Goal: Task Accomplishment & Management: Manage account settings

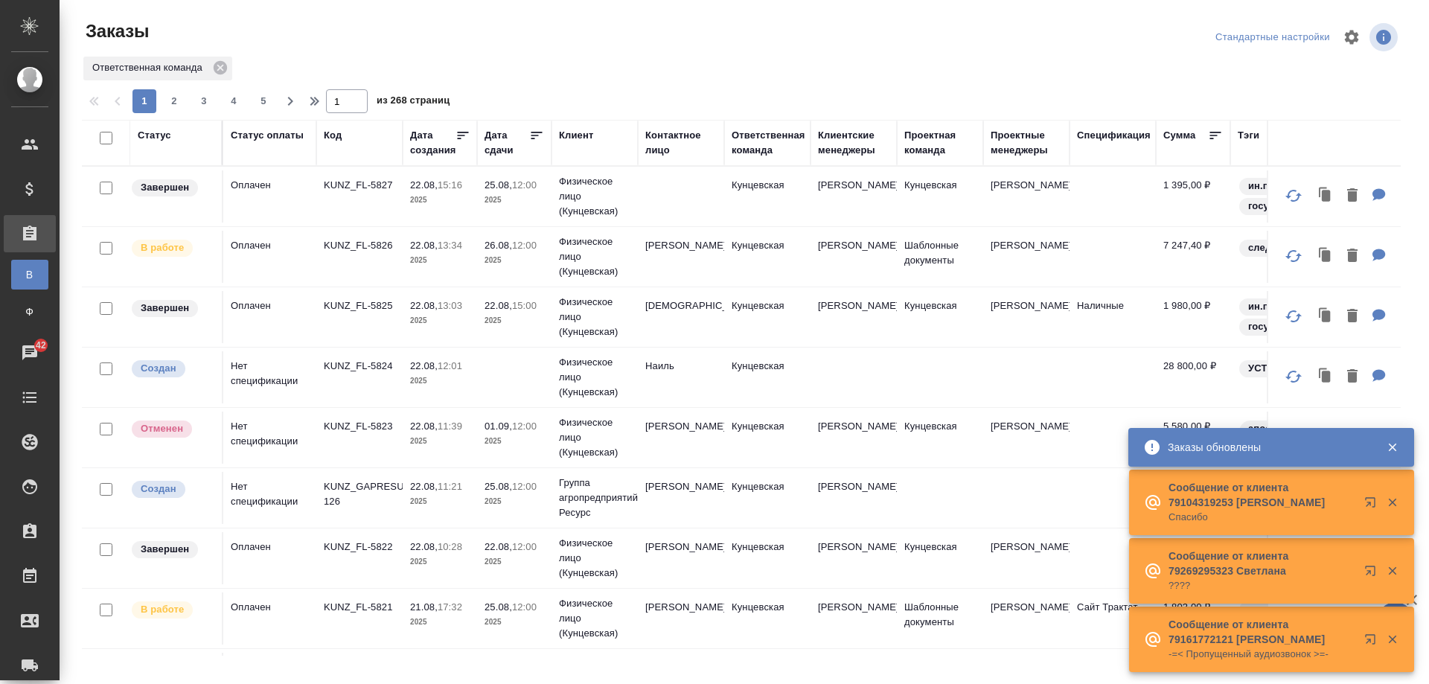
click at [505, 135] on div "Дата сдачи" at bounding box center [507, 143] width 45 height 30
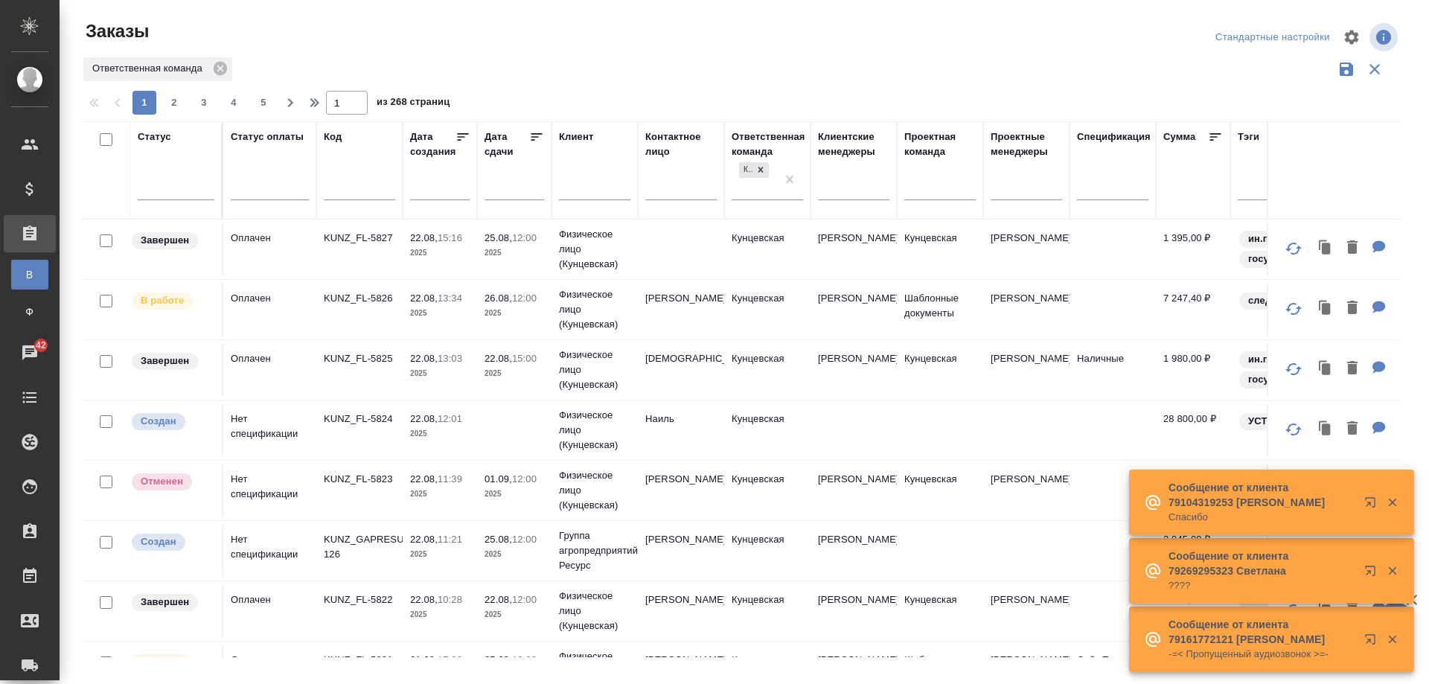
click at [508, 188] on input "text" at bounding box center [519, 187] width 51 height 21
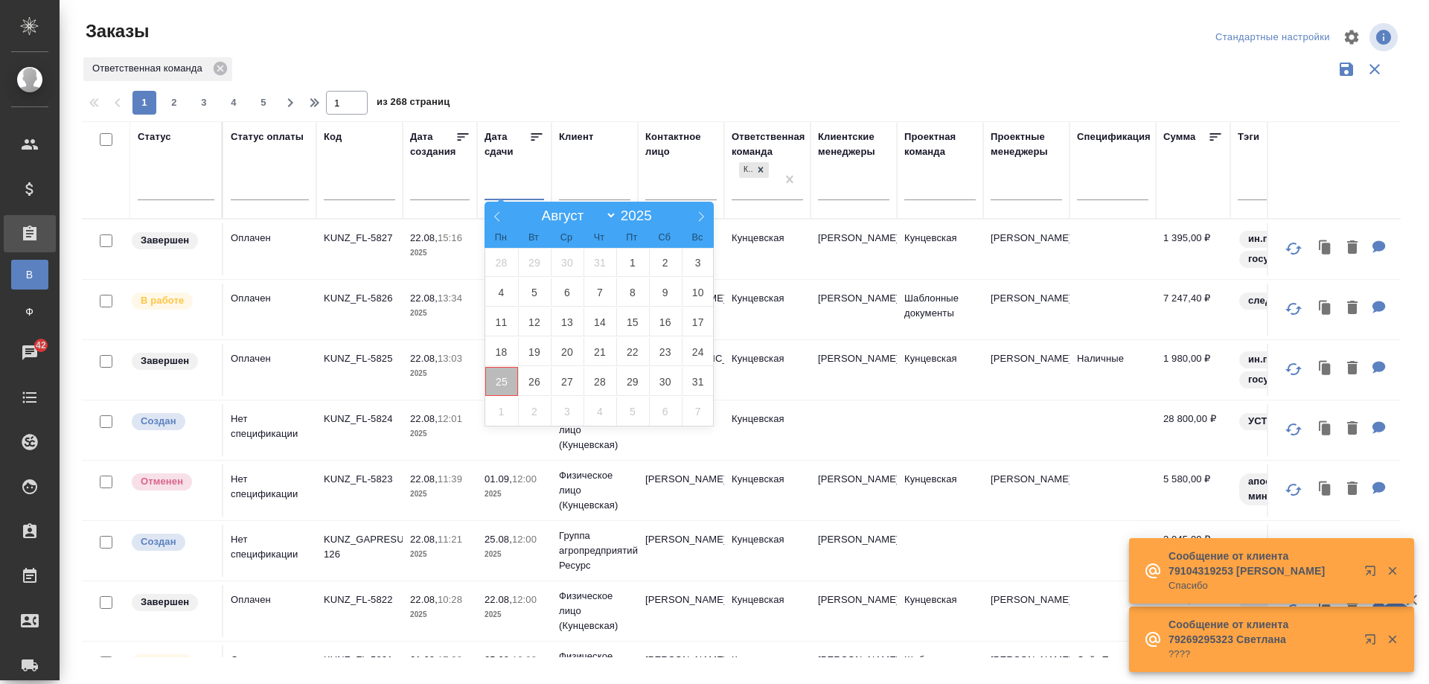
click at [494, 383] on span "25" at bounding box center [501, 381] width 33 height 29
type div "[DATE]T21:00:00.000Z"
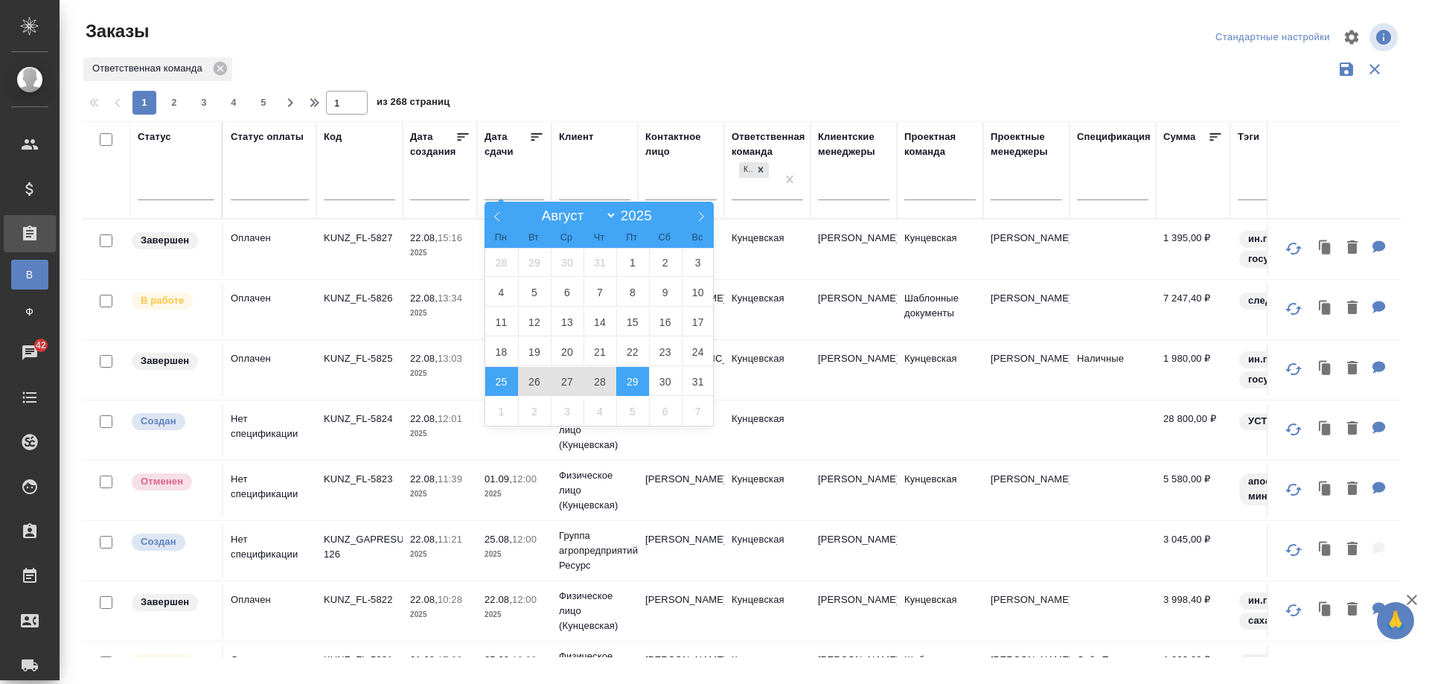
click at [644, 384] on span "29" at bounding box center [632, 381] width 33 height 29
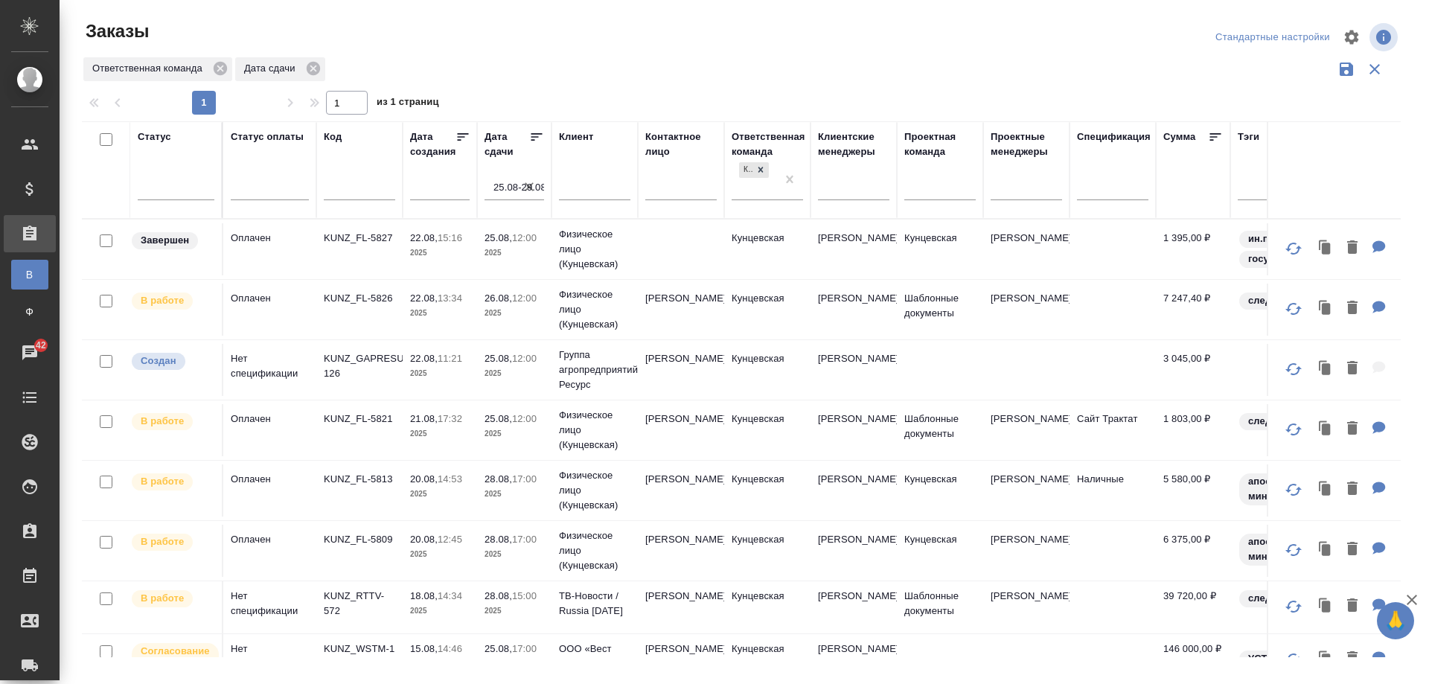
click at [799, 427] on td "Кунцевская" at bounding box center [767, 430] width 86 height 52
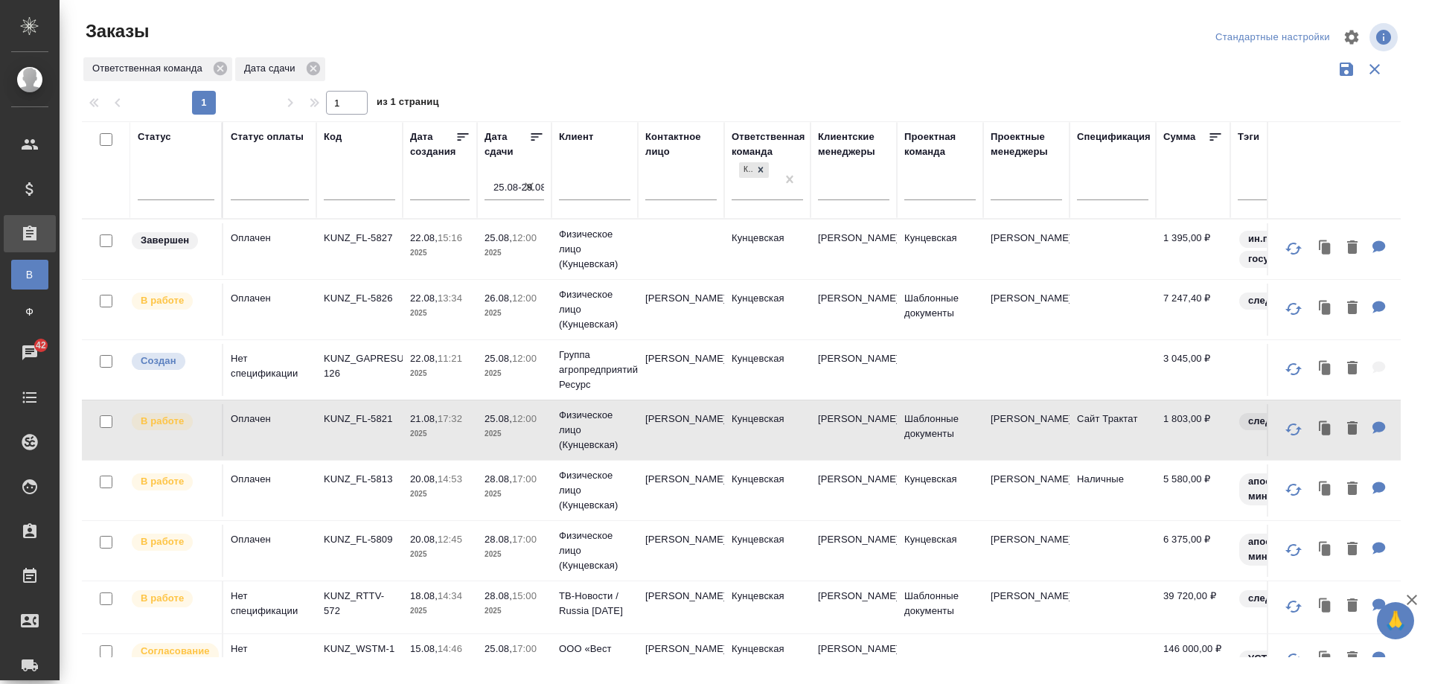
click at [785, 561] on td "Кунцевская" at bounding box center [767, 551] width 86 height 52
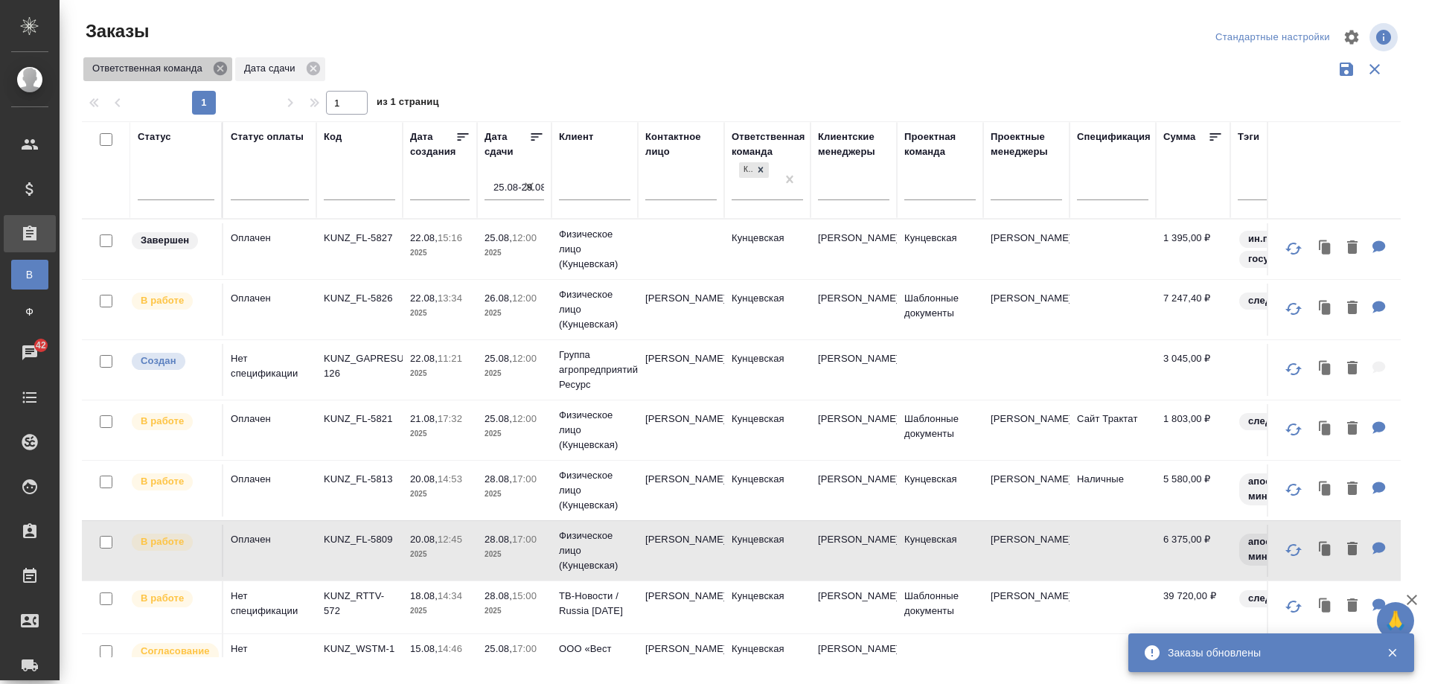
click at [219, 71] on icon at bounding box center [220, 68] width 13 height 13
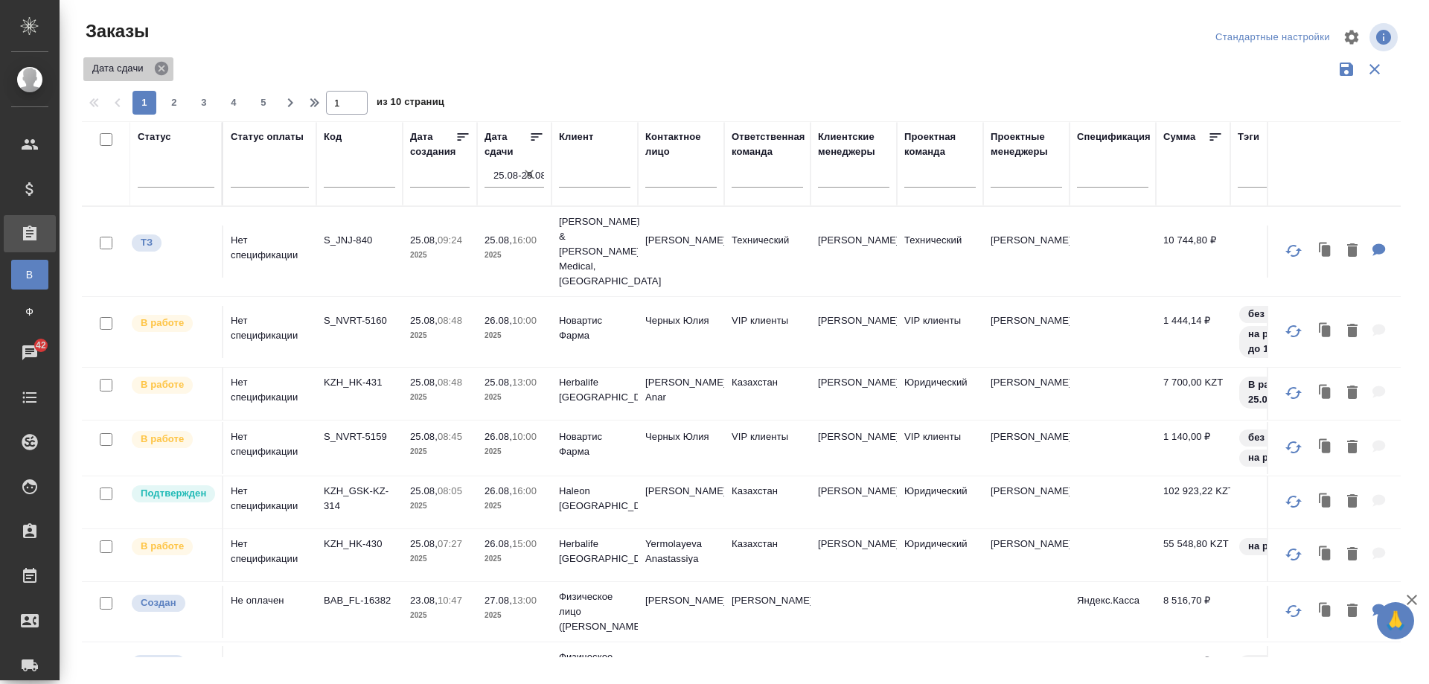
click at [162, 71] on icon at bounding box center [161, 68] width 13 height 13
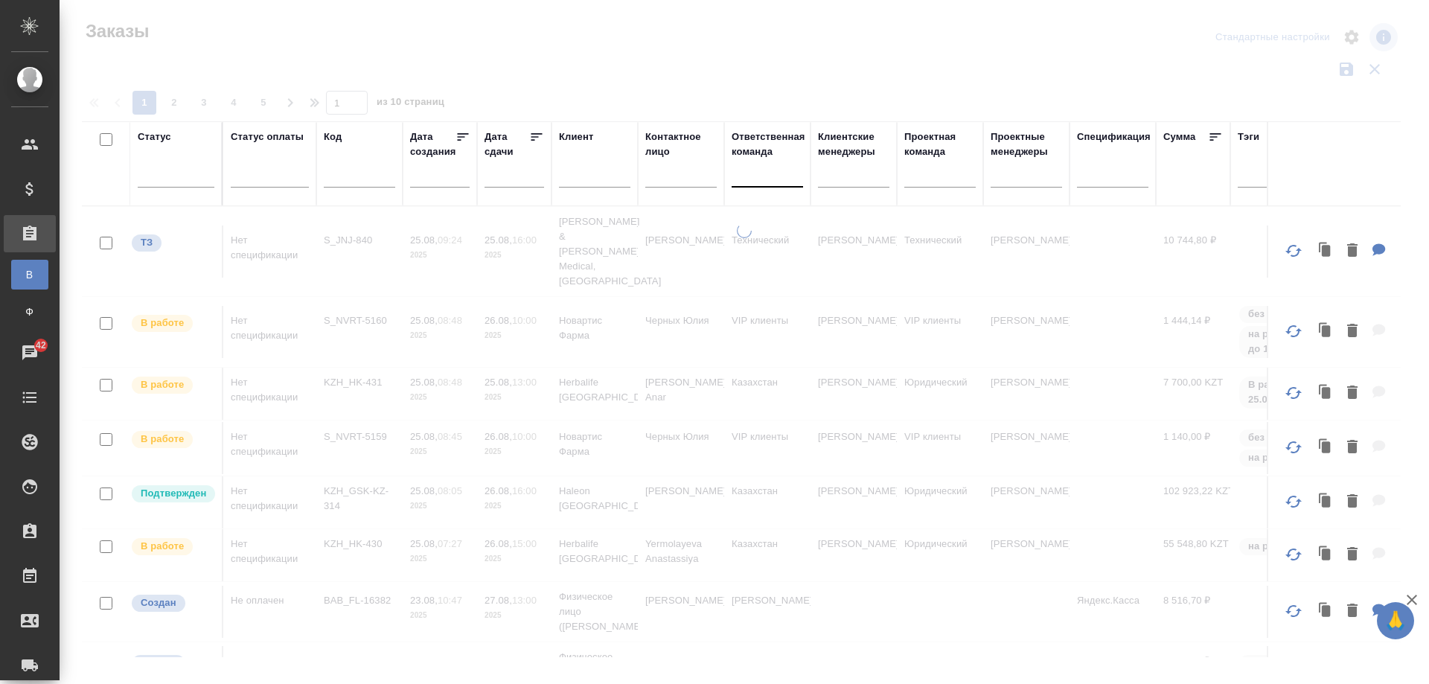
click at [758, 182] on div at bounding box center [767, 173] width 71 height 22
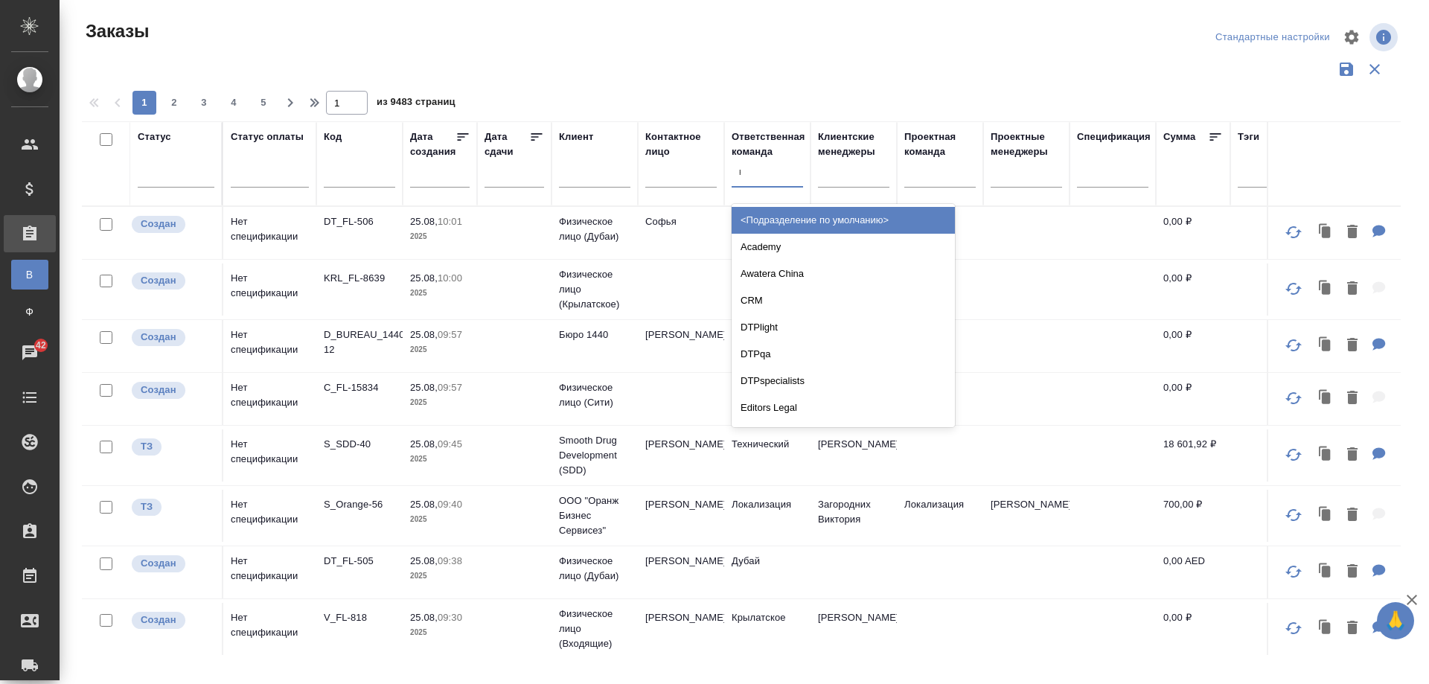
type input "кун"
click at [803, 218] on div "Кунцевская" at bounding box center [843, 220] width 223 height 27
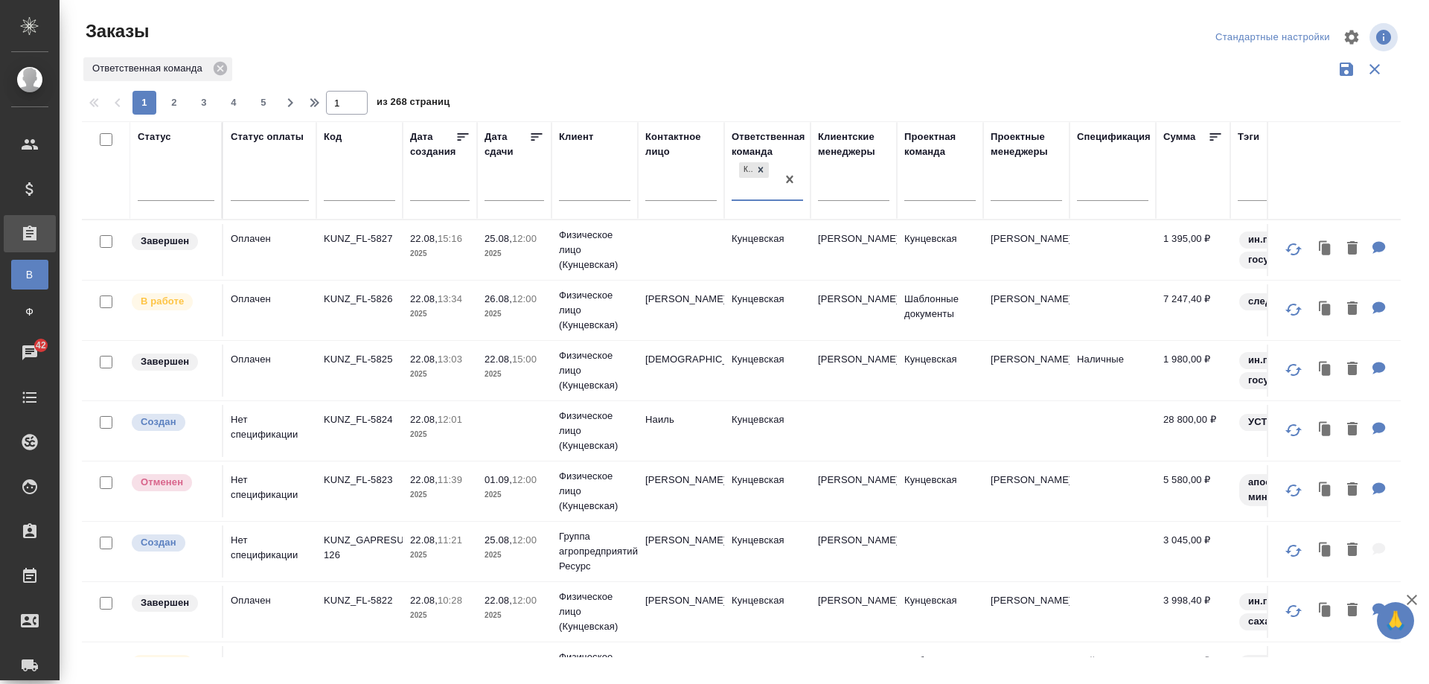
click at [358, 190] on input "text" at bounding box center [359, 191] width 71 height 19
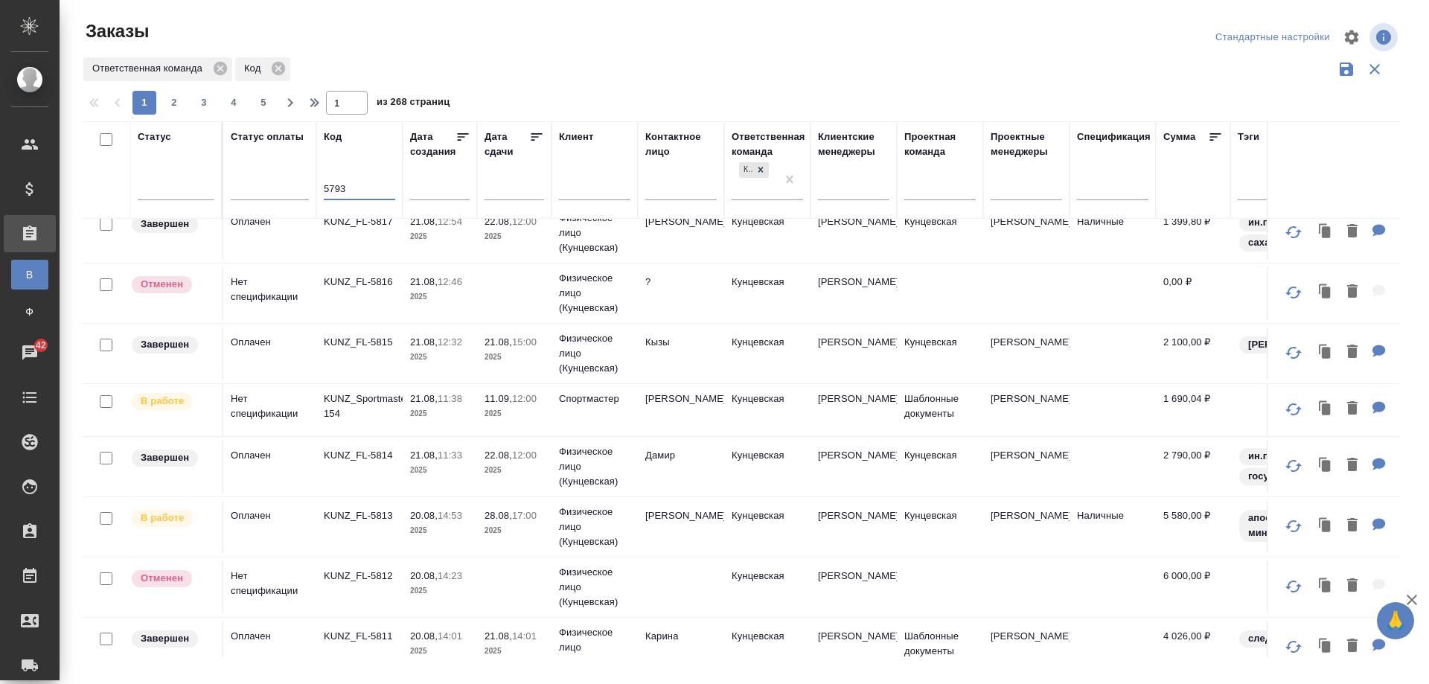
scroll to position [783, 0]
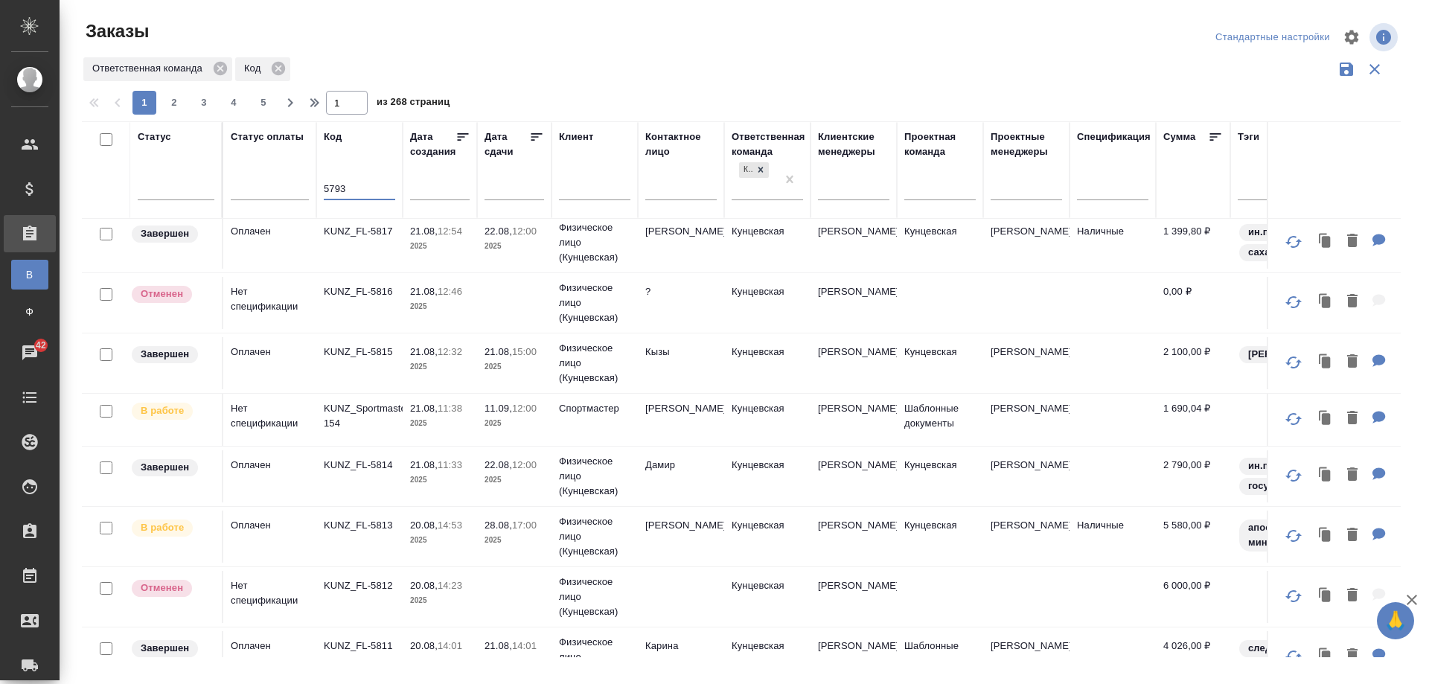
click at [325, 191] on input "5793" at bounding box center [359, 190] width 71 height 19
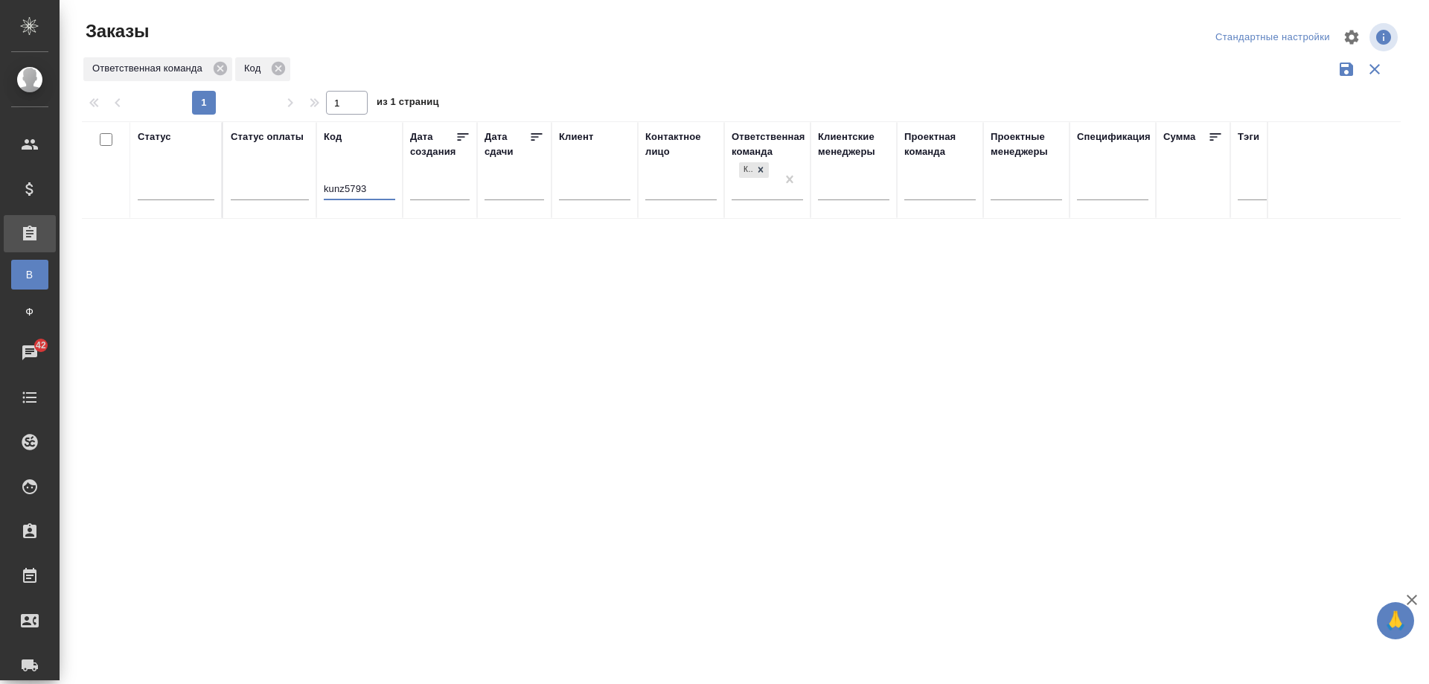
scroll to position [0, 0]
click at [386, 185] on input "kunz5793" at bounding box center [359, 190] width 71 height 19
type input "k"
paste input "KUNZ_FL-5793"
type input "KUNZ_FL-5793"
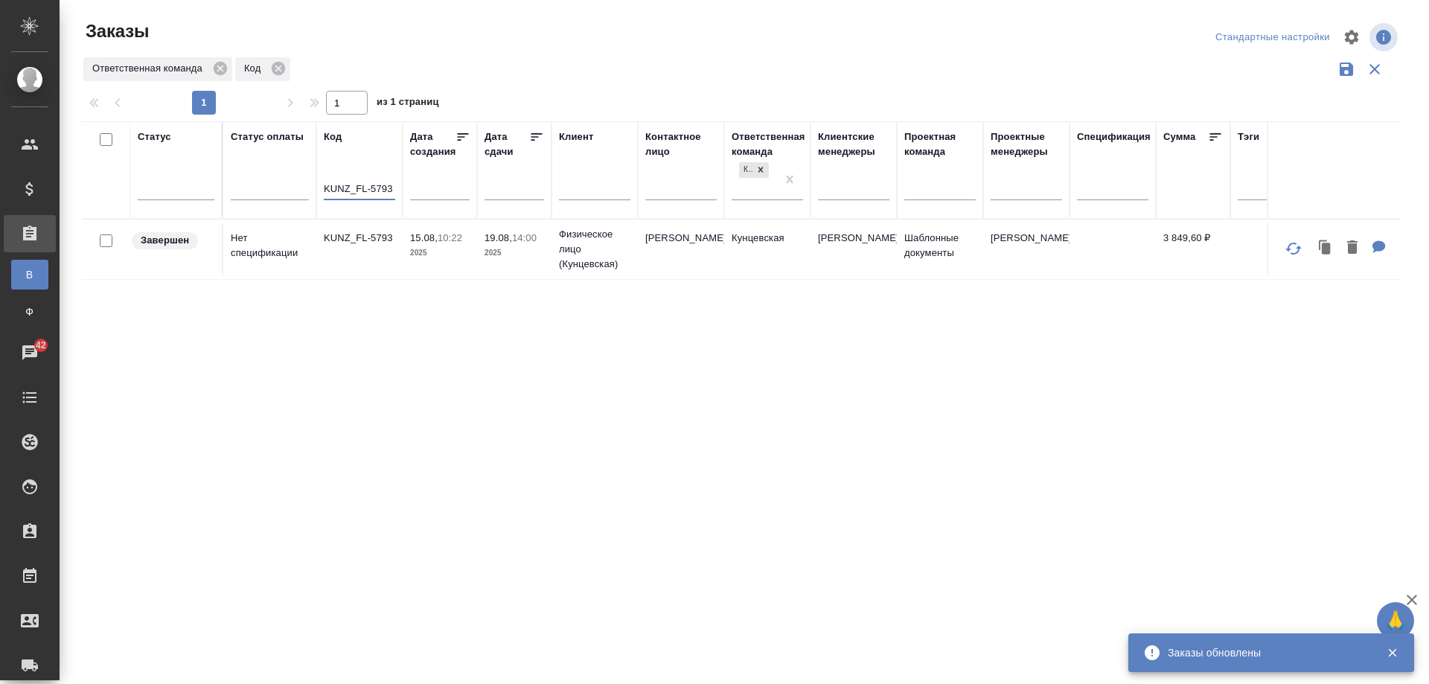
click at [498, 243] on span "19.08, 14:00" at bounding box center [515, 238] width 60 height 15
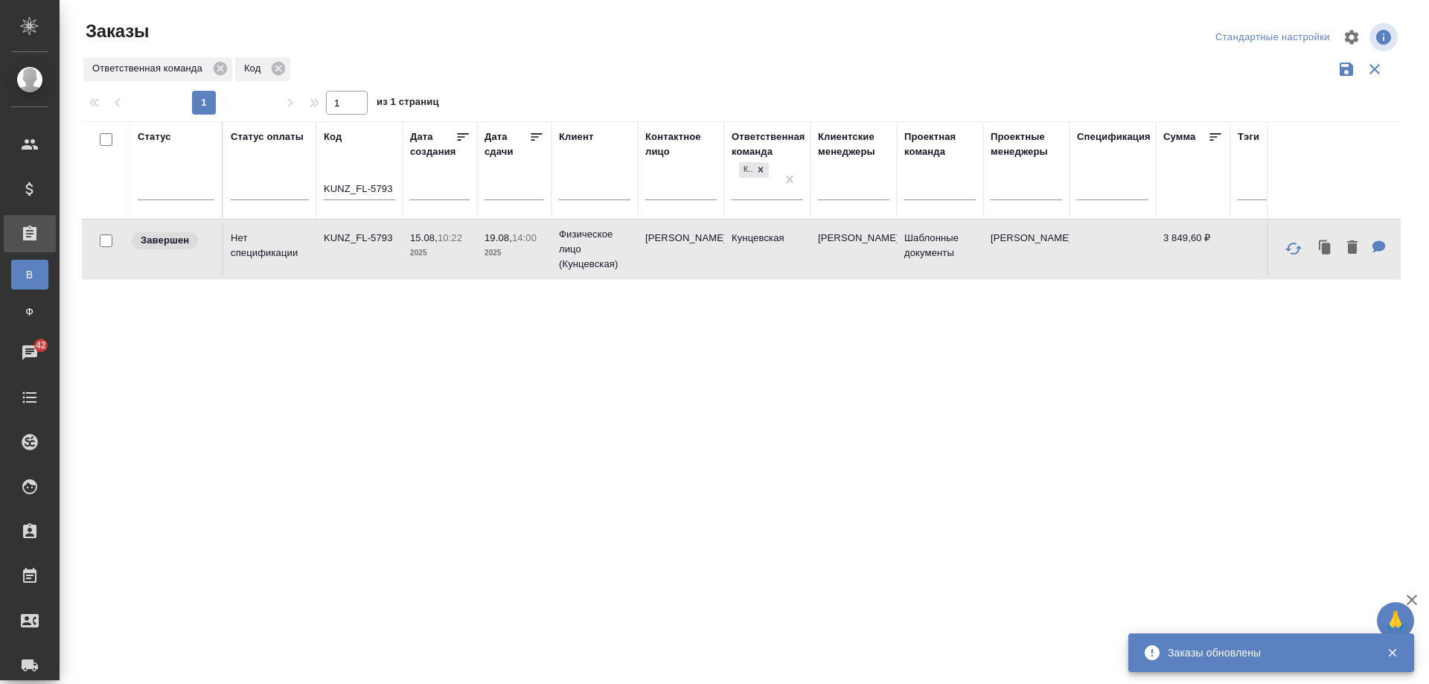
click at [498, 243] on span "19.08, 14:00" at bounding box center [515, 238] width 60 height 15
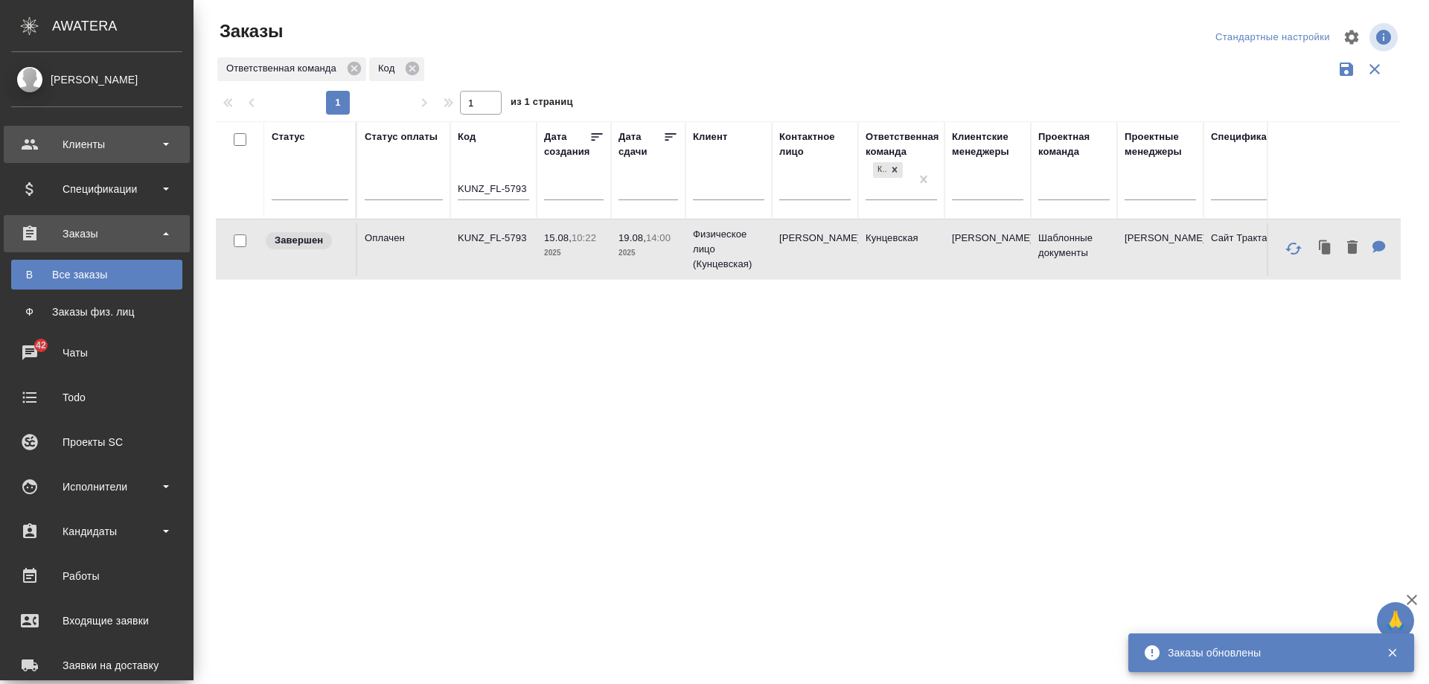
click at [54, 154] on div "Клиенты" at bounding box center [96, 144] width 171 height 22
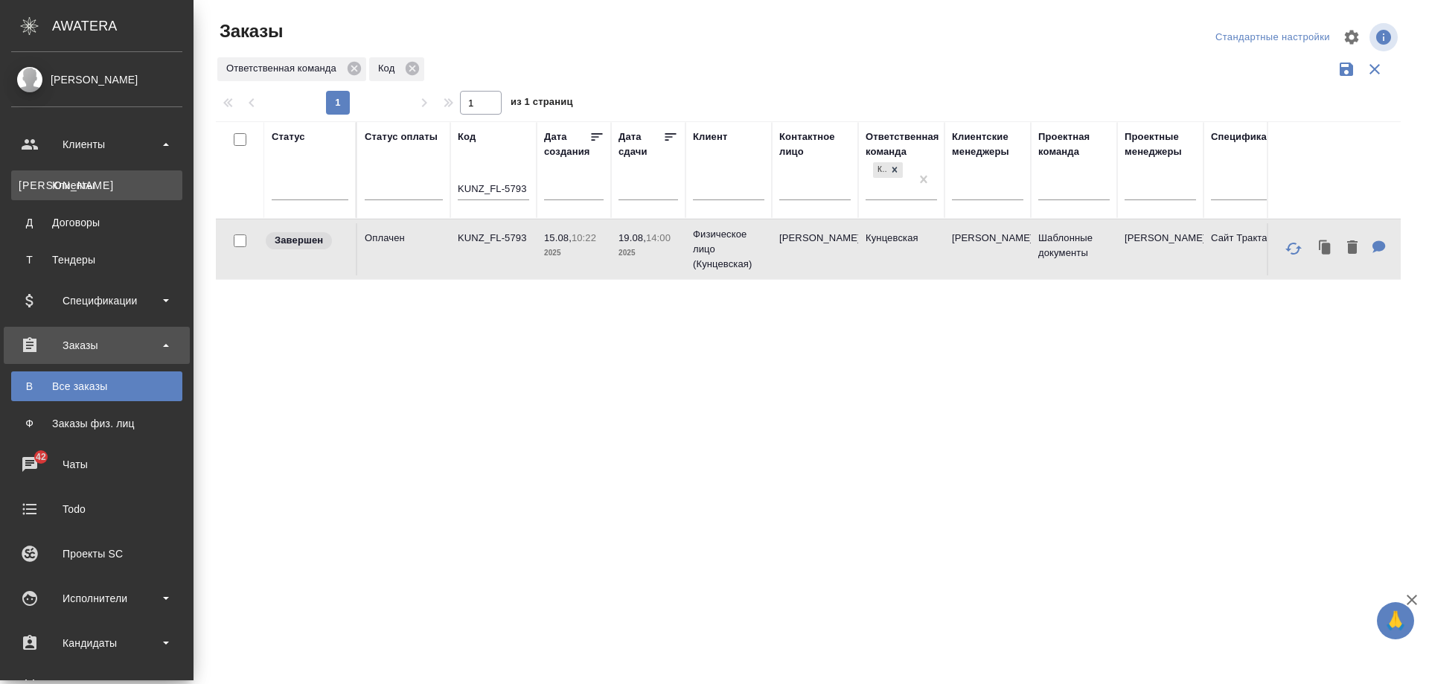
click at [68, 191] on div "Клиенты" at bounding box center [97, 185] width 156 height 15
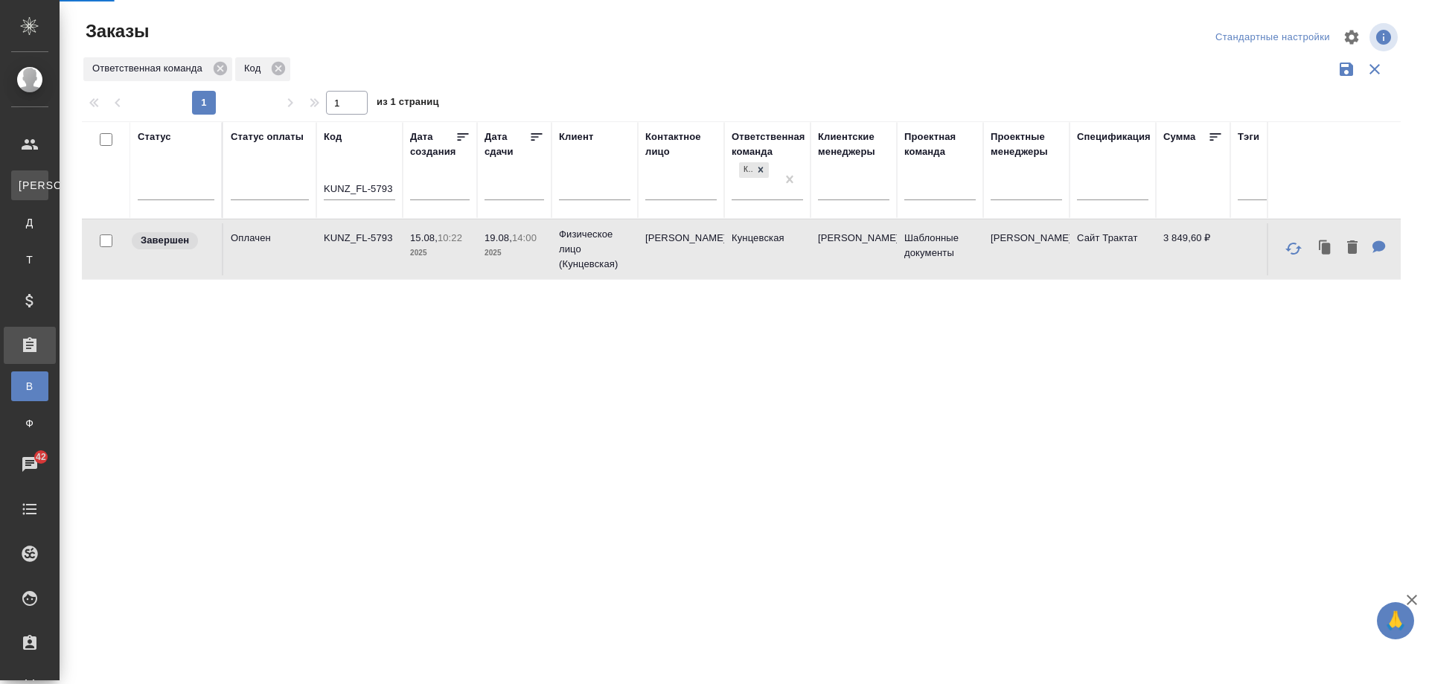
select select "RU"
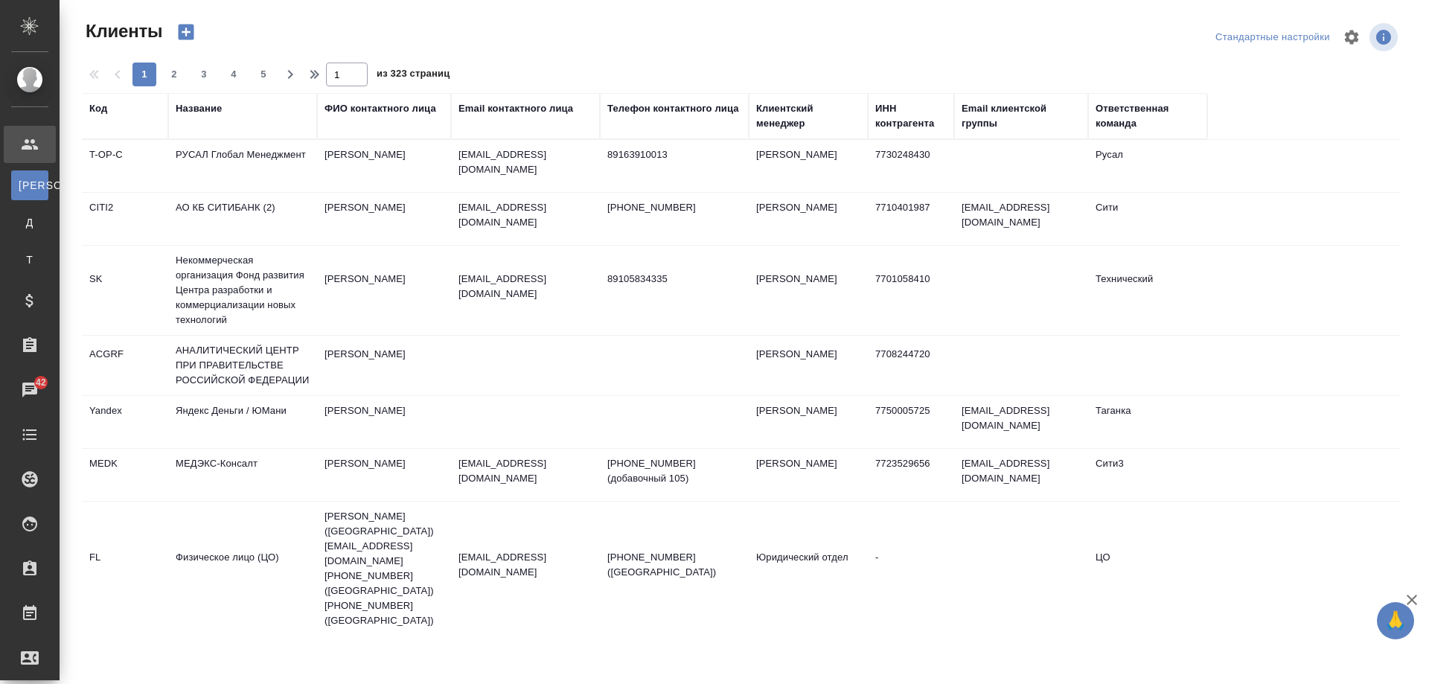
click at [243, 132] on th "Название" at bounding box center [242, 116] width 149 height 46
click at [182, 110] on div "Название" at bounding box center [199, 108] width 46 height 15
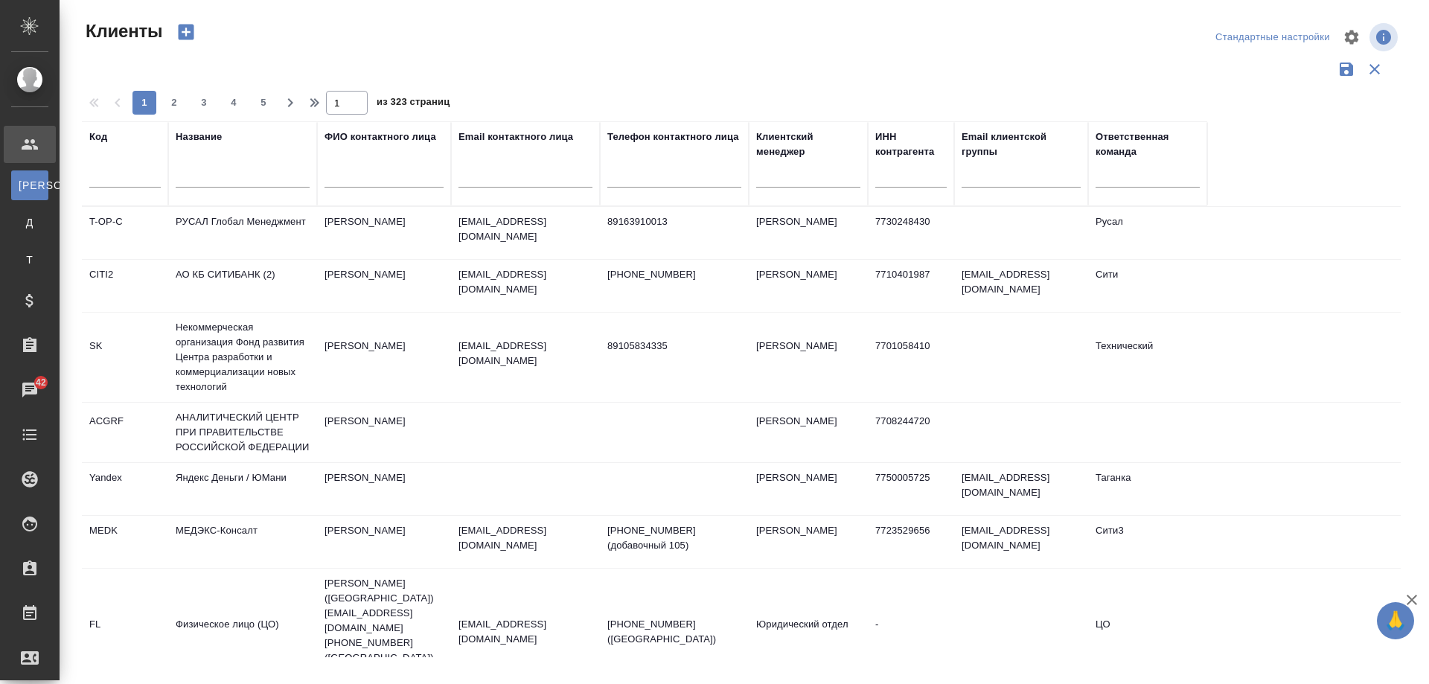
click at [224, 176] on input "text" at bounding box center [243, 178] width 134 height 19
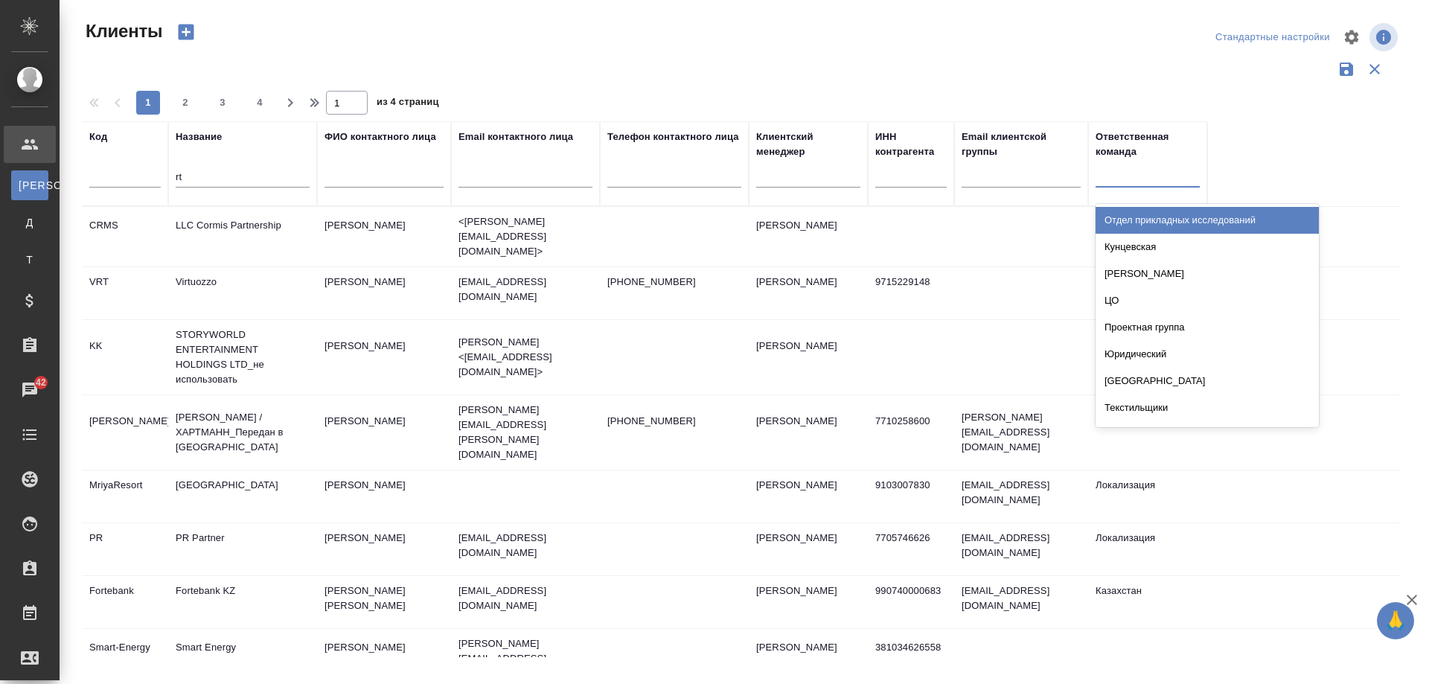
click at [1107, 180] on div at bounding box center [1148, 173] width 104 height 22
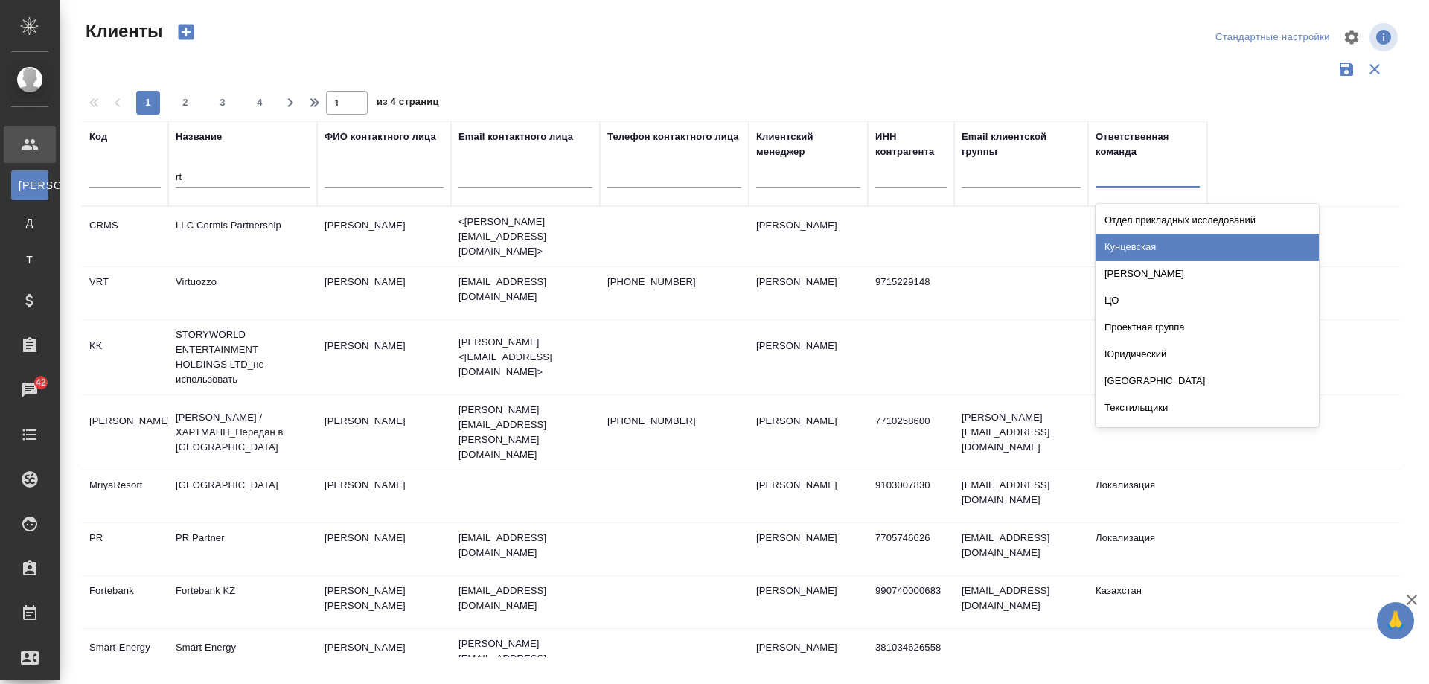
click at [1158, 239] on div "Кунцевская" at bounding box center [1207, 247] width 223 height 27
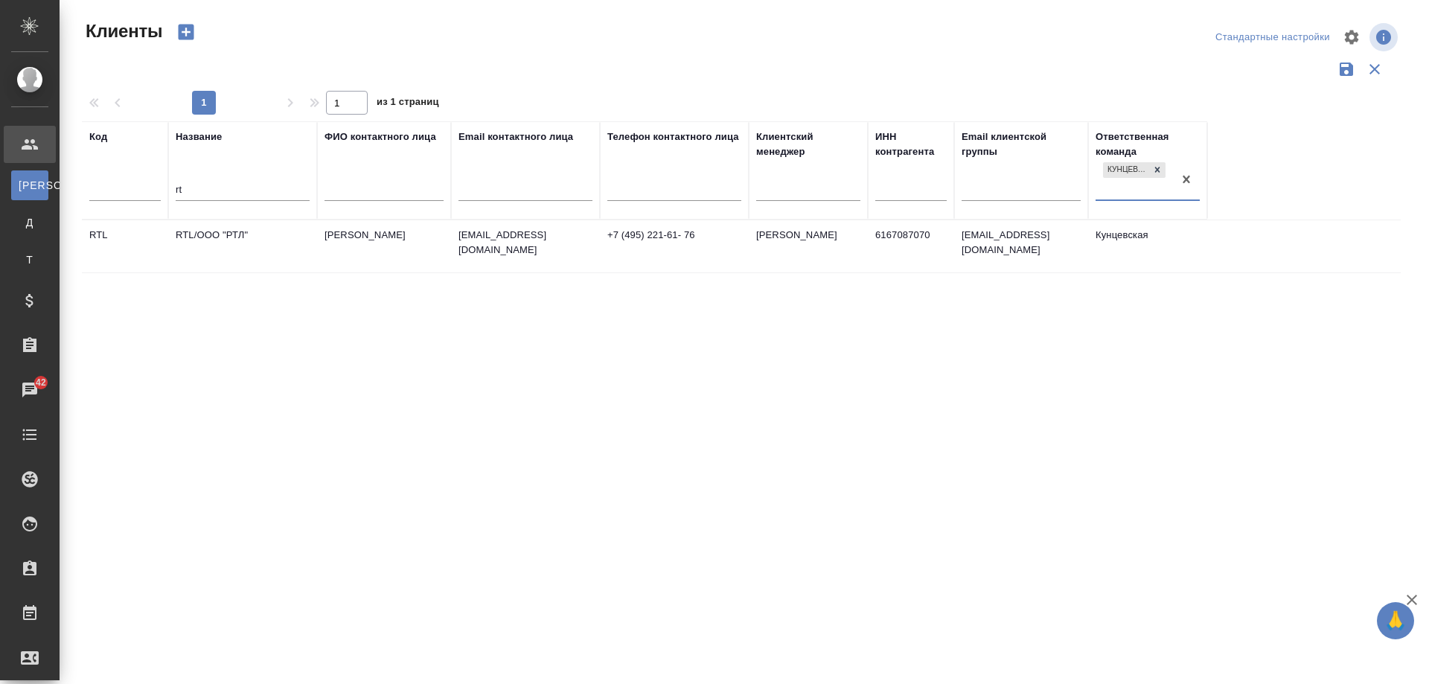
click at [211, 188] on input "rt" at bounding box center [243, 191] width 134 height 19
type input "russ"
click at [295, 240] on td "ТВ-Новости / Russia Today" at bounding box center [242, 246] width 149 height 52
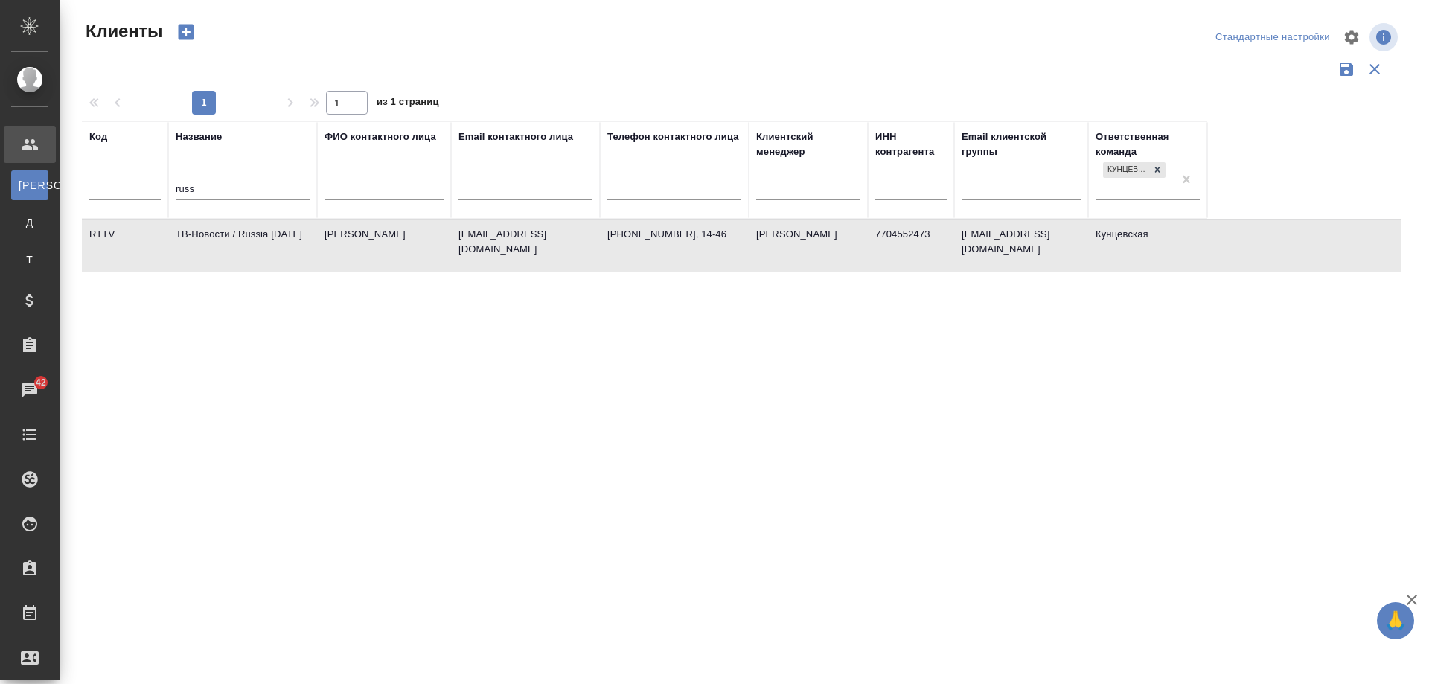
click at [295, 240] on td "ТВ-Новости / Russia Today" at bounding box center [242, 246] width 149 height 52
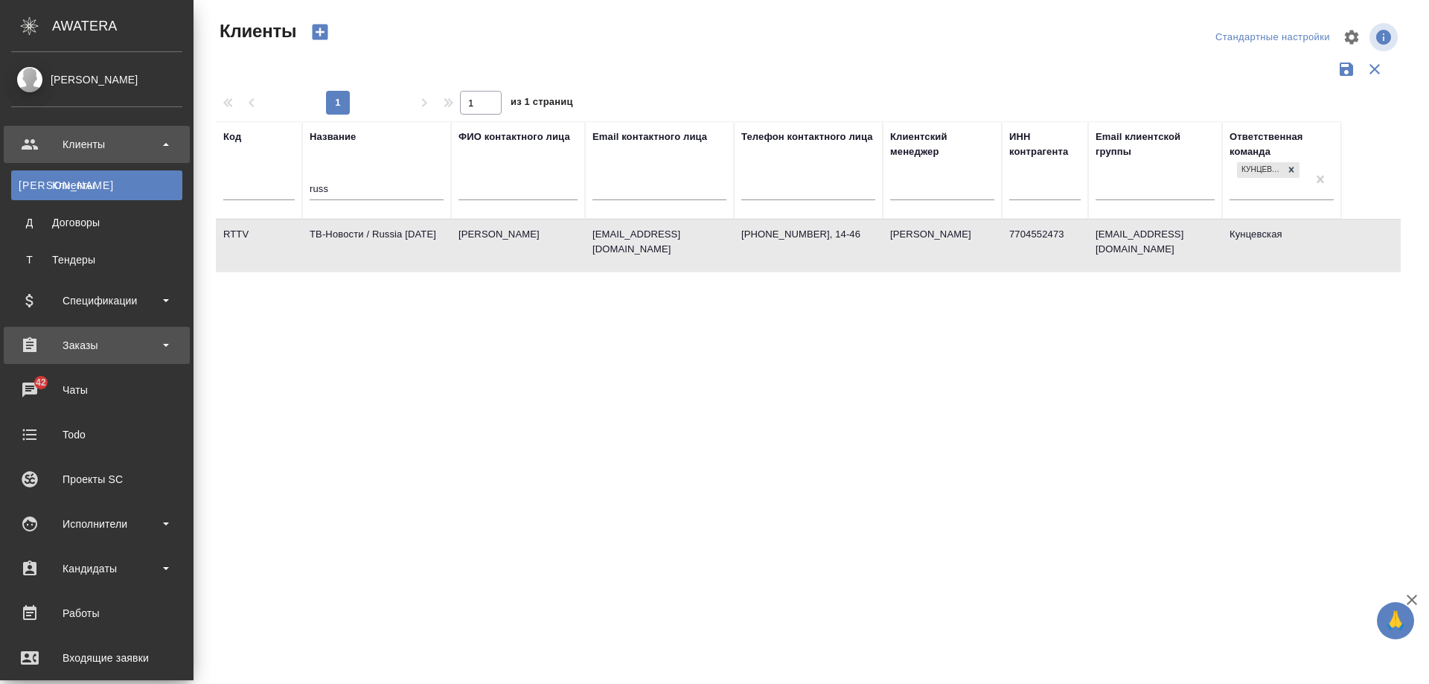
click at [68, 342] on div "Заказы" at bounding box center [96, 345] width 171 height 22
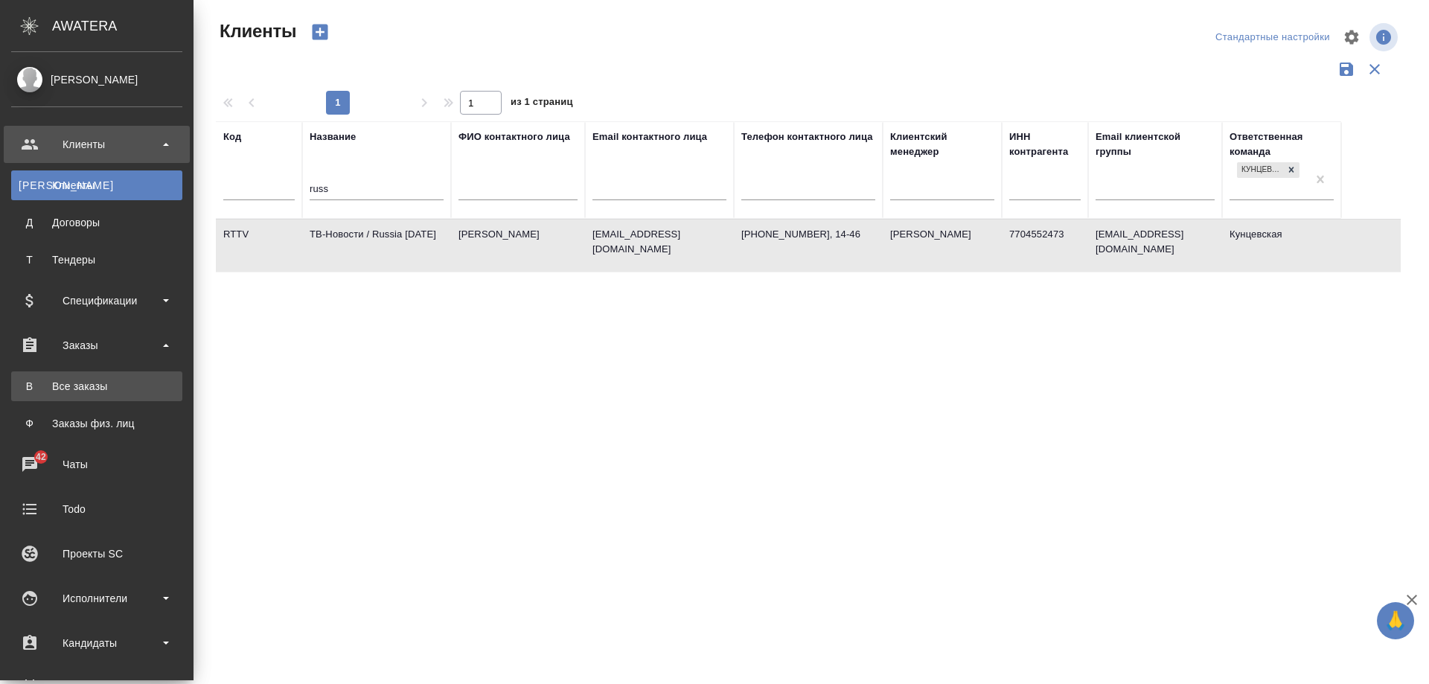
click at [92, 377] on link "В Все заказы" at bounding box center [96, 386] width 171 height 30
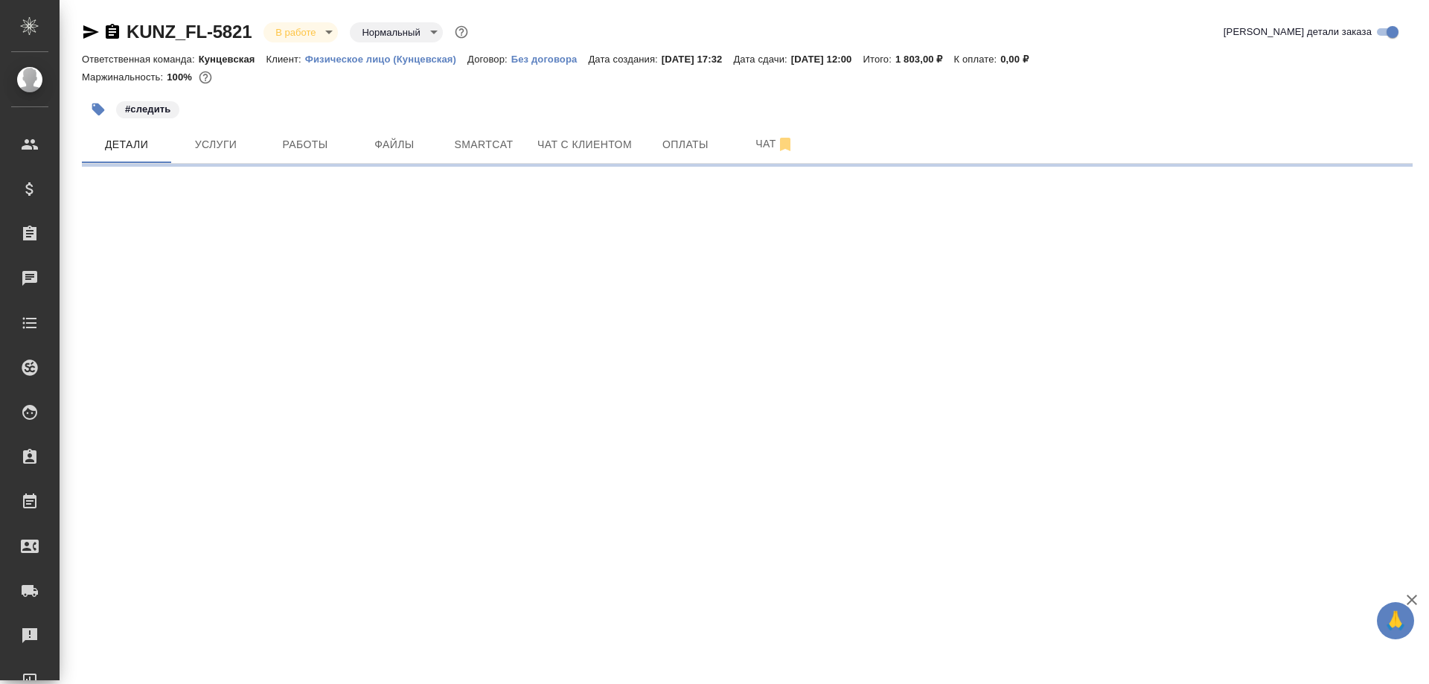
select select "RU"
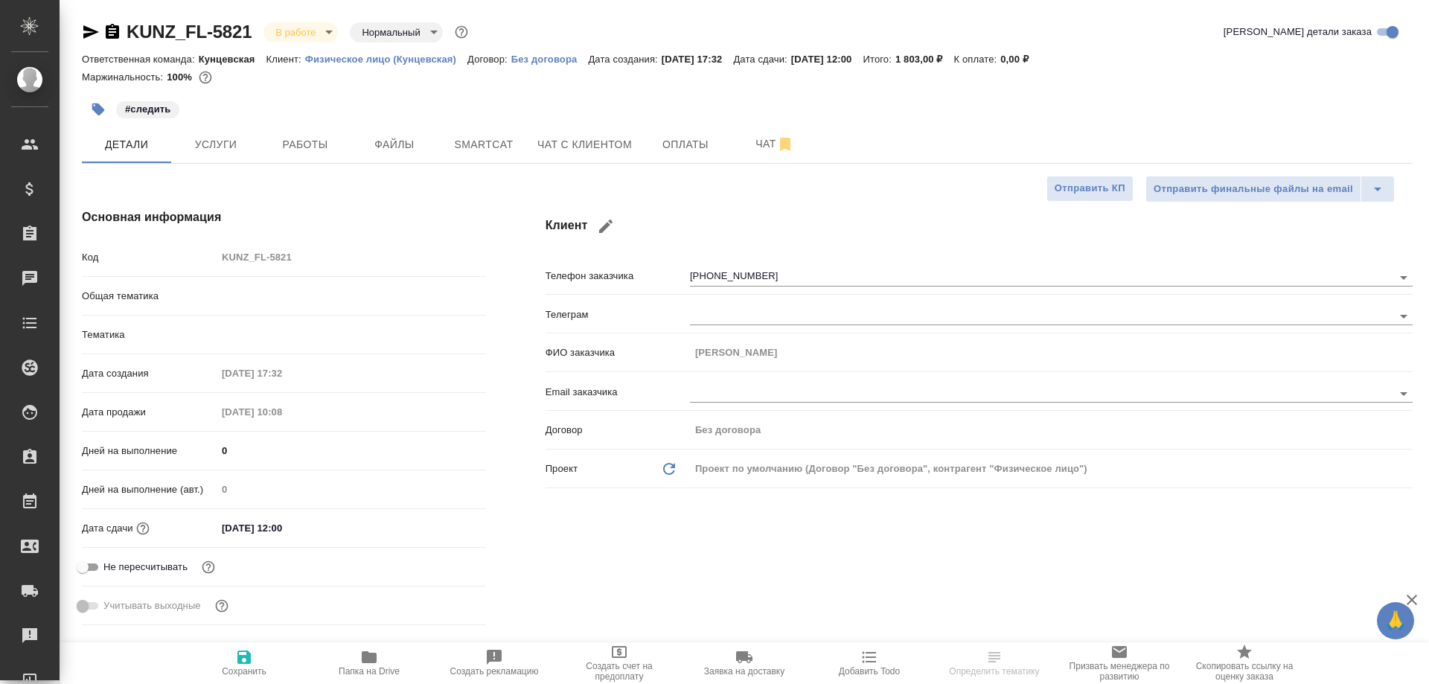
type textarea "x"
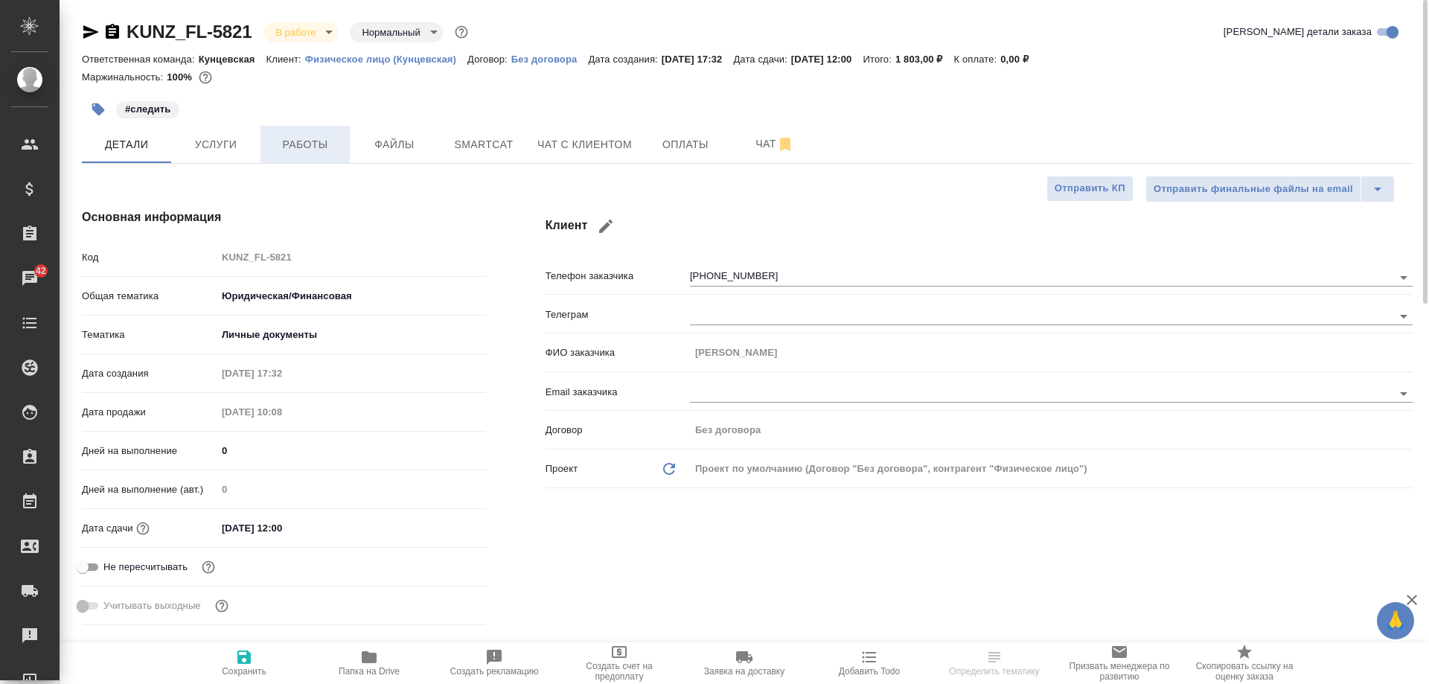
click at [319, 145] on span "Работы" at bounding box center [304, 144] width 71 height 19
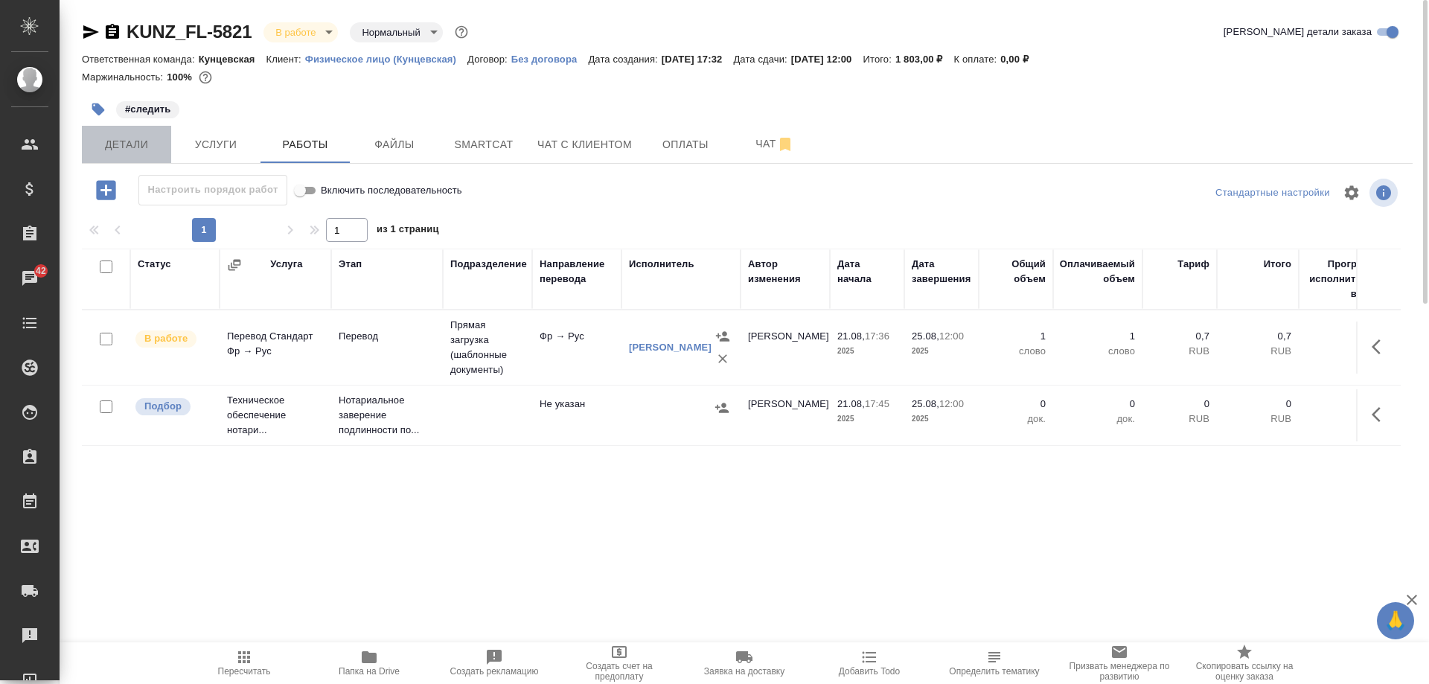
click at [165, 154] on button "Детали" at bounding box center [126, 144] width 89 height 37
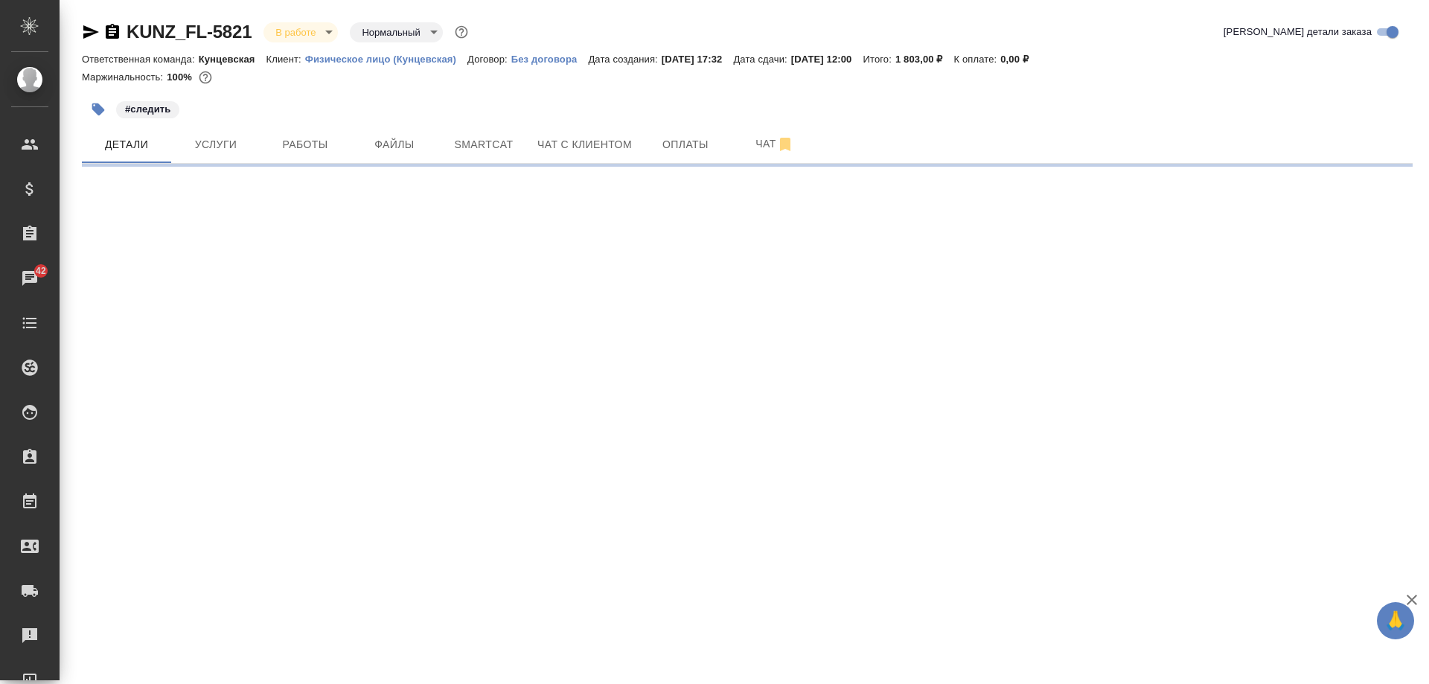
select select "RU"
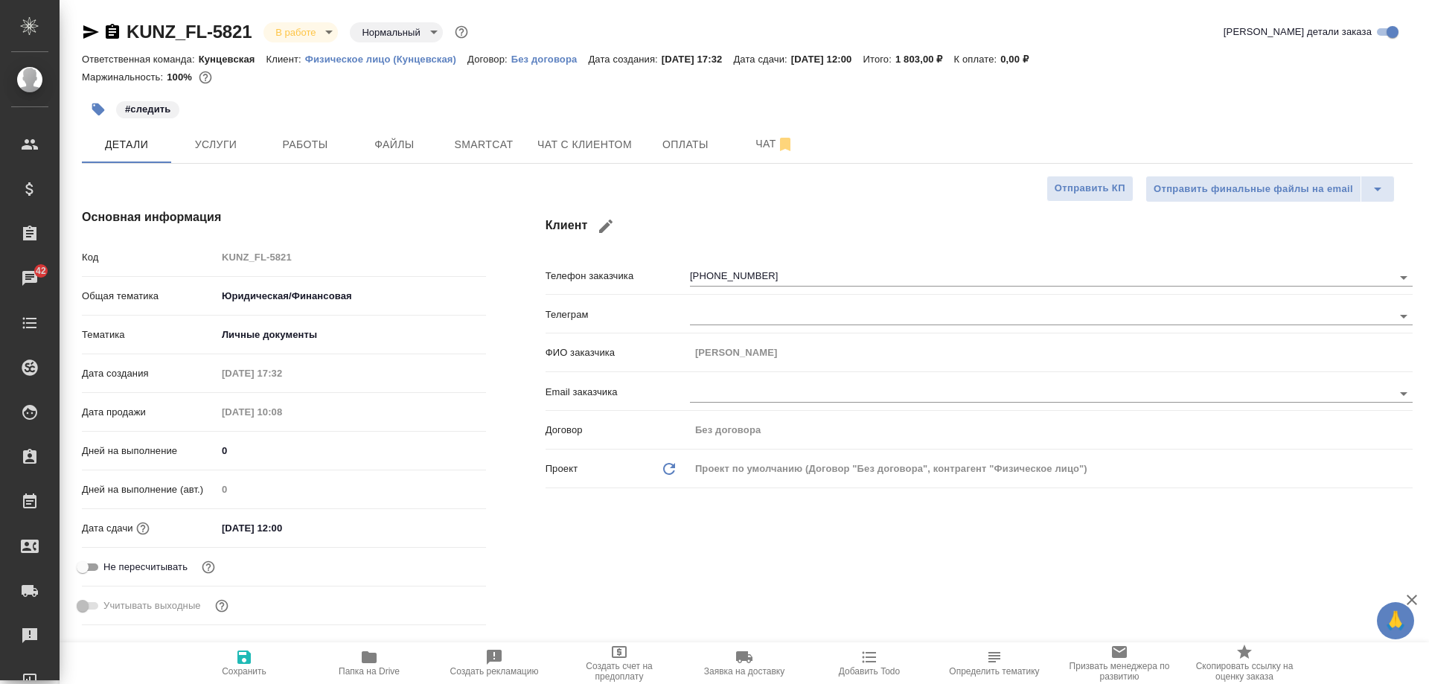
type textarea "x"
click at [307, 150] on span "Работы" at bounding box center [304, 144] width 71 height 19
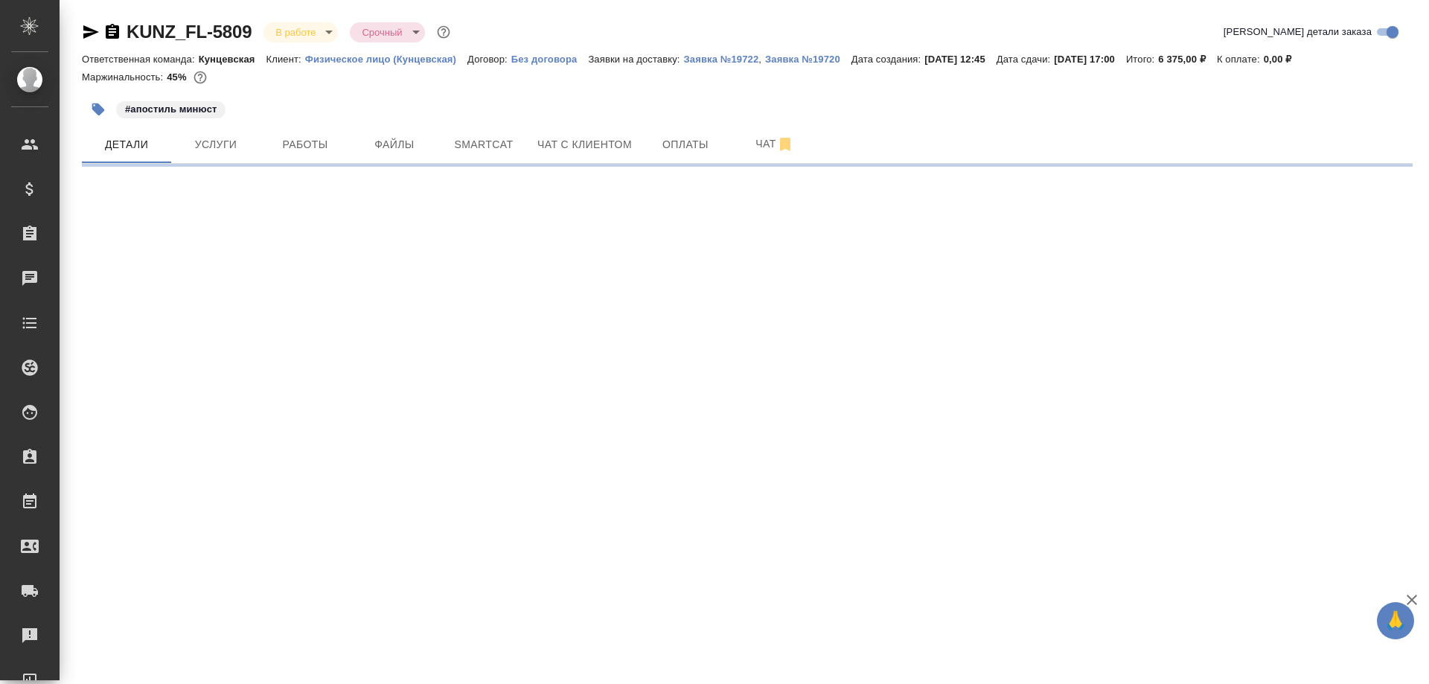
select select "RU"
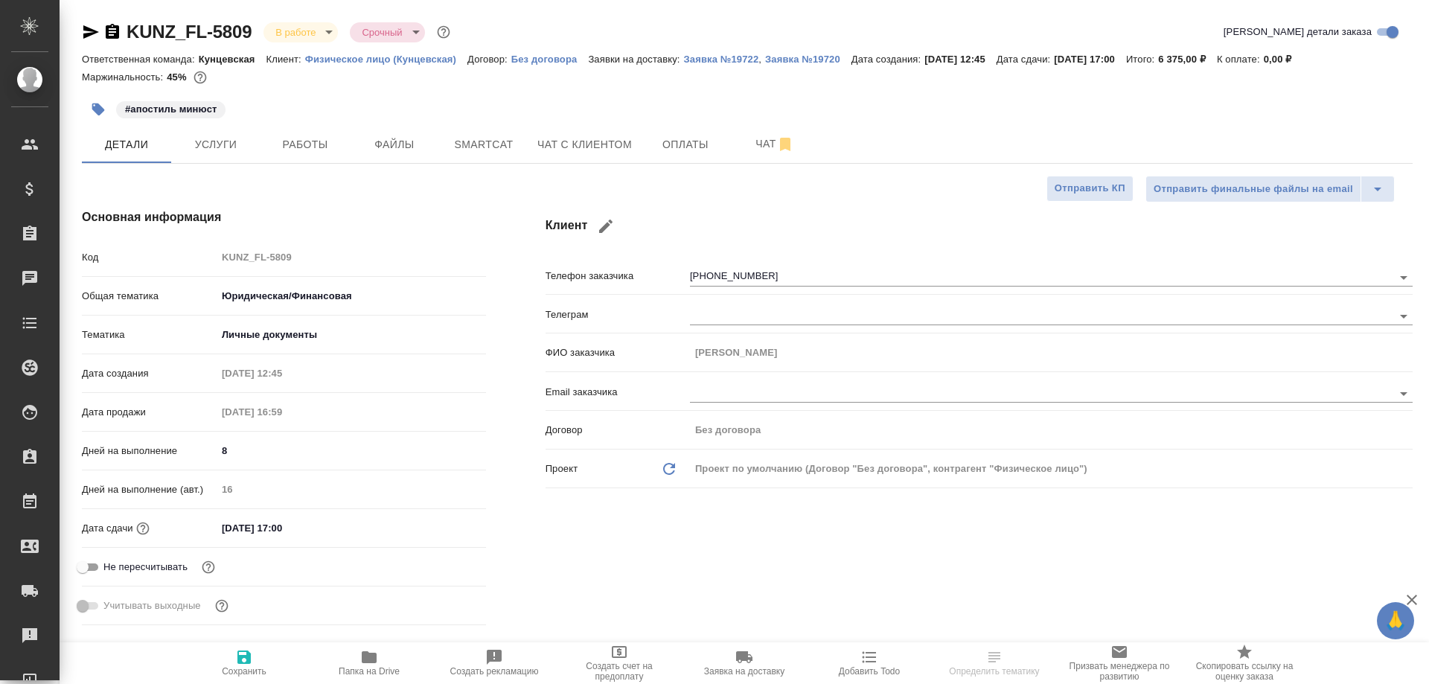
type textarea "x"
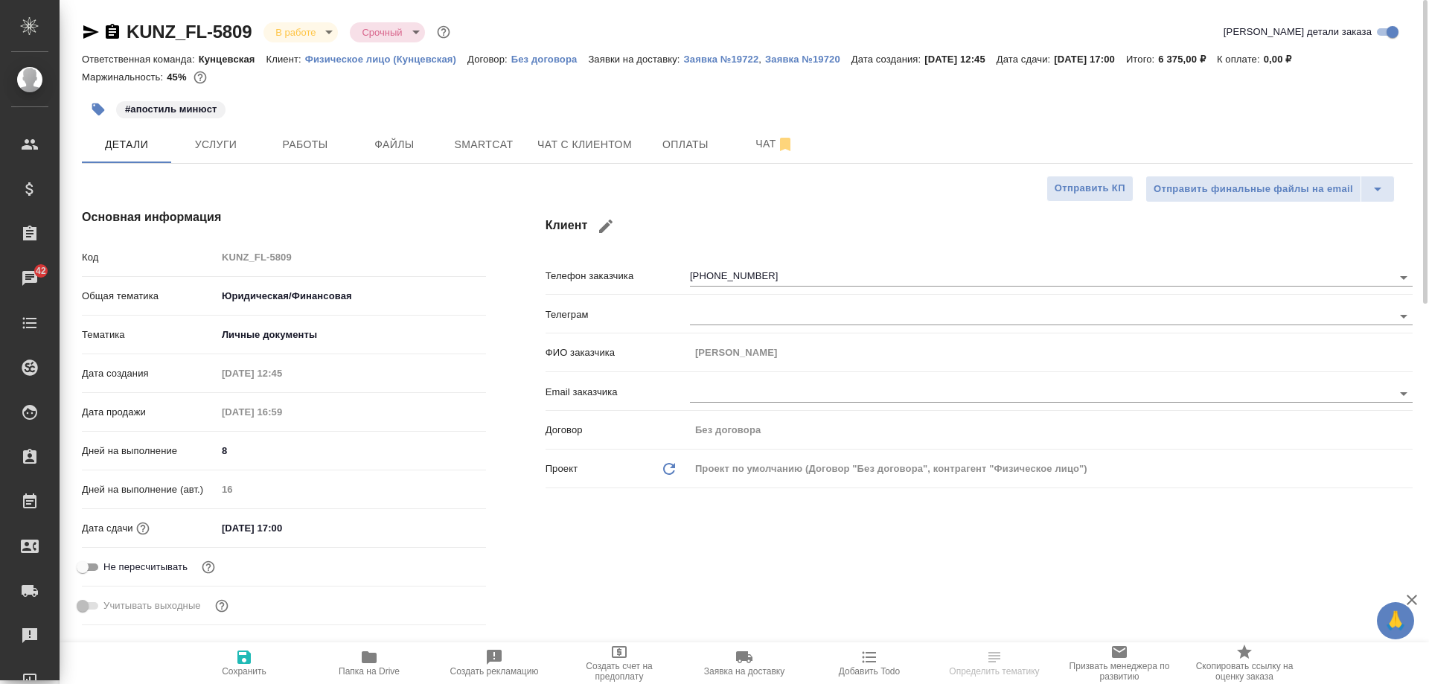
type textarea "x"
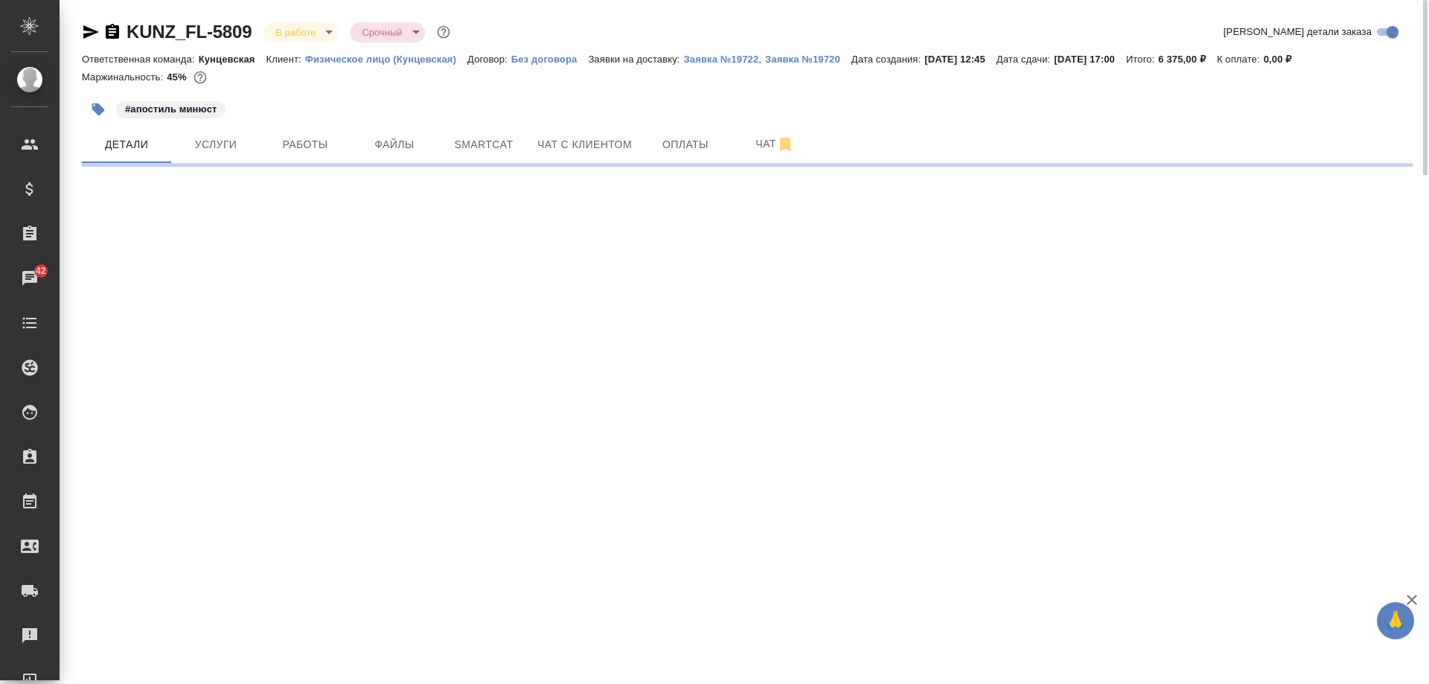
select select "RU"
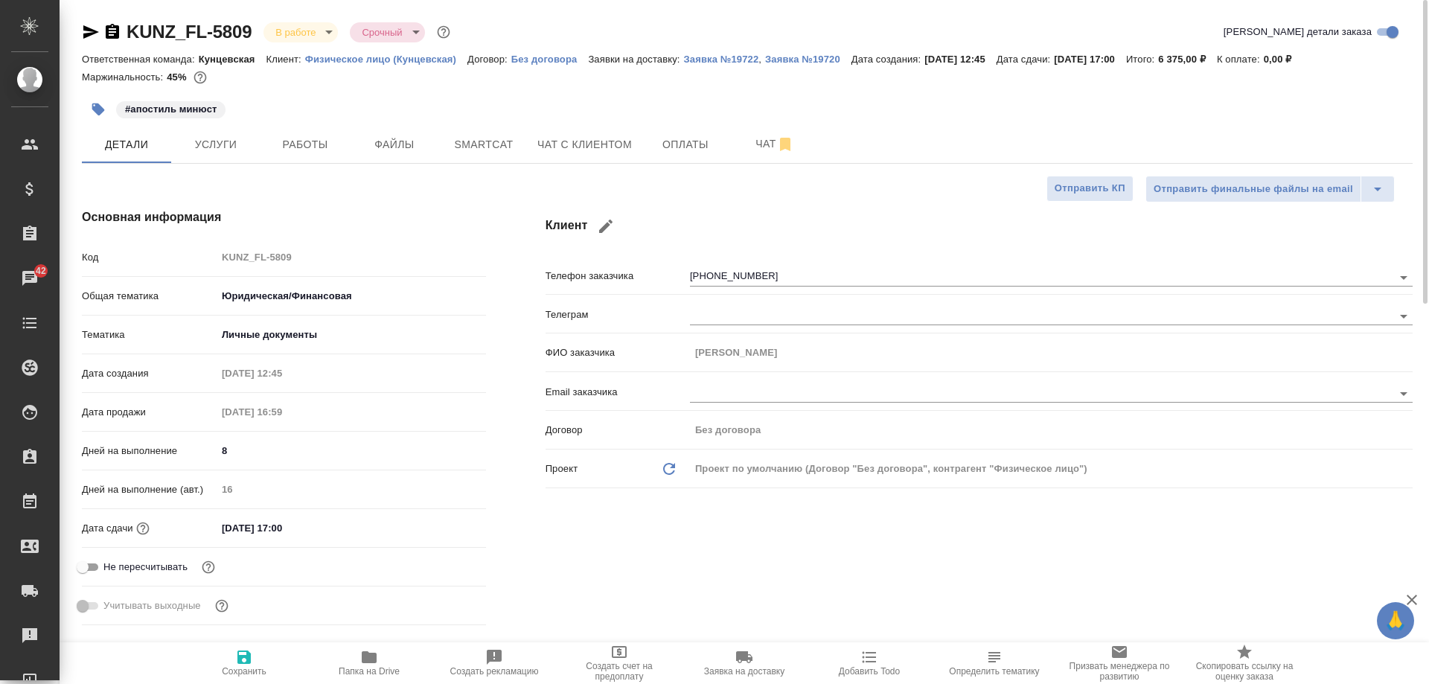
type textarea "x"
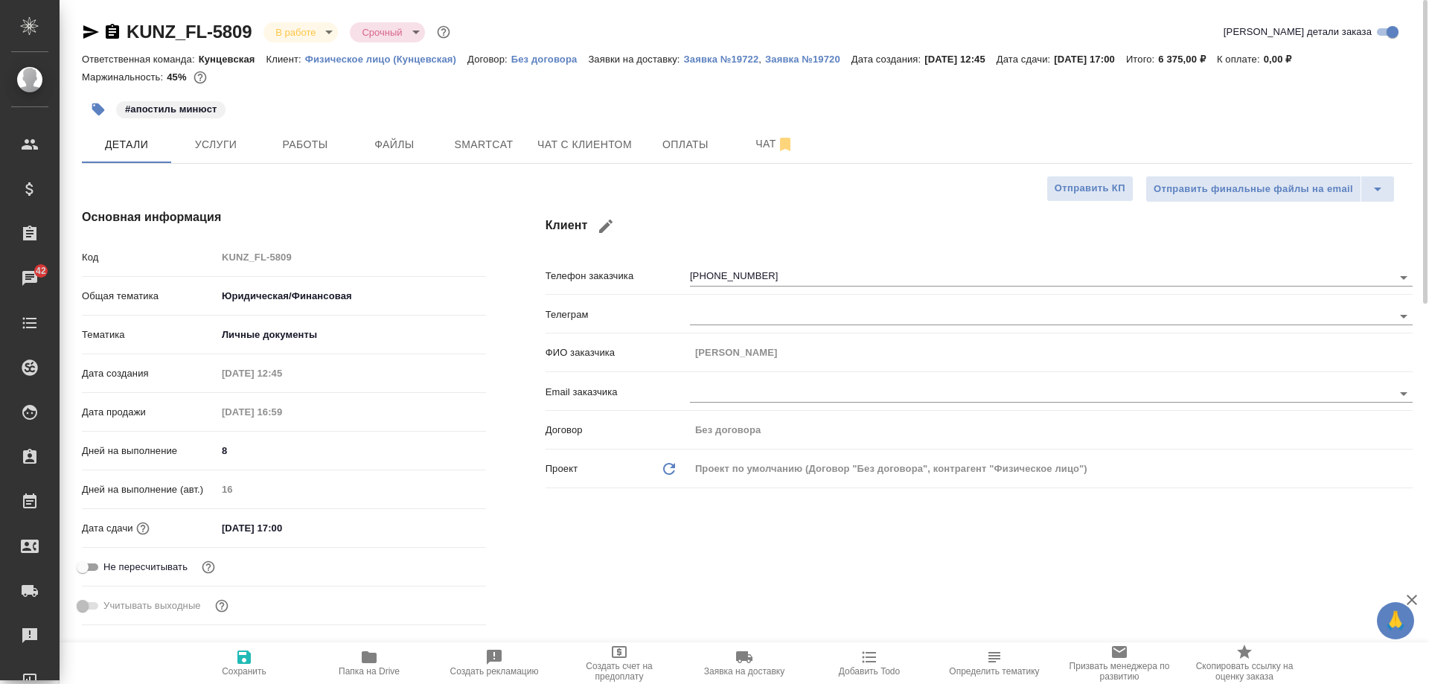
type textarea "x"
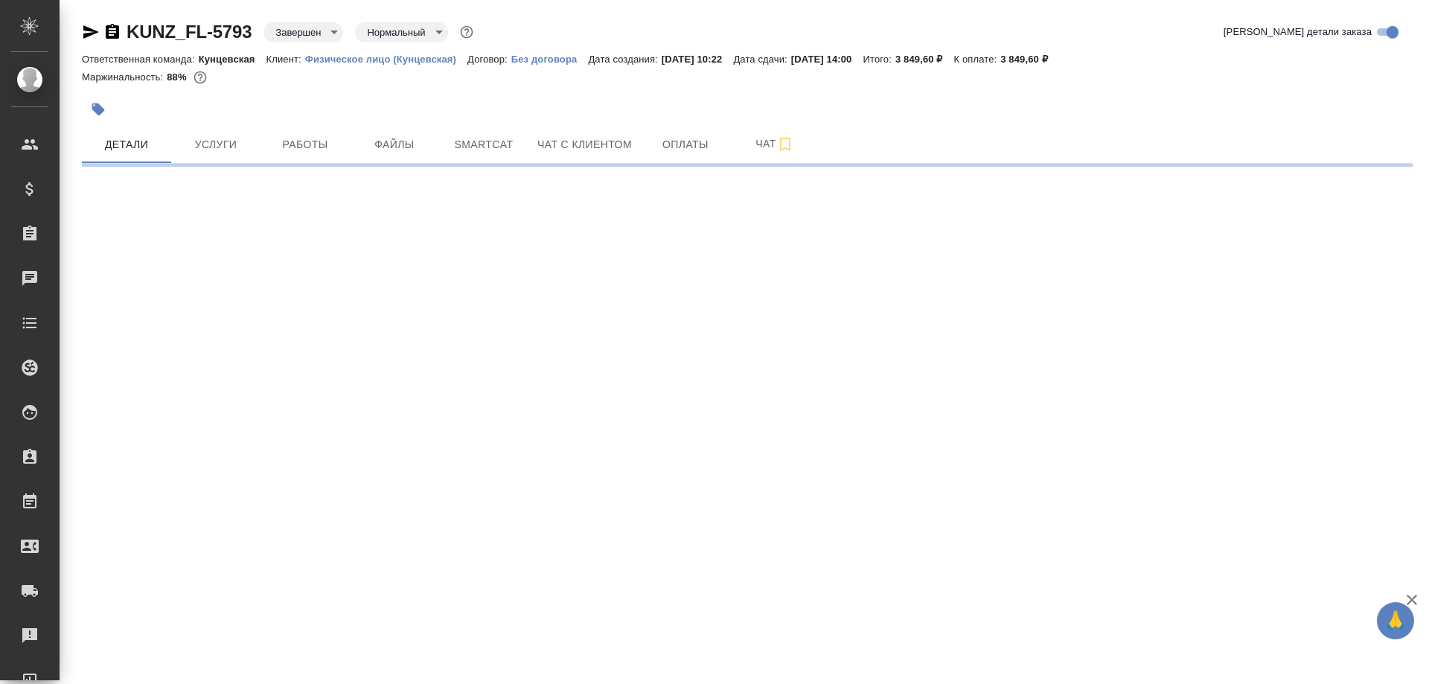
select select "RU"
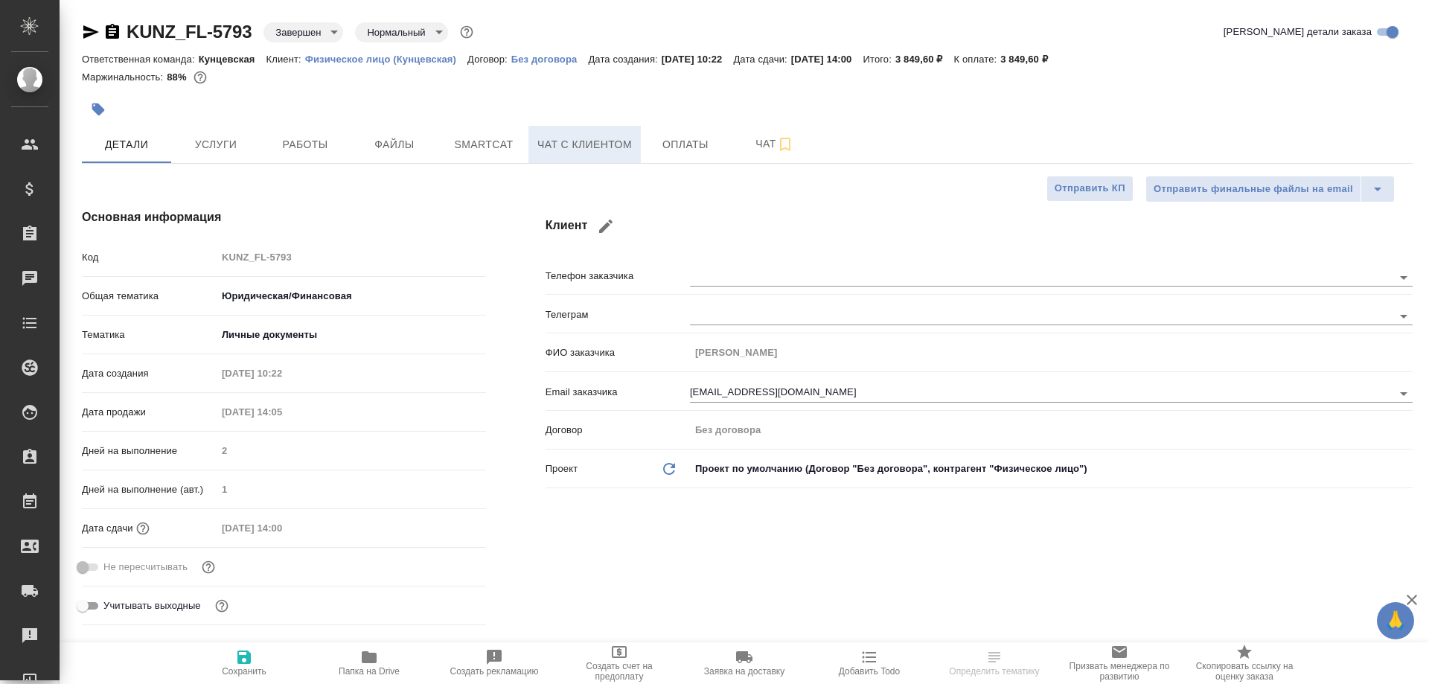
type textarea "x"
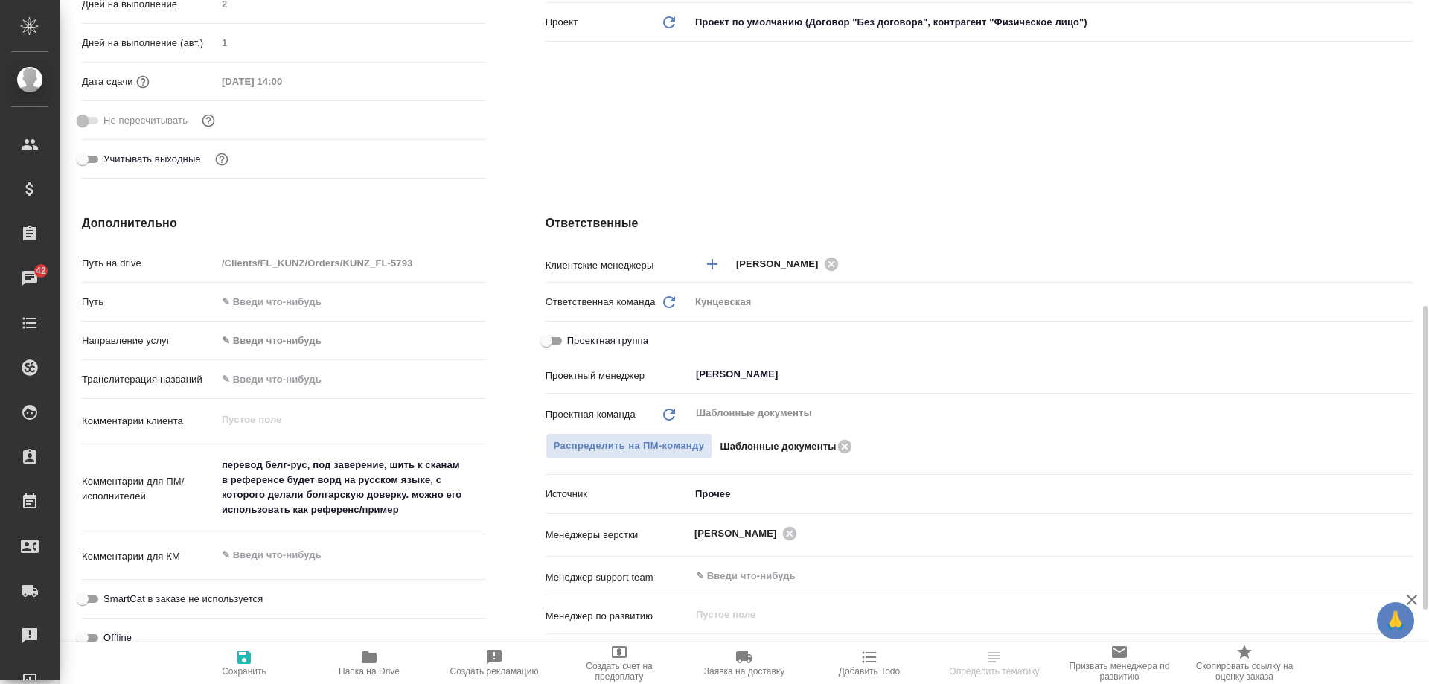
scroll to position [521, 0]
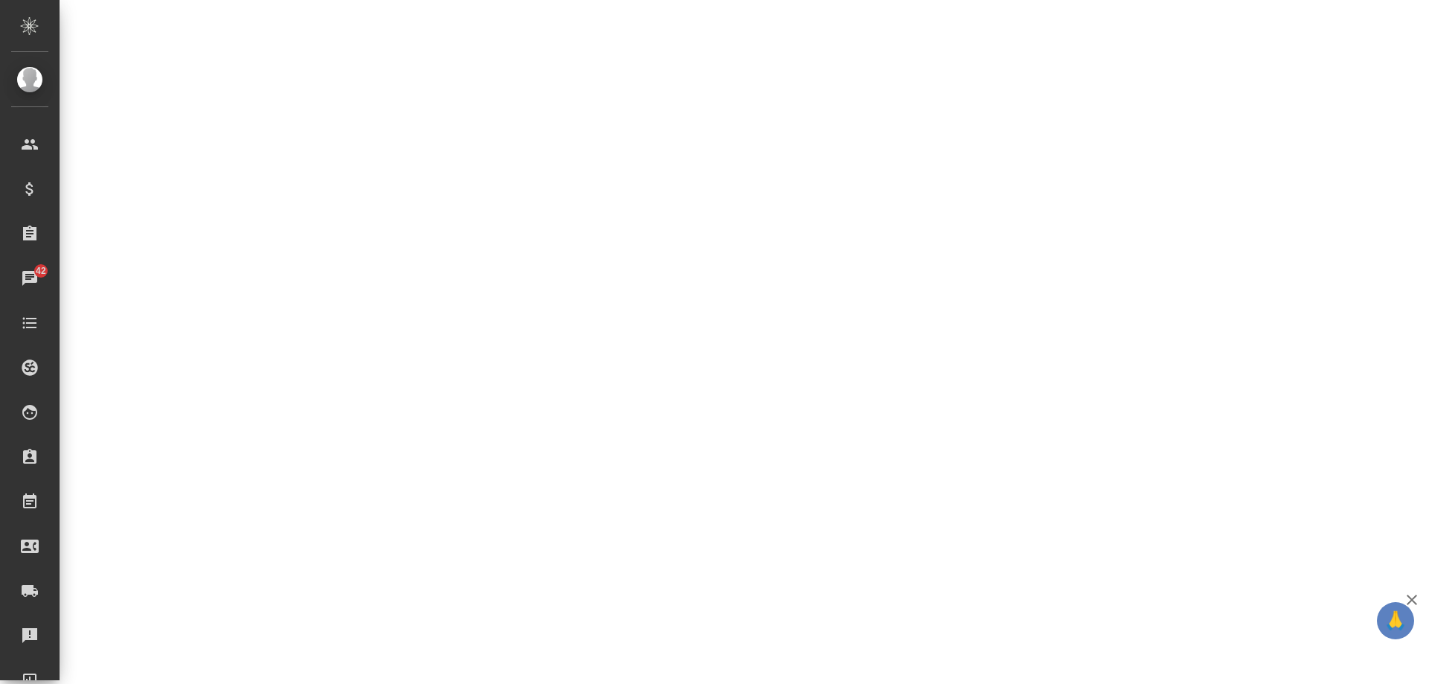
select select "RU"
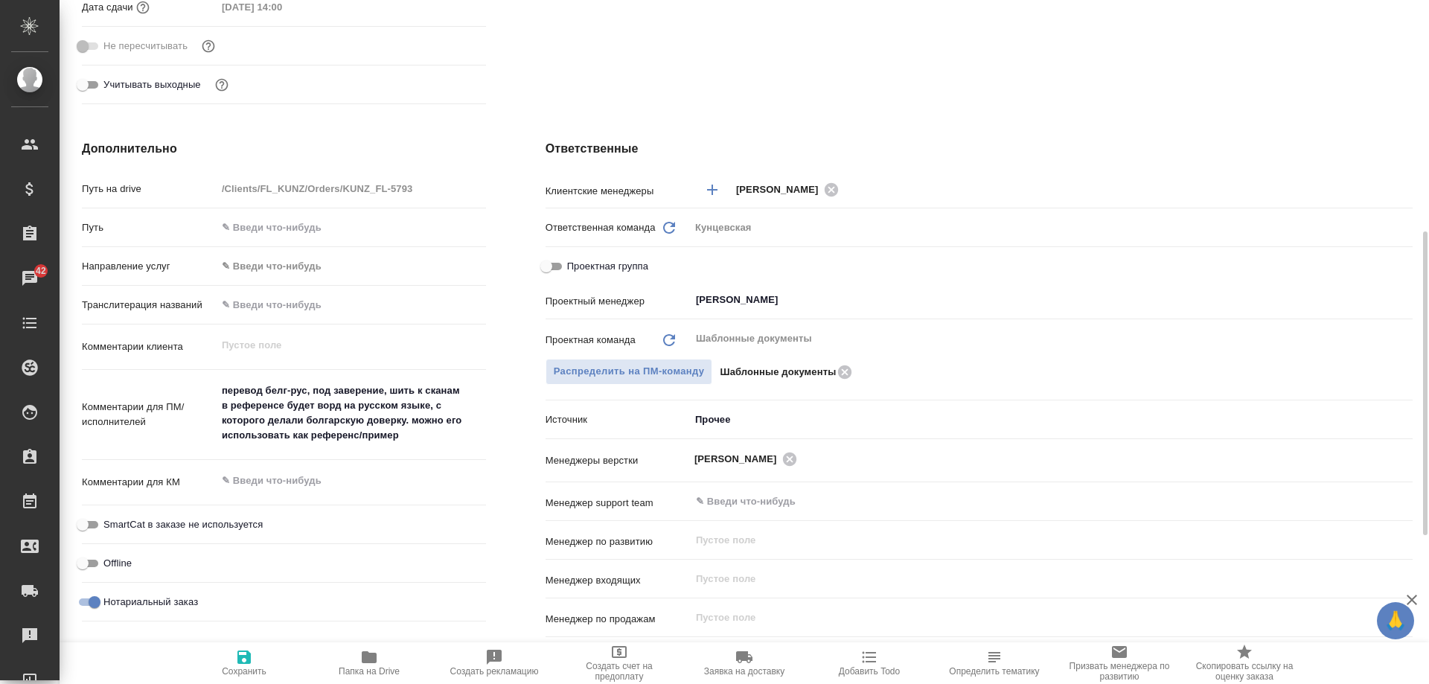
type textarea "x"
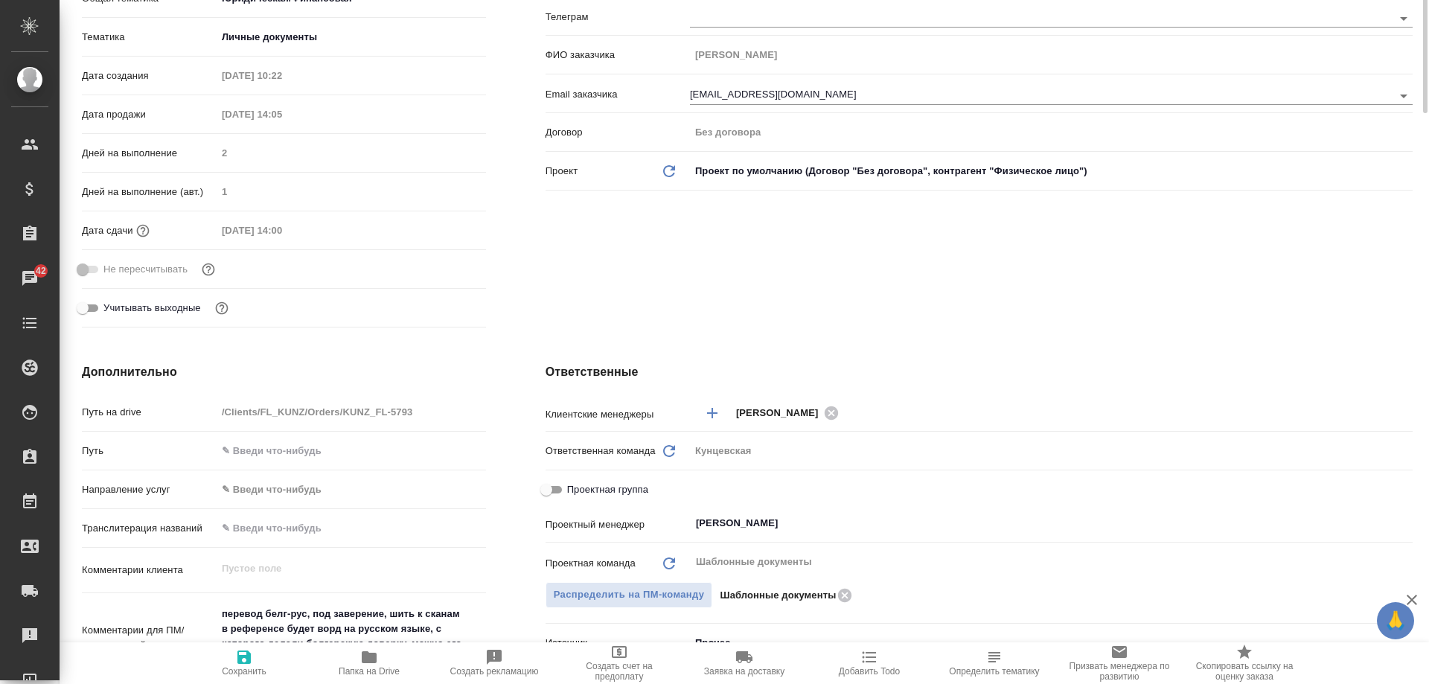
scroll to position [0, 0]
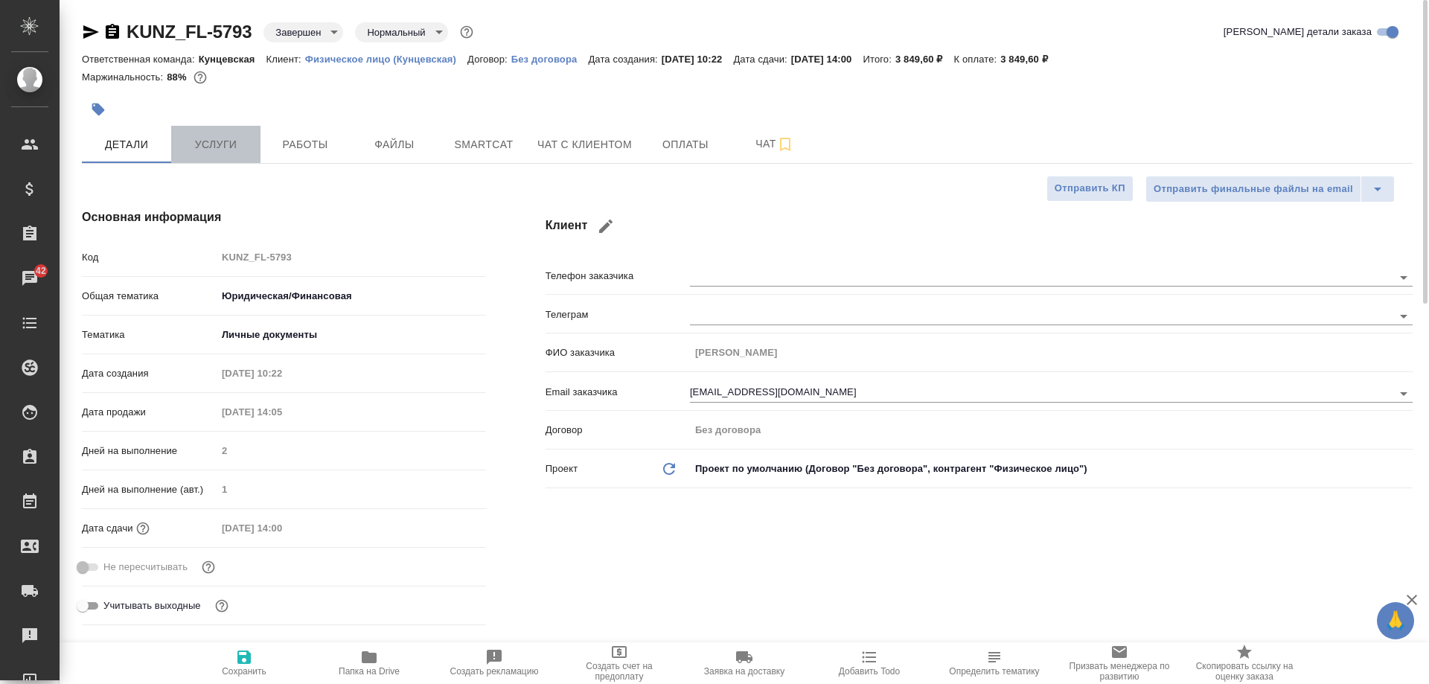
click at [227, 143] on span "Услуги" at bounding box center [215, 144] width 71 height 19
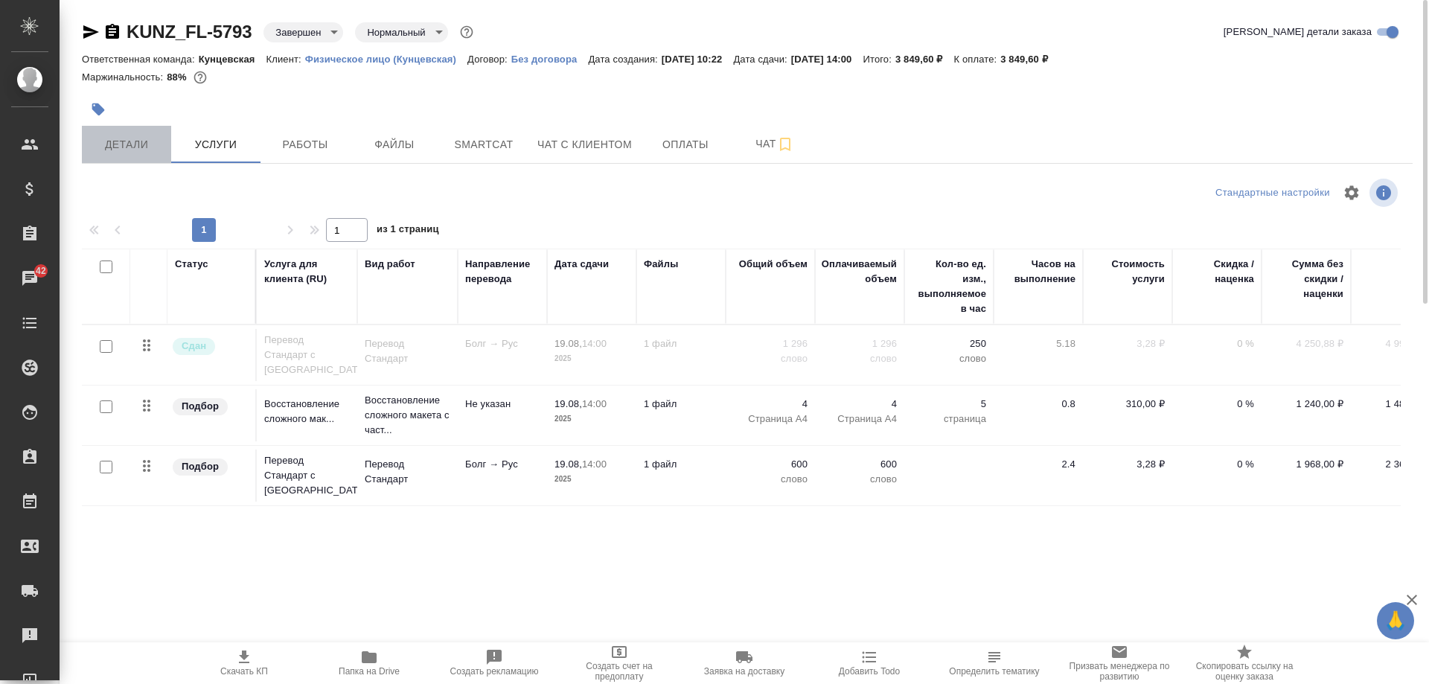
click at [128, 161] on button "Детали" at bounding box center [126, 144] width 89 height 37
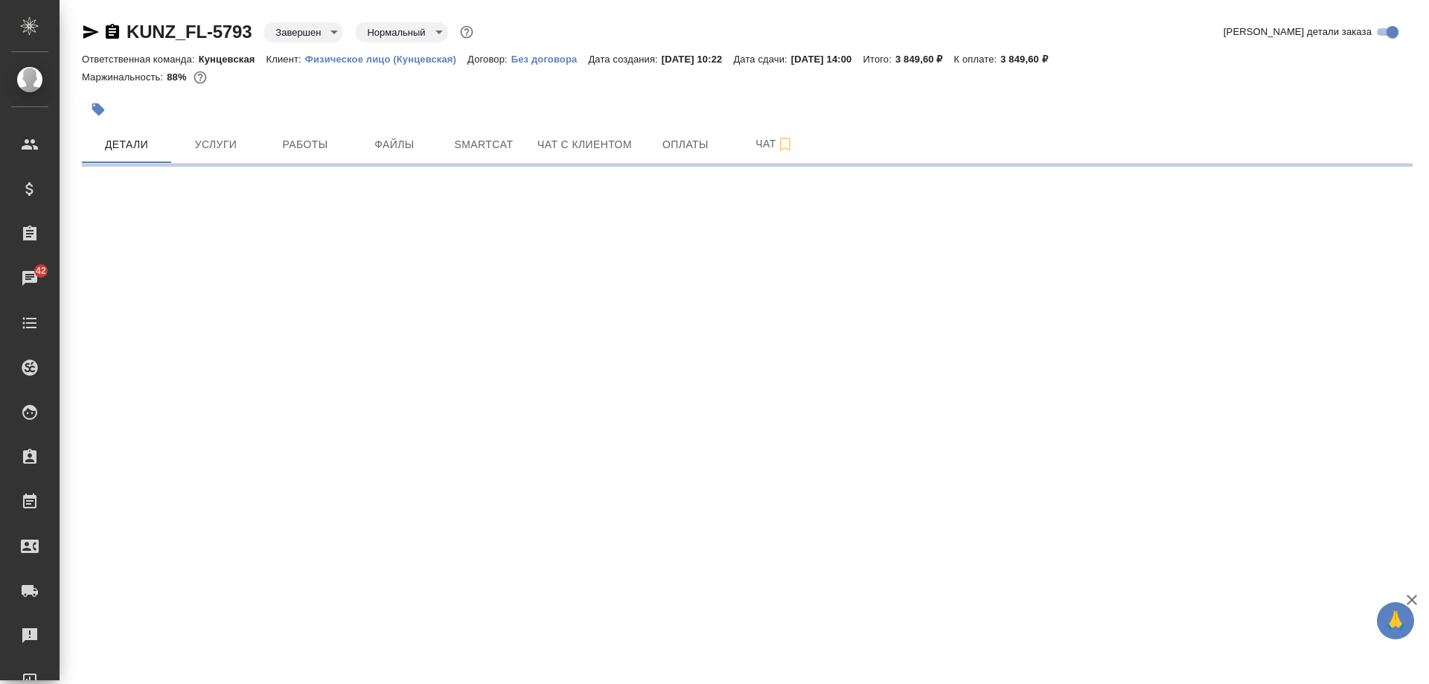
select select "RU"
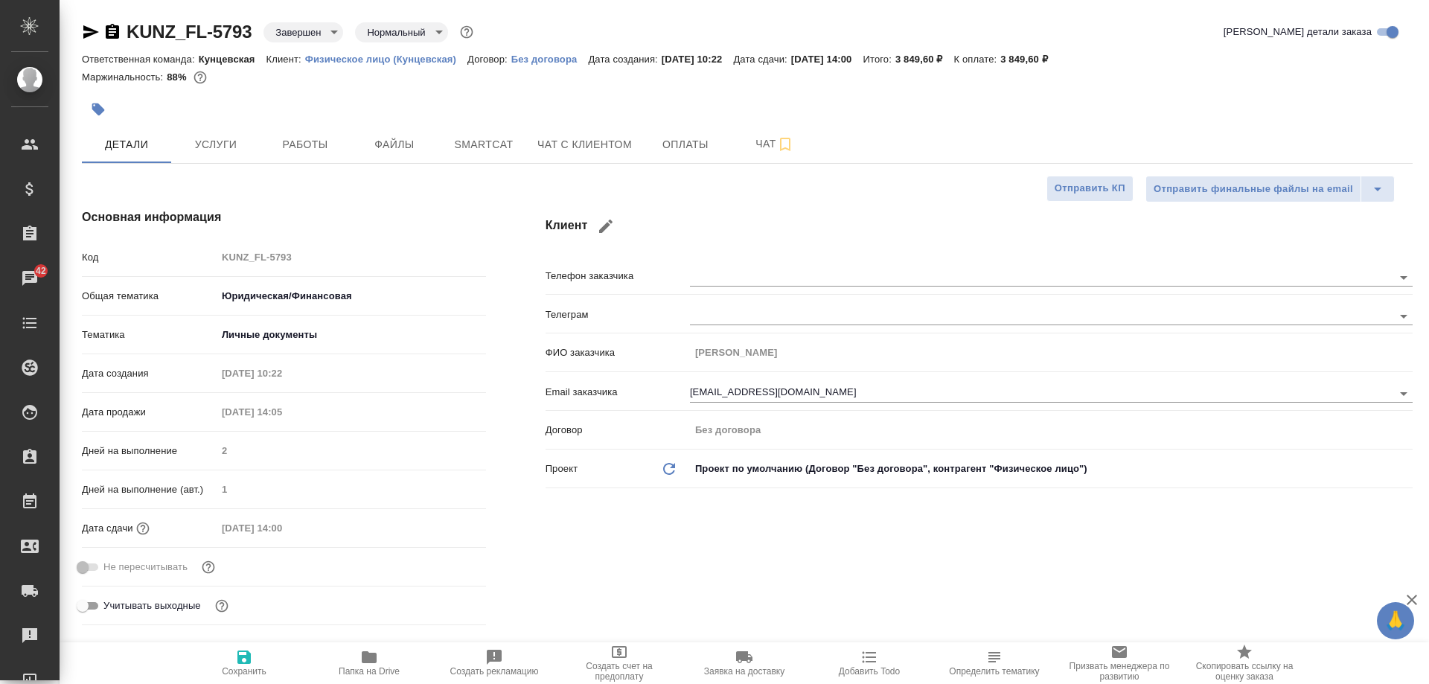
type textarea "x"
click at [681, 144] on span "Оплаты" at bounding box center [685, 144] width 71 height 19
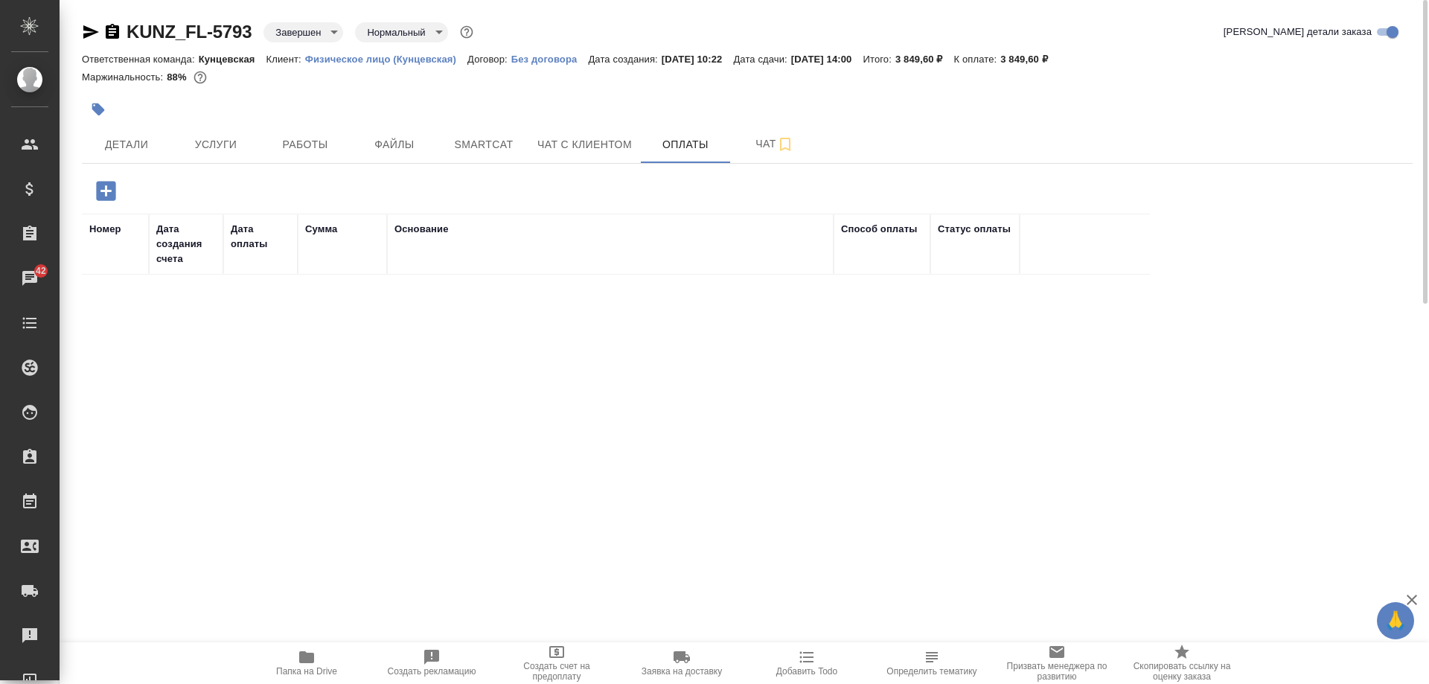
click at [101, 190] on icon "button" at bounding box center [105, 190] width 19 height 19
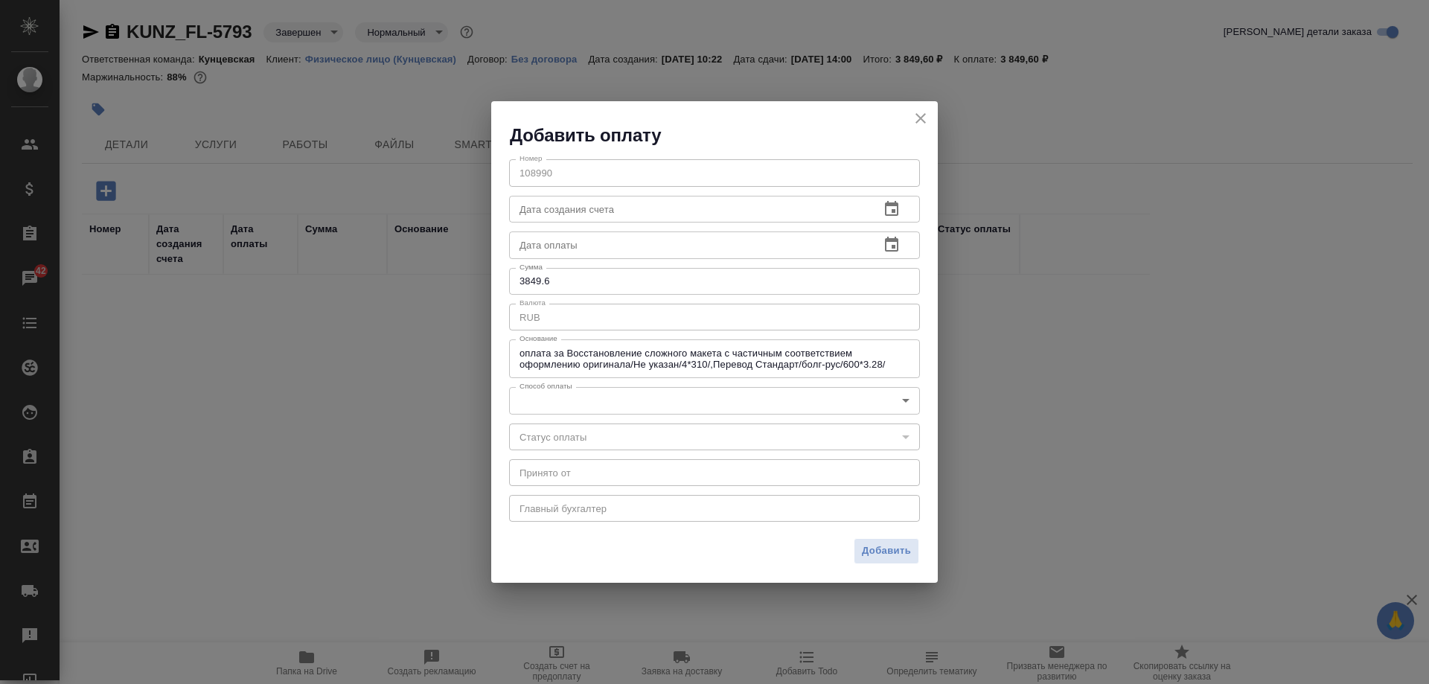
click at [663, 395] on body "🙏 .cls-1 fill:#fff; AWATERA Moskalets Alina Клиенты Спецификации Заказы 42 Чаты…" at bounding box center [714, 342] width 1429 height 684
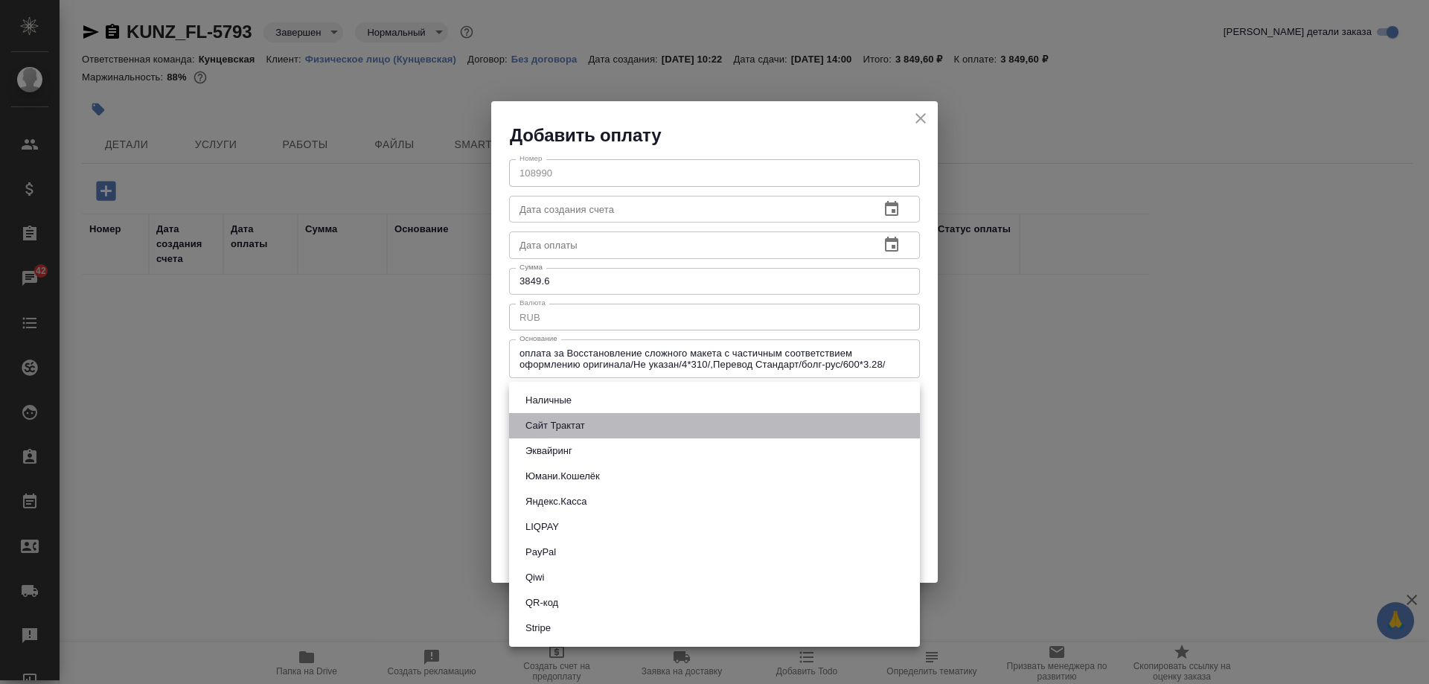
click at [612, 424] on li "Сайт Трактат" at bounding box center [714, 425] width 411 height 25
type input "site-traktat"
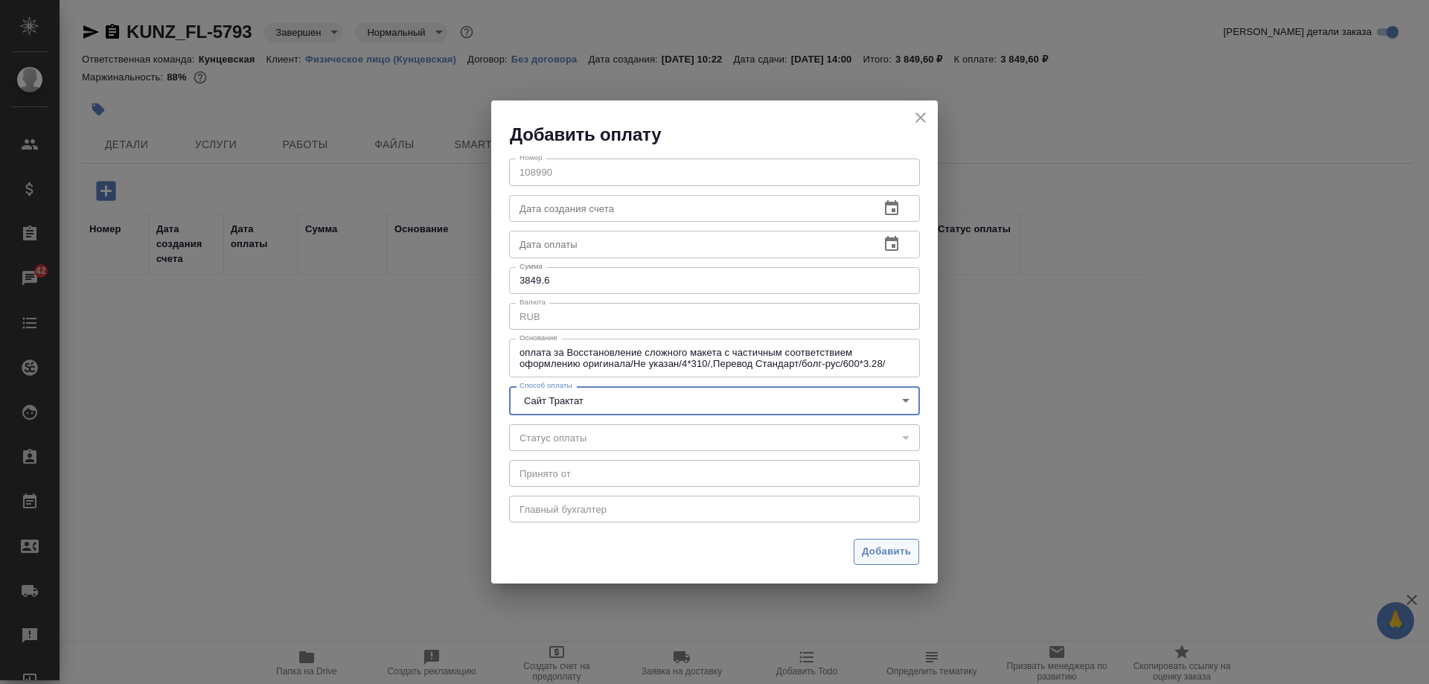
click at [871, 561] on button "Добавить" at bounding box center [887, 552] width 66 height 26
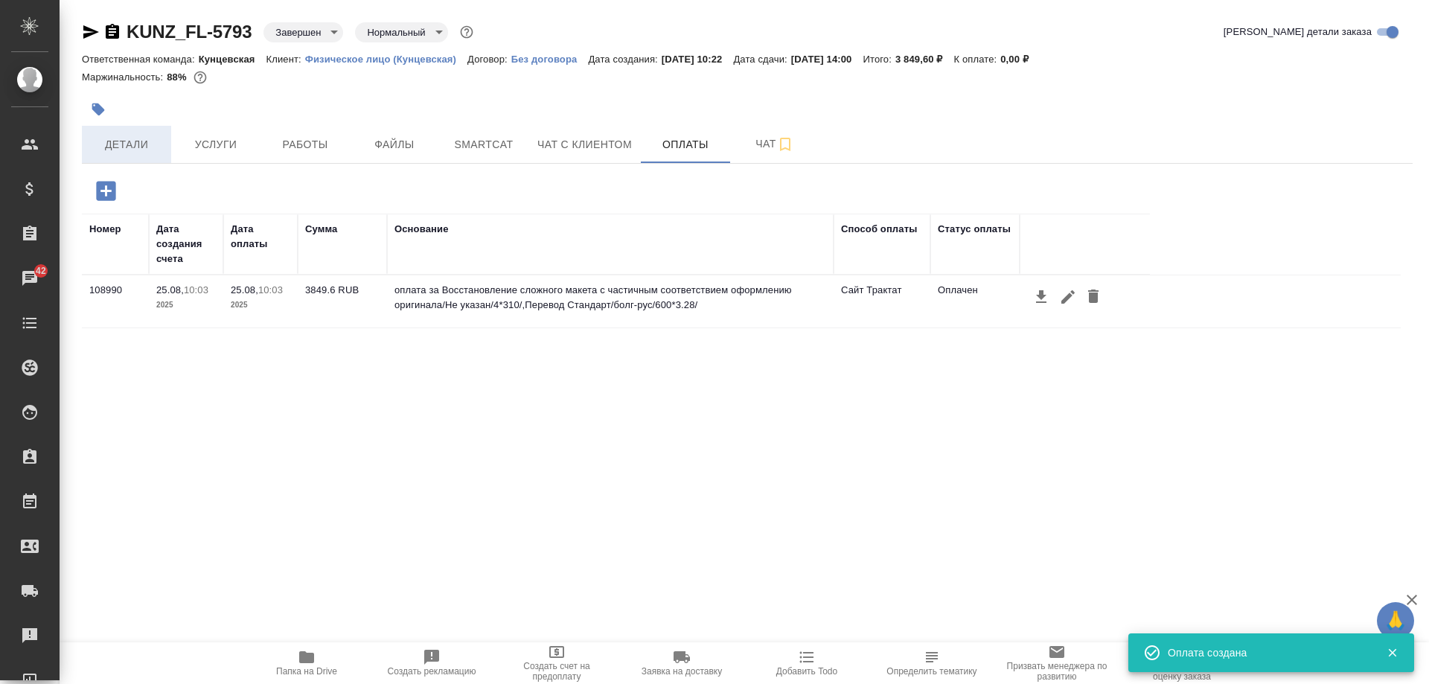
click at [111, 151] on span "Детали" at bounding box center [126, 144] width 71 height 19
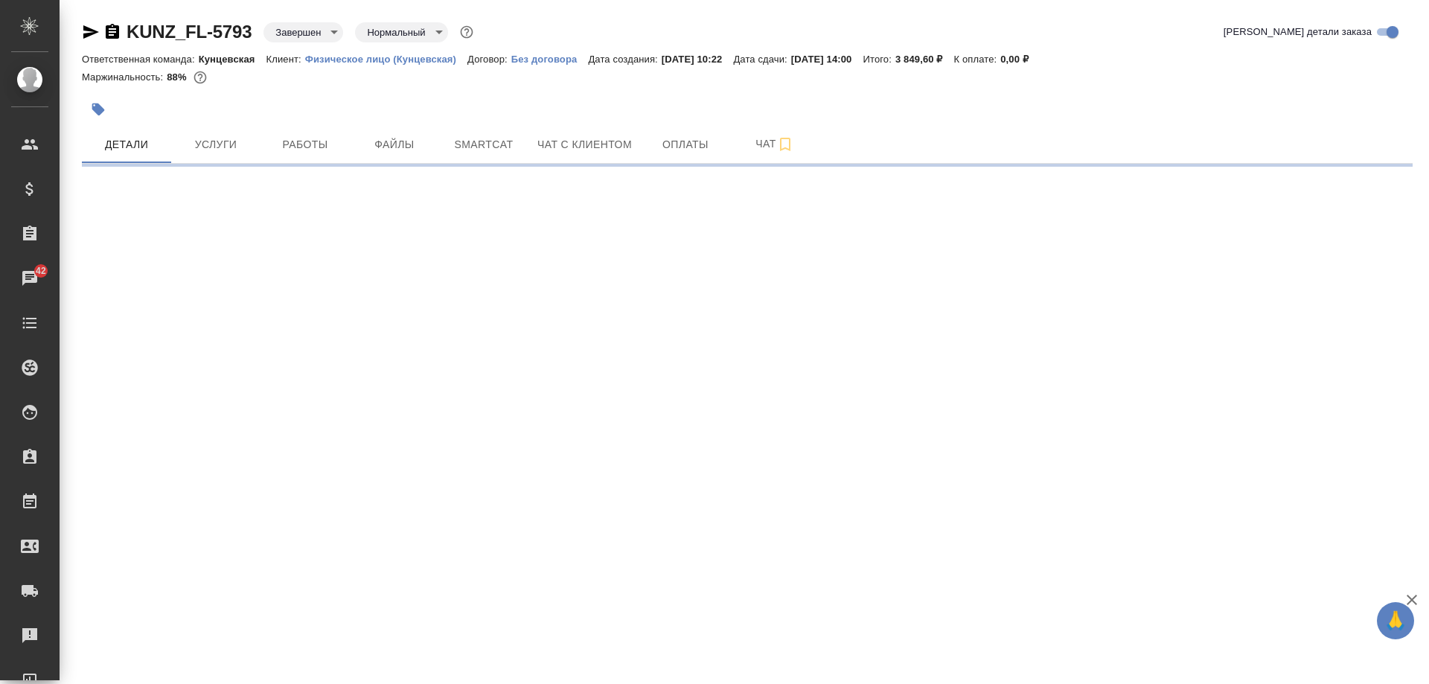
select select "RU"
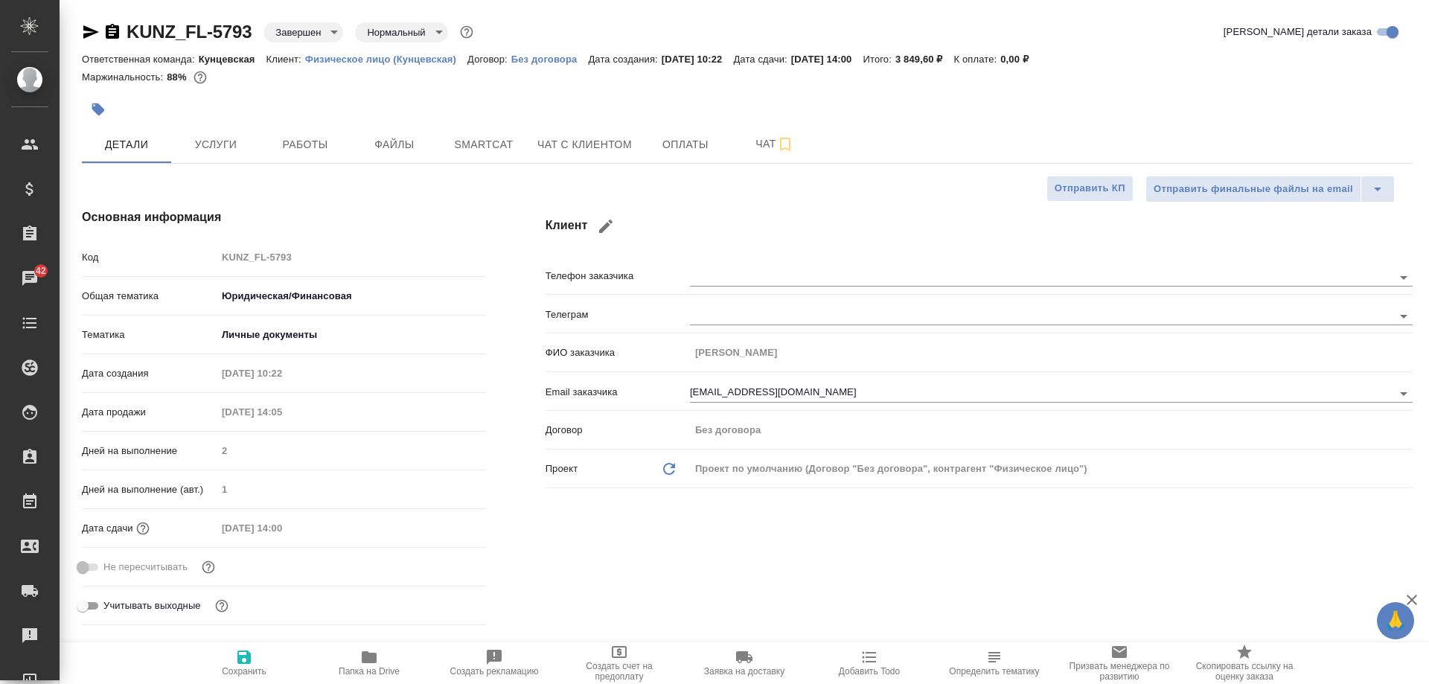
type textarea "x"
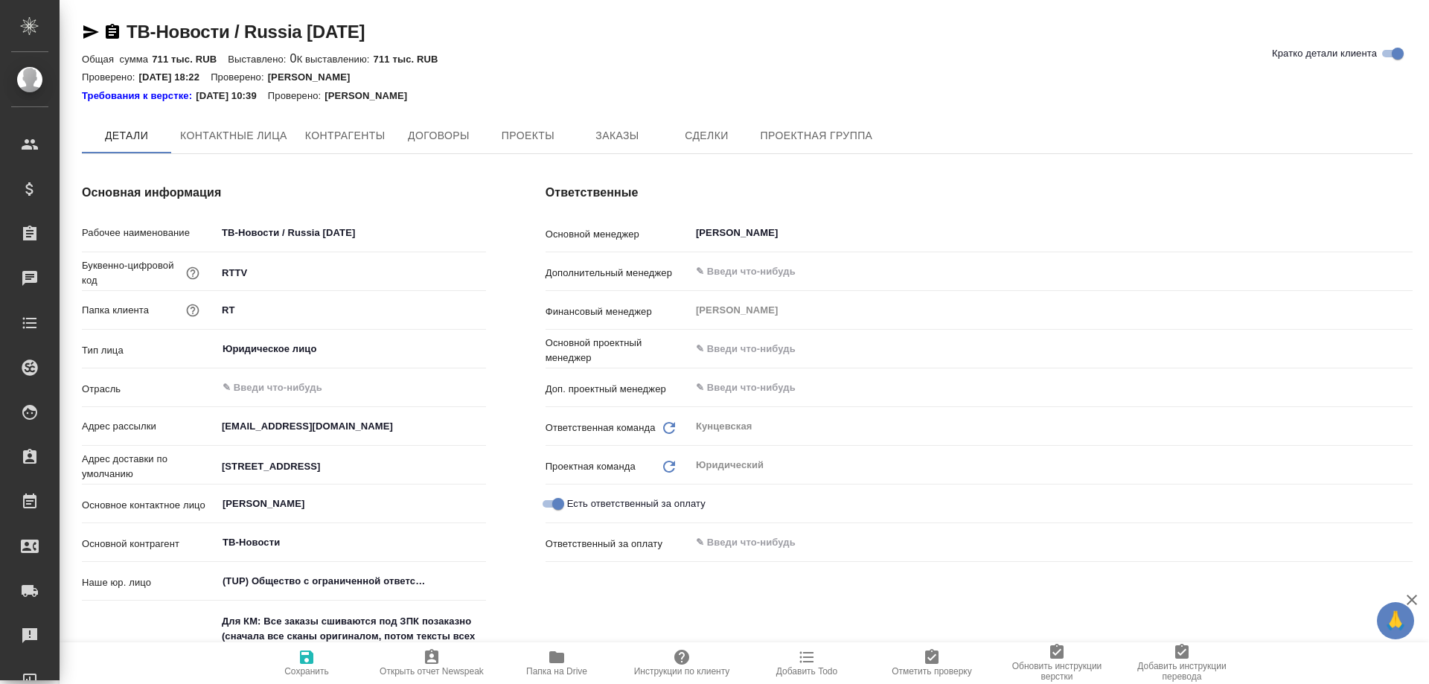
type textarea "x"
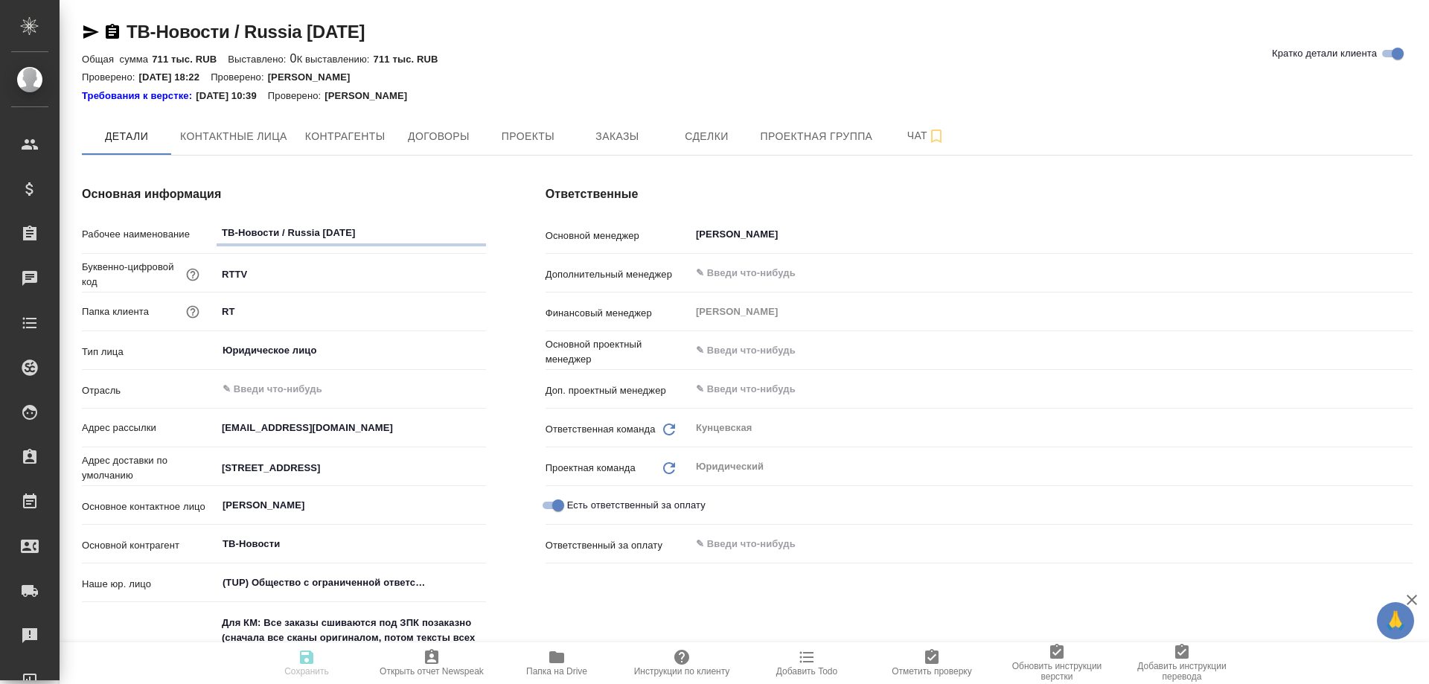
type textarea "x"
click at [368, 144] on span "Контрагенты" at bounding box center [345, 136] width 80 height 19
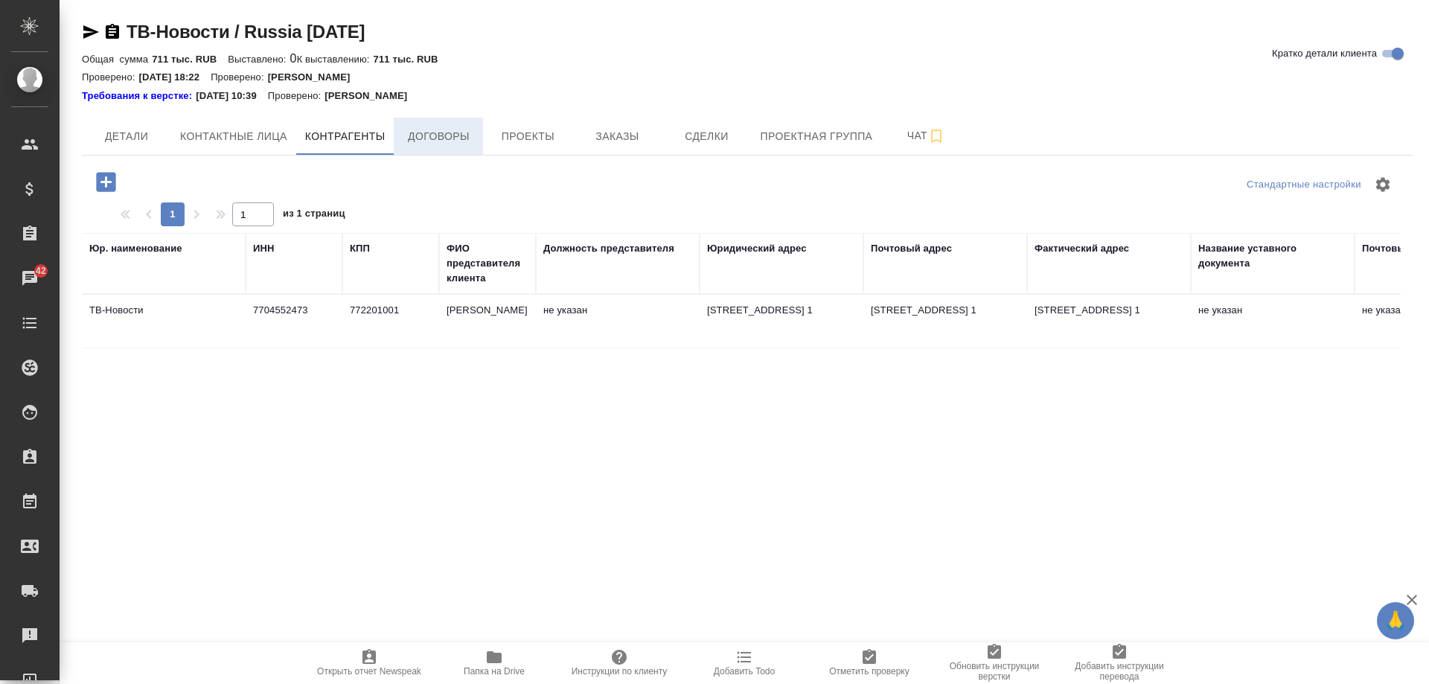
click at [427, 140] on span "Договоры" at bounding box center [438, 136] width 71 height 19
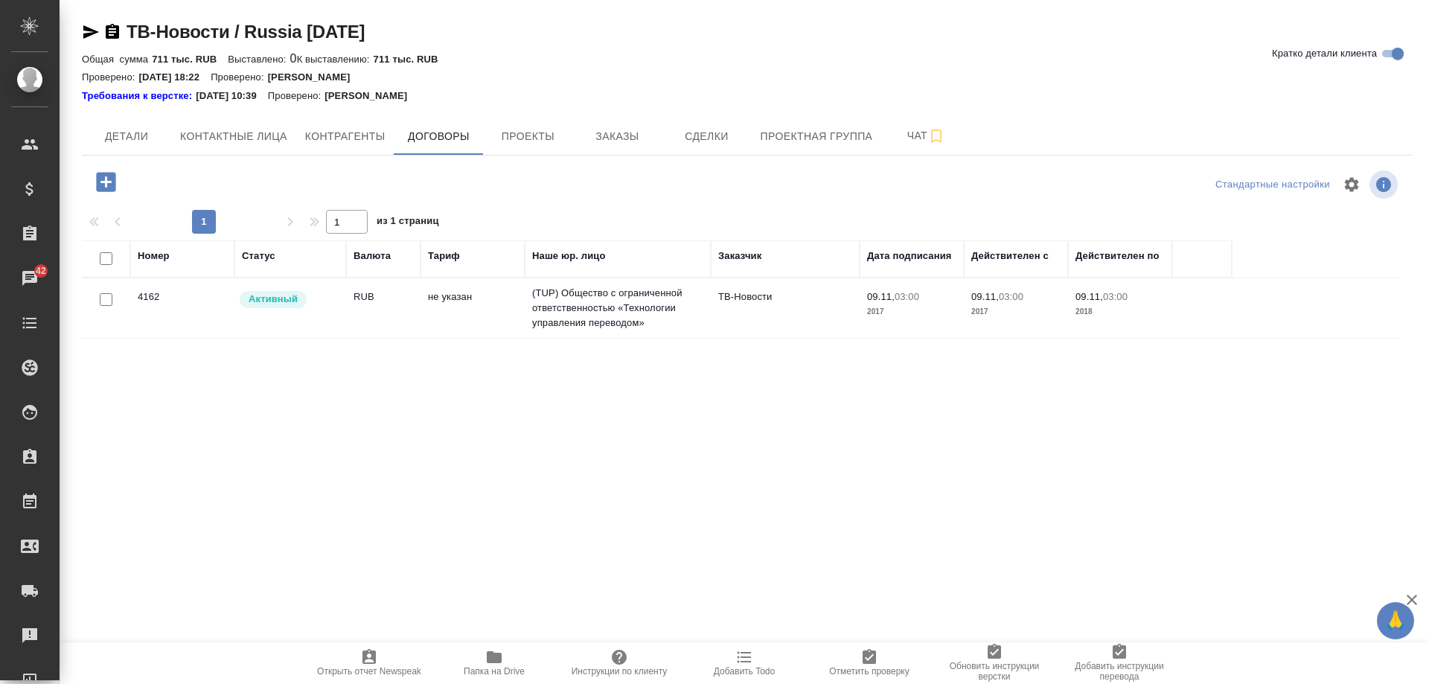
click at [413, 319] on td "RUB" at bounding box center [383, 308] width 74 height 52
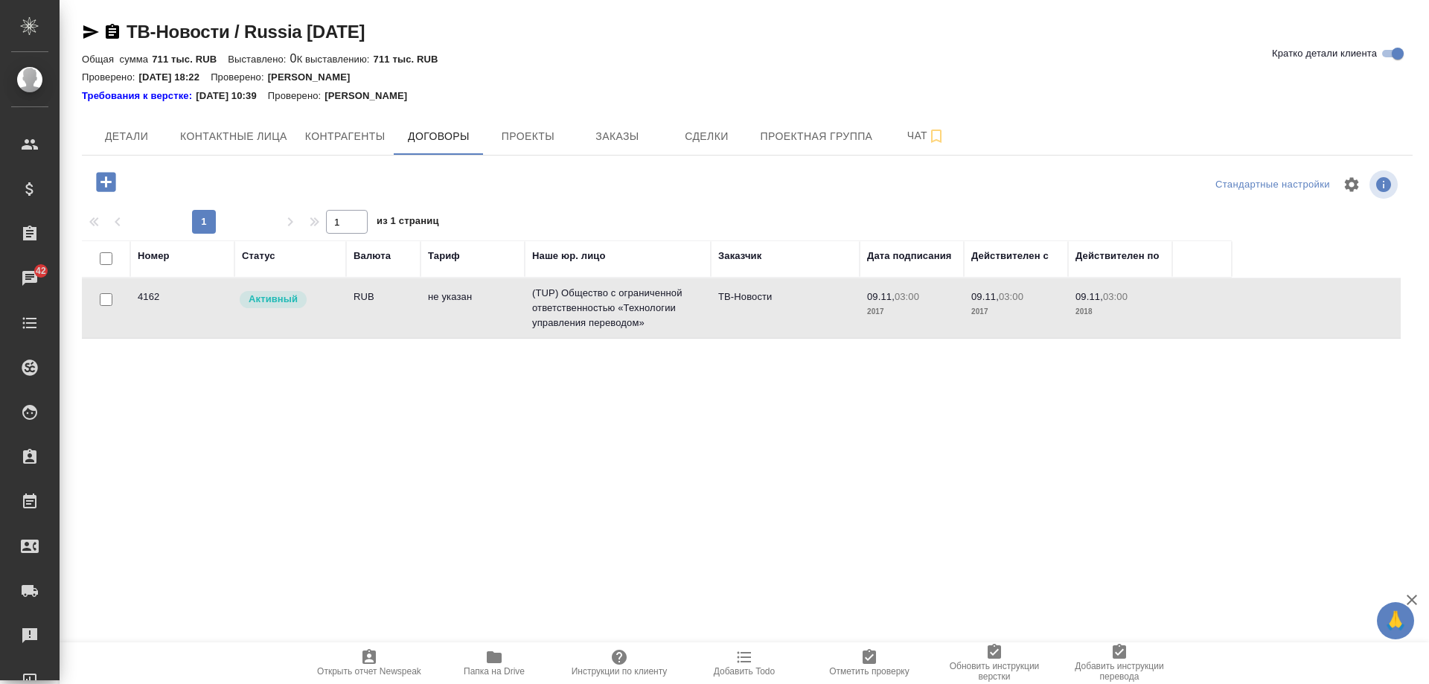
click at [413, 319] on td "RUB" at bounding box center [383, 308] width 74 height 52
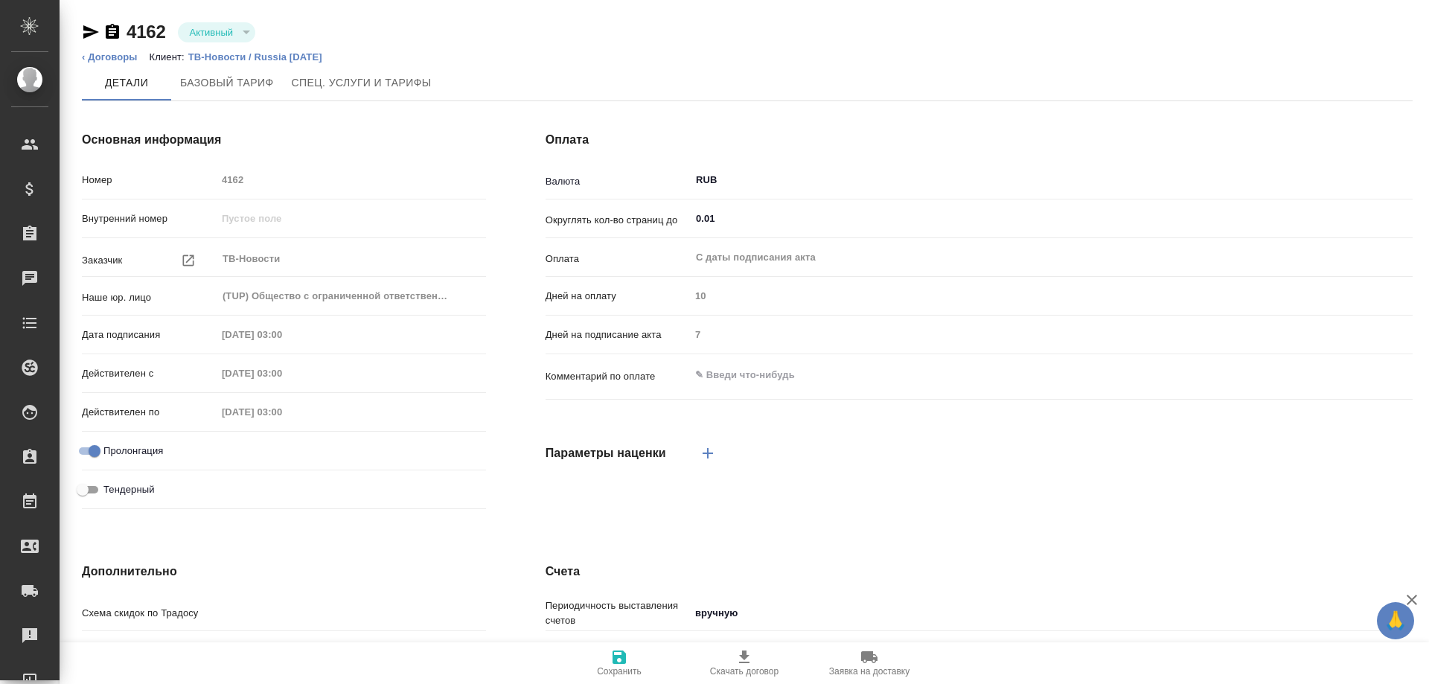
type input "Стандартный шаблон - [PHONE_NUMBER] - ВЫБЕРИ МЕНЯ!"
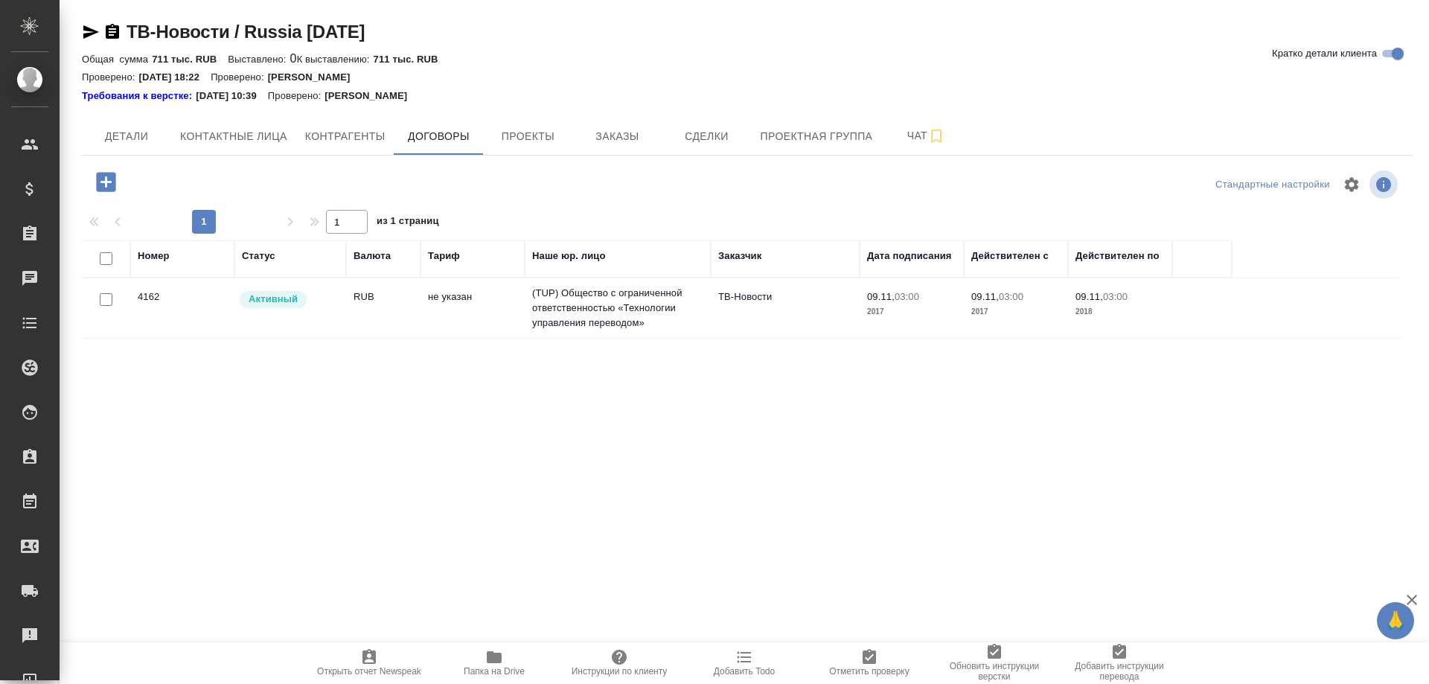
click at [503, 659] on span "Папка на Drive" at bounding box center [494, 662] width 107 height 28
click at [617, 144] on span "Заказы" at bounding box center [616, 136] width 71 height 19
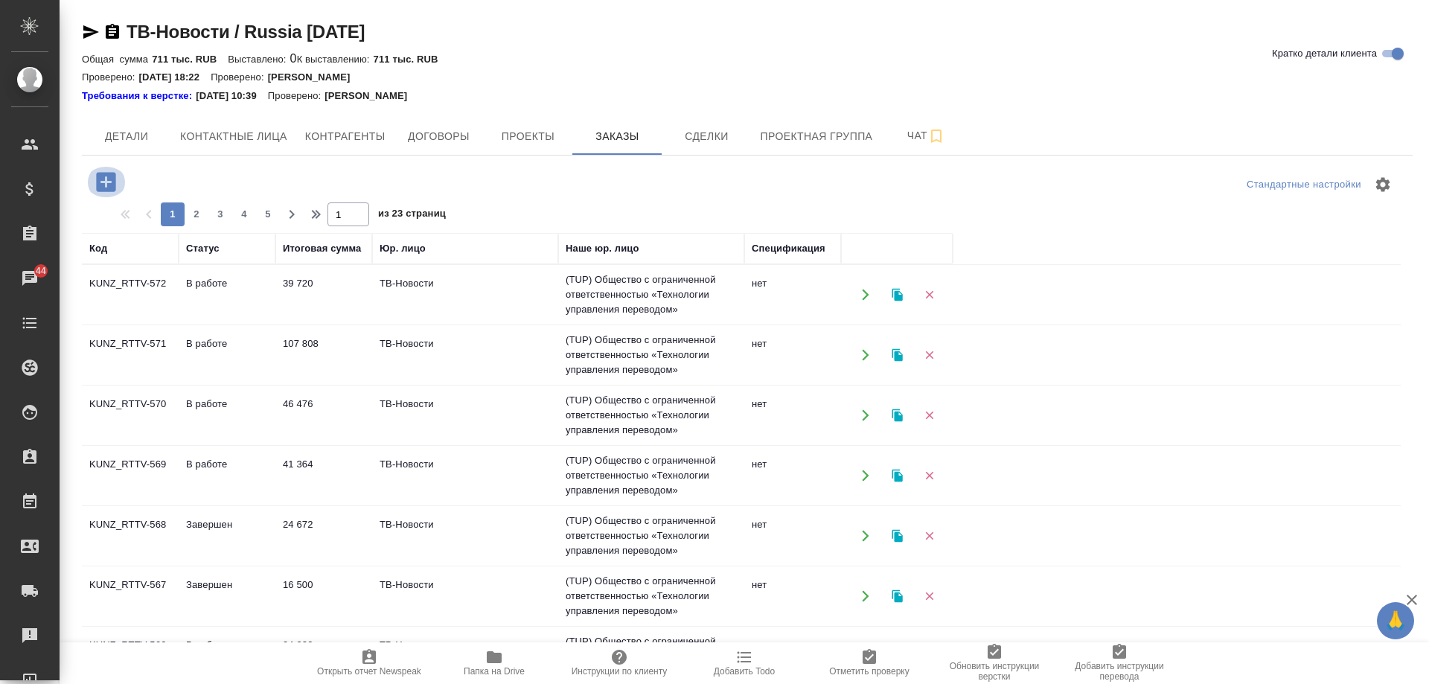
click at [105, 186] on icon "button" at bounding box center [105, 181] width 19 height 19
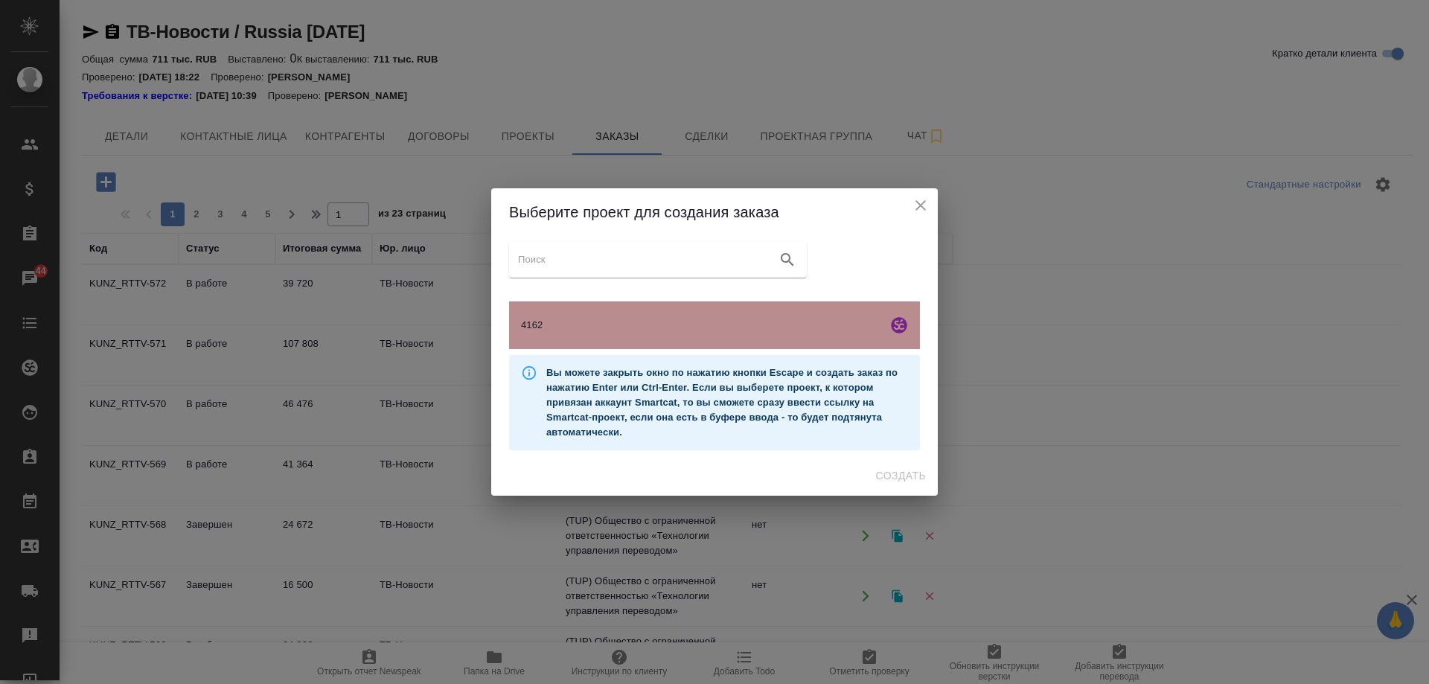
click at [656, 331] on span "4162" at bounding box center [701, 325] width 360 height 15
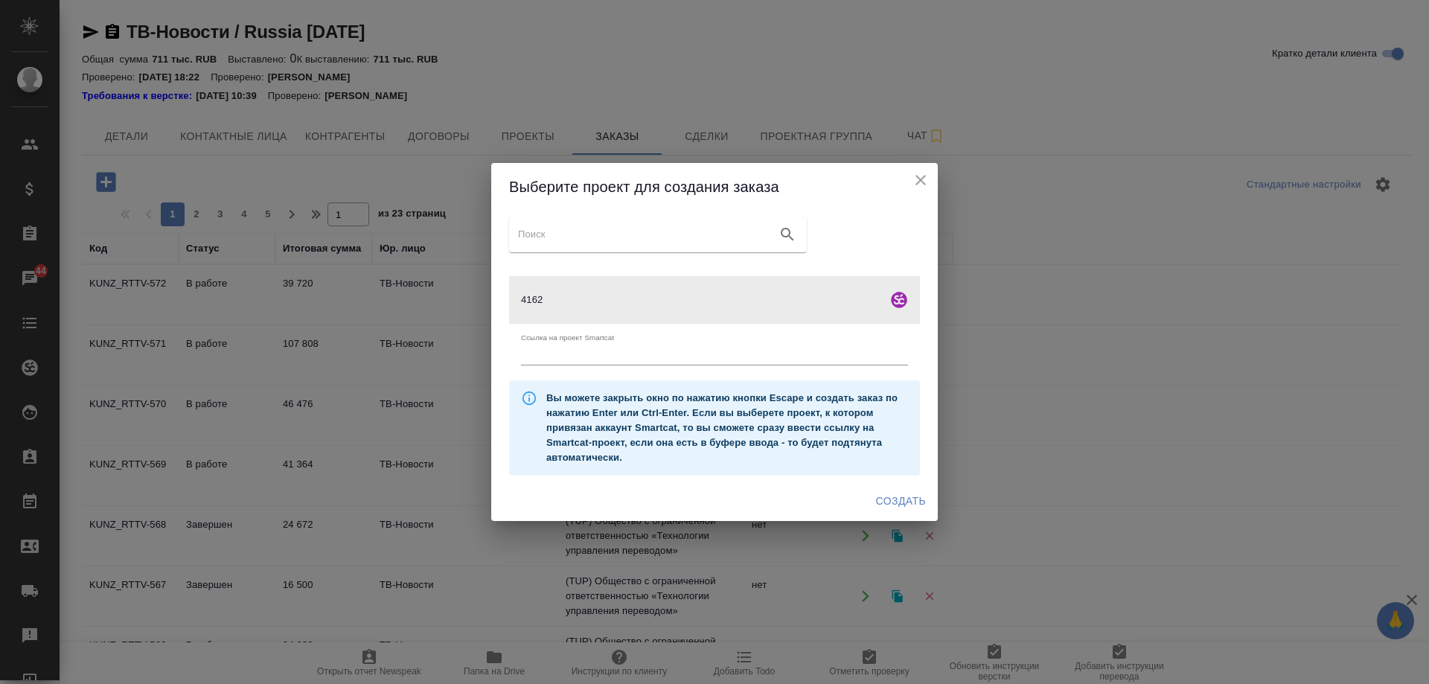
click at [923, 499] on span "Создать" at bounding box center [901, 501] width 50 height 19
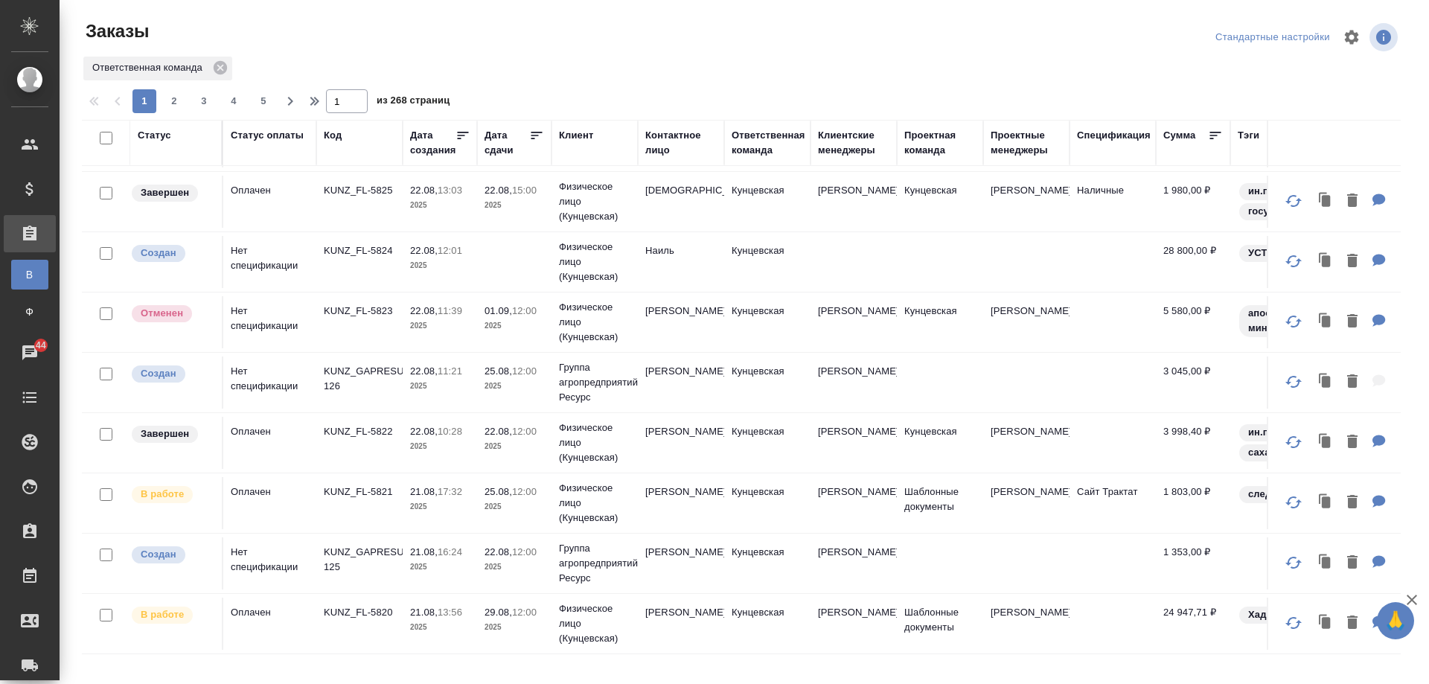
scroll to position [223, 0]
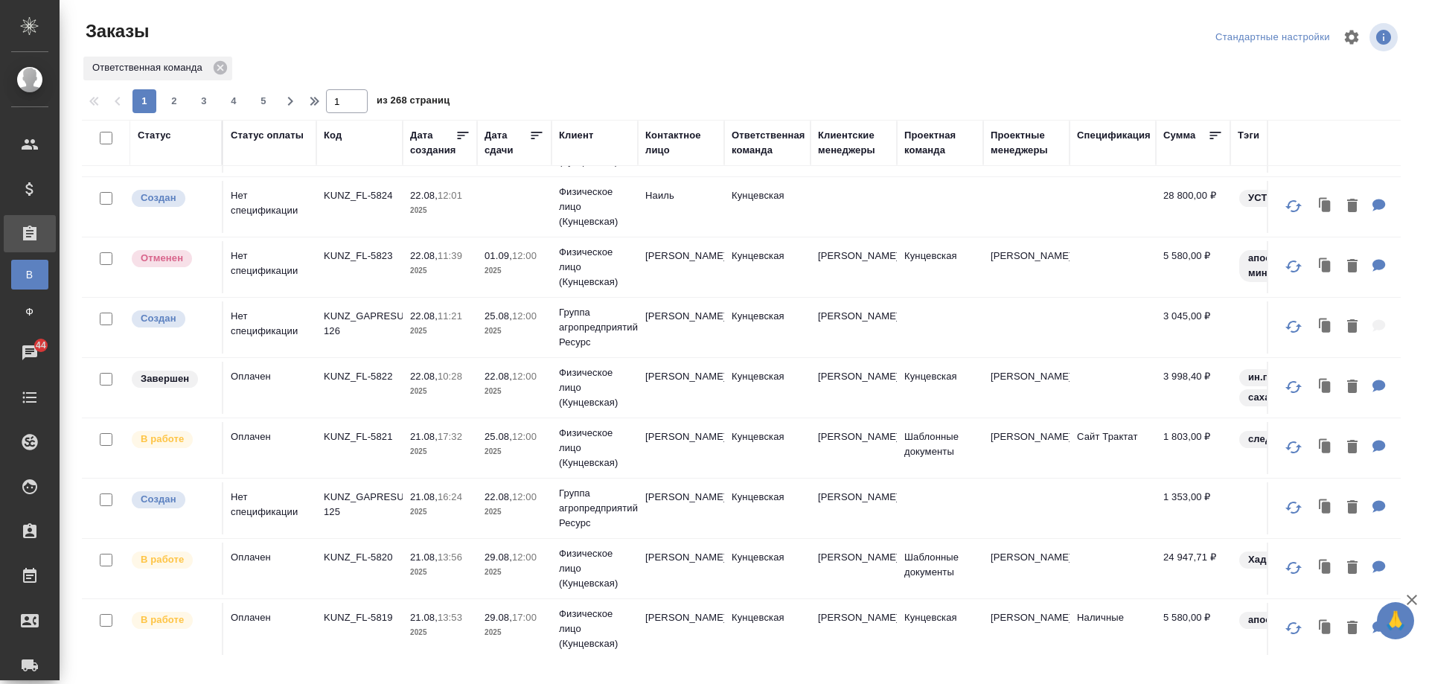
click at [793, 456] on td "Кунцевская" at bounding box center [767, 448] width 86 height 52
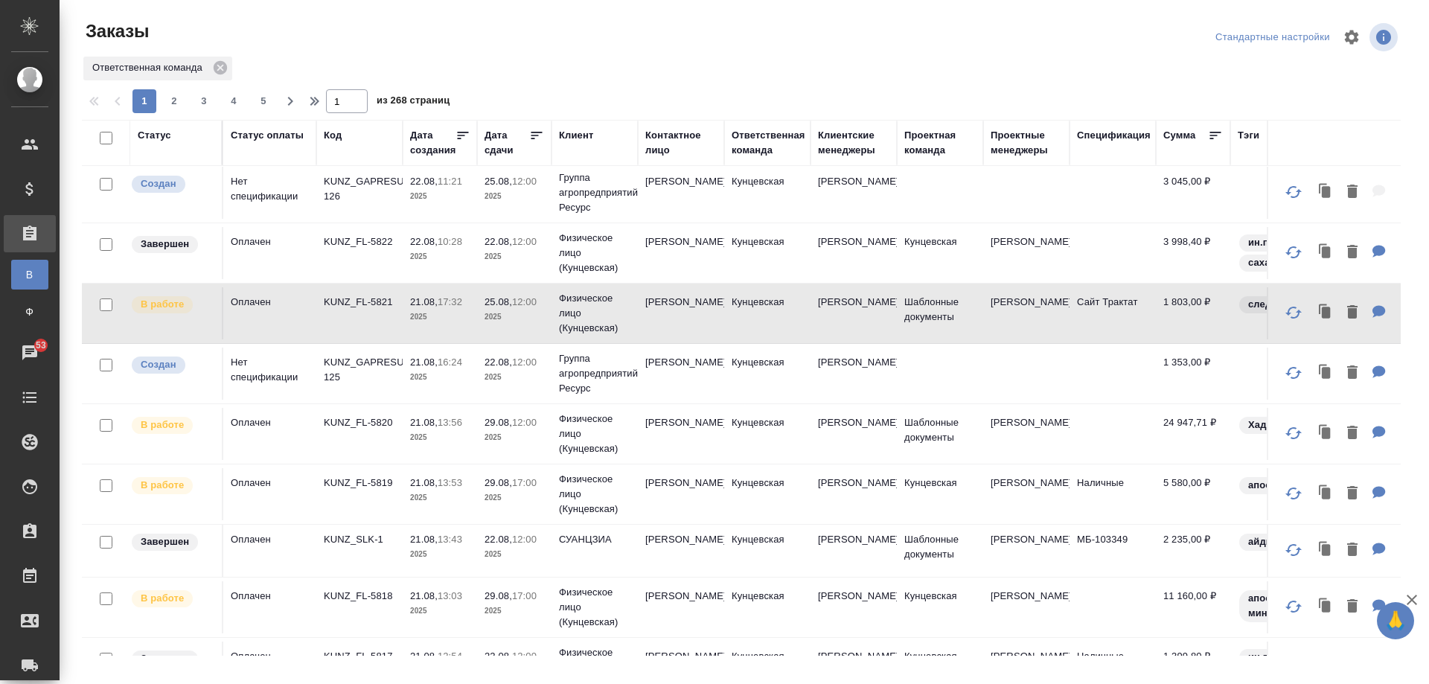
scroll to position [337, 0]
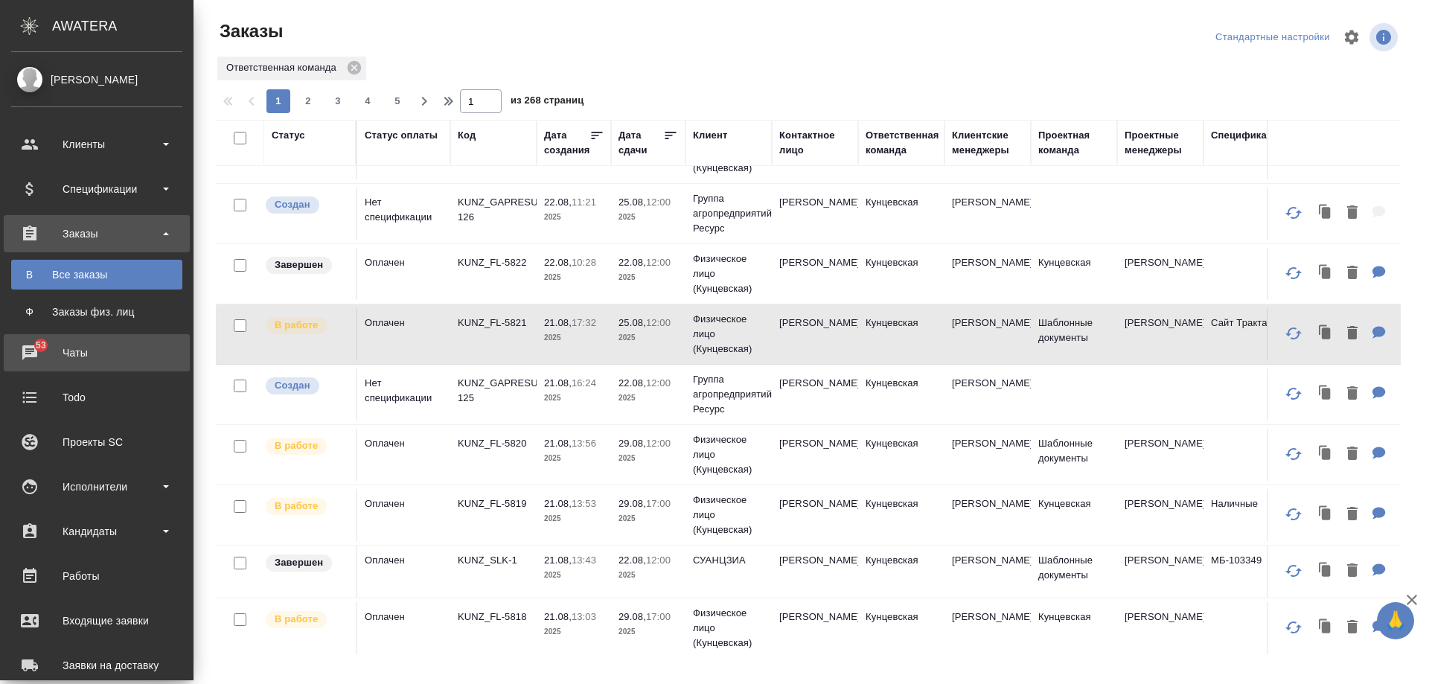
click at [31, 347] on div "Чаты" at bounding box center [96, 353] width 171 height 22
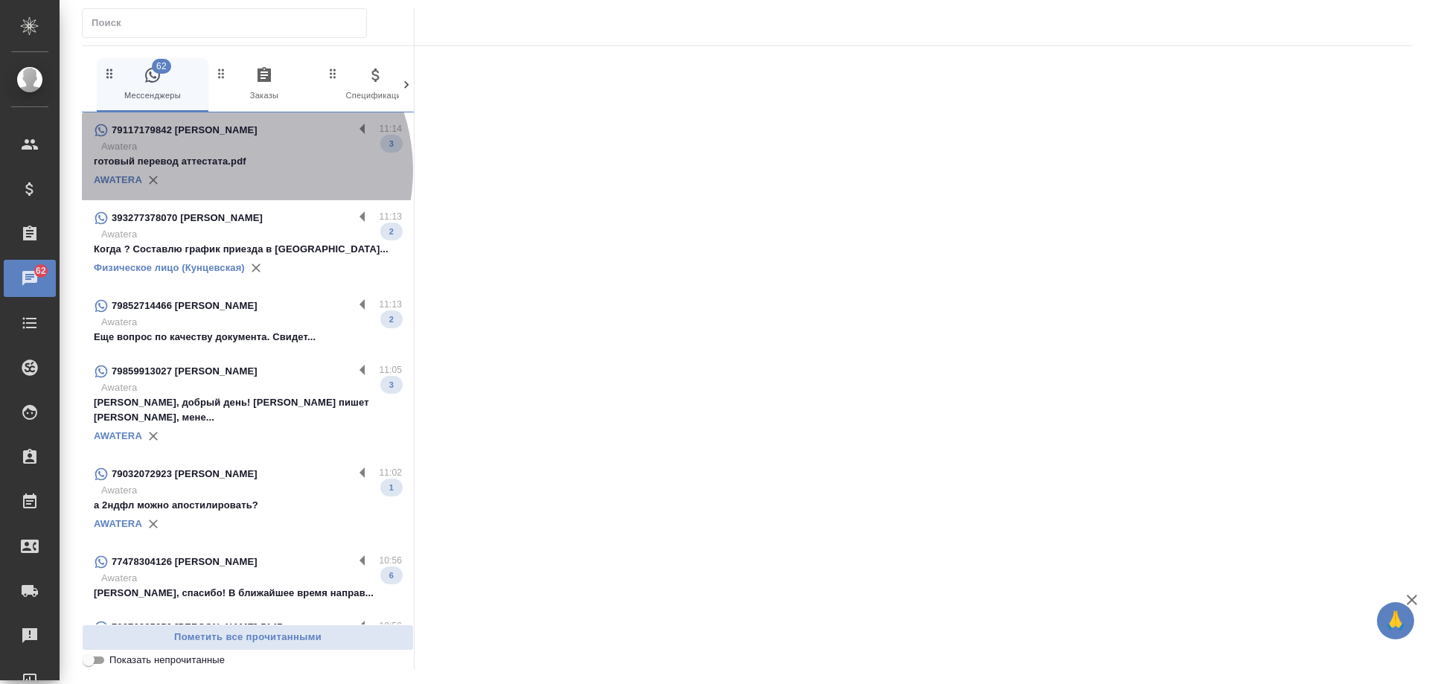
click at [227, 170] on div "AWATERA" at bounding box center [248, 180] width 308 height 22
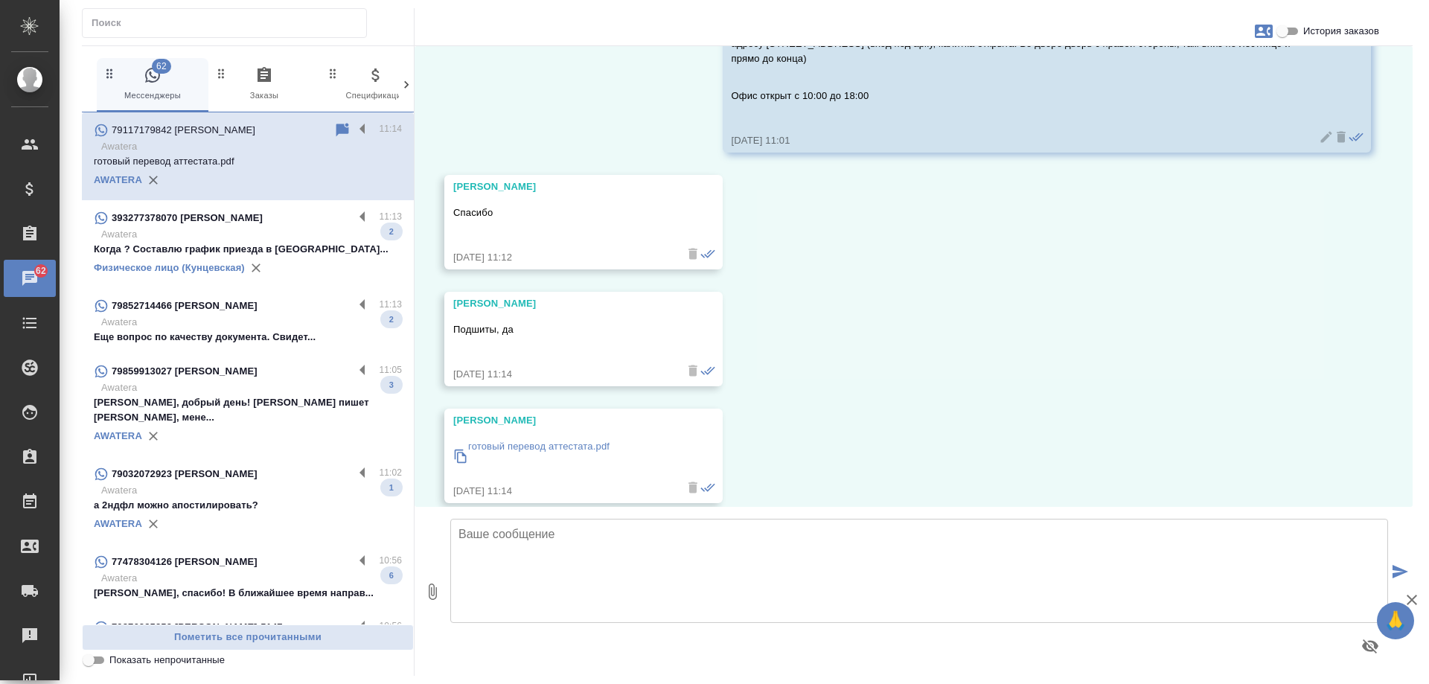
scroll to position [228, 0]
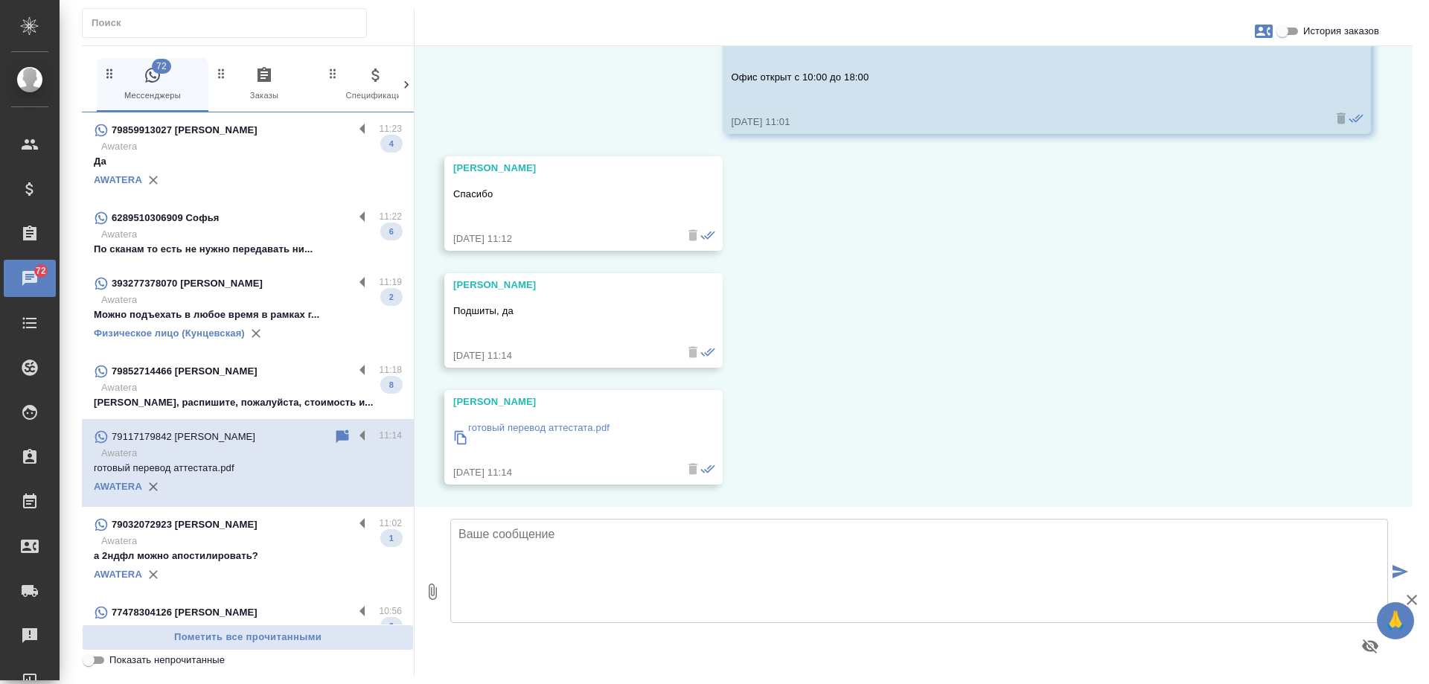
click at [1326, 33] on span "История заказов" at bounding box center [1341, 31] width 76 height 15
click at [1309, 33] on input "История заказов" at bounding box center [1283, 31] width 54 height 18
checkbox input "true"
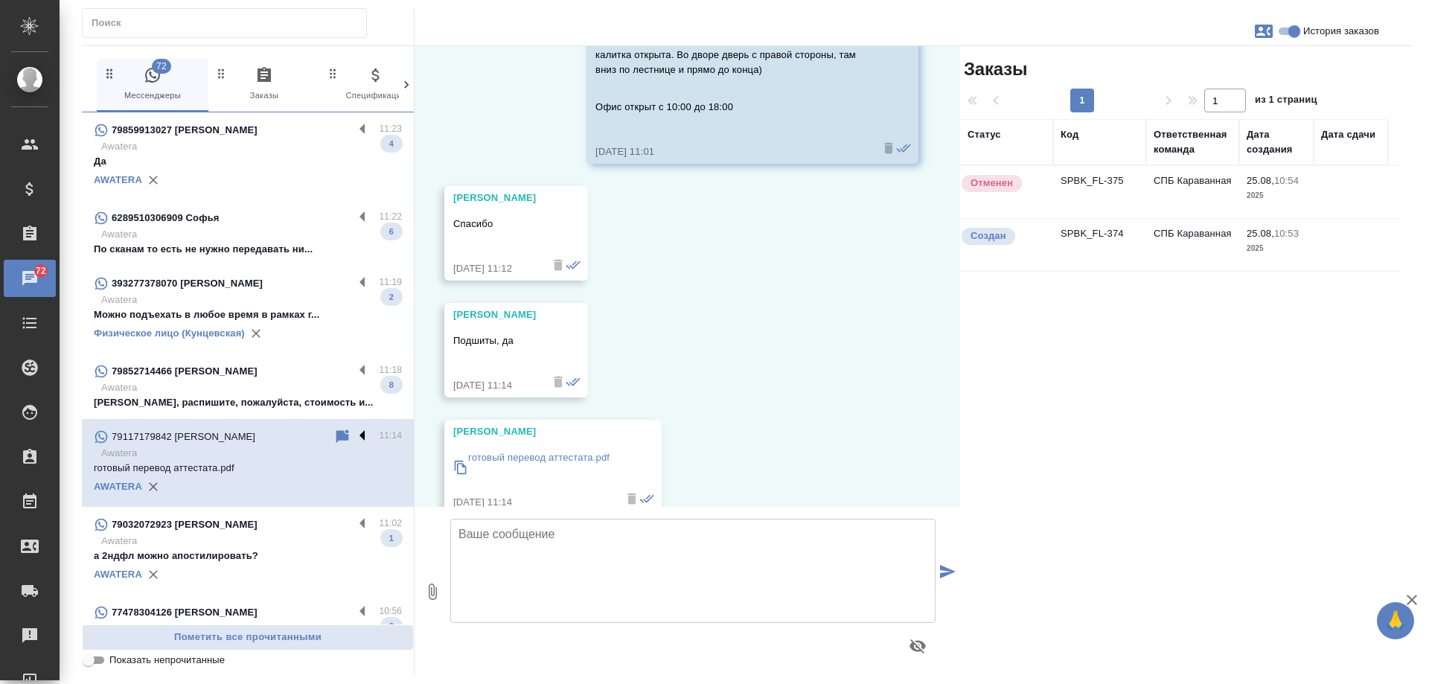
click at [355, 435] on label at bounding box center [366, 436] width 25 height 17
click at [0, 0] on input "checkbox" at bounding box center [0, 0] width 0 height 0
click at [299, 438] on icon at bounding box center [304, 436] width 10 height 13
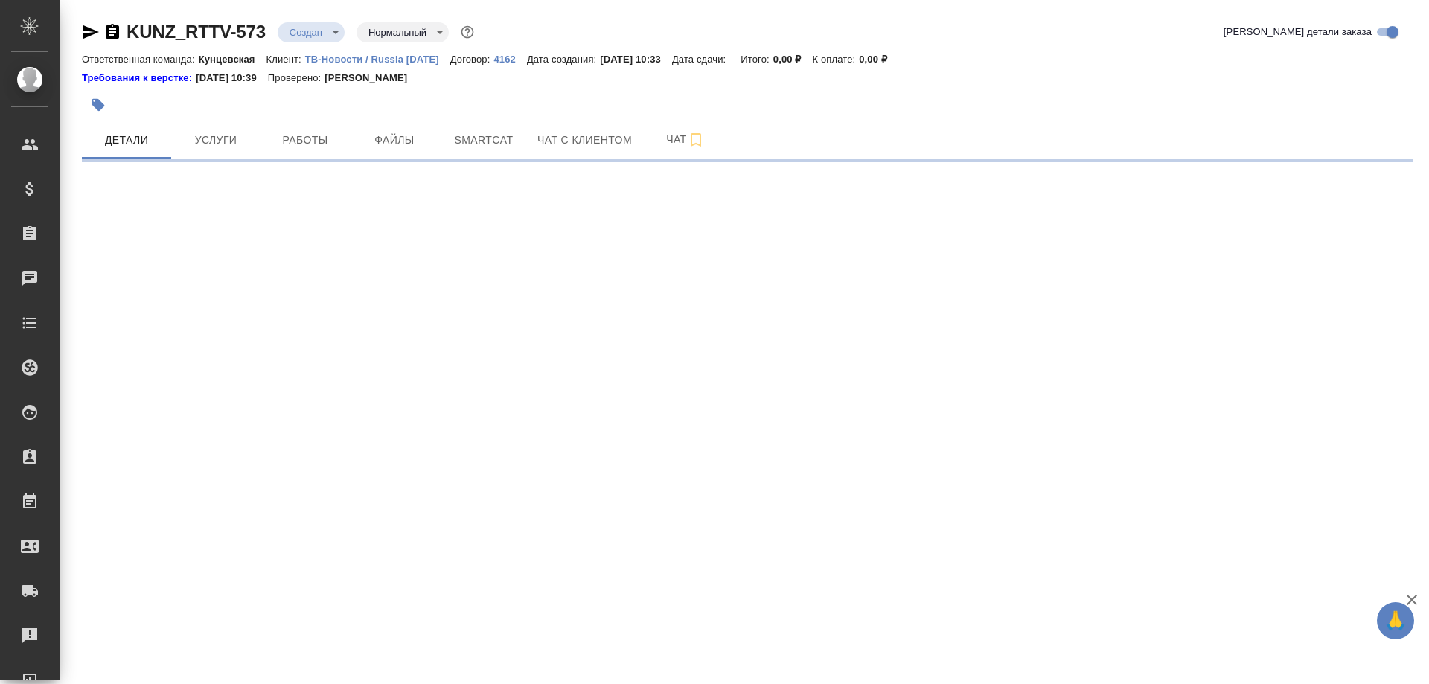
select select "RU"
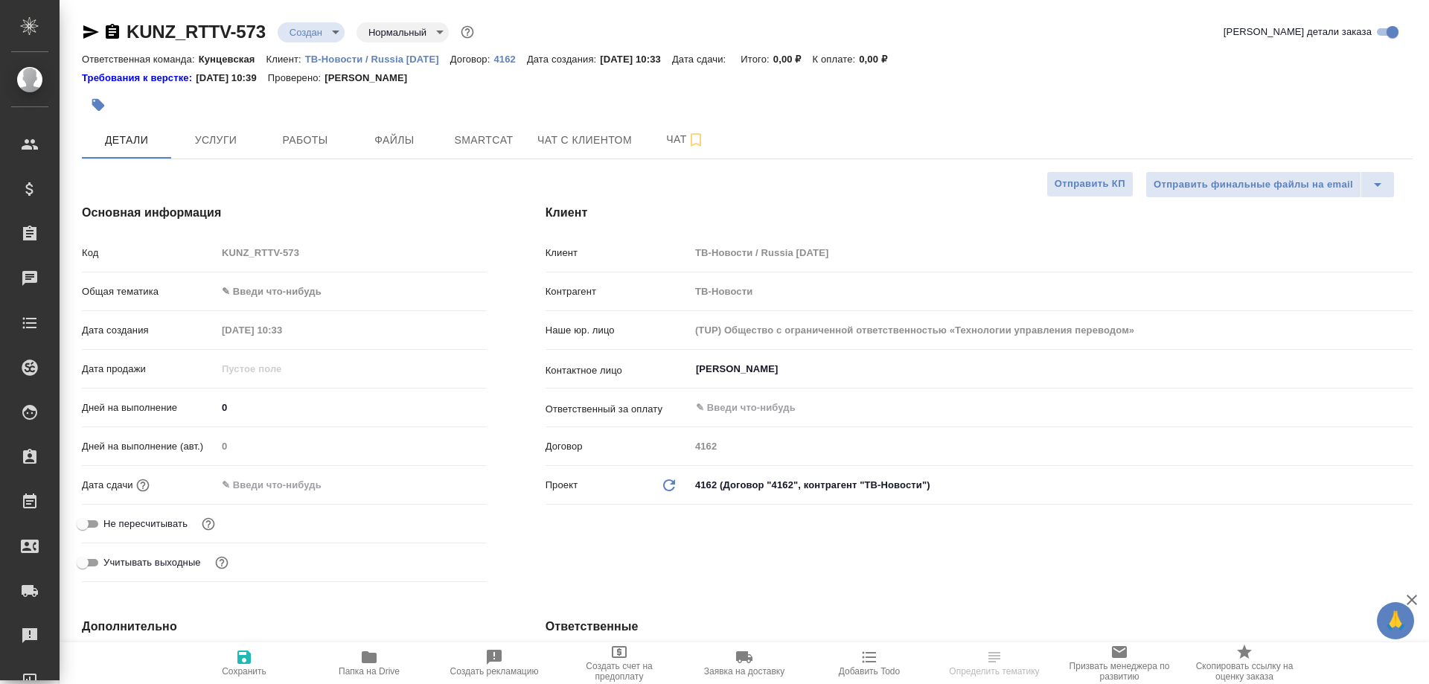
type textarea "x"
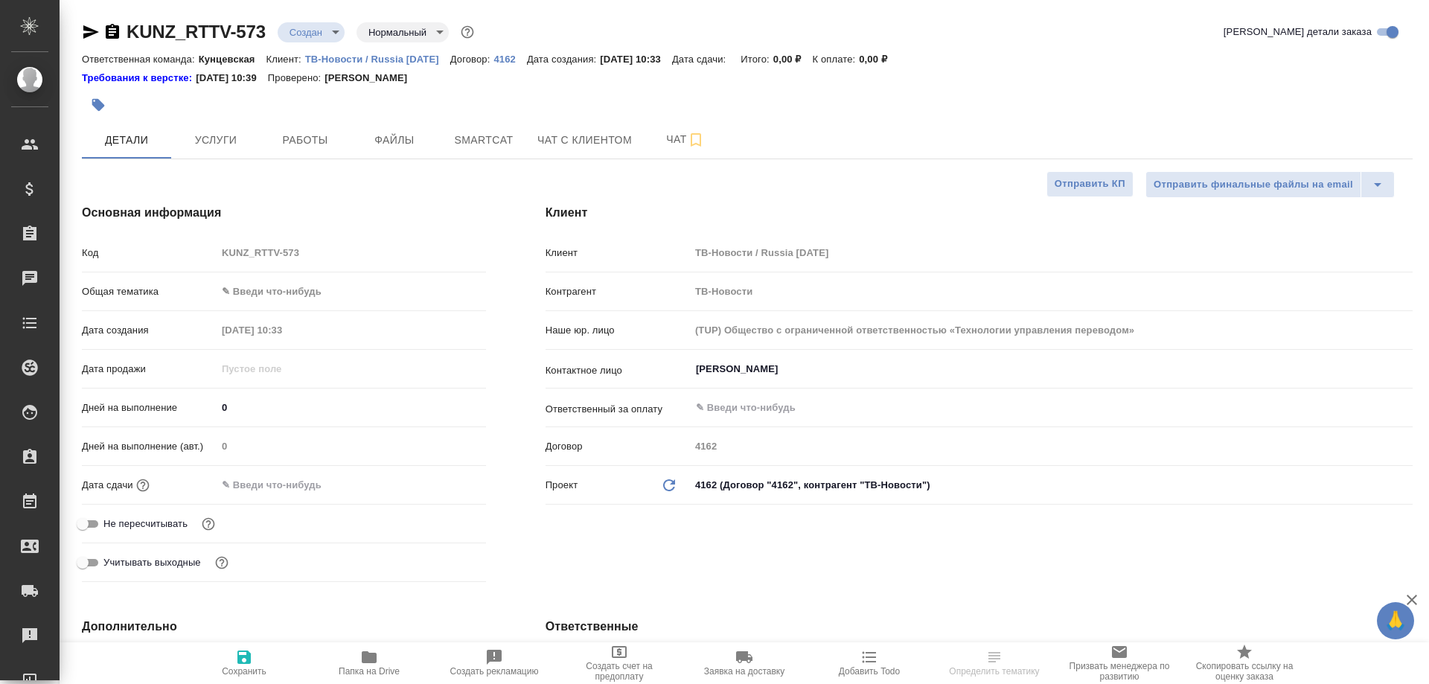
type textarea "x"
click at [289, 291] on body "🙏 .cls-1 fill:#fff; AWATERA [PERSON_NAME] Спецификации Заказы 44 Чаты Todo Прое…" at bounding box center [714, 342] width 1429 height 684
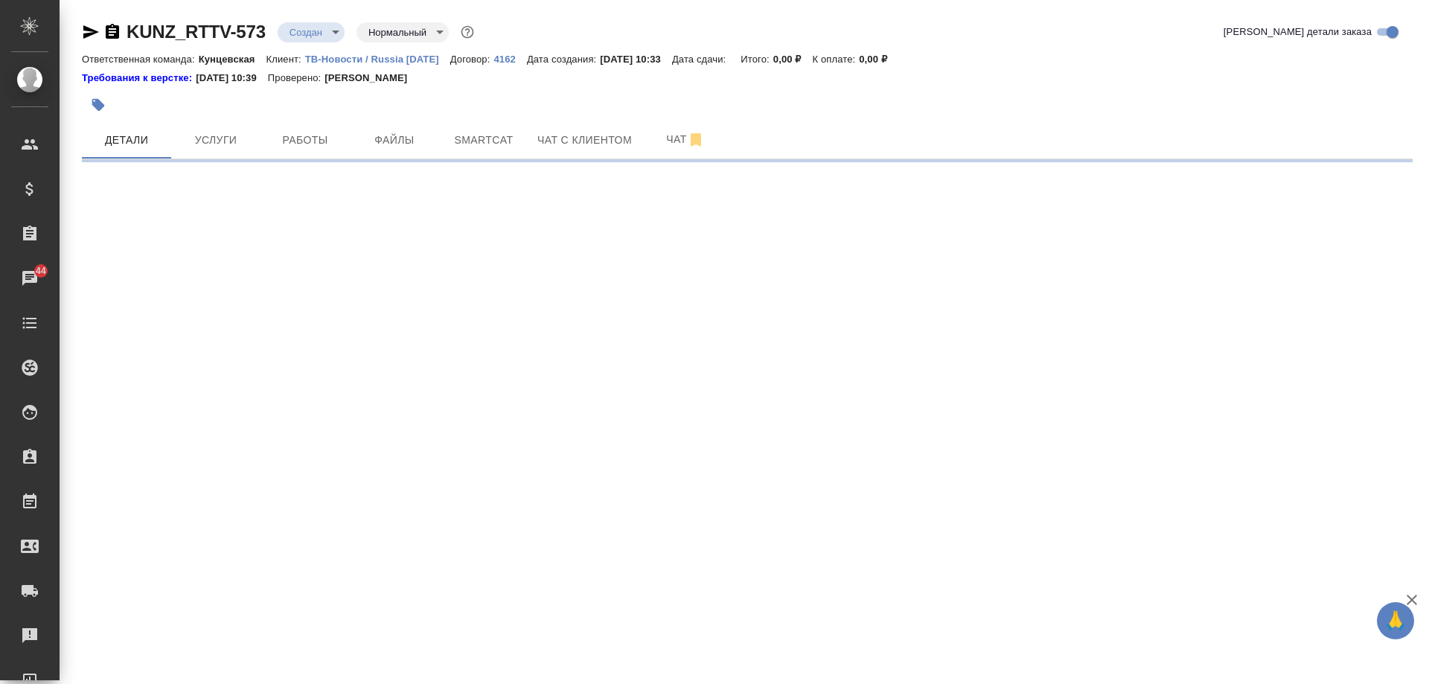
select select "RU"
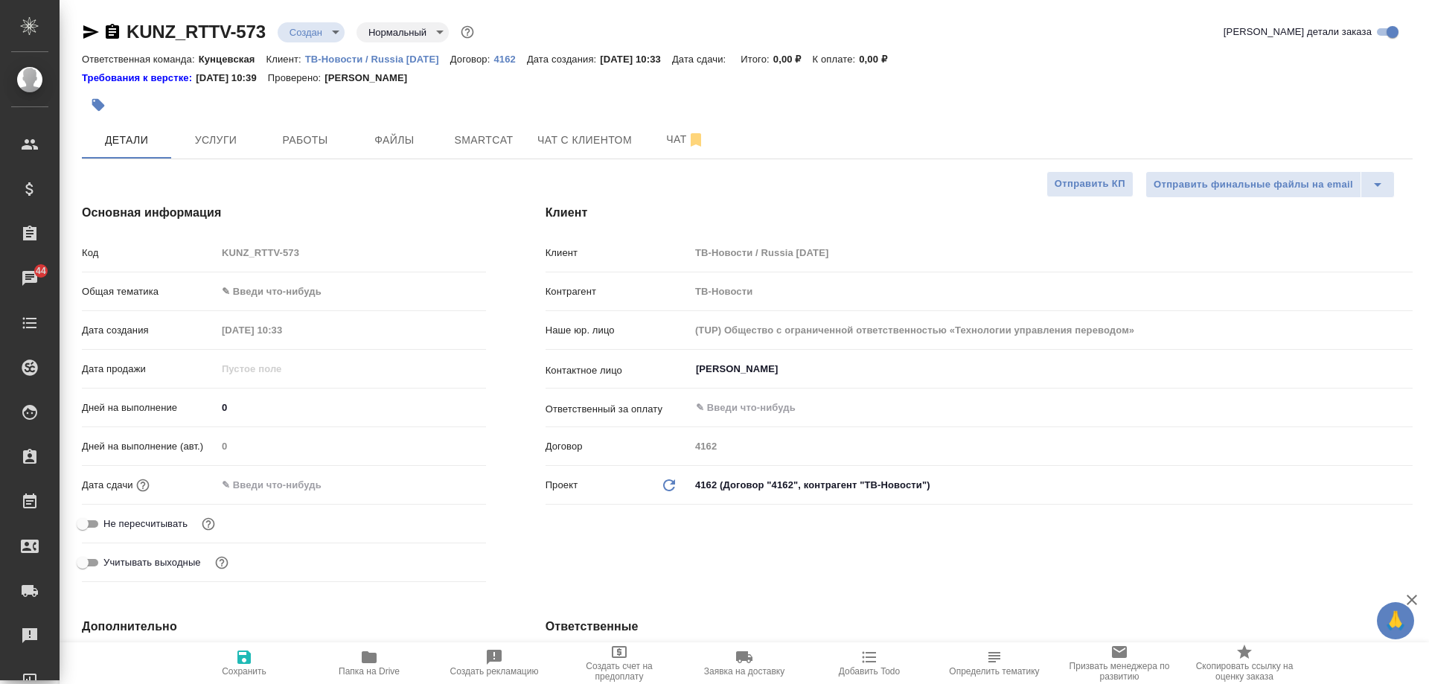
type textarea "x"
click at [304, 283] on body "🙏 .cls-1 fill:#fff; AWATERA Moskalets Alina Клиенты Спецификации Заказы 44 Чаты…" at bounding box center [714, 342] width 1429 height 684
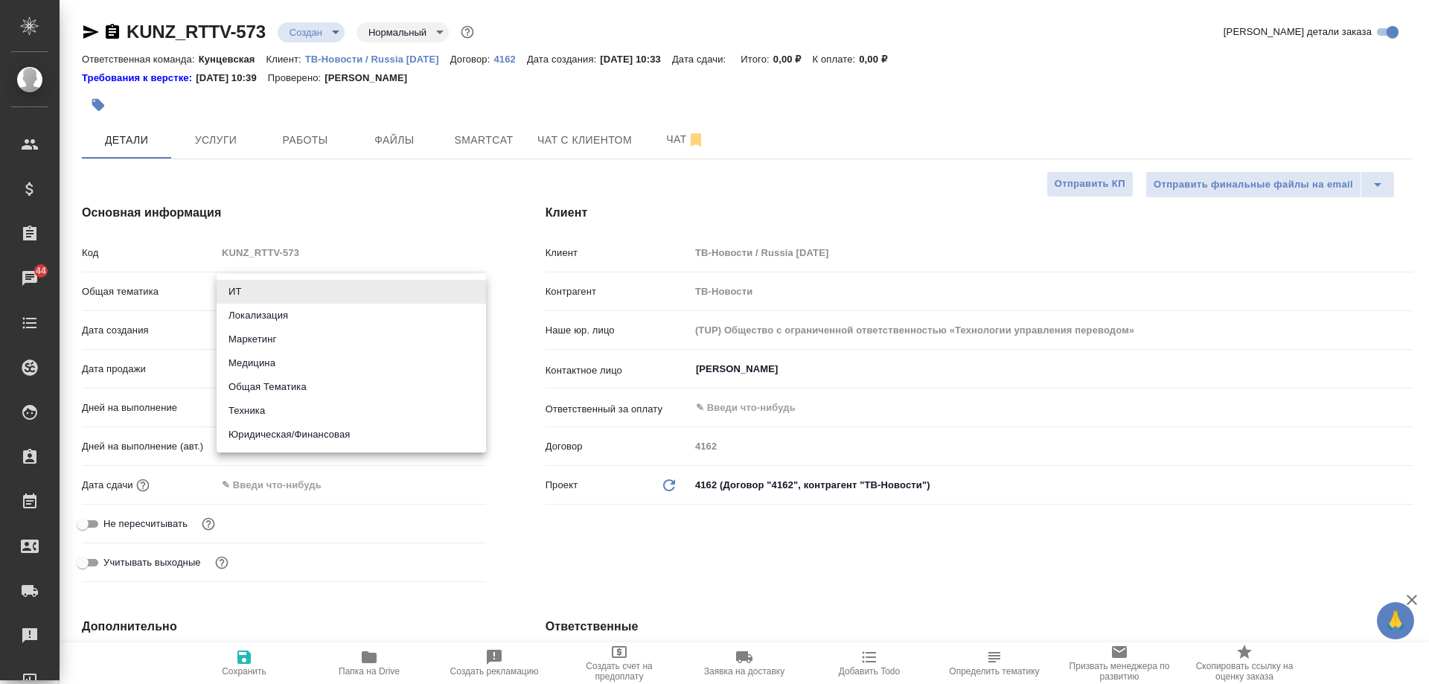
drag, startPoint x: 331, startPoint y: 437, endPoint x: 325, endPoint y: 430, distance: 9.0
click at [331, 438] on li "Юридическая/Финансовая" at bounding box center [351, 435] width 269 height 24
type input "yr-fn"
type textarea "x"
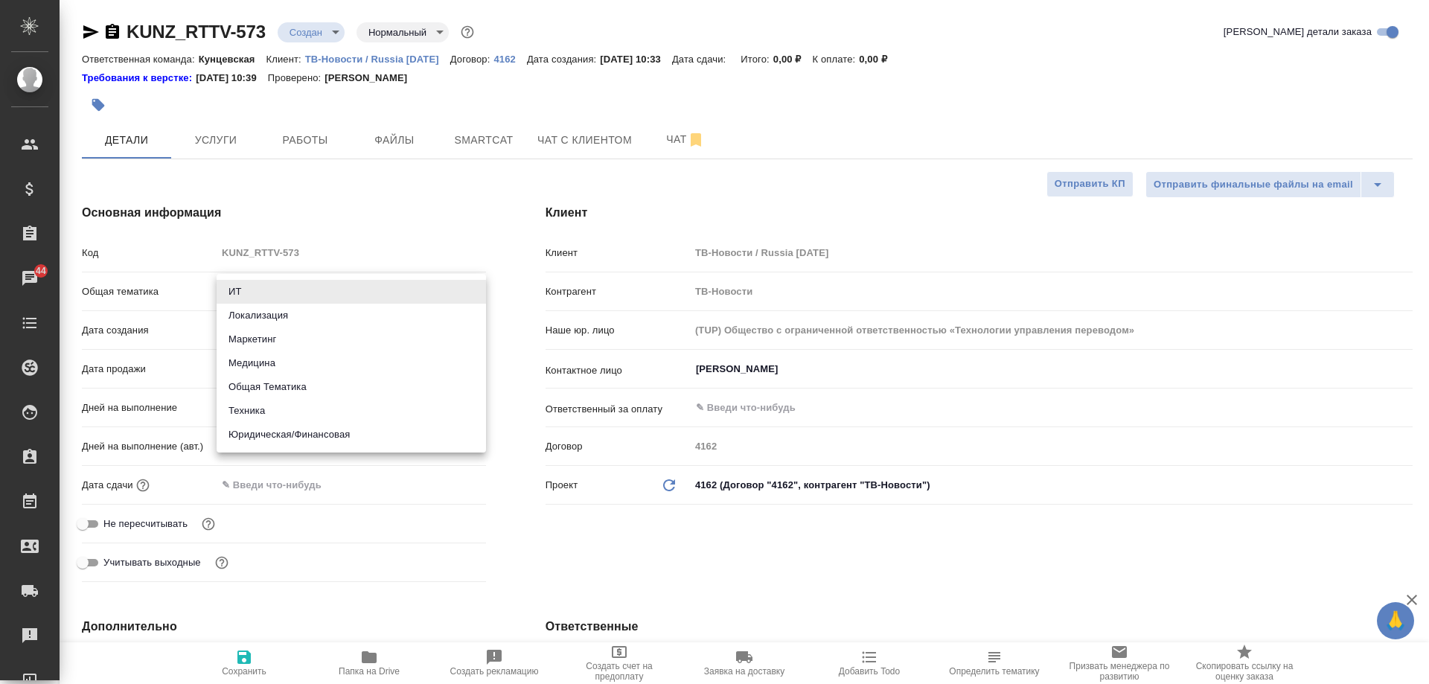
type textarea "x"
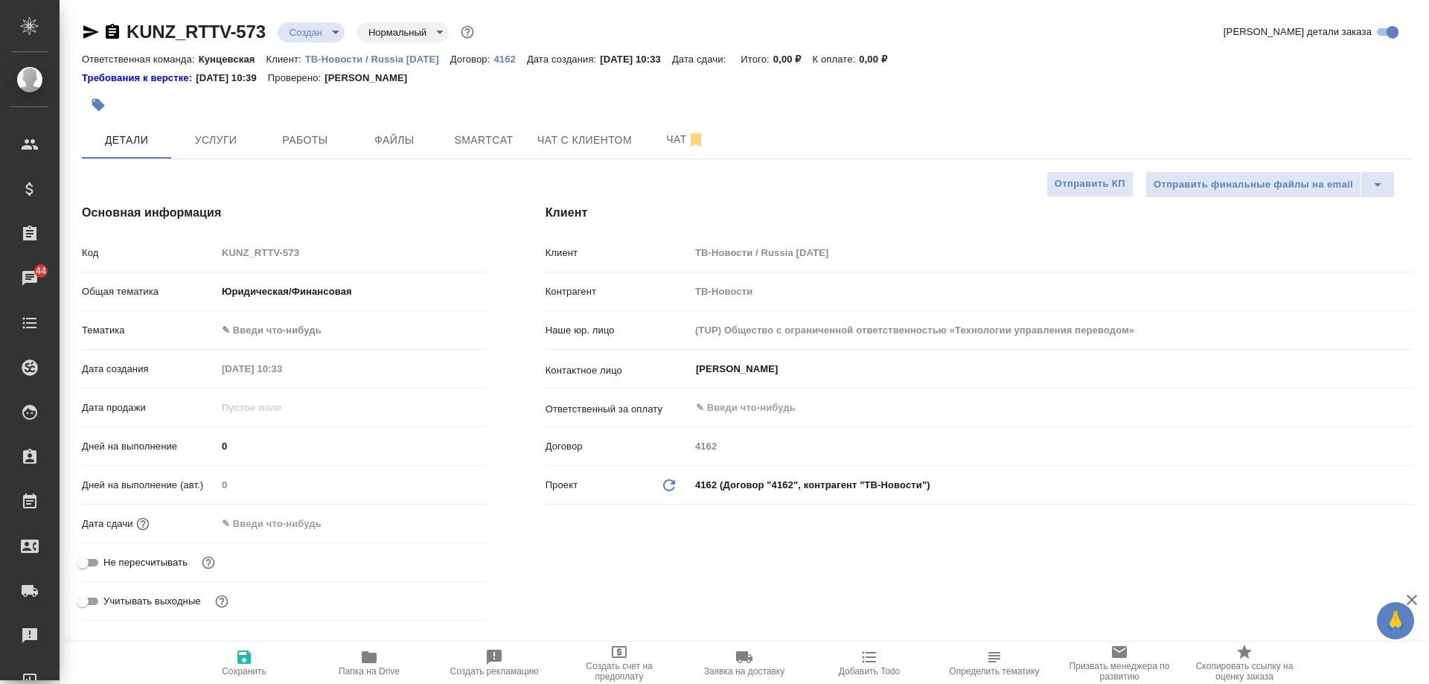
click at [304, 316] on div "Общая тематика Юридическая/Финансовая yr-fn" at bounding box center [284, 297] width 404 height 39
click at [311, 331] on body "🙏 .cls-1 fill:#fff; AWATERA Moskalets Alina Клиенты Спецификации Заказы 44 Чаты…" at bounding box center [714, 342] width 1429 height 684
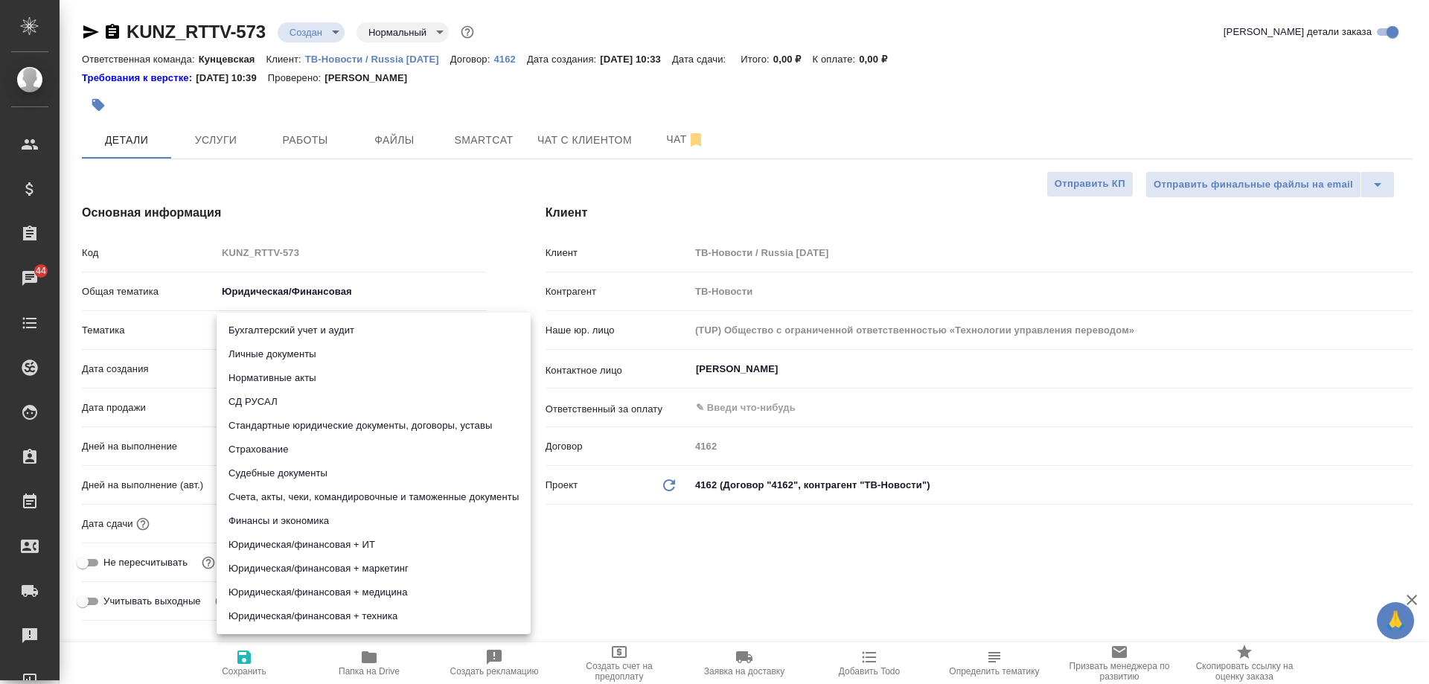
click at [353, 496] on li "Счета, акты, чеки, командировочные и таможенные документы" at bounding box center [374, 497] width 314 height 24
type textarea "x"
type input "5f647205b73bc97568ca66c0"
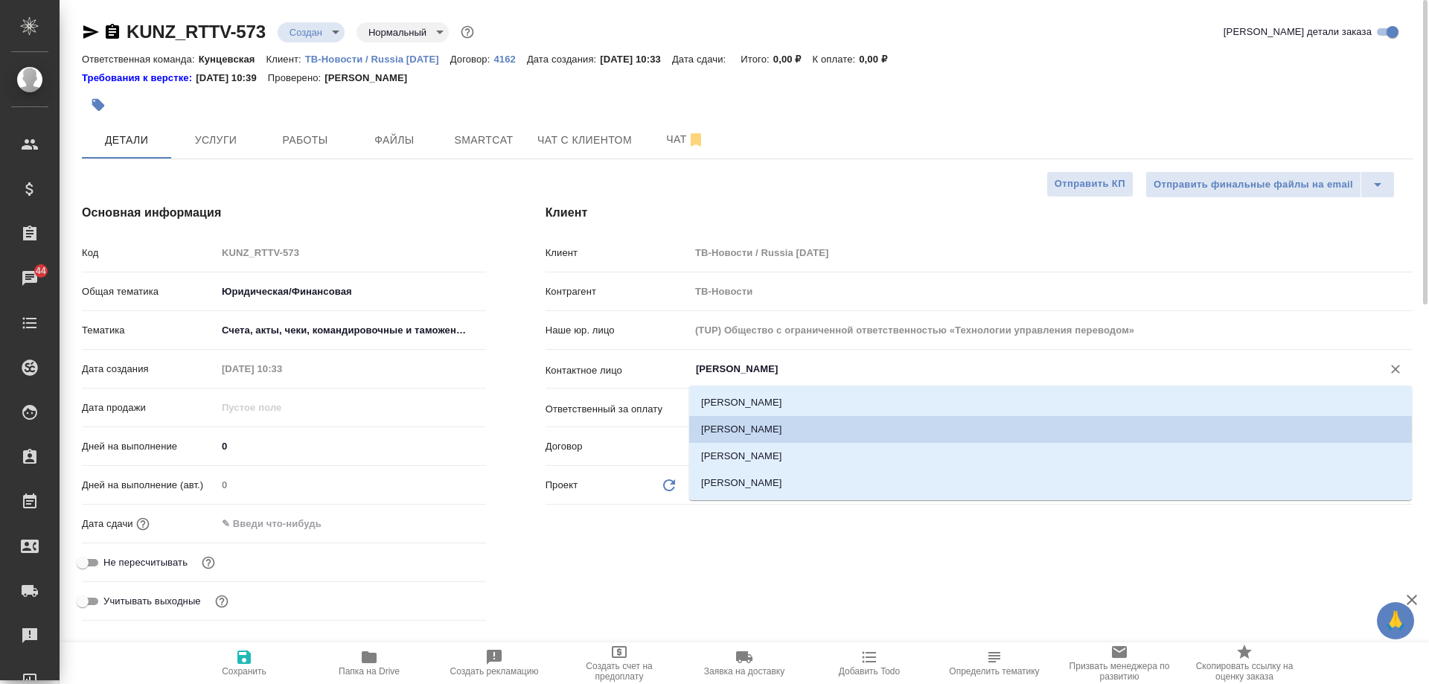
click at [786, 370] on input "Канищева Елена" at bounding box center [1027, 369] width 664 height 18
type textarea "x"
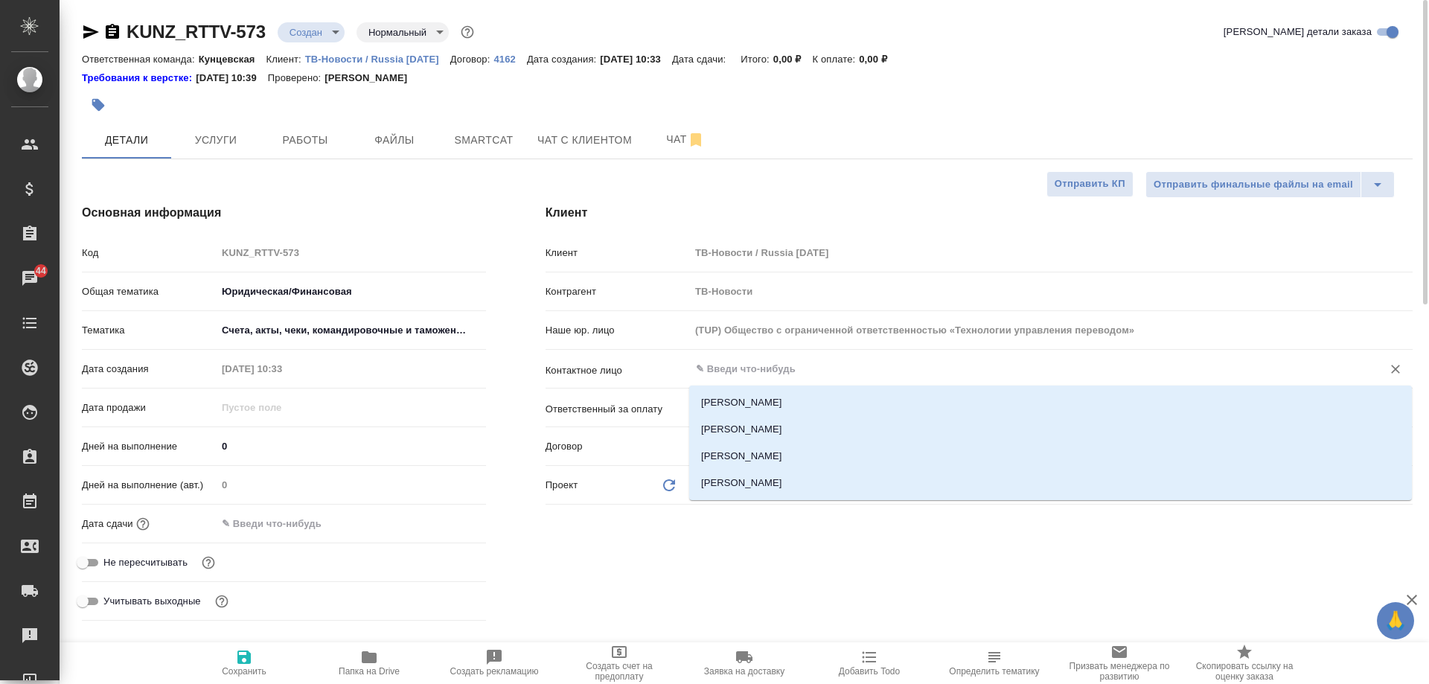
paste input "KUNZ_FL-5793"
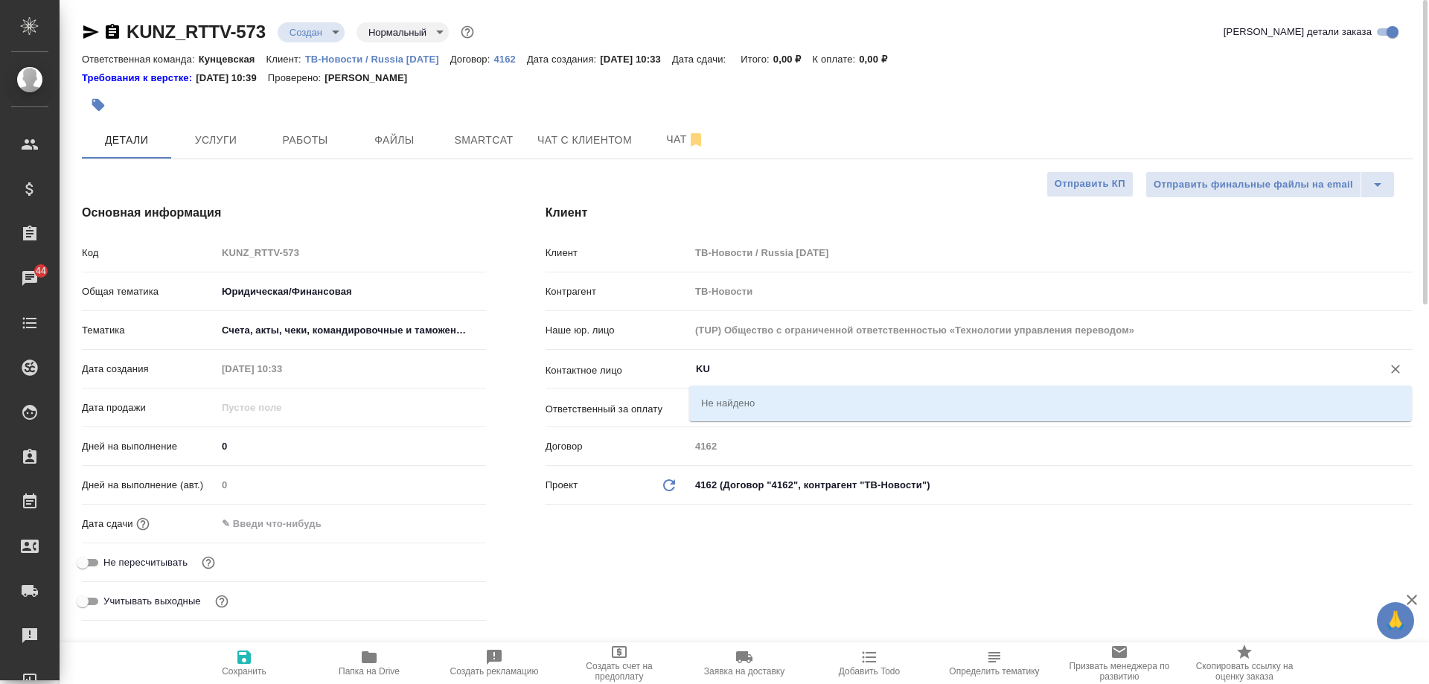
type input "K"
type textarea "x"
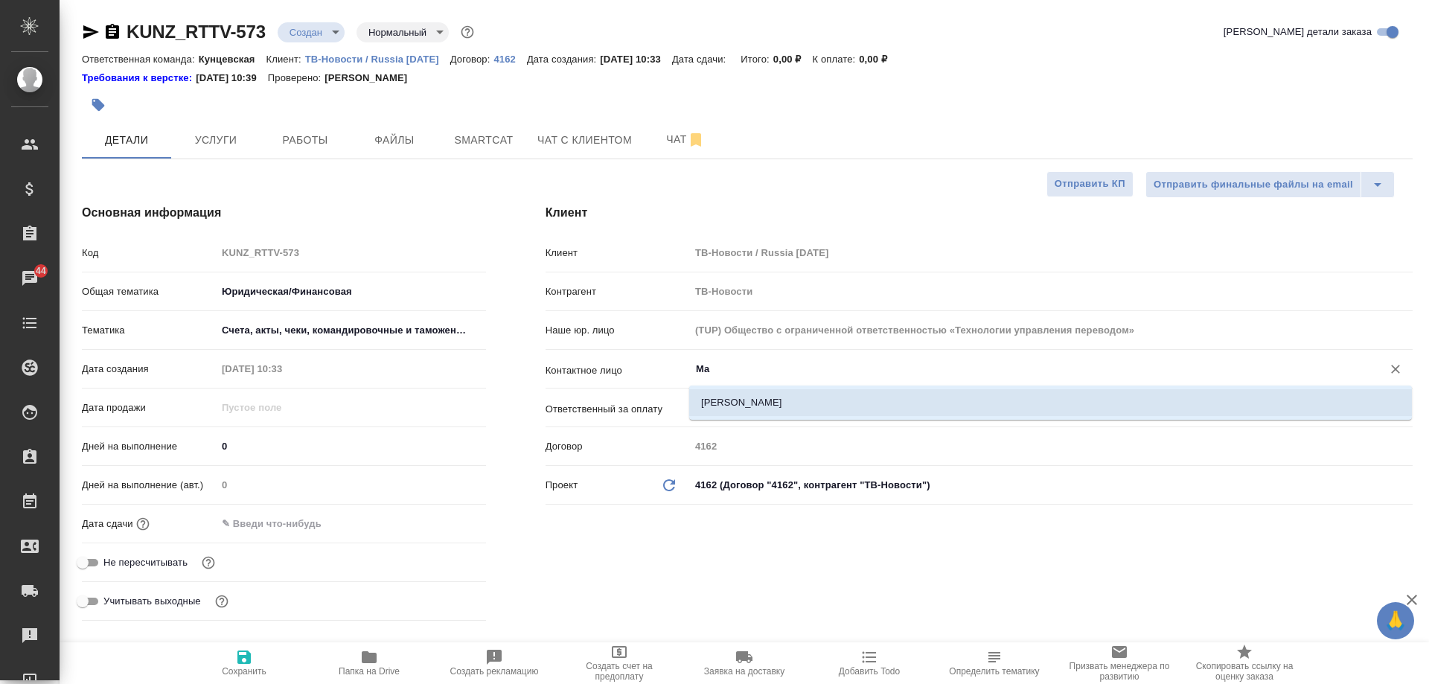
click at [744, 404] on li "Крылова Марина" at bounding box center [1050, 402] width 723 height 27
type input "Крылова Марина"
type textarea "x"
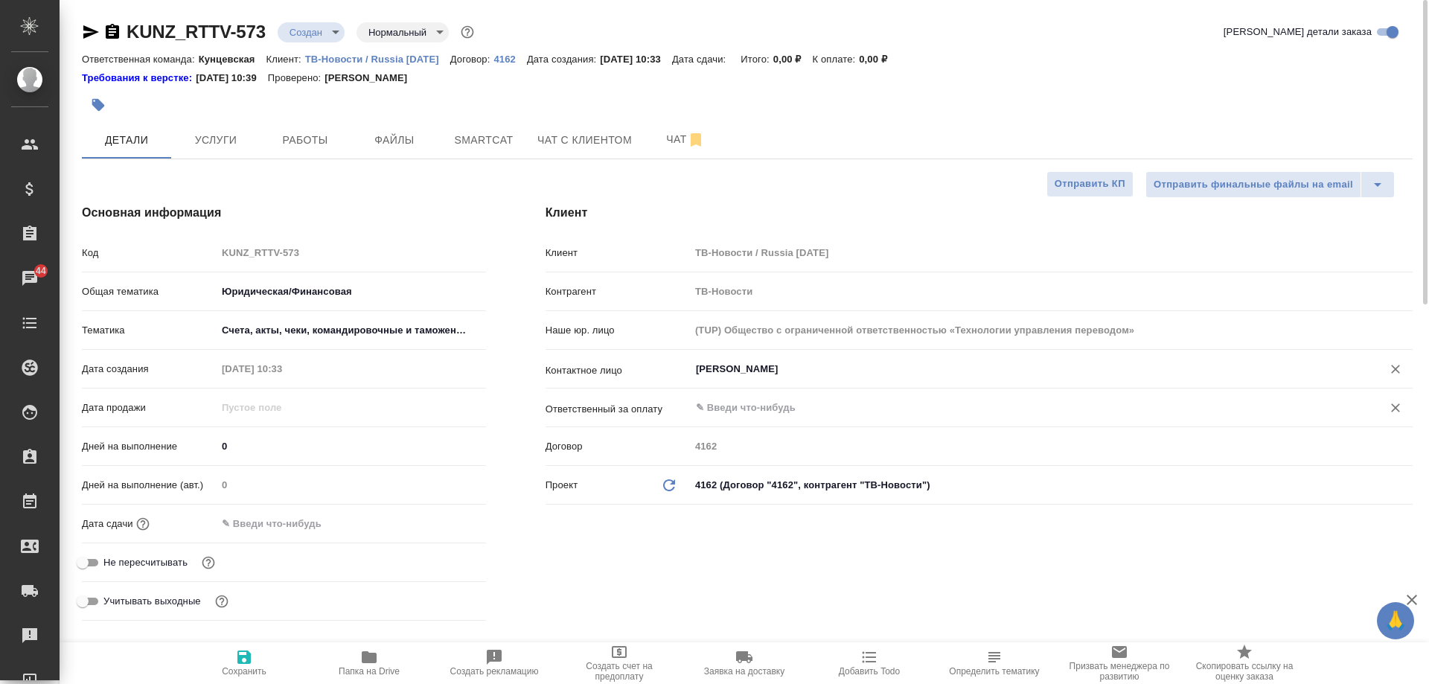
type input "Крылова Марина"
click at [746, 409] on input "text" at bounding box center [1027, 408] width 664 height 18
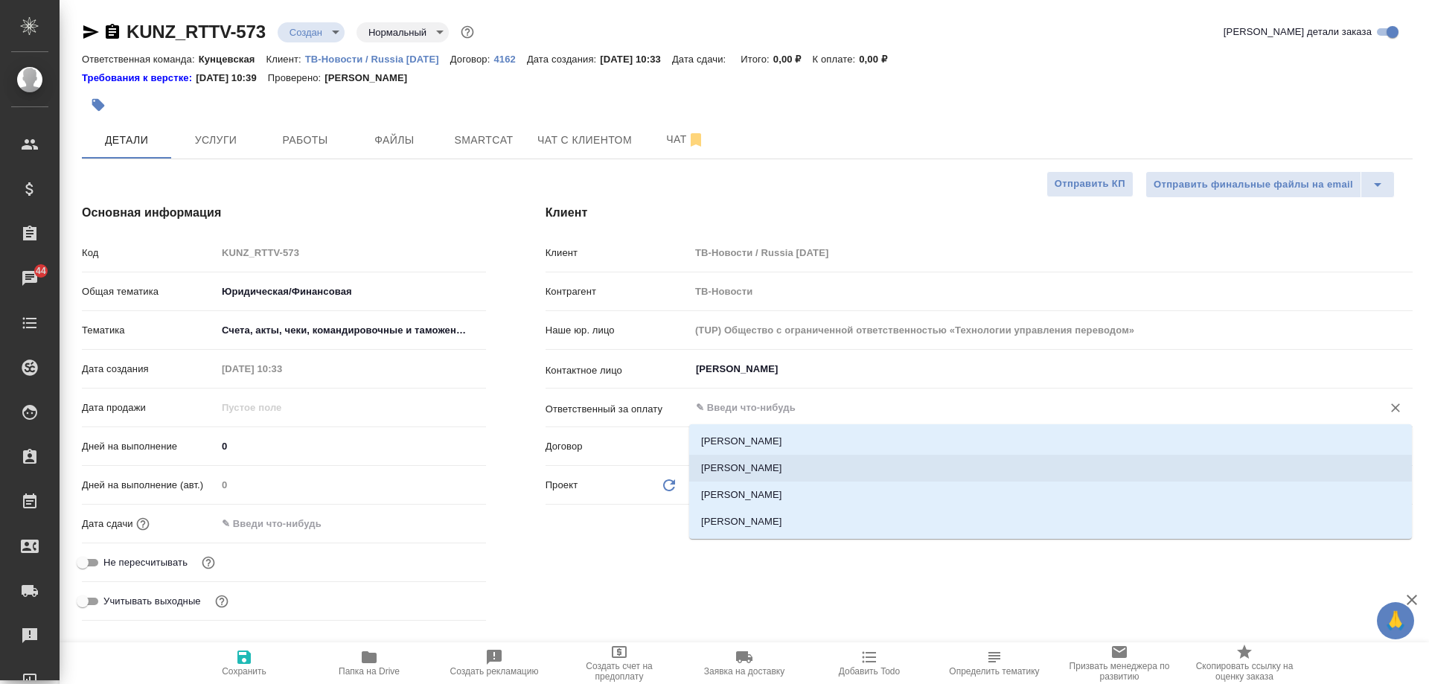
click at [756, 463] on li "[PERSON_NAME]" at bounding box center [1050, 468] width 723 height 27
type input "[PERSON_NAME]"
type textarea "x"
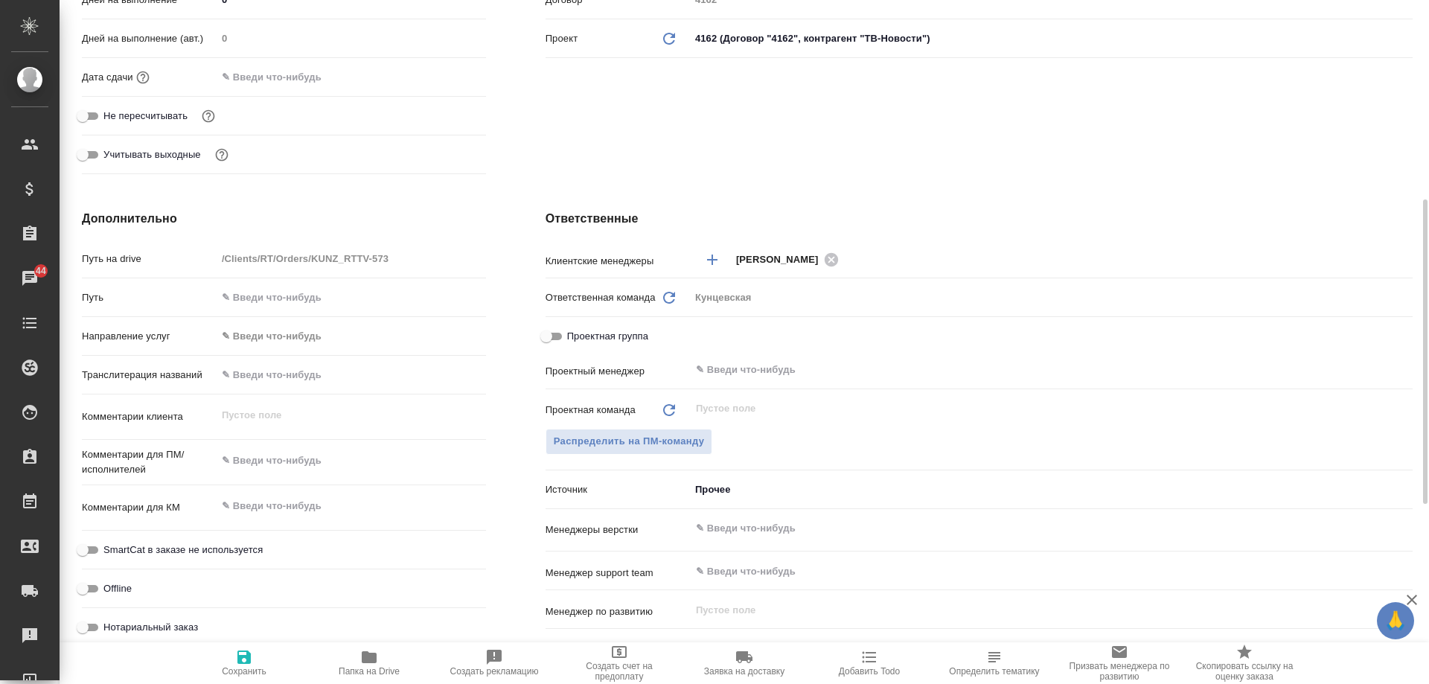
scroll to position [521, 0]
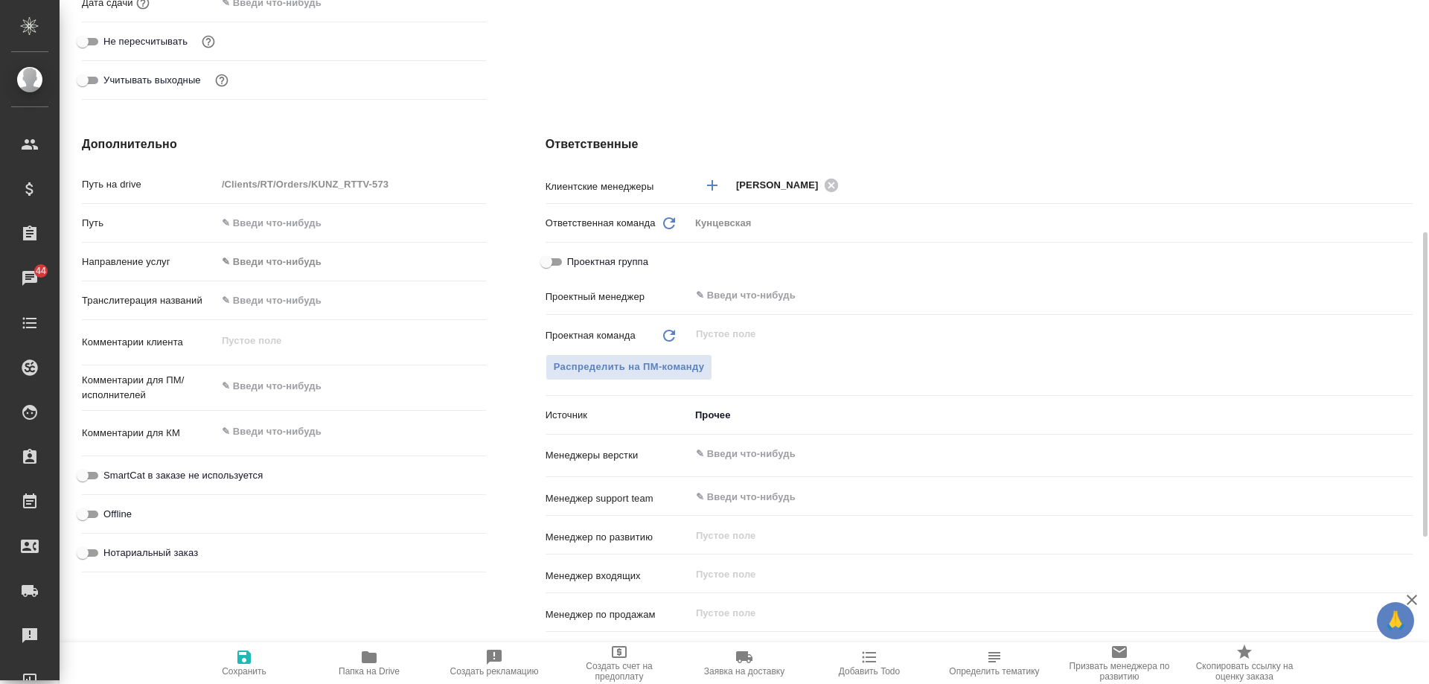
type textarea "x"
click at [273, 386] on textarea at bounding box center [351, 386] width 269 height 25
click at [331, 384] on textarea at bounding box center [351, 386] width 268 height 25
type textarea "x"
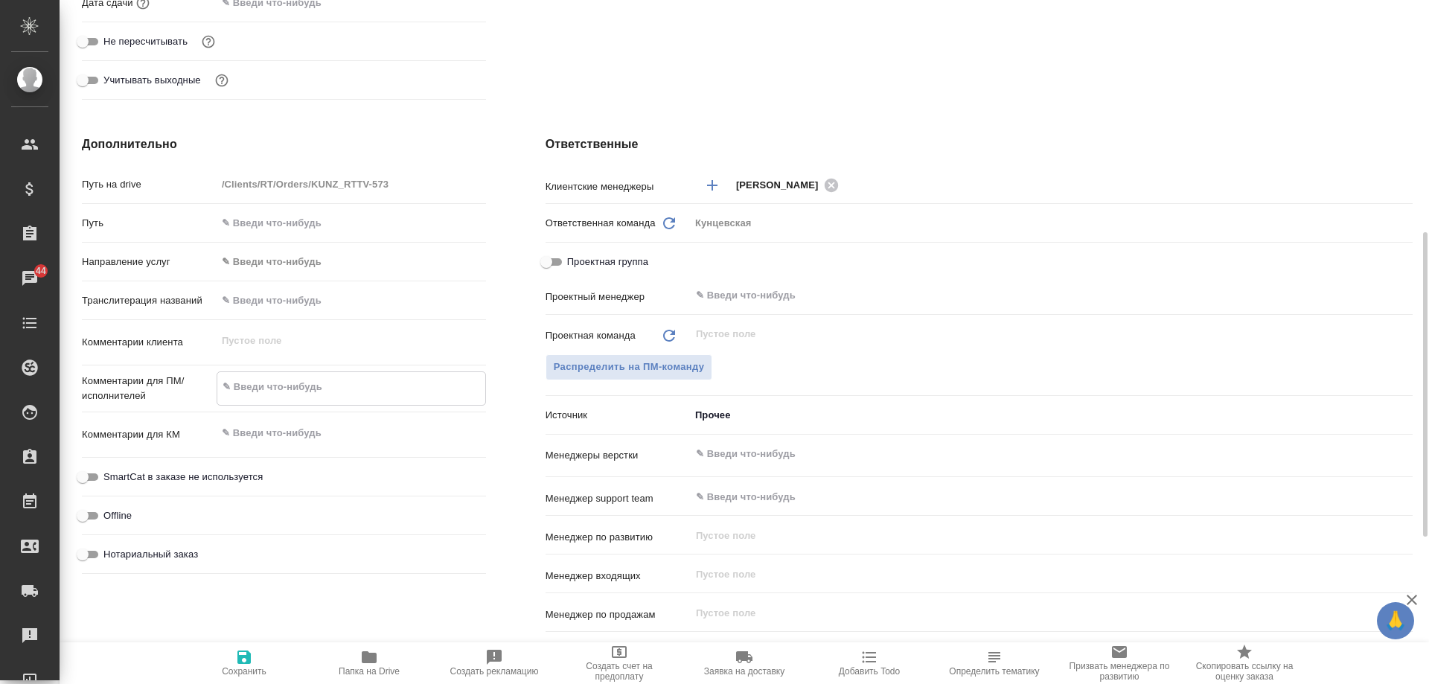
type textarea "п"
type textarea "x"
type textarea "пе"
type textarea "x"
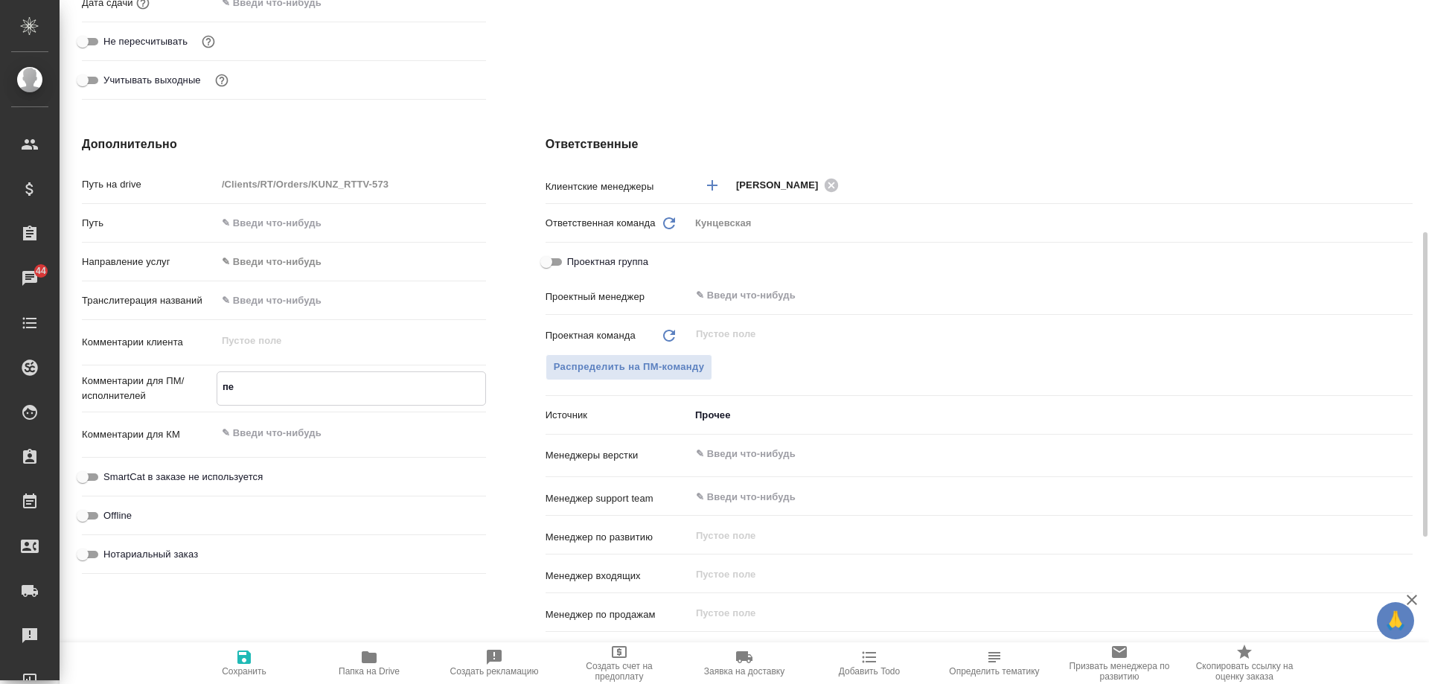
type textarea "x"
type textarea "пер"
type textarea "x"
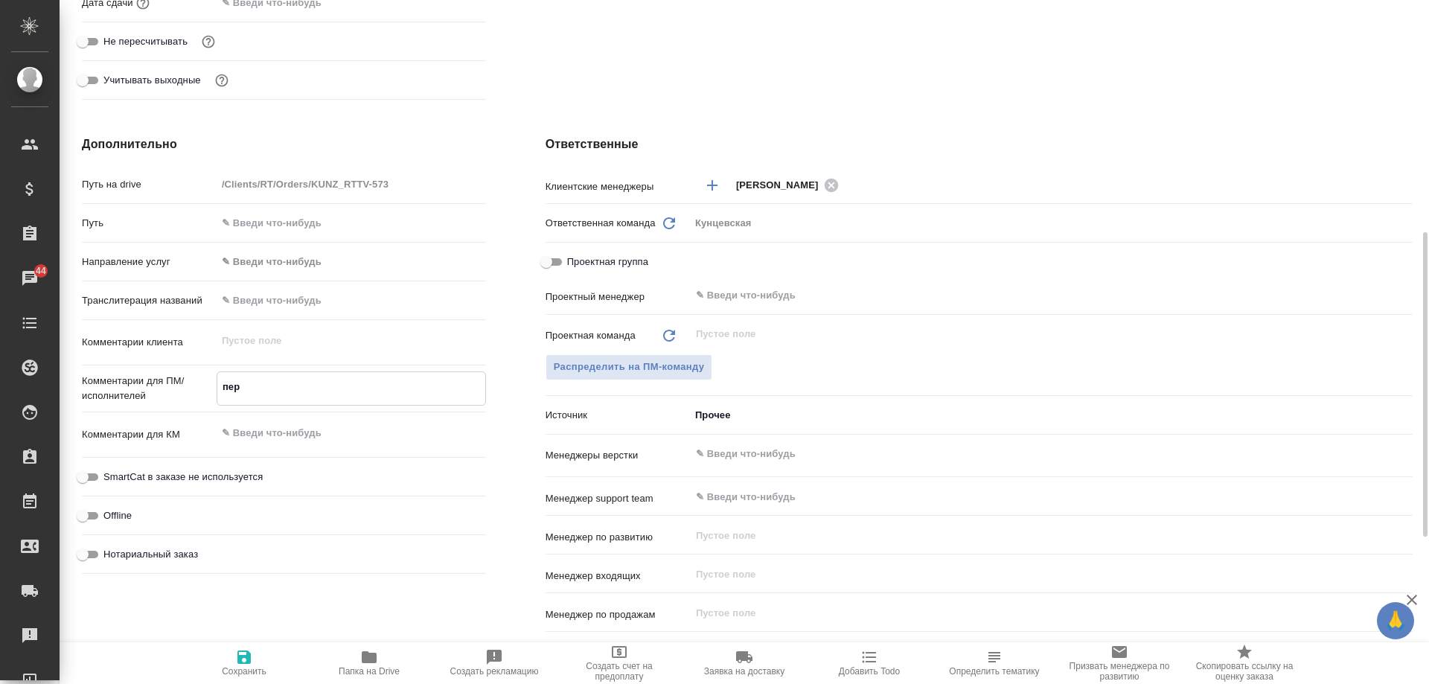
type textarea "x"
type textarea "пере"
type textarea "x"
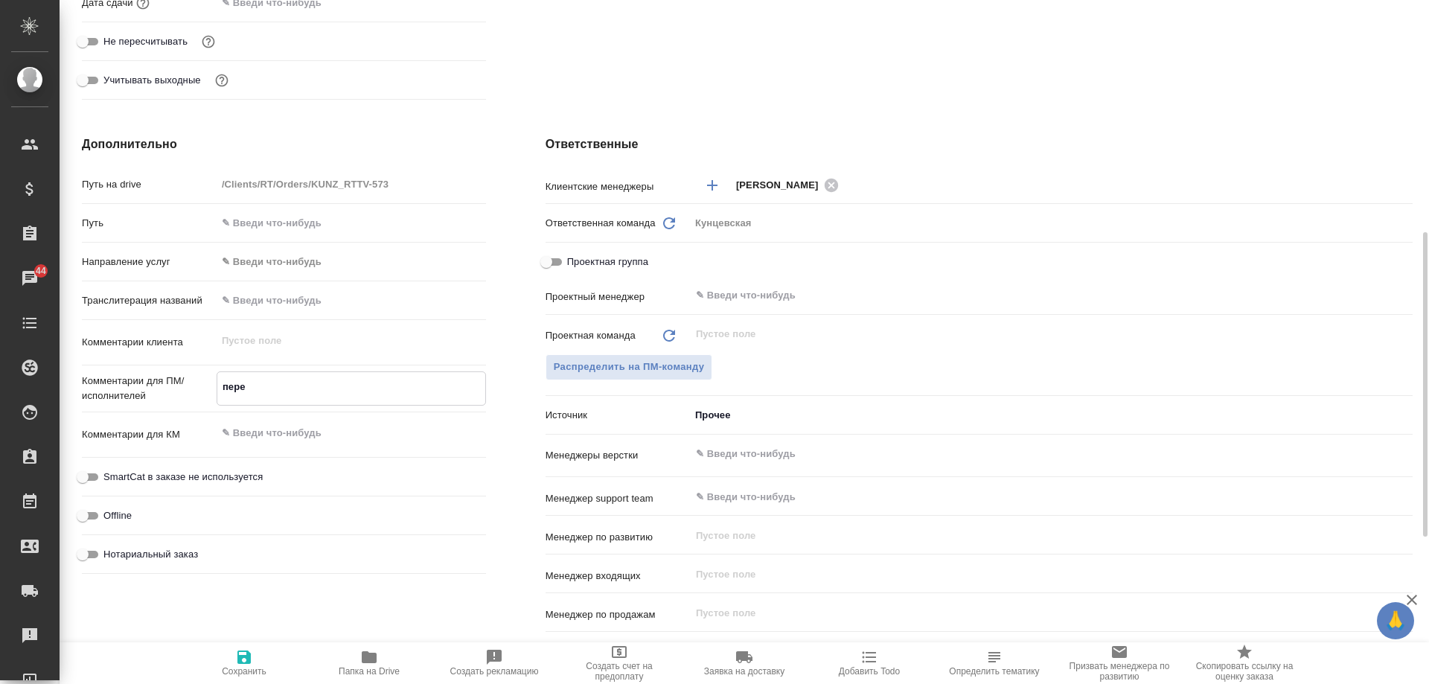
type textarea "x"
type textarea "перев"
type textarea "x"
type textarea "перево"
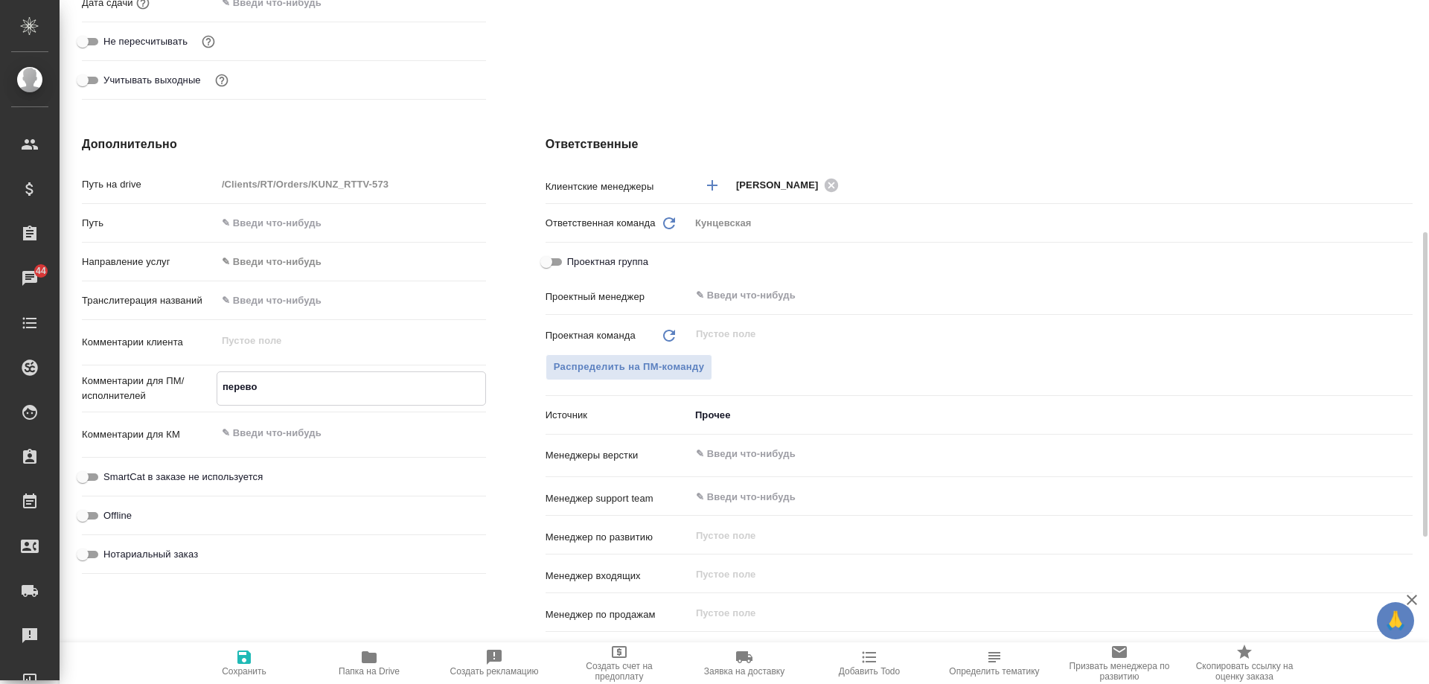
type textarea "x"
type textarea "перевод"
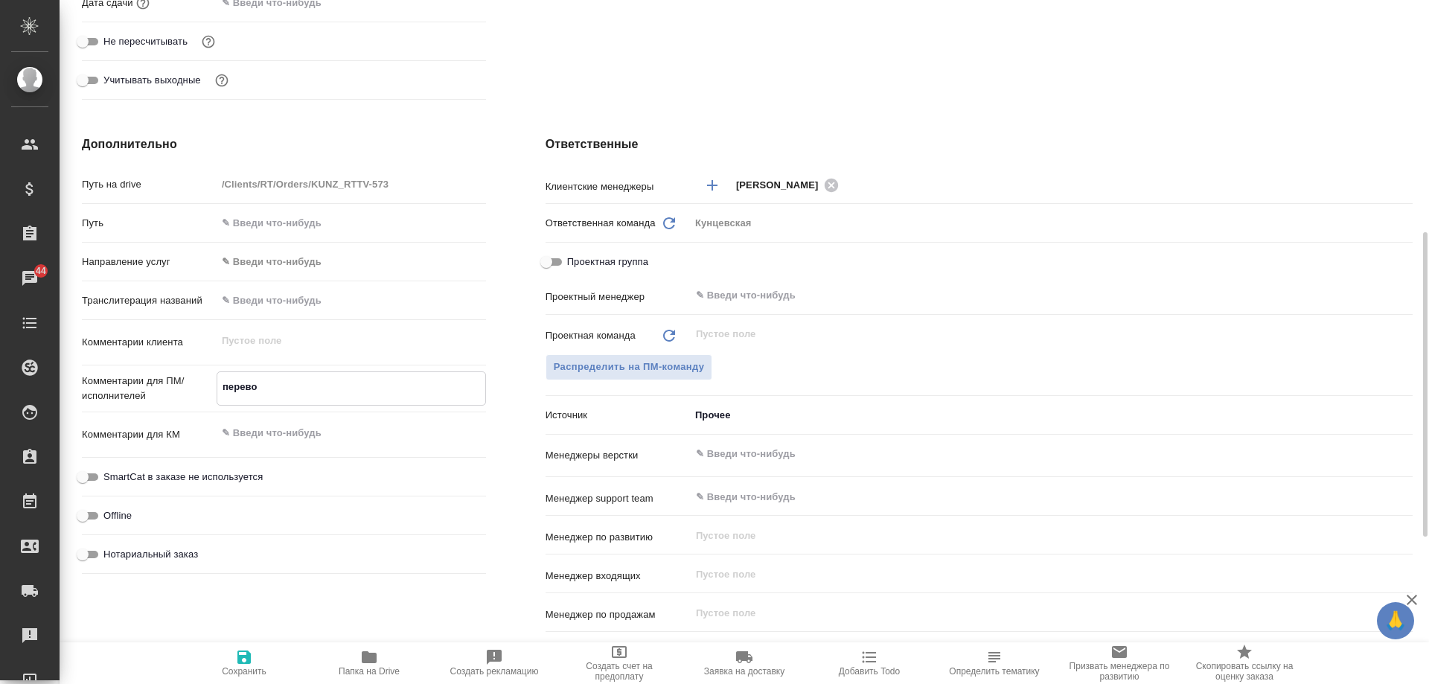
type textarea "x"
type textarea "перевод"
type textarea "x"
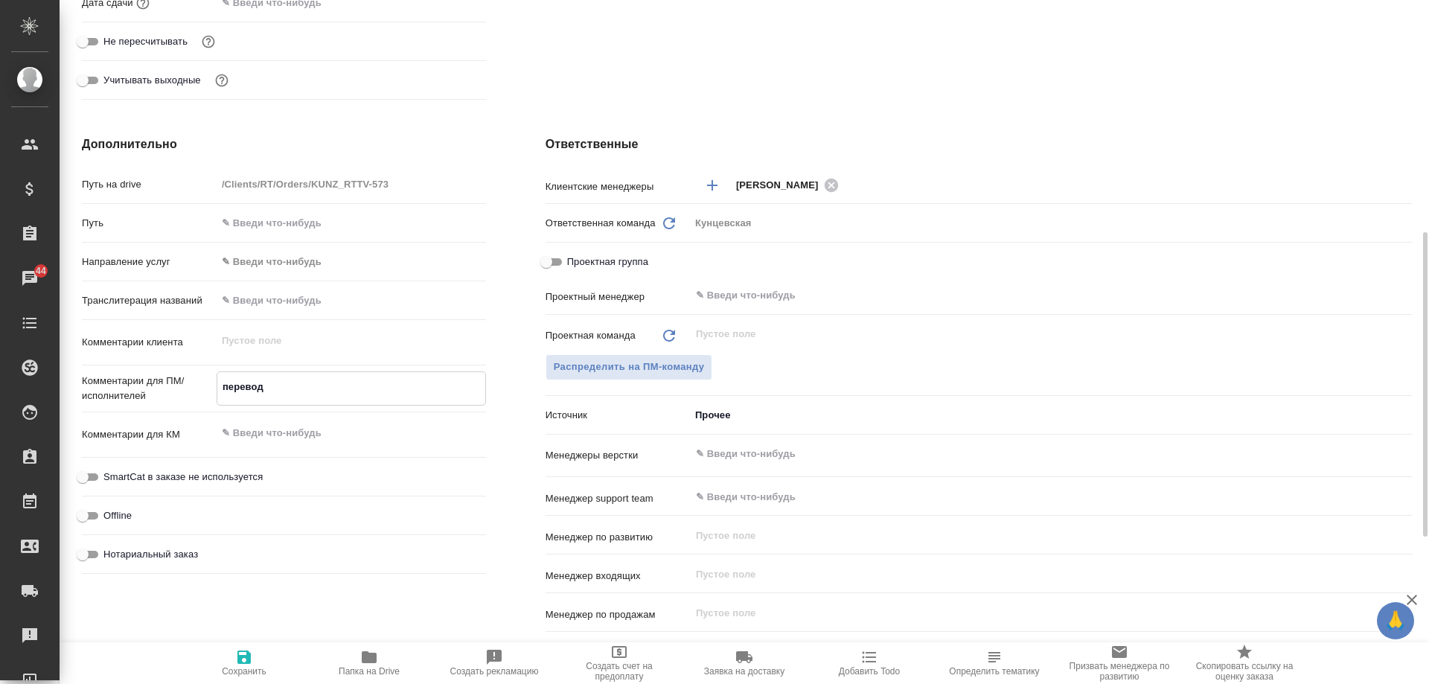
type textarea "x"
type textarea "перевод"
type textarea "x"
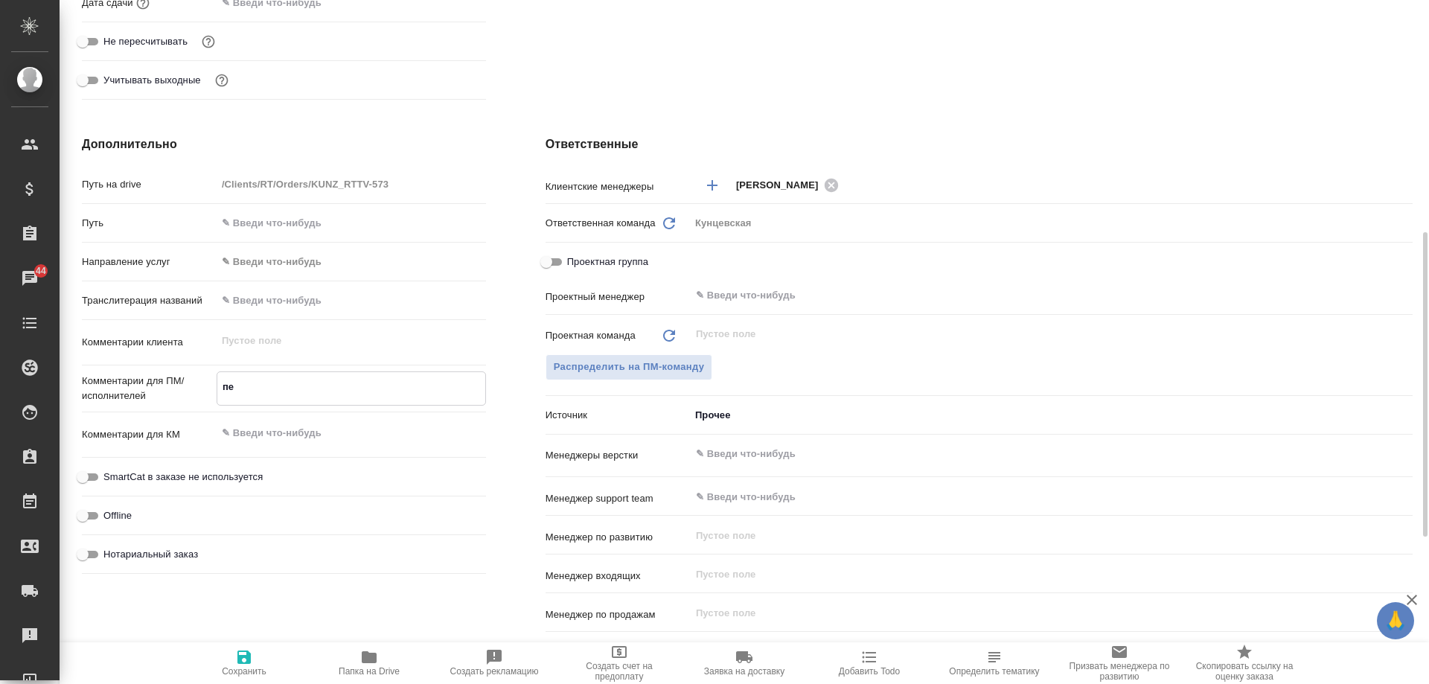
type textarea "п"
type textarea "x"
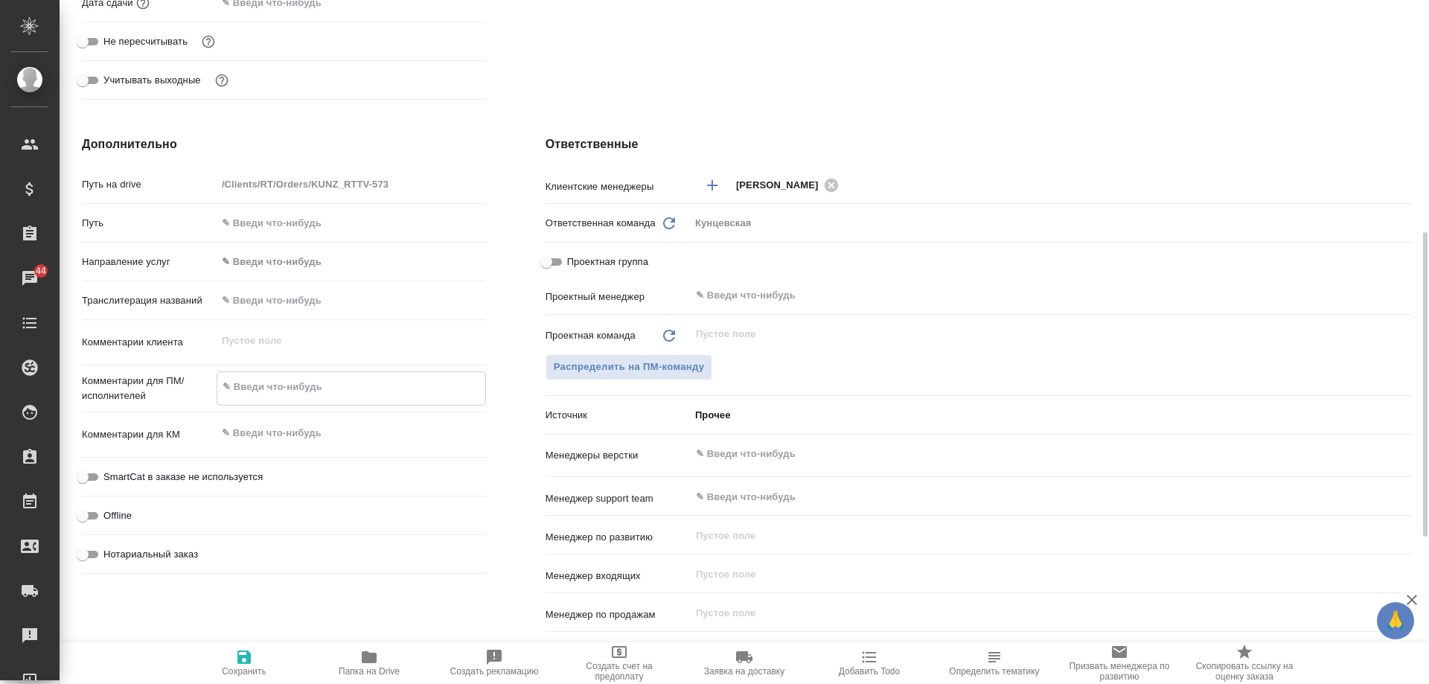
type textarea "ч"
type textarea "x"
type textarea "че"
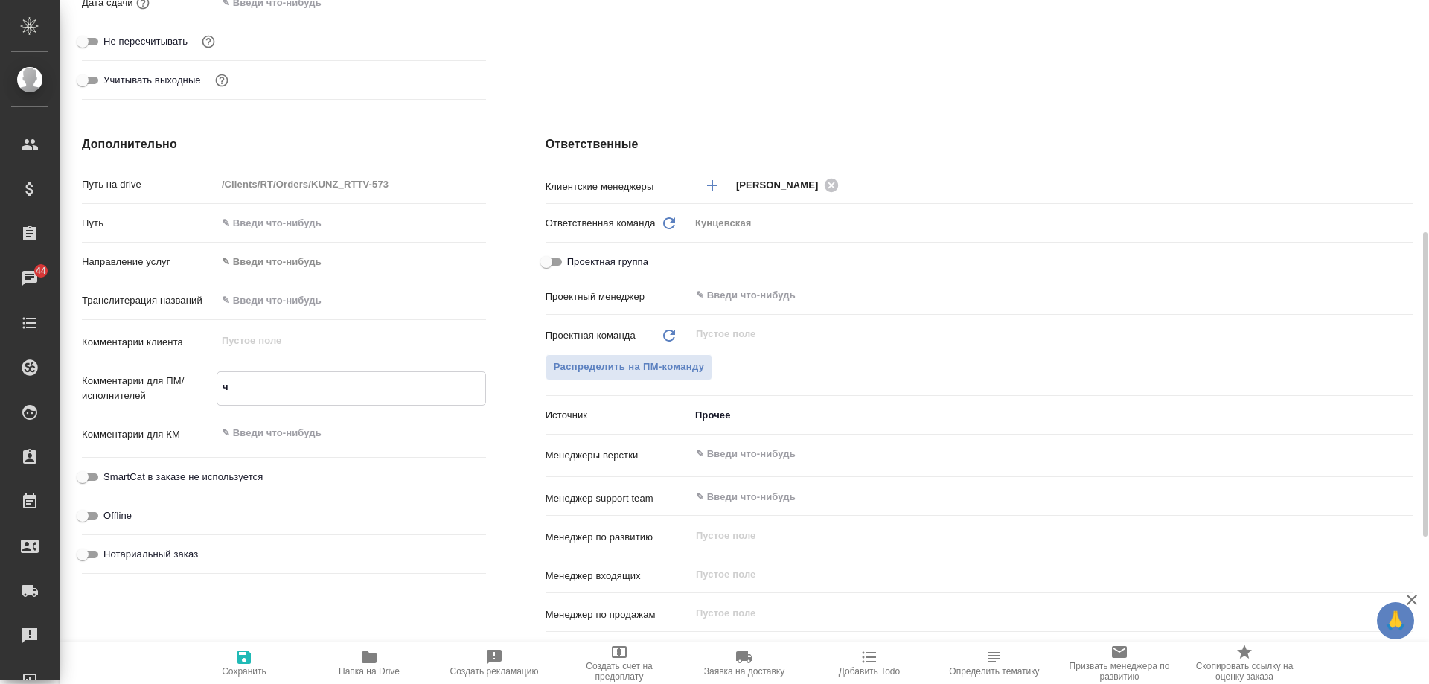
type textarea "x"
type textarea "чек"
type textarea "x"
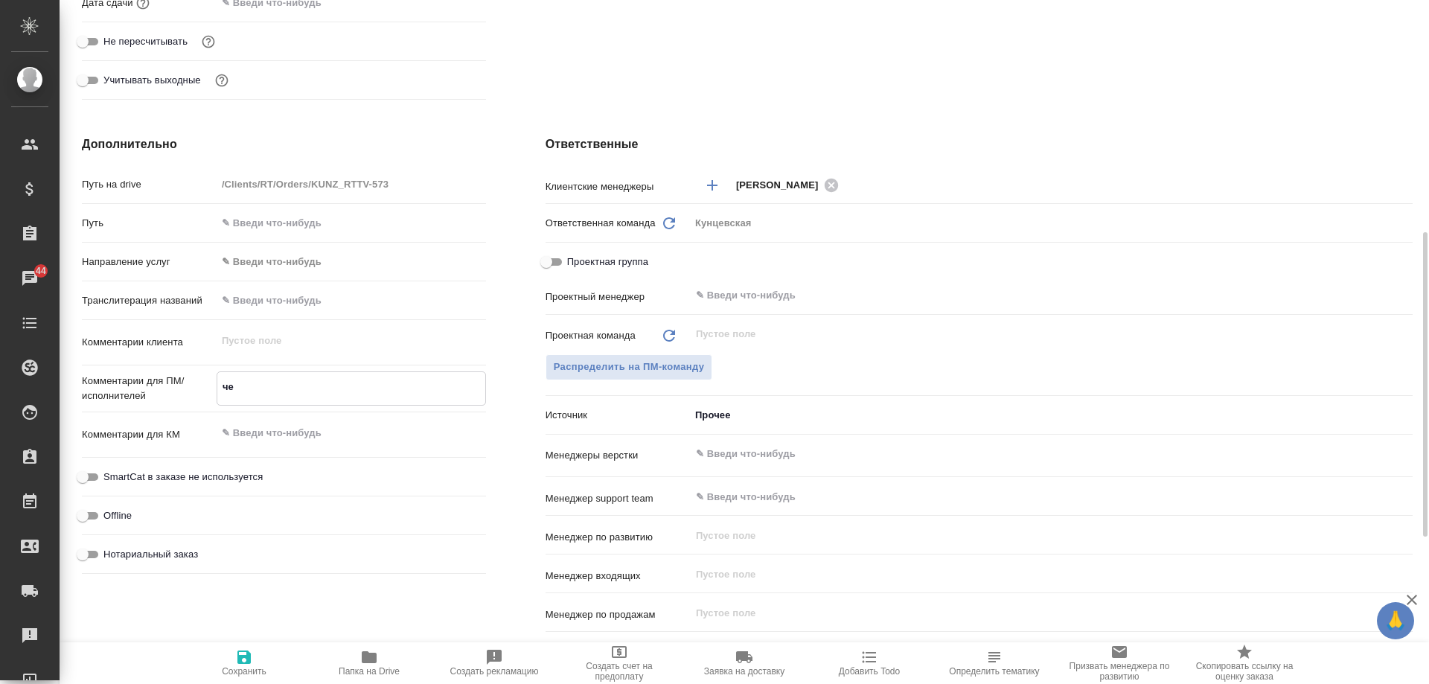
type textarea "x"
type textarea "чеки"
type textarea "x"
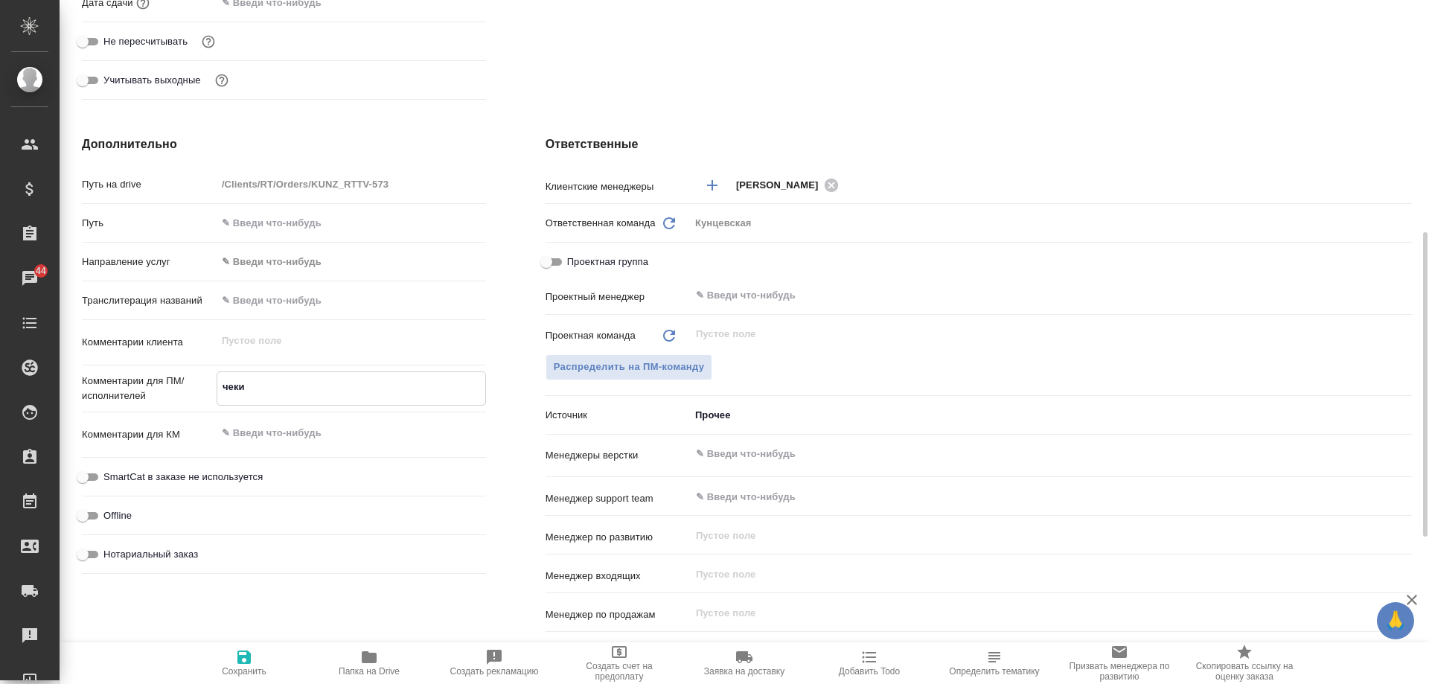
type textarea "чеки="
type textarea "x"
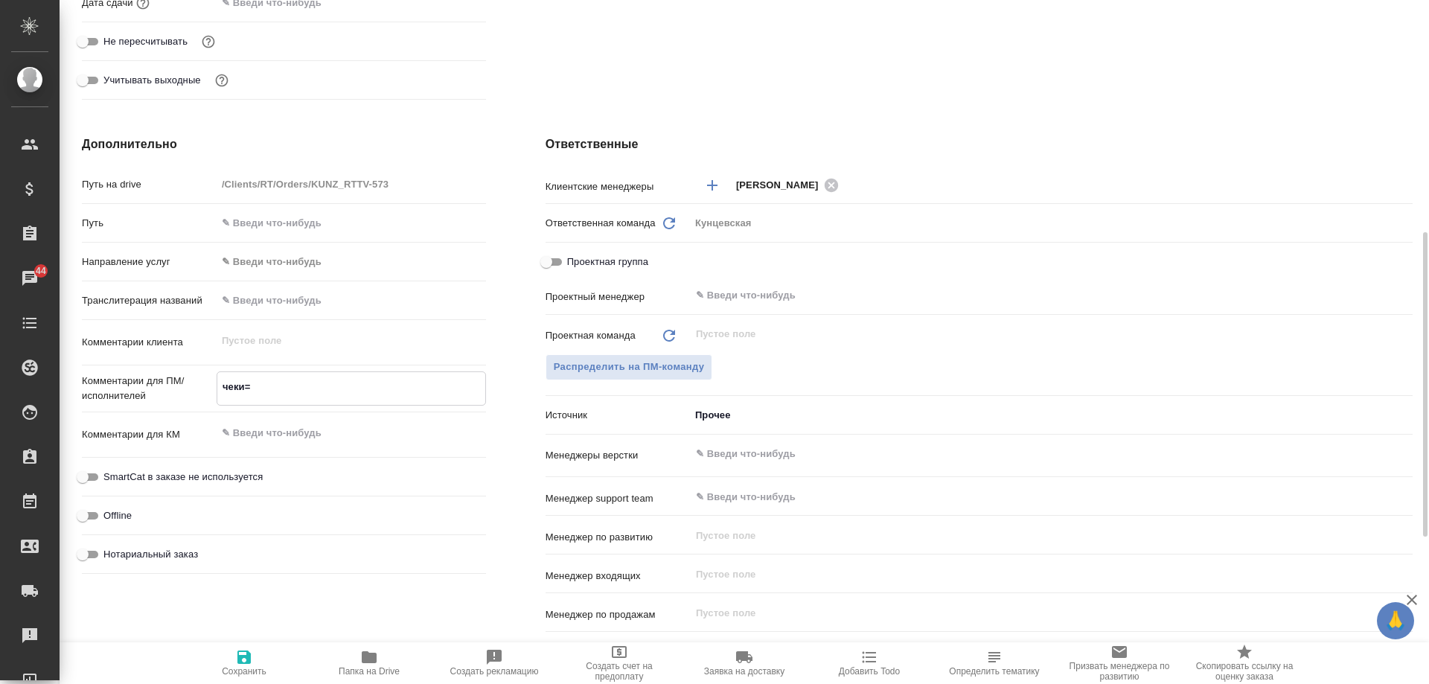
type textarea "чеки"
type textarea "x"
type textarea "чеки+"
type textarea "x"
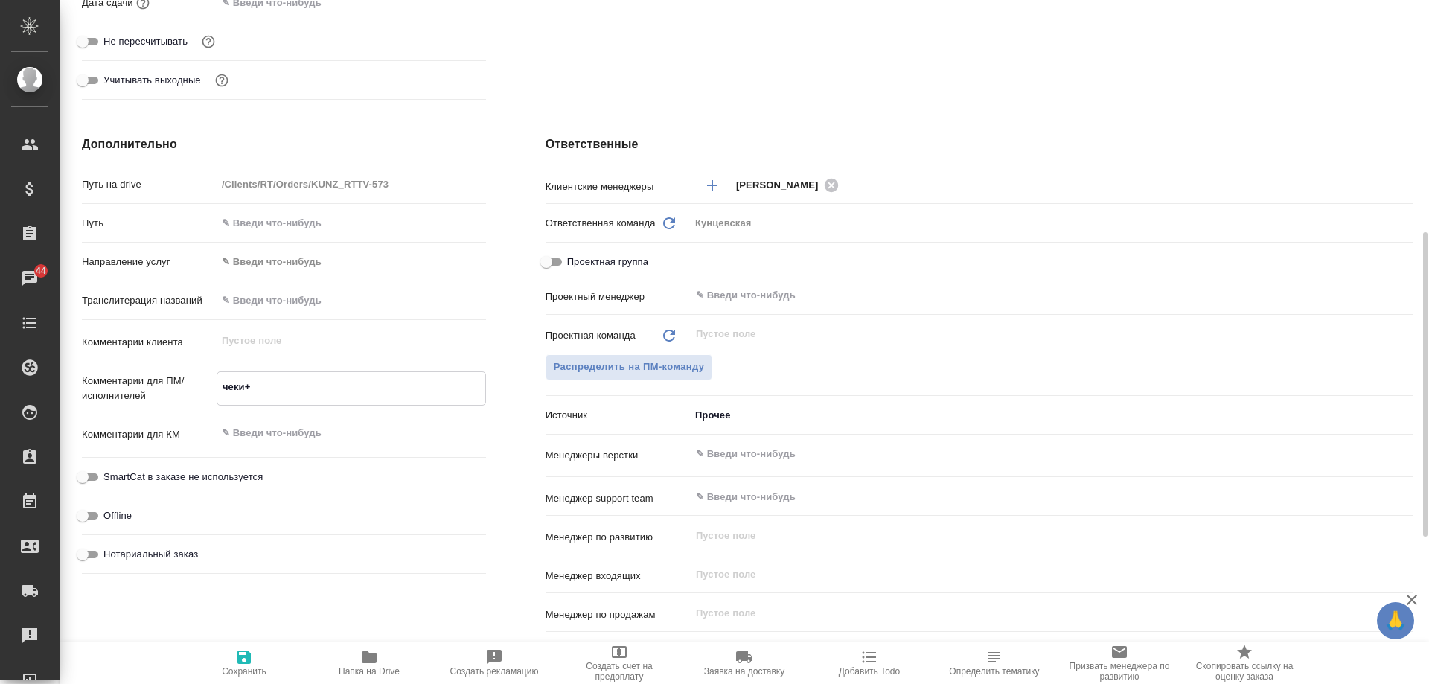
type textarea "x"
type textarea "чеки+д"
type textarea "x"
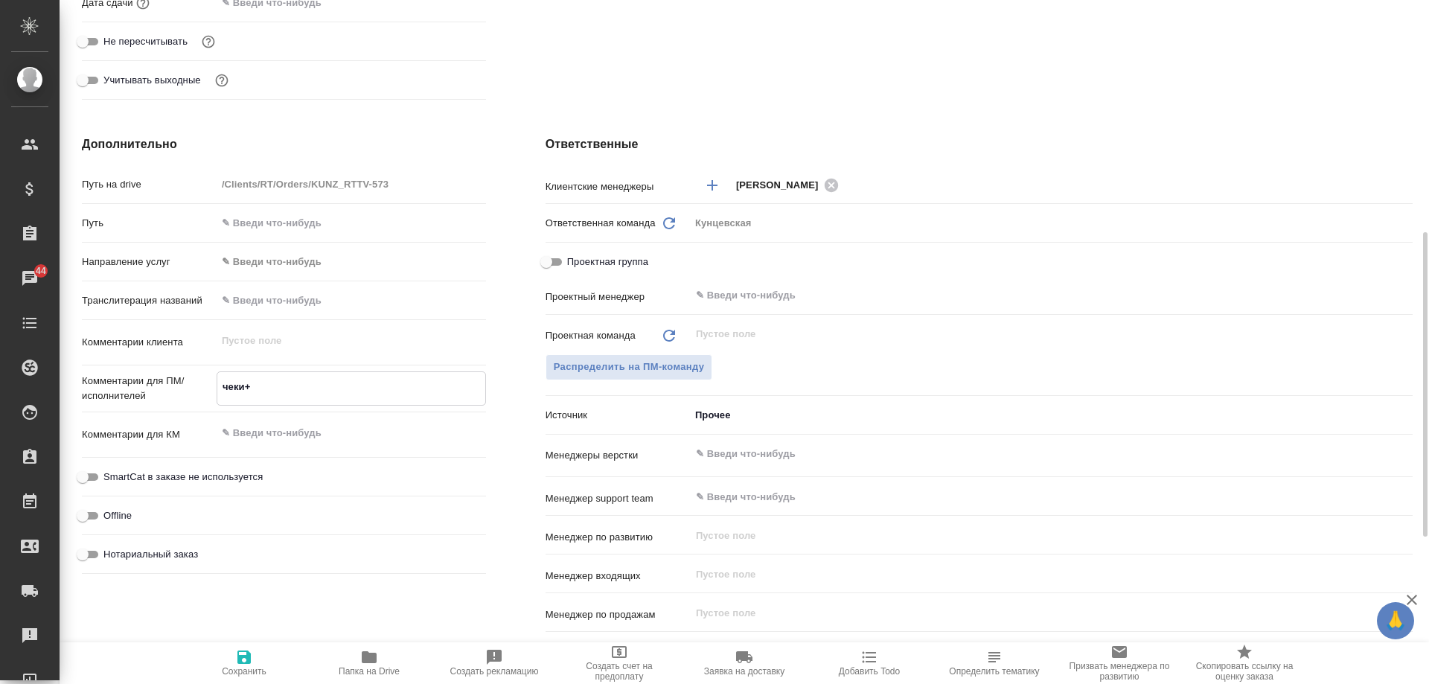
type textarea "x"
type textarea "чеки+до"
type textarea "x"
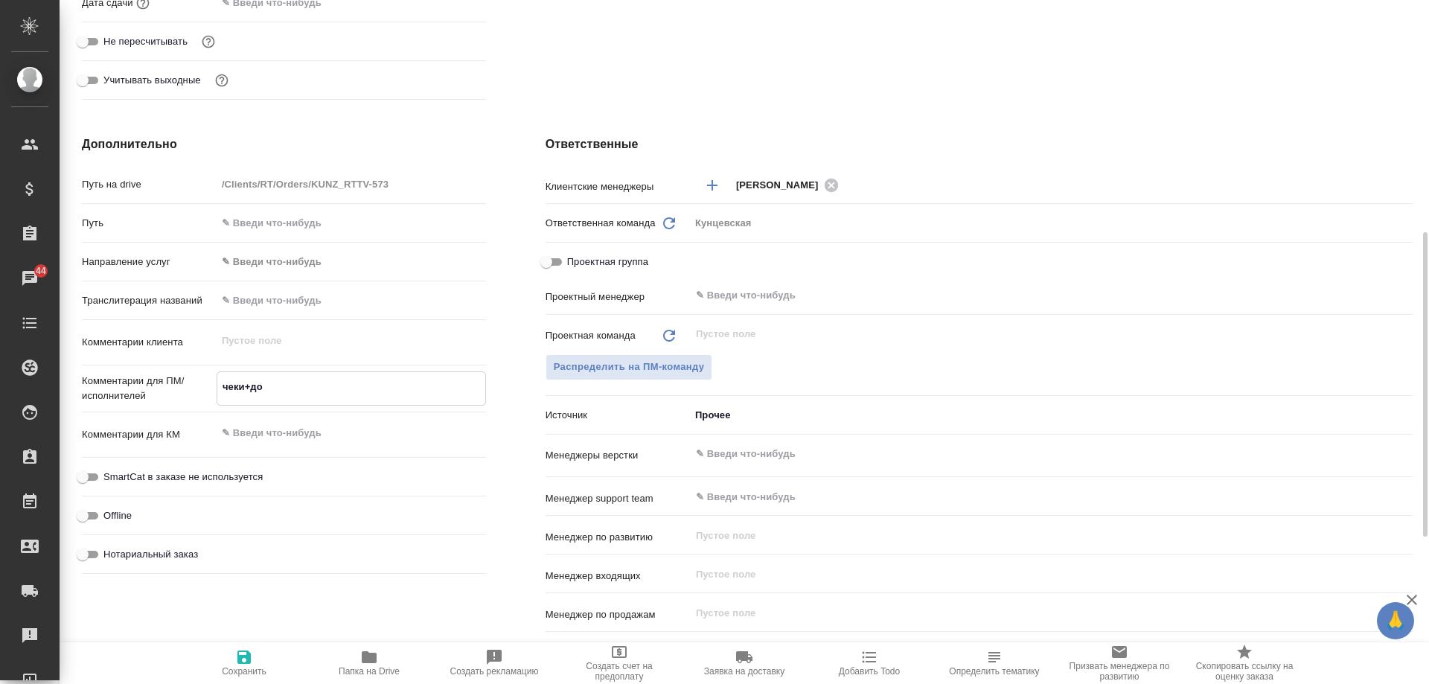
type textarea "x"
type textarea "чеки+дог"
type textarea "x"
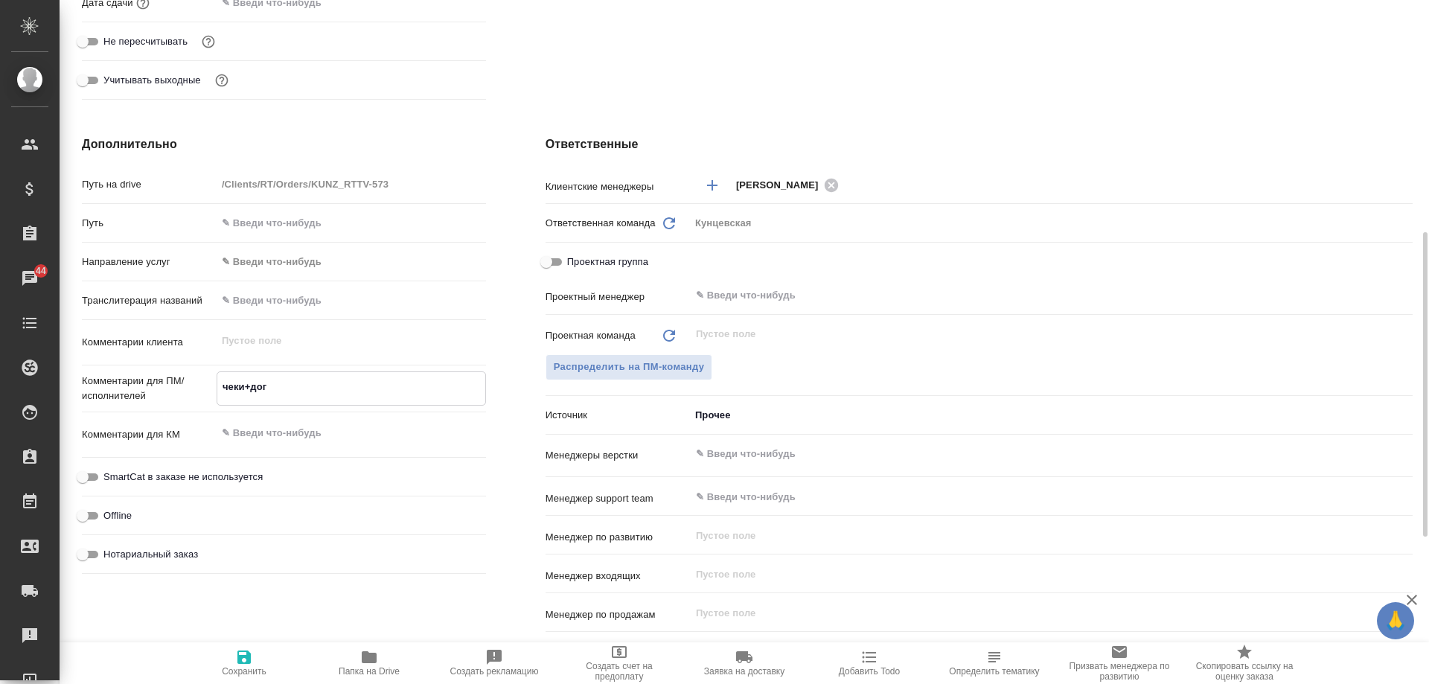
type textarea "чеки+дого"
type textarea "x"
type textarea "чеки+догов"
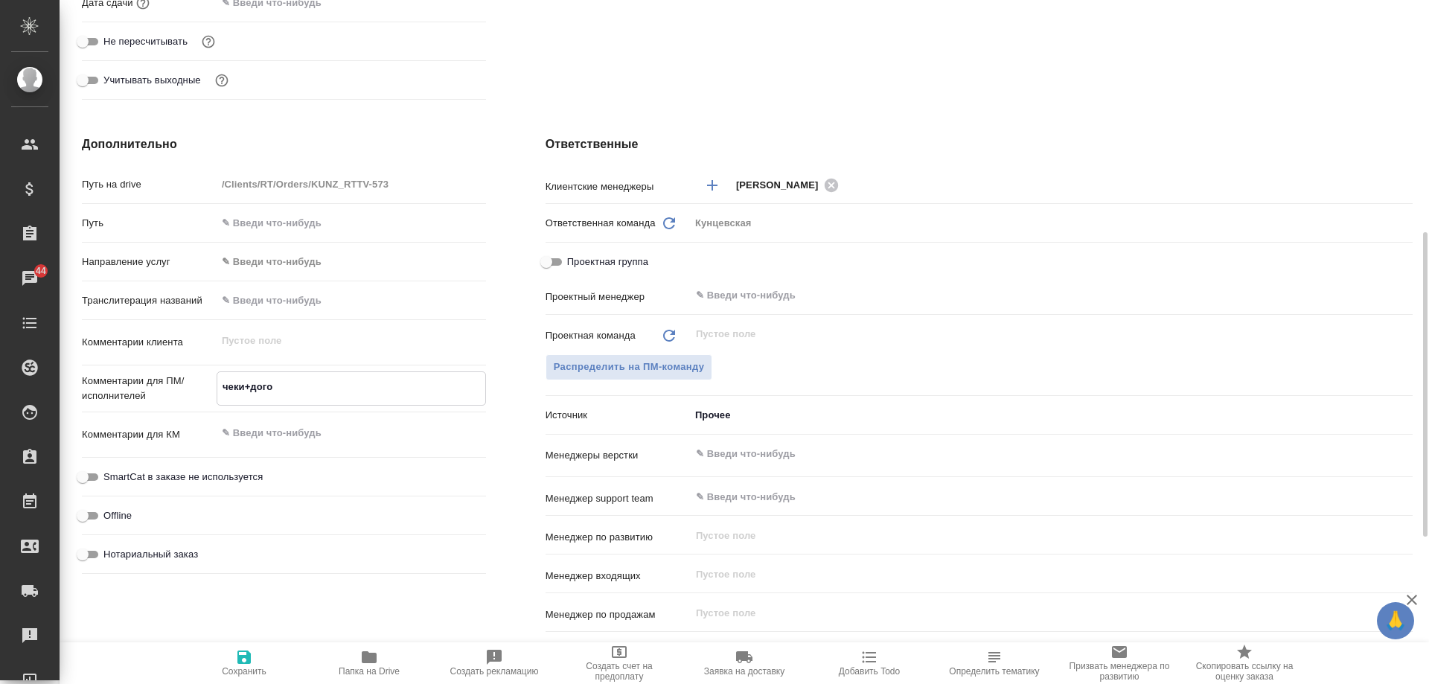
type textarea "x"
type textarea "чеки+договр"
type textarea "x"
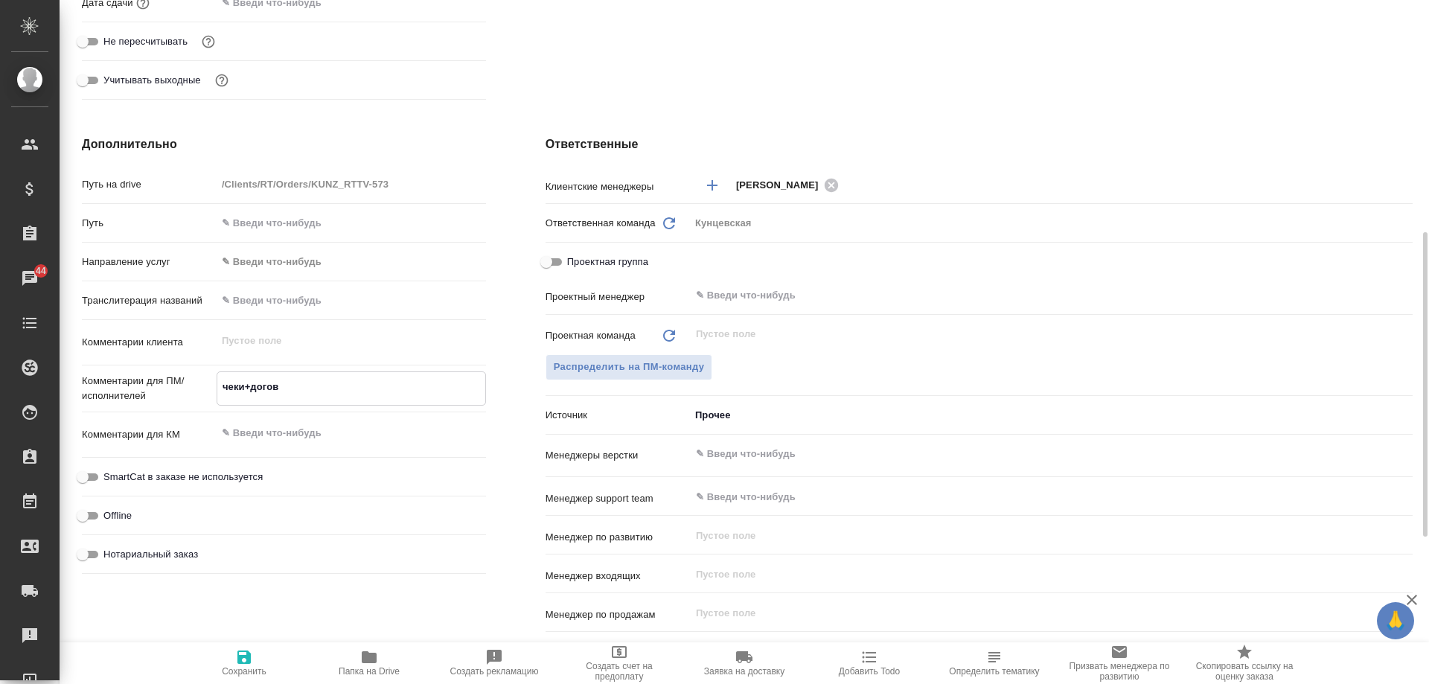
type textarea "x"
type textarea "чеки+договро"
type textarea "x"
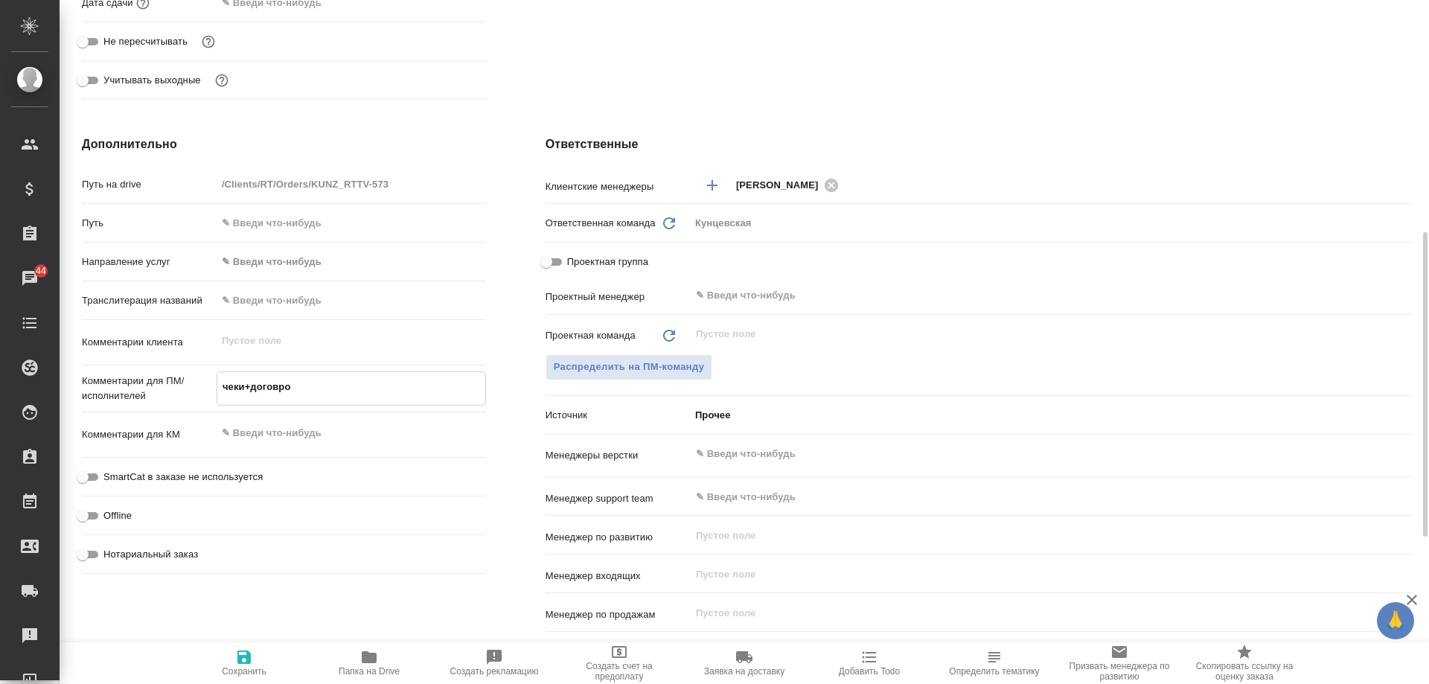
type textarea "x"
type textarea "чеки+договрор"
type textarea "x"
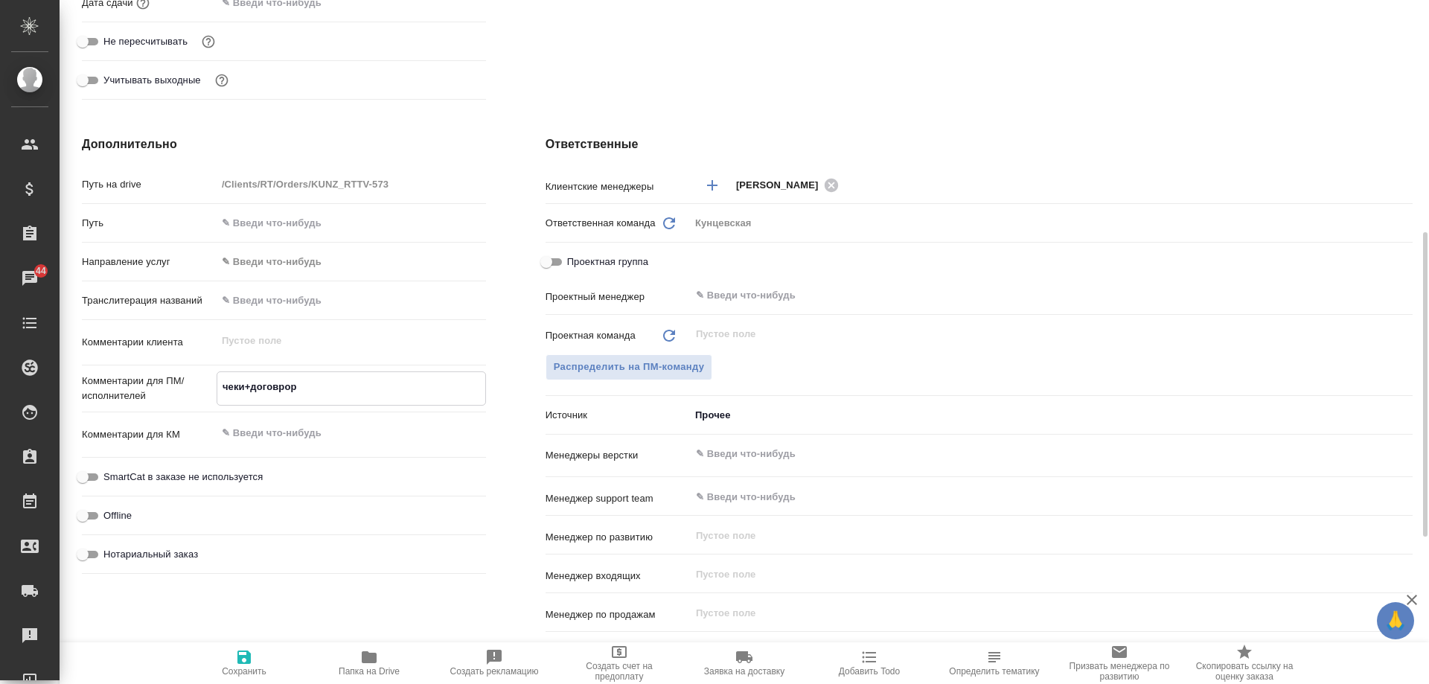
type textarea "чеки+договрор,"
type textarea "x"
type textarea "чеки+договрор,"
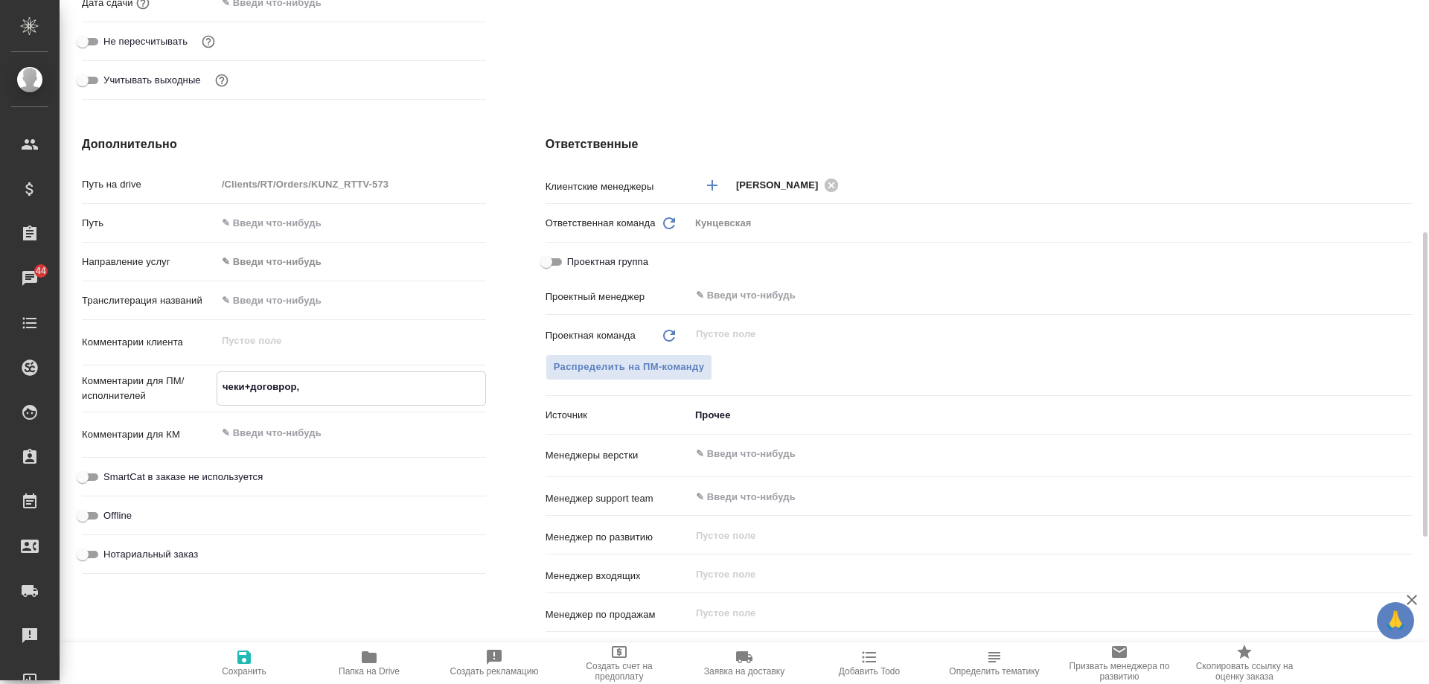
type textarea "x"
type textarea "чеки+договрор, а"
type textarea "x"
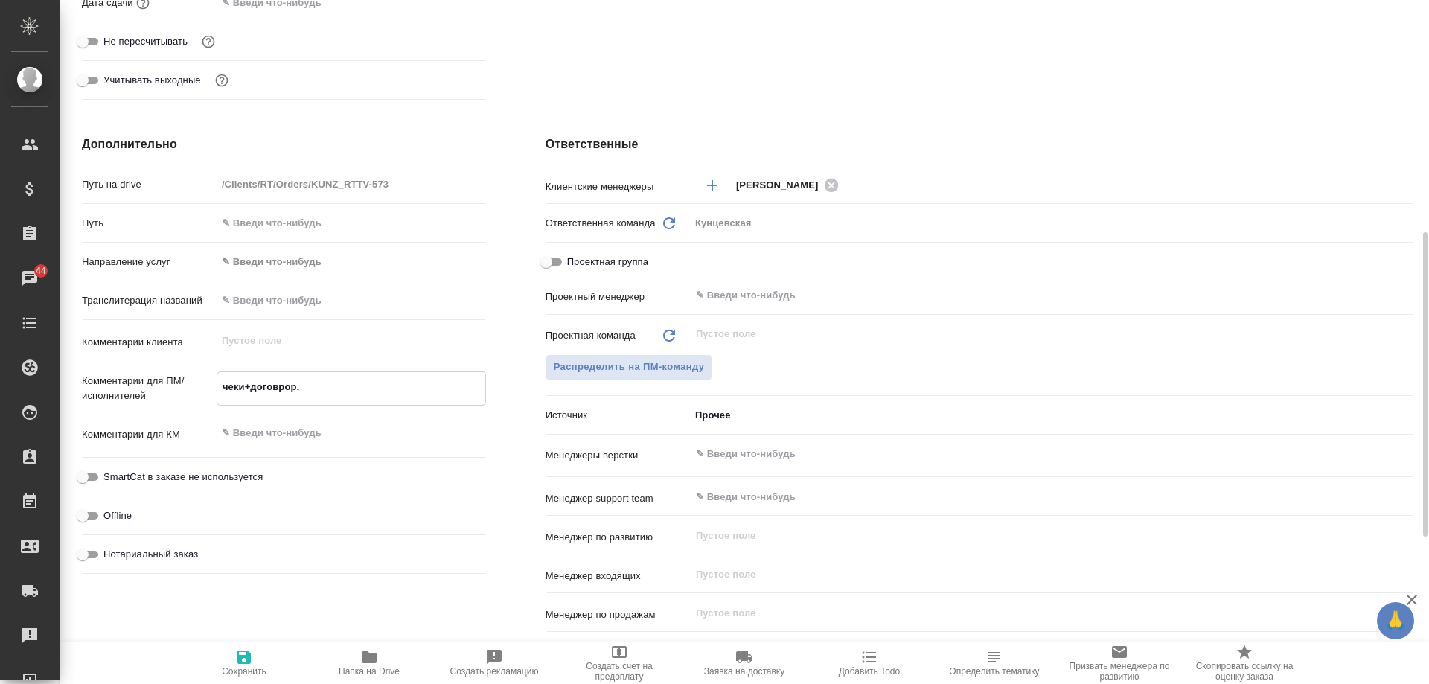
type textarea "x"
type textarea "чеки+договрор, ан"
type textarea "x"
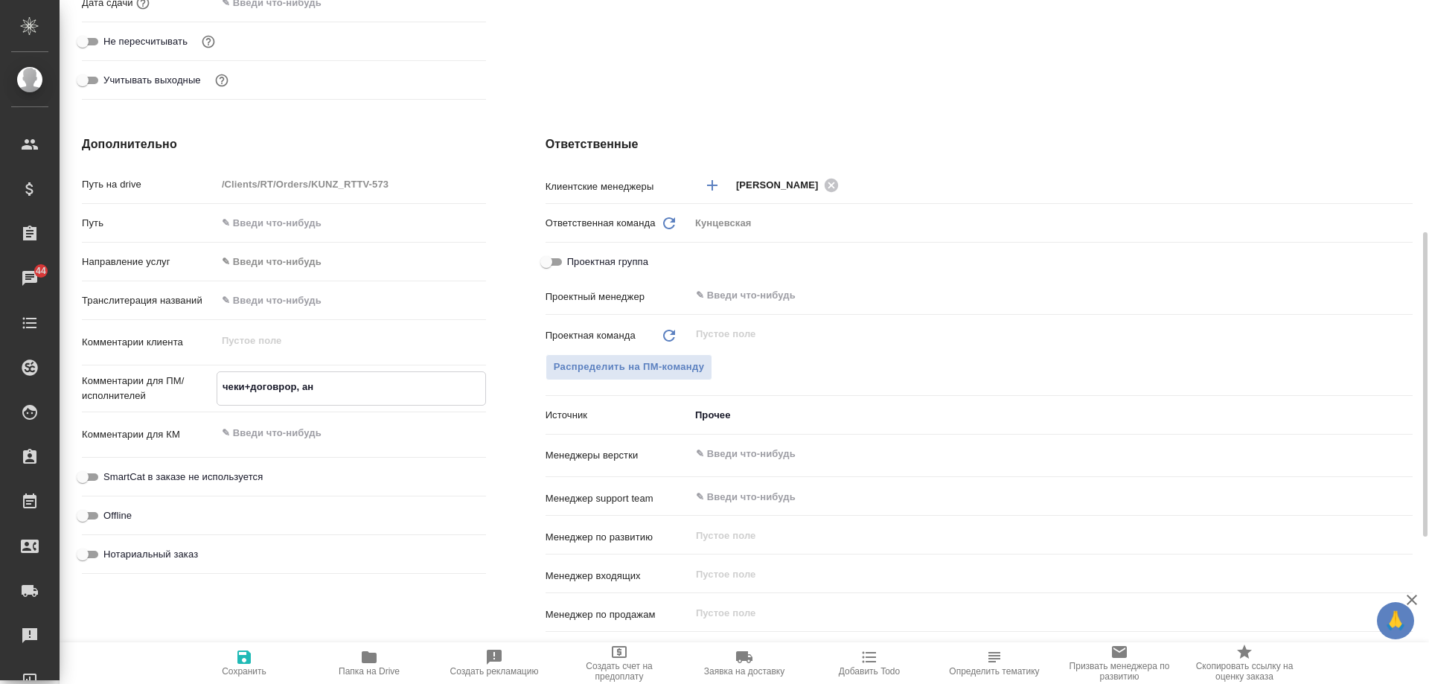
type textarea "x"
type textarea "чеки+договрор, анг"
type textarea "x"
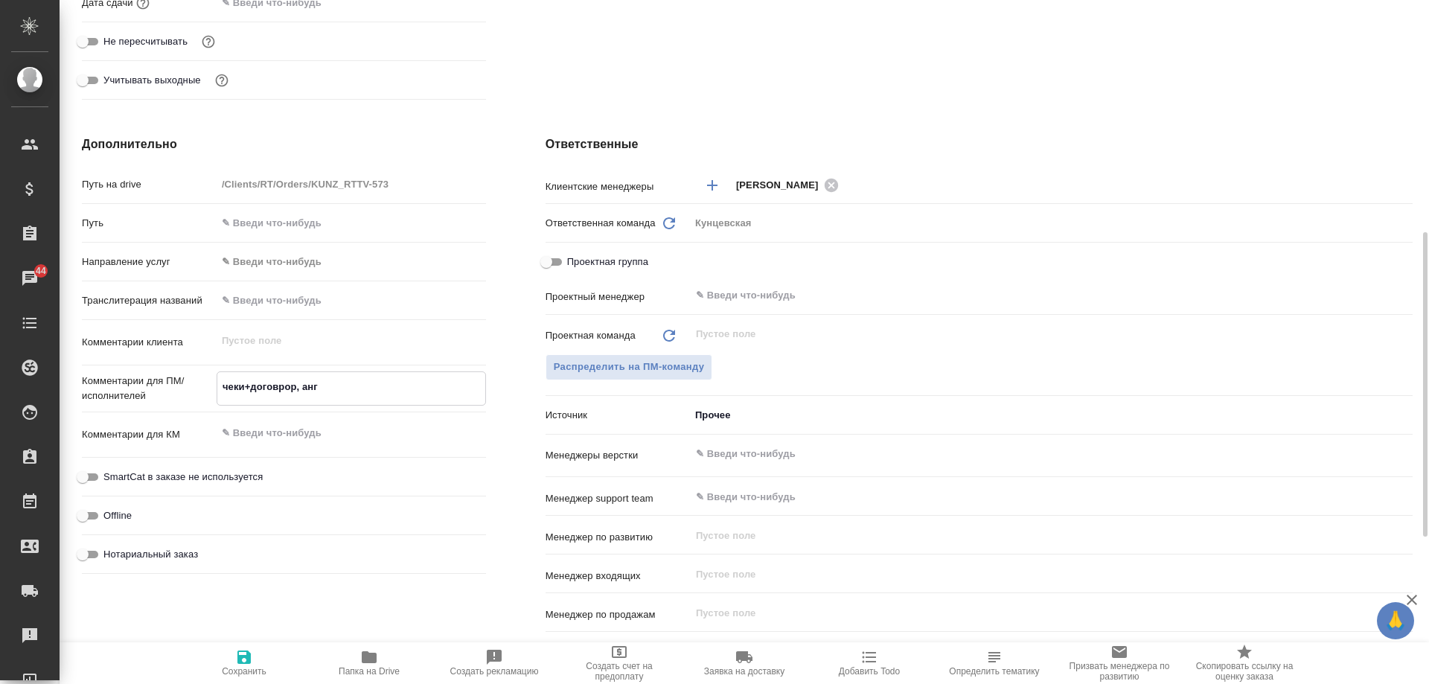
type textarea "чеки+договрор, англ"
type textarea "x"
type textarea "чеки+договрор, англ-"
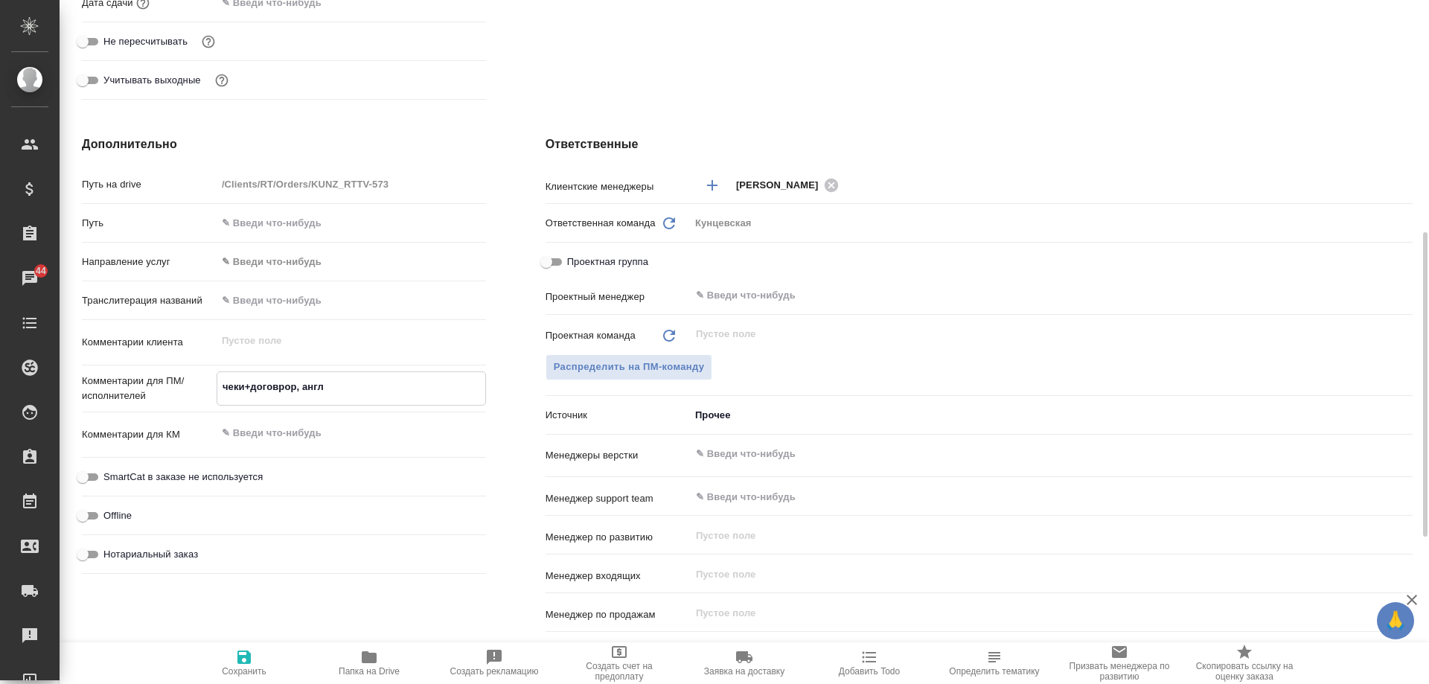
type textarea "x"
type textarea "чеки+договрор, англ-р"
type textarea "x"
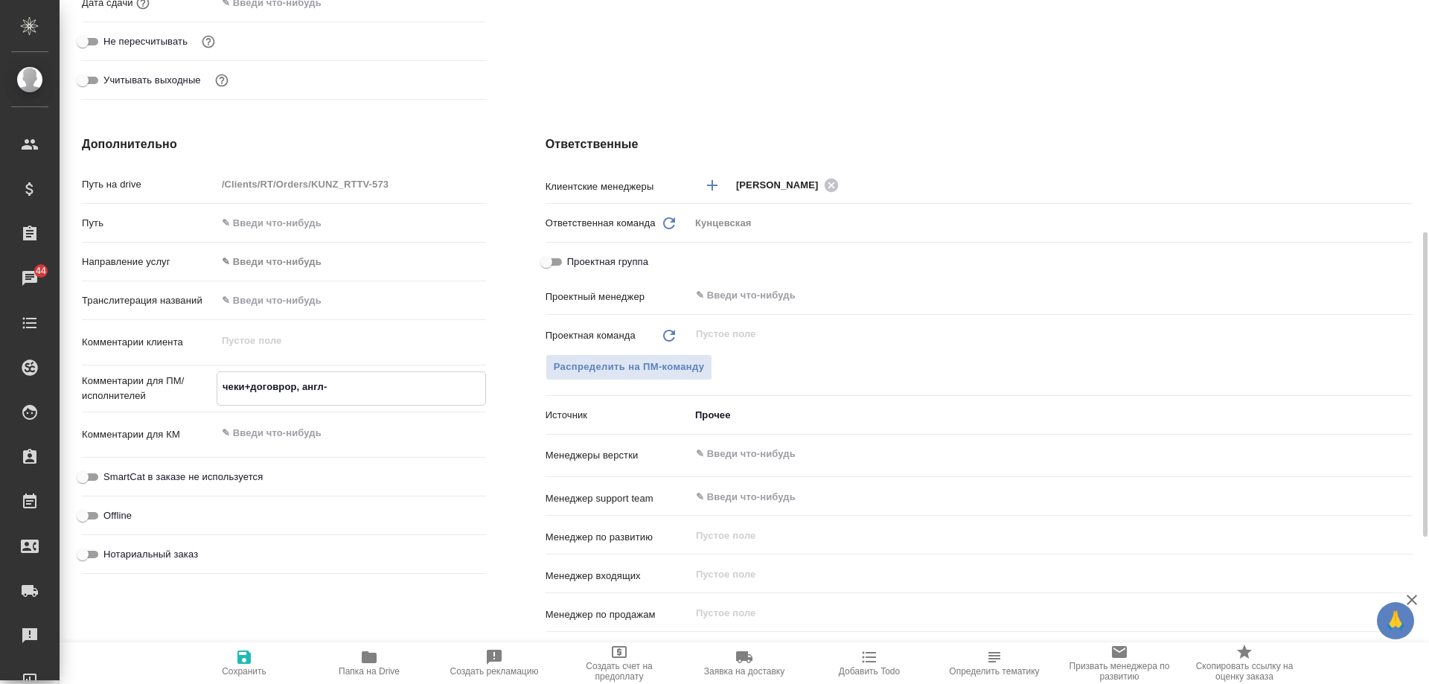
type textarea "x"
type textarea "чеки+договрор, англ-ру"
type textarea "x"
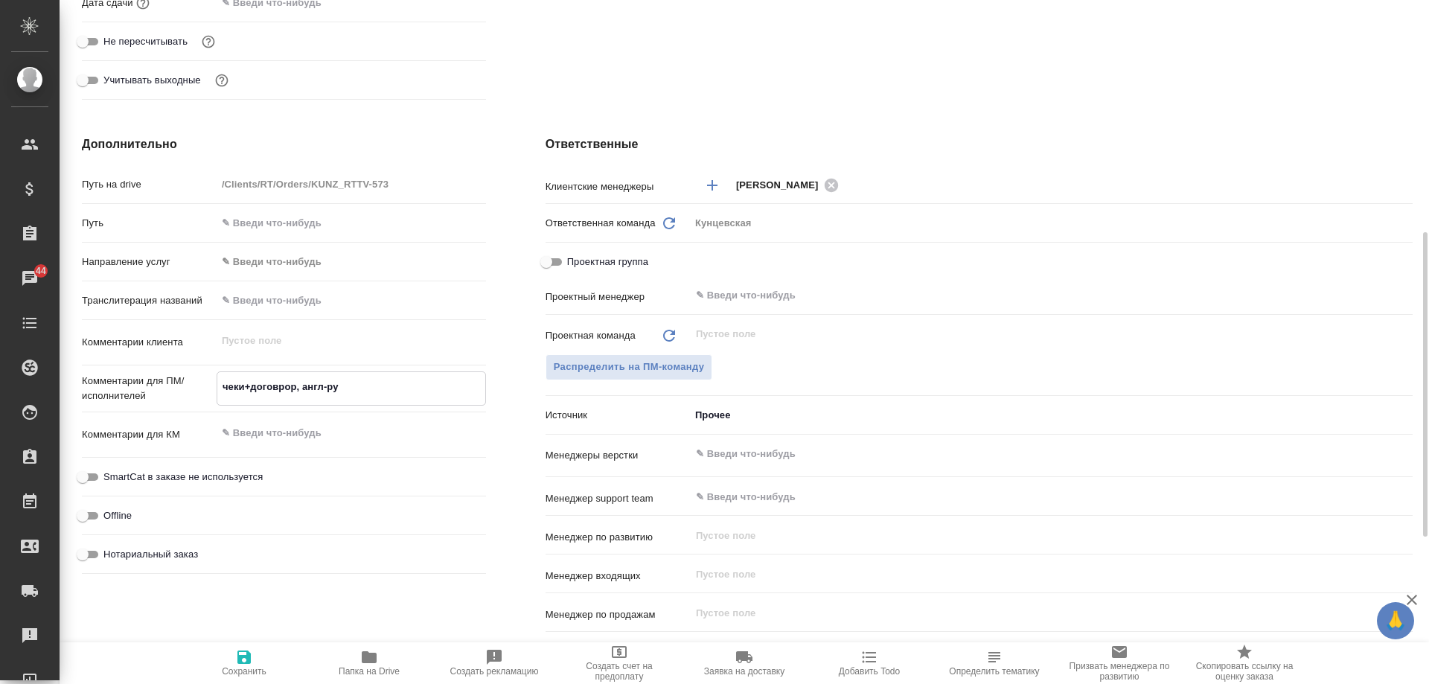
type textarea "x"
type textarea "чеки+договрор, англ-рус"
type textarea "x"
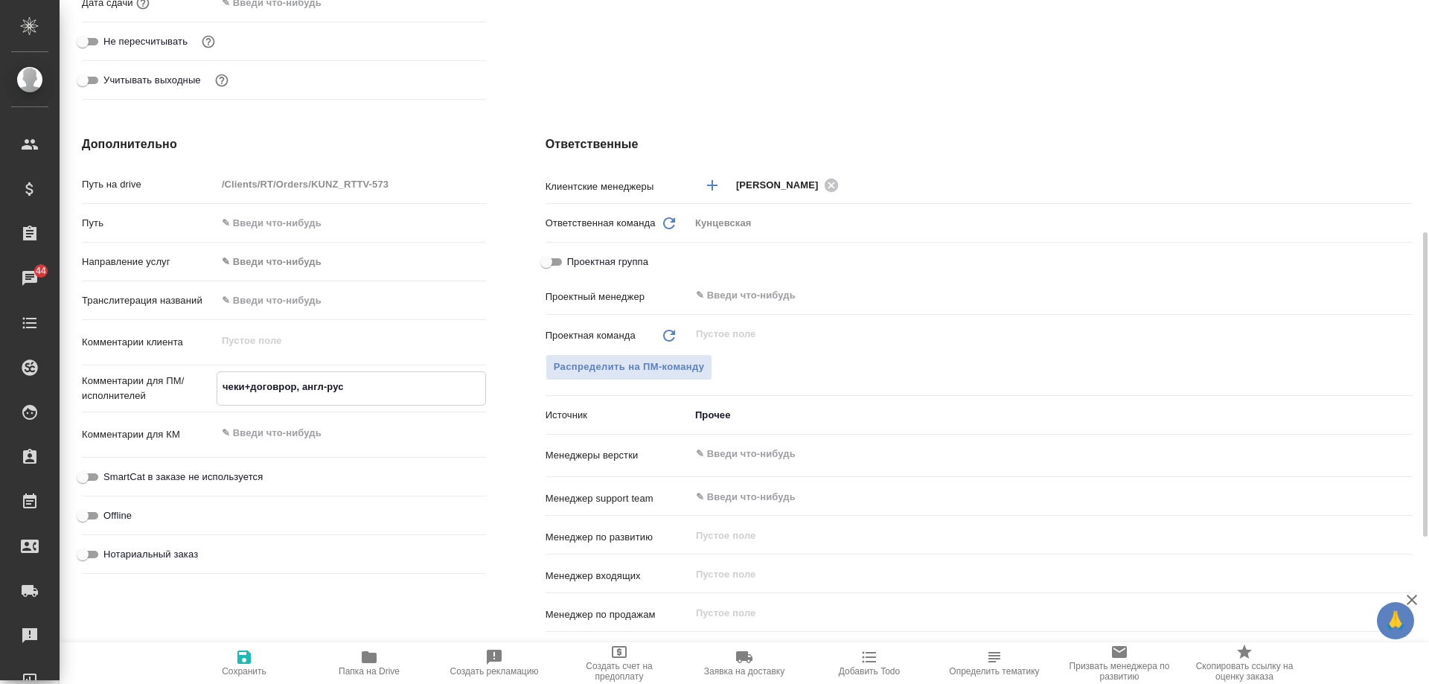
type textarea "чеки+договрор, англ-рус,"
type textarea "x"
type textarea "чеки+договрор, англ-рус,"
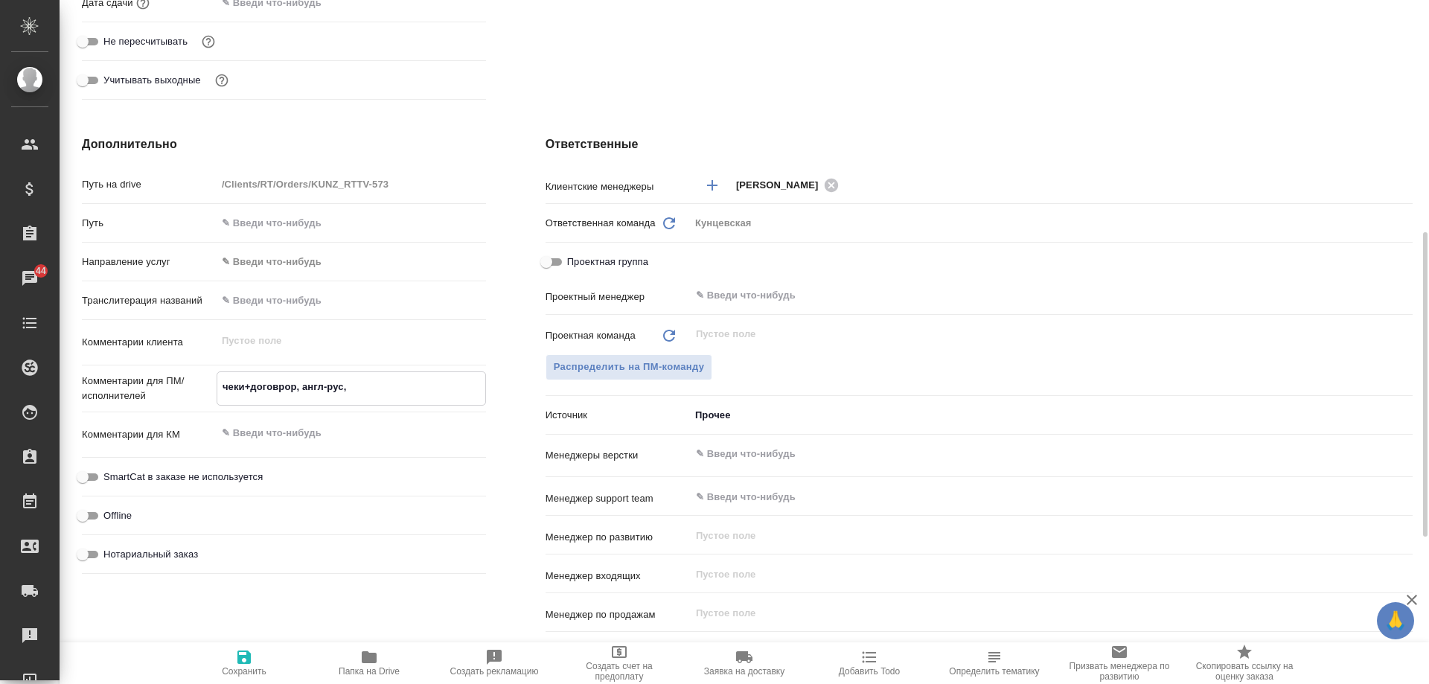
type textarea "x"
type textarea "чеки+договрор, англ-рус, к"
type textarea "x"
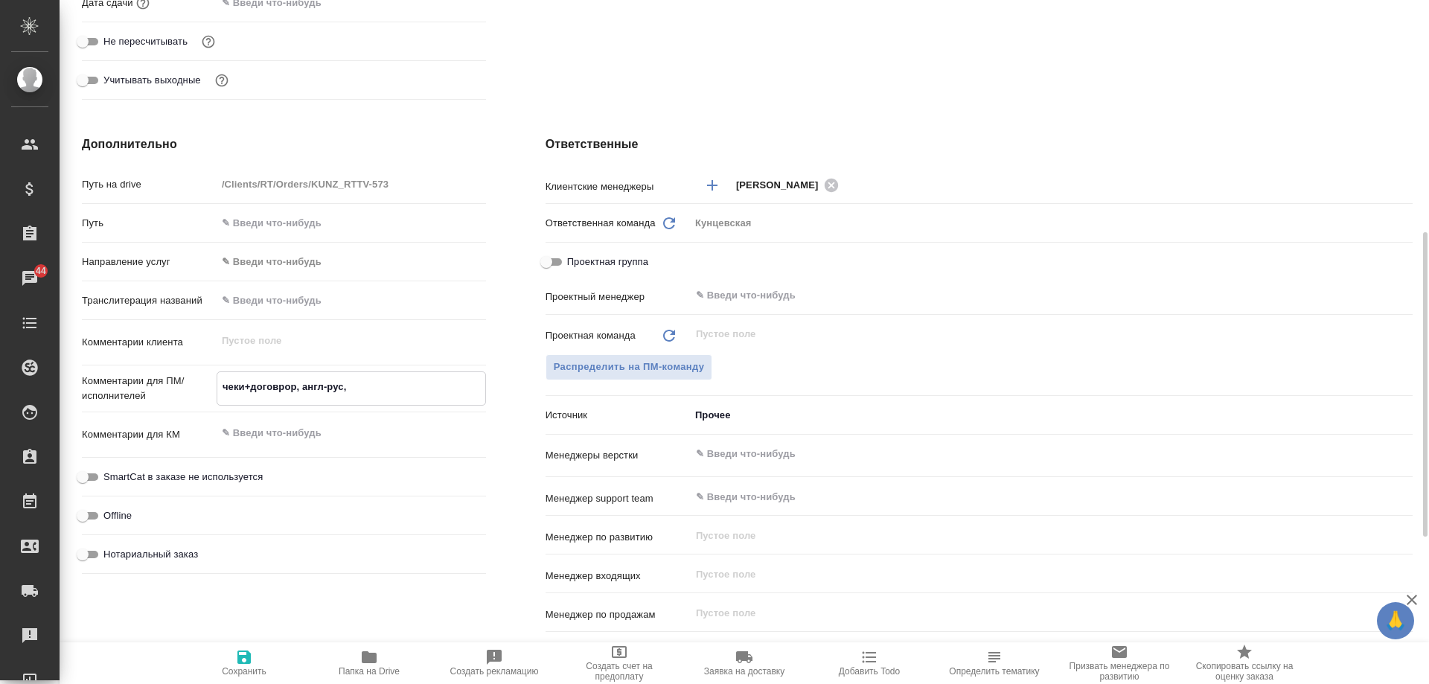
type textarea "x"
type textarea "чеки+договрор, англ-рус, ки"
type textarea "x"
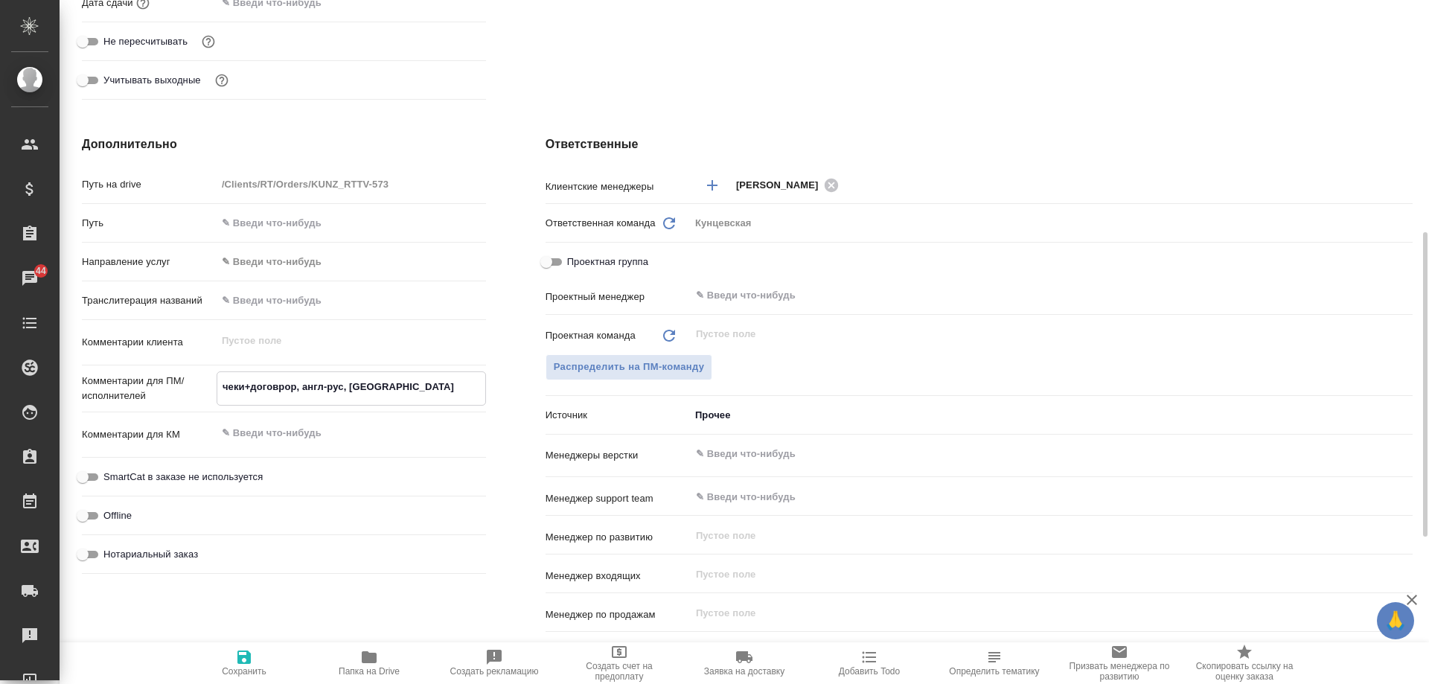
type textarea "x"
type textarea "чеки+договрор, англ-рус, кит"
click at [240, 650] on icon "button" at bounding box center [244, 657] width 18 height 18
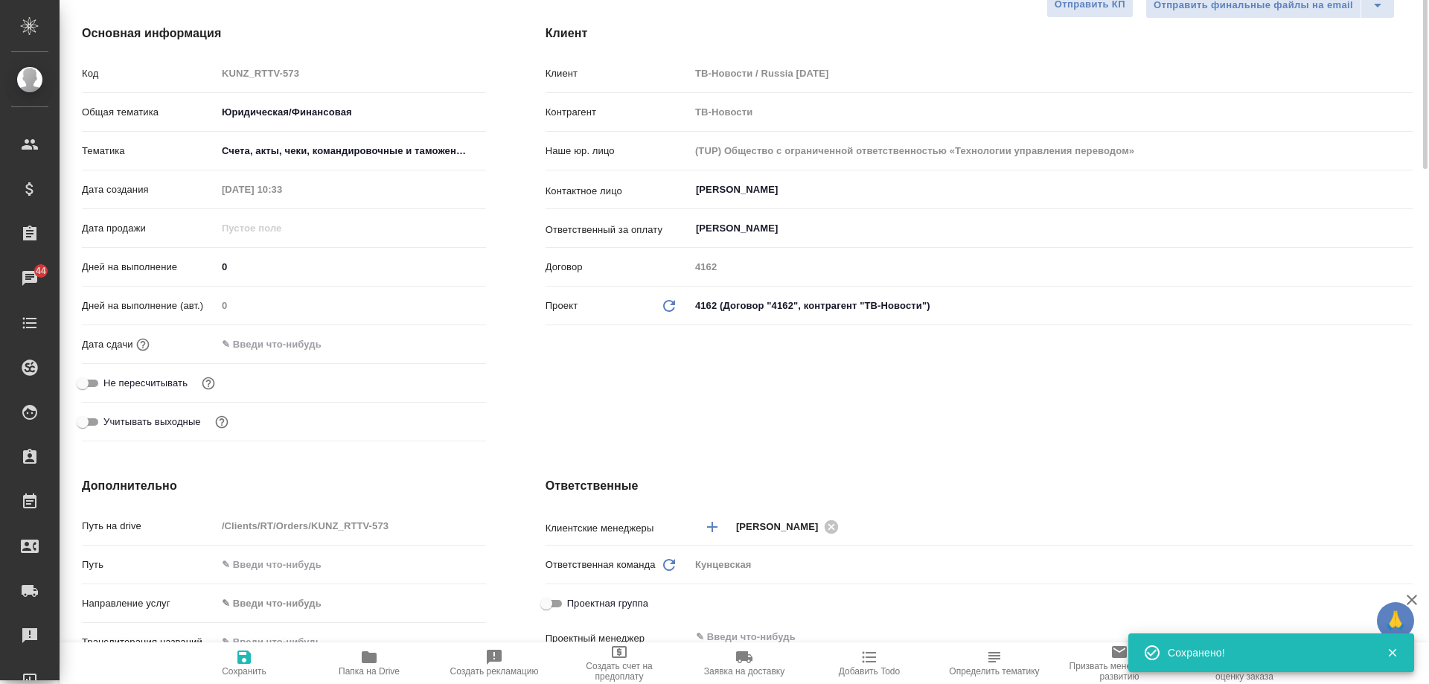
scroll to position [0, 0]
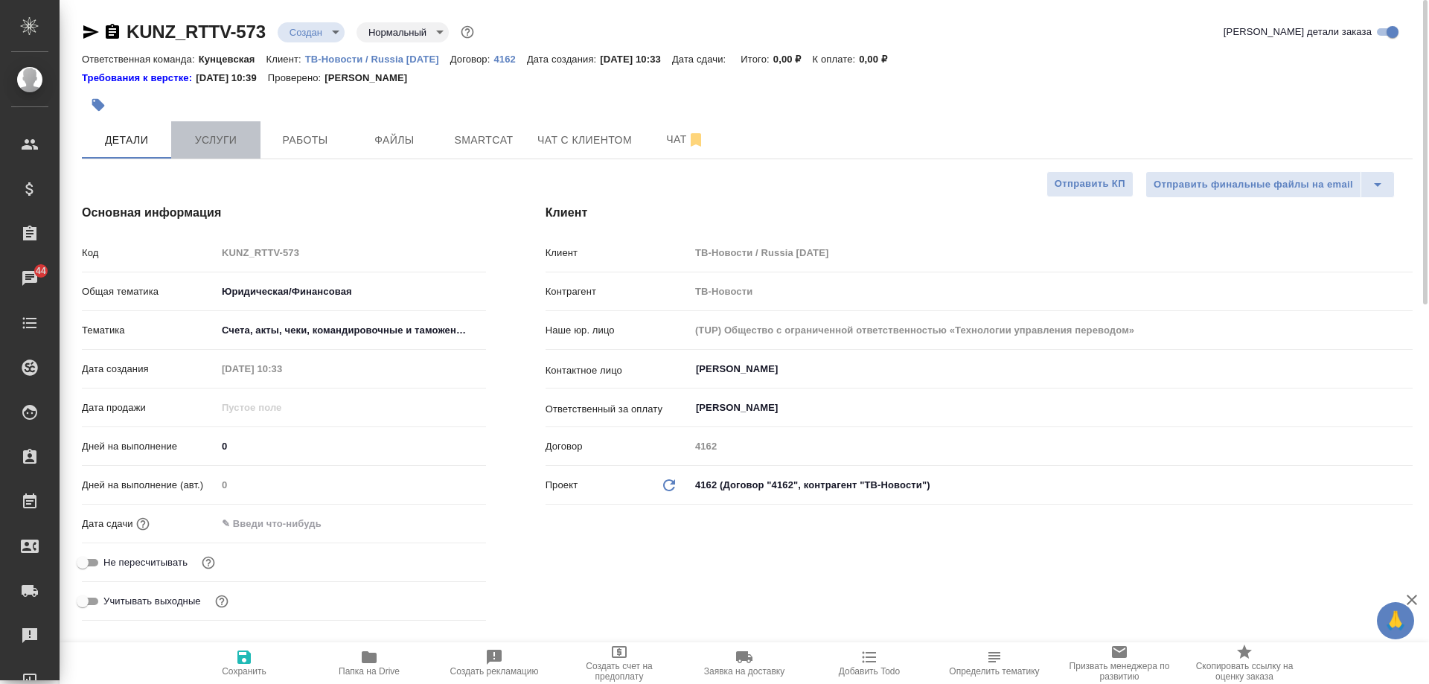
click at [220, 140] on span "Услуги" at bounding box center [215, 140] width 71 height 19
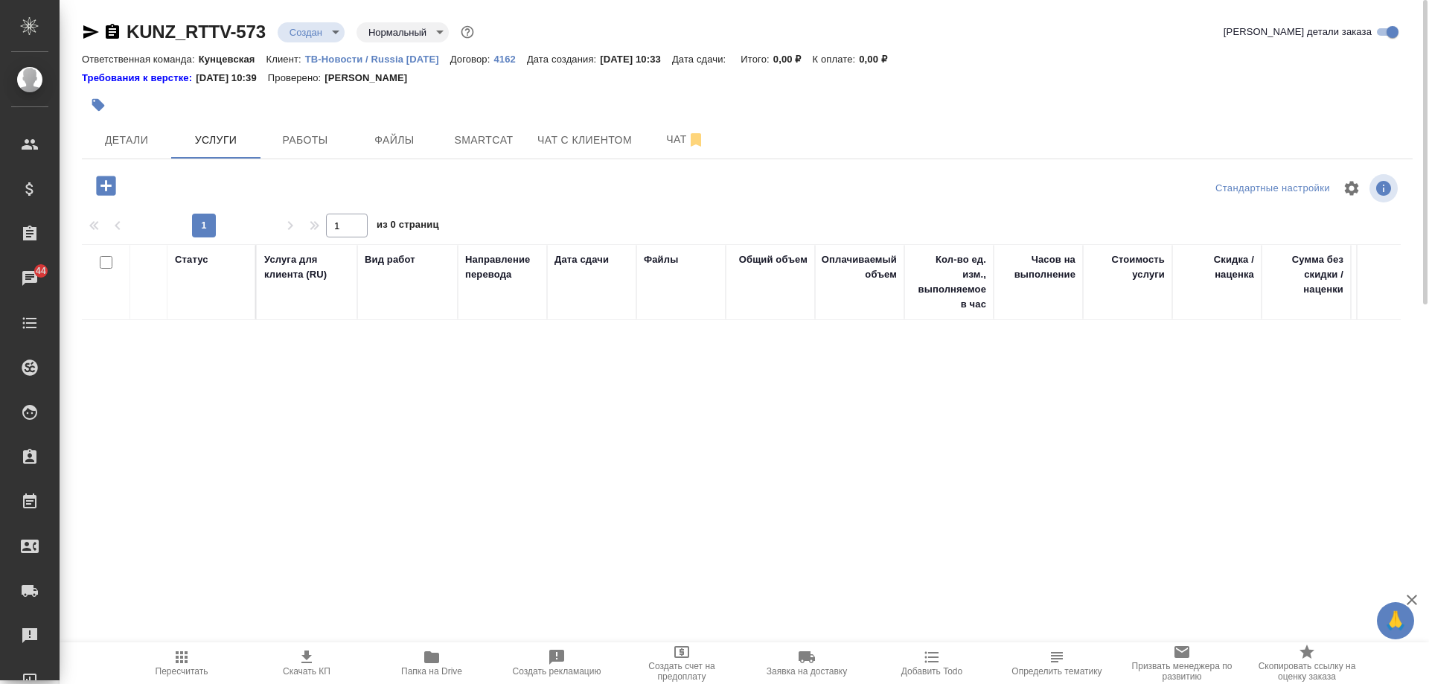
click at [111, 185] on icon "button" at bounding box center [106, 186] width 26 height 26
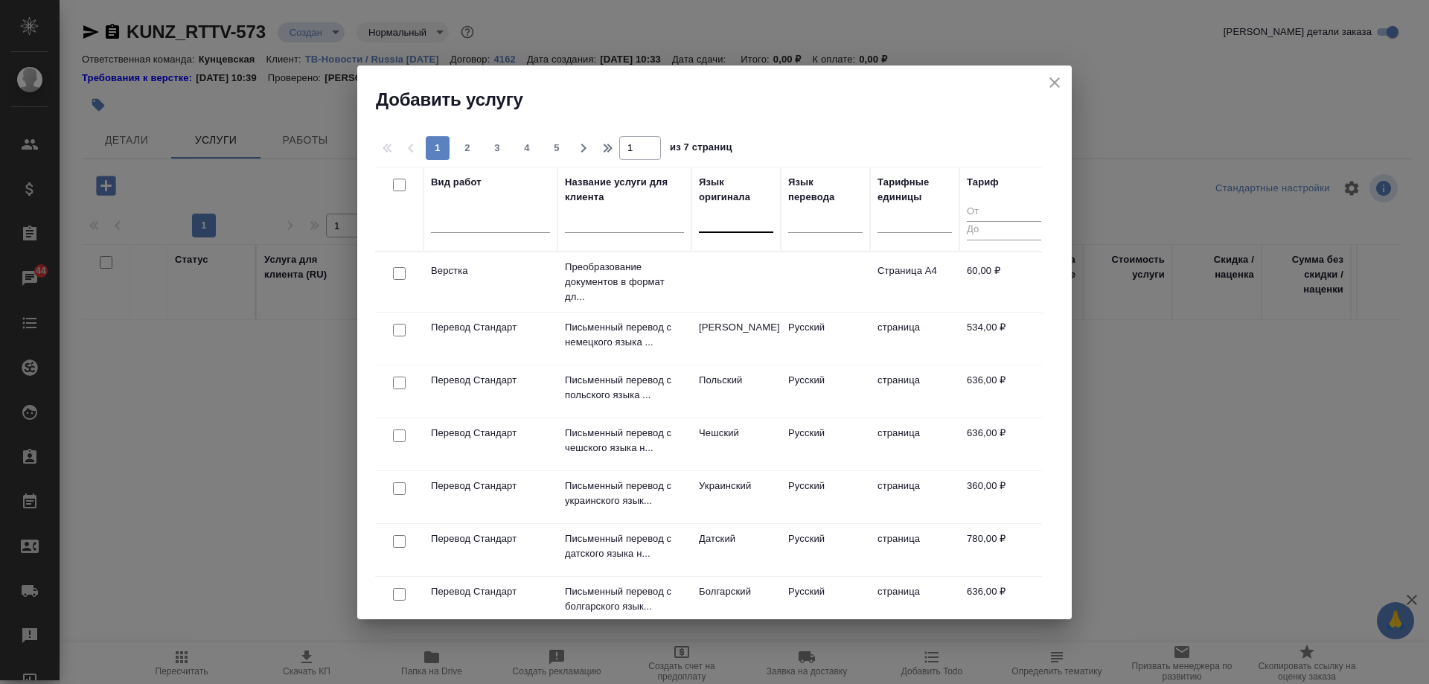
click at [735, 222] on div at bounding box center [736, 218] width 74 height 22
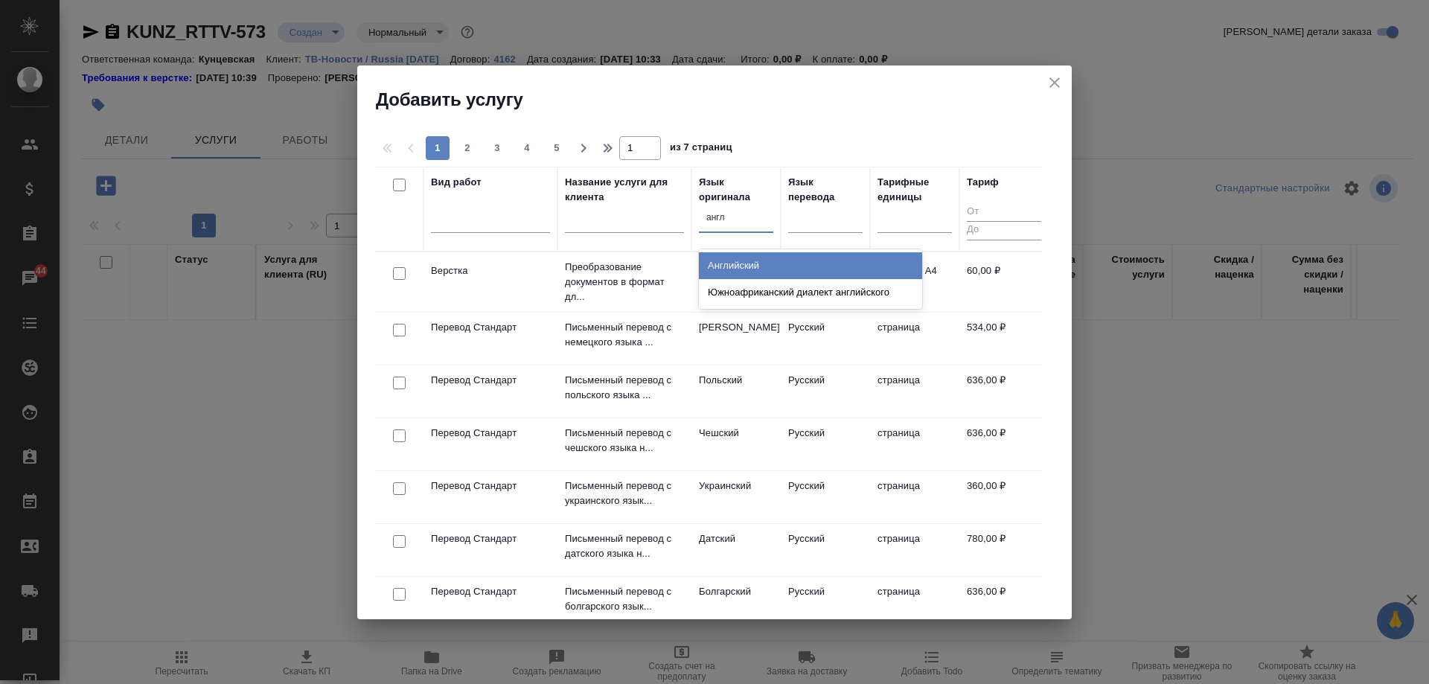
click at [733, 265] on div "Английский" at bounding box center [810, 265] width 223 height 27
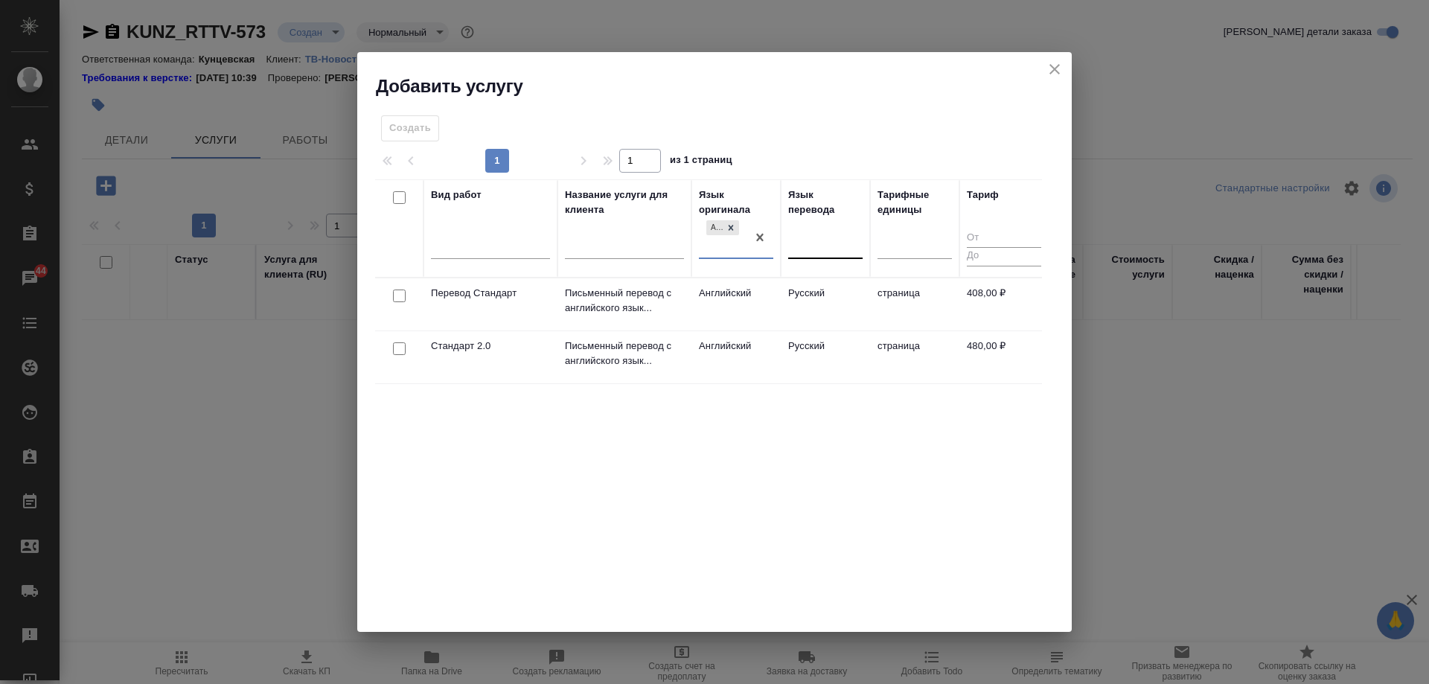
click at [829, 248] on div at bounding box center [825, 244] width 74 height 22
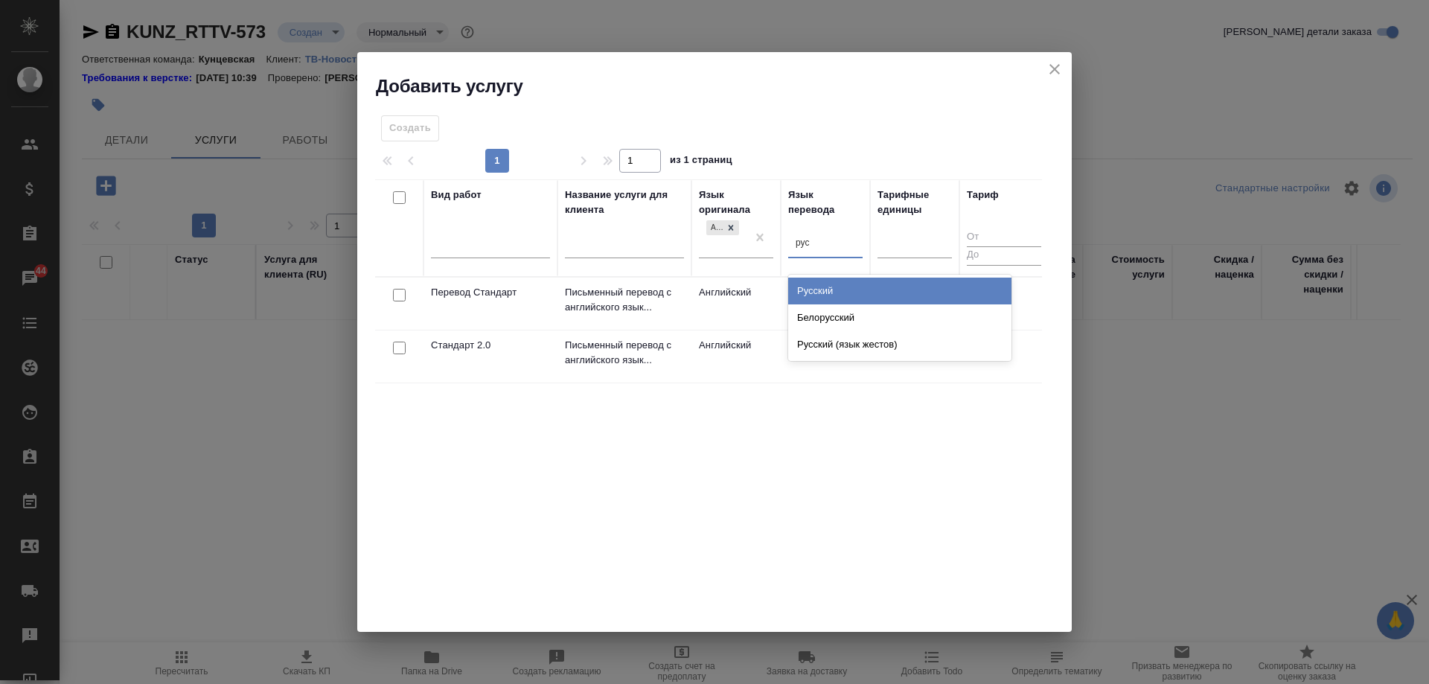
click at [835, 287] on div "Русский" at bounding box center [899, 291] width 223 height 27
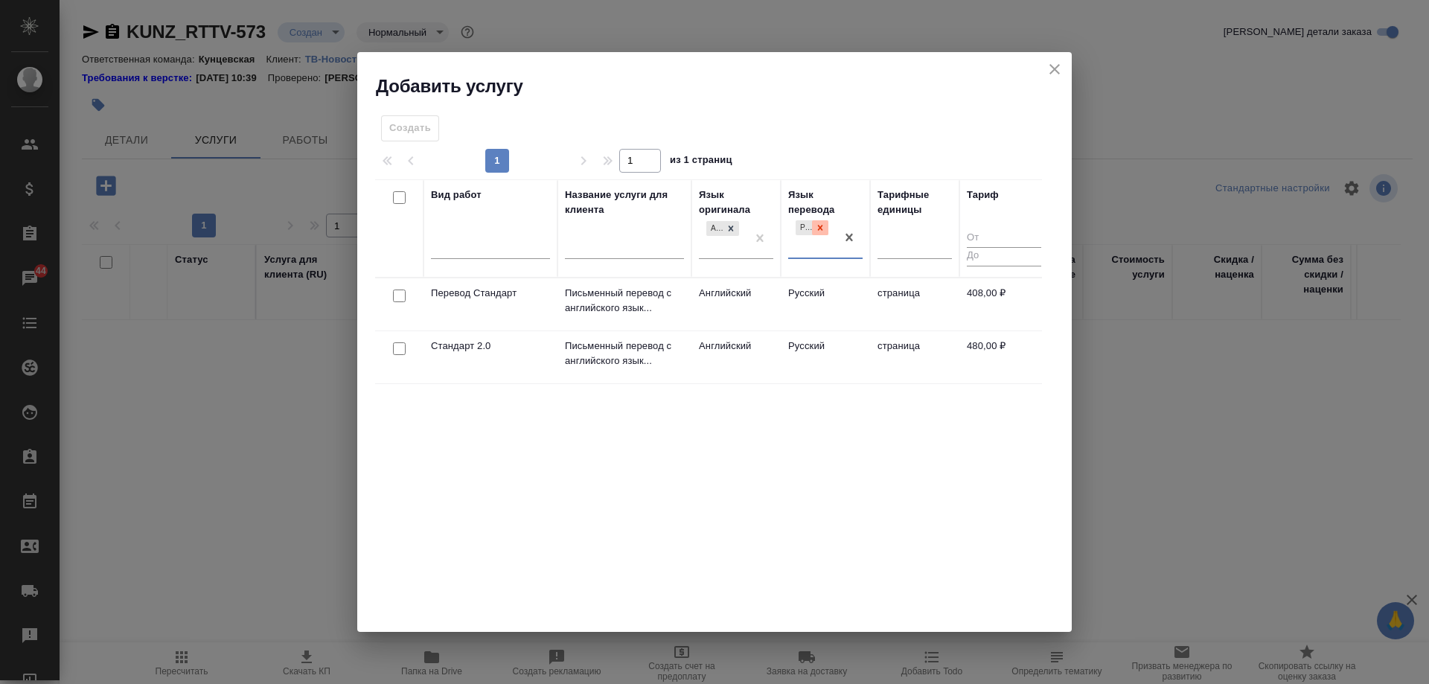
click at [826, 223] on div at bounding box center [820, 228] width 16 height 16
click at [737, 229] on div at bounding box center [731, 228] width 16 height 16
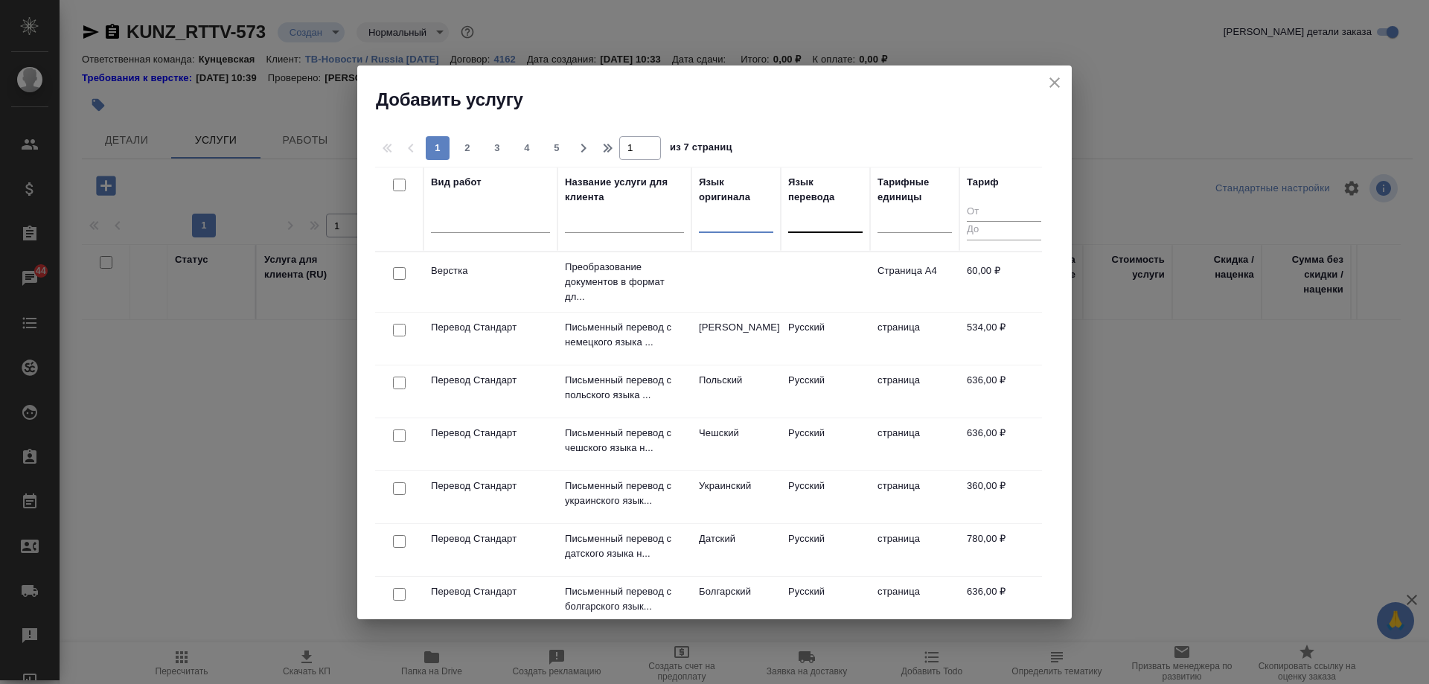
click at [1060, 82] on icon "close" at bounding box center [1055, 83] width 18 height 18
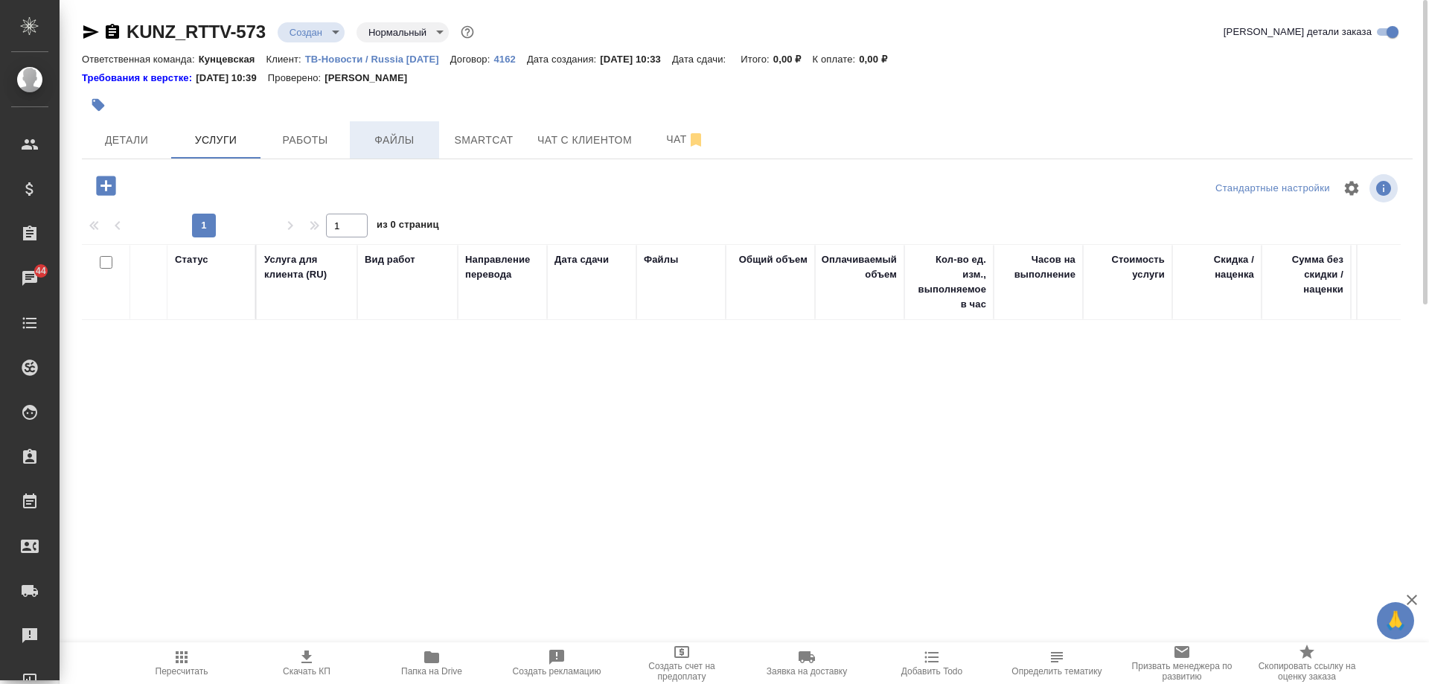
click at [411, 140] on span "Файлы" at bounding box center [394, 140] width 71 height 19
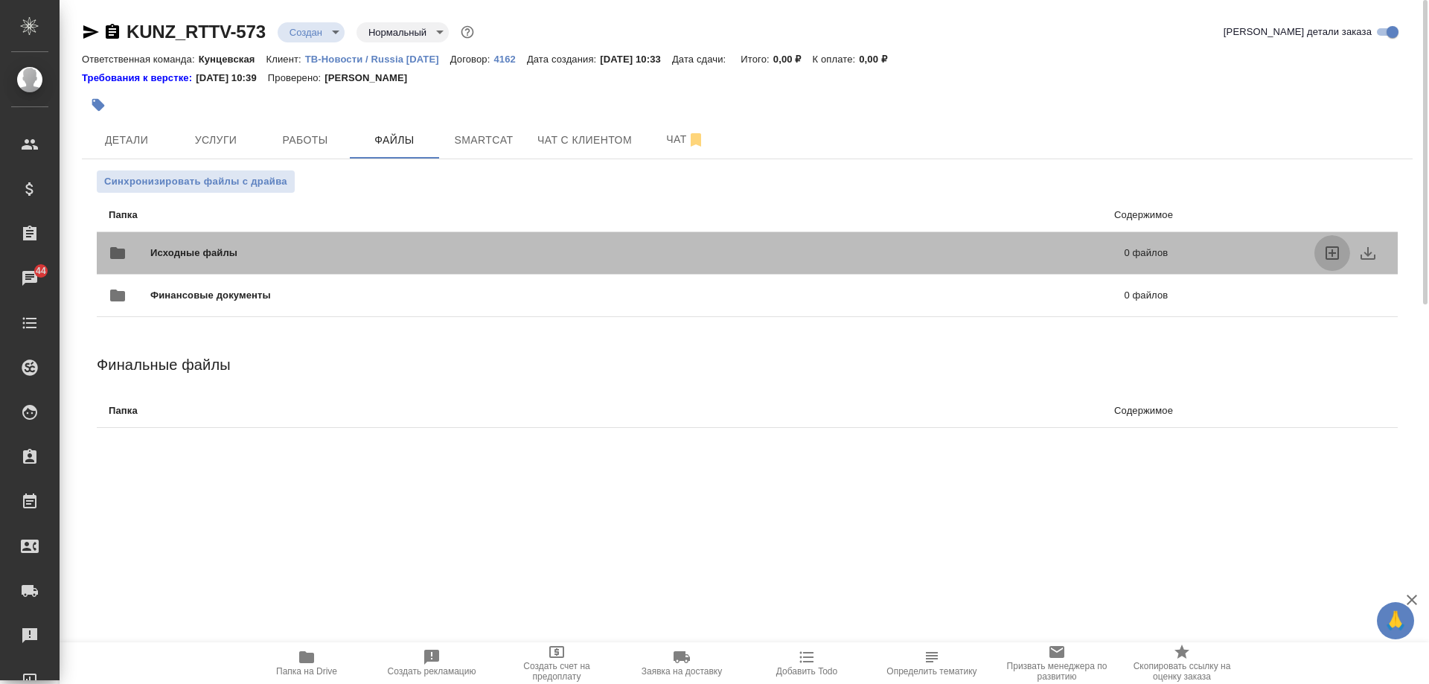
click at [1329, 251] on icon "uploadFiles" at bounding box center [1333, 253] width 18 height 18
click at [0, 0] on input "uploadFiles" at bounding box center [0, 0] width 0 height 0
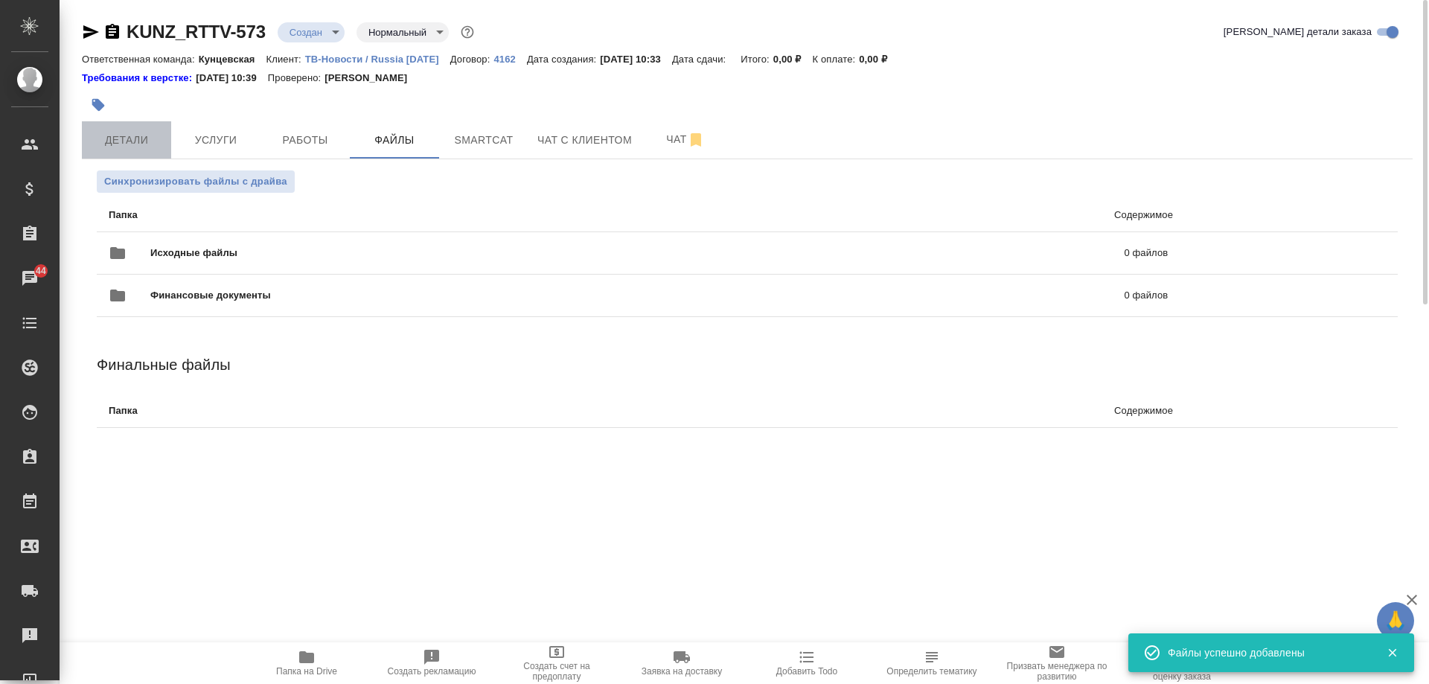
click at [135, 144] on span "Детали" at bounding box center [126, 140] width 71 height 19
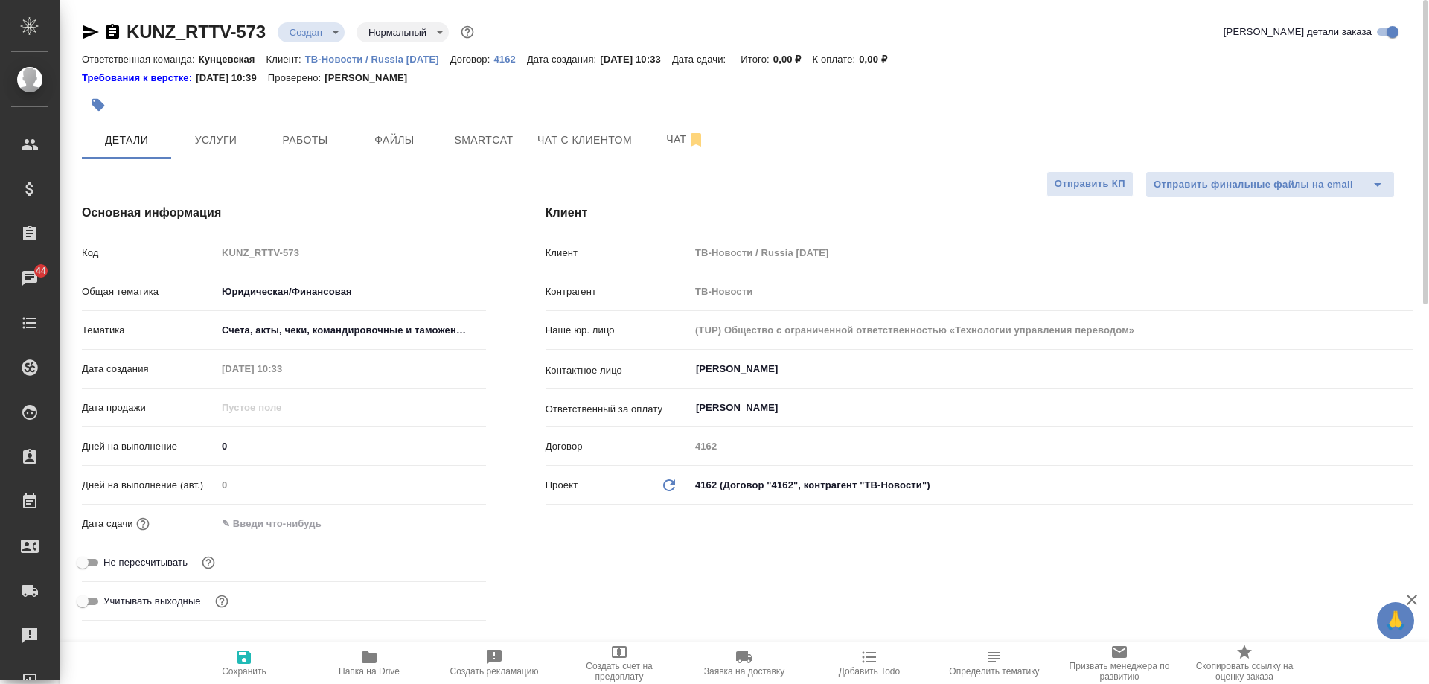
click at [320, 23] on body "🙏 .cls-1 fill:#fff; AWATERA Moskalets Alina Клиенты Спецификации Заказы 44 Чаты…" at bounding box center [714, 342] width 1429 height 684
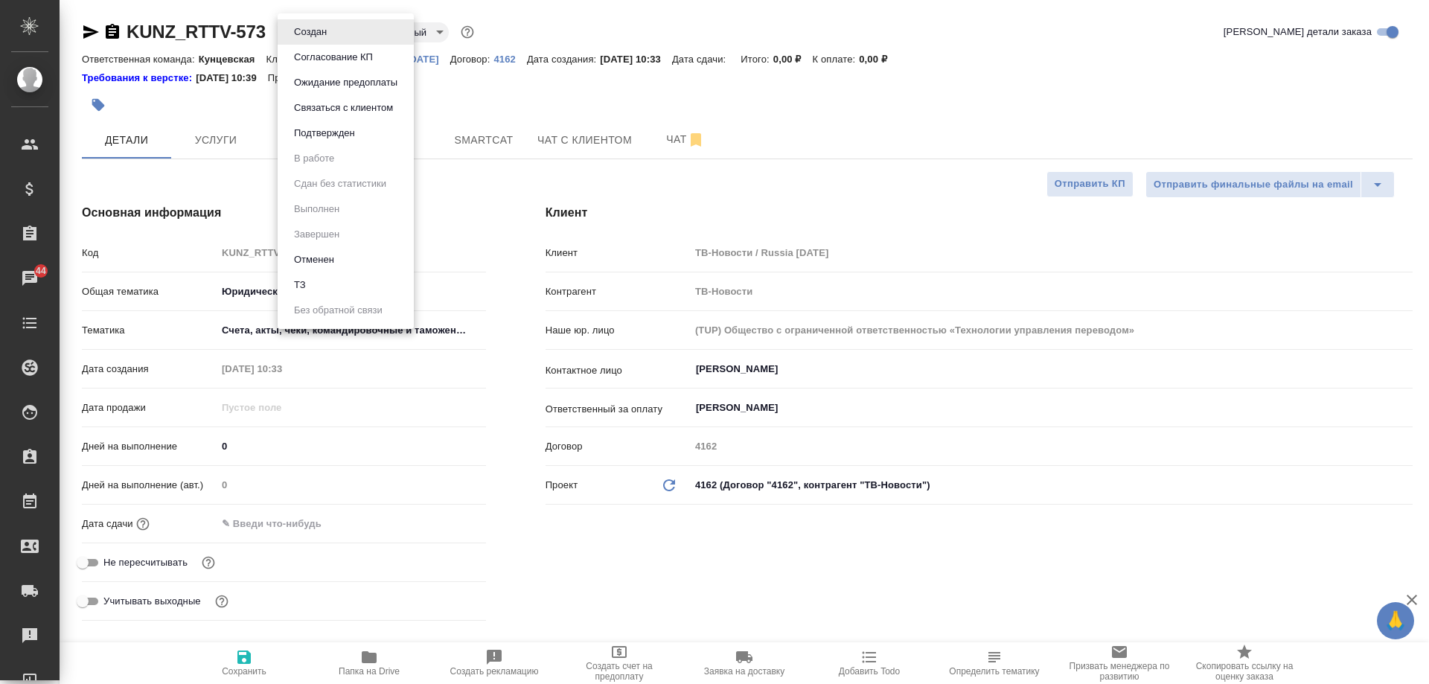
click at [333, 277] on li "ТЗ" at bounding box center [346, 284] width 136 height 25
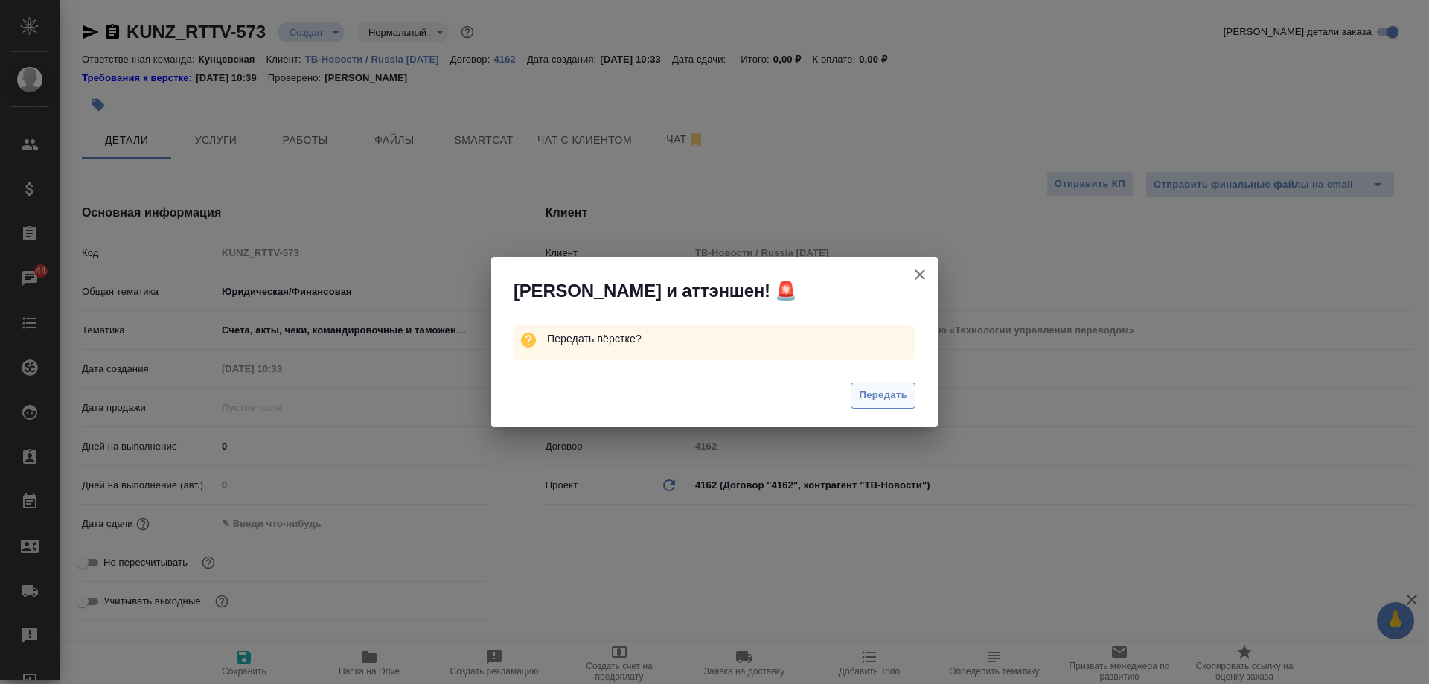
click at [890, 396] on span "Передать" at bounding box center [883, 395] width 48 height 17
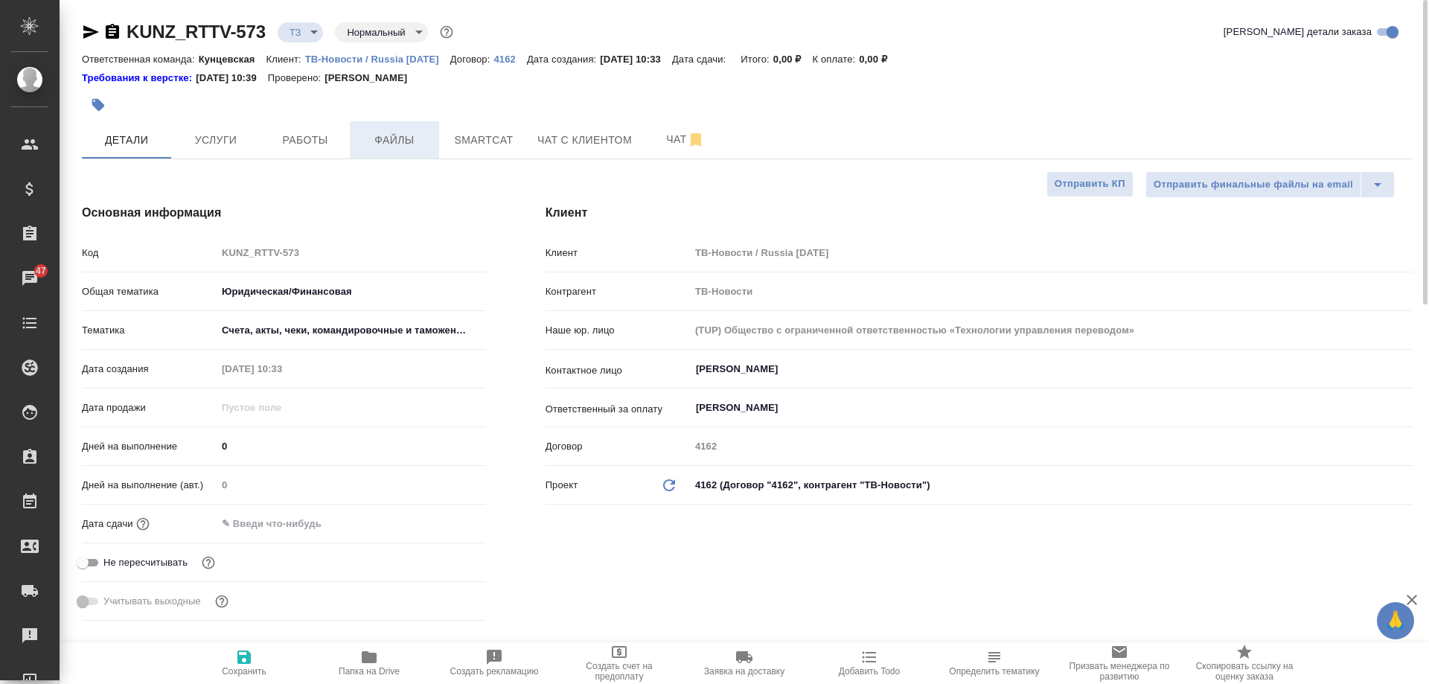
click at [406, 141] on span "Файлы" at bounding box center [394, 140] width 71 height 19
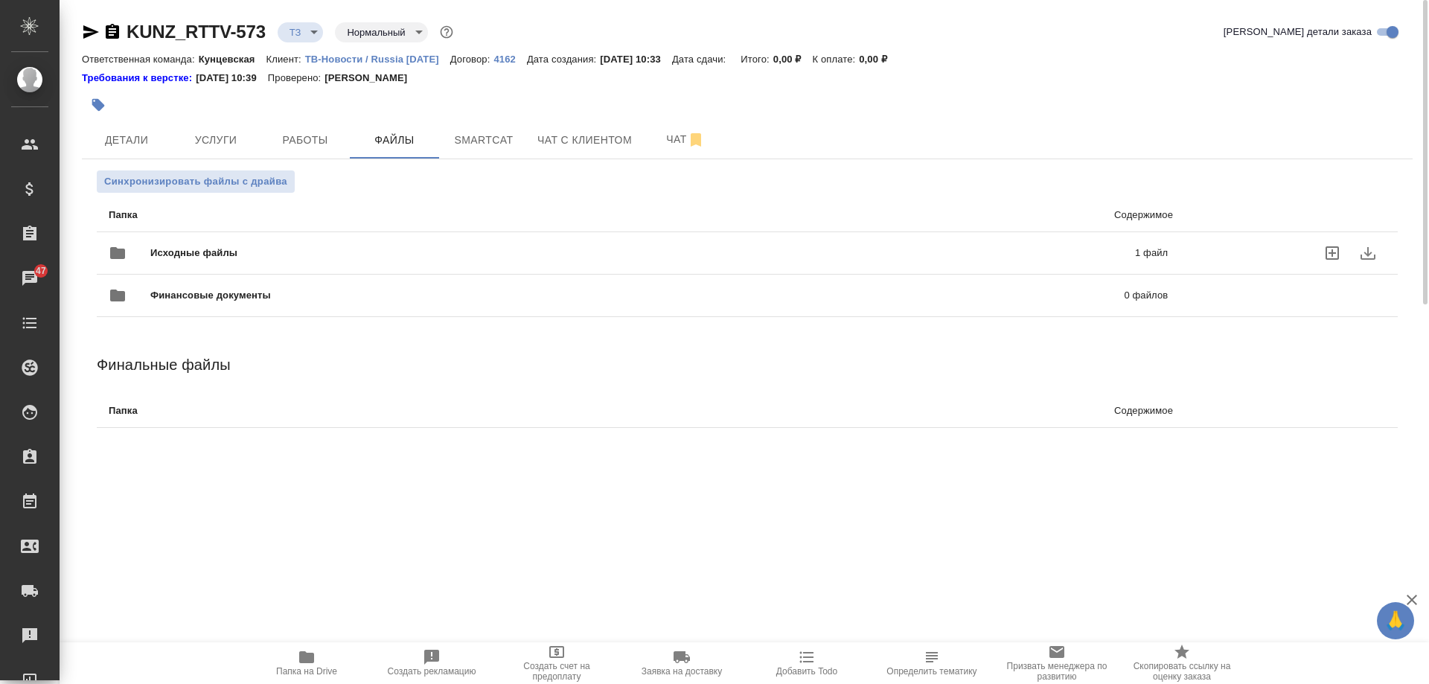
click at [1308, 250] on div at bounding box center [1292, 253] width 188 height 36
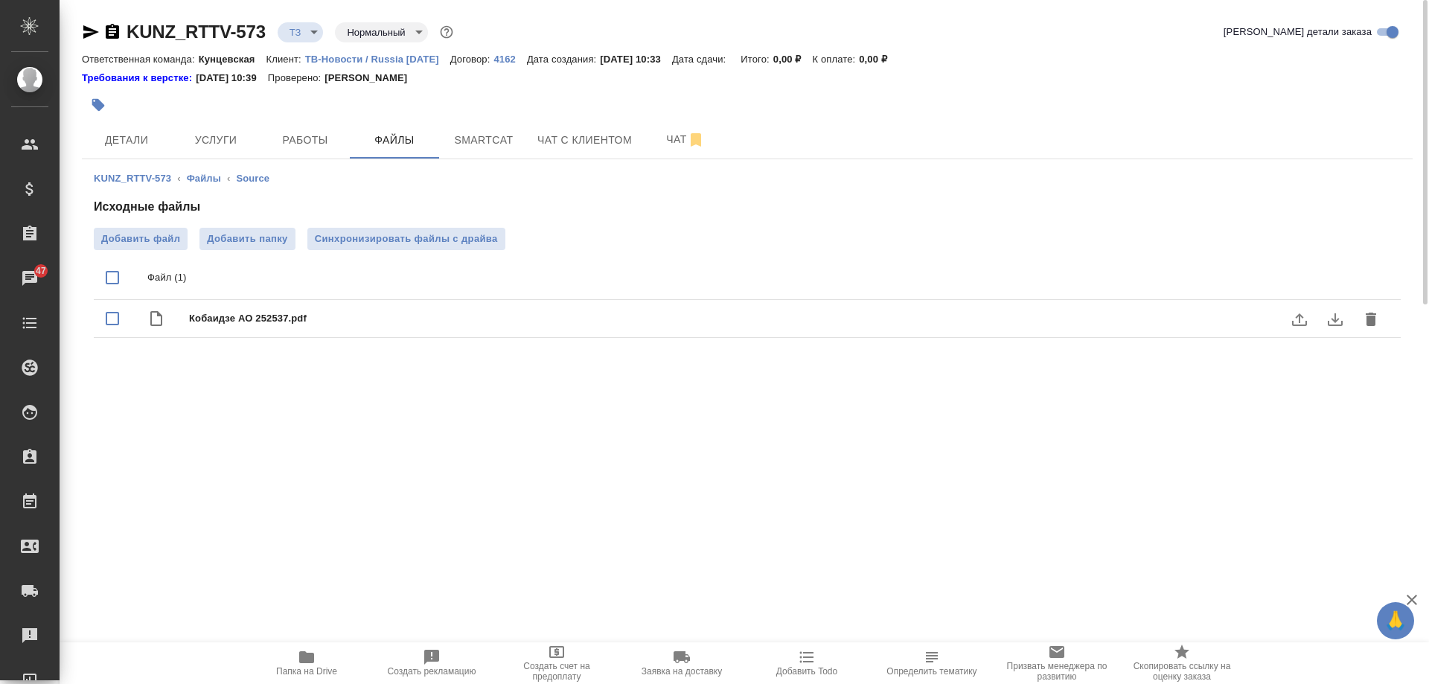
click at [1374, 320] on icon "delete" at bounding box center [1371, 319] width 10 height 13
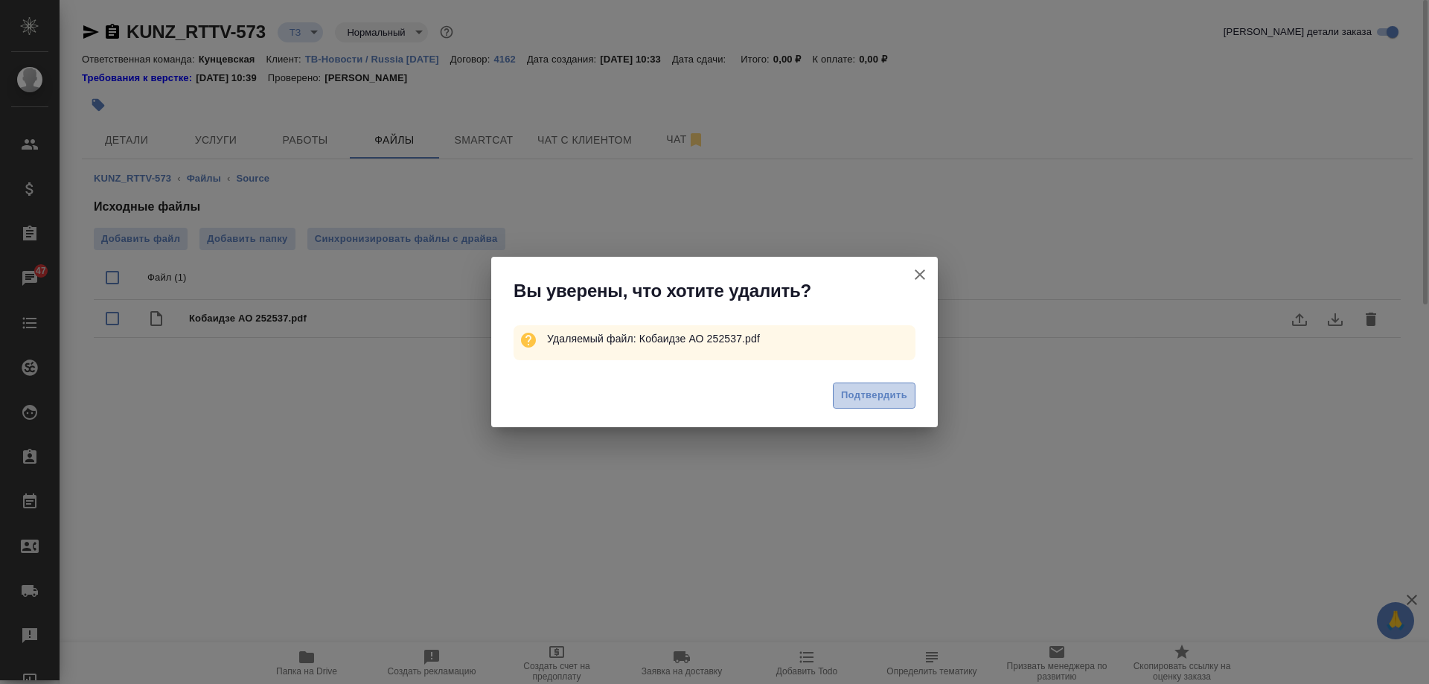
click at [858, 401] on span "Подтвердить" at bounding box center [874, 395] width 66 height 17
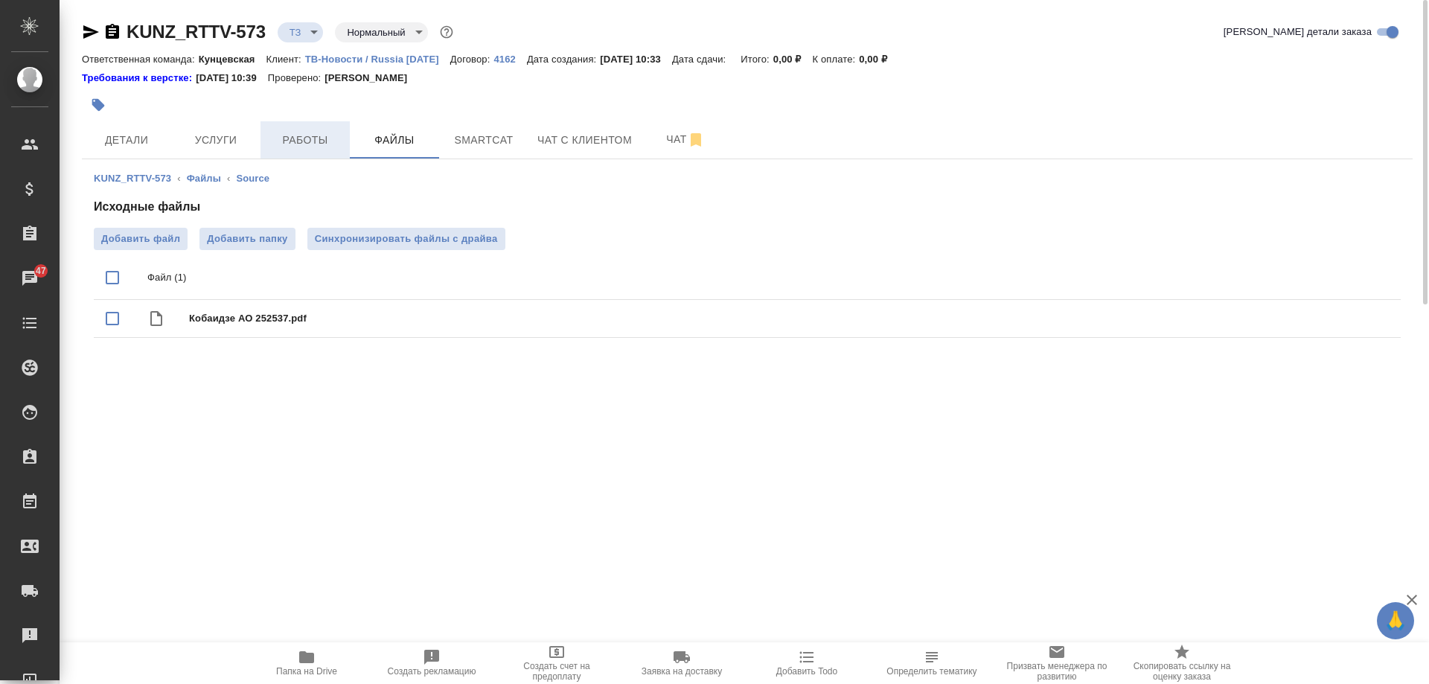
click at [299, 145] on span "Работы" at bounding box center [304, 140] width 71 height 19
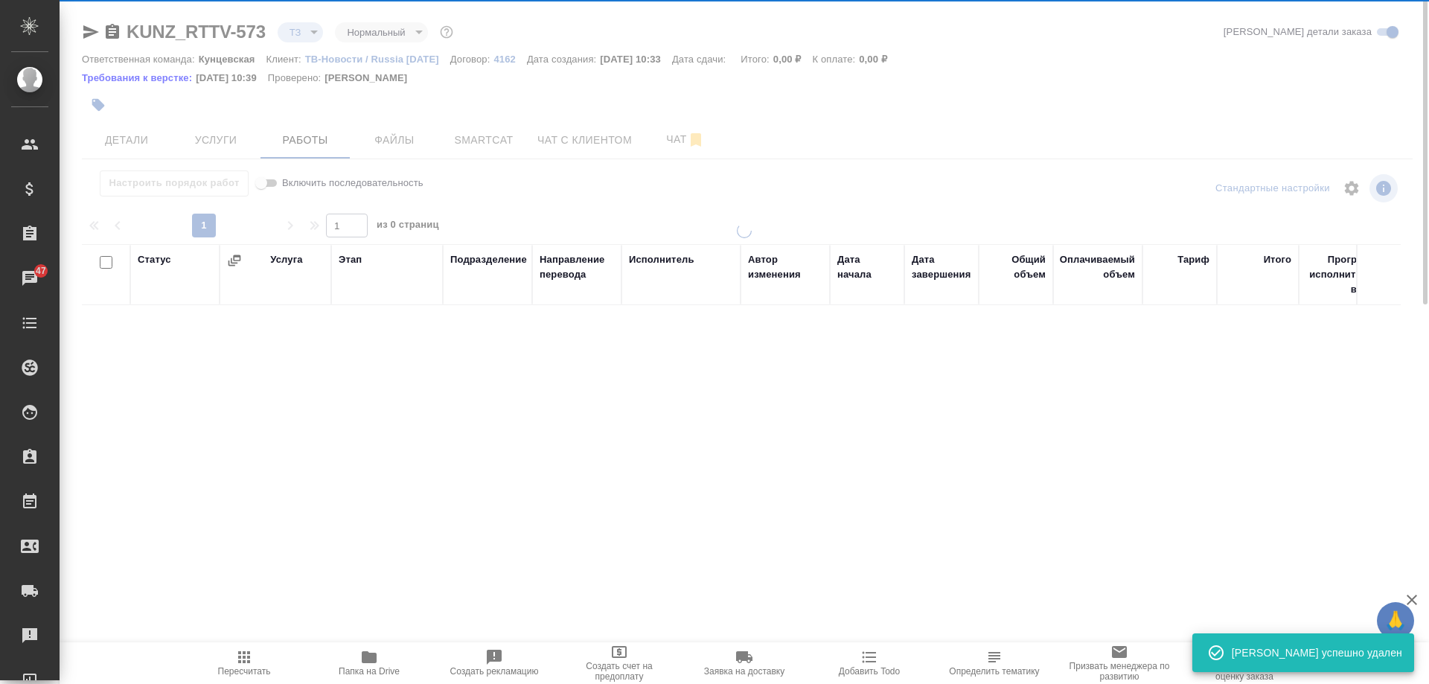
click at [398, 141] on span "Файлы" at bounding box center [394, 140] width 71 height 19
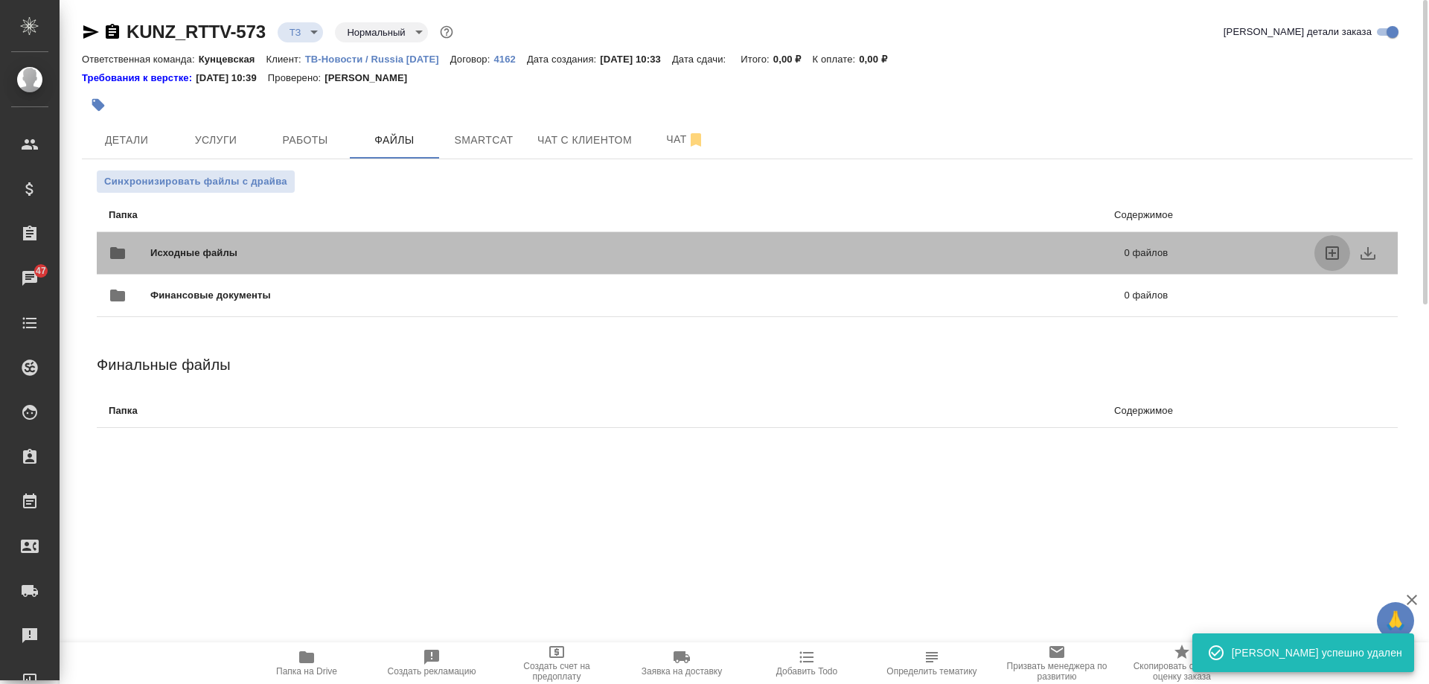
click at [1328, 255] on icon "uploadFiles" at bounding box center [1333, 253] width 18 height 18
click at [0, 0] on input "uploadFiles" at bounding box center [0, 0] width 0 height 0
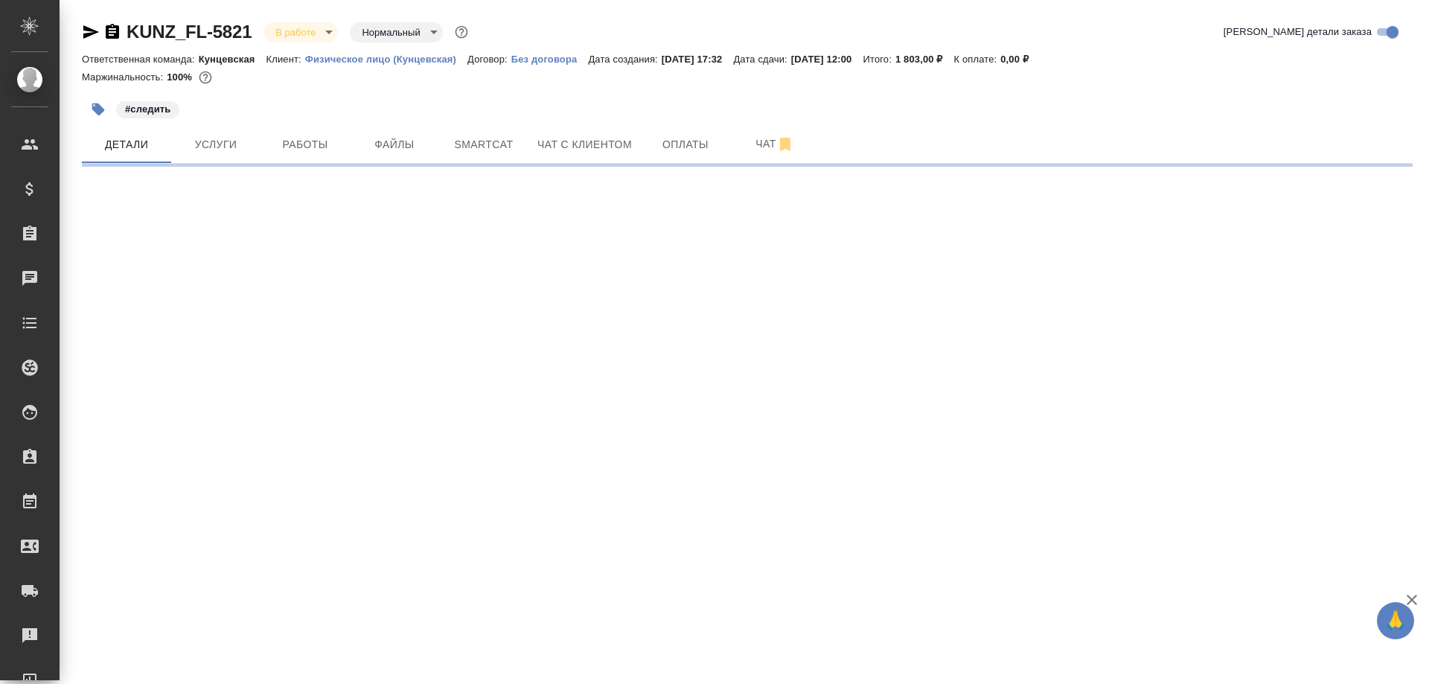
select select "RU"
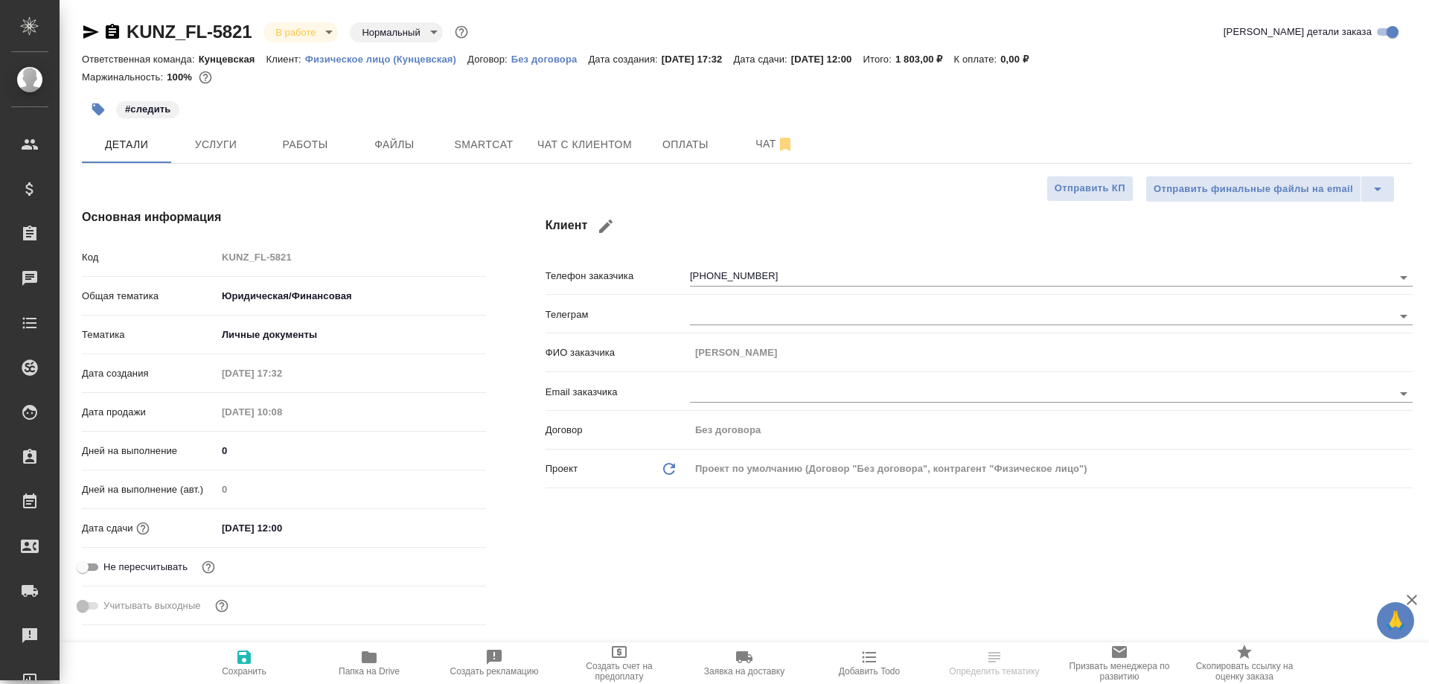
type textarea "x"
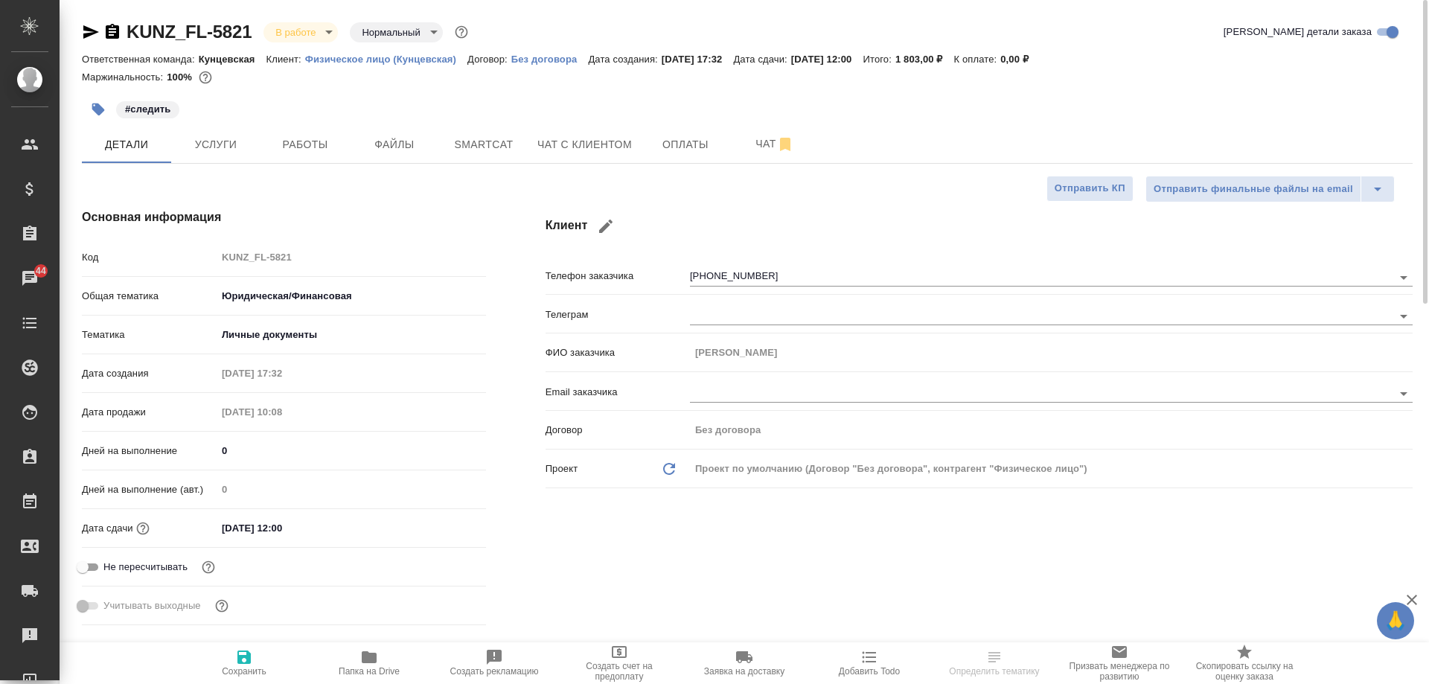
type textarea "x"
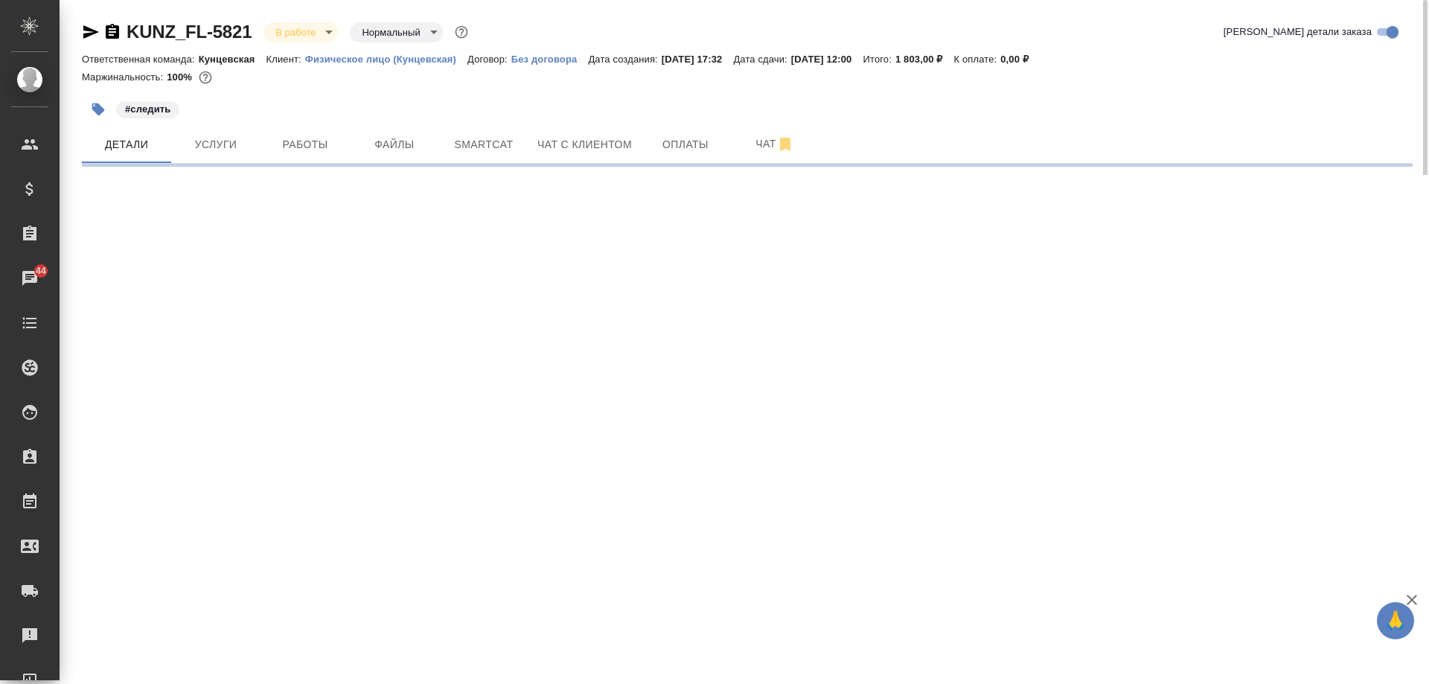
select select "RU"
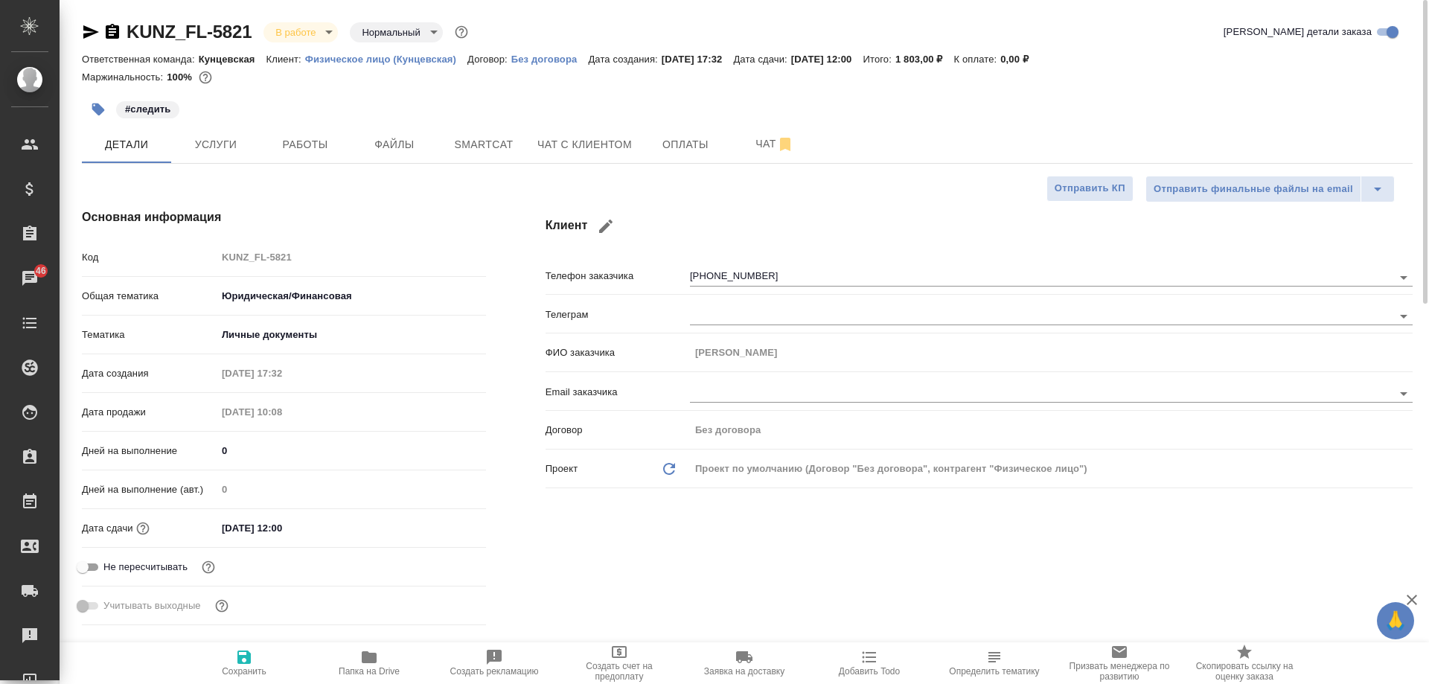
type textarea "x"
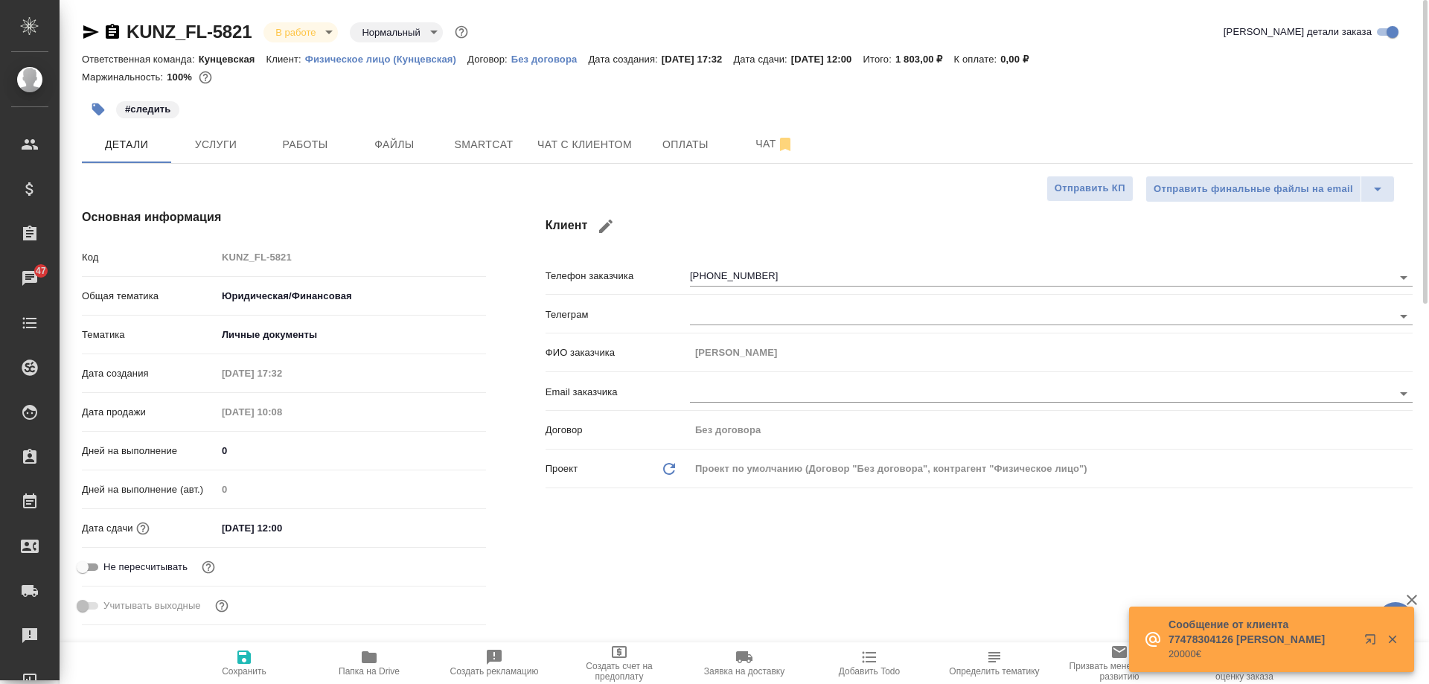
type textarea "x"
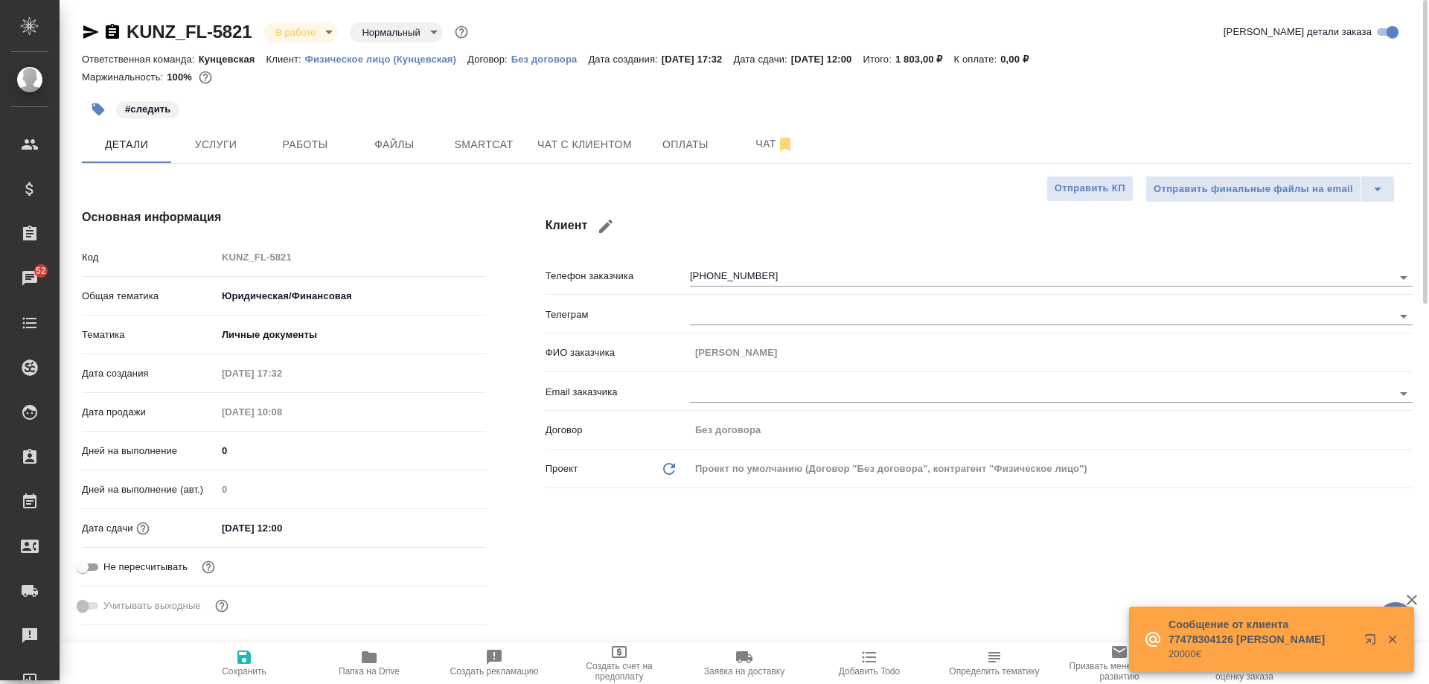
type textarea "x"
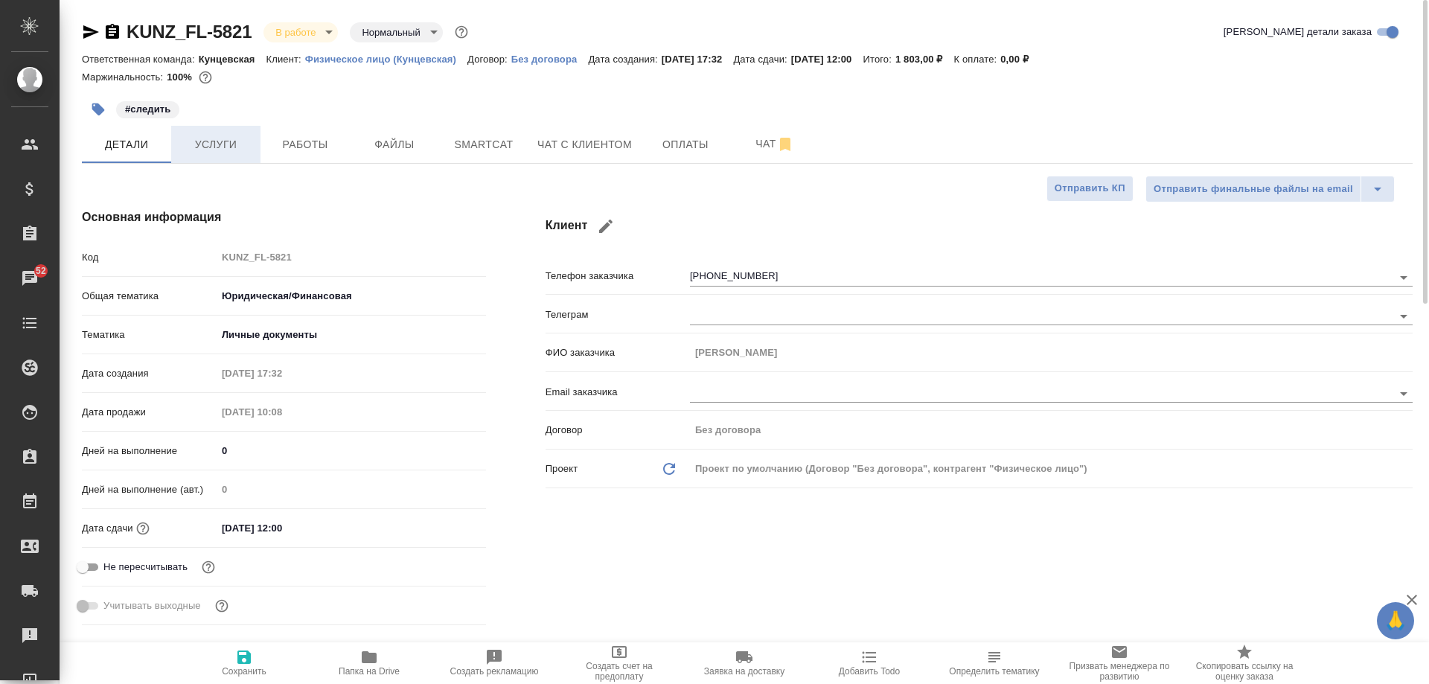
click at [224, 137] on span "Услуги" at bounding box center [215, 144] width 71 height 19
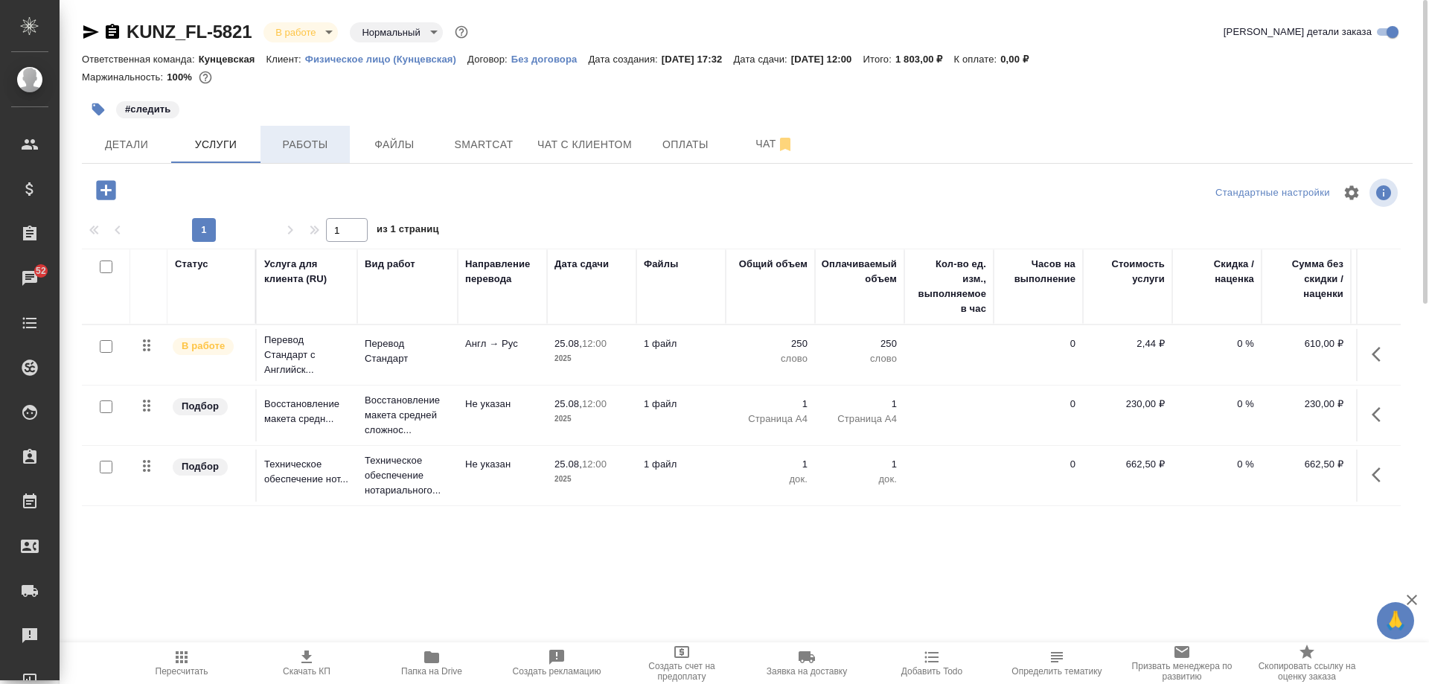
click at [309, 140] on span "Работы" at bounding box center [304, 144] width 71 height 19
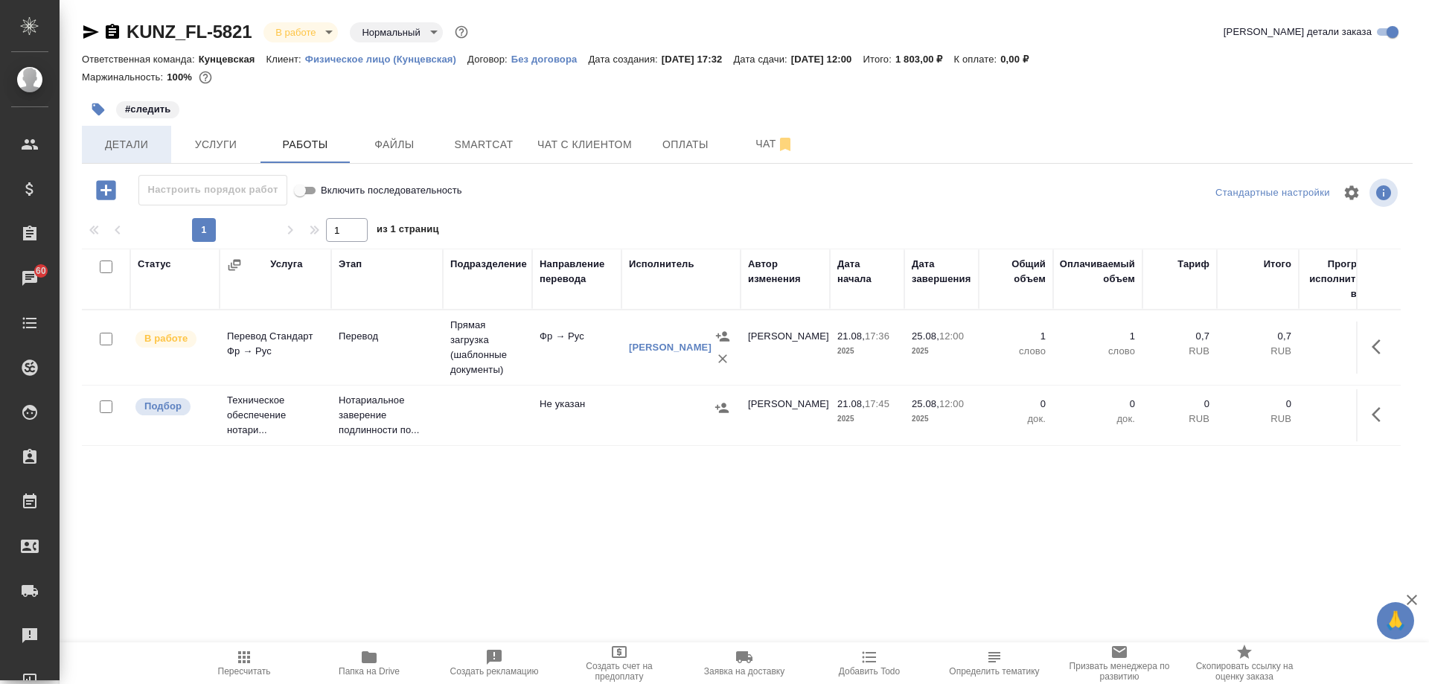
click at [102, 159] on button "Детали" at bounding box center [126, 144] width 89 height 37
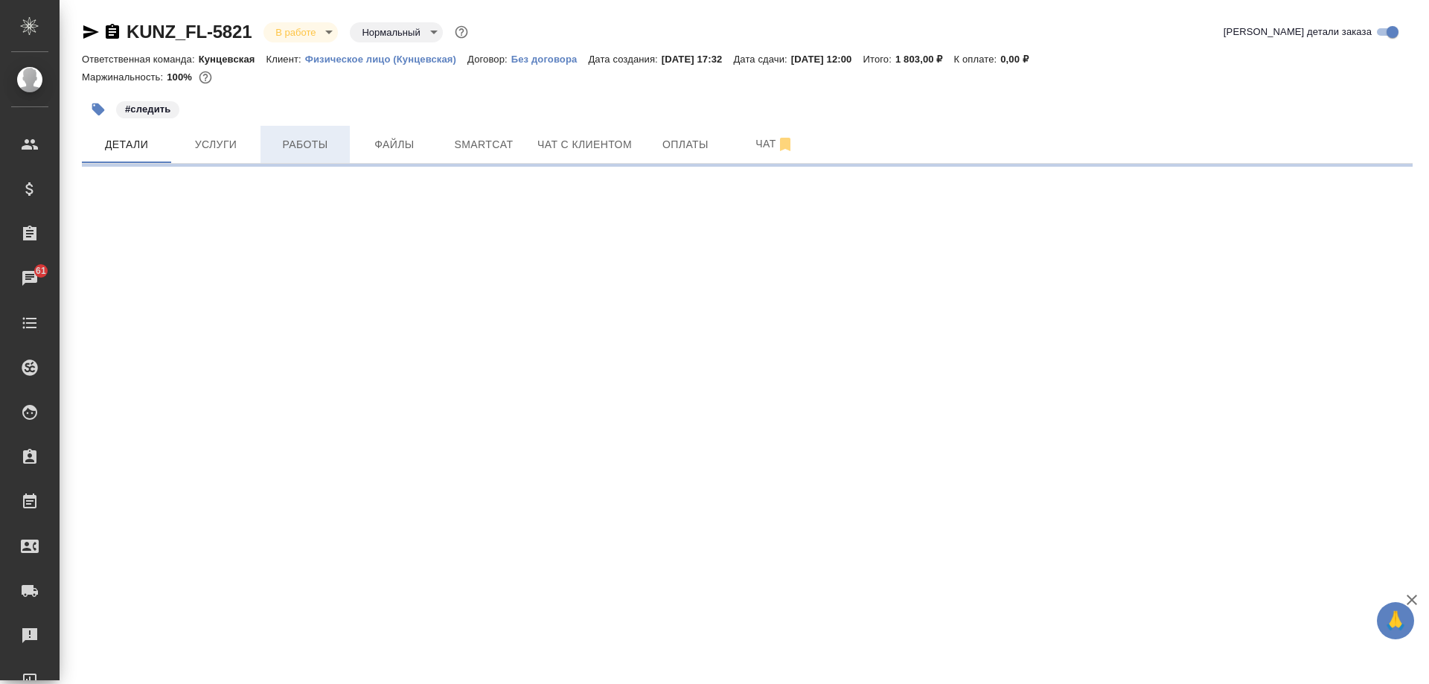
select select "RU"
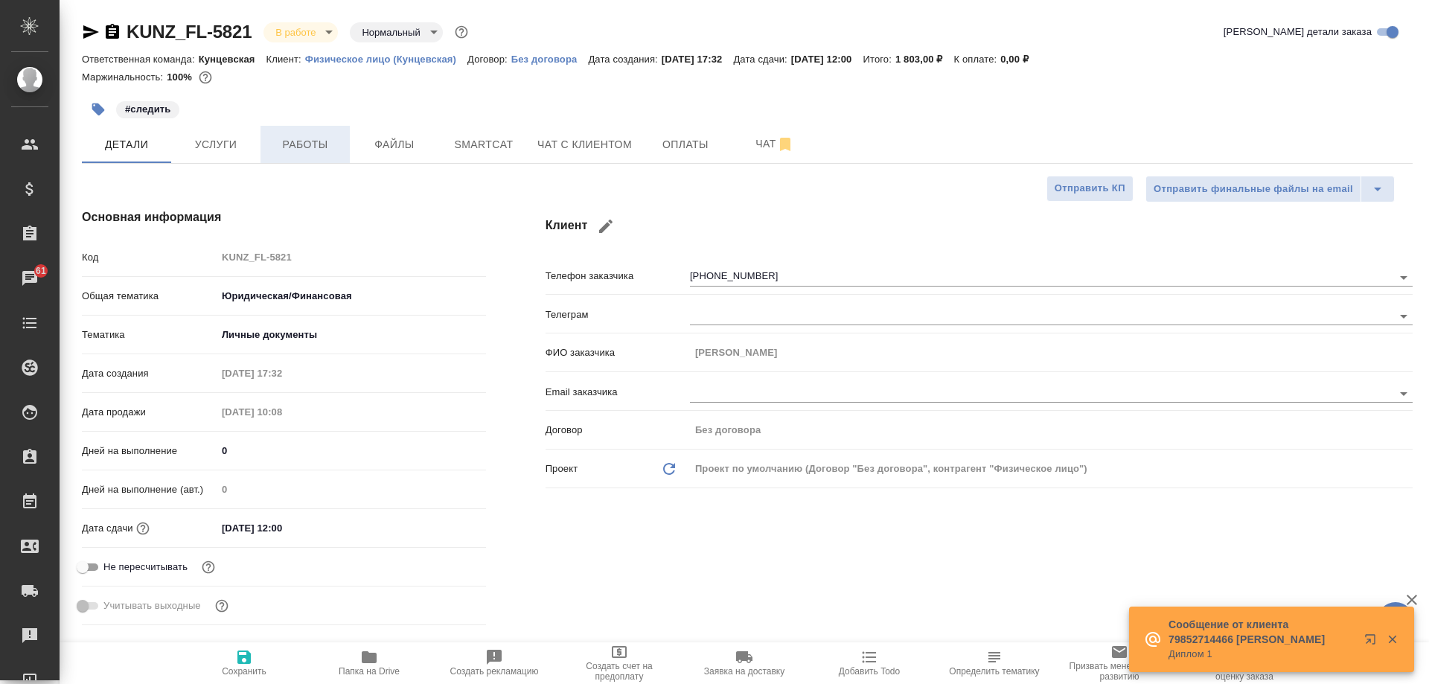
type textarea "x"
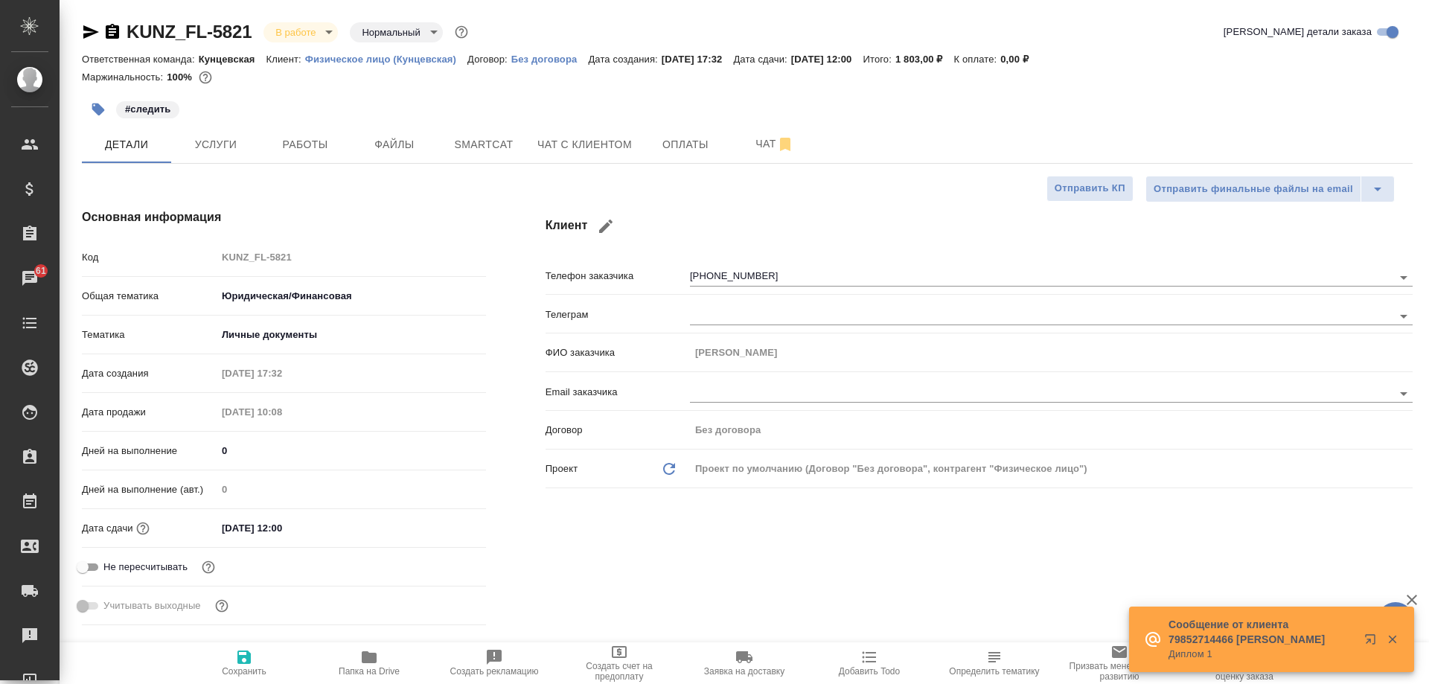
type textarea "x"
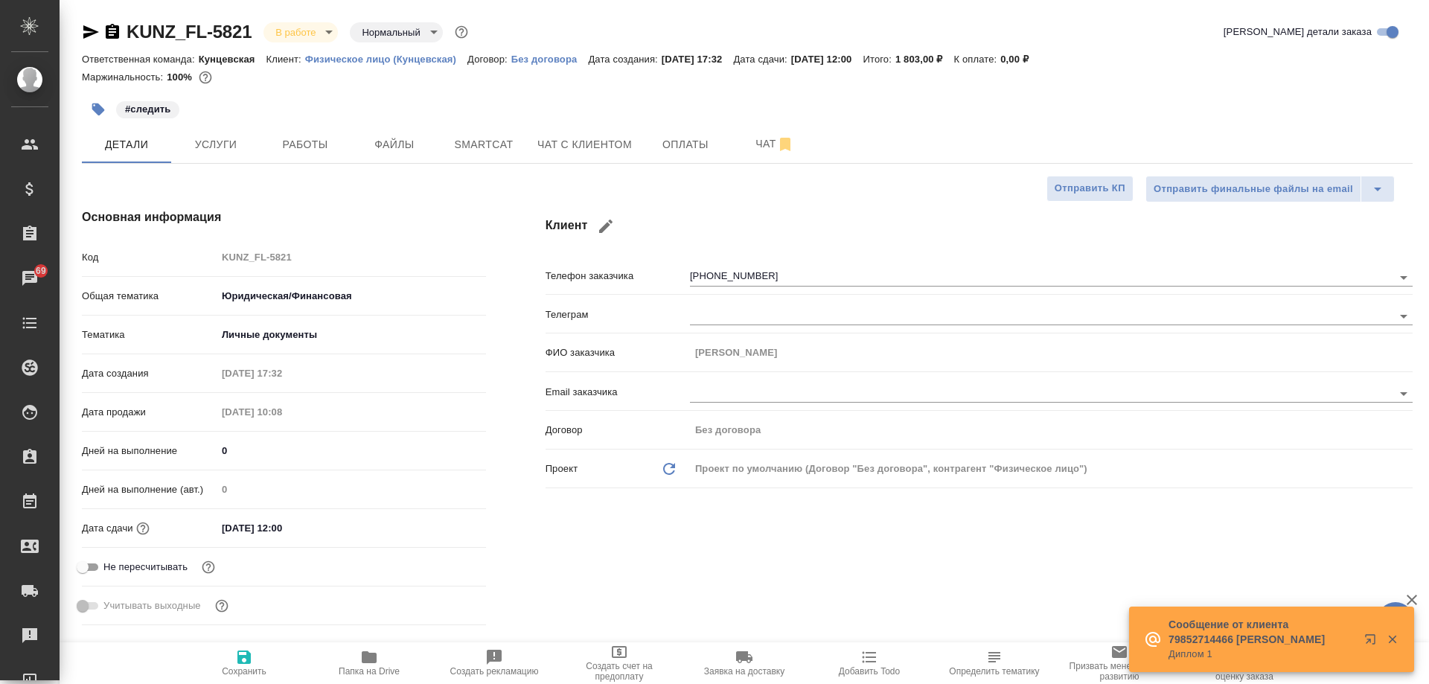
type textarea "x"
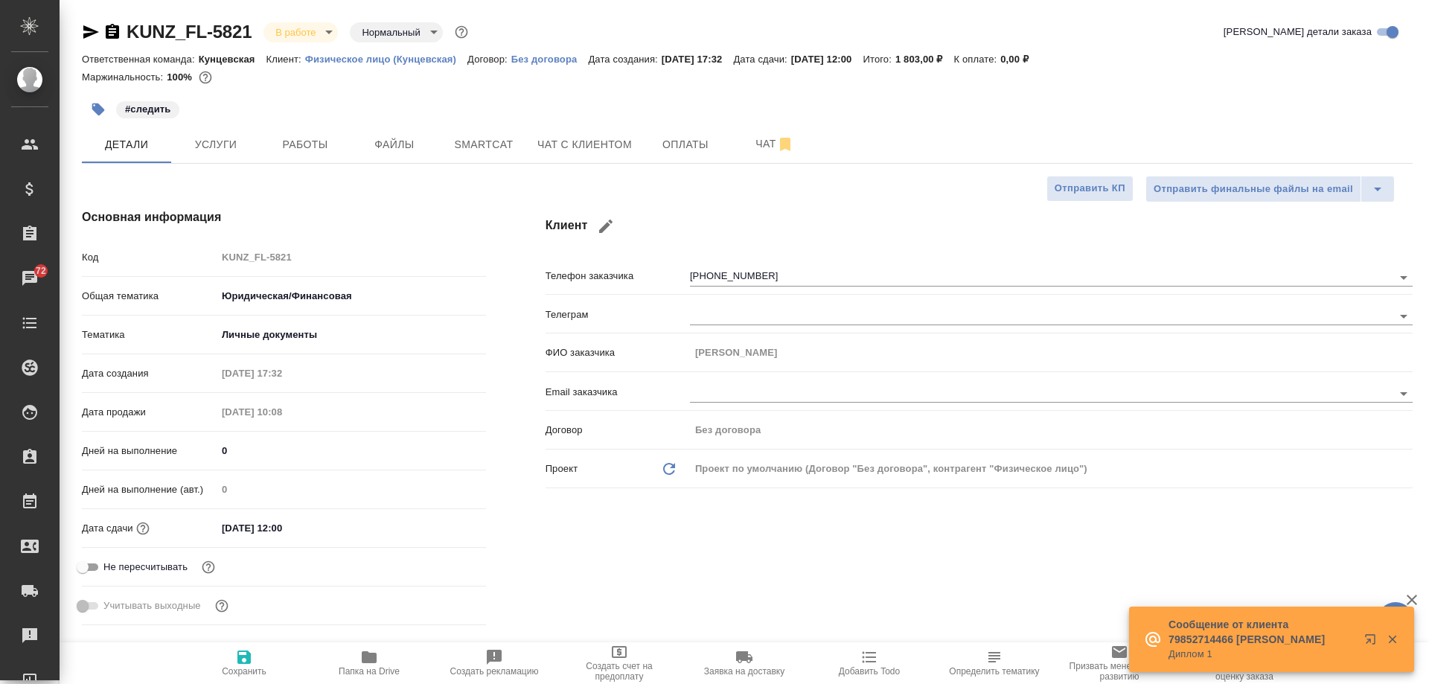
type textarea "x"
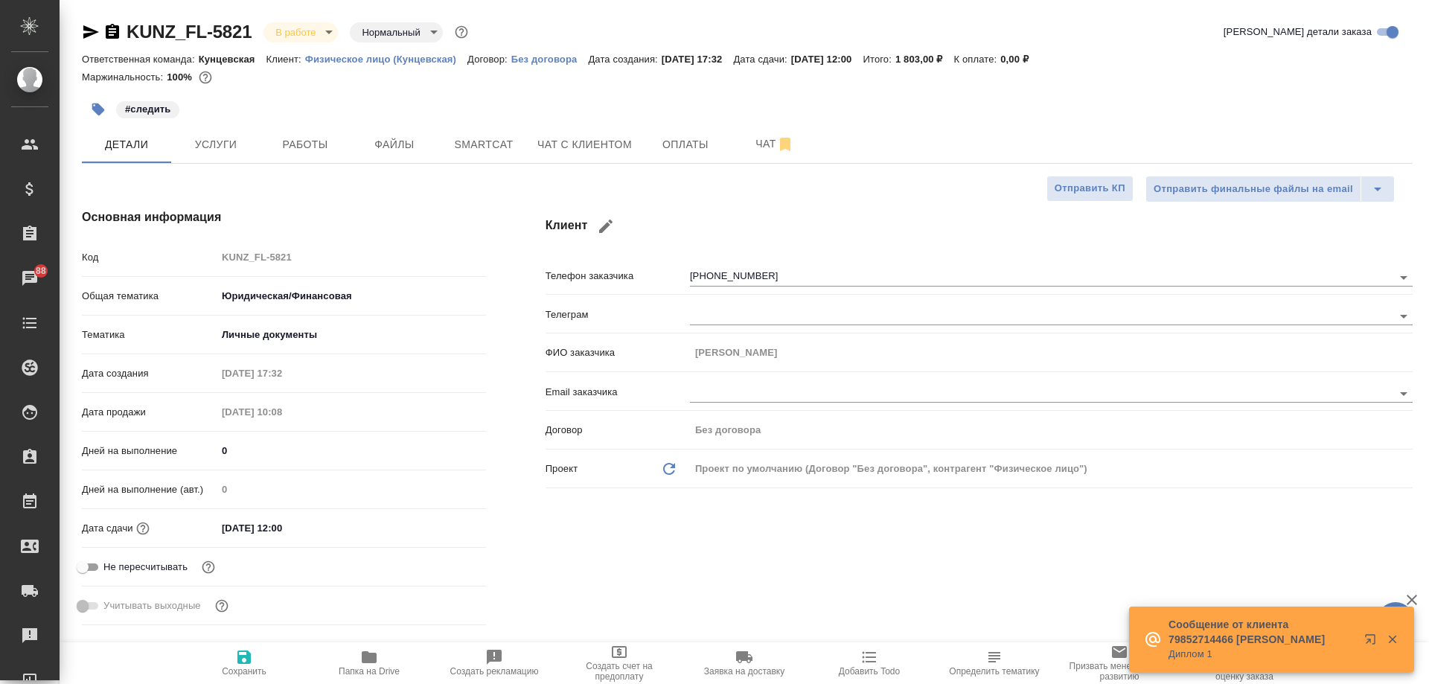
type textarea "x"
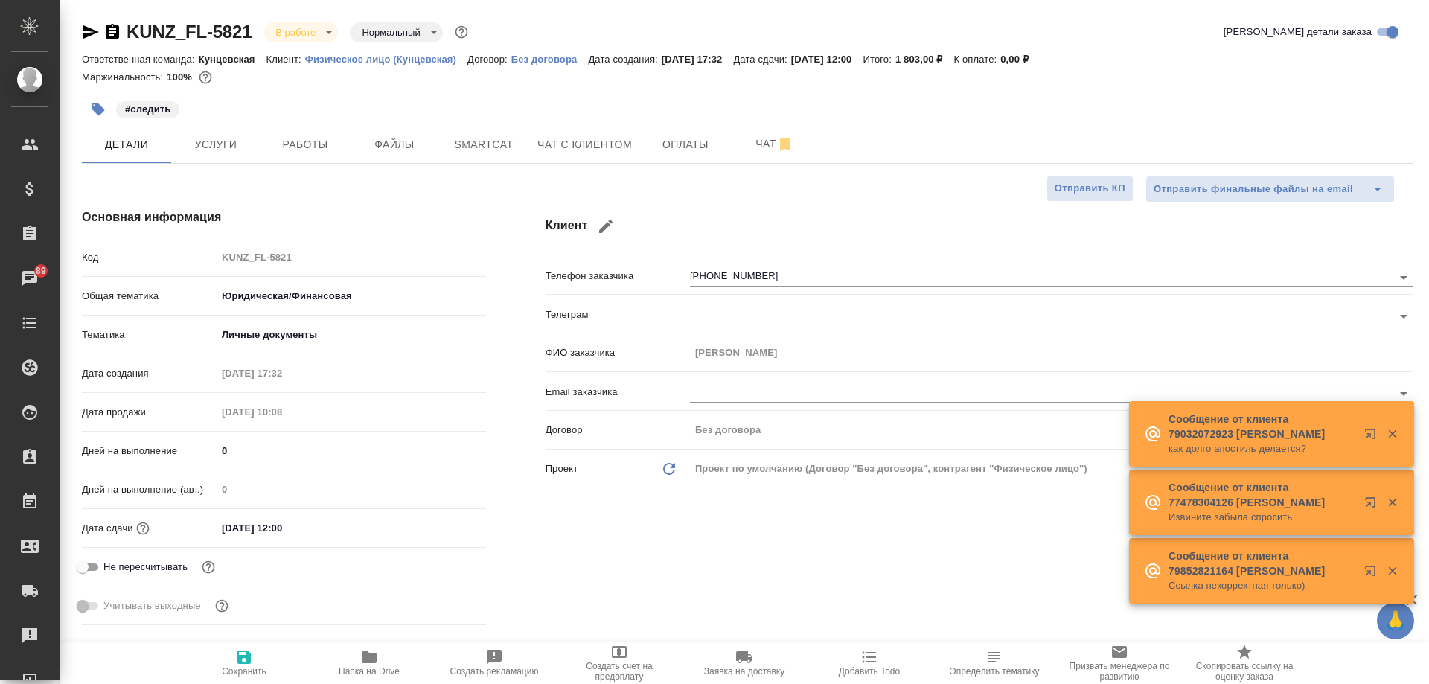
type textarea "x"
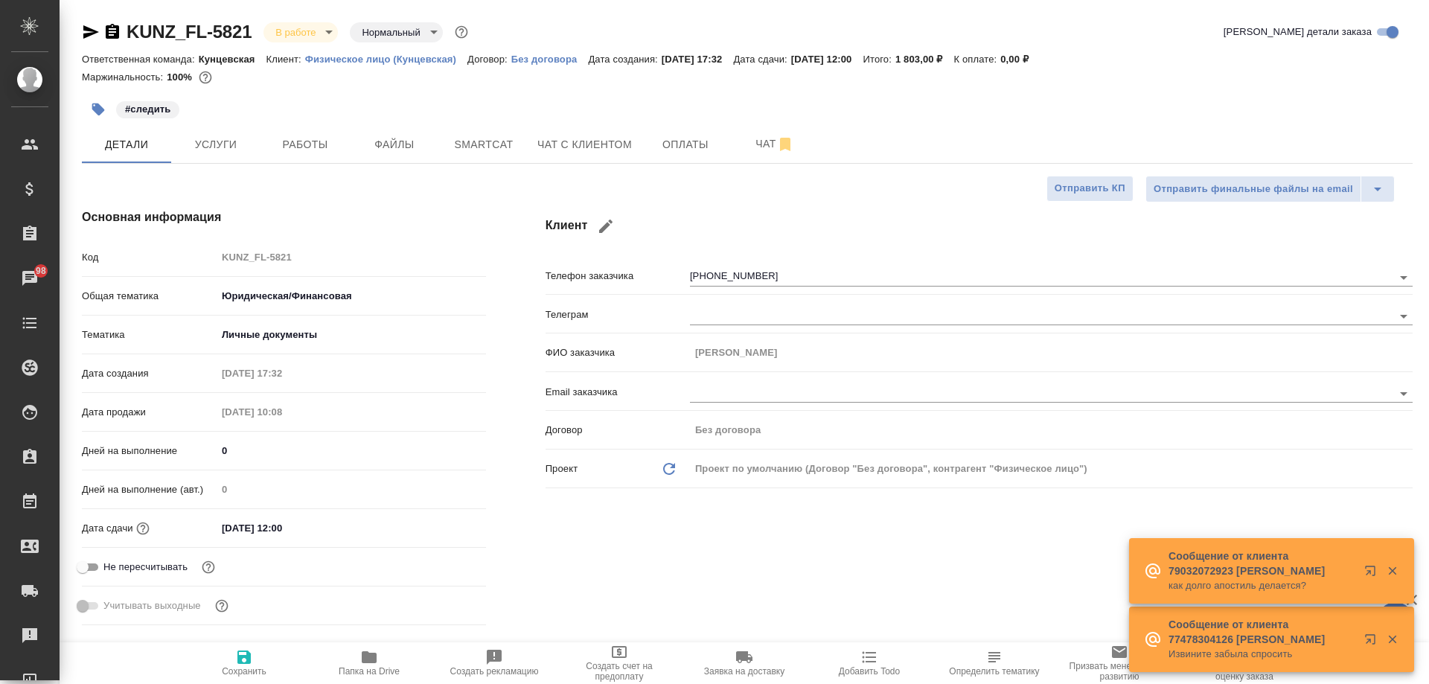
type textarea "x"
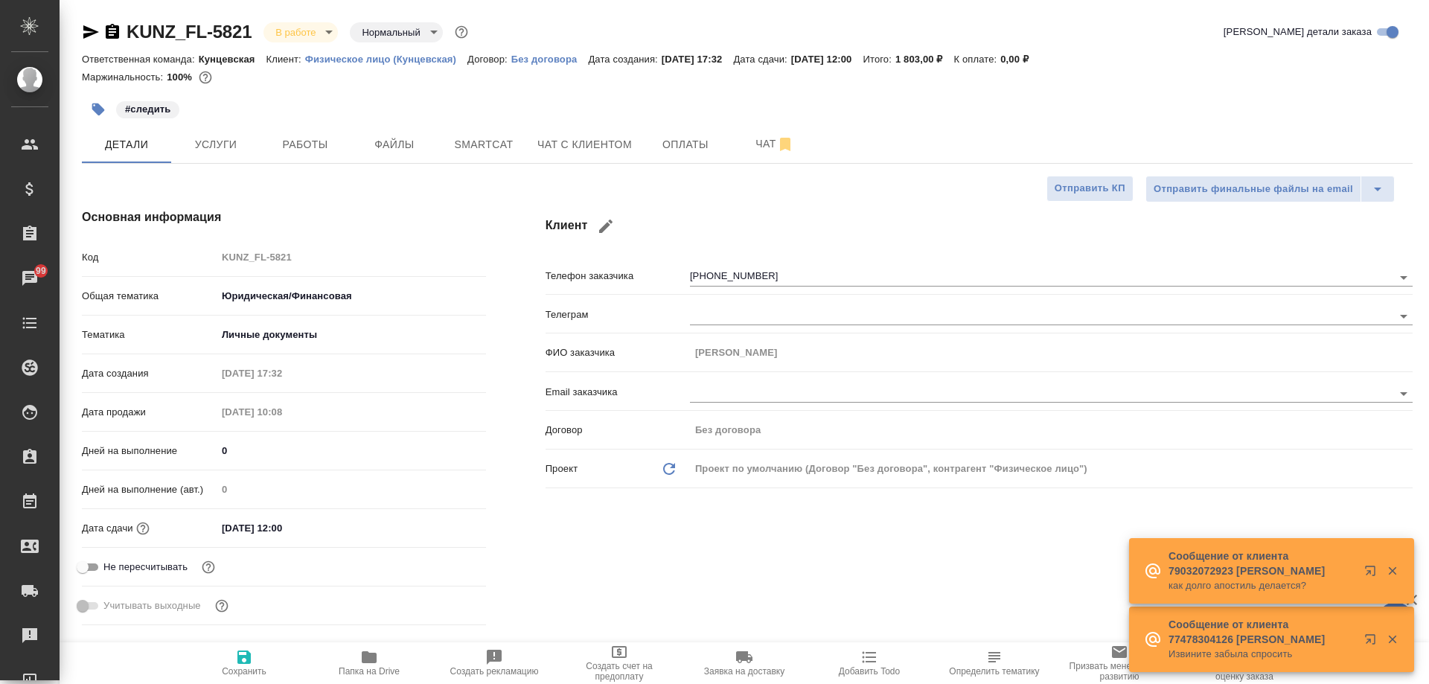
type textarea "x"
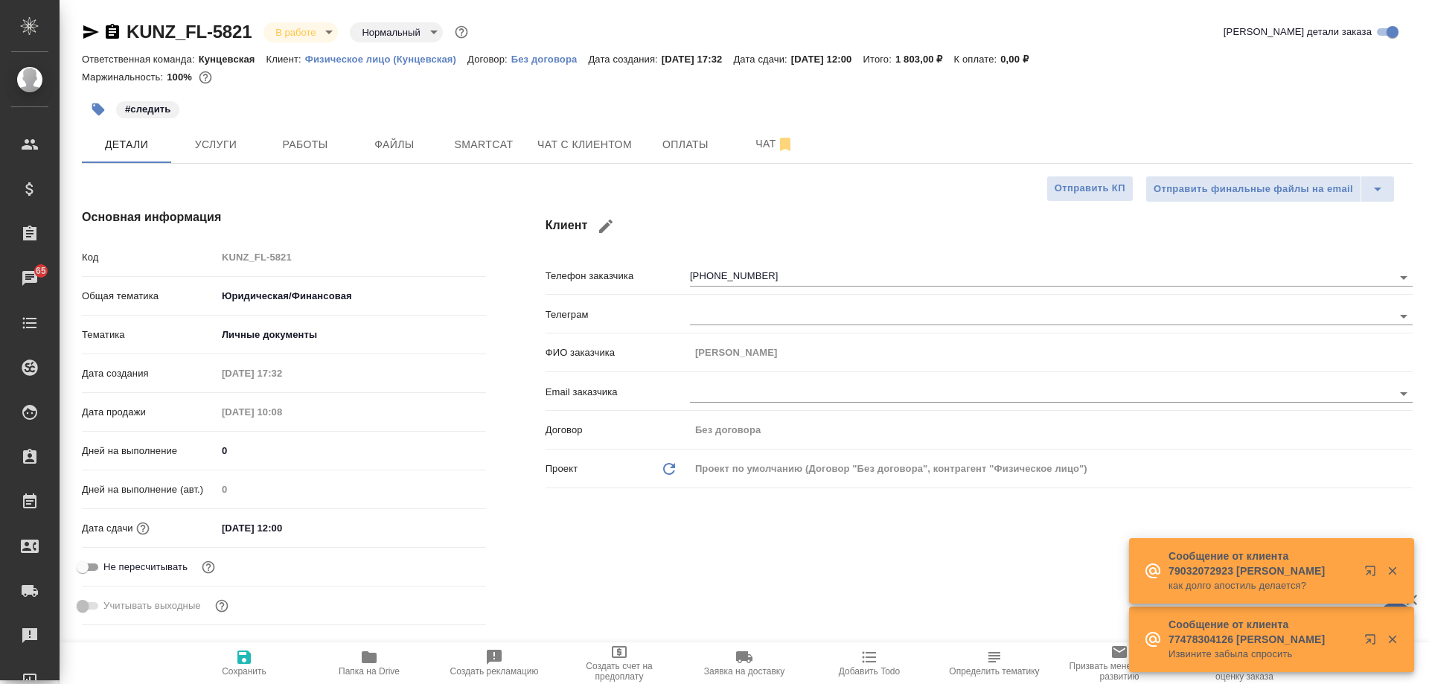
type textarea "x"
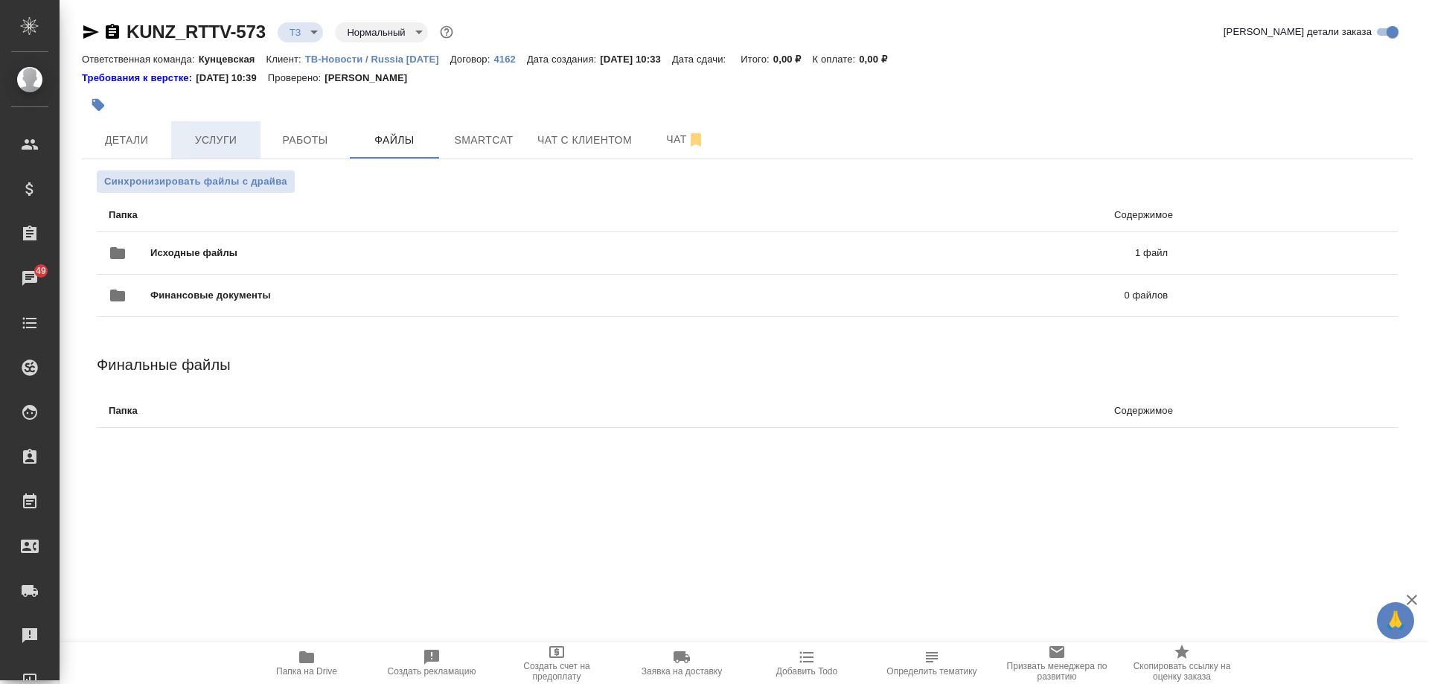
click at [223, 135] on span "Услуги" at bounding box center [215, 140] width 71 height 19
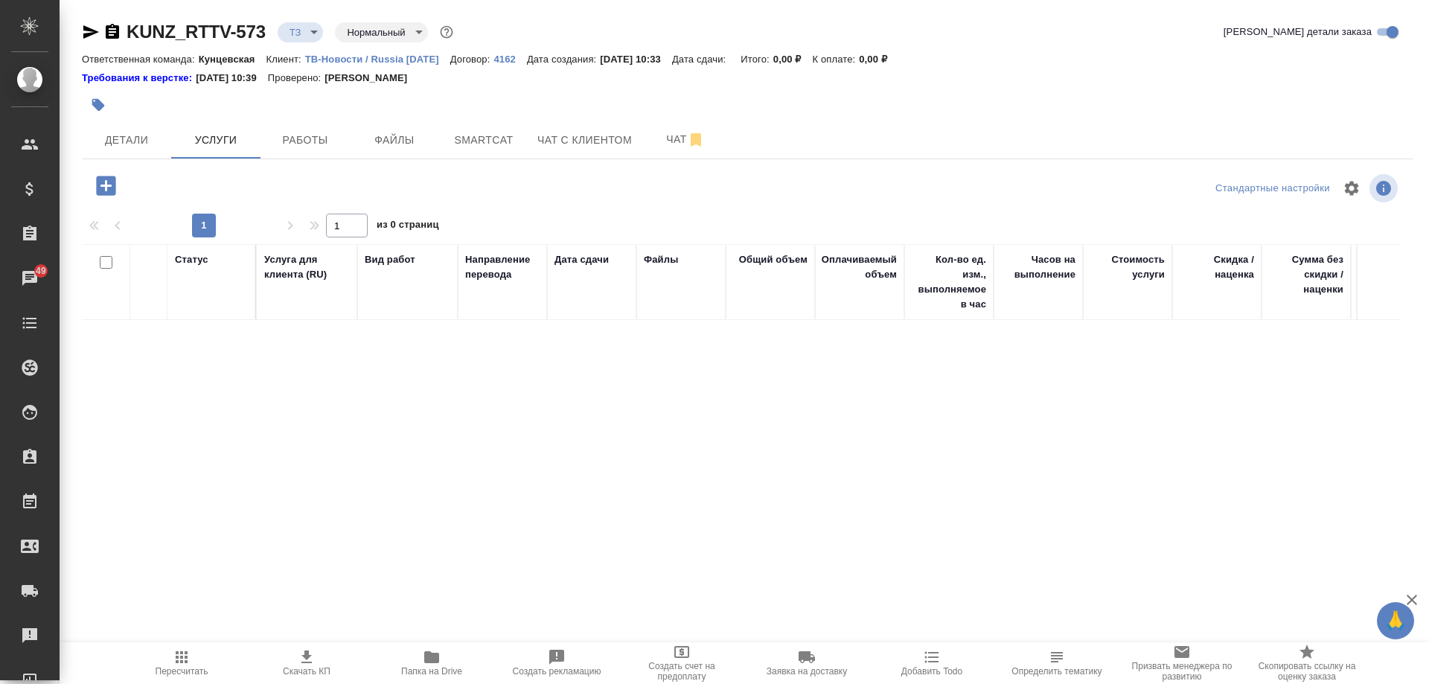
click at [102, 184] on icon "button" at bounding box center [105, 185] width 19 height 19
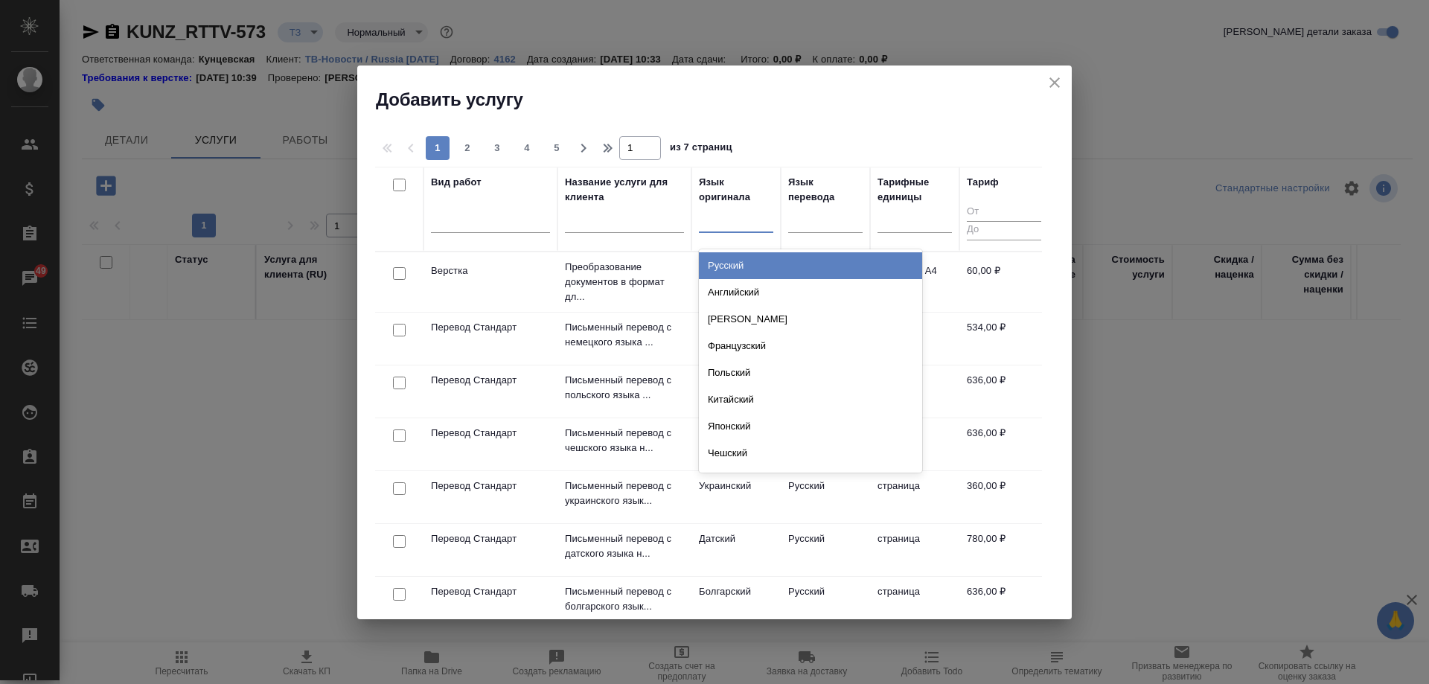
click at [724, 224] on div at bounding box center [736, 218] width 74 height 22
type input "кит"
click at [779, 262] on div "Китайский" at bounding box center [810, 265] width 223 height 27
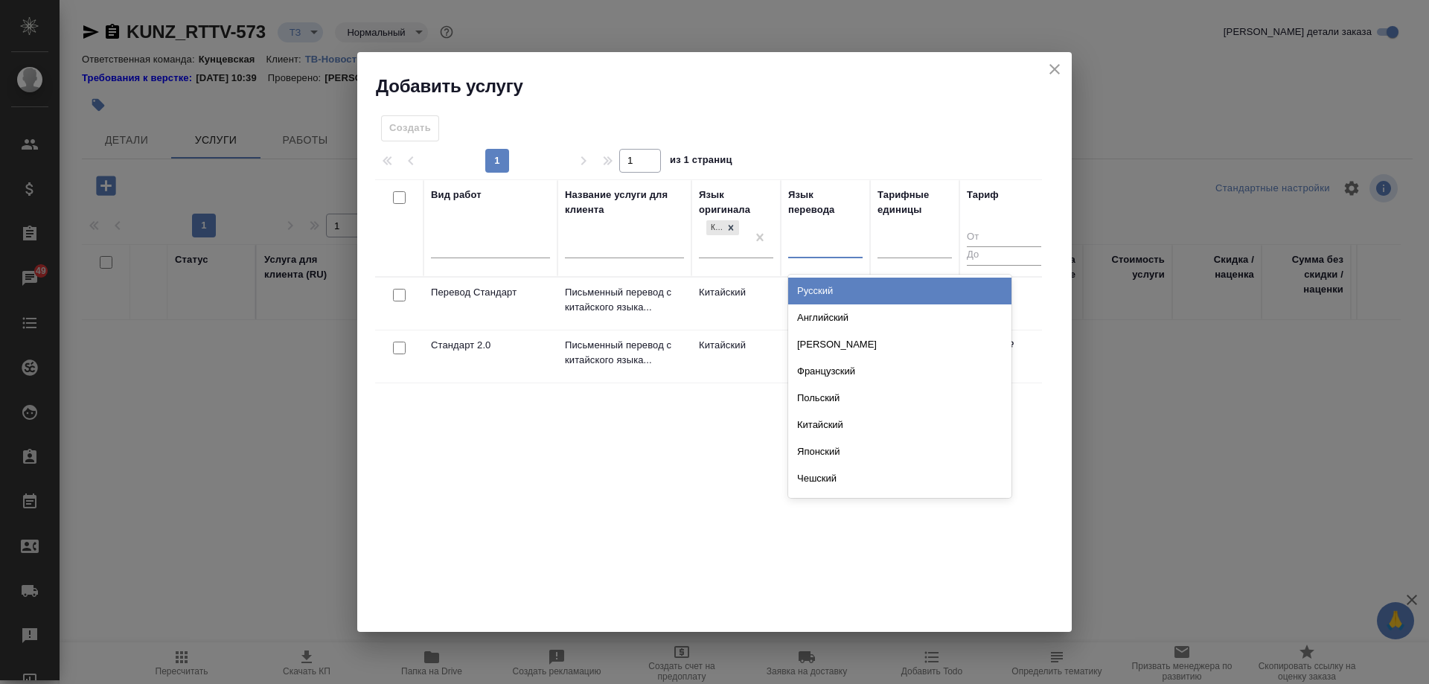
click at [817, 244] on div at bounding box center [825, 243] width 74 height 22
type input "рус"
click at [824, 287] on div "Русский" at bounding box center [899, 291] width 223 height 27
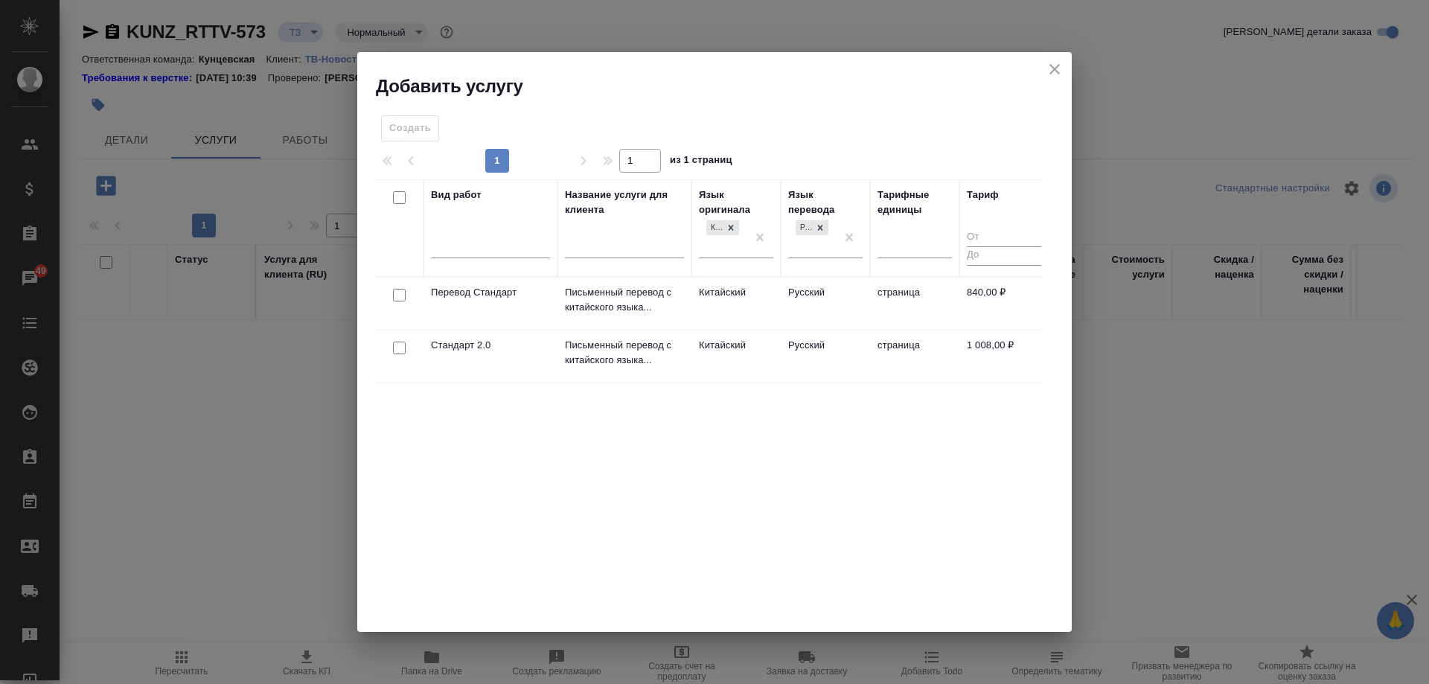
click at [775, 308] on td "Китайский" at bounding box center [736, 304] width 89 height 52
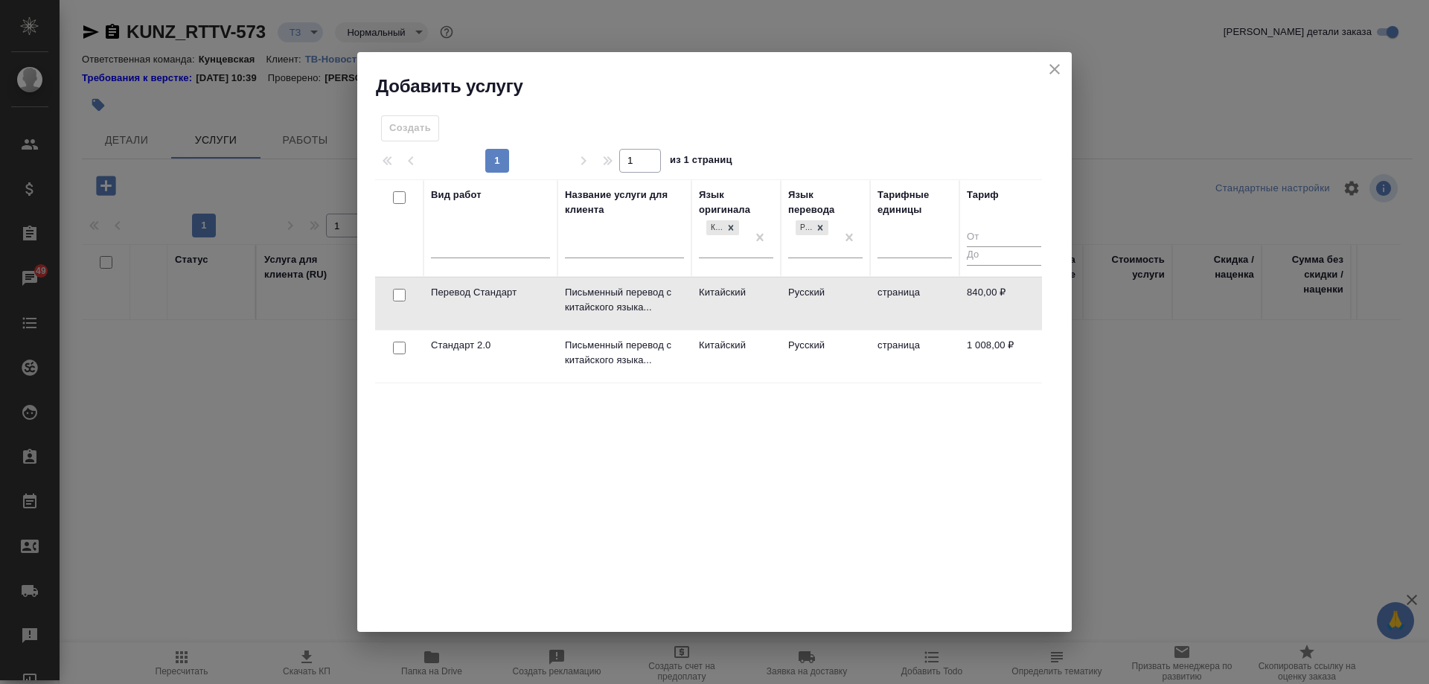
click at [817, 311] on td "Русский" at bounding box center [825, 304] width 89 height 52
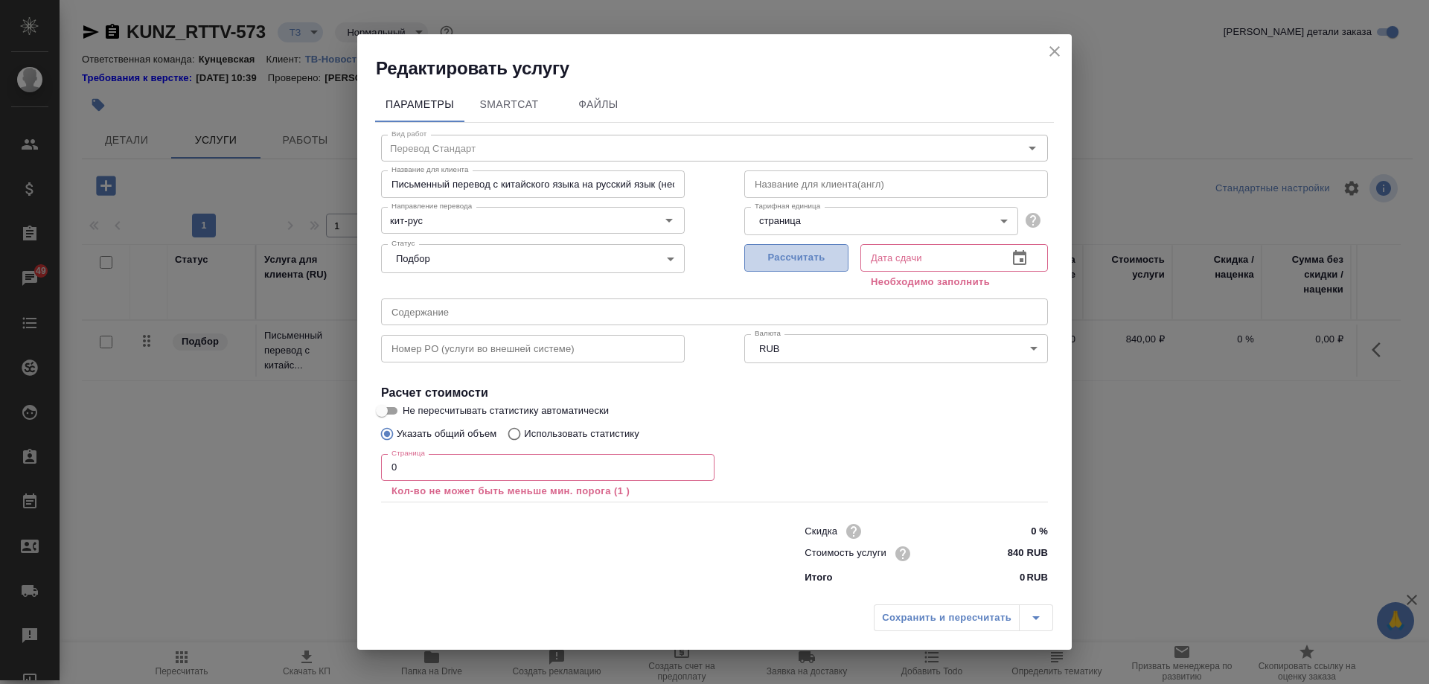
click at [805, 260] on span "Рассчитать" at bounding box center [797, 257] width 88 height 17
type input "25.08.2025 10:50"
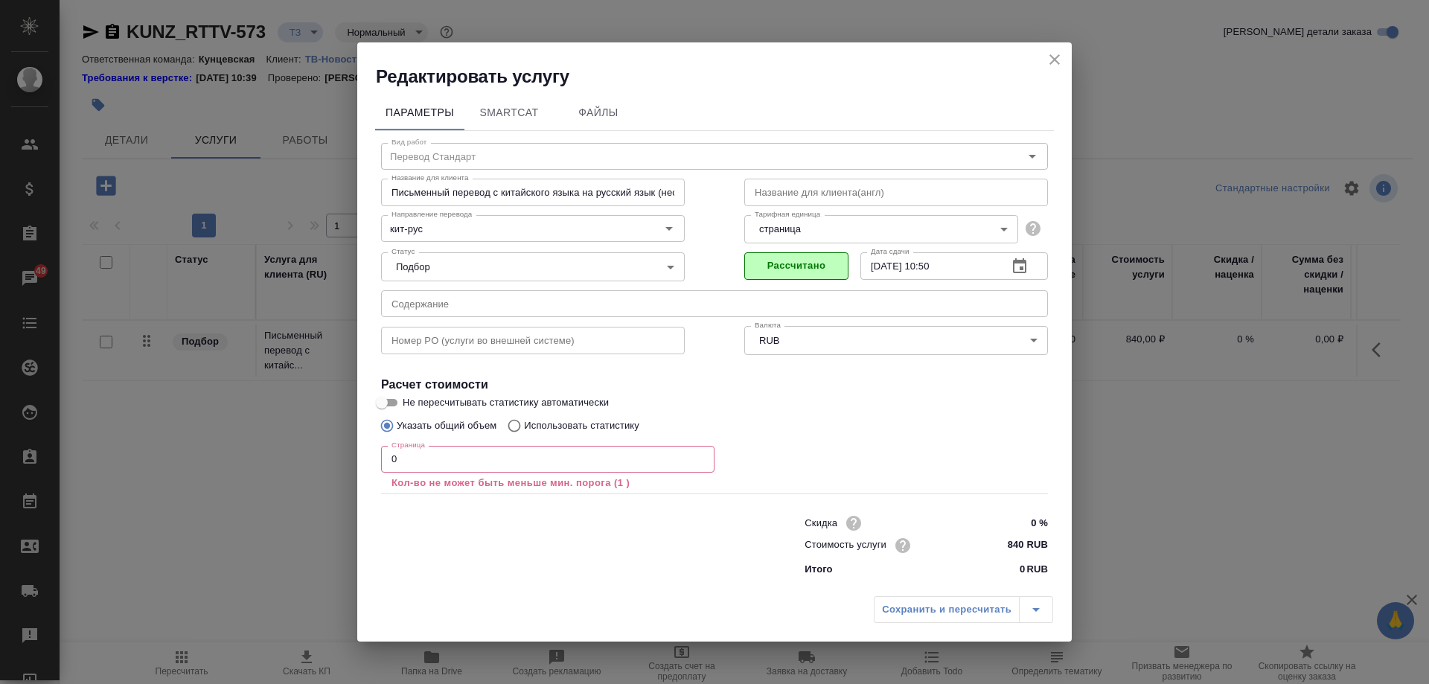
click at [406, 453] on input "0" at bounding box center [547, 459] width 333 height 27
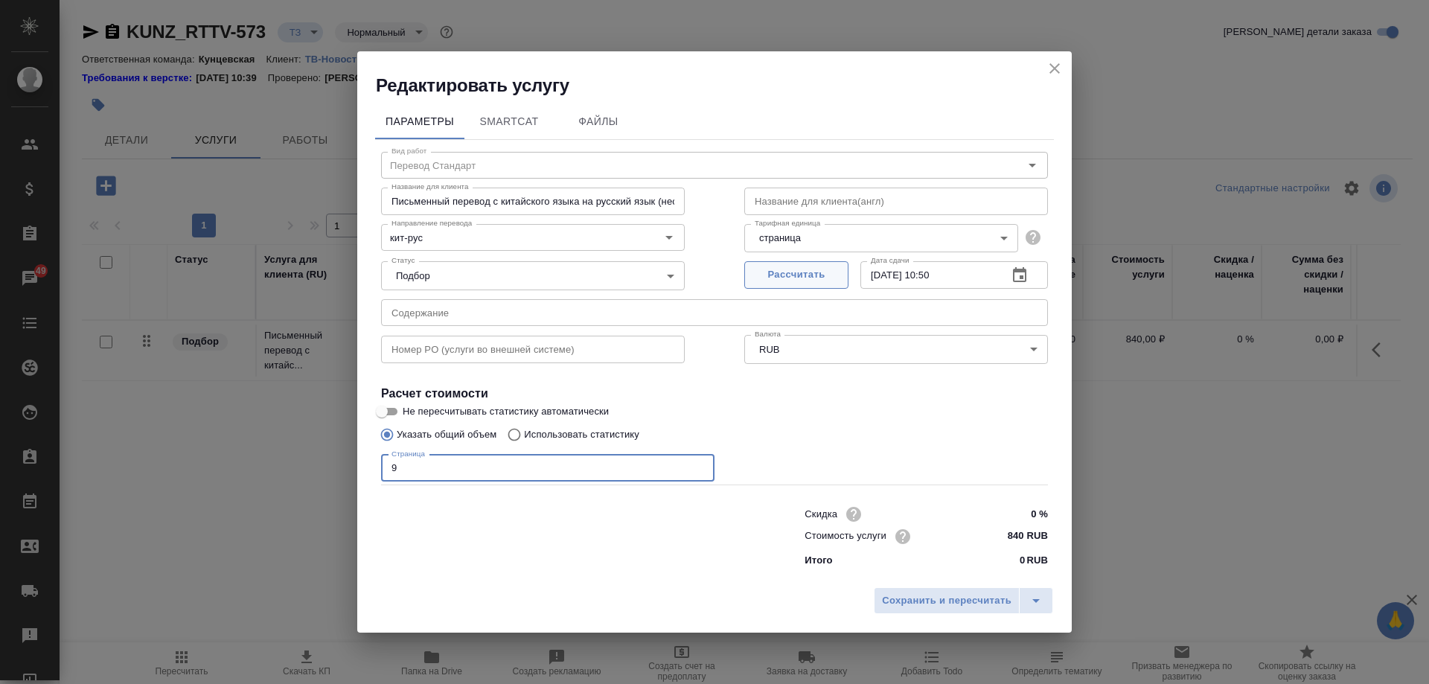
type input "9"
click at [798, 279] on span "Рассчитать" at bounding box center [797, 274] width 88 height 17
type input "26.08.2025 11:50"
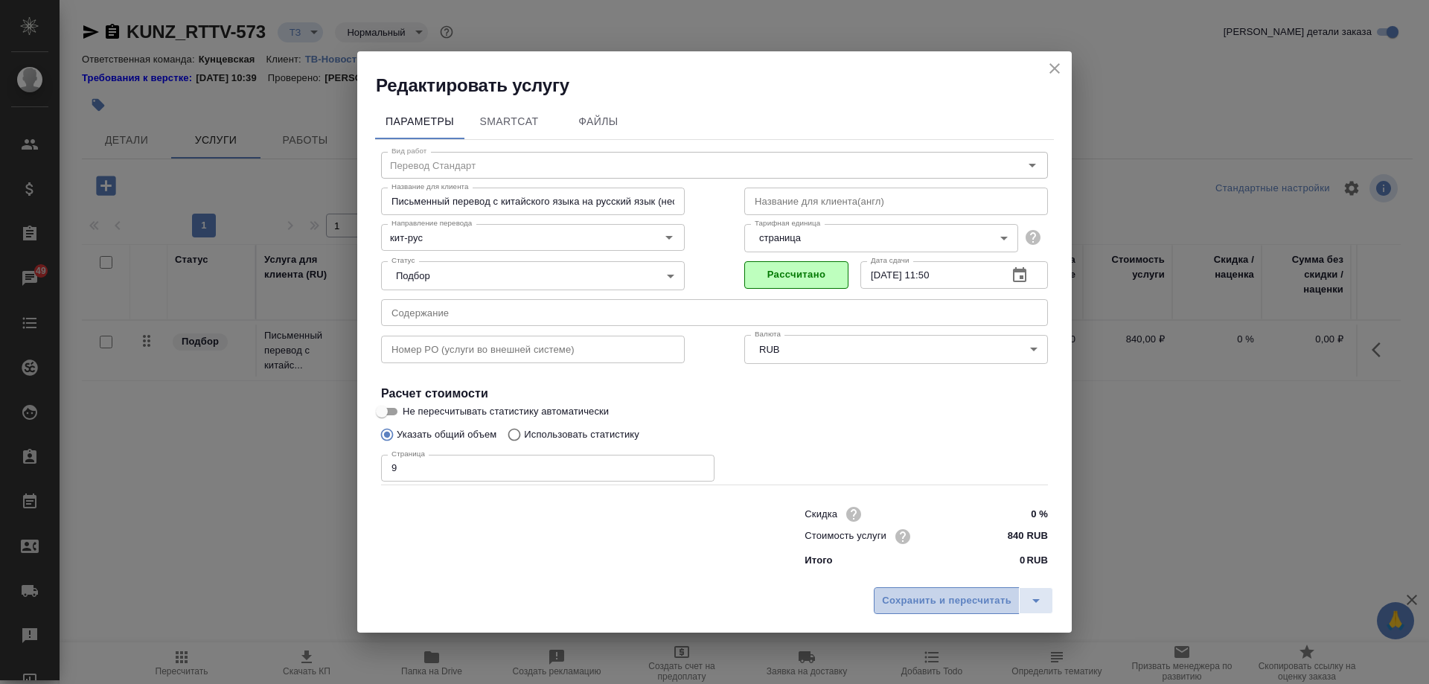
click at [942, 607] on span "Сохранить и пересчитать" at bounding box center [947, 601] width 130 height 17
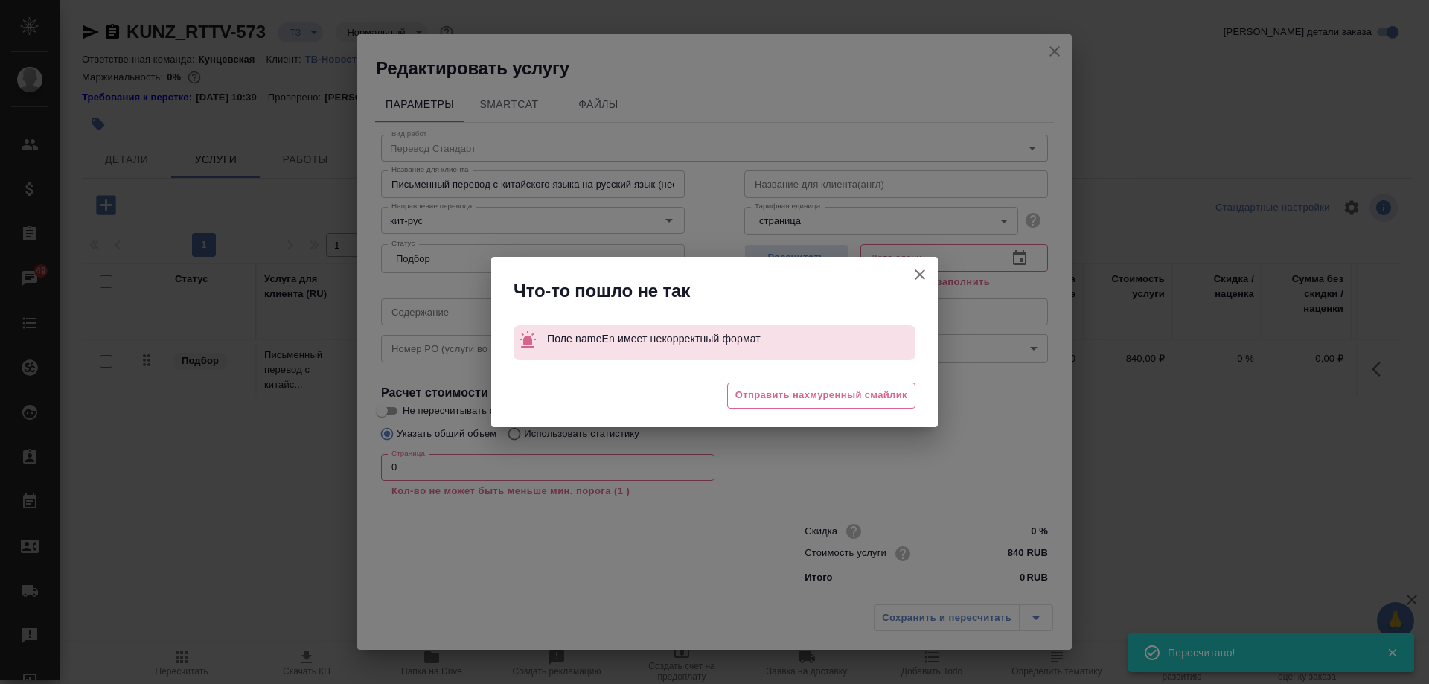
click at [919, 266] on icon "button" at bounding box center [920, 275] width 18 height 18
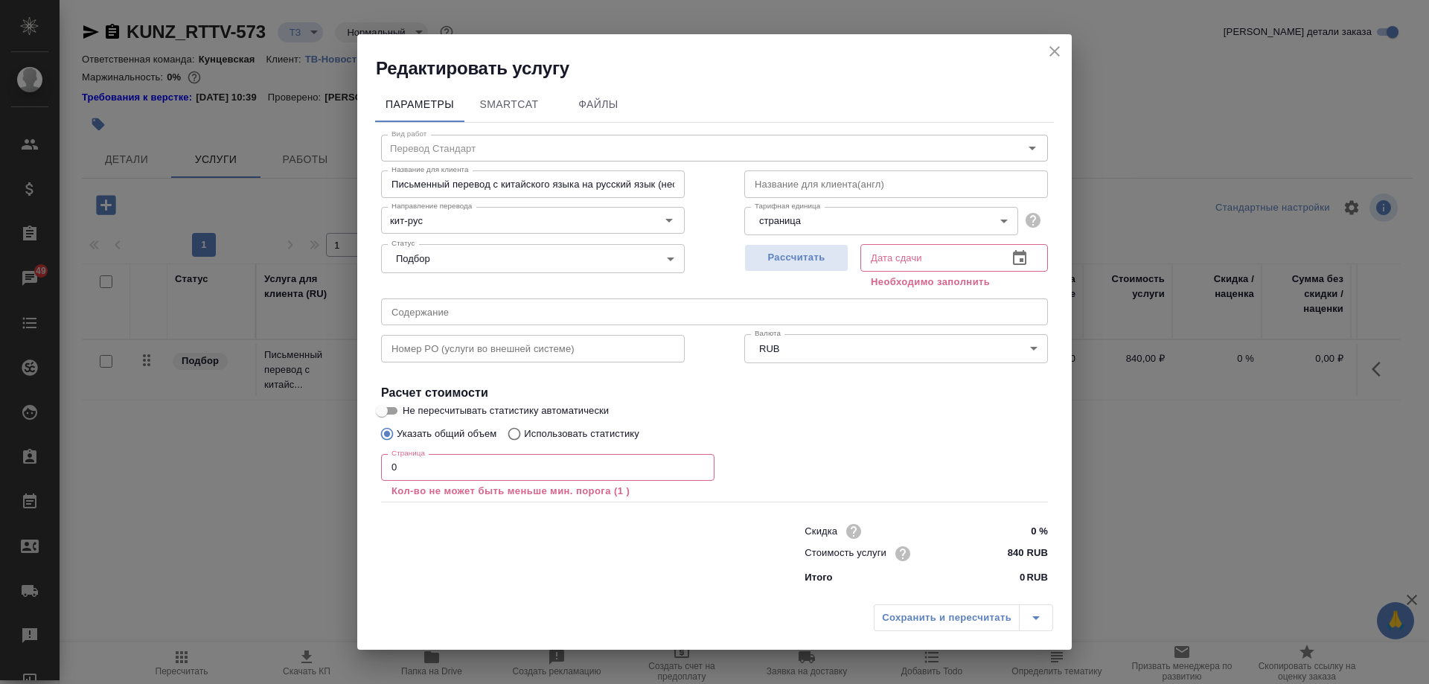
click at [542, 459] on input "0" at bounding box center [547, 467] width 333 height 27
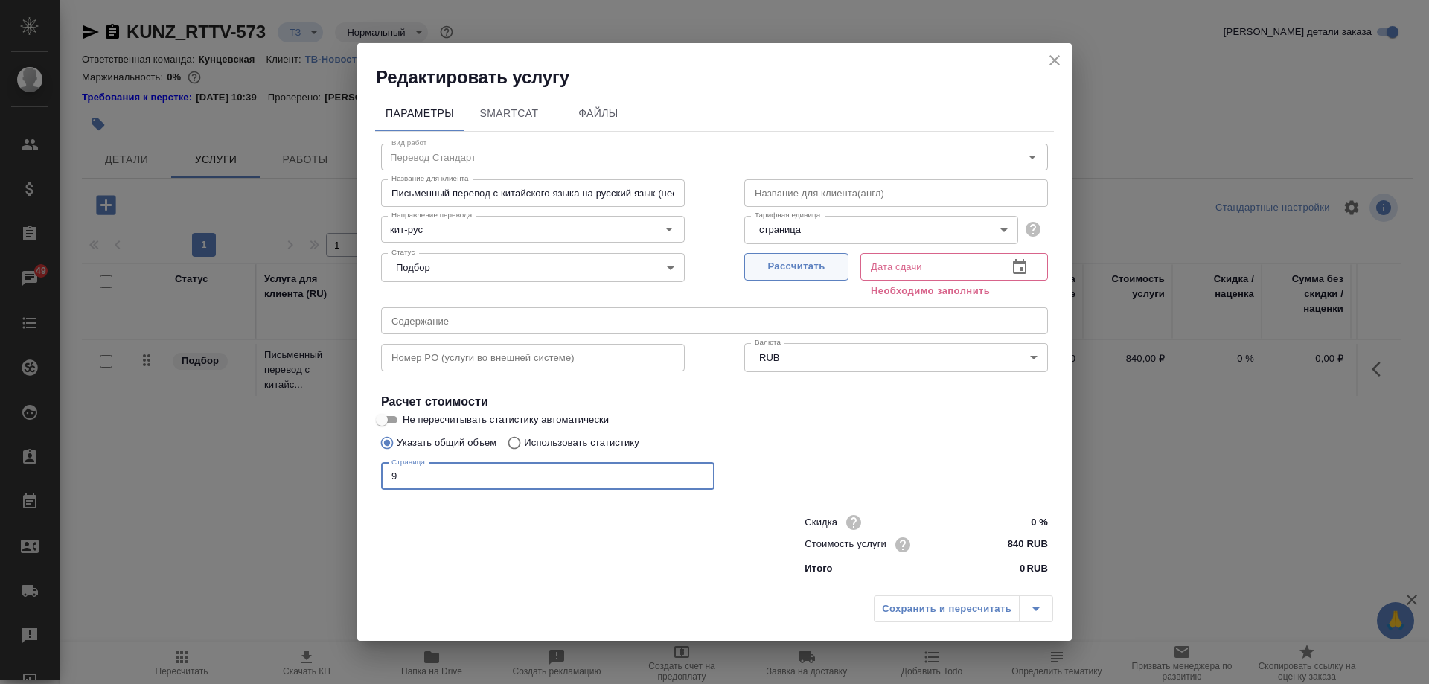
type input "9"
click at [831, 260] on span "Рассчитать" at bounding box center [797, 266] width 88 height 17
type input "26.08.2025 11:50"
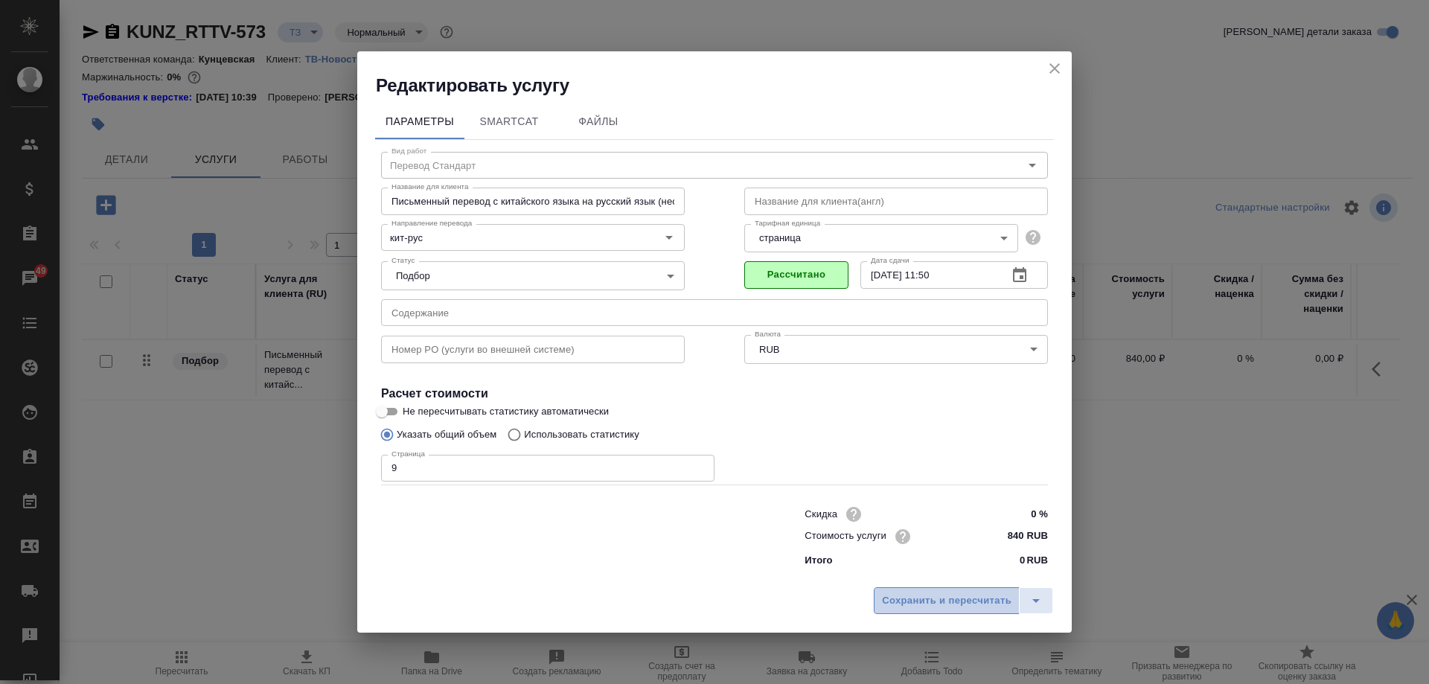
click at [916, 607] on span "Сохранить и пересчитать" at bounding box center [947, 601] width 130 height 17
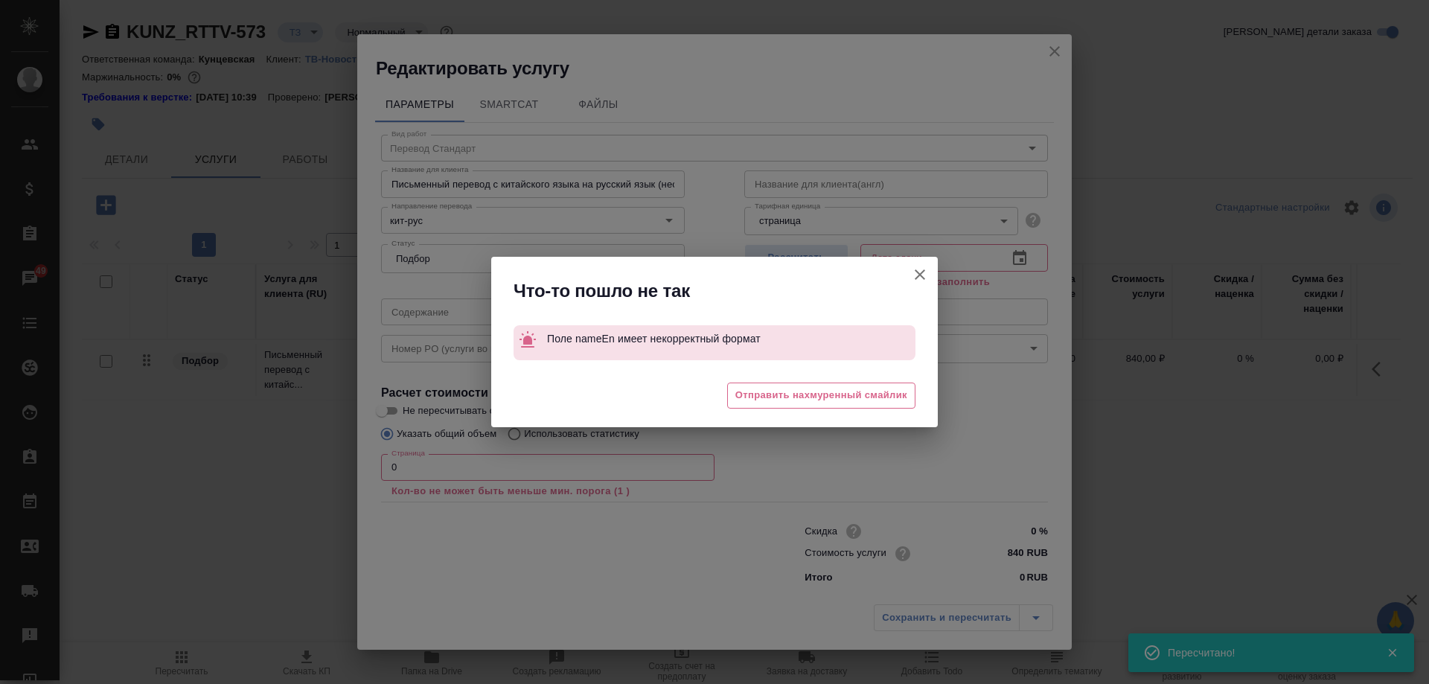
click at [919, 281] on icon "button" at bounding box center [920, 275] width 18 height 18
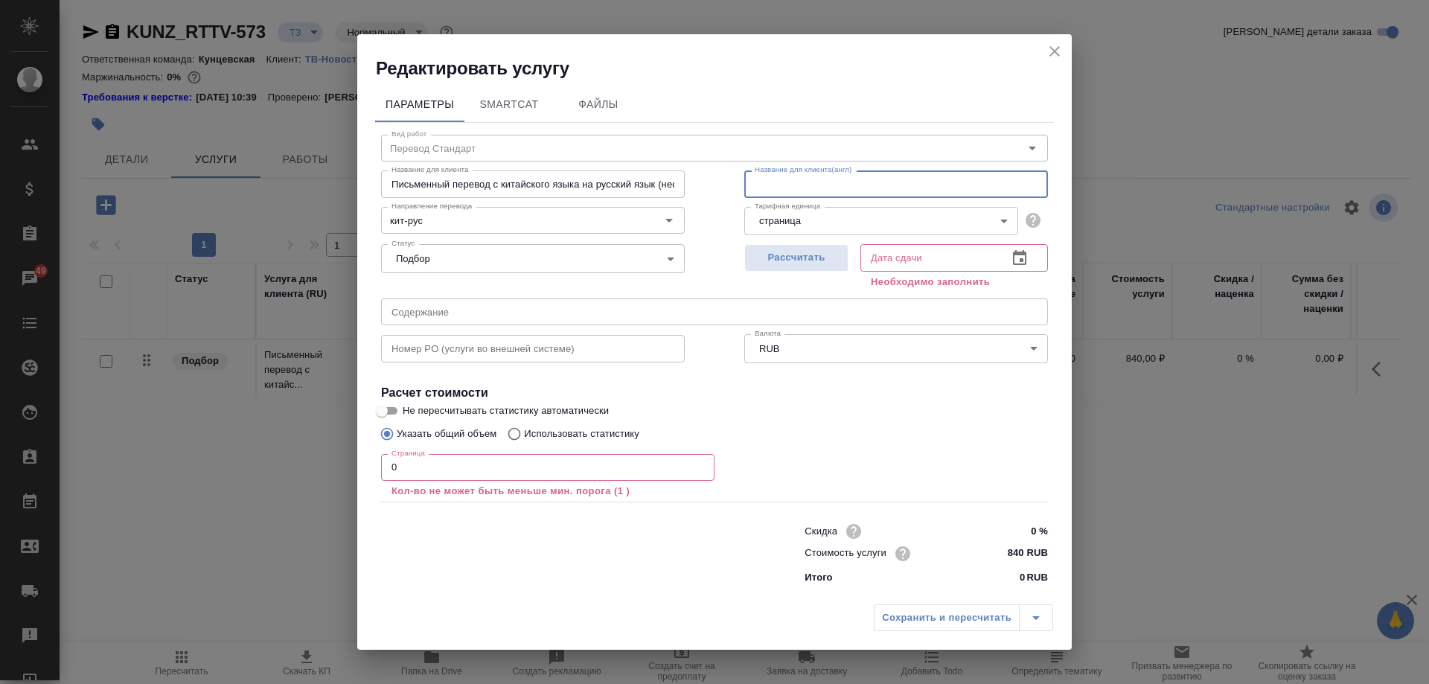
click at [829, 191] on input "text" at bounding box center [896, 183] width 304 height 27
click at [717, 181] on div "Тарифная единица страница 5a8b1489cc6b4906c91bfdb2 Тарифная единица" at bounding box center [896, 219] width 363 height 97
click at [868, 188] on input "text" at bounding box center [896, 183] width 304 height 27
type input "Non-urgent translation of standard documents from Chinese to Russian"
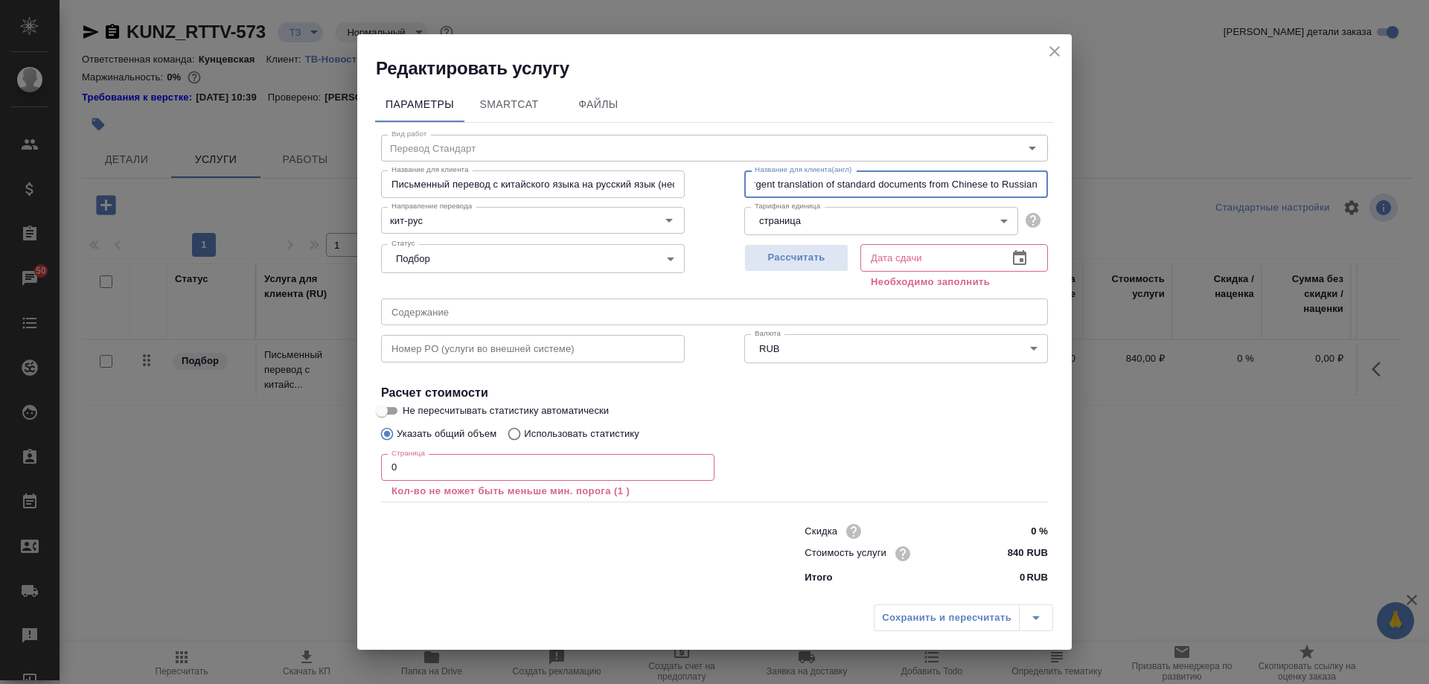
drag, startPoint x: 1018, startPoint y: 185, endPoint x: 1073, endPoint y: 187, distance: 55.1
click at [1073, 187] on div "Редактировать услугу Параметры SmartCat Файлы Вид работ Перевод Стандарт Вид ра…" at bounding box center [714, 342] width 1429 height 684
click at [1059, 209] on div "Параметры SmartCat Файлы Вид работ Перевод Стандарт Вид работ Название для клие…" at bounding box center [714, 338] width 715 height 517
click at [574, 457] on input "0" at bounding box center [547, 467] width 333 height 27
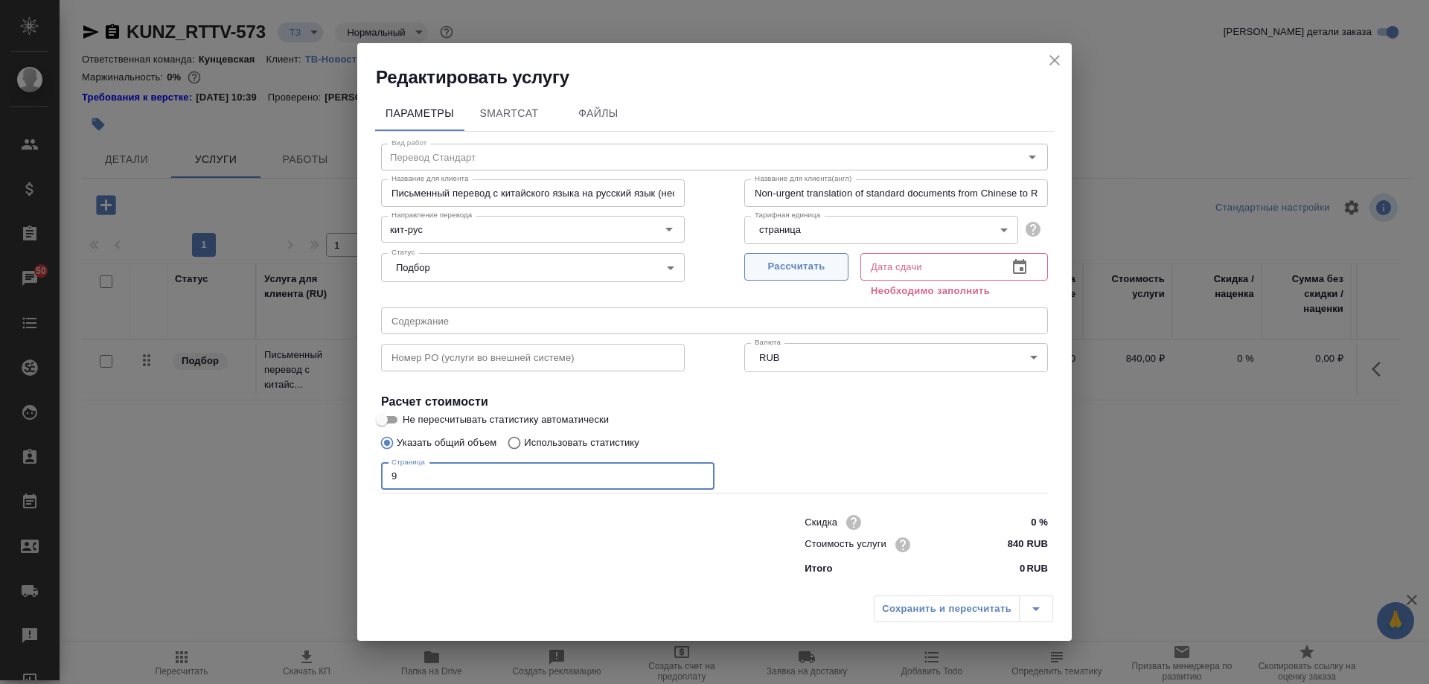
type input "9"
click at [823, 260] on span "Рассчитать" at bounding box center [797, 266] width 88 height 17
type input "26.08.2025 11:52"
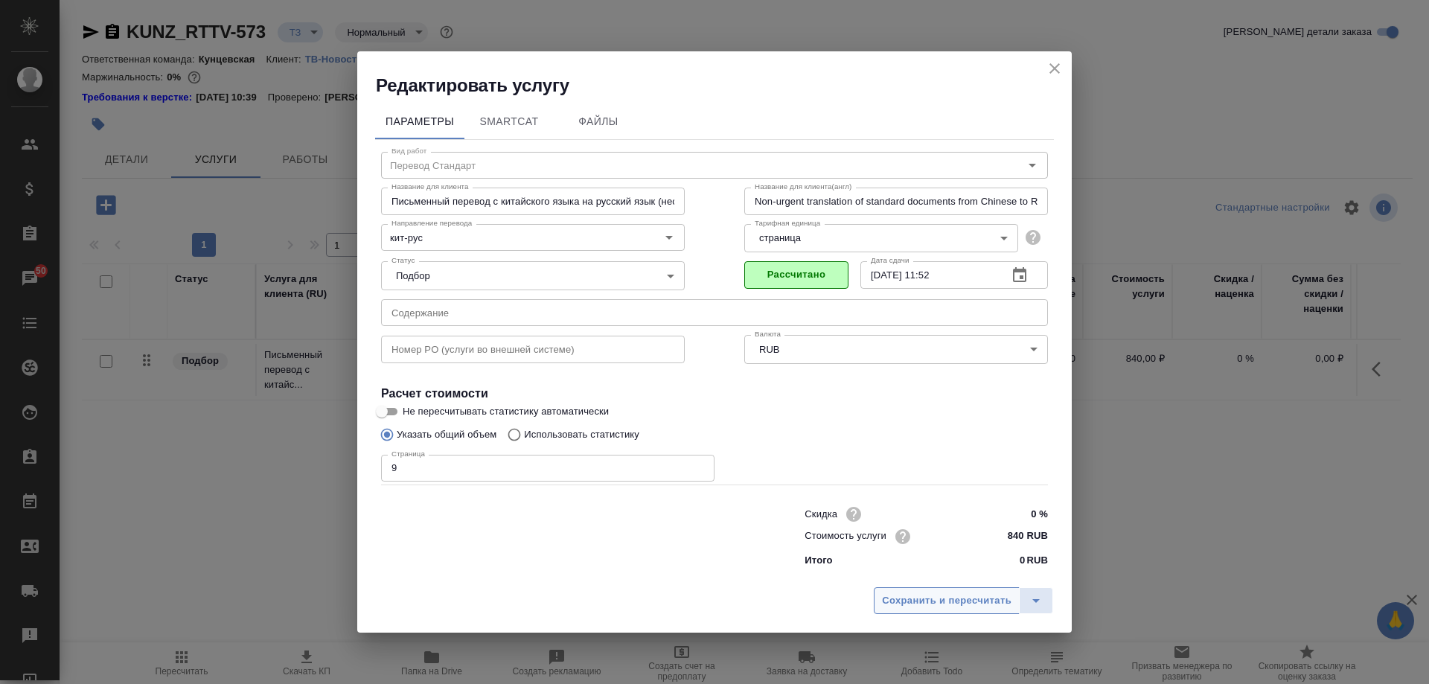
click at [961, 610] on button "Сохранить и пересчитать" at bounding box center [947, 600] width 146 height 27
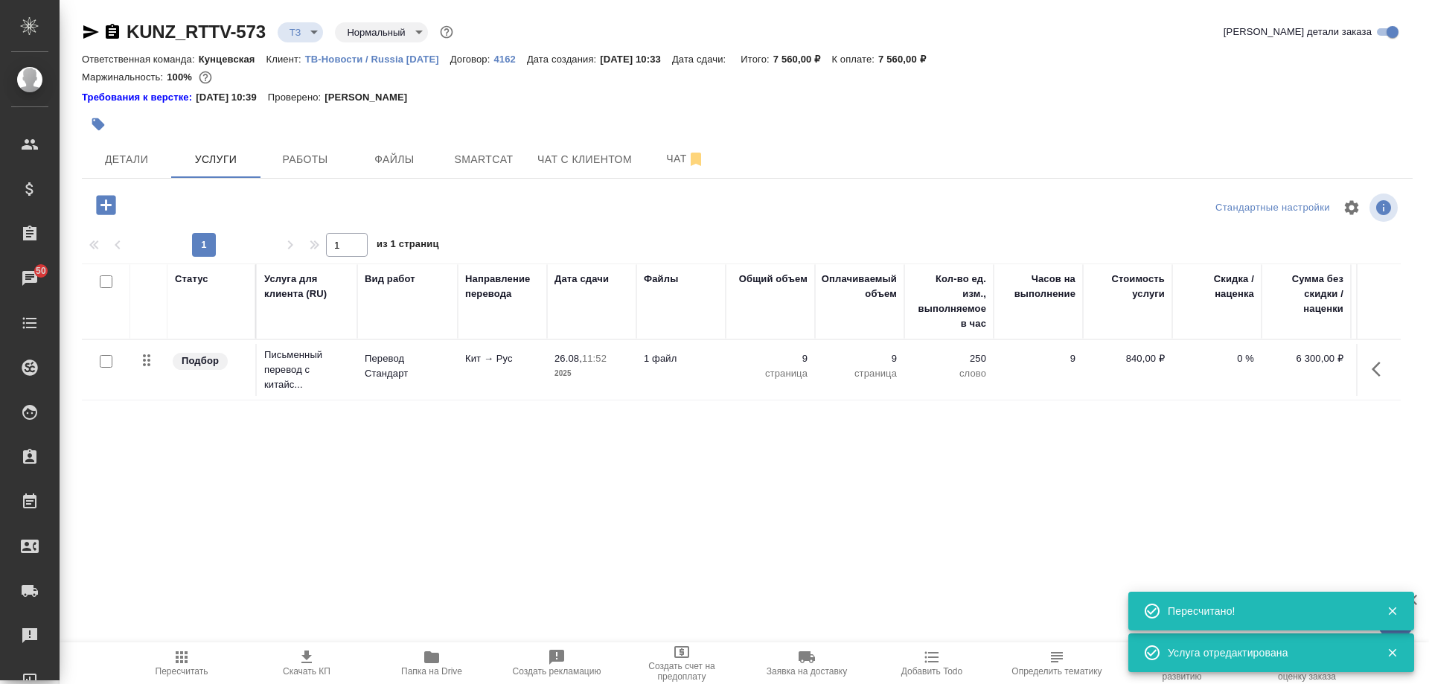
click at [108, 204] on icon "button" at bounding box center [105, 204] width 19 height 19
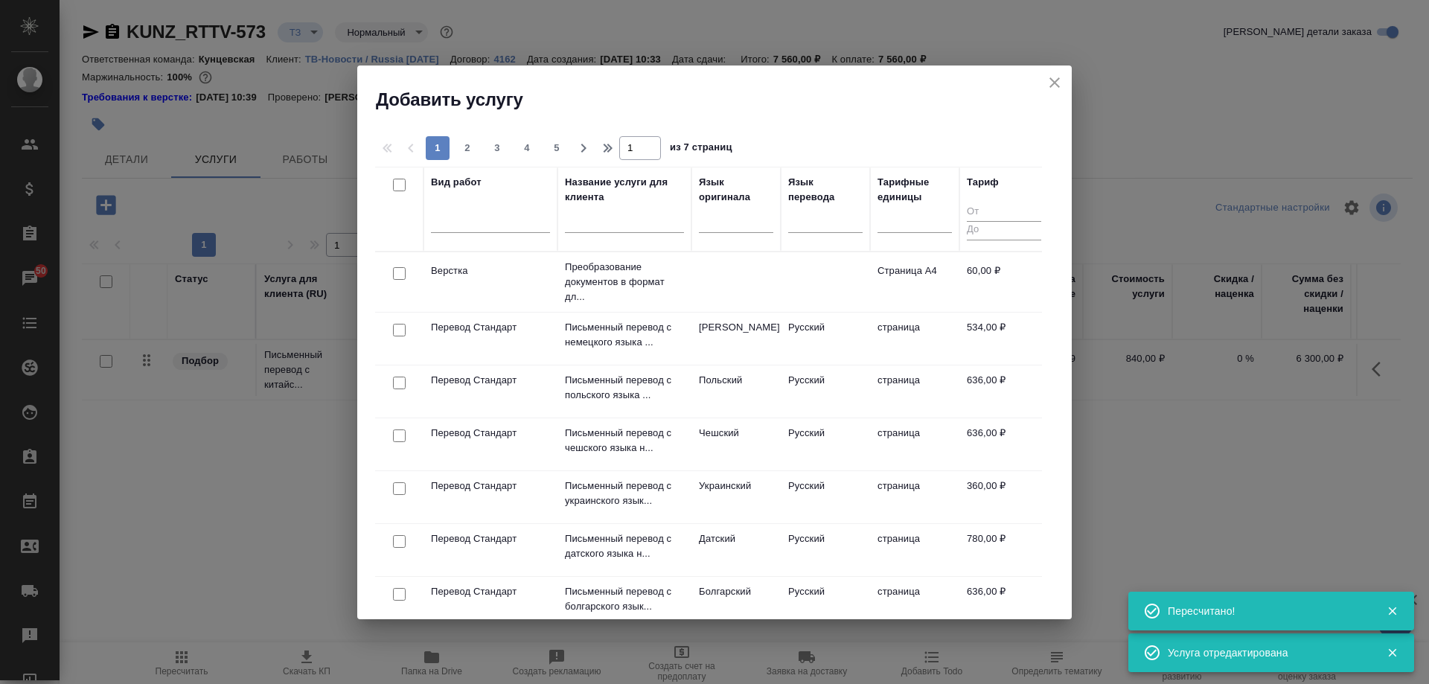
click at [747, 235] on div at bounding box center [736, 224] width 74 height 39
click at [742, 220] on div at bounding box center [736, 218] width 74 height 22
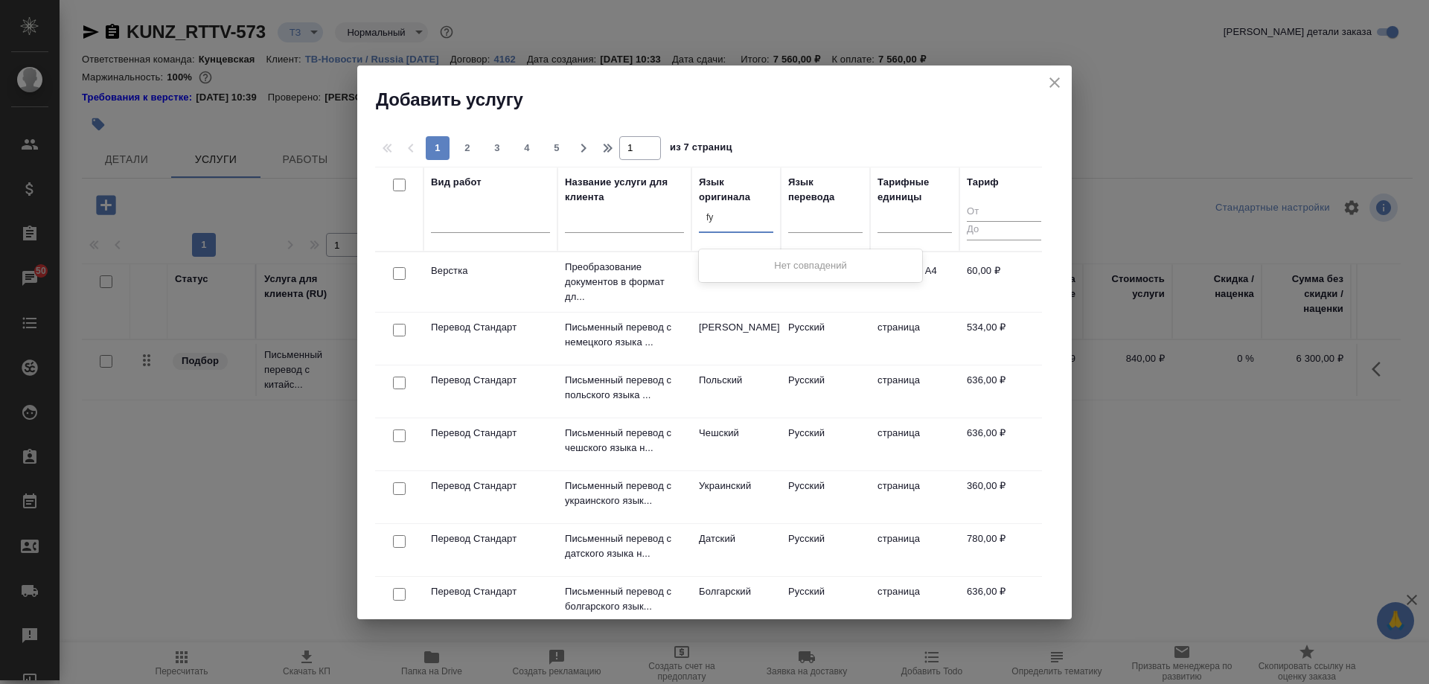
type input "f"
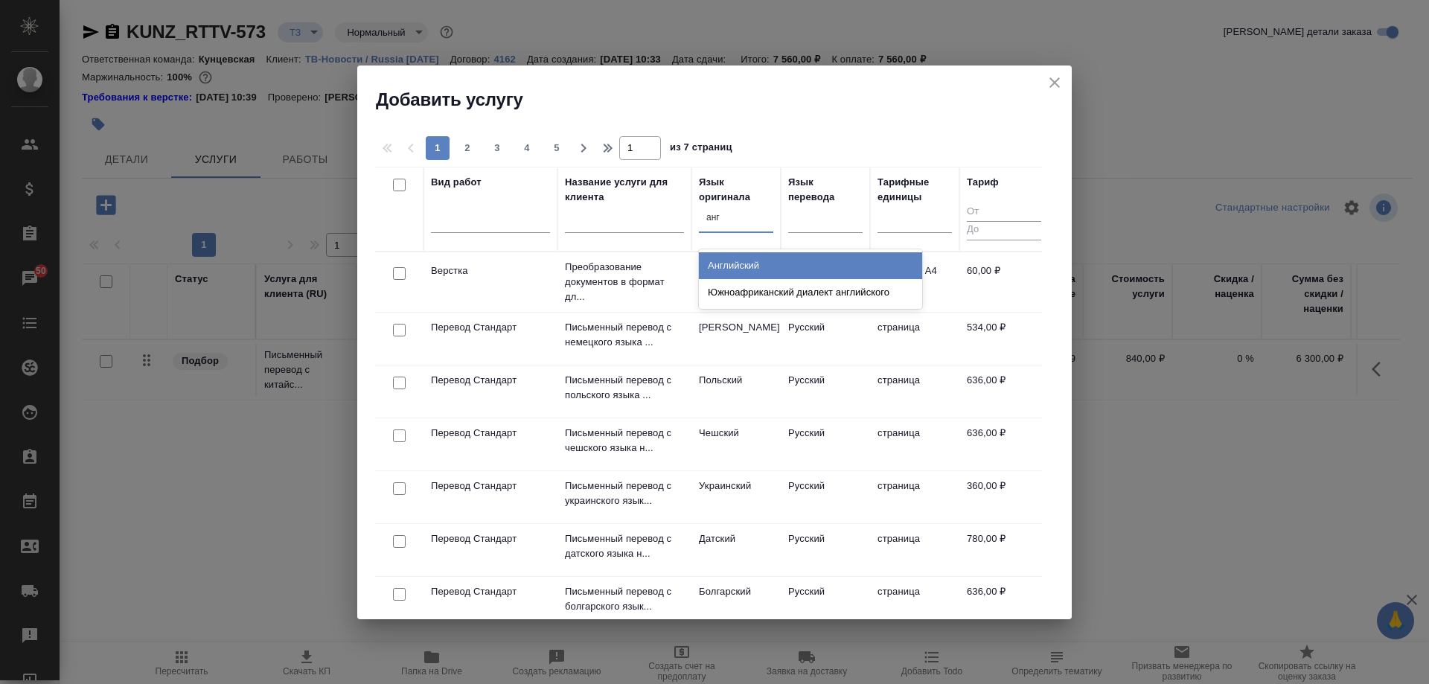
type input "англ"
click at [794, 260] on div "Английский" at bounding box center [810, 265] width 223 height 27
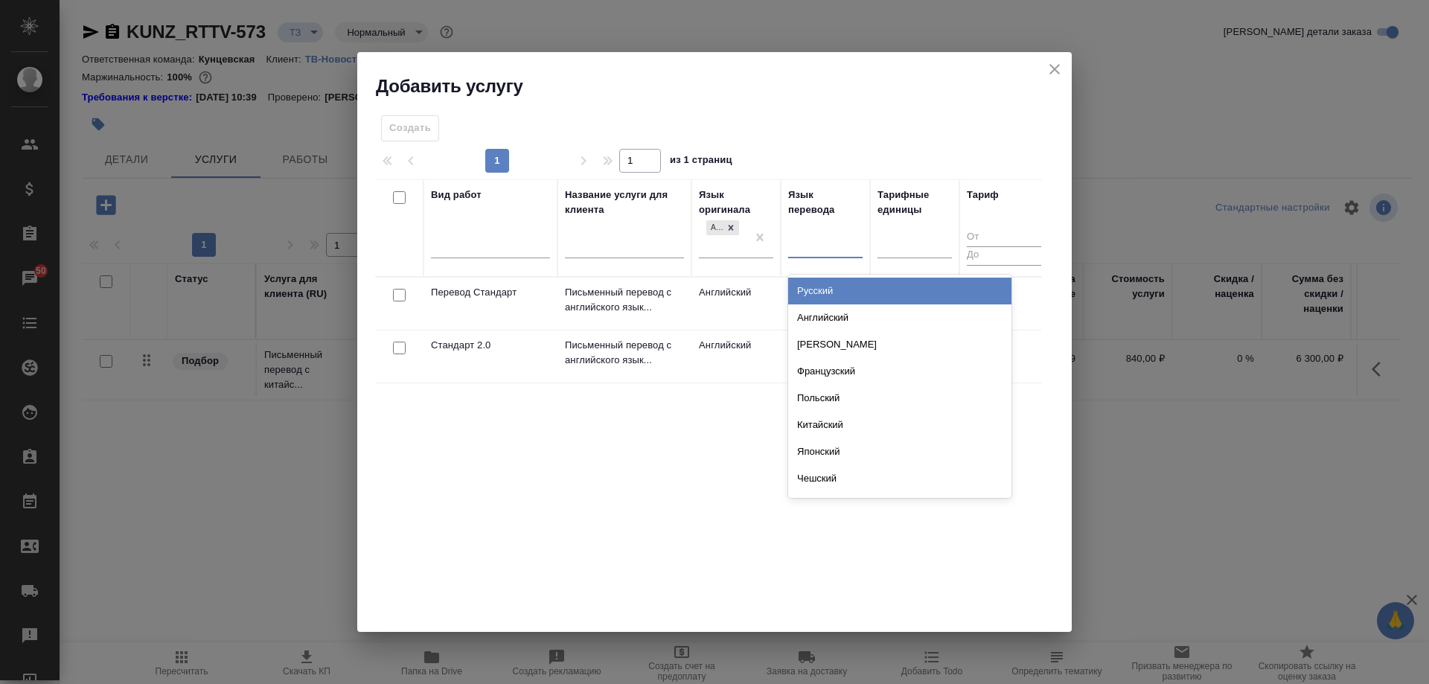
click at [811, 246] on div at bounding box center [825, 243] width 74 height 22
click at [834, 286] on div "Русский" at bounding box center [899, 291] width 223 height 27
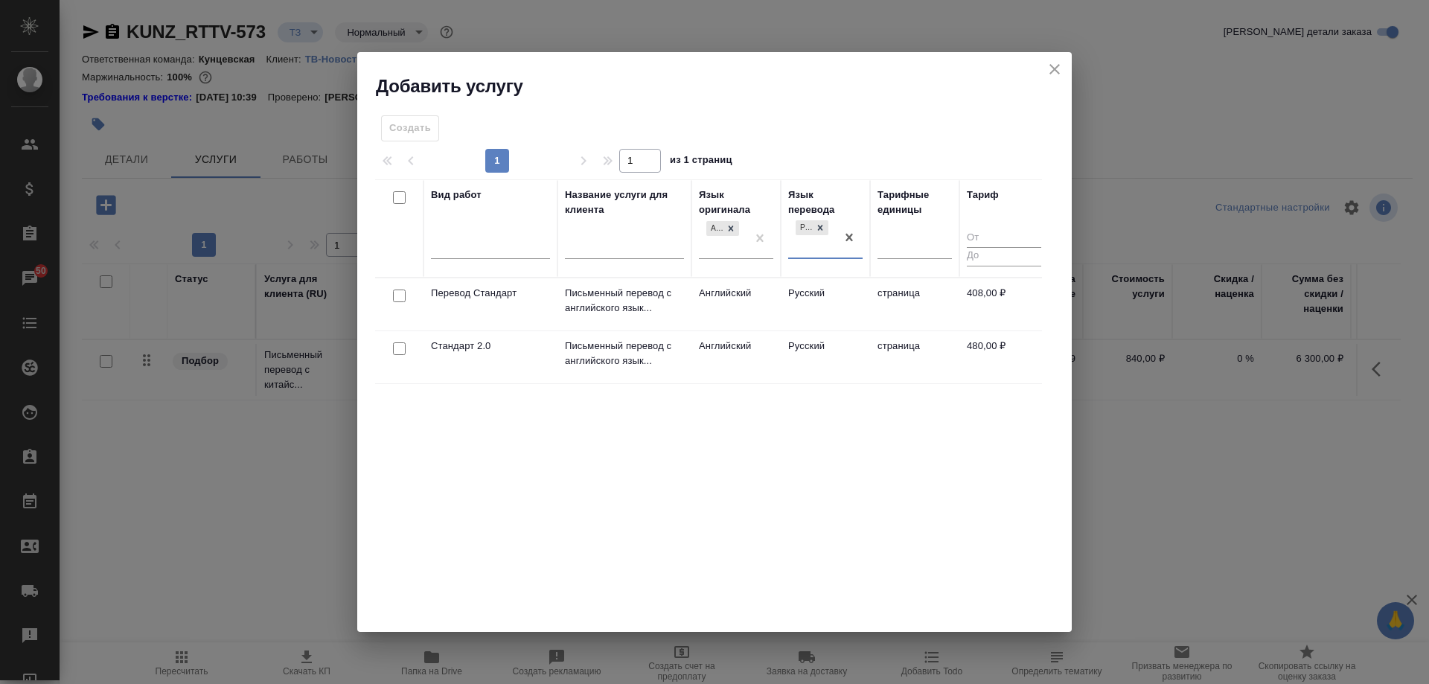
click at [852, 296] on td "Русский" at bounding box center [825, 304] width 89 height 52
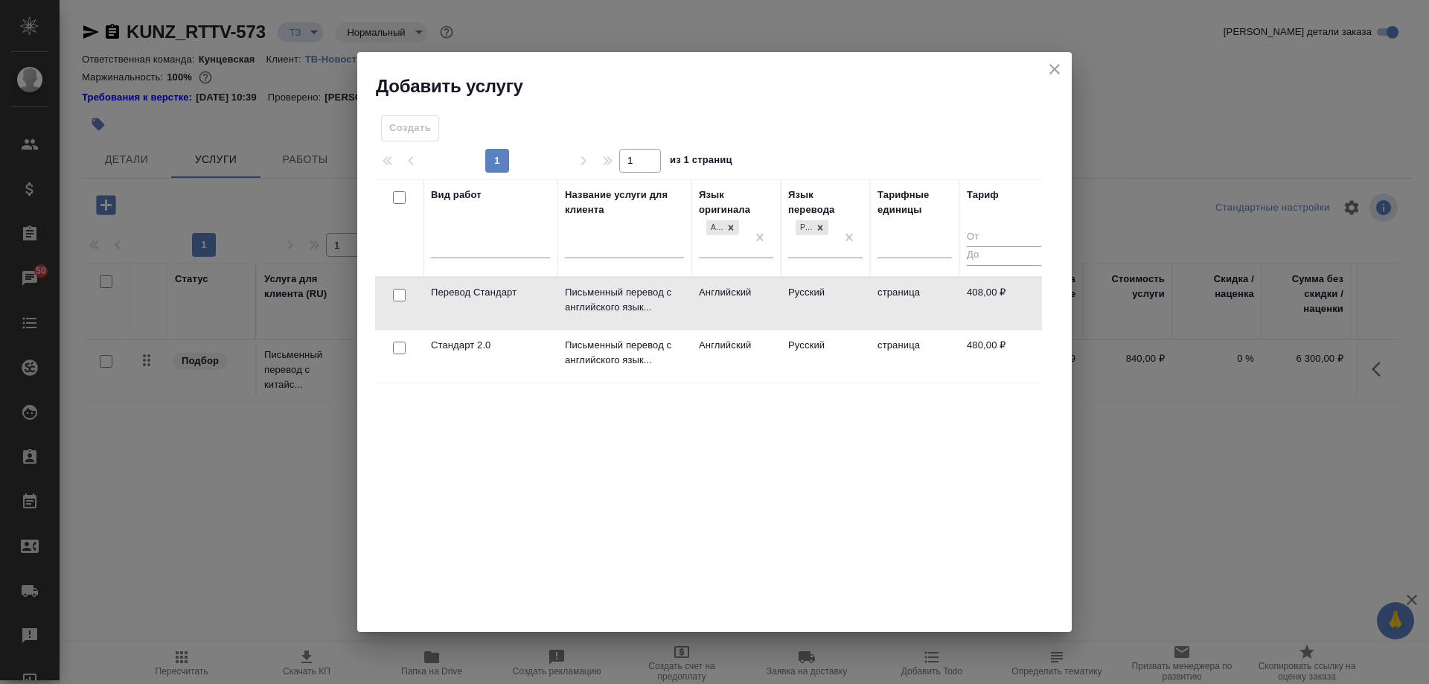
click at [852, 296] on td "Русский" at bounding box center [825, 304] width 89 height 52
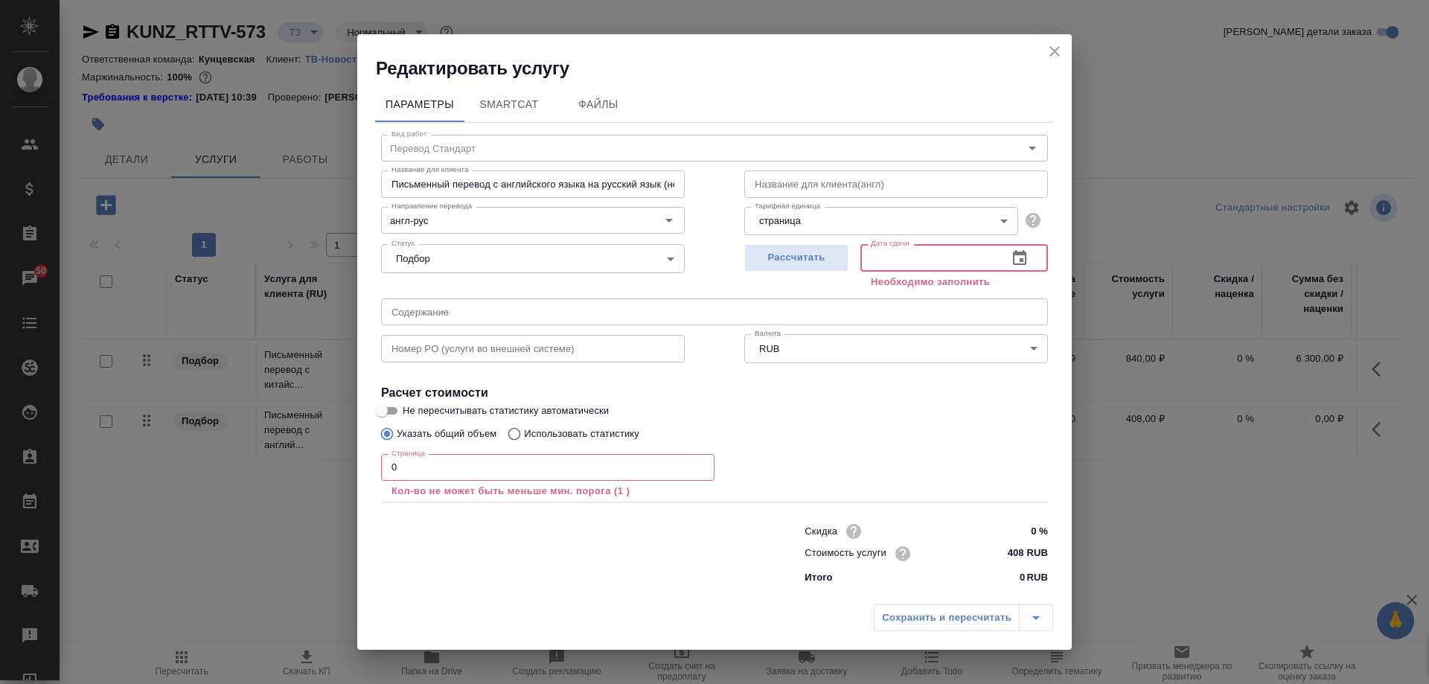
click at [898, 264] on input "text" at bounding box center [928, 257] width 135 height 27
click at [512, 470] on input "0" at bounding box center [547, 467] width 333 height 27
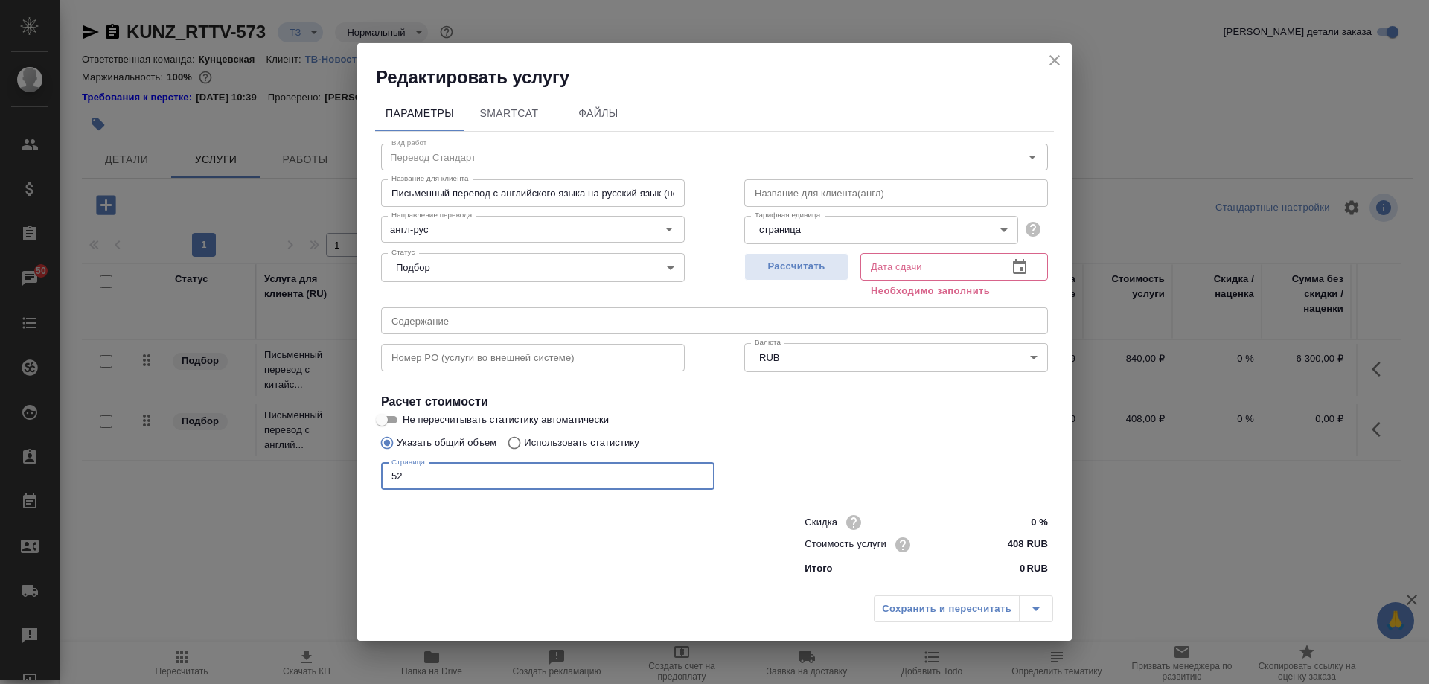
type input "52"
click at [886, 269] on input "text" at bounding box center [928, 266] width 135 height 27
click at [811, 267] on span "Рассчитать" at bounding box center [797, 266] width 88 height 17
type input "02.09.2025 14:52"
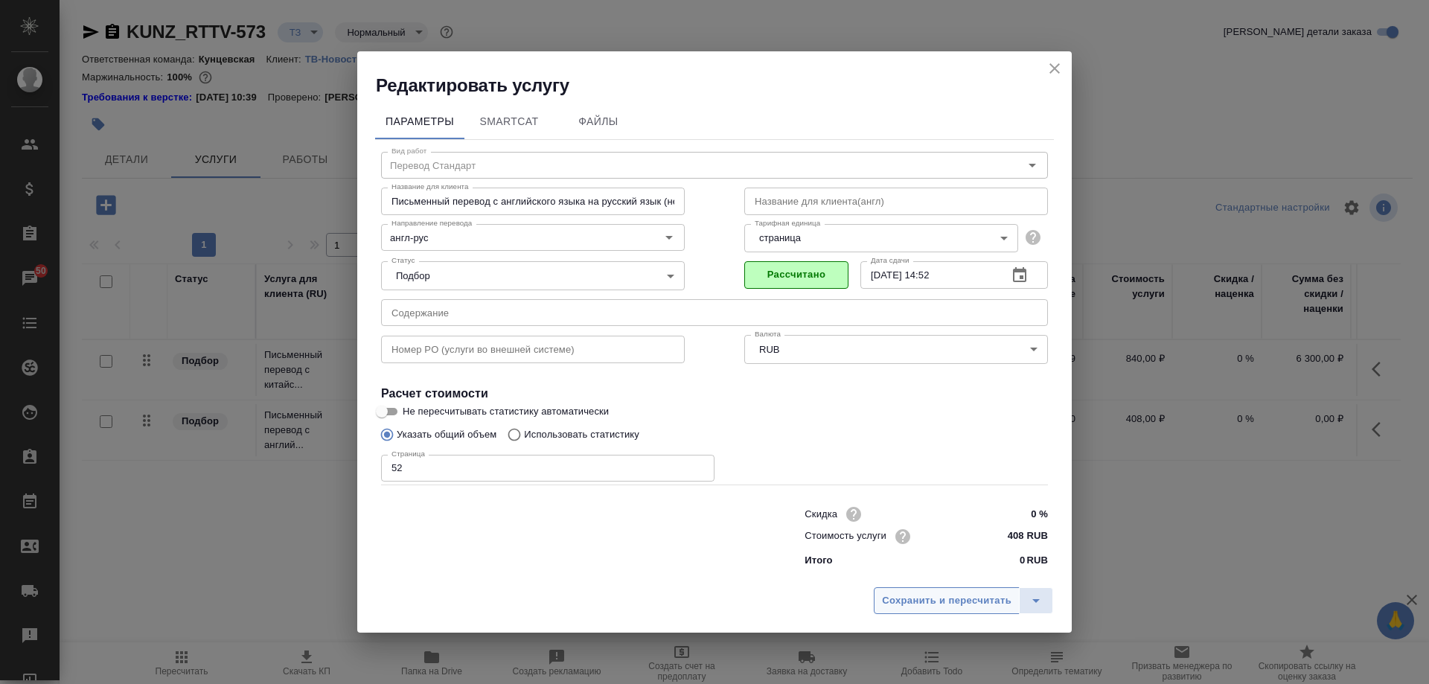
click at [942, 613] on button "Сохранить и пересчитать" at bounding box center [947, 600] width 146 height 27
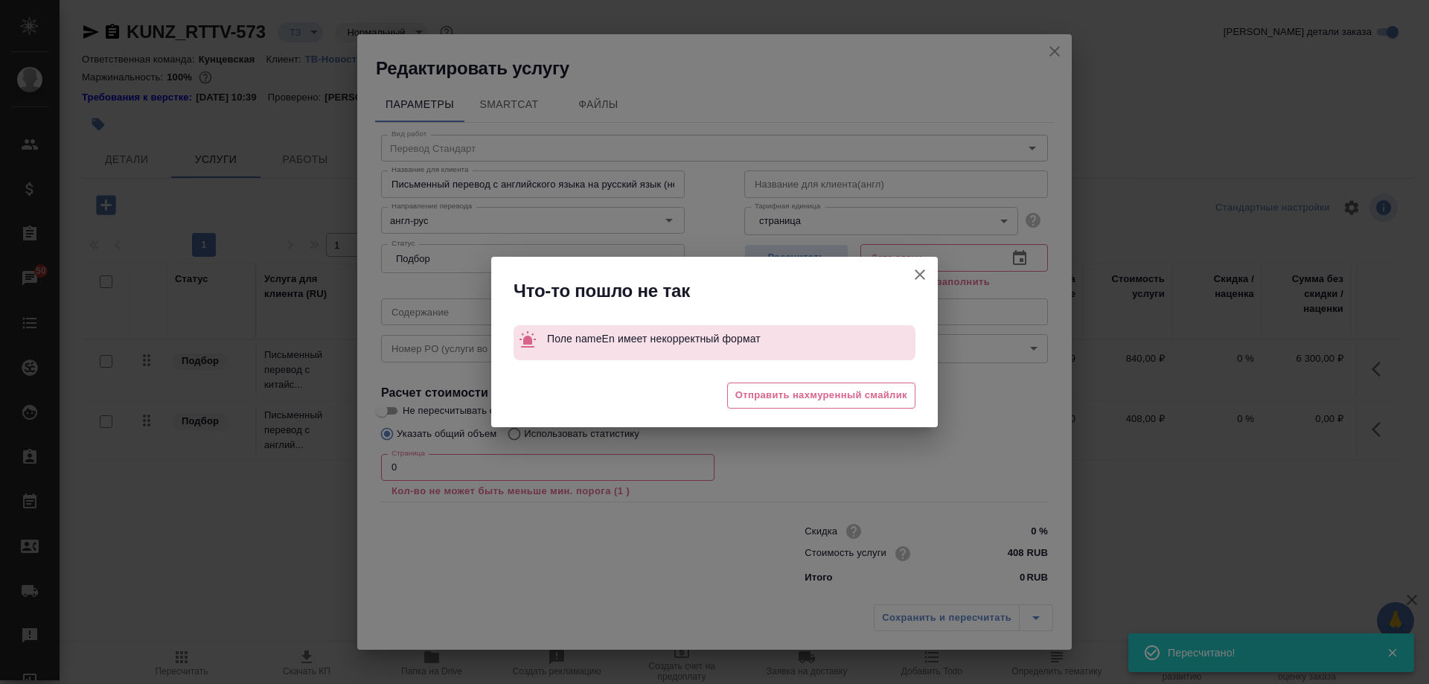
click at [922, 280] on icon "button" at bounding box center [920, 275] width 18 height 18
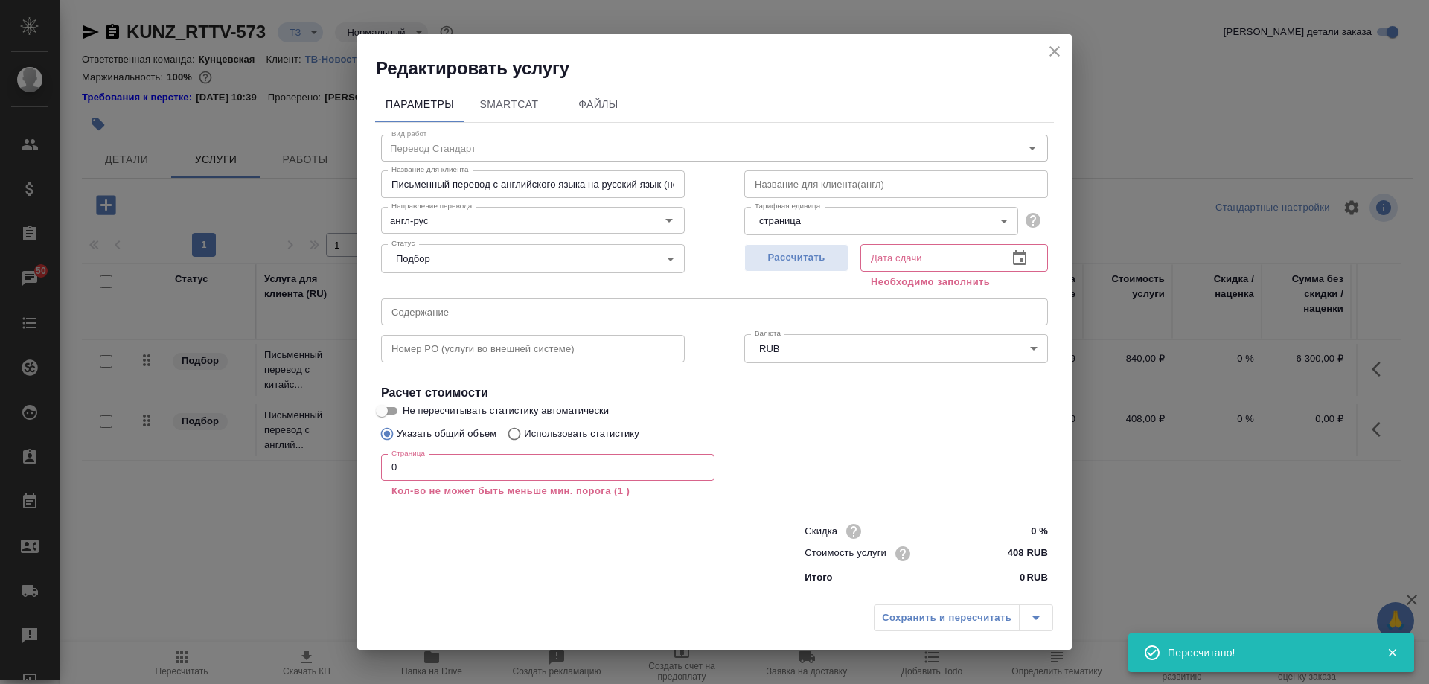
click at [876, 183] on input "text" at bounding box center [896, 183] width 304 height 27
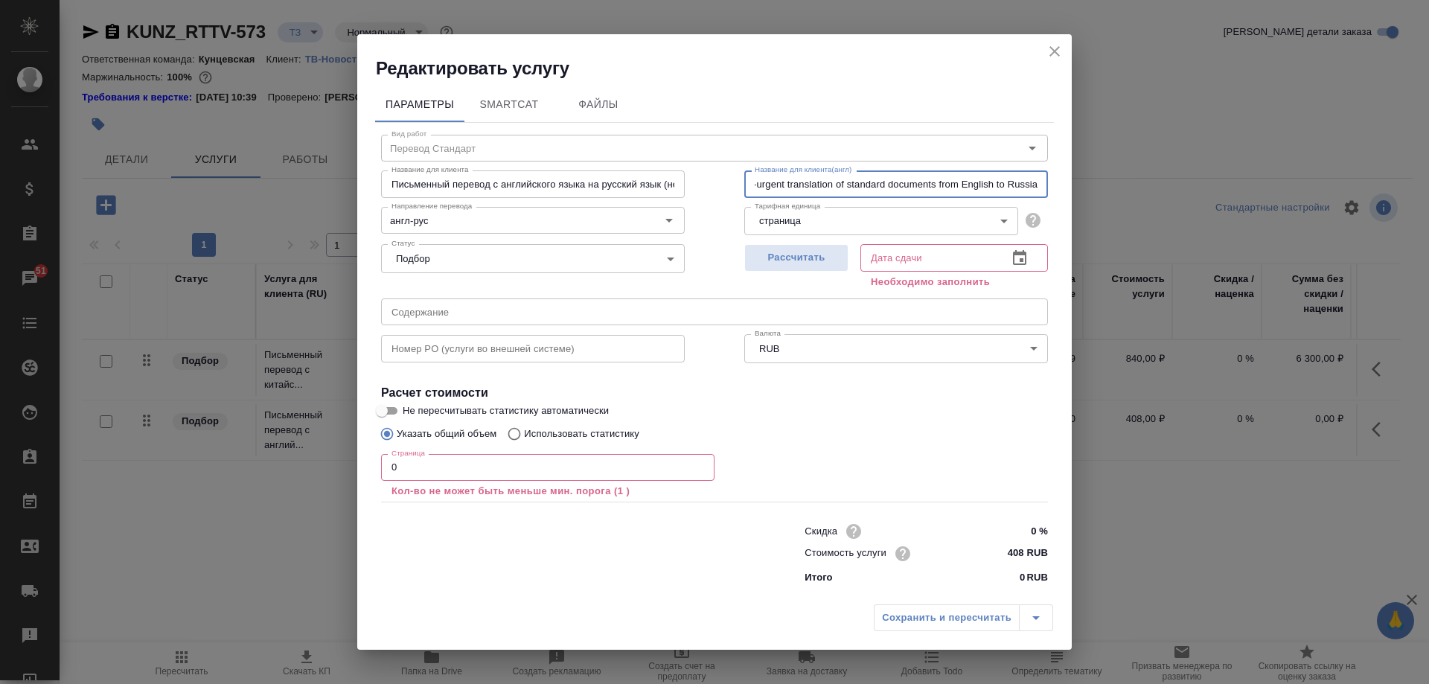
scroll to position [0, 23]
type input "non-urgent translation of standard documents from English to Russian"
click at [788, 243] on div "Рассчитать" at bounding box center [796, 265] width 104 height 54
click at [789, 255] on span "Рассчитать" at bounding box center [797, 257] width 88 height 17
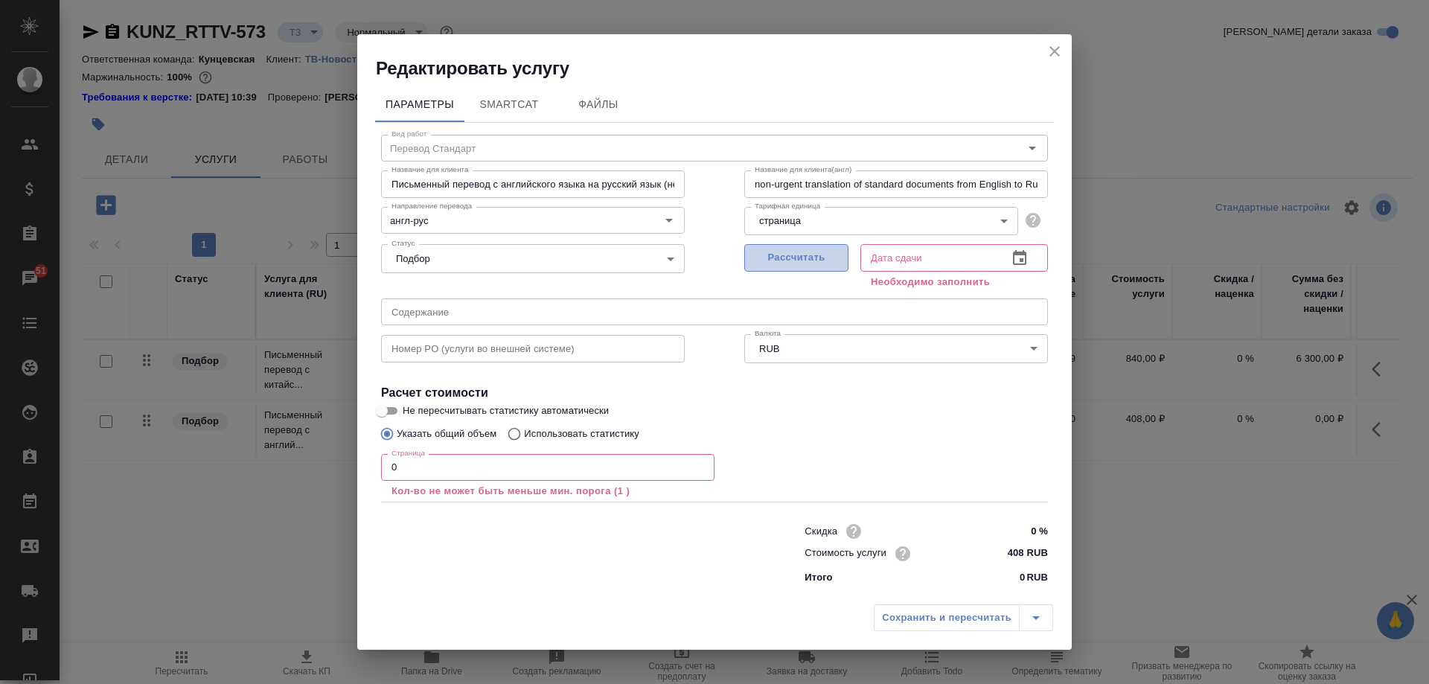
type input "25.08.2025 10:53"
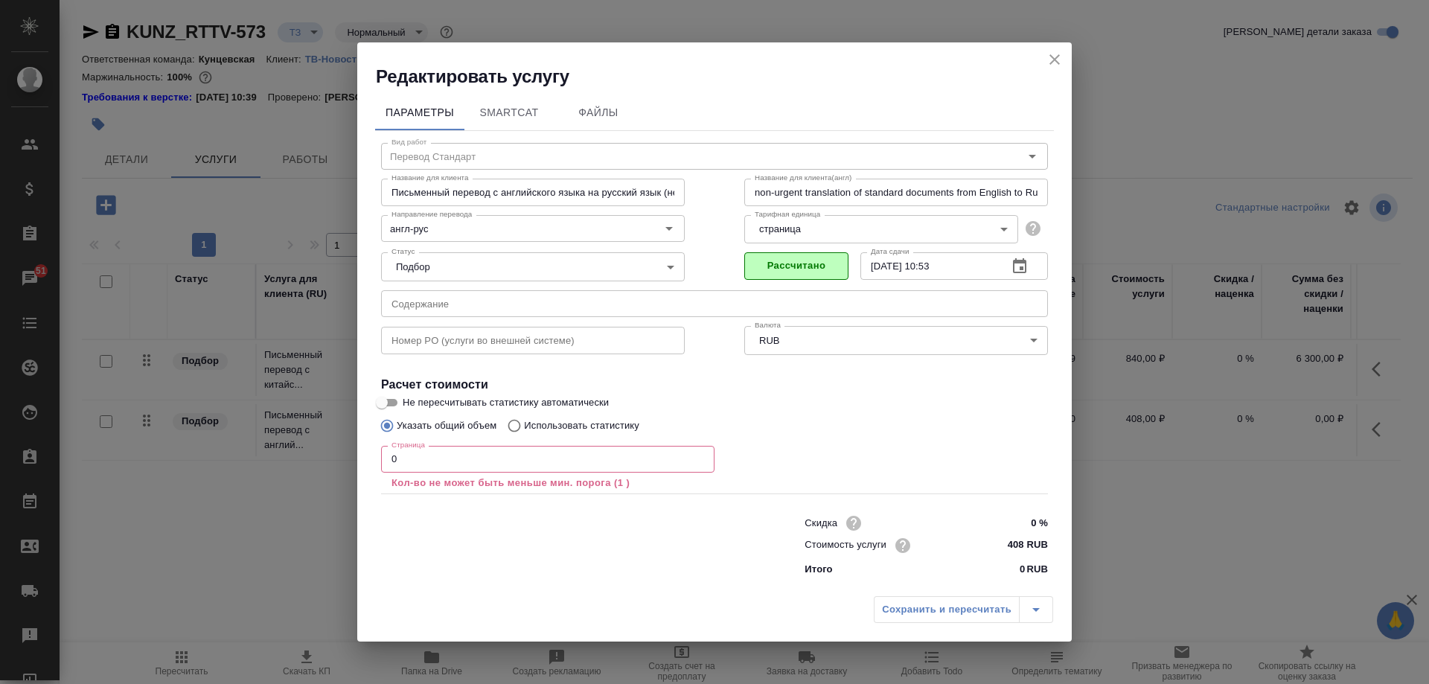
click at [464, 456] on input "0" at bounding box center [547, 459] width 333 height 27
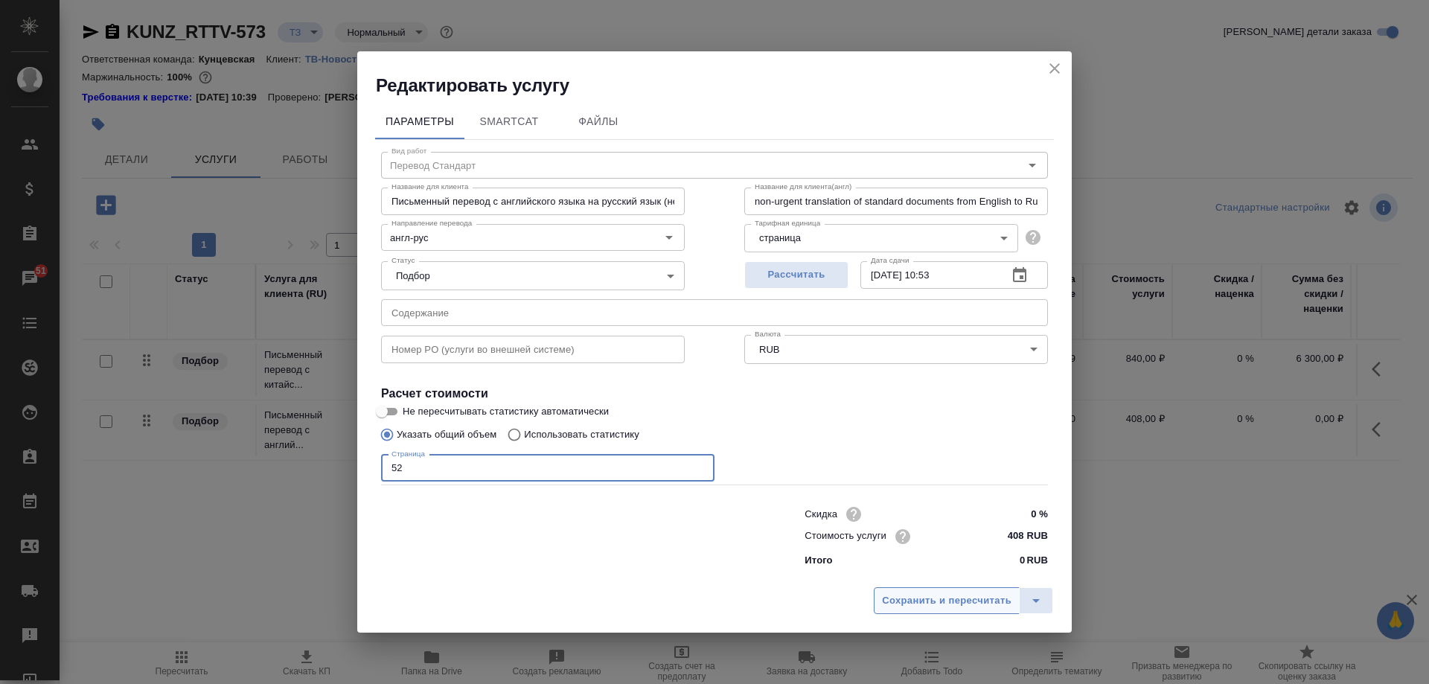
type input "52"
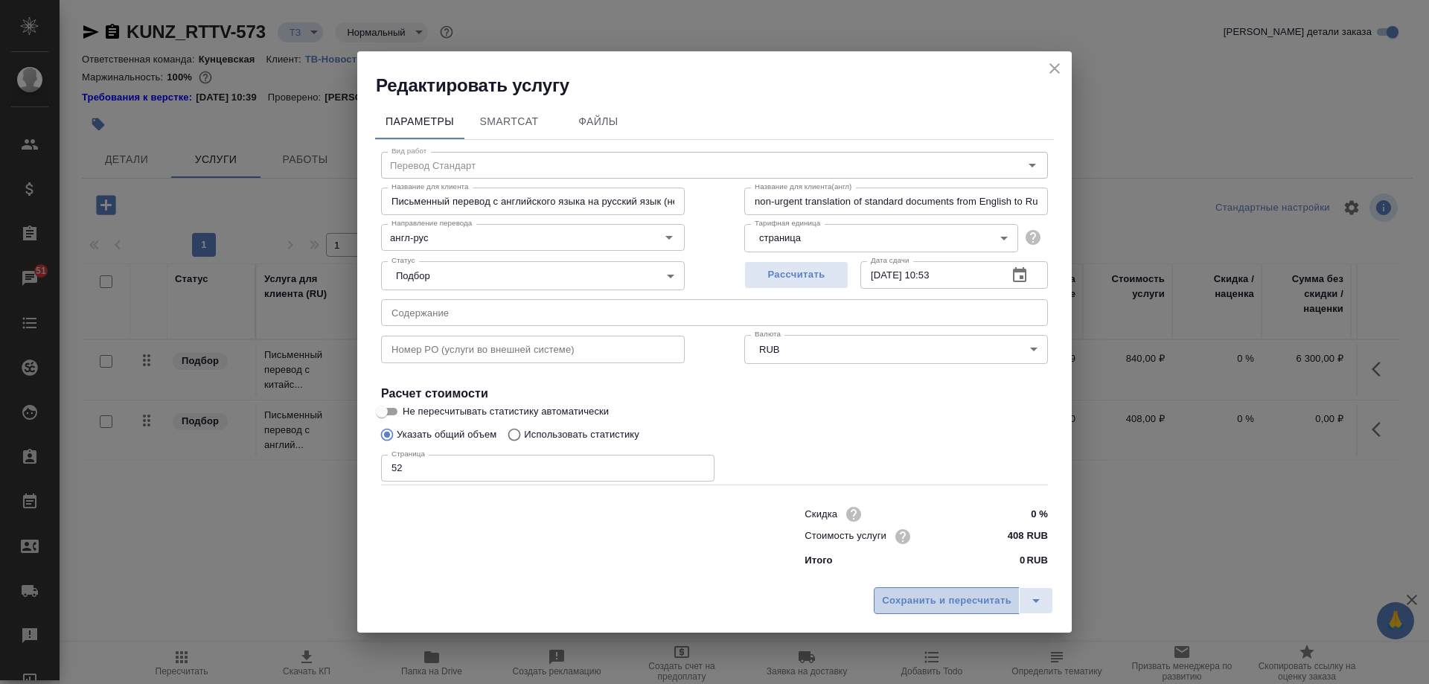
drag, startPoint x: 909, startPoint y: 602, endPoint x: 916, endPoint y: 597, distance: 8.5
click at [908, 602] on span "Сохранить и пересчитать" at bounding box center [947, 601] width 130 height 17
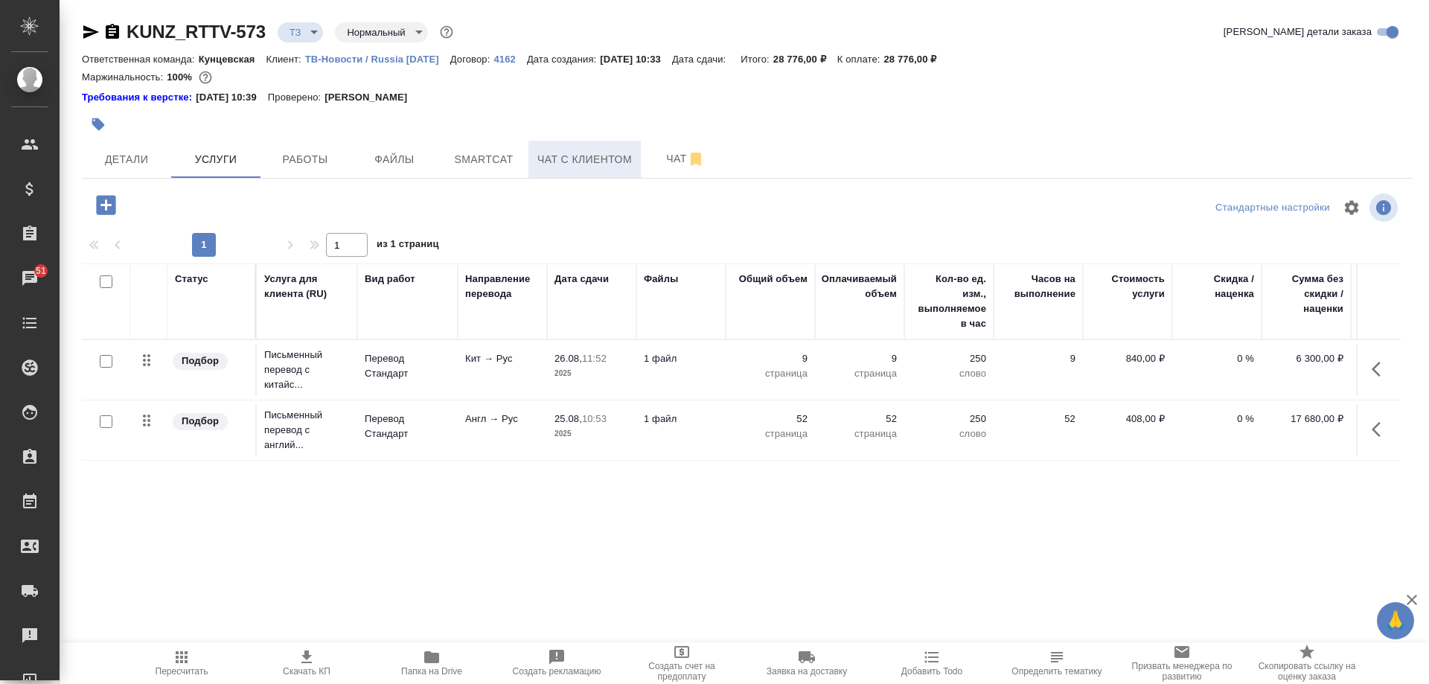
click at [564, 152] on span "Чат с клиентом" at bounding box center [584, 159] width 95 height 19
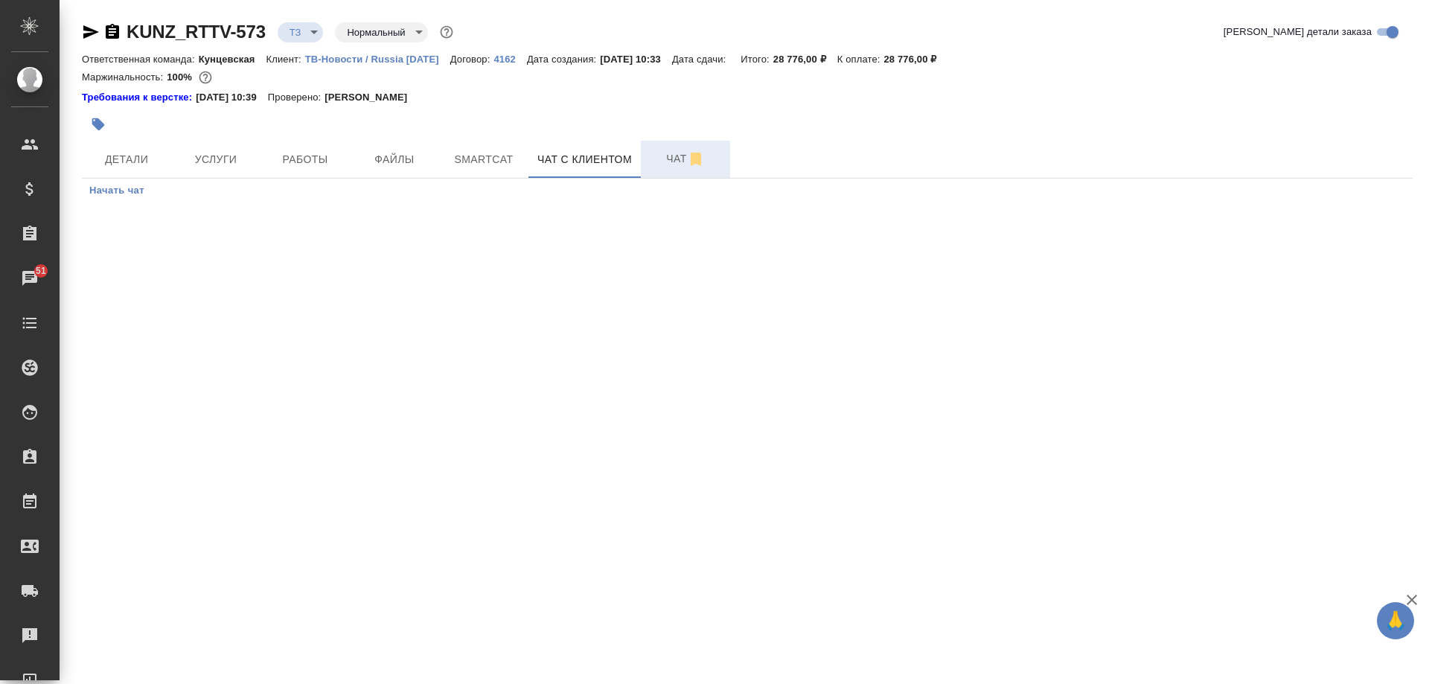
click at [658, 154] on span "Чат" at bounding box center [685, 159] width 71 height 19
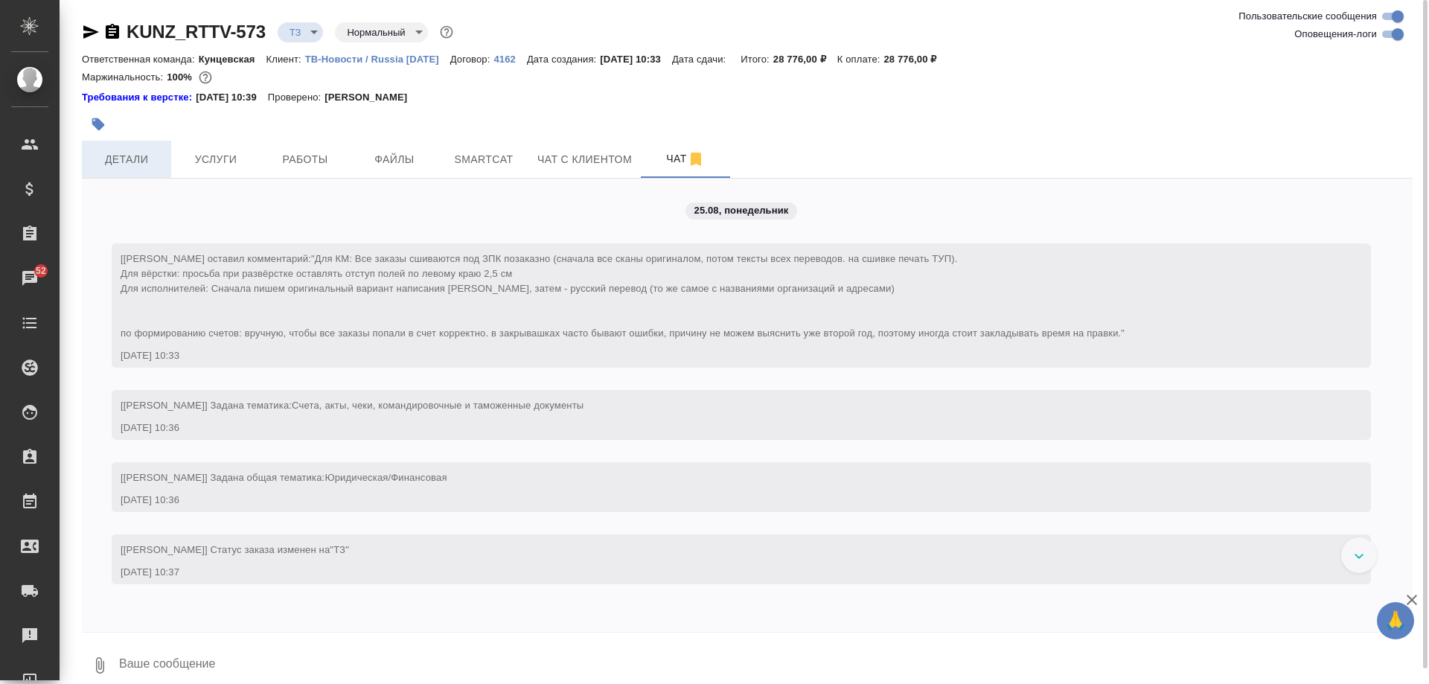
click at [135, 155] on span "Детали" at bounding box center [126, 159] width 71 height 19
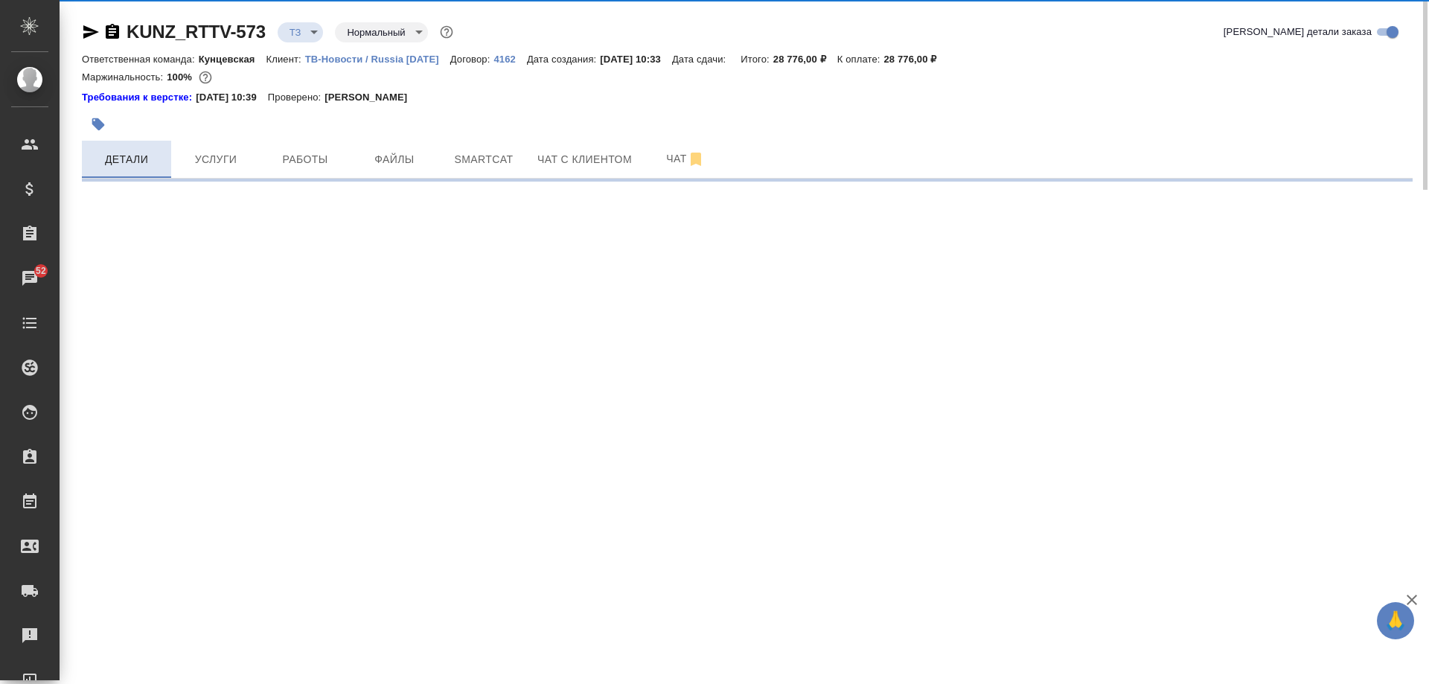
select select "RU"
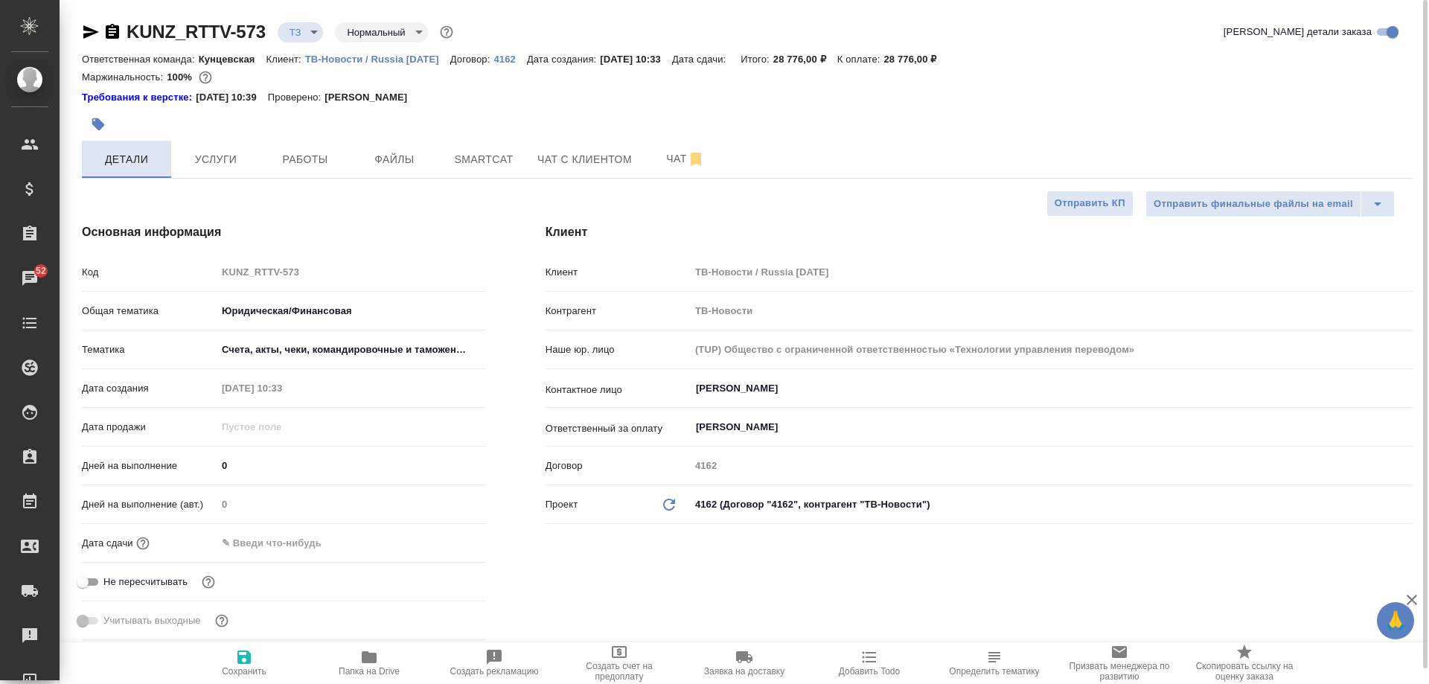
type textarea "x"
click at [660, 164] on span "Чат" at bounding box center [685, 159] width 71 height 19
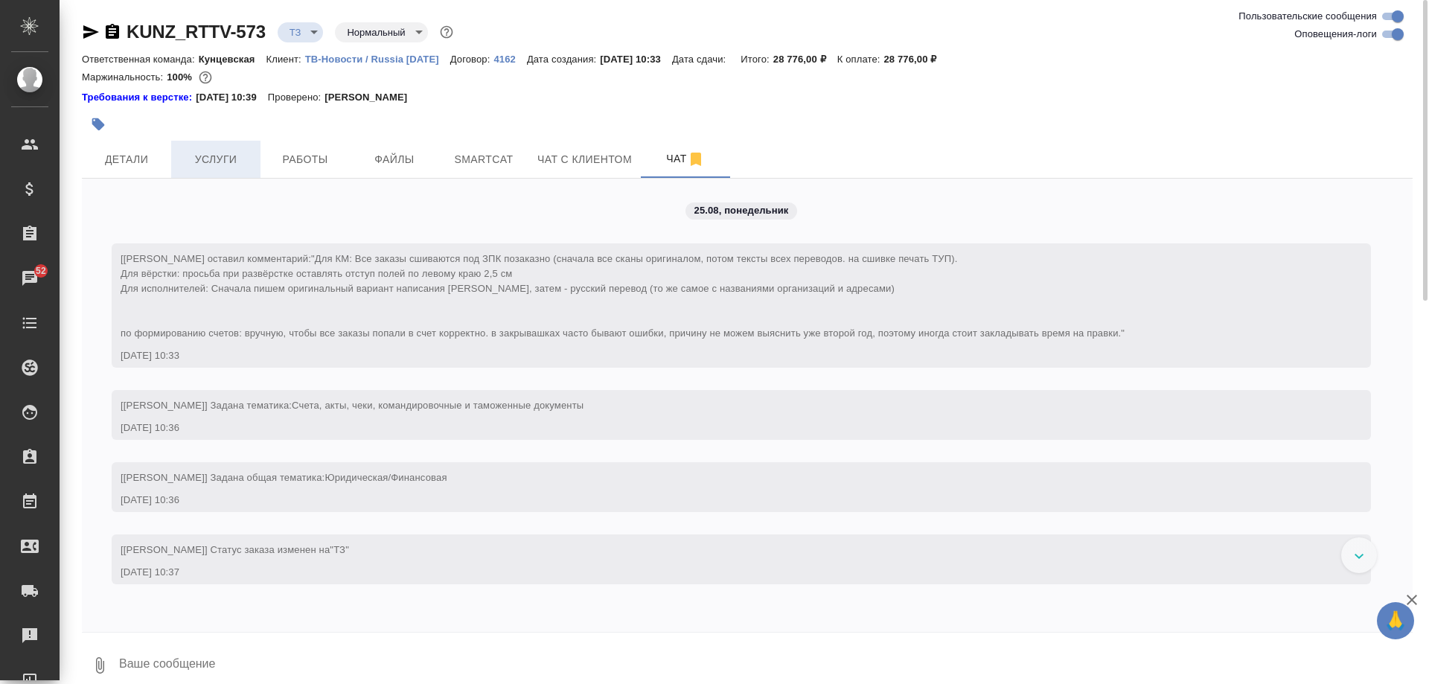
click at [235, 156] on span "Услуги" at bounding box center [215, 159] width 71 height 19
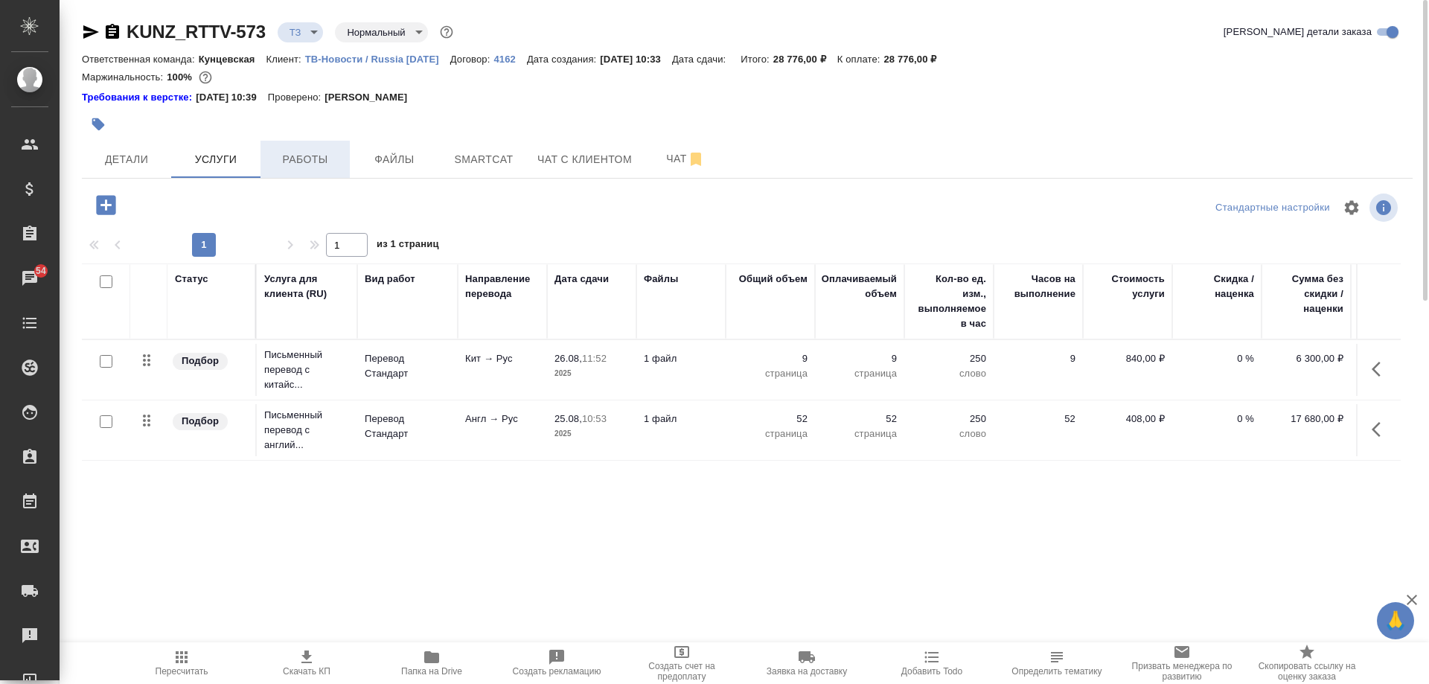
click at [337, 158] on span "Работы" at bounding box center [304, 159] width 71 height 19
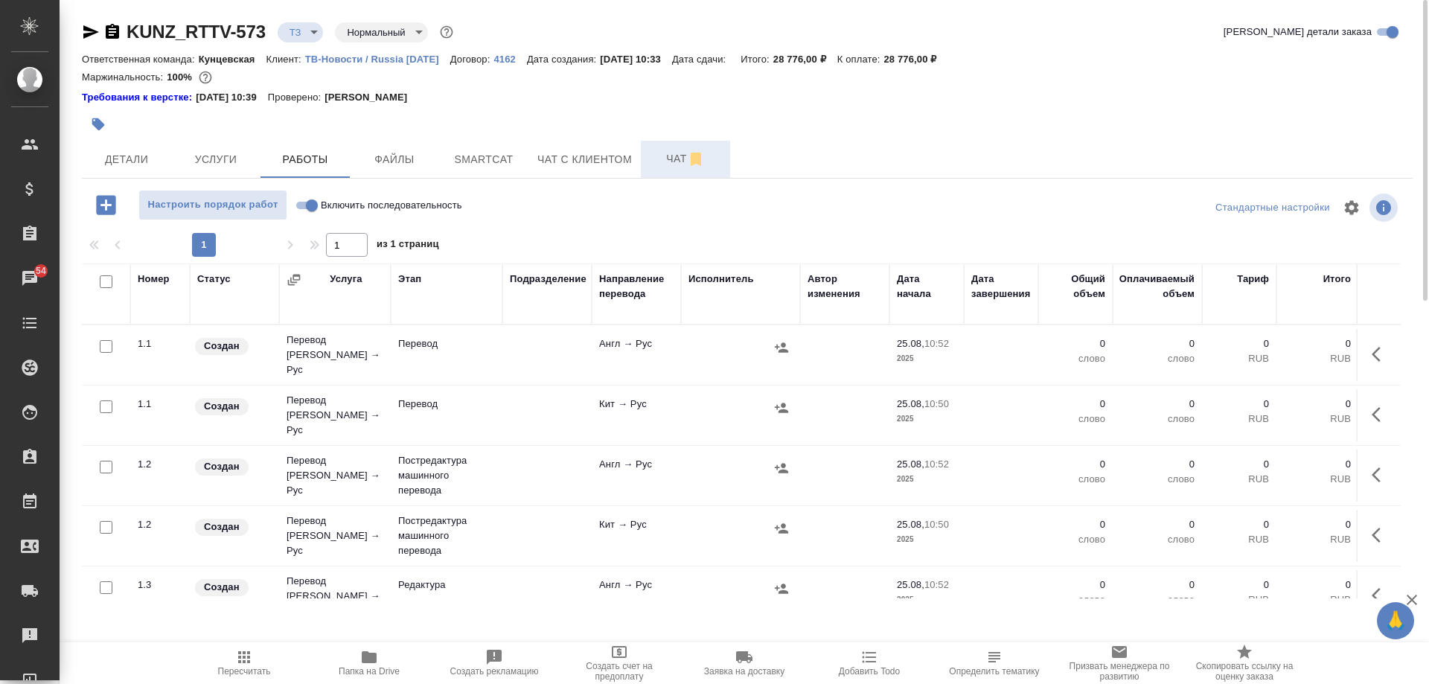
click at [667, 159] on span "Чат" at bounding box center [685, 159] width 71 height 19
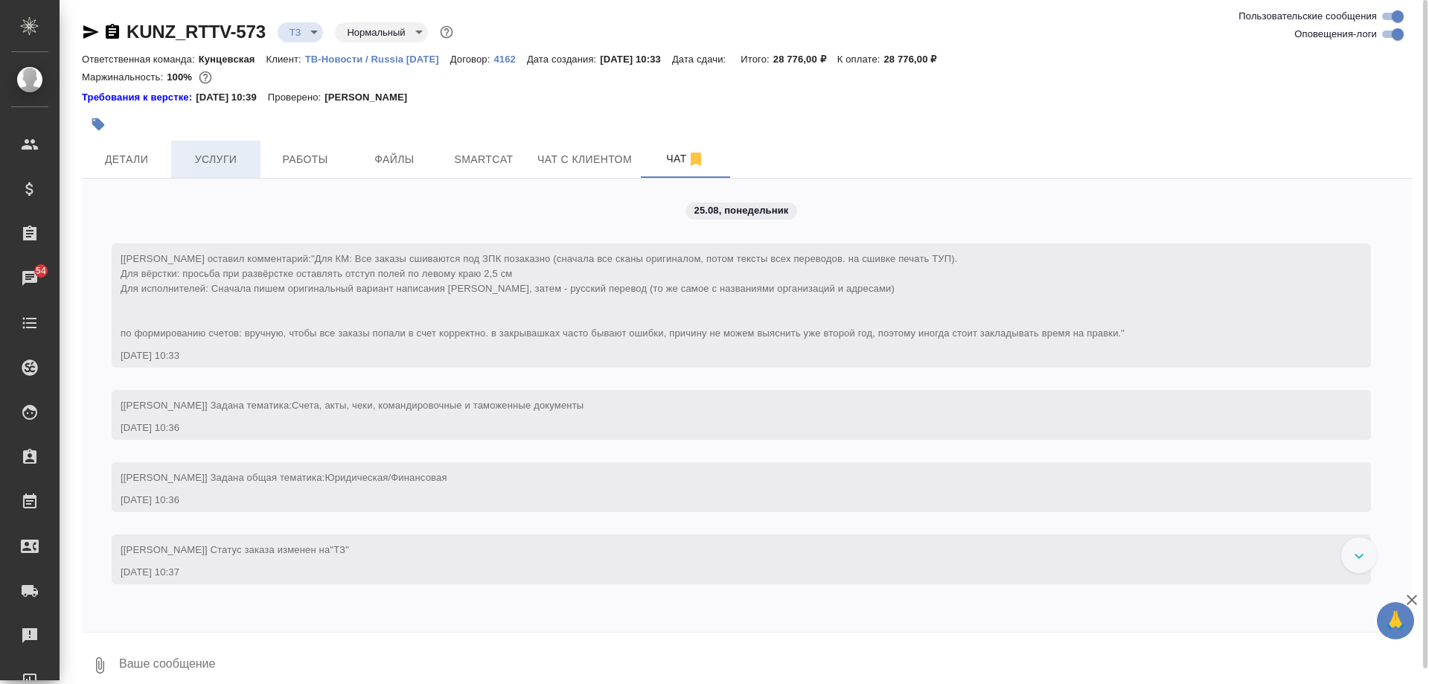
click at [182, 155] on span "Услуги" at bounding box center [215, 159] width 71 height 19
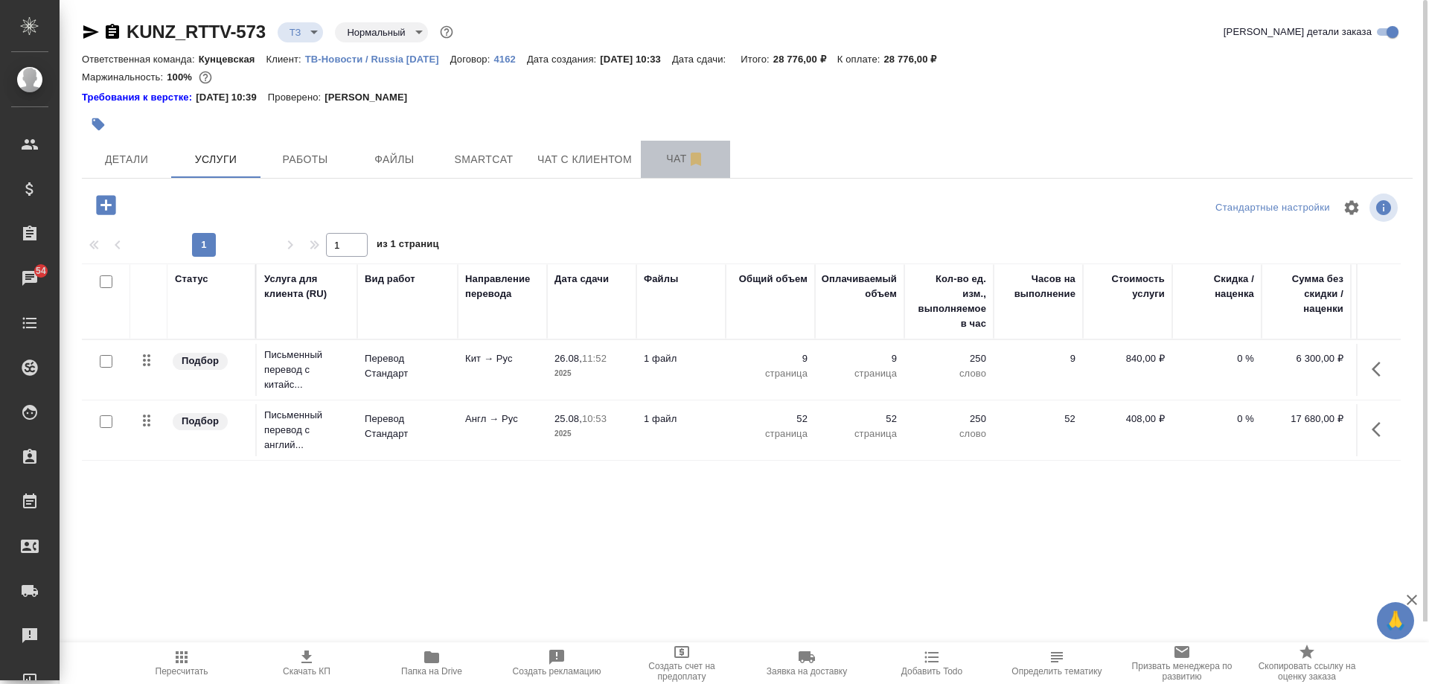
click at [666, 168] on button "Чат" at bounding box center [685, 159] width 89 height 37
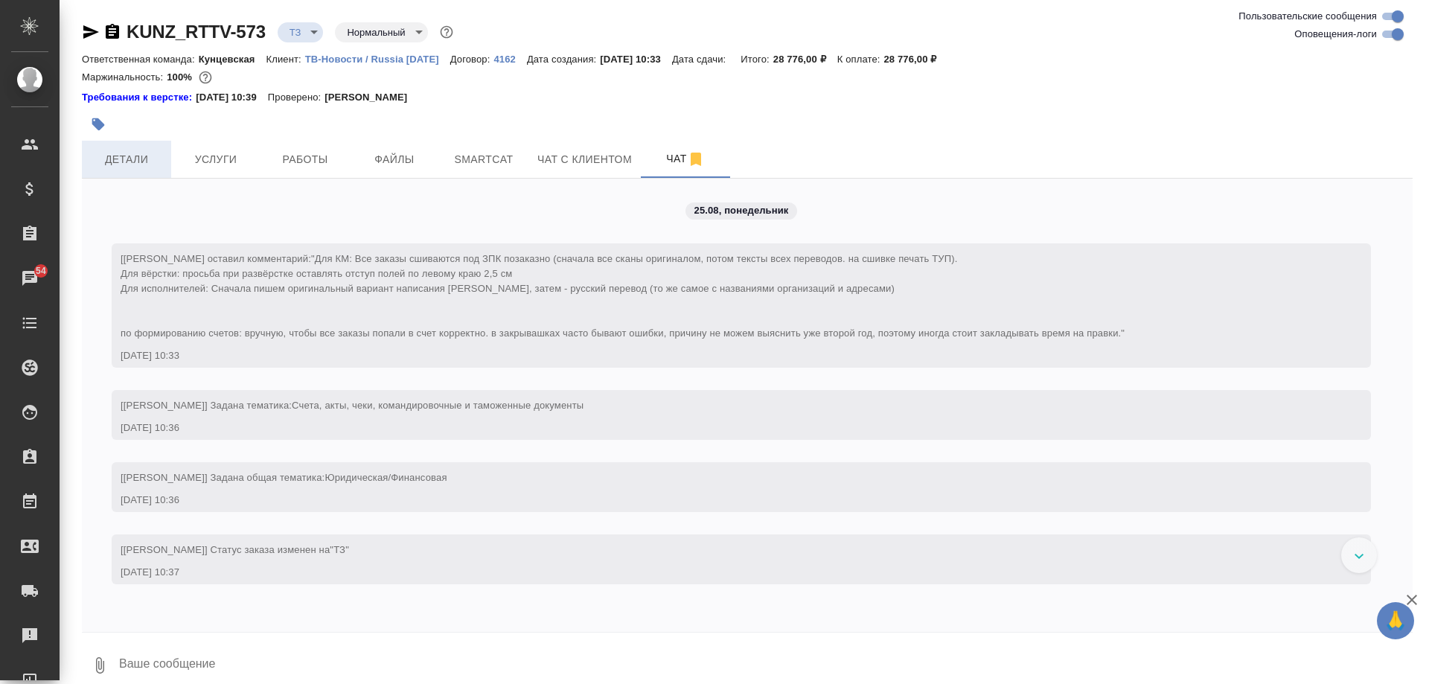
click at [140, 148] on button "Детали" at bounding box center [126, 159] width 89 height 37
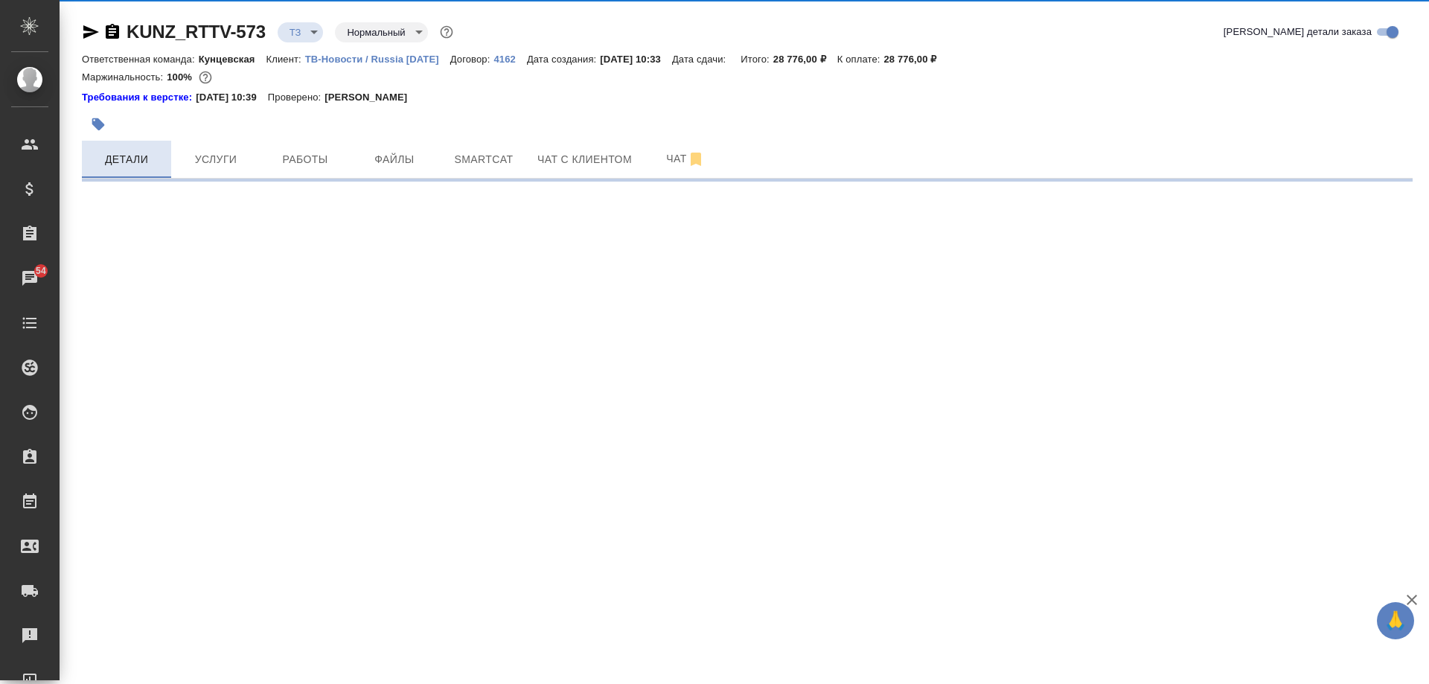
select select "RU"
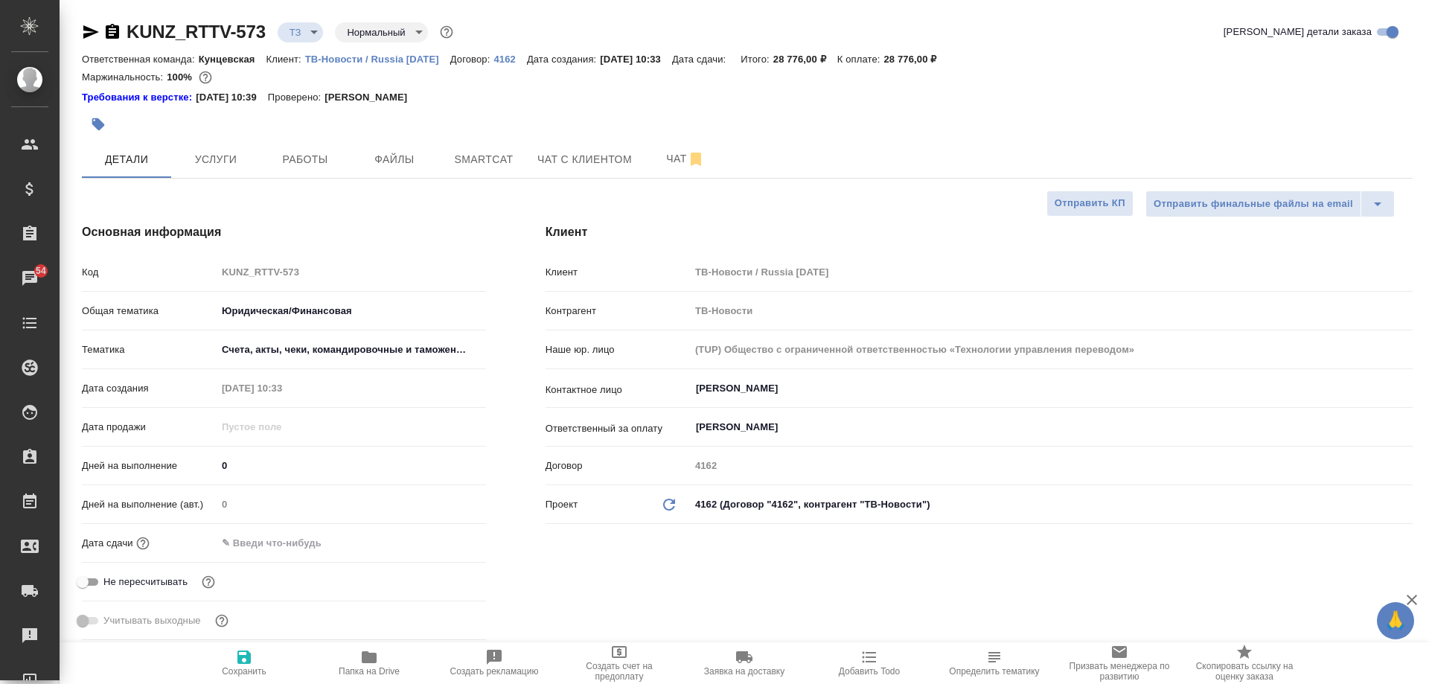
type textarea "x"
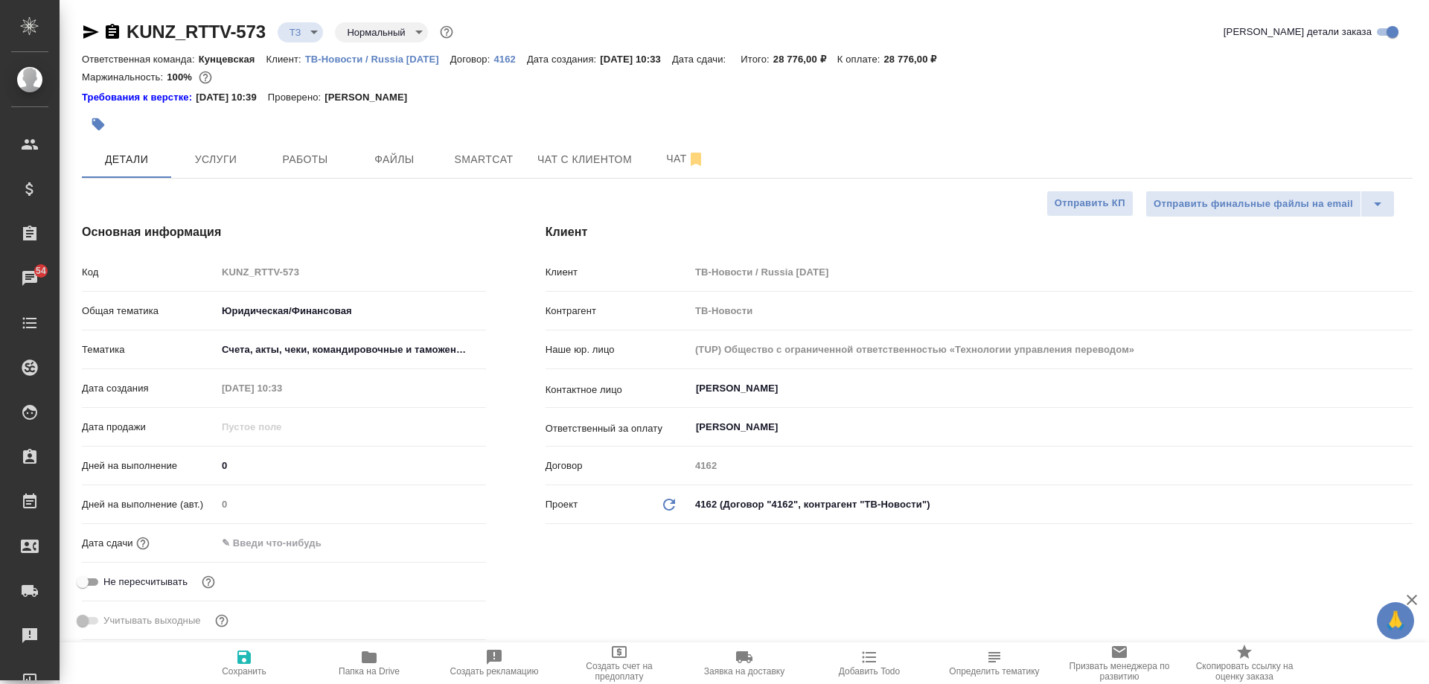
type textarea "x"
click at [230, 150] on span "Услуги" at bounding box center [215, 159] width 71 height 19
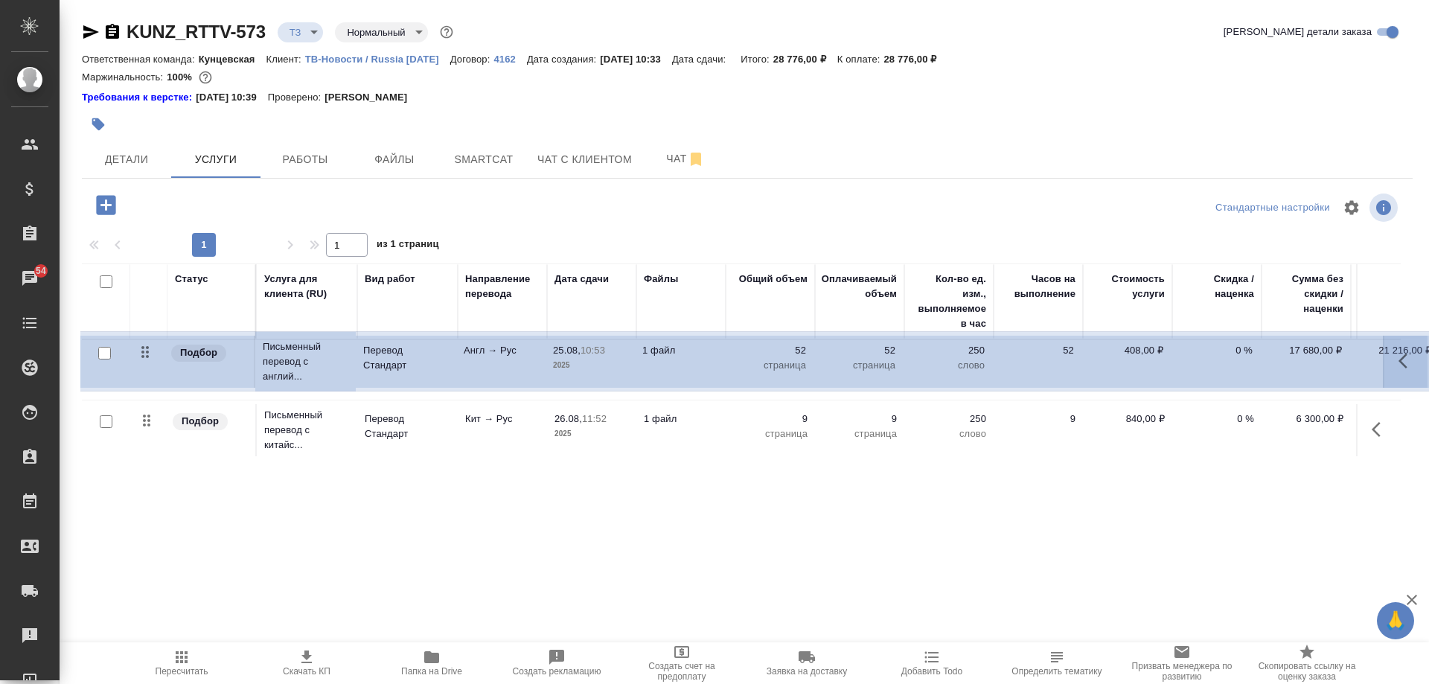
drag, startPoint x: 147, startPoint y: 422, endPoint x: 146, endPoint y: 349, distance: 73.0
click at [146, 349] on table "Статус Услуга для клиента (RU) Вид работ Направление перевода Дата сдачи Файлы …" at bounding box center [783, 362] width 1403 height 197
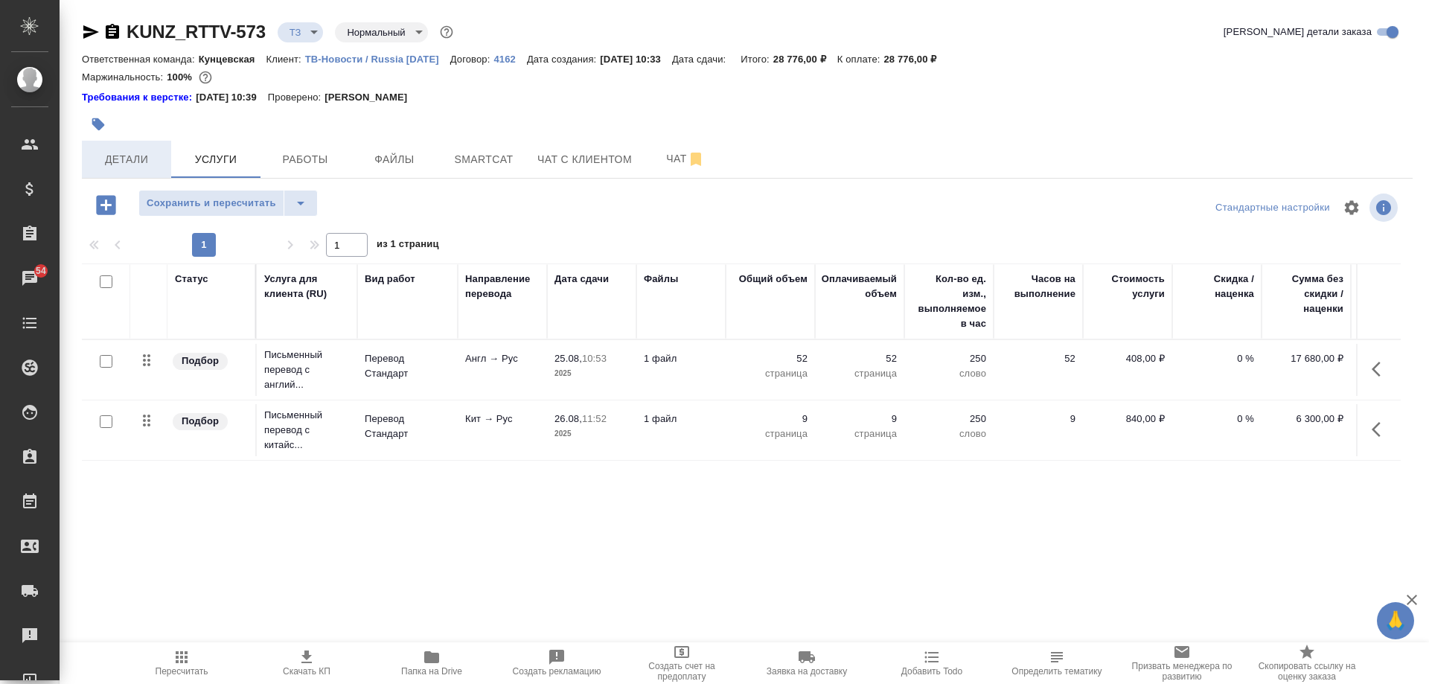
click at [133, 166] on span "Детали" at bounding box center [126, 159] width 71 height 19
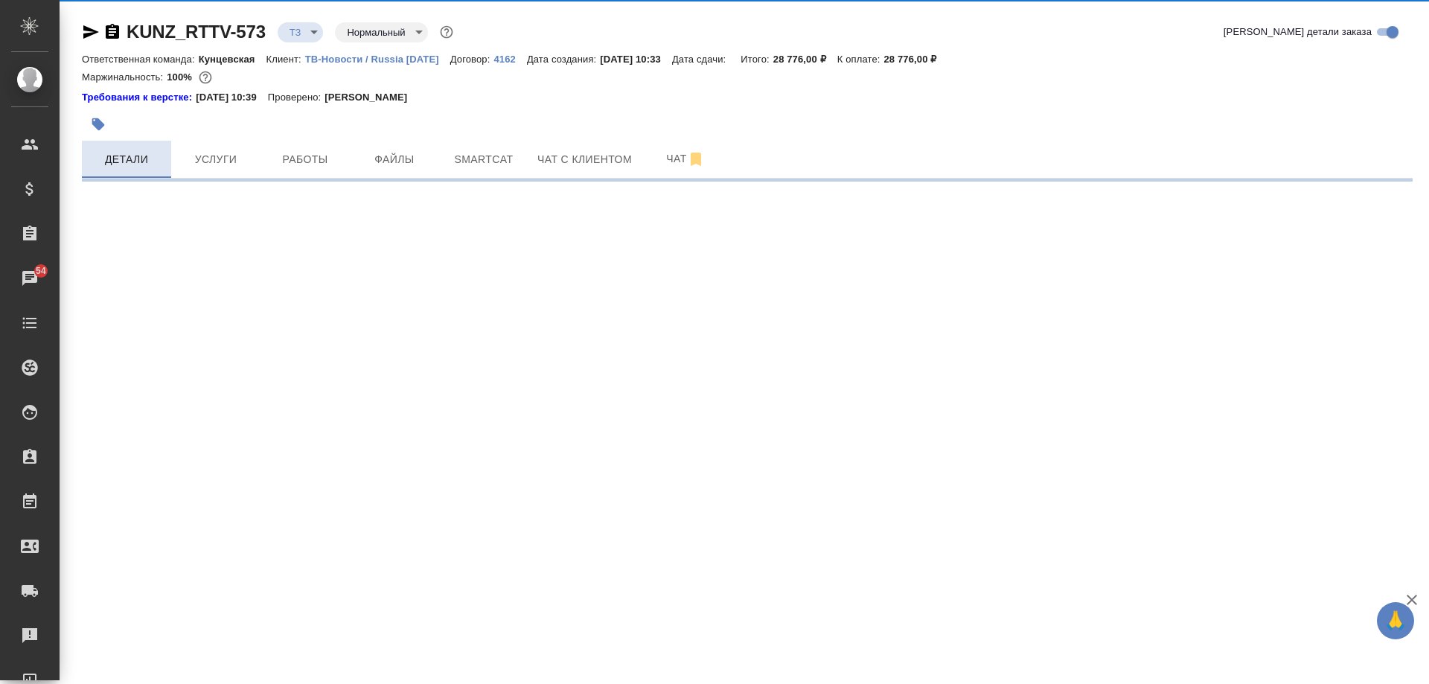
select select "RU"
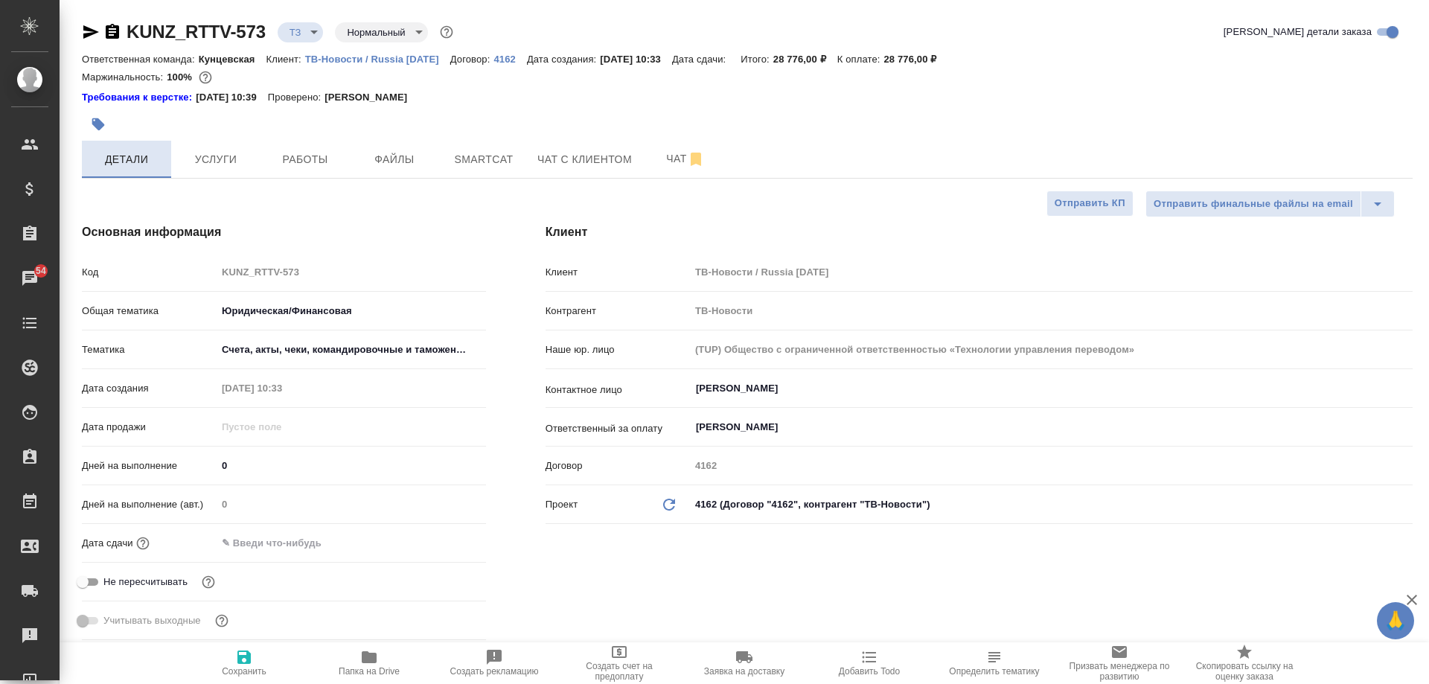
type textarea "x"
click at [220, 175] on button "Услуги" at bounding box center [215, 159] width 89 height 37
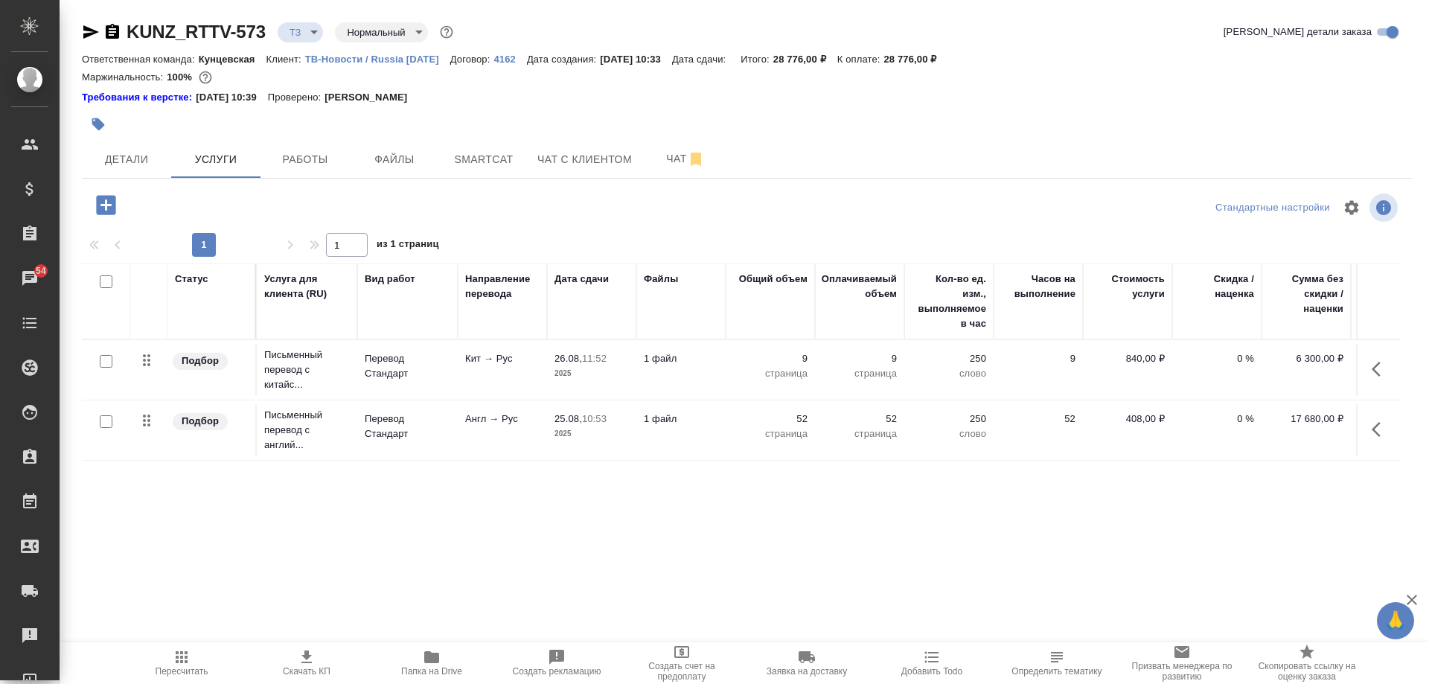
drag, startPoint x: 149, startPoint y: 410, endPoint x: 149, endPoint y: 365, distance: 45.4
click at [149, 365] on tbody "Подбор Письменный перевод с китайс... Перевод Стандарт Кит → Рус 26.08, 11:52 2…" at bounding box center [783, 400] width 1403 height 121
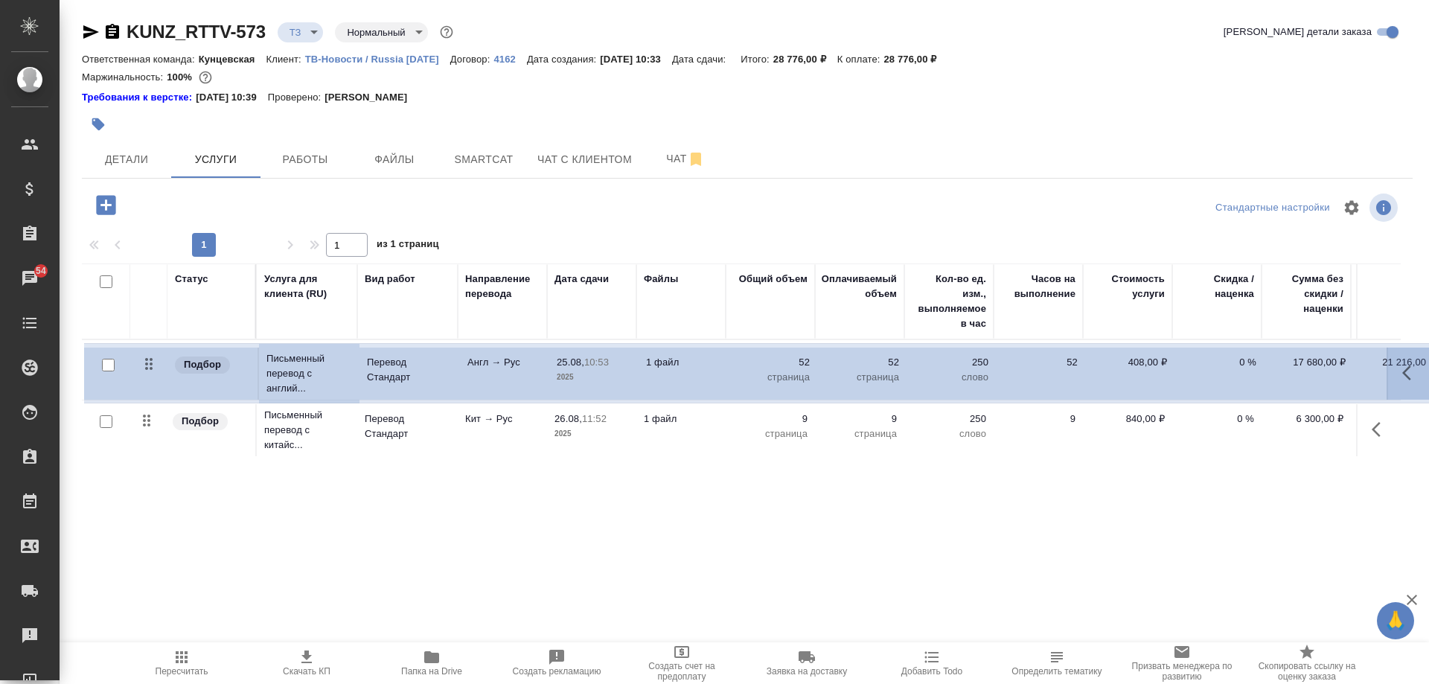
drag, startPoint x: 144, startPoint y: 421, endPoint x: 147, endPoint y: 359, distance: 61.8
click at [147, 359] on table "Статус Услуга для клиента (RU) Вид работ Направление перевода Дата сдачи Файлы …" at bounding box center [783, 362] width 1403 height 197
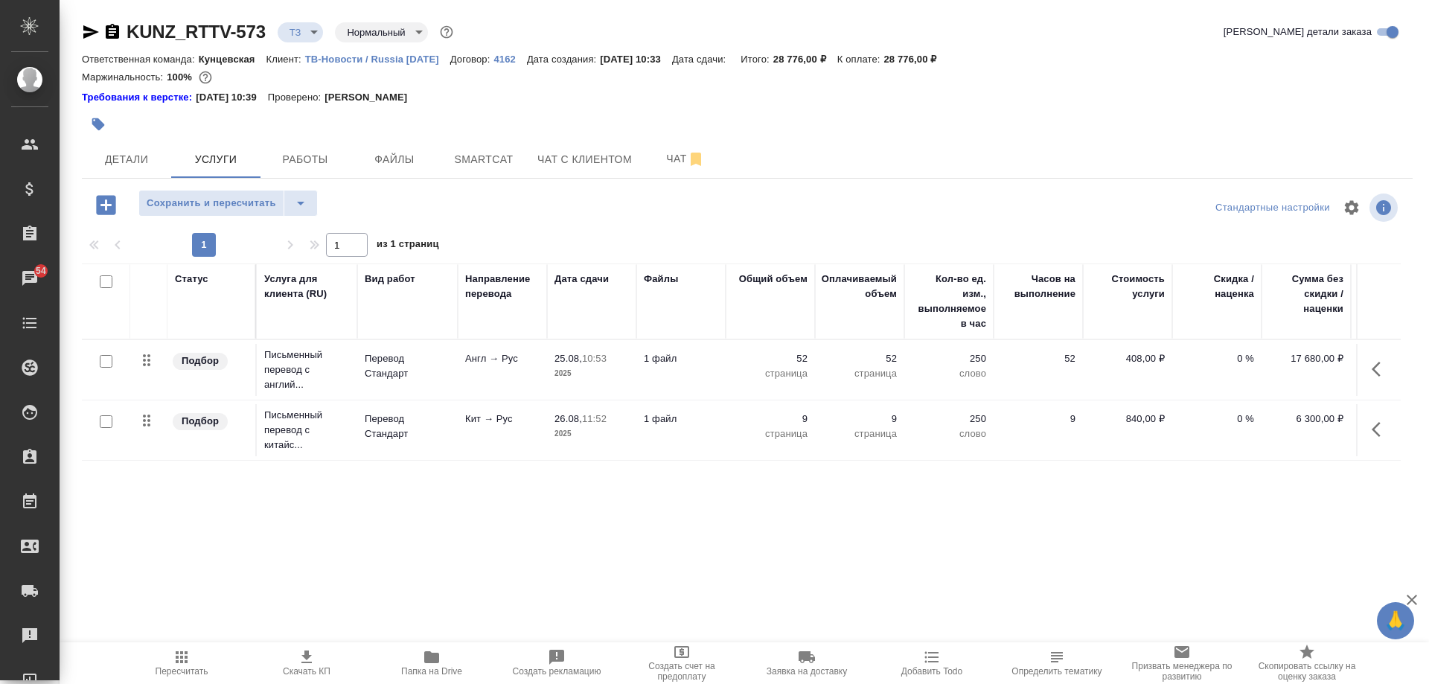
click at [202, 653] on span "Пересчитать" at bounding box center [181, 662] width 107 height 28
click at [651, 159] on span "Чат" at bounding box center [685, 159] width 71 height 19
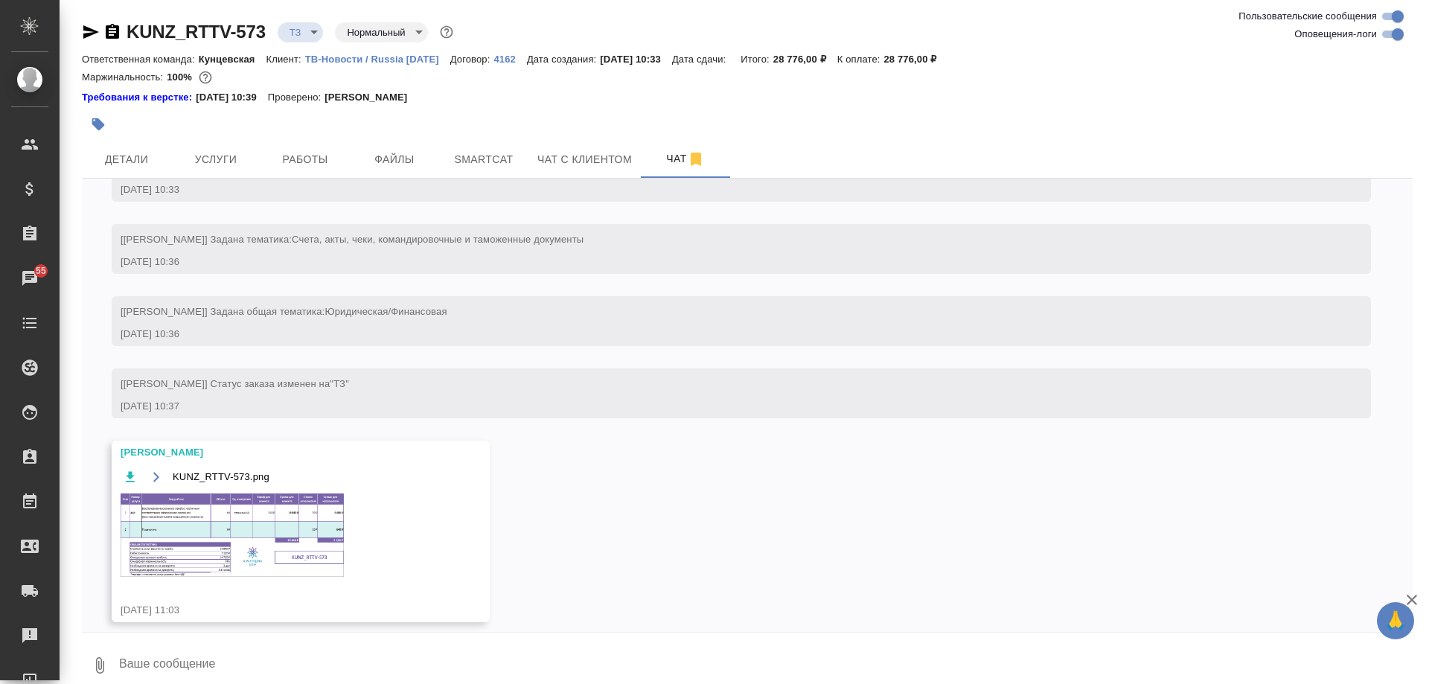
scroll to position [167, 0]
click at [256, 526] on img at bounding box center [232, 533] width 223 height 83
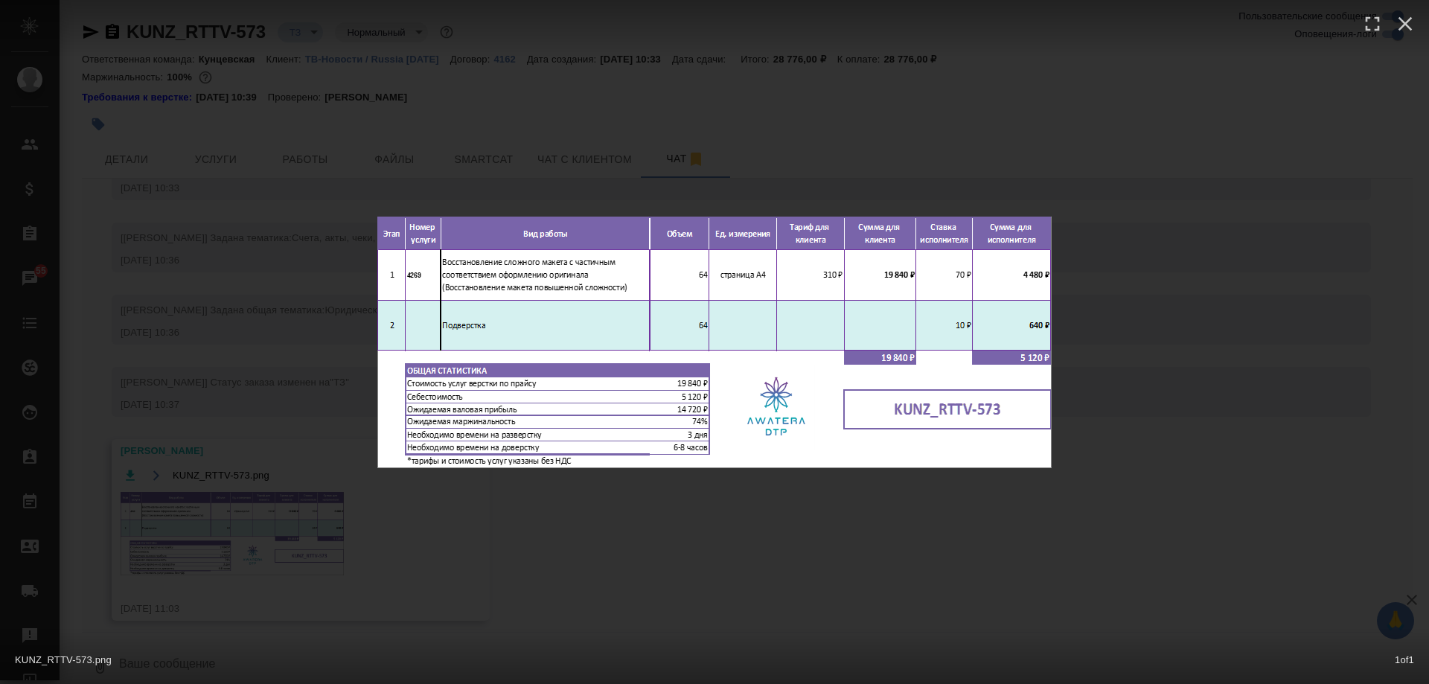
click at [1136, 269] on div "KUNZ_RTTV-573.png 1 of 1" at bounding box center [714, 342] width 1429 height 684
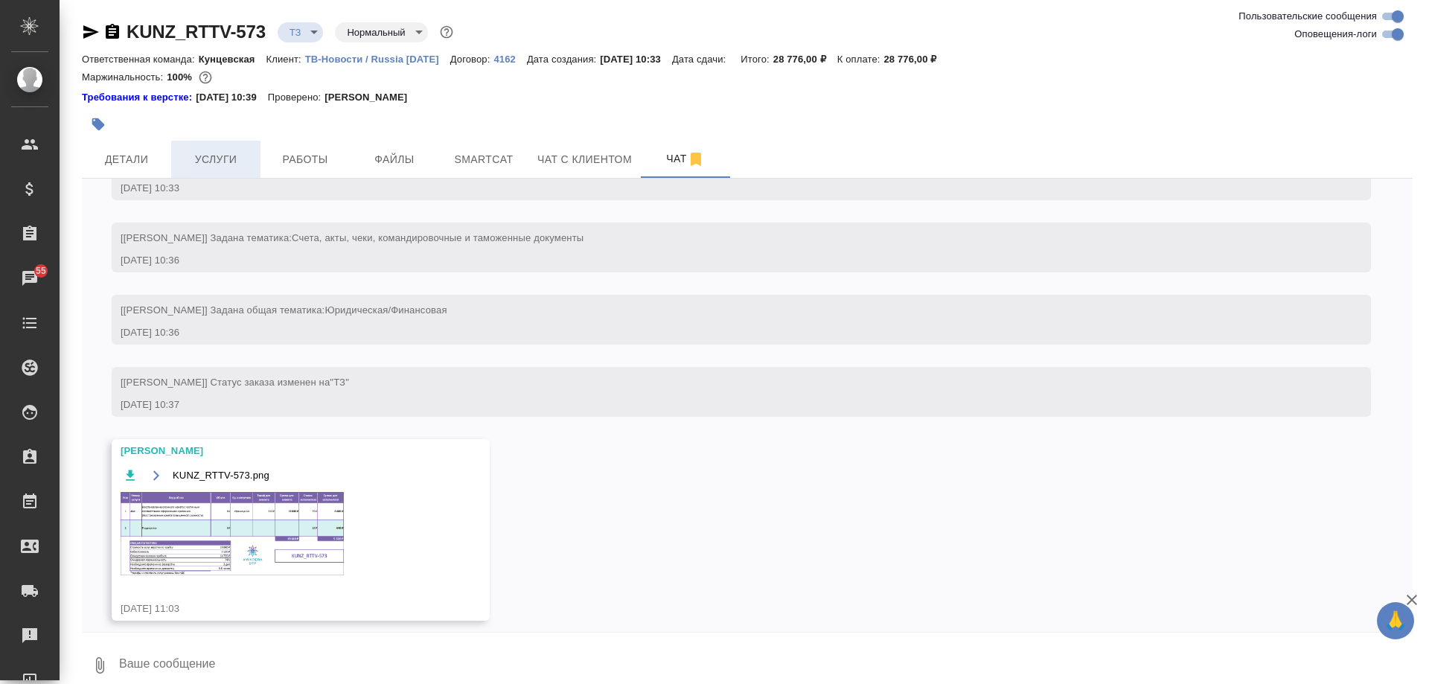
click at [238, 170] on button "Услуги" at bounding box center [215, 159] width 89 height 37
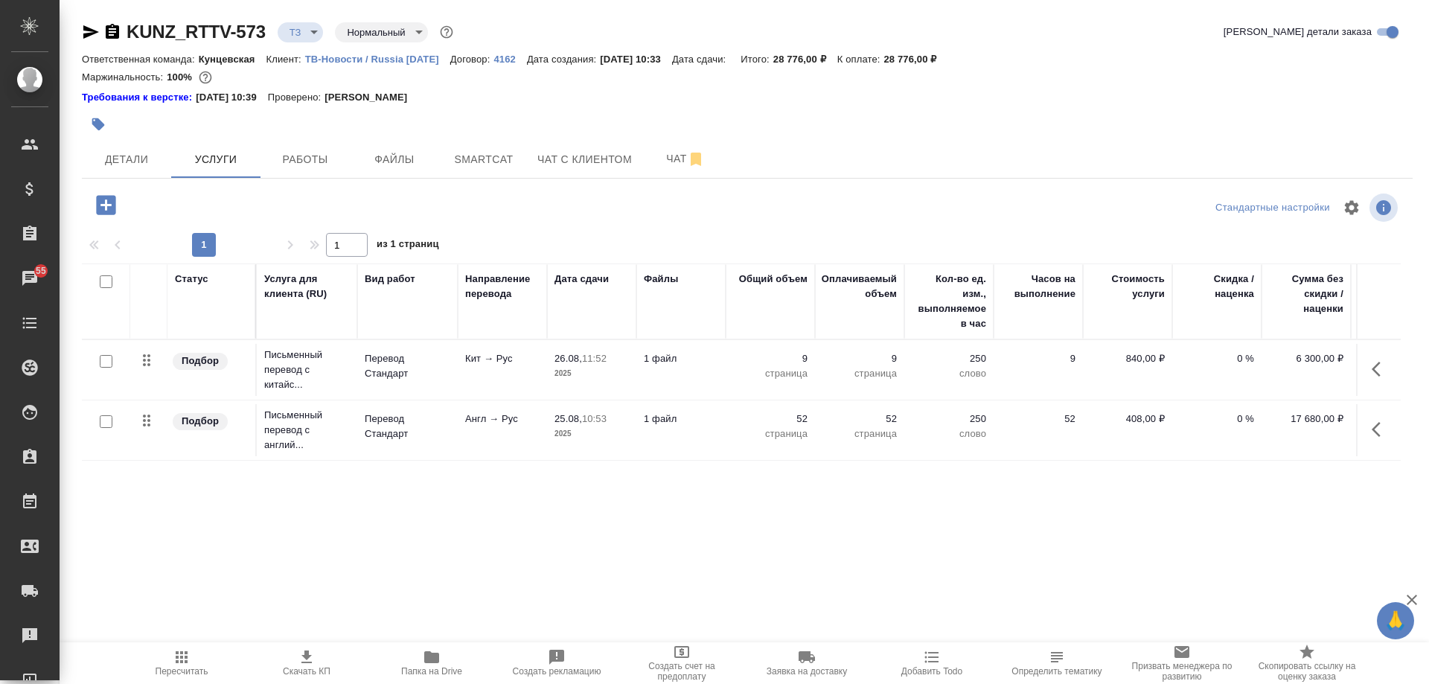
click at [106, 205] on icon "button" at bounding box center [106, 205] width 26 height 26
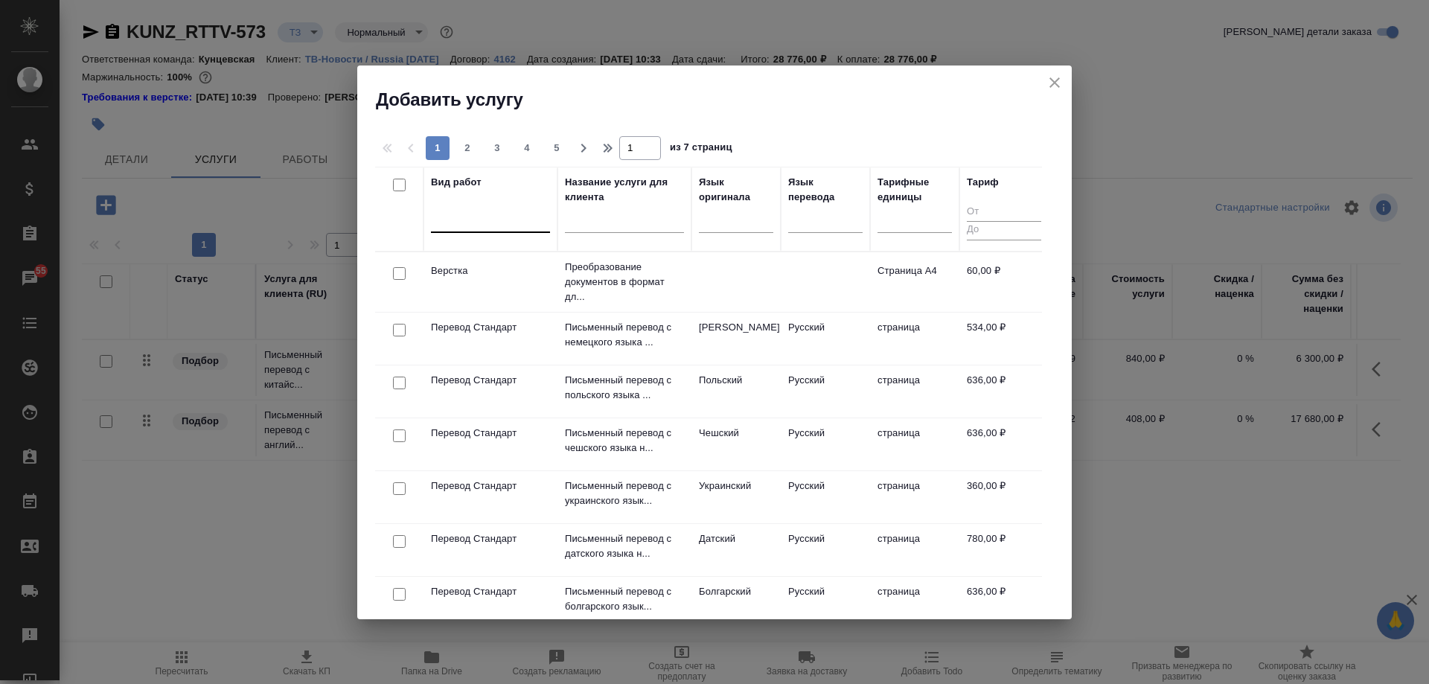
click at [479, 217] on div at bounding box center [490, 218] width 119 height 22
type input "d"
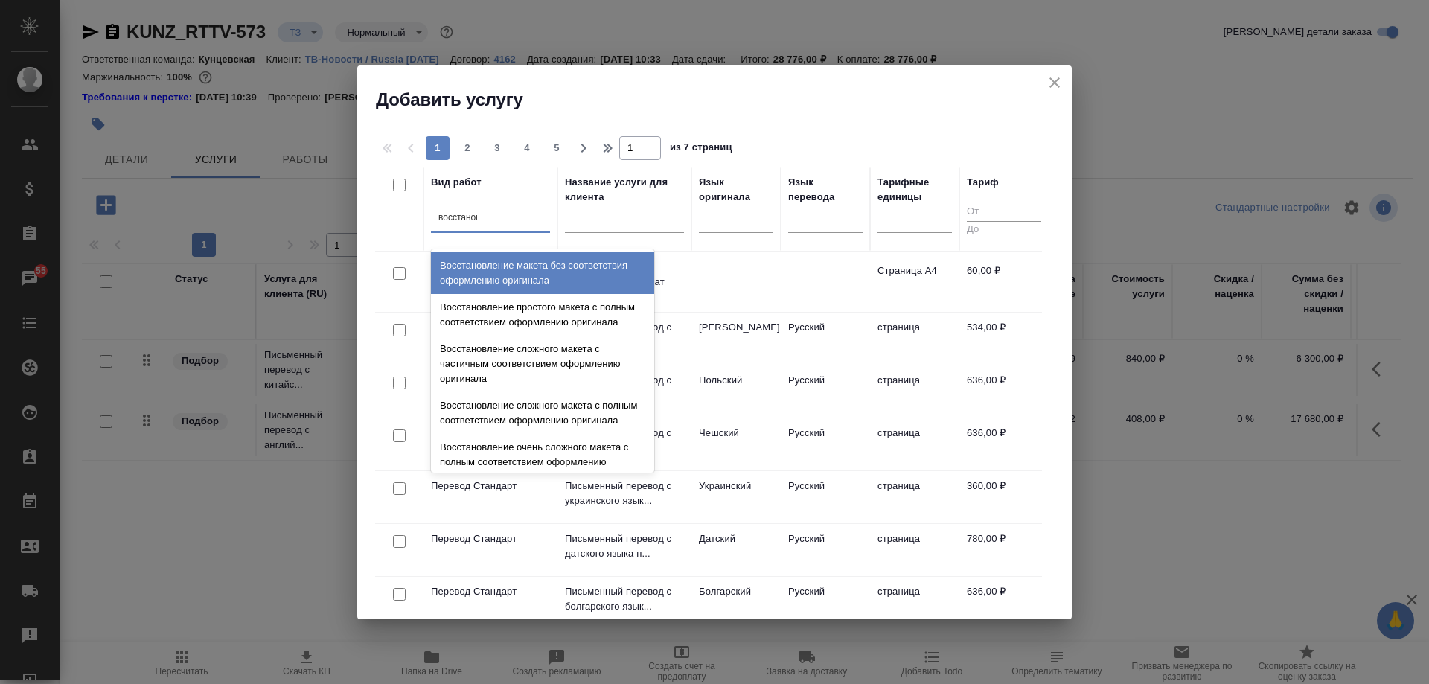
type input "восстановл"
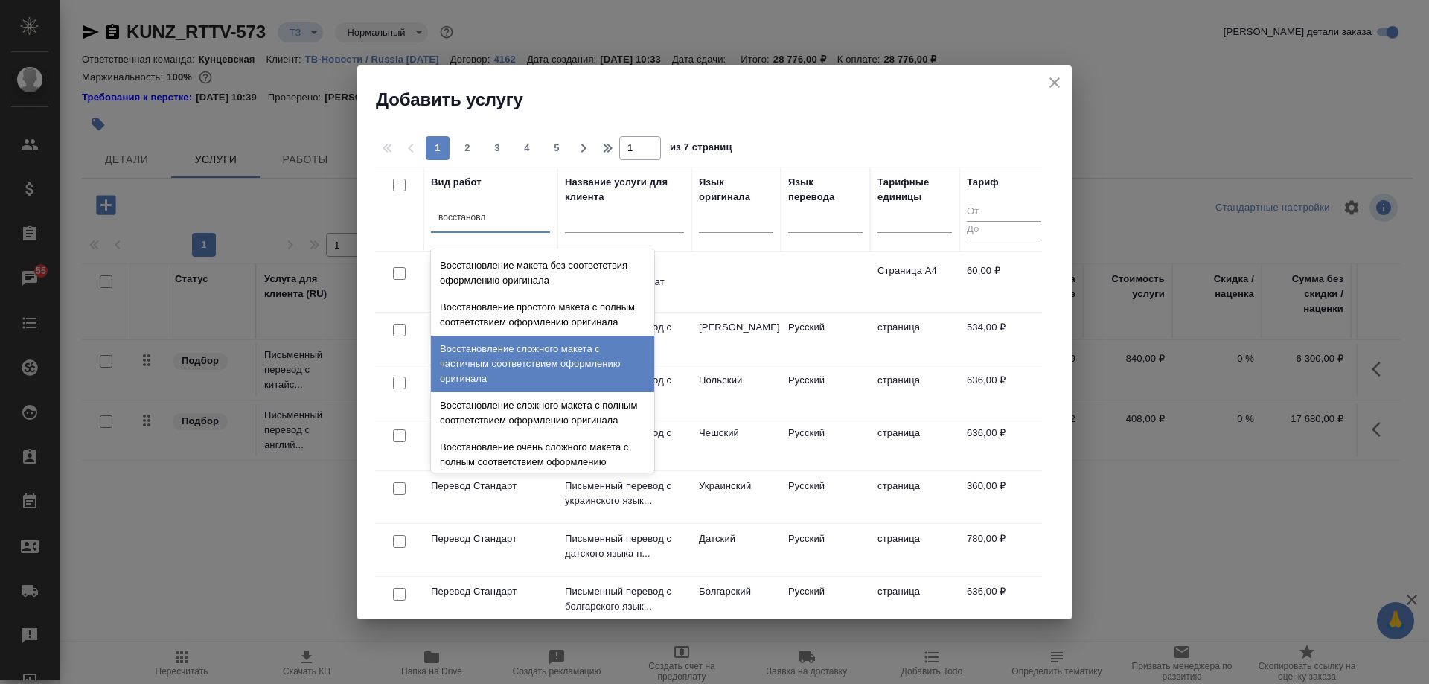
click at [584, 381] on div "Восстановление сложного макета с частичным соответствием оформлению оригинала" at bounding box center [542, 364] width 223 height 57
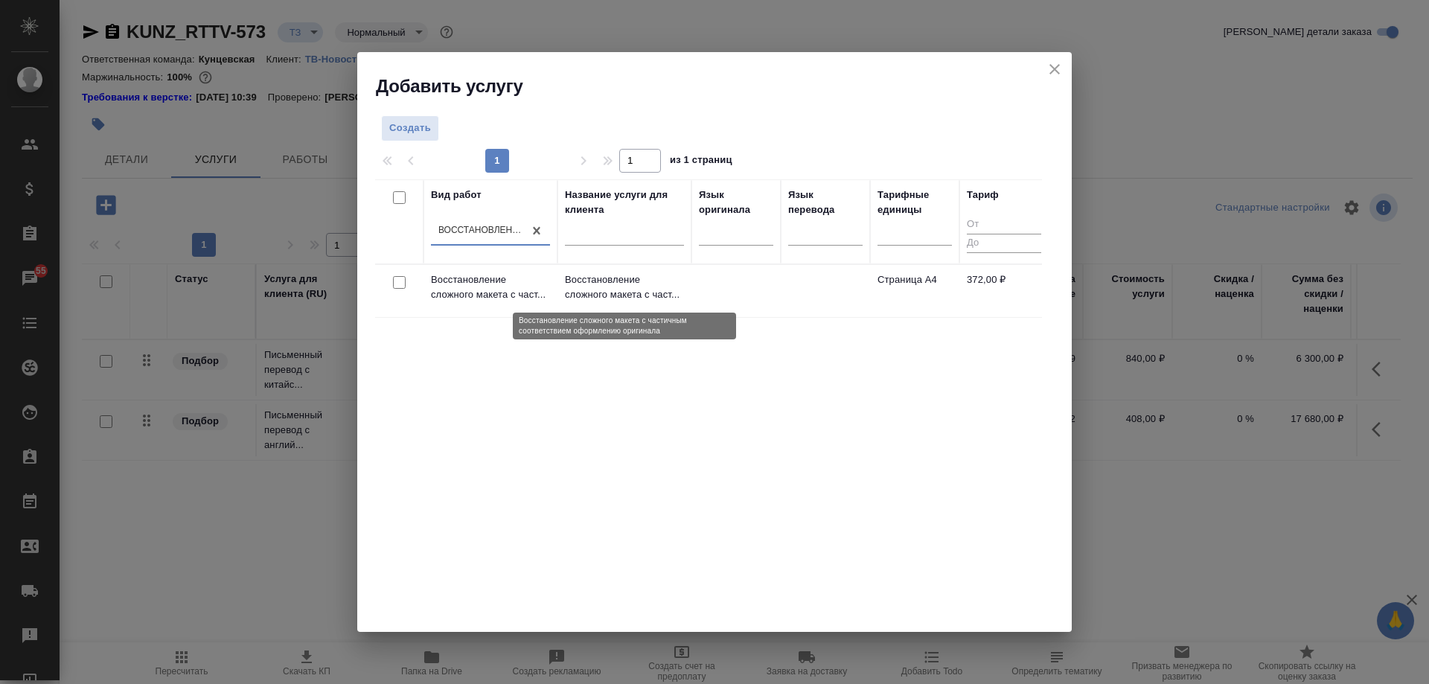
click at [626, 281] on p "Восстановление сложного макета с част..." at bounding box center [624, 287] width 119 height 30
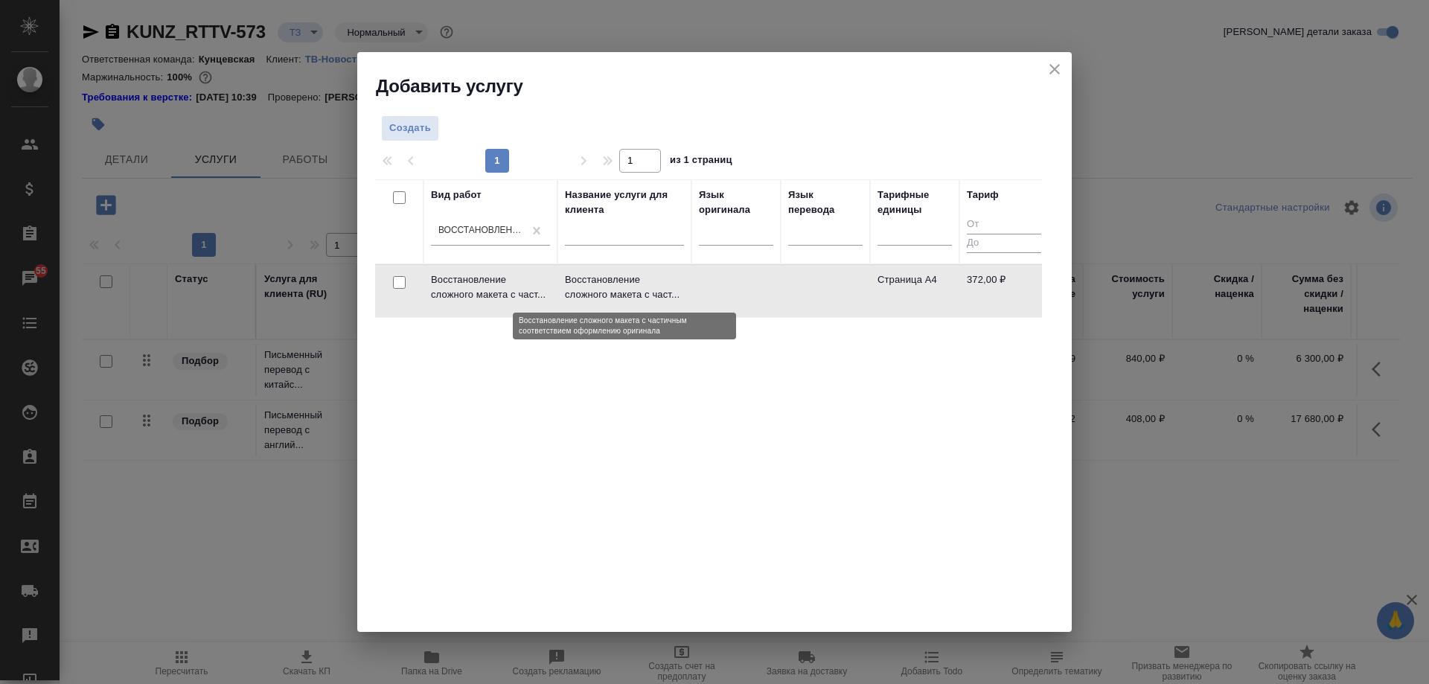
click at [626, 281] on p "Восстановление сложного макета с част..." at bounding box center [624, 287] width 119 height 30
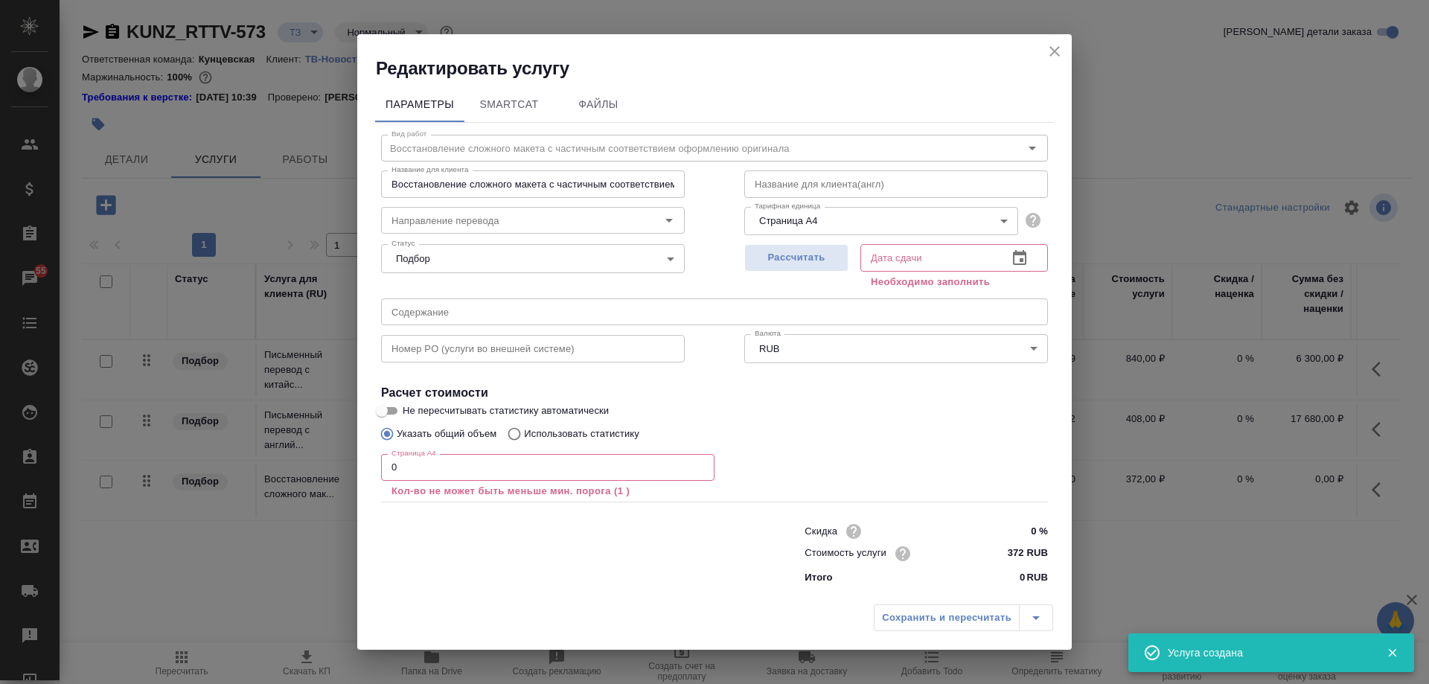
click at [564, 466] on input "0" at bounding box center [547, 467] width 333 height 27
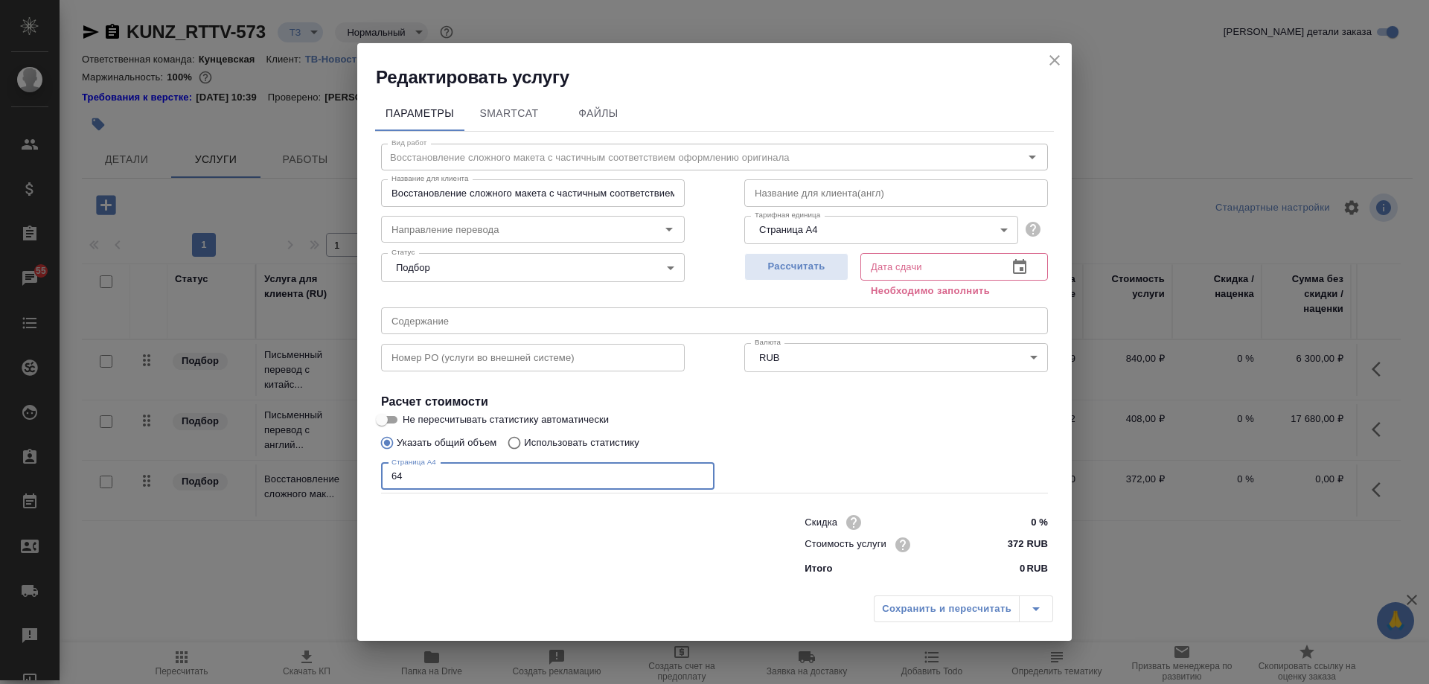
type input "64"
drag, startPoint x: 558, startPoint y: 200, endPoint x: 738, endPoint y: 200, distance: 180.1
click at [738, 200] on div "Вид работ Восстановление сложного макета с частичным соответствием оформлению о…" at bounding box center [714, 357] width 679 height 450
click at [742, 424] on label "Не пересчитывать статистику автоматически" at bounding box center [705, 420] width 664 height 18
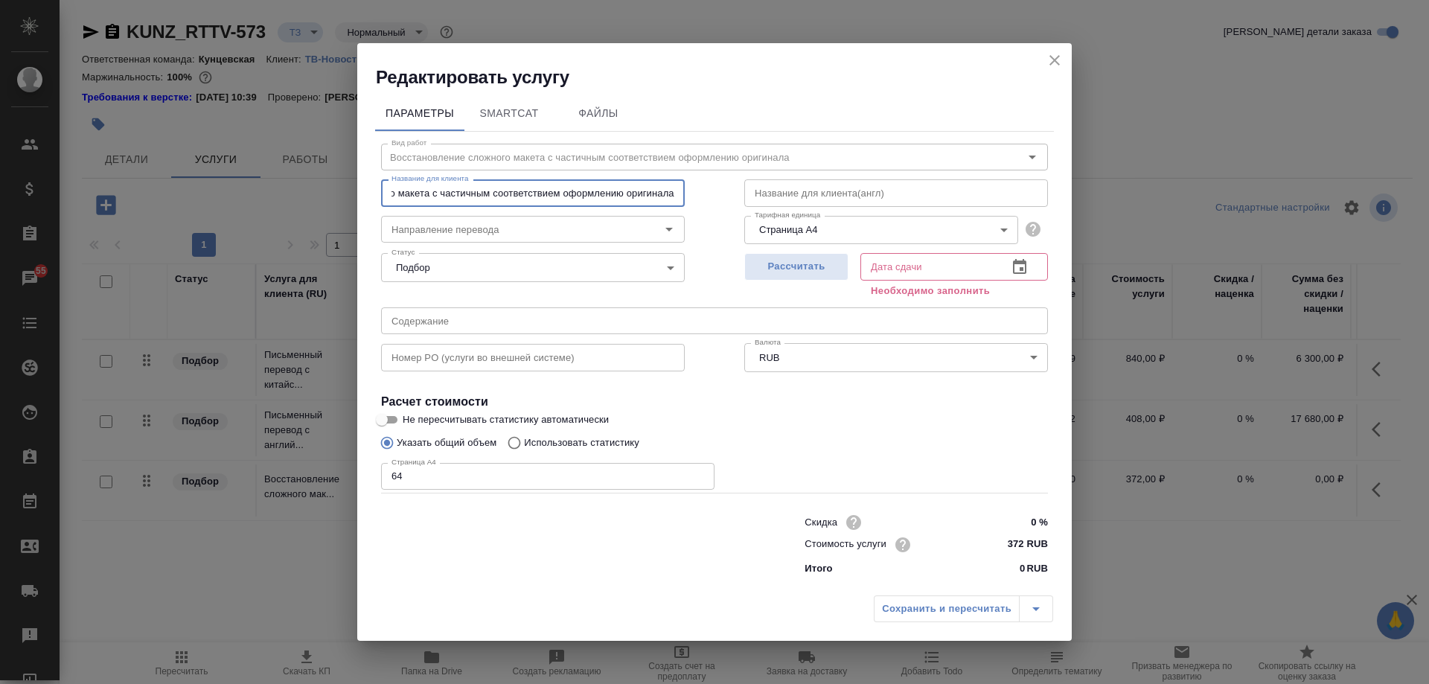
click at [409, 424] on input "Не пересчитывать статистику автоматически" at bounding box center [382, 420] width 54 height 18
checkbox input "true"
click at [817, 278] on button "Рассчитать" at bounding box center [796, 267] width 104 height 28
type input "26.08.2025 15:54"
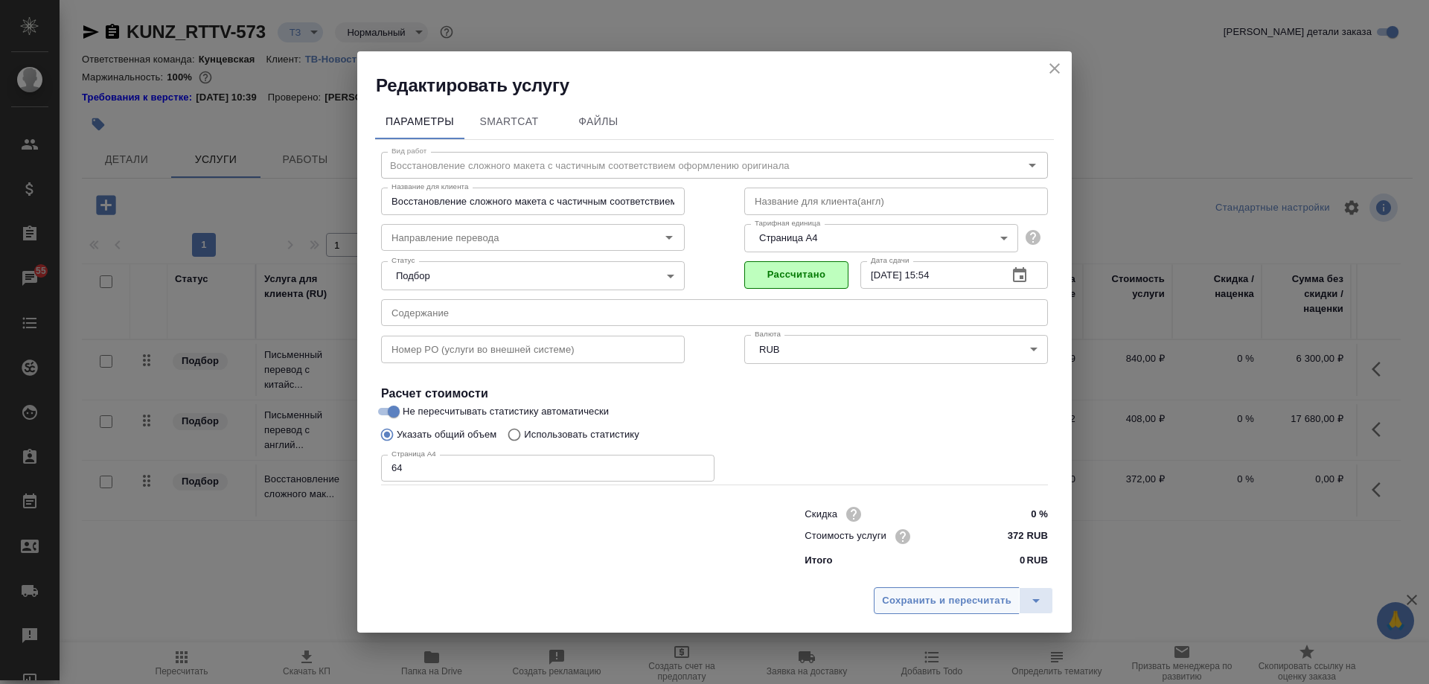
click at [938, 604] on span "Сохранить и пересчитать" at bounding box center [947, 601] width 130 height 17
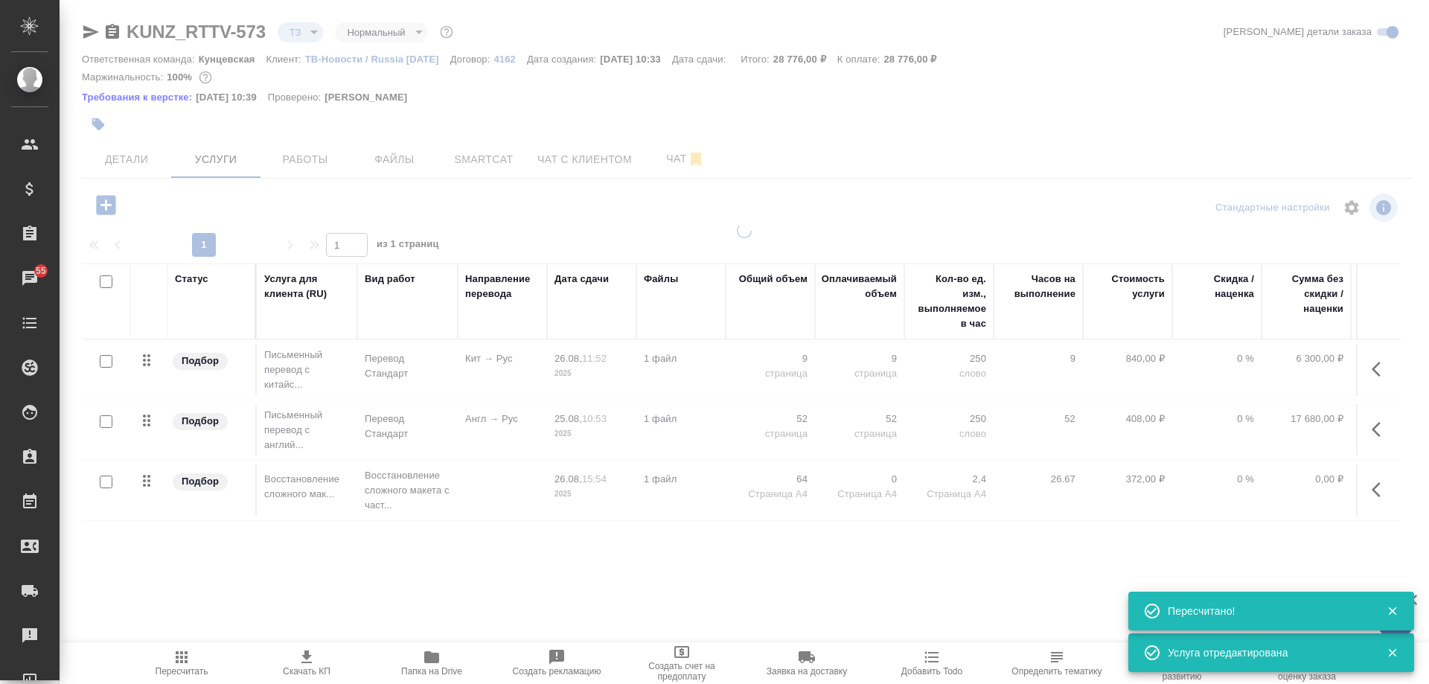
type input "new"
type input "urgent"
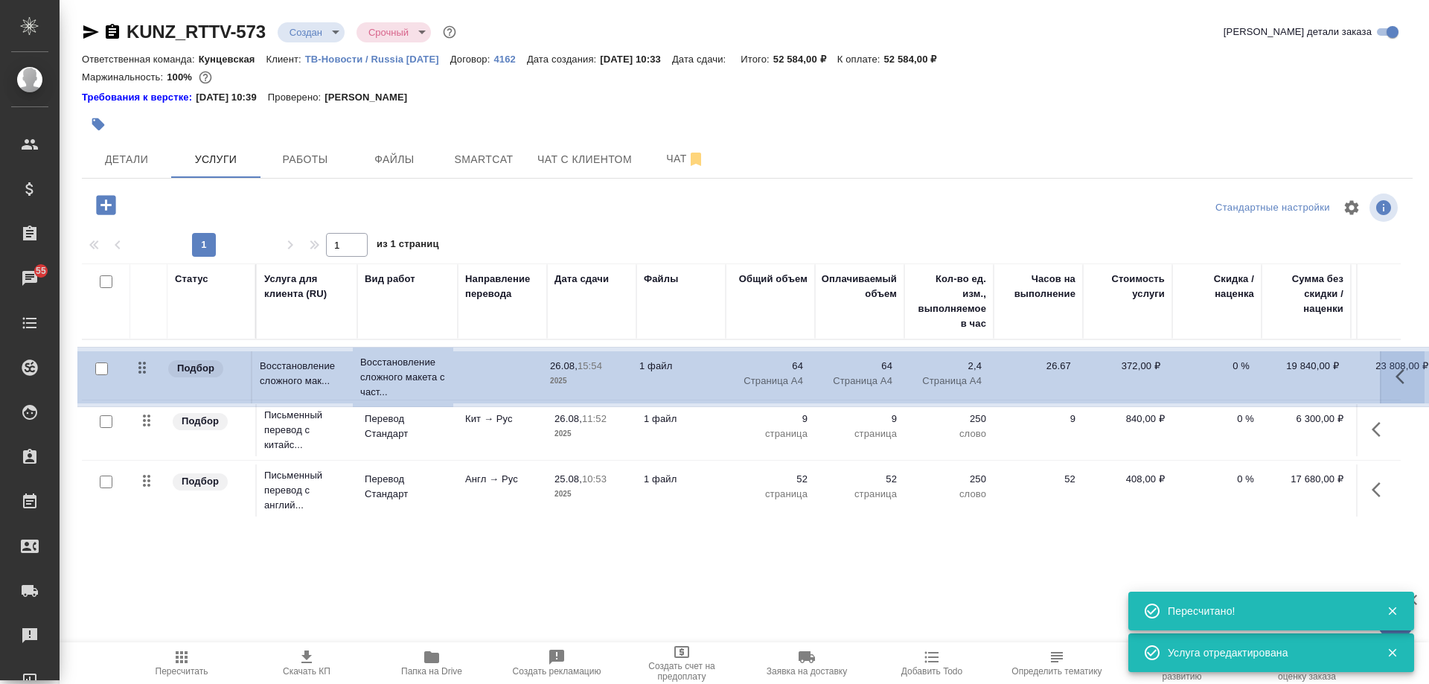
drag, startPoint x: 146, startPoint y: 483, endPoint x: 143, endPoint y: 357, distance: 126.6
click at [143, 357] on table "Статус Услуга для клиента (RU) Вид работ Направление перевода Дата сдачи Файлы …" at bounding box center [783, 393] width 1403 height 258
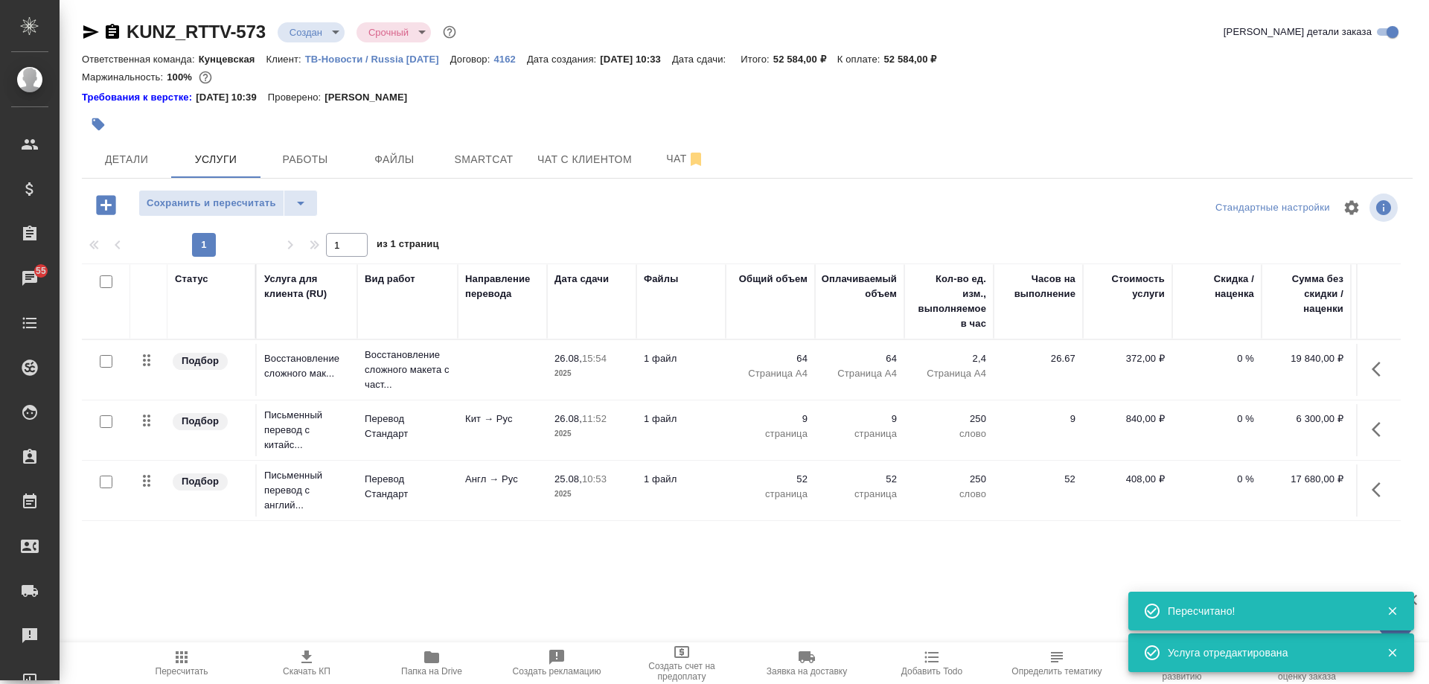
click at [176, 663] on icon "button" at bounding box center [182, 657] width 12 height 12
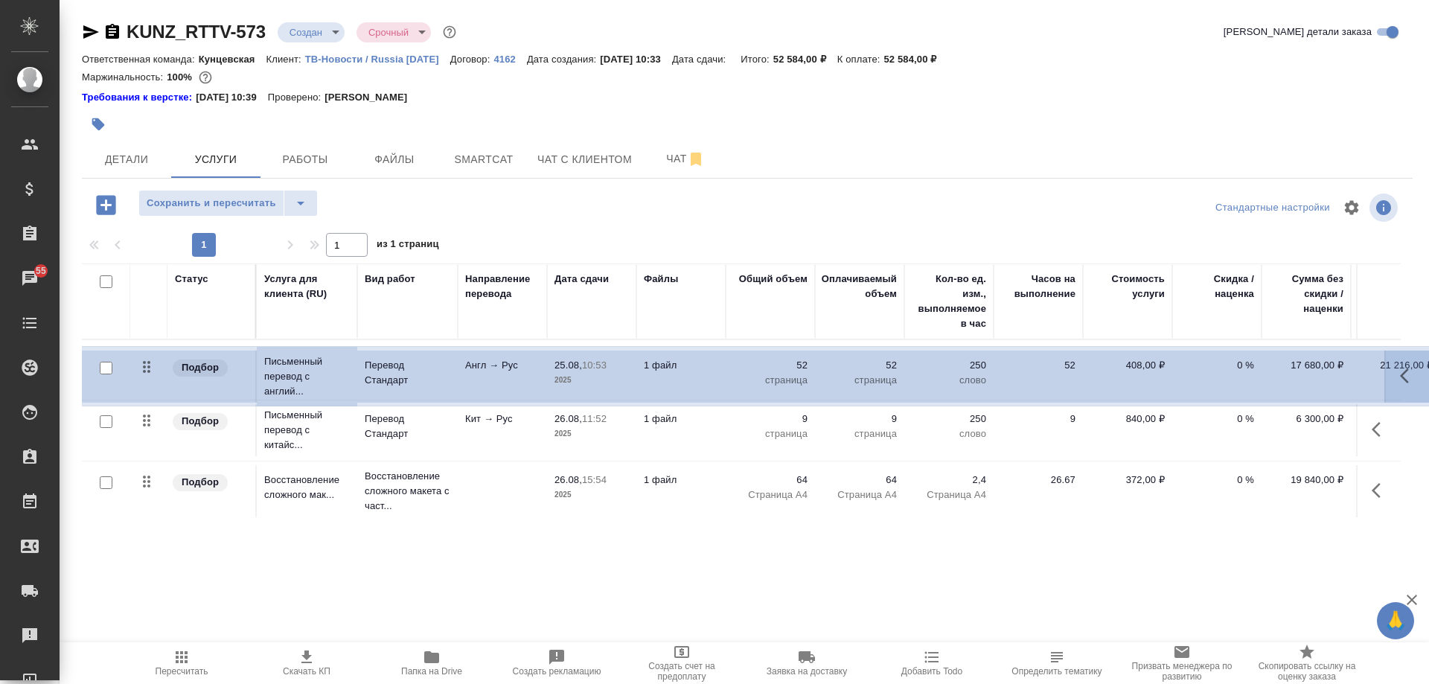
drag, startPoint x: 147, startPoint y: 419, endPoint x: 147, endPoint y: 357, distance: 62.5
click at [147, 357] on table "Статус Услуга для клиента (RU) Вид работ Направление перевода Дата сдачи Файлы …" at bounding box center [783, 393] width 1403 height 258
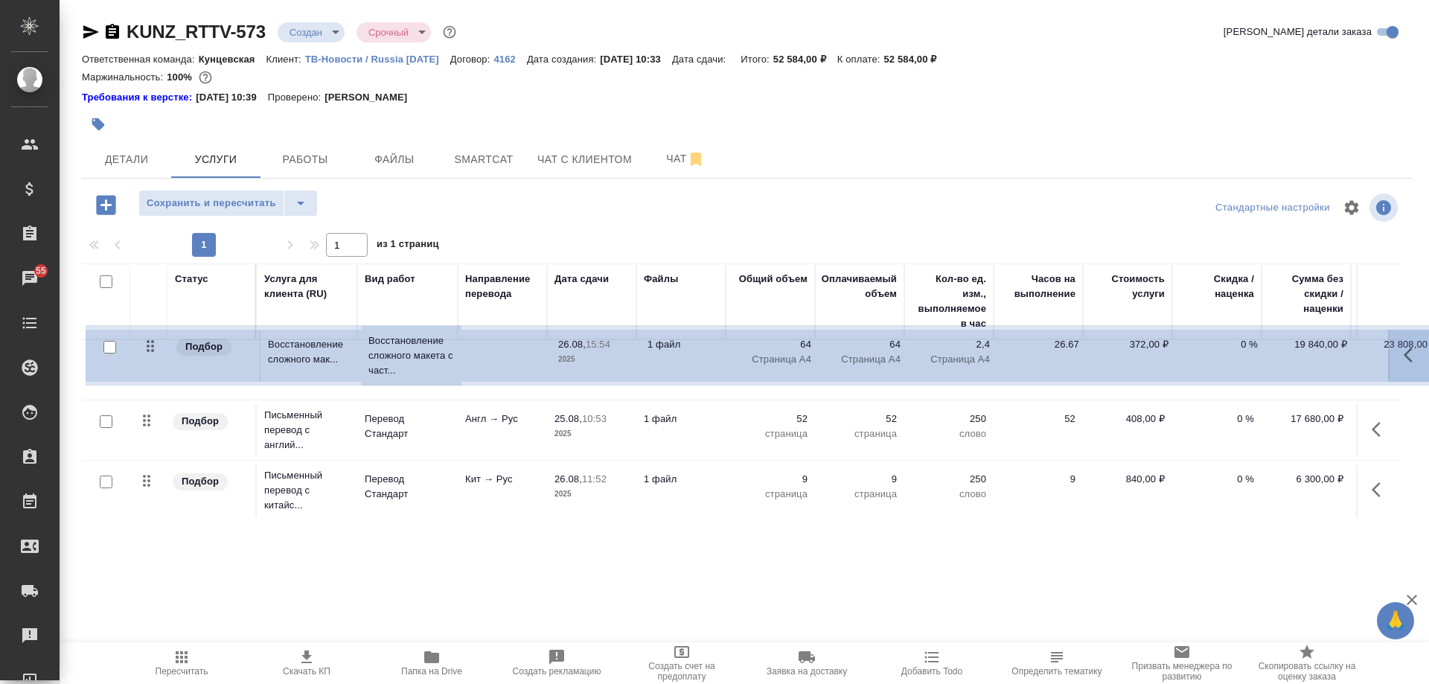
drag, startPoint x: 148, startPoint y: 479, endPoint x: 150, endPoint y: 334, distance: 145.2
click at [150, 334] on table "Статус Услуга для клиента (RU) Вид работ Направление перевода Дата сдачи Файлы …" at bounding box center [783, 393] width 1403 height 258
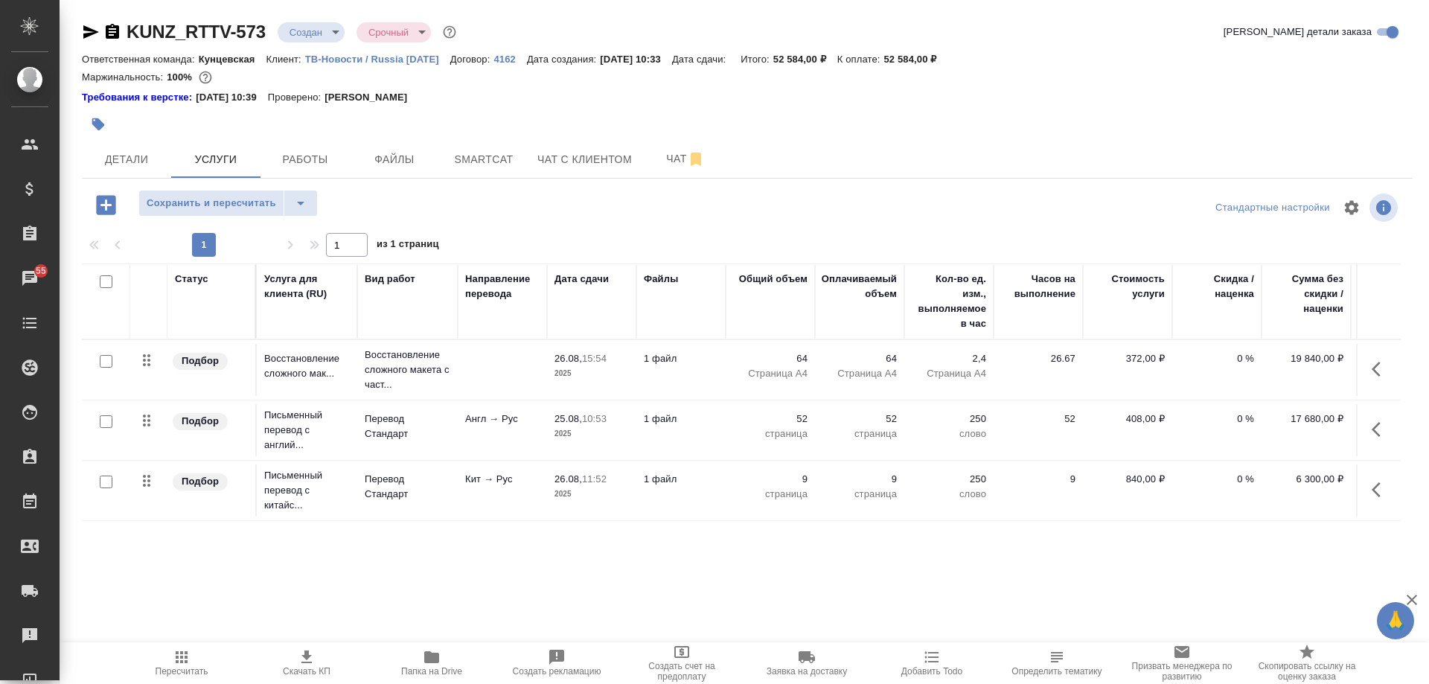
click at [184, 654] on icon "button" at bounding box center [182, 657] width 18 height 18
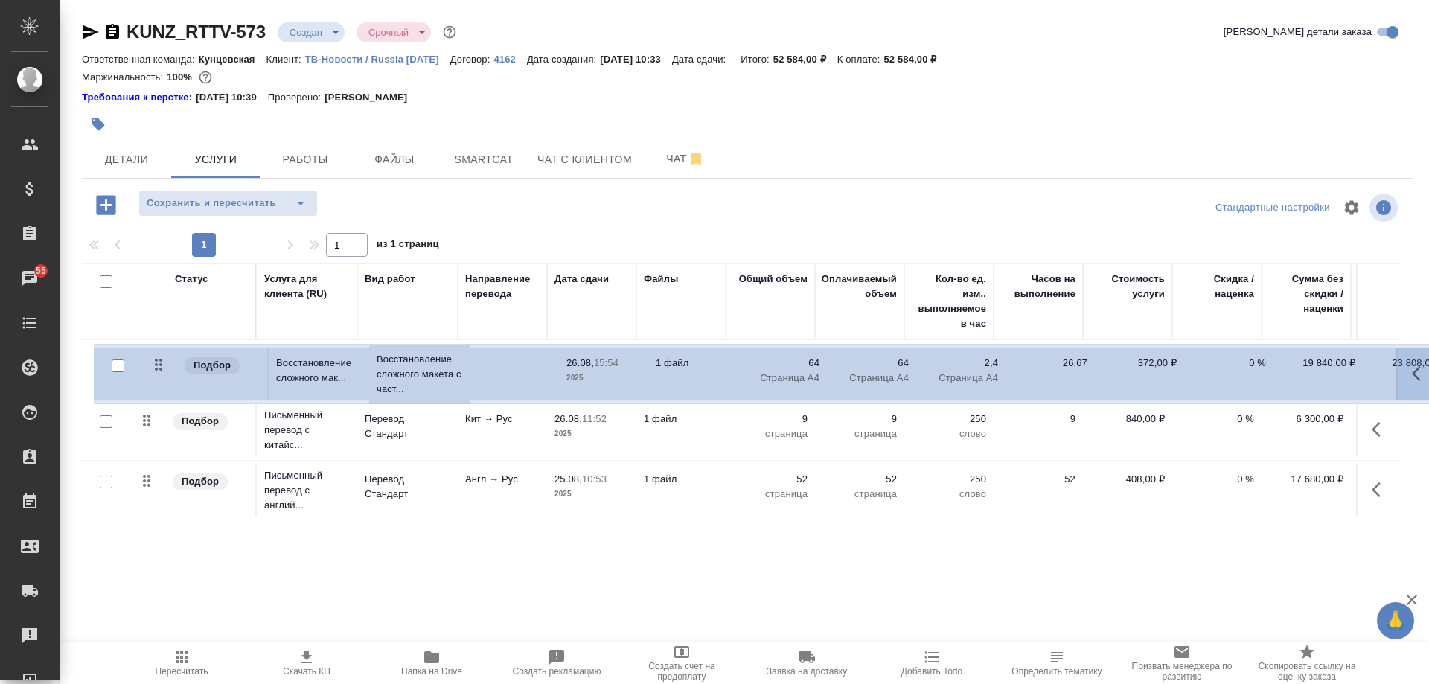
drag, startPoint x: 140, startPoint y: 485, endPoint x: 154, endPoint y: 364, distance: 122.2
click at [154, 364] on table "Статус Услуга для клиента (RU) Вид работ Направление перевода Дата сдачи Файлы …" at bounding box center [783, 393] width 1403 height 258
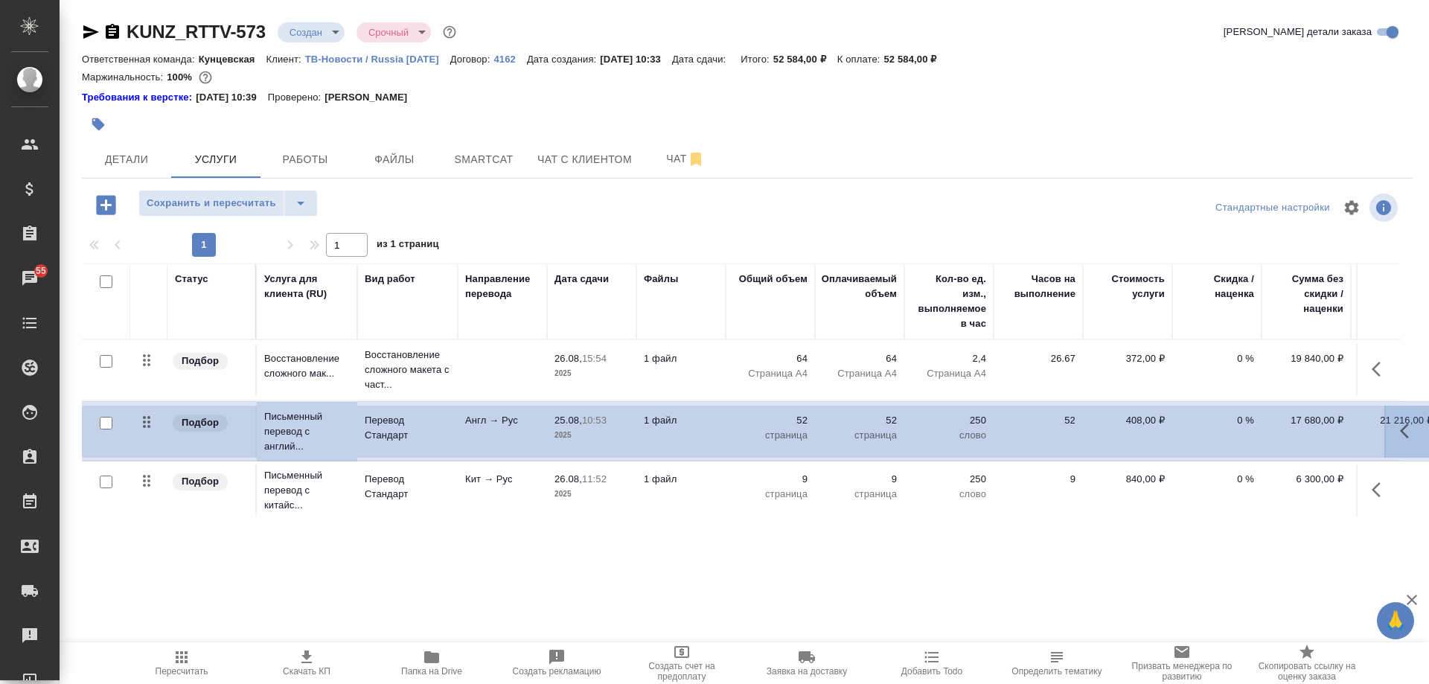
drag, startPoint x: 153, startPoint y: 477, endPoint x: 152, endPoint y: 413, distance: 64.0
click at [152, 413] on table "Статус Услуга для клиента (RU) Вид работ Направление перевода Дата сдачи Файлы …" at bounding box center [783, 393] width 1403 height 258
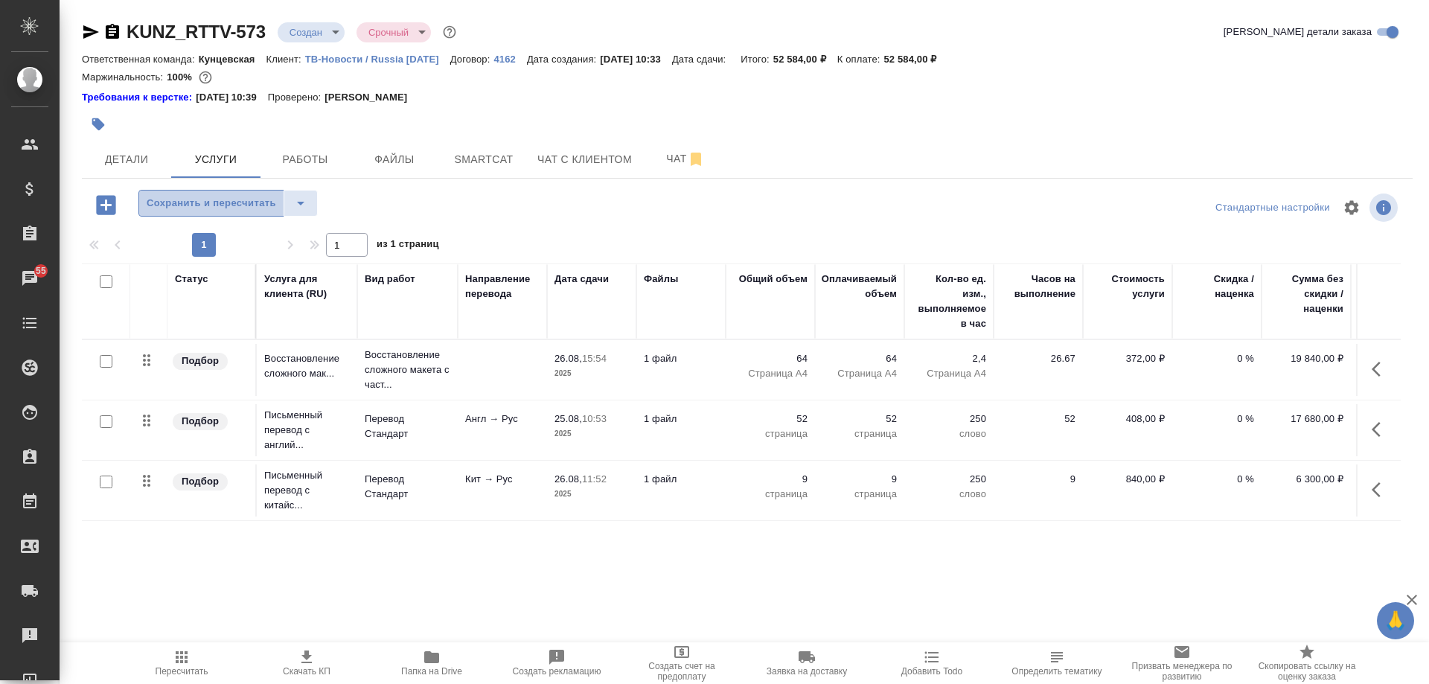
click at [229, 196] on span "Сохранить и пересчитать" at bounding box center [212, 203] width 130 height 17
click at [114, 280] on div at bounding box center [101, 282] width 25 height 21
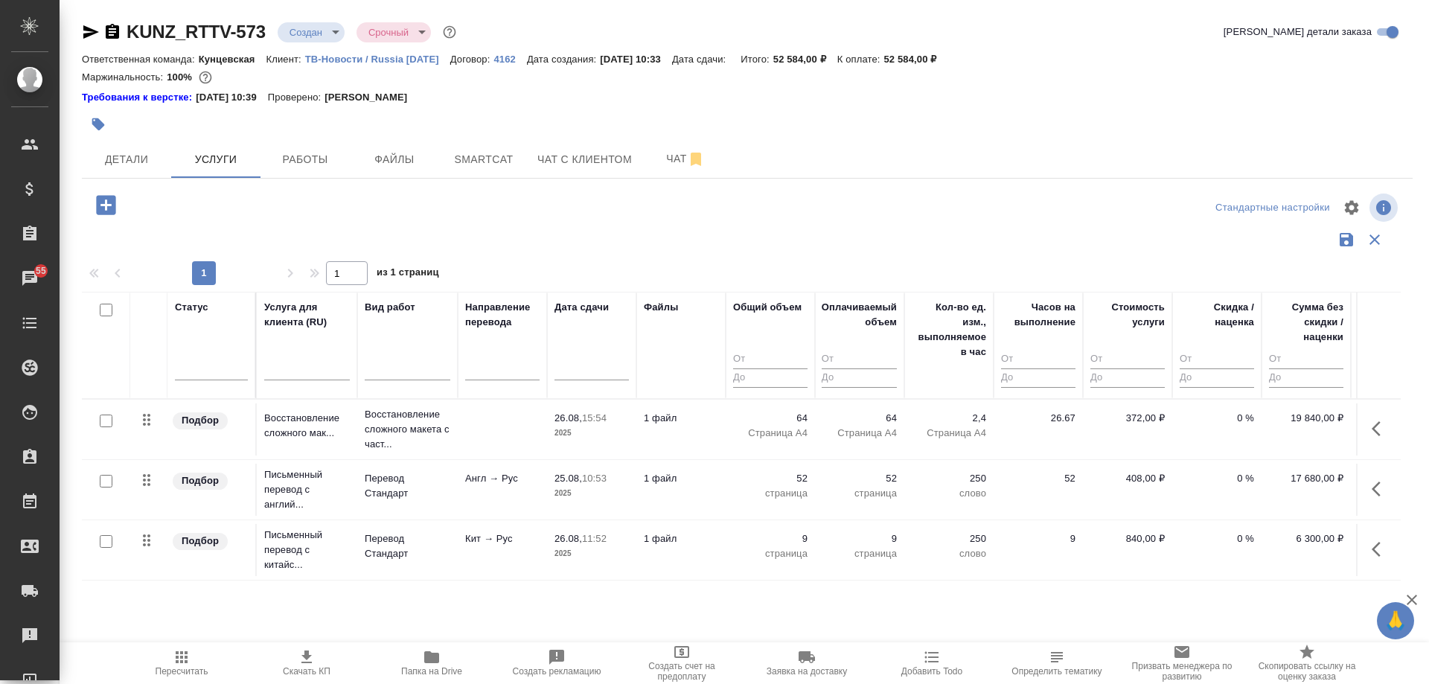
click at [109, 311] on input "checkbox" at bounding box center [106, 310] width 13 height 13
checkbox input "true"
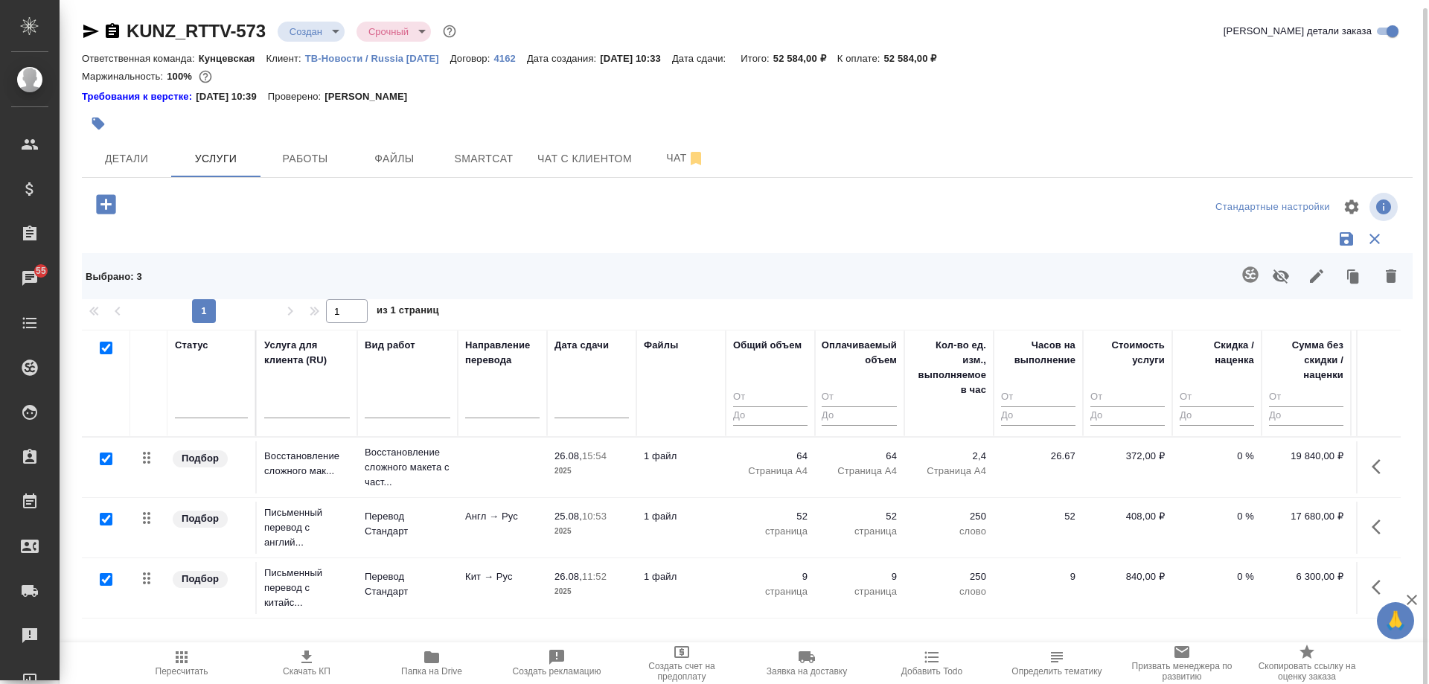
scroll to position [4, 0]
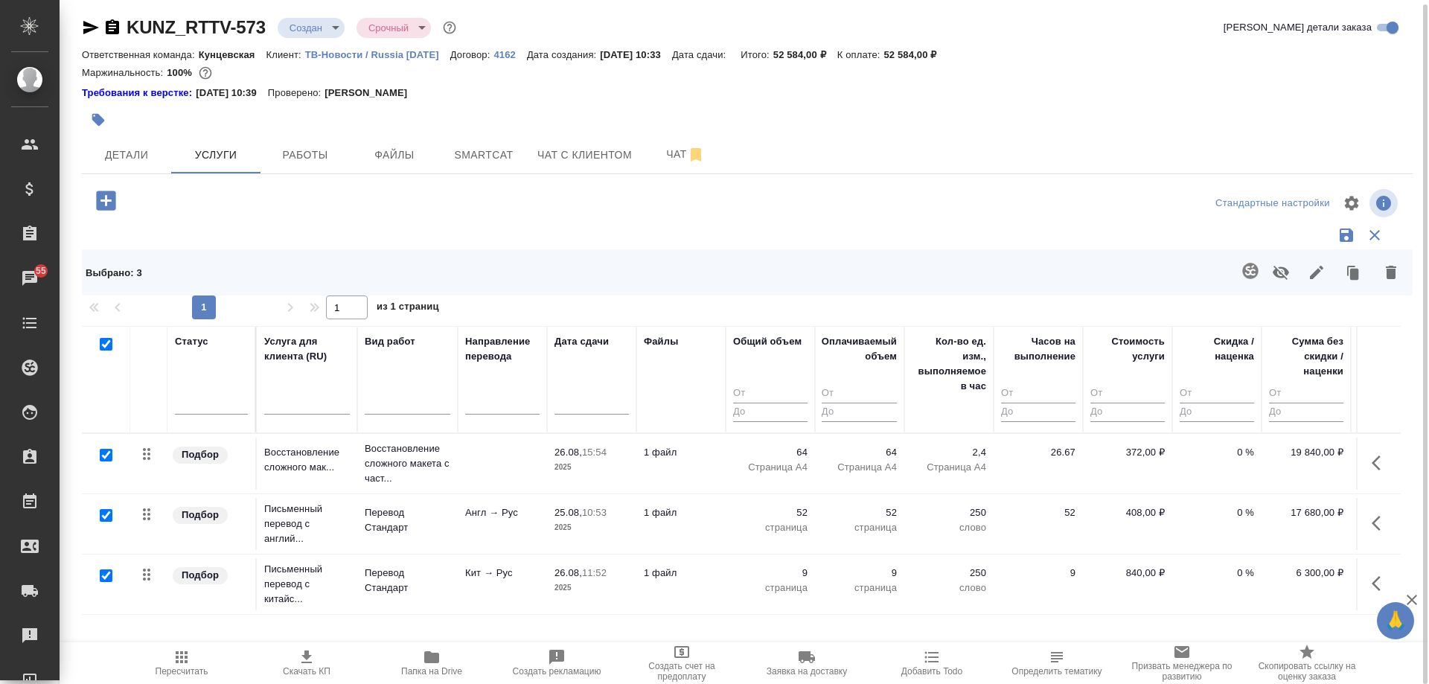
click at [1310, 275] on icon "button" at bounding box center [1316, 272] width 13 height 13
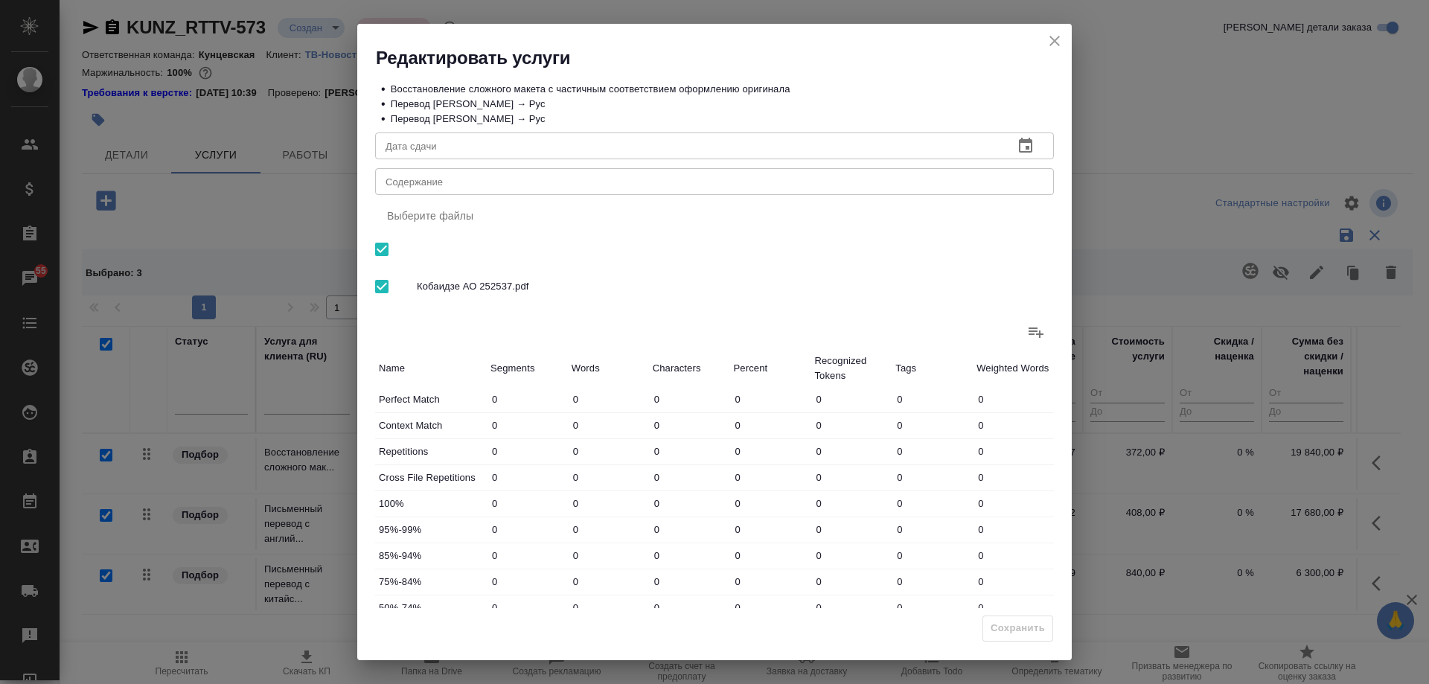
click at [856, 186] on textarea "Содержание" at bounding box center [715, 181] width 658 height 11
click at [893, 227] on div "Выберите файлы" at bounding box center [714, 216] width 679 height 36
click at [537, 183] on textarea "Содержание" at bounding box center [715, 181] width 658 height 11
paste textarea "Кобаидзе АО 252537"
type textarea "Кобаидзе АО 252537"
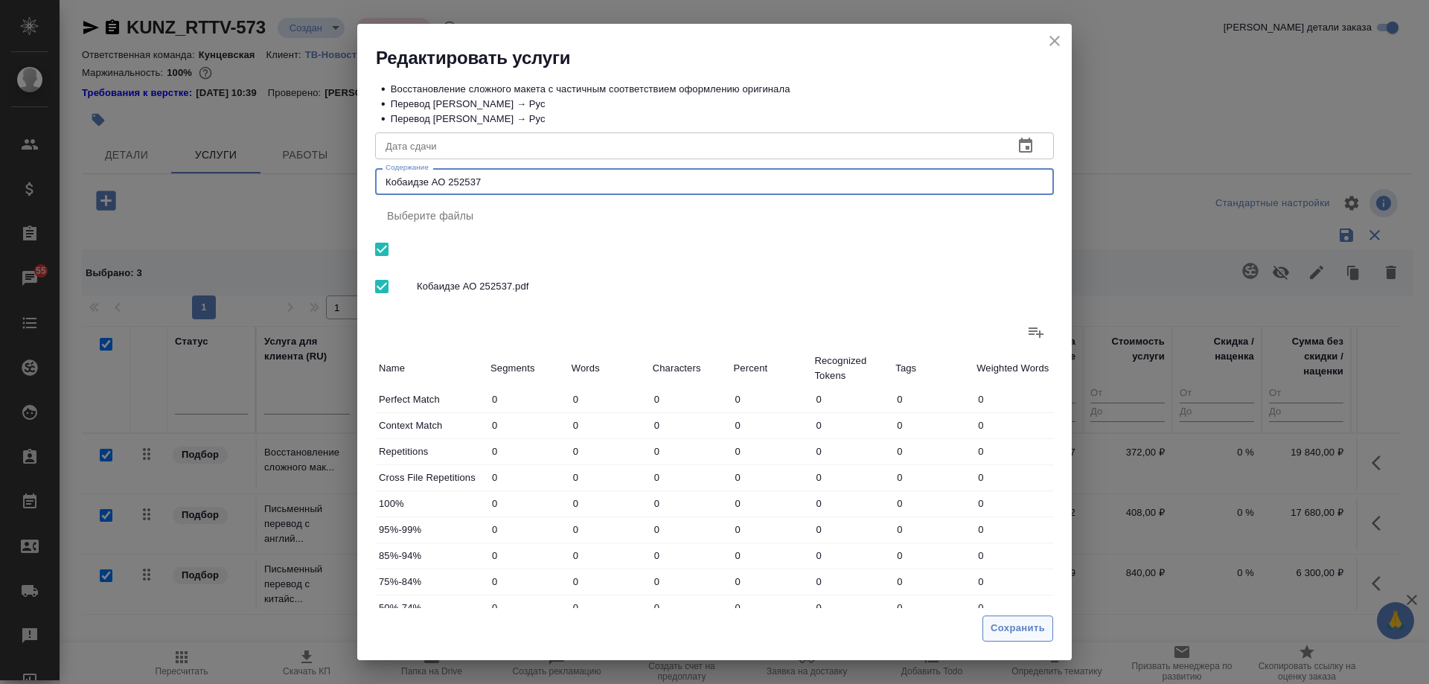
click at [1023, 636] on span "Сохранить" at bounding box center [1018, 628] width 54 height 17
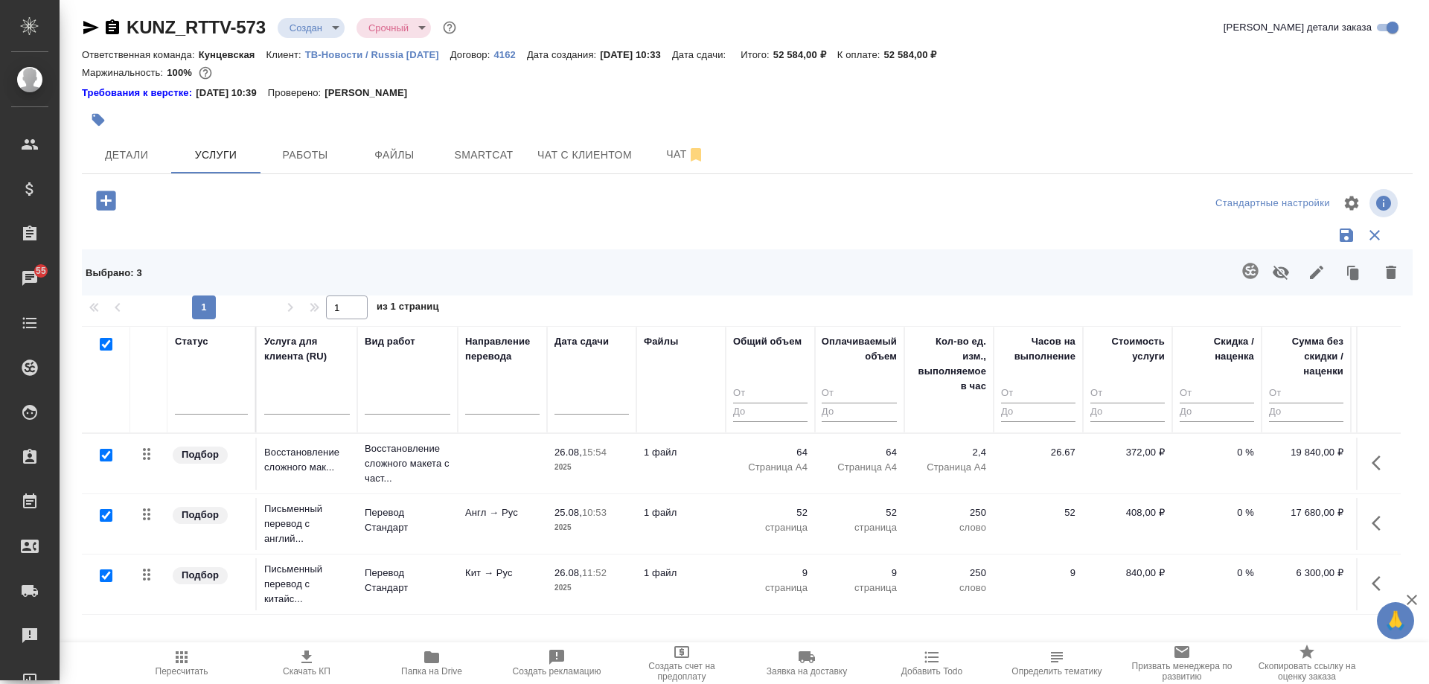
click at [316, 664] on span "Скачать КП" at bounding box center [306, 662] width 107 height 28
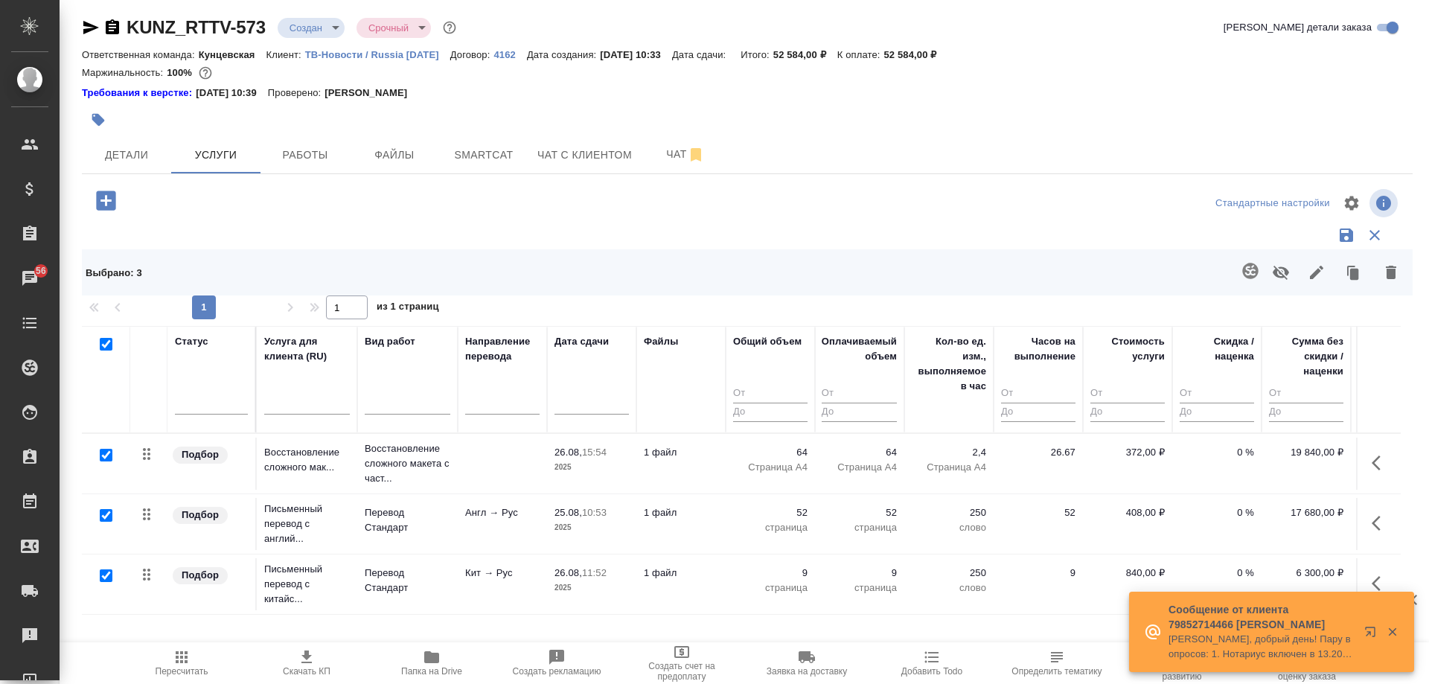
click at [115, 28] on icon "button" at bounding box center [112, 26] width 13 height 15
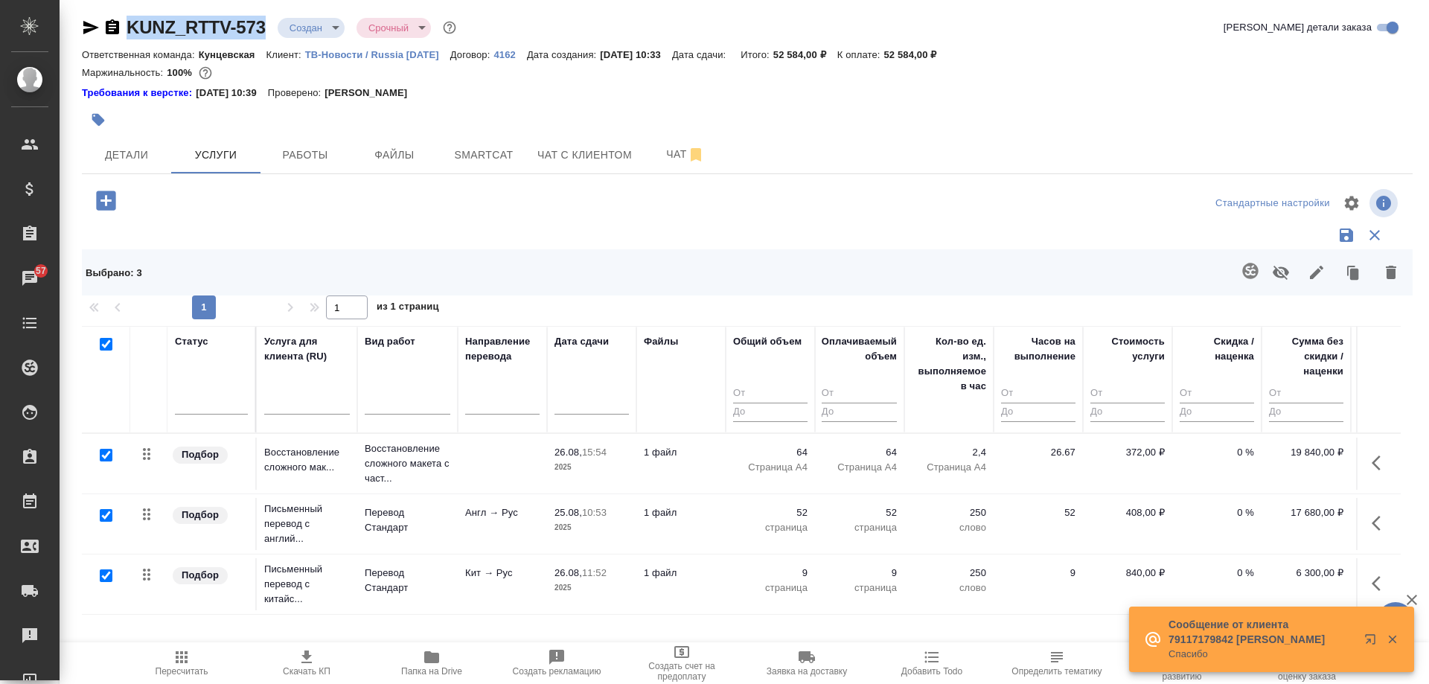
drag, startPoint x: 269, startPoint y: 26, endPoint x: 126, endPoint y: 33, distance: 143.1
click at [126, 33] on div "KUNZ_RTTV-573 Создан new Срочный urgent" at bounding box center [270, 28] width 377 height 24
copy link "KUNZ_RTTV-573"
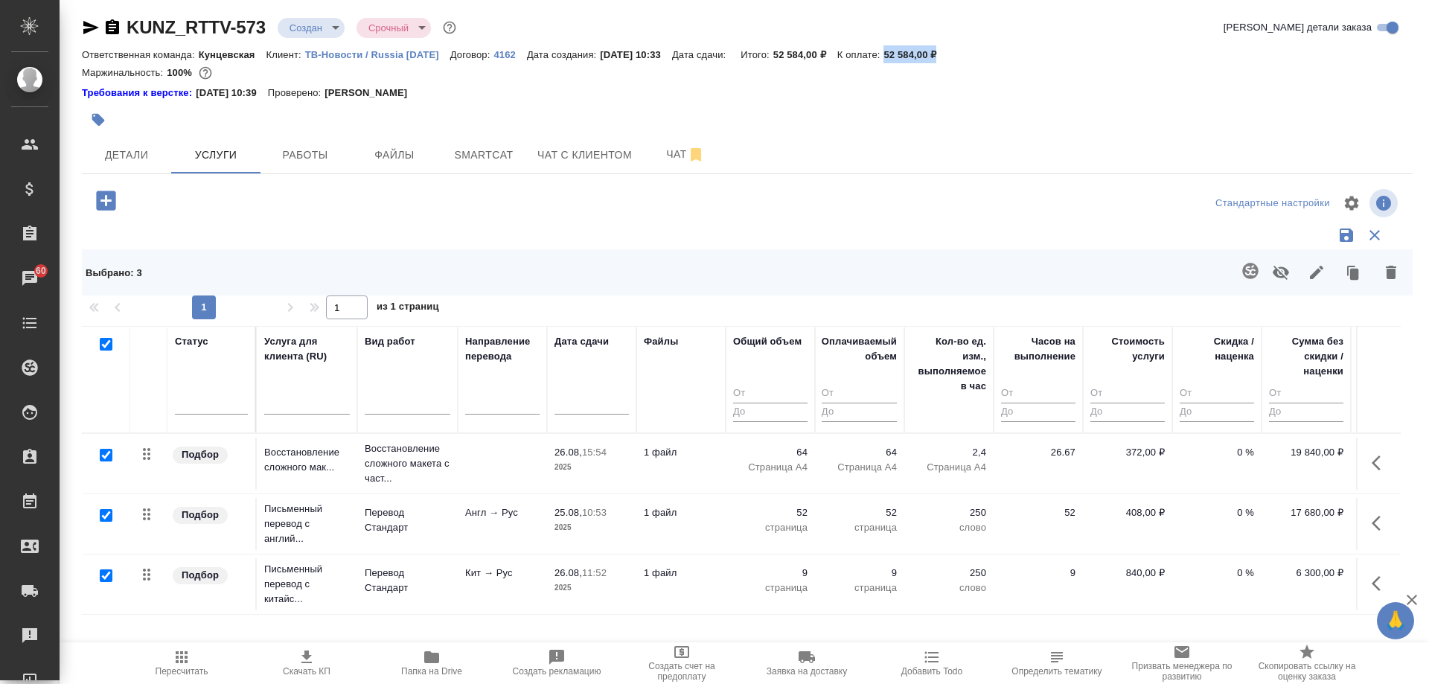
drag, startPoint x: 959, startPoint y: 51, endPoint x: 896, endPoint y: 57, distance: 63.6
click at [896, 57] on div "Ответственная команда: Кунцевская Клиент: ТВ-Новости / Russia Today Договор: 41…" at bounding box center [747, 54] width 1331 height 18
copy p "52 584,00 ₽"
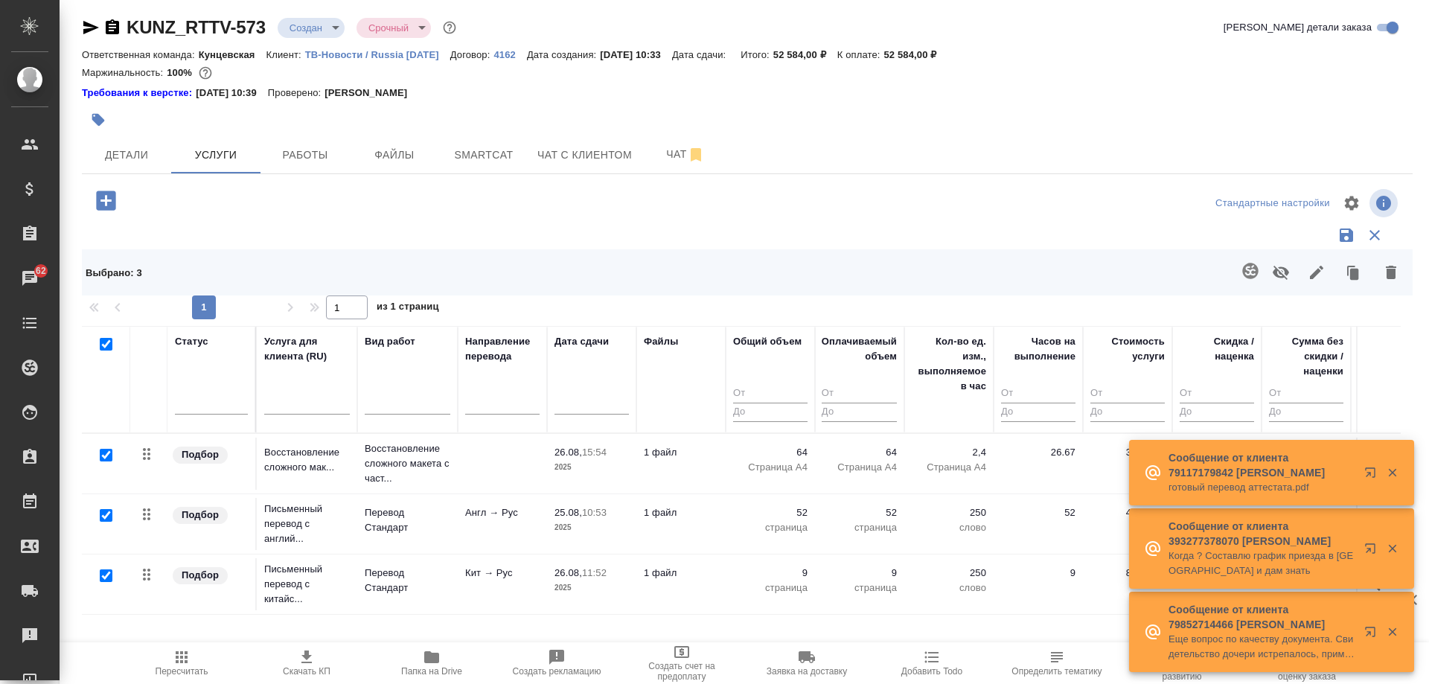
click at [1028, 121] on div at bounding box center [747, 119] width 1331 height 33
click at [135, 150] on span "Детали" at bounding box center [126, 155] width 71 height 19
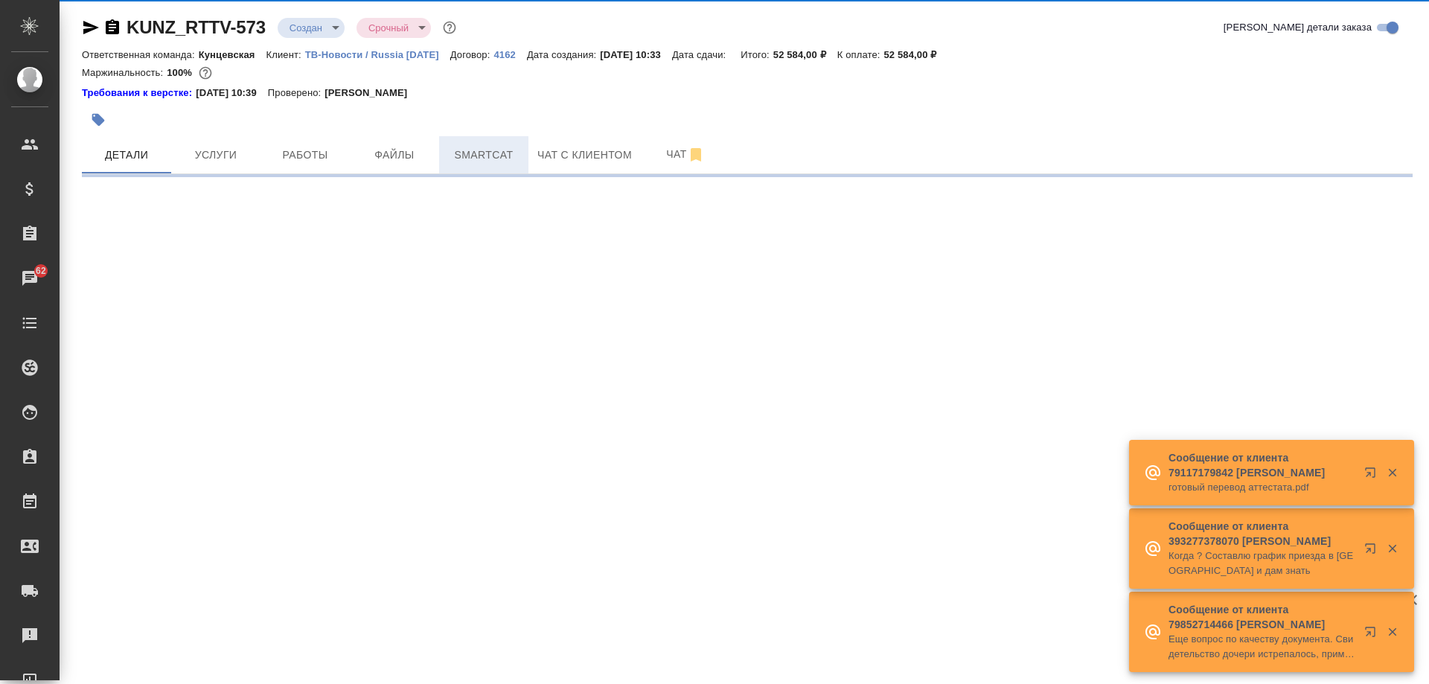
select select "RU"
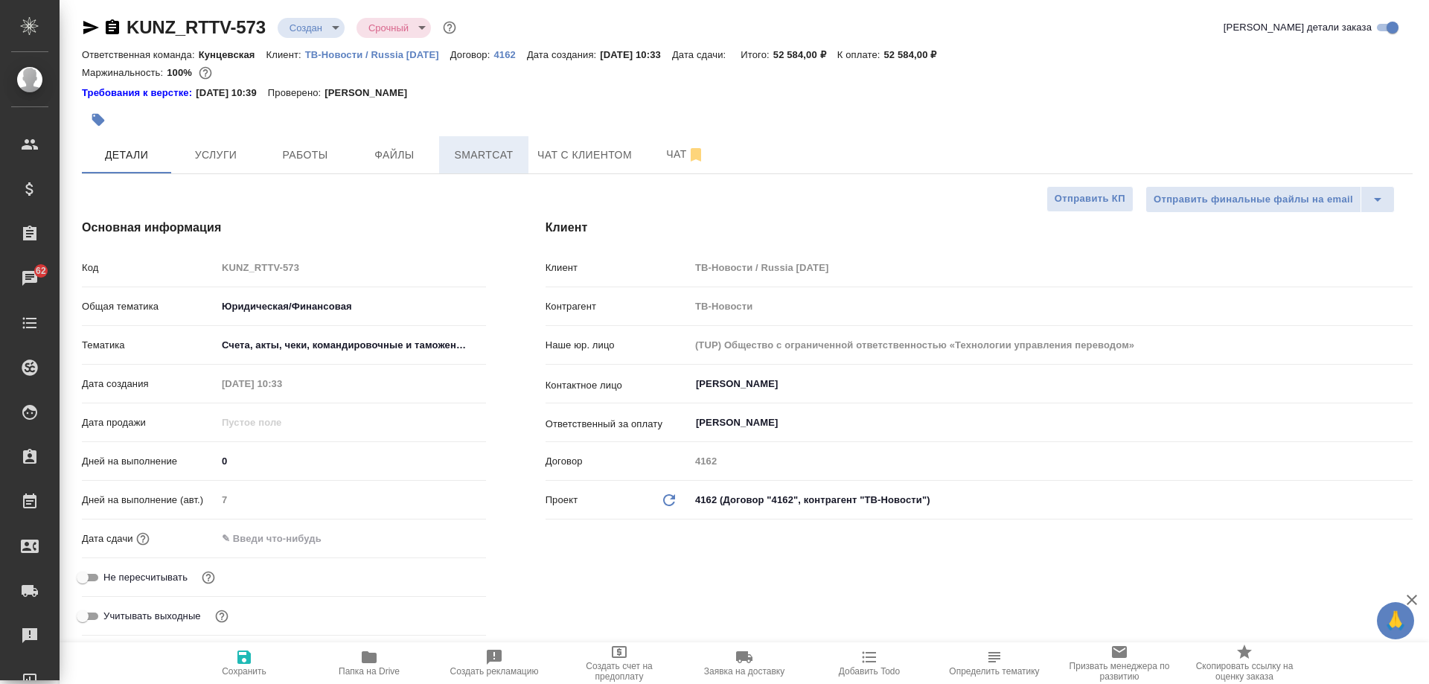
type textarea "x"
drag, startPoint x: 268, startPoint y: 28, endPoint x: 129, endPoint y: 33, distance: 139.3
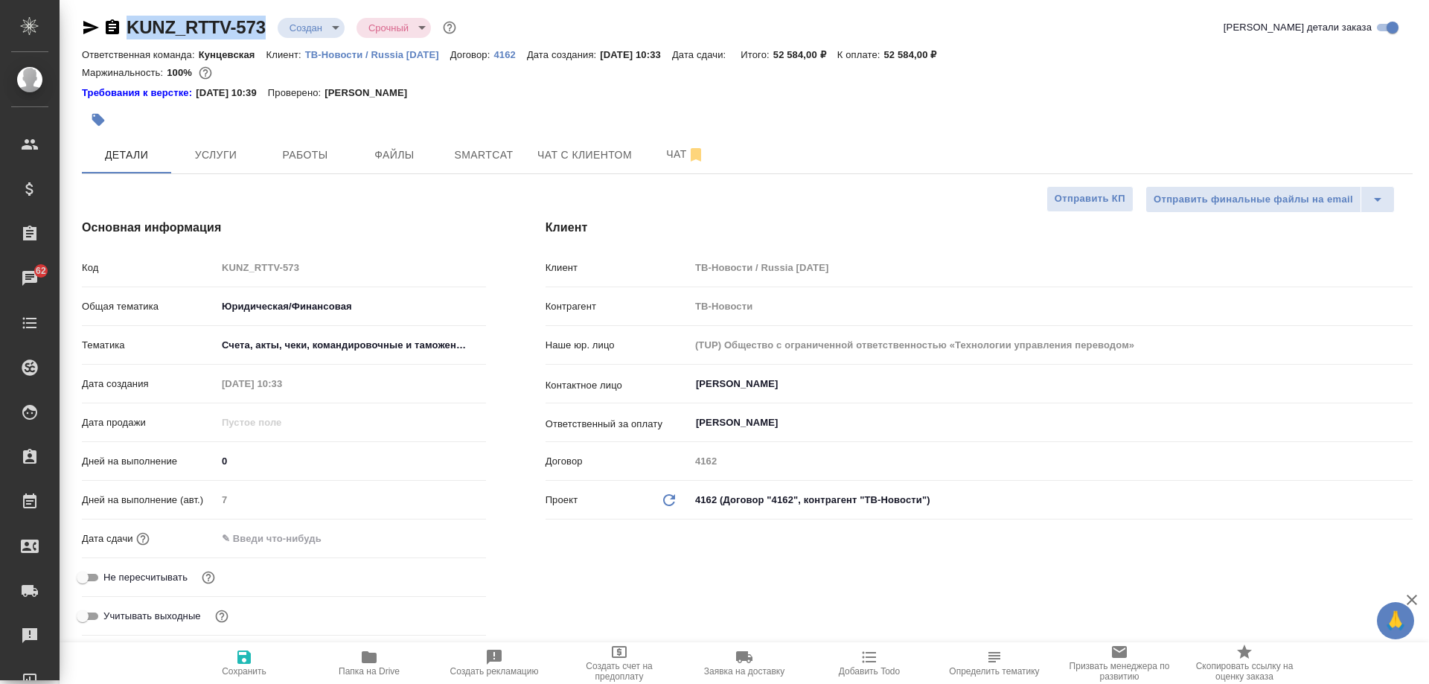
click at [129, 33] on div "KUNZ_RTTV-573 Создан new Срочный urgent" at bounding box center [270, 28] width 377 height 24
copy link "KUNZ_RTTV-573"
type textarea "x"
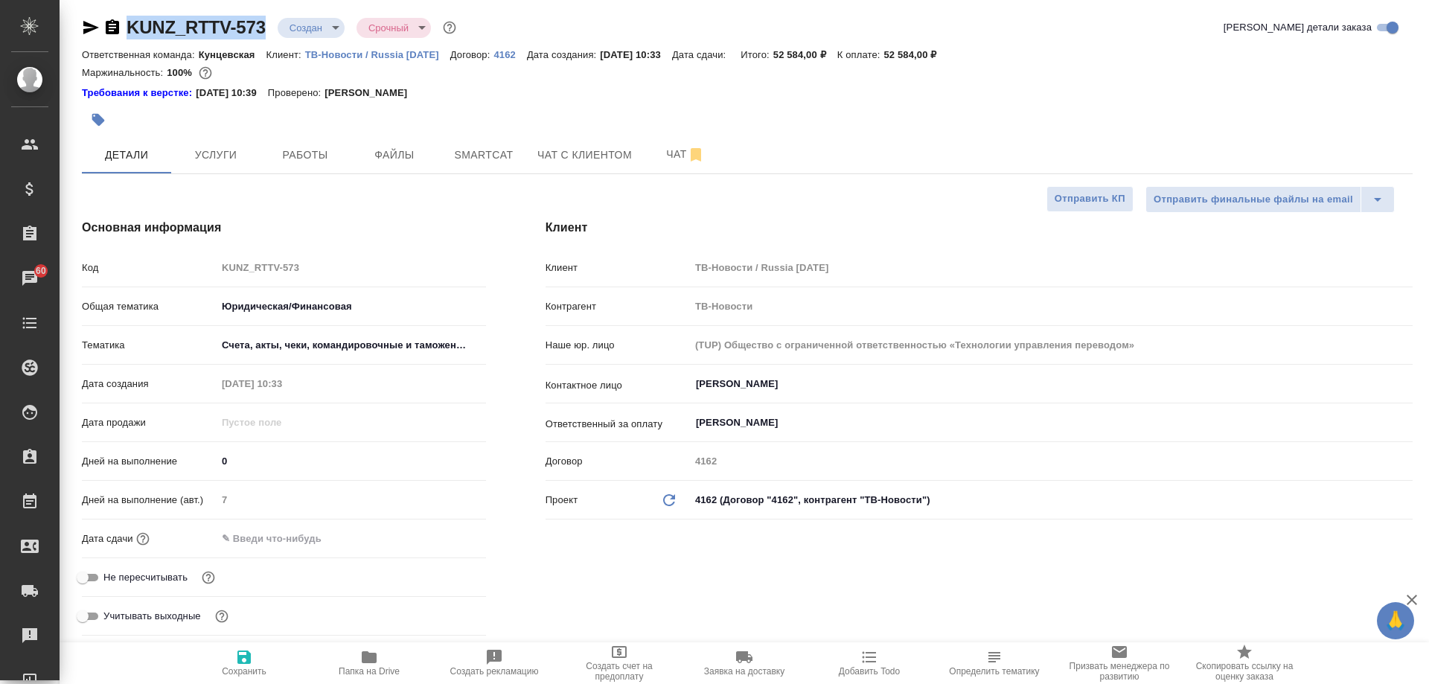
type textarea "x"
click at [657, 115] on div at bounding box center [525, 119] width 887 height 33
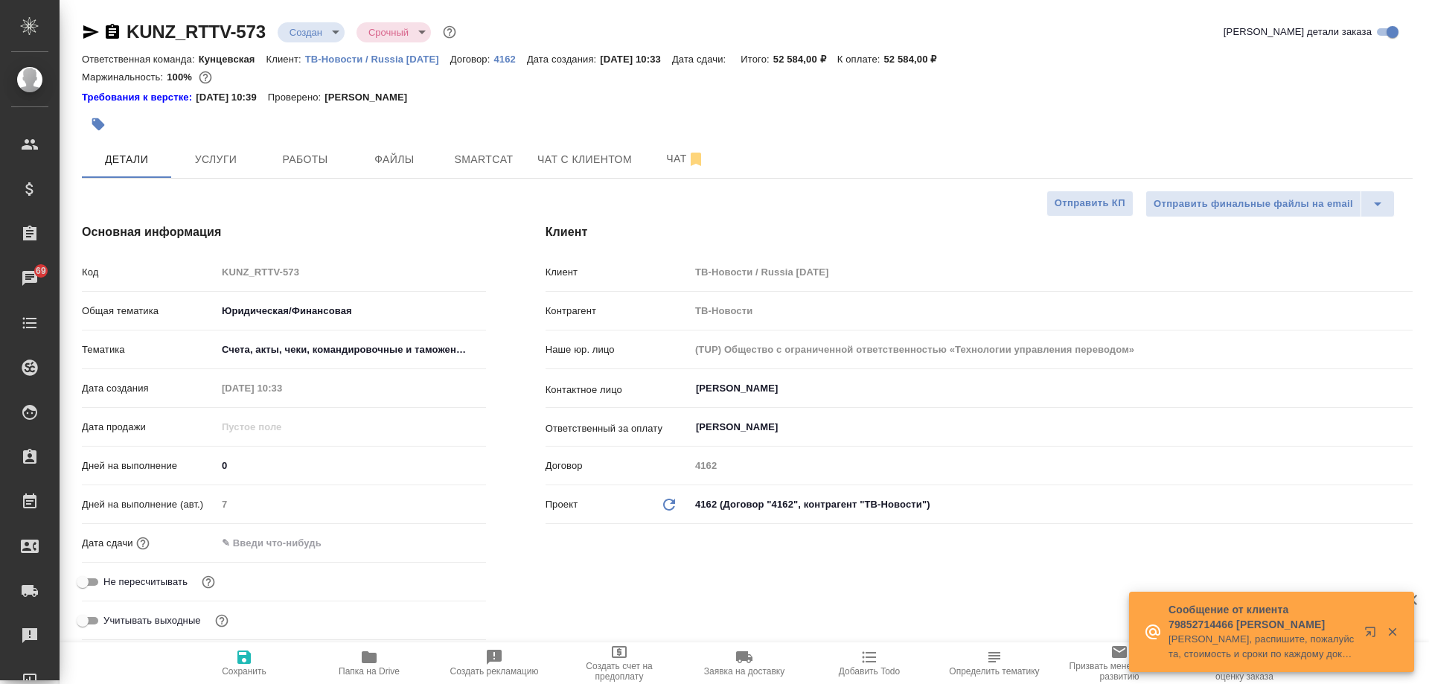
type textarea "x"
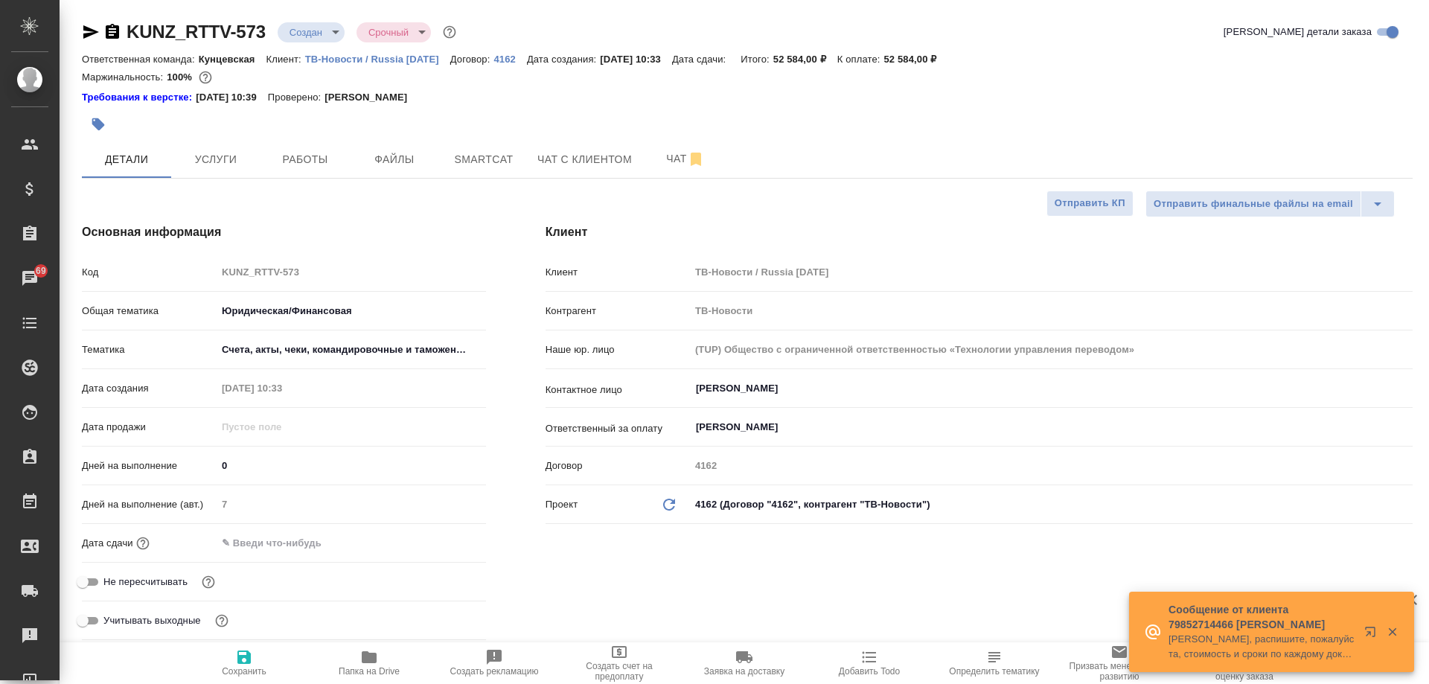
type textarea "x"
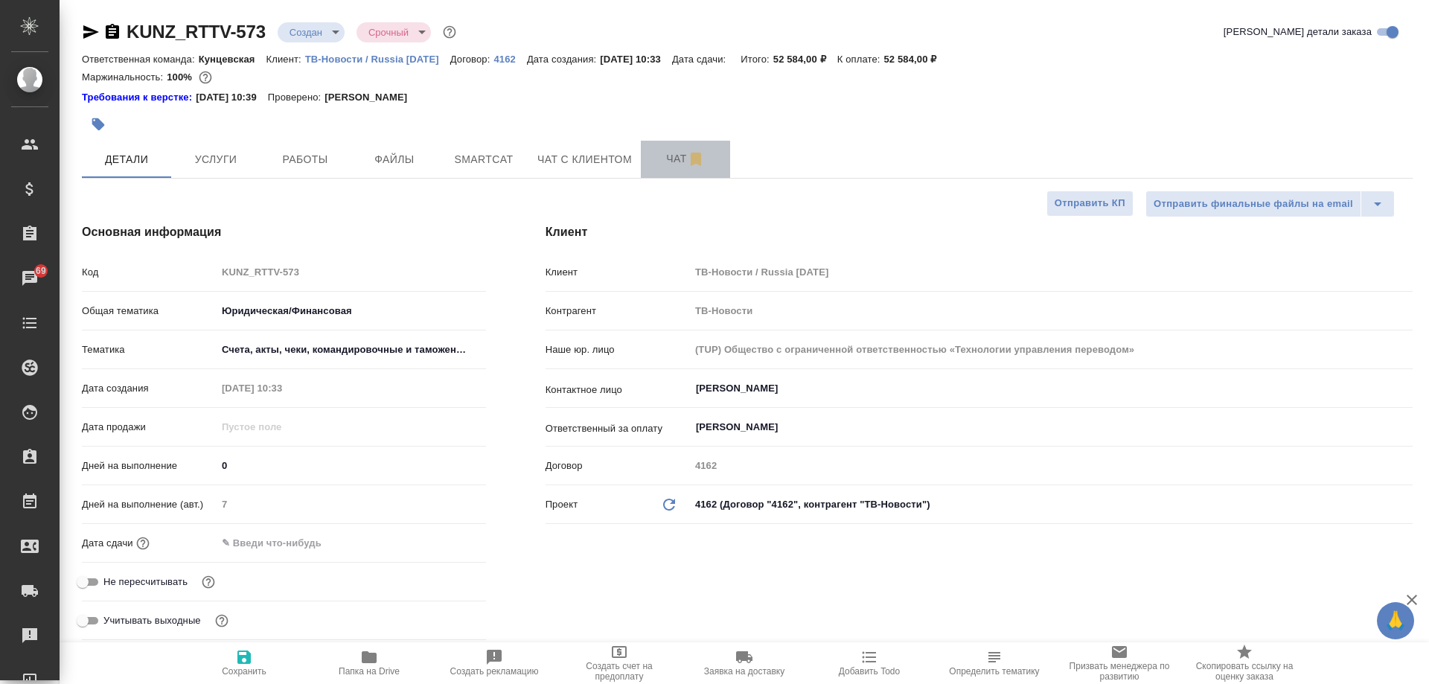
click at [659, 159] on span "Чат" at bounding box center [685, 159] width 71 height 19
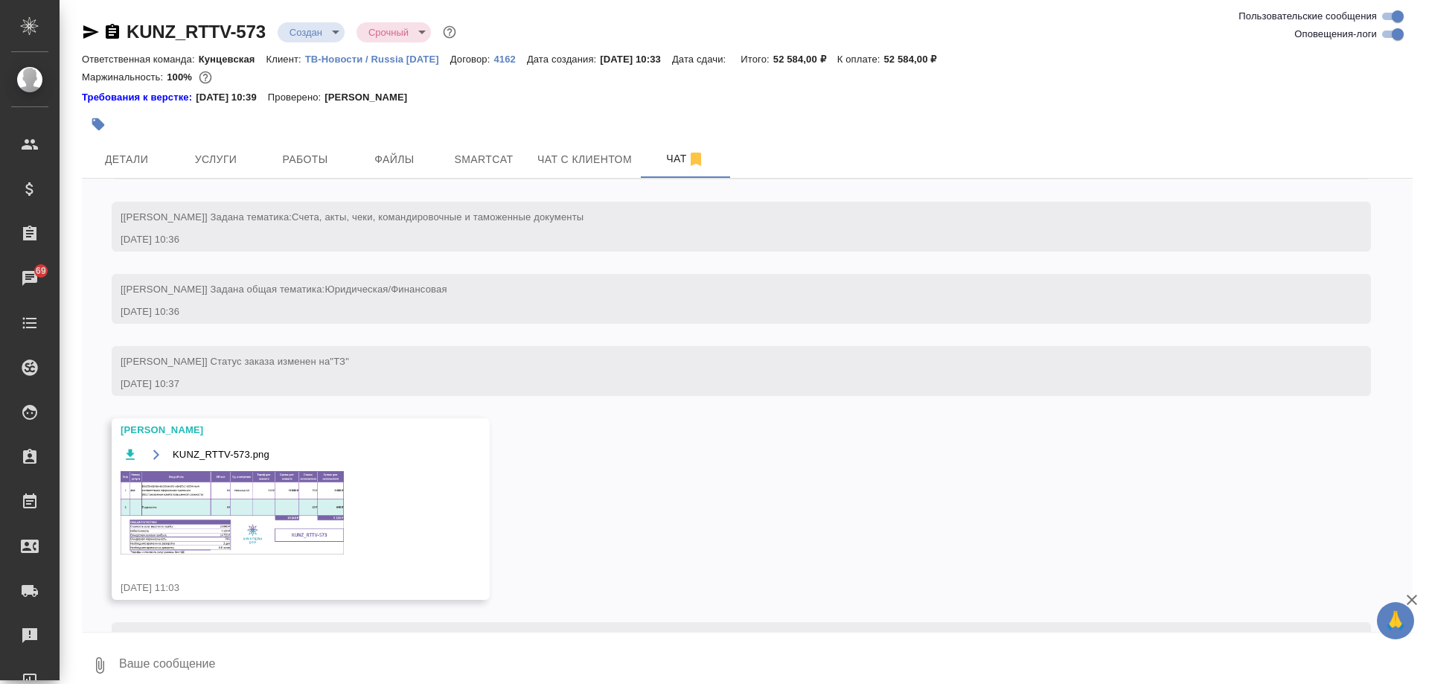
scroll to position [251, 0]
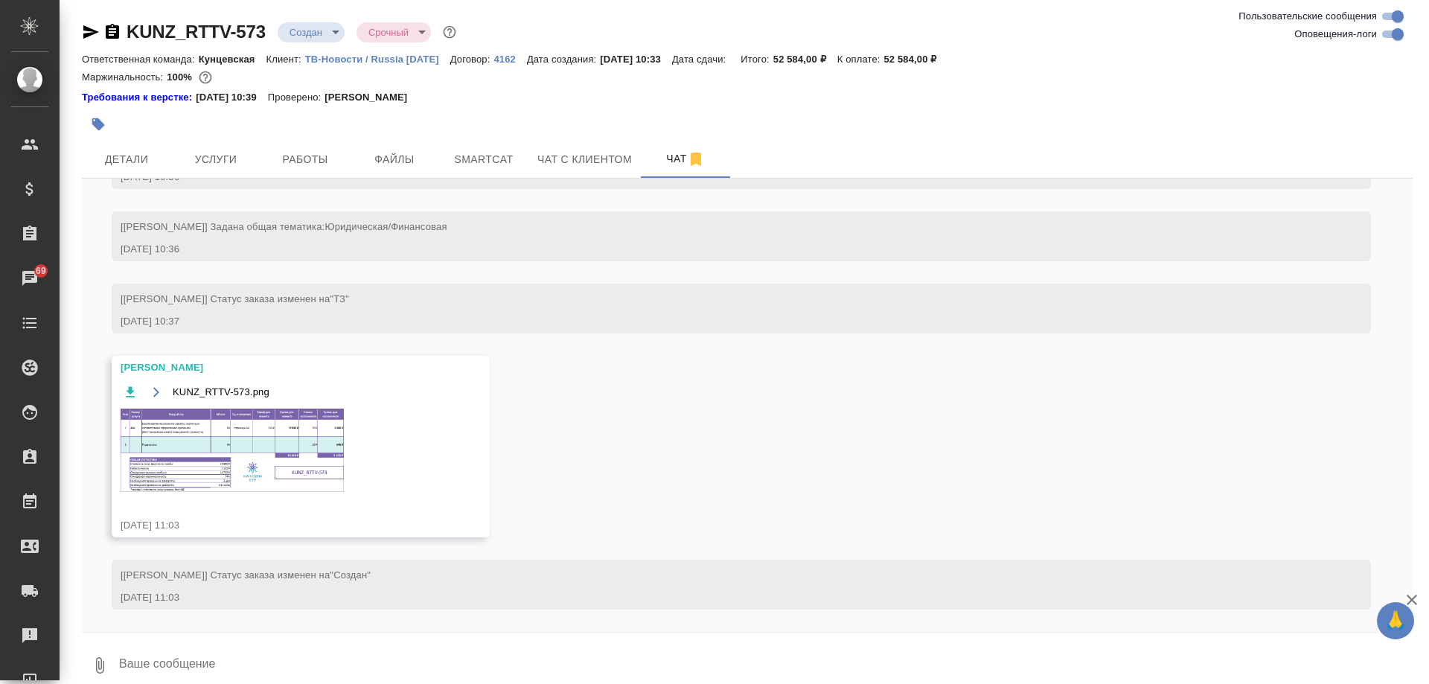
click at [218, 457] on img at bounding box center [232, 450] width 223 height 83
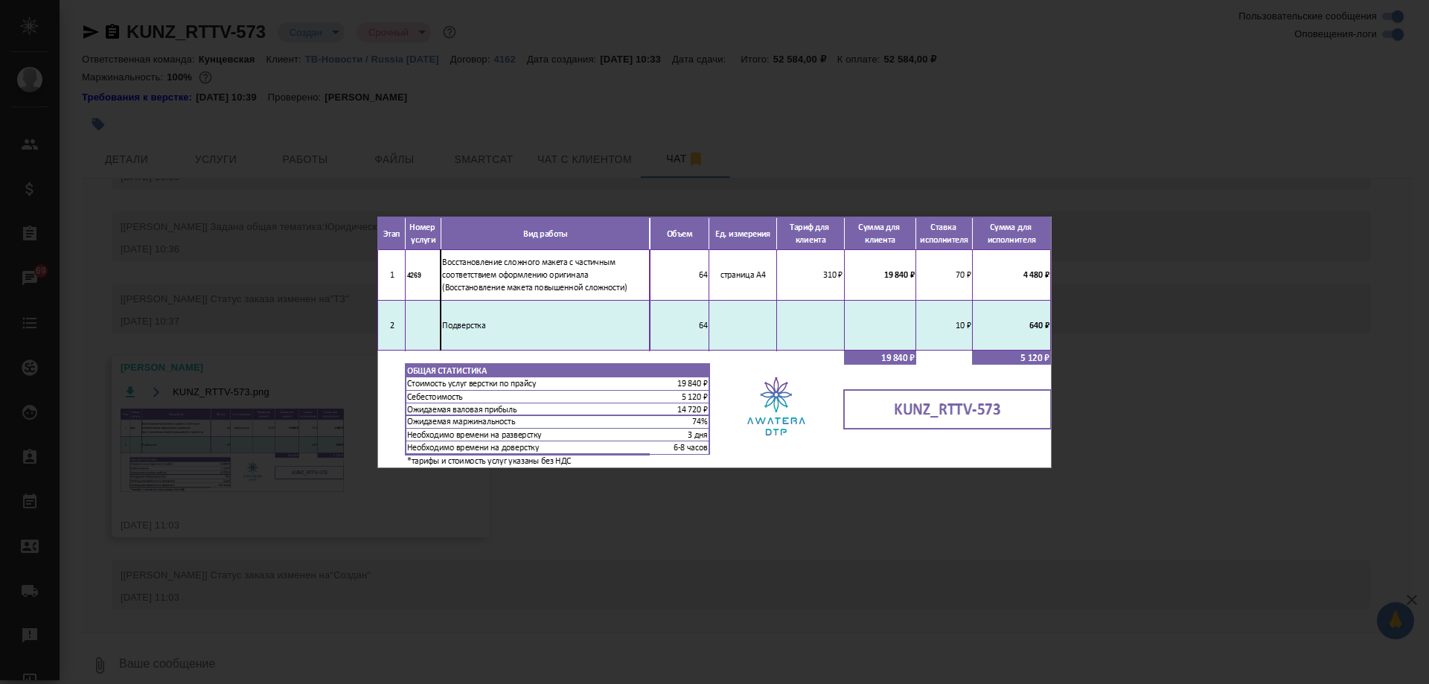
click at [1341, 108] on div "KUNZ_RTTV-573.png 1 of 1" at bounding box center [714, 342] width 1429 height 684
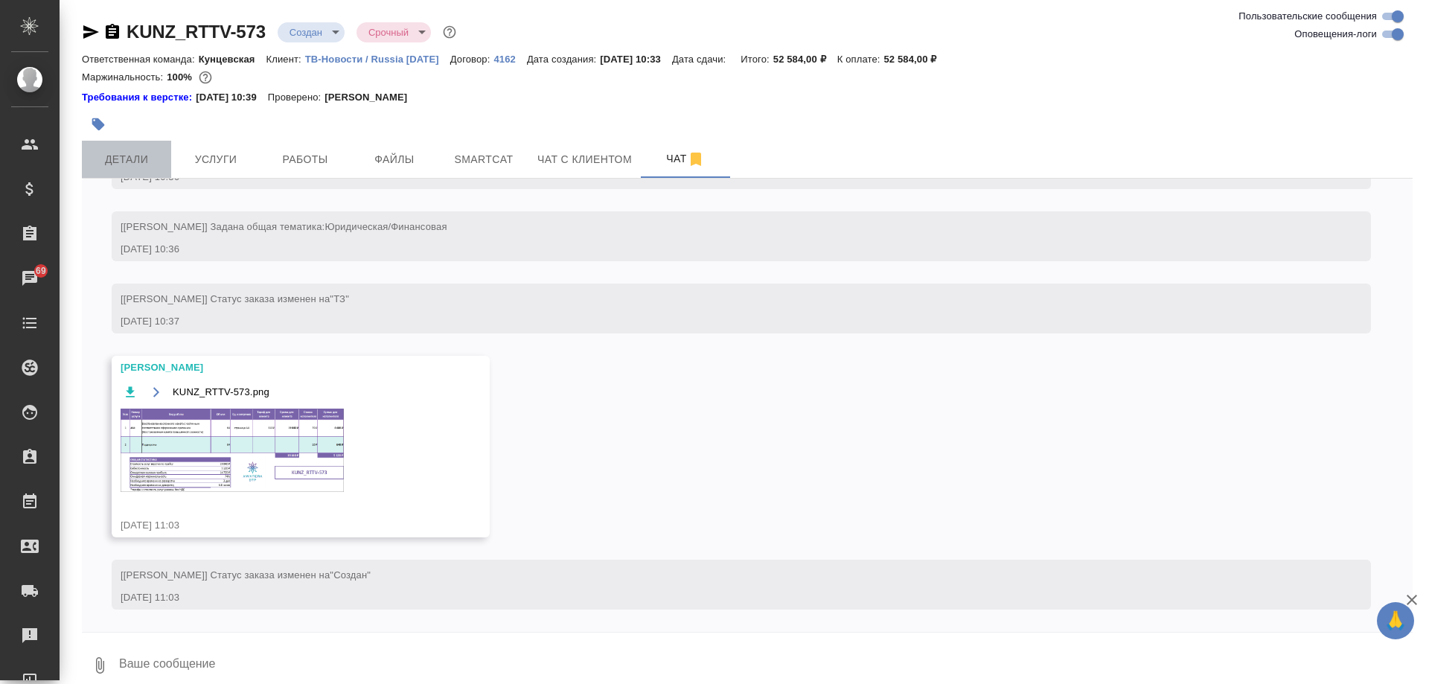
click at [109, 159] on span "Детали" at bounding box center [126, 159] width 71 height 19
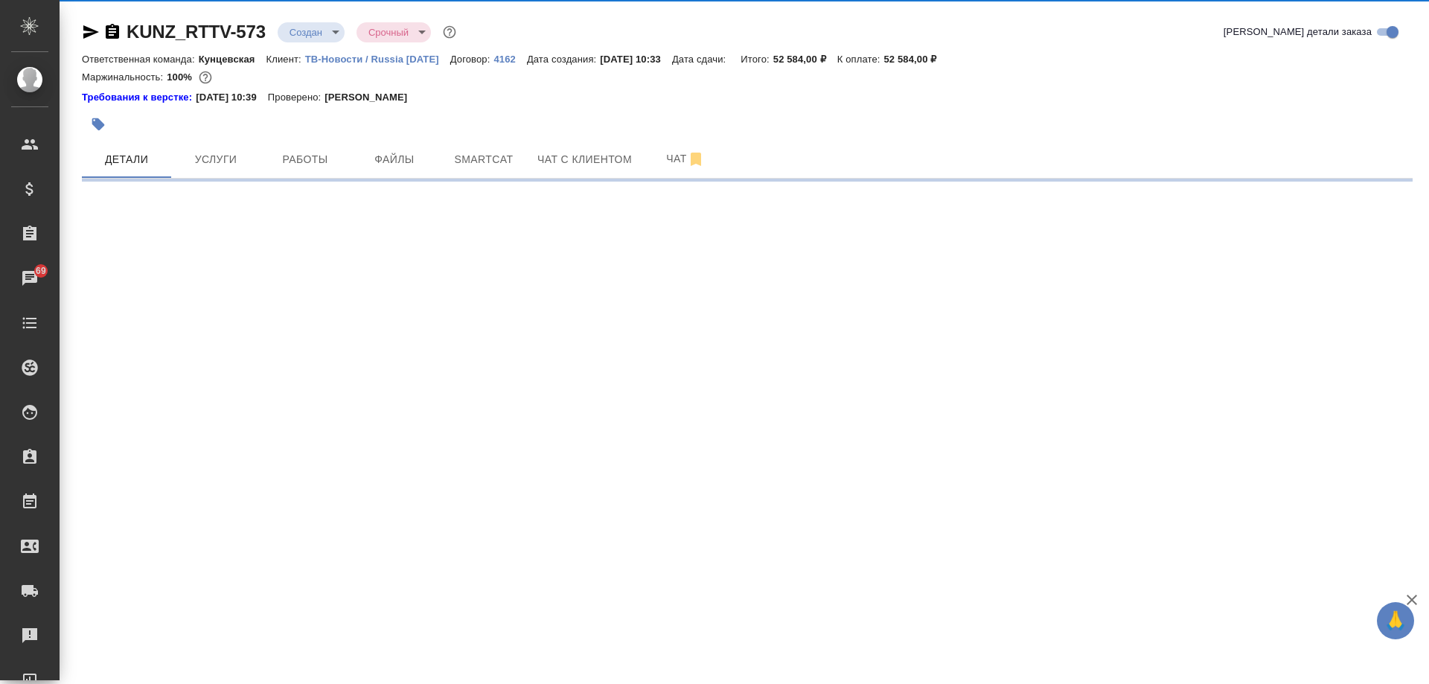
select select "RU"
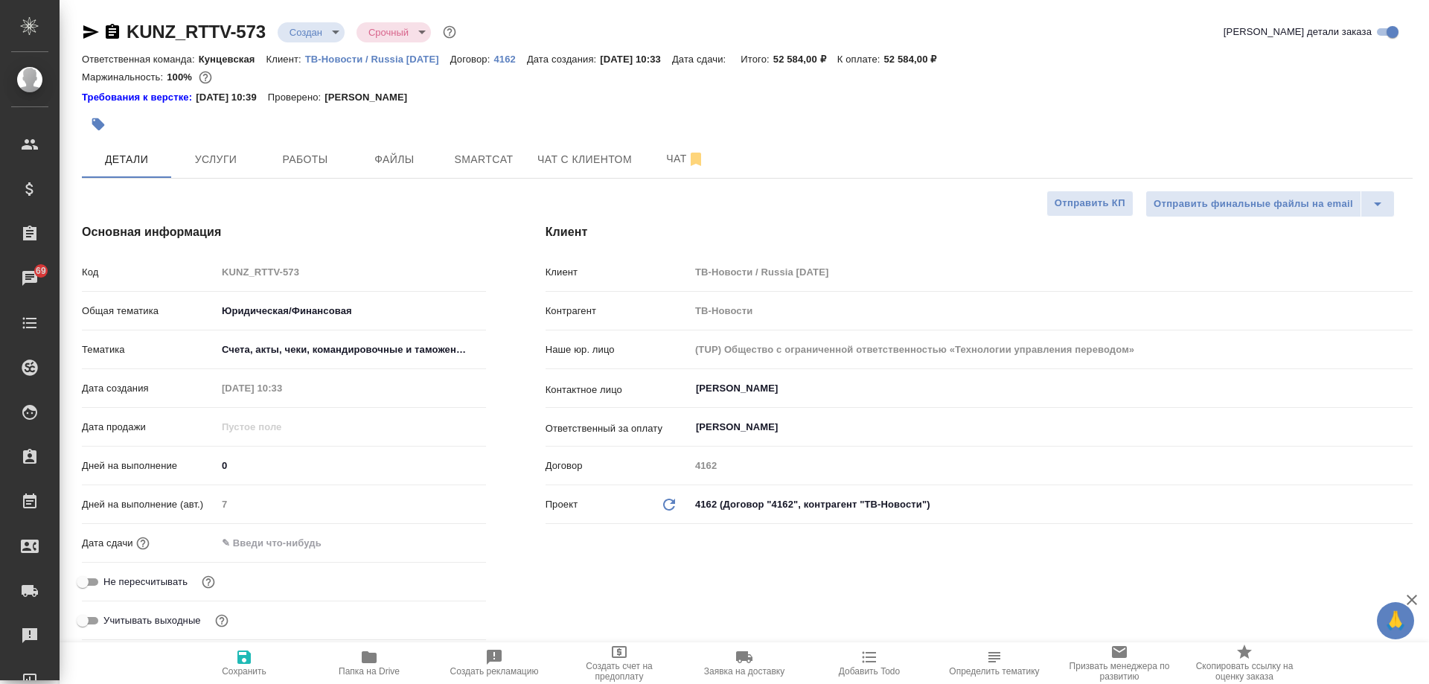
type textarea "x"
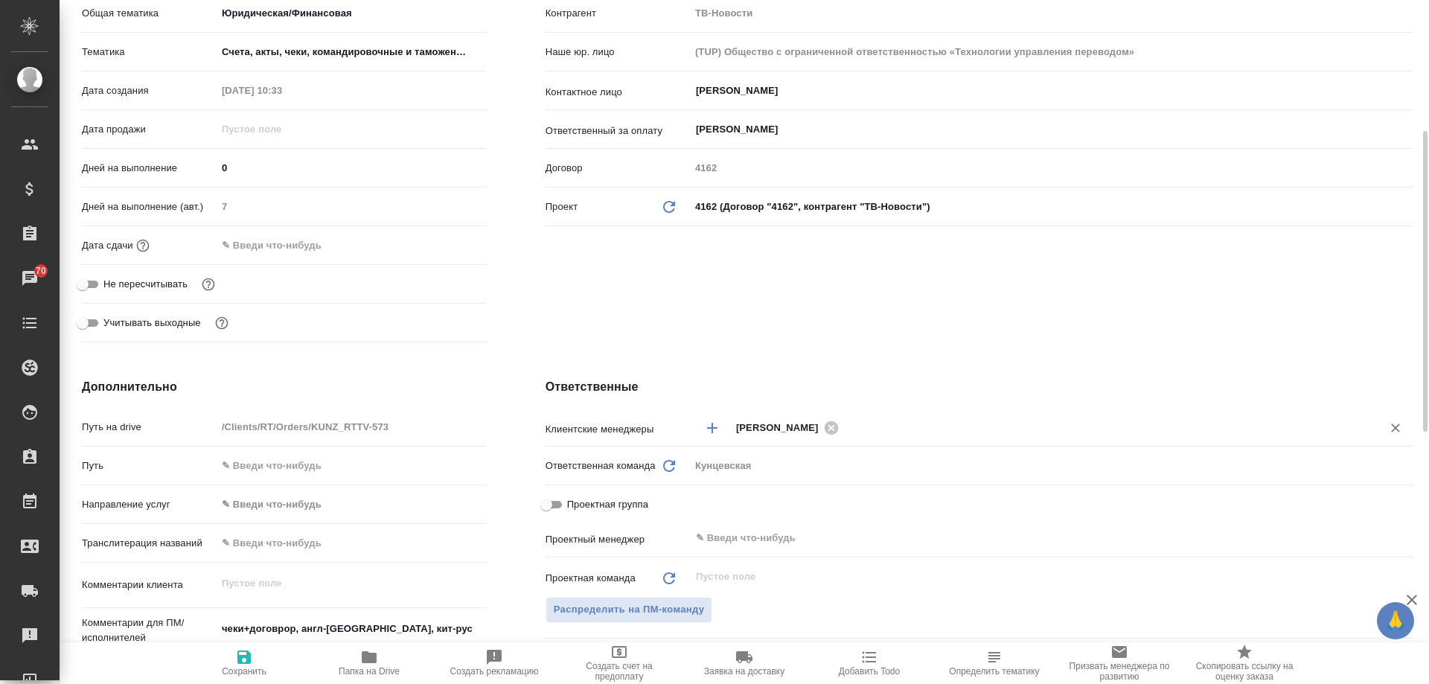
scroll to position [447, 0]
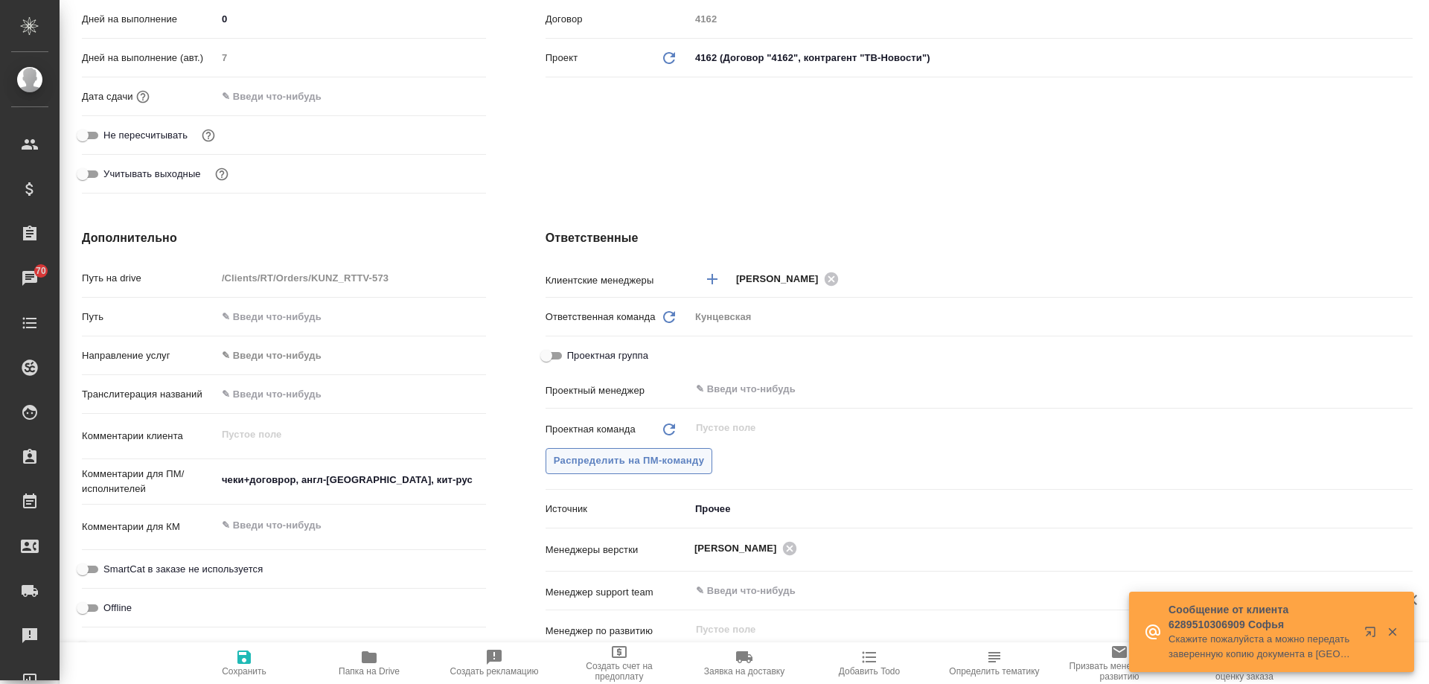
click at [689, 461] on span "Распределить на ПМ-команду" at bounding box center [629, 461] width 151 height 17
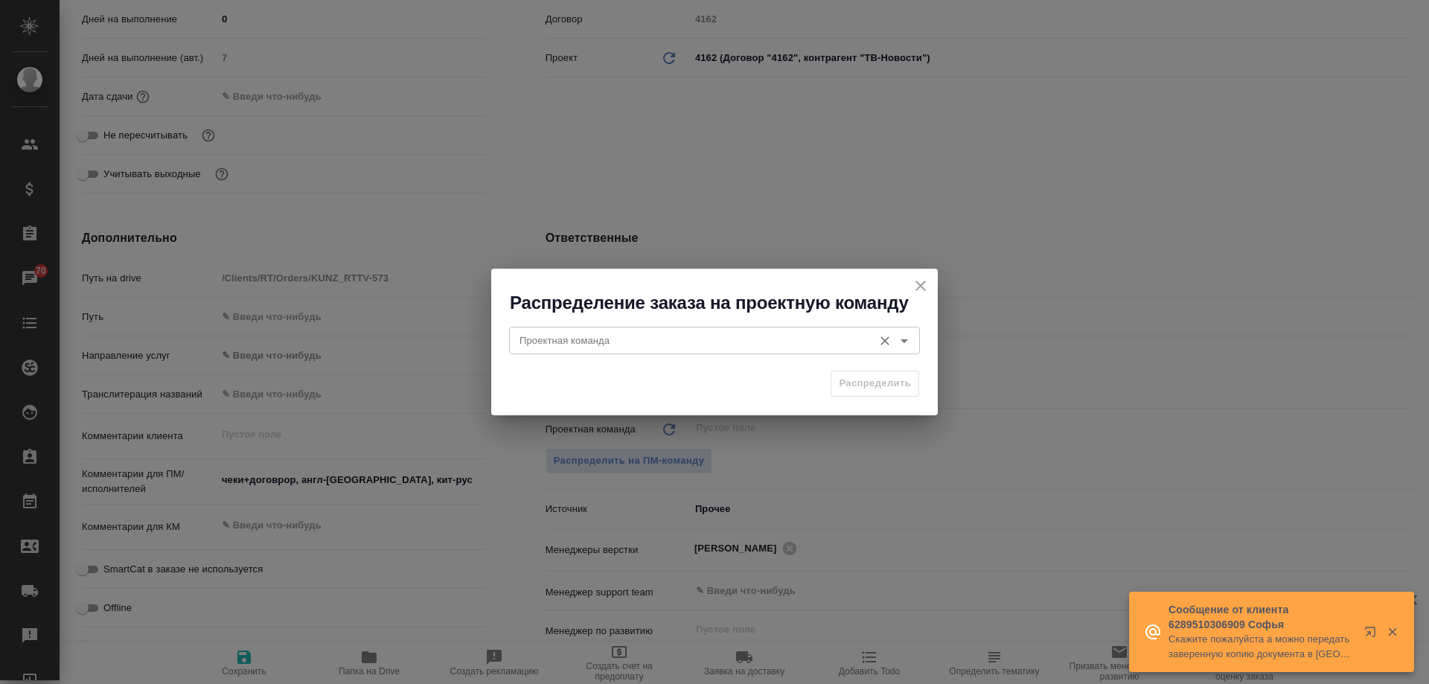
click at [916, 340] on div "Проектная команда" at bounding box center [714, 340] width 411 height 27
click at [910, 339] on icon "Open" at bounding box center [905, 341] width 18 height 18
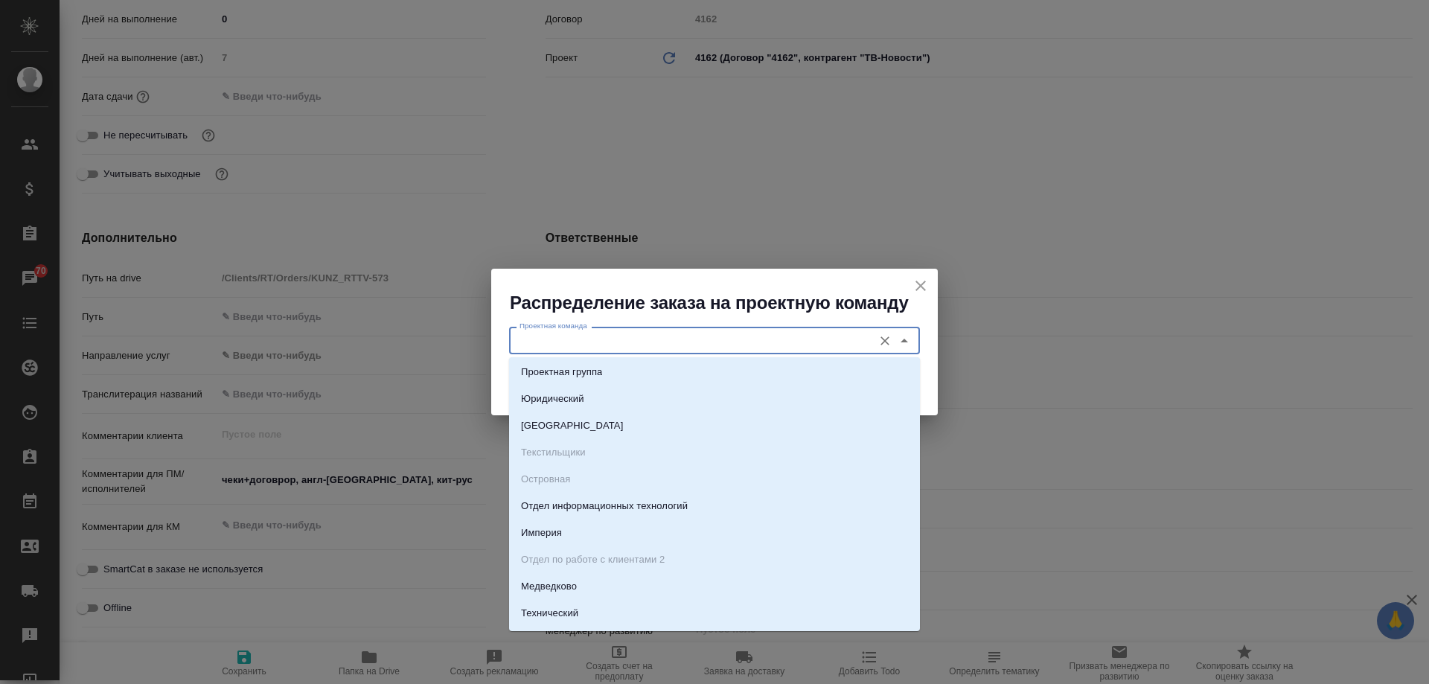
scroll to position [149, 0]
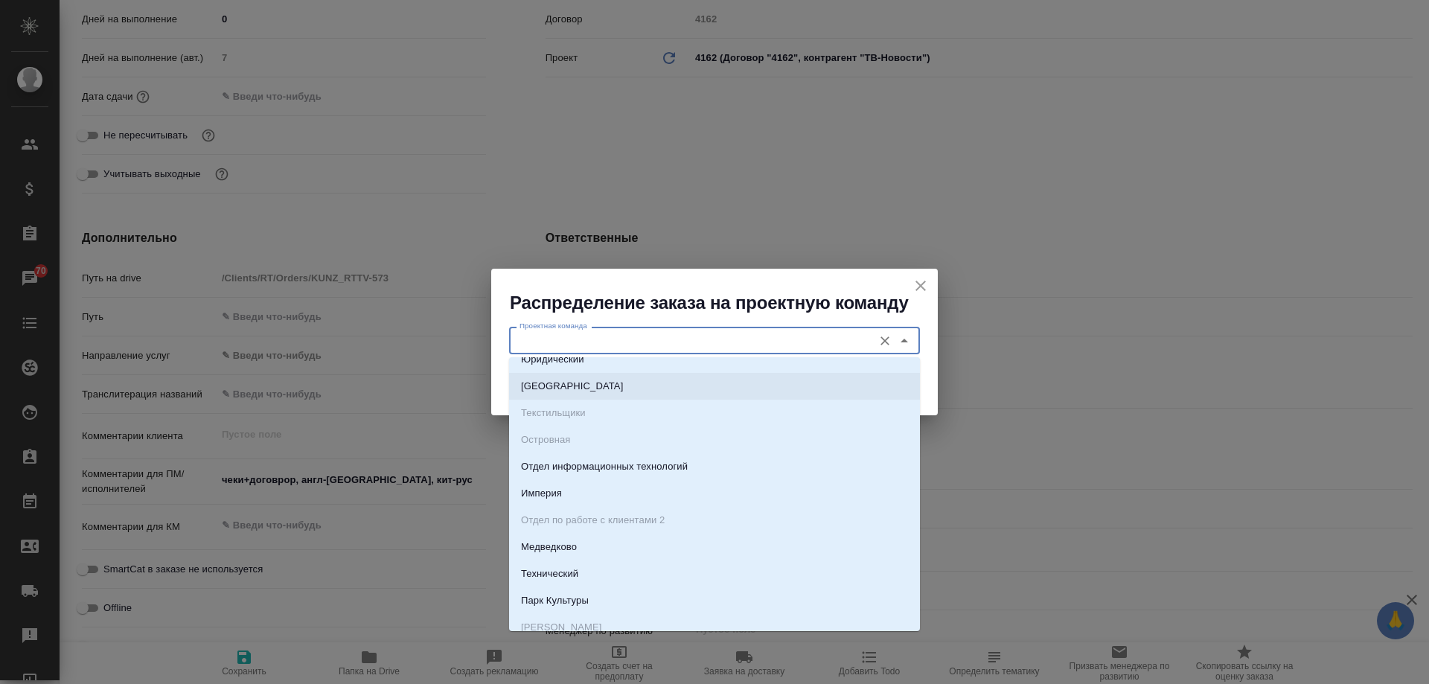
click at [887, 342] on icon "Очистить" at bounding box center [885, 340] width 9 height 9
click at [931, 289] on button "close" at bounding box center [921, 286] width 22 height 22
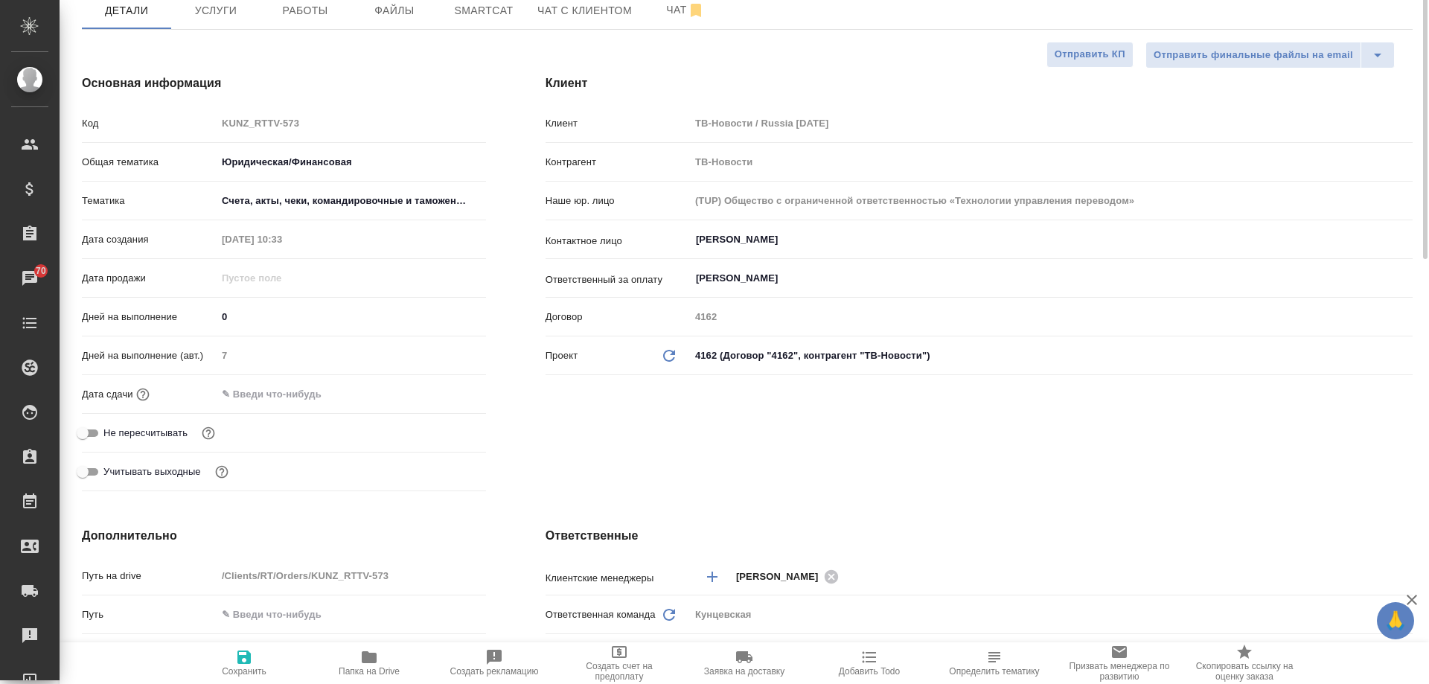
scroll to position [0, 0]
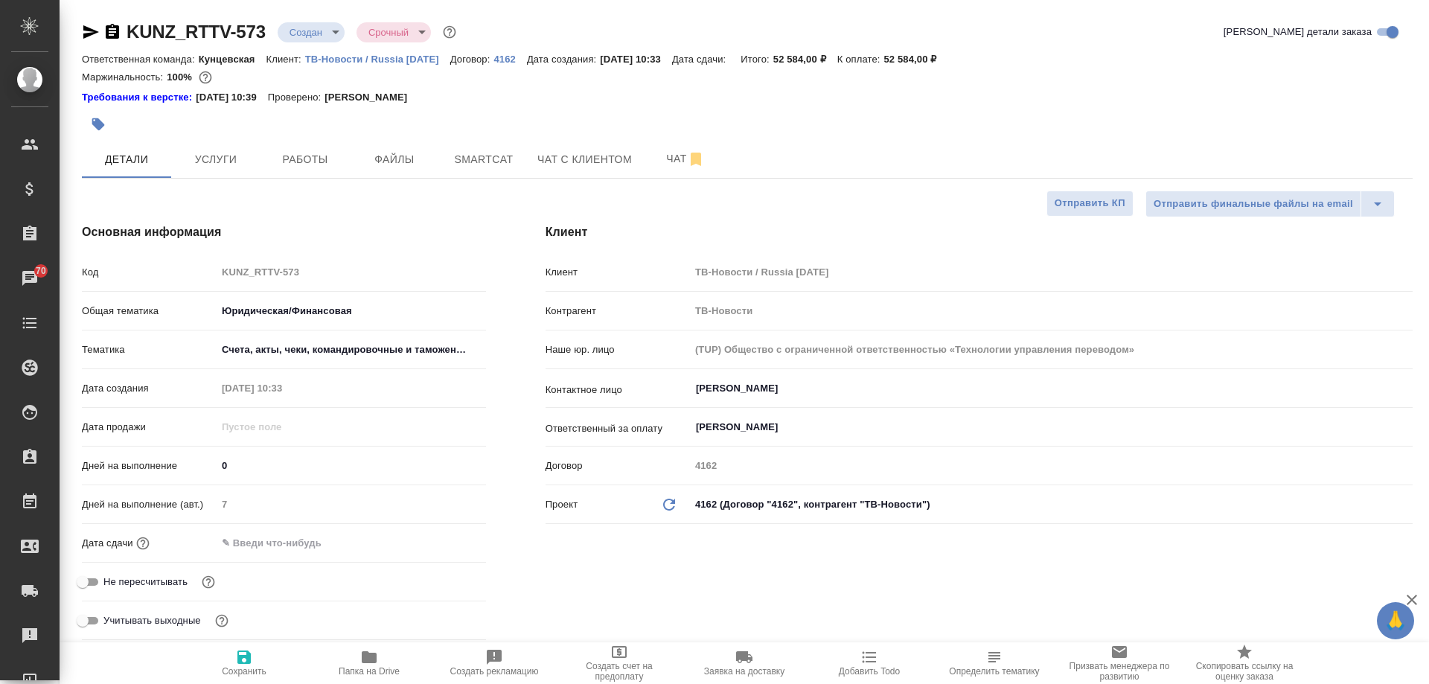
click at [345, 57] on p "ТВ-Новости / Russia Today" at bounding box center [377, 59] width 145 height 11
type textarea "x"
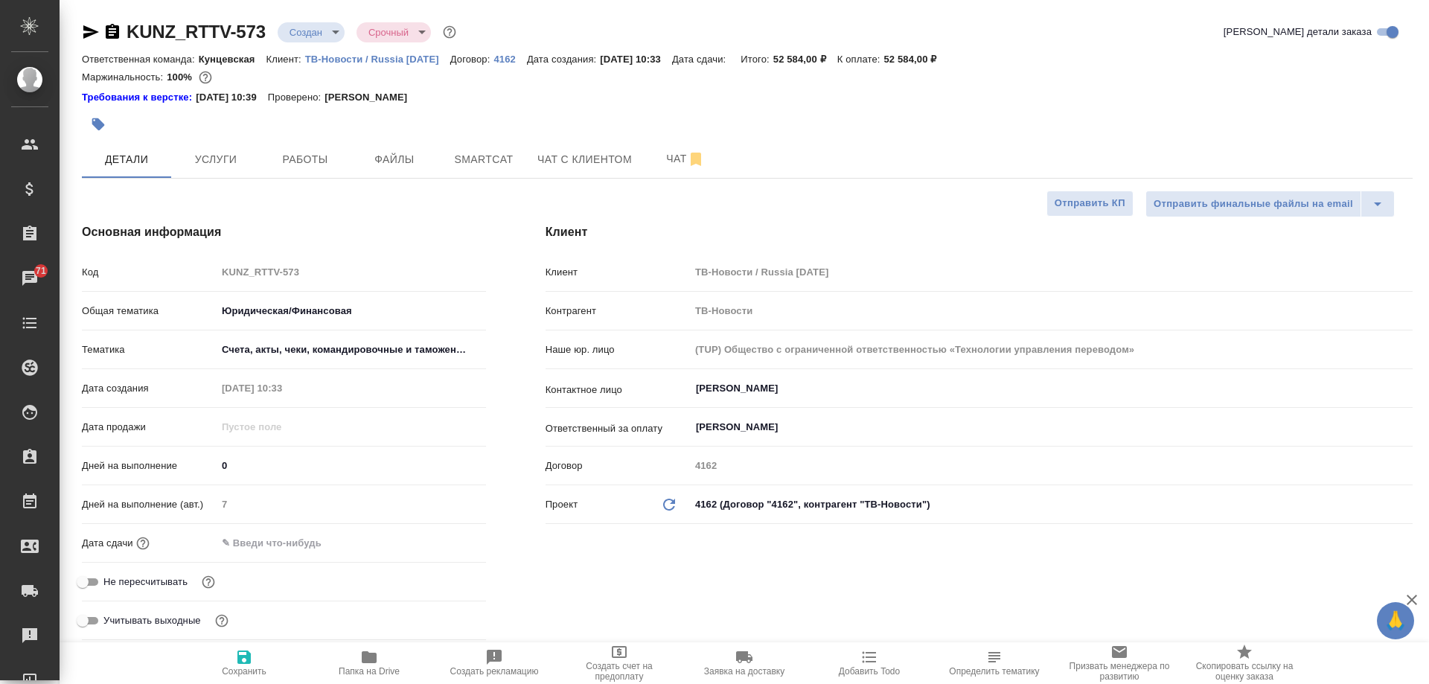
type textarea "x"
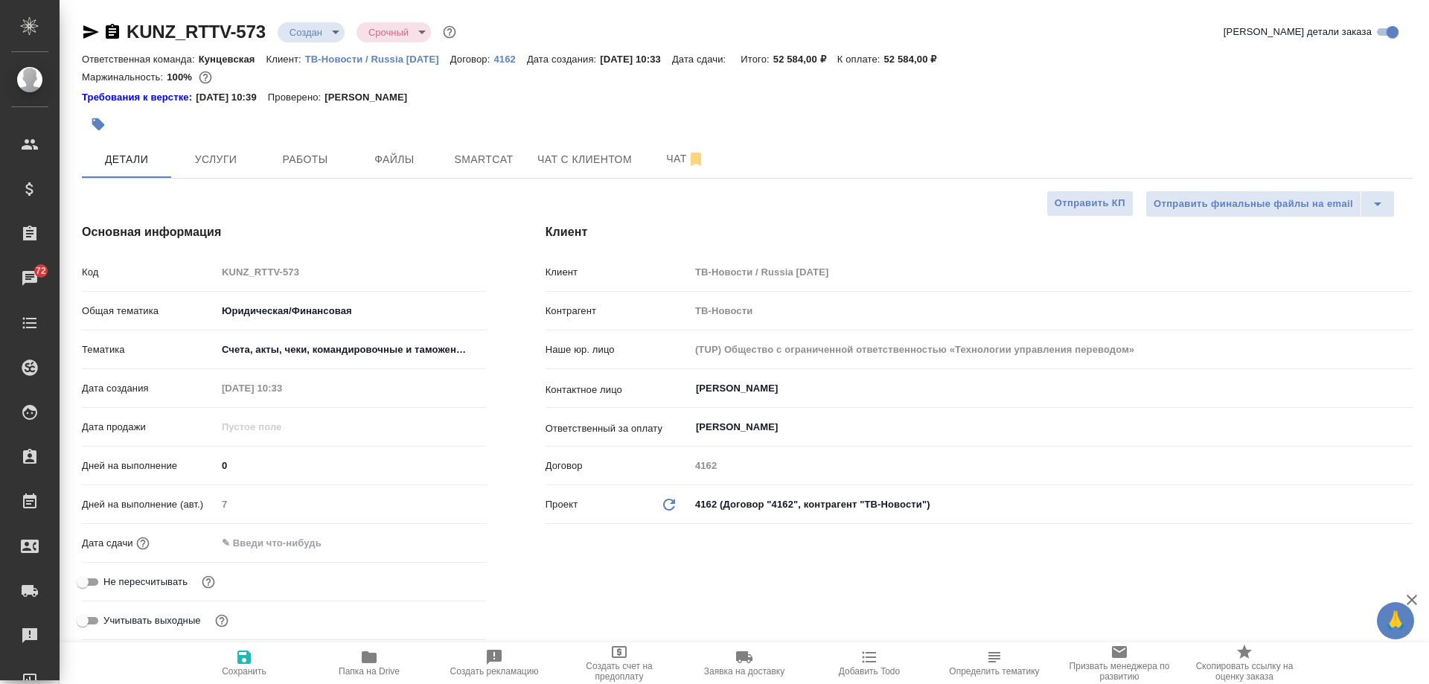
type textarea "x"
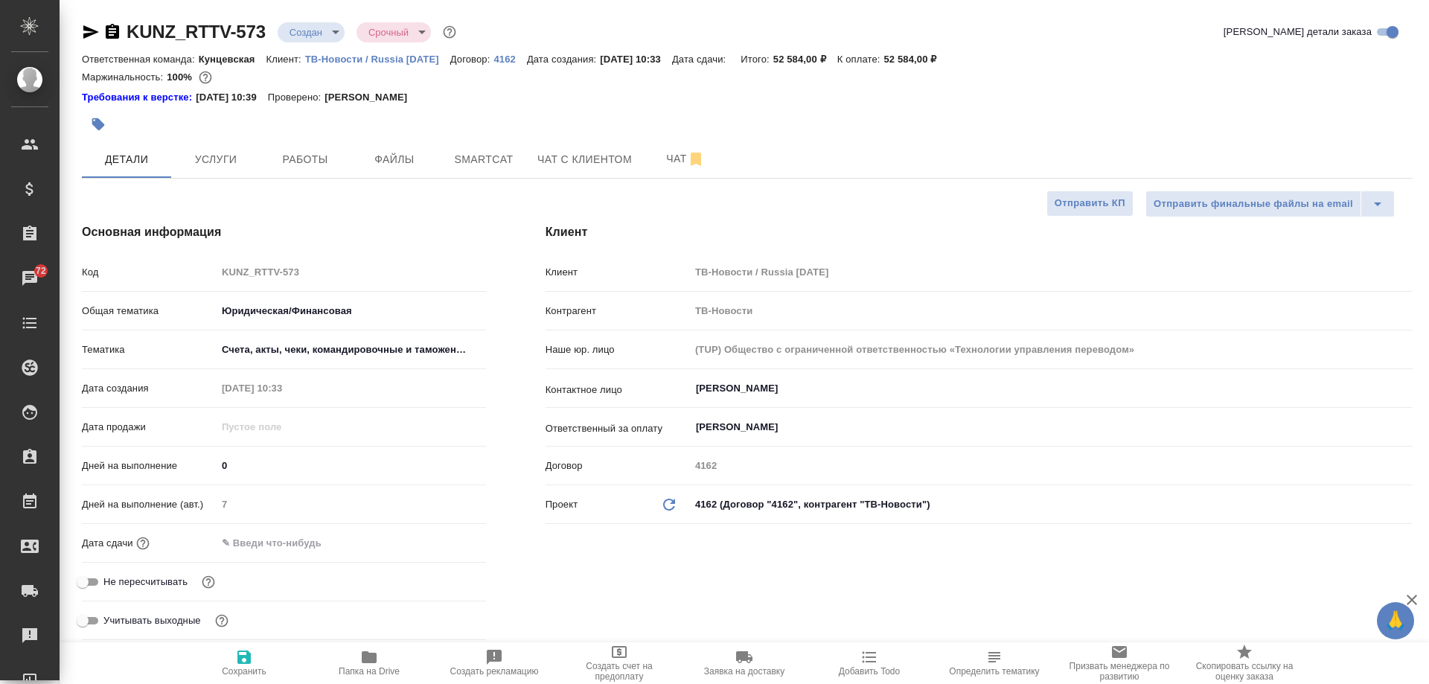
type textarea "x"
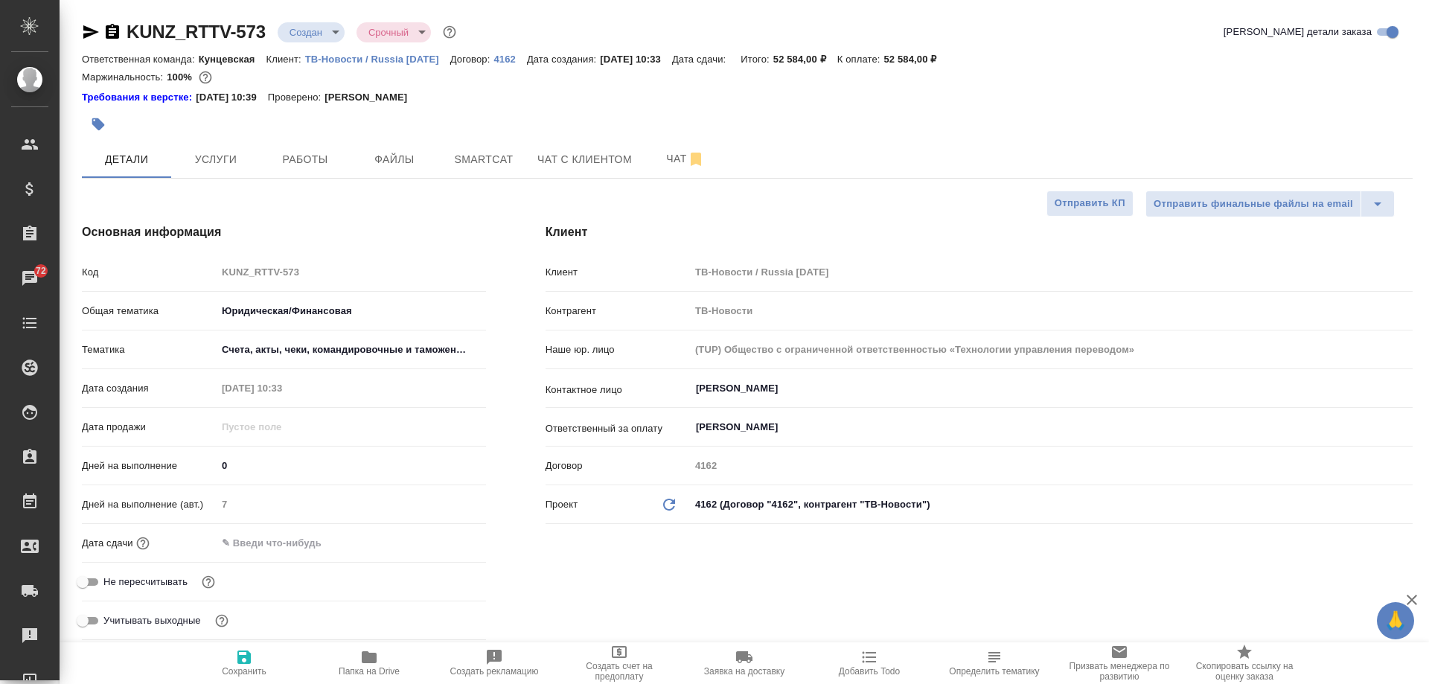
type textarea "x"
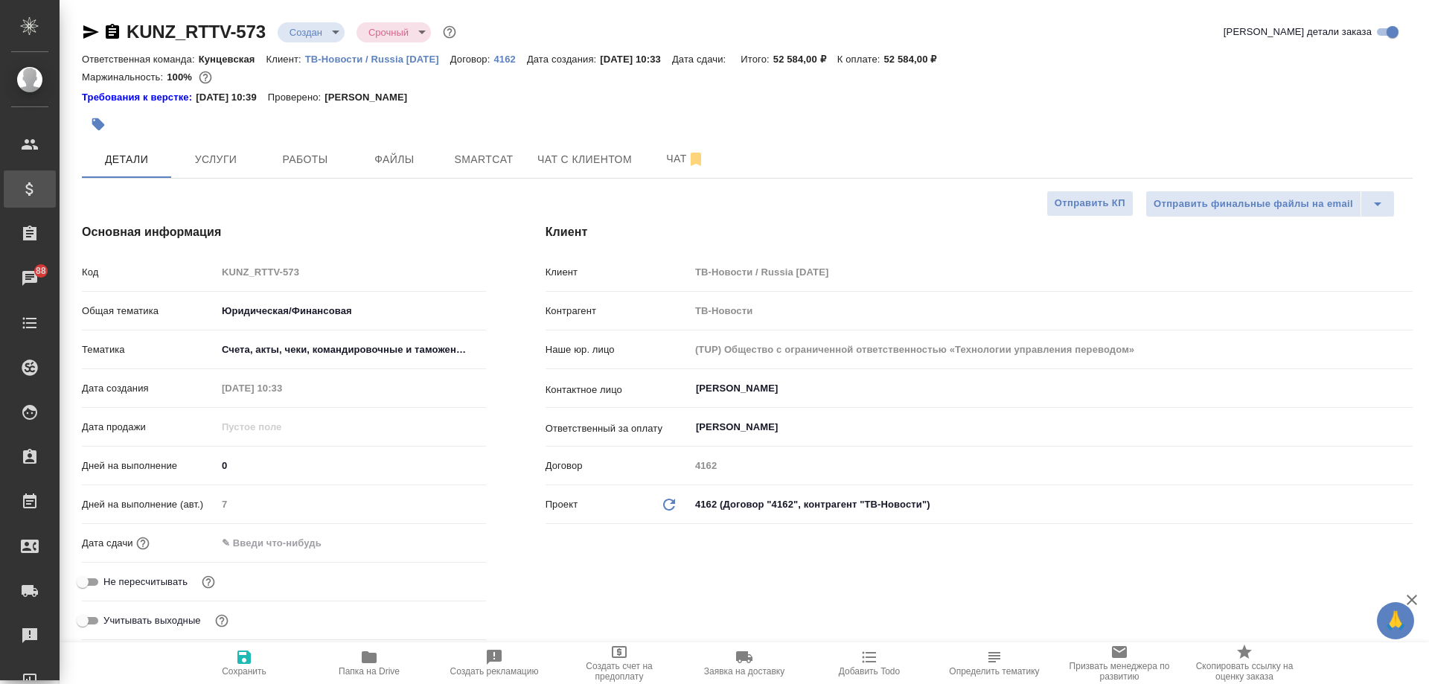
type textarea "x"
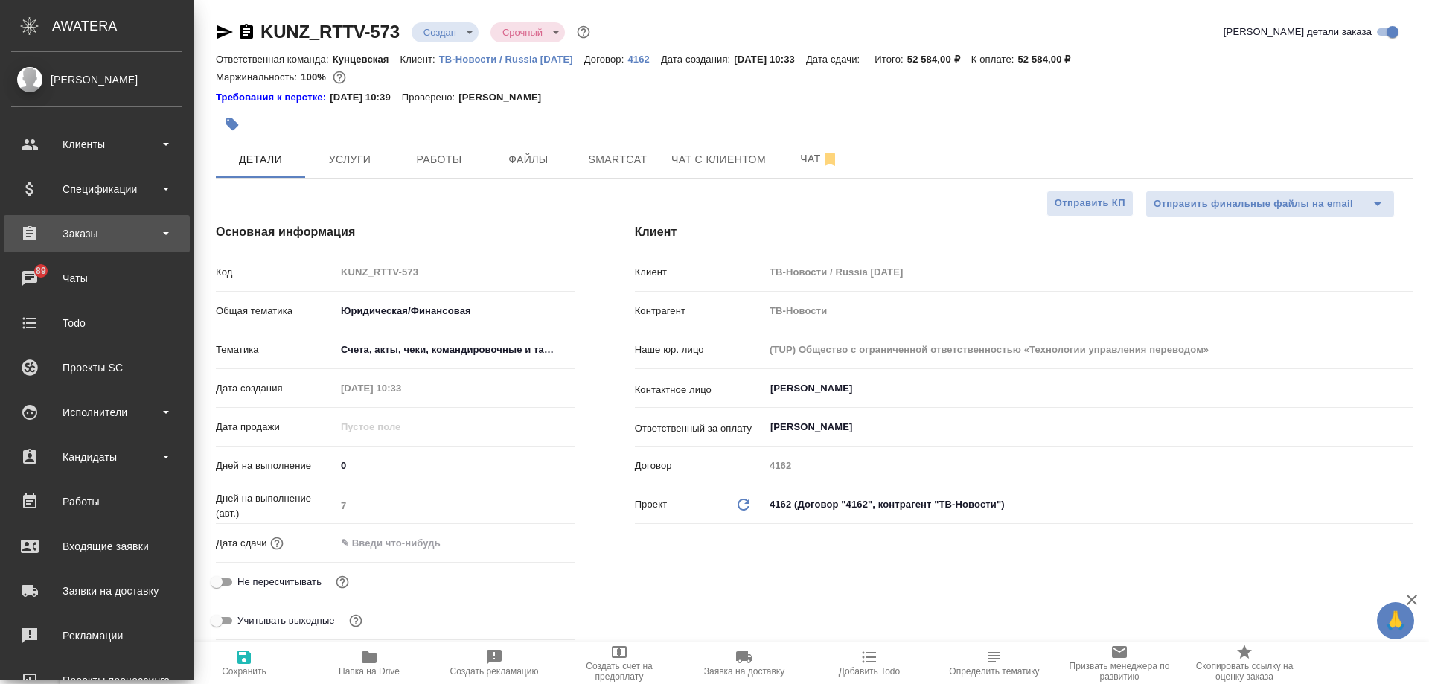
click at [115, 234] on div "Заказы" at bounding box center [96, 234] width 171 height 22
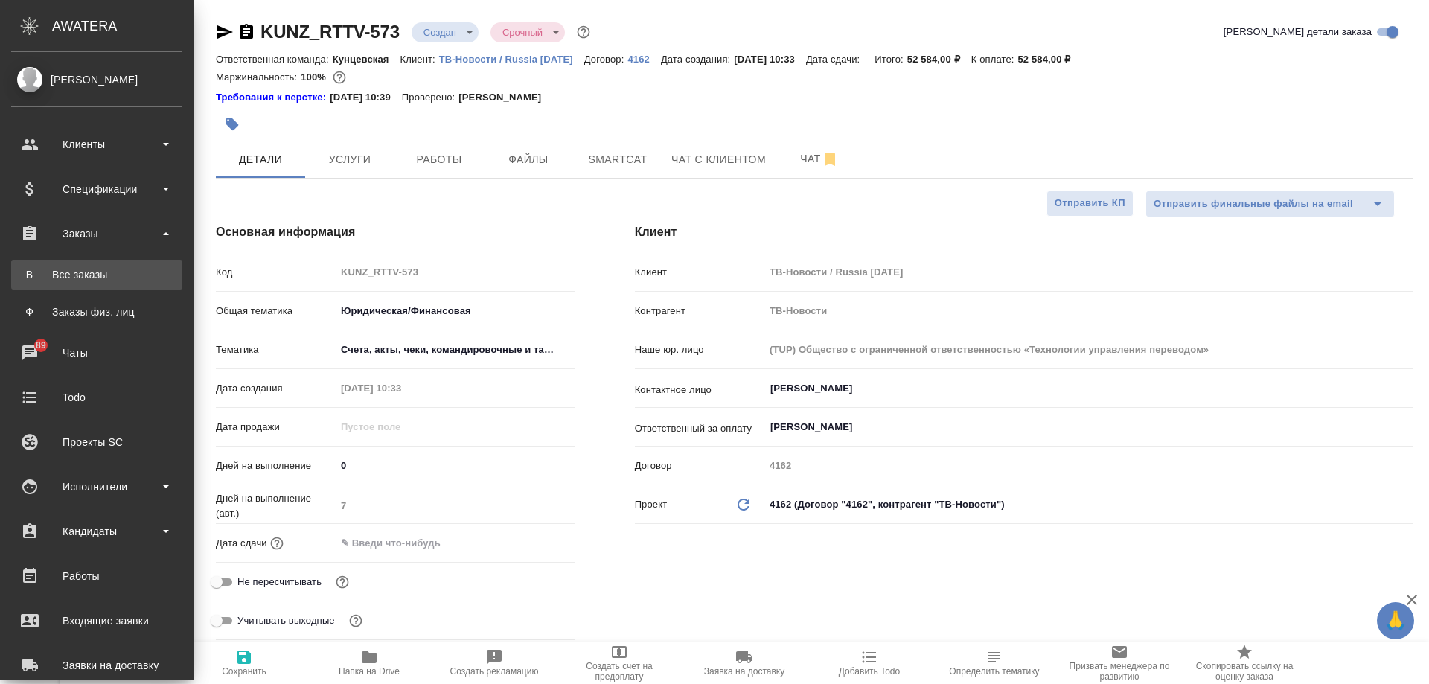
type textarea "x"
click at [128, 271] on div "Все заказы" at bounding box center [97, 274] width 156 height 15
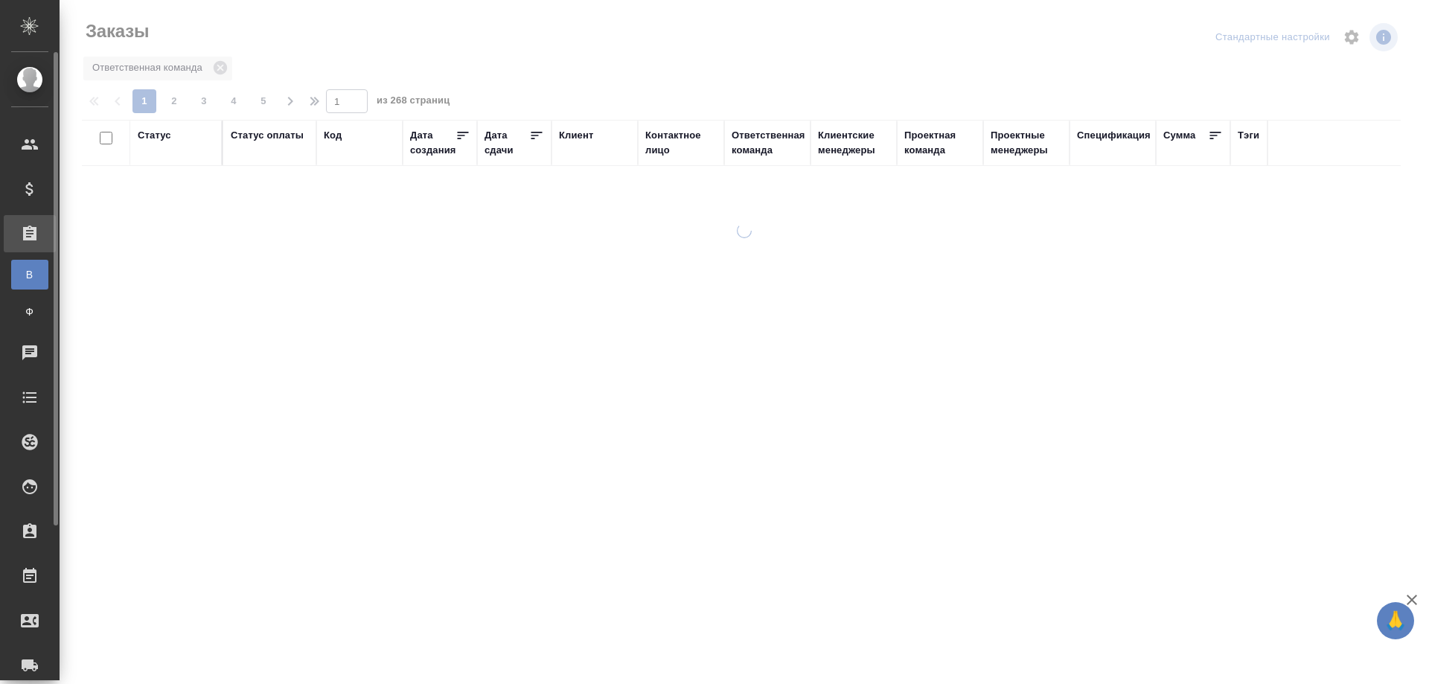
click at [22, 307] on div "Заказы физ. лиц" at bounding box center [11, 311] width 22 height 15
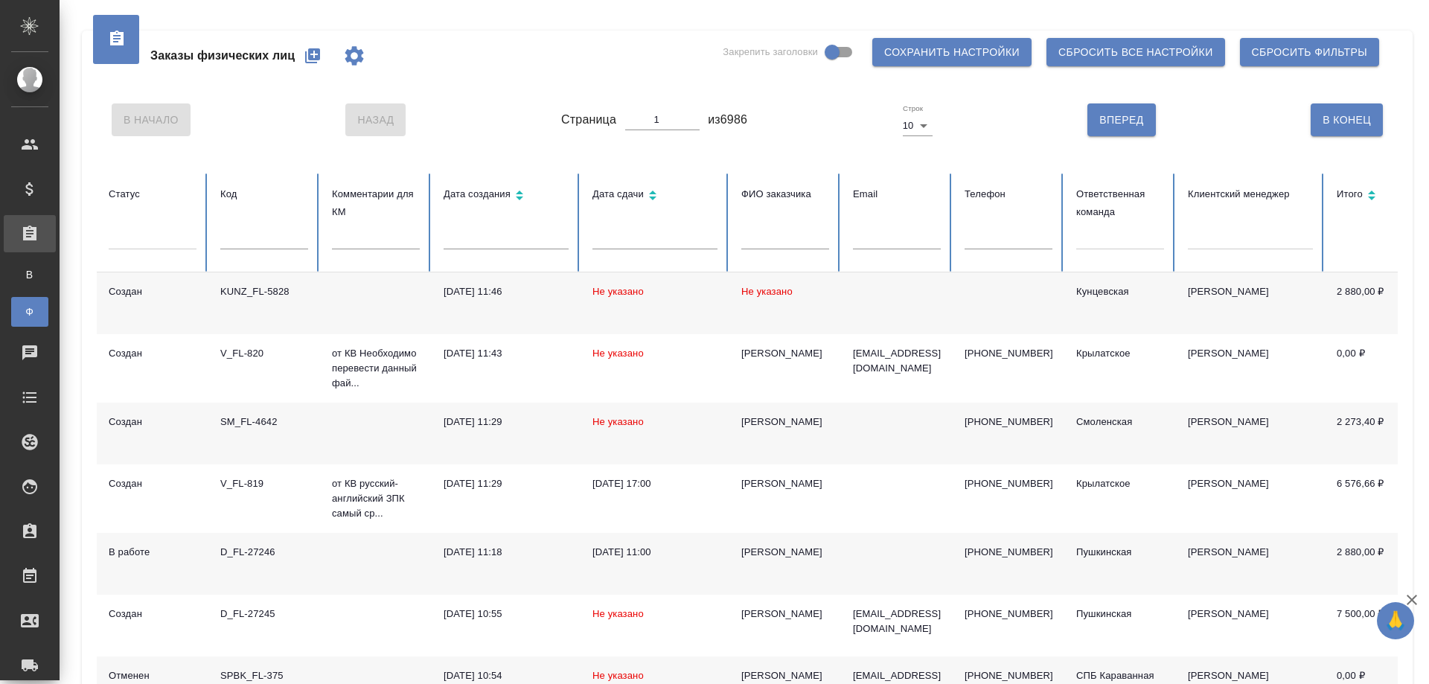
click at [313, 48] on icon "button" at bounding box center [312, 55] width 15 height 15
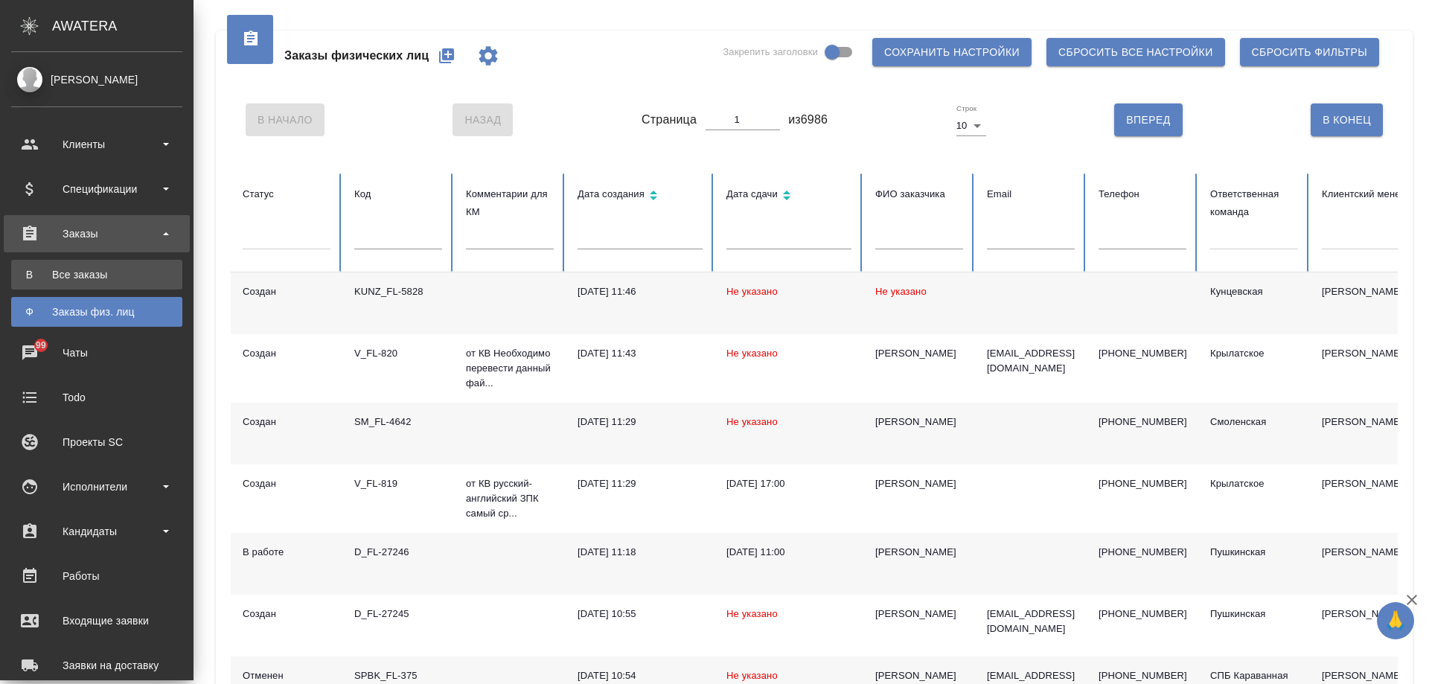
click at [49, 272] on div "Все заказы" at bounding box center [97, 274] width 156 height 15
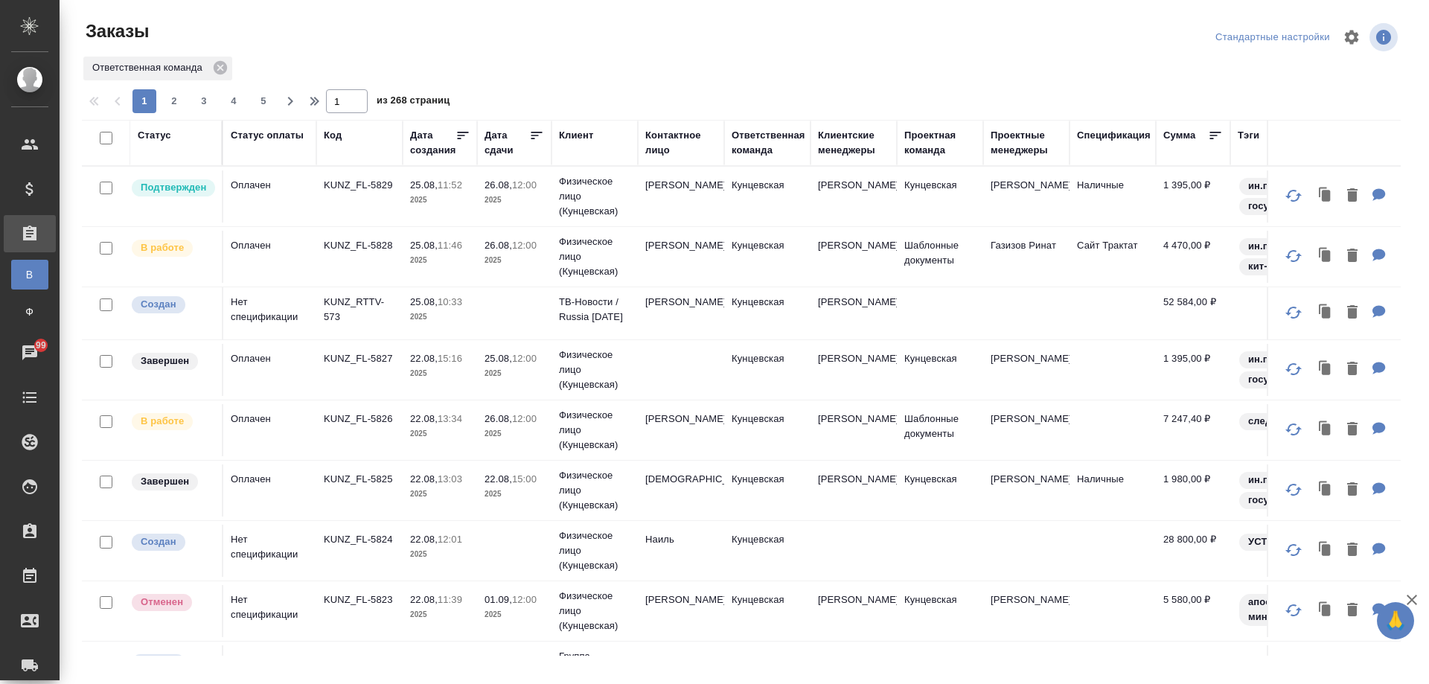
click at [392, 207] on td "KUNZ_FL-5829" at bounding box center [359, 196] width 86 height 52
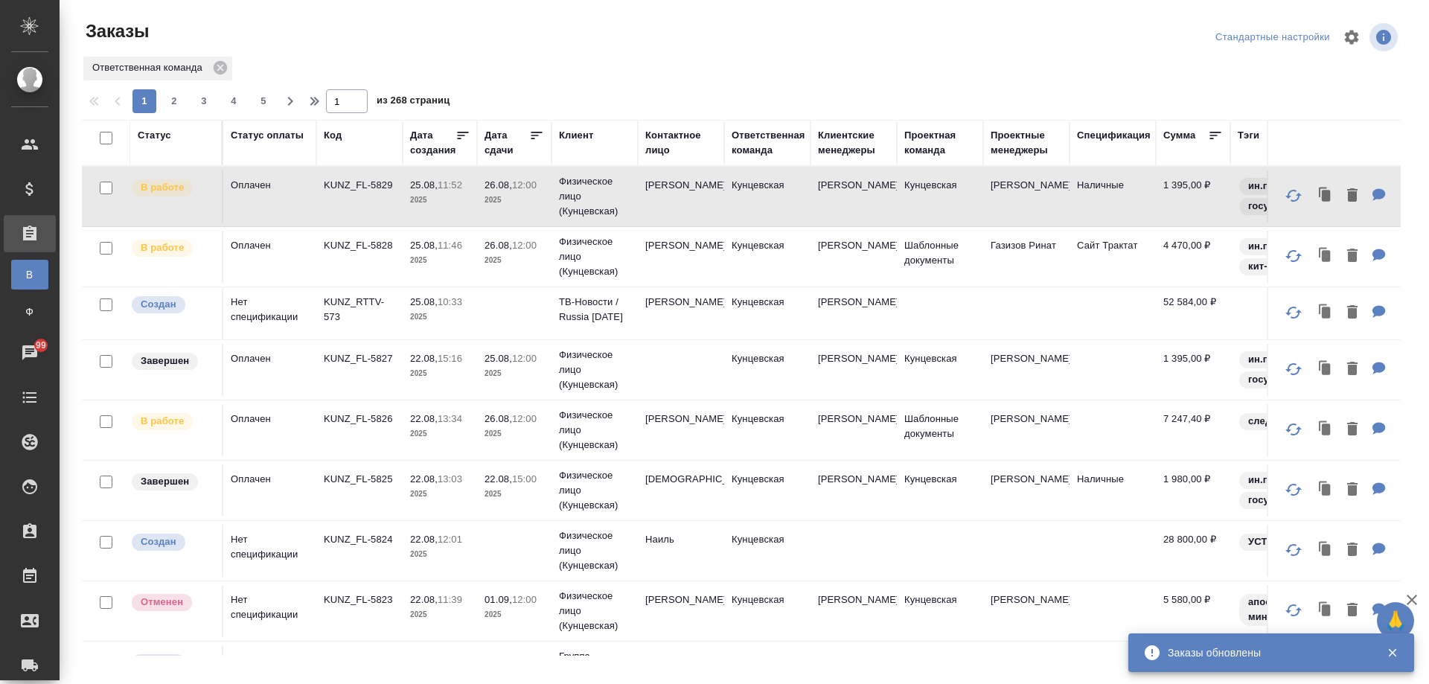
click at [718, 237] on td "Константин" at bounding box center [681, 257] width 86 height 52
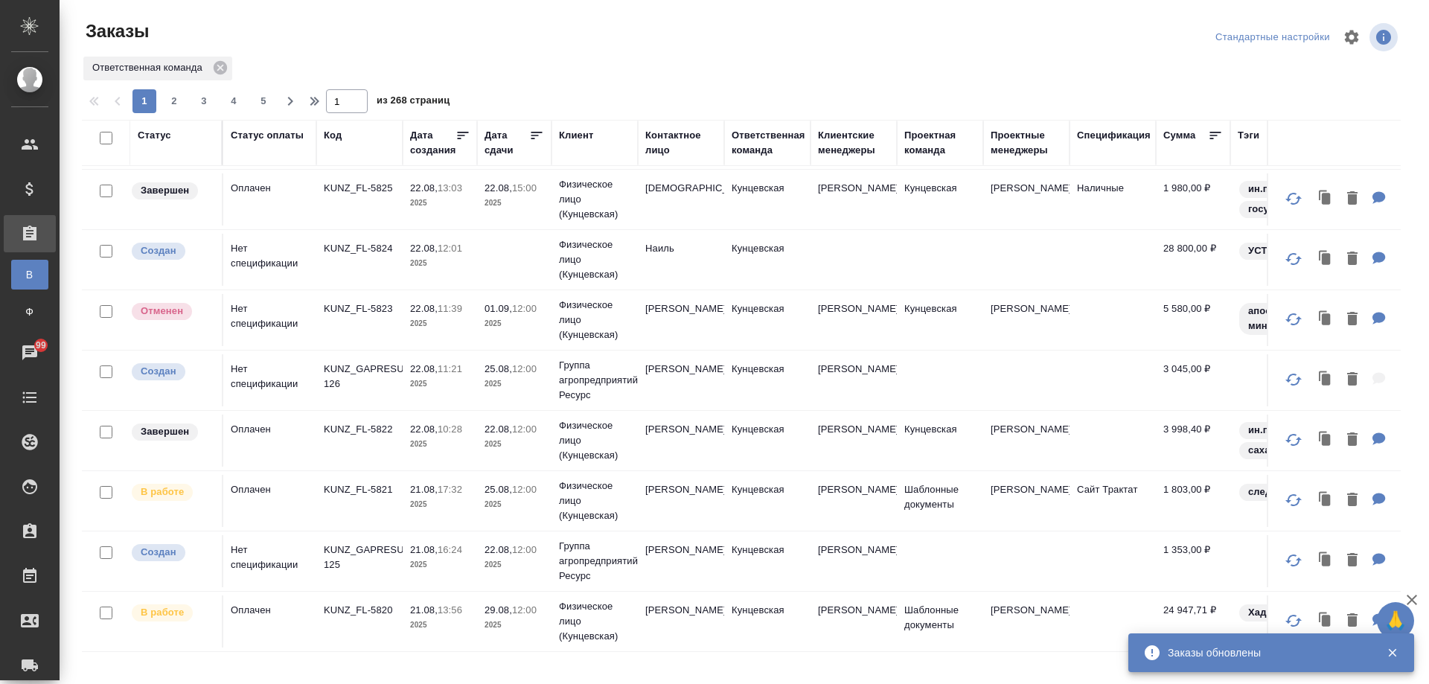
scroll to position [372, 0]
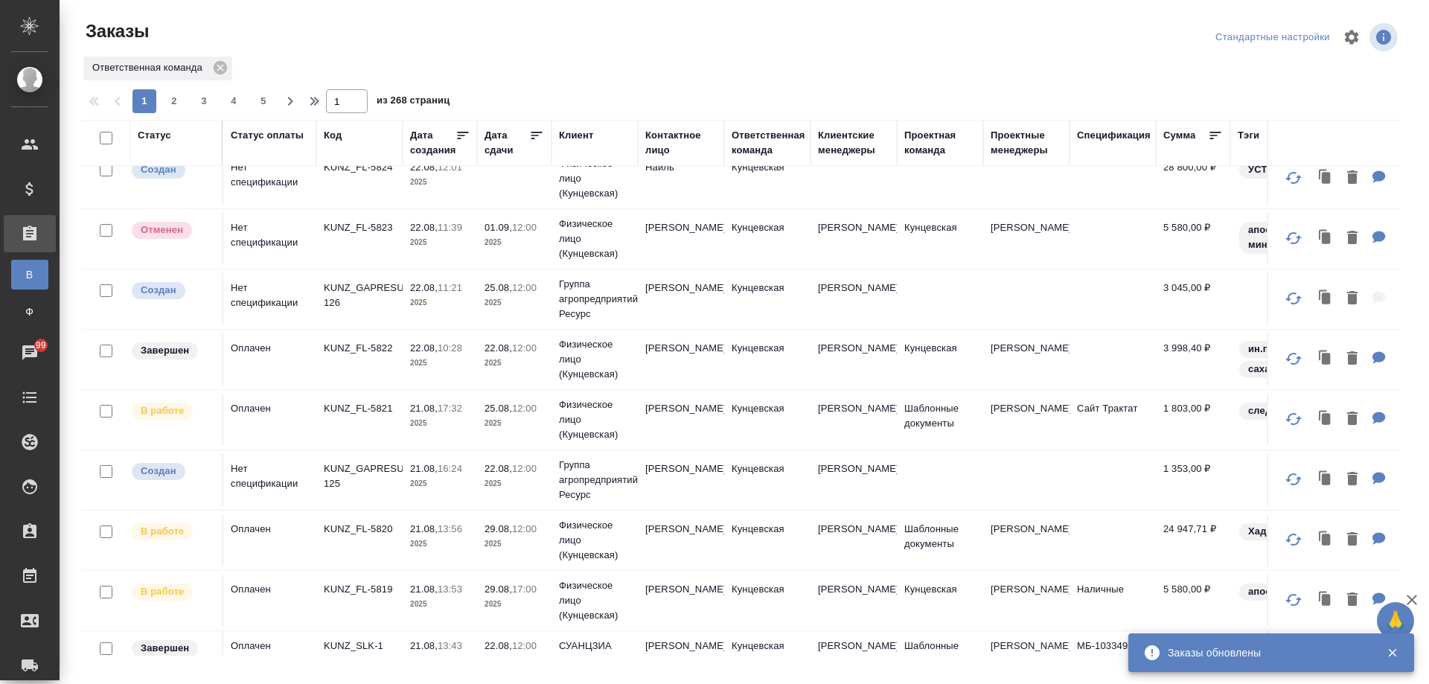
click at [863, 428] on td "[PERSON_NAME]" at bounding box center [854, 420] width 86 height 52
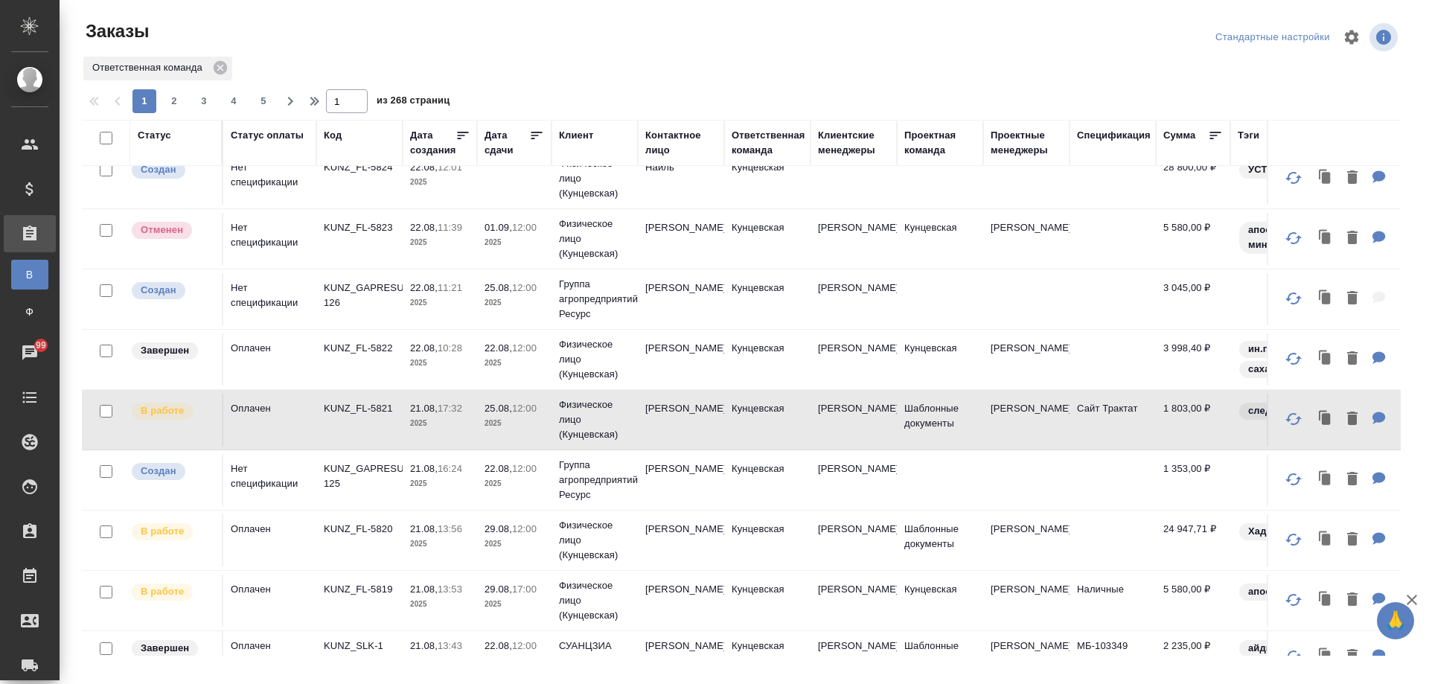
click at [861, 432] on td "[PERSON_NAME]" at bounding box center [854, 420] width 86 height 52
click at [315, 424] on td "Оплачен" at bounding box center [269, 420] width 93 height 52
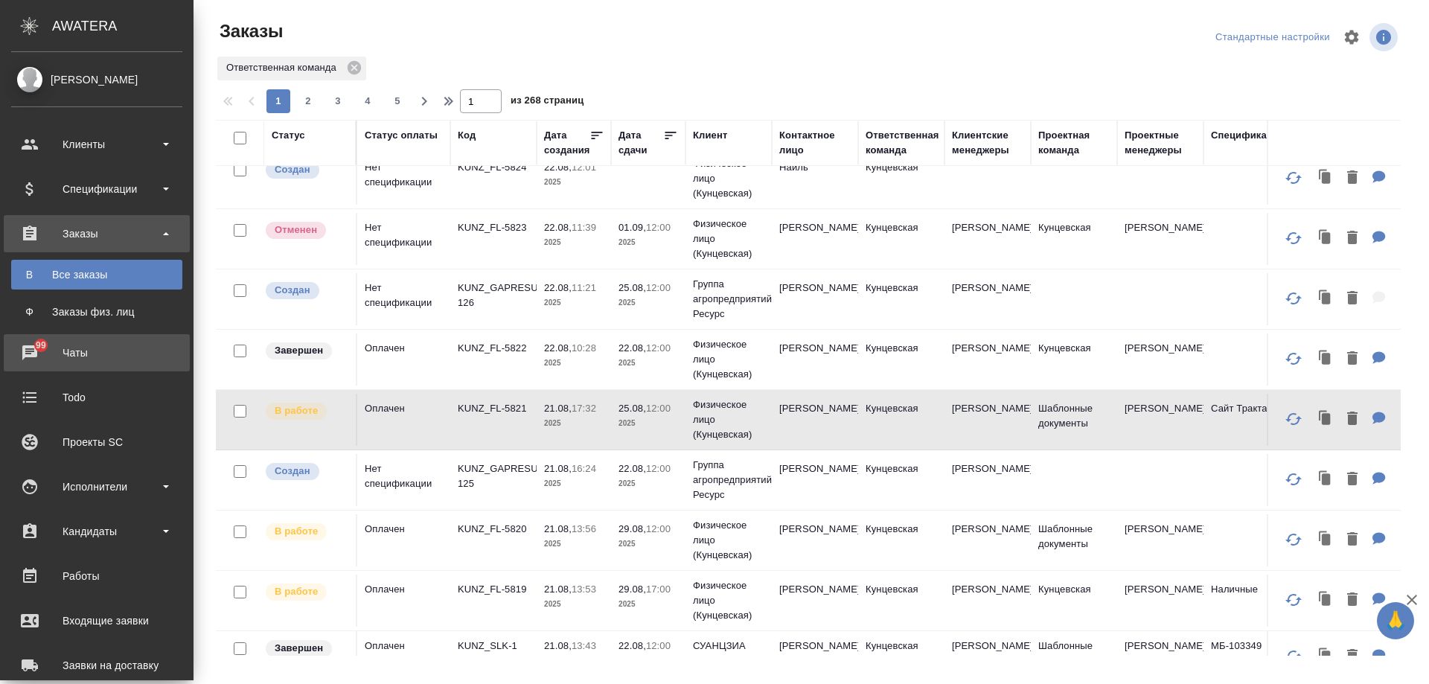
click at [33, 352] on div "Чаты" at bounding box center [96, 353] width 171 height 22
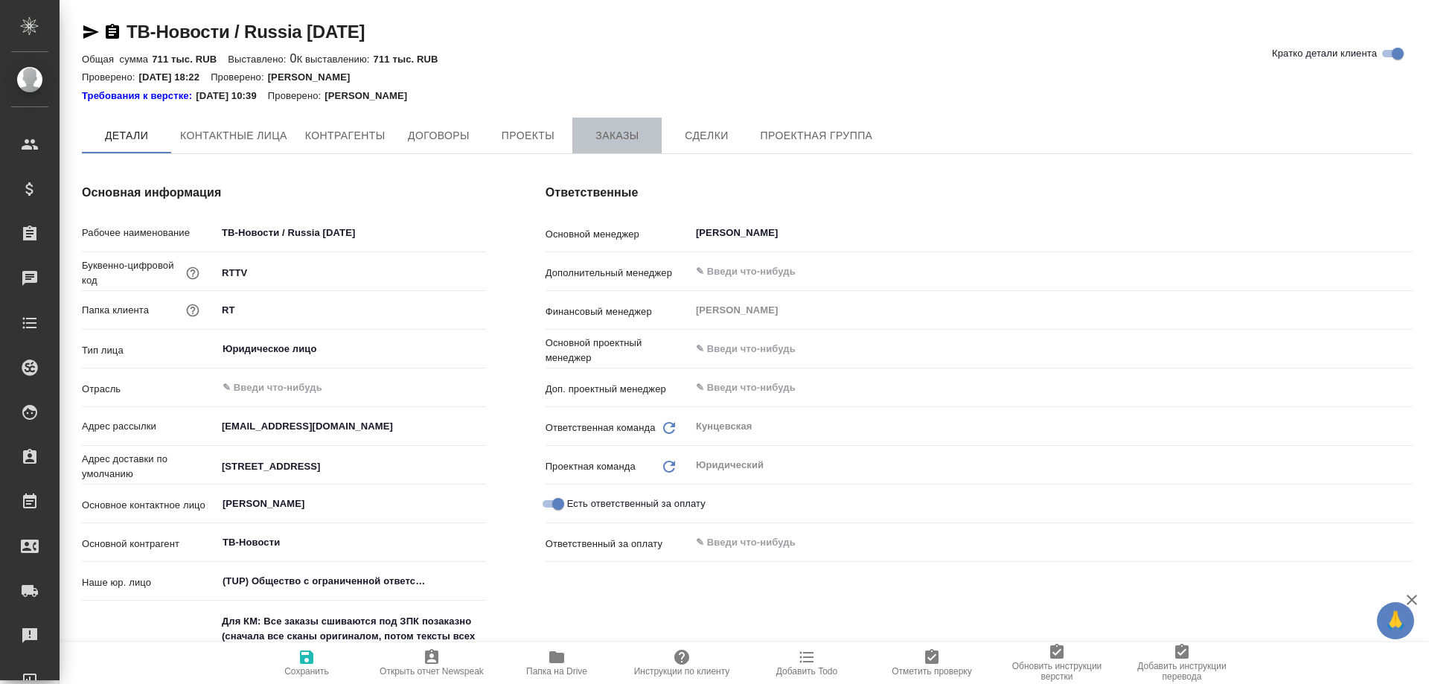
click at [609, 137] on span "Заказы" at bounding box center [616, 136] width 71 height 19
type textarea "x"
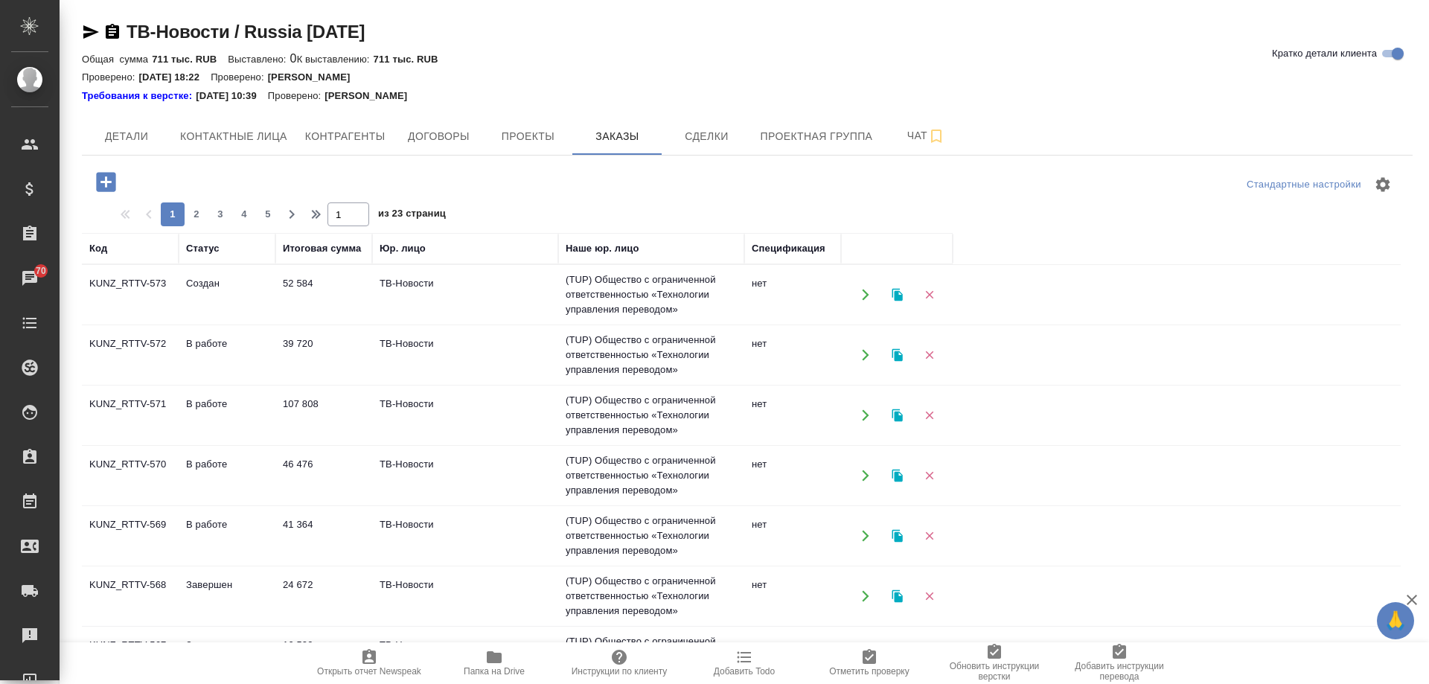
scroll to position [74, 0]
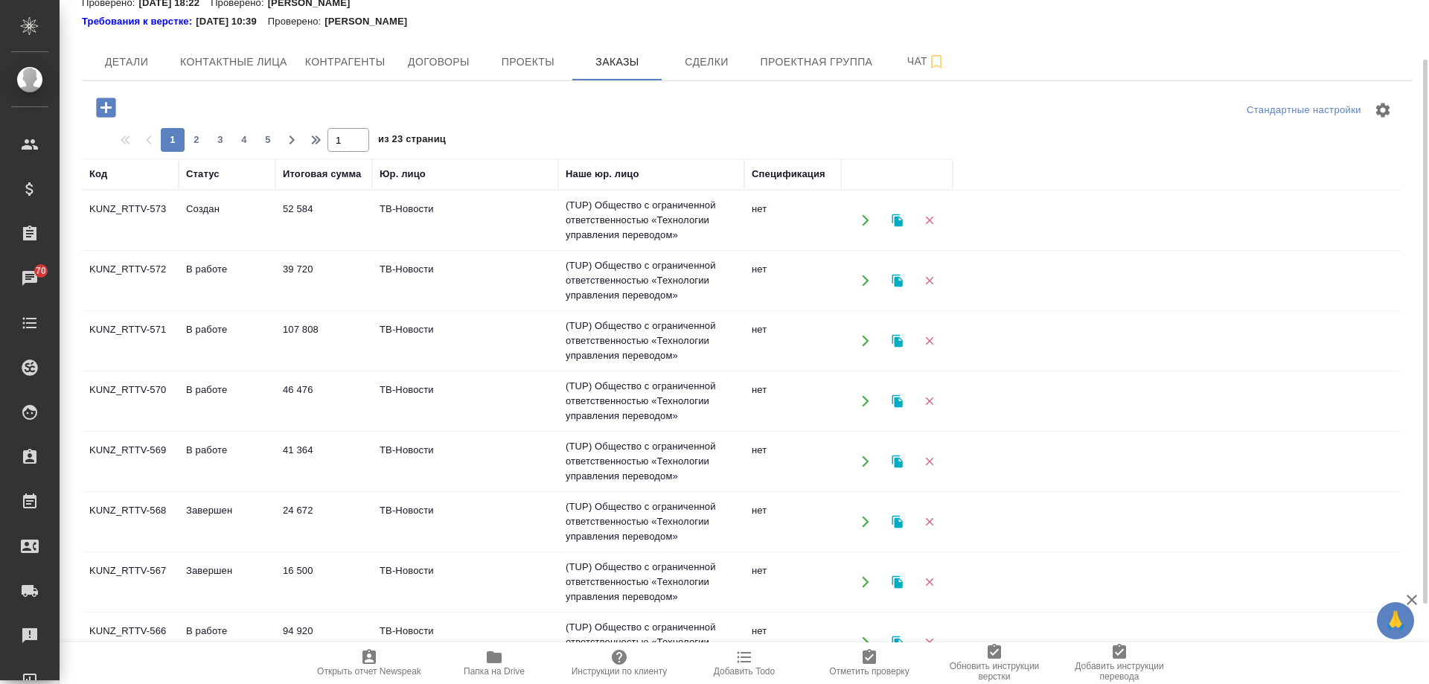
click at [474, 460] on td "ТВ-Новости" at bounding box center [465, 461] width 186 height 52
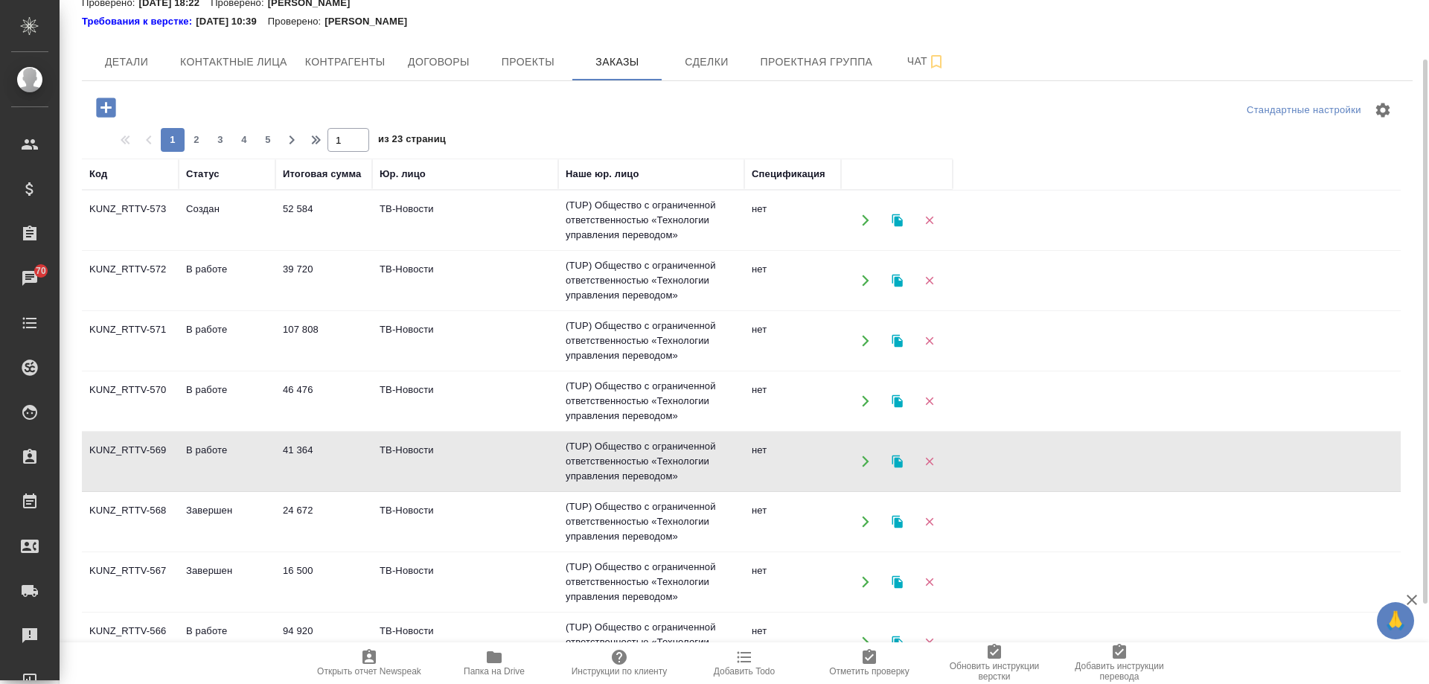
click at [474, 460] on td "ТВ-Новости" at bounding box center [465, 461] width 186 height 52
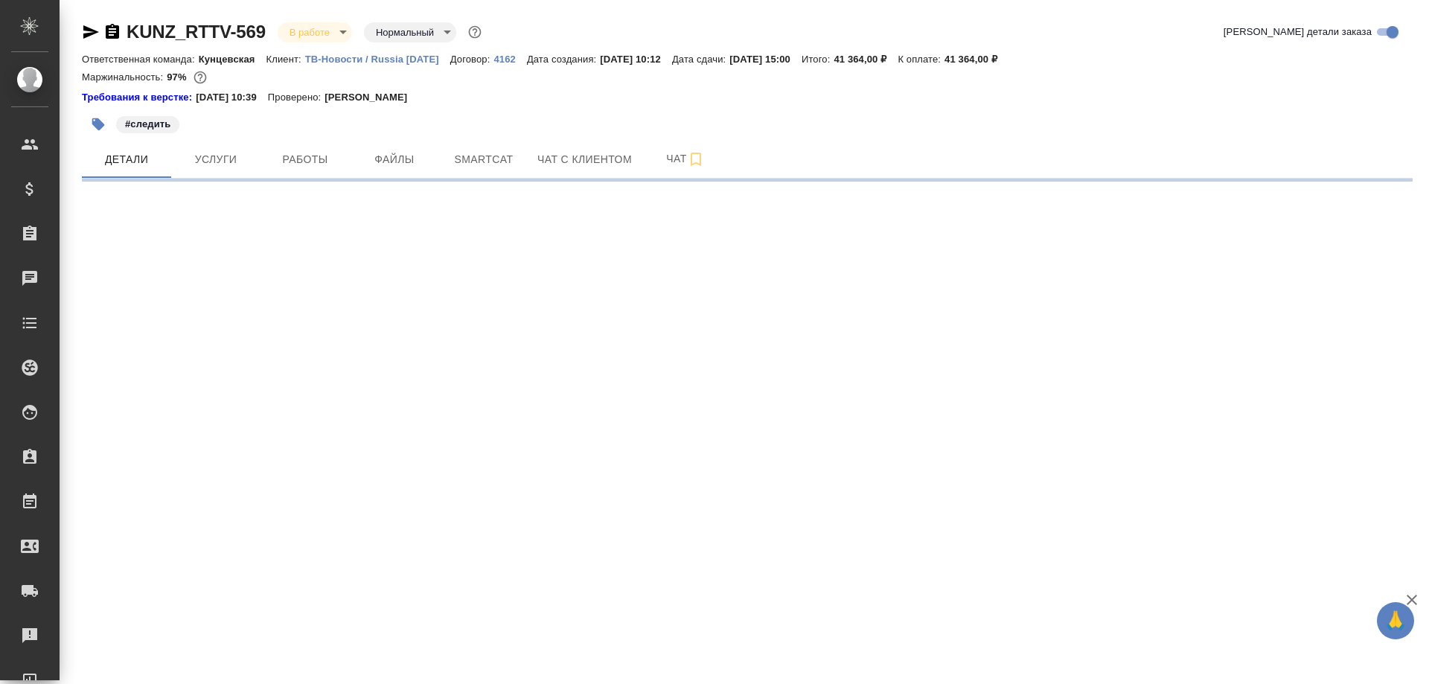
select select "RU"
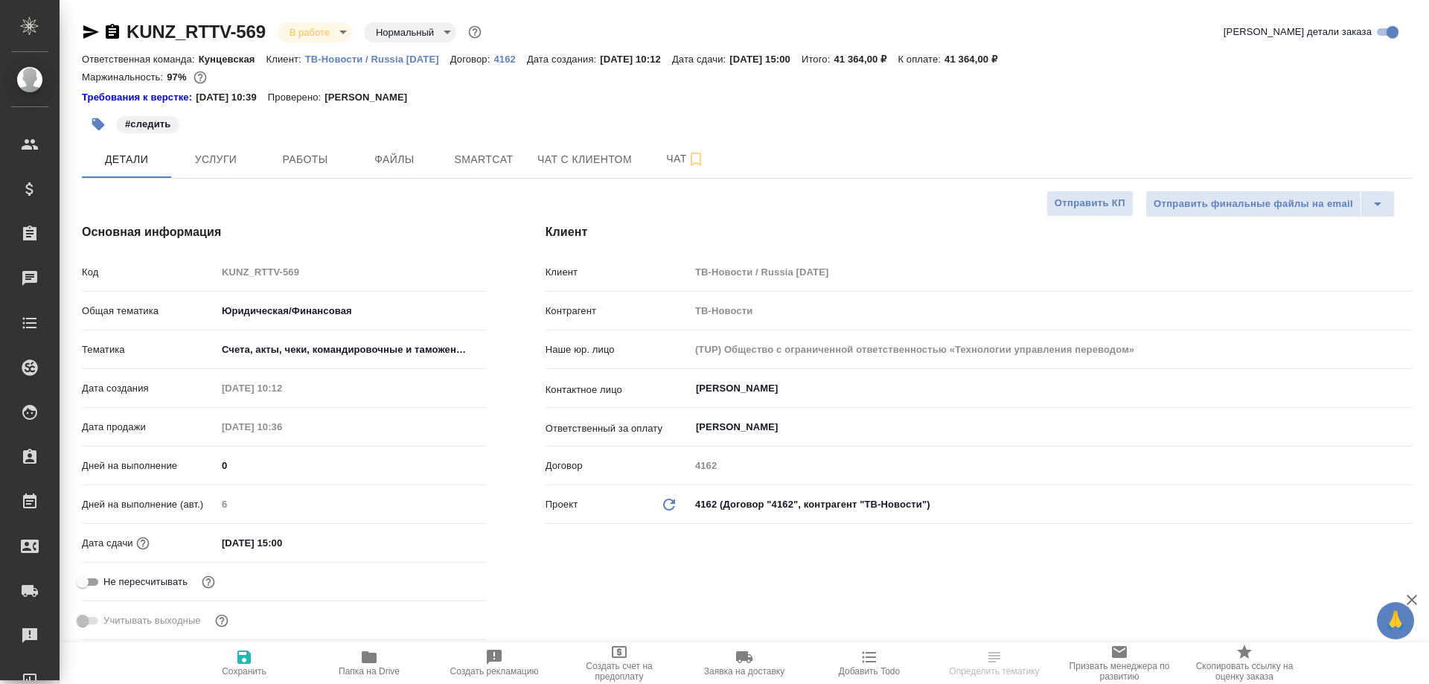
type textarea "x"
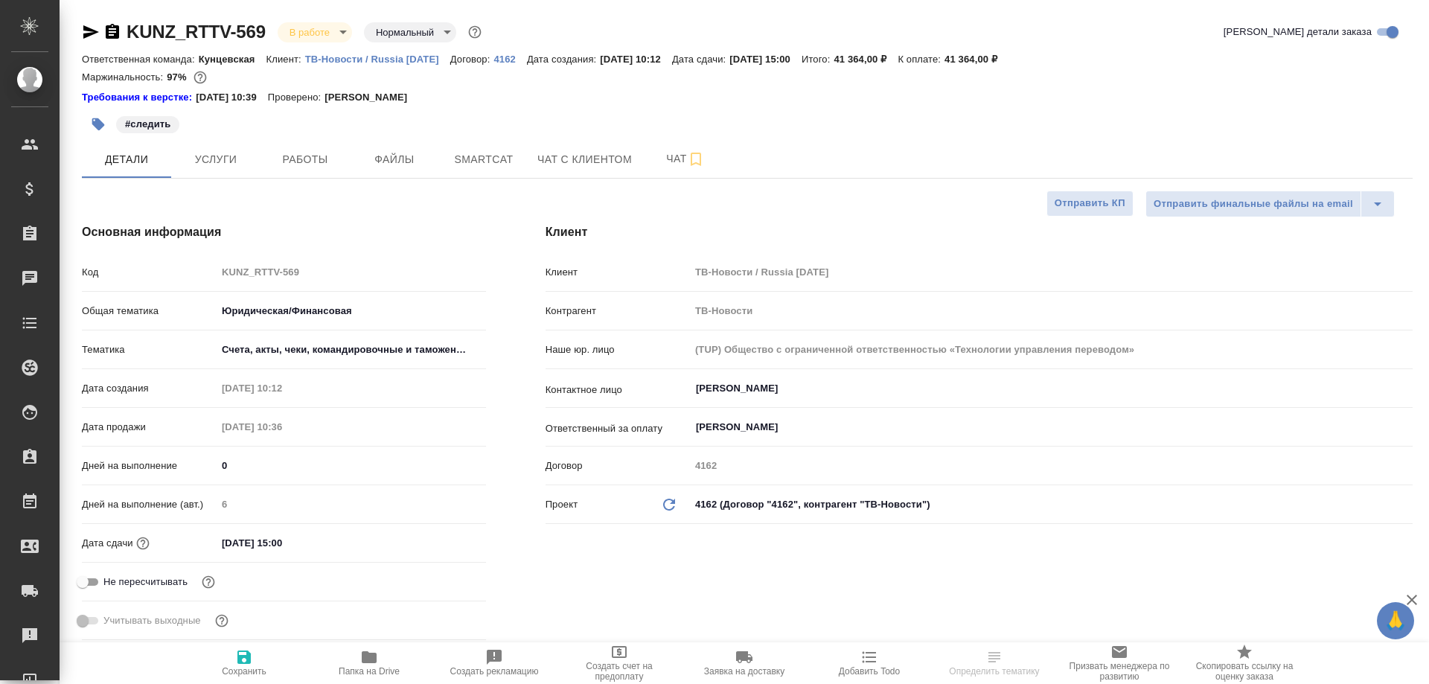
type textarea "x"
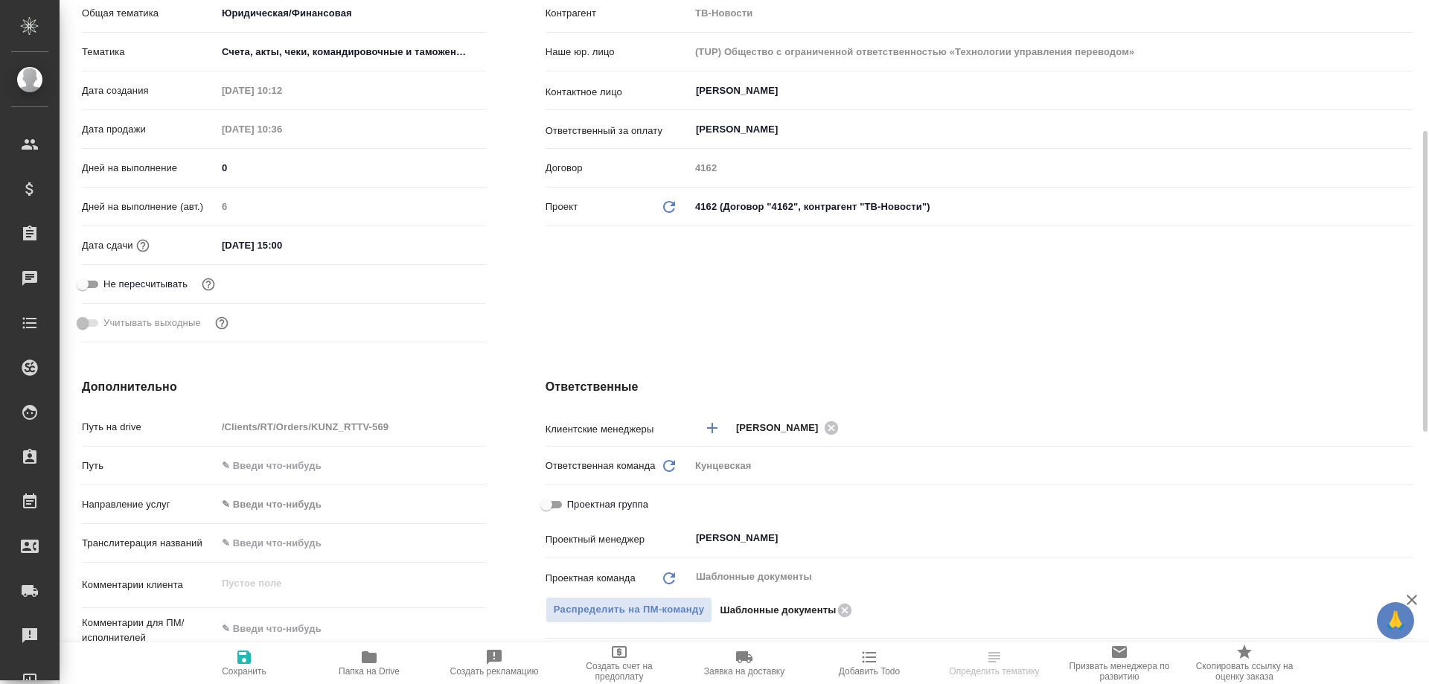
scroll to position [521, 0]
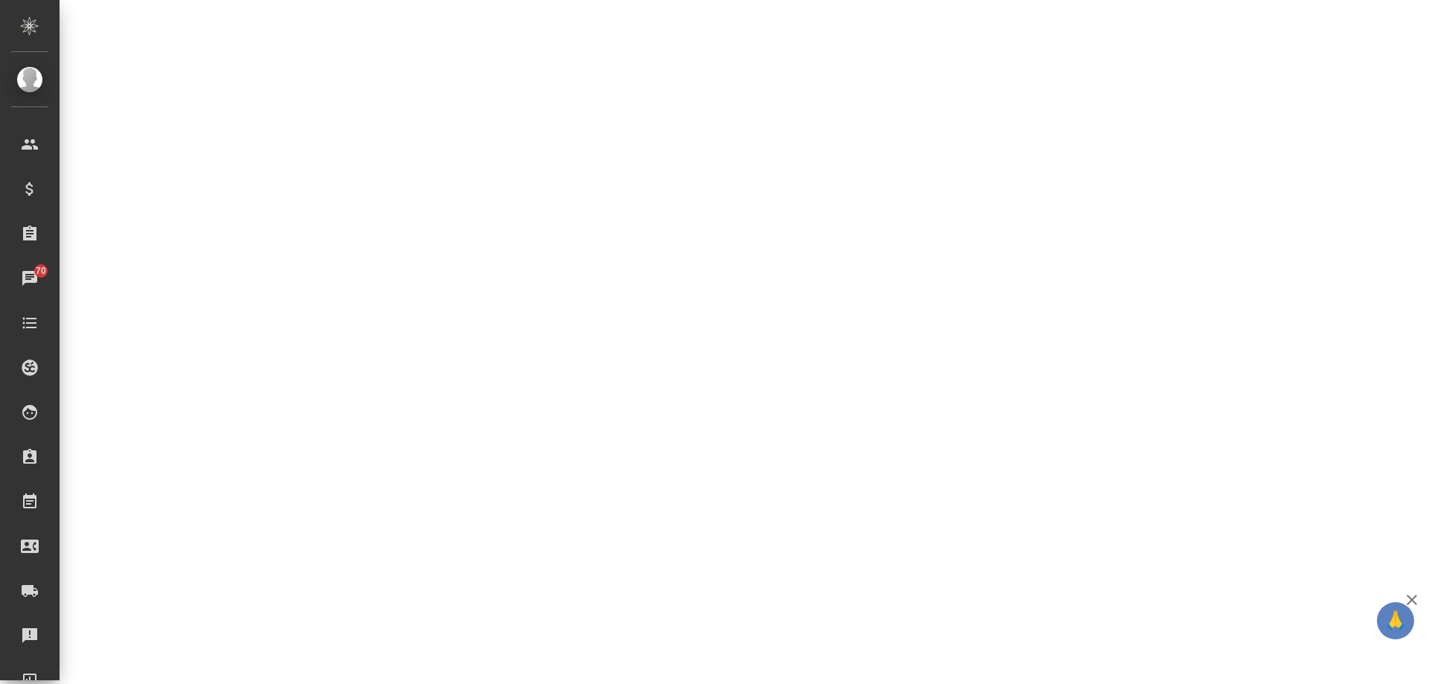
select select "RU"
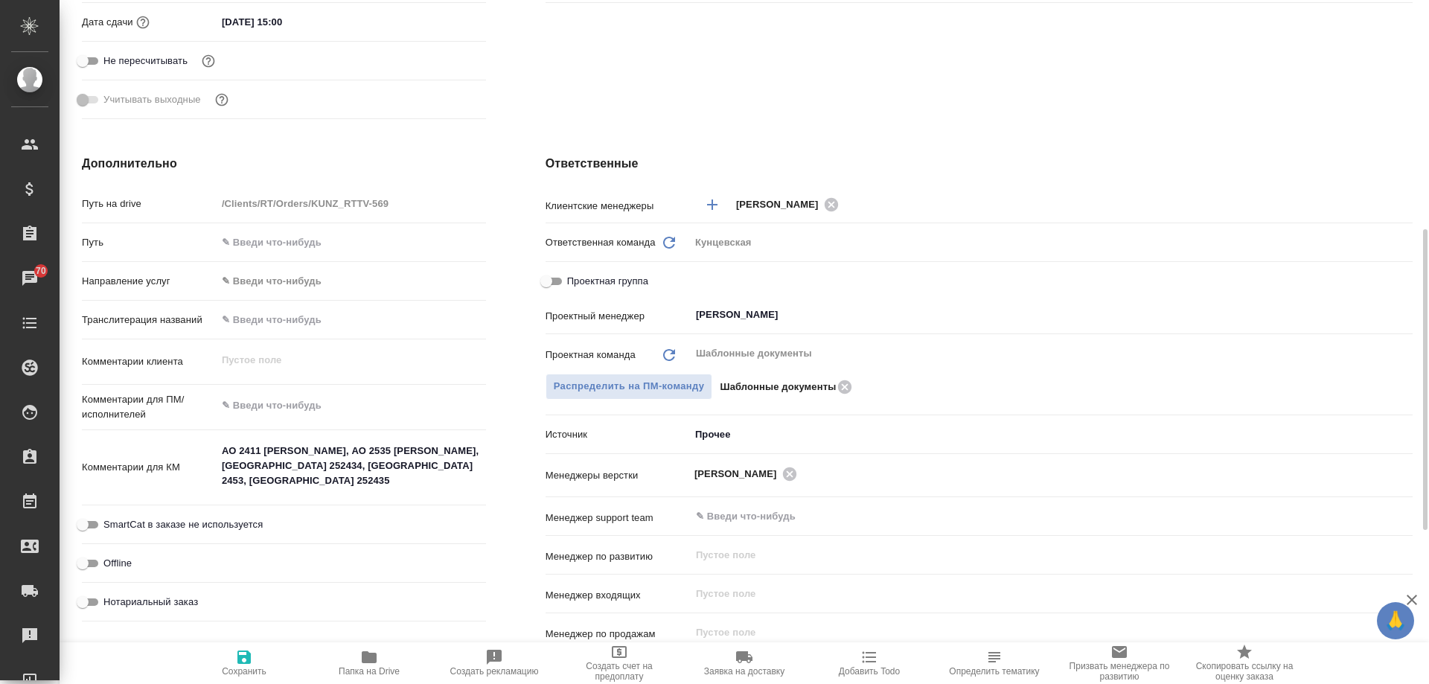
type textarea "x"
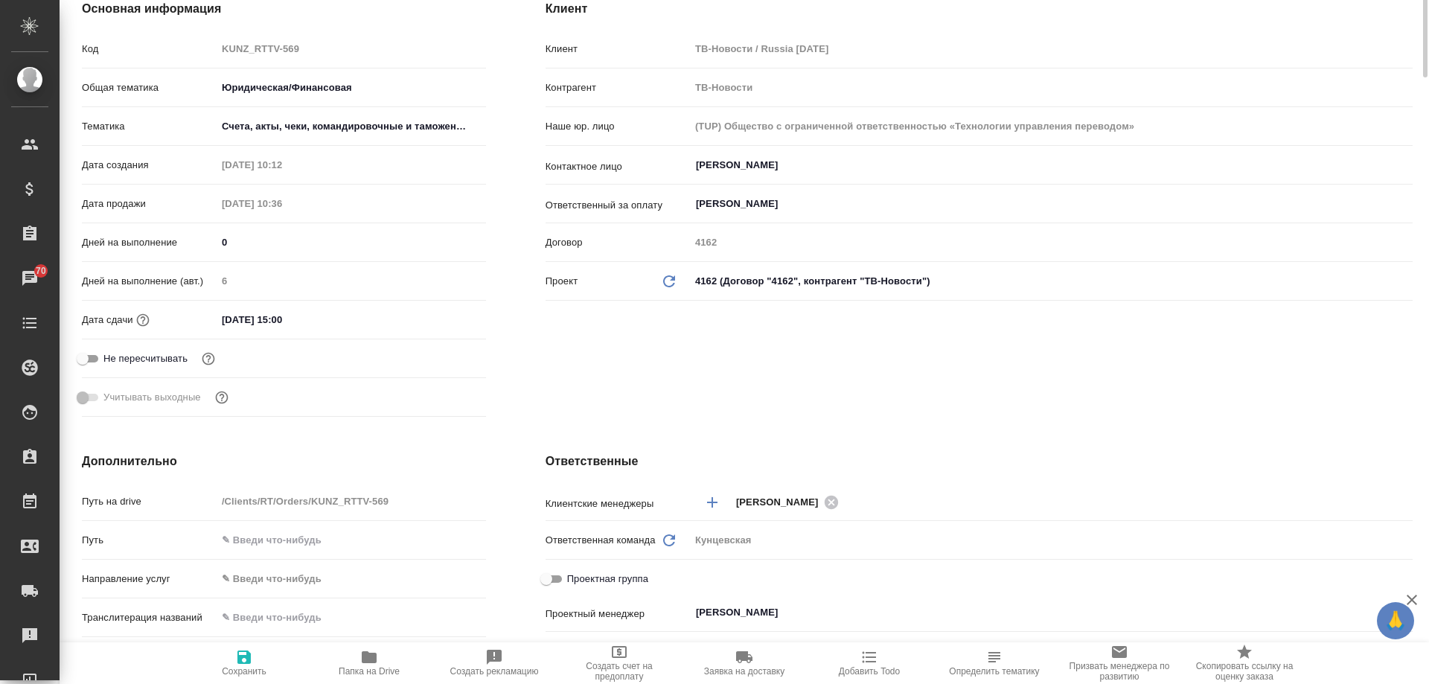
scroll to position [0, 0]
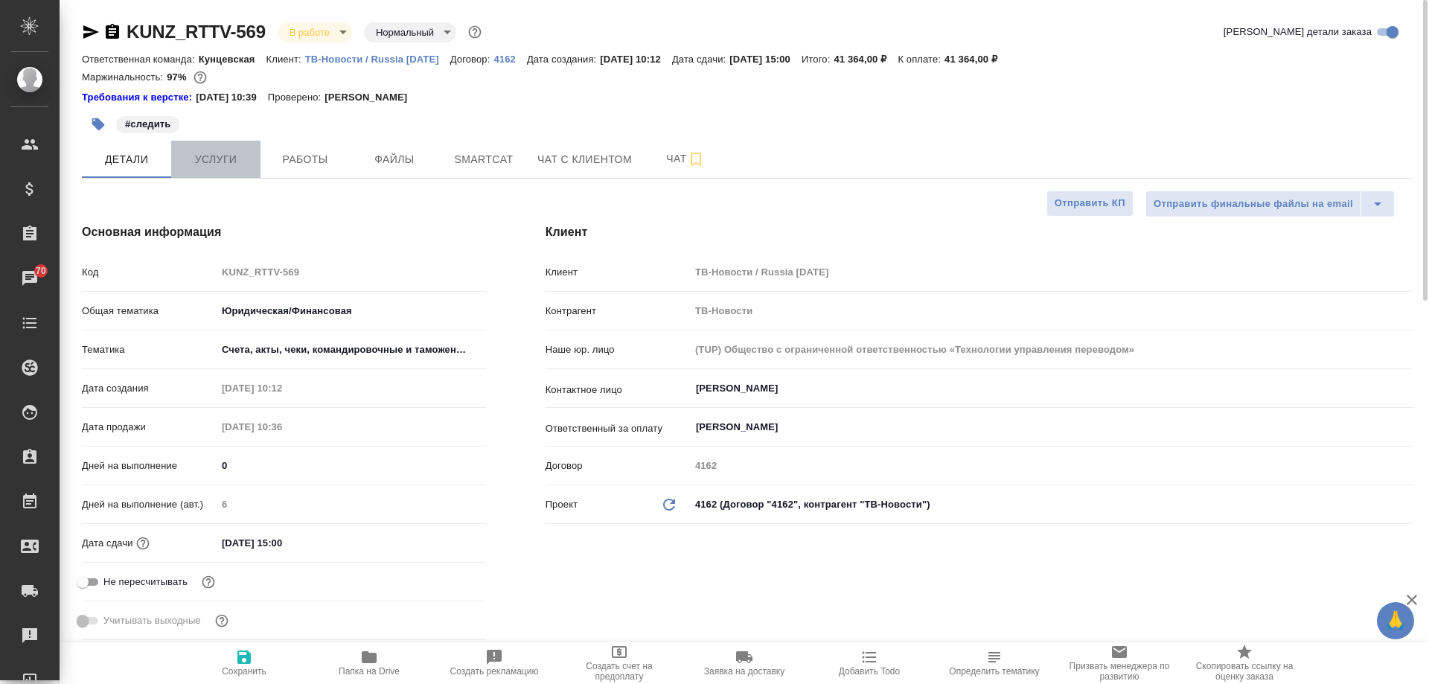
click at [214, 153] on span "Услуги" at bounding box center [215, 159] width 71 height 19
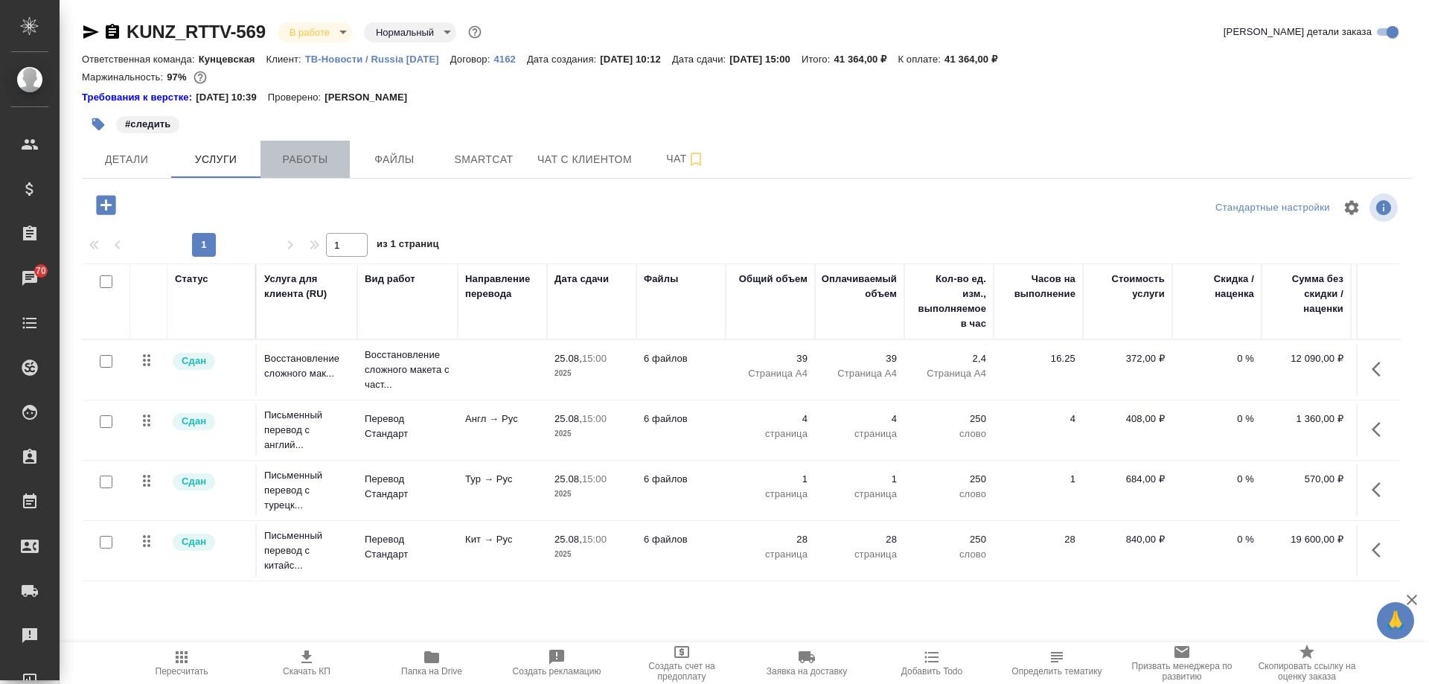
click at [322, 150] on span "Работы" at bounding box center [304, 159] width 71 height 19
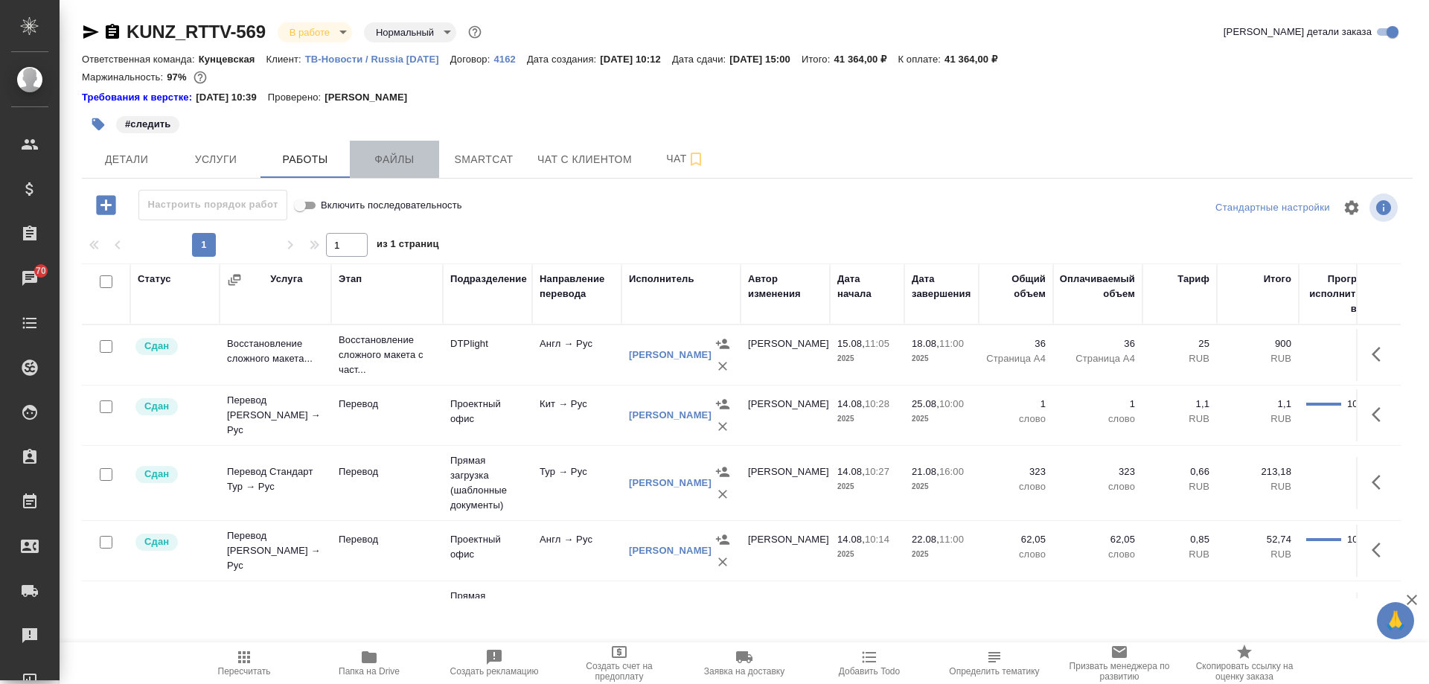
click at [409, 146] on button "Файлы" at bounding box center [394, 159] width 89 height 37
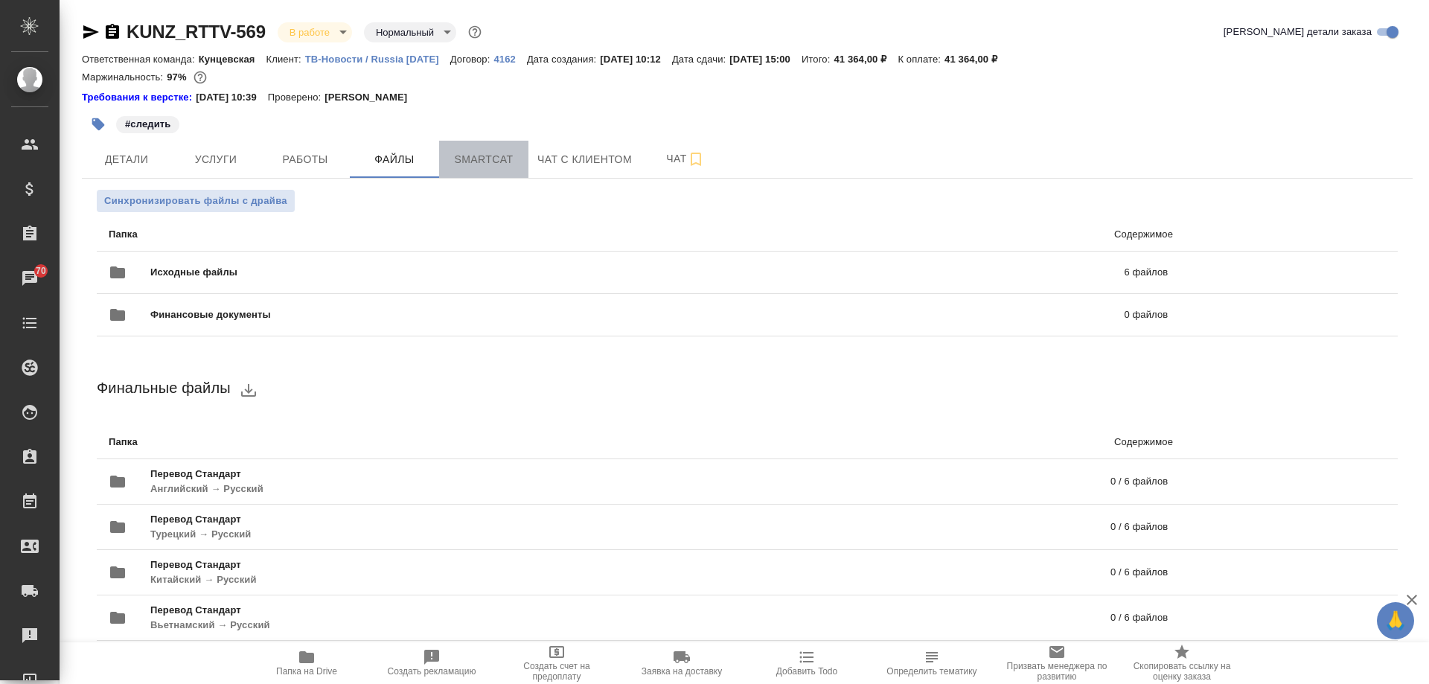
click at [482, 150] on span "Smartcat" at bounding box center [483, 159] width 71 height 19
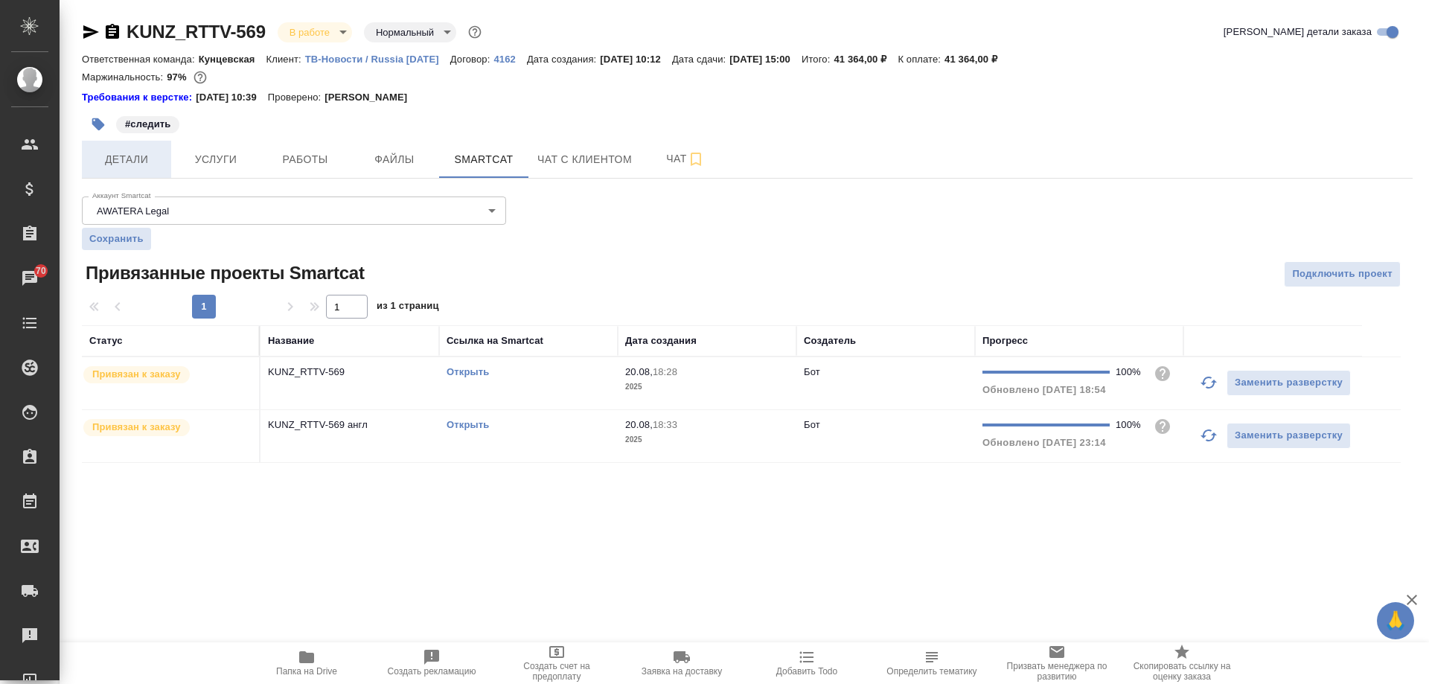
click at [129, 153] on span "Детали" at bounding box center [126, 159] width 71 height 19
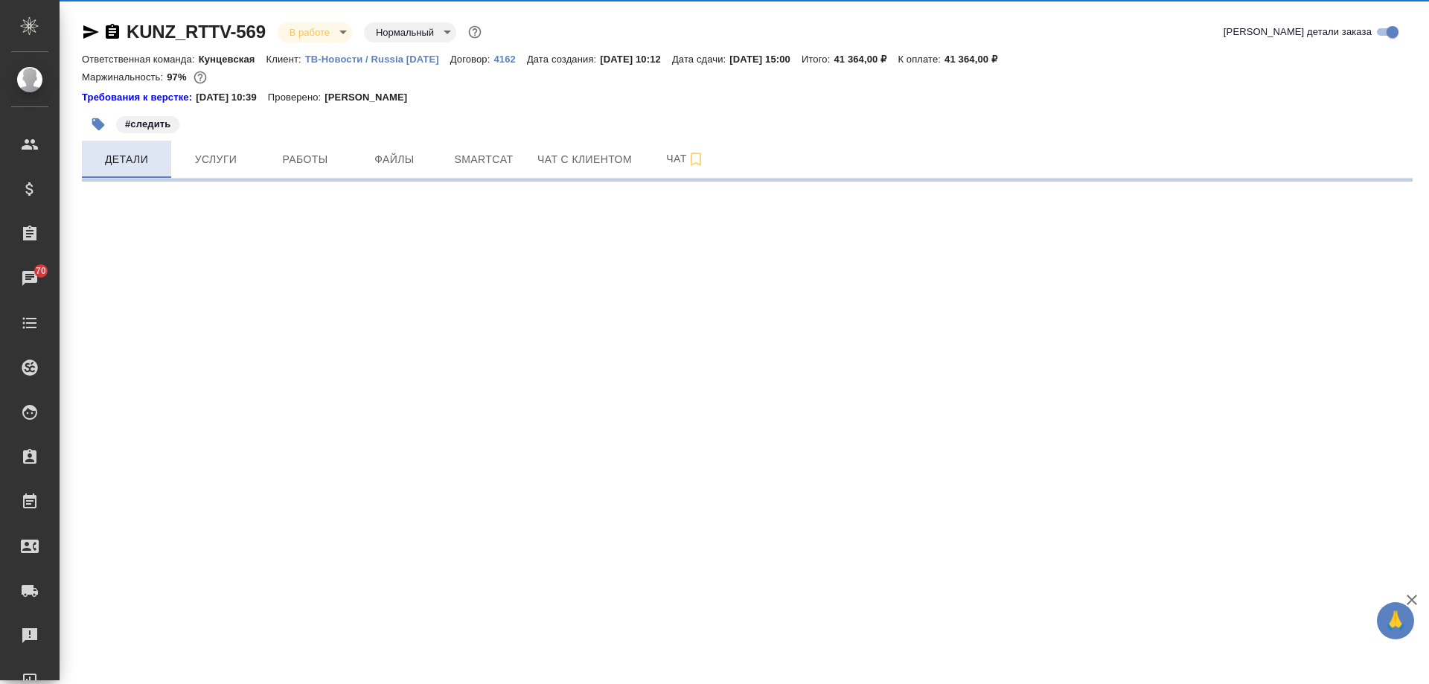
select select "RU"
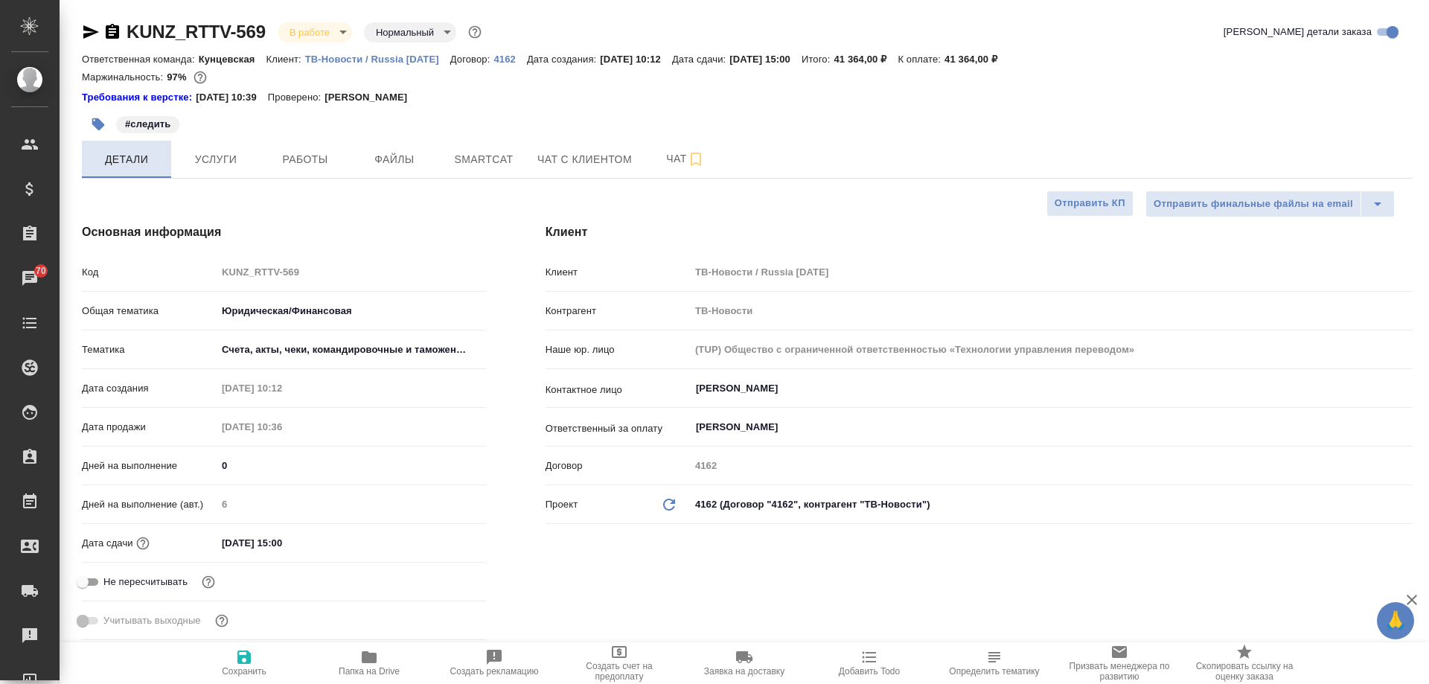
type textarea "x"
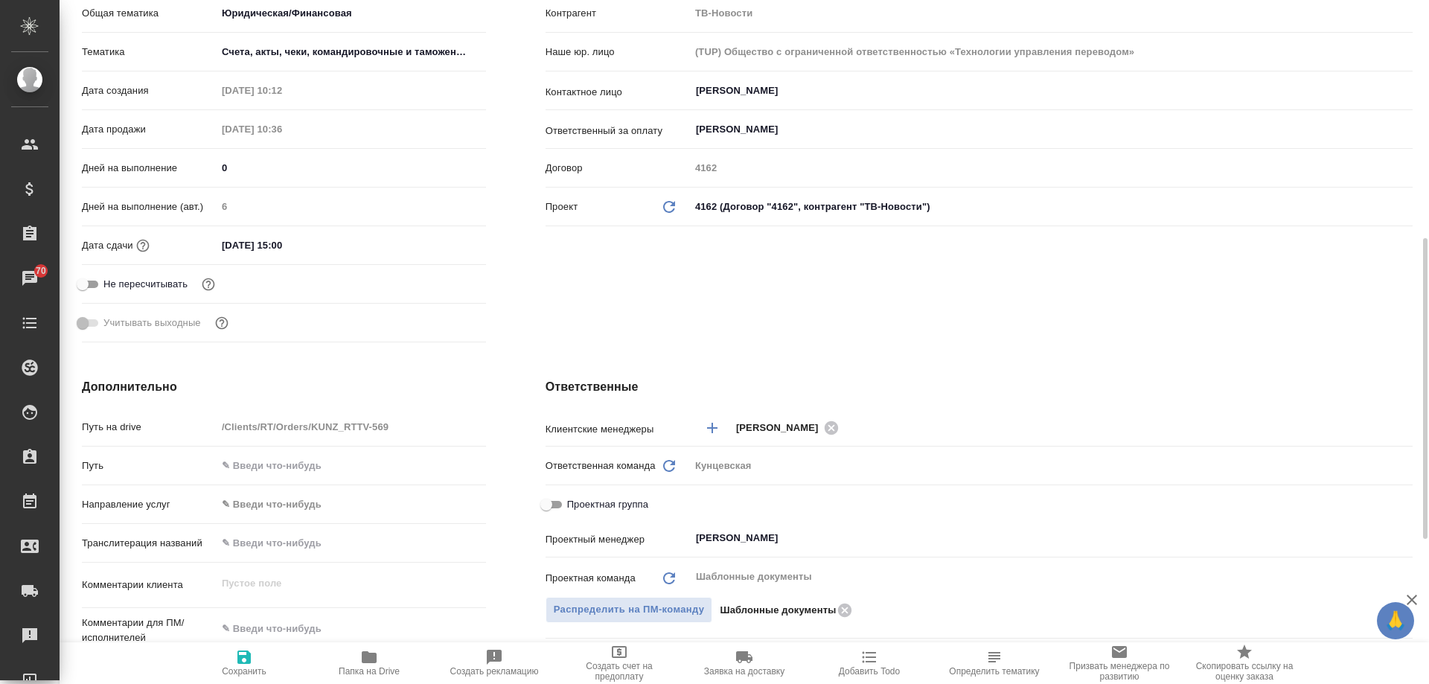
scroll to position [596, 0]
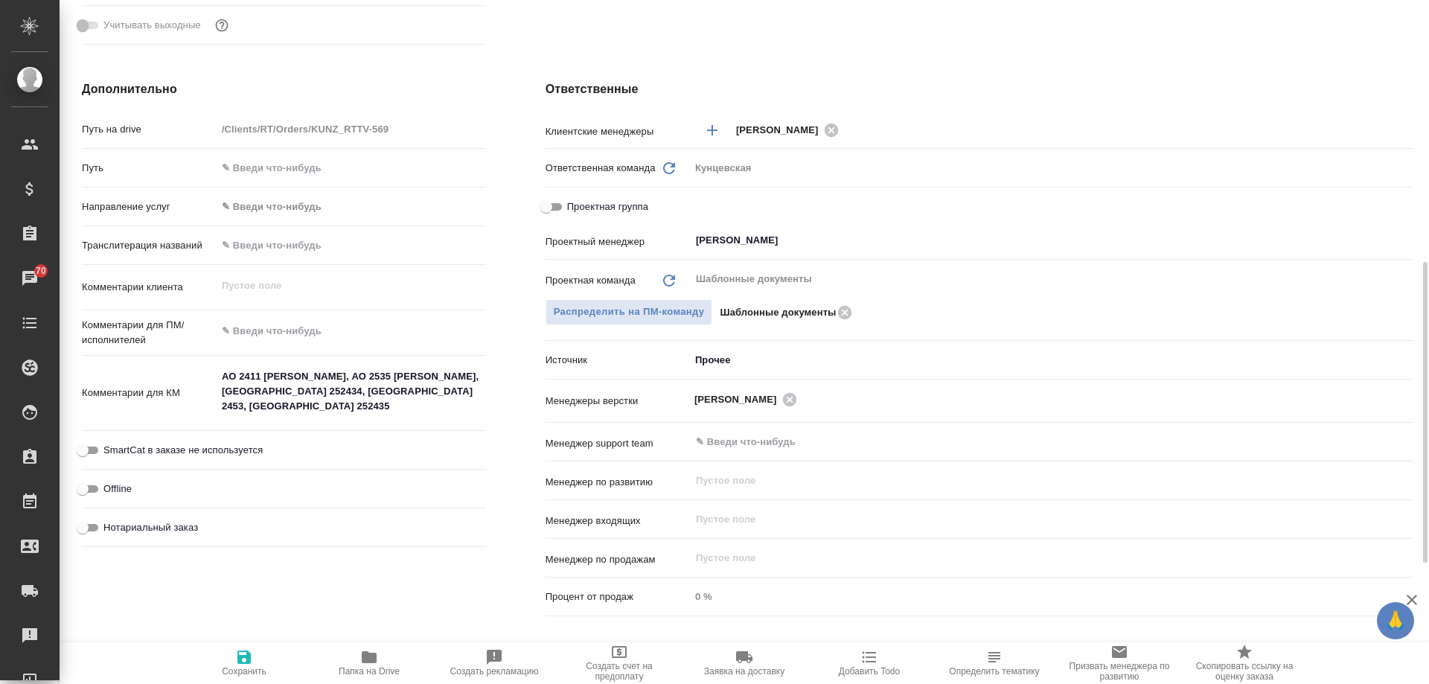
type textarea "x"
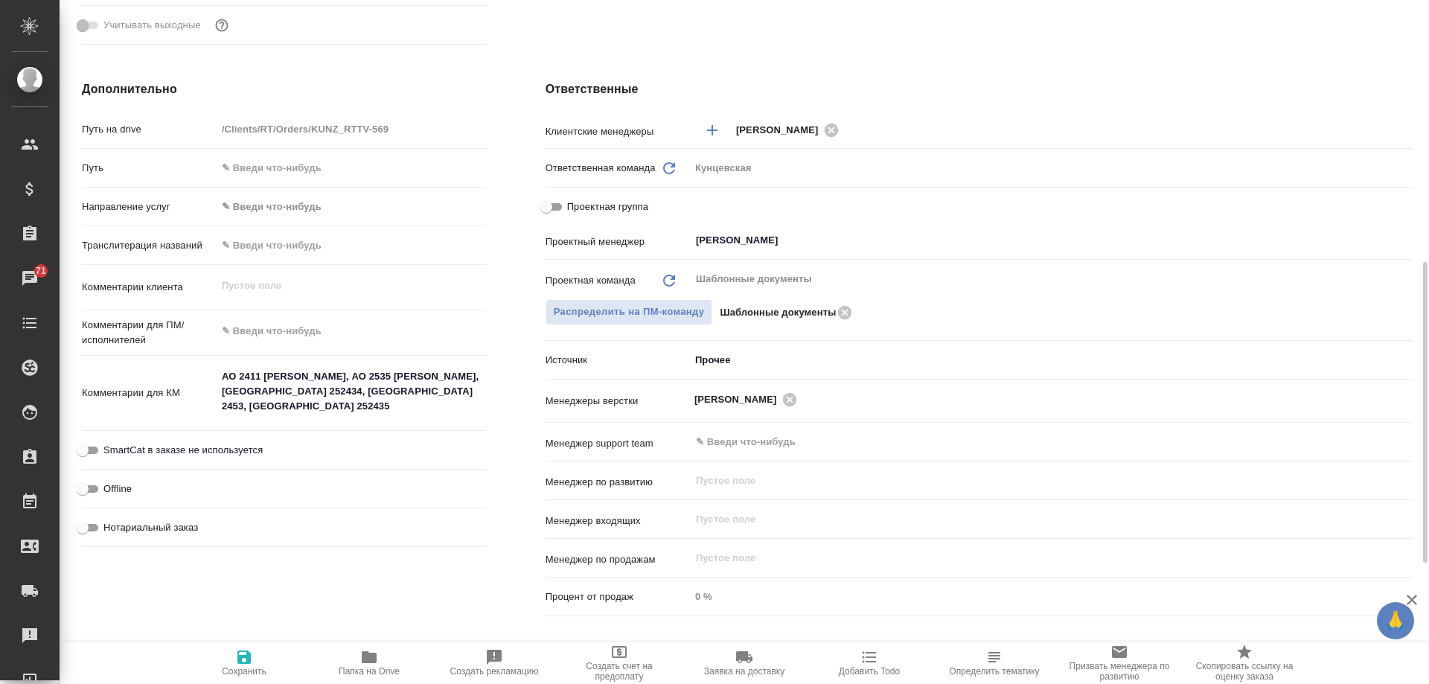
type textarea "x"
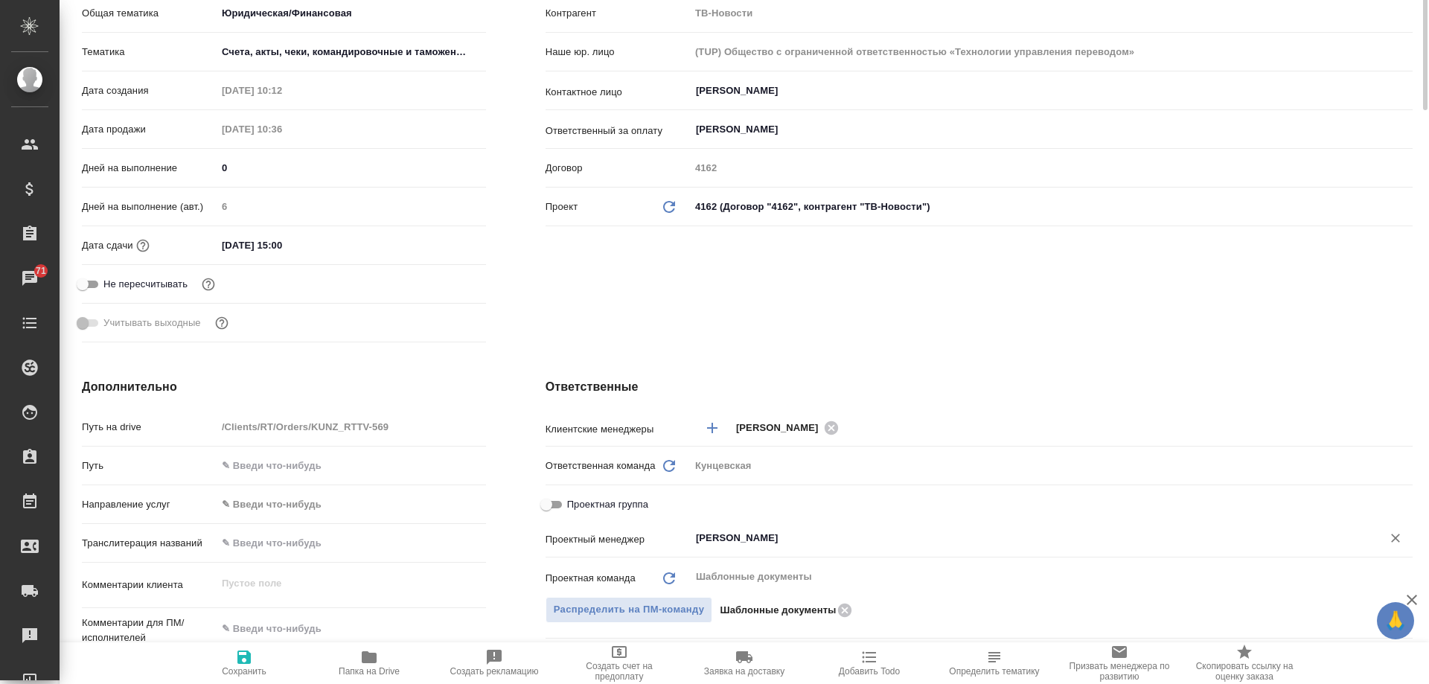
scroll to position [0, 0]
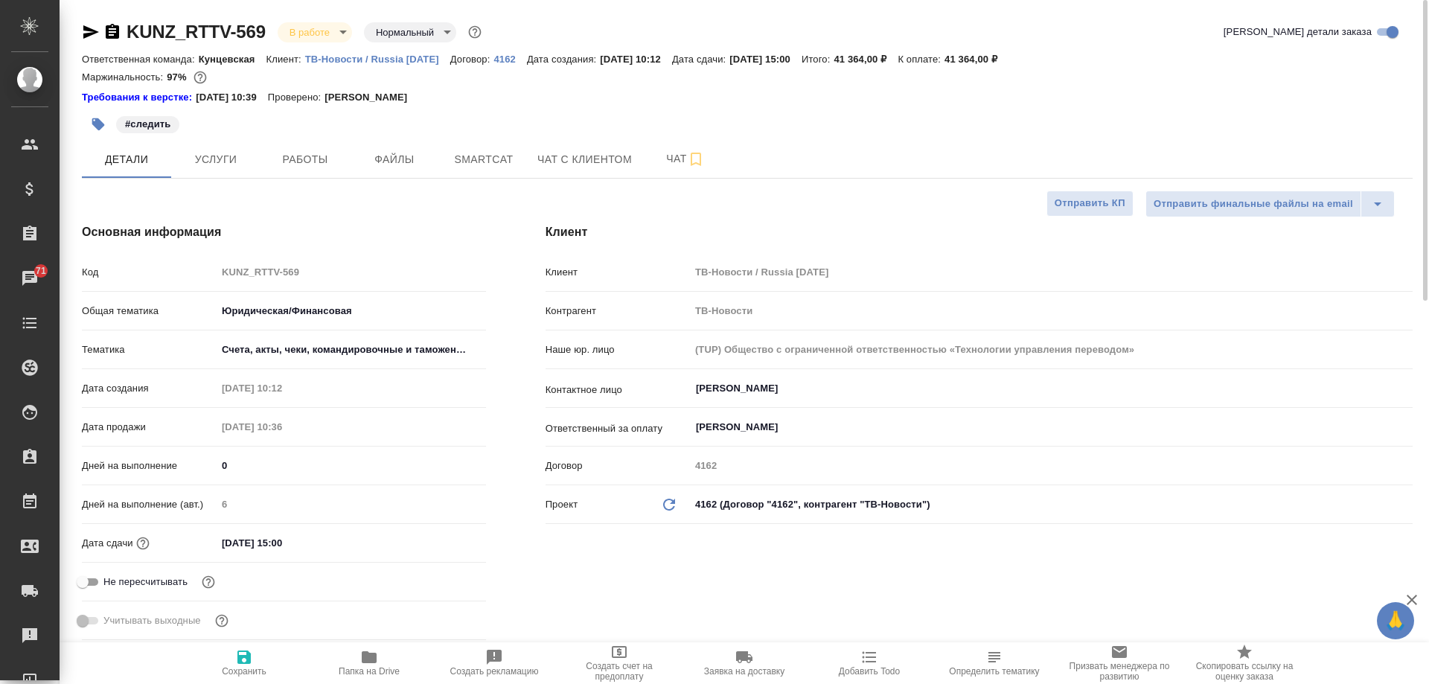
type textarea "x"
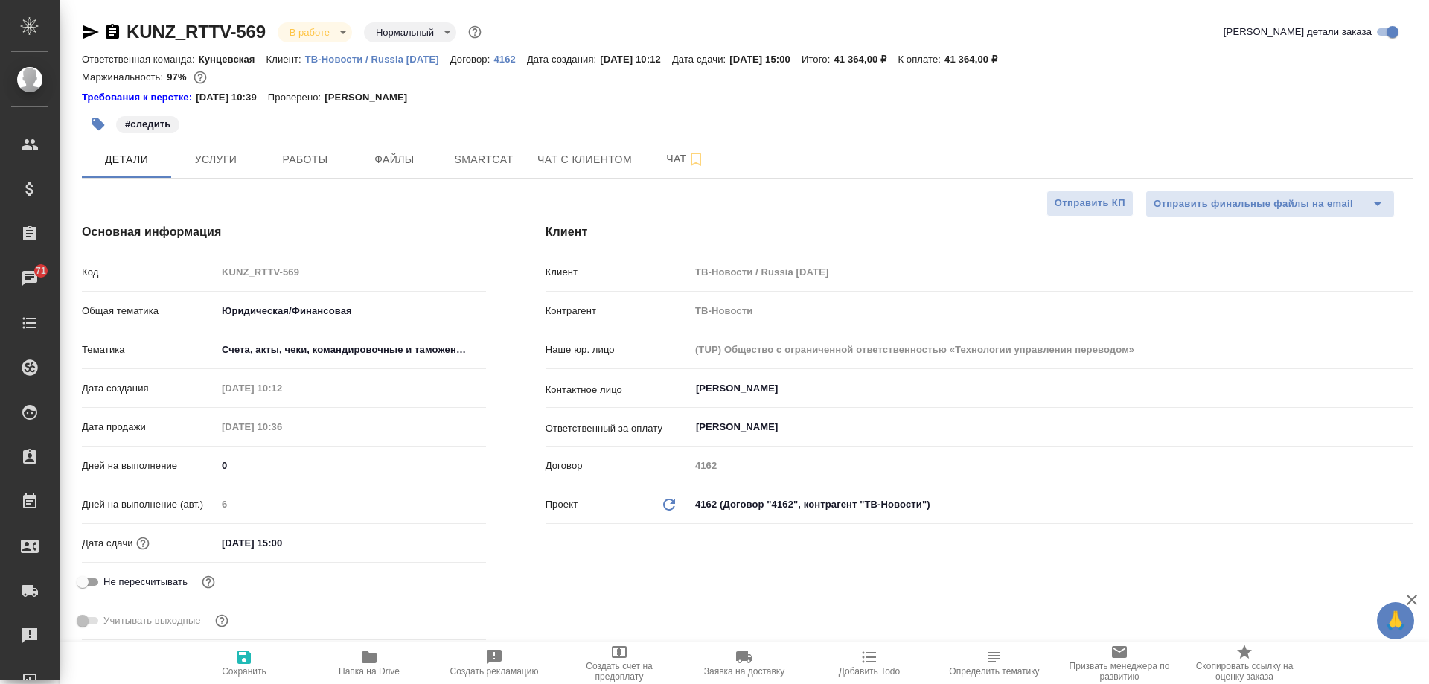
type textarea "x"
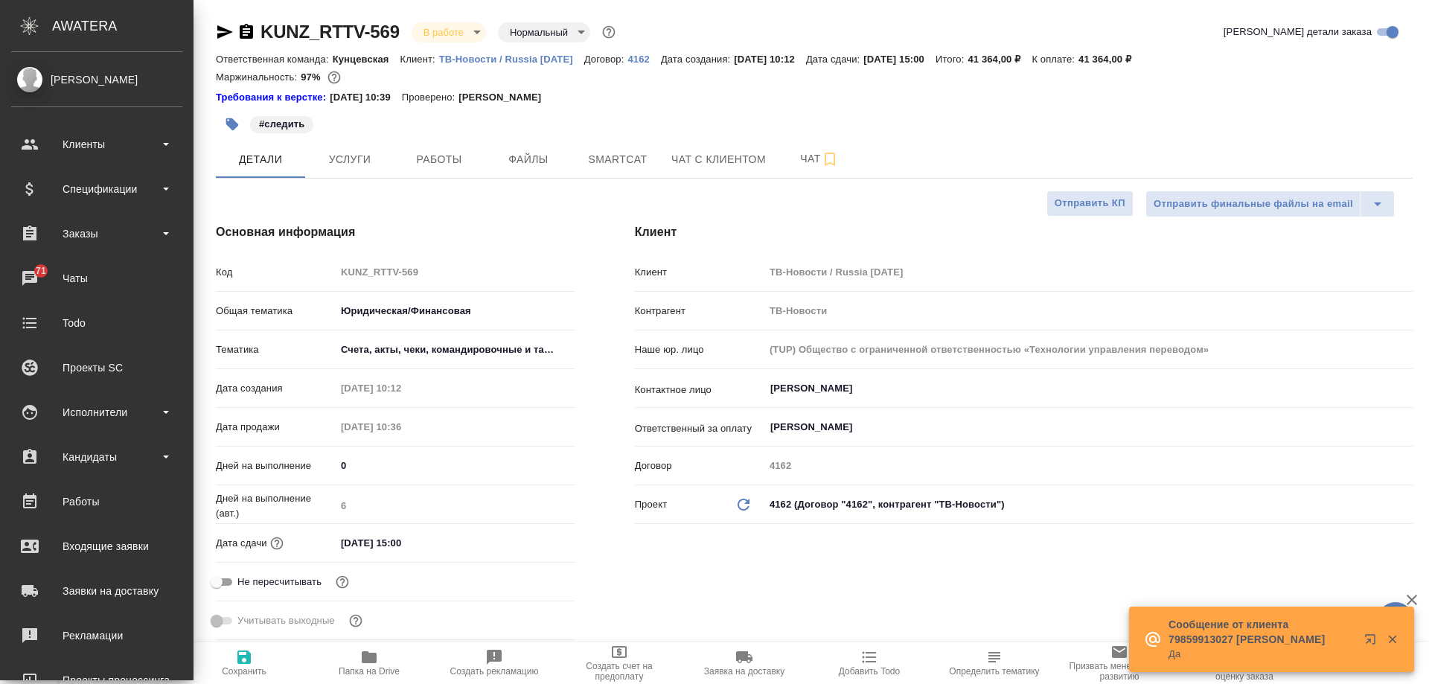
type textarea "x"
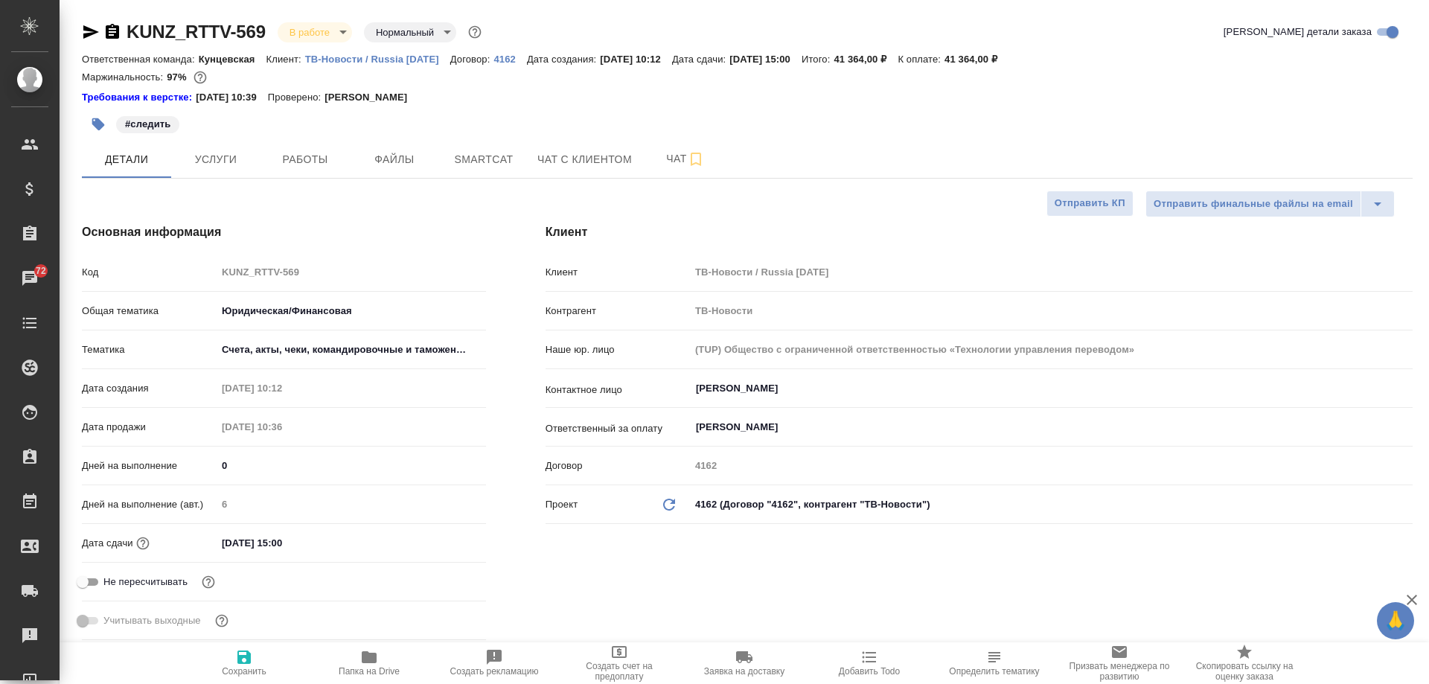
type textarea "x"
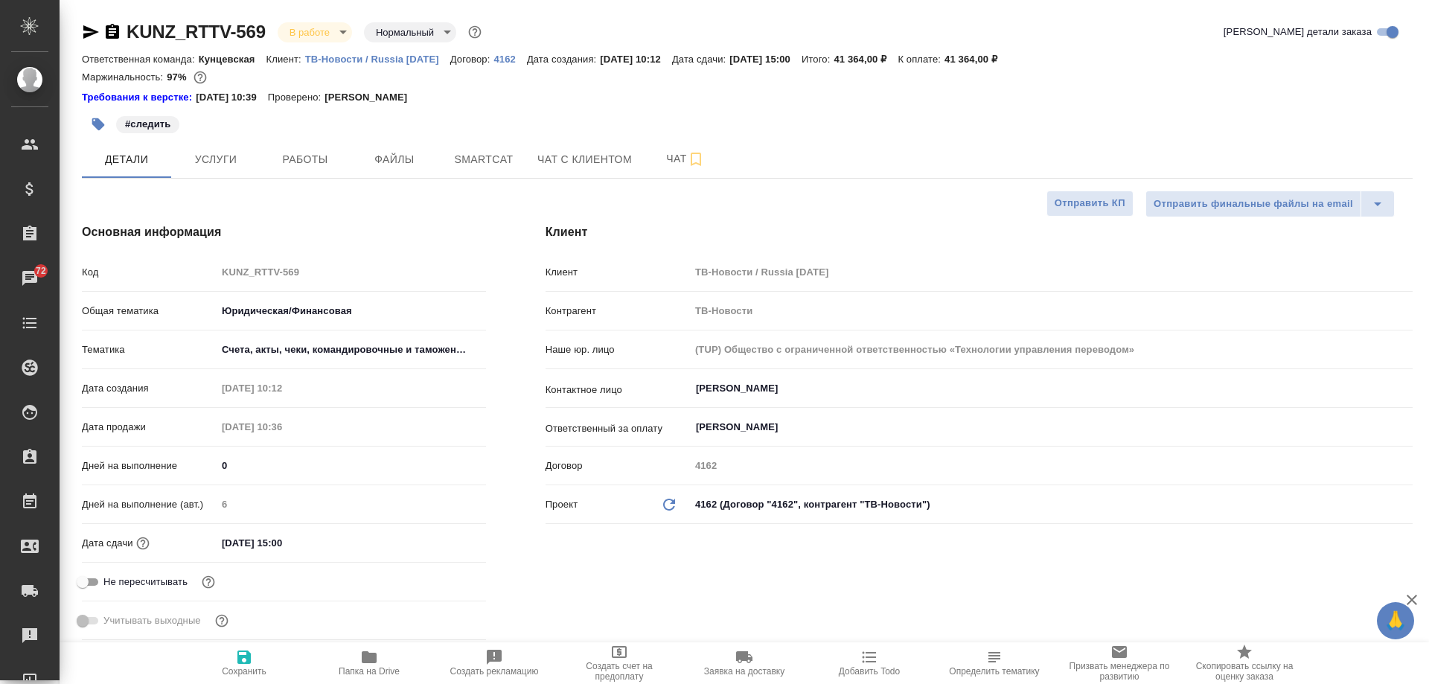
type textarea "x"
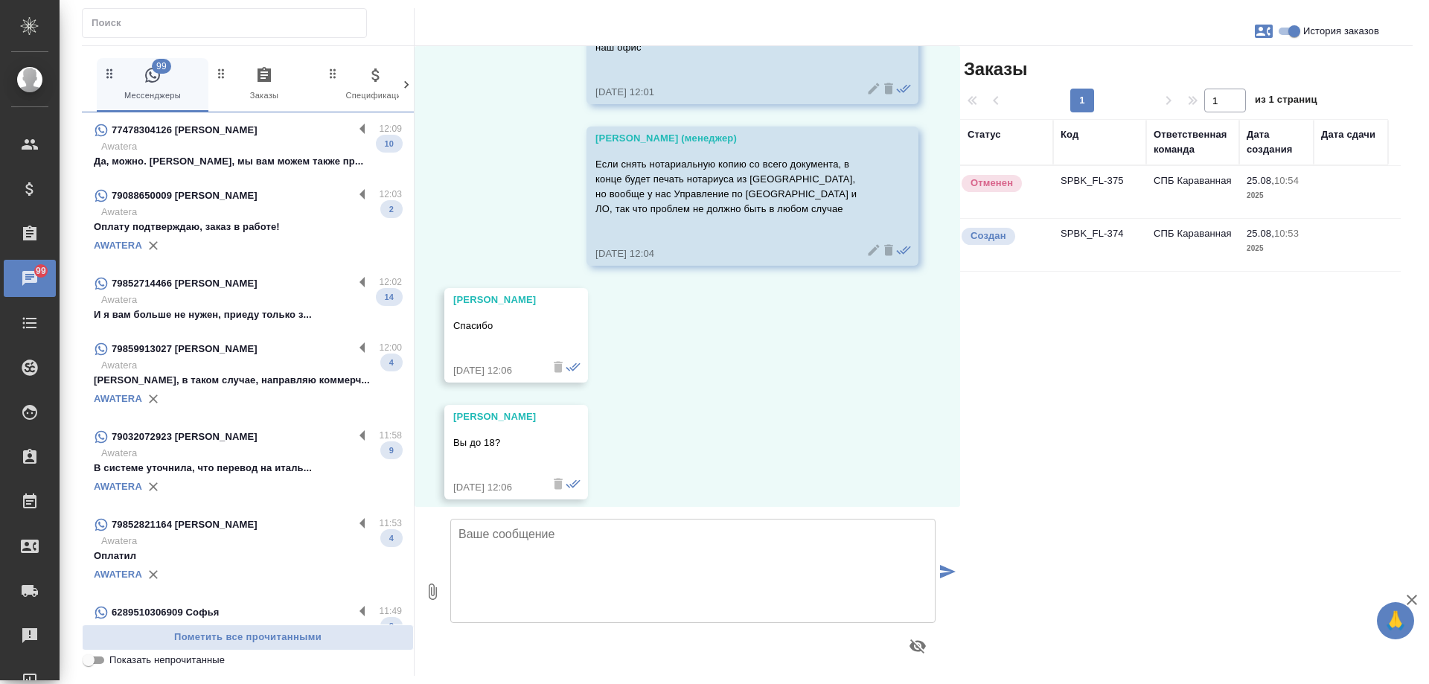
scroll to position [2000, 0]
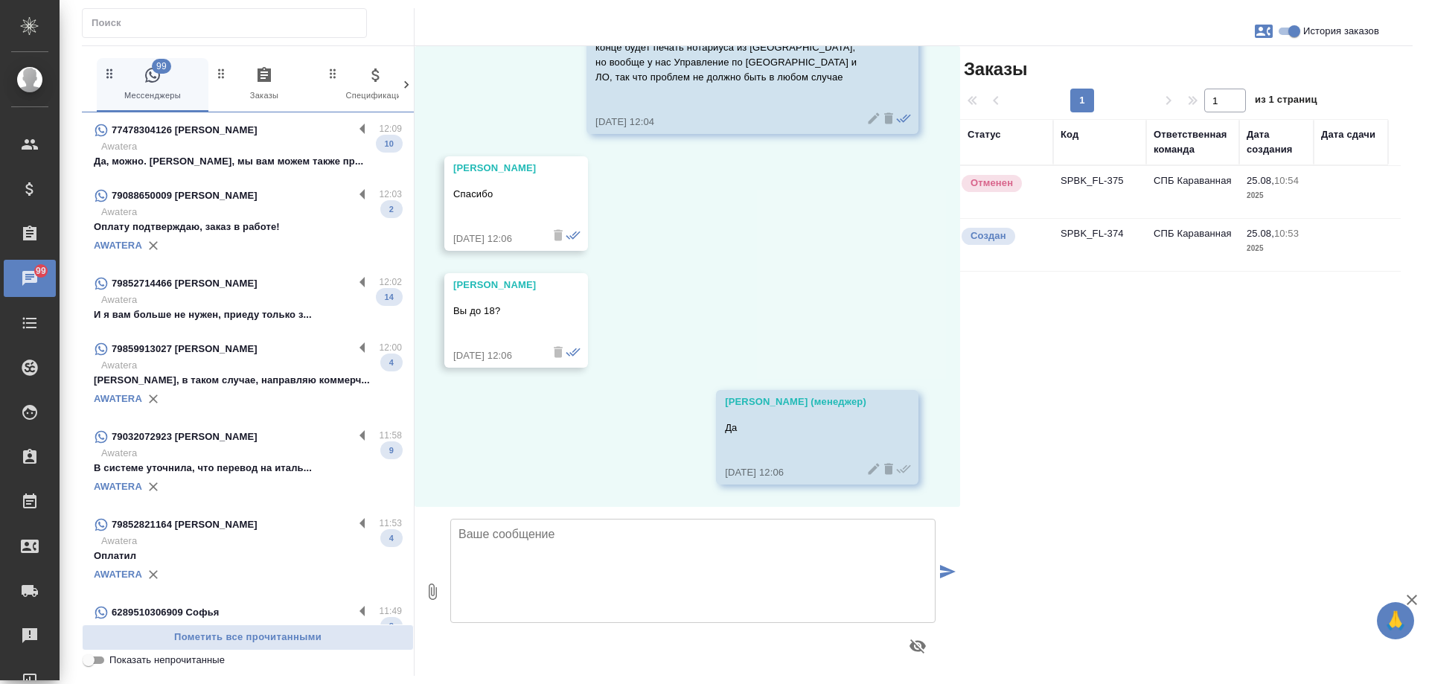
click at [312, 154] on p "Да, можно. [PERSON_NAME], мы вам можем также пр..." at bounding box center [248, 161] width 308 height 15
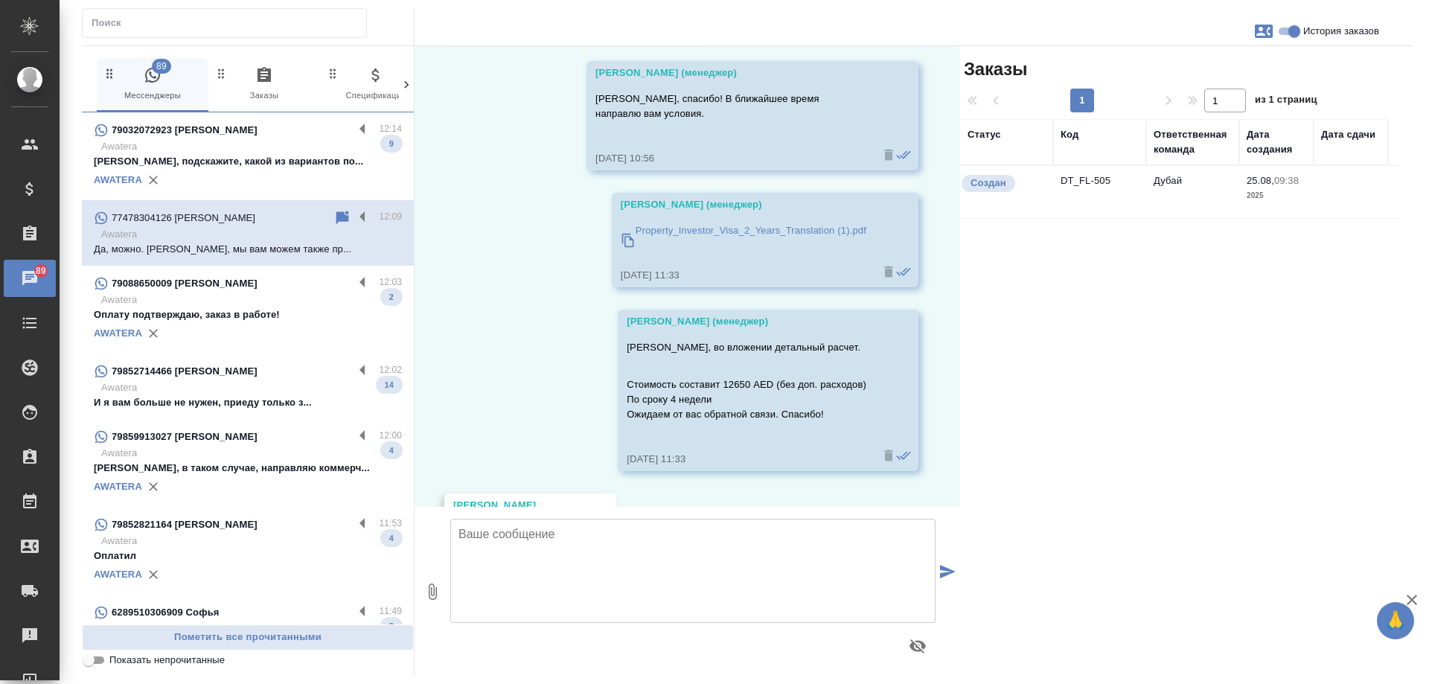
scroll to position [2457, 0]
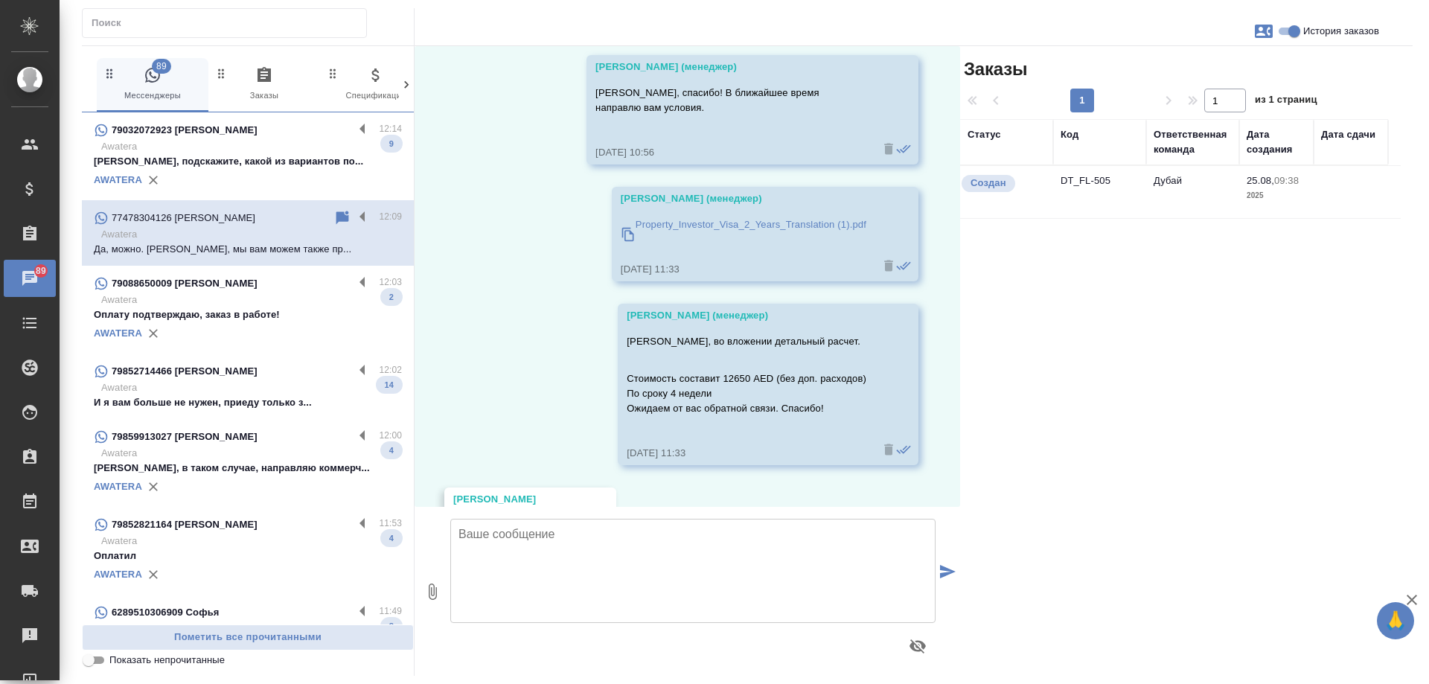
click at [696, 217] on p "Property_Investor_Visa_2_Years_Translation (1).pdf" at bounding box center [751, 224] width 231 height 15
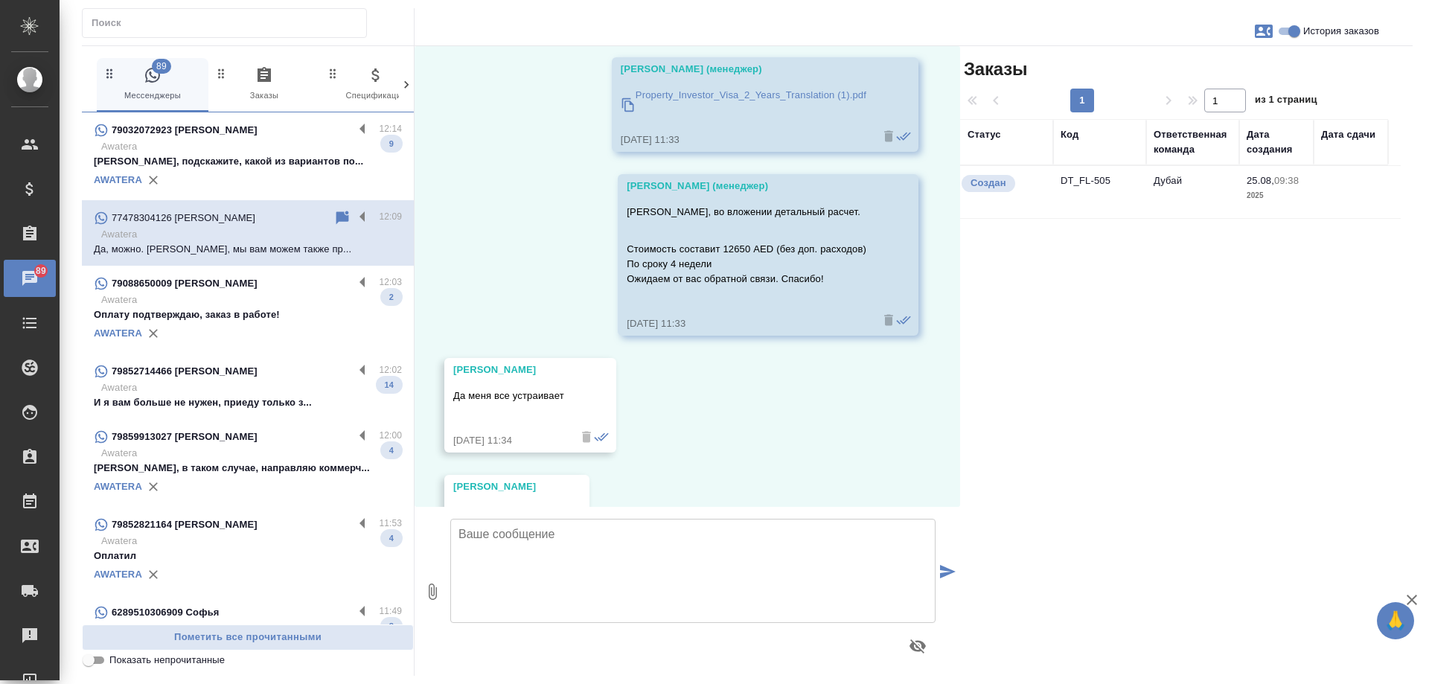
scroll to position [2605, 0]
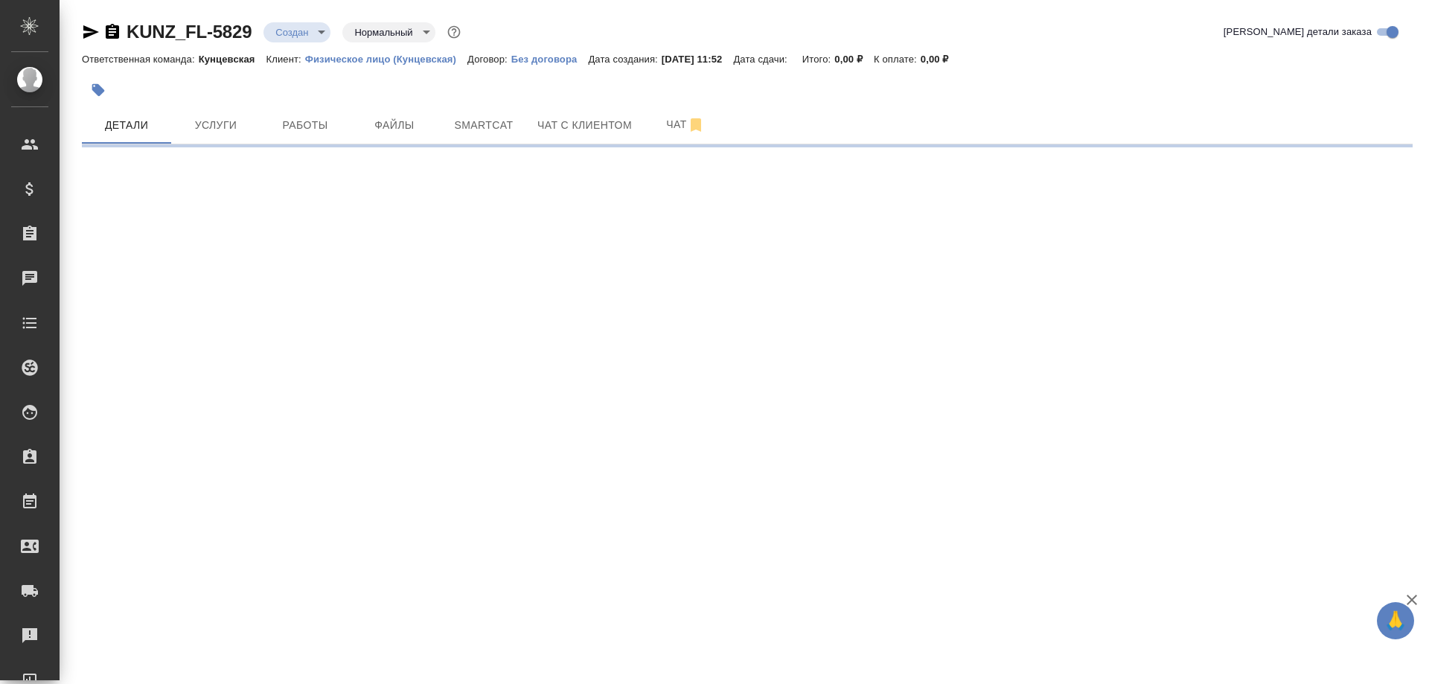
select select "RU"
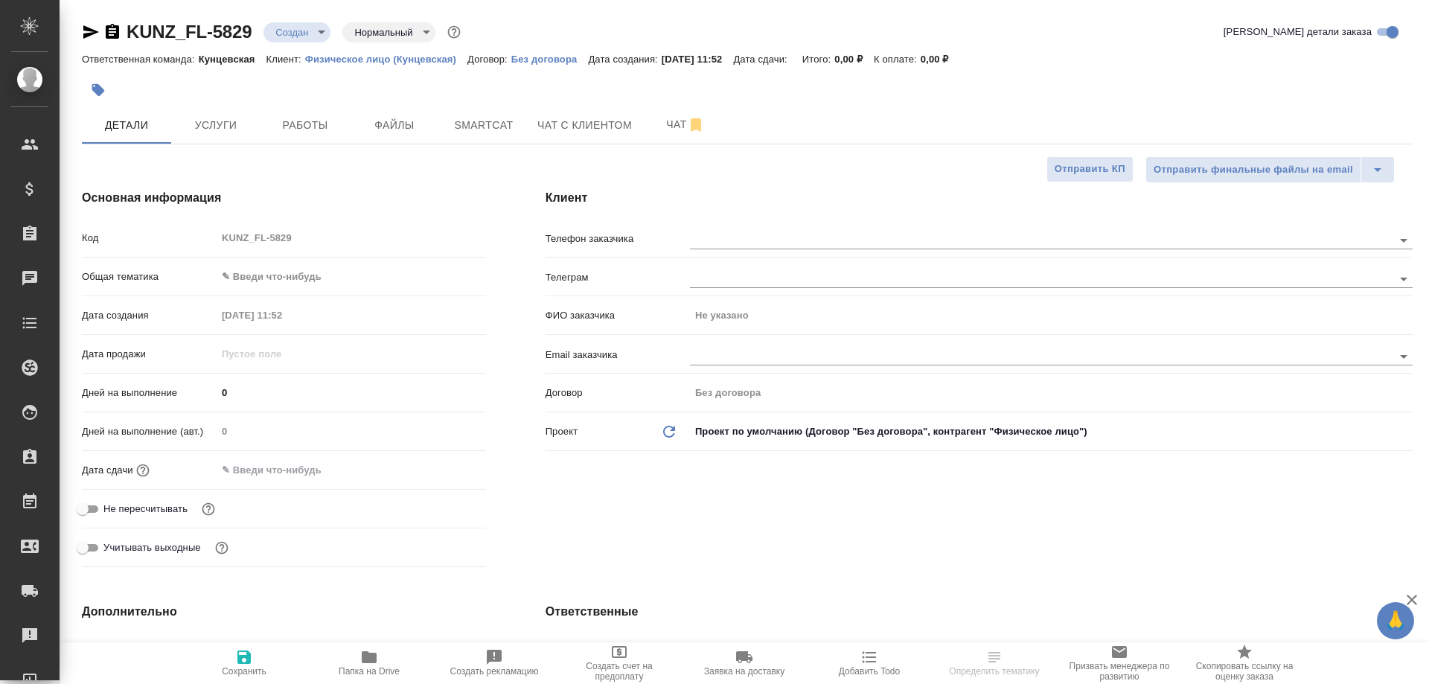
type textarea "x"
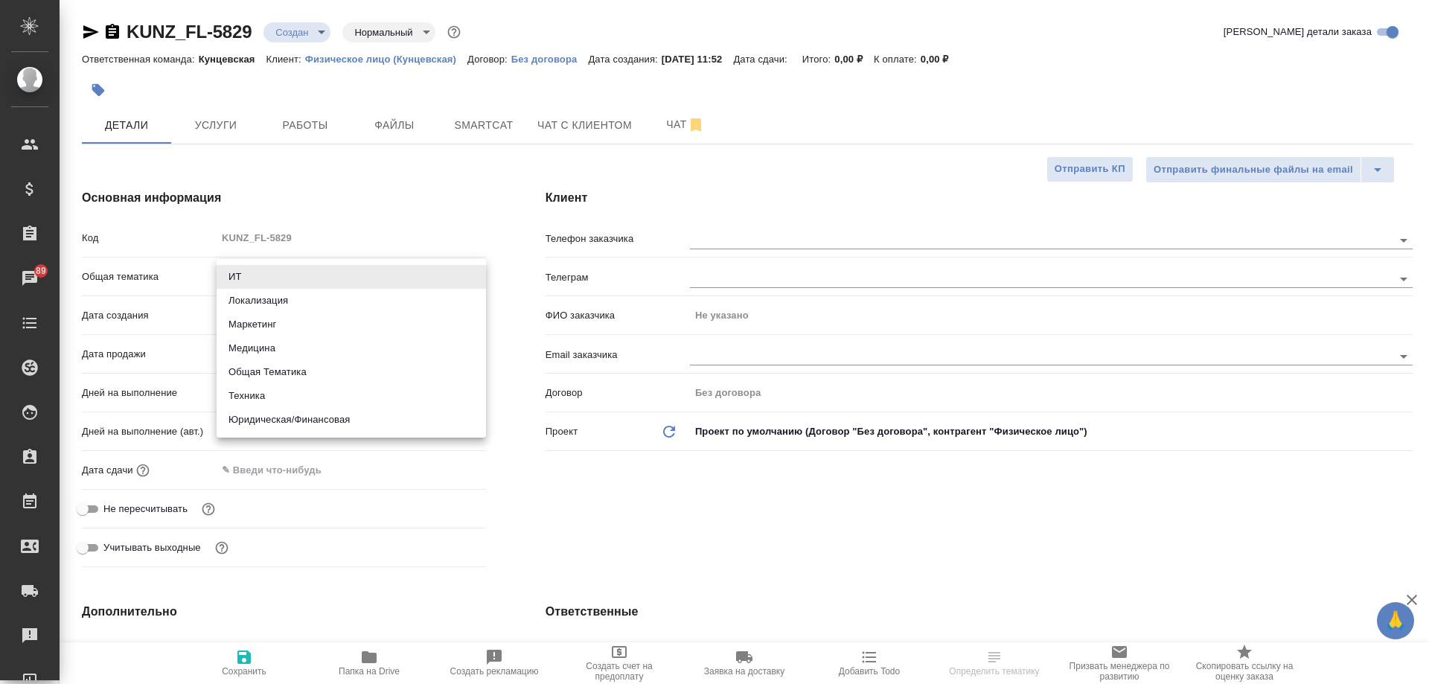
click at [350, 284] on body "🙏 .cls-1 fill:#fff; AWATERA [PERSON_NAME] Спецификации Заказы 89 Чаты Todo Прое…" at bounding box center [714, 342] width 1429 height 684
click at [319, 427] on li "Юридическая/Финансовая" at bounding box center [351, 420] width 269 height 24
type input "yr-fn"
type textarea "x"
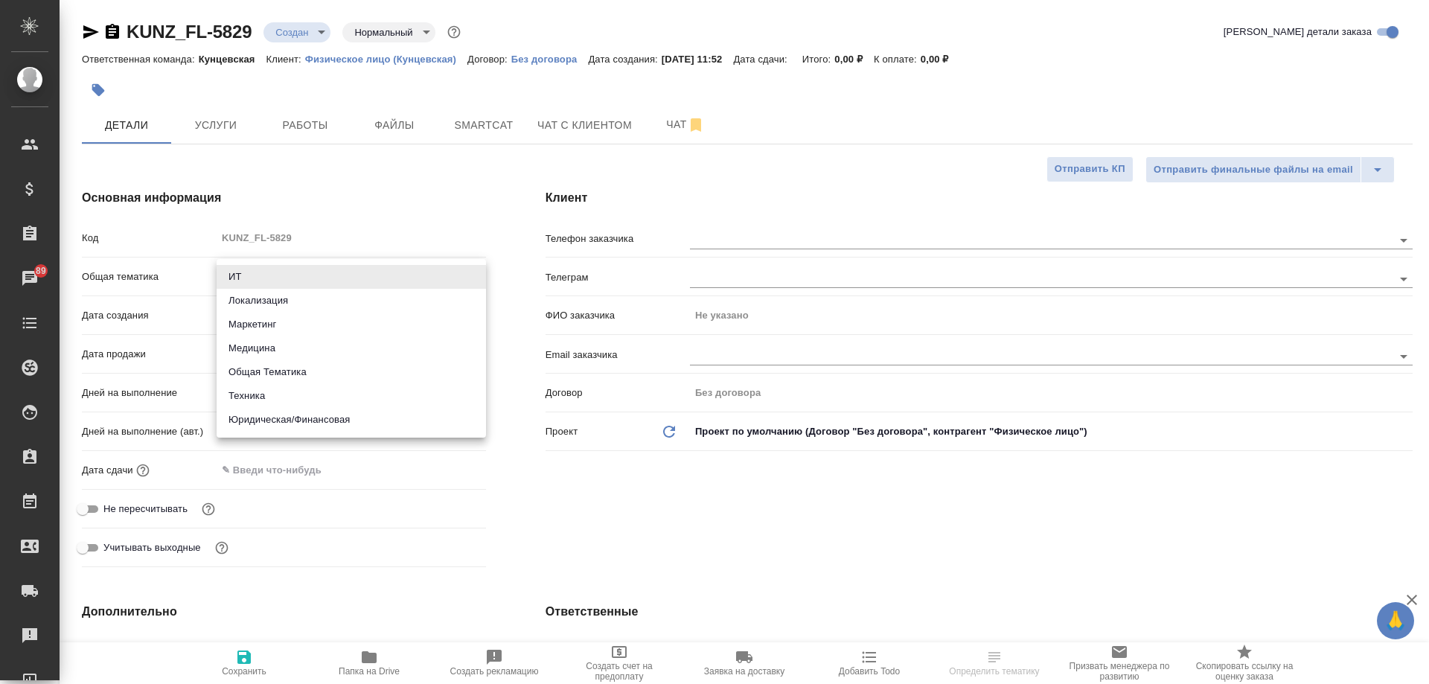
type textarea "x"
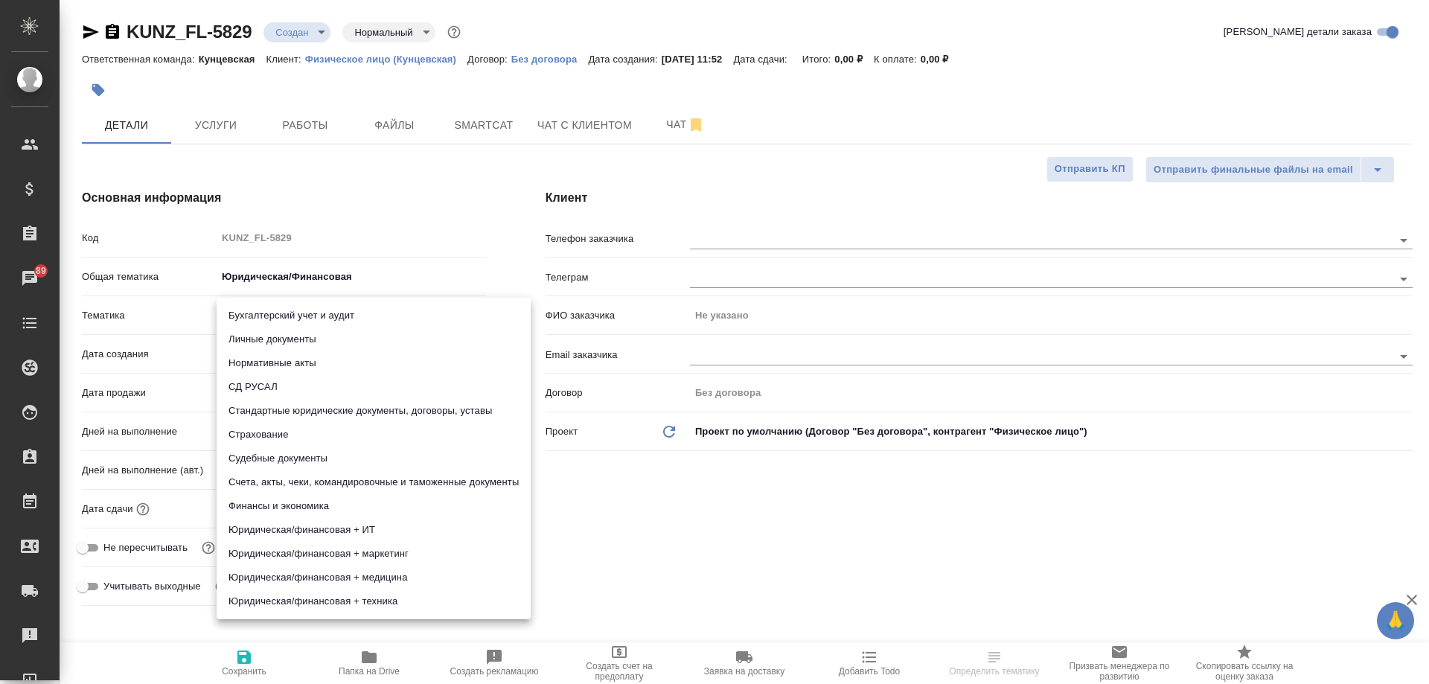
click at [307, 325] on body "🙏 .cls-1 fill:#fff; AWATERA [PERSON_NAME] Спецификации Заказы 89 Чаты Todo Прое…" at bounding box center [714, 342] width 1429 height 684
click at [329, 327] on li "Бухгалтерский учет и аудит" at bounding box center [374, 316] width 314 height 24
type textarea "x"
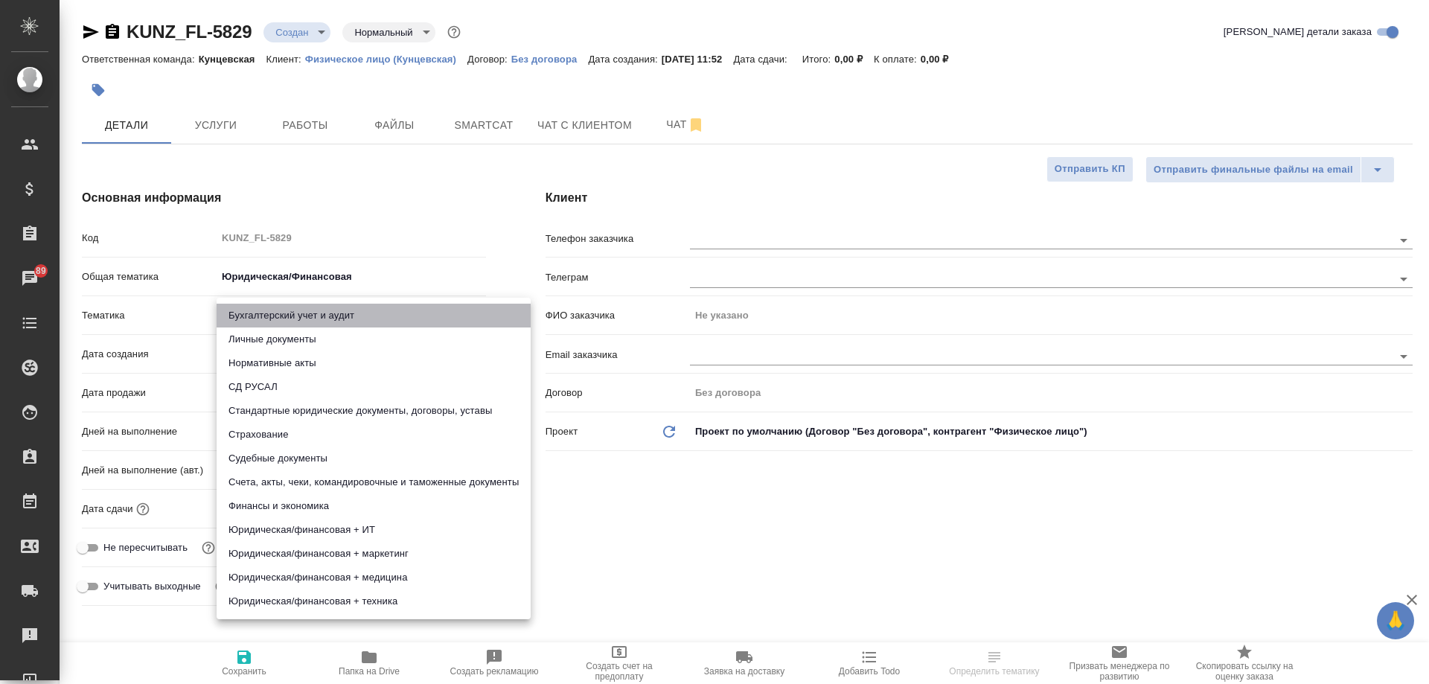
type input "6149848a2b7be24903fd7a88"
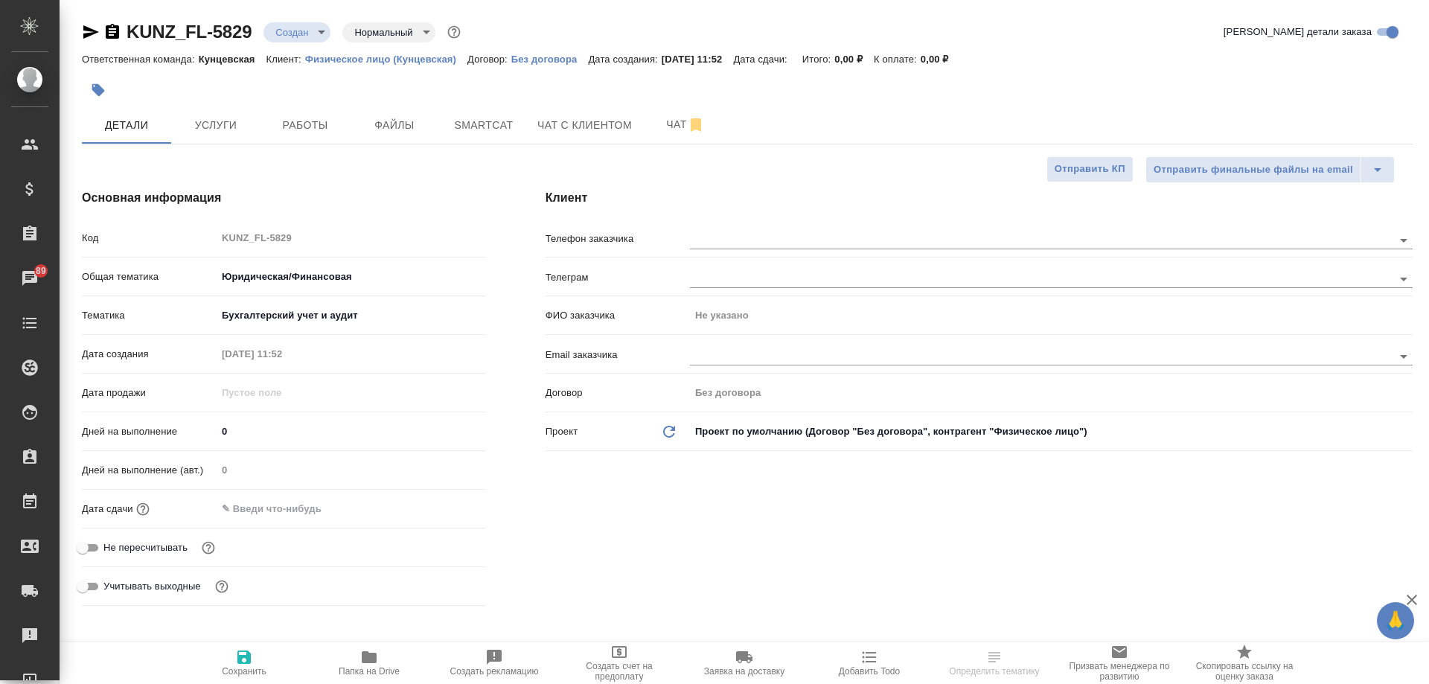
click at [336, 316] on body "🙏 .cls-1 fill:#fff; AWATERA [PERSON_NAME] Спецификации Заказы 89 Чаты Todo Прое…" at bounding box center [714, 342] width 1429 height 684
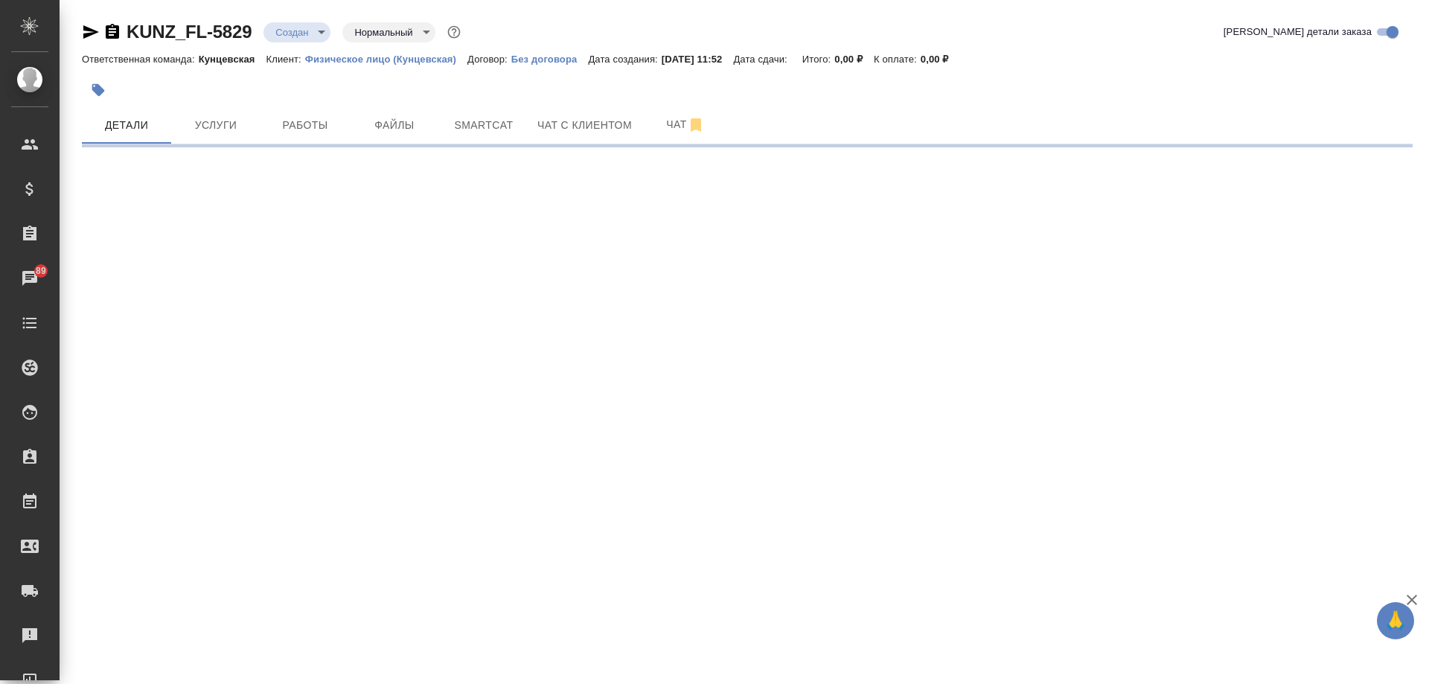
click at [334, 345] on div ".cls-1 fill:#fff; AWATERA [PERSON_NAME] Спецификации Заказы 89 Чаты Todo Проект…" at bounding box center [714, 342] width 1429 height 684
select select "RU"
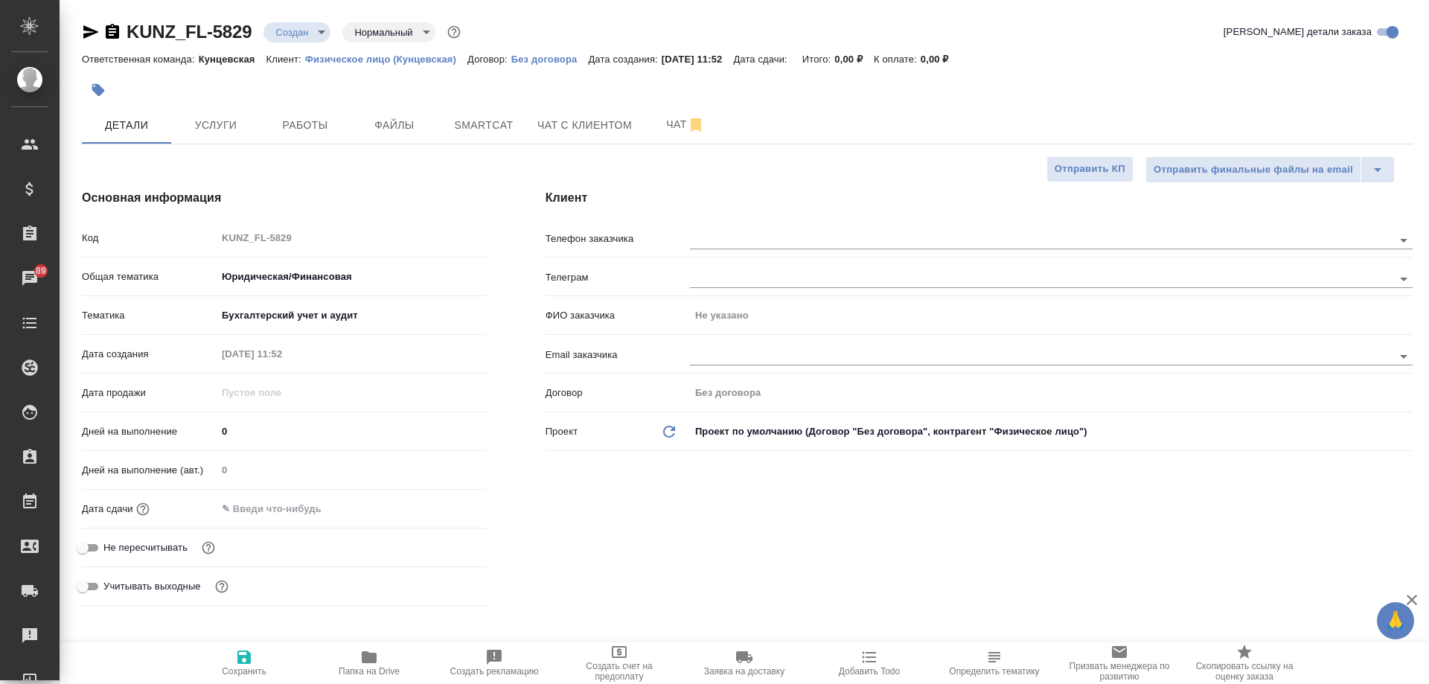
type textarea "x"
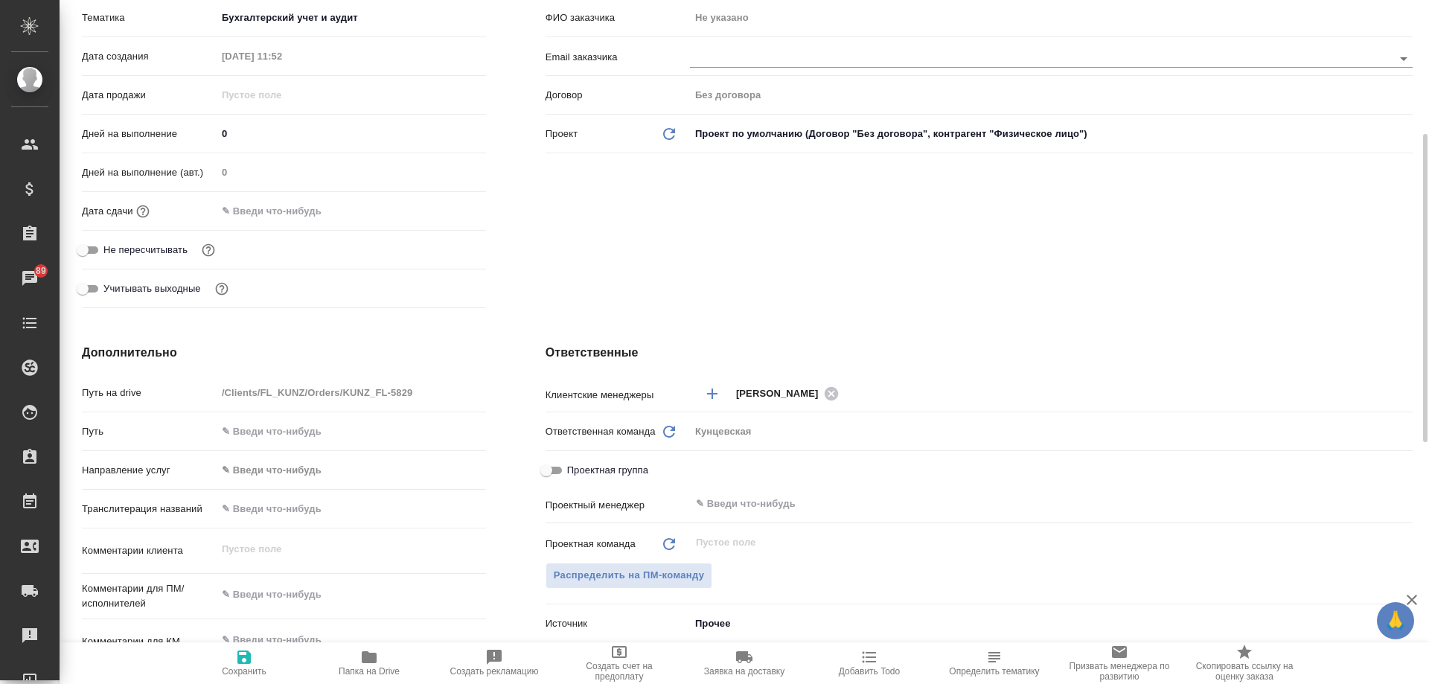
scroll to position [447, 0]
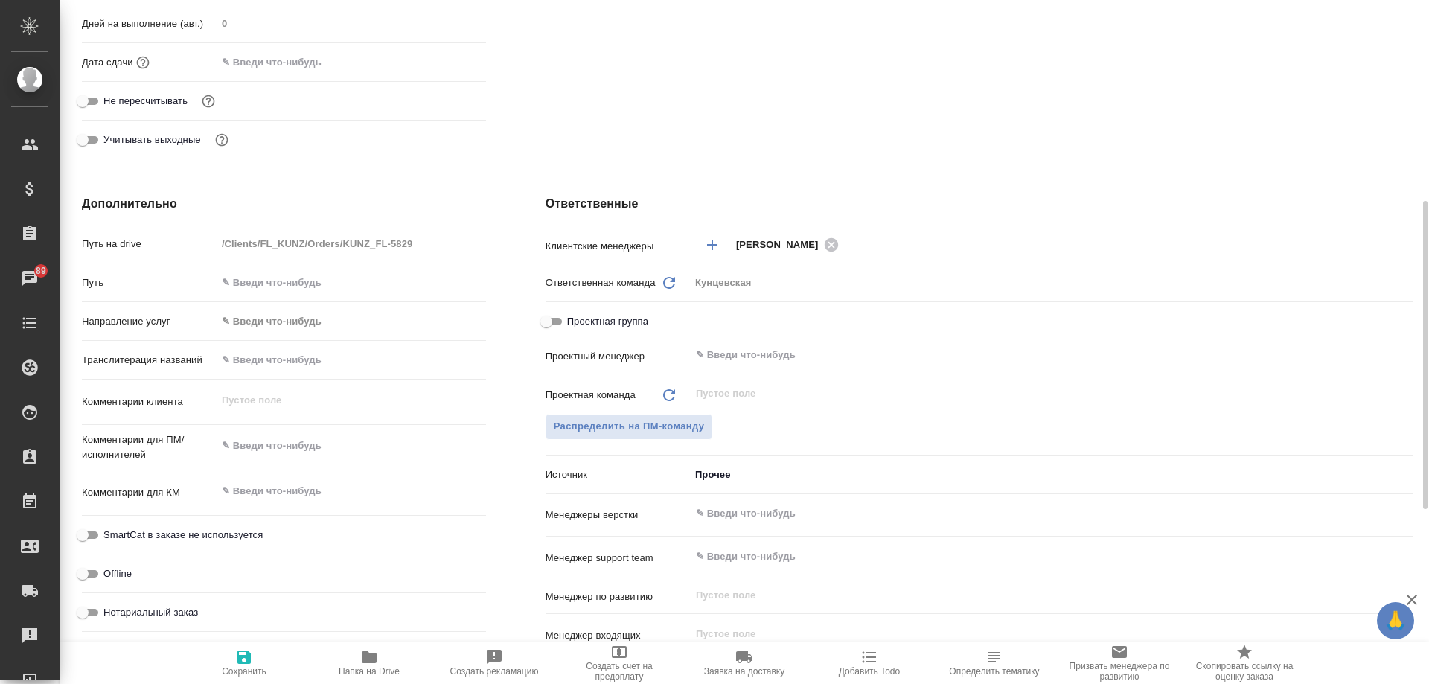
type textarea "x"
click at [272, 448] on textarea at bounding box center [351, 445] width 269 height 25
type textarea "x"
type textarea "п"
type textarea "x"
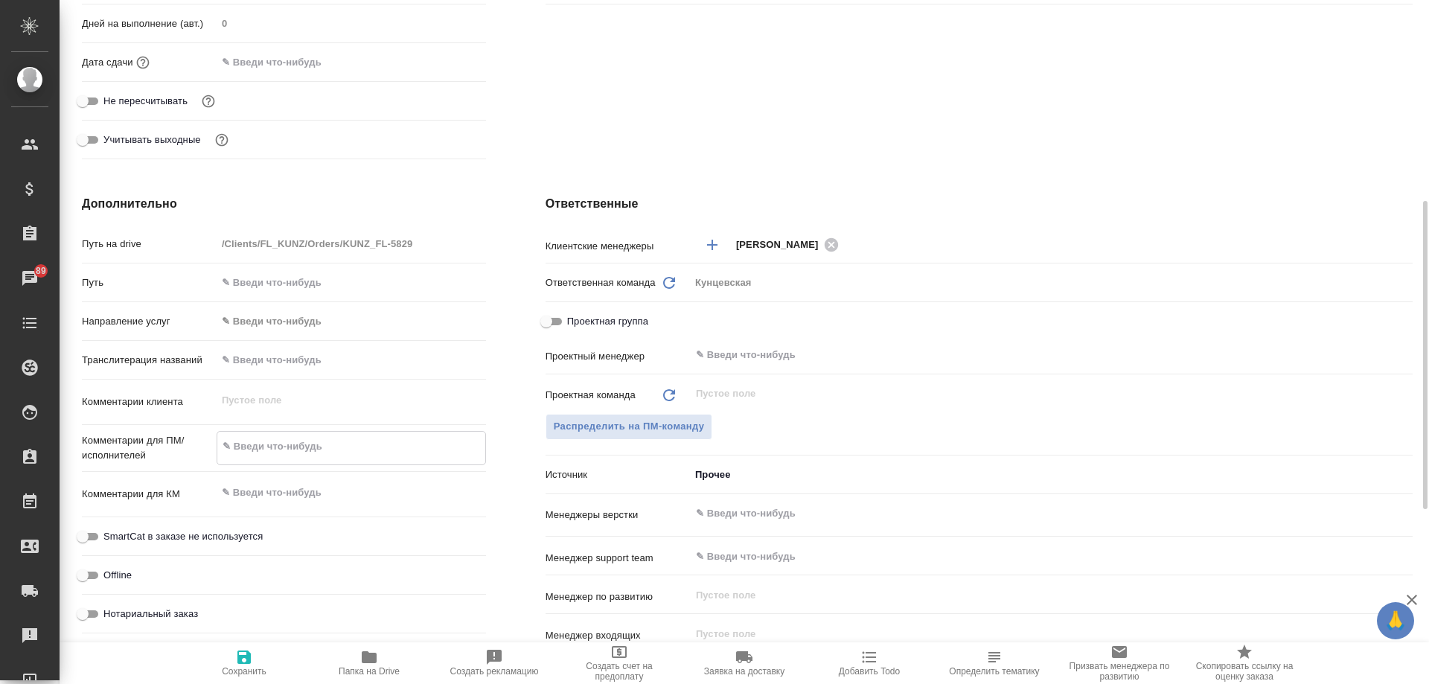
type textarea "x"
type textarea "па"
type textarea "x"
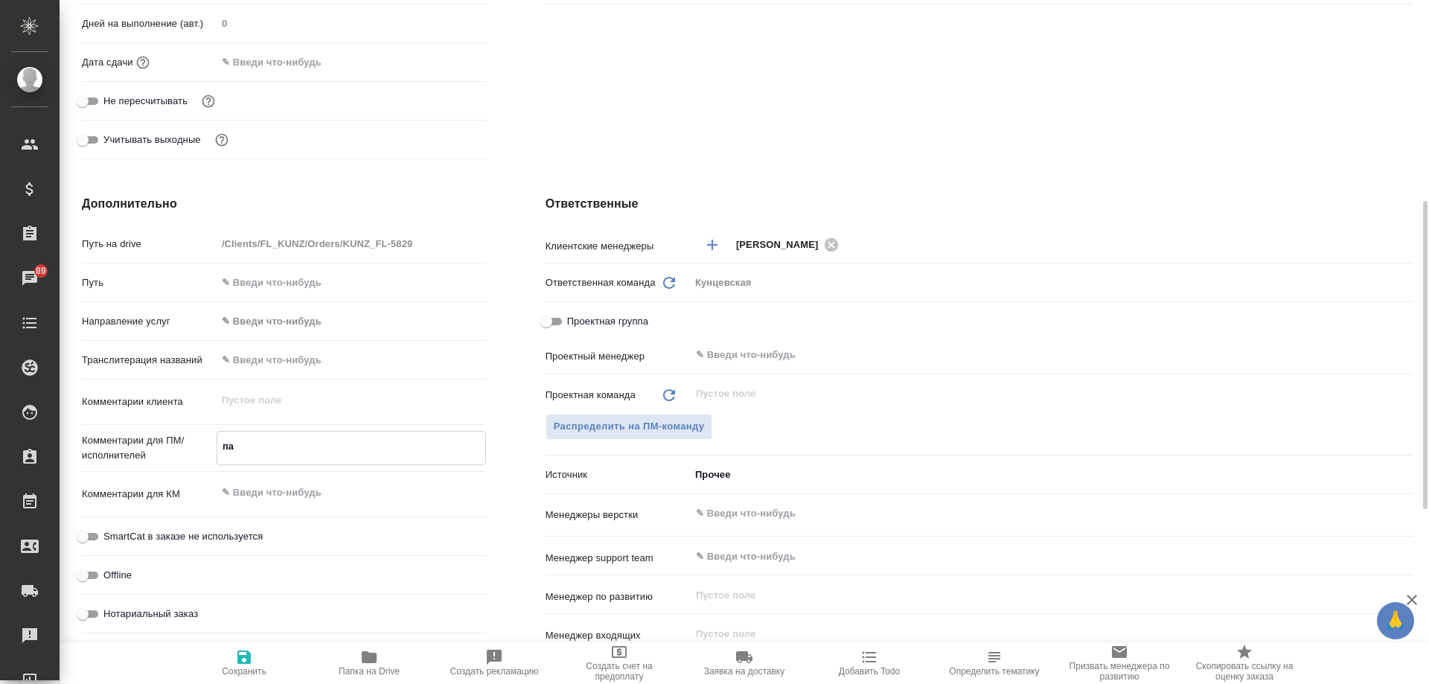
type textarea "x"
type textarea "пас"
type textarea "x"
type textarea "пасп"
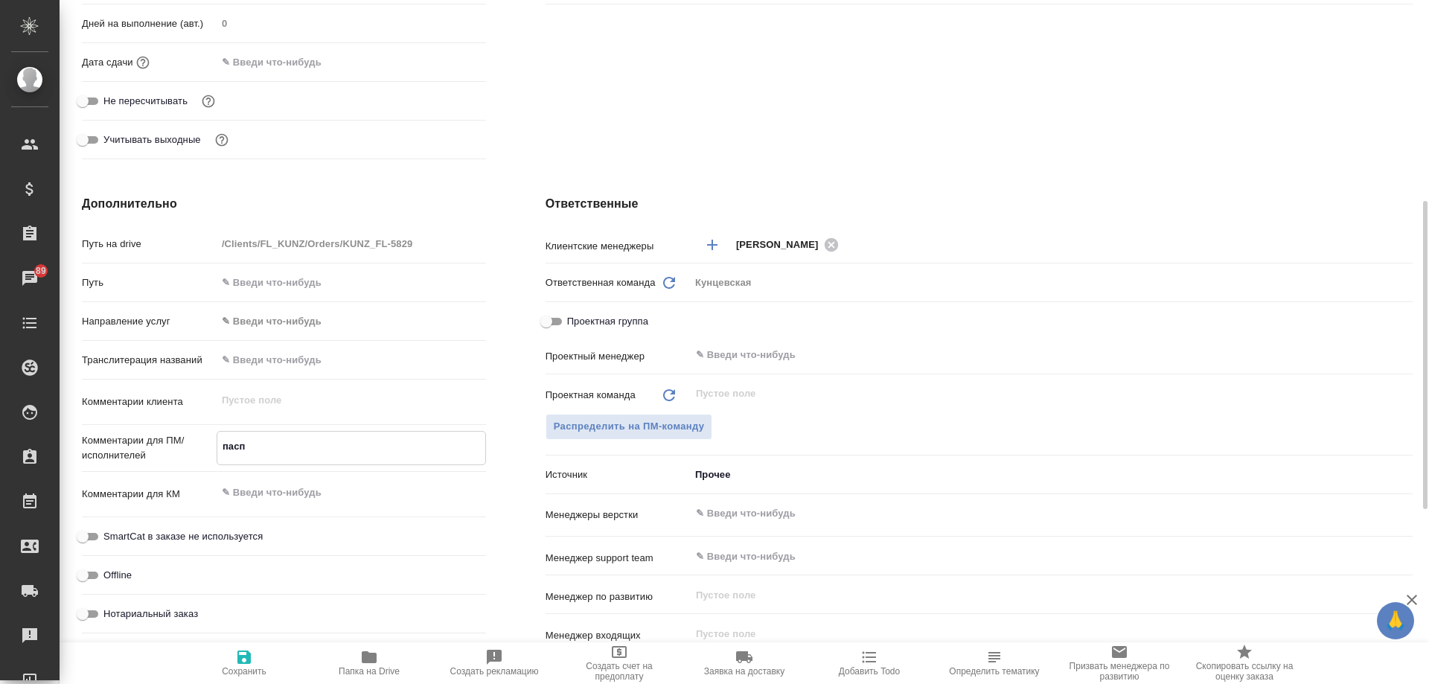
type textarea "x"
type textarea "пасп"
type textarea "x"
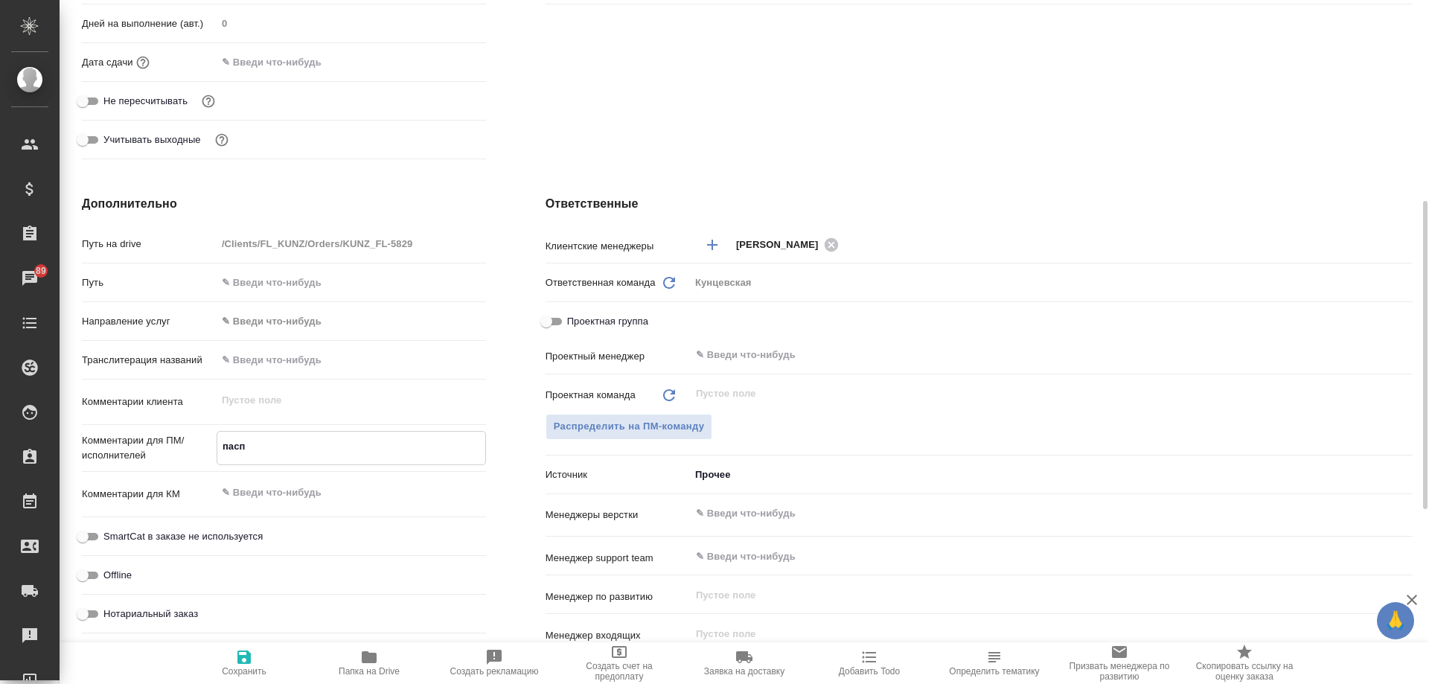
type textarea "пасп"
type textarea "x"
type textarea "пасп,"
type textarea "x"
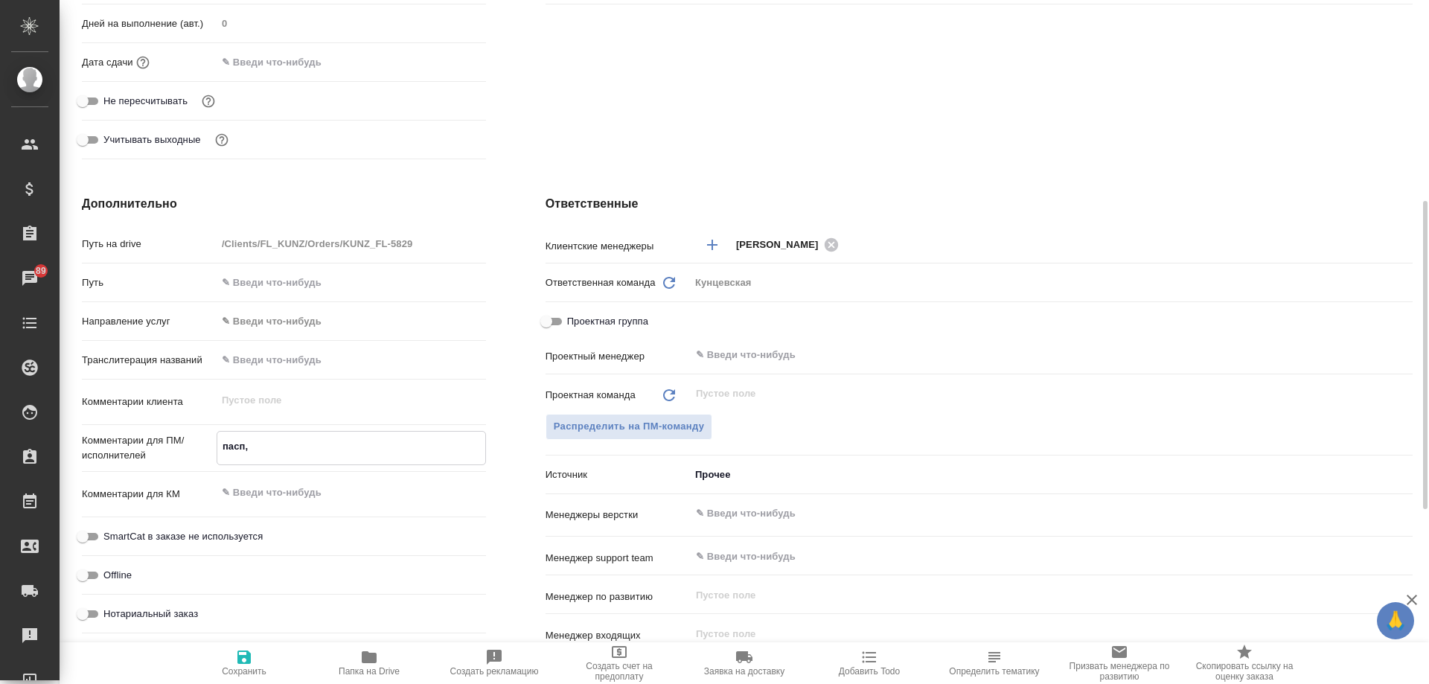
type textarea "x"
type textarea "пасп,"
type textarea "x"
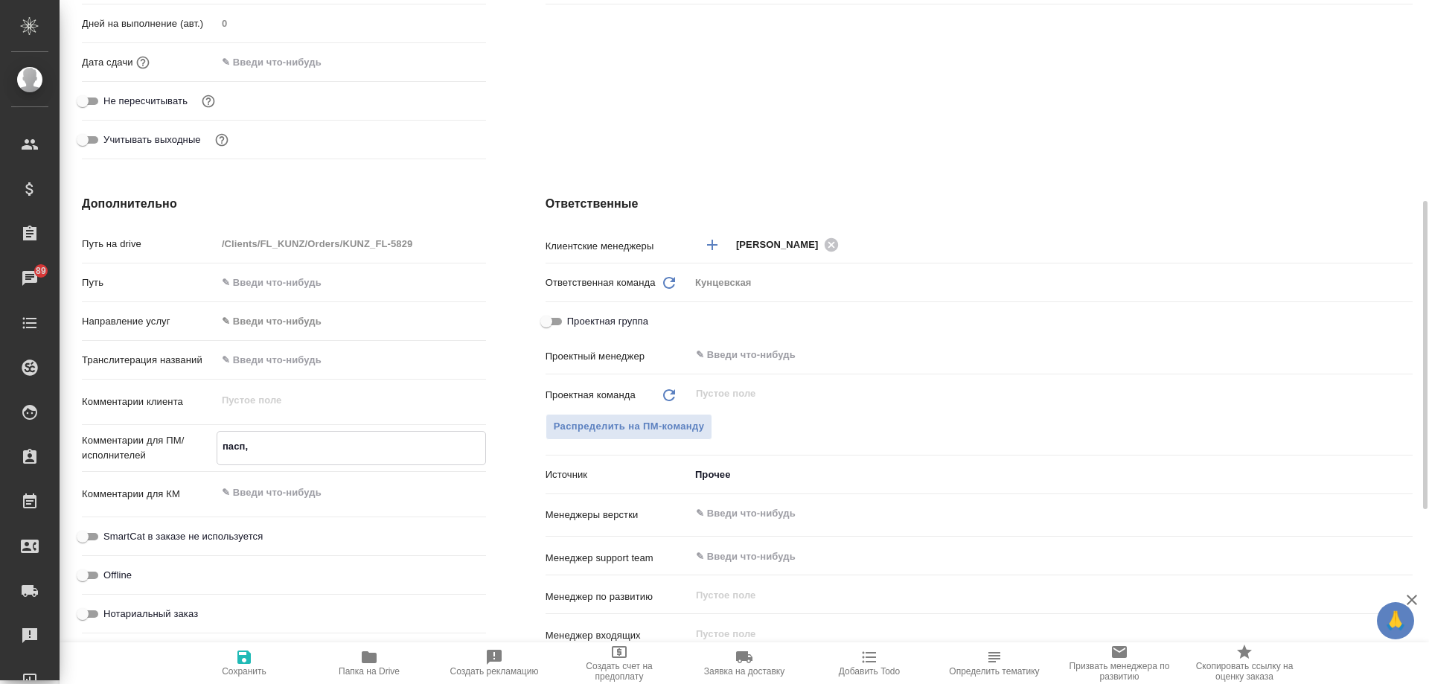
type textarea "x"
type textarea "пасп, у"
type textarea "x"
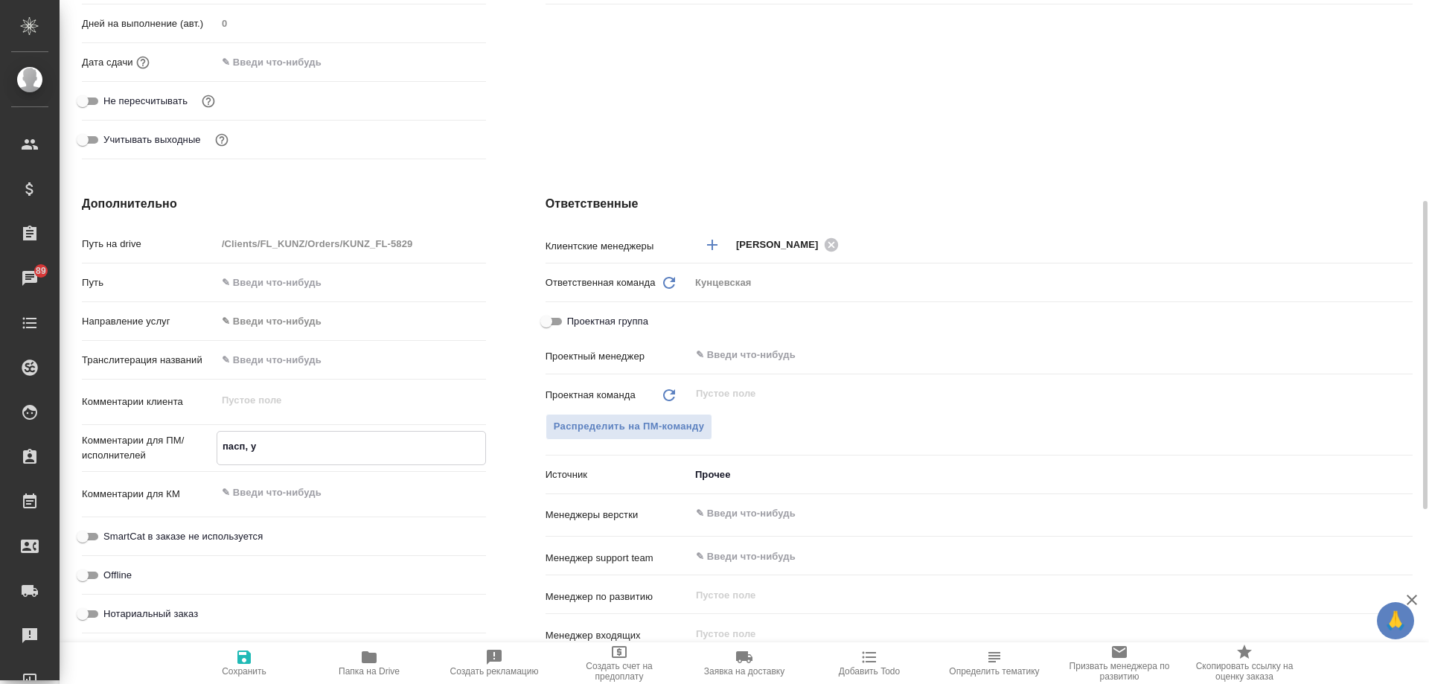
type textarea "x"
type textarea "пасп, уз"
type textarea "x"
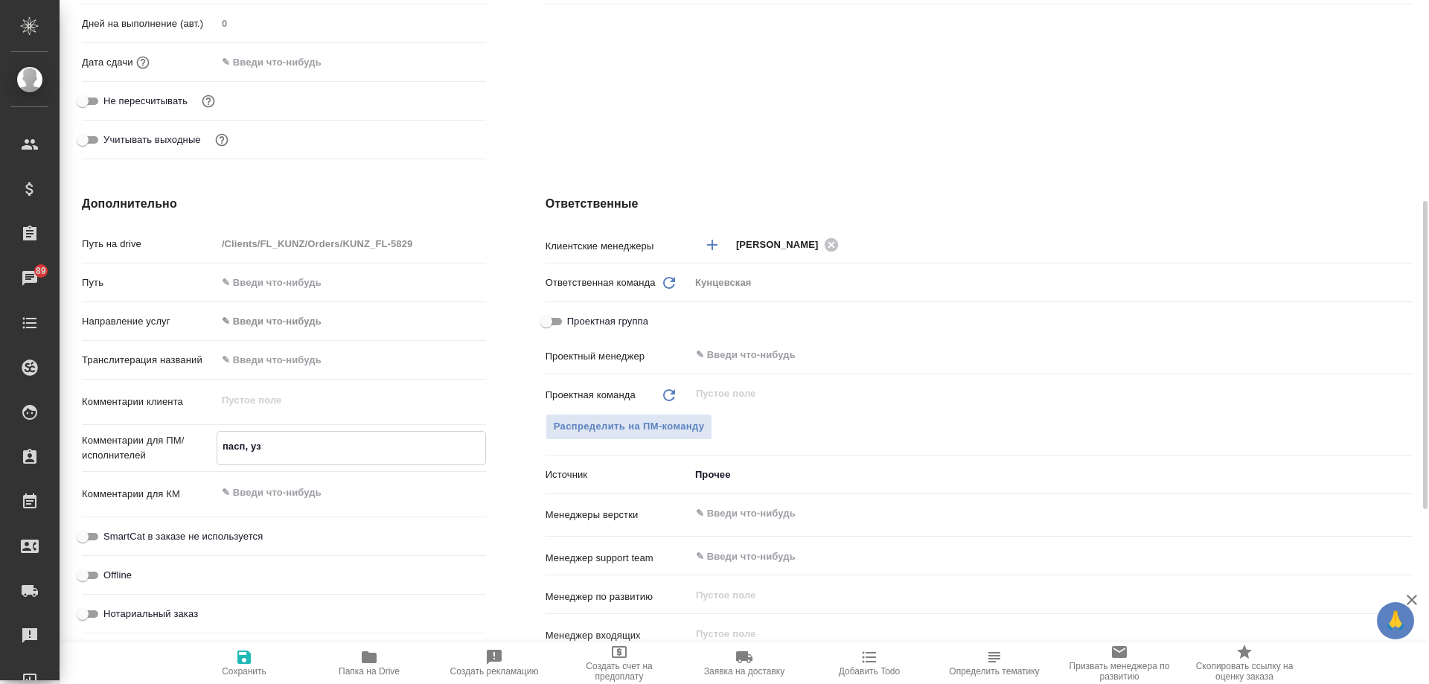
type textarea "пасп, узб"
type textarea "x"
type textarea "пасп, узб-"
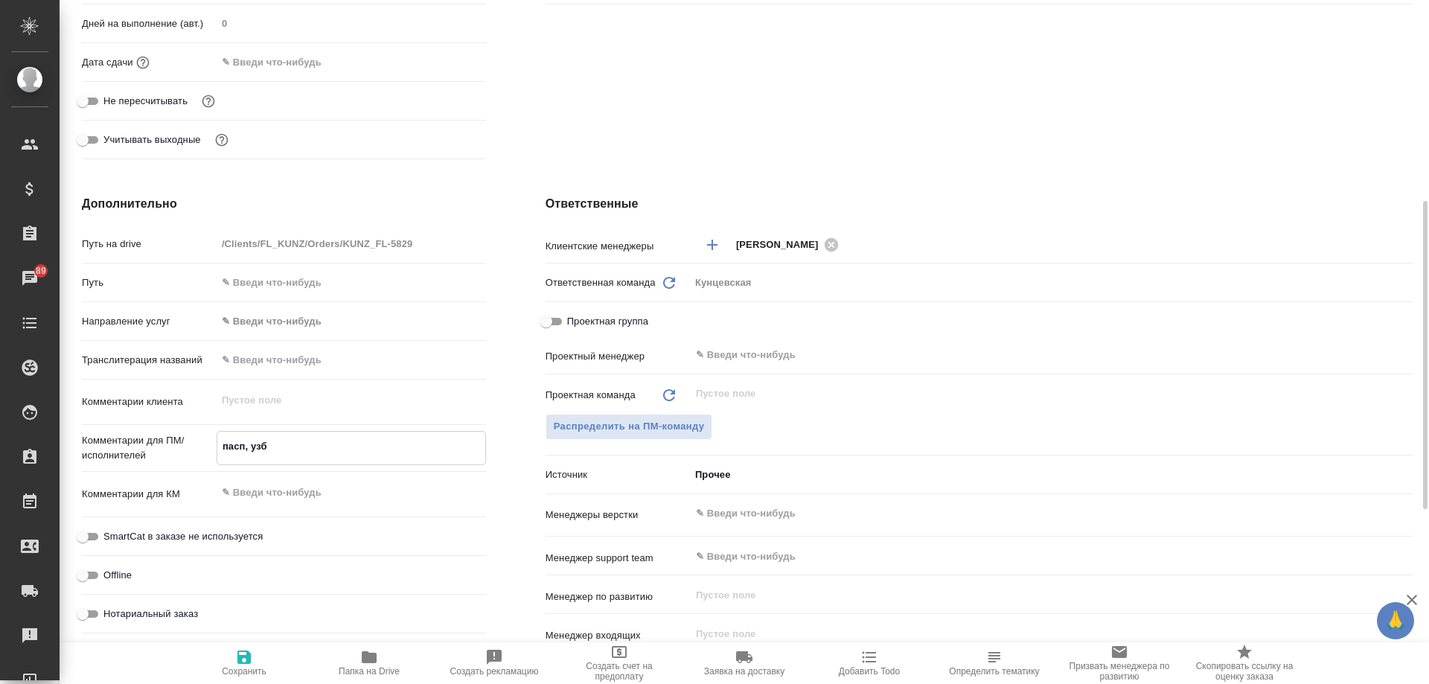
type textarea "x"
type textarea "пасп, узб-"
type textarea "x"
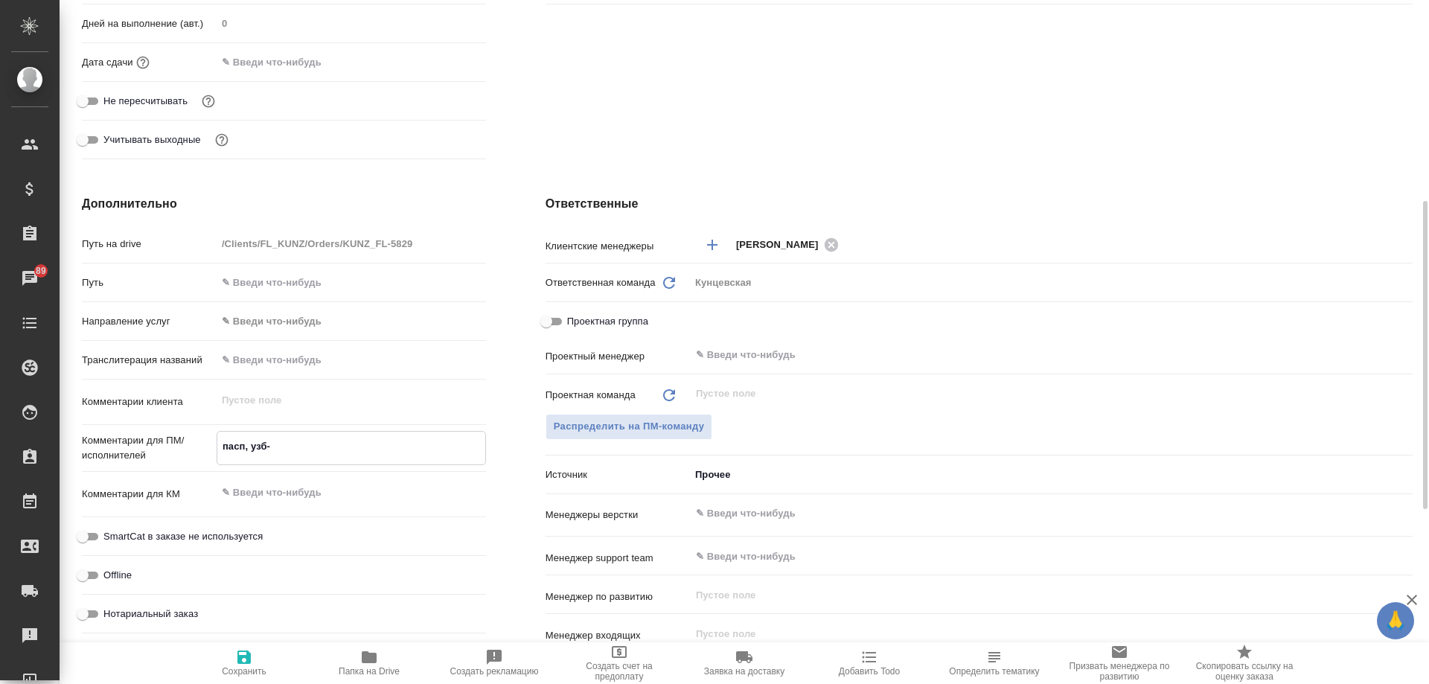
type textarea "x"
type textarea "пасп, узб- р"
type textarea "x"
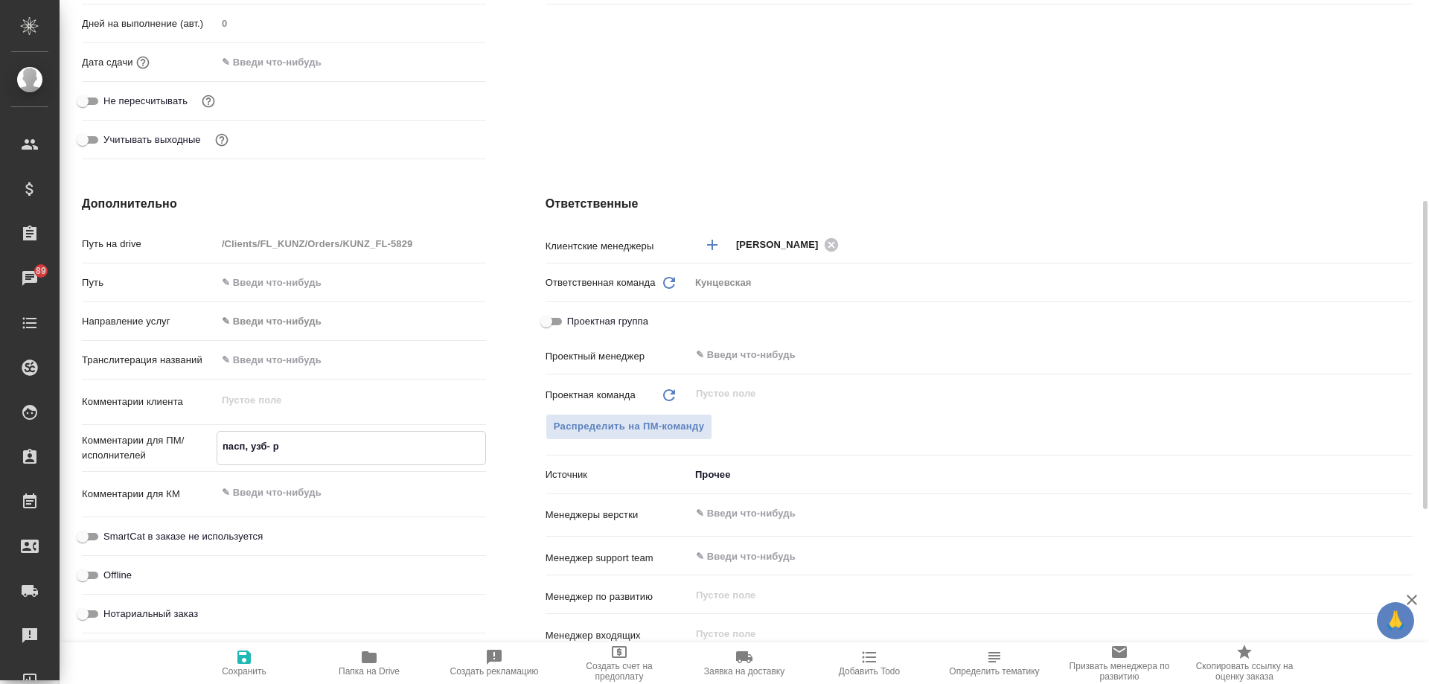
type textarea "x"
type textarea "пасп, узб- ру"
type textarea "x"
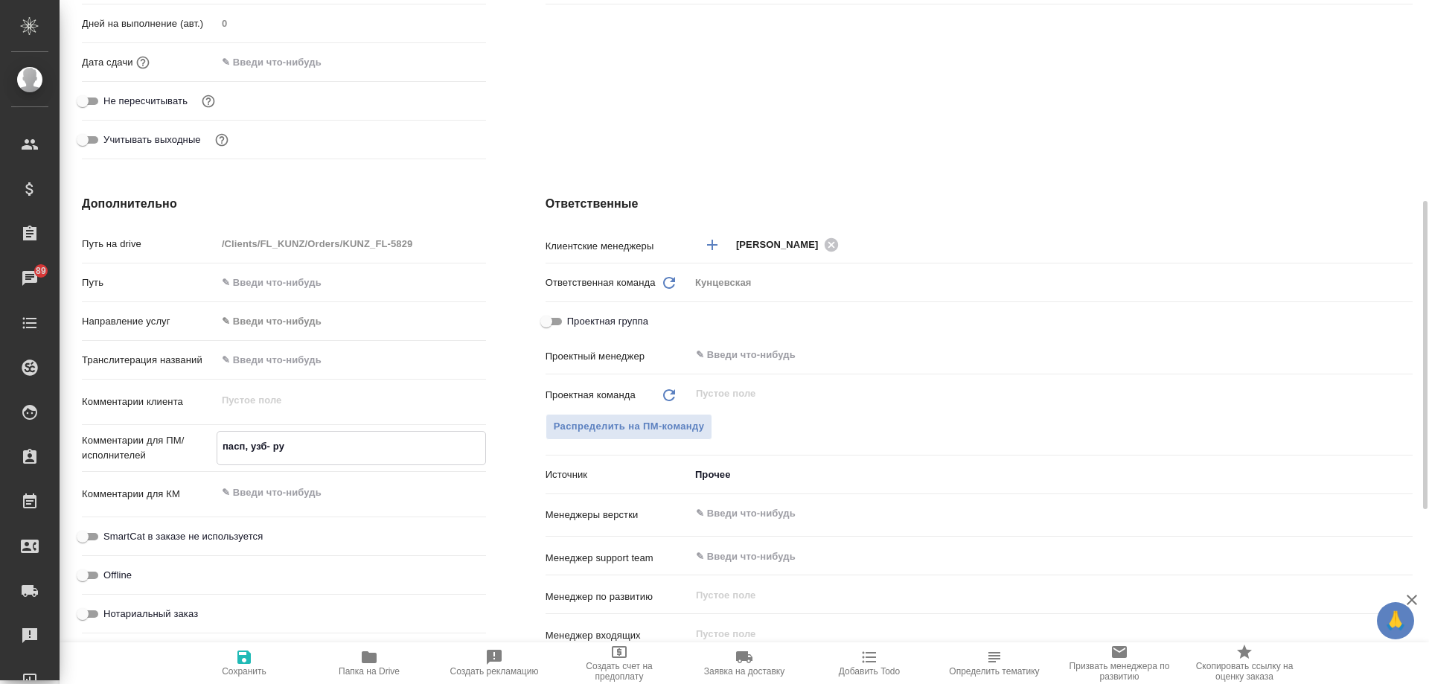
type textarea "пасп, узб- рус"
type textarea "x"
type textarea "пасп, узб- рус,"
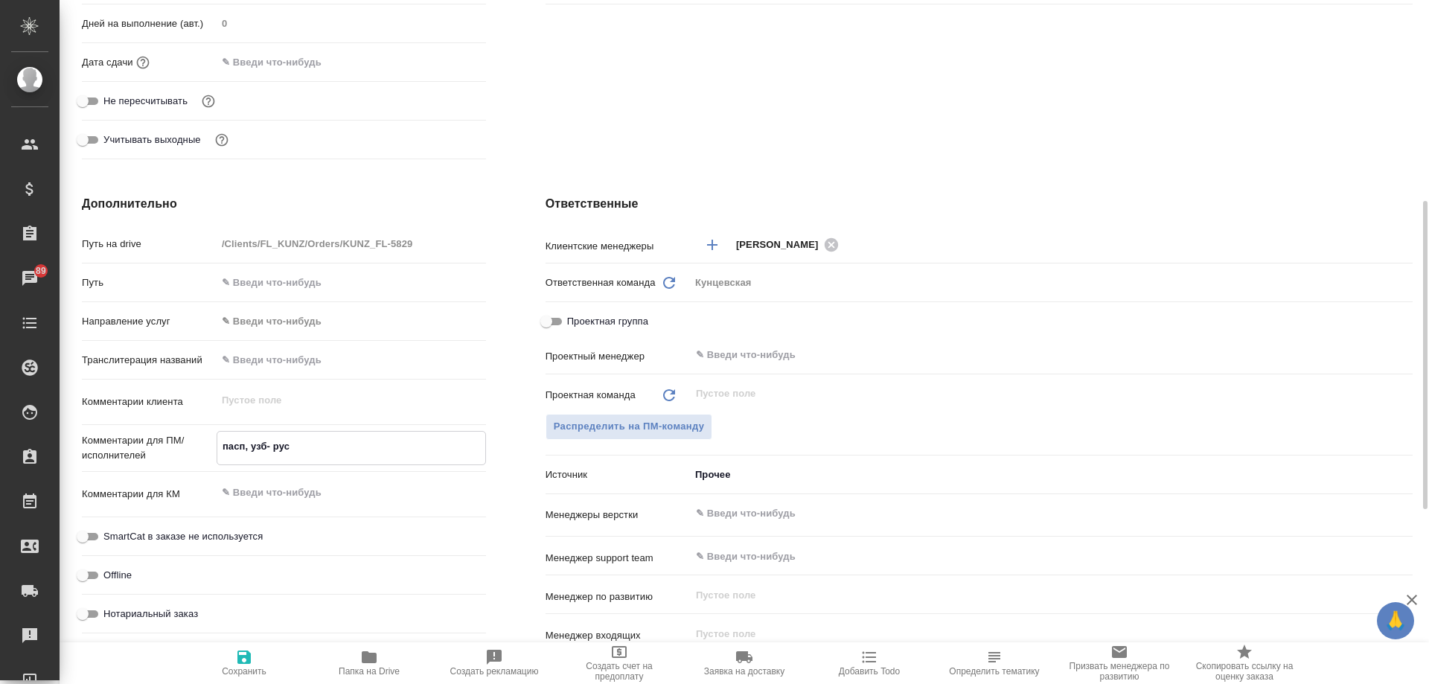
type textarea "x"
type textarea "пасп, узб- рус,"
type textarea "x"
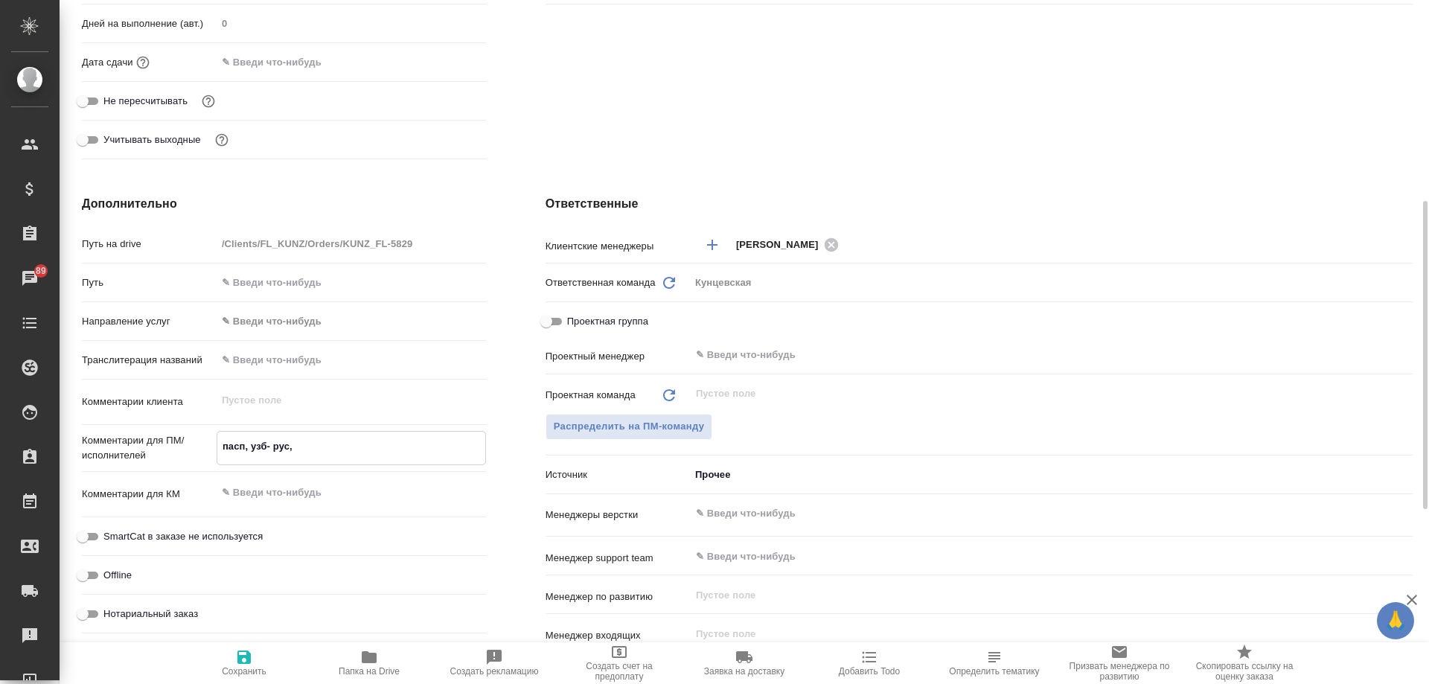
type textarea "x"
type textarea "пасп, узб- рус, г"
type textarea "x"
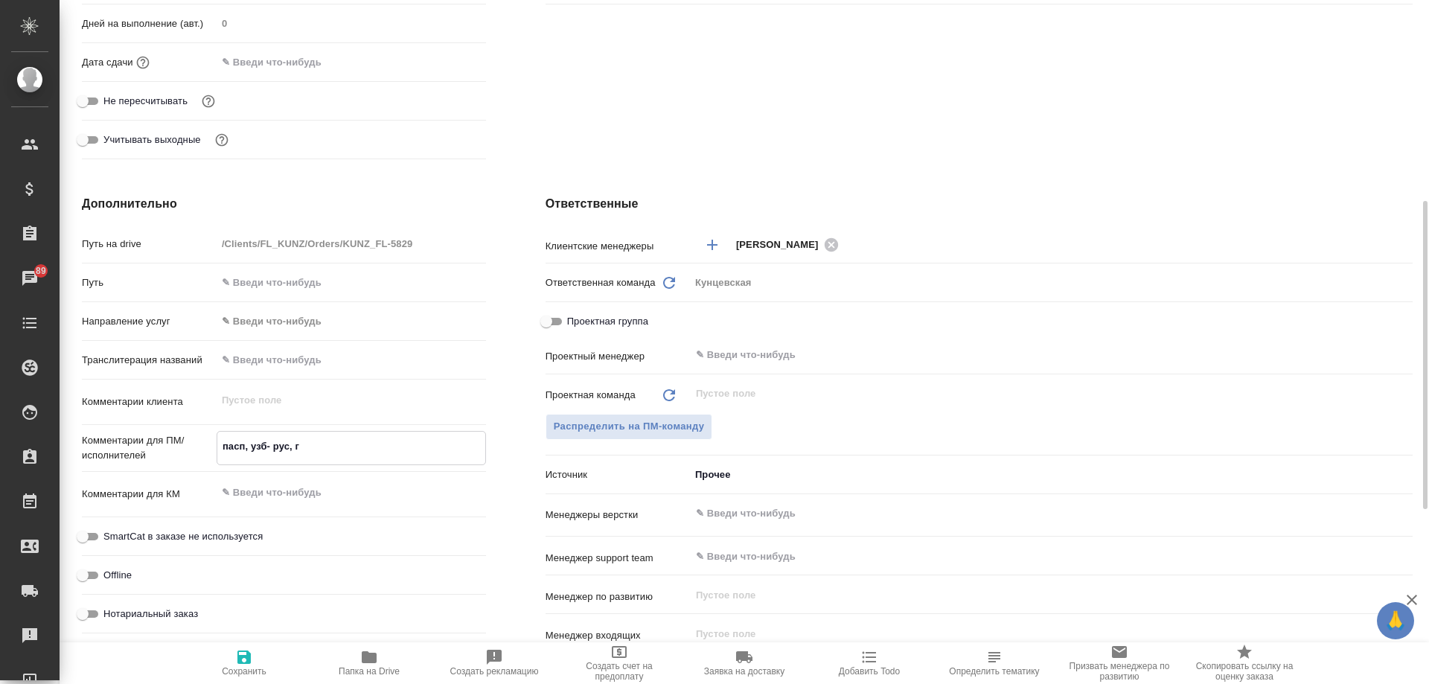
type textarea "x"
type textarea "пасп, узб- рус, го"
type textarea "x"
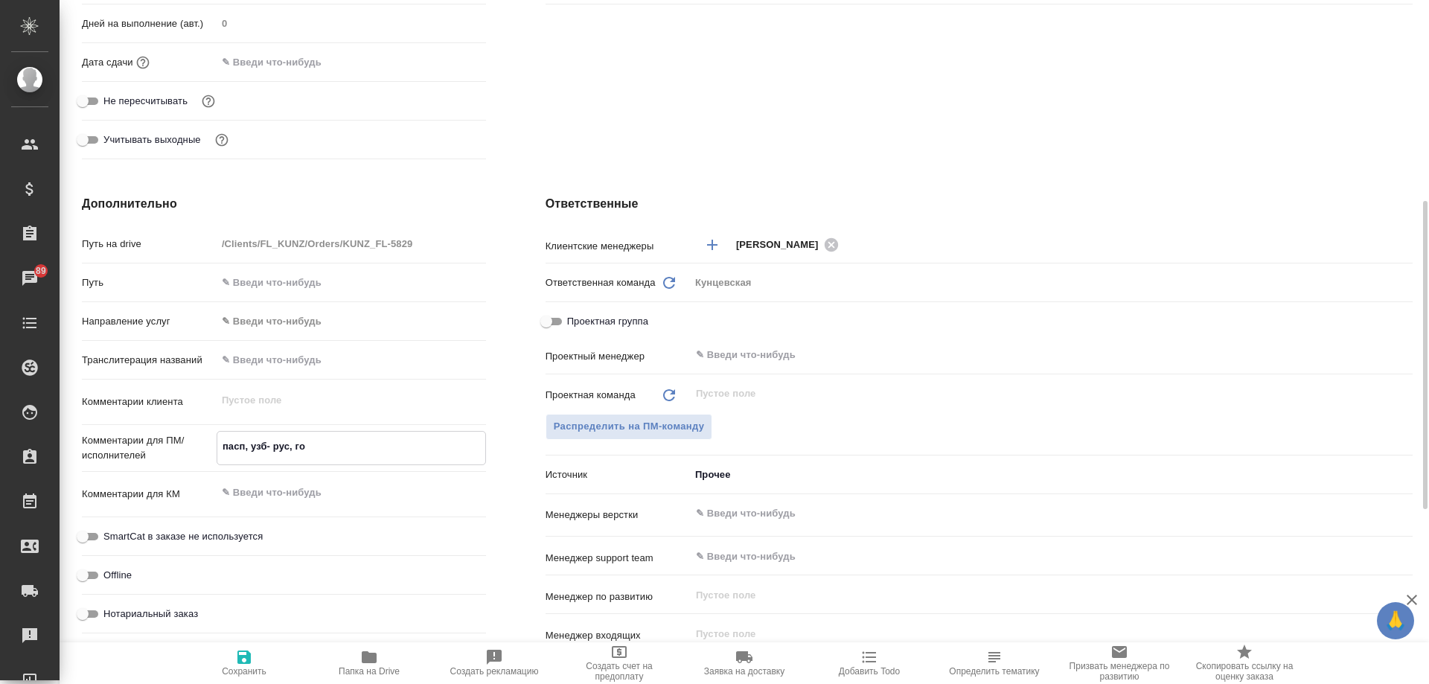
type textarea "пасп, узб- рус, гос"
type textarea "x"
type textarea "пасп, узб- рус, госу"
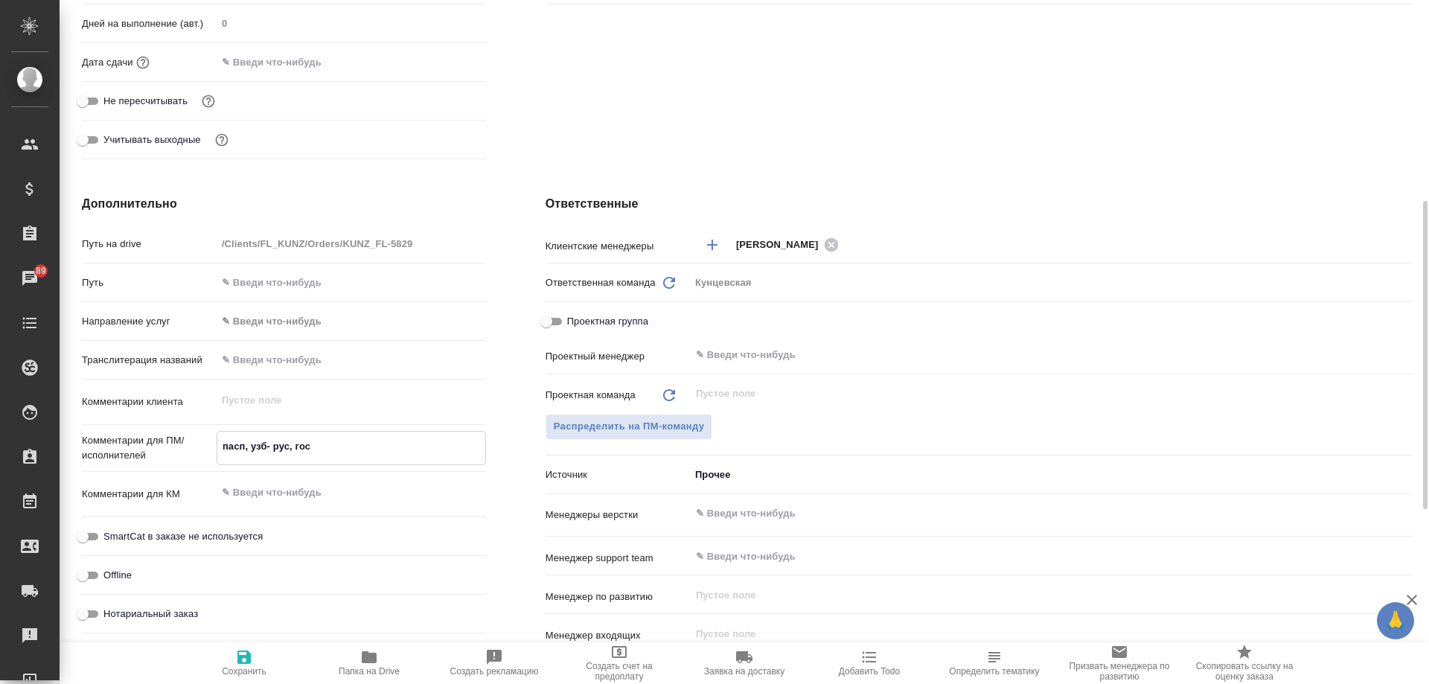
type textarea "x"
type textarea "пасп, узб- рус, госус"
type textarea "x"
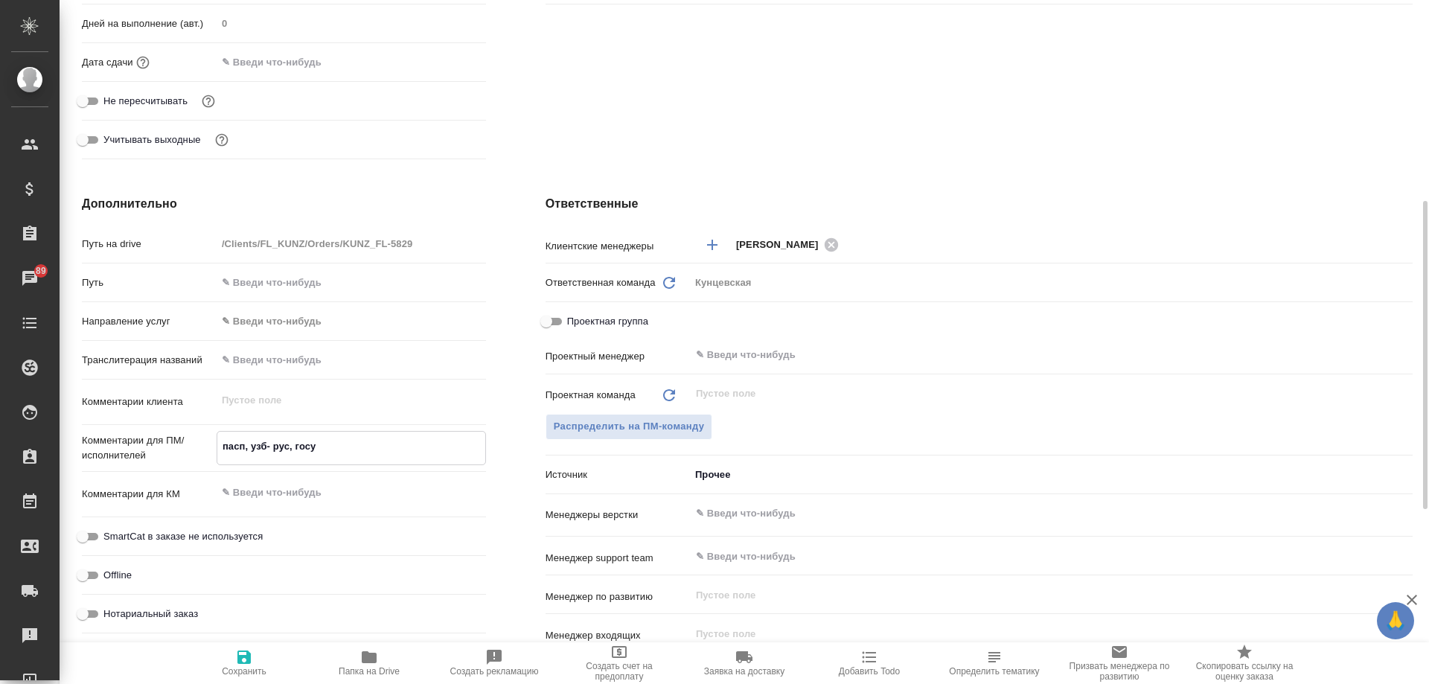
type textarea "x"
type textarea "пасп, узб- рус, госусл"
type textarea "x"
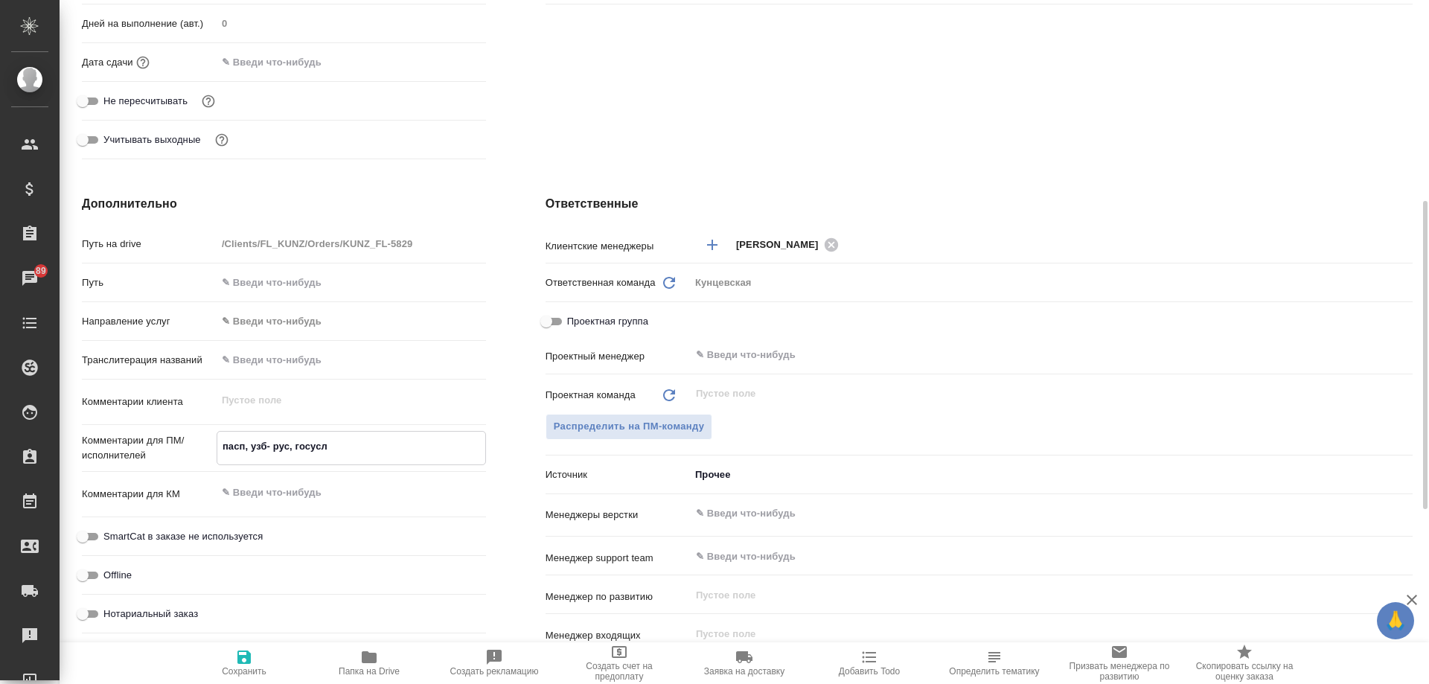
type textarea "x"
type textarea "пасп, узб- рус, госуслу"
type textarea "x"
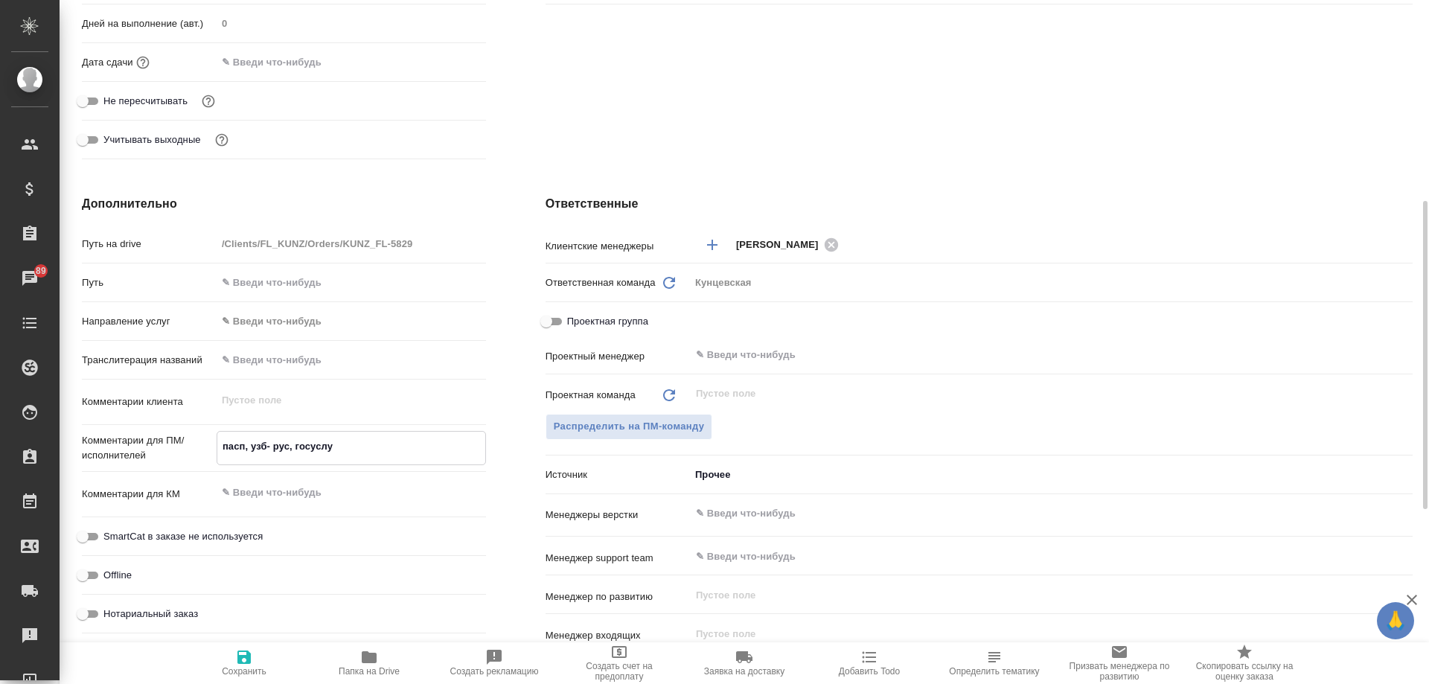
type textarea "пасп, узб- рус, госуслуг"
type textarea "x"
type textarea "пасп, узб- рус, госуслуги"
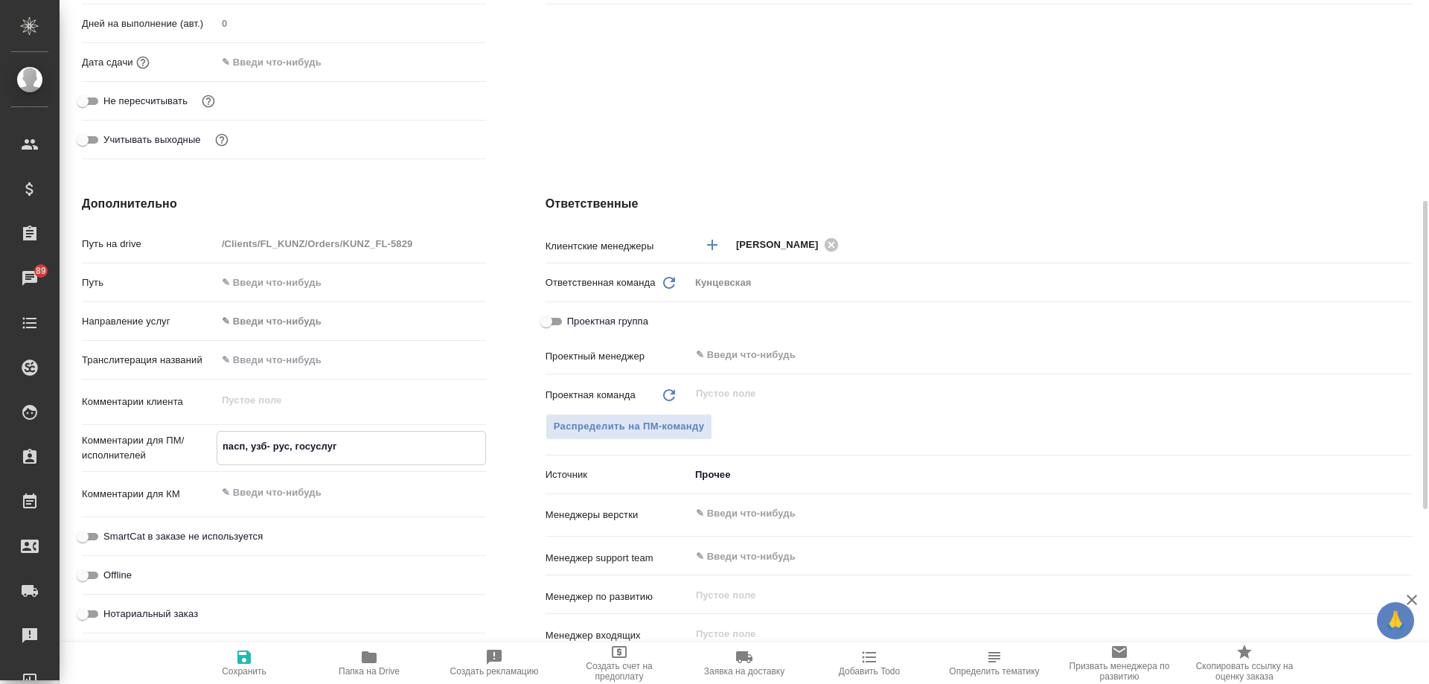
type textarea "x"
type textarea "пасп, узб- рус, госуслуги"
type textarea "x"
click at [188, 619] on span "Нотариальный заказ" at bounding box center [150, 614] width 95 height 15
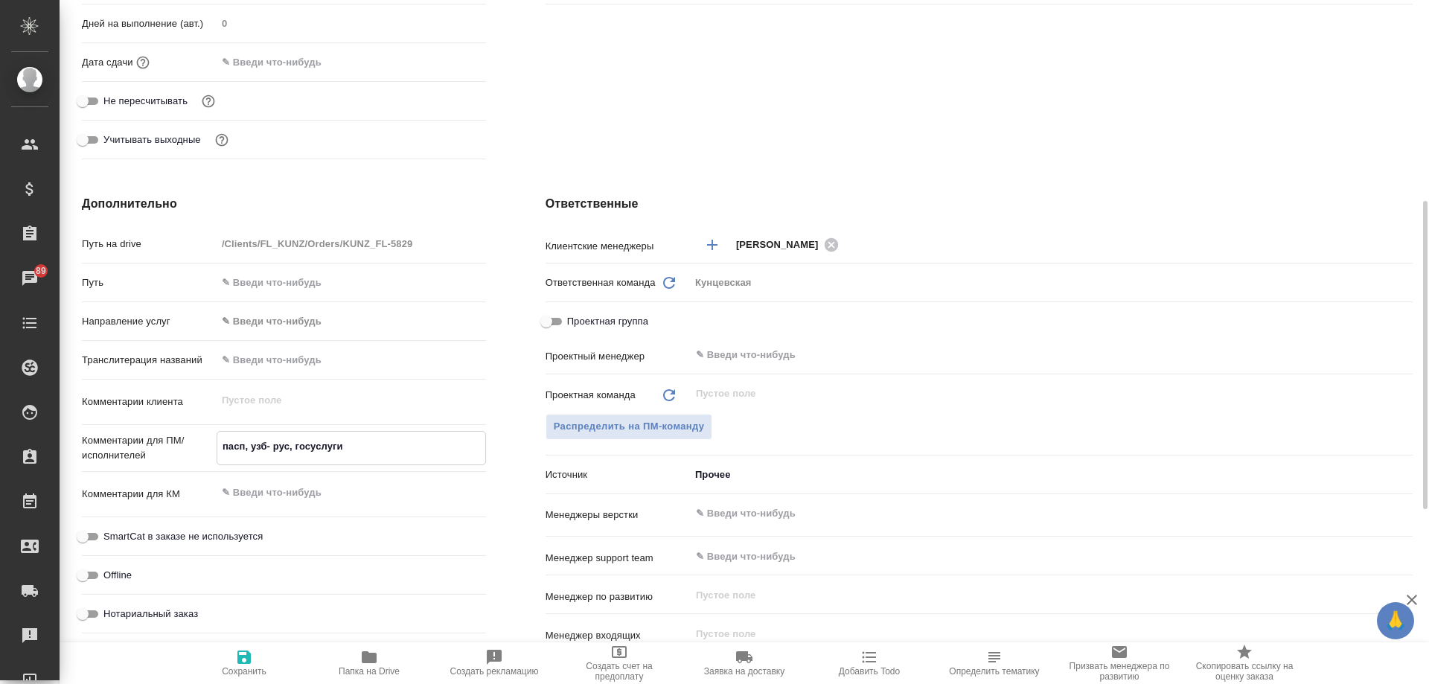
click at [109, 619] on input "Нотариальный заказ" at bounding box center [83, 614] width 54 height 18
checkbox input "true"
type textarea "x"
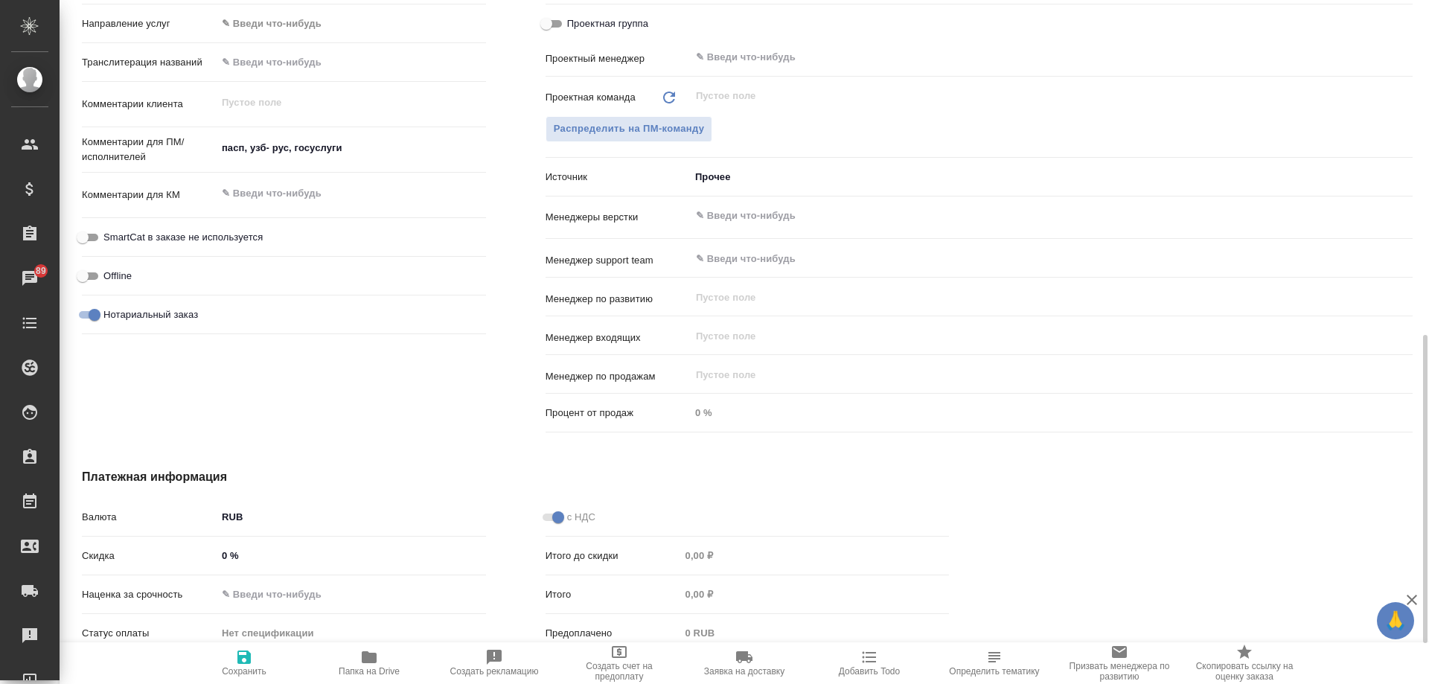
scroll to position [834, 0]
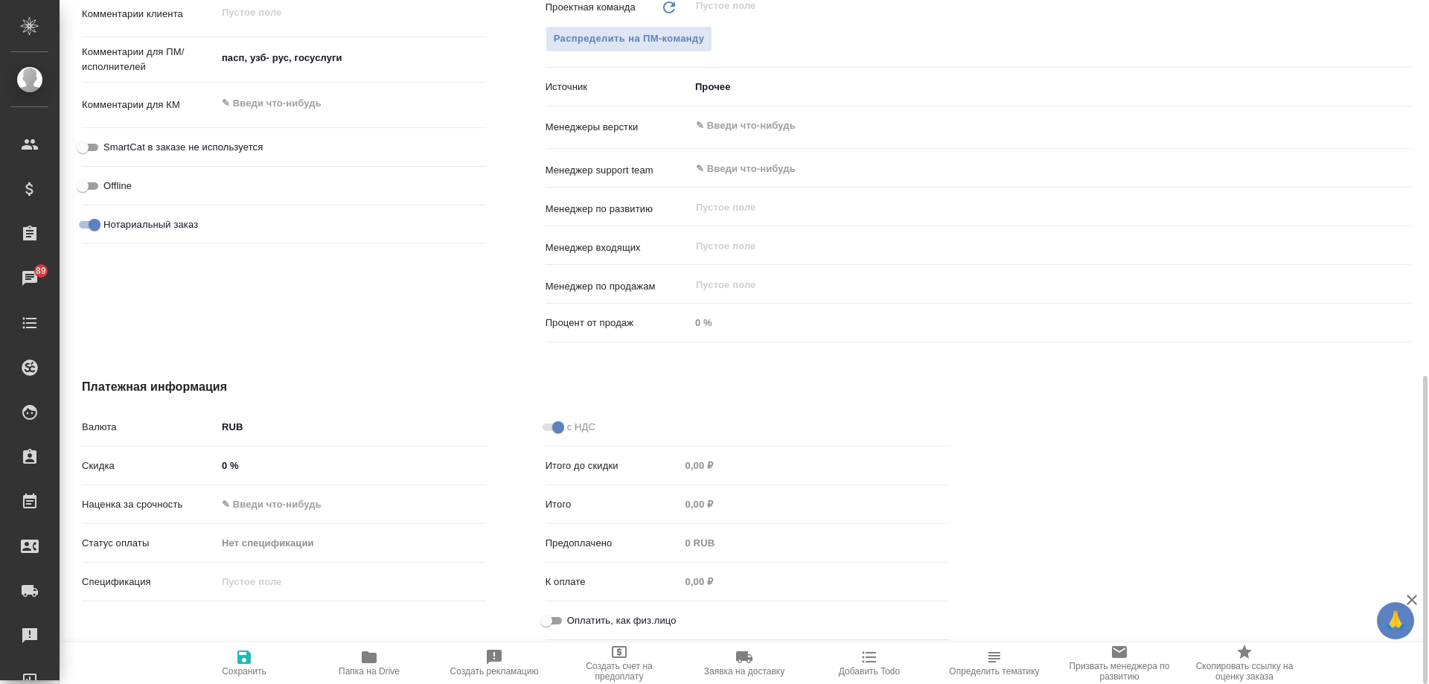
click at [596, 622] on span "Оплатить, как физ.лицо" at bounding box center [621, 620] width 109 height 15
click at [573, 622] on input "Оплатить, как физ.лицо" at bounding box center [547, 621] width 54 height 18
checkbox input "true"
type textarea "x"
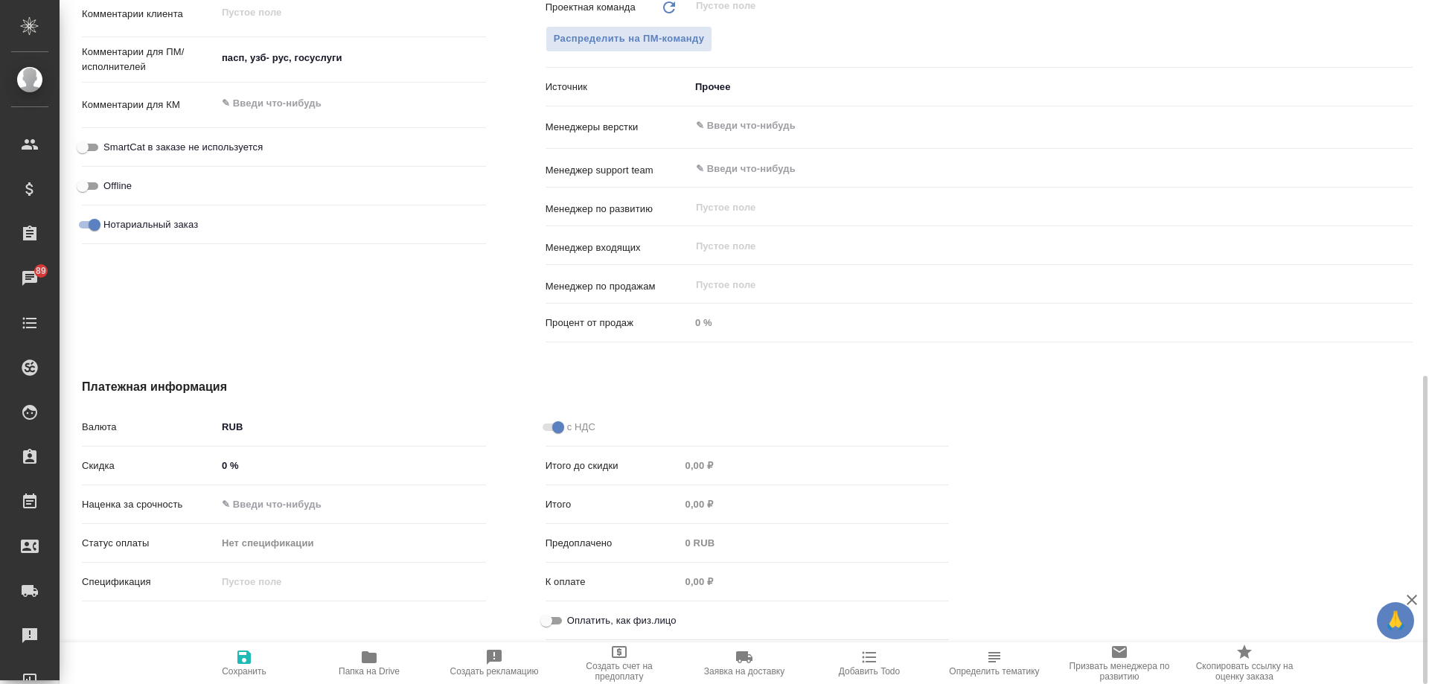
type textarea "x"
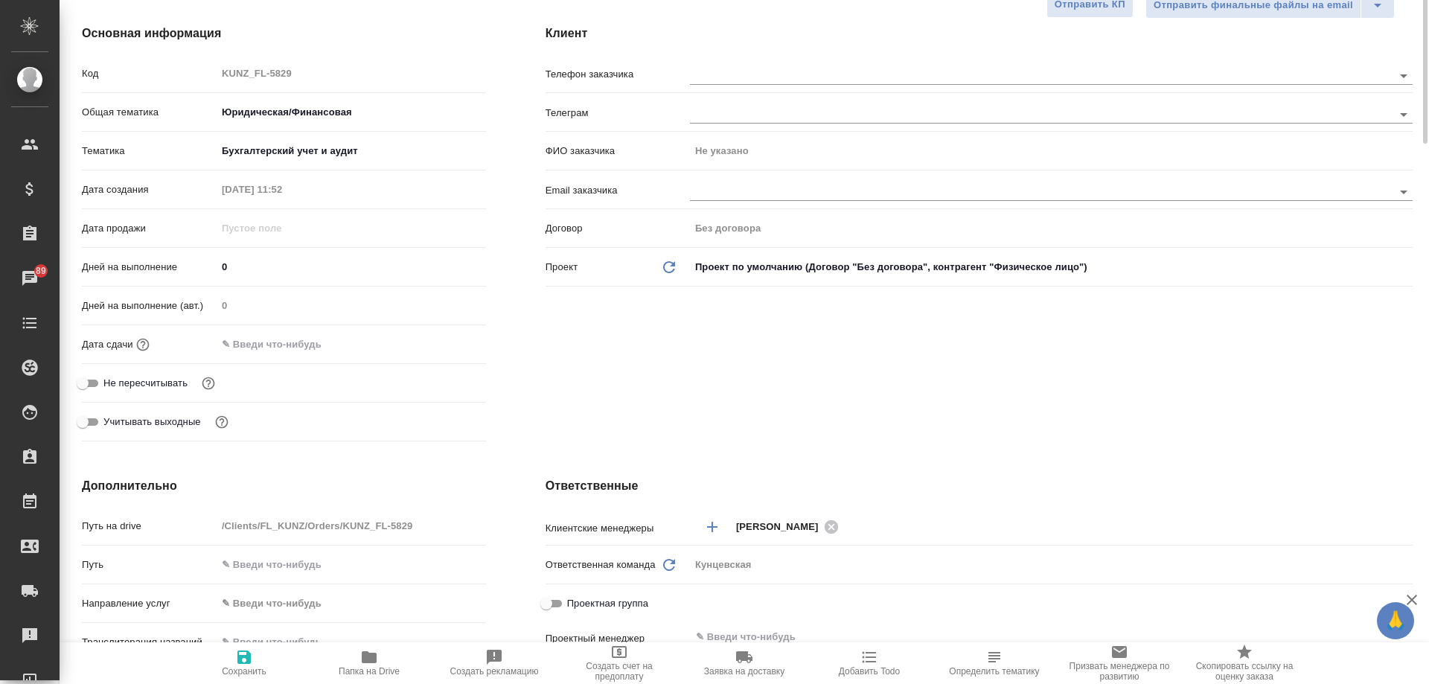
scroll to position [0, 0]
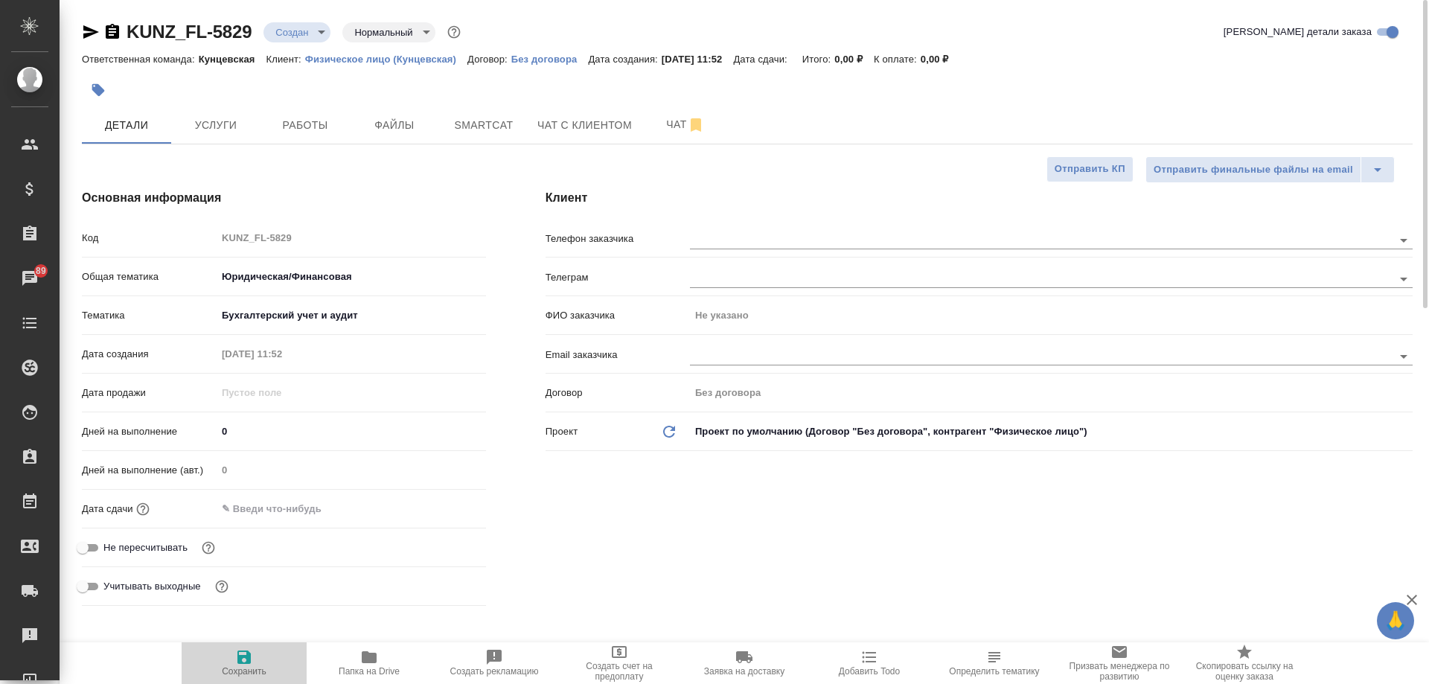
click at [249, 657] on icon "button" at bounding box center [243, 657] width 13 height 13
type textarea "x"
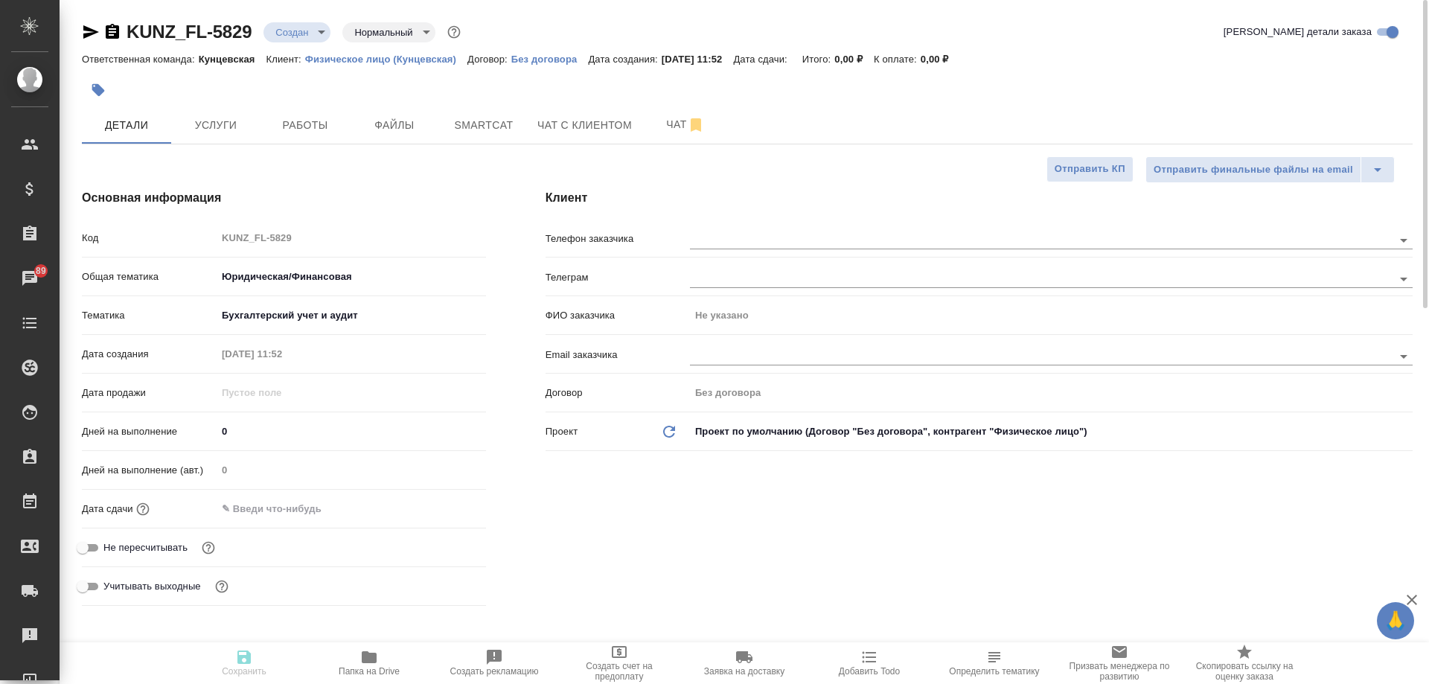
type textarea "x"
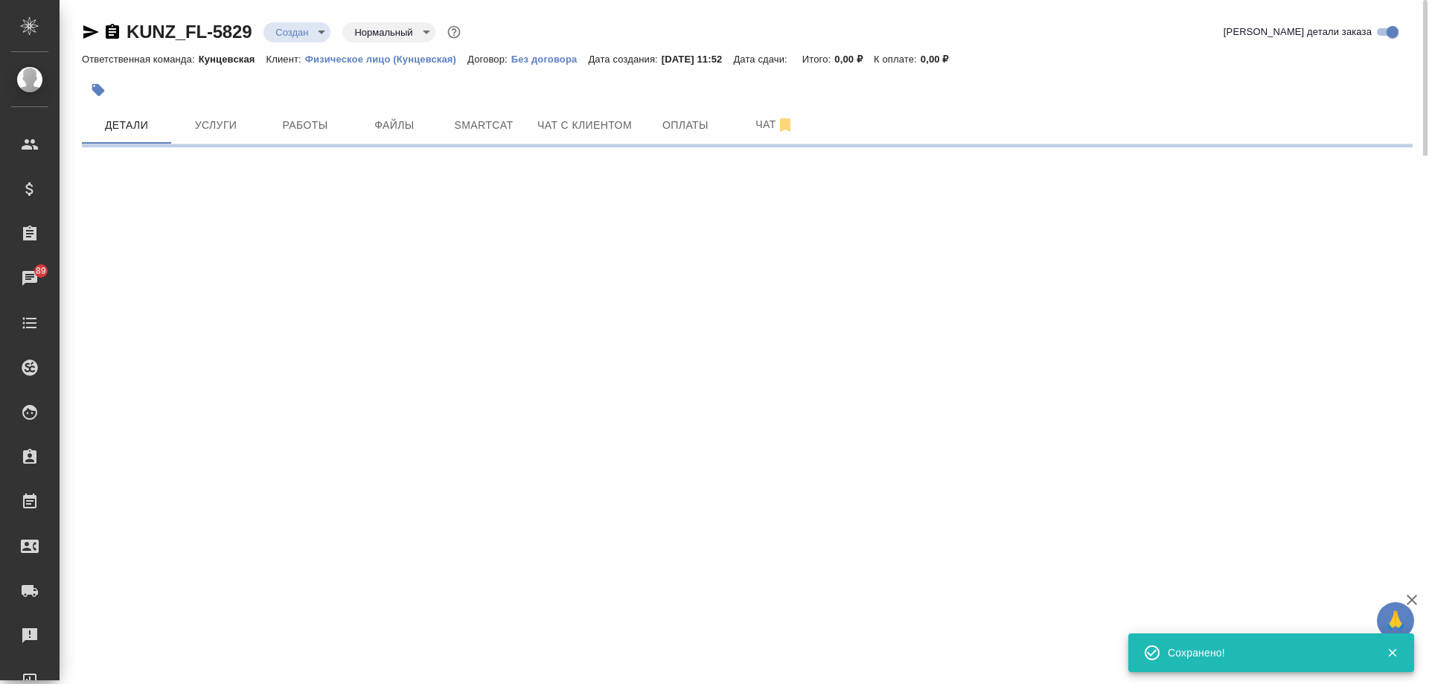
select select "RU"
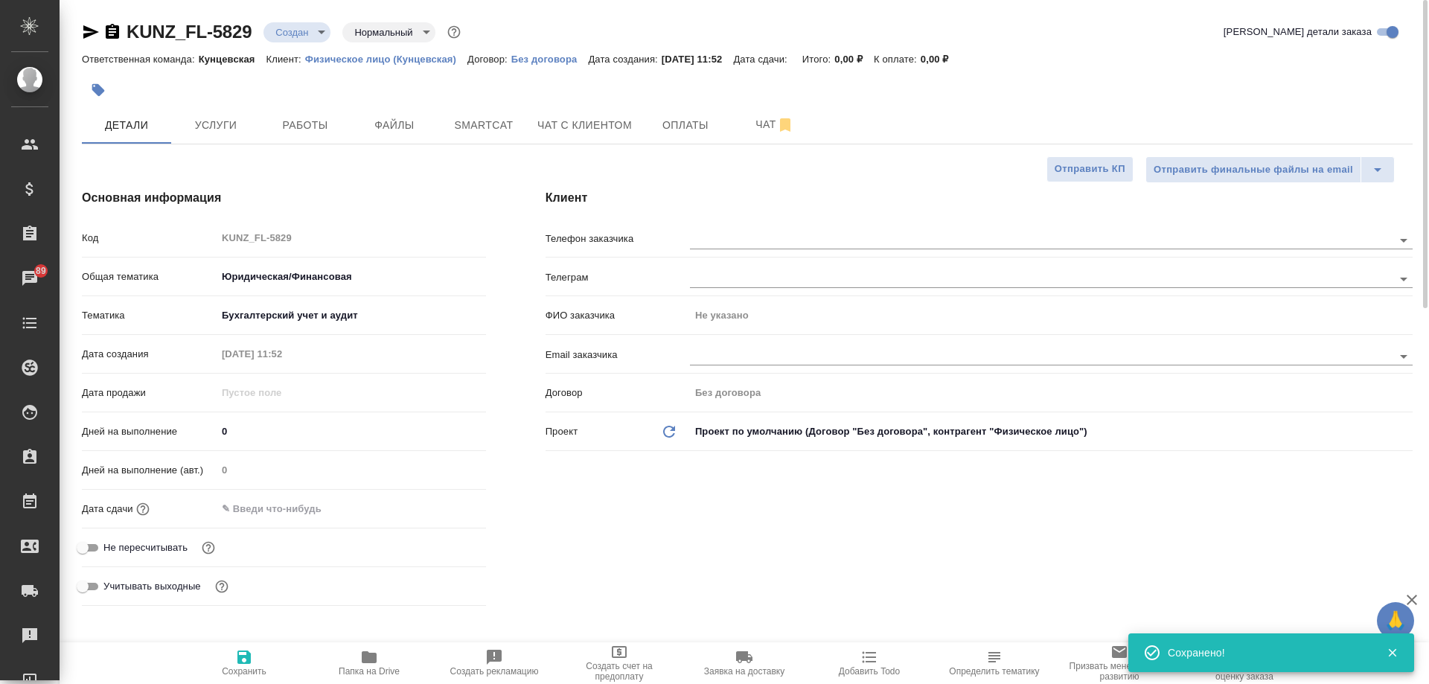
type textarea "x"
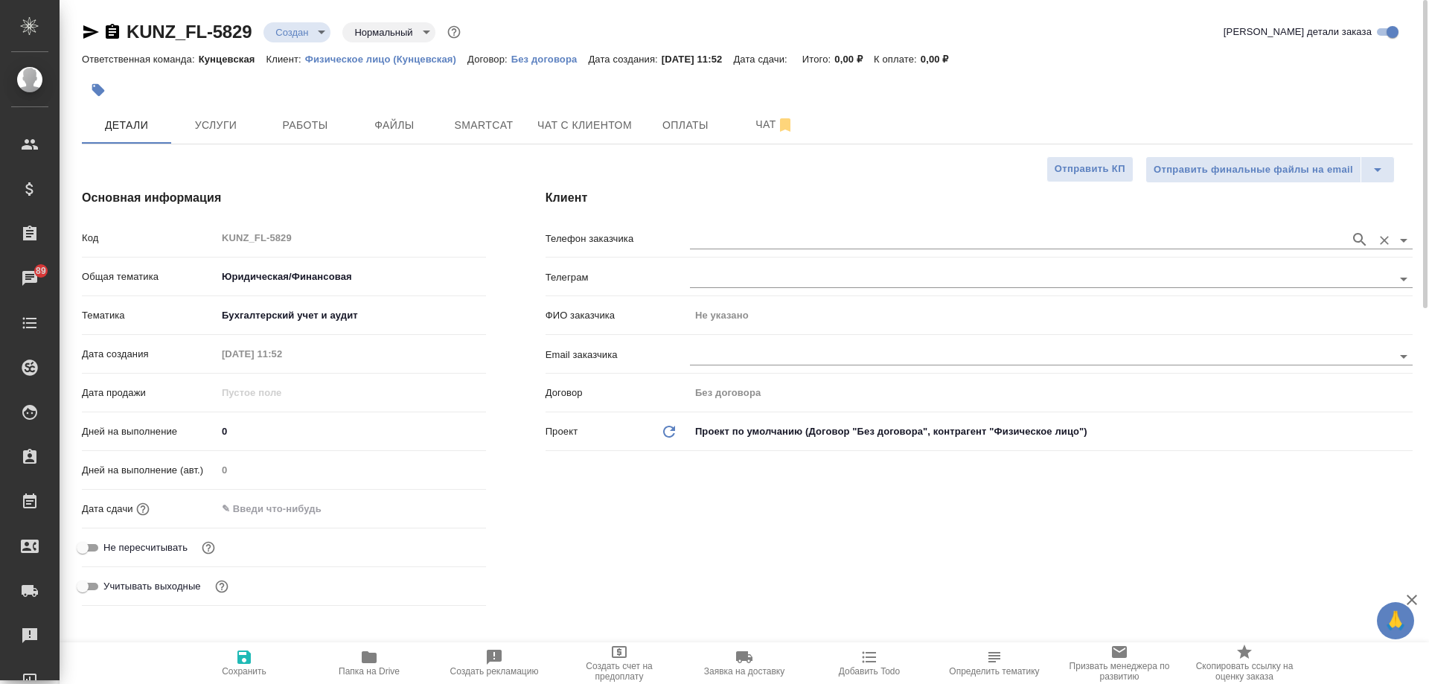
click at [720, 231] on input "text" at bounding box center [1016, 240] width 653 height 18
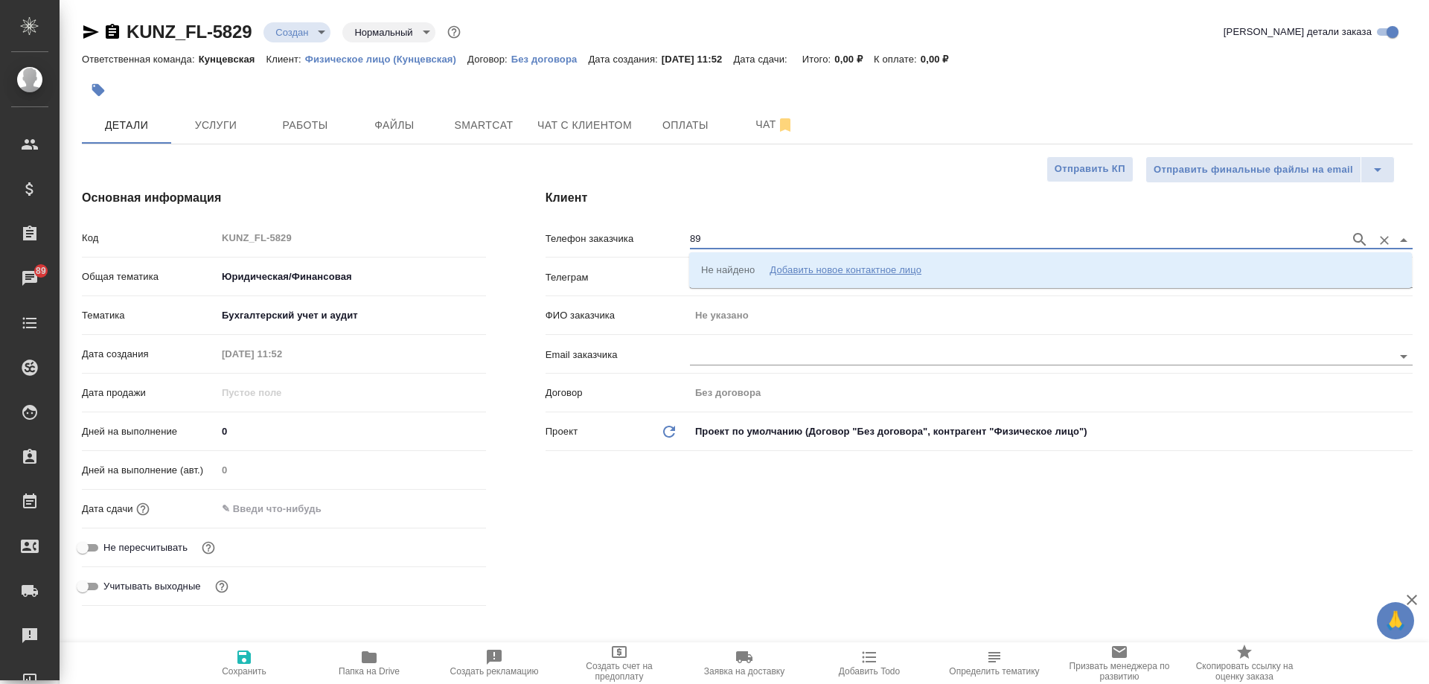
type input "89"
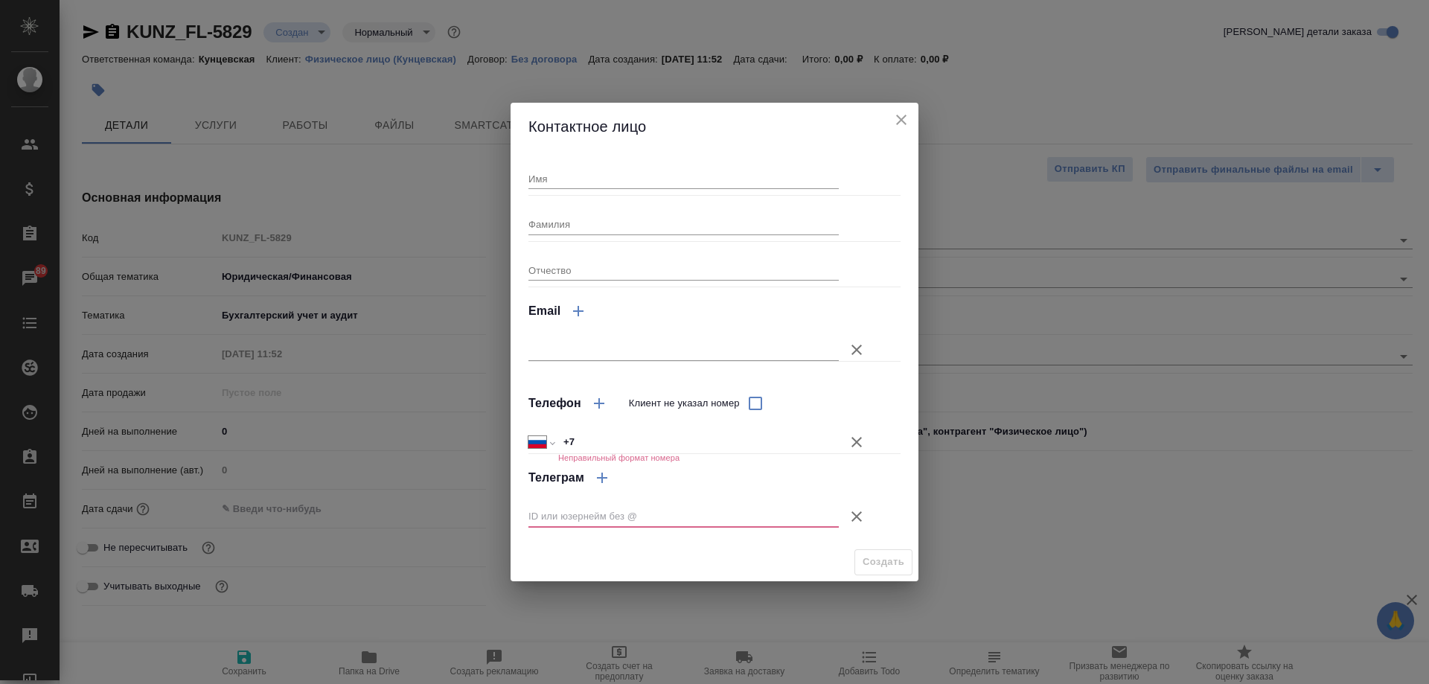
click at [621, 183] on input "Имя" at bounding box center [684, 178] width 310 height 21
type input "Хасан"
click at [603, 449] on input "+7" at bounding box center [698, 443] width 279 height 22
type input "+7 901 896 62 04"
click at [860, 523] on icon "button" at bounding box center [857, 517] width 18 height 18
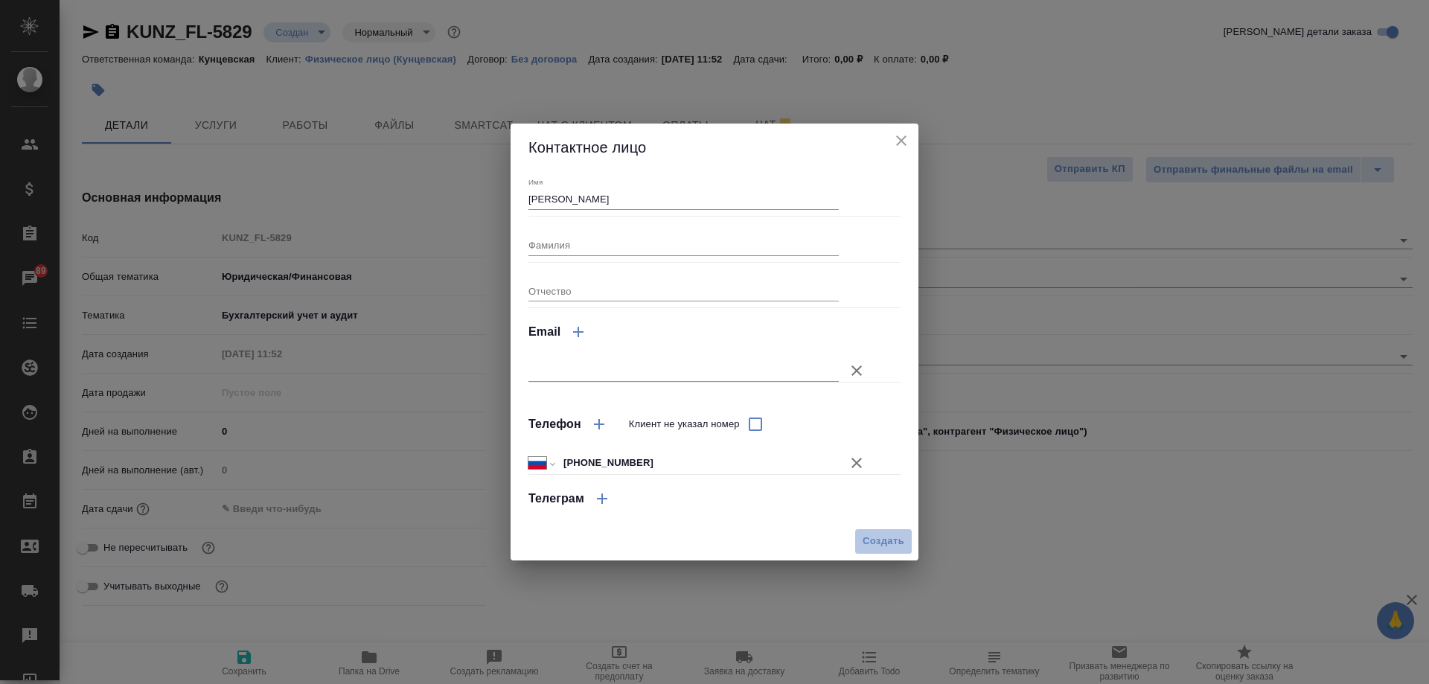
click at [881, 539] on span "Создать" at bounding box center [884, 541] width 42 height 17
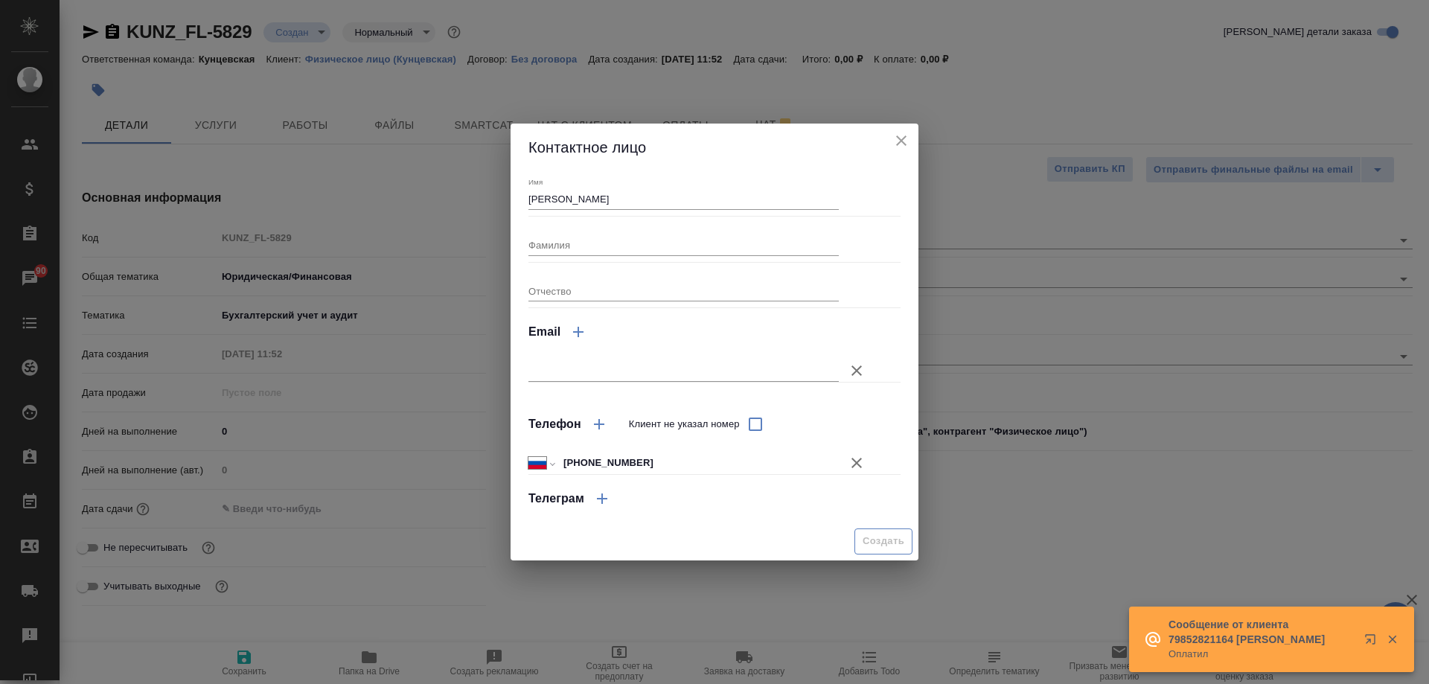
type input "Хасан"
type textarea "x"
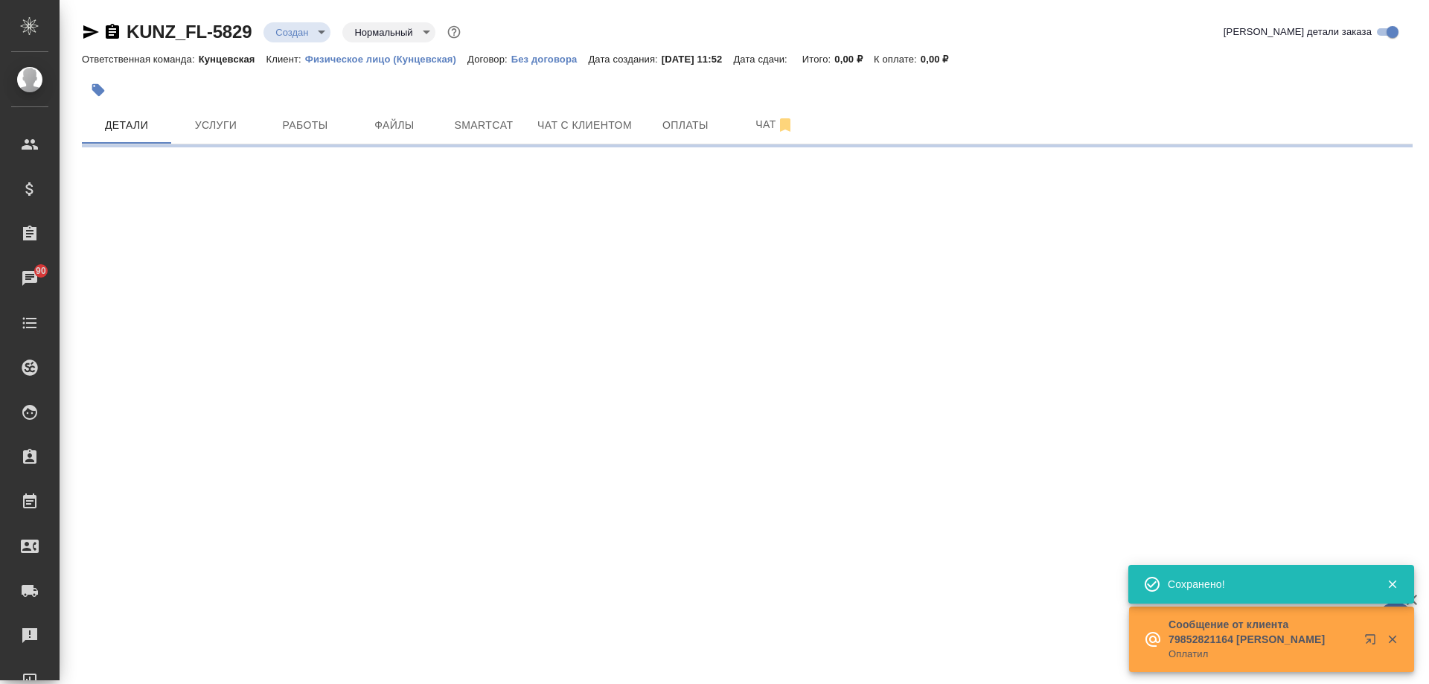
type input "holyTrinity"
select select "RU"
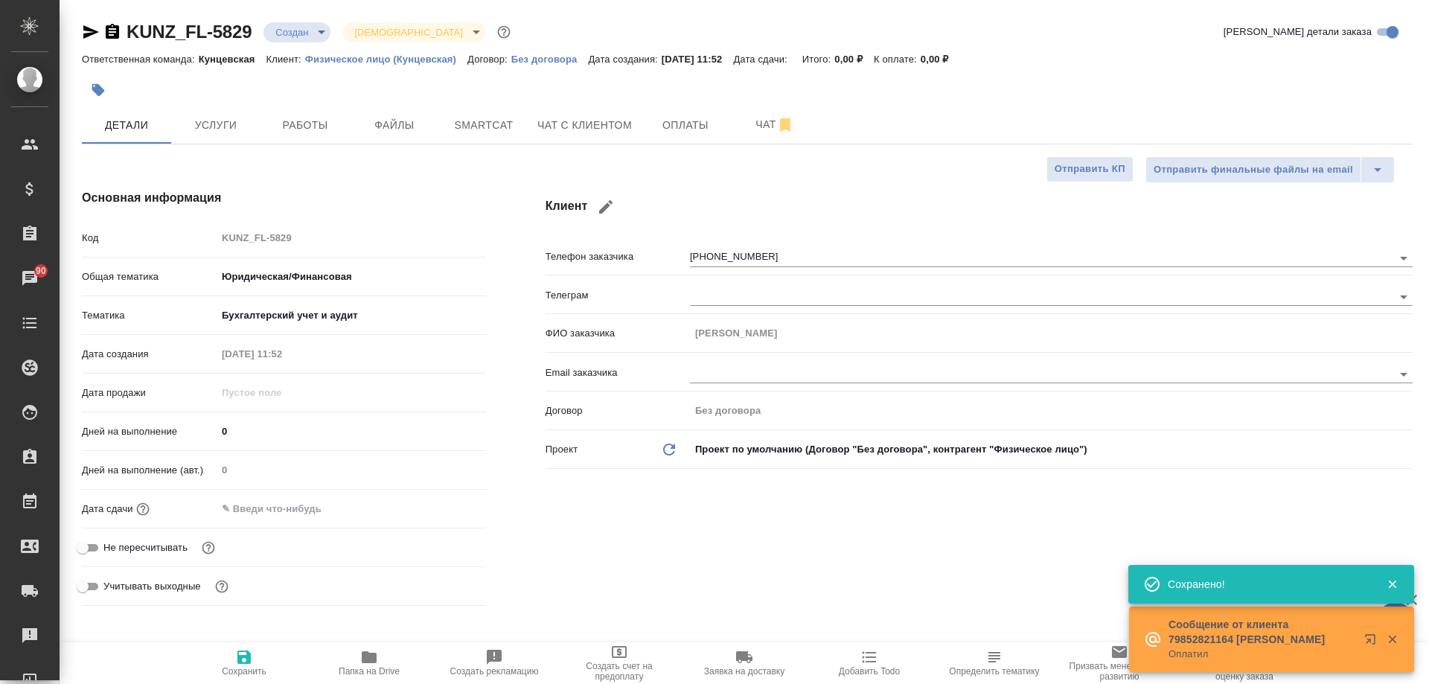
type textarea "x"
click at [224, 140] on button "Услуги" at bounding box center [215, 124] width 89 height 37
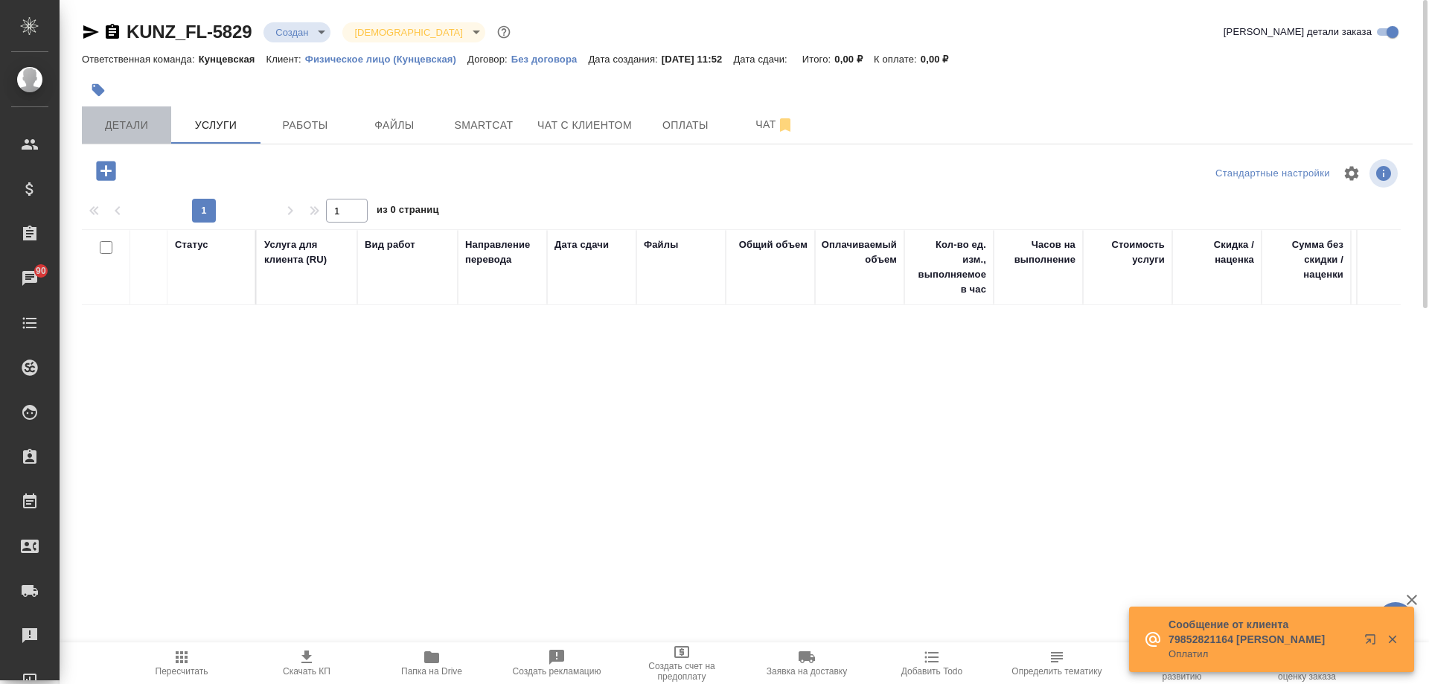
click at [147, 124] on span "Детали" at bounding box center [126, 125] width 71 height 19
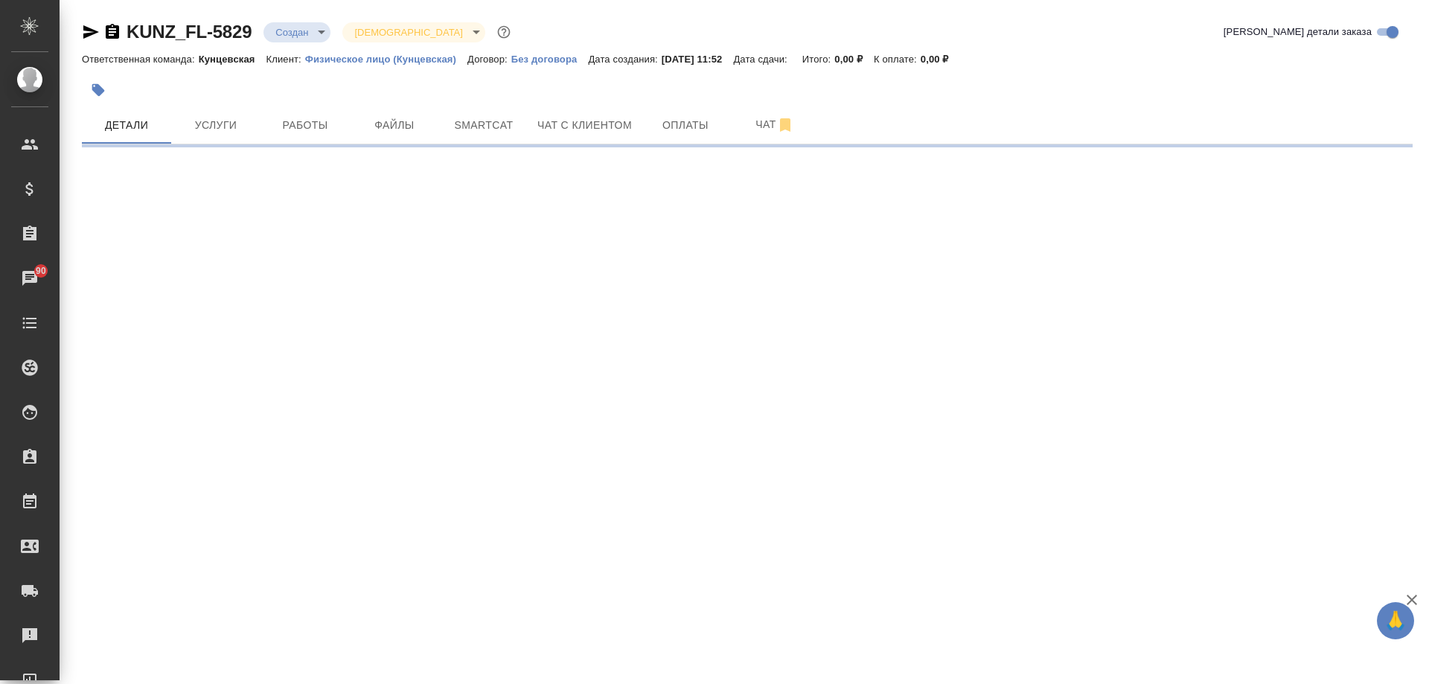
select select "RU"
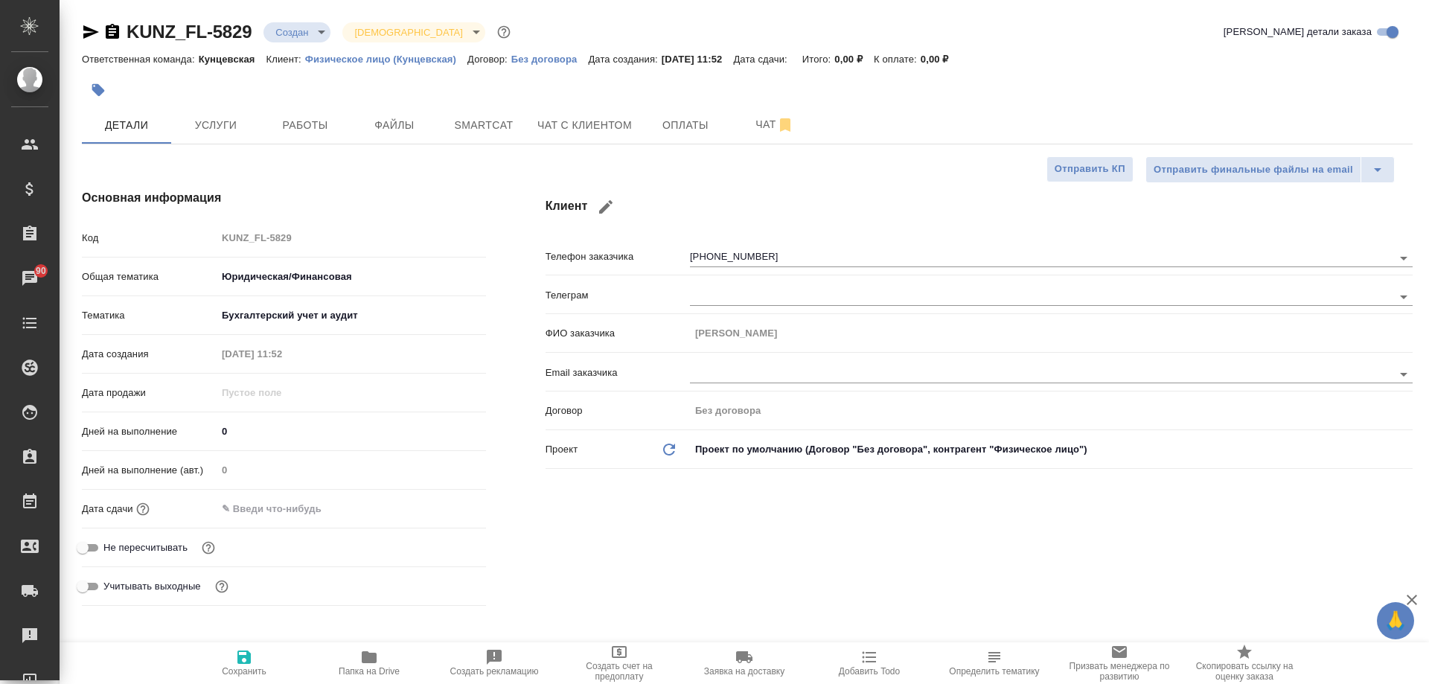
type textarea "x"
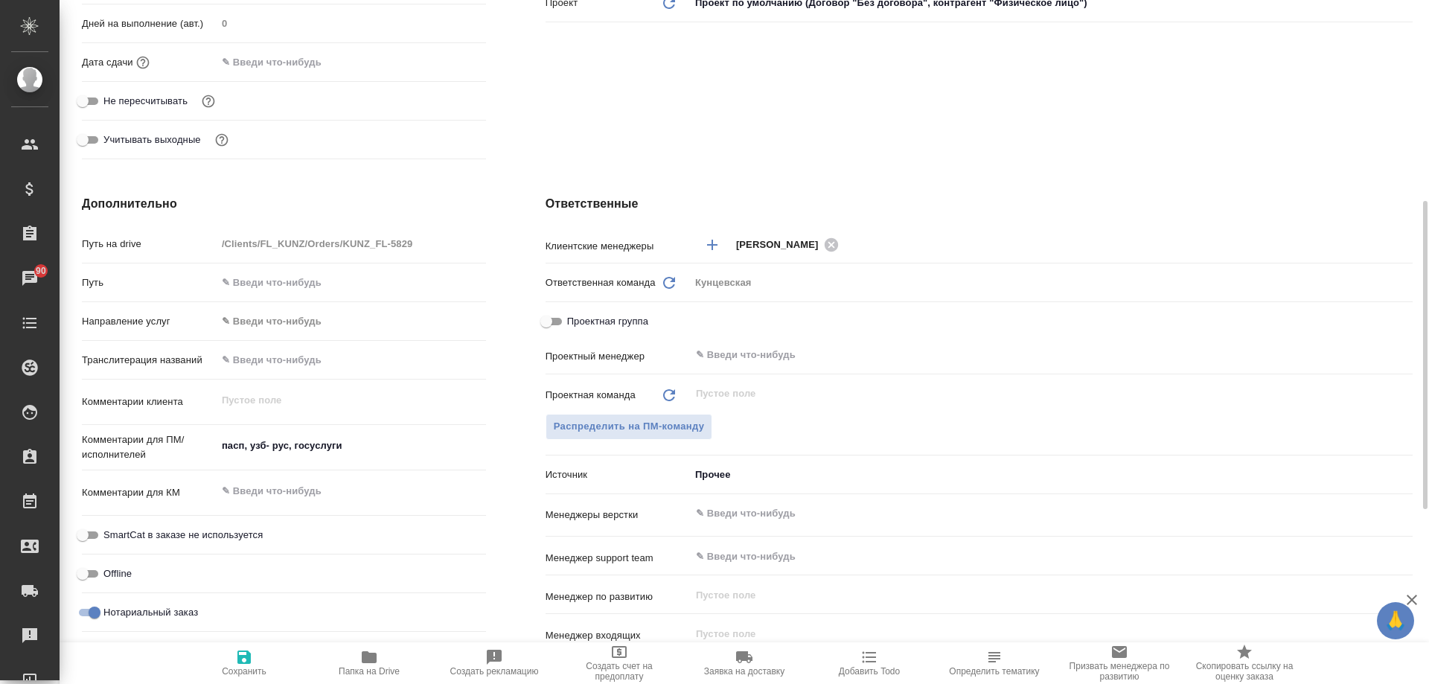
scroll to position [149, 0]
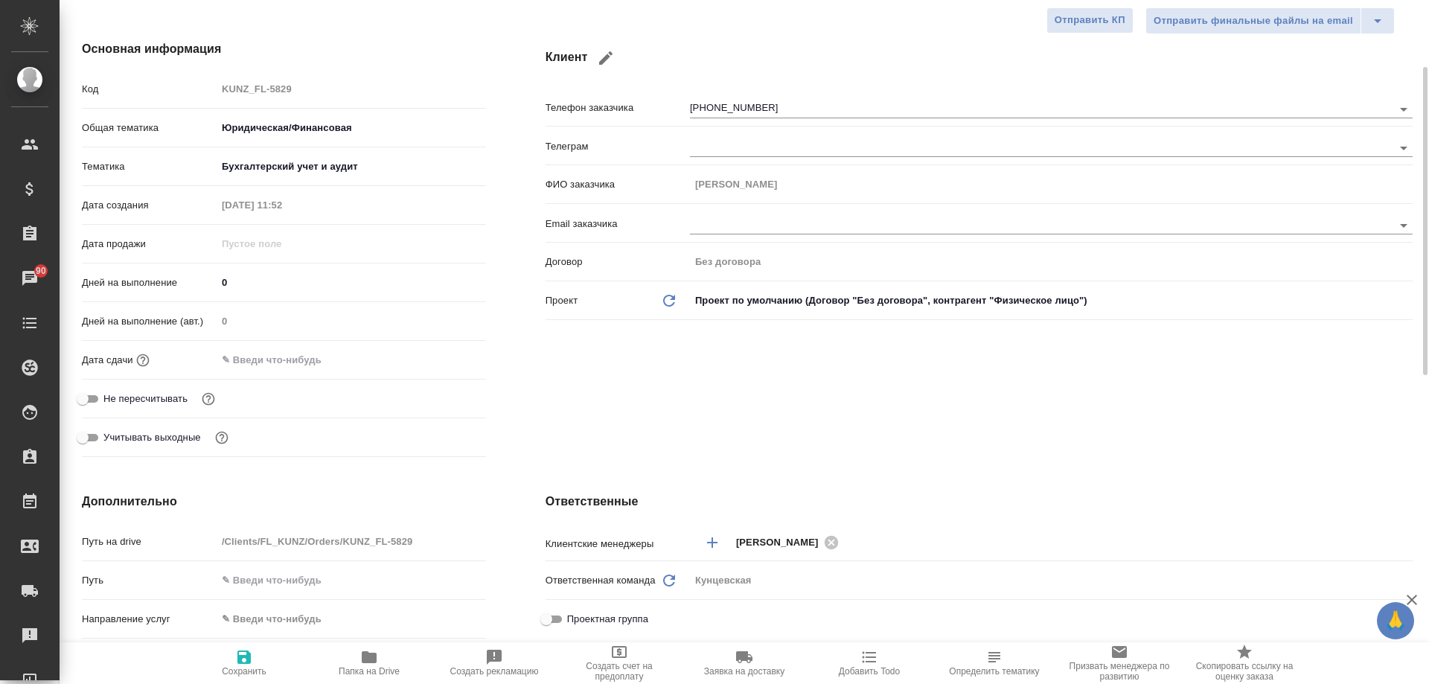
click at [371, 171] on body "🙏 .cls-1 fill:#fff; AWATERA Moskalets Alina Клиенты Спецификации Заказы 90 Чаты…" at bounding box center [714, 342] width 1429 height 684
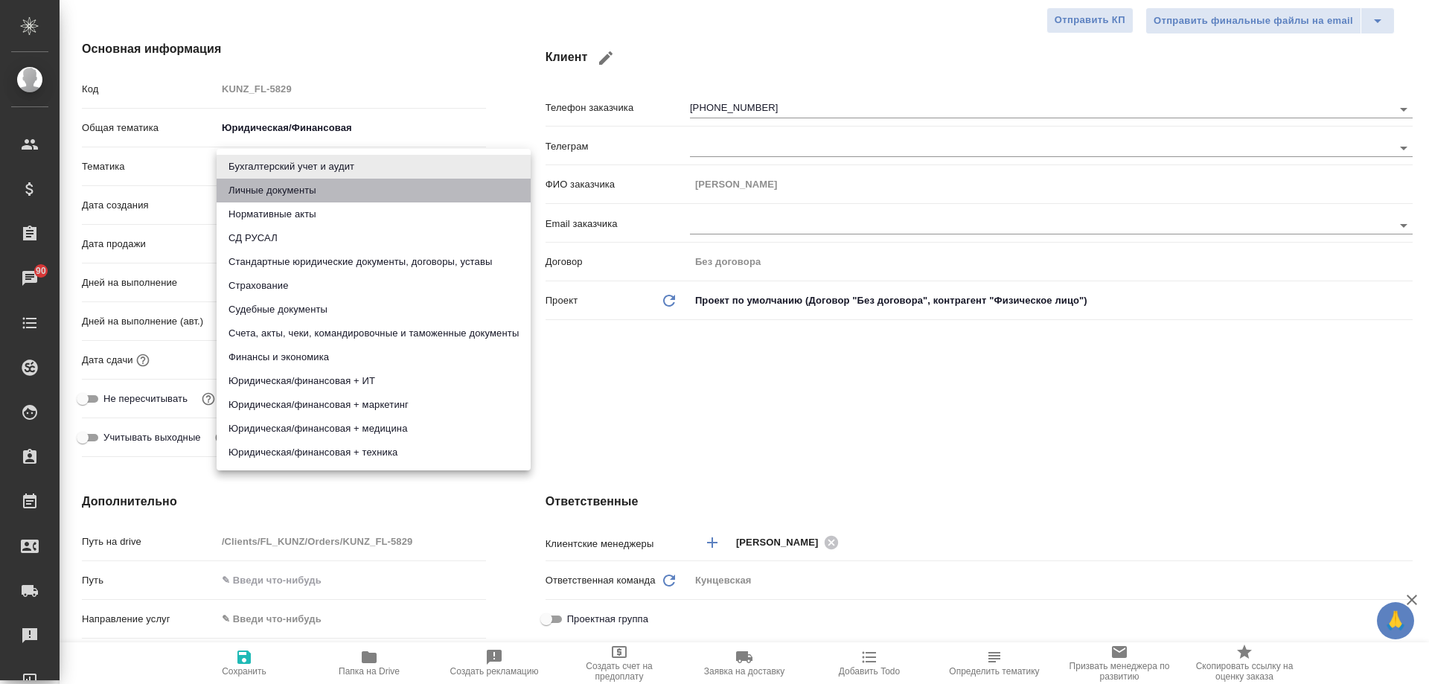
click at [327, 189] on li "Личные документы" at bounding box center [374, 191] width 314 height 24
type input "5a8b8b956a9677013d343cfe"
type textarea "x"
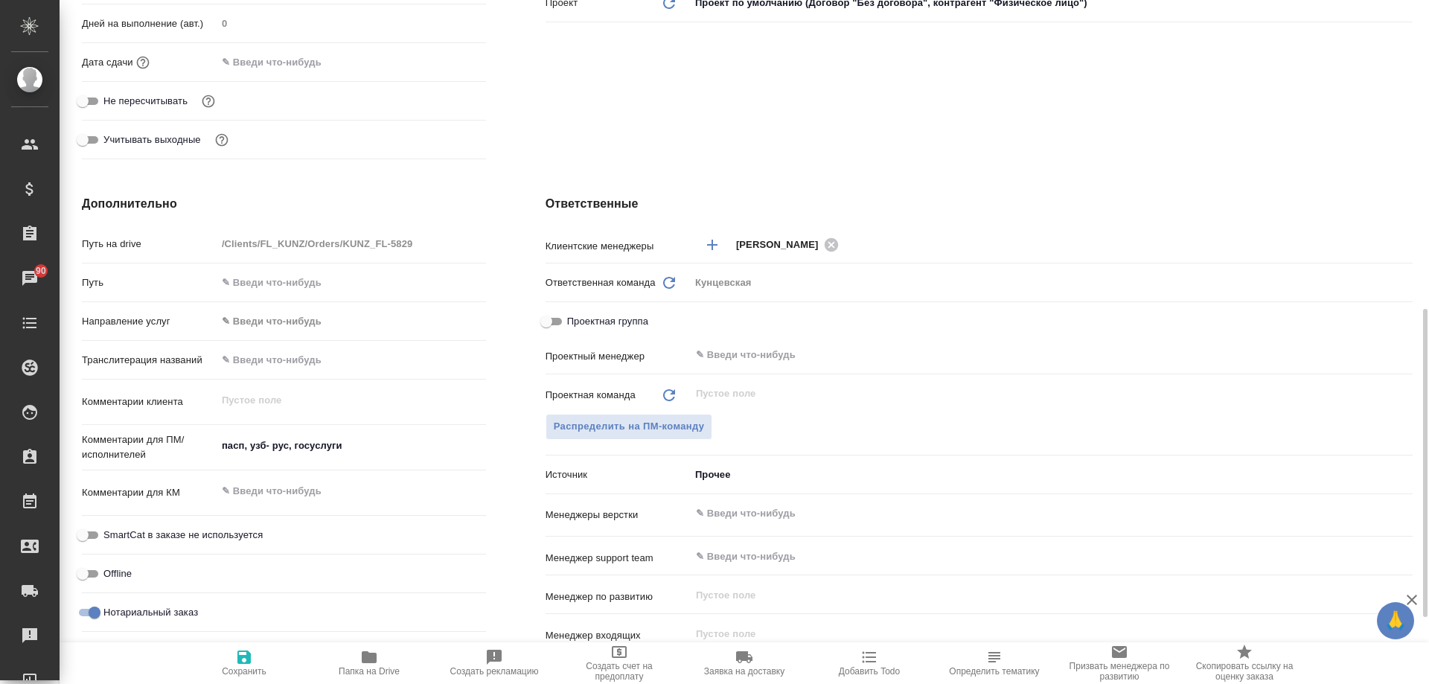
scroll to position [744, 0]
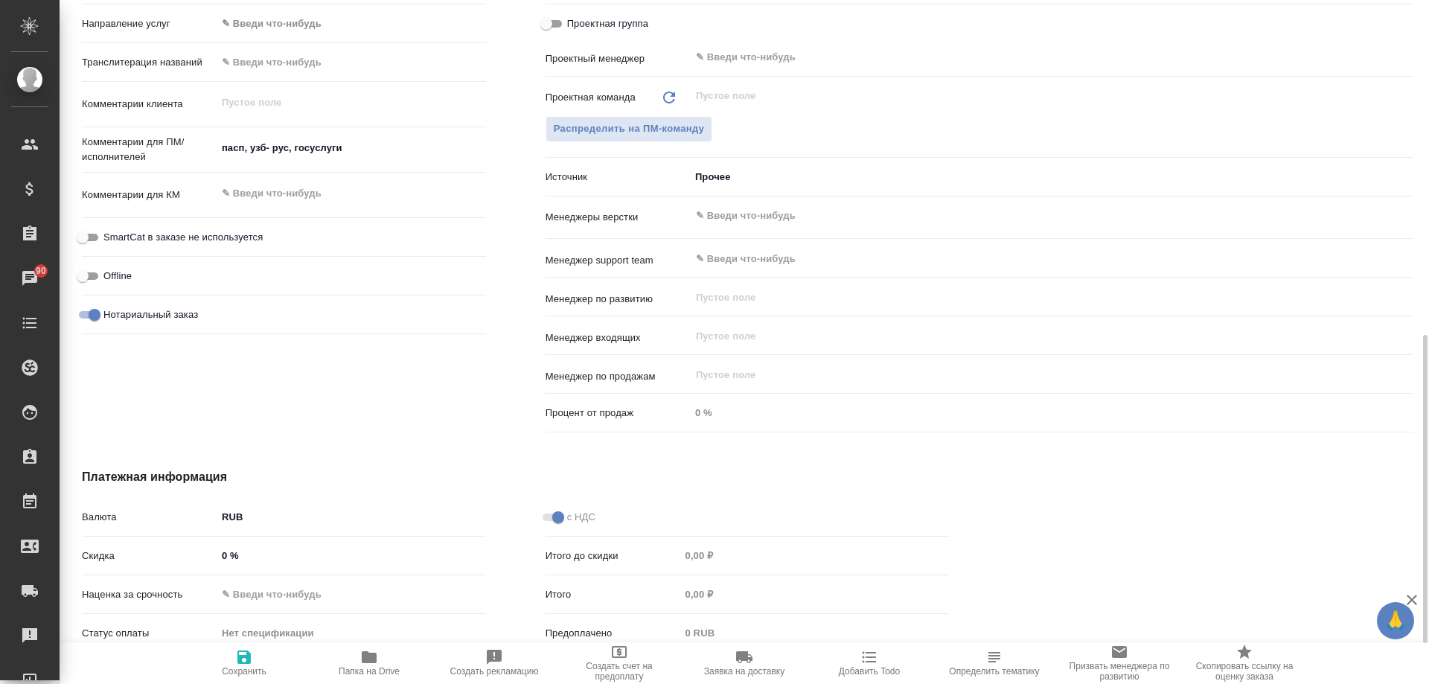
click at [234, 672] on span "Сохранить" at bounding box center [244, 671] width 45 height 10
type textarea "x"
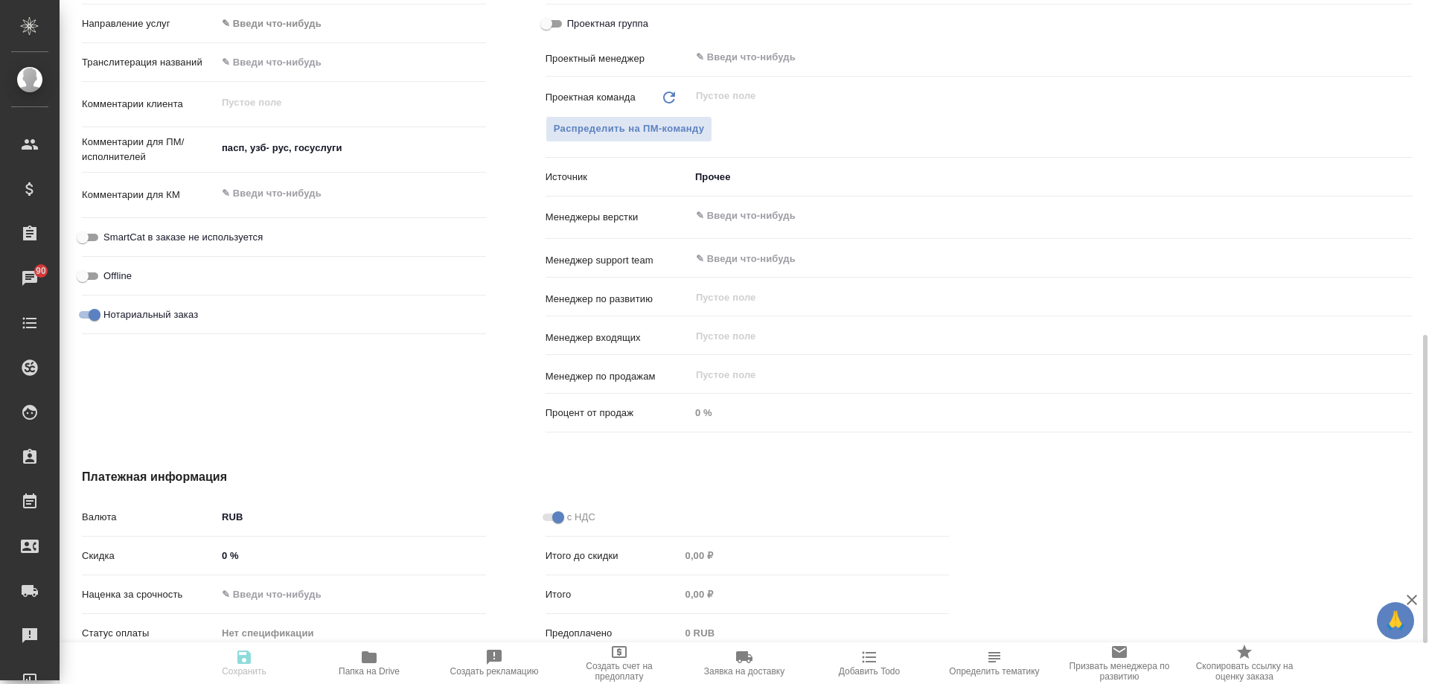
type textarea "x"
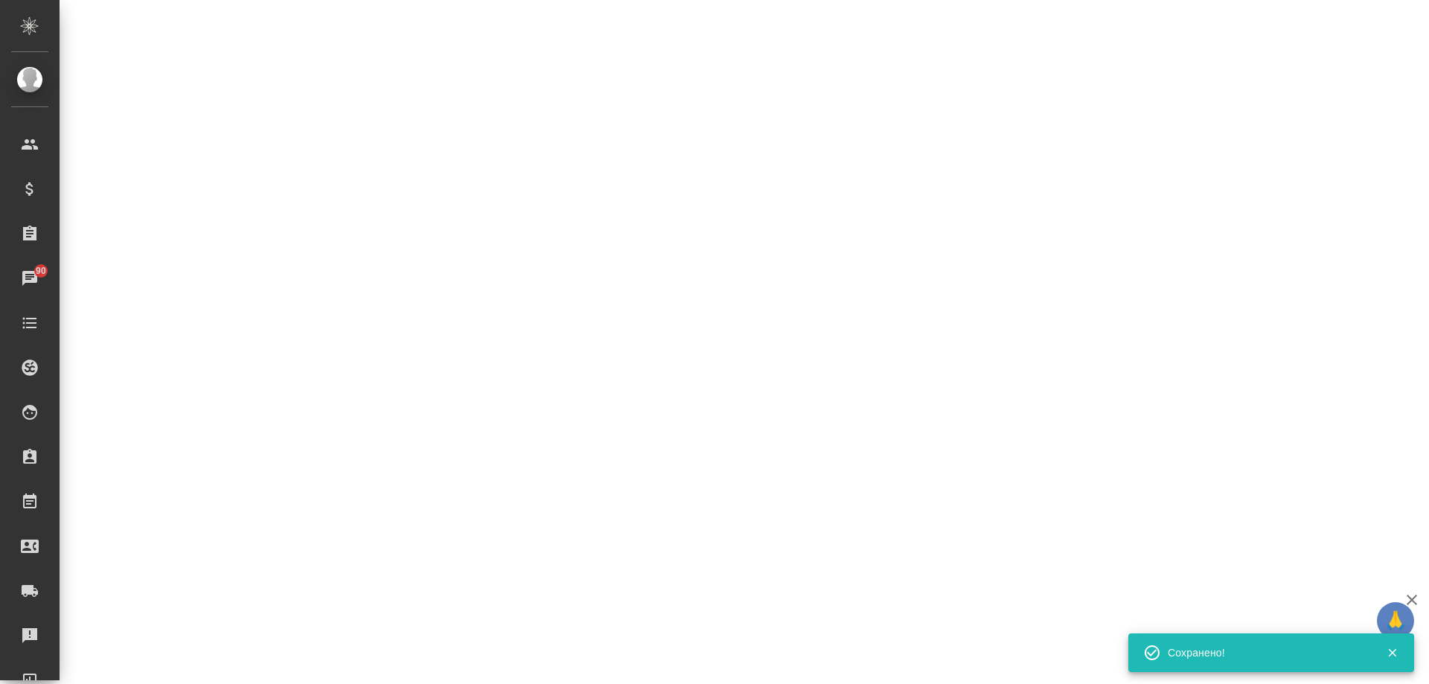
select select "RU"
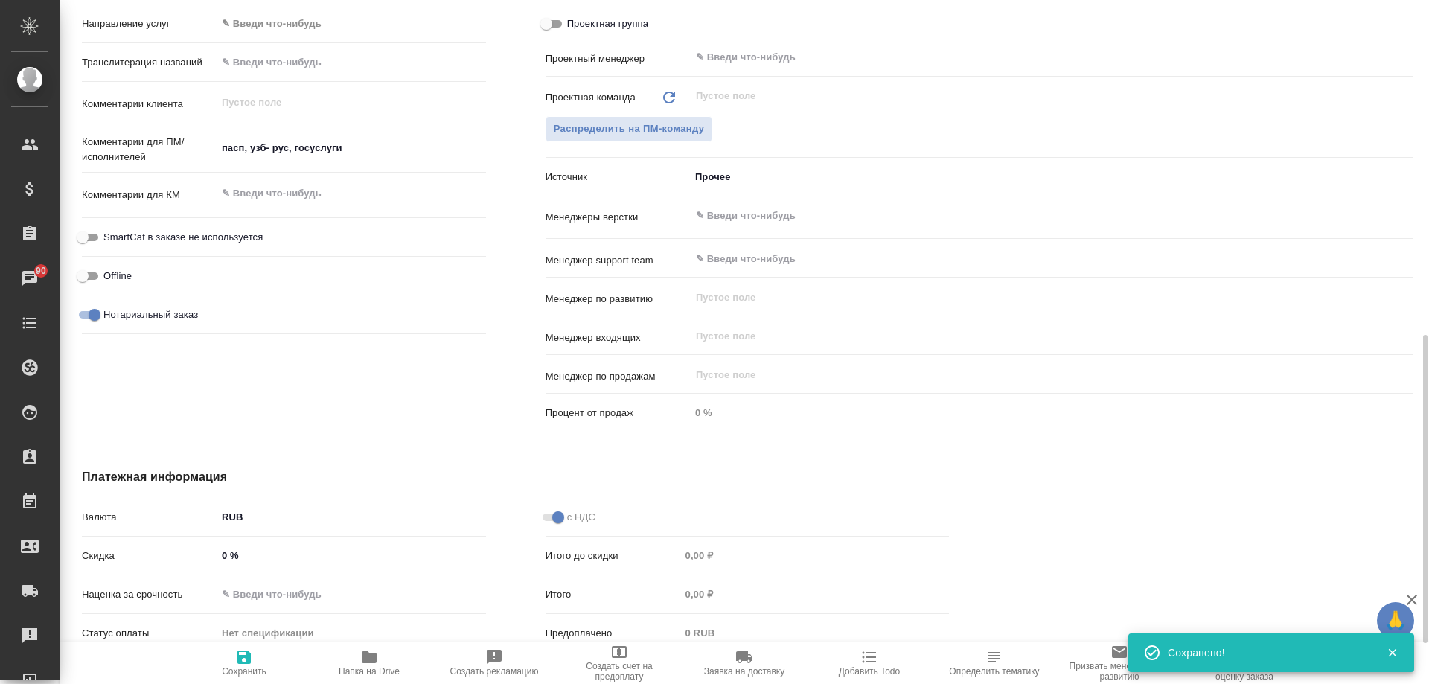
type textarea "x"
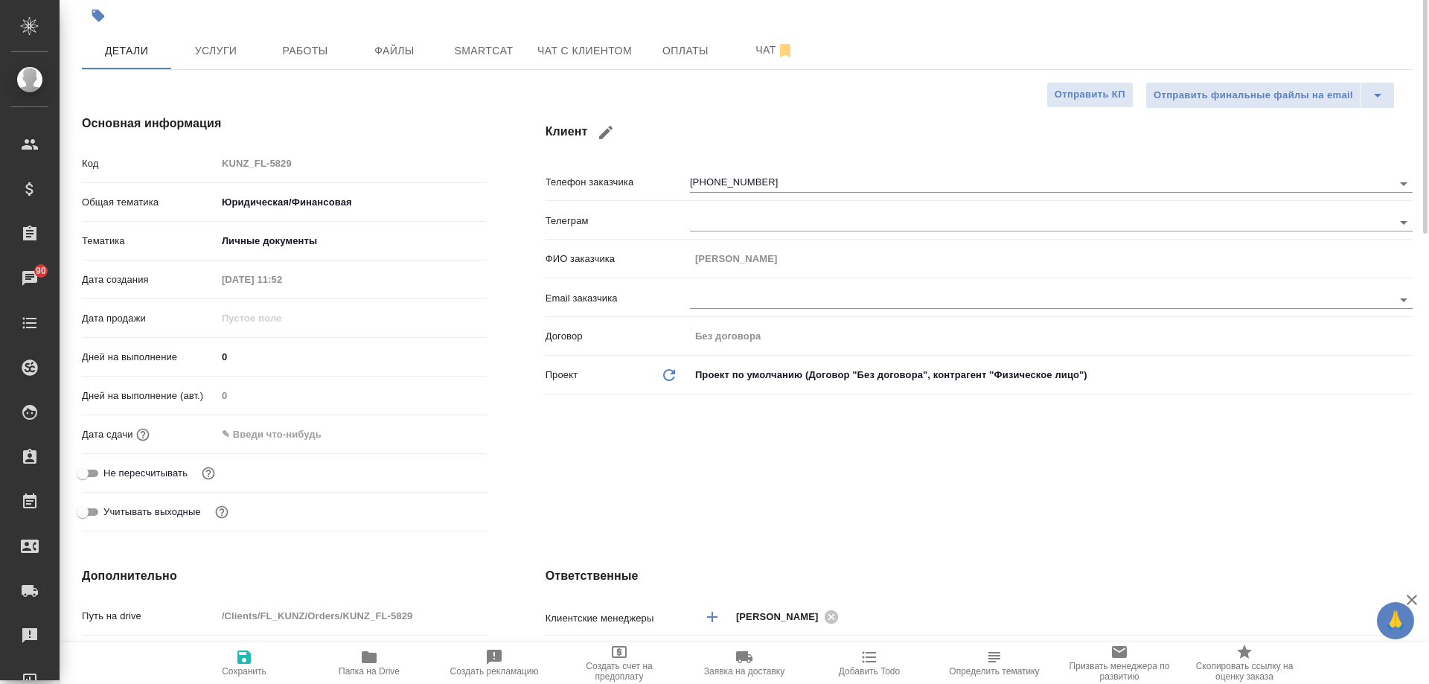
scroll to position [0, 0]
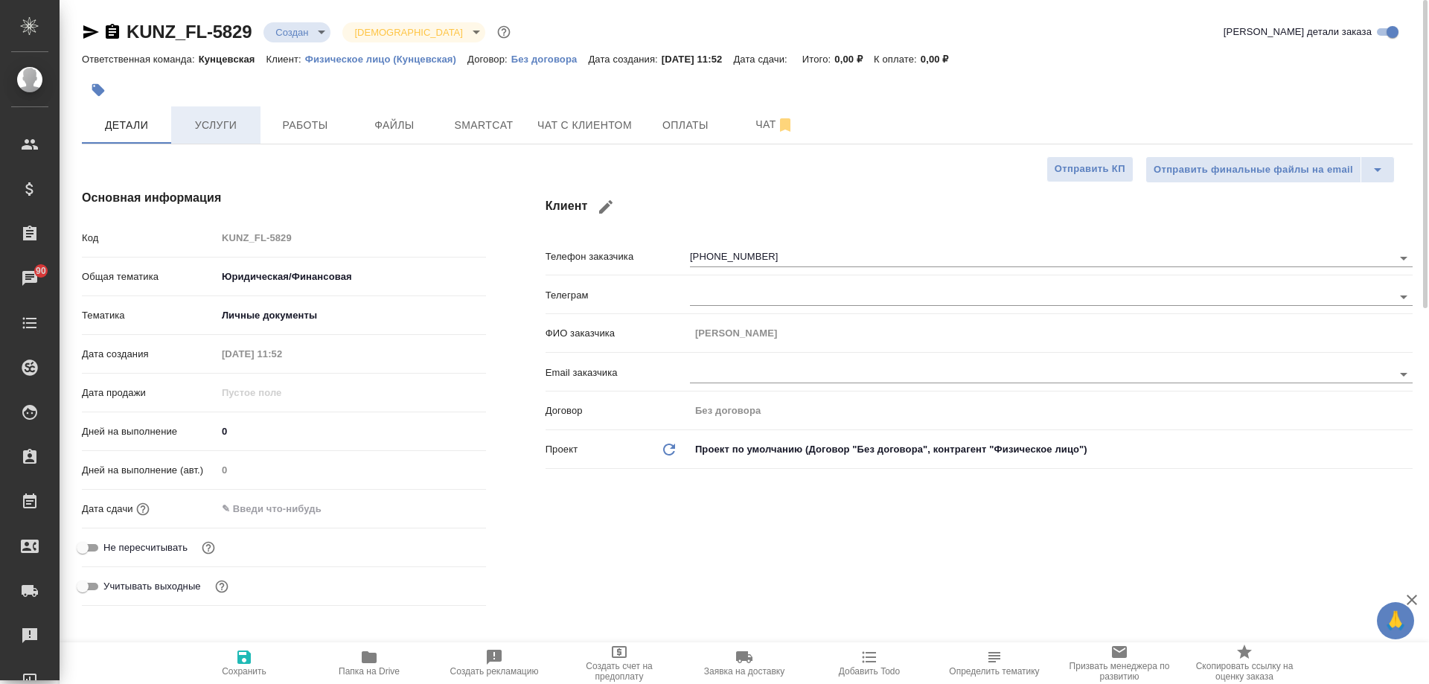
click at [239, 127] on span "Услуги" at bounding box center [215, 125] width 71 height 19
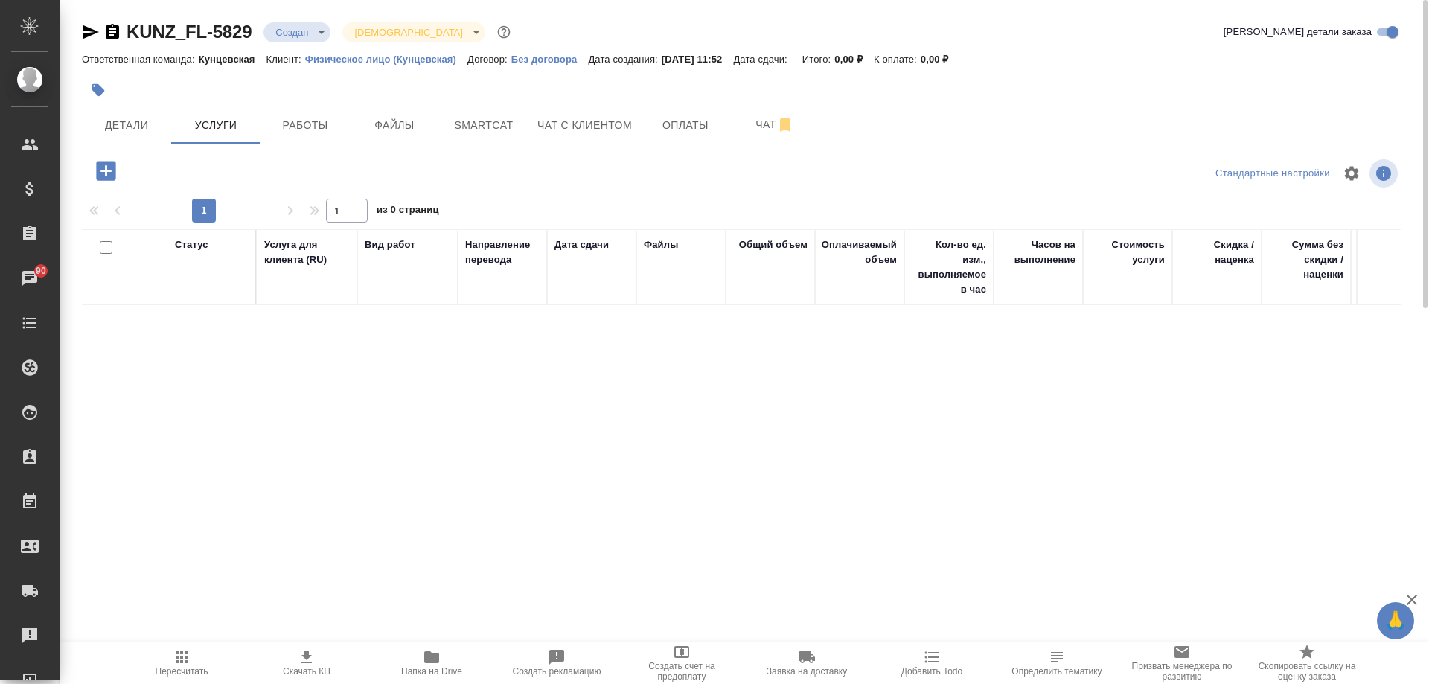
click at [112, 169] on icon "button" at bounding box center [105, 170] width 19 height 19
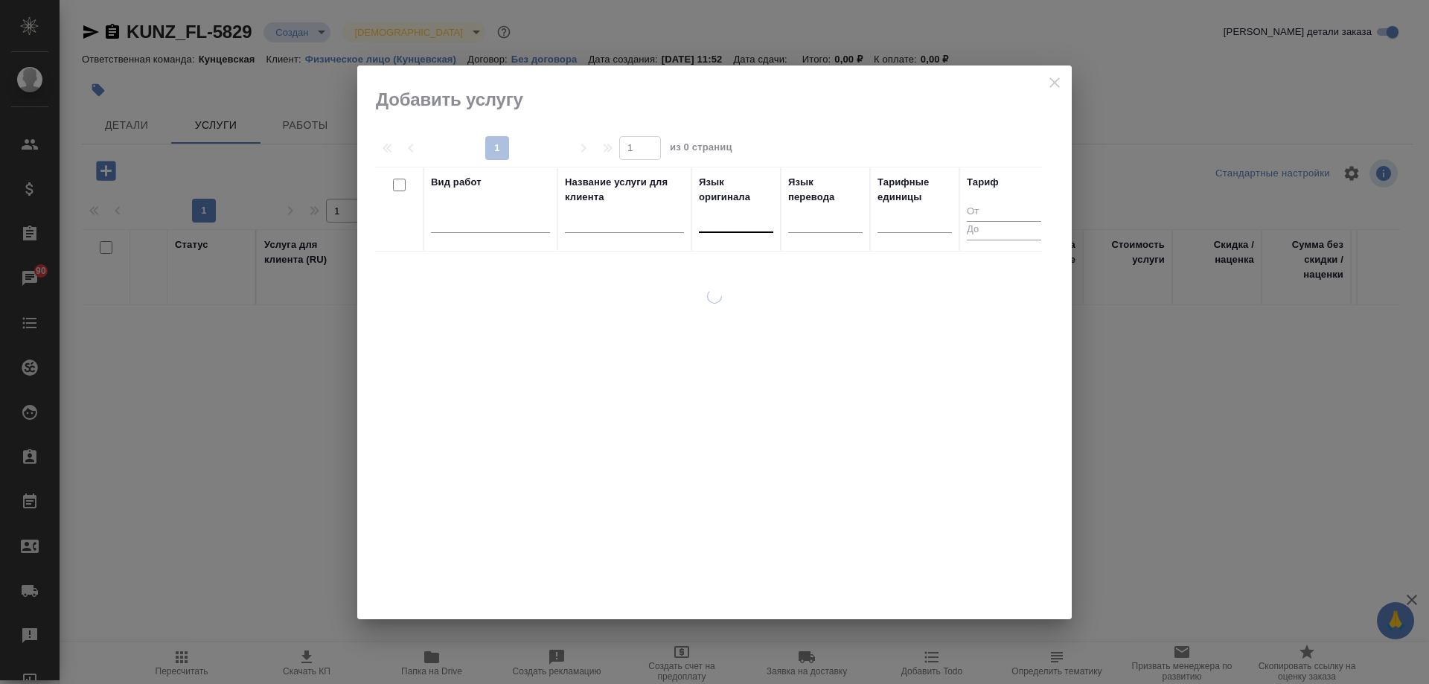
click at [740, 222] on div at bounding box center [736, 218] width 74 height 22
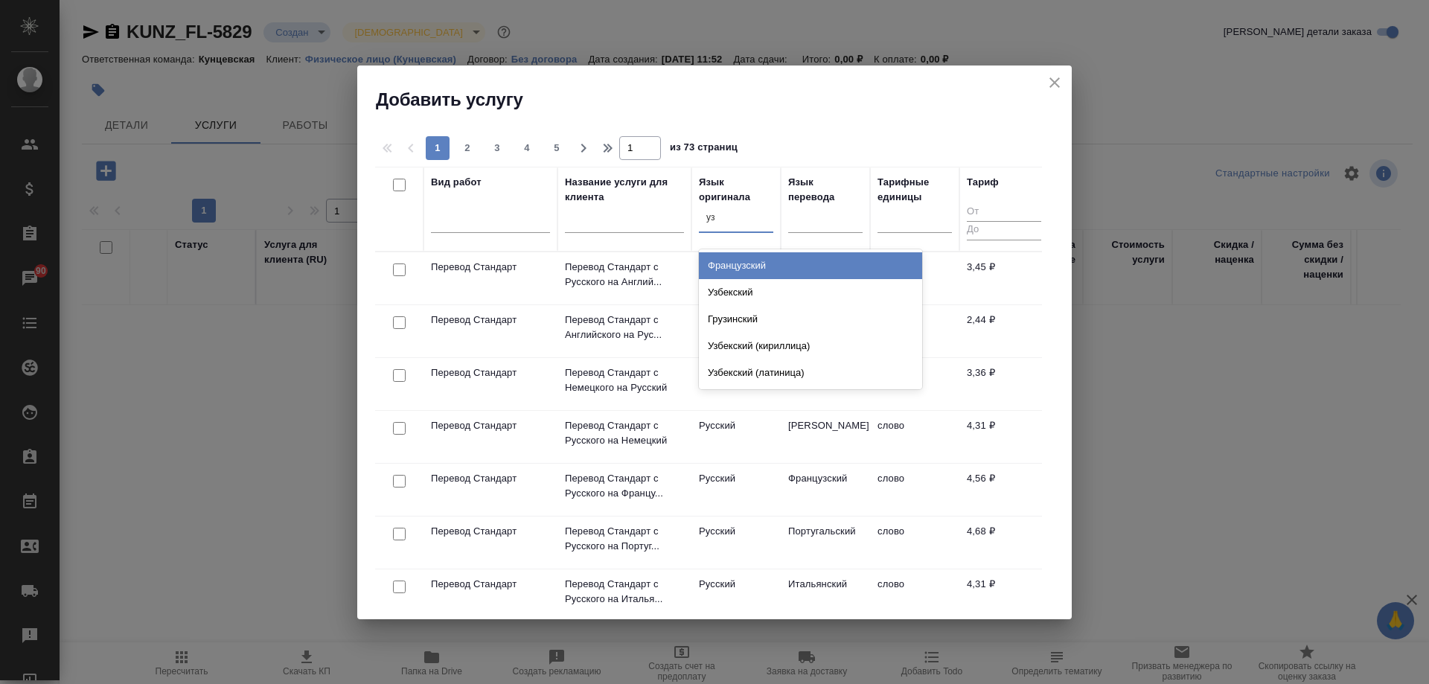
type input "узб"
click at [767, 272] on div "Узбекский" at bounding box center [810, 265] width 223 height 27
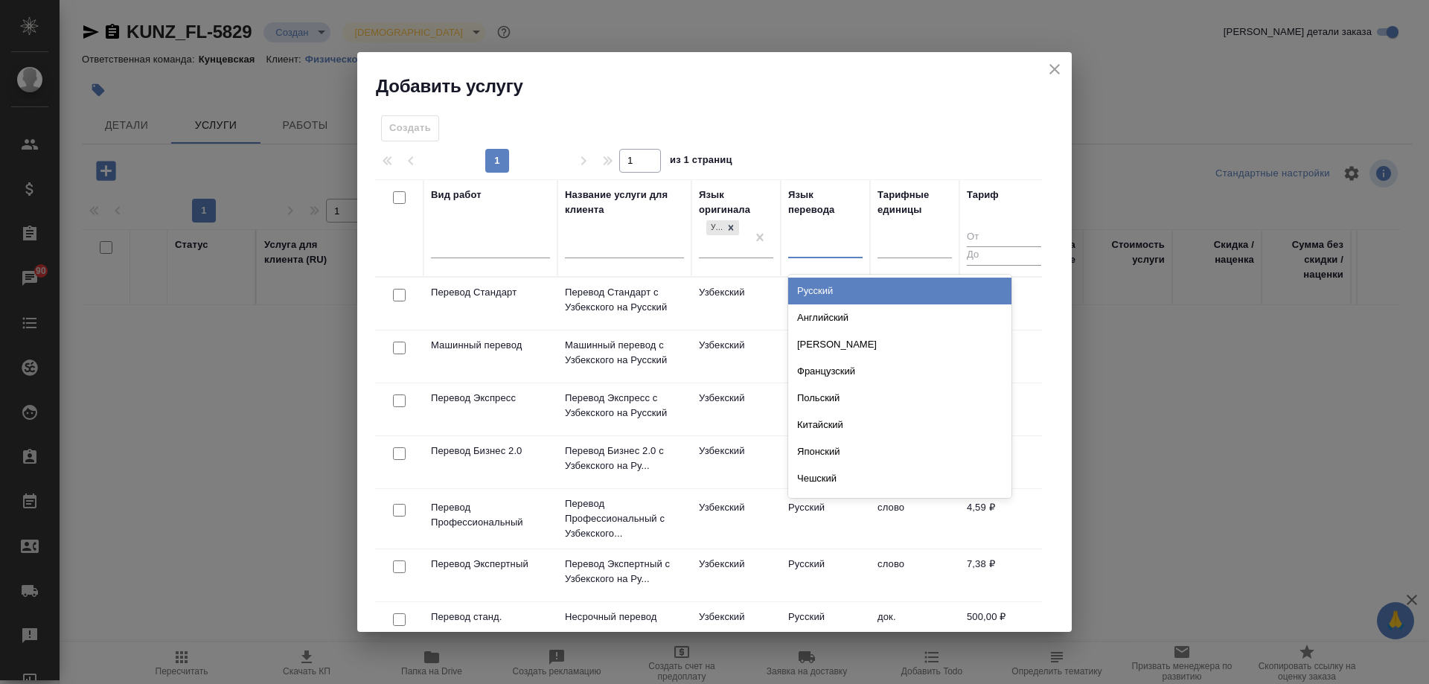
click at [803, 248] on div at bounding box center [825, 243] width 74 height 22
type input "рус"
click at [822, 290] on div "Русский" at bounding box center [899, 291] width 223 height 27
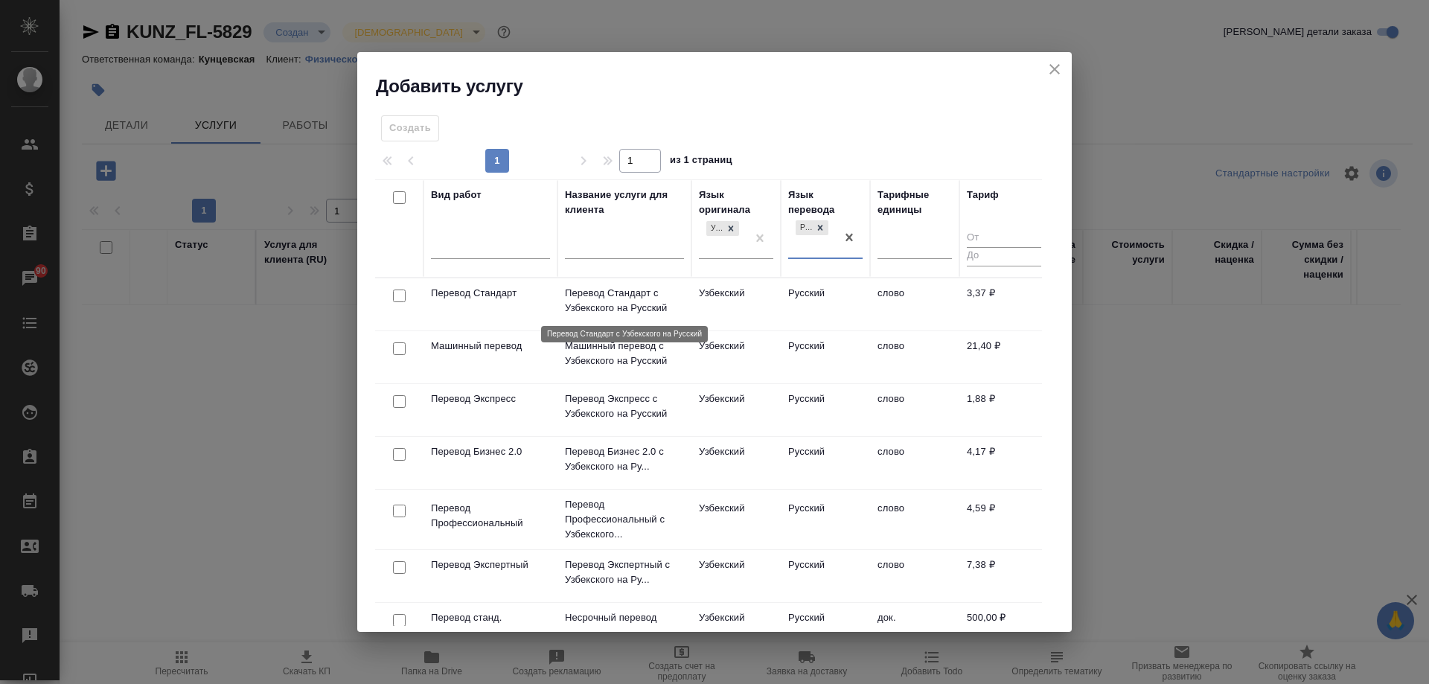
click at [671, 305] on p "Перевод Стандарт с Узбекского на Русский" at bounding box center [624, 301] width 119 height 30
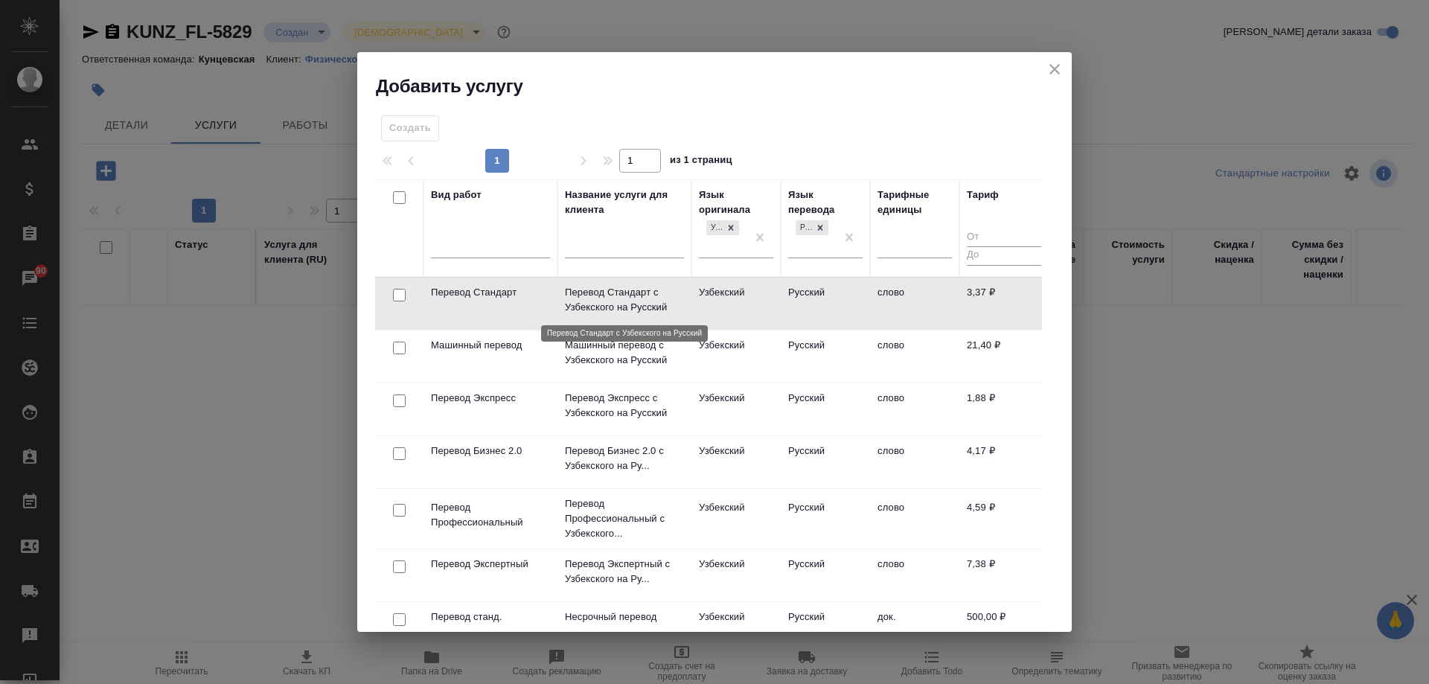
click at [671, 305] on p "Перевод Стандарт с Узбекского на Русский" at bounding box center [624, 300] width 119 height 30
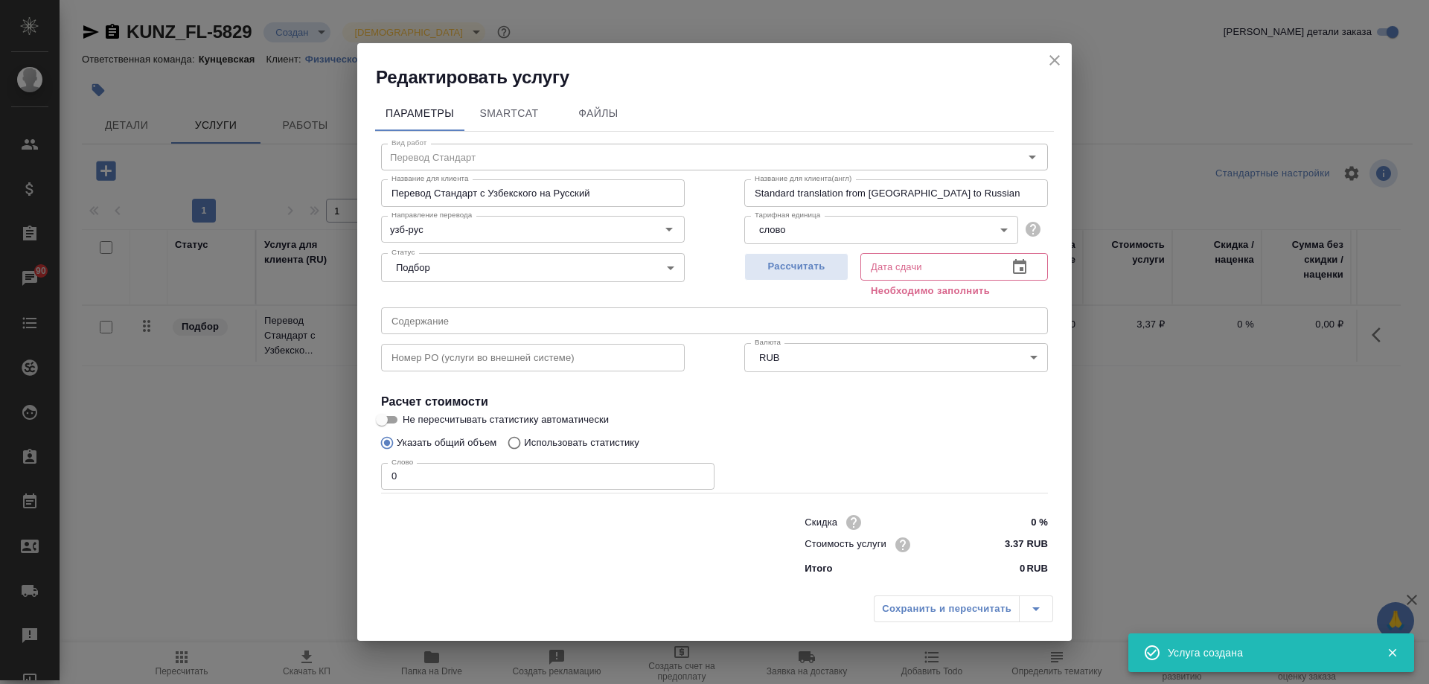
click at [1047, 46] on div "Редактировать услугу" at bounding box center [714, 66] width 715 height 46
click at [1047, 63] on icon "close" at bounding box center [1055, 60] width 18 height 18
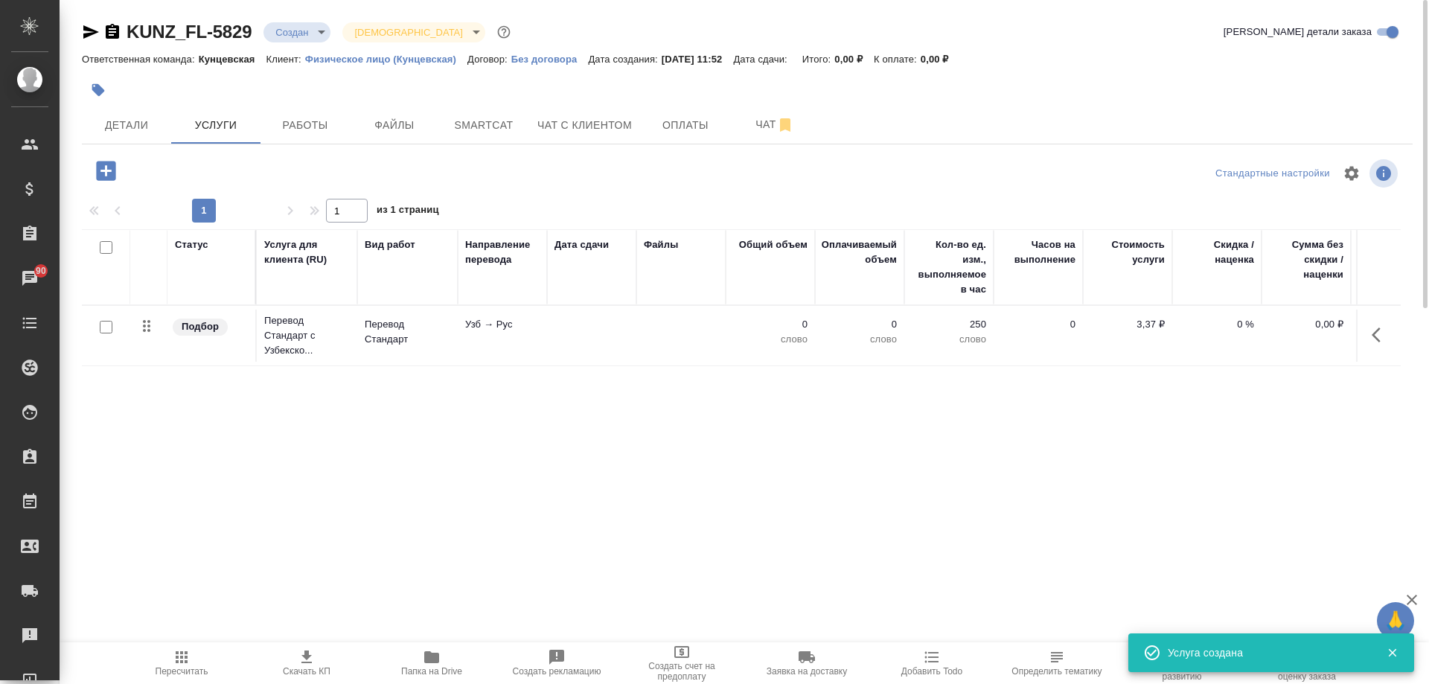
click at [1379, 330] on icon "button" at bounding box center [1376, 335] width 9 height 15
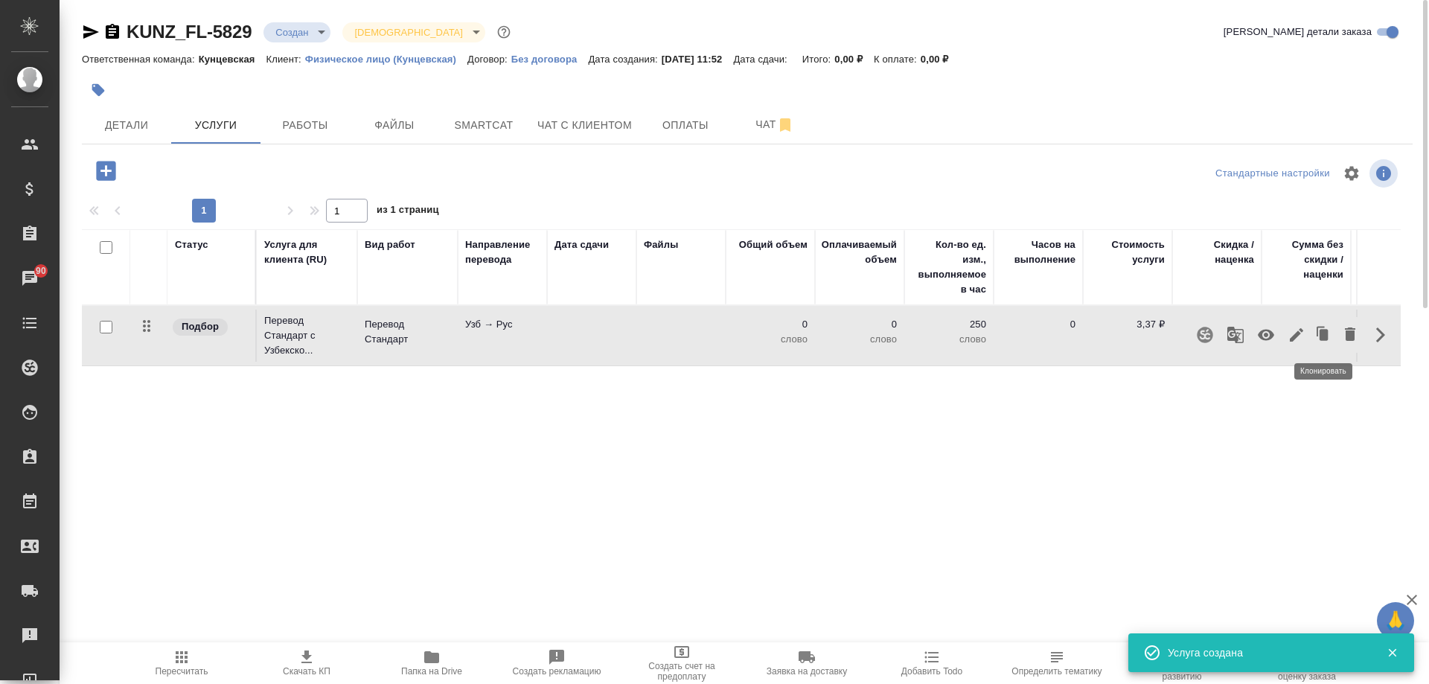
click at [1352, 333] on icon "button" at bounding box center [1350, 334] width 10 height 13
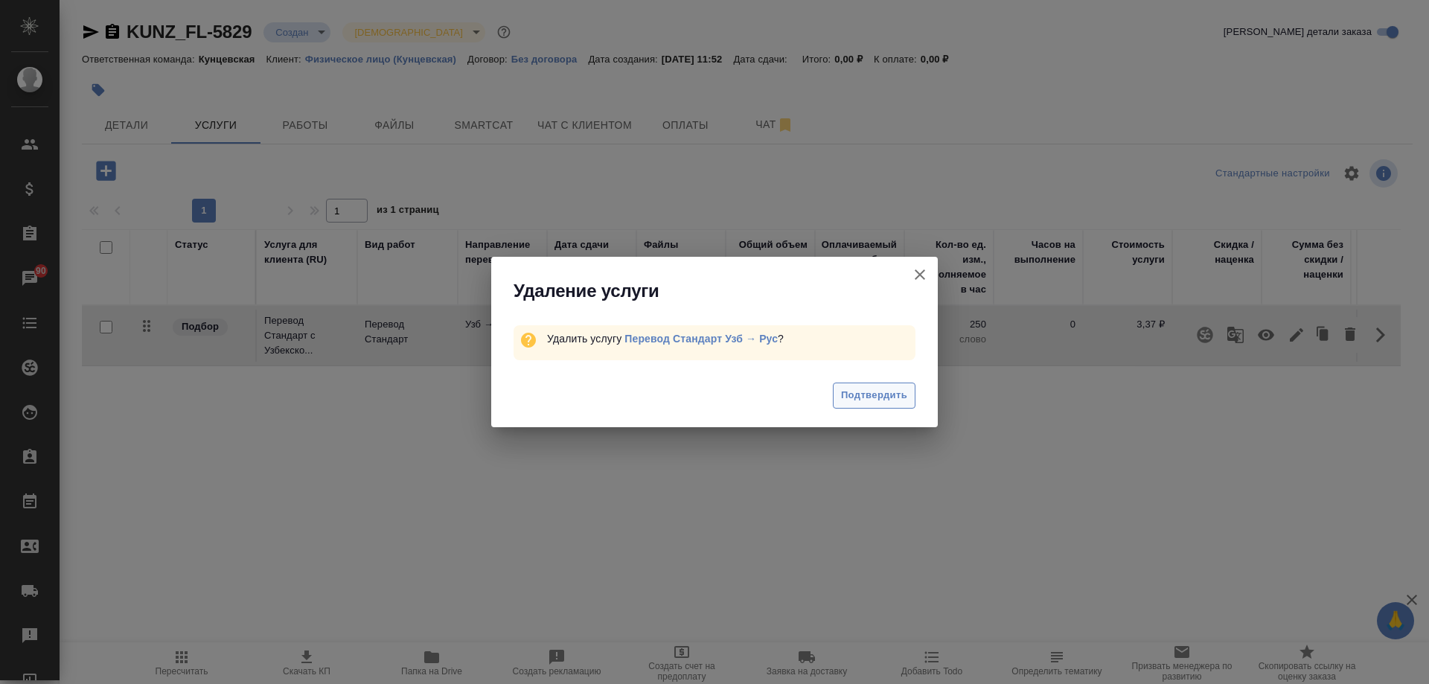
click at [889, 394] on span "Подтвердить" at bounding box center [874, 395] width 66 height 17
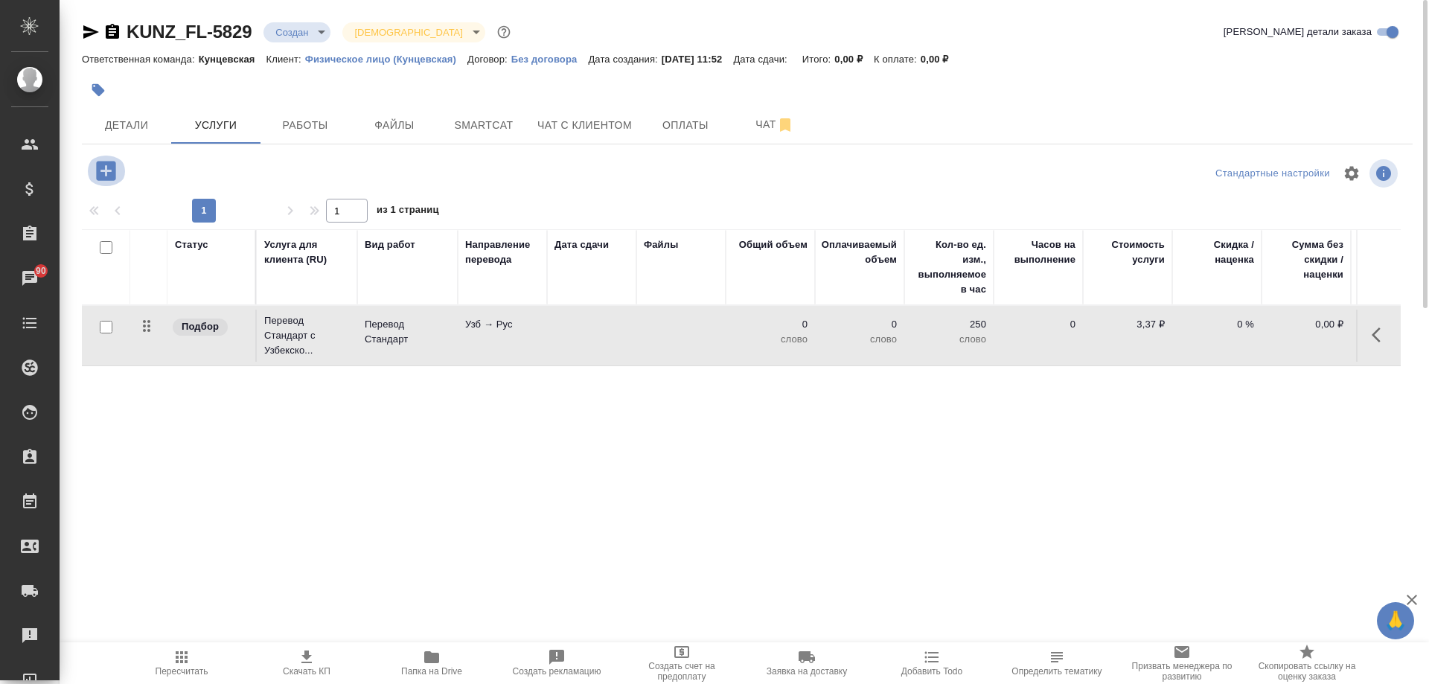
click at [112, 164] on icon "button" at bounding box center [105, 170] width 19 height 19
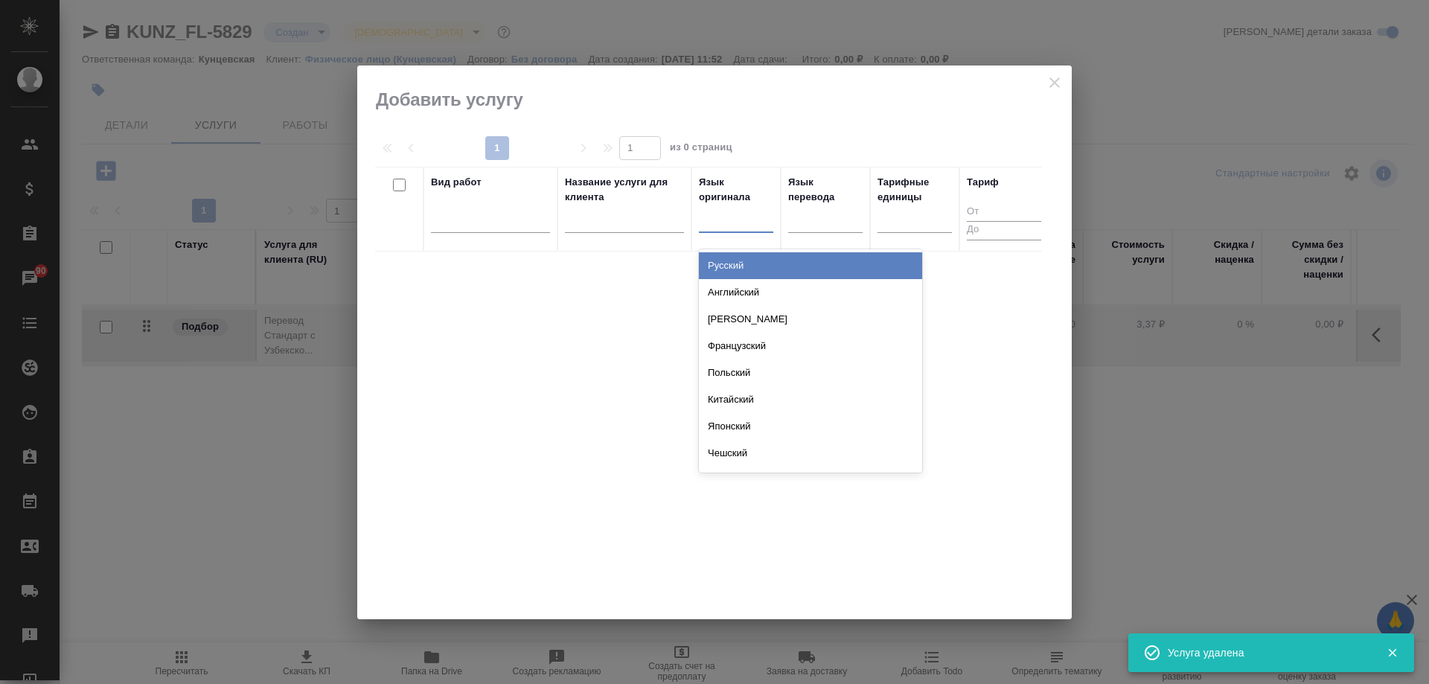
click at [741, 216] on div at bounding box center [736, 218] width 74 height 22
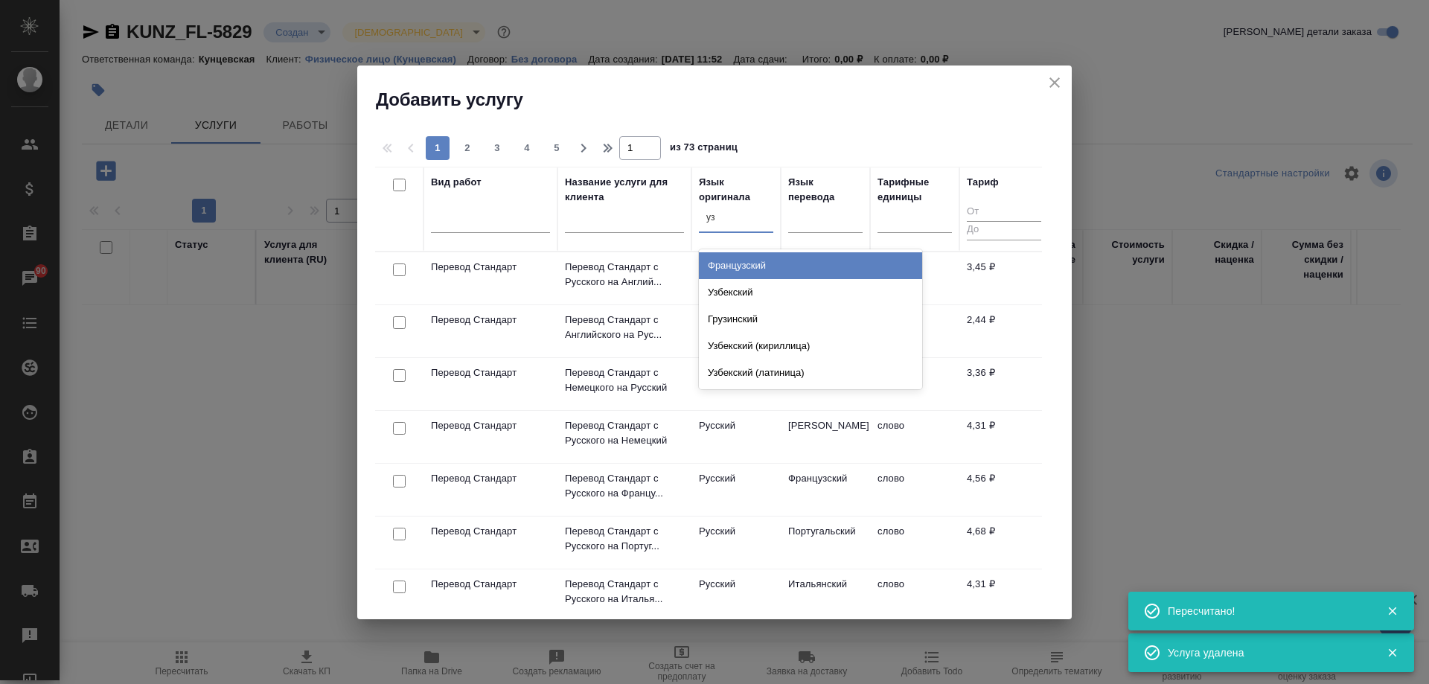
type input "узб"
click at [805, 261] on div "Узбекский" at bounding box center [810, 265] width 223 height 27
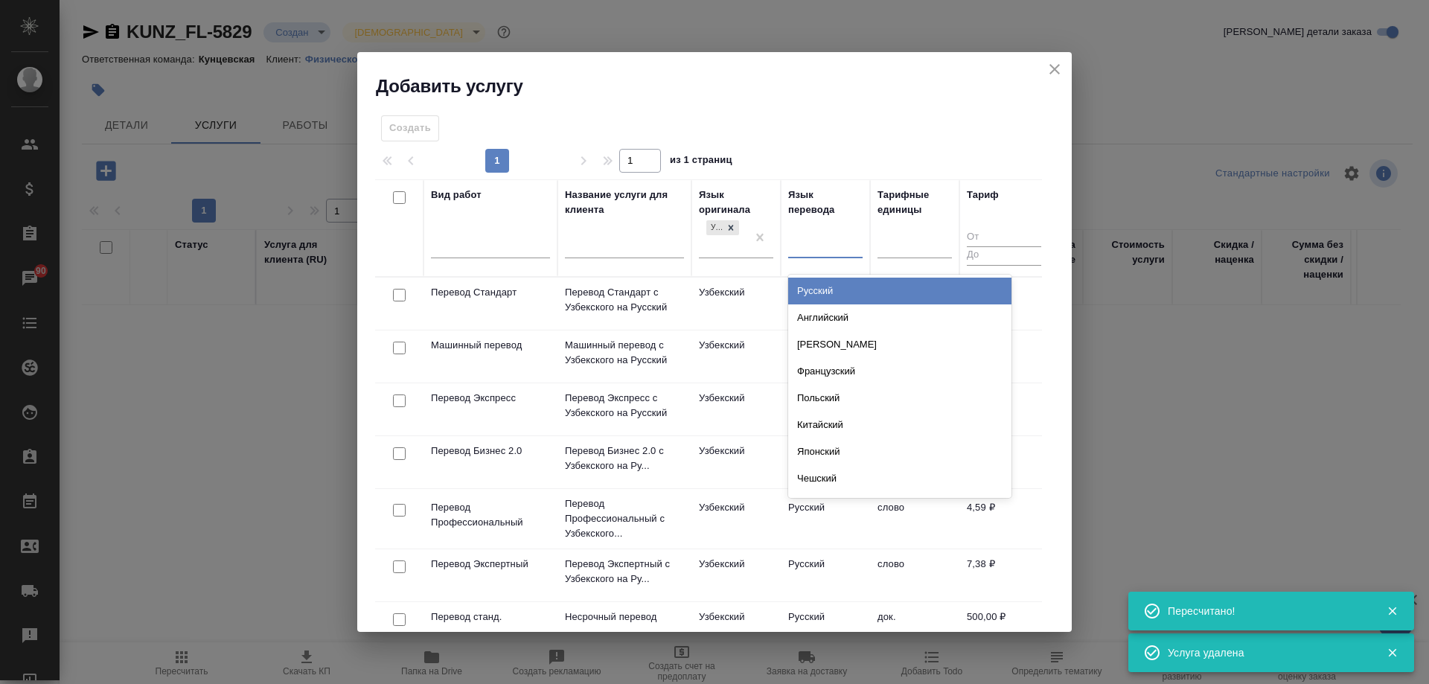
click at [812, 243] on div at bounding box center [825, 243] width 74 height 22
type input "рус"
click at [823, 287] on div "Русский" at bounding box center [899, 291] width 223 height 27
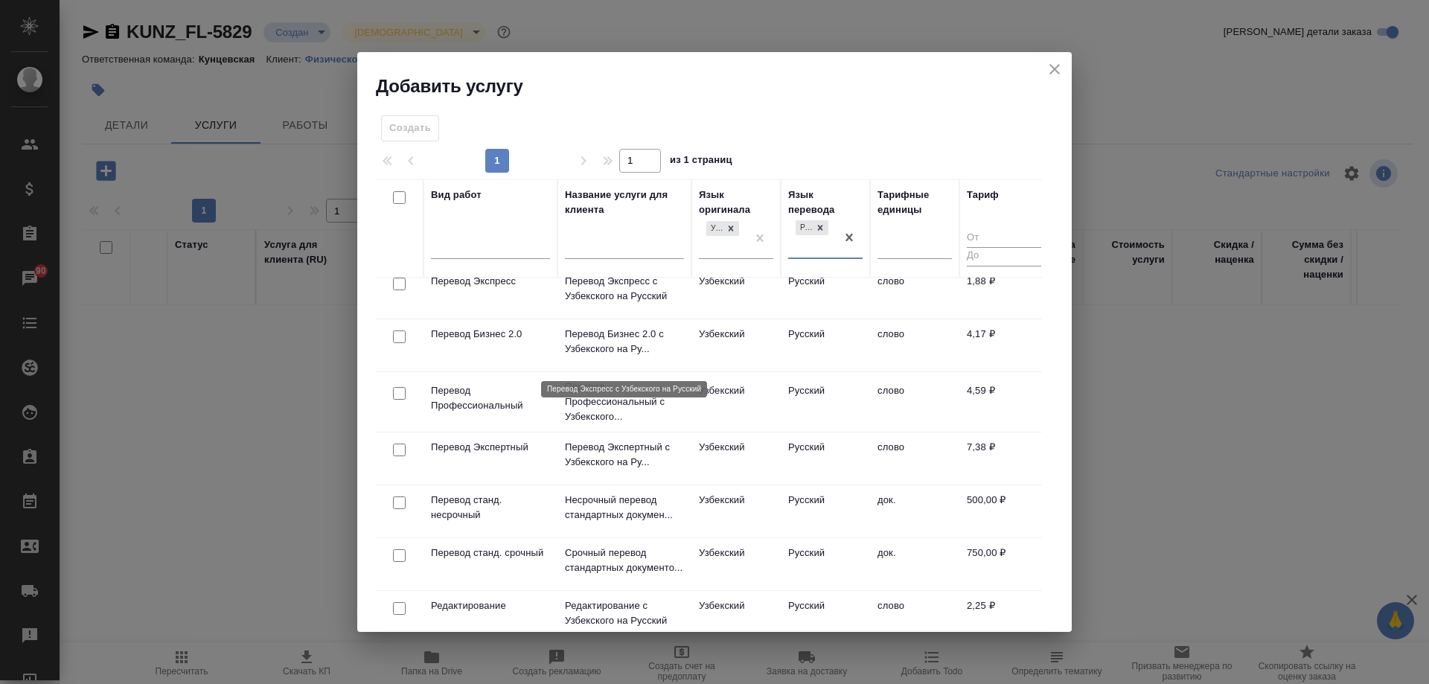
scroll to position [149, 0]
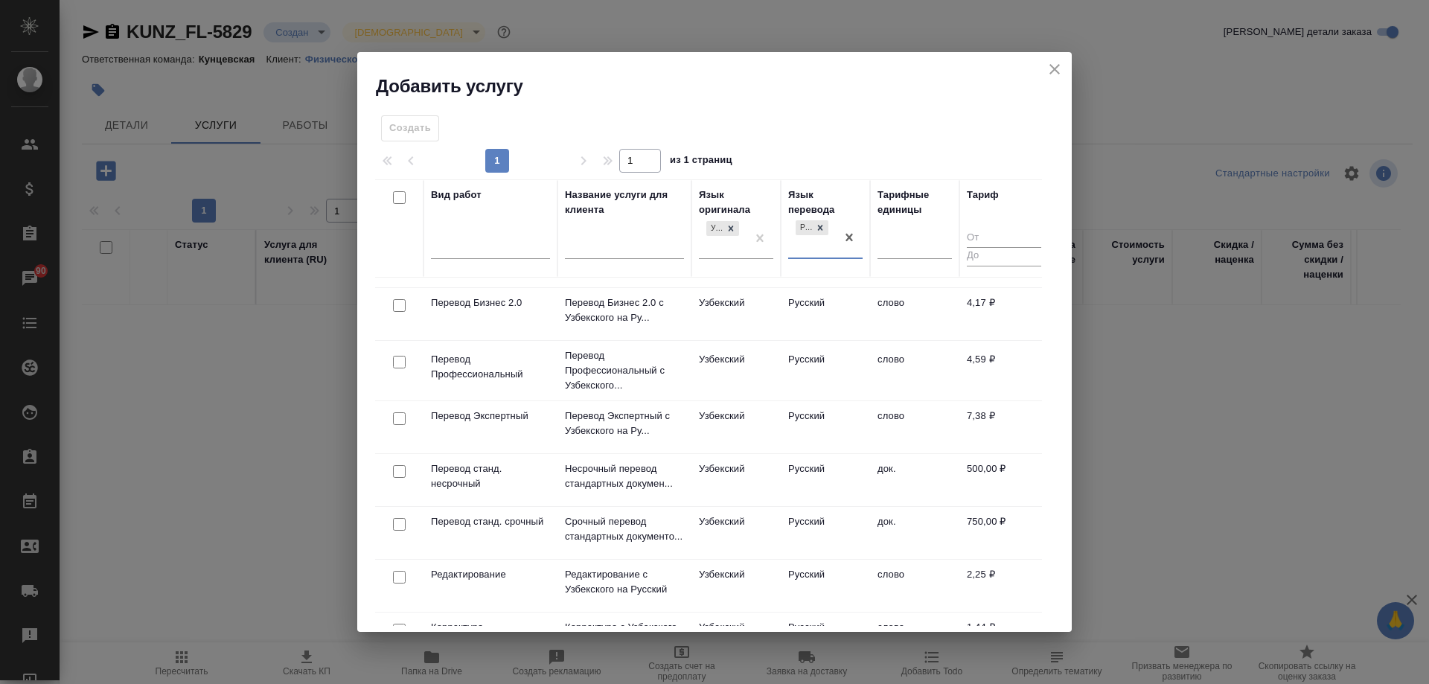
click at [890, 484] on td "док." at bounding box center [914, 480] width 89 height 52
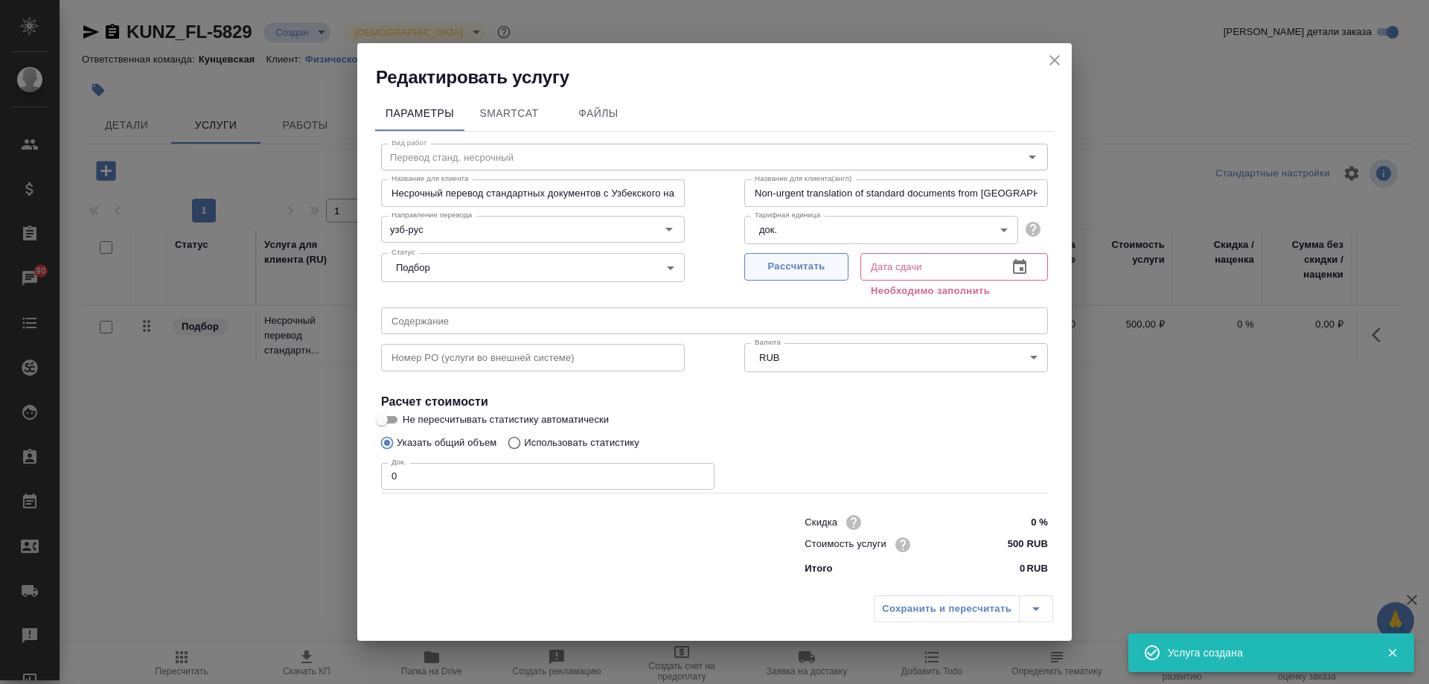
click at [785, 266] on span "Рассчитать" at bounding box center [797, 266] width 88 height 17
type input "25.08.2025 11:54"
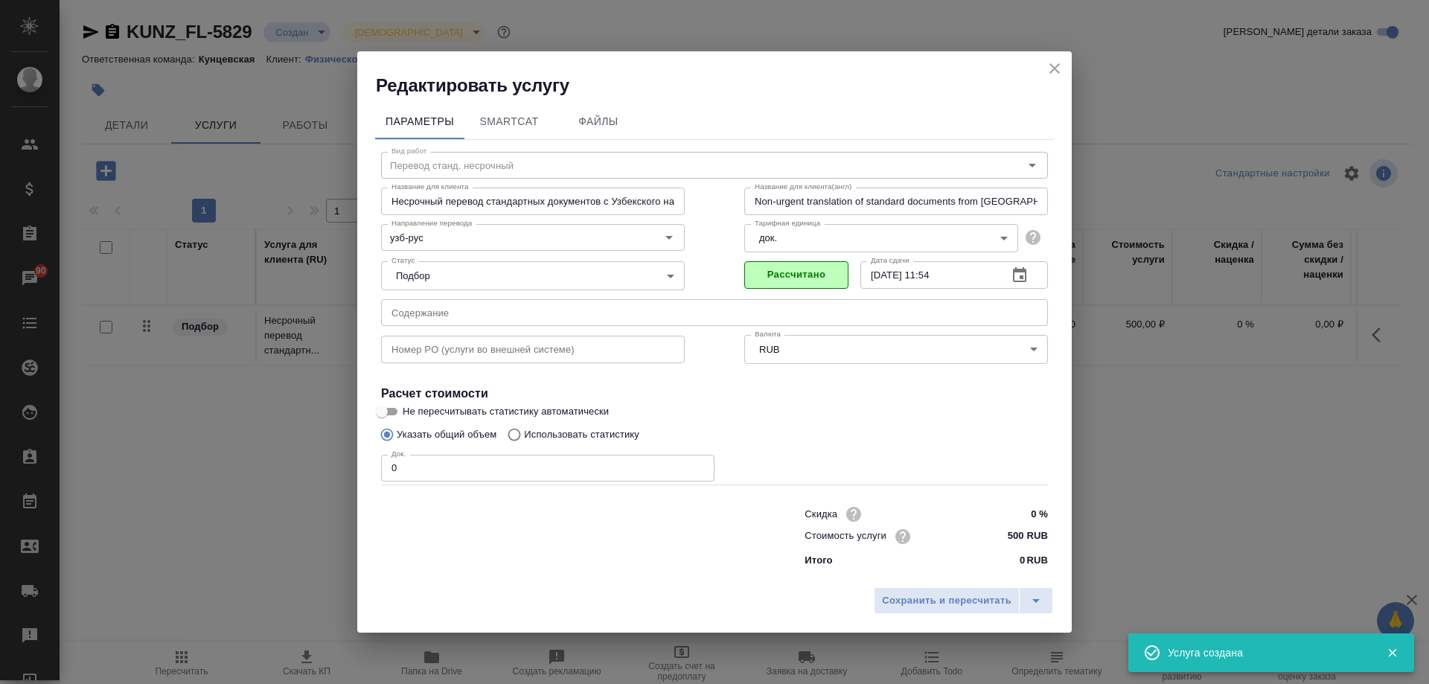
click at [499, 485] on div "Скидка 0 % Стоимость услуги 500 RUB Итого 0 RUB" at bounding box center [714, 535] width 727 height 124
click at [496, 473] on input "0" at bounding box center [547, 468] width 333 height 27
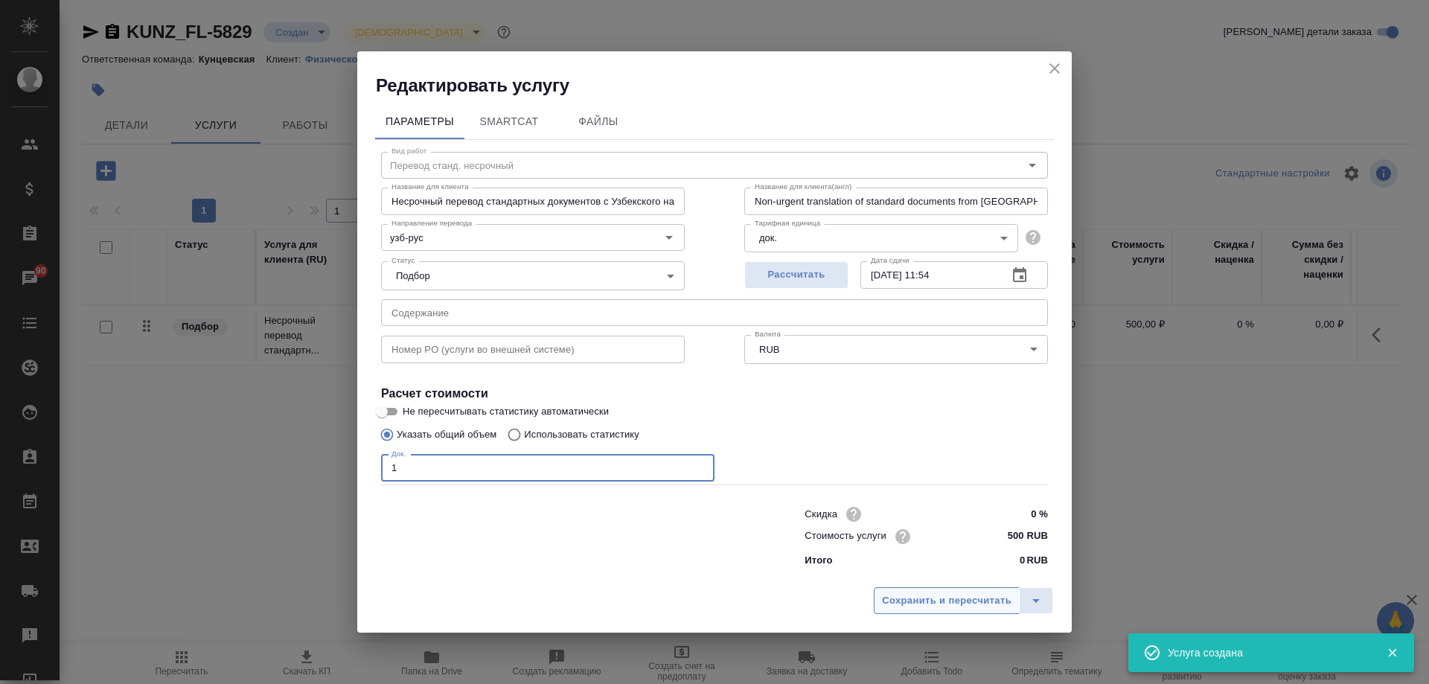
type input "1"
click at [956, 596] on span "Сохранить и пересчитать" at bounding box center [947, 601] width 130 height 17
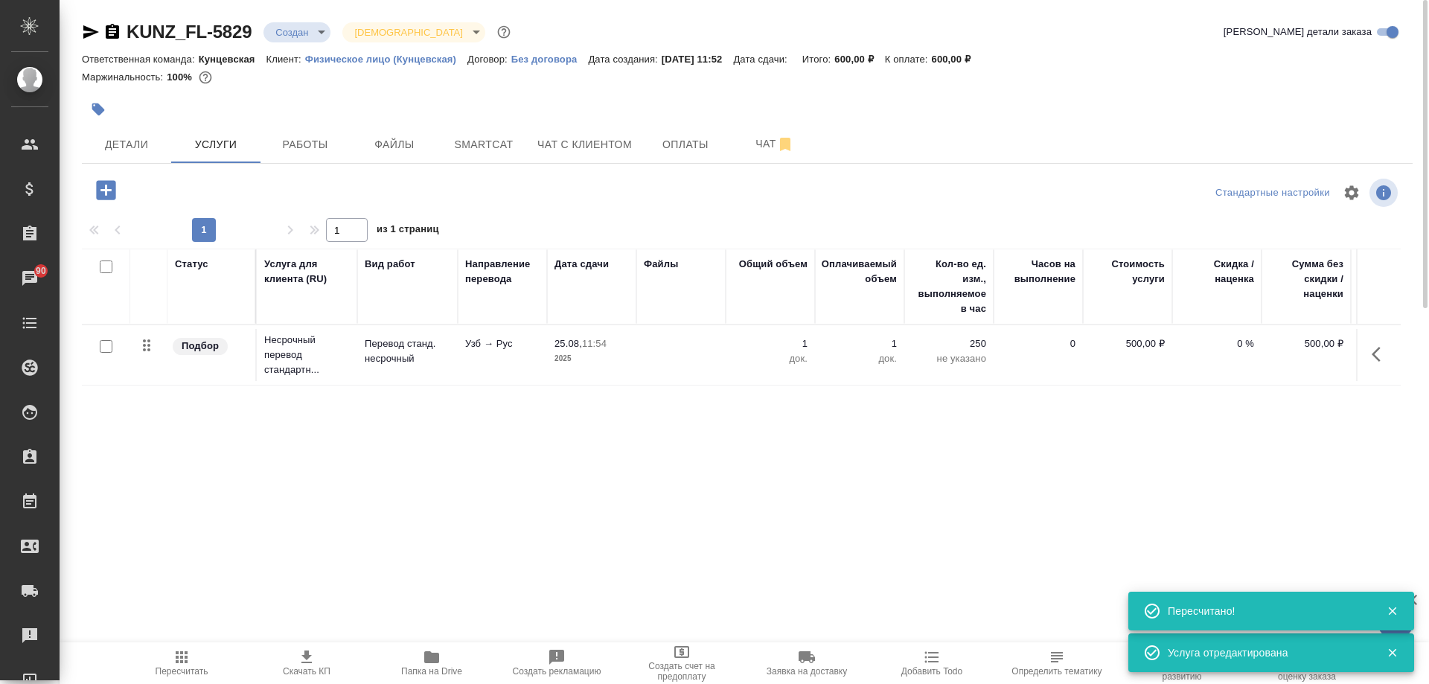
click at [106, 188] on icon "button" at bounding box center [106, 190] width 26 height 26
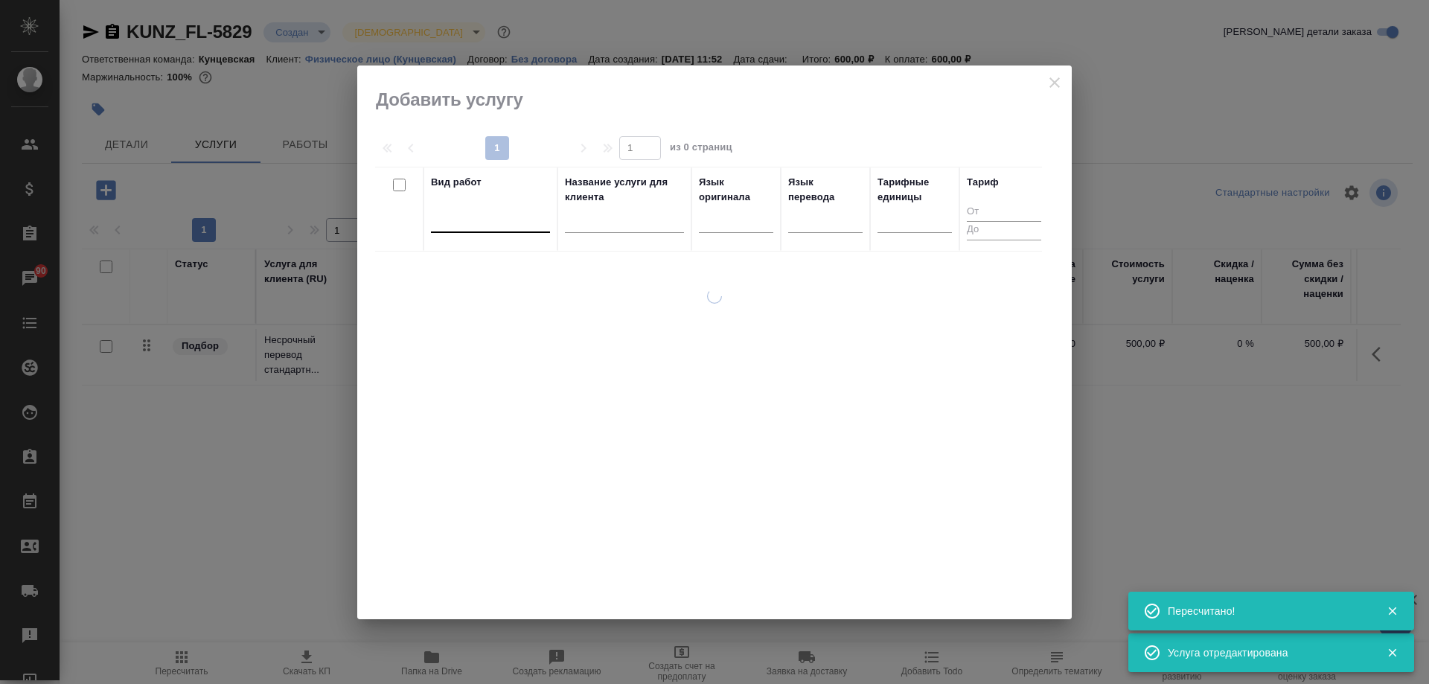
click at [467, 220] on div at bounding box center [490, 218] width 119 height 22
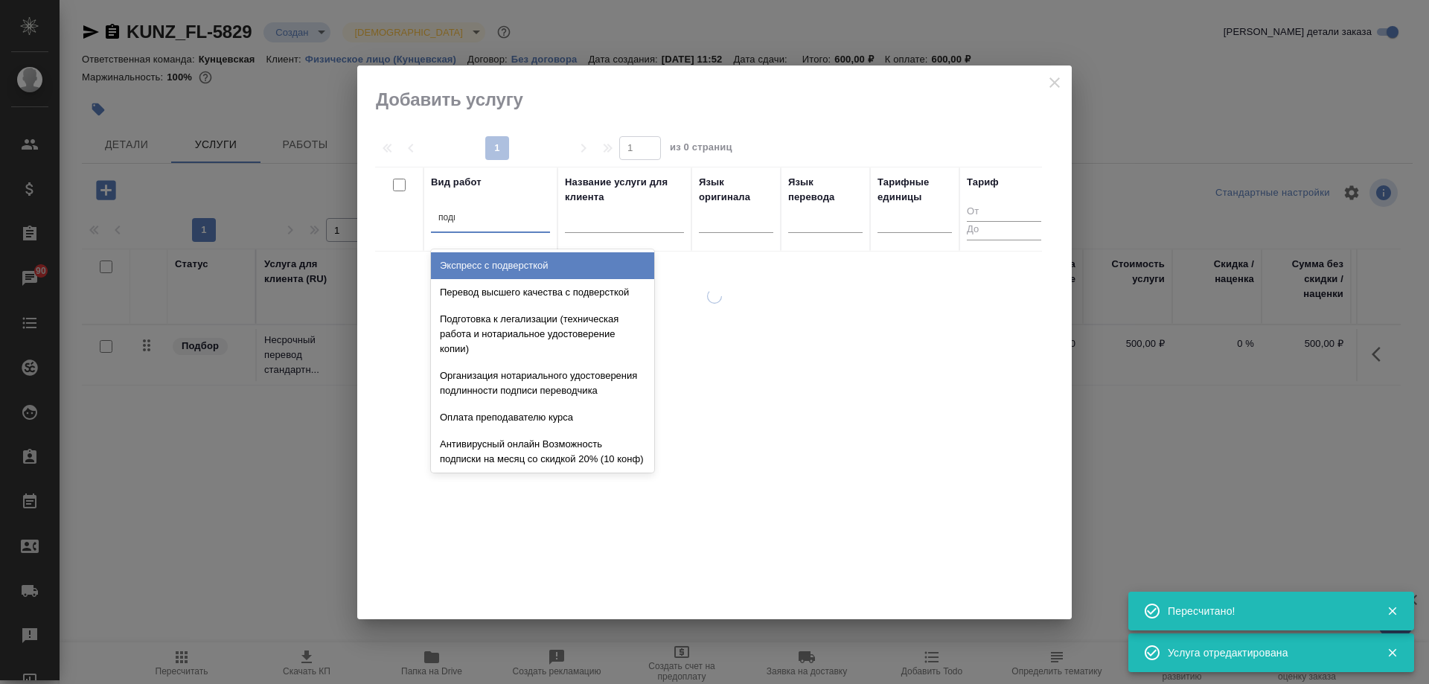
type input "подпи"
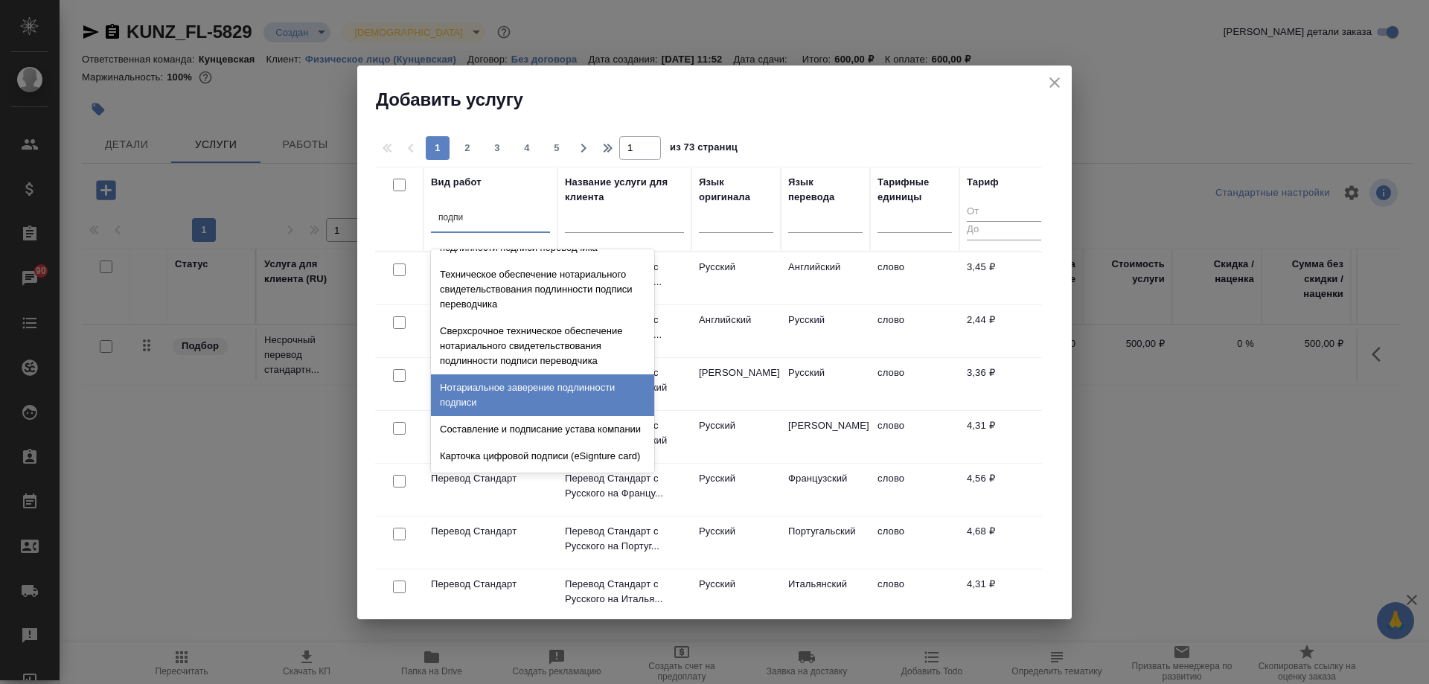
scroll to position [447, 0]
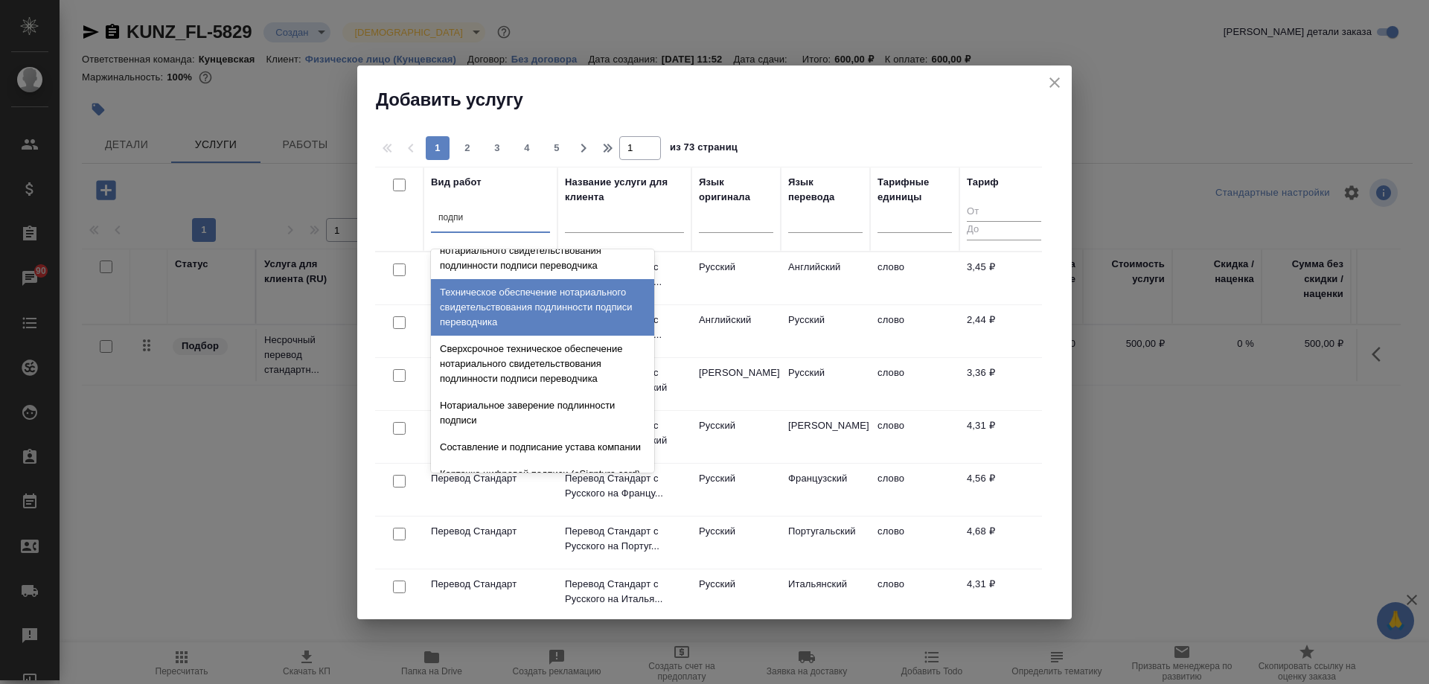
click at [612, 336] on div "Техническое обеспечение нотариального свидетельствования подлинности подписи пе…" at bounding box center [542, 307] width 223 height 57
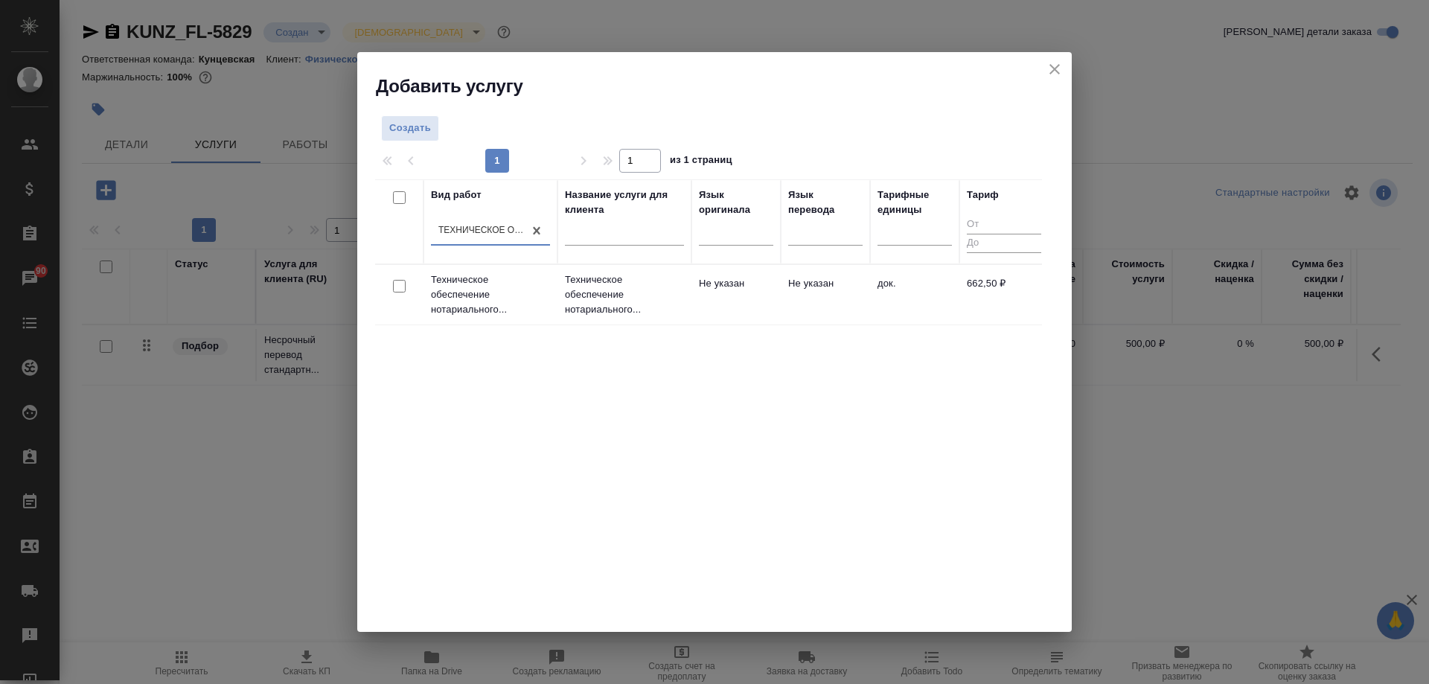
click at [626, 276] on p "Техническое обеспечение нотариального..." at bounding box center [624, 294] width 119 height 45
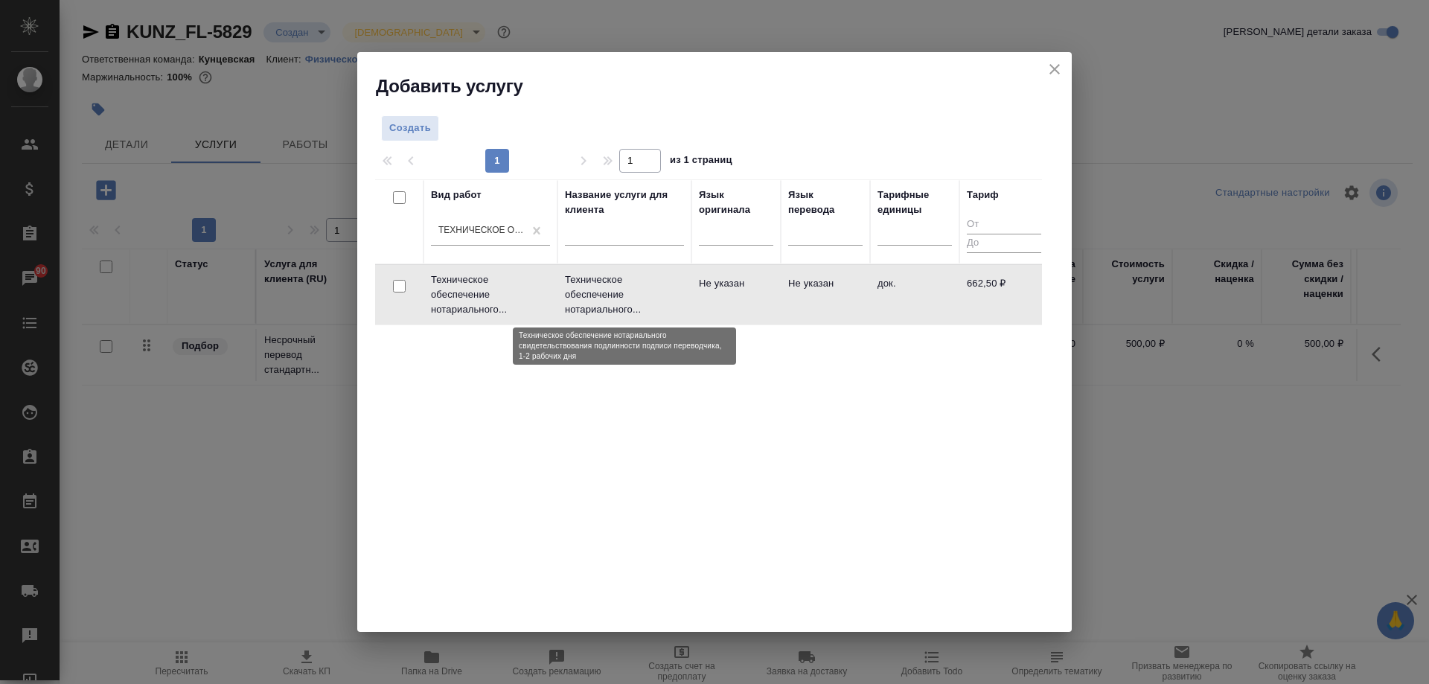
click at [626, 276] on p "Техническое обеспечение нотариального..." at bounding box center [624, 294] width 119 height 45
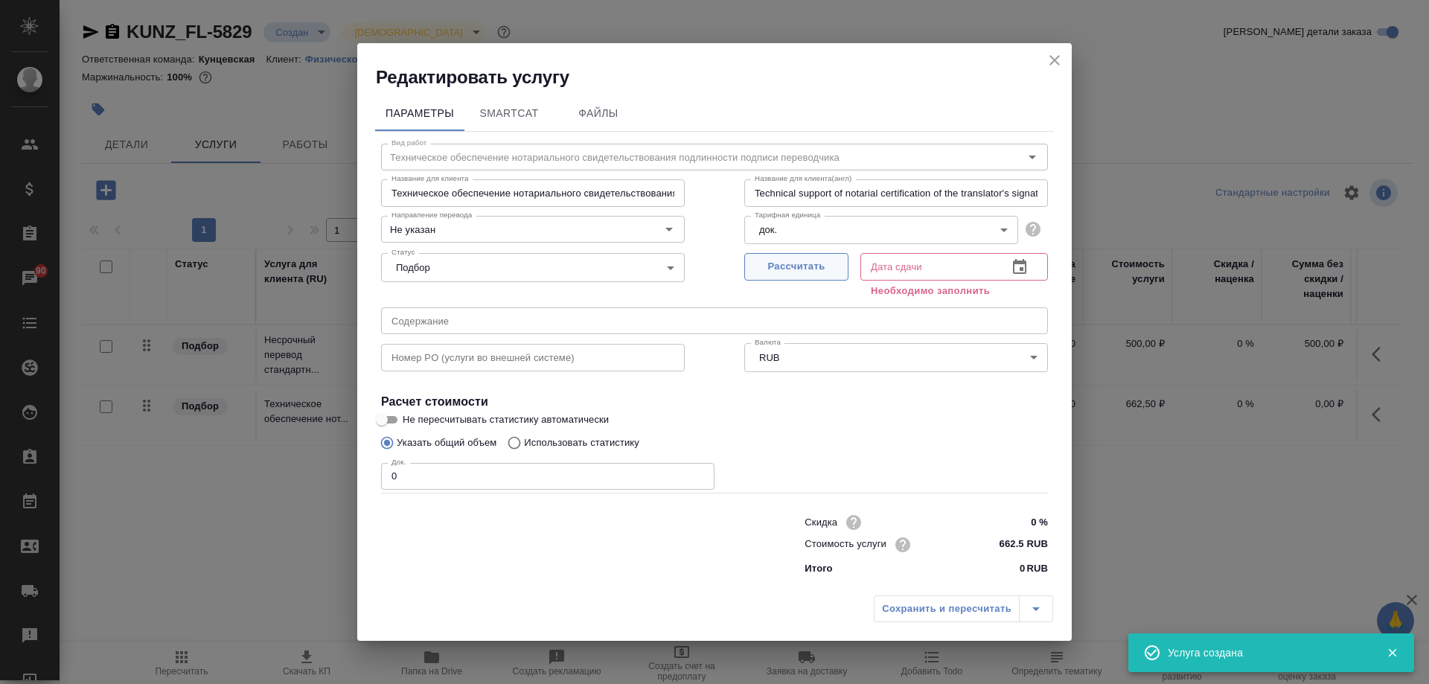
click at [760, 257] on button "Рассчитать" at bounding box center [796, 267] width 104 height 28
type input "25.08.2025 11:54"
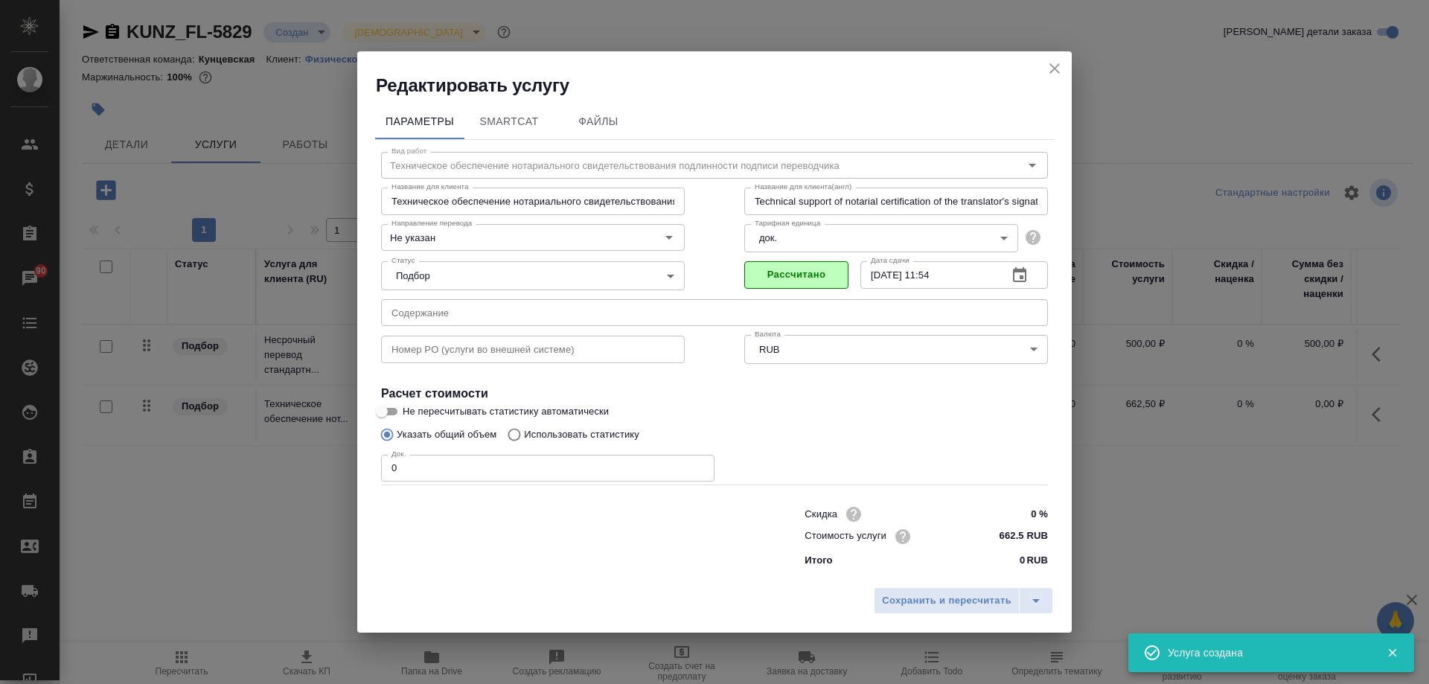
click at [511, 475] on input "0" at bounding box center [547, 468] width 333 height 27
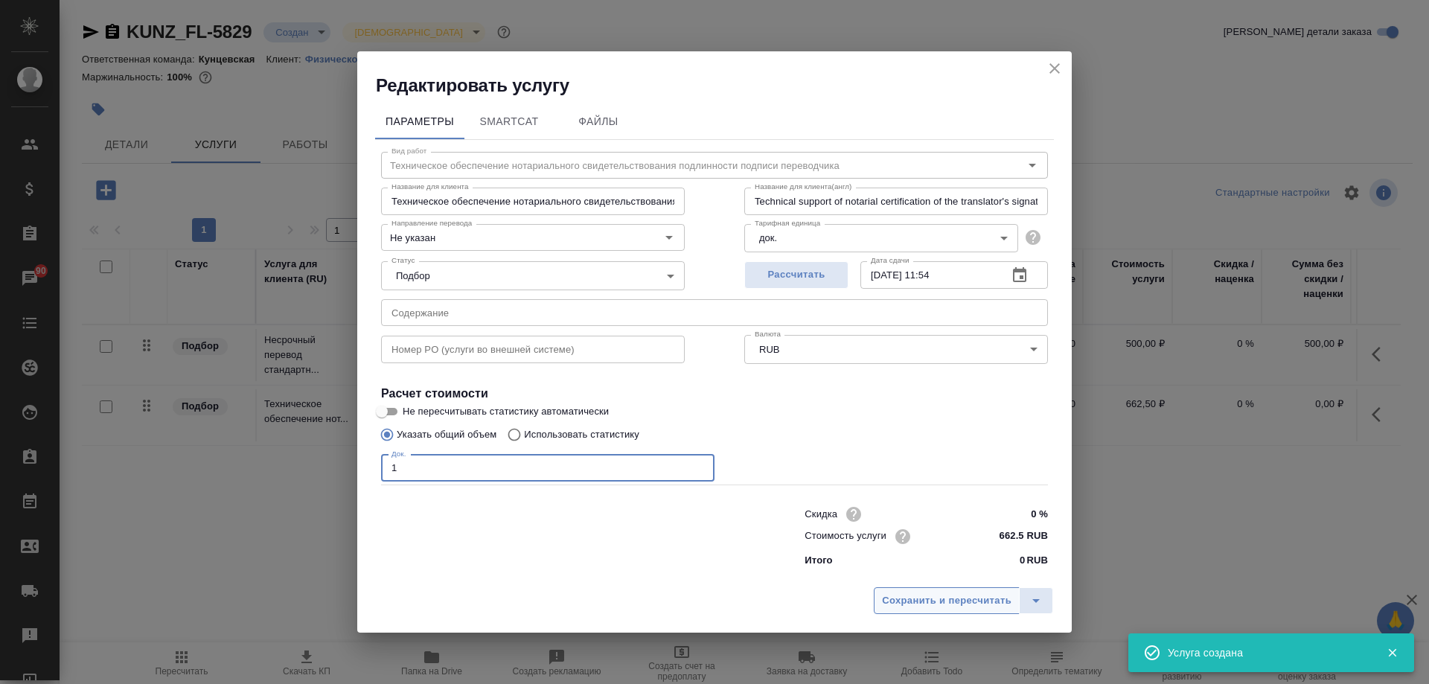
type input "1"
click at [959, 604] on span "Сохранить и пересчитать" at bounding box center [947, 601] width 130 height 17
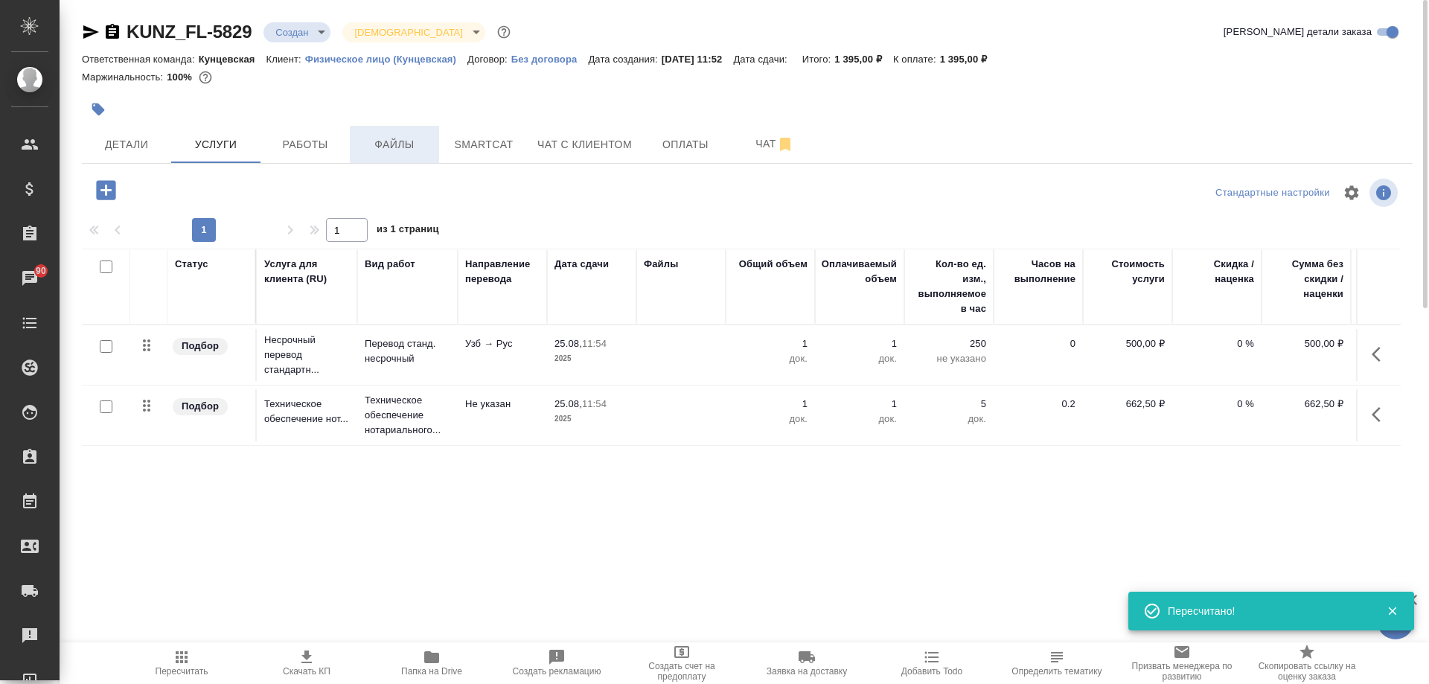
click at [381, 144] on span "Файлы" at bounding box center [394, 144] width 71 height 19
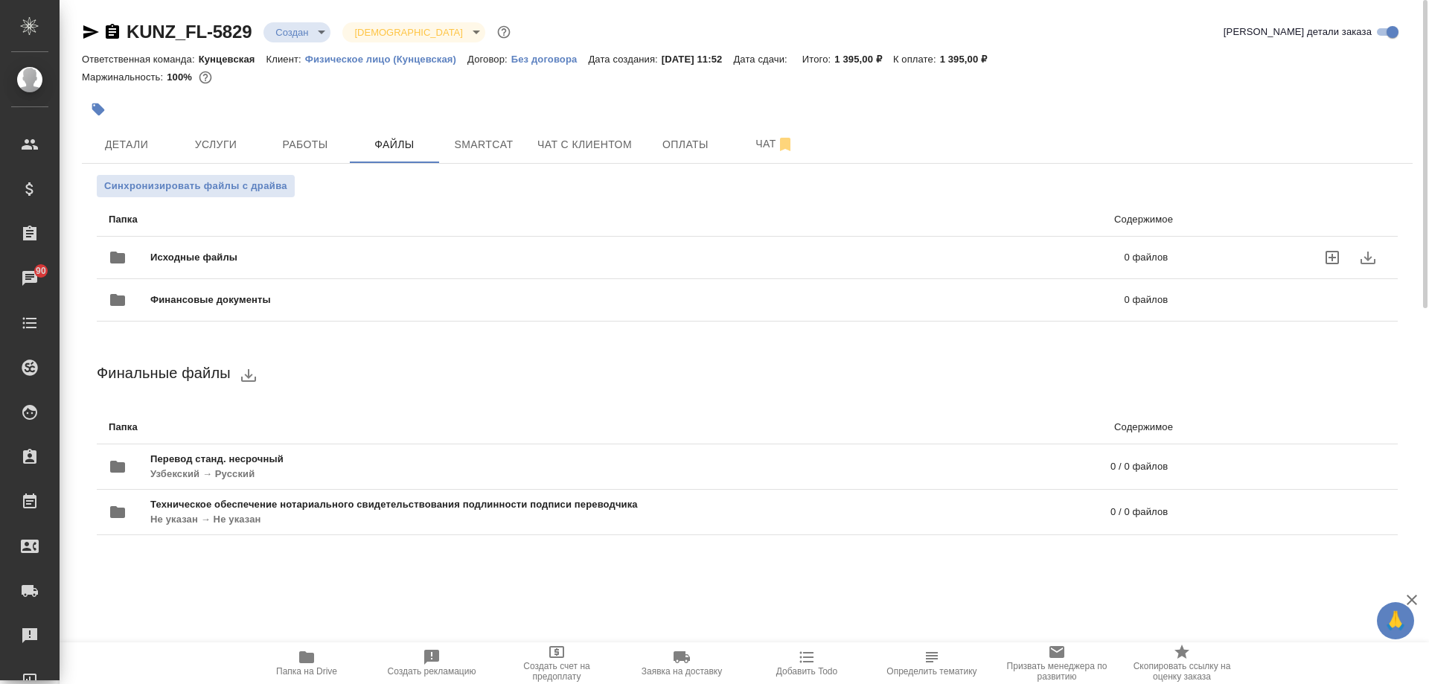
click at [1330, 257] on icon "uploadFiles" at bounding box center [1332, 257] width 13 height 13
click at [0, 0] on input "uploadFiles" at bounding box center [0, 0] width 0 height 0
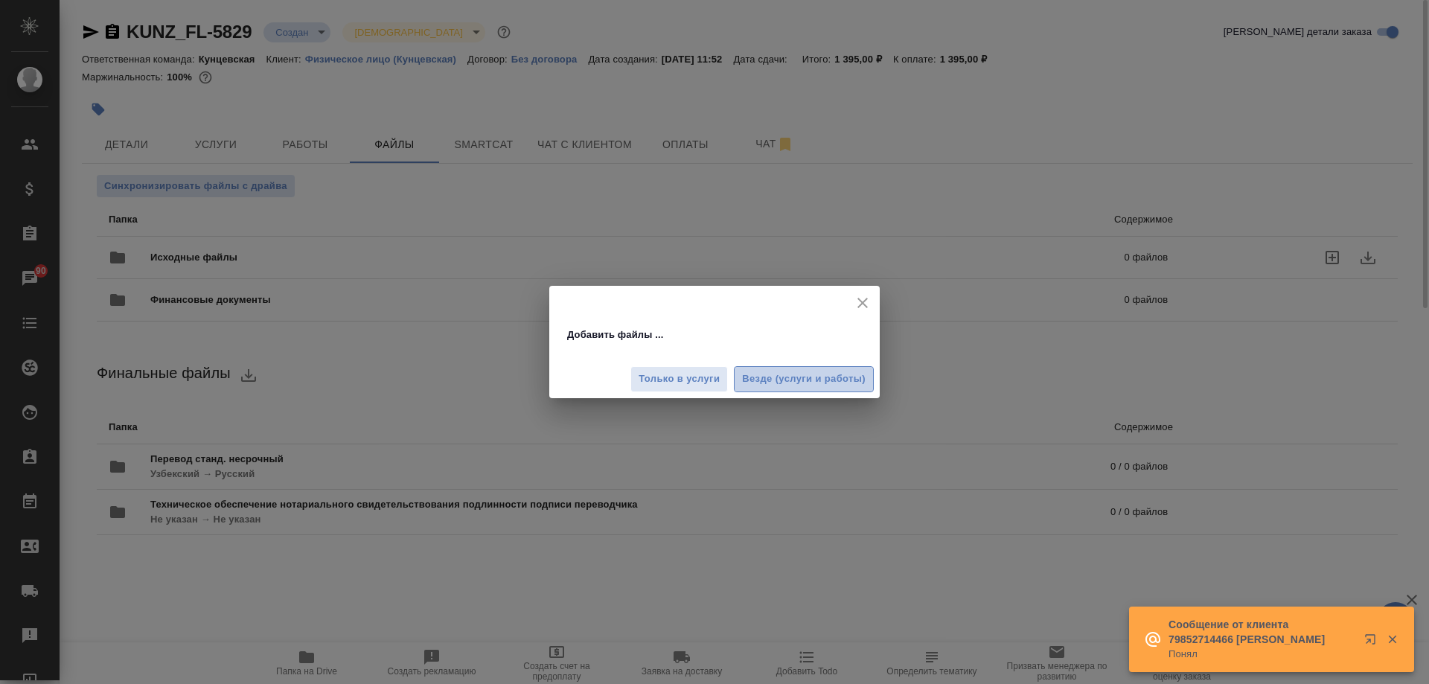
click at [765, 379] on span "Везде (услуги и работы)" at bounding box center [804, 379] width 124 height 17
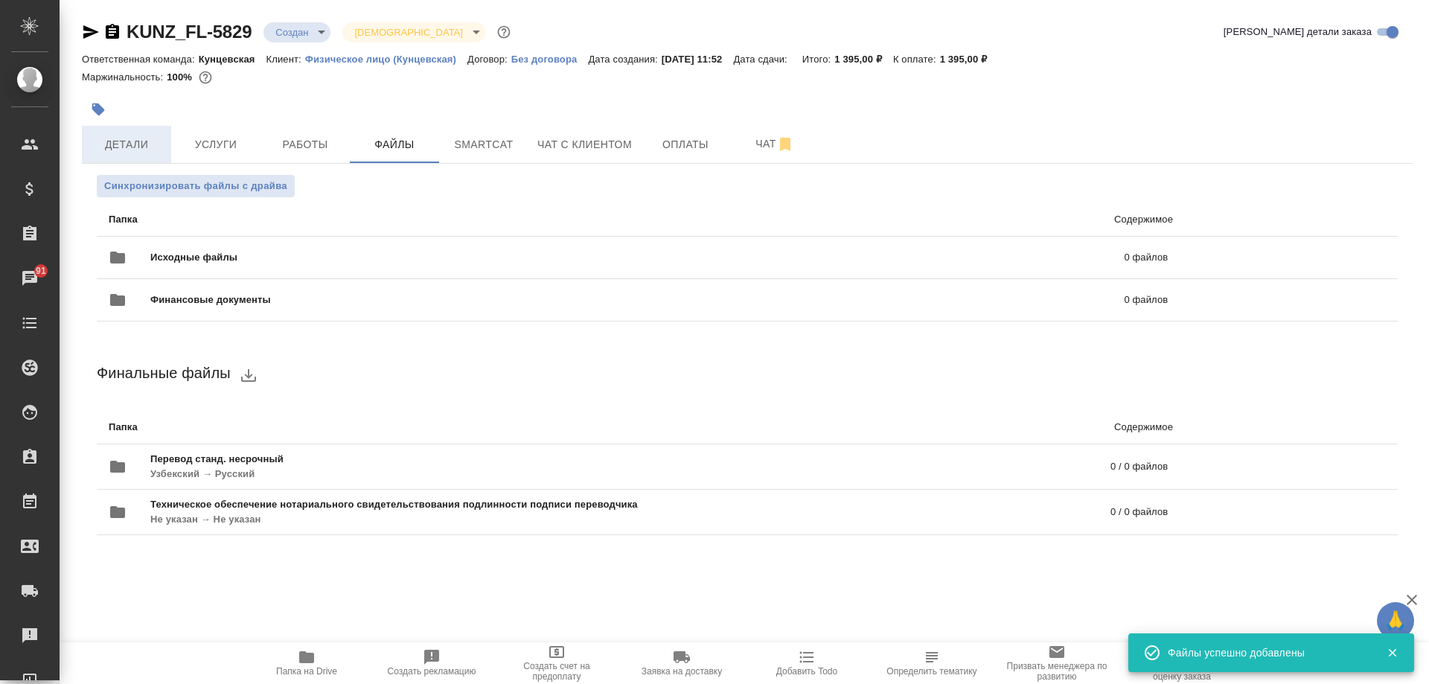
click at [126, 142] on span "Детали" at bounding box center [126, 144] width 71 height 19
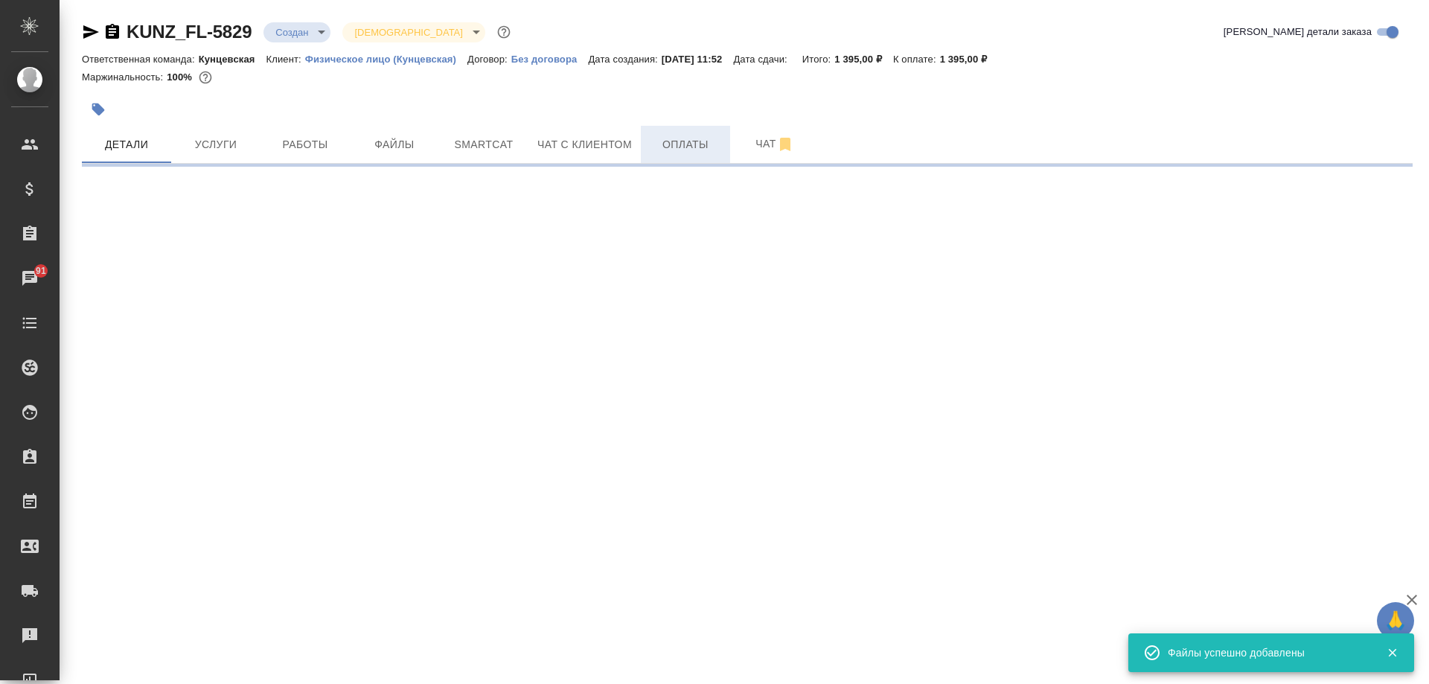
click at [673, 140] on span "Оплаты" at bounding box center [685, 144] width 71 height 19
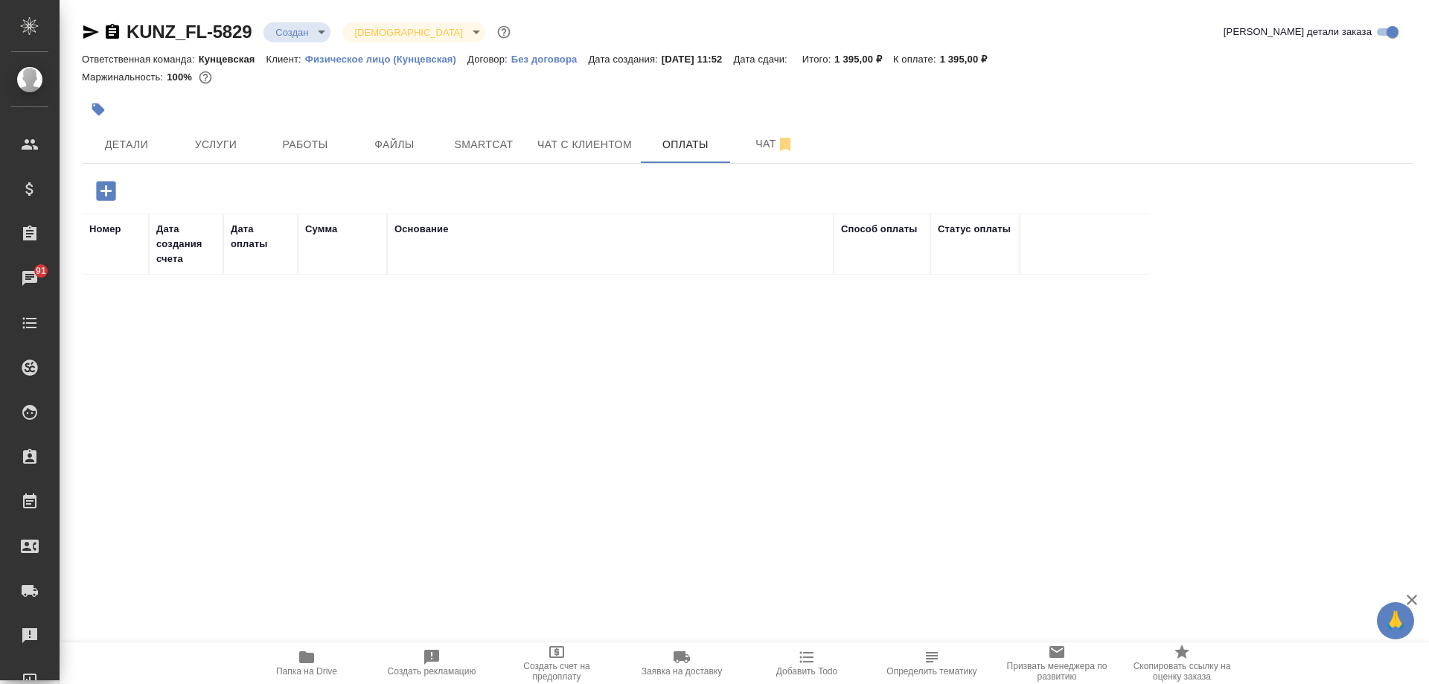
click at [108, 187] on icon "button" at bounding box center [105, 190] width 19 height 19
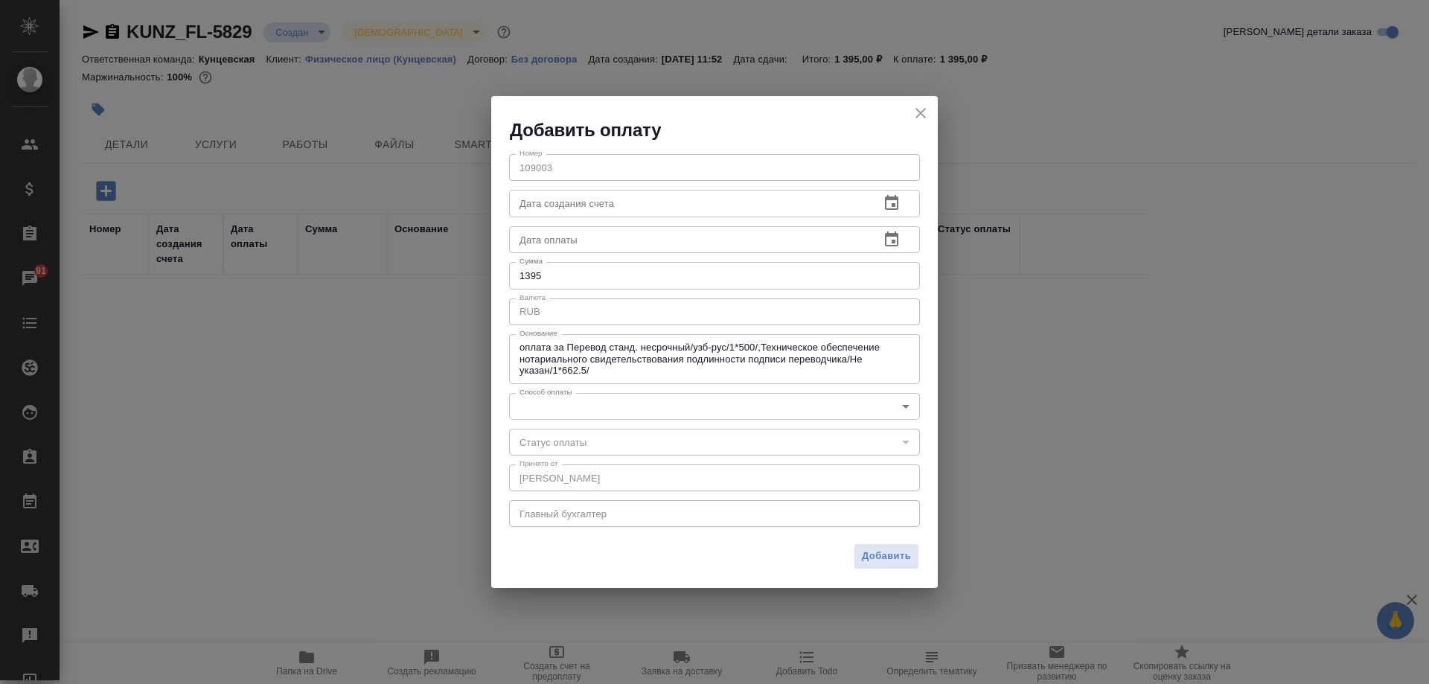
click at [616, 272] on input "1395" at bounding box center [714, 275] width 411 height 27
type input "1400"
click at [645, 413] on body "🙏 .cls-1 fill:#fff; AWATERA Moskalets Alina Клиенты Спецификации Заказы 91 Чаты…" at bounding box center [714, 342] width 1429 height 684
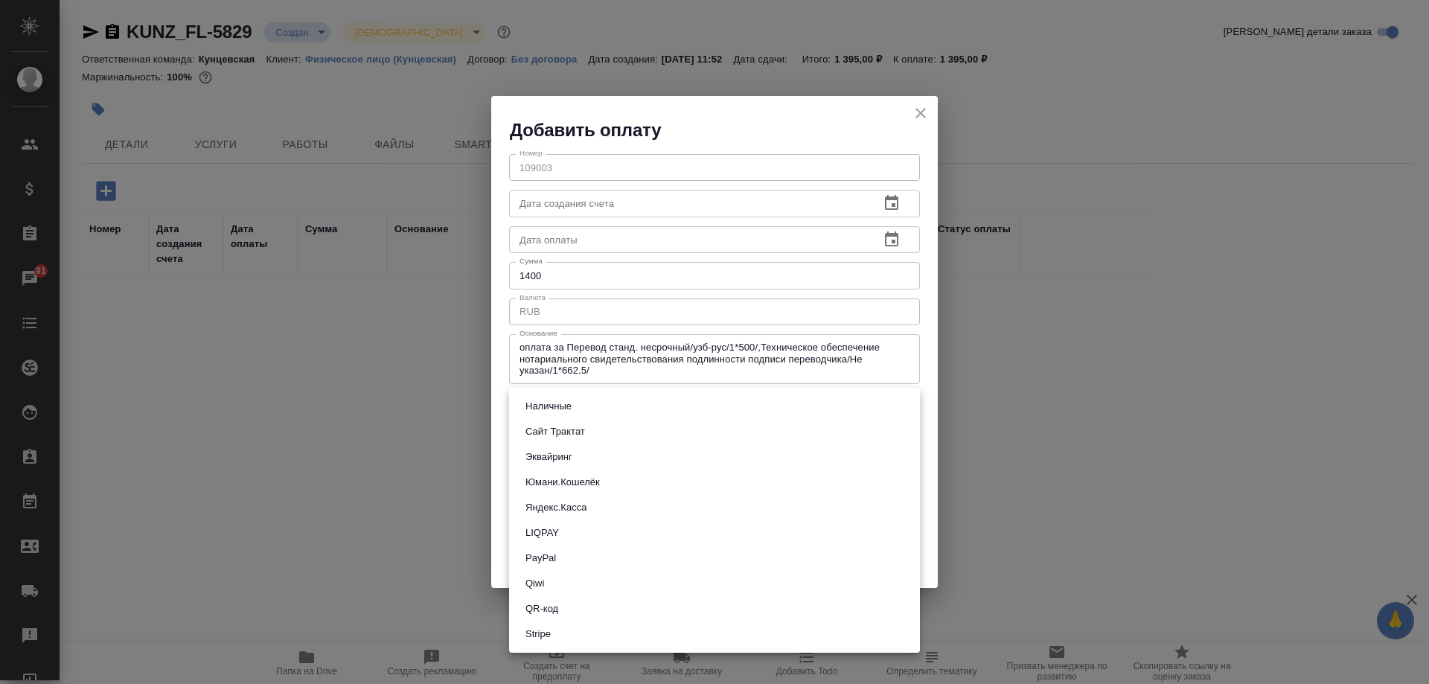
click at [621, 403] on li "Наличные" at bounding box center [714, 406] width 411 height 25
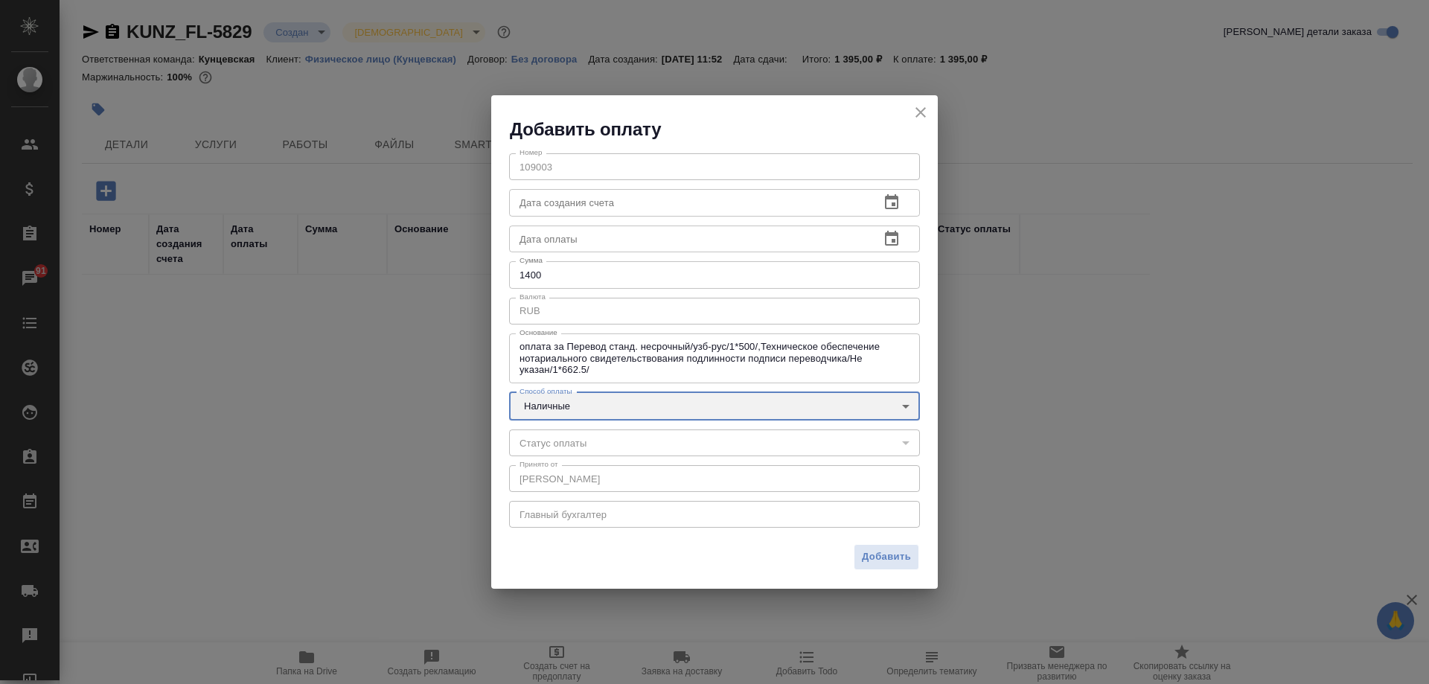
type input "cash"
click at [904, 553] on span "Добавить" at bounding box center [886, 557] width 49 height 17
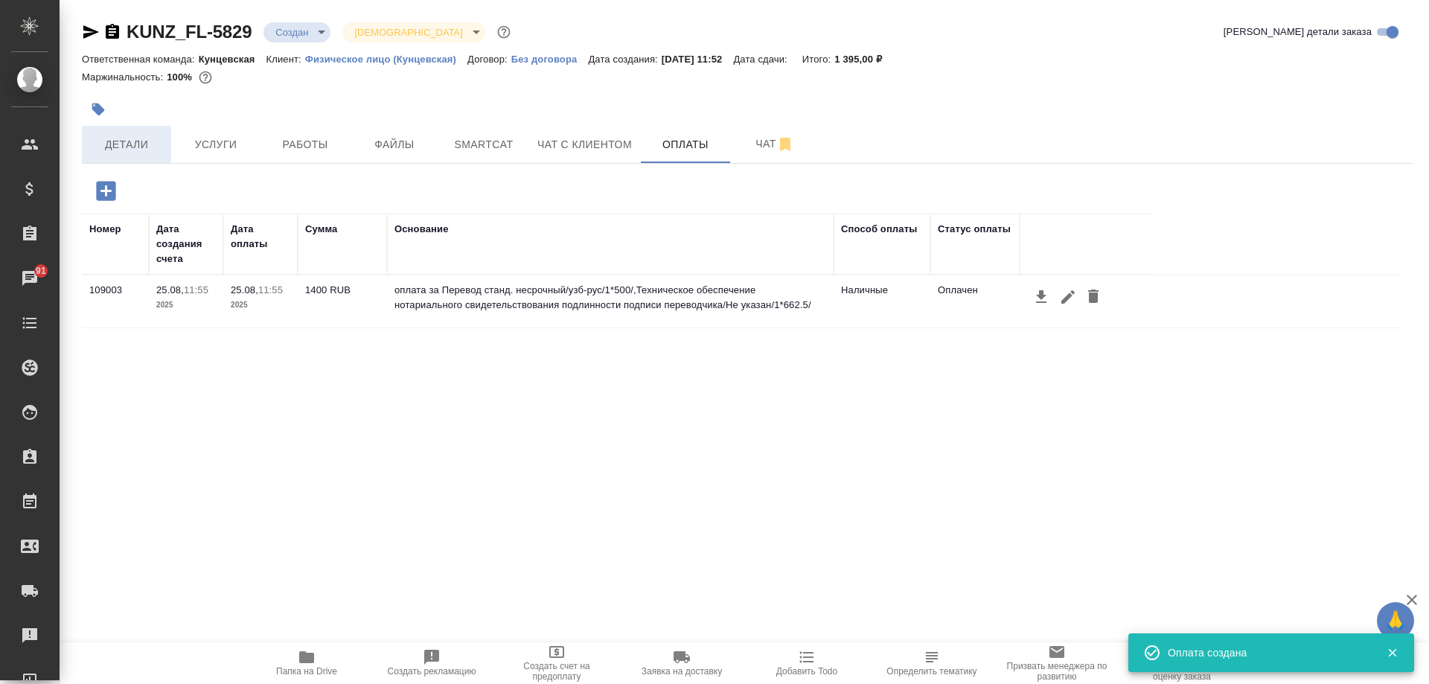
click at [92, 141] on span "Детали" at bounding box center [126, 144] width 71 height 19
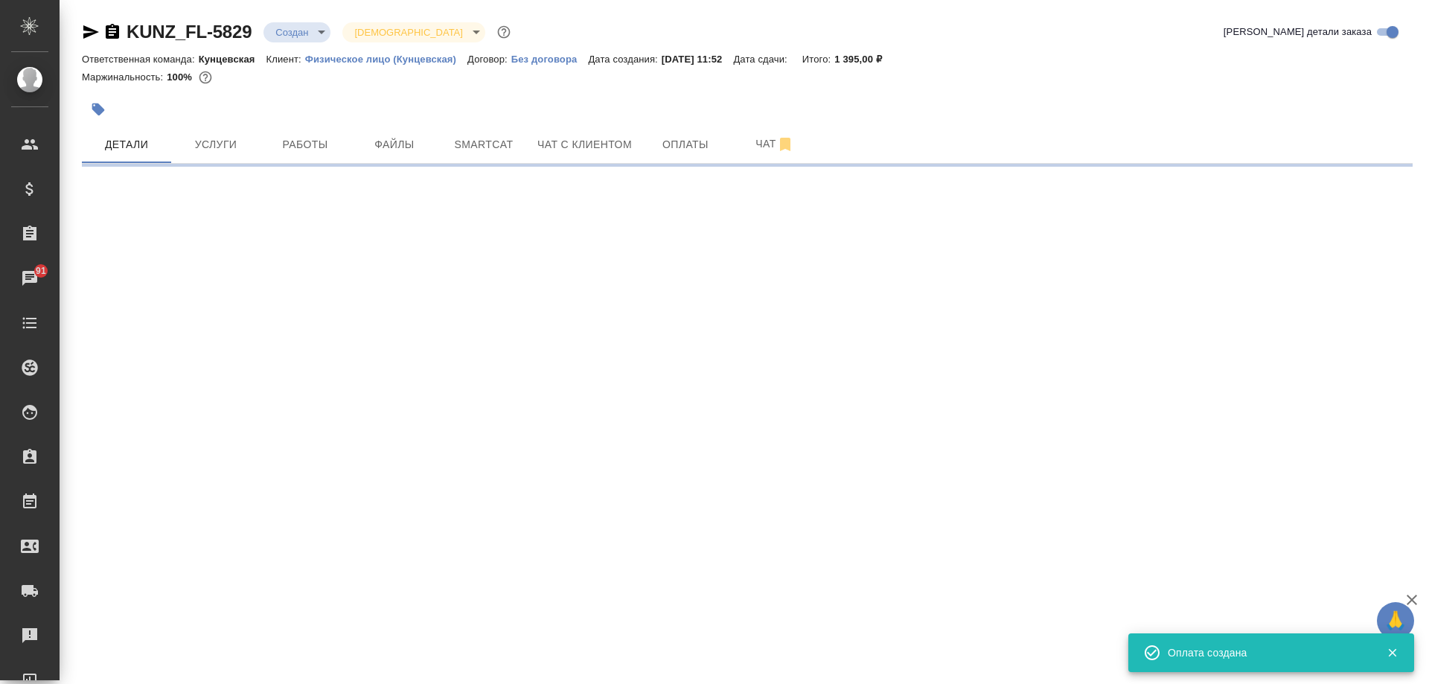
select select "RU"
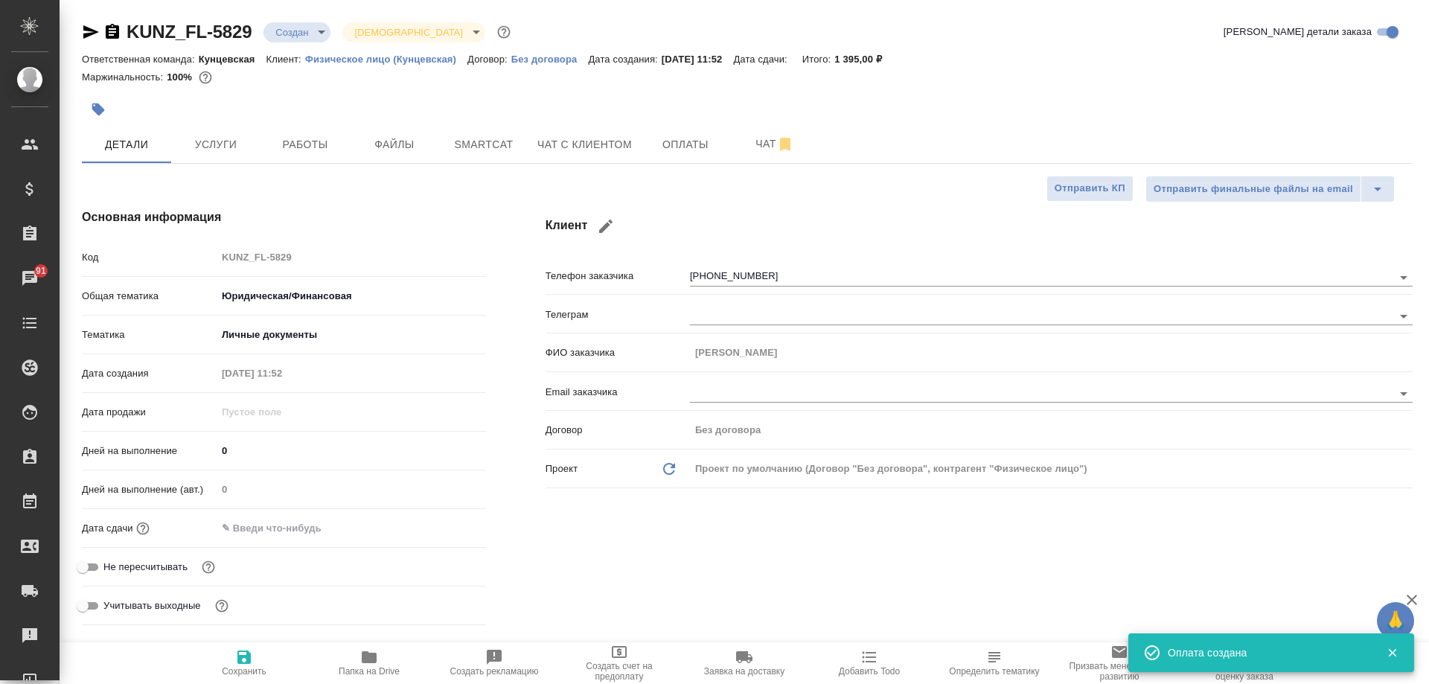
type textarea "x"
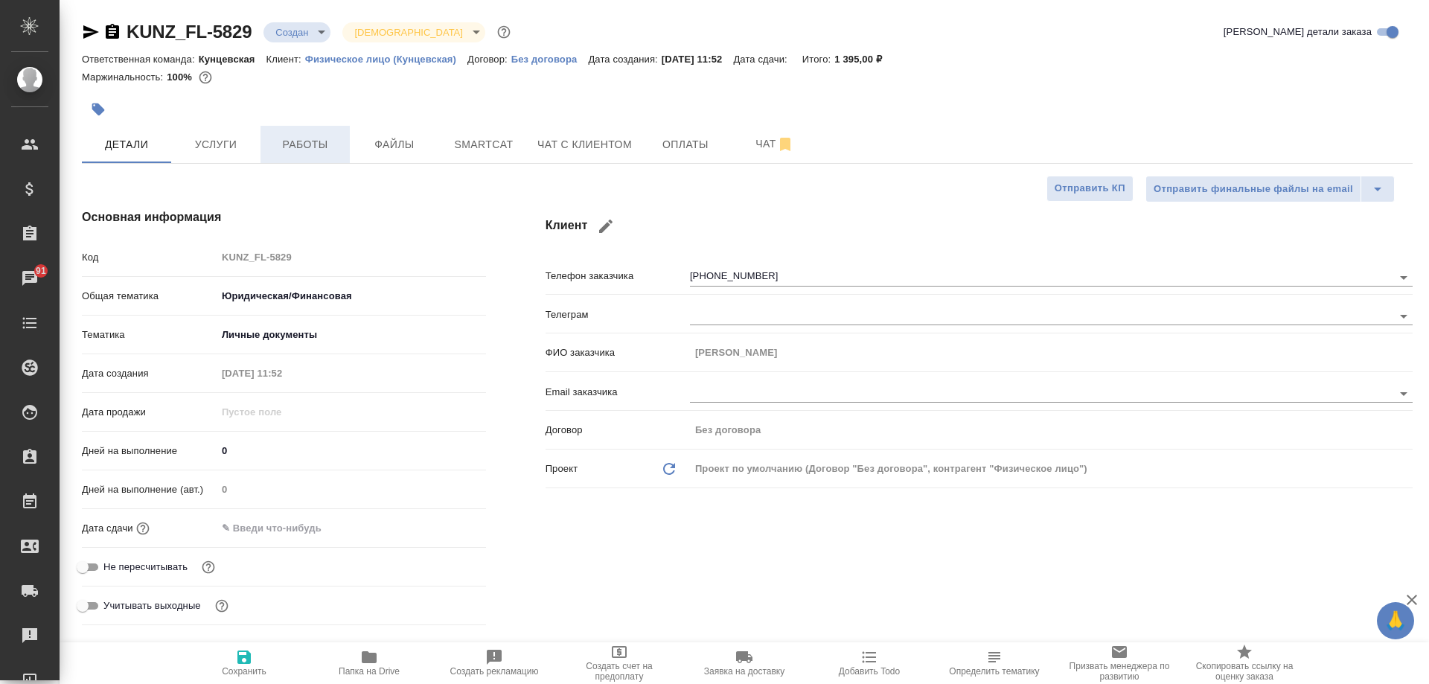
click at [301, 140] on span "Работы" at bounding box center [304, 144] width 71 height 19
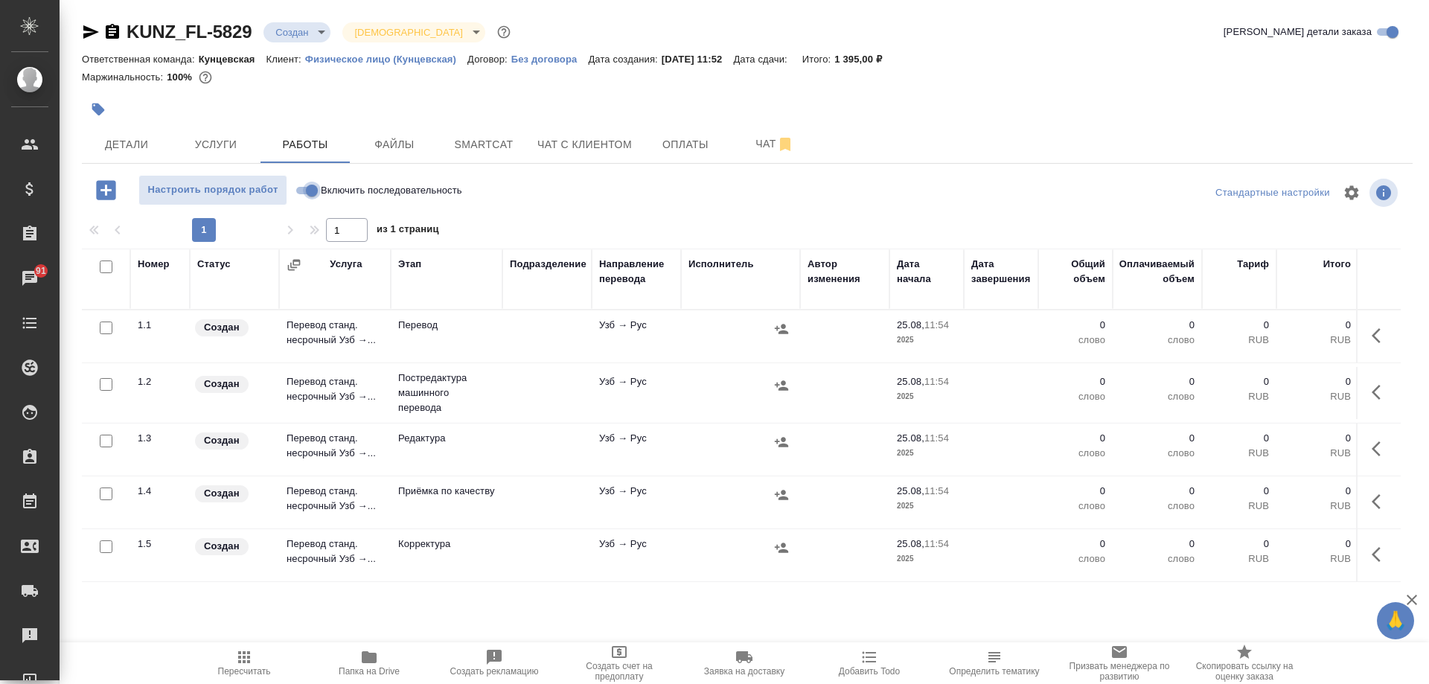
click at [316, 185] on input "Включить последовательность" at bounding box center [312, 191] width 54 height 18
checkbox input "true"
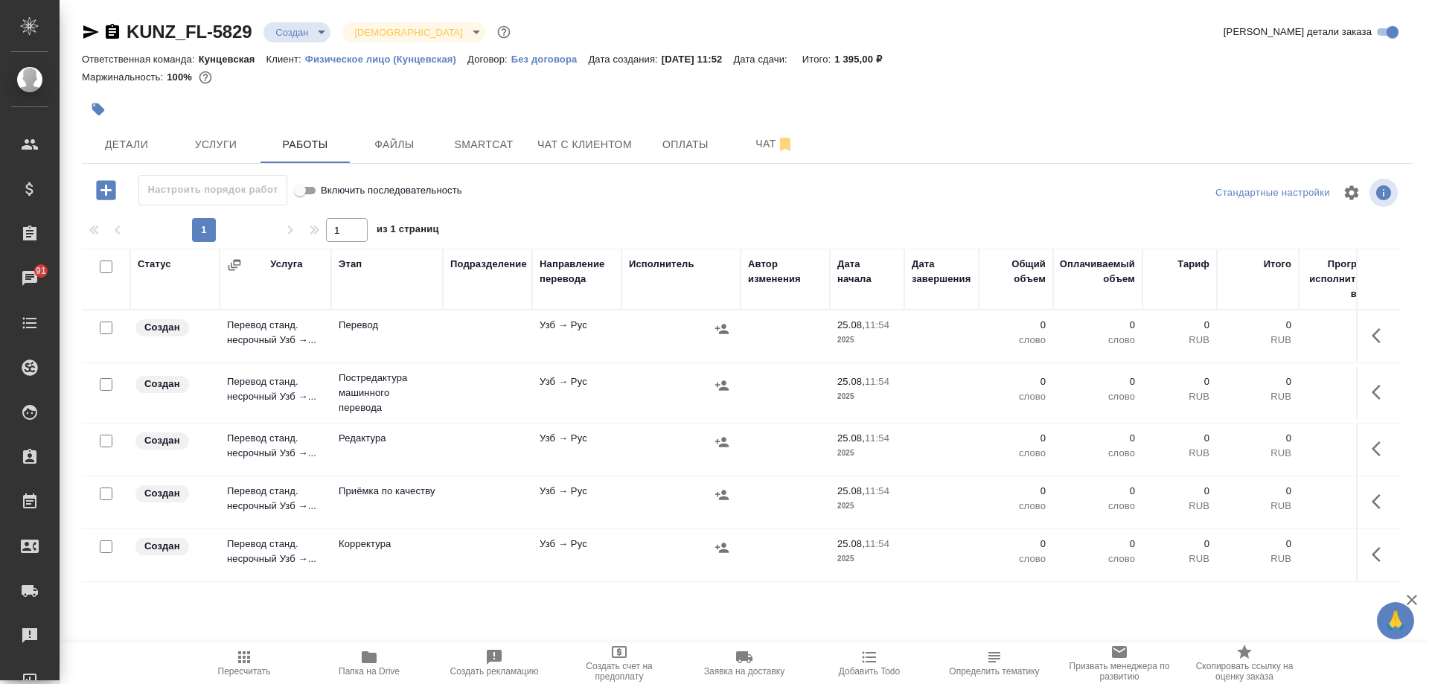
click at [105, 264] on input "checkbox" at bounding box center [106, 267] width 13 height 13
checkbox input "true"
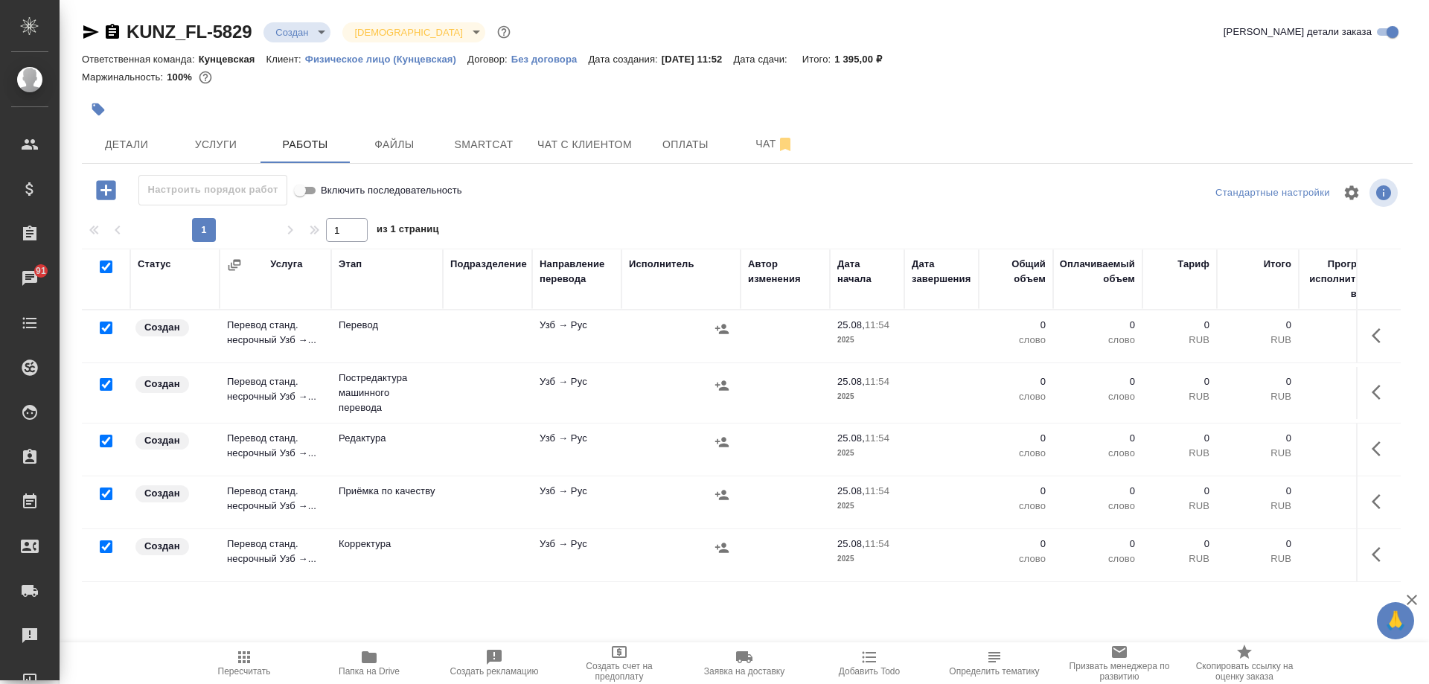
checkbox input "true"
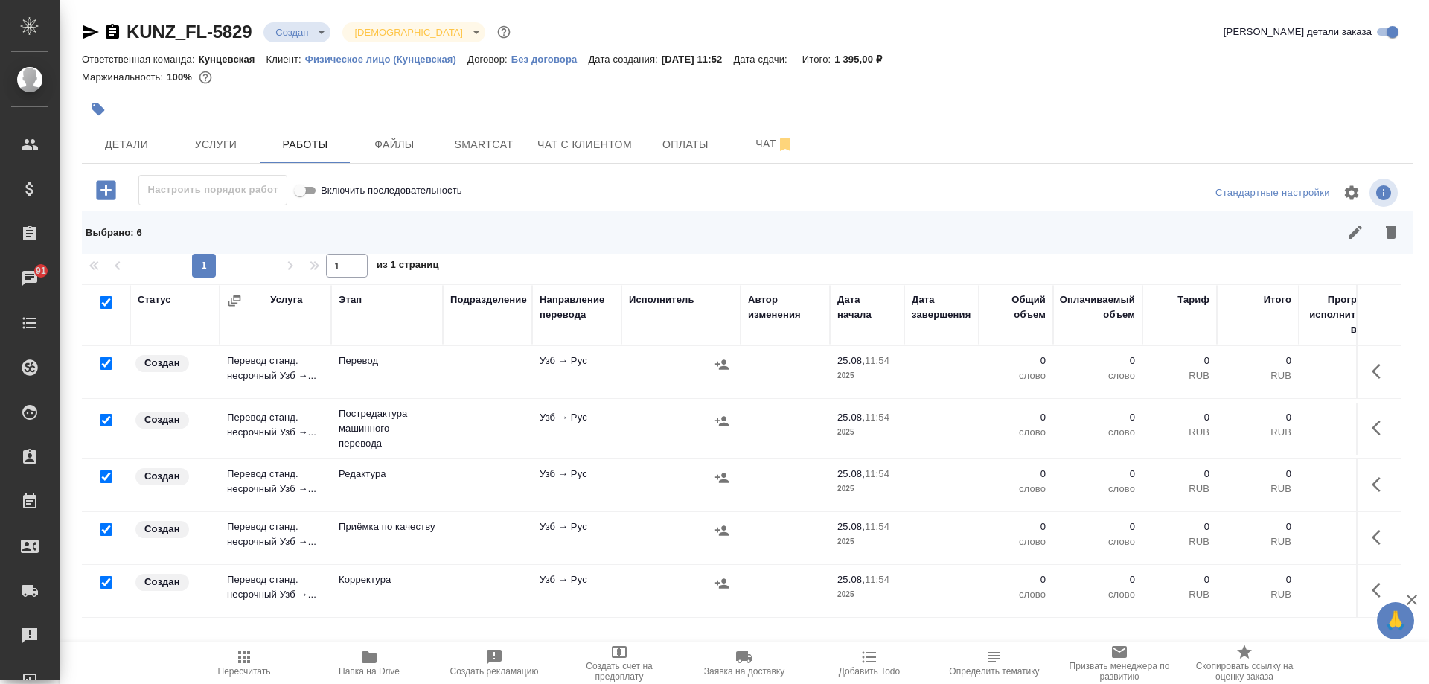
click at [103, 365] on input "checkbox" at bounding box center [106, 363] width 13 height 13
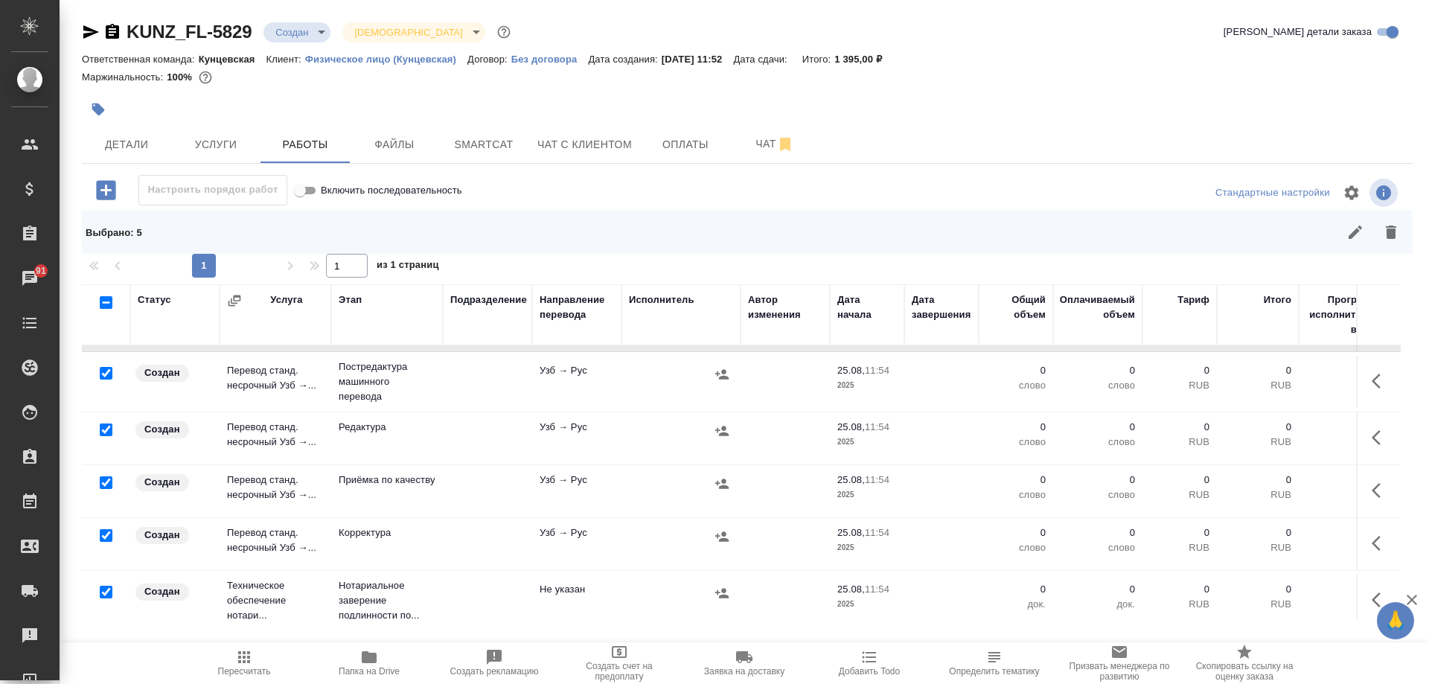
scroll to position [70, 0]
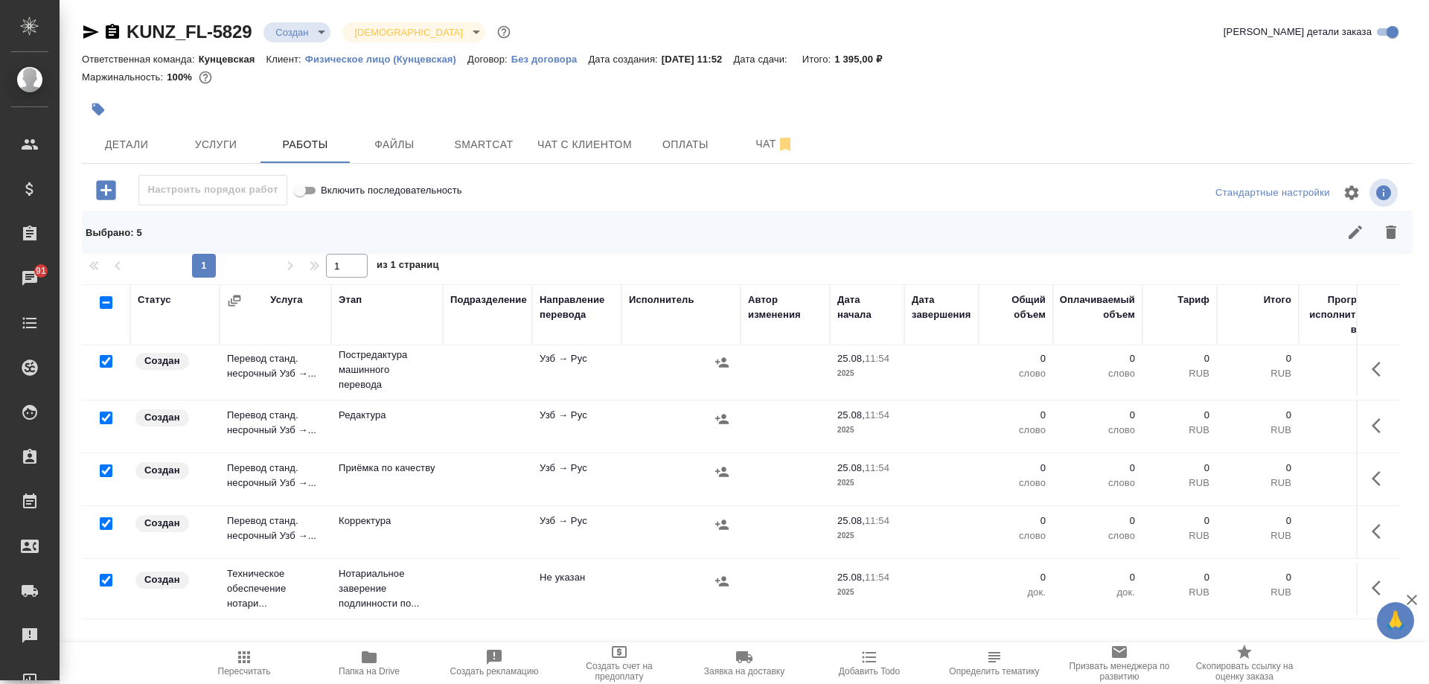
click at [104, 465] on input "checkbox" at bounding box center [106, 471] width 13 height 13
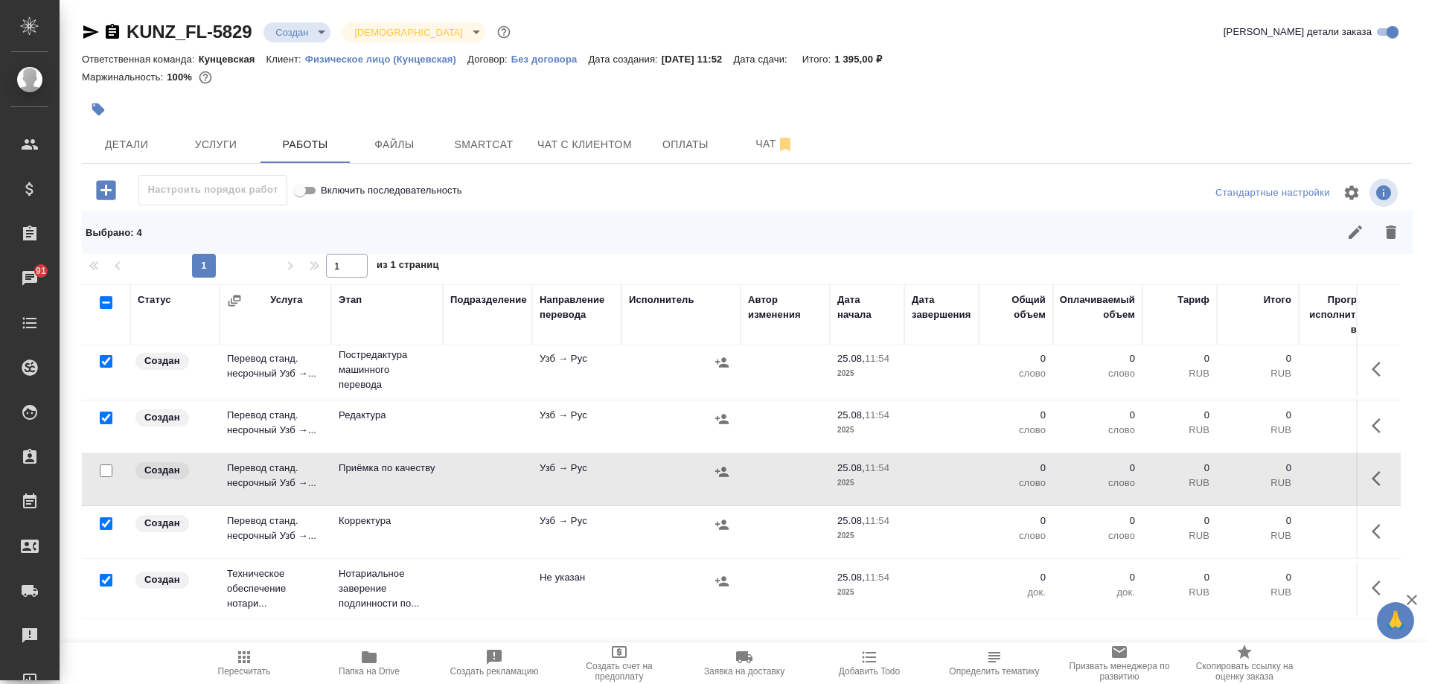
click at [106, 574] on input "checkbox" at bounding box center [106, 580] width 13 height 13
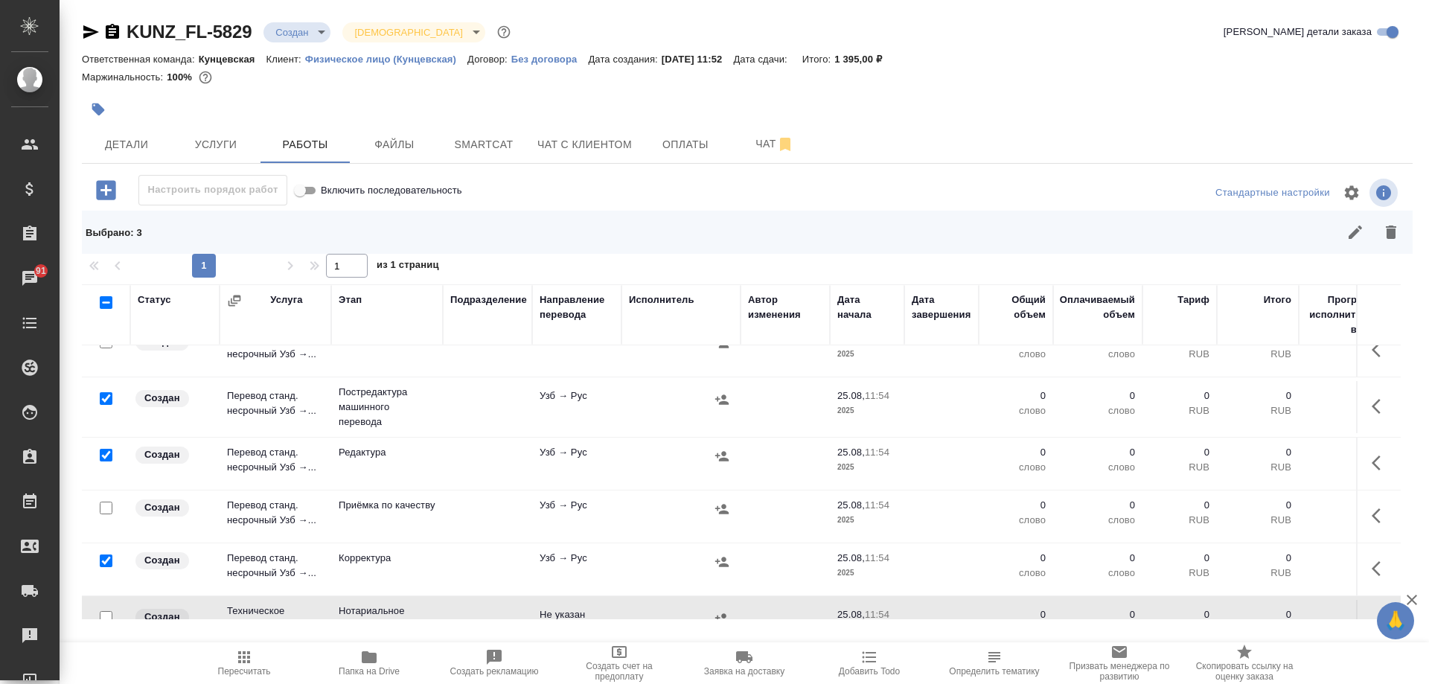
scroll to position [0, 0]
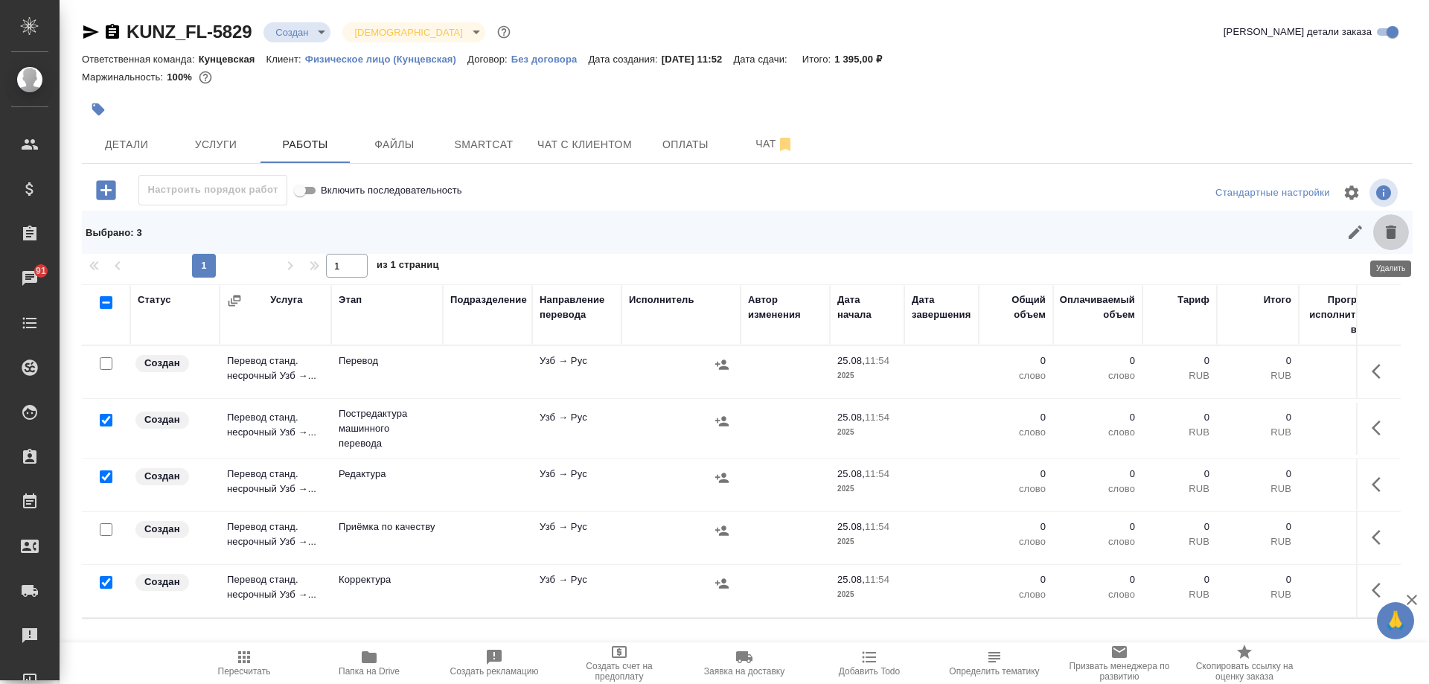
click at [1389, 235] on icon "button" at bounding box center [1391, 232] width 10 height 13
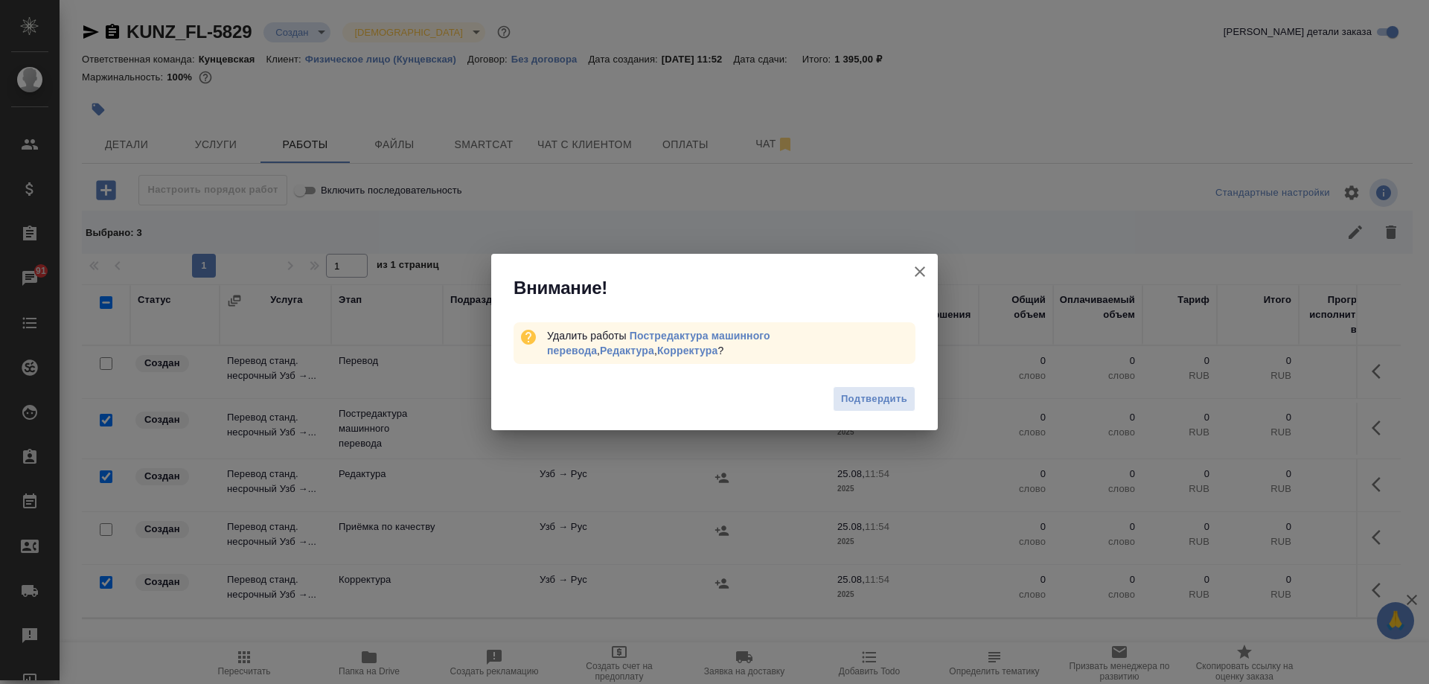
click at [884, 401] on span "Подтвердить" at bounding box center [874, 399] width 66 height 17
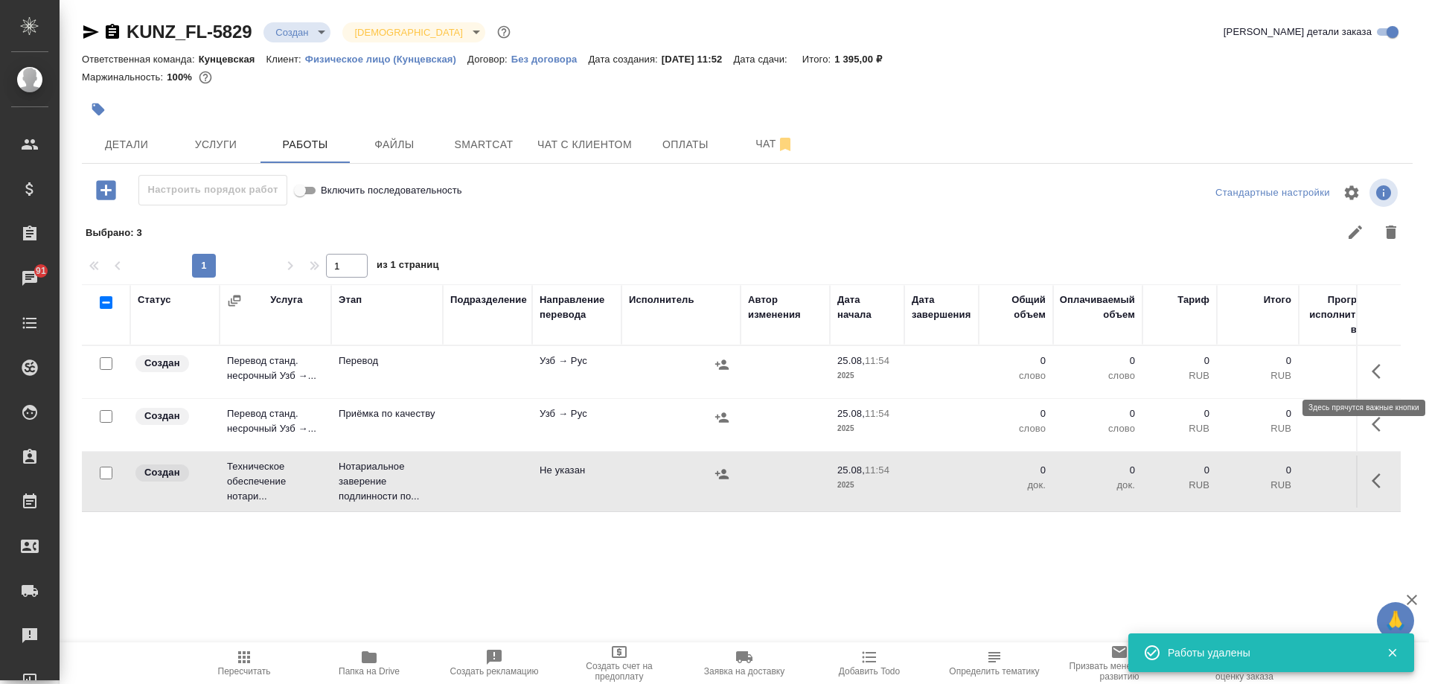
click at [1388, 374] on icon "button" at bounding box center [1381, 372] width 18 height 18
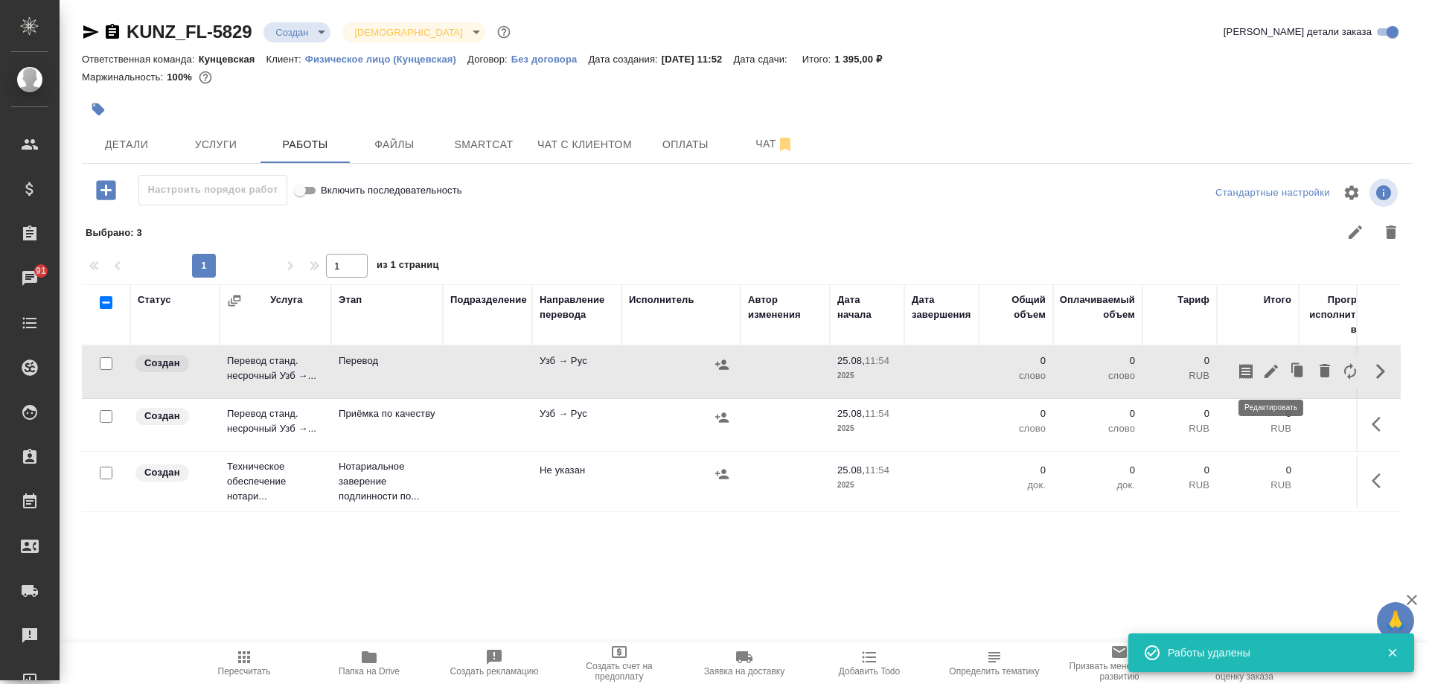
click at [1276, 371] on icon "button" at bounding box center [1271, 372] width 18 height 18
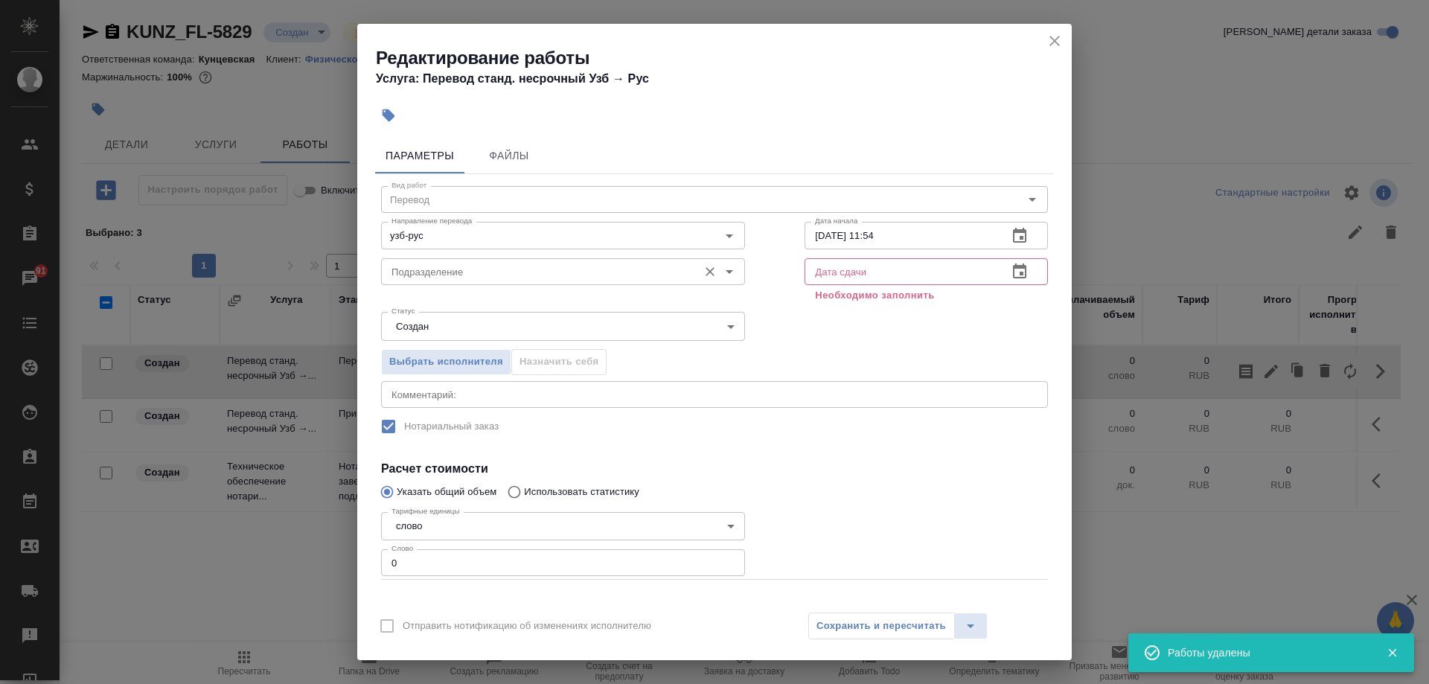
click at [598, 276] on input "Подразделение" at bounding box center [538, 272] width 305 height 18
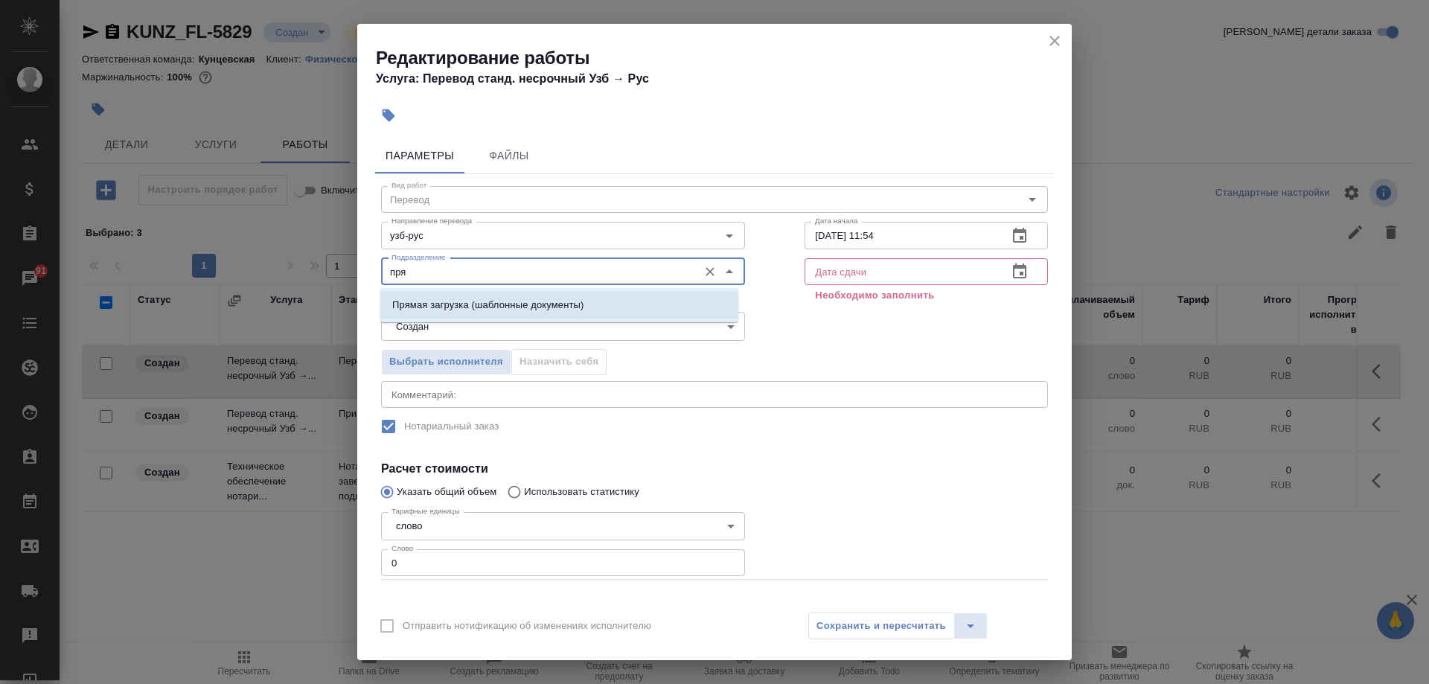
click at [521, 304] on p "Прямая загрузка (шаблонные документы)" at bounding box center [487, 305] width 191 height 15
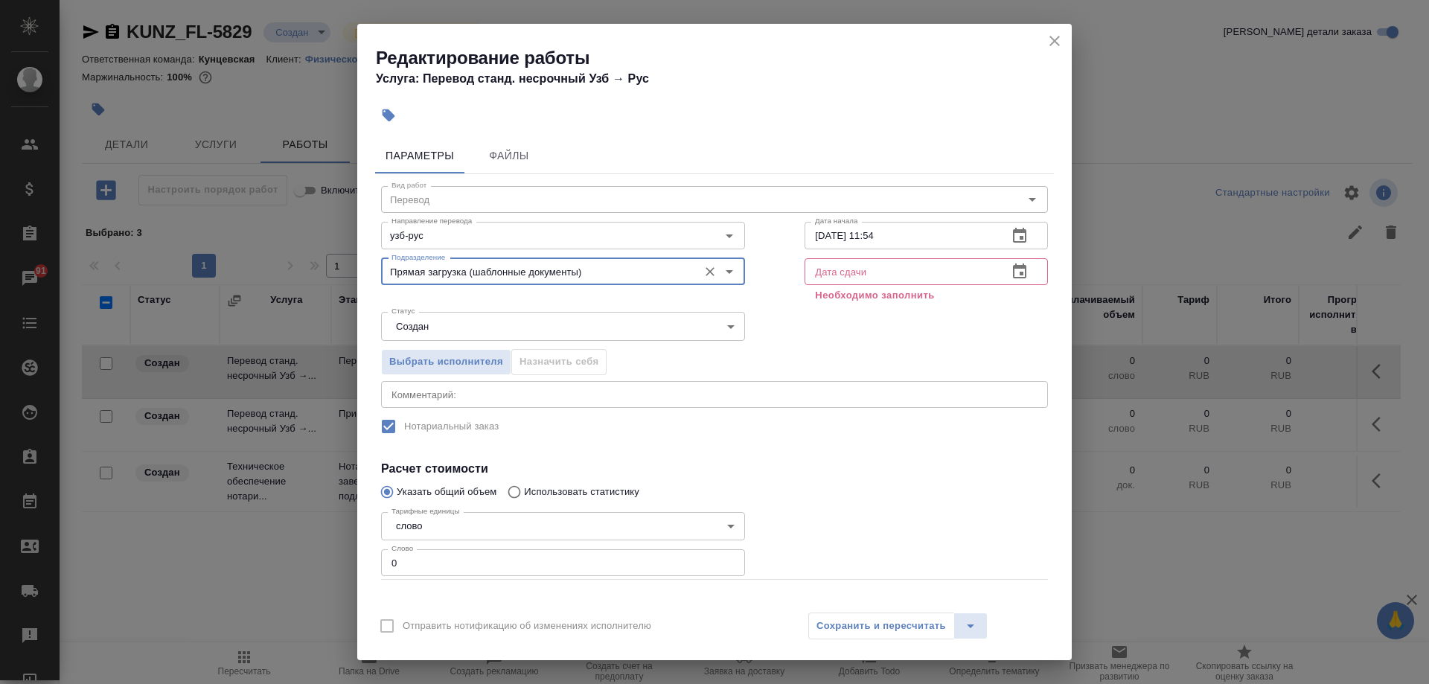
click at [480, 564] on input "0" at bounding box center [563, 562] width 364 height 27
click at [1012, 260] on button "button" at bounding box center [1020, 272] width 36 height 36
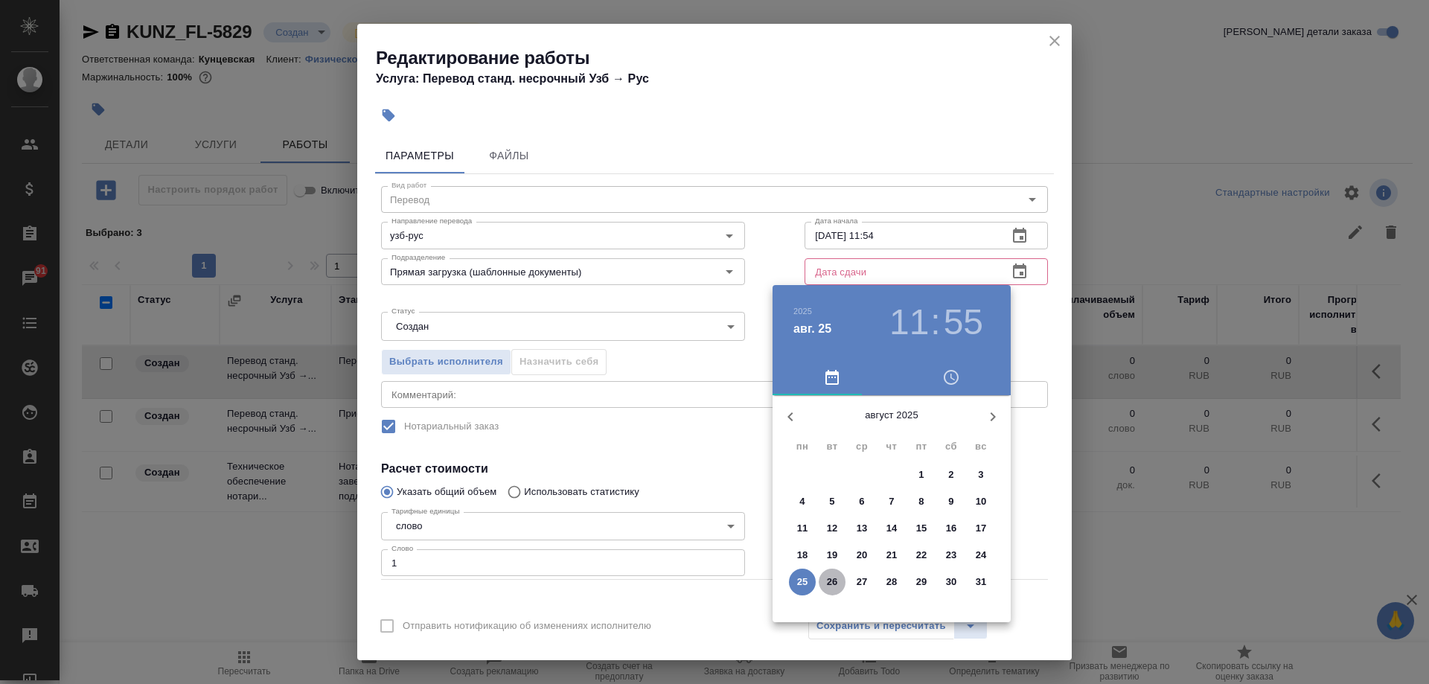
click at [831, 582] on p "26" at bounding box center [832, 582] width 11 height 15
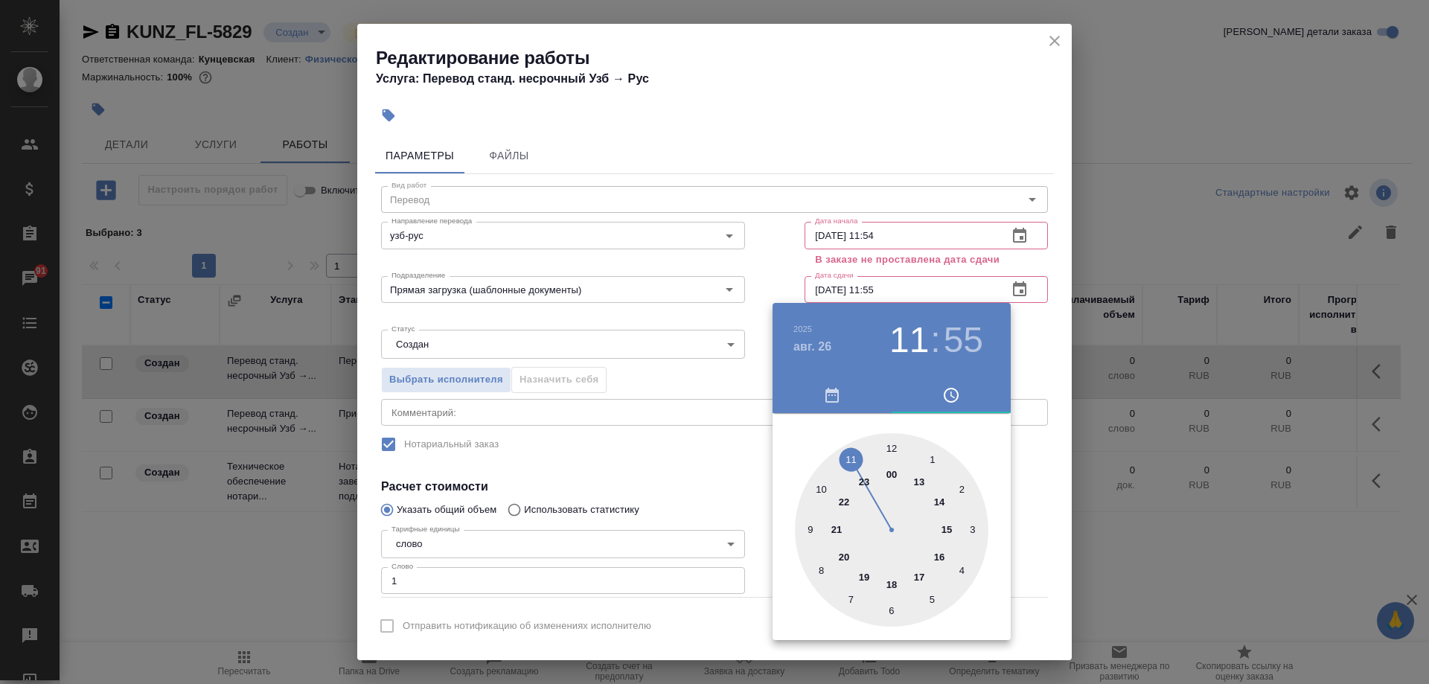
click at [890, 444] on div at bounding box center [892, 530] width 194 height 194
click at [919, 335] on h3 "12" at bounding box center [909, 340] width 39 height 42
click at [851, 461] on div at bounding box center [892, 530] width 194 height 194
click at [890, 447] on div at bounding box center [892, 530] width 194 height 194
click at [1049, 456] on div at bounding box center [714, 342] width 1429 height 684
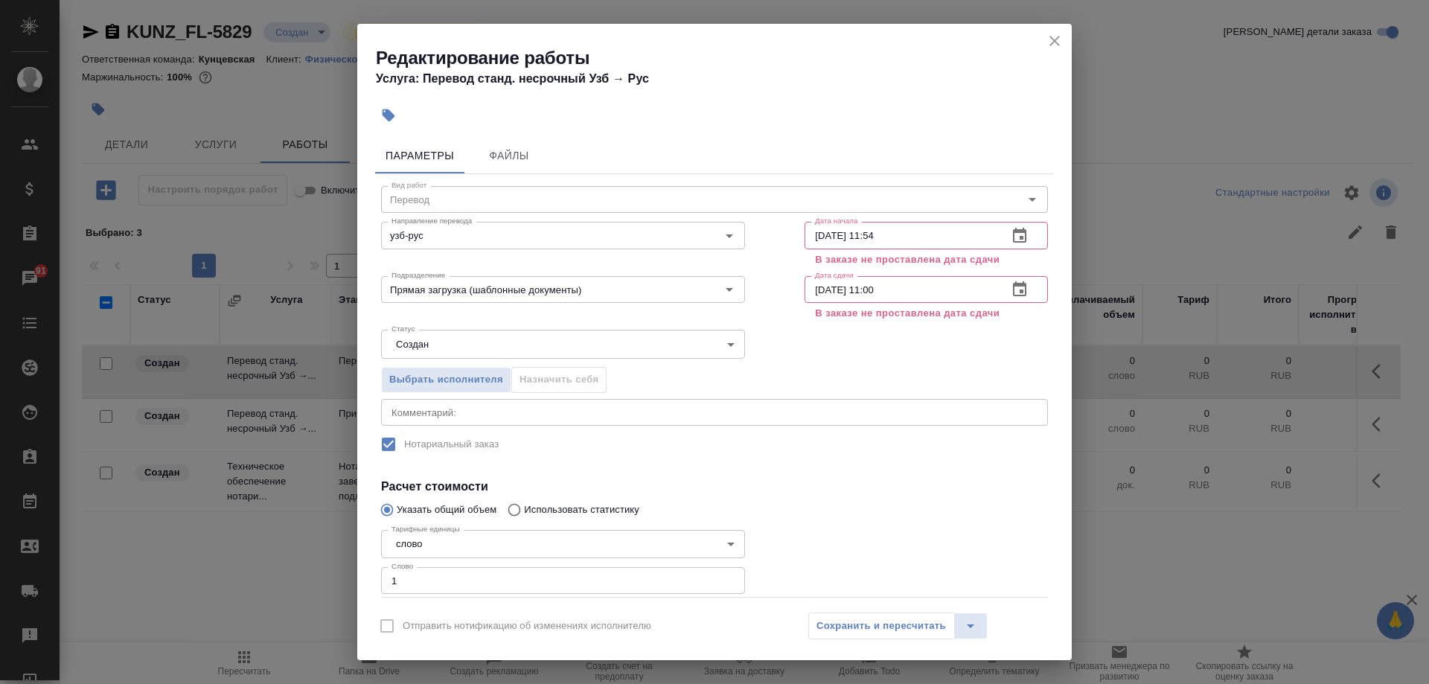
click at [904, 625] on div "Сохранить и пересчитать" at bounding box center [897, 626] width 179 height 27
click at [1058, 47] on icon "close" at bounding box center [1055, 41] width 18 height 18
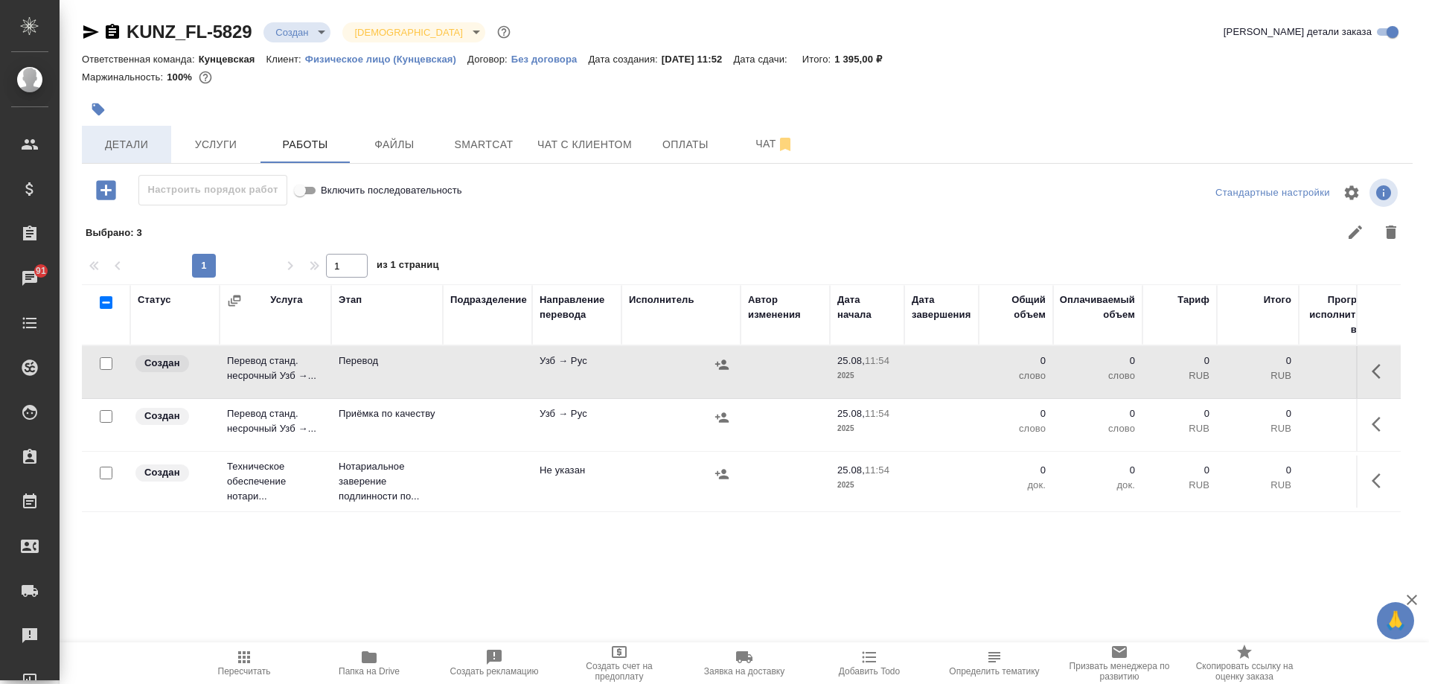
click at [128, 144] on span "Детали" at bounding box center [126, 144] width 71 height 19
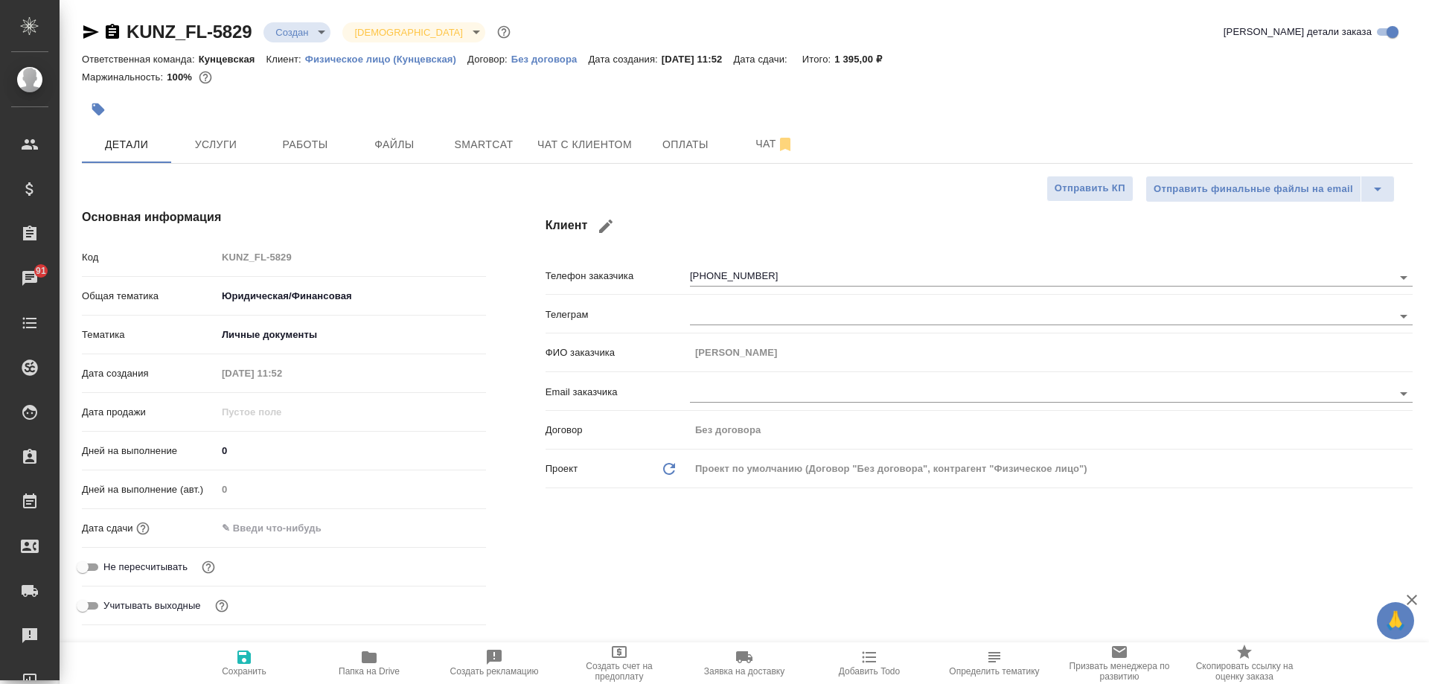
click at [261, 543] on div "Дата сдачи" at bounding box center [284, 534] width 404 height 39
click at [260, 532] on input "text" at bounding box center [282, 528] width 130 height 22
click at [444, 523] on icon "button" at bounding box center [442, 527] width 13 height 15
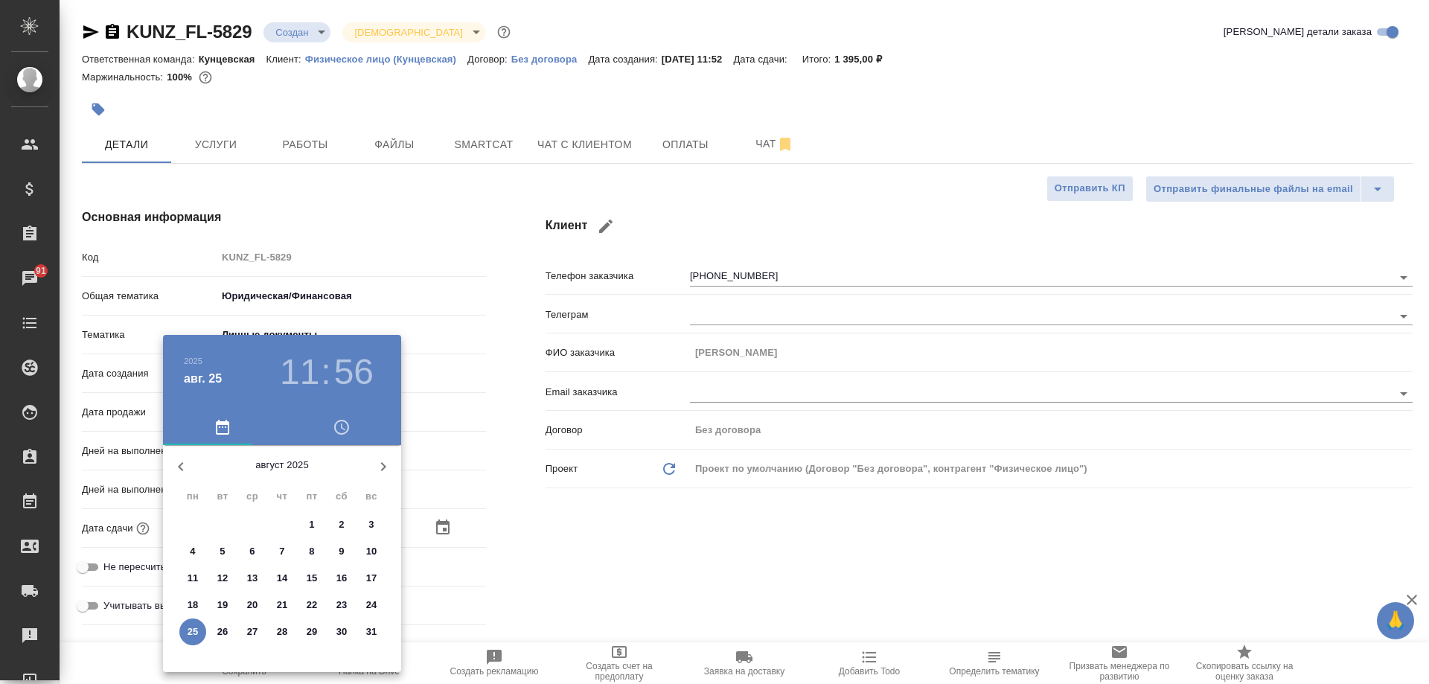
click at [224, 626] on p "26" at bounding box center [222, 632] width 11 height 15
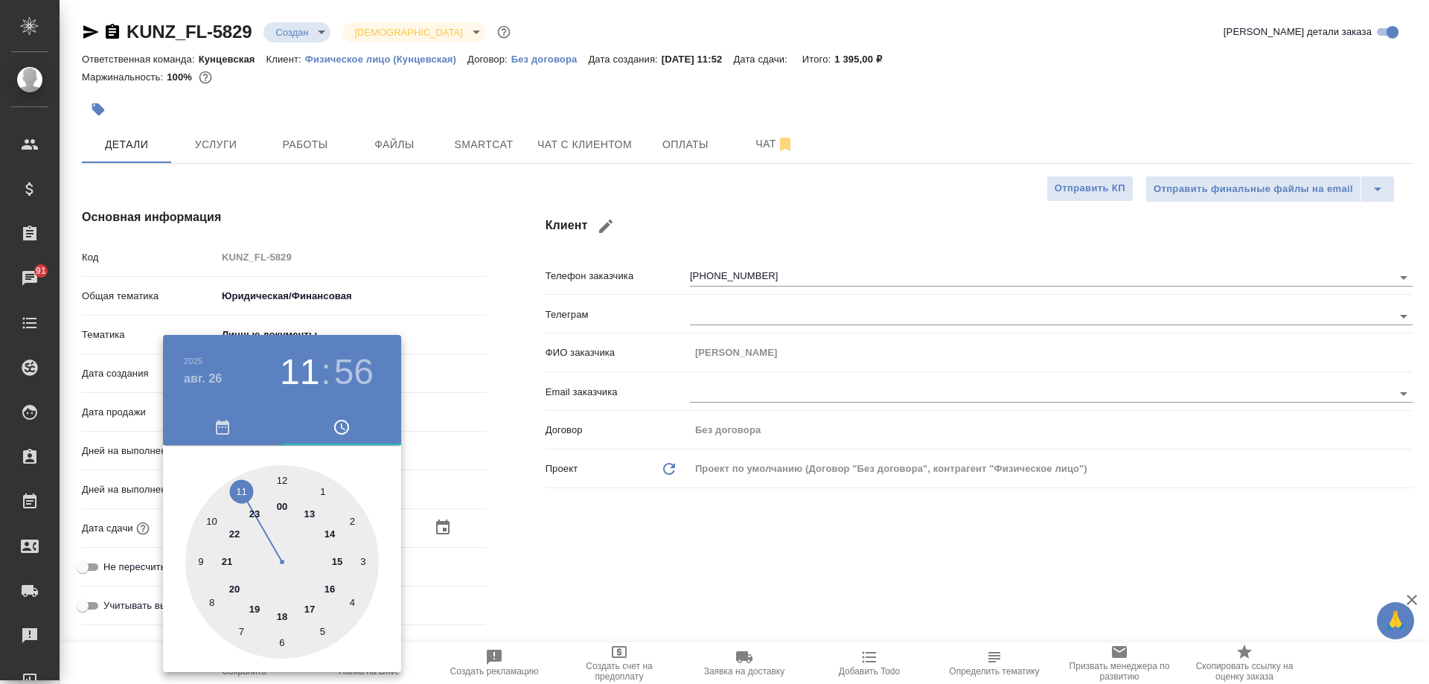
click at [280, 479] on div at bounding box center [282, 562] width 194 height 194
click at [474, 378] on div at bounding box center [714, 342] width 1429 height 684
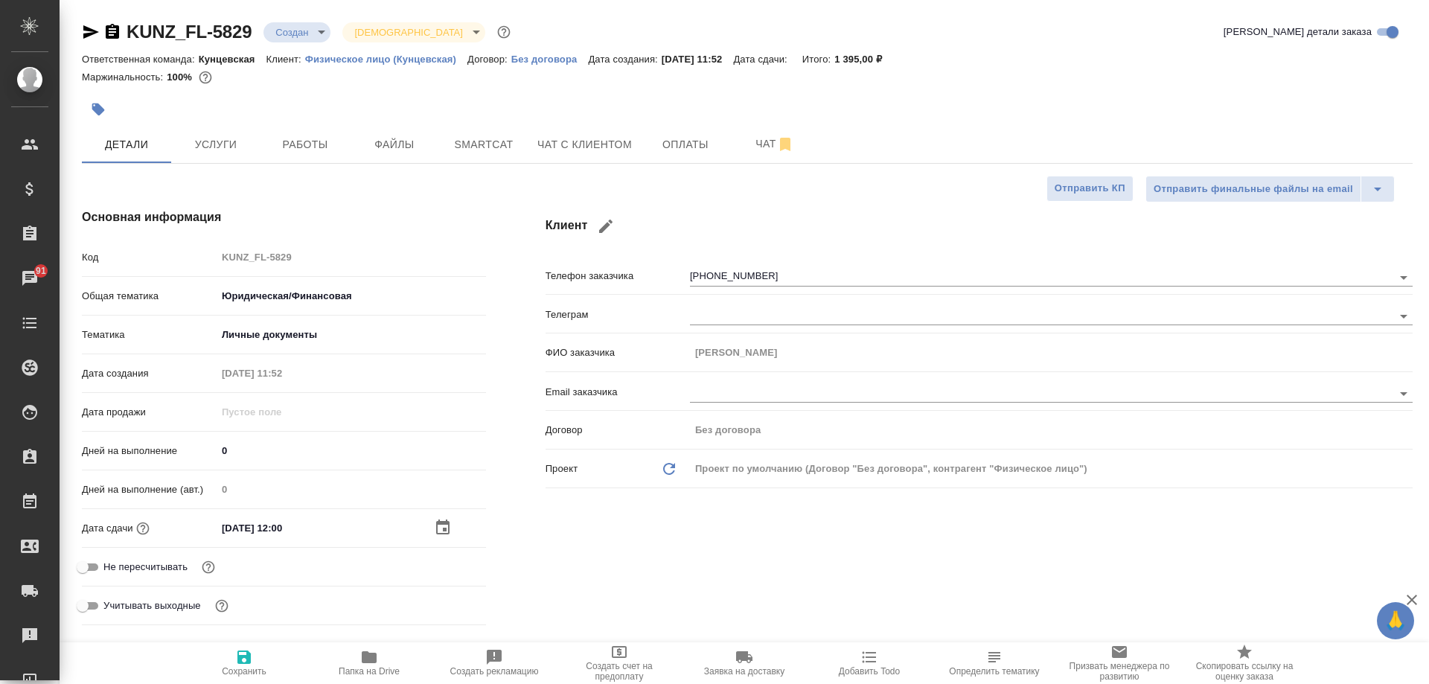
click at [267, 657] on span "Сохранить" at bounding box center [244, 662] width 107 height 28
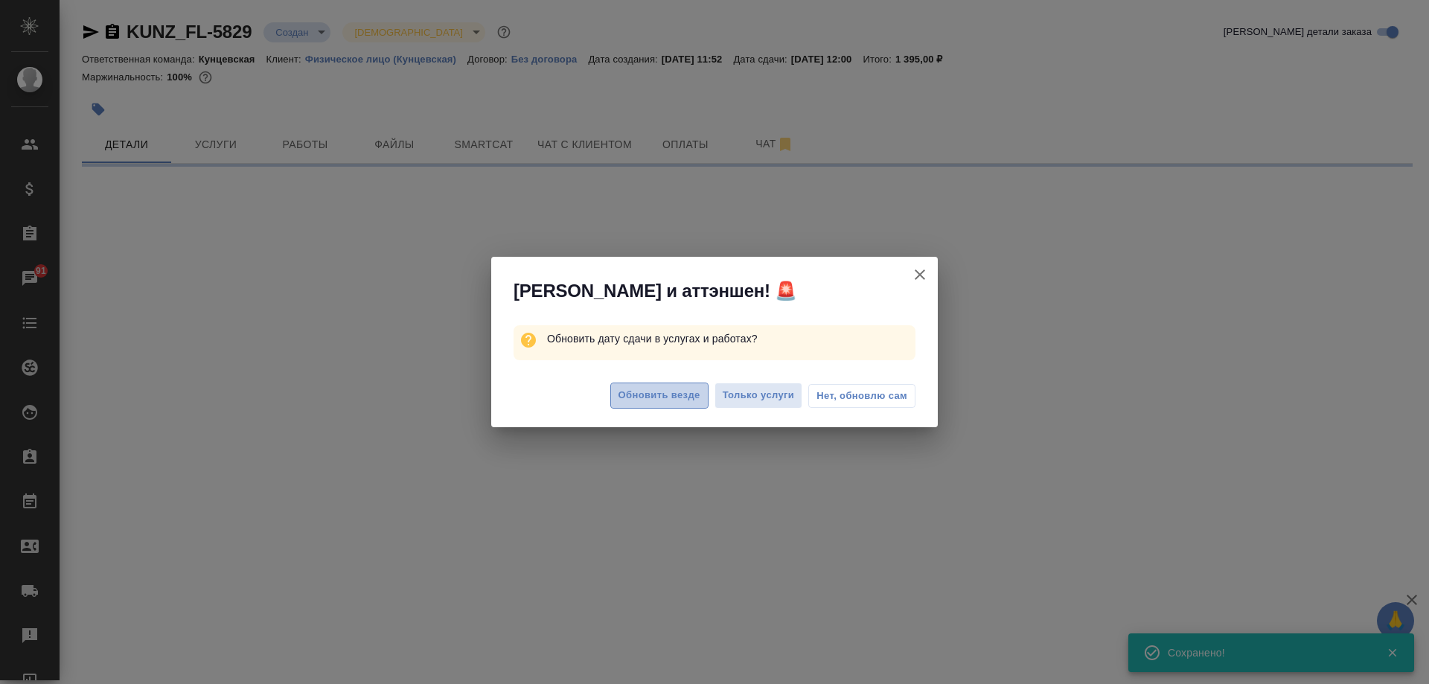
click at [669, 398] on span "Обновить везде" at bounding box center [660, 395] width 82 height 17
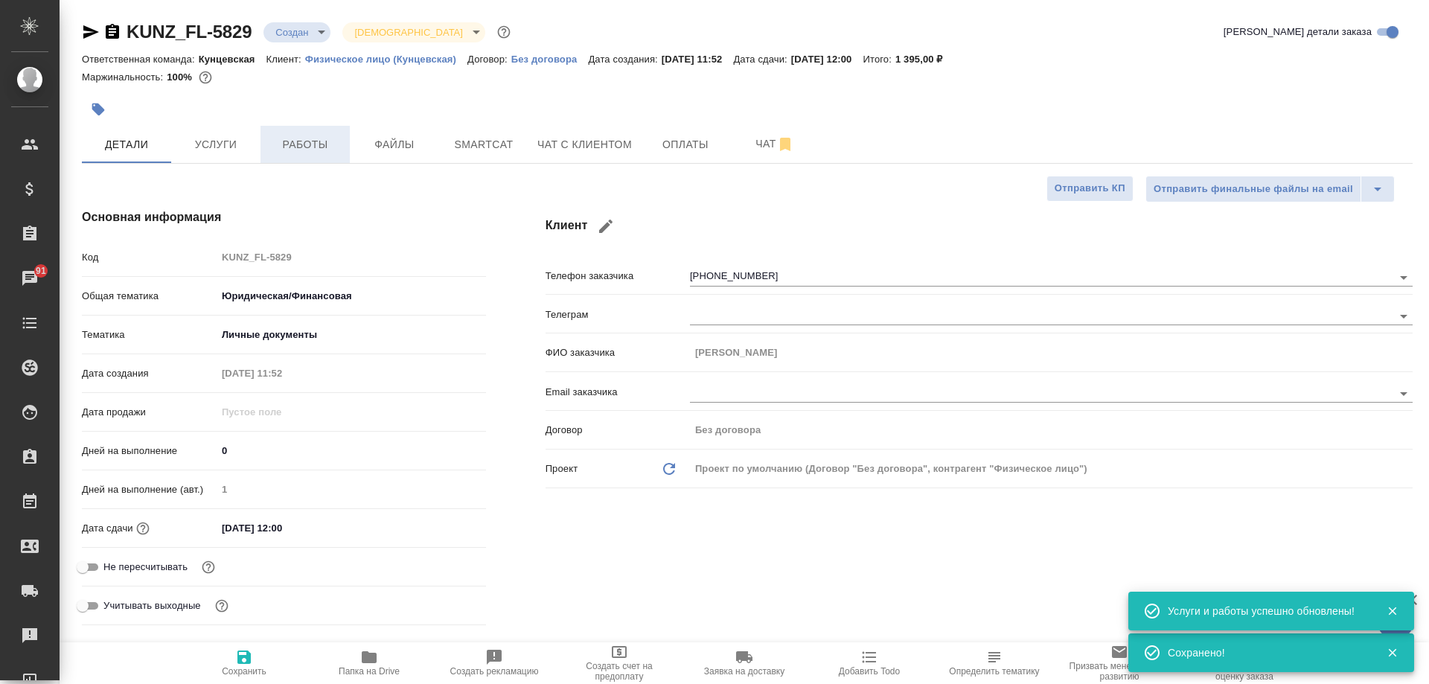
click at [286, 137] on span "Работы" at bounding box center [304, 144] width 71 height 19
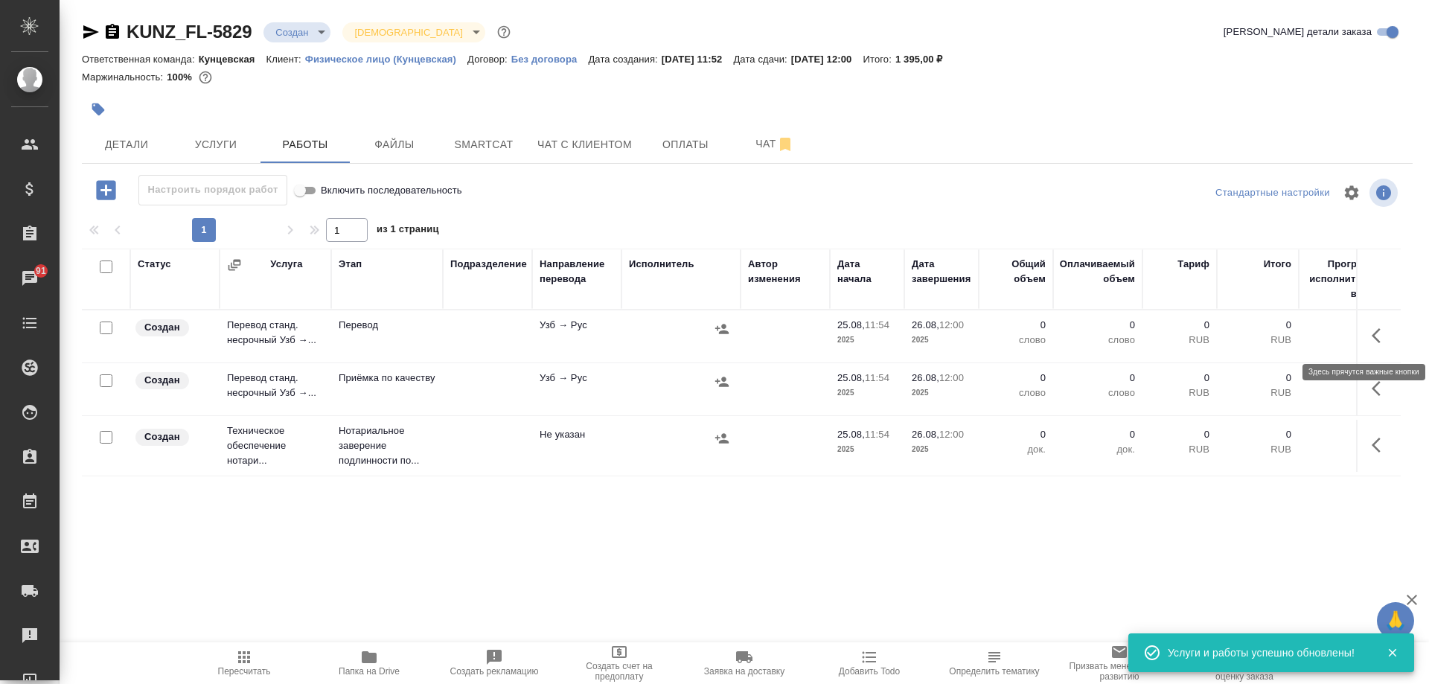
click at [1382, 332] on icon "button" at bounding box center [1381, 336] width 18 height 18
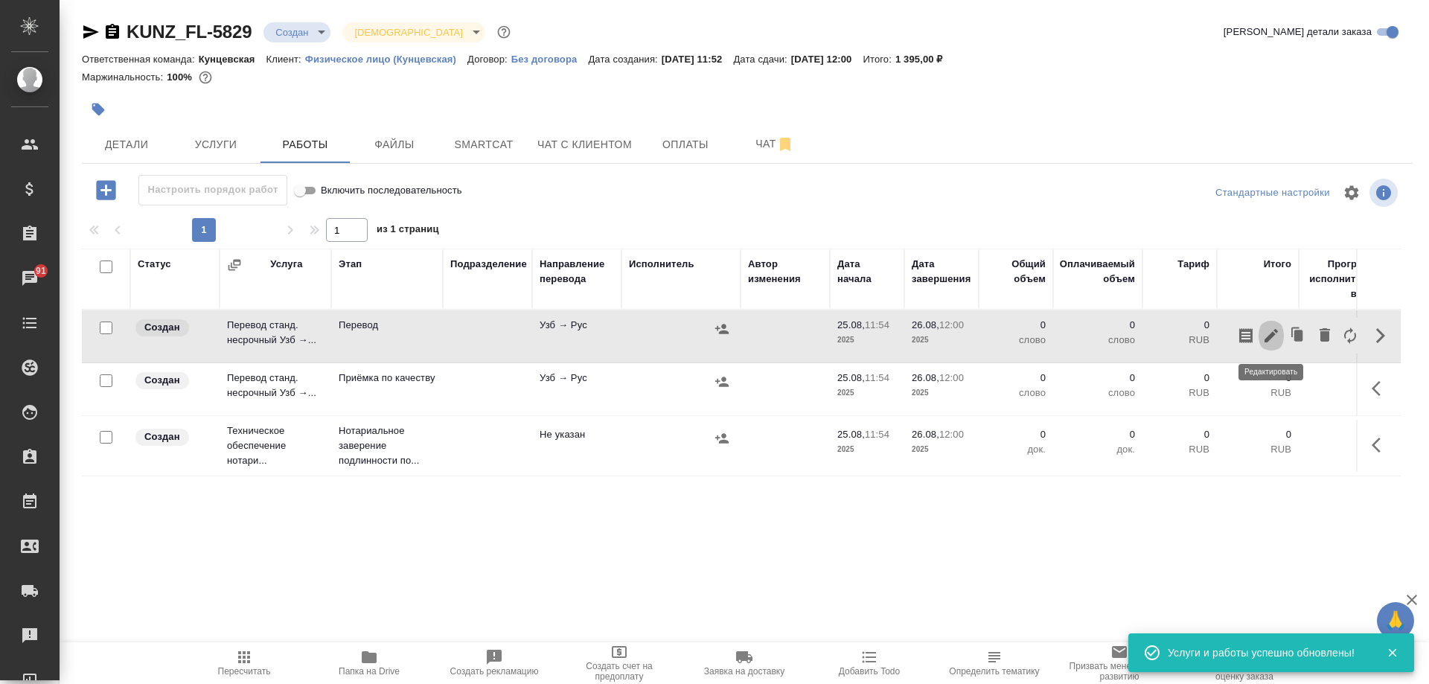
click at [1279, 332] on icon "button" at bounding box center [1271, 336] width 18 height 18
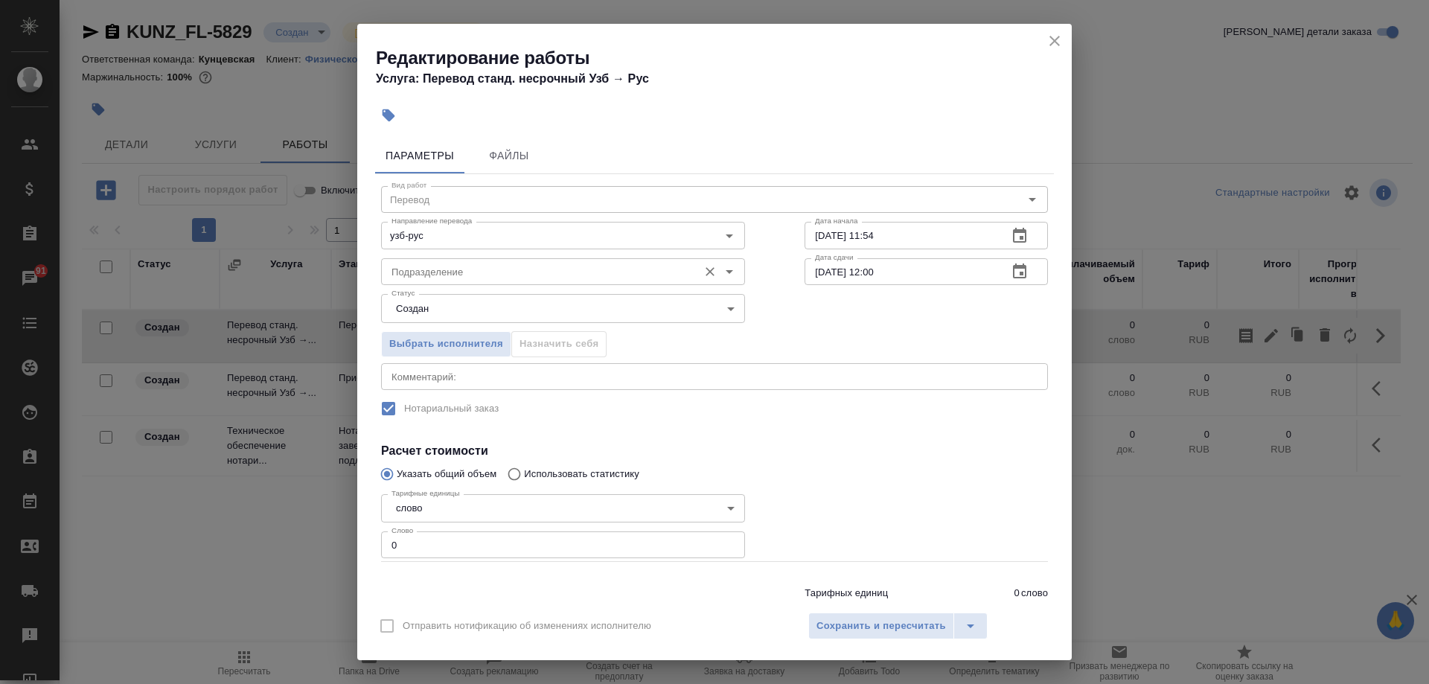
click at [481, 281] on input "Подразделение" at bounding box center [538, 272] width 305 height 18
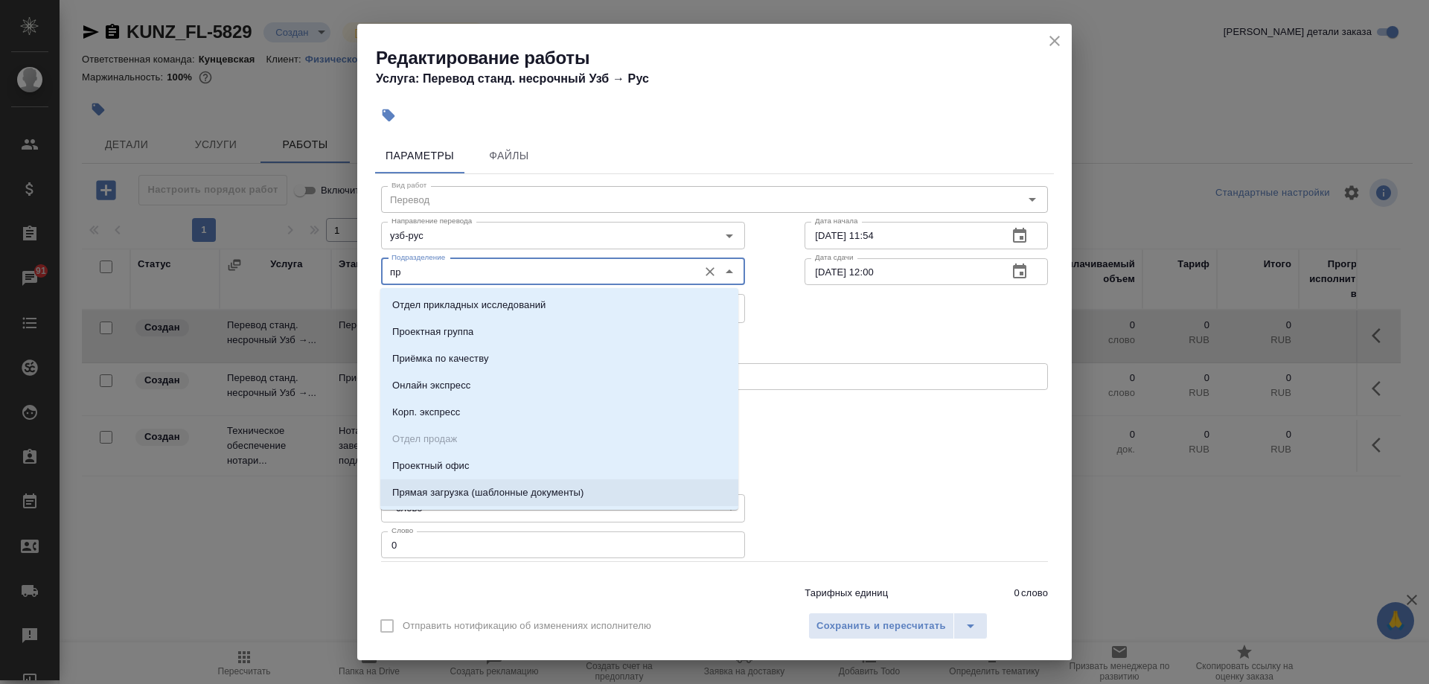
click at [509, 499] on p "Прямая загрузка (шаблонные документы)" at bounding box center [487, 492] width 191 height 15
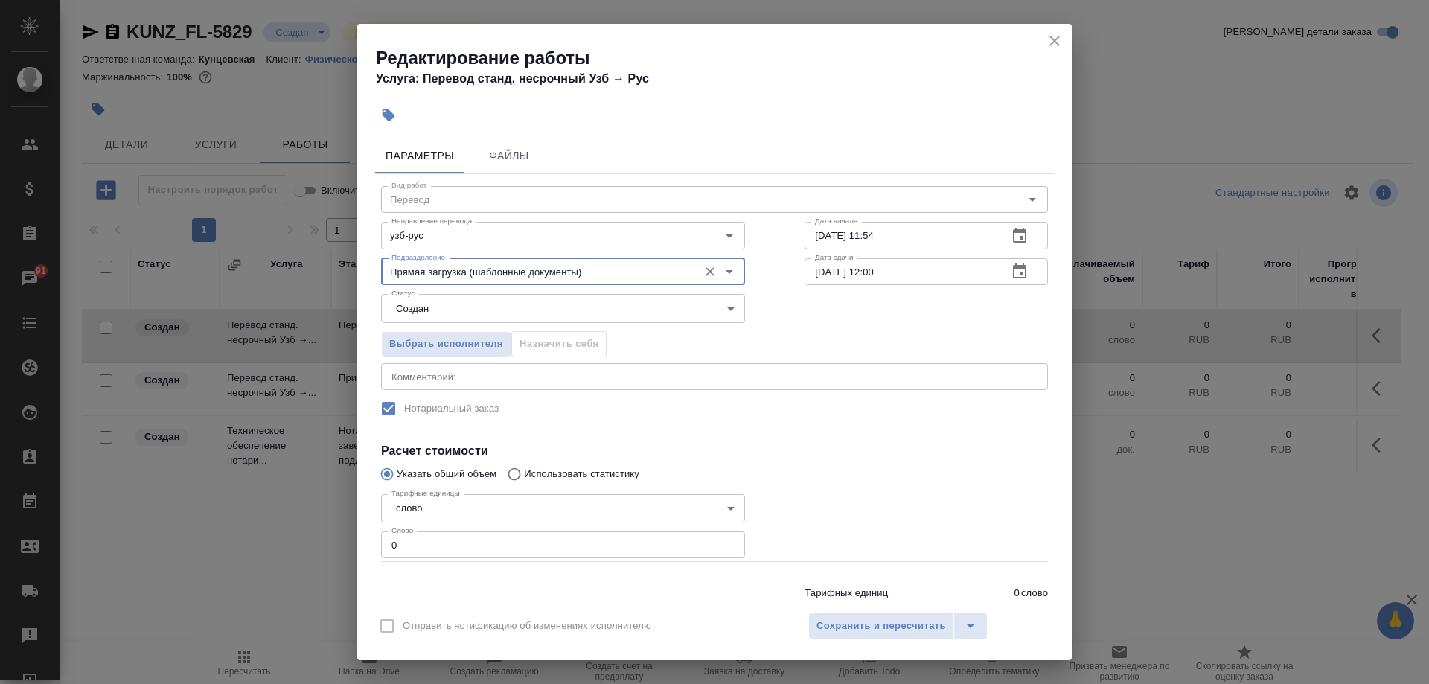
click at [1013, 273] on icon "button" at bounding box center [1019, 271] width 13 height 15
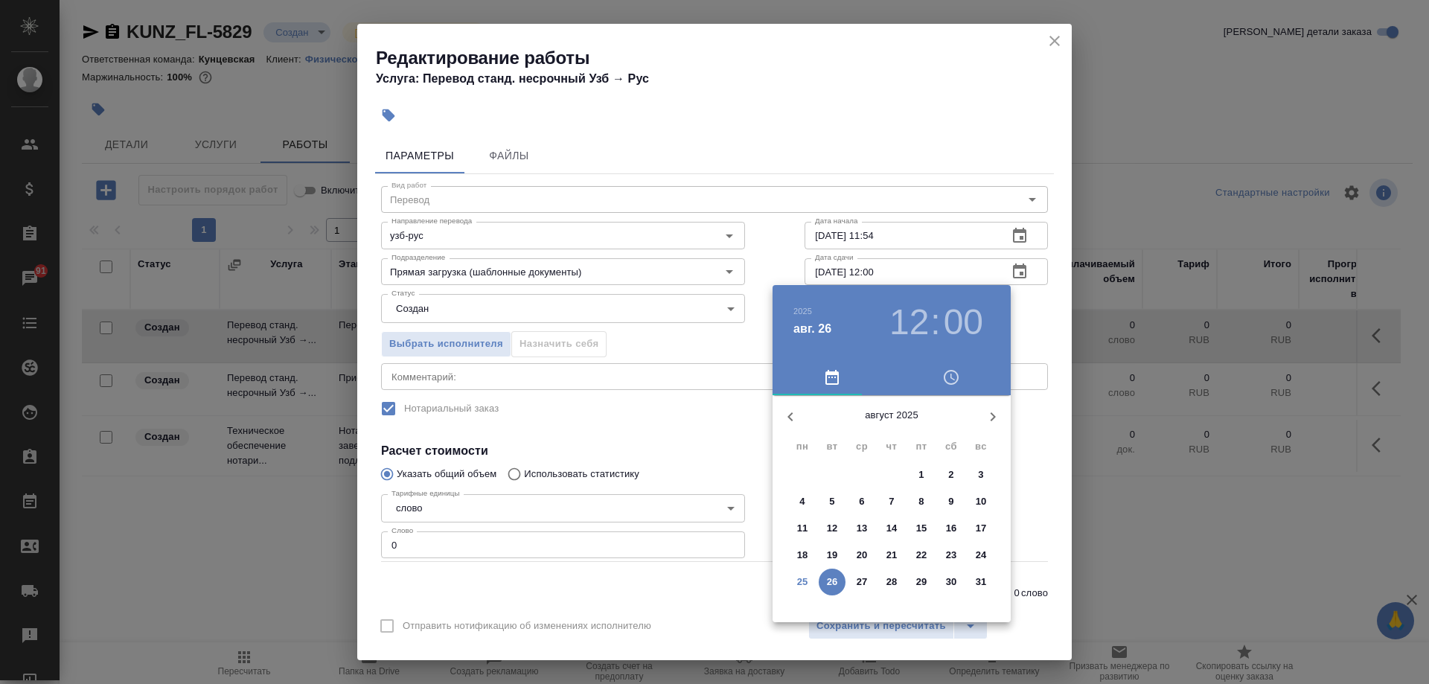
click at [840, 581] on span "26" at bounding box center [832, 582] width 27 height 15
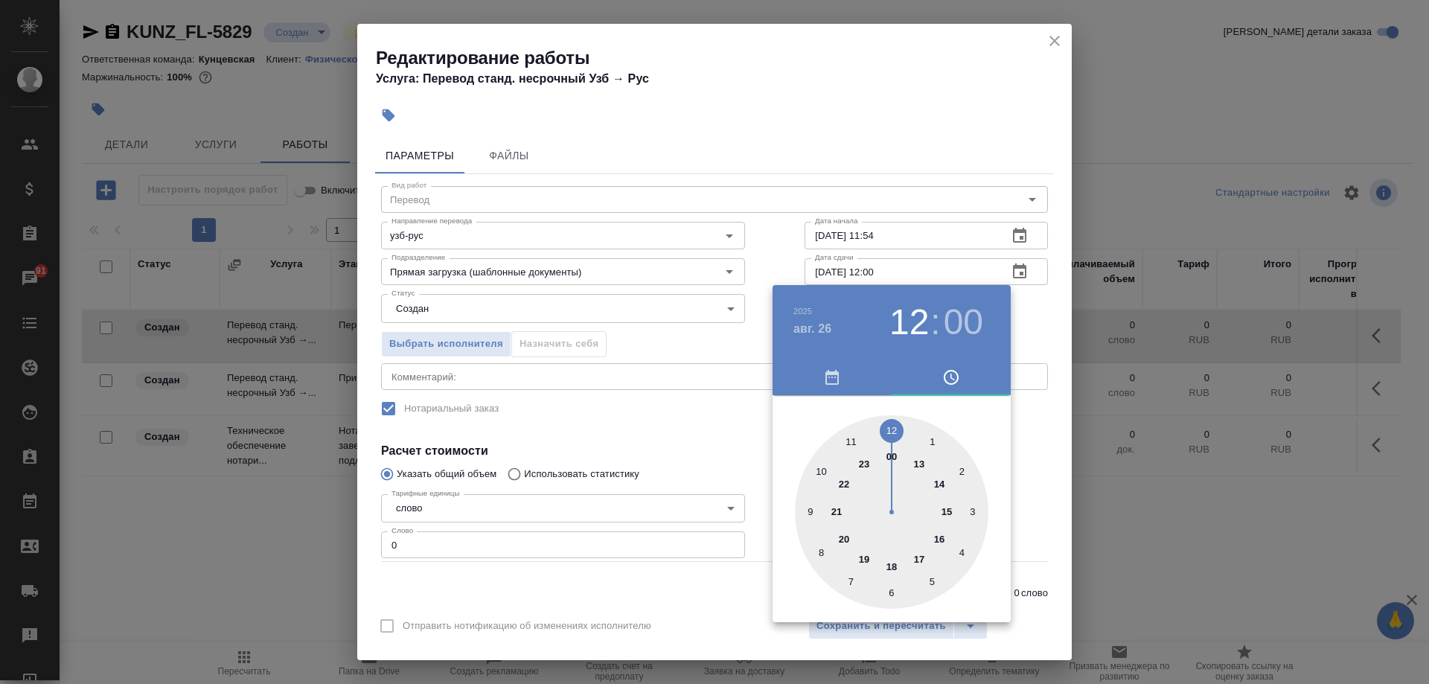
click at [851, 444] on div at bounding box center [892, 512] width 194 height 194
click at [887, 430] on div at bounding box center [892, 512] width 194 height 194
click at [893, 427] on div at bounding box center [892, 512] width 194 height 194
click at [561, 546] on div at bounding box center [714, 342] width 1429 height 684
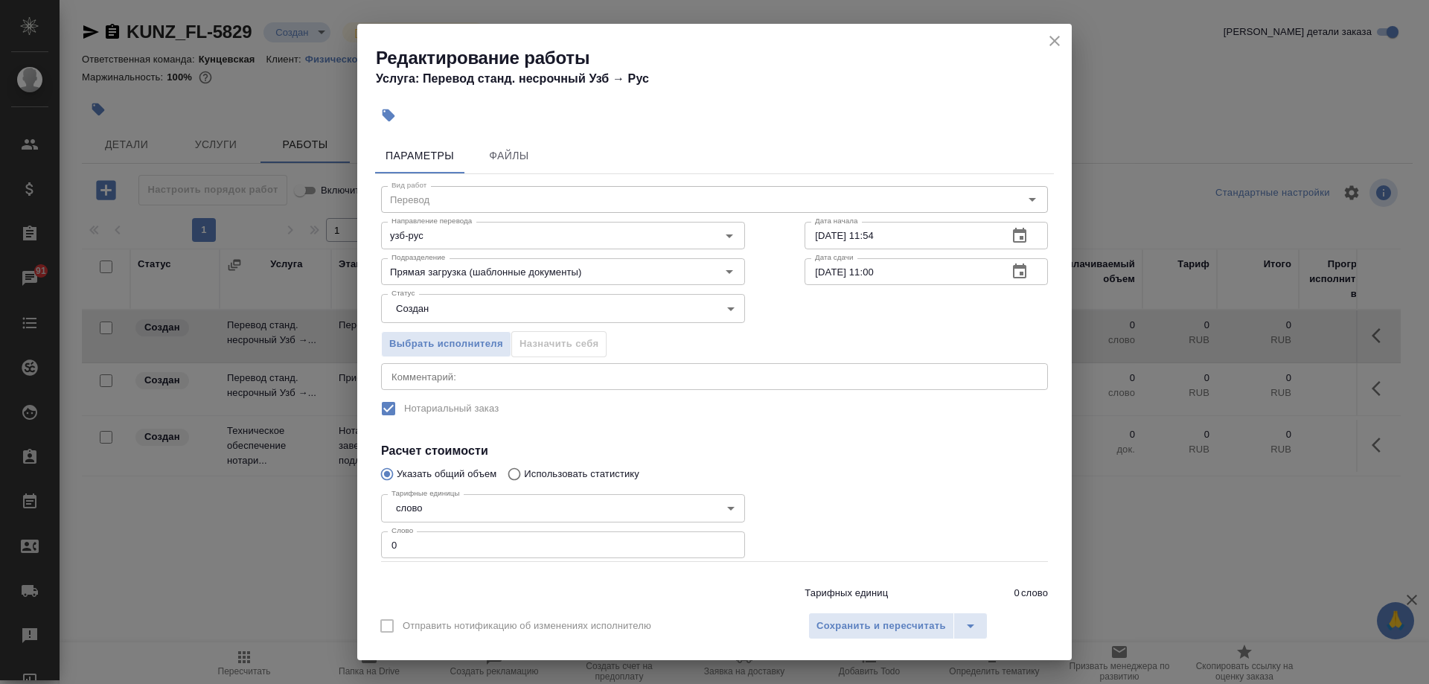
click at [561, 545] on div "2025 авг. 26 11 : 00 00 05 10 15 20 25 30 35 40 45 50 55" at bounding box center [714, 342] width 1429 height 684
click at [542, 547] on input "0" at bounding box center [563, 544] width 364 height 27
click at [879, 633] on span "Сохранить и пересчитать" at bounding box center [882, 626] width 130 height 17
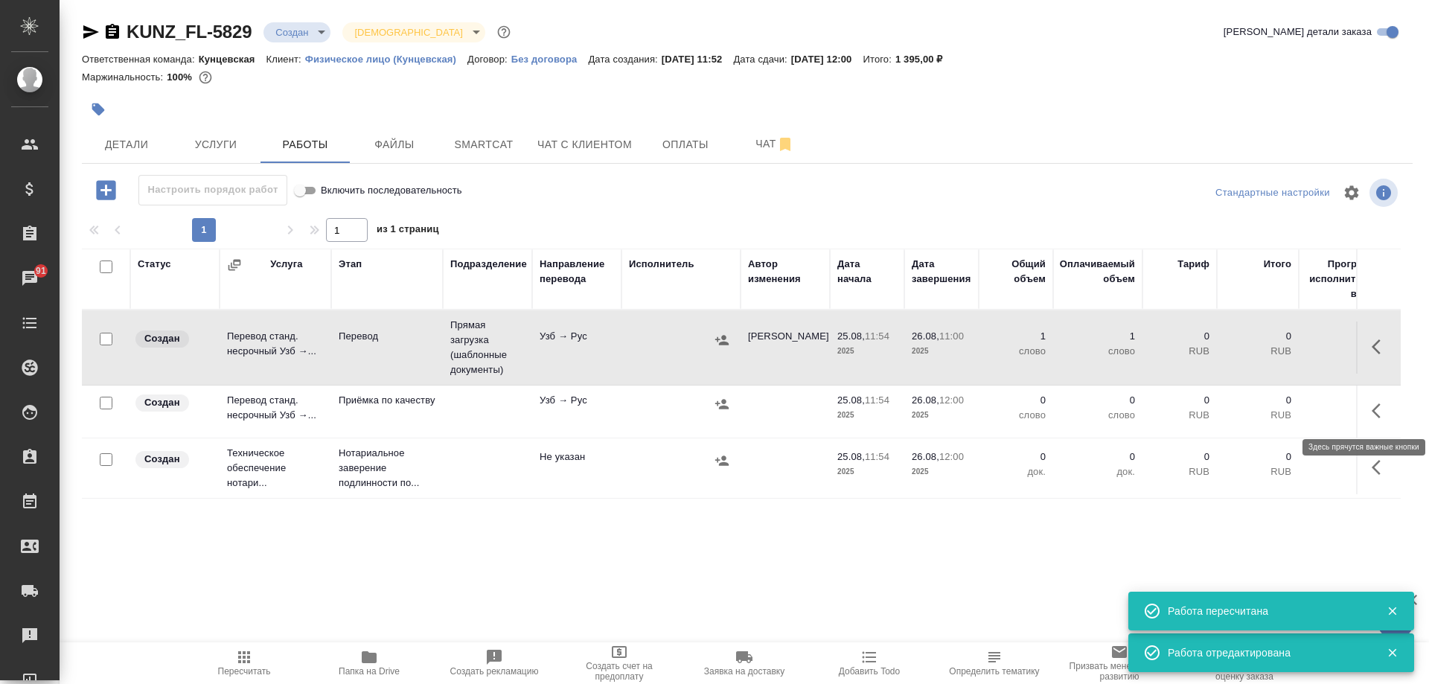
click at [1376, 411] on icon "button" at bounding box center [1381, 411] width 18 height 18
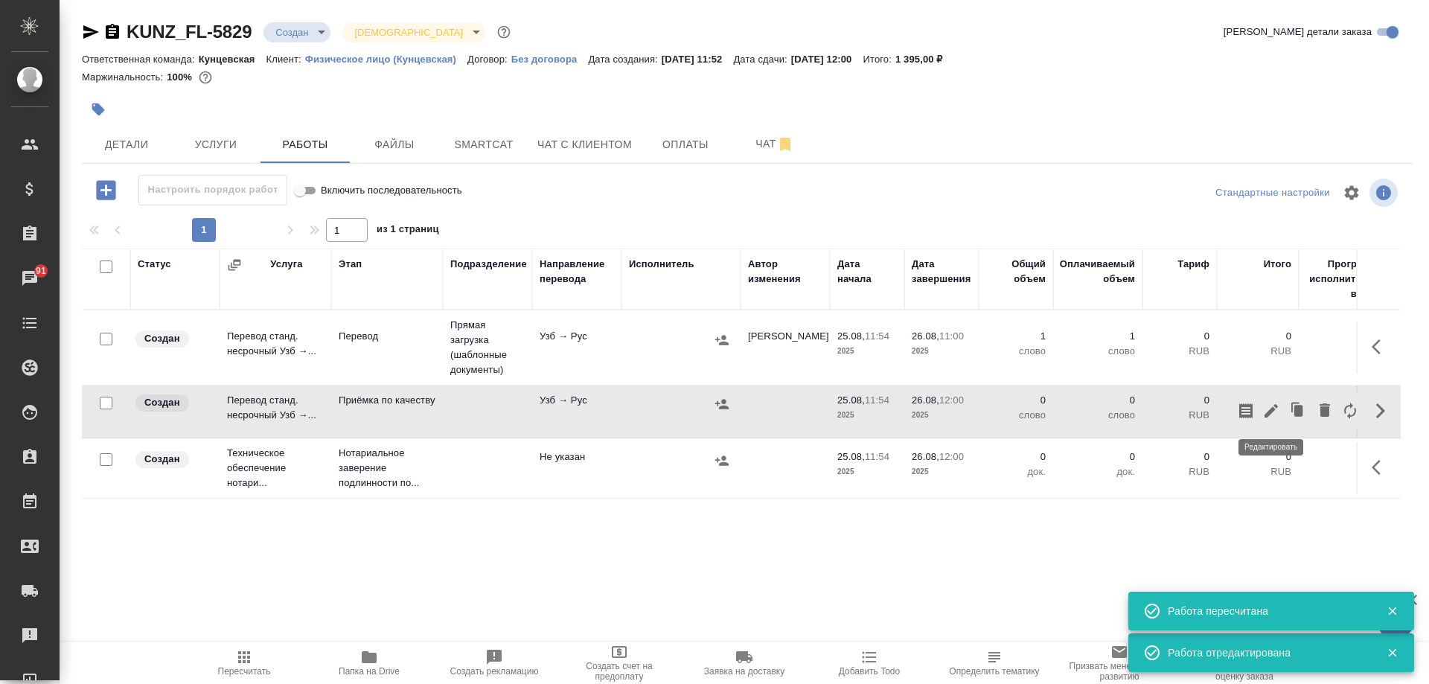
click at [1272, 403] on icon "button" at bounding box center [1271, 411] width 18 height 18
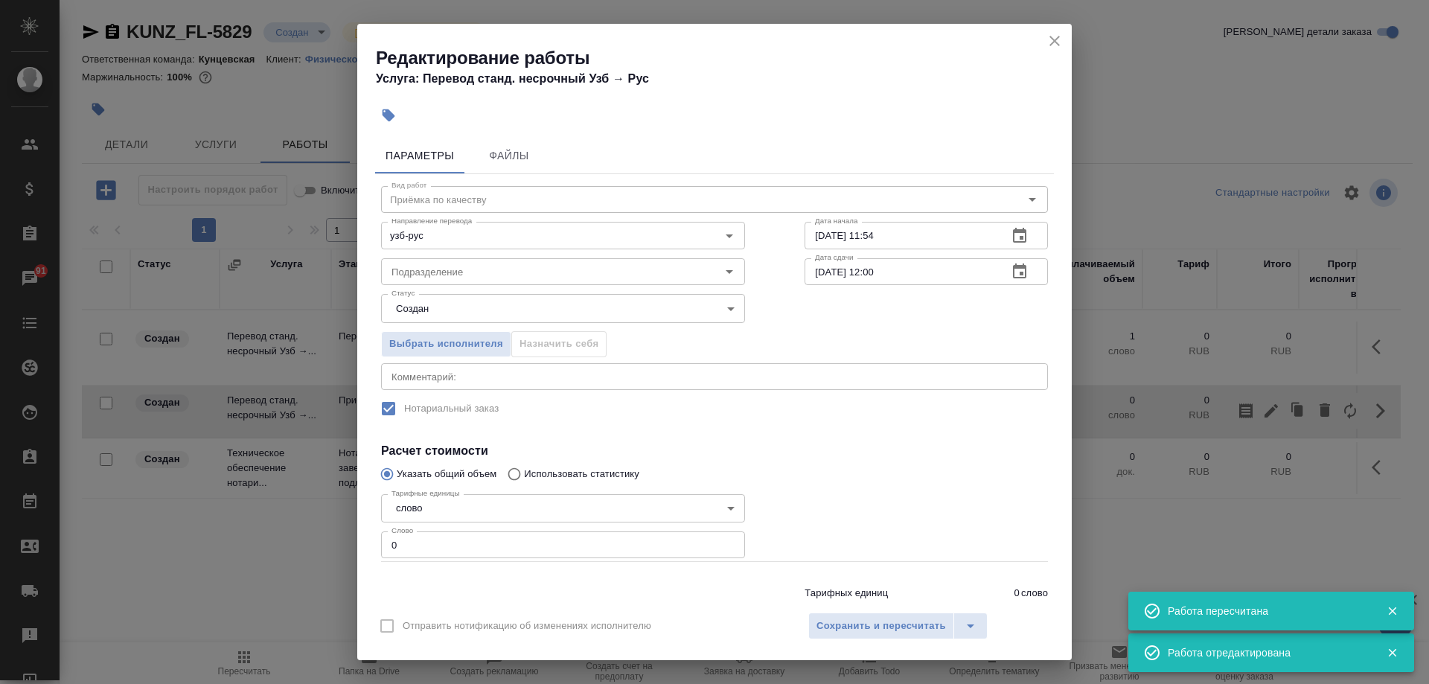
click at [892, 237] on input "25.08.2025 11:54" at bounding box center [900, 235] width 191 height 27
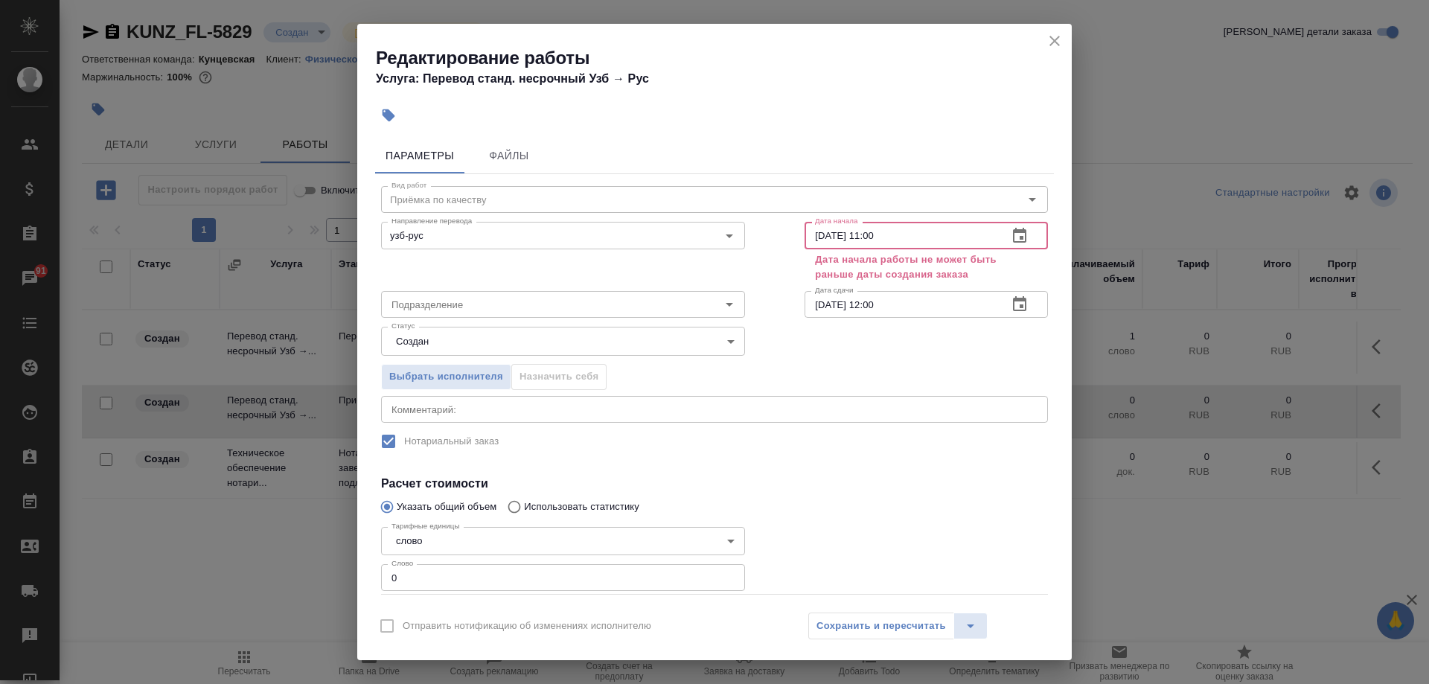
click at [818, 236] on input "25.08.2025 11:00" at bounding box center [900, 235] width 191 height 27
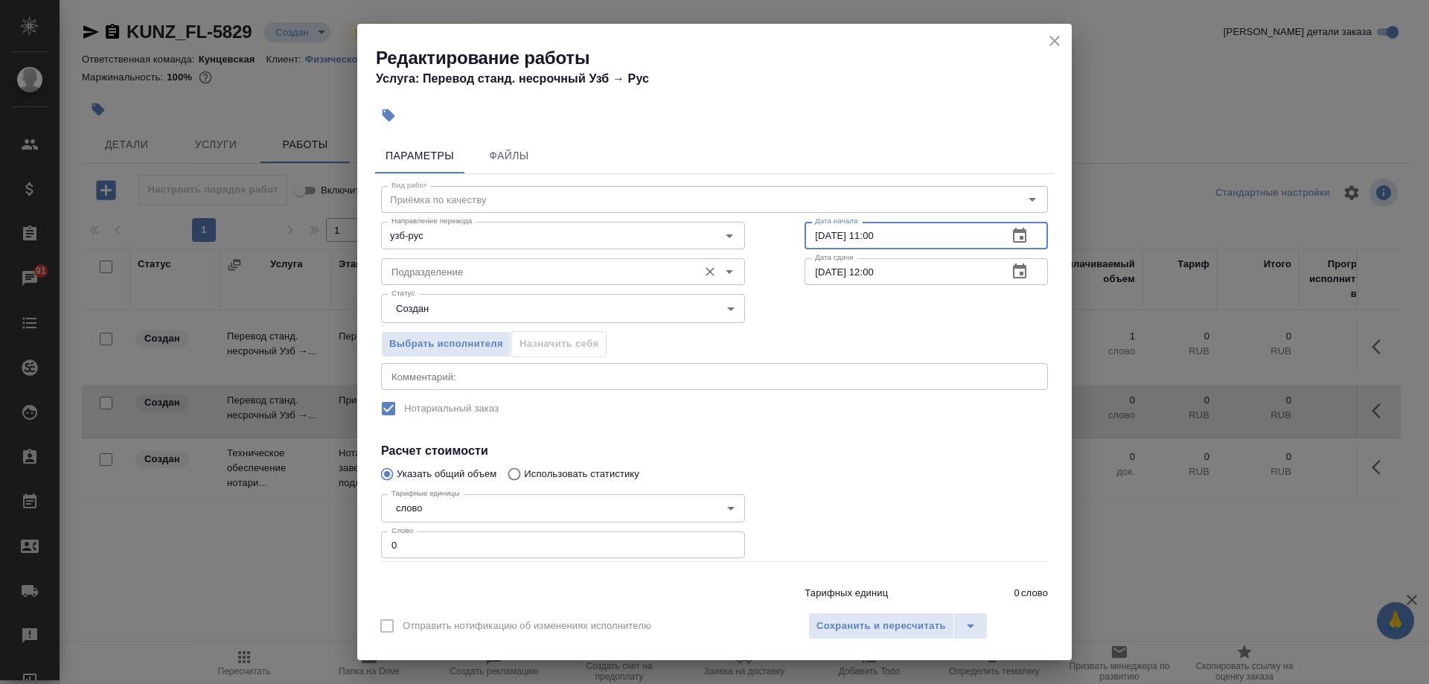
click at [610, 266] on input "Подразделение" at bounding box center [538, 272] width 305 height 18
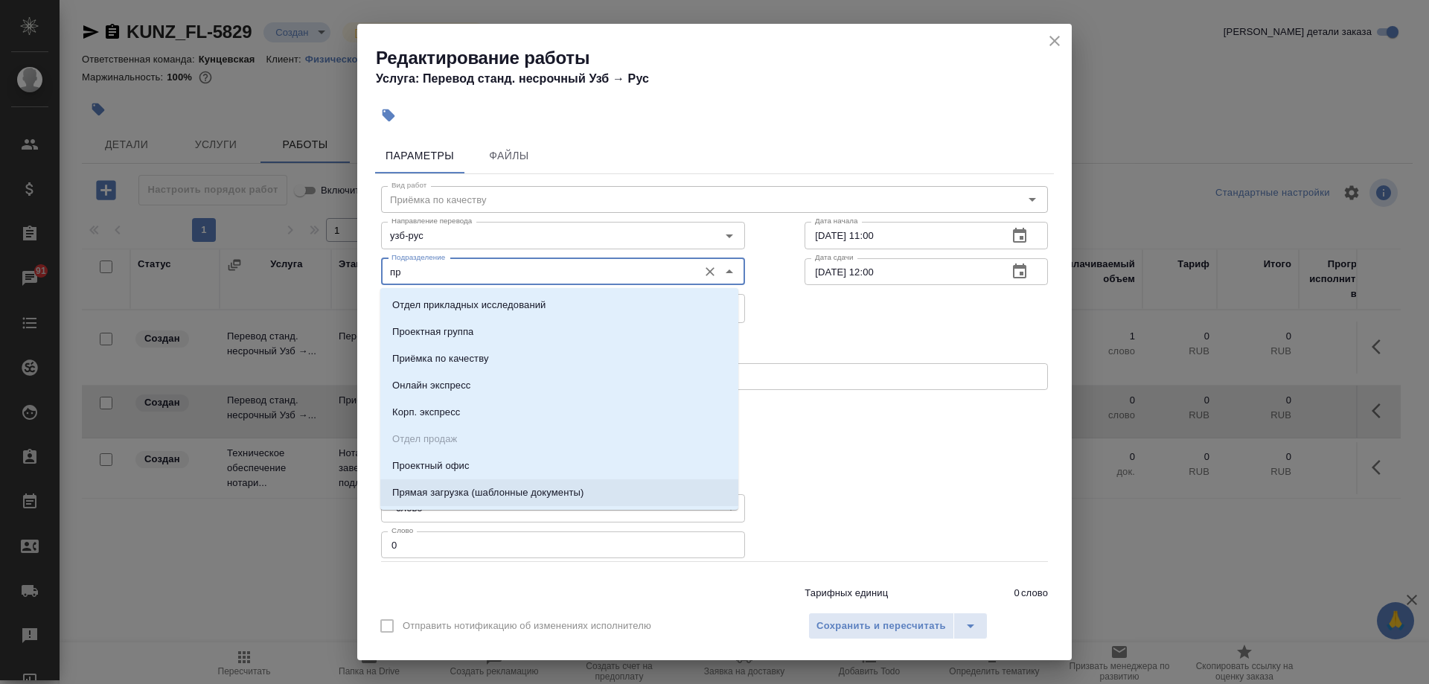
click at [511, 492] on p "Прямая загрузка (шаблонные документы)" at bounding box center [487, 492] width 191 height 15
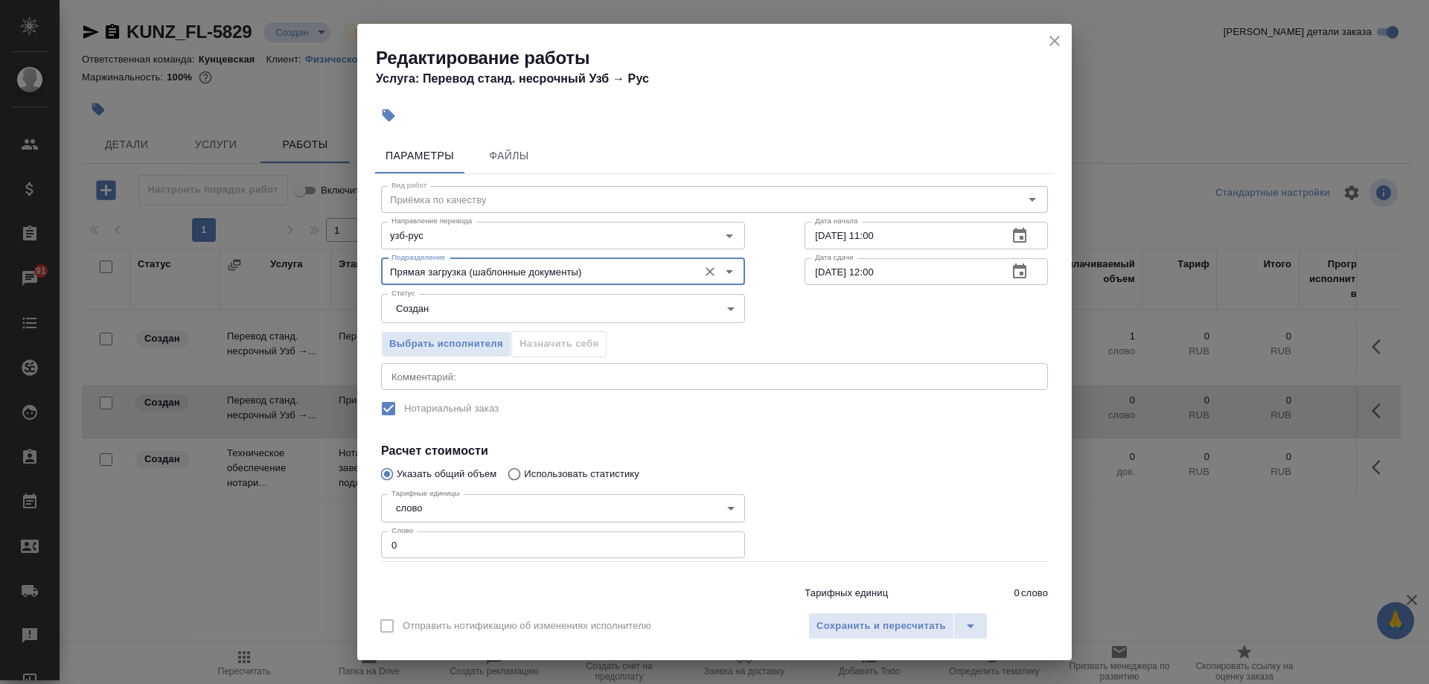
click at [497, 537] on input "0" at bounding box center [563, 544] width 364 height 27
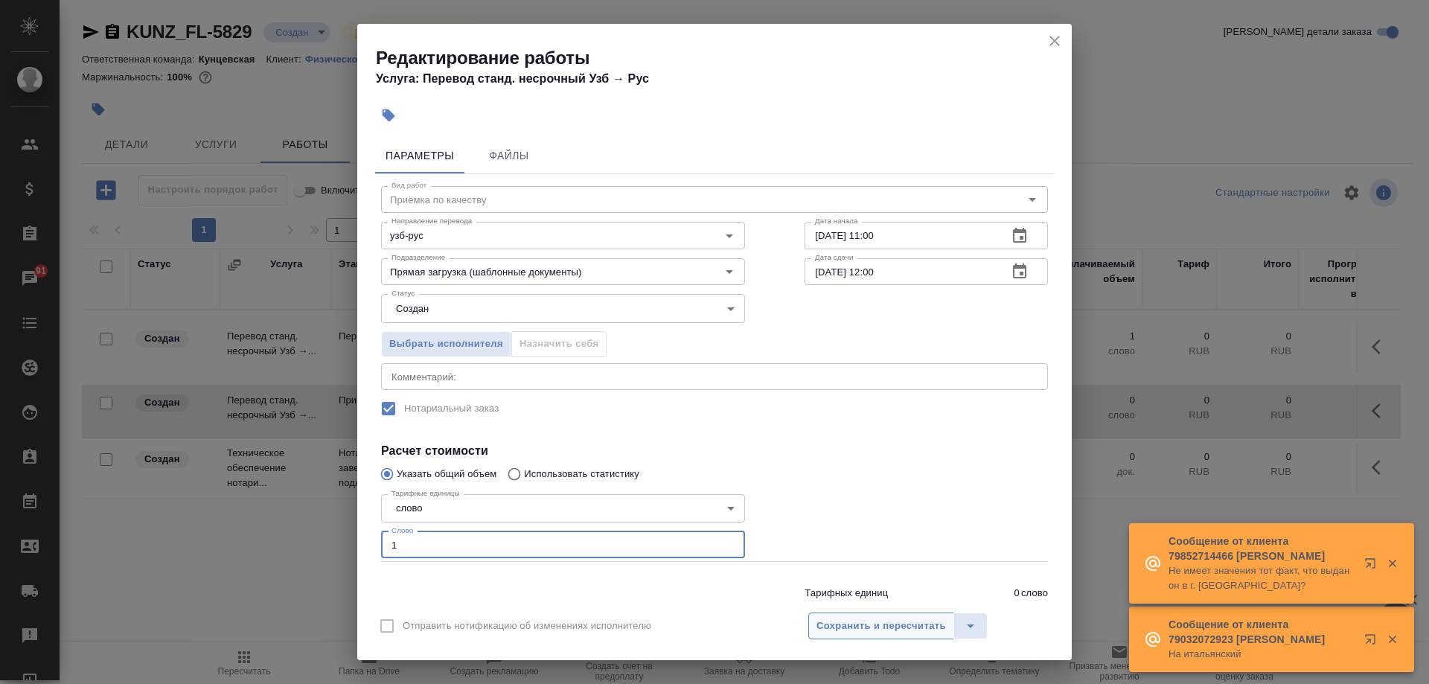
click at [904, 616] on button "Сохранить и пересчитать" at bounding box center [881, 626] width 146 height 27
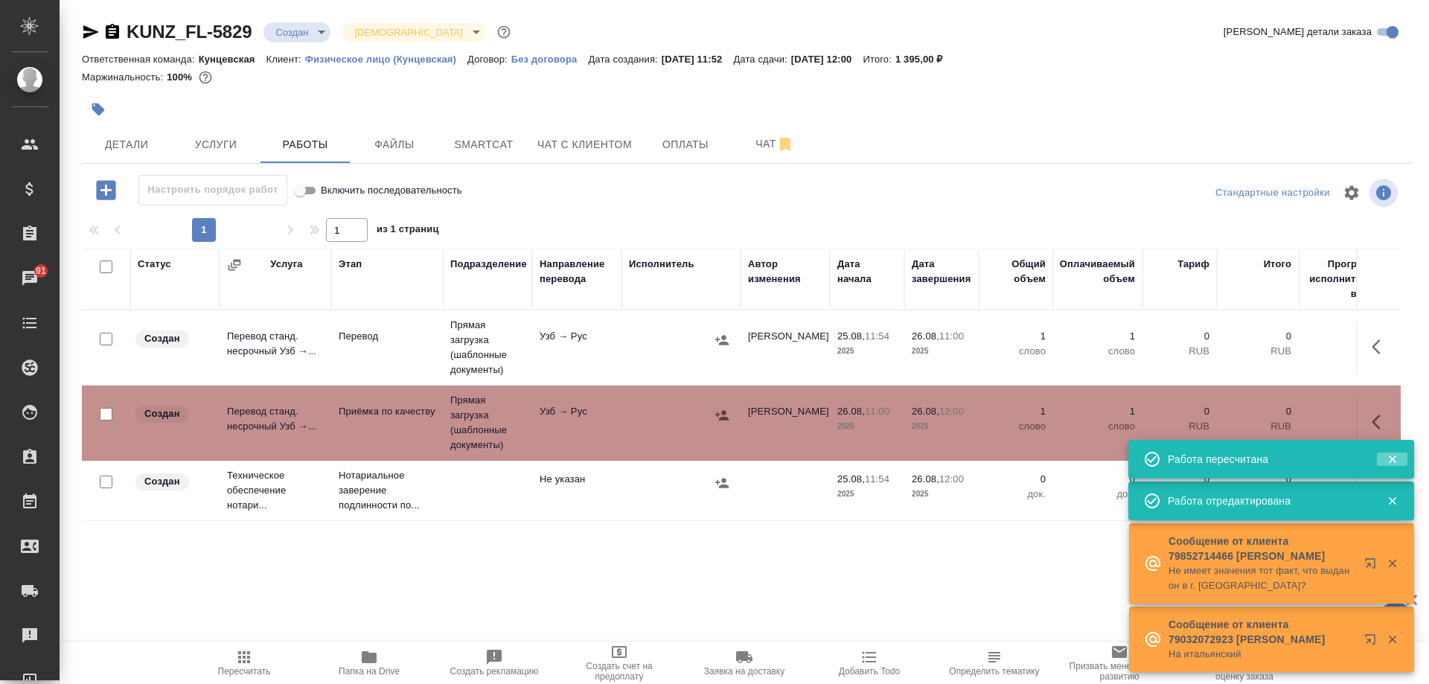
click at [1393, 465] on icon "button" at bounding box center [1392, 459] width 13 height 13
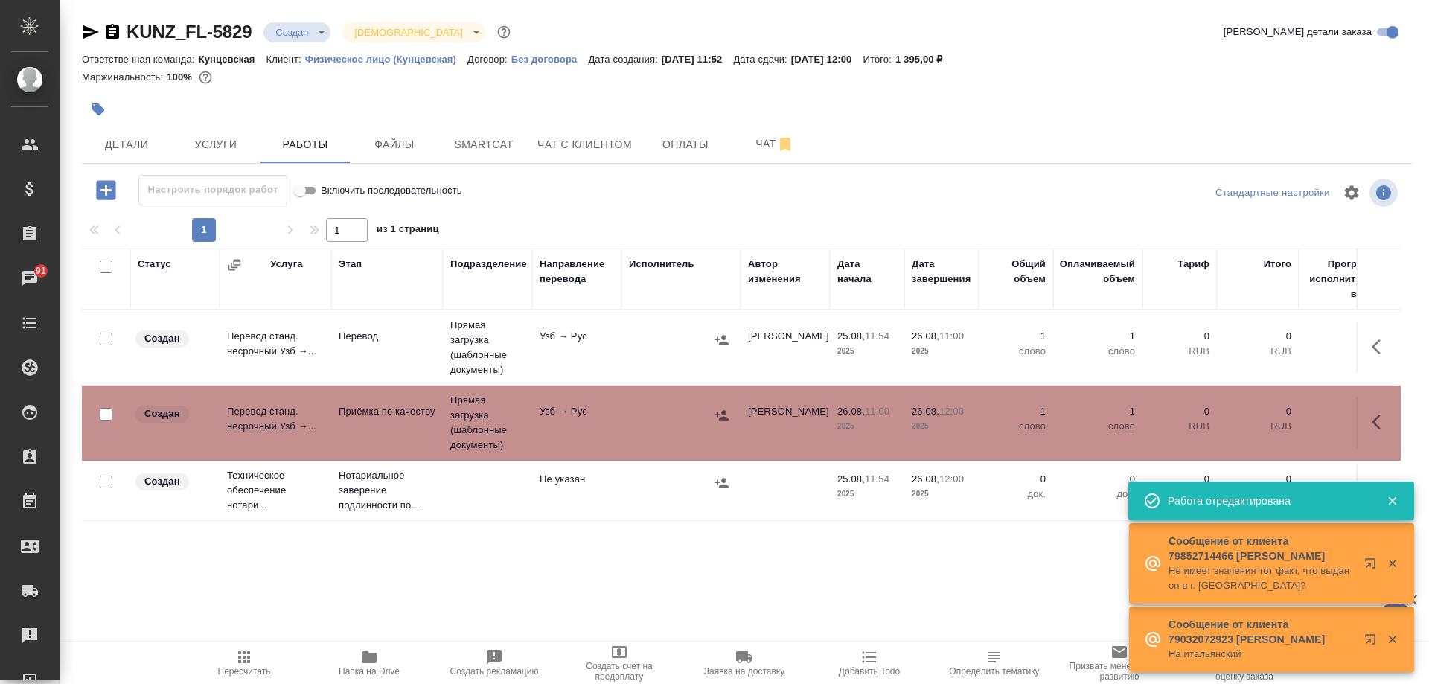
click at [1394, 493] on div at bounding box center [1386, 501] width 44 height 21
click at [1389, 505] on icon "button" at bounding box center [1392, 501] width 8 height 8
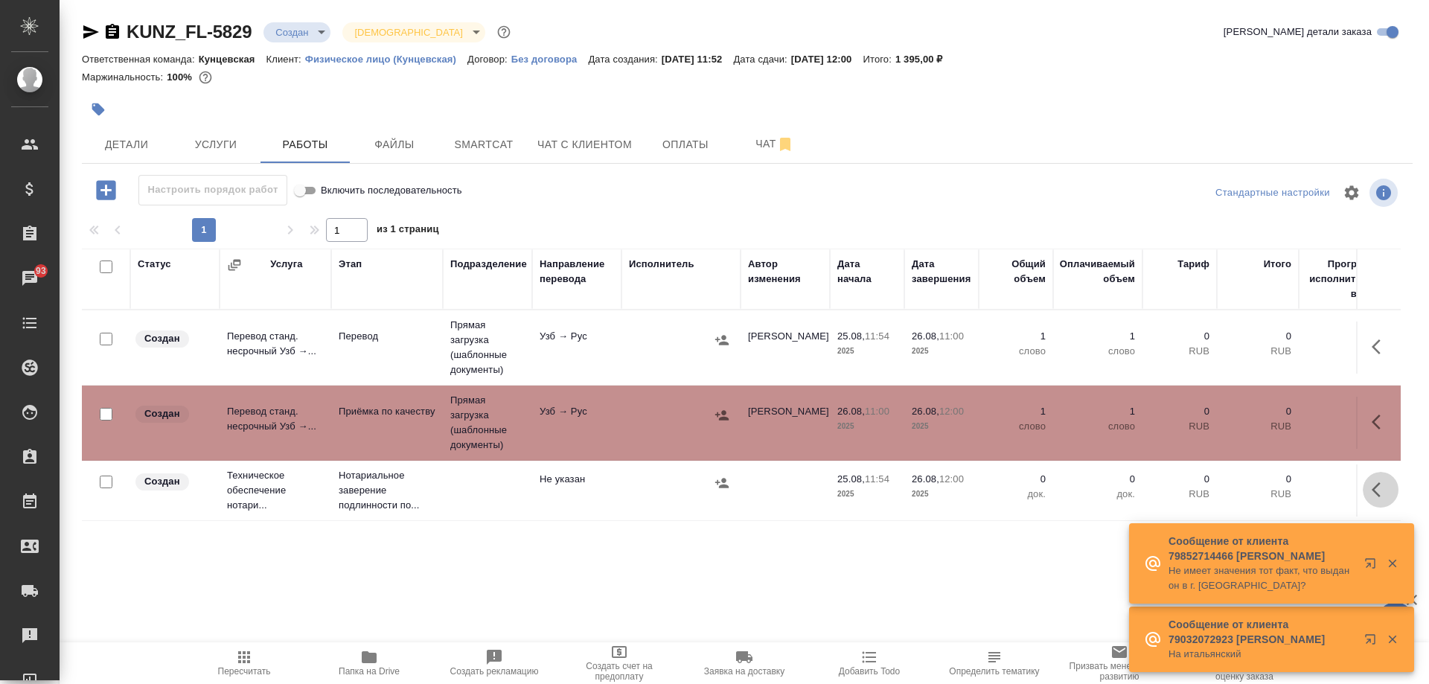
click at [1385, 491] on icon "button" at bounding box center [1381, 490] width 18 height 18
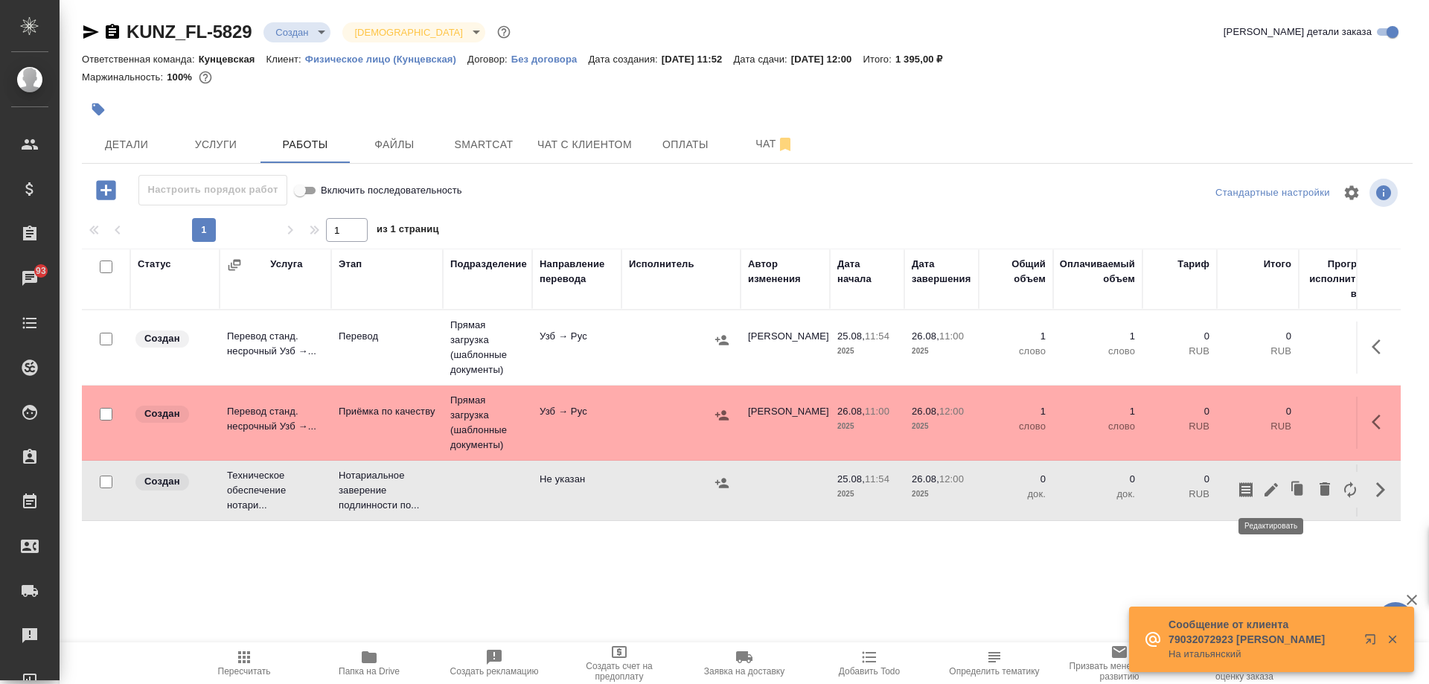
click at [1279, 488] on icon "button" at bounding box center [1271, 490] width 18 height 18
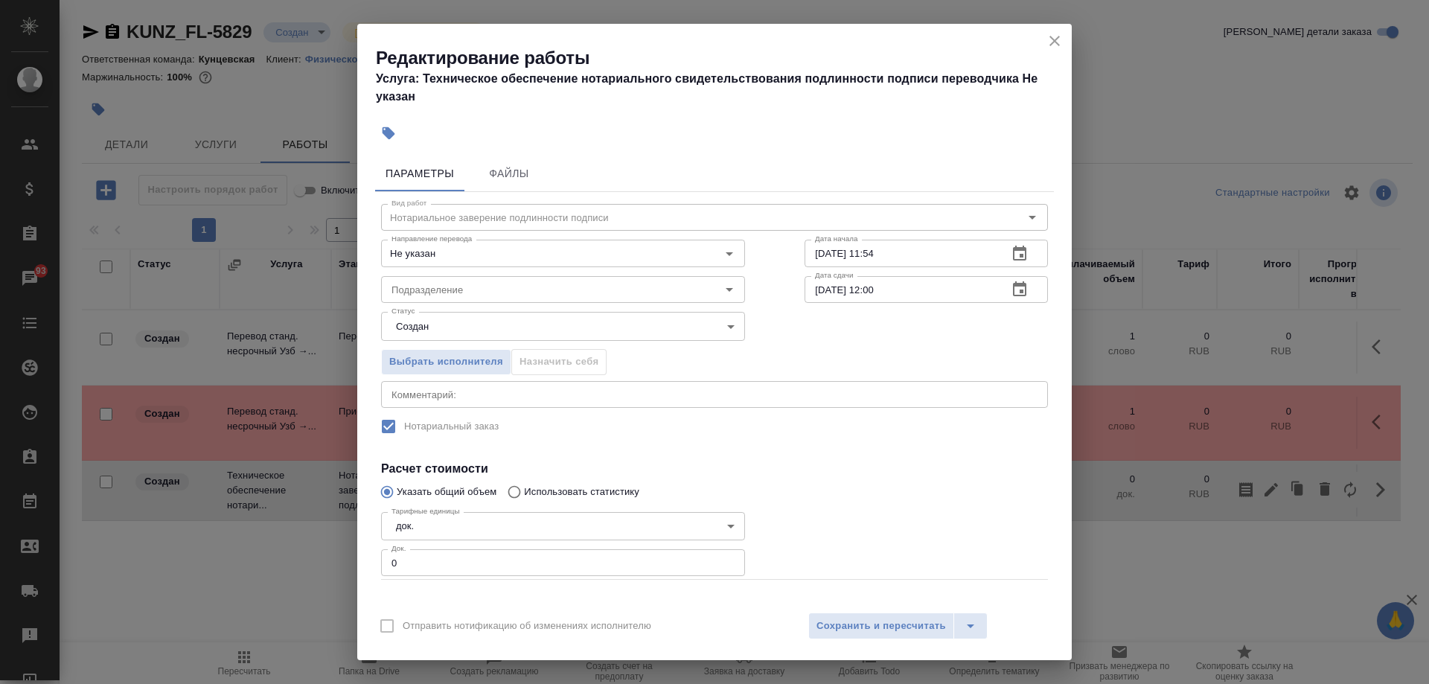
click at [513, 566] on input "0" at bounding box center [563, 562] width 364 height 27
click at [888, 625] on span "Сохранить и пересчитать" at bounding box center [882, 626] width 130 height 17
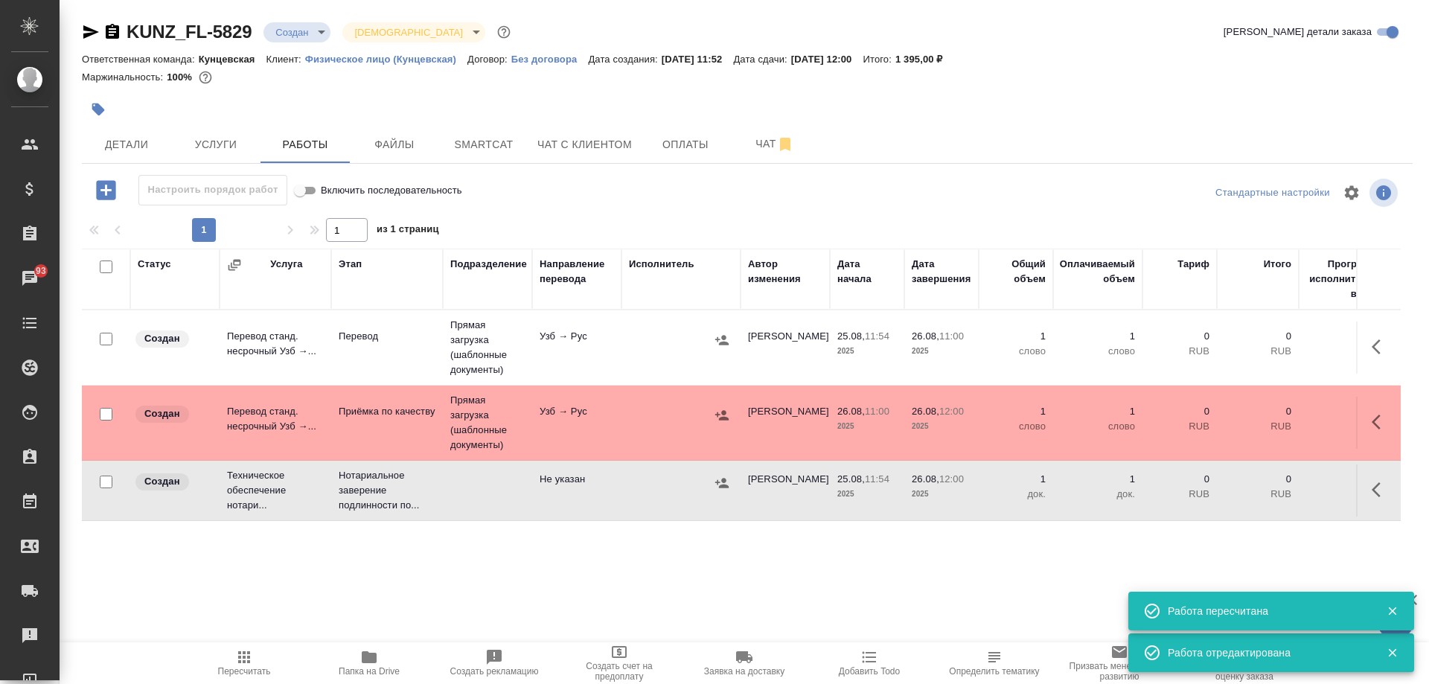
click at [1385, 488] on icon "button" at bounding box center [1381, 490] width 18 height 18
click at [1283, 484] on button "button" at bounding box center [1271, 490] width 25 height 36
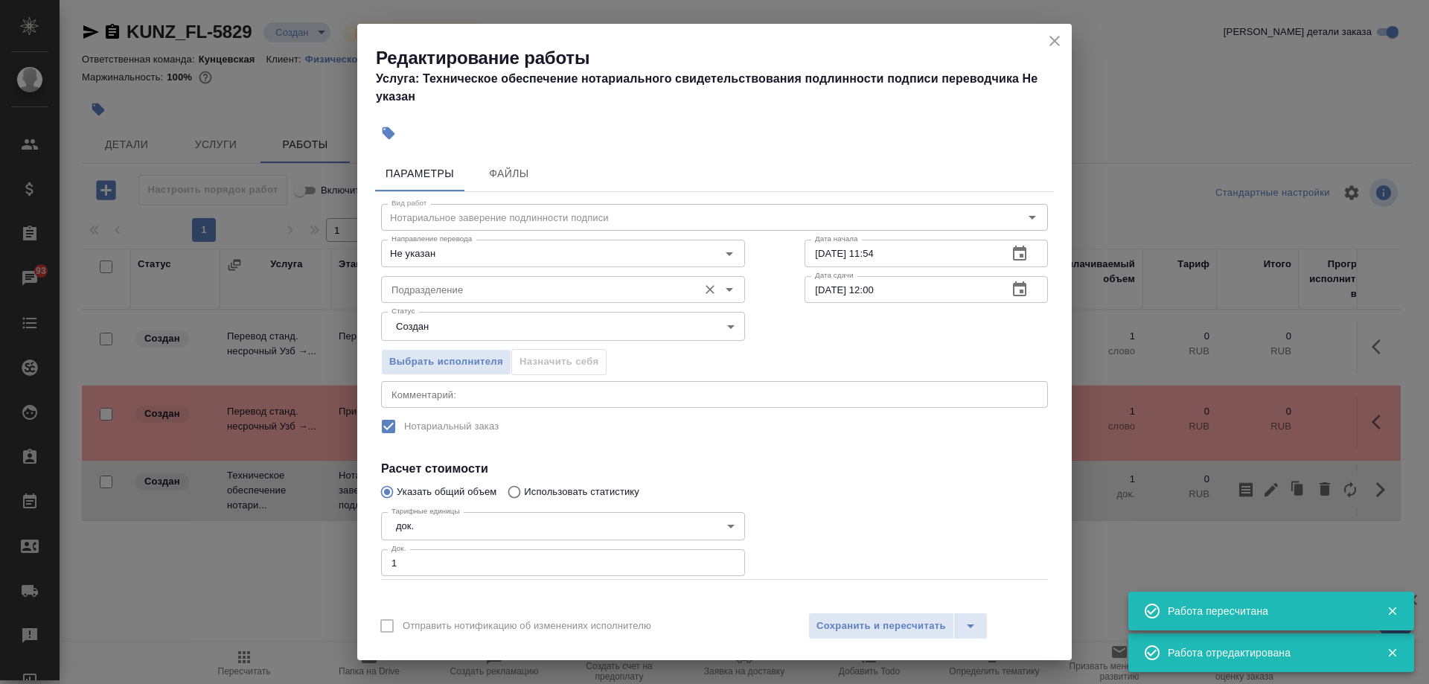
click at [534, 284] on input "Подразделение" at bounding box center [538, 290] width 305 height 18
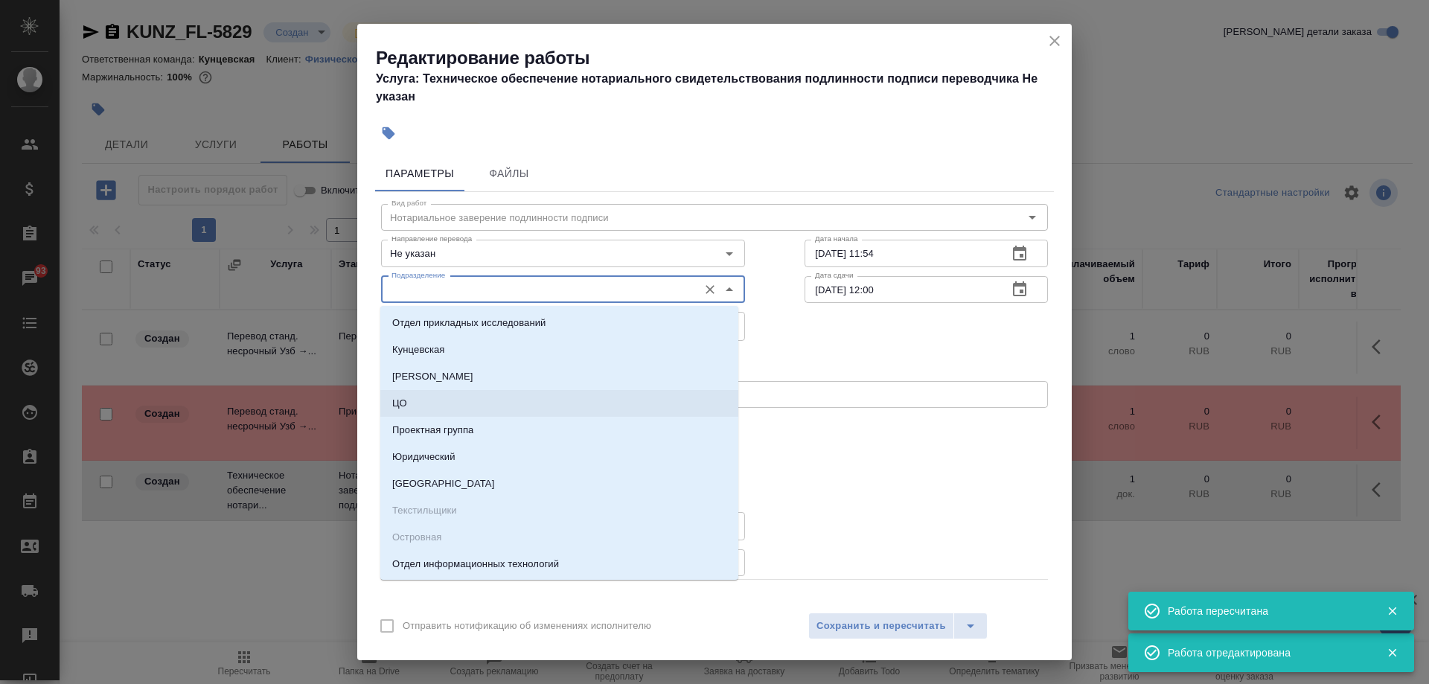
click at [916, 402] on div "x Комментарий:" at bounding box center [714, 394] width 667 height 27
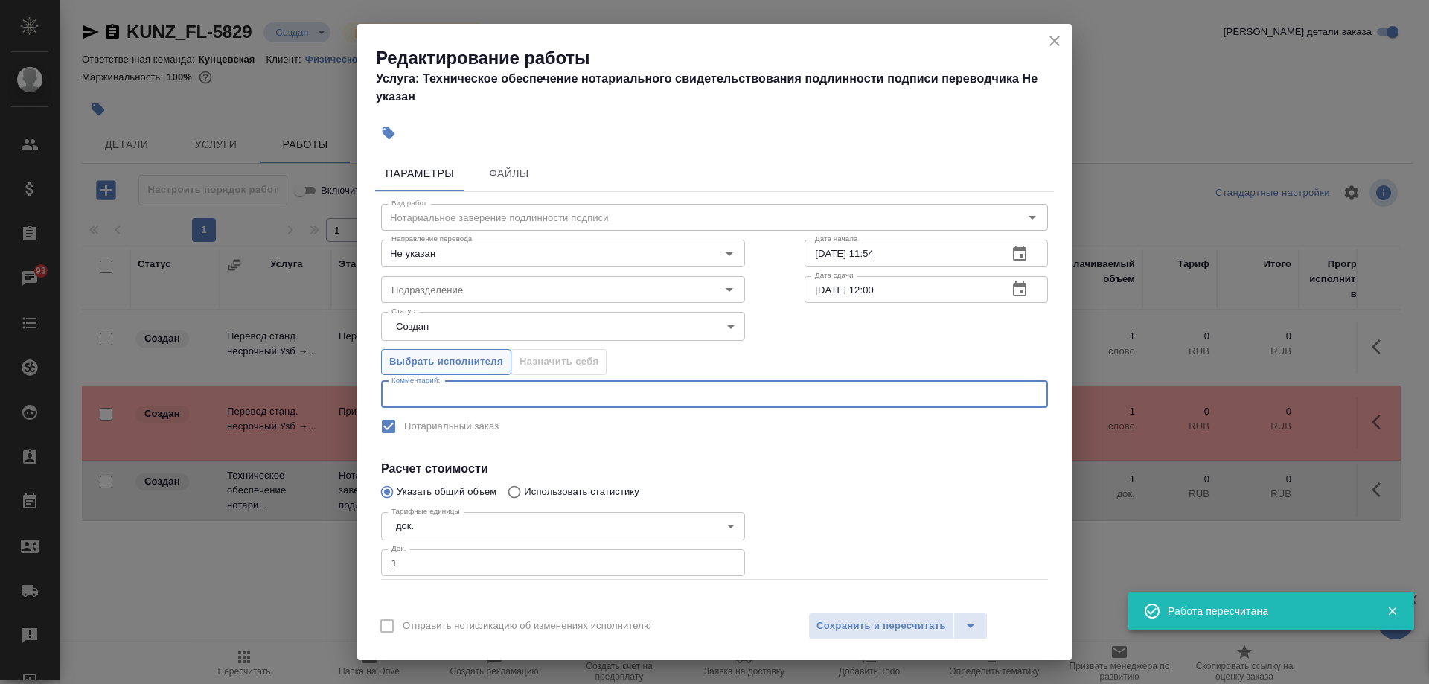
click at [454, 358] on span "Выбрать исполнителя" at bounding box center [446, 362] width 114 height 17
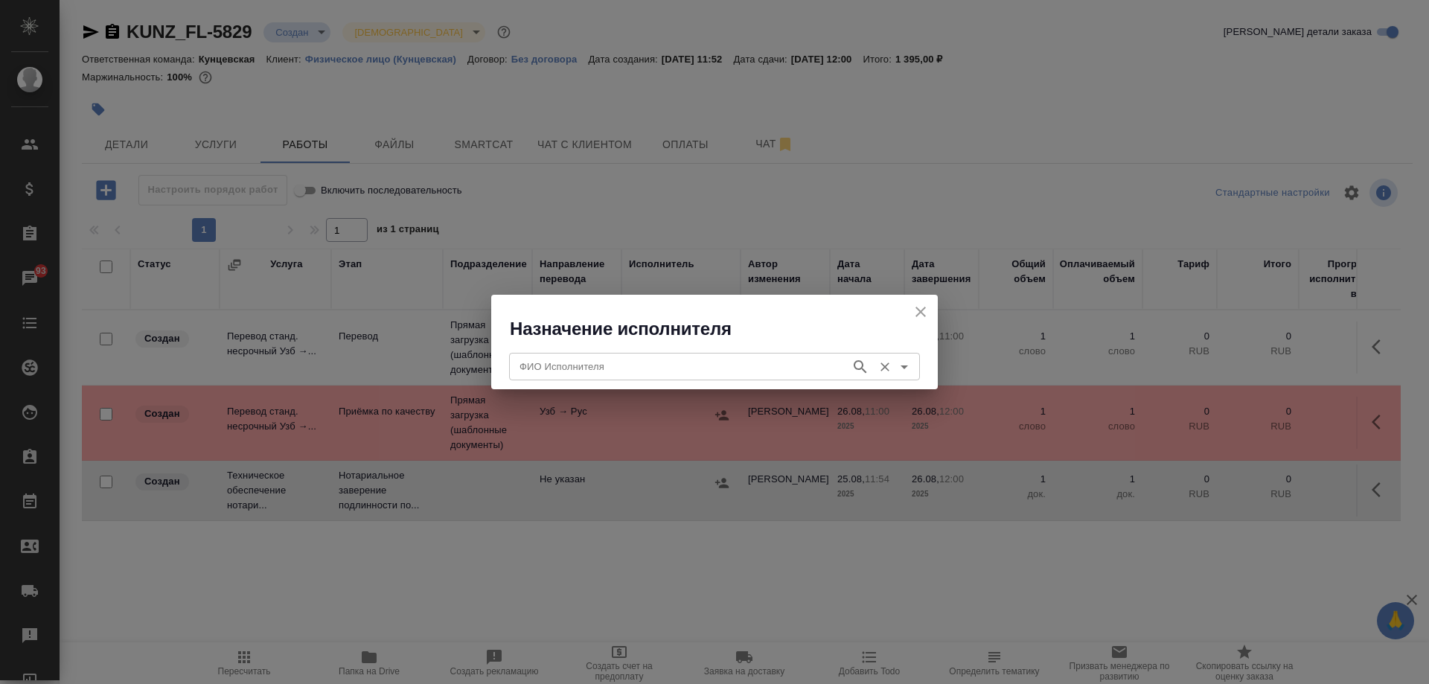
click at [698, 355] on div "ФИО Исполнителя" at bounding box center [714, 366] width 411 height 27
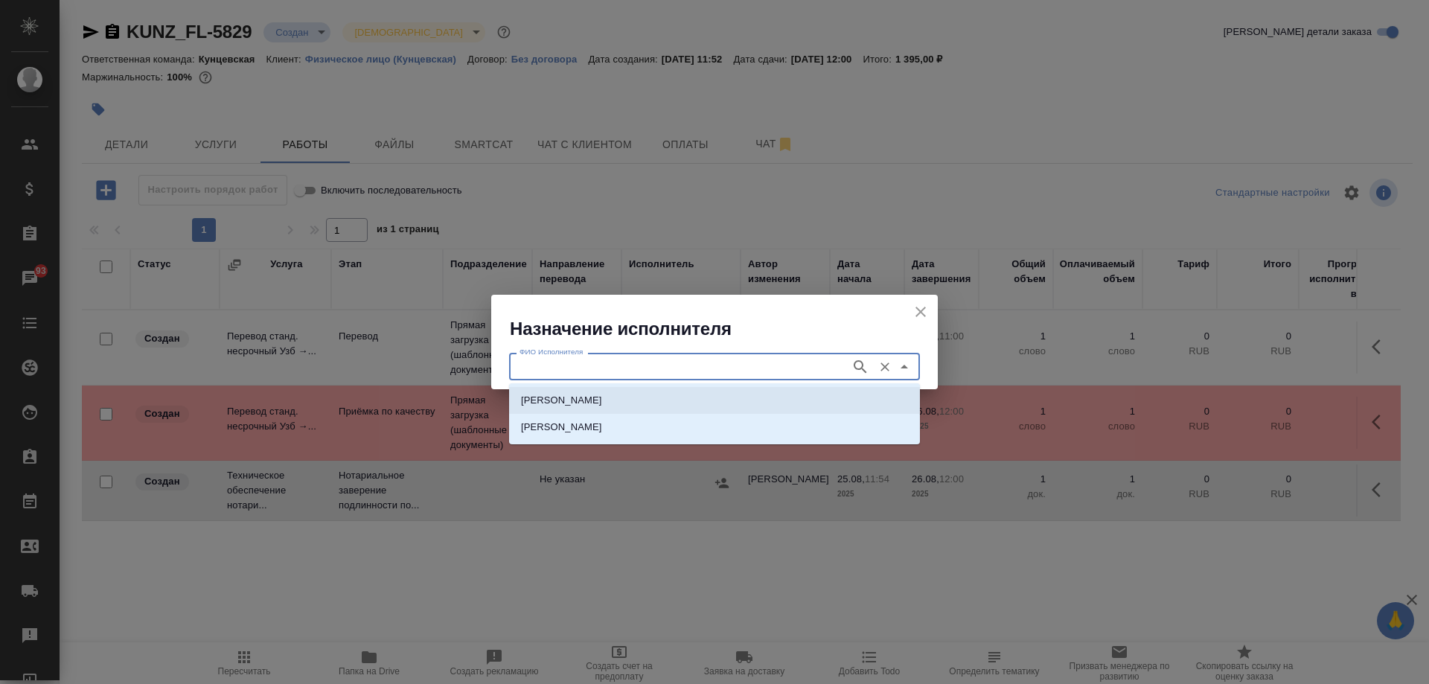
click at [602, 407] on p "[PERSON_NAME]" at bounding box center [561, 400] width 81 height 15
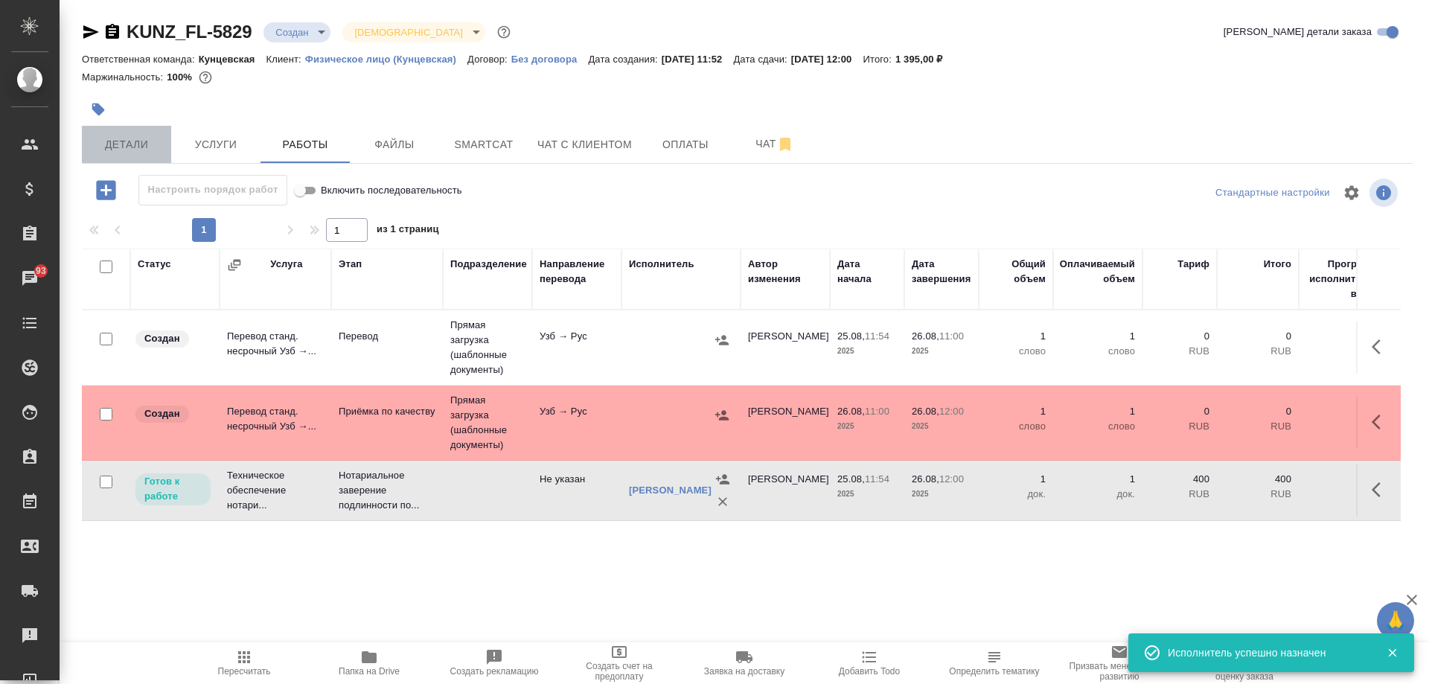
click at [113, 159] on button "Детали" at bounding box center [126, 144] width 89 height 37
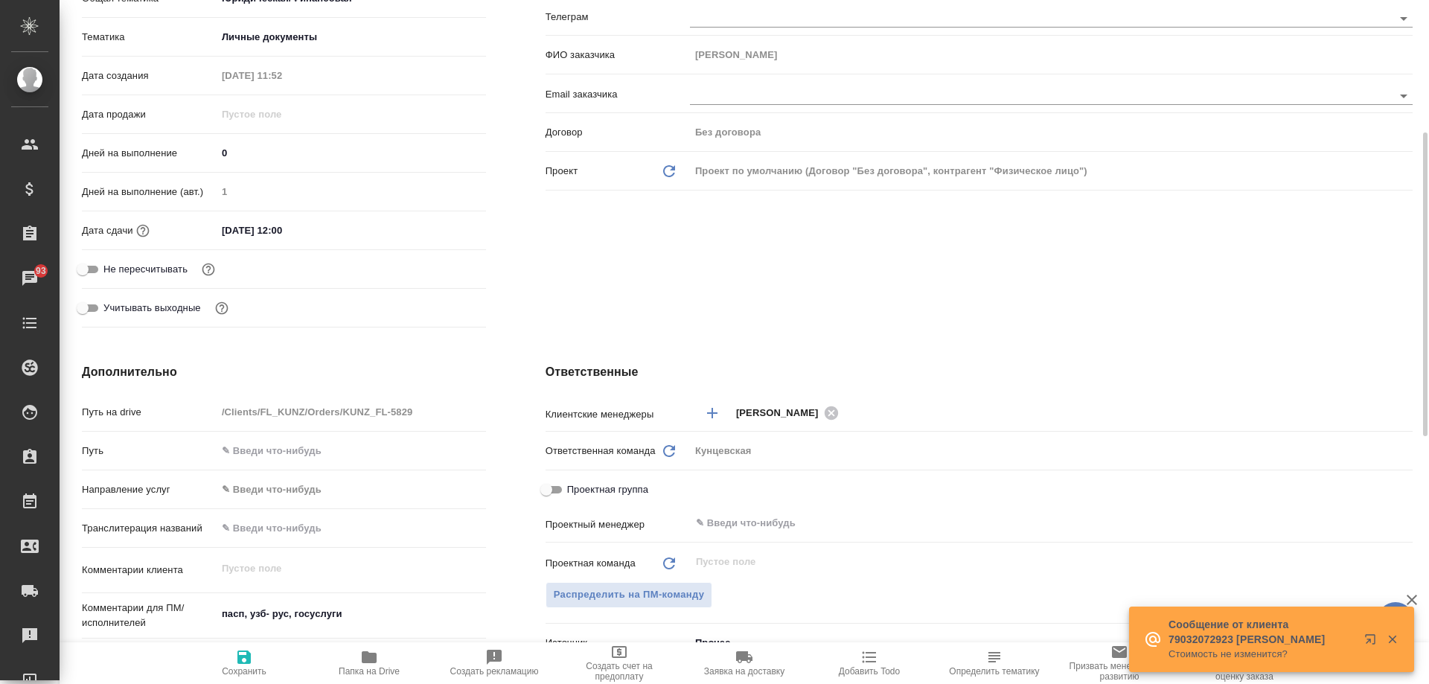
scroll to position [521, 0]
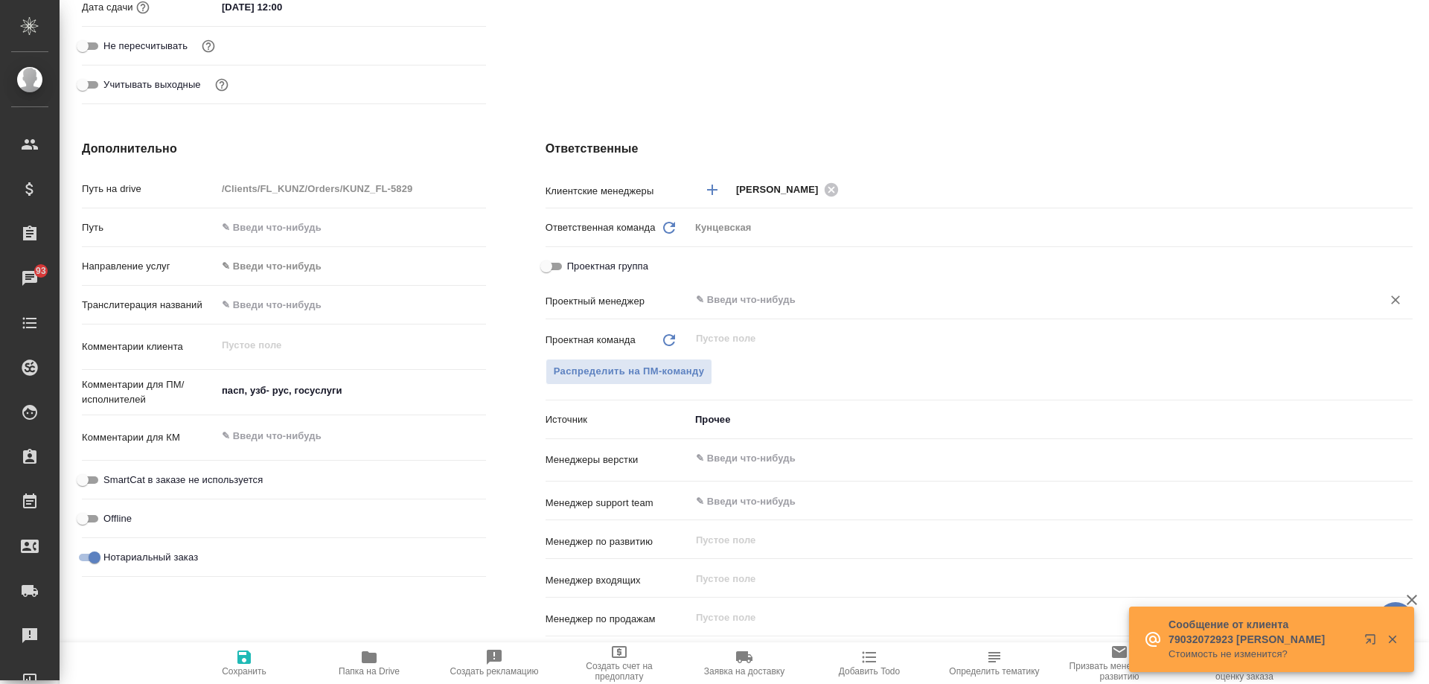
click at [711, 300] on input "text" at bounding box center [1027, 300] width 664 height 18
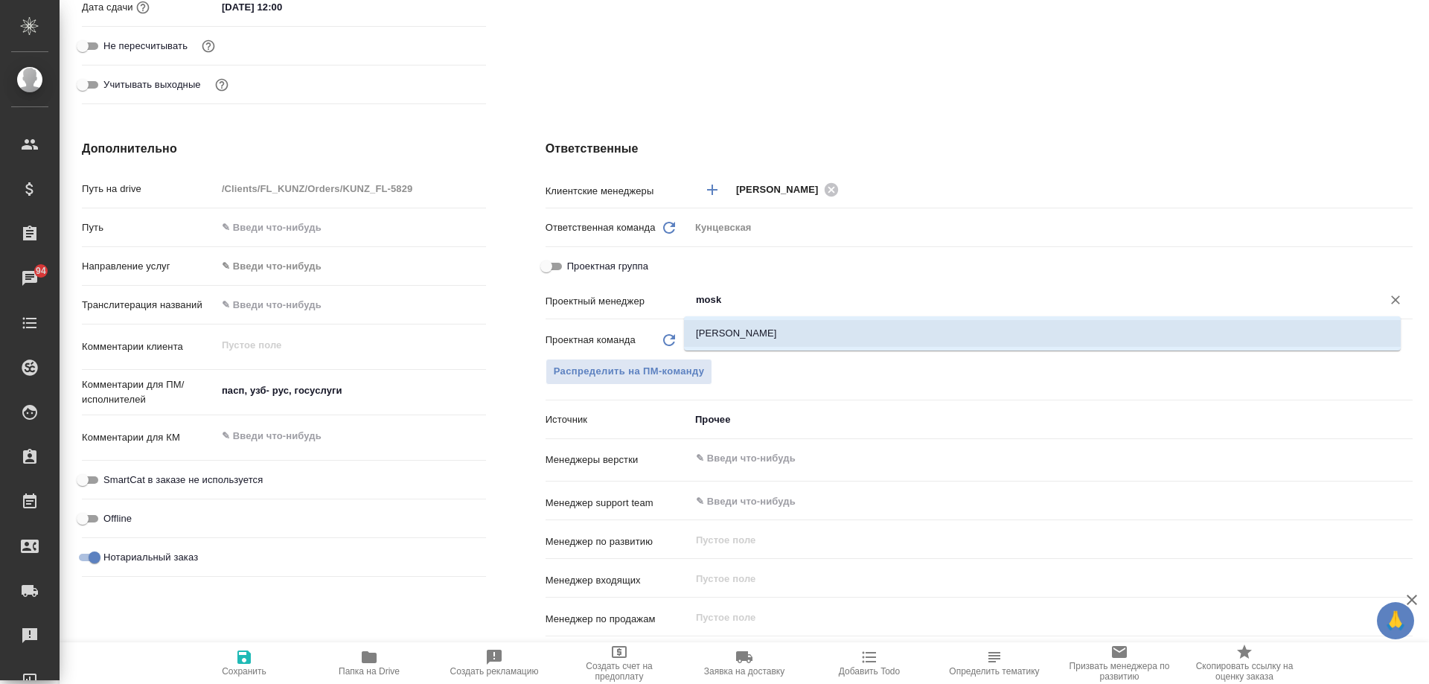
click at [749, 339] on li "[PERSON_NAME]" at bounding box center [1042, 333] width 717 height 27
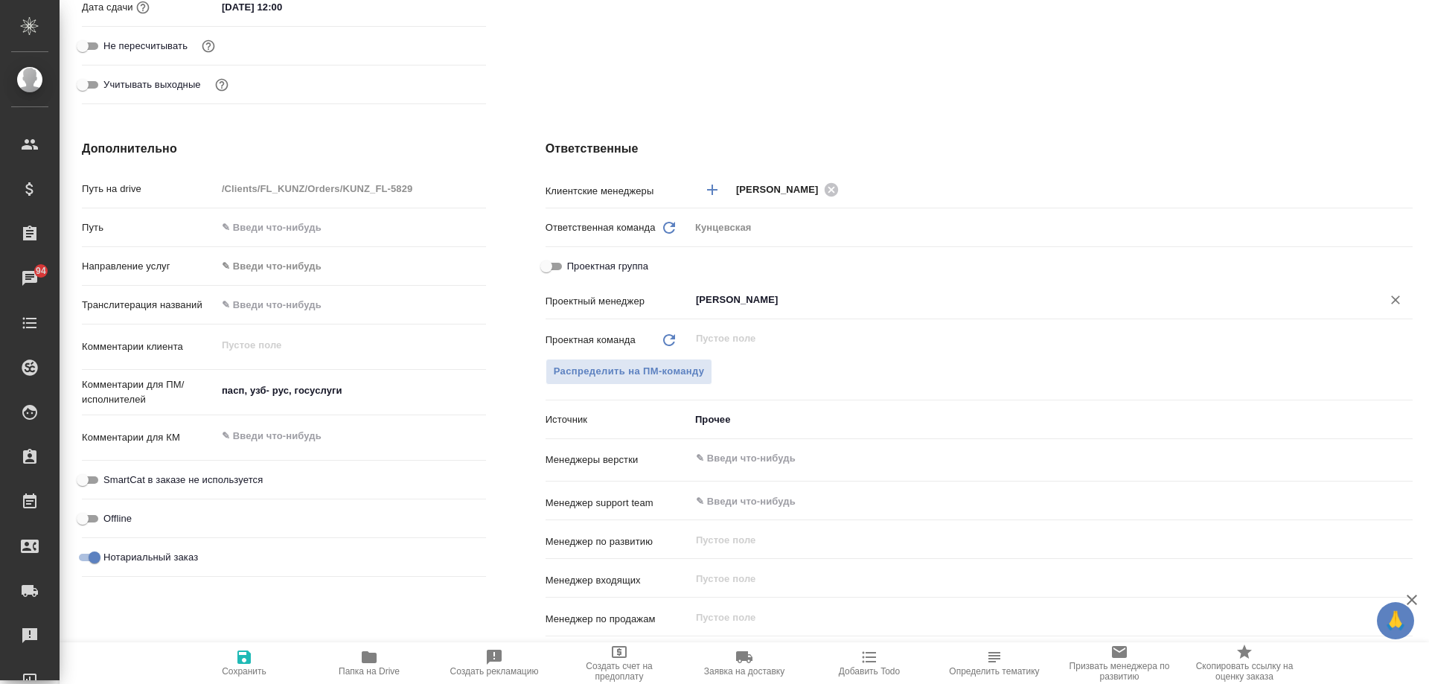
click at [234, 656] on span "Сохранить" at bounding box center [244, 662] width 107 height 28
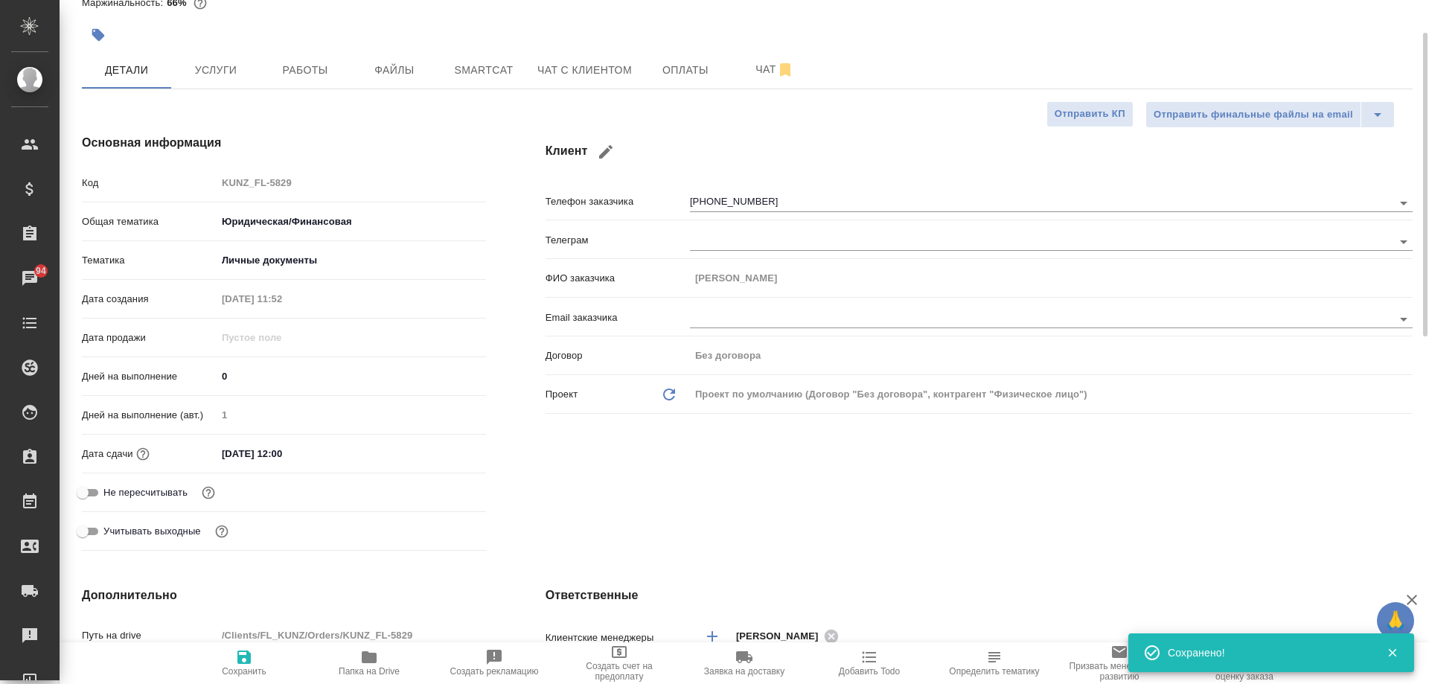
scroll to position [0, 0]
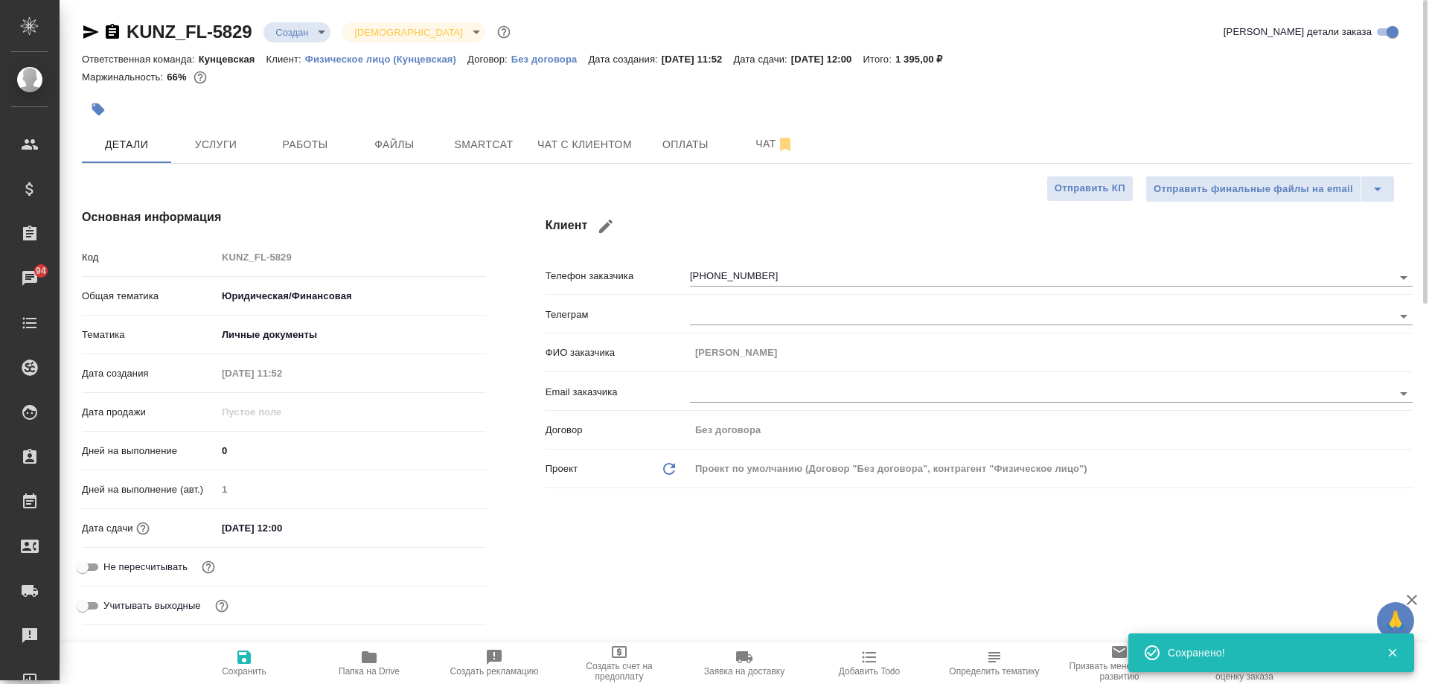
click at [280, 35] on body "🙏 .cls-1 fill:#fff; AWATERA Moskalets Alina Клиенты Спецификации Заказы 94 Чаты…" at bounding box center [714, 342] width 1429 height 684
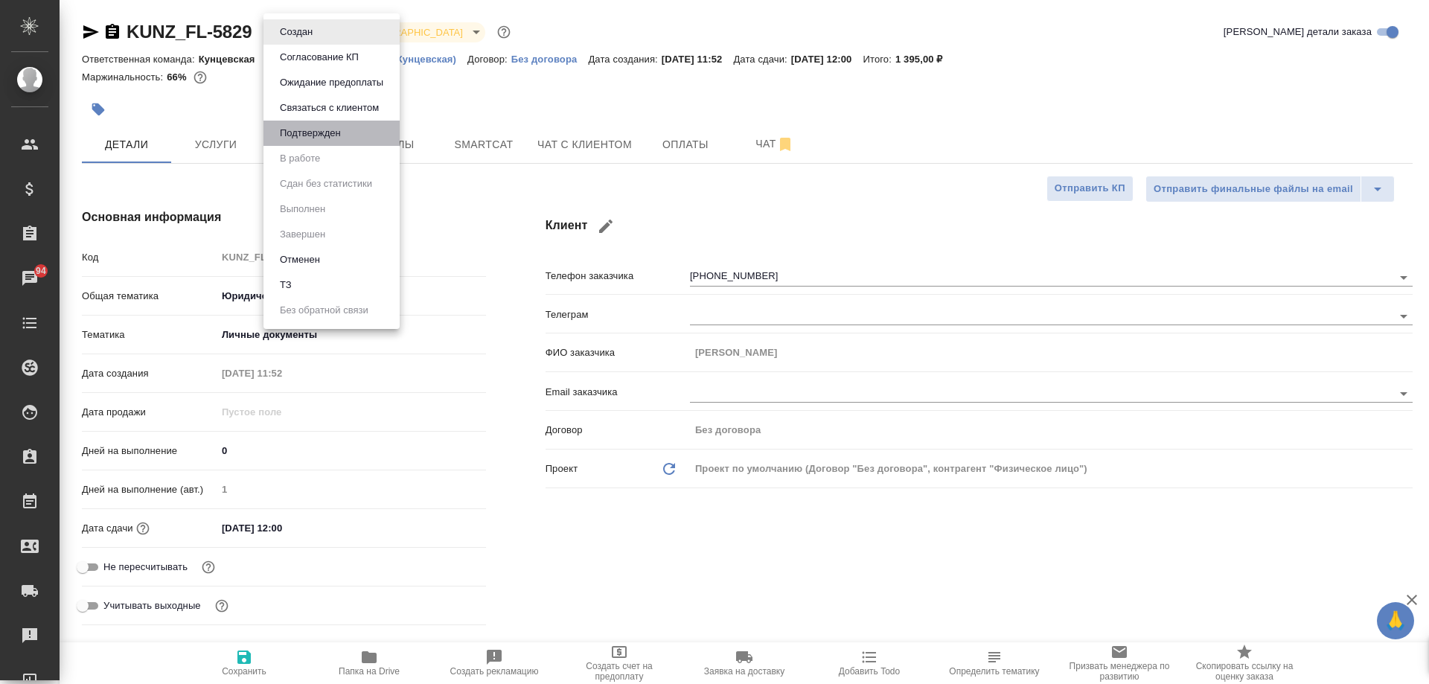
click at [318, 144] on li "Подтвержден" at bounding box center [332, 133] width 136 height 25
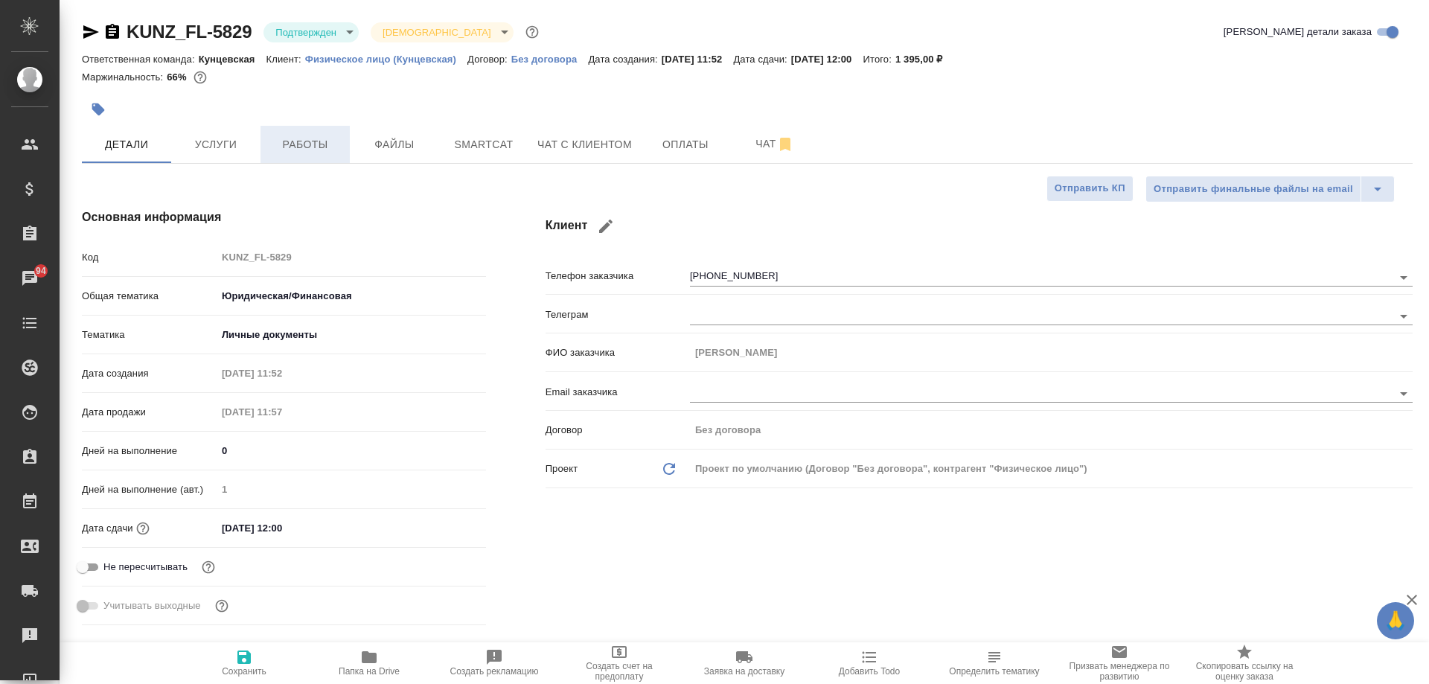
click at [319, 156] on button "Работы" at bounding box center [305, 144] width 89 height 37
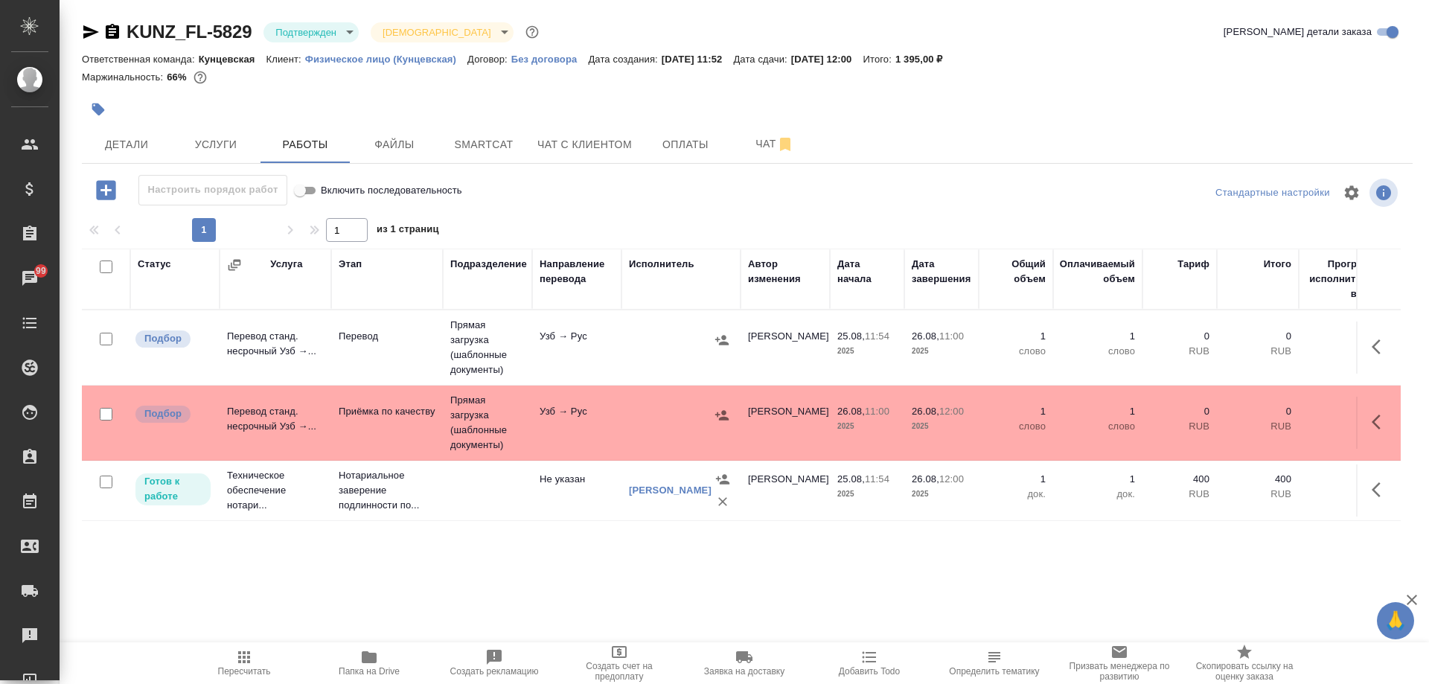
click at [122, 33] on div "KUNZ_FL-5829 Подтвержден confirmed Святая троица holyTrinity" at bounding box center [312, 32] width 460 height 24
click at [112, 31] on icon "button" at bounding box center [112, 31] width 13 height 15
click at [100, 107] on icon "button" at bounding box center [98, 109] width 13 height 13
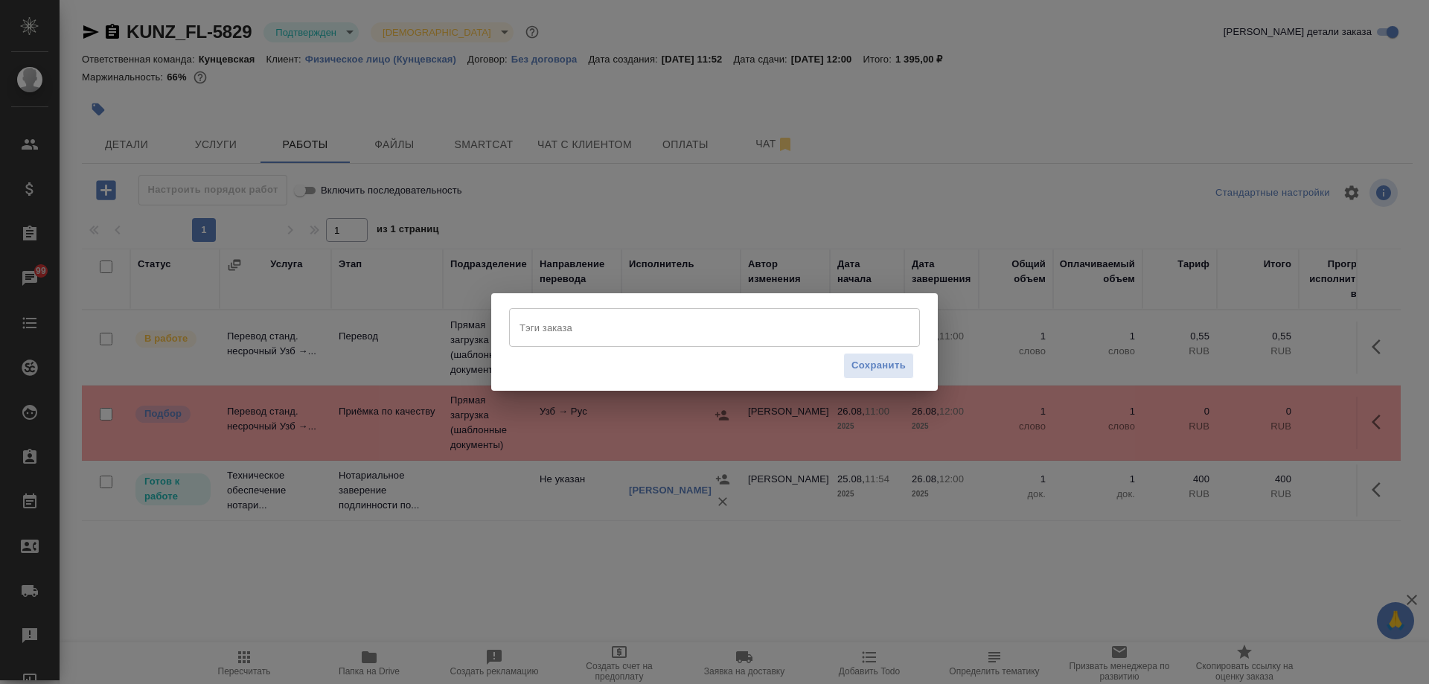
click at [805, 333] on input "Тэги заказа" at bounding box center [700, 327] width 369 height 25
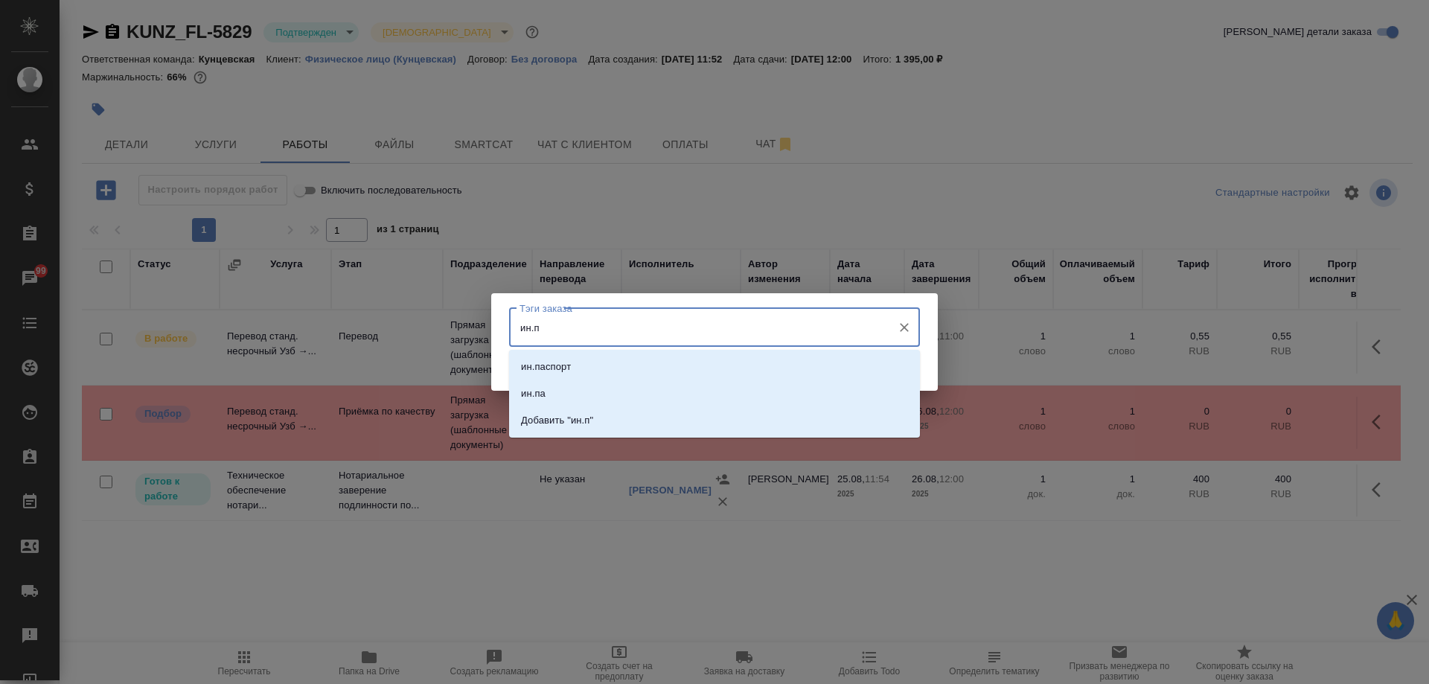
type input "ин.па"
click at [709, 366] on li "ин.паспорт" at bounding box center [714, 367] width 411 height 27
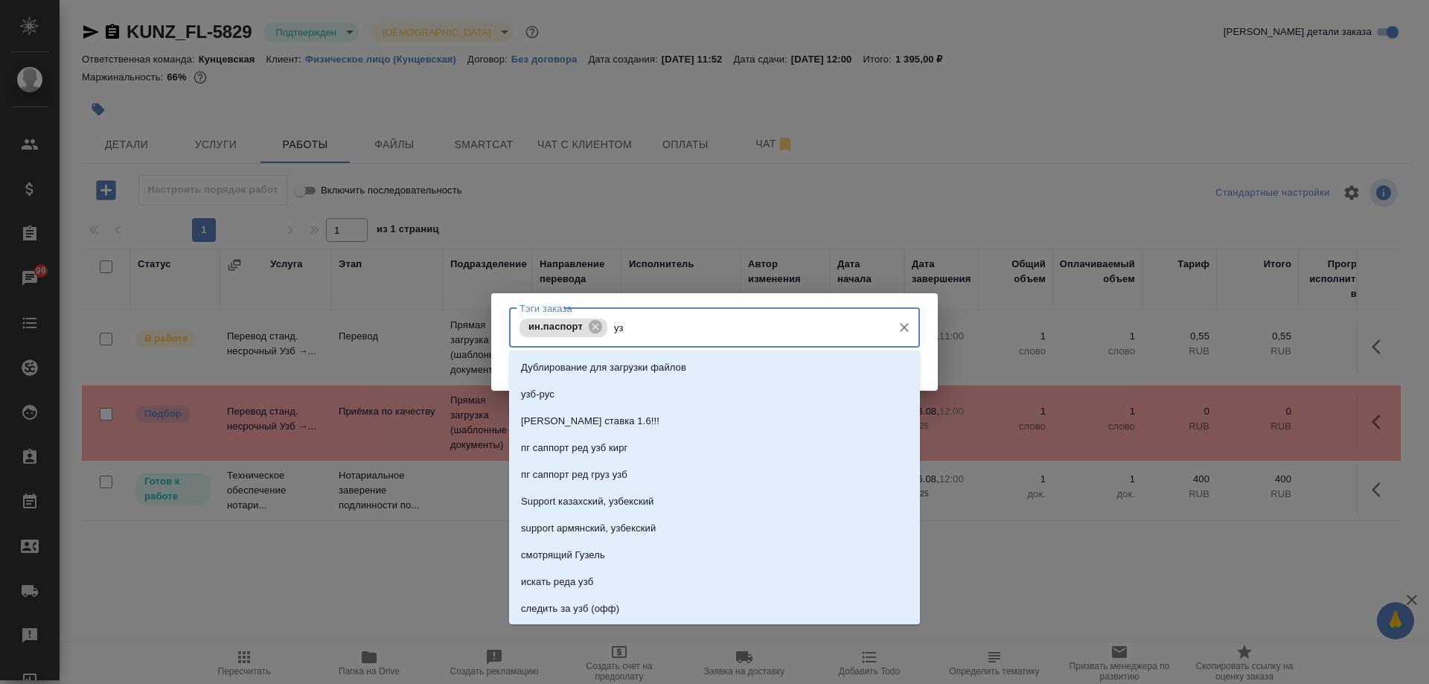
type input "узб"
click at [642, 370] on li "узб-рус" at bounding box center [714, 367] width 411 height 27
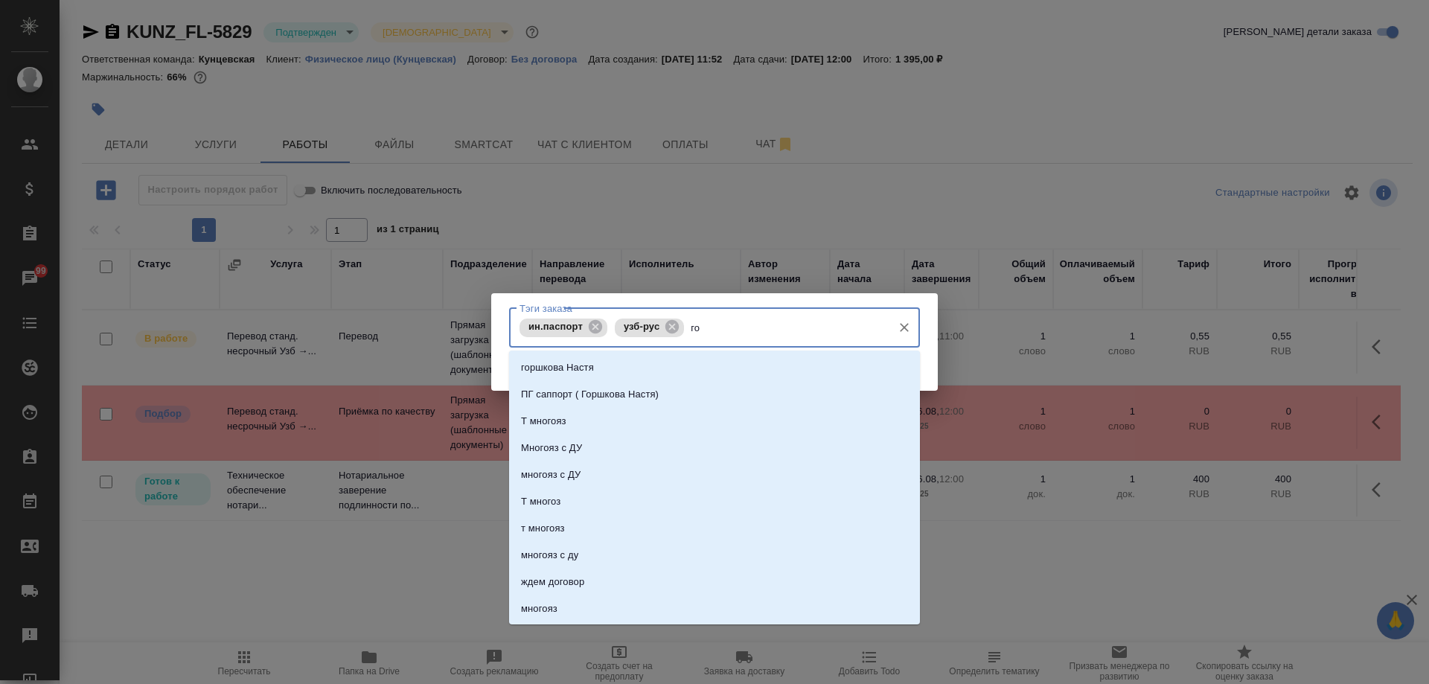
type input "гос"
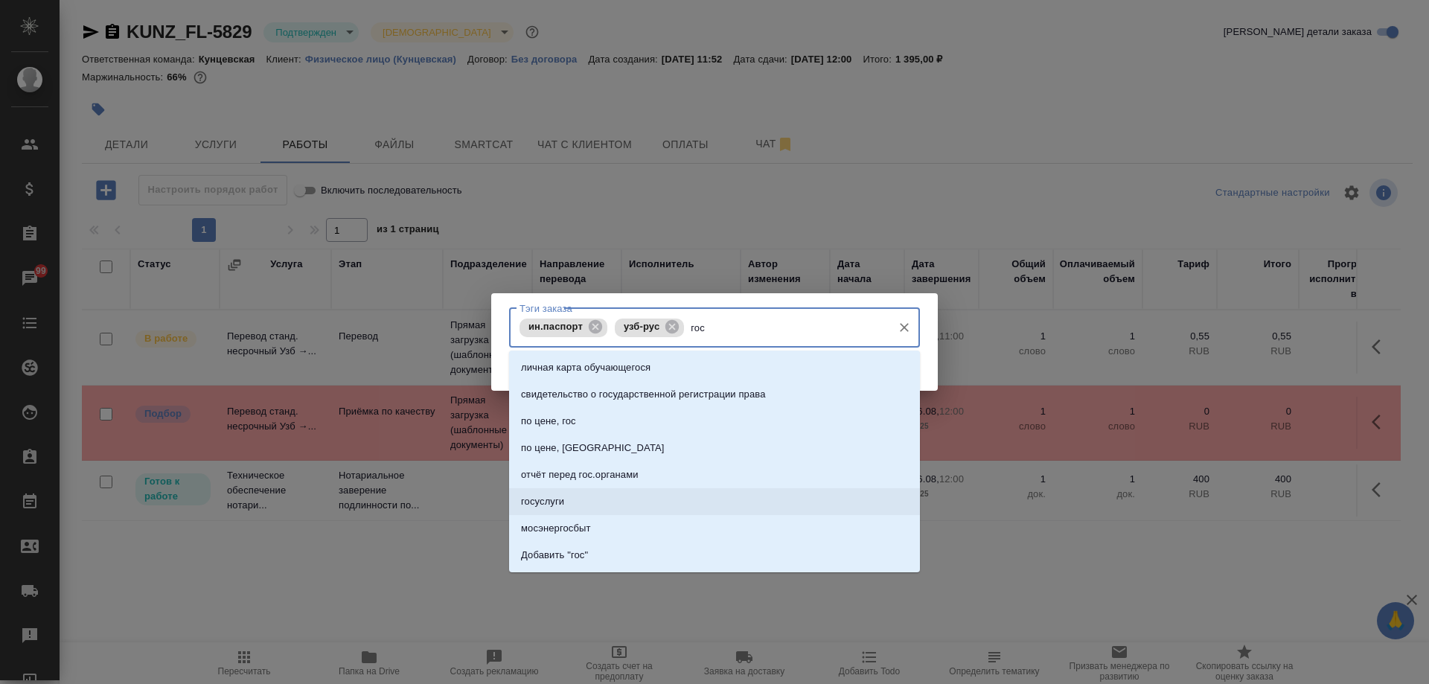
click at [649, 500] on li "госуслуги" at bounding box center [714, 501] width 411 height 27
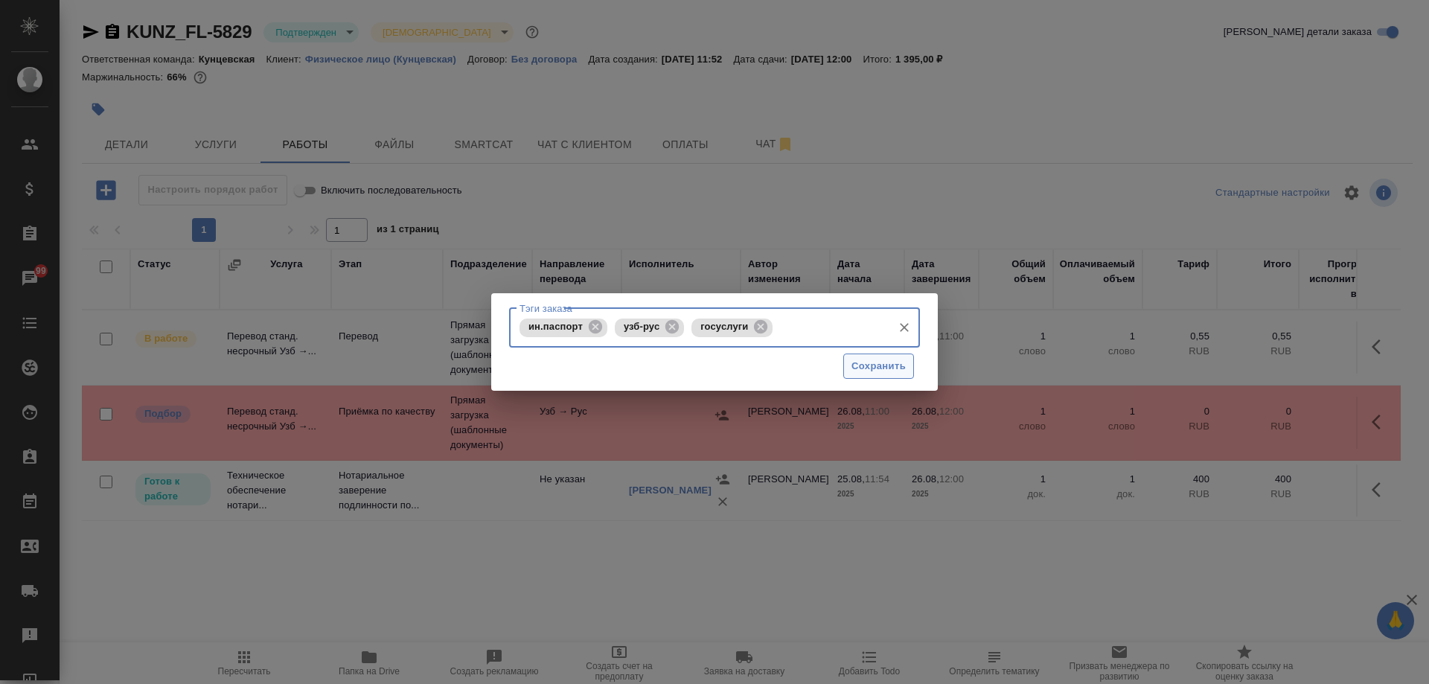
click at [901, 356] on button "Сохранить" at bounding box center [878, 367] width 71 height 26
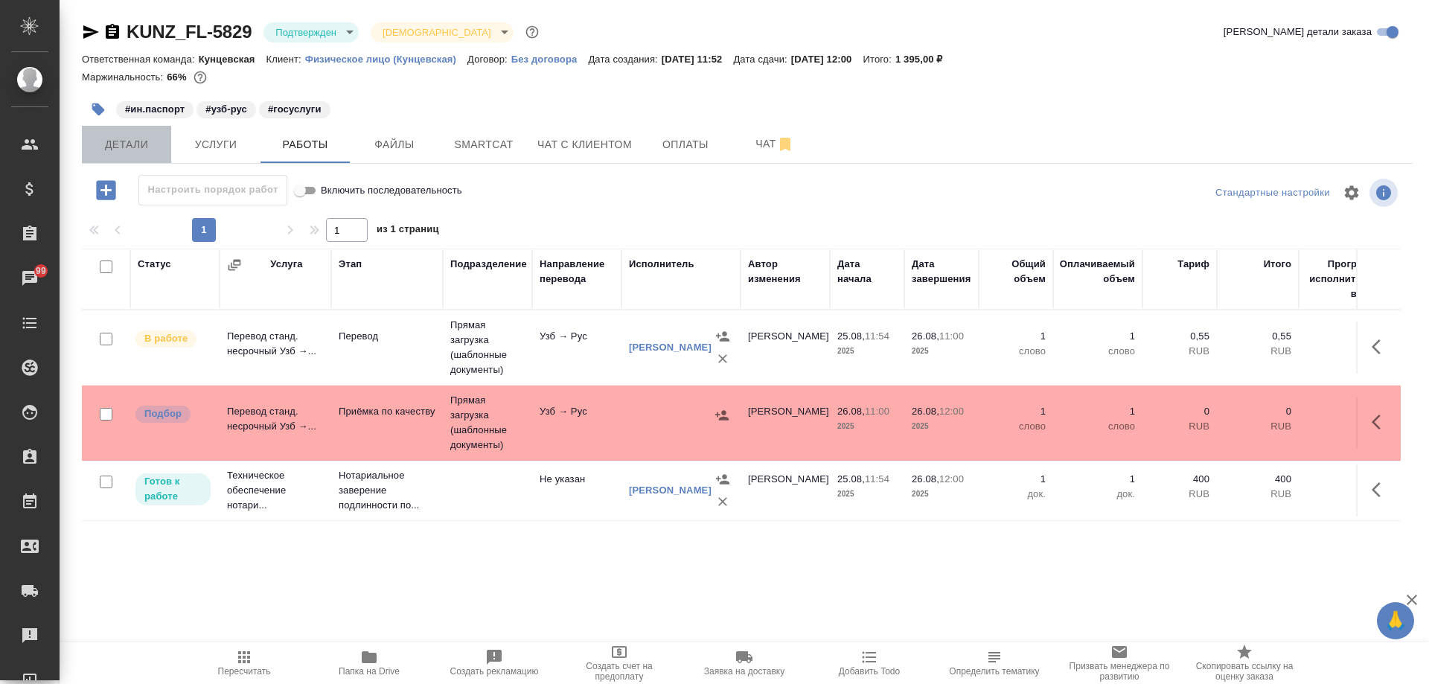
click at [151, 141] on span "Детали" at bounding box center [126, 144] width 71 height 19
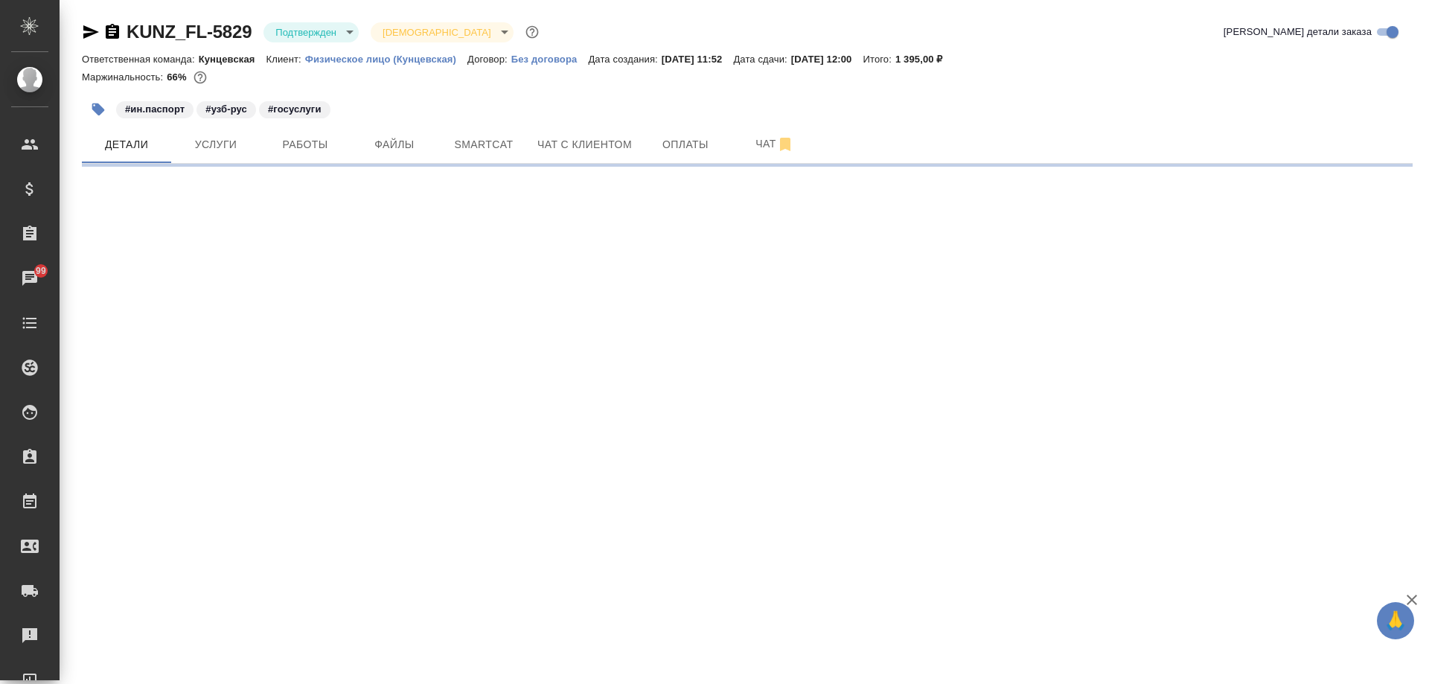
select select "RU"
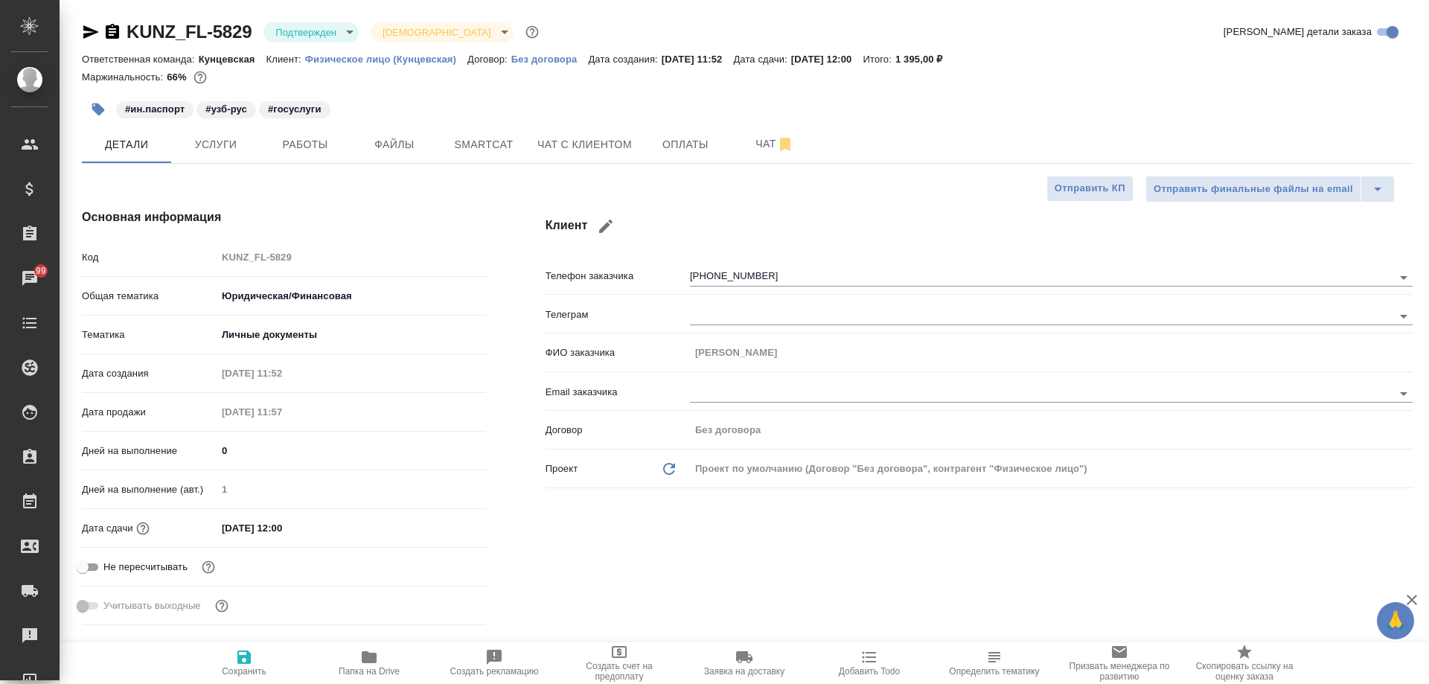
type textarea "x"
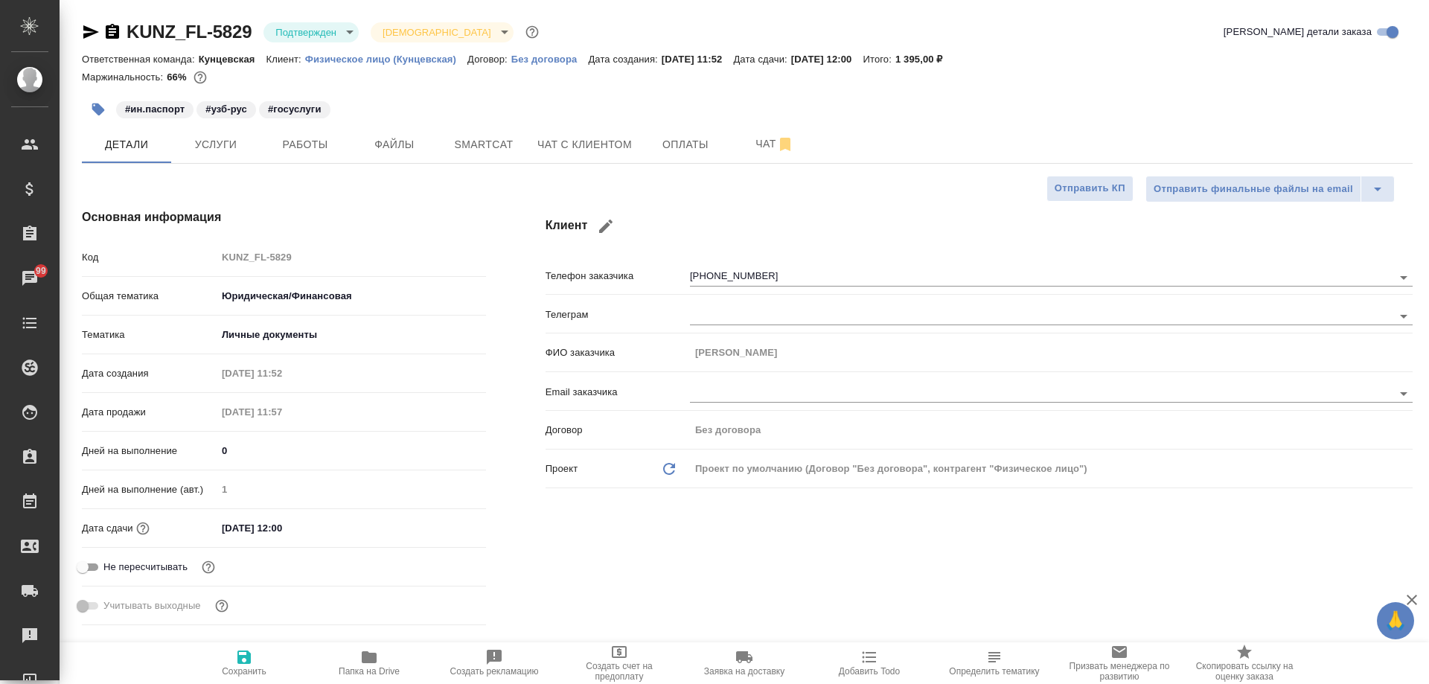
type textarea "x"
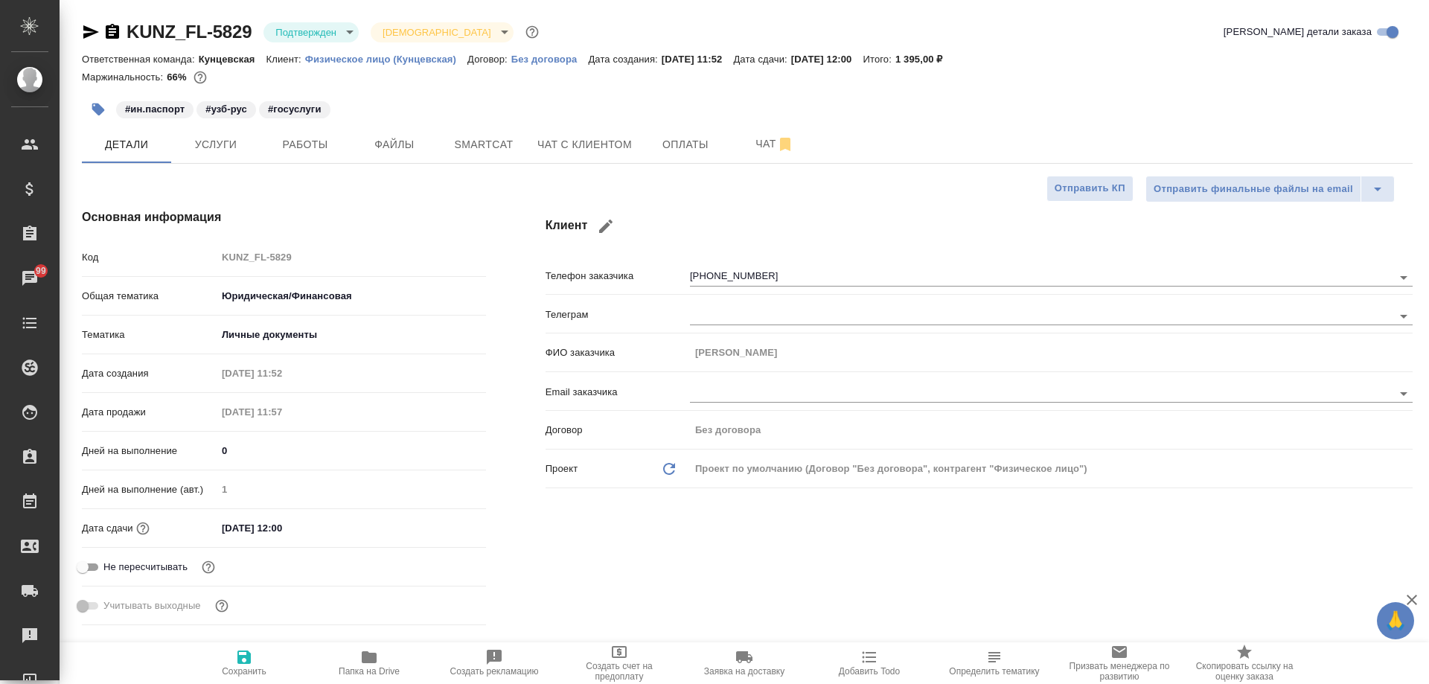
type textarea "x"
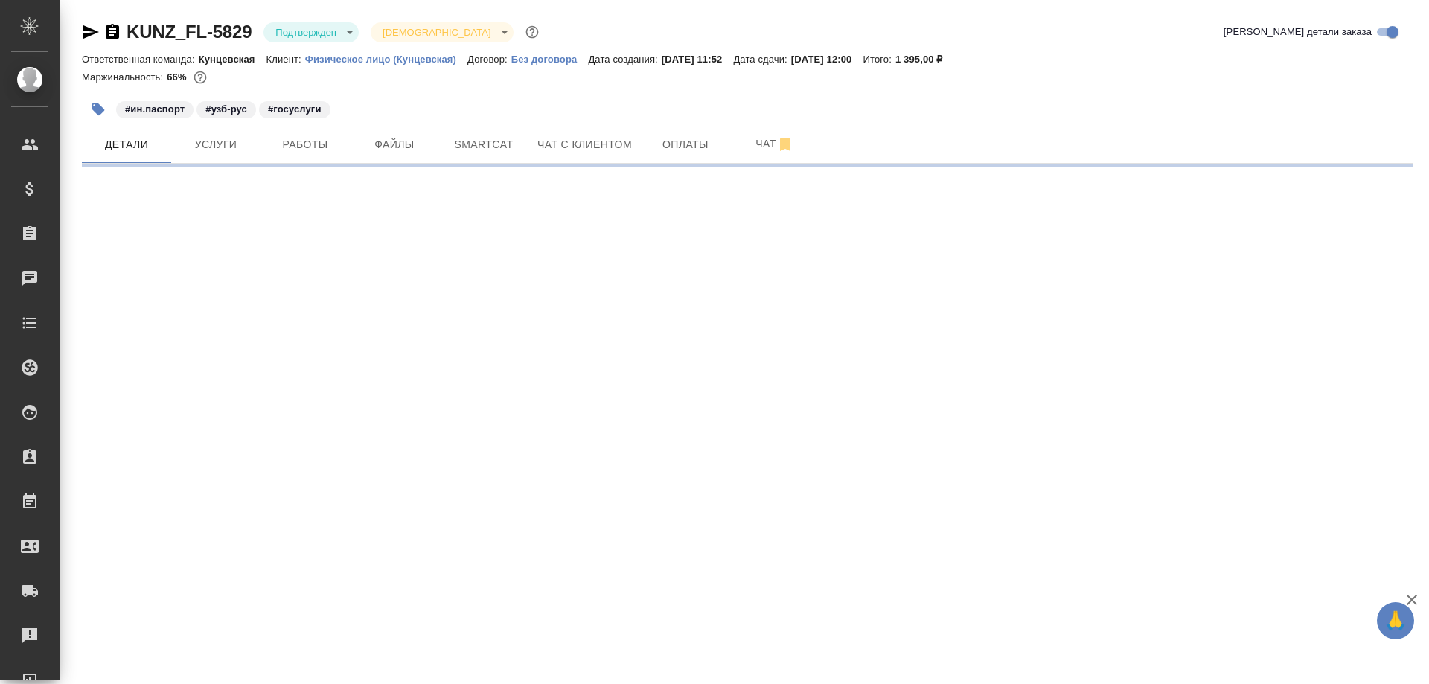
click at [336, 39] on body "🙏 .cls-1 fill:#fff; AWATERA [PERSON_NAME] Спецификации Заказы Чаты Todo Проекты…" at bounding box center [714, 342] width 1429 height 684
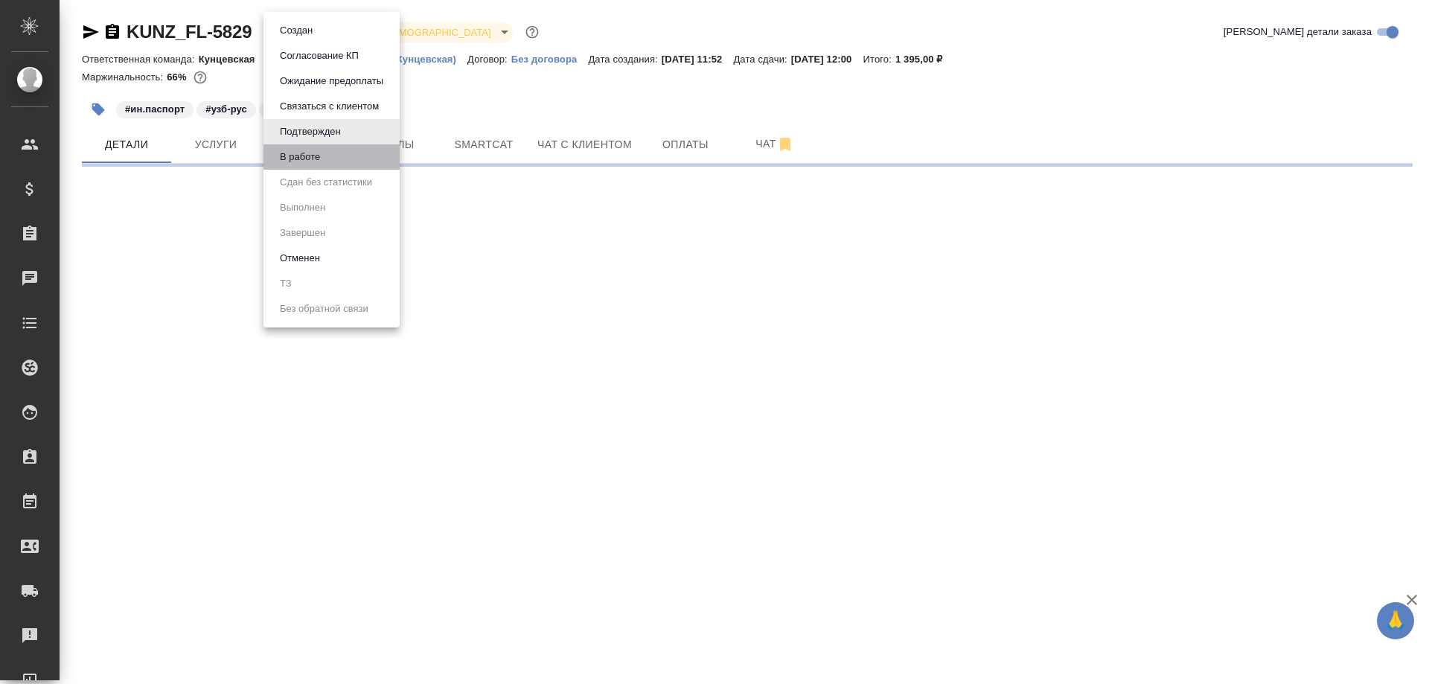
click at [360, 160] on li "В работе" at bounding box center [332, 156] width 136 height 25
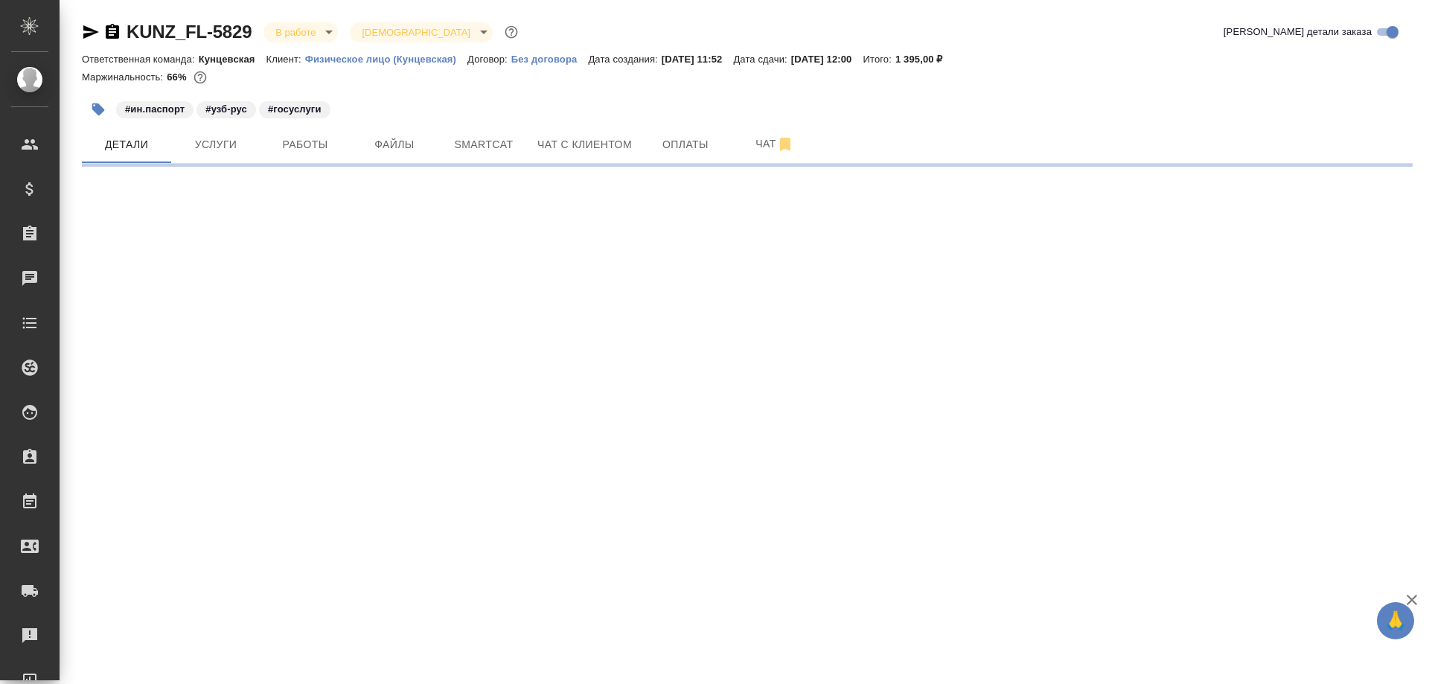
select select "RU"
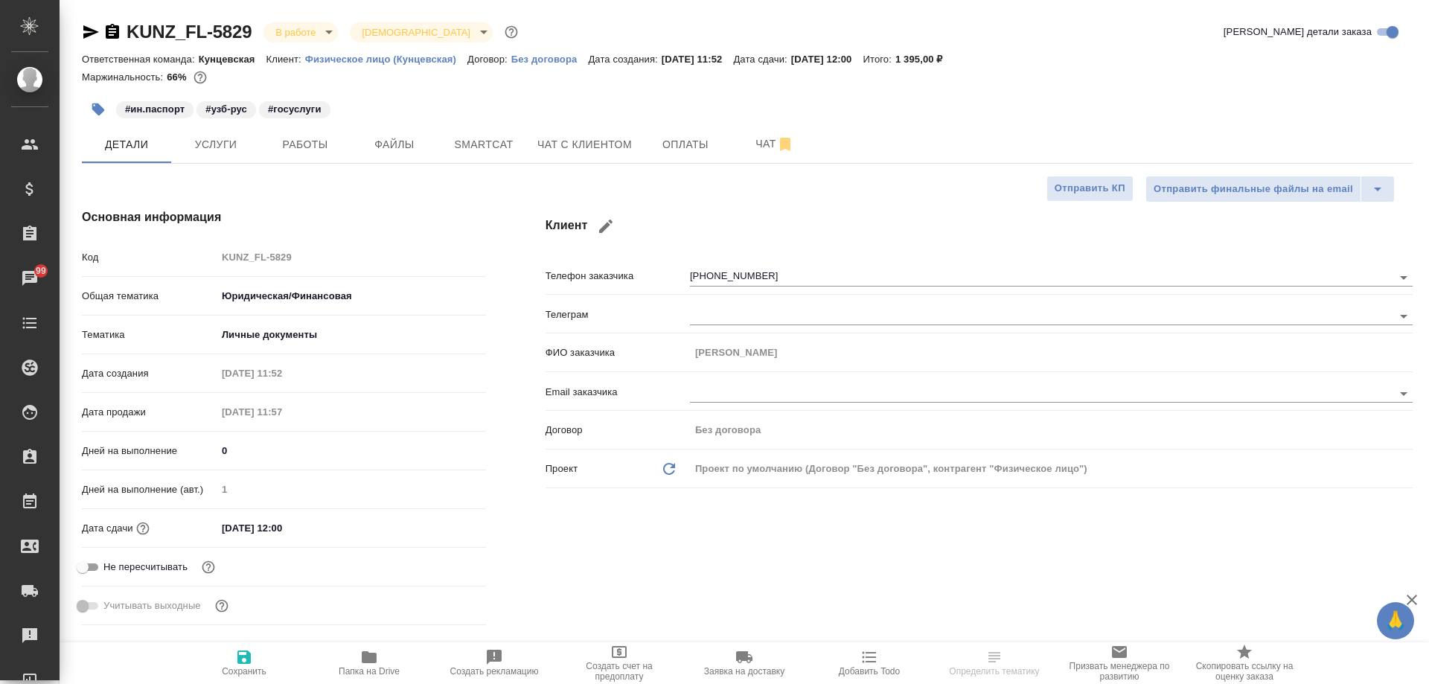
type textarea "x"
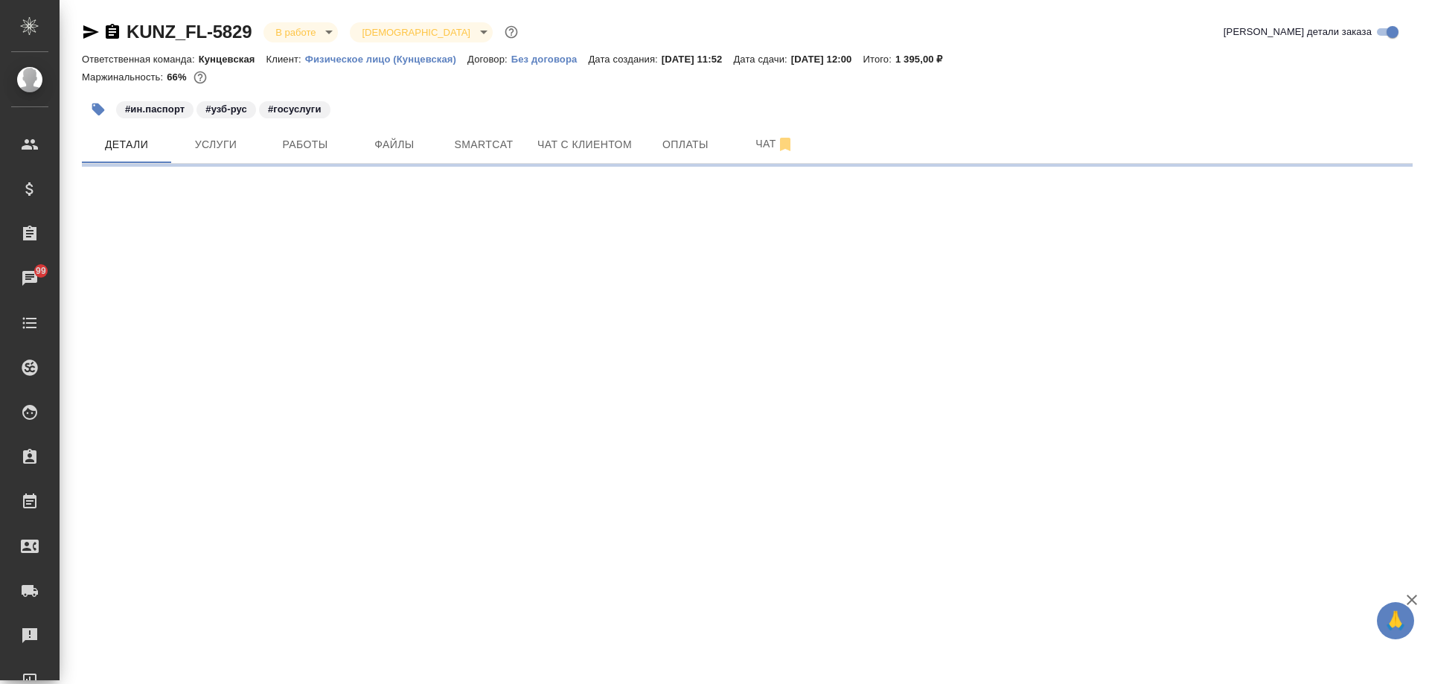
select select "RU"
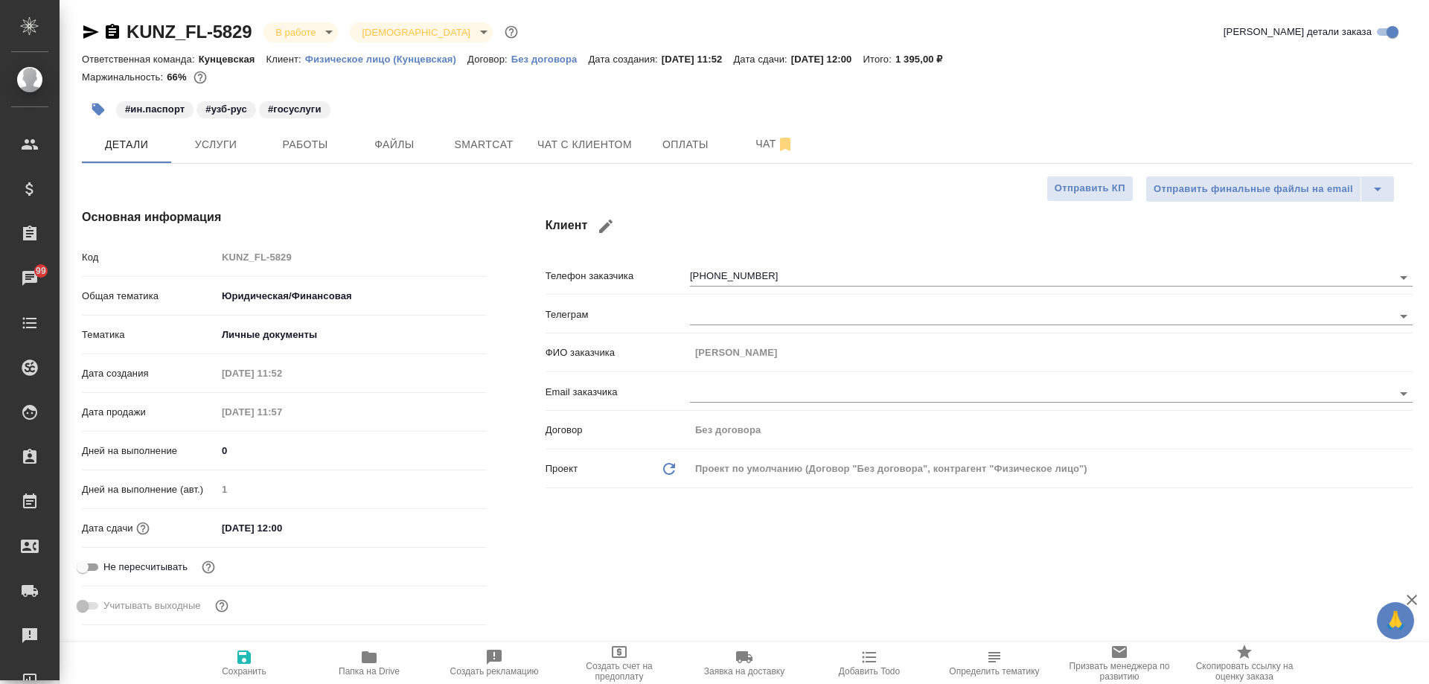
type textarea "x"
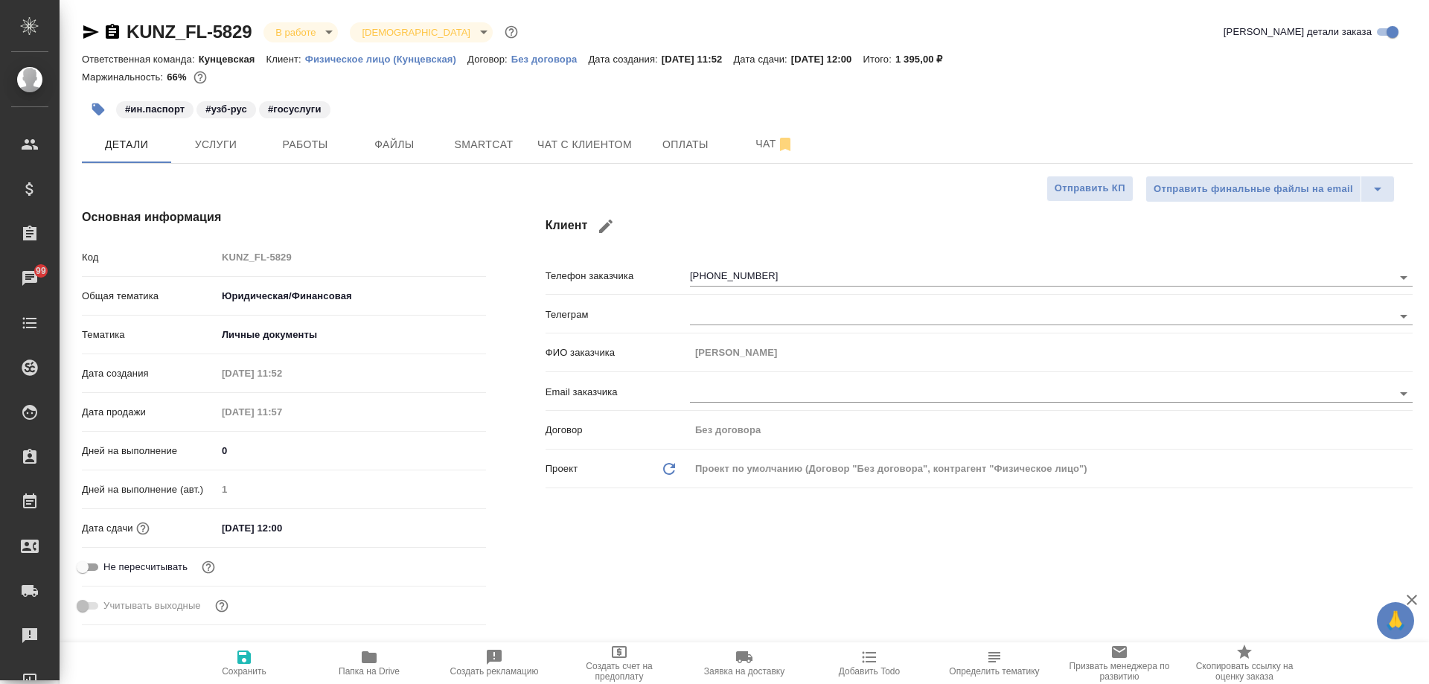
type textarea "x"
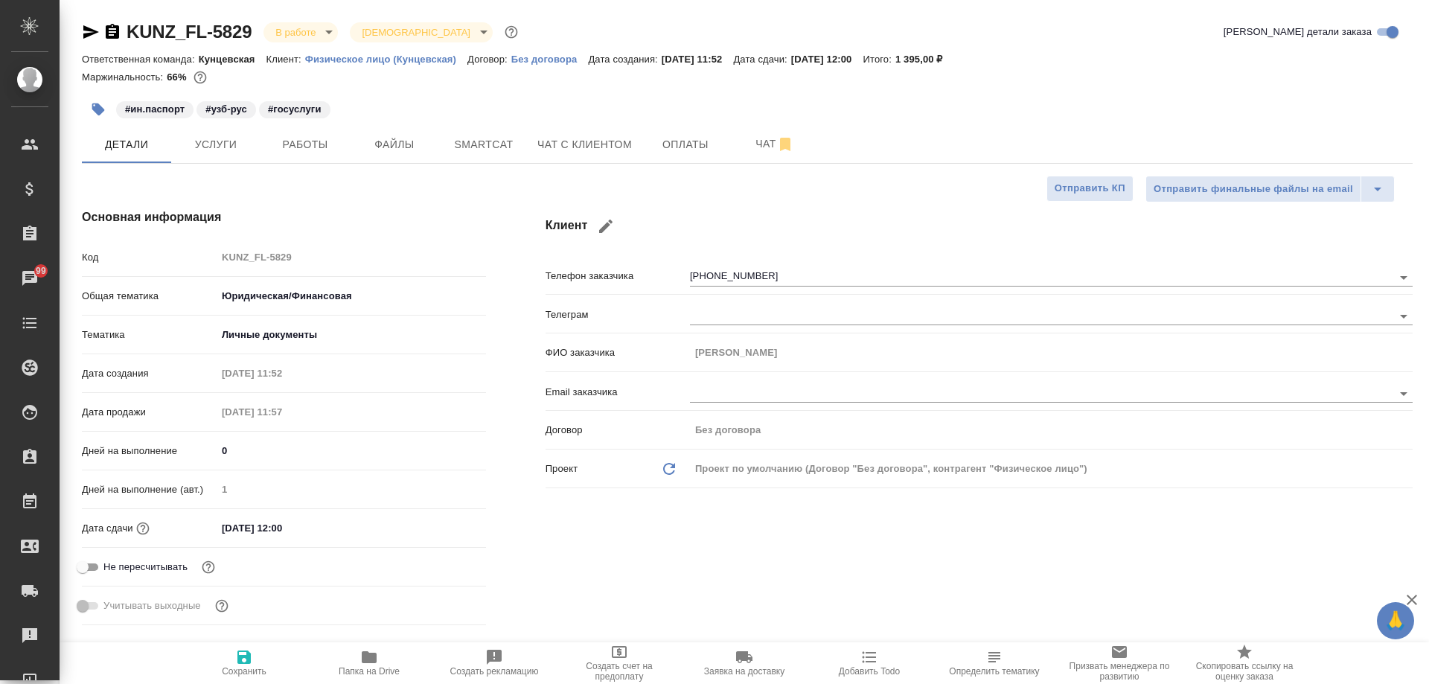
type textarea "x"
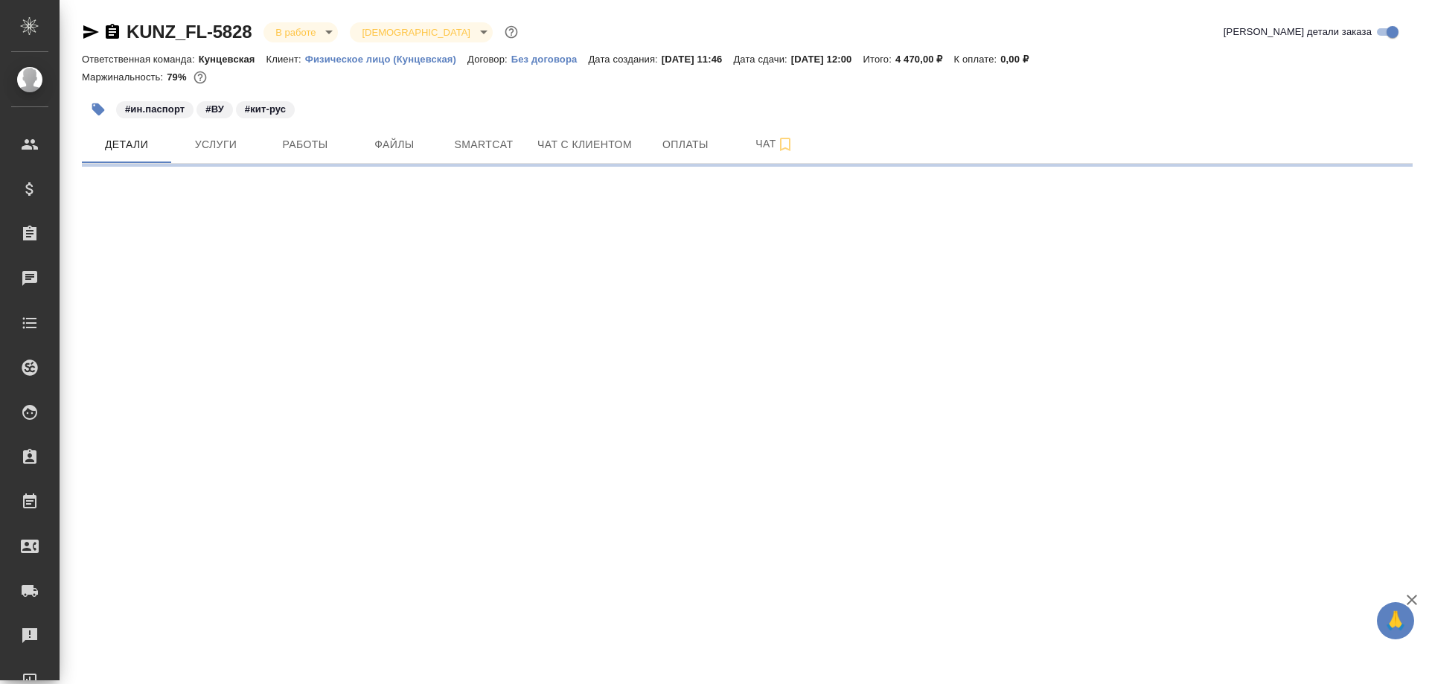
select select "RU"
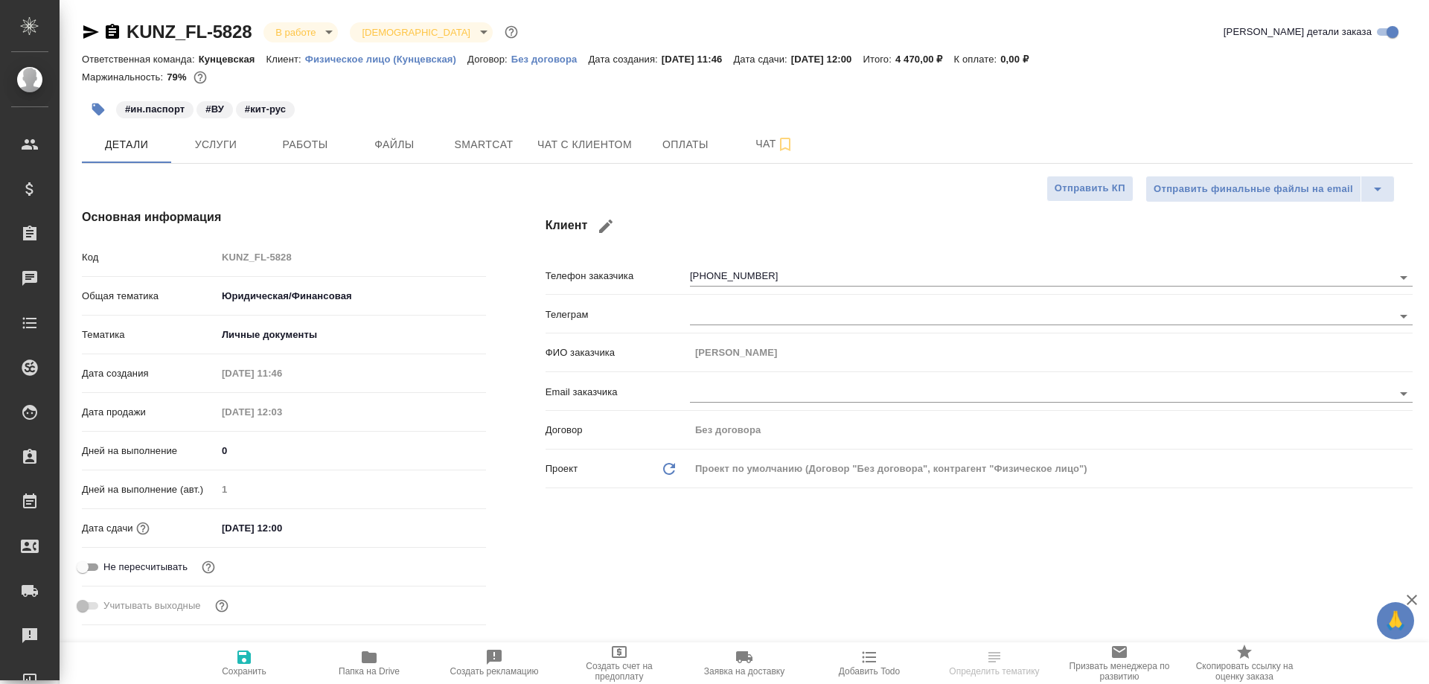
type textarea "x"
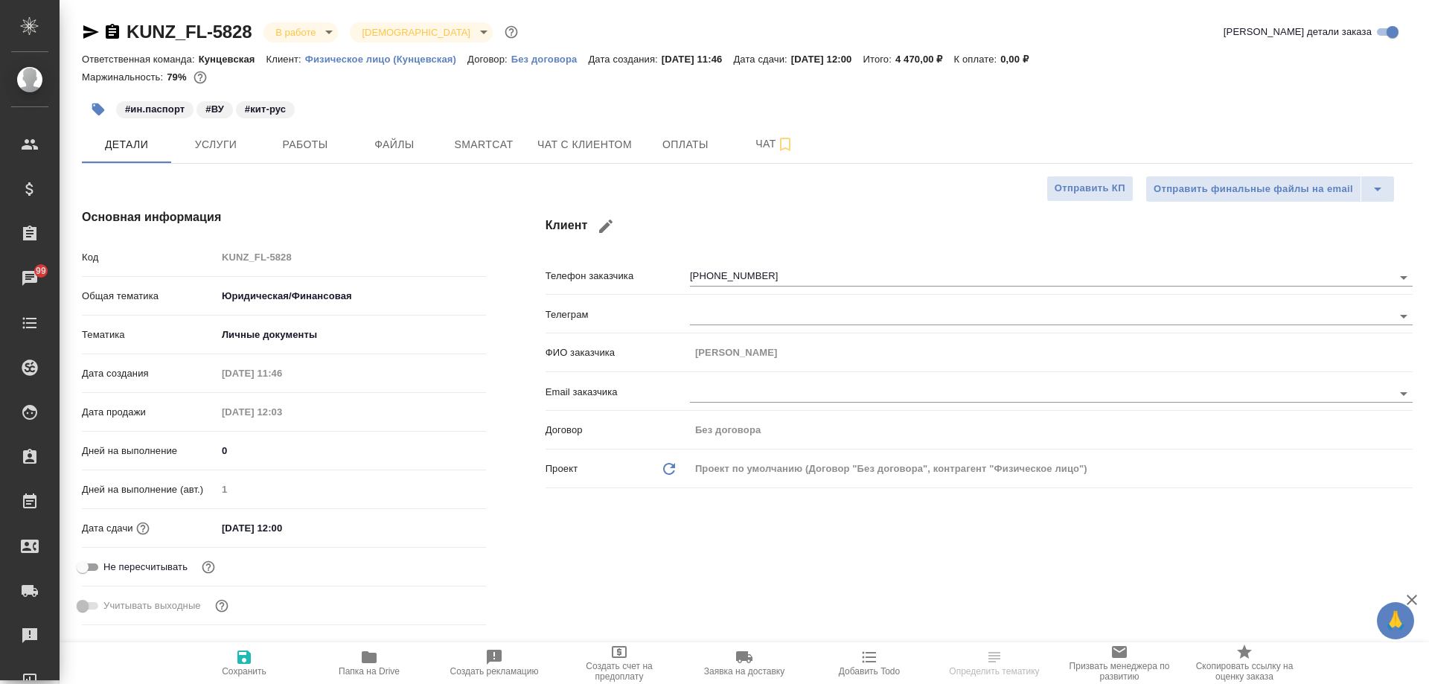
type textarea "x"
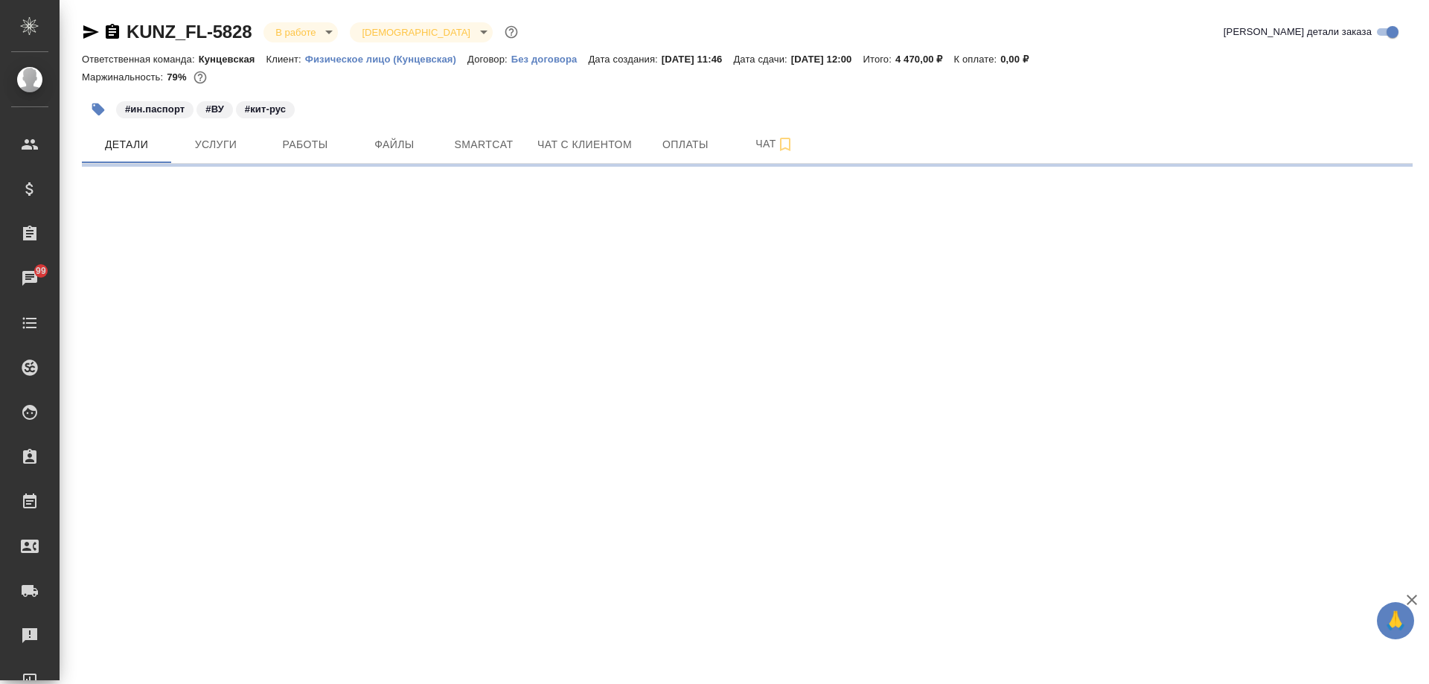
select select "RU"
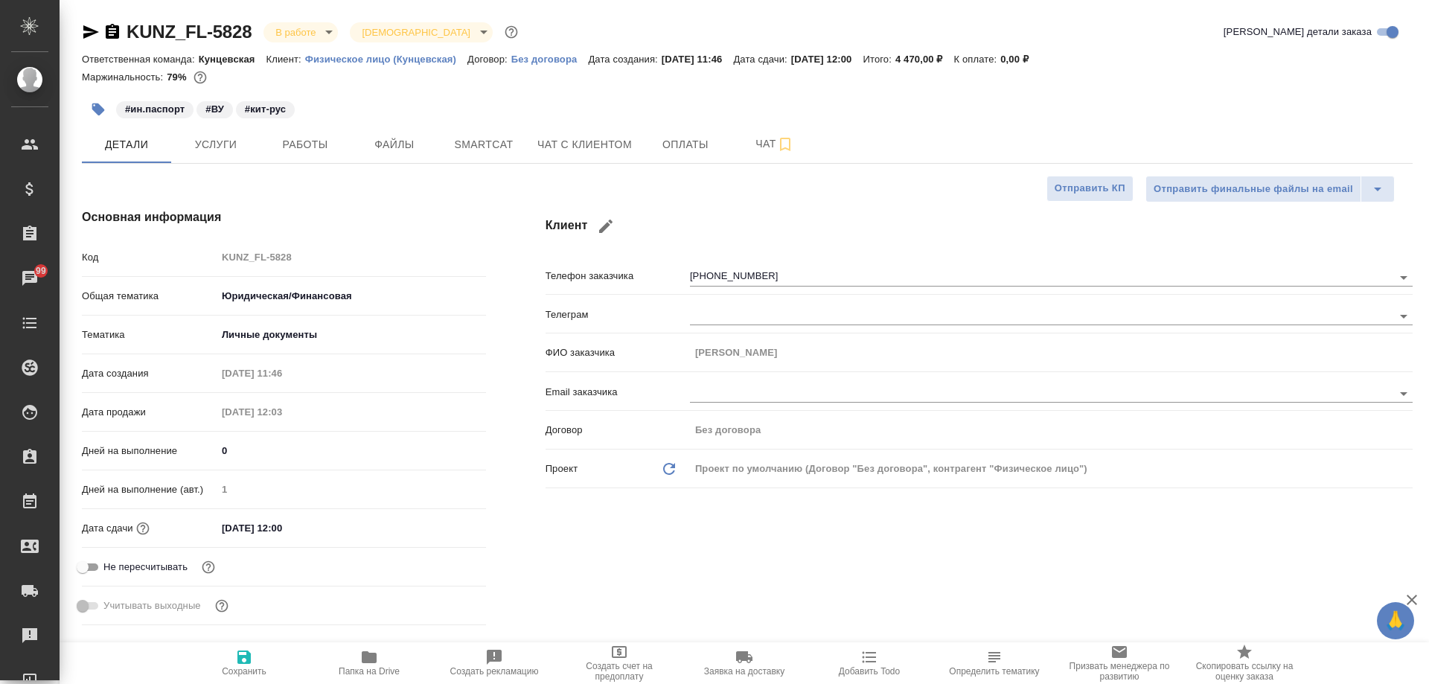
type textarea "x"
click at [225, 151] on span "Услуги" at bounding box center [215, 144] width 71 height 19
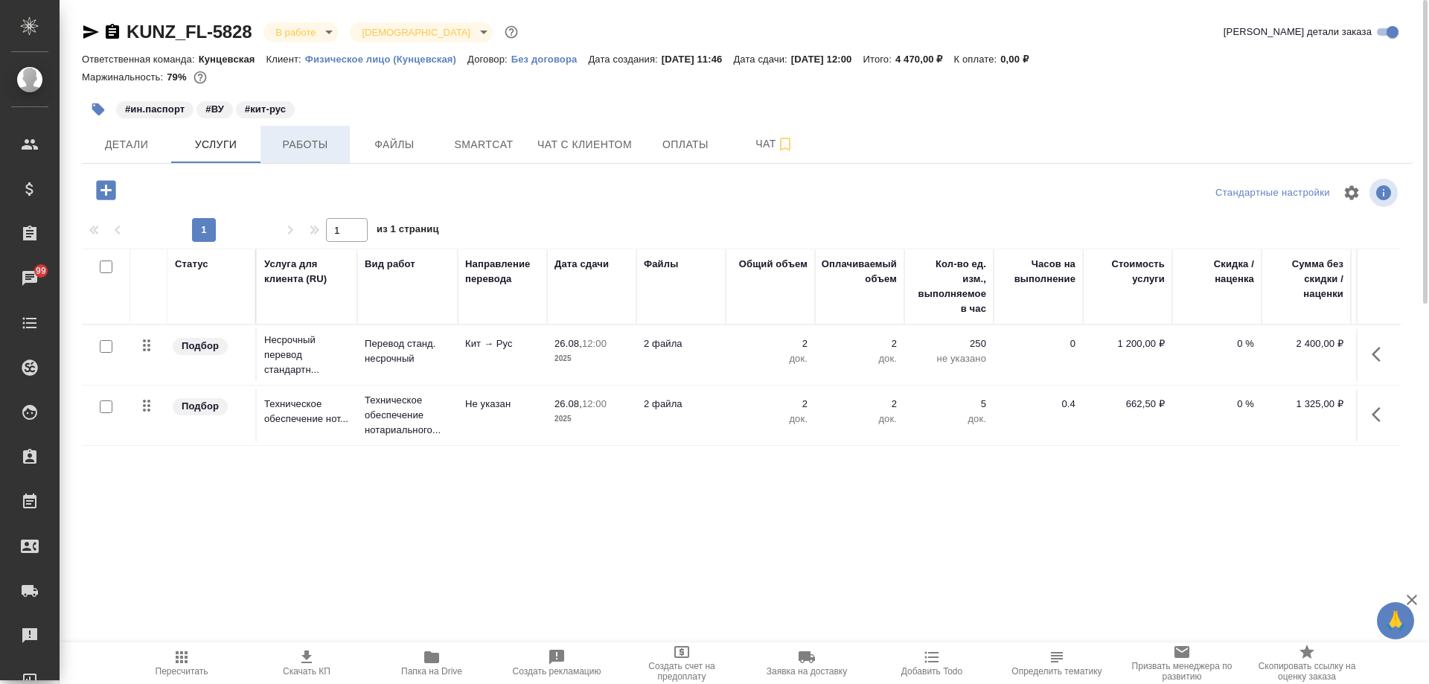
click at [317, 155] on button "Работы" at bounding box center [305, 144] width 89 height 37
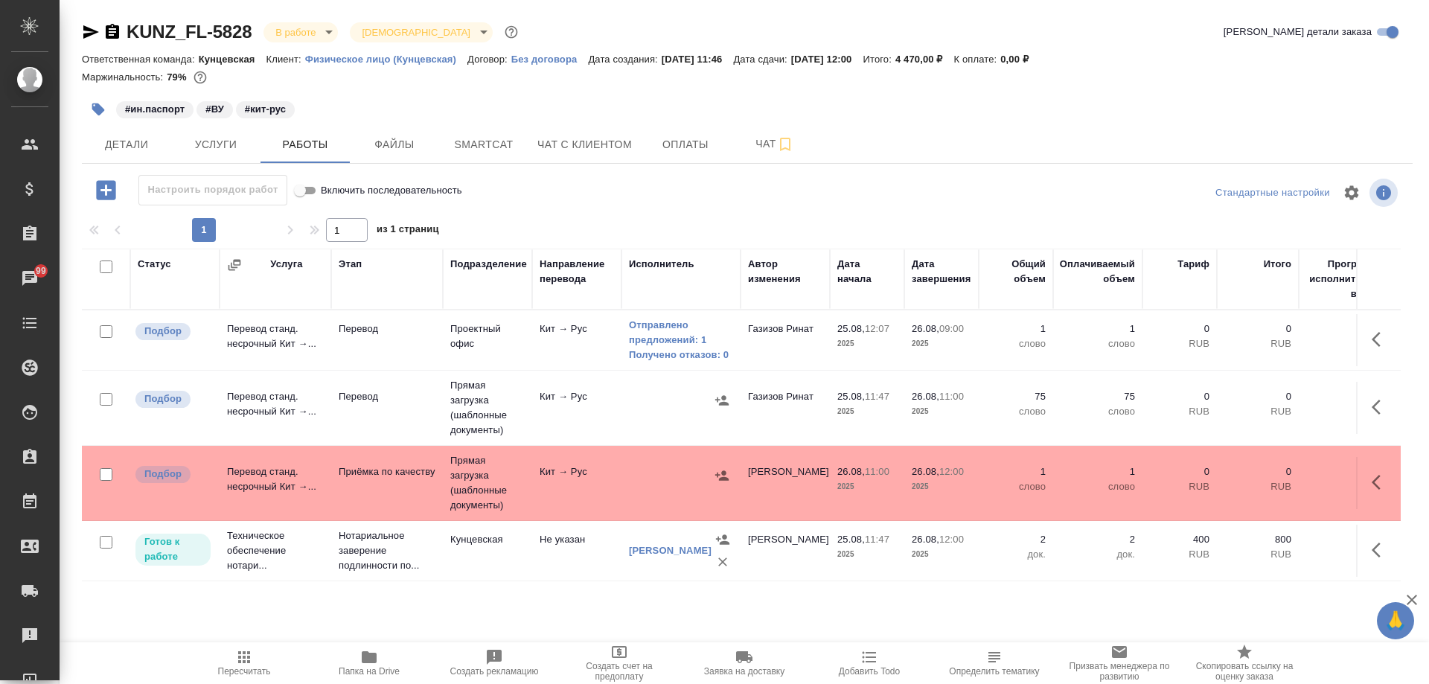
scroll to position [9, 0]
click at [426, 154] on button "Файлы" at bounding box center [394, 144] width 89 height 37
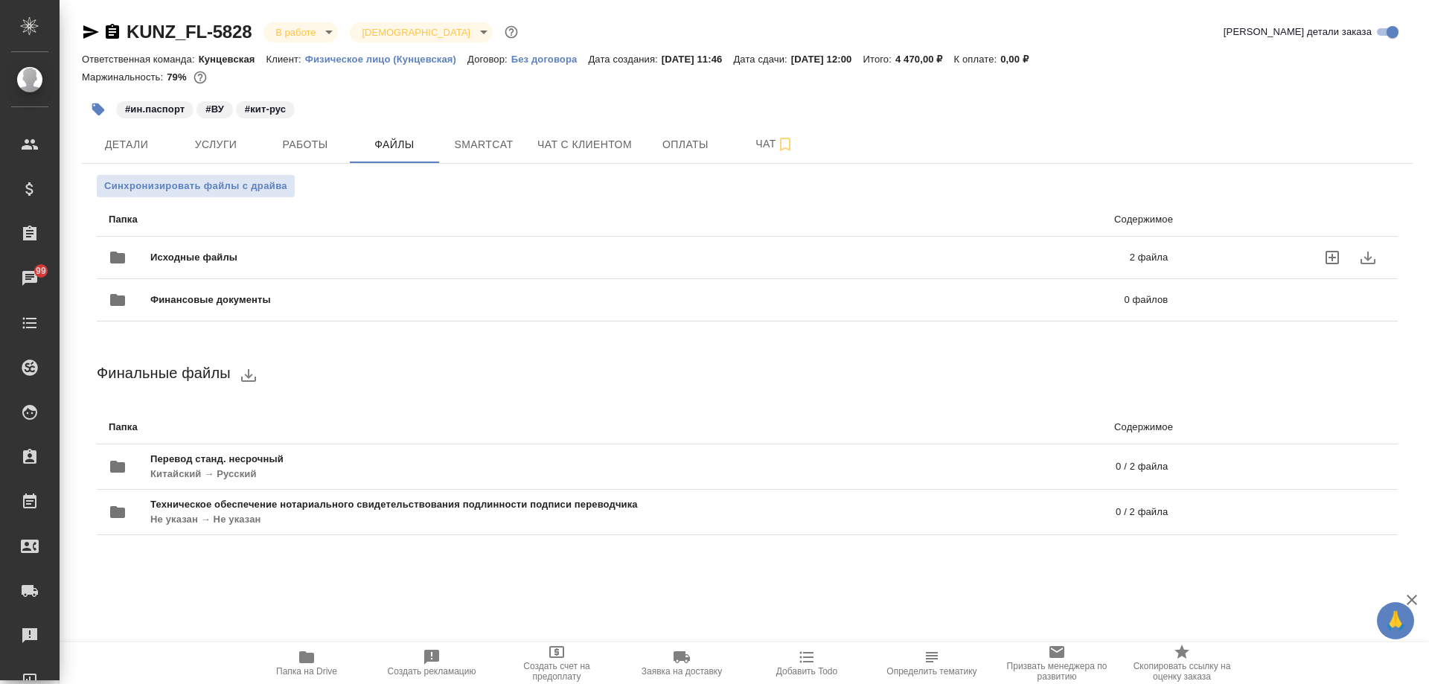
click at [1193, 263] on div at bounding box center [1292, 258] width 218 height 66
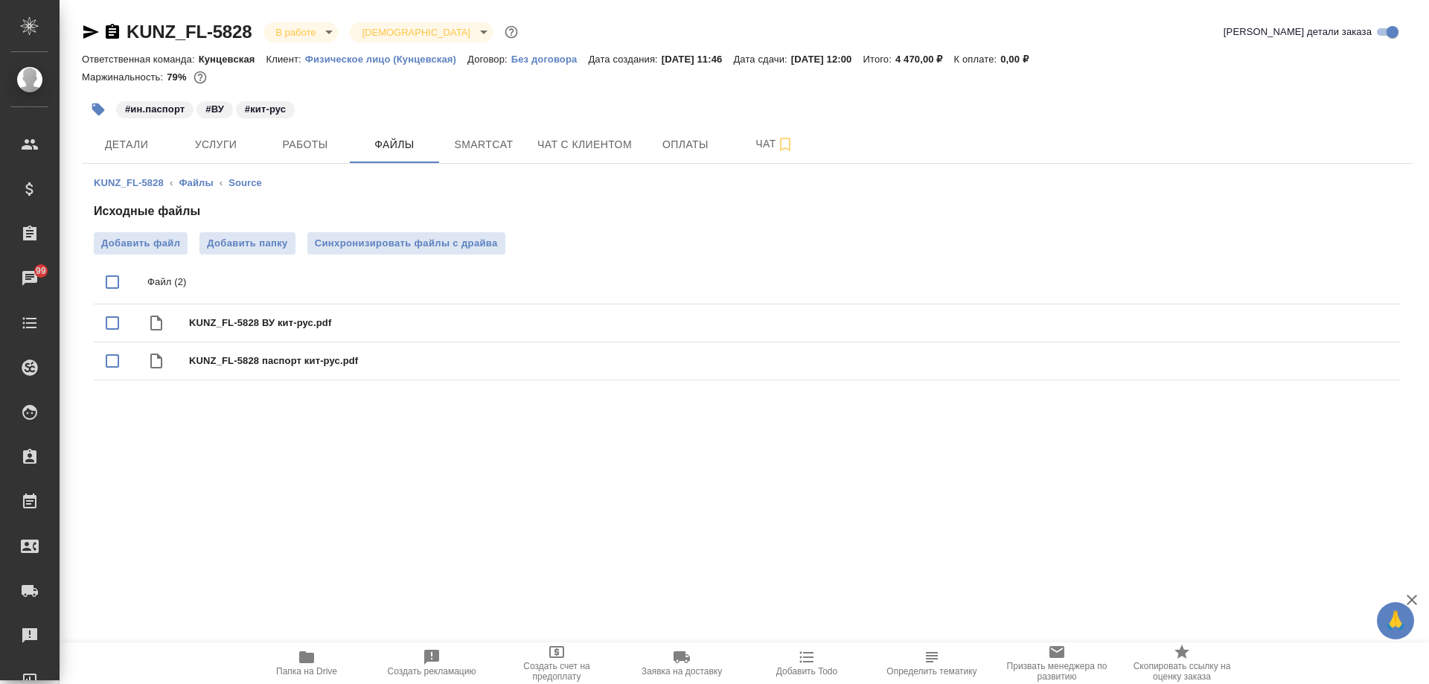
click at [299, 677] on button "Папка на Drive" at bounding box center [306, 663] width 125 height 42
click at [315, 663] on icon "button" at bounding box center [307, 657] width 18 height 18
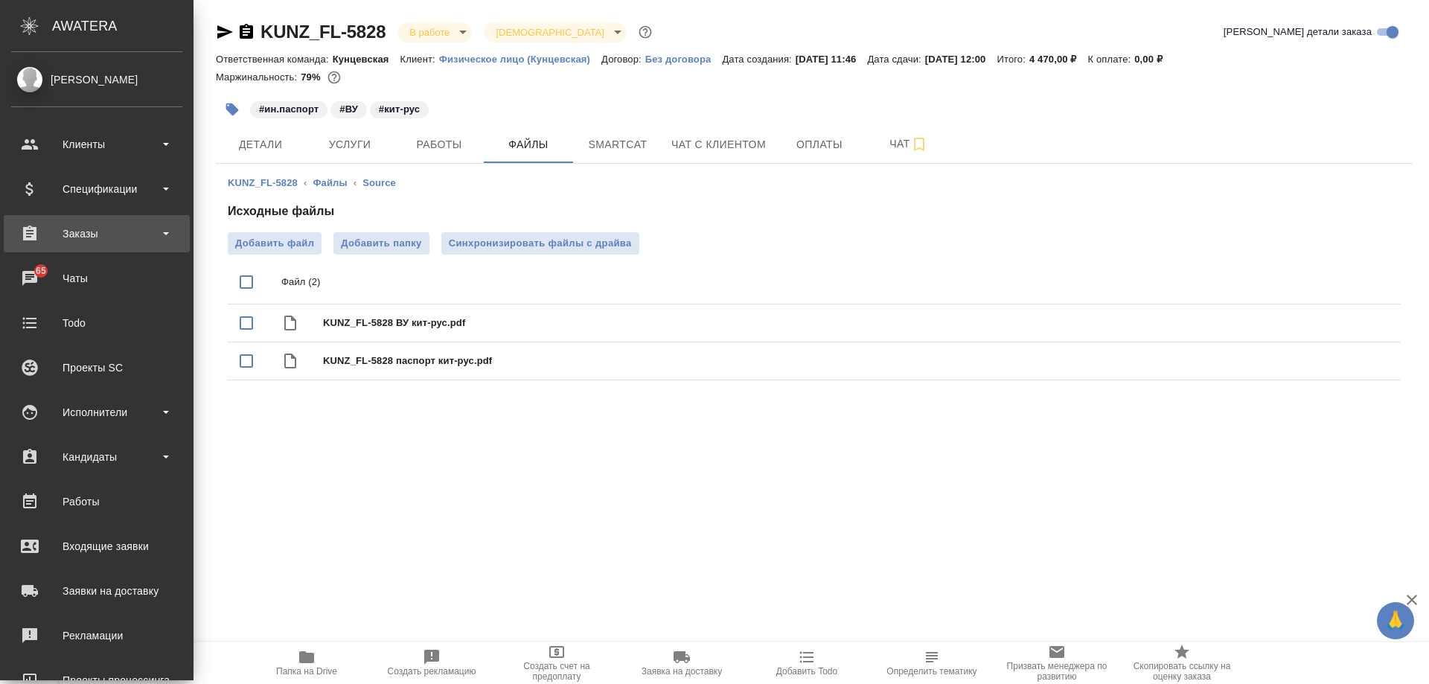
click at [74, 239] on div "Заказы" at bounding box center [96, 234] width 171 height 22
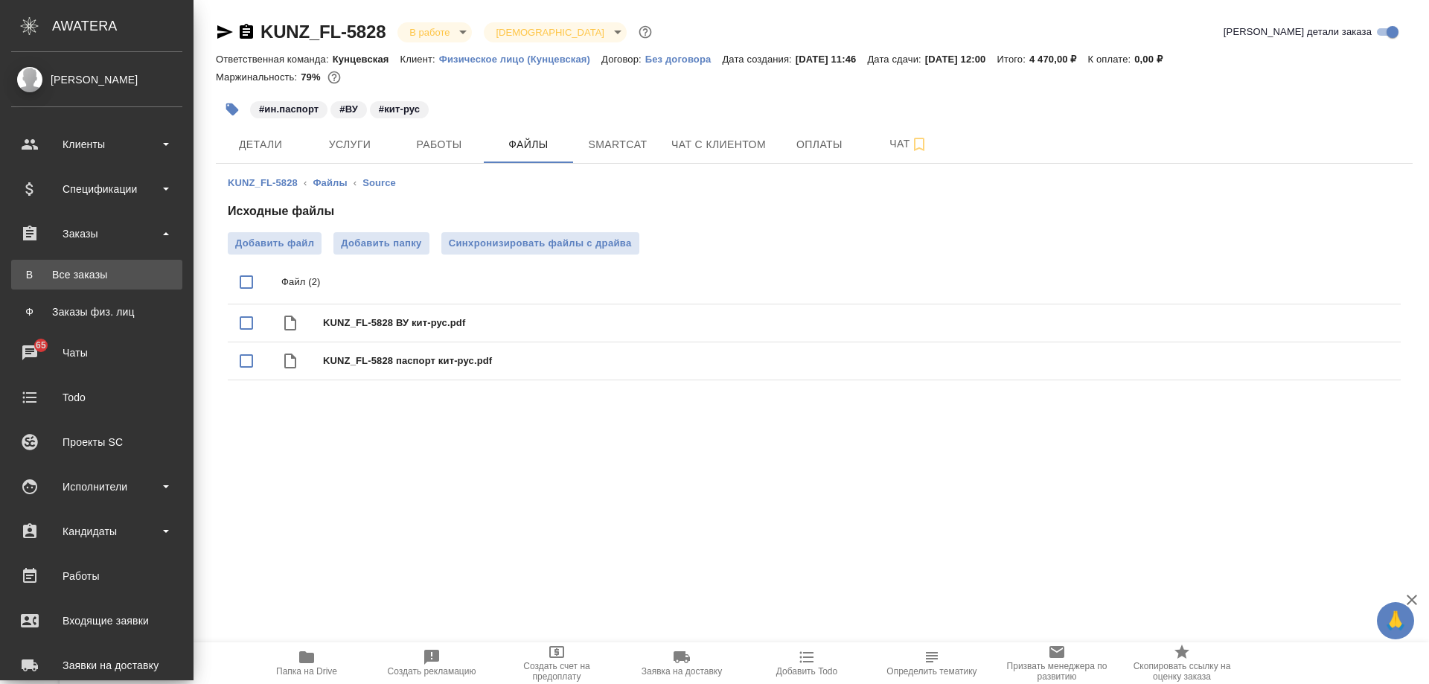
click at [74, 276] on div "Все заказы" at bounding box center [97, 274] width 156 height 15
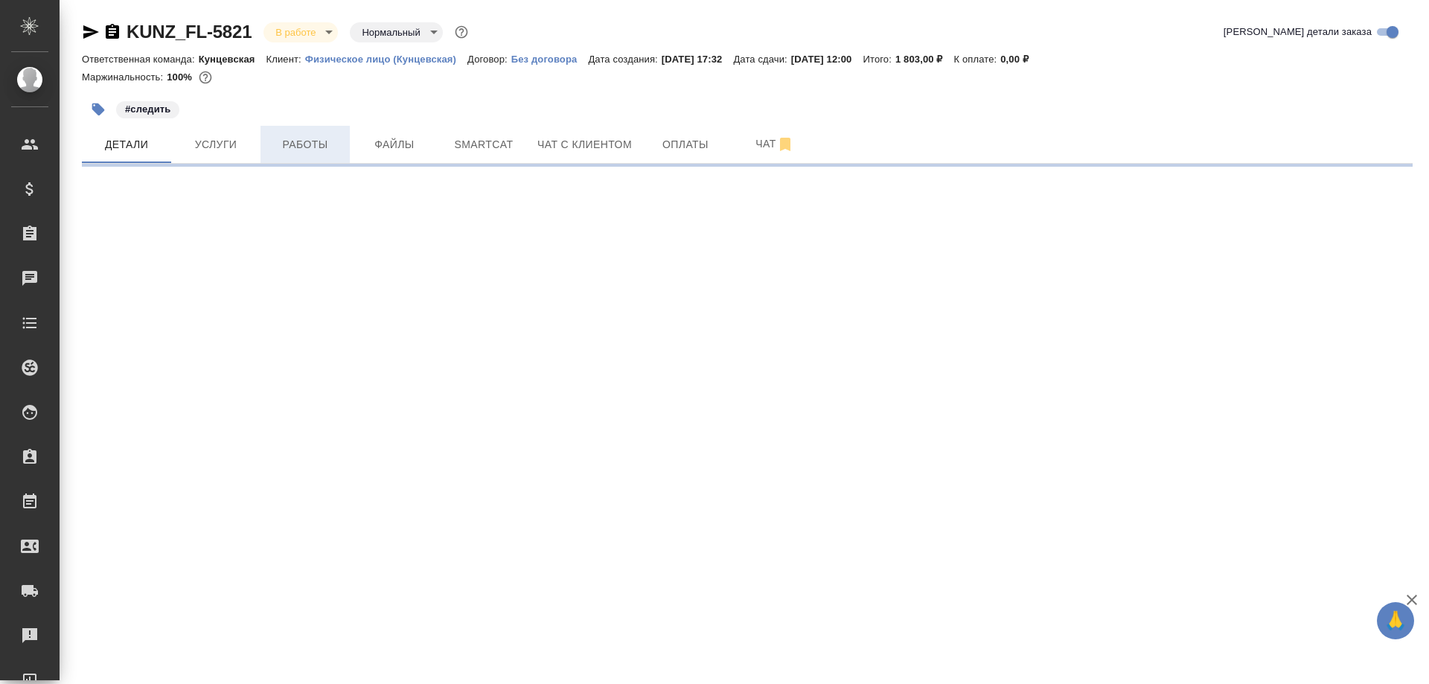
select select "RU"
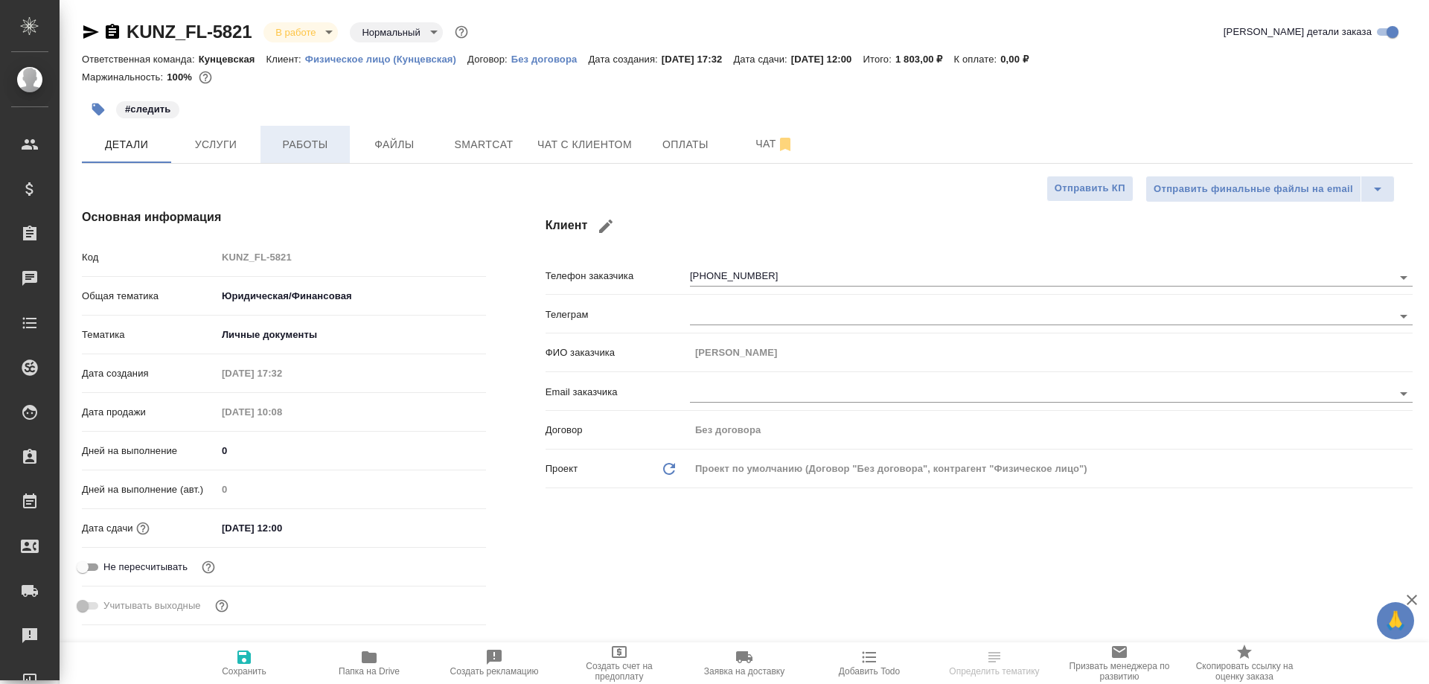
type textarea "x"
click at [331, 155] on button "Работы" at bounding box center [305, 144] width 89 height 37
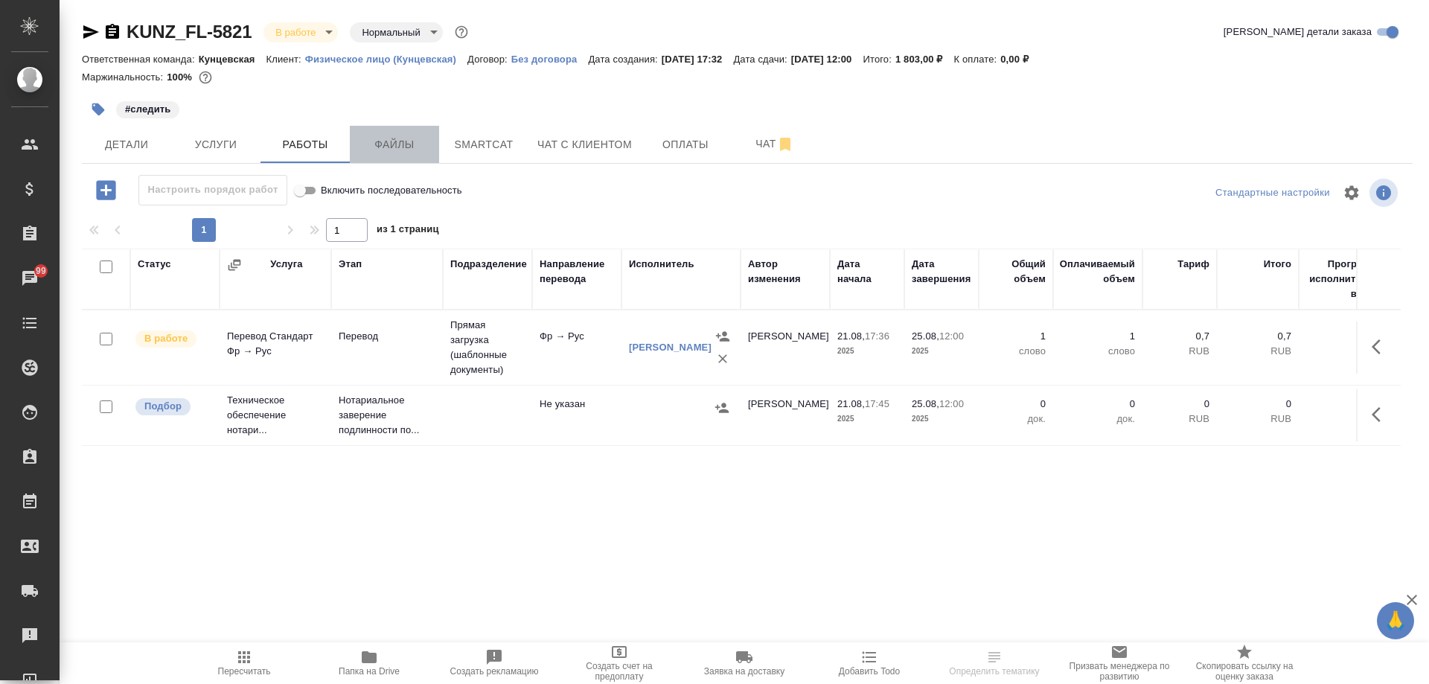
click at [404, 147] on span "Файлы" at bounding box center [394, 144] width 71 height 19
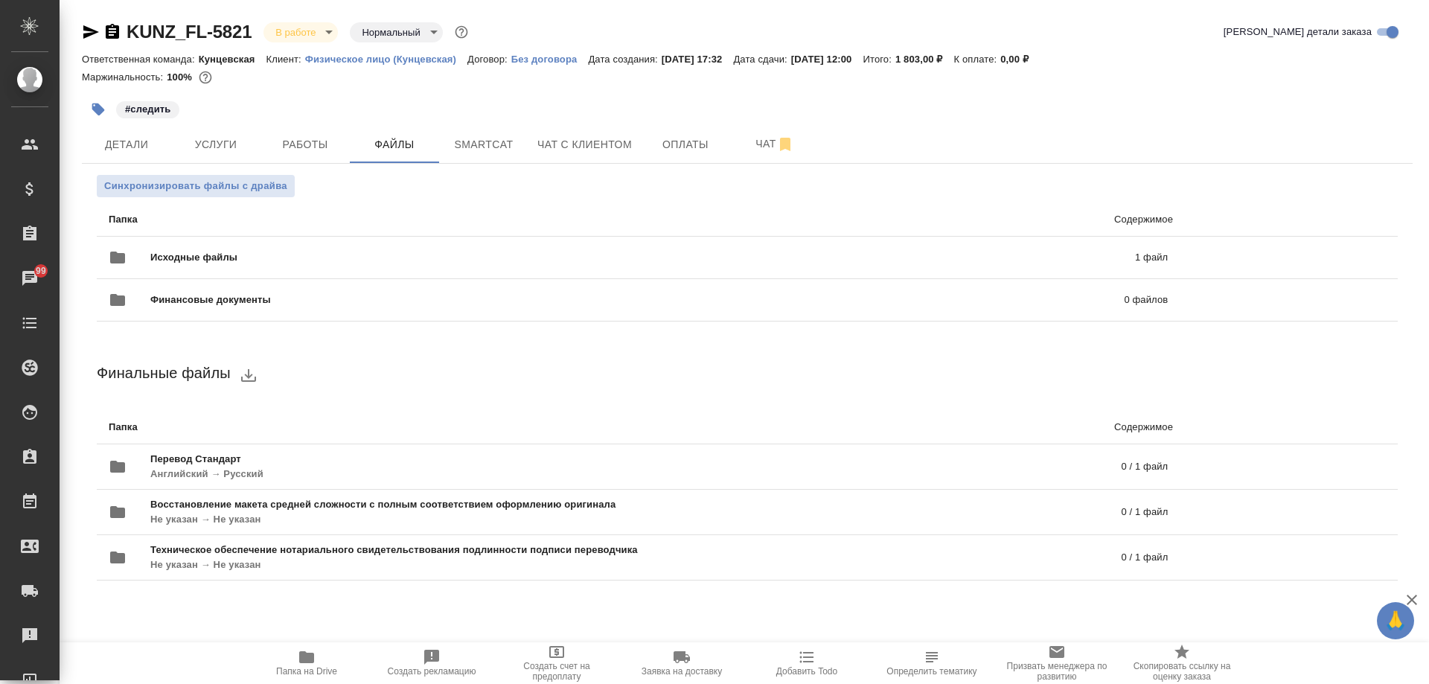
click at [296, 670] on span "Папка на Drive" at bounding box center [306, 671] width 61 height 10
click at [240, 143] on span "Услуги" at bounding box center [215, 144] width 71 height 19
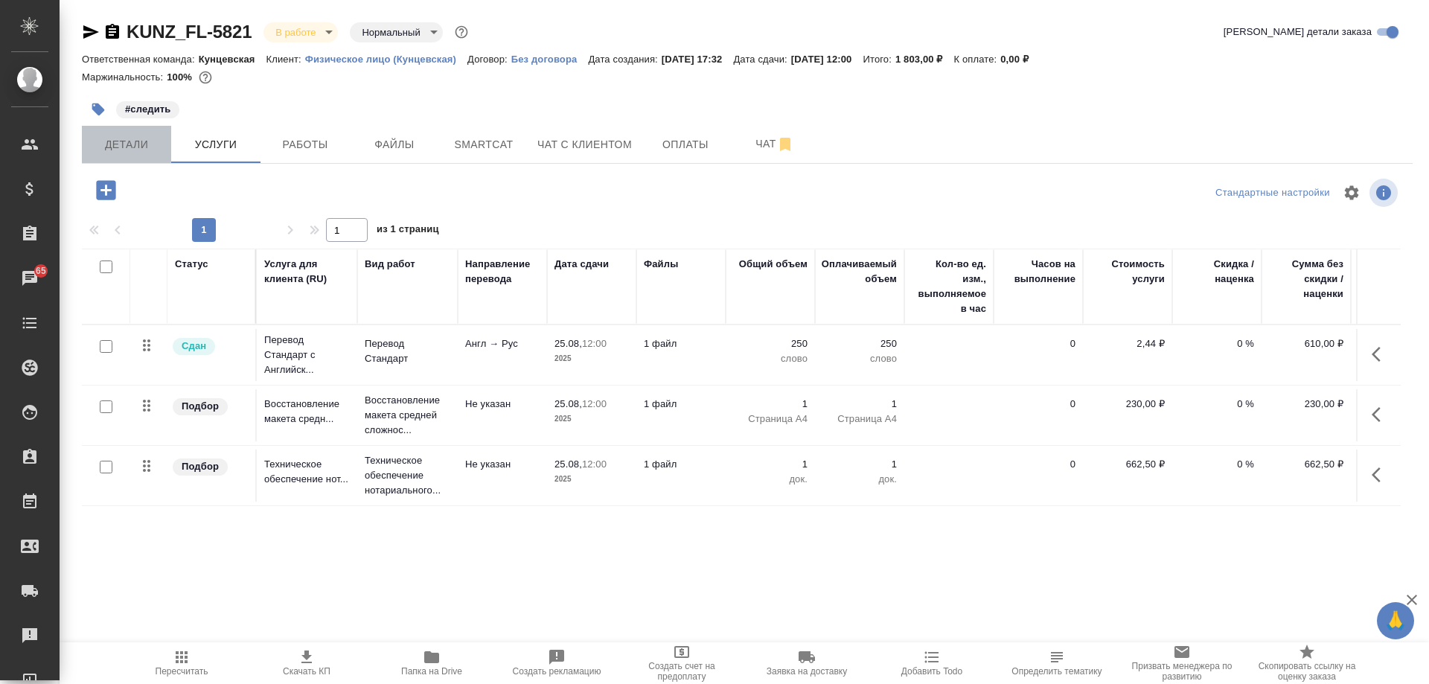
click at [159, 151] on span "Детали" at bounding box center [126, 144] width 71 height 19
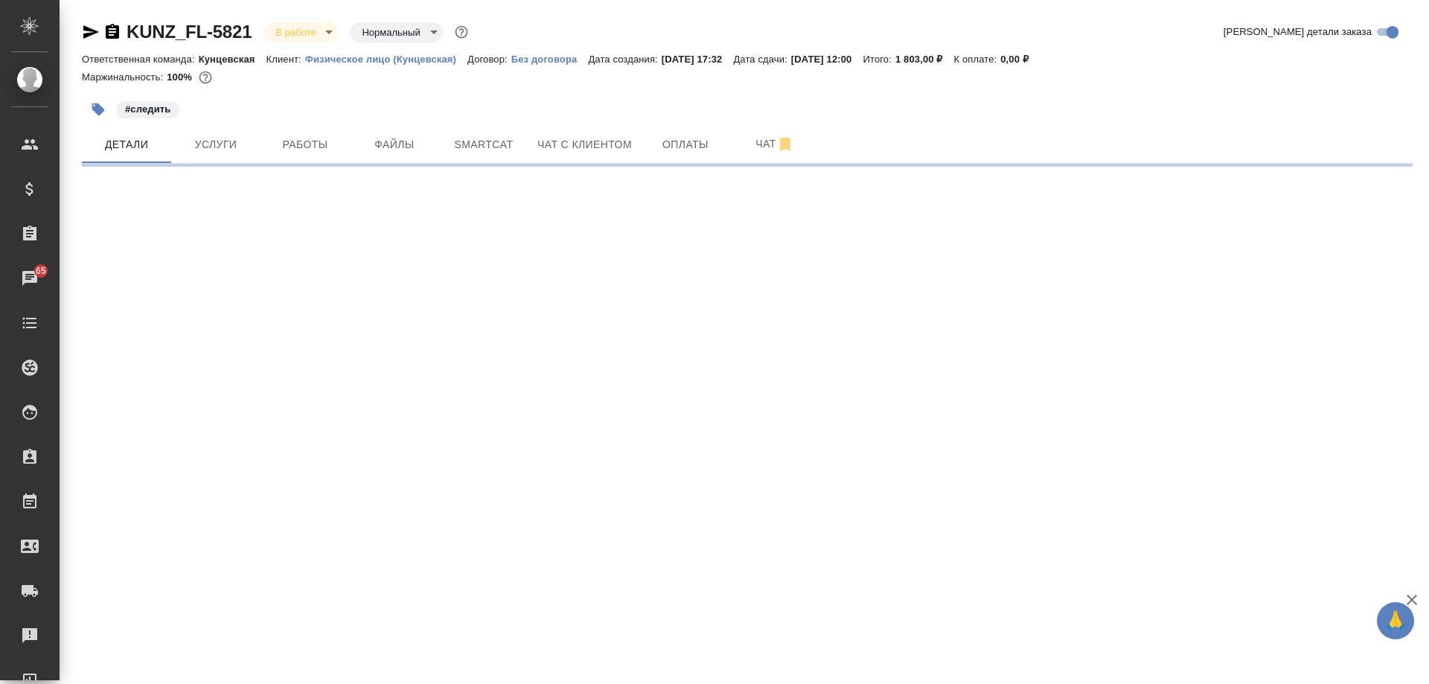
select select "RU"
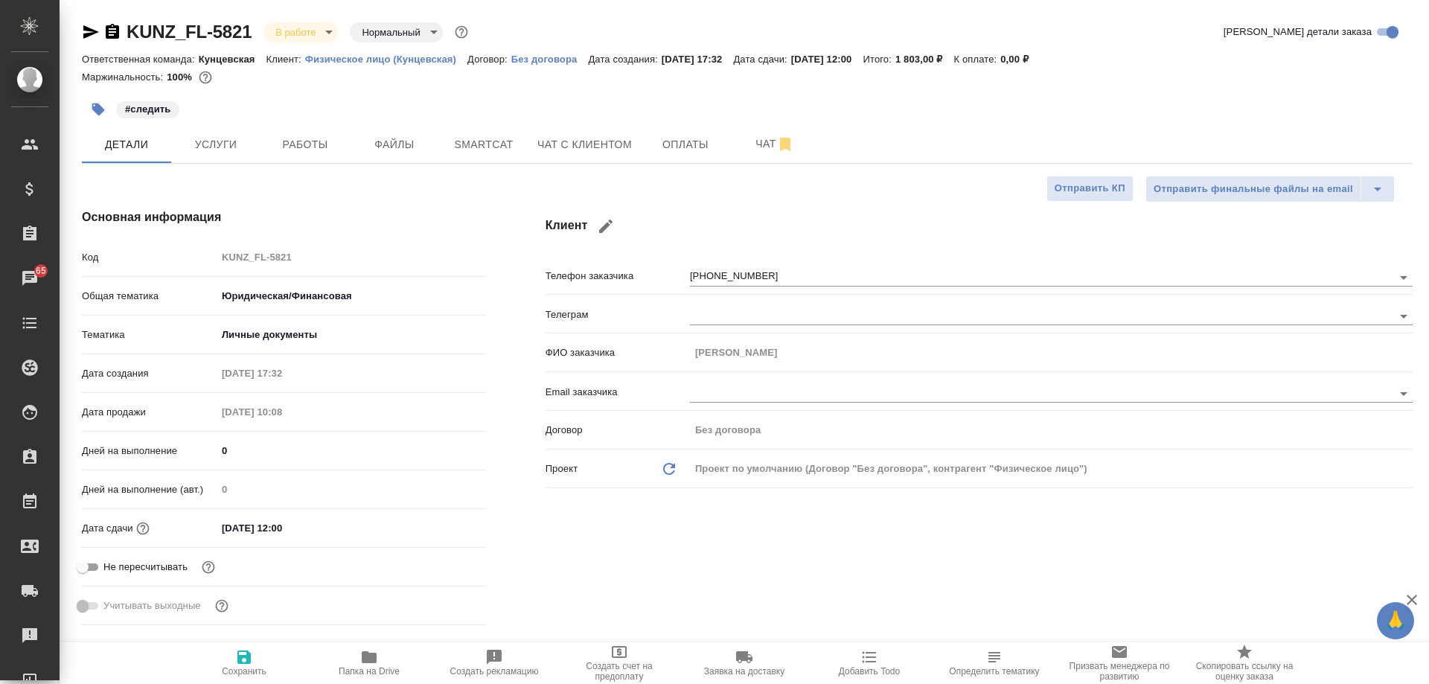
type textarea "x"
click at [321, 162] on button "Работы" at bounding box center [305, 144] width 89 height 37
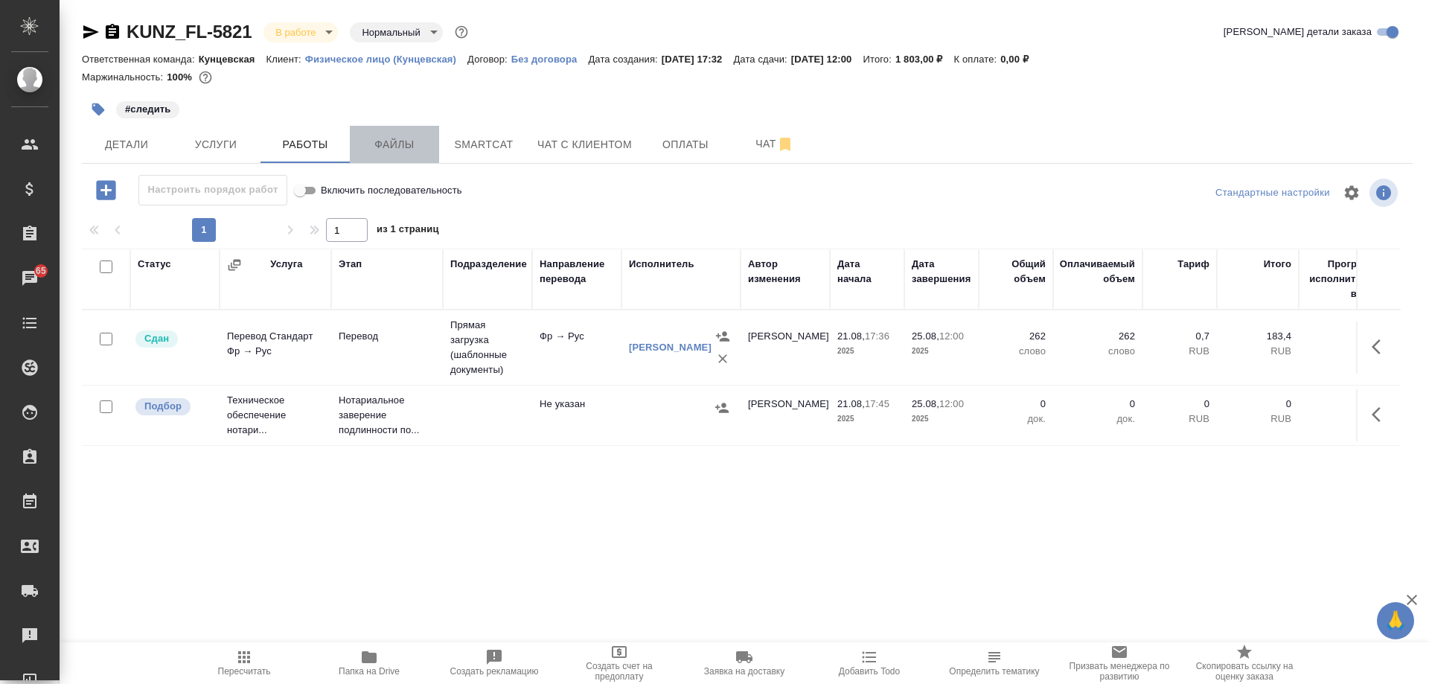
click at [376, 151] on span "Файлы" at bounding box center [394, 144] width 71 height 19
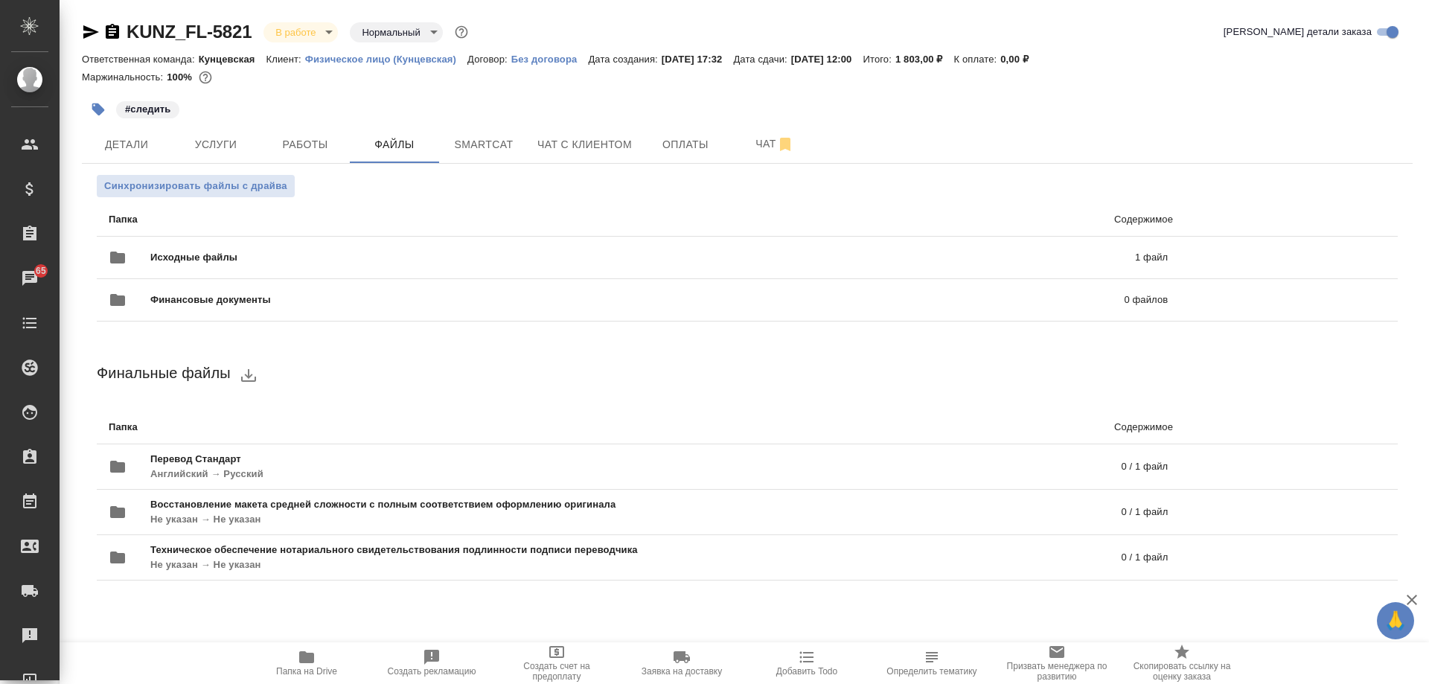
click at [301, 657] on icon "button" at bounding box center [306, 657] width 15 height 12
click at [220, 141] on span "Услуги" at bounding box center [215, 144] width 71 height 19
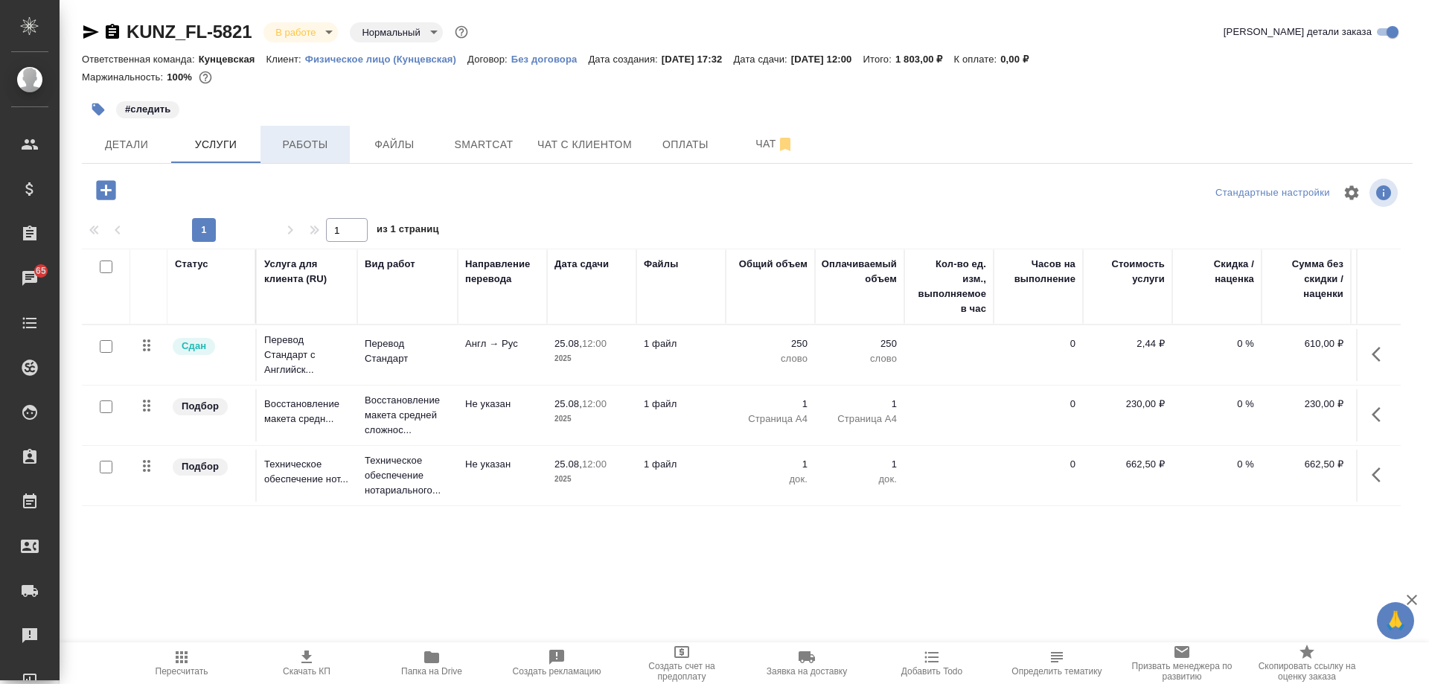
click at [296, 142] on span "Работы" at bounding box center [304, 144] width 71 height 19
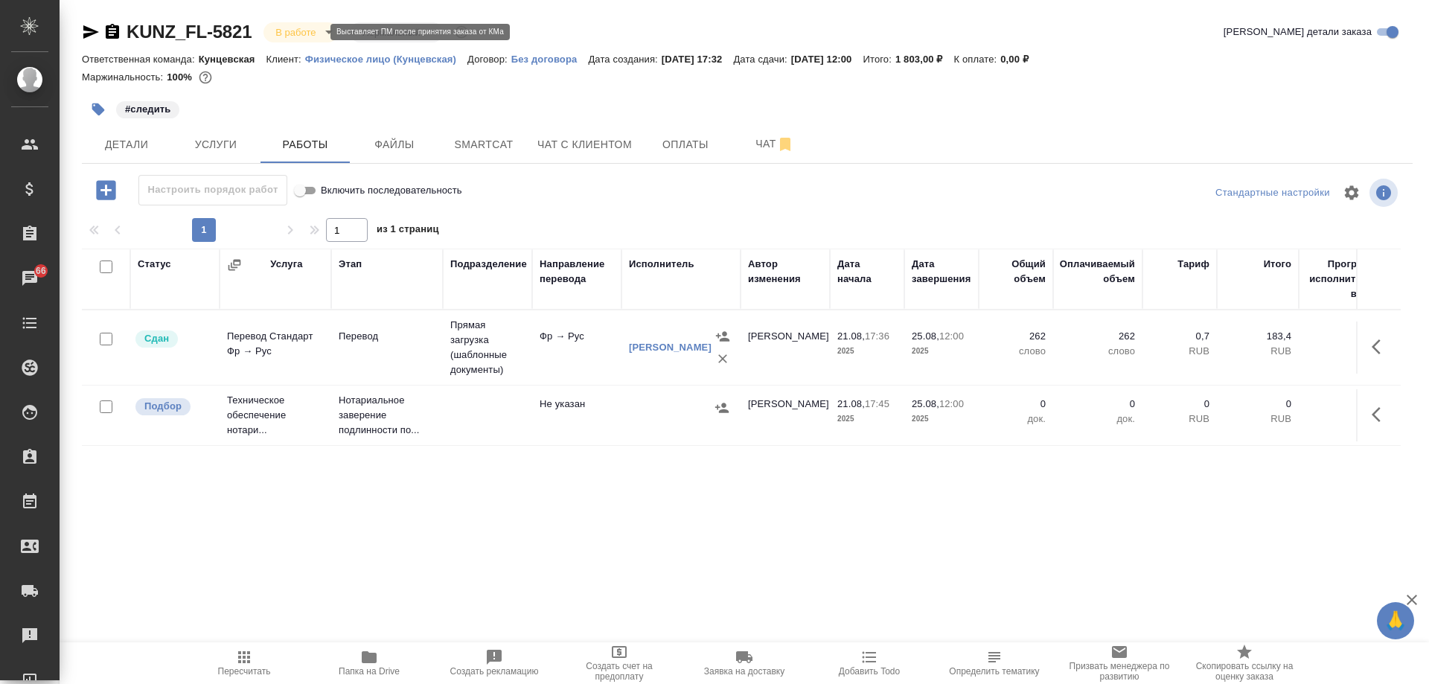
click at [298, 34] on body "🙏 .cls-1 fill:#fff; AWATERA [PERSON_NAME] Спецификации Заказы 66 Чаты Todo Прое…" at bounding box center [714, 342] width 1429 height 684
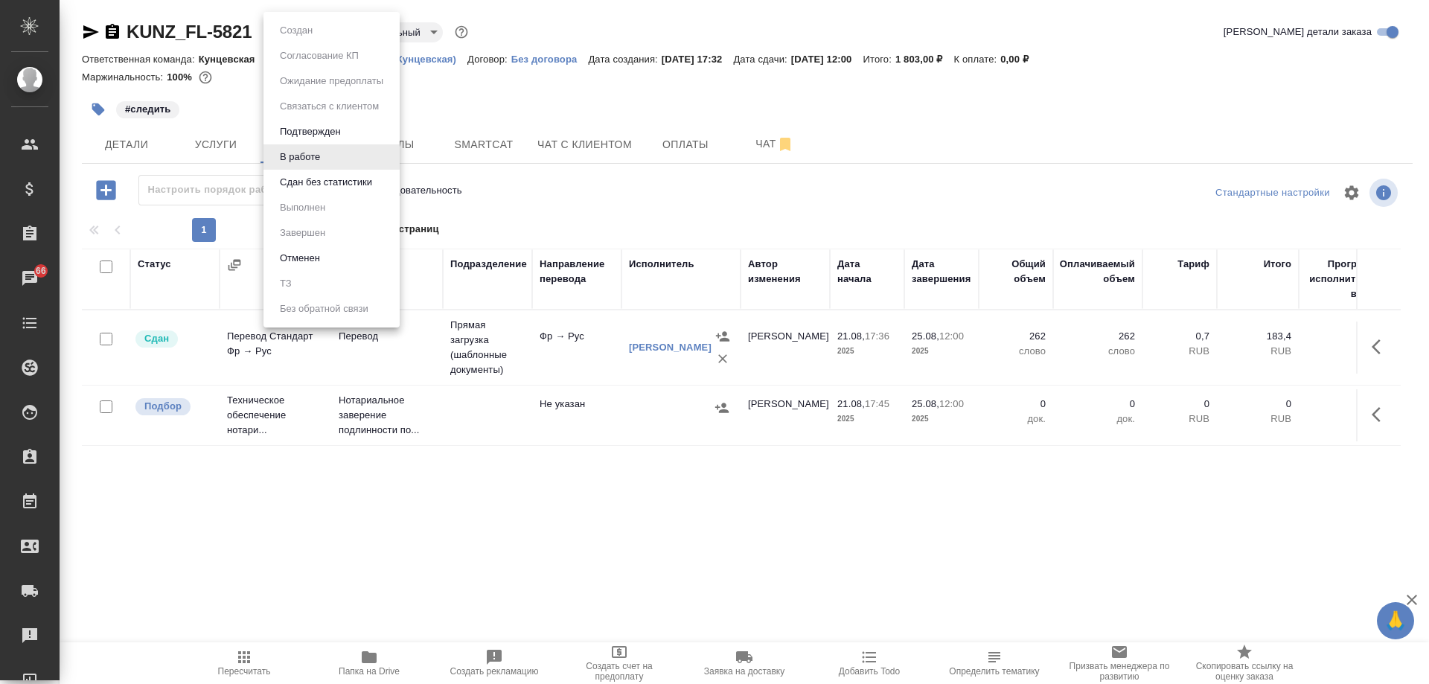
click at [469, 107] on div at bounding box center [714, 342] width 1429 height 684
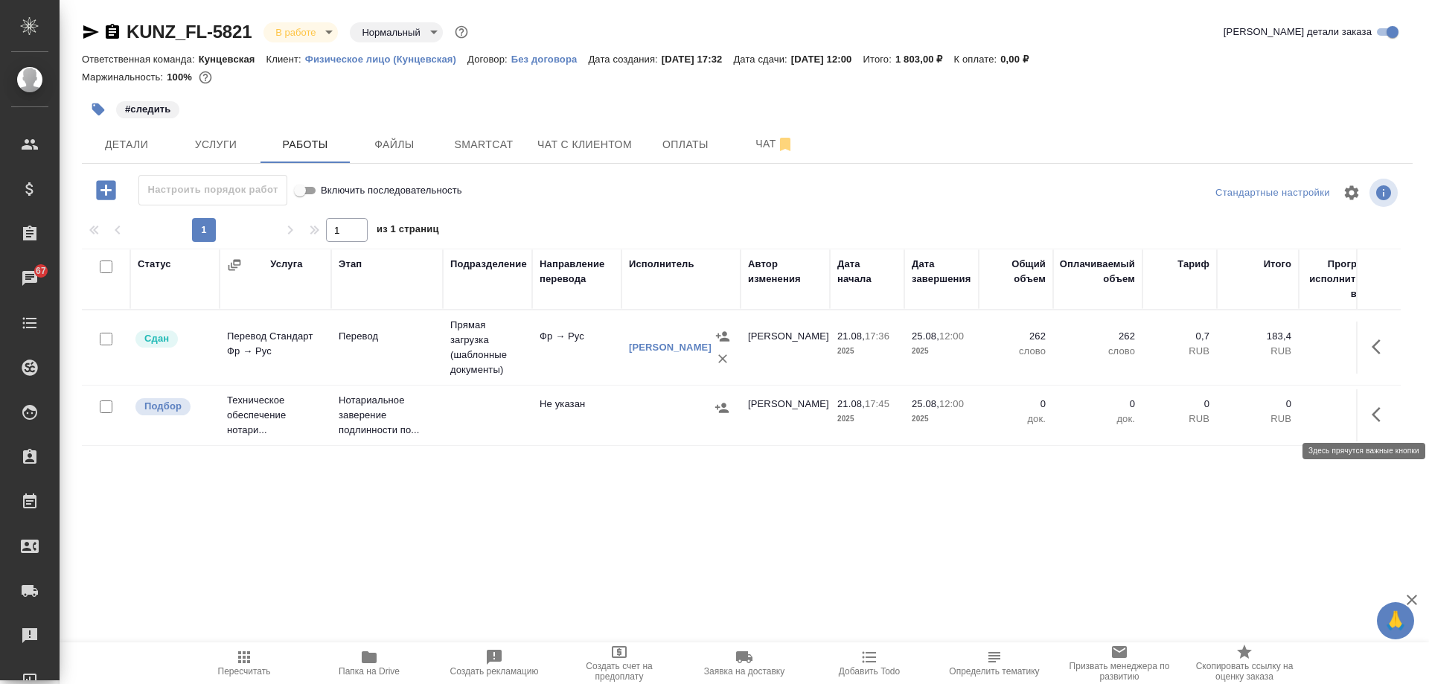
click at [1382, 409] on icon "button" at bounding box center [1381, 415] width 18 height 18
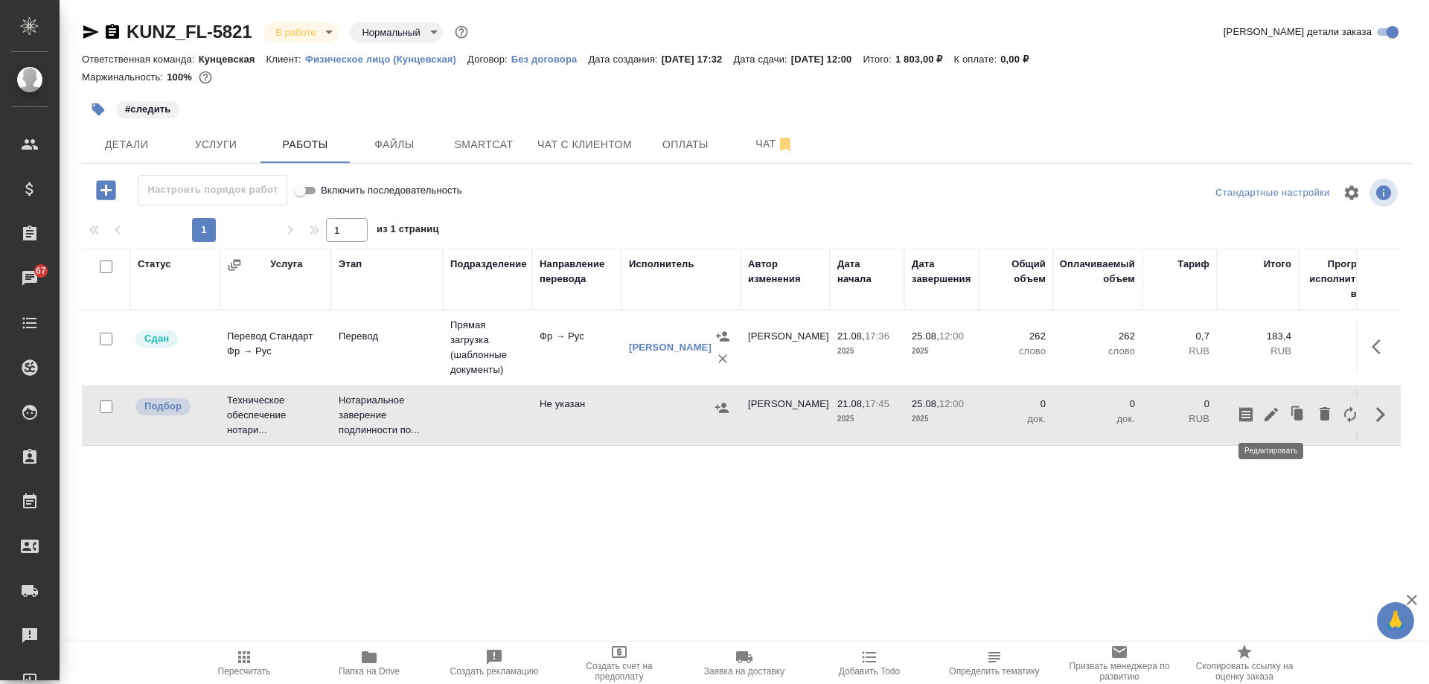
click at [1265, 413] on icon "button" at bounding box center [1271, 415] width 18 height 18
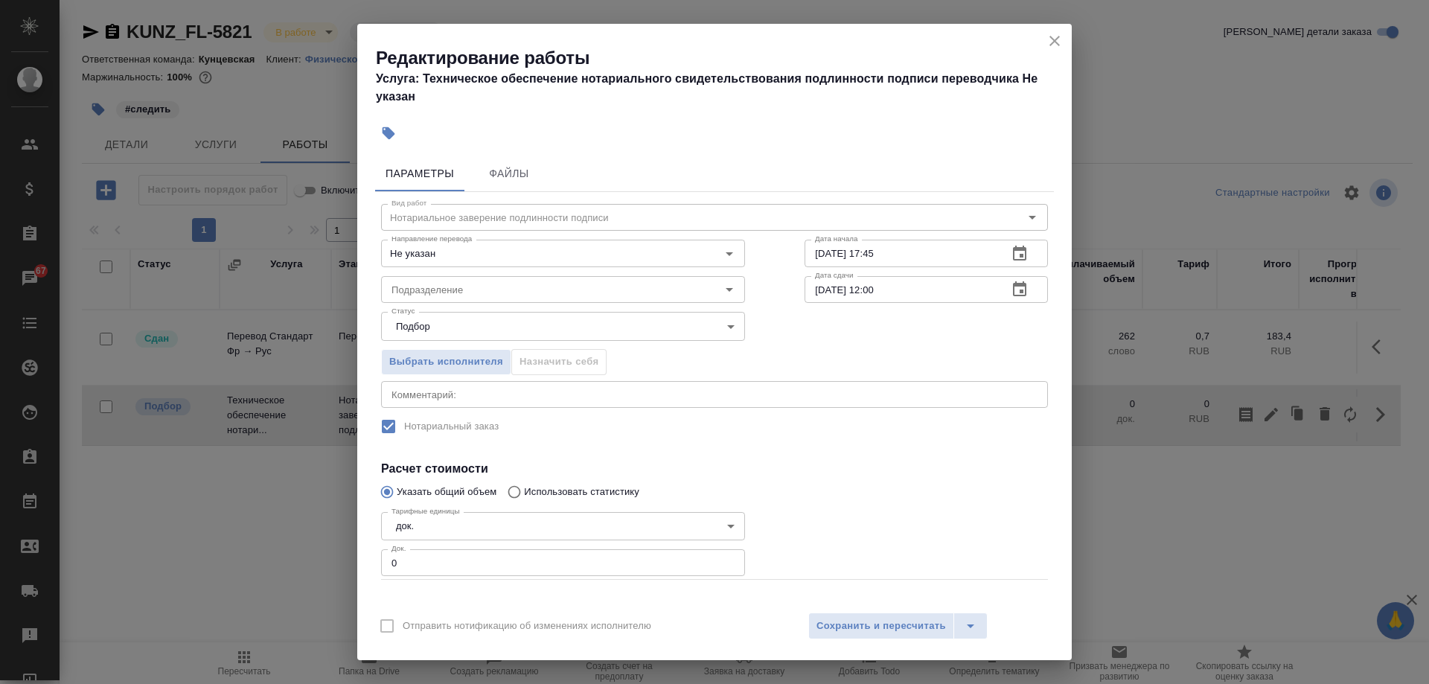
click at [1042, 43] on div "Редактирование работы Услуга: Техническое обеспечение нотариального свидетельст…" at bounding box center [714, 70] width 715 height 93
click at [1053, 45] on icon "close" at bounding box center [1055, 41] width 18 height 18
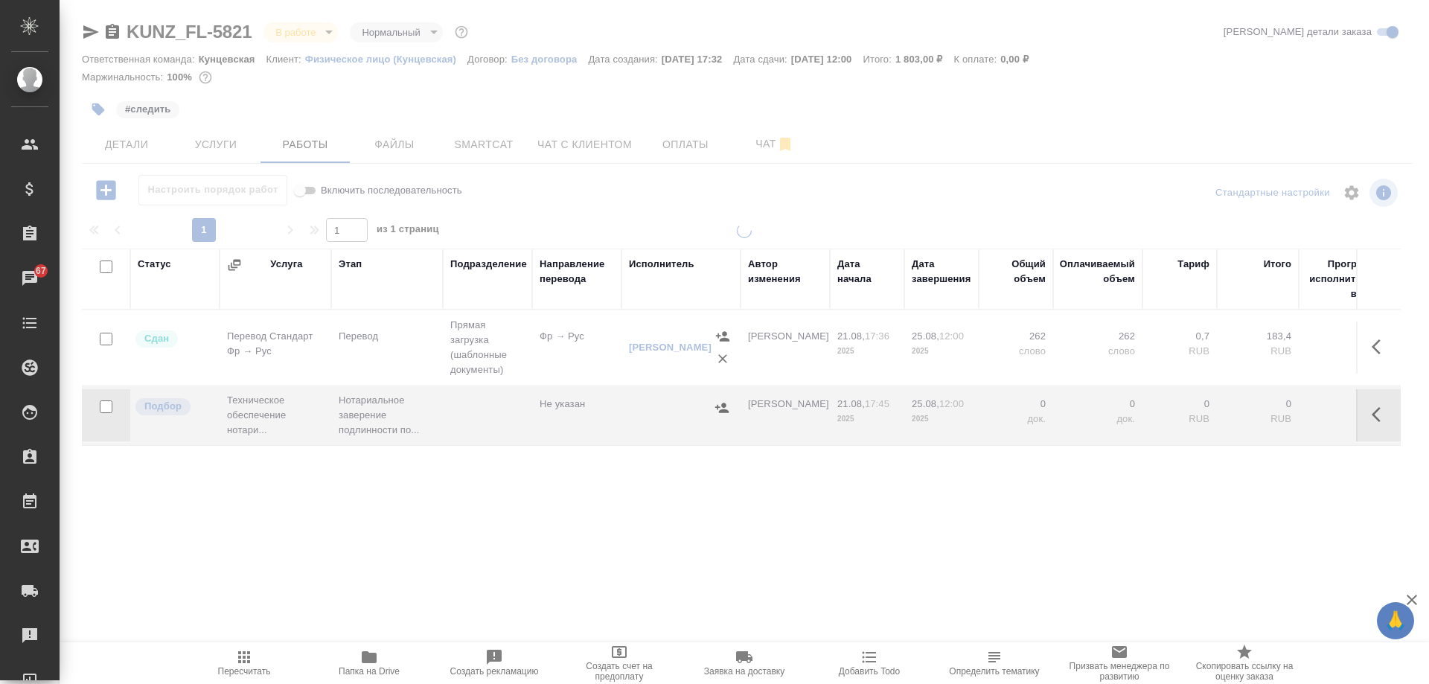
type input "completed"
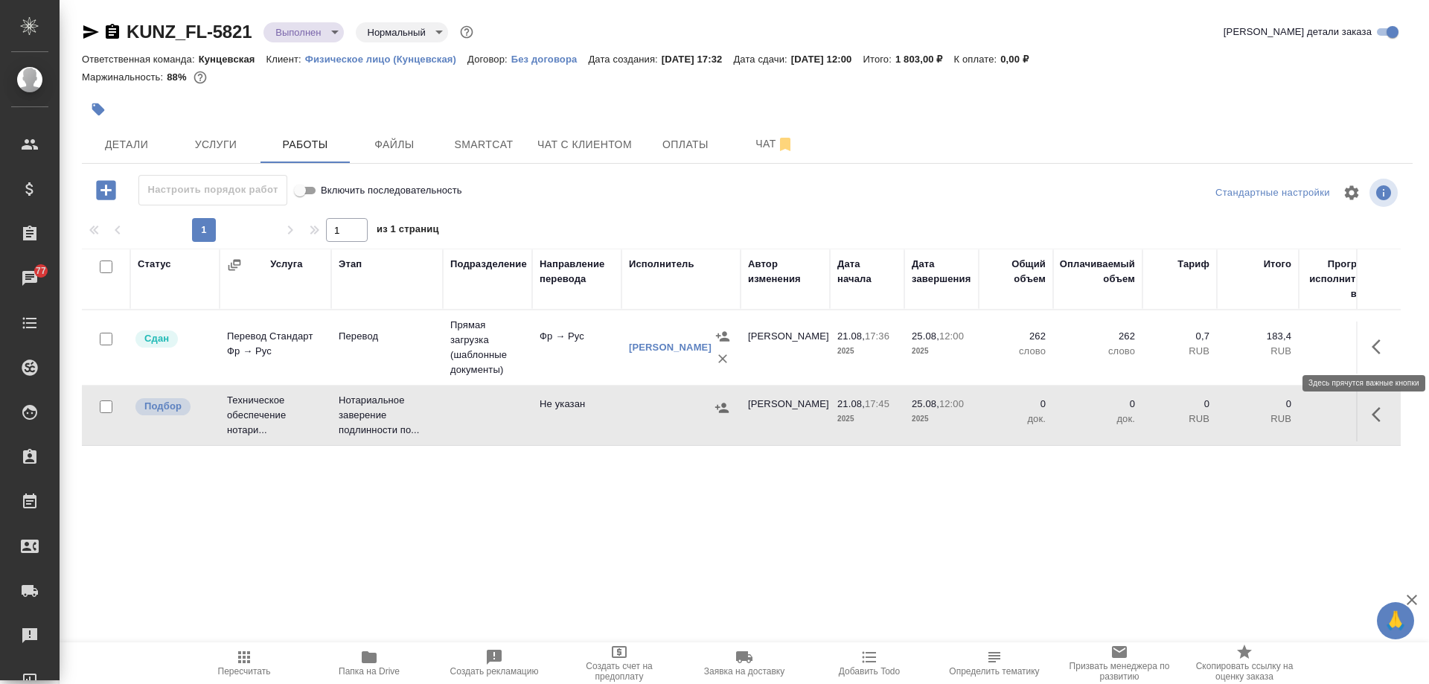
click at [1376, 348] on icon "button" at bounding box center [1381, 347] width 18 height 18
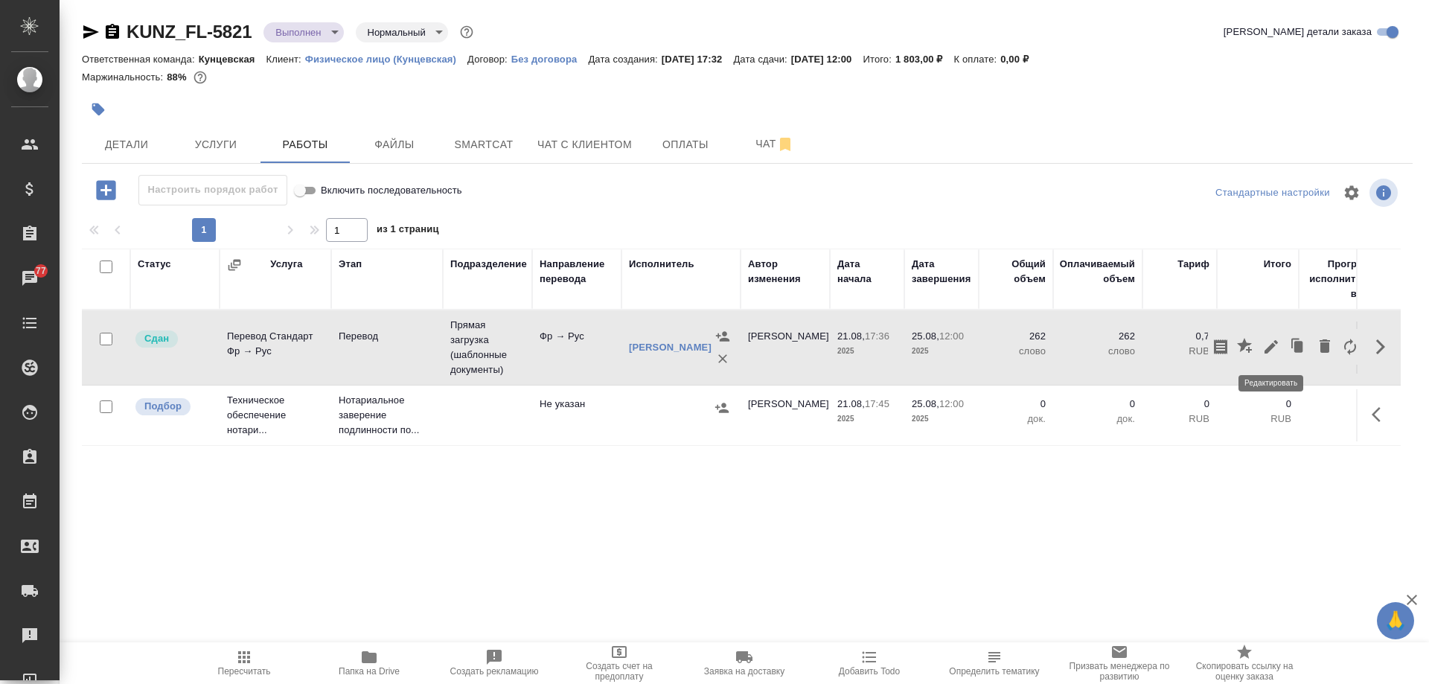
click at [1268, 339] on icon "button" at bounding box center [1271, 347] width 18 height 18
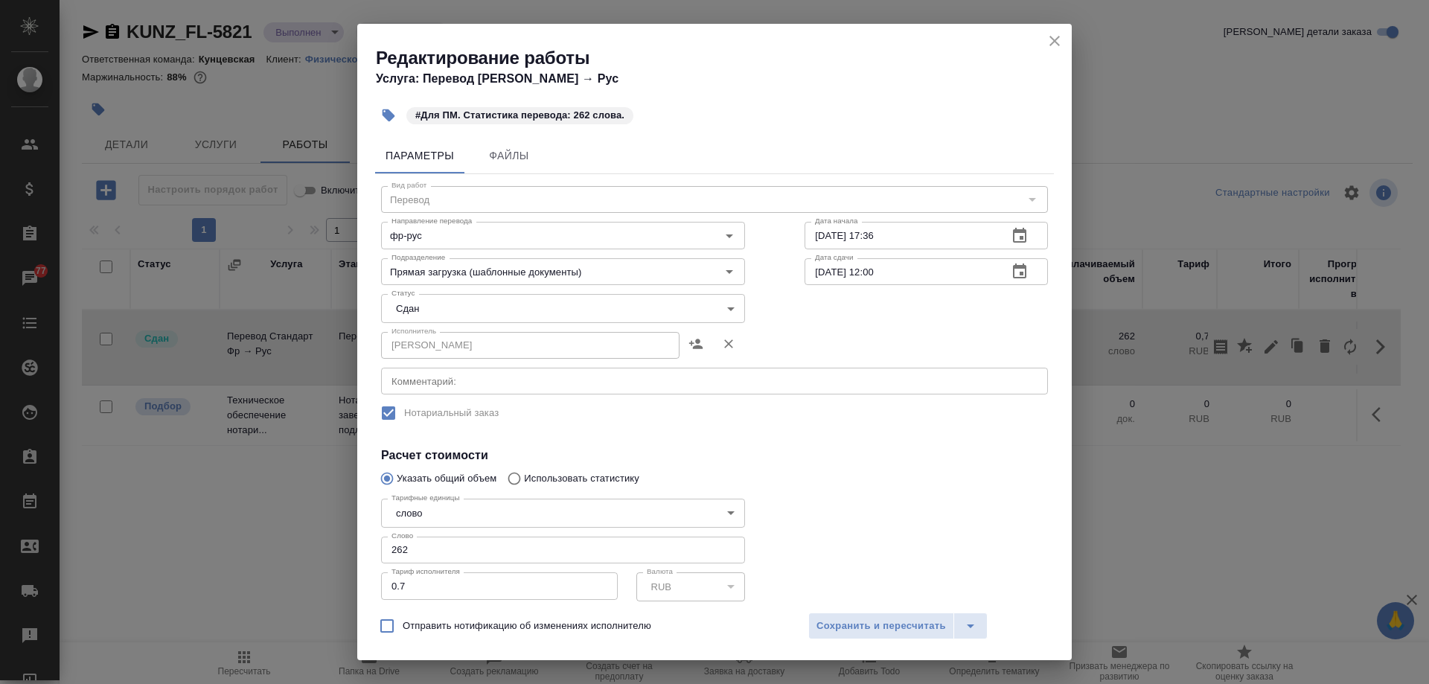
click at [1058, 38] on icon "close" at bounding box center [1055, 41] width 10 height 10
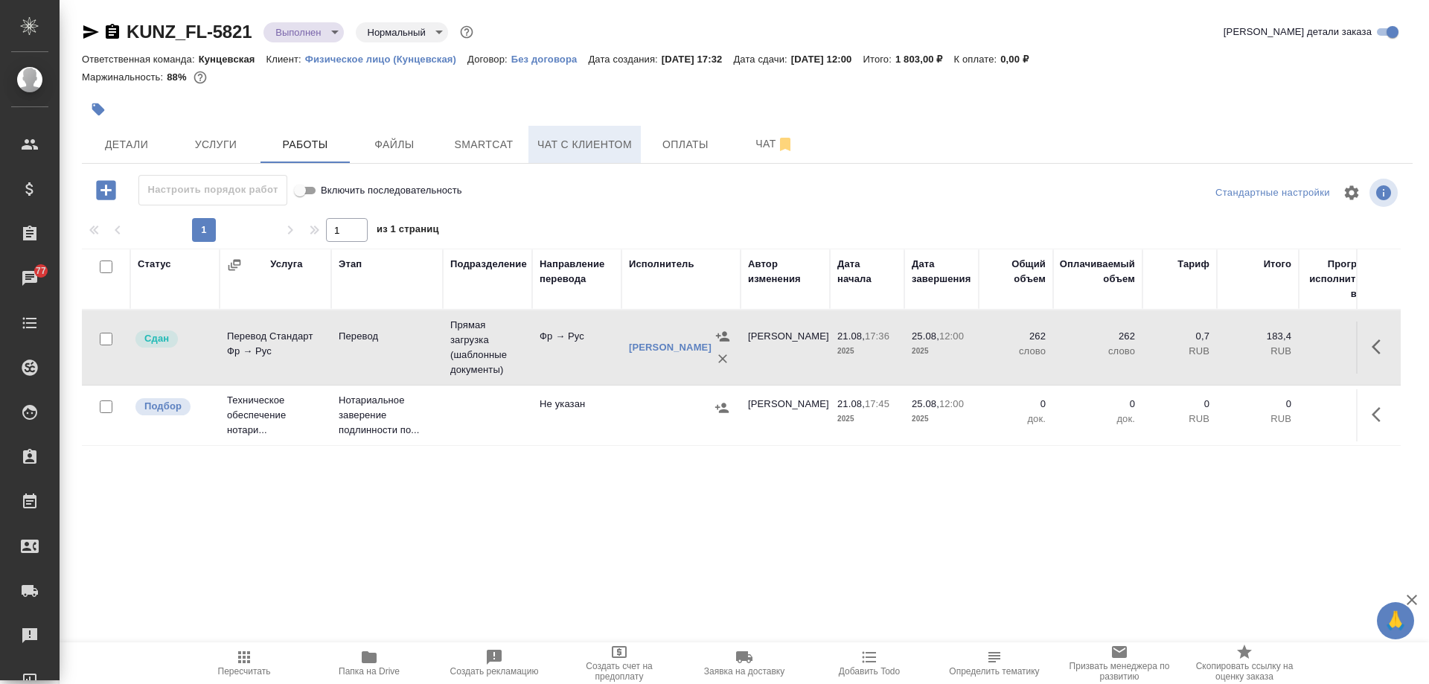
click at [599, 149] on span "Чат с клиентом" at bounding box center [584, 144] width 95 height 19
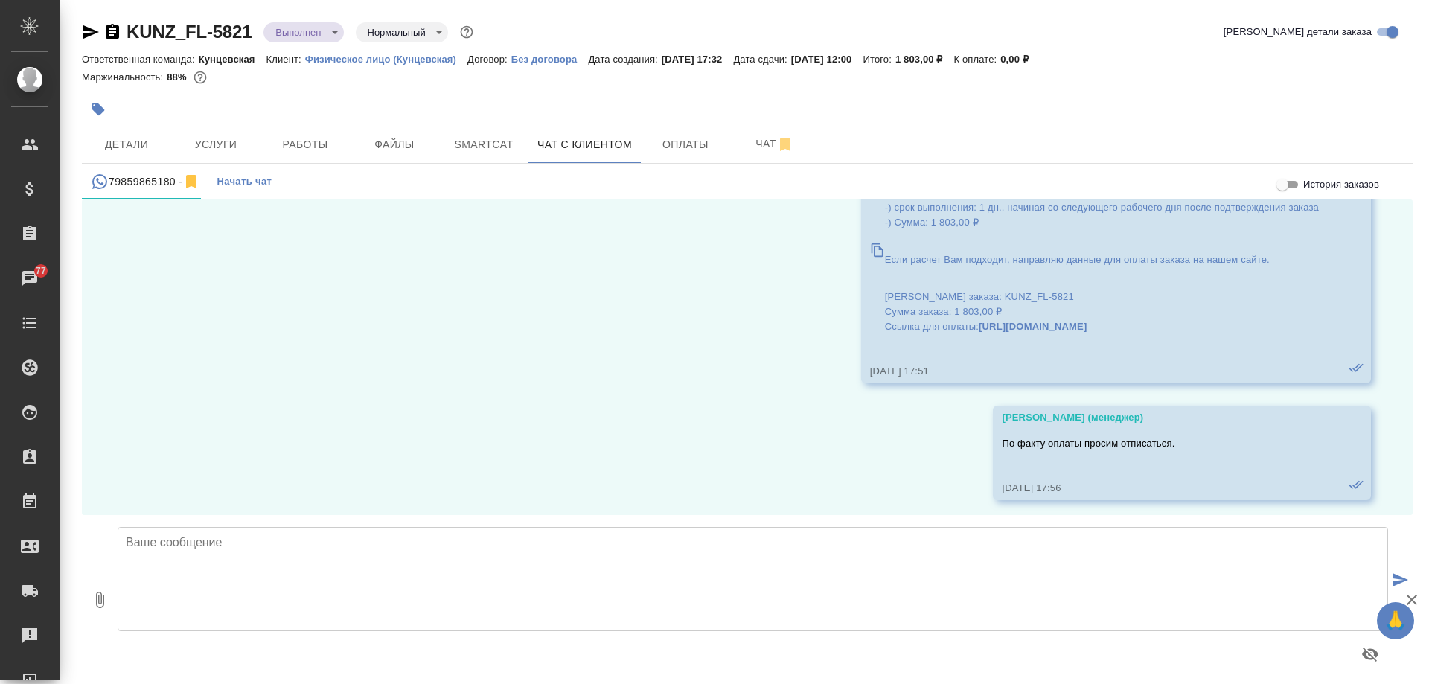
scroll to position [52251, 0]
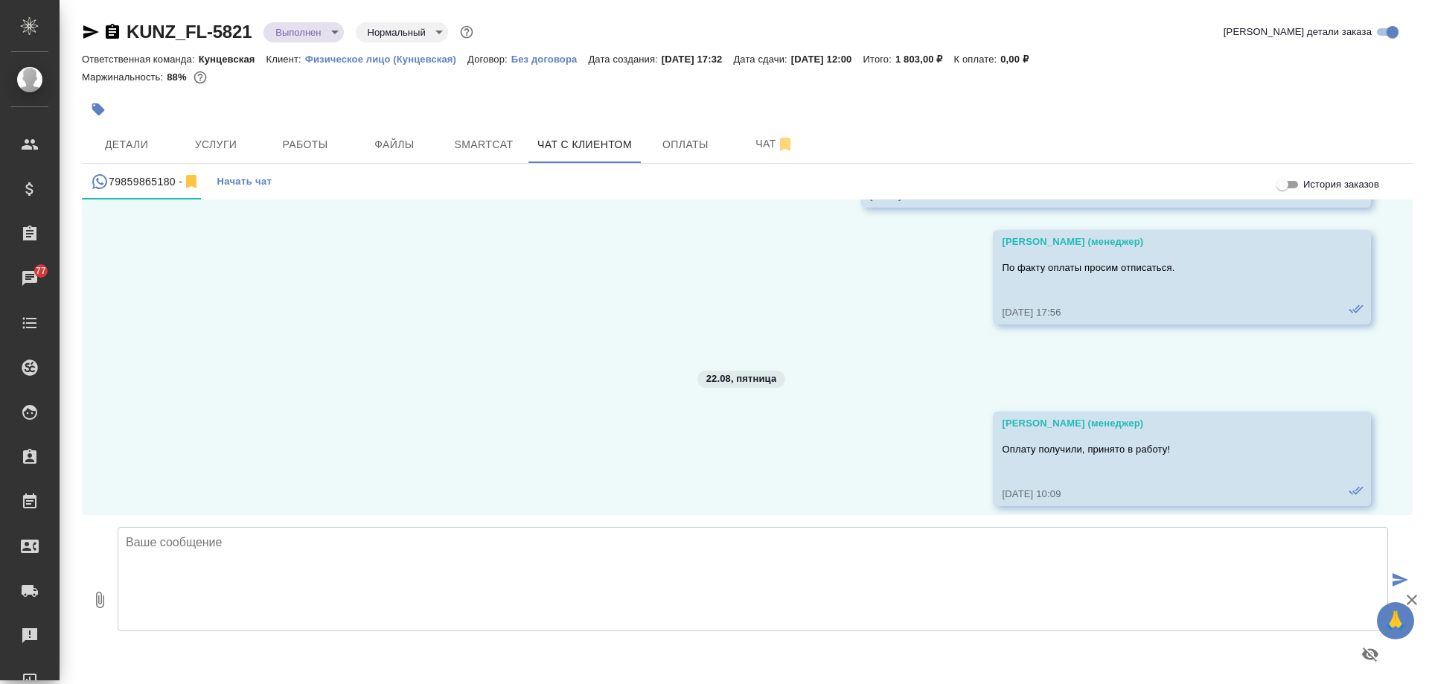
click at [325, 607] on textarea at bounding box center [753, 579] width 1271 height 104
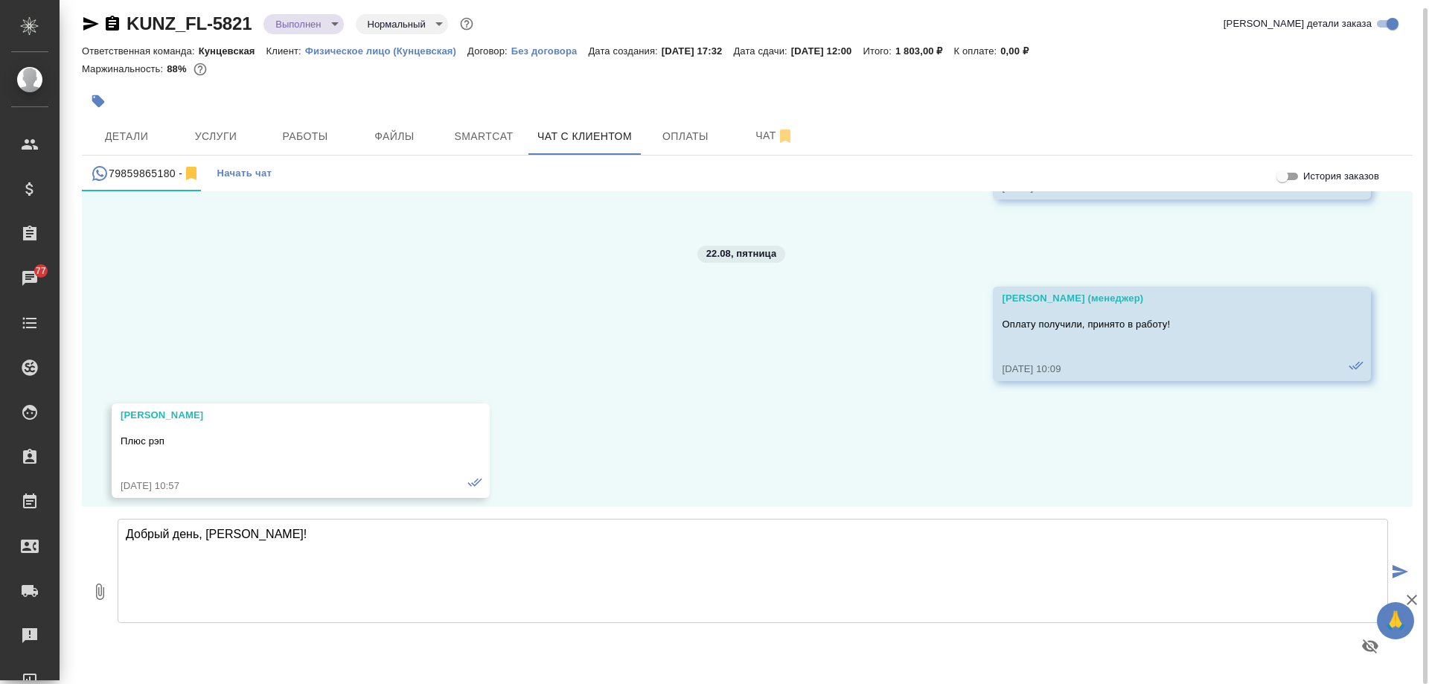
scroll to position [52396, 0]
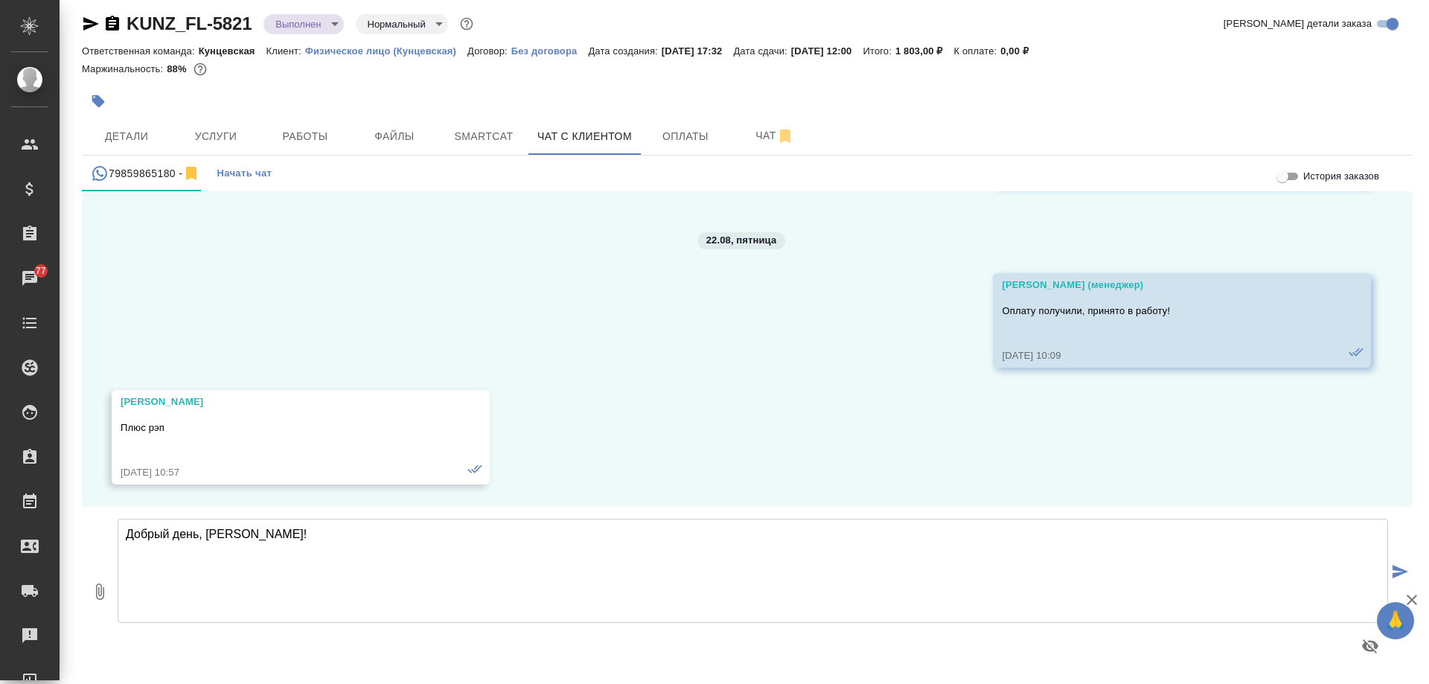
click at [243, 549] on textarea "Добрый день, Лев!" at bounding box center [753, 571] width 1271 height 104
type textarea "Добрый день, Лев! Заверенный перевод Вашего документа готов к выдаче."
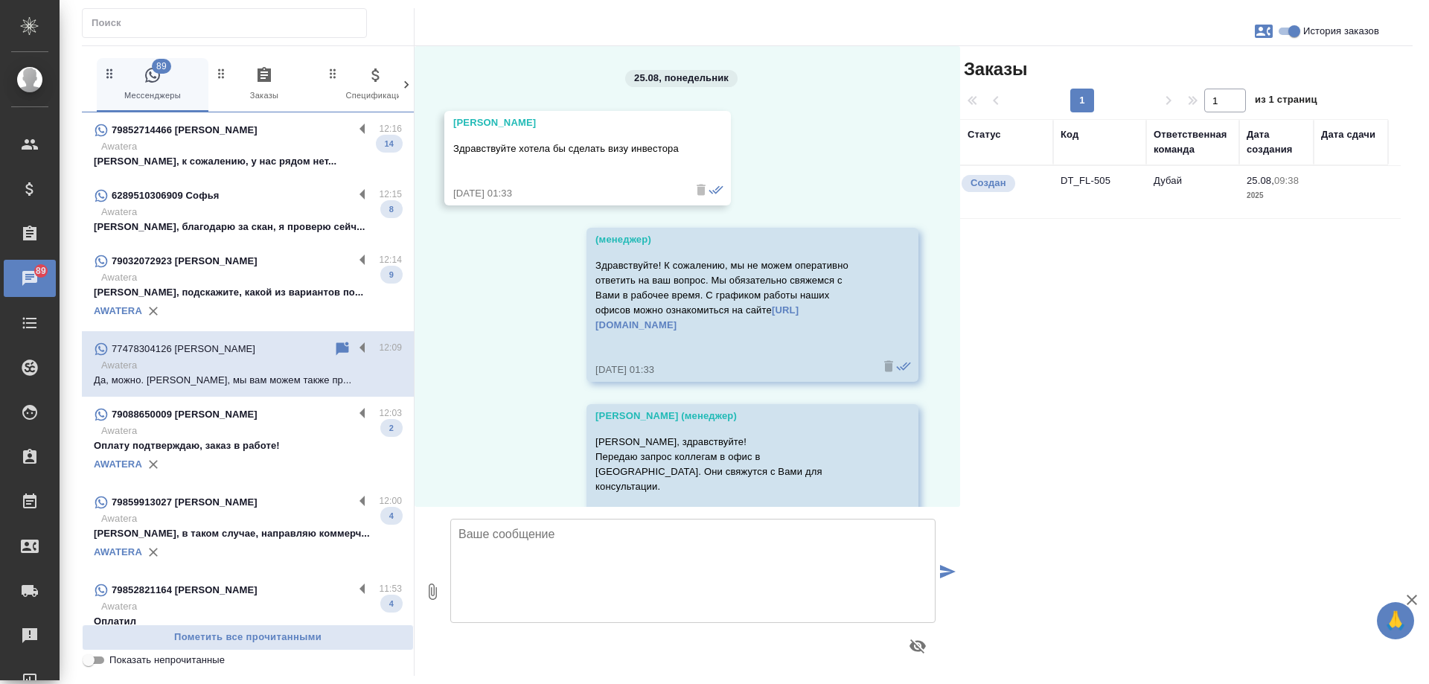
scroll to position [2605, 0]
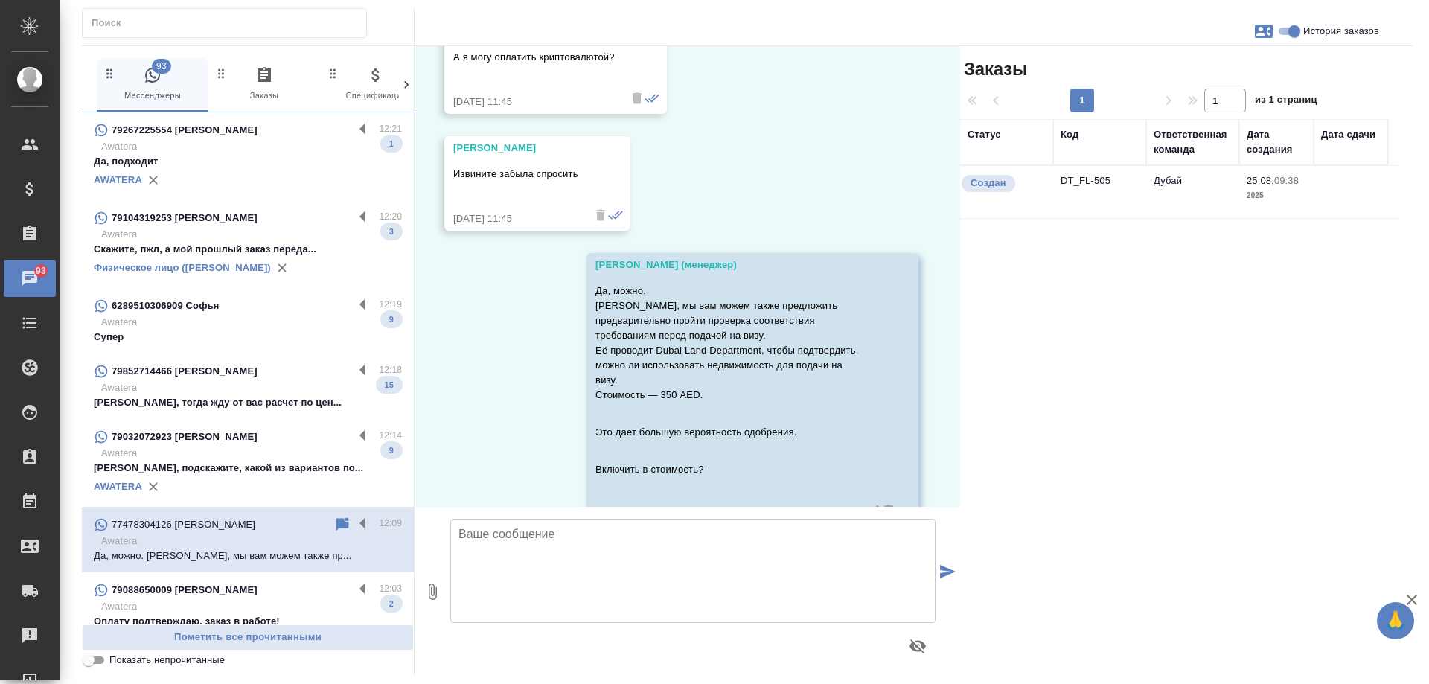
scroll to position [3287, 0]
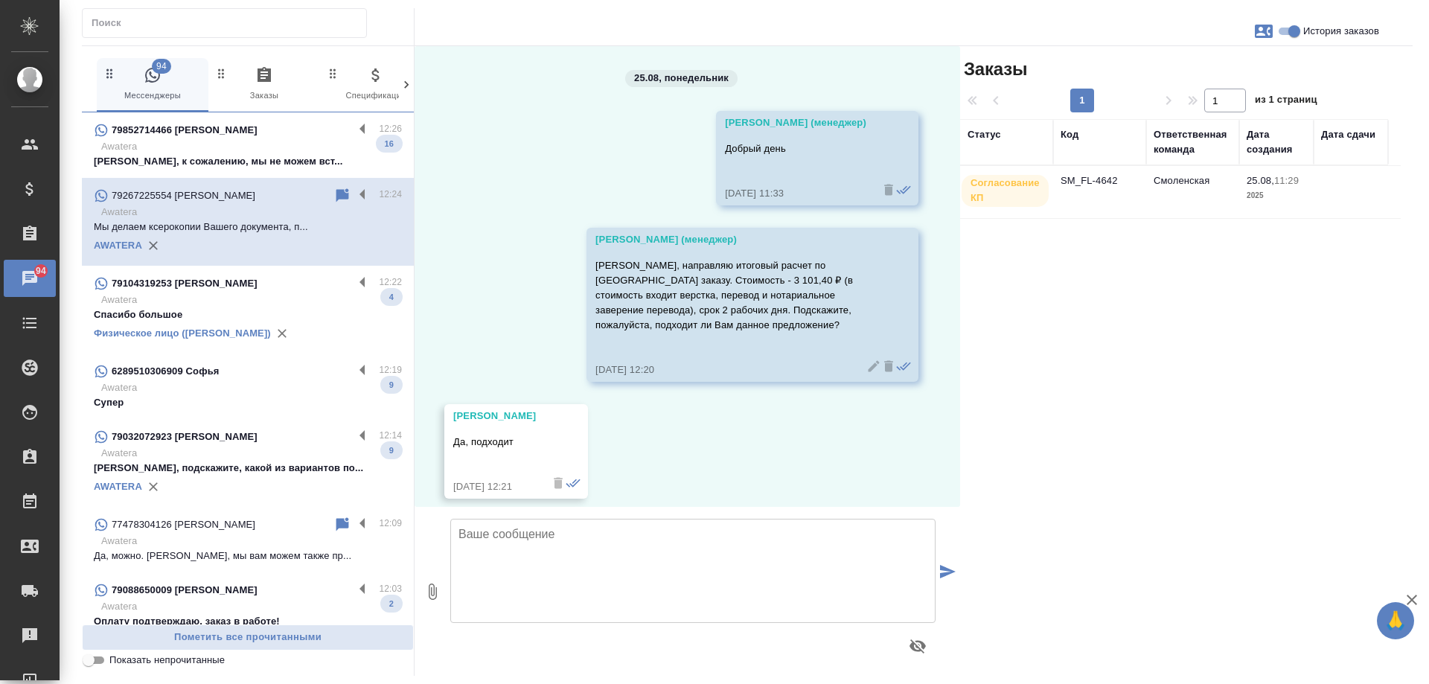
scroll to position [601, 0]
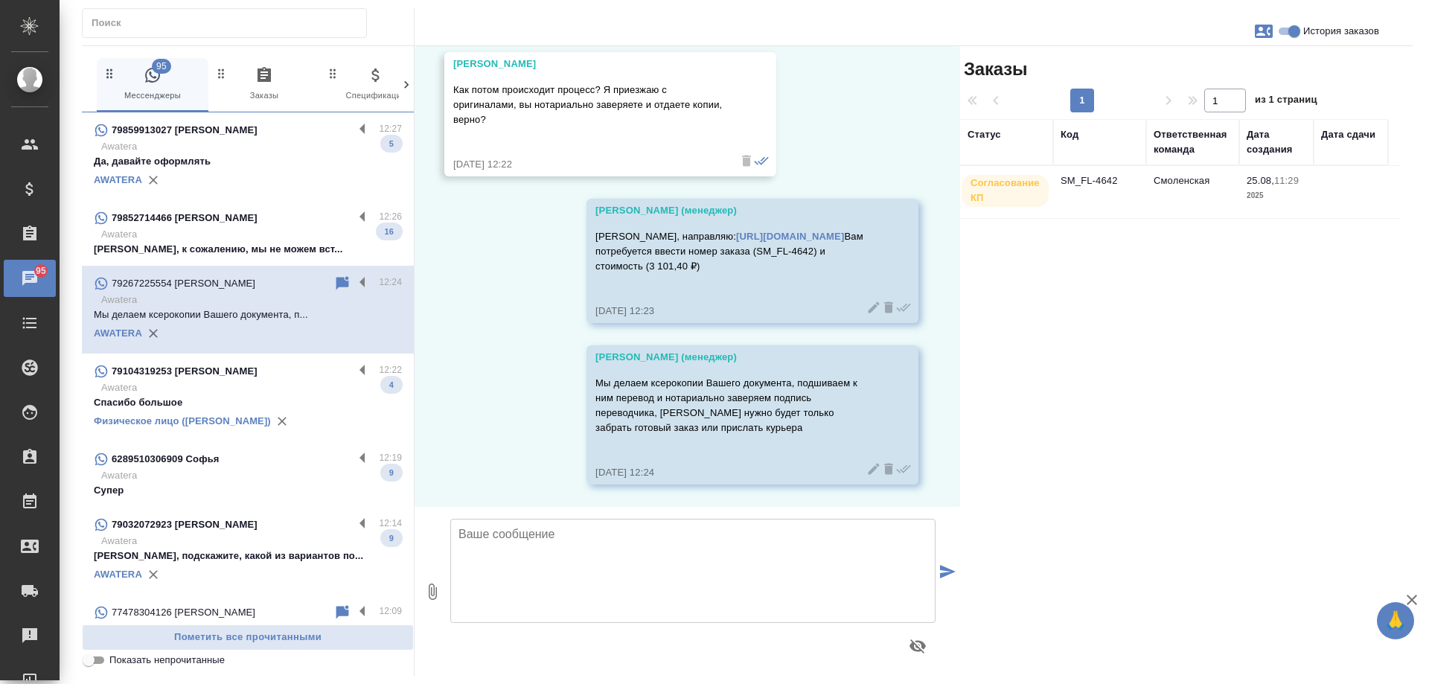
click at [262, 170] on div "AWATERA" at bounding box center [248, 180] width 308 height 22
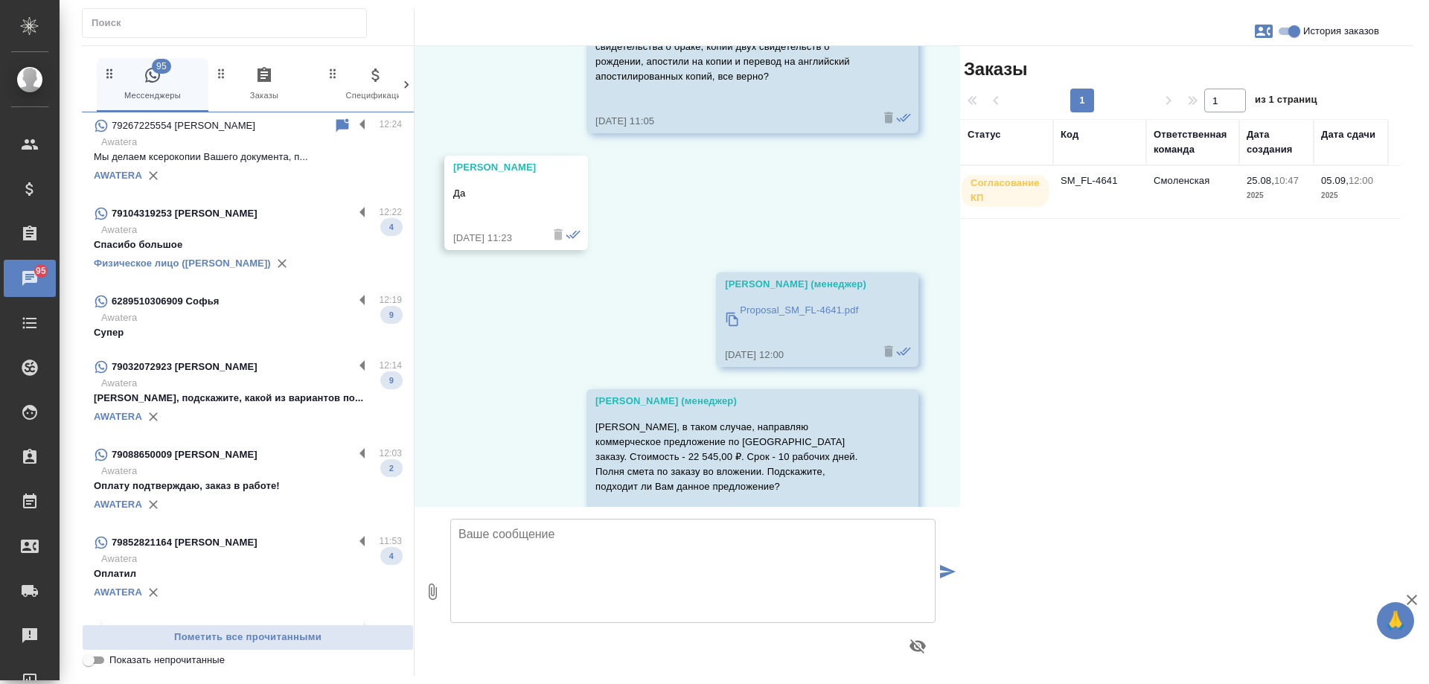
scroll to position [2970, 0]
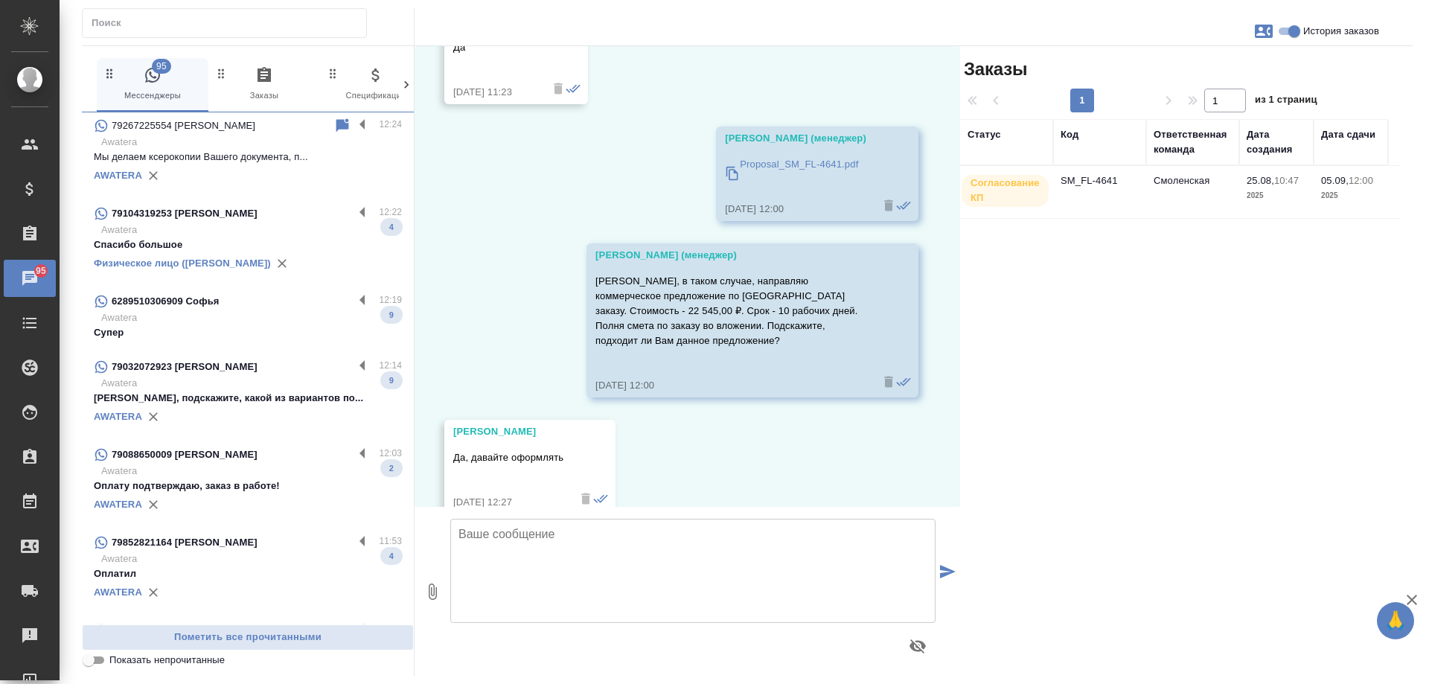
click at [351, 140] on p "Awatera" at bounding box center [251, 142] width 301 height 15
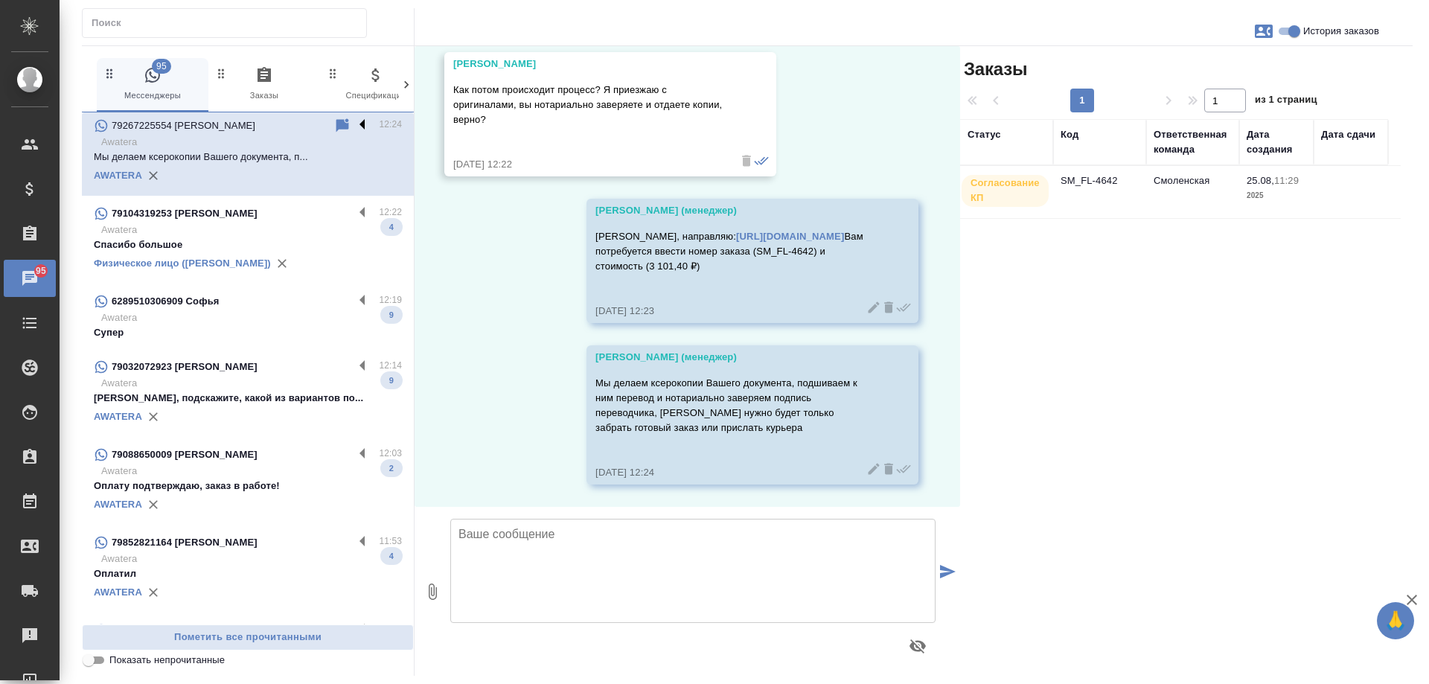
scroll to position [601, 0]
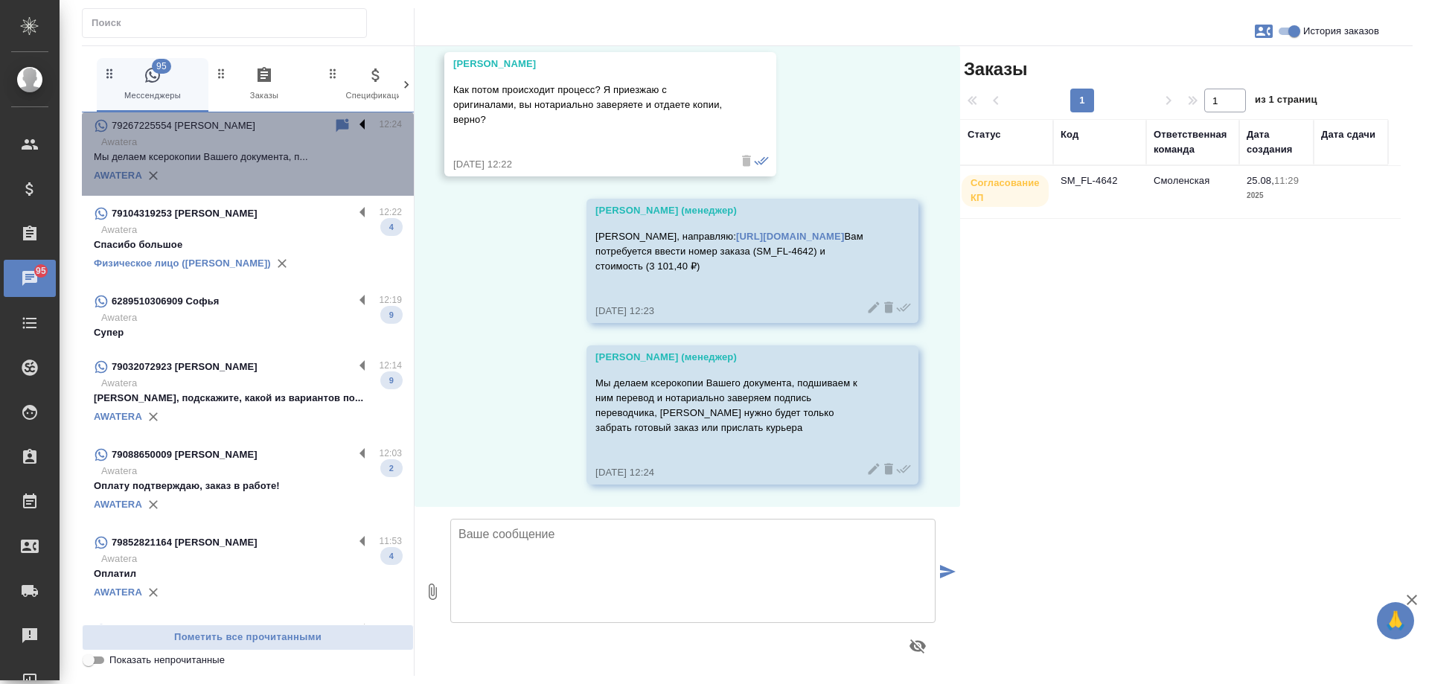
click at [354, 124] on label at bounding box center [366, 125] width 25 height 17
click at [0, 0] on input "checkbox" at bounding box center [0, 0] width 0 height 0
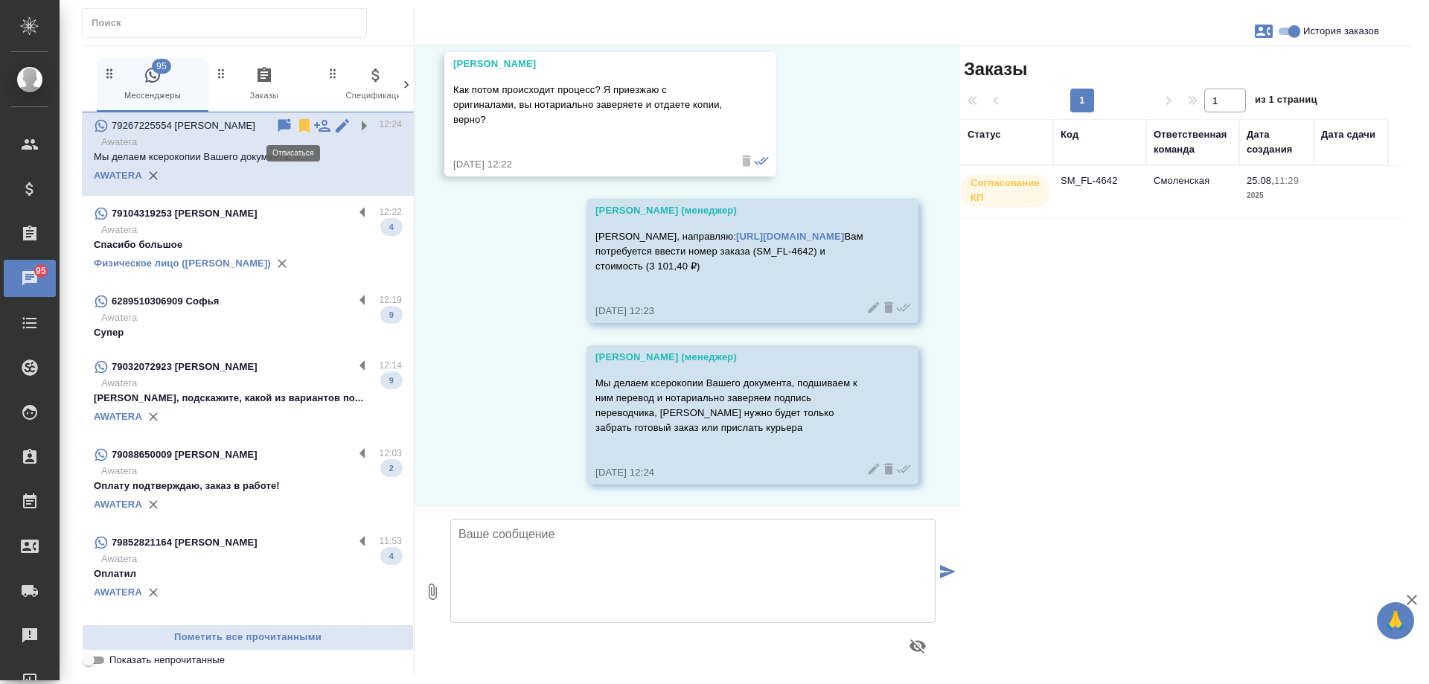
click at [299, 129] on icon at bounding box center [304, 125] width 10 height 13
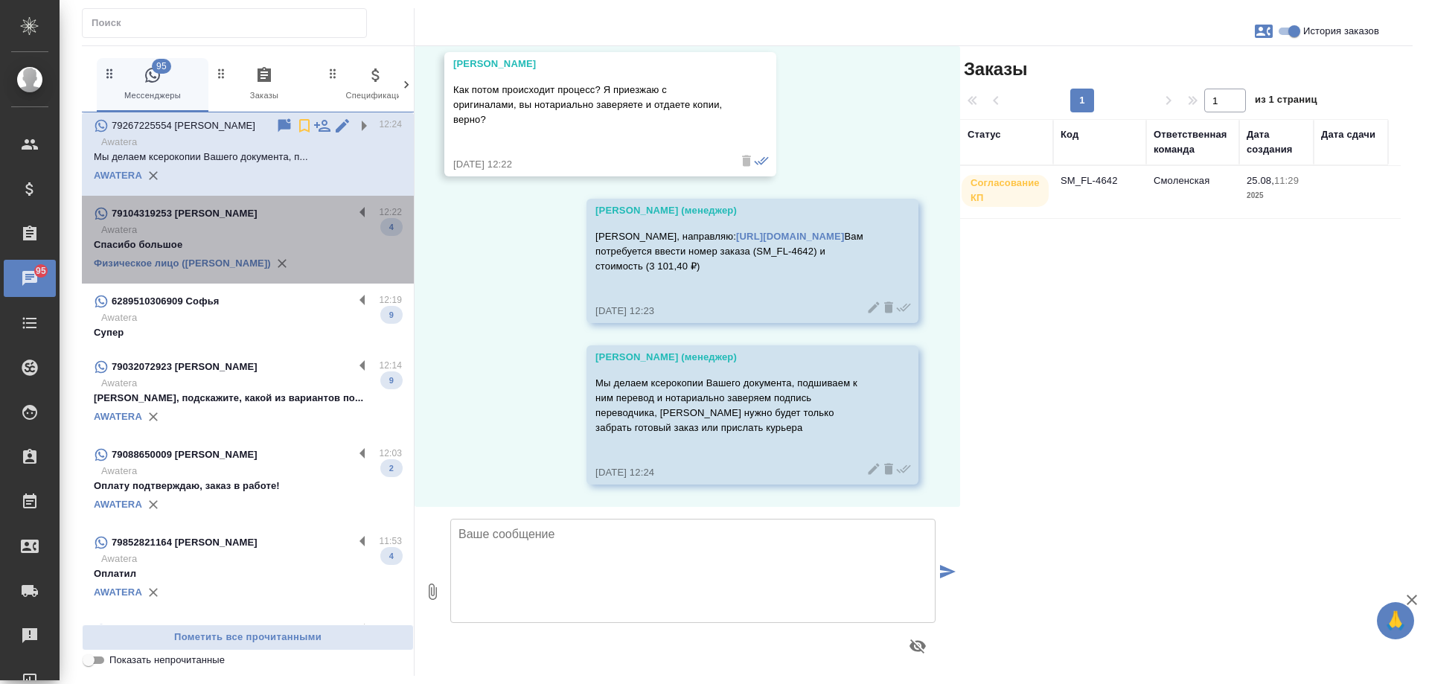
click at [324, 229] on p "Awatera" at bounding box center [251, 230] width 301 height 15
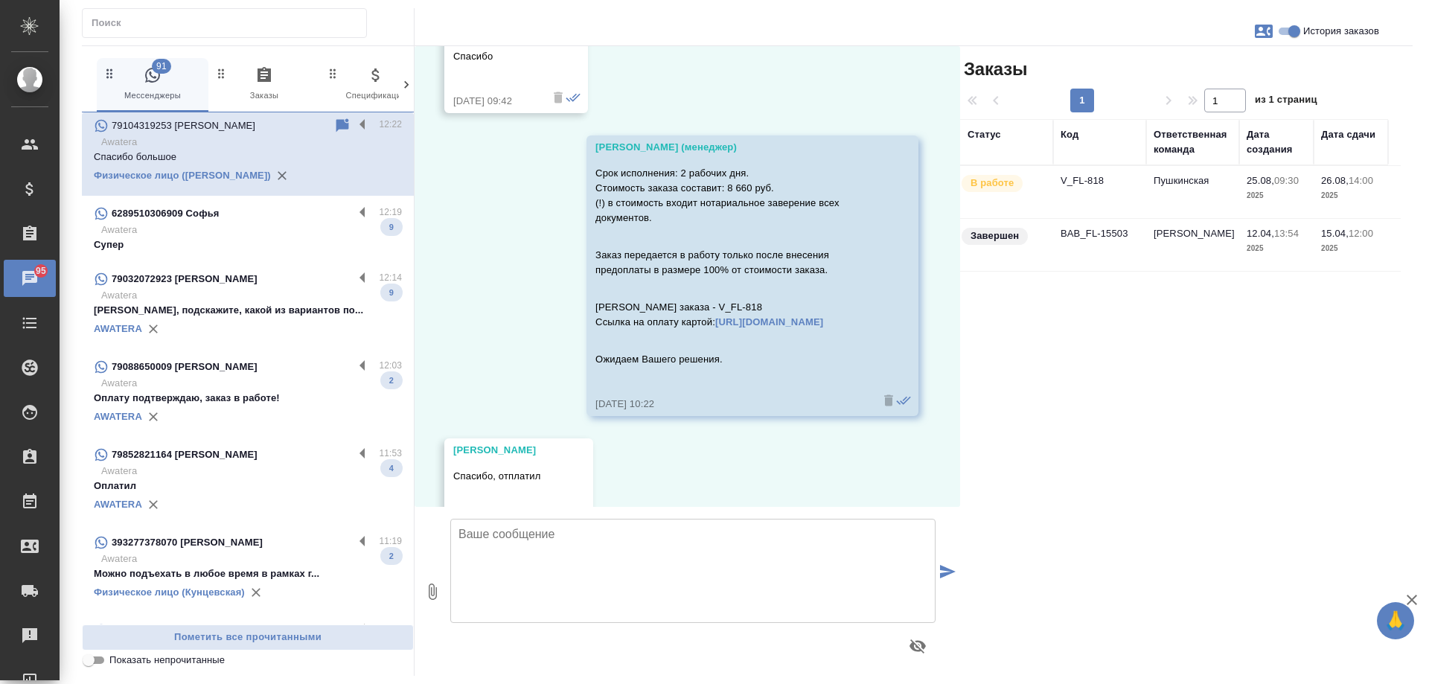
scroll to position [135, 0]
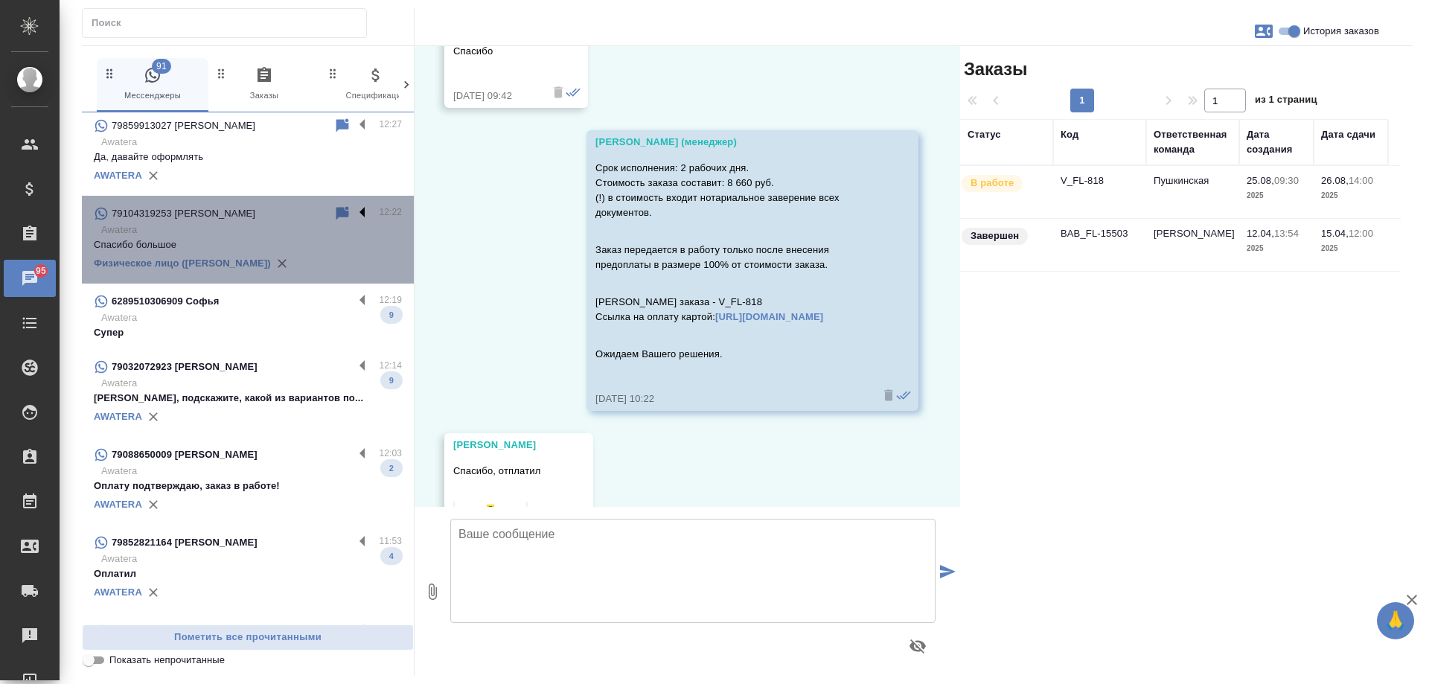
click at [354, 213] on label at bounding box center [366, 213] width 25 height 17
click at [0, 0] on input "checkbox" at bounding box center [0, 0] width 0 height 0
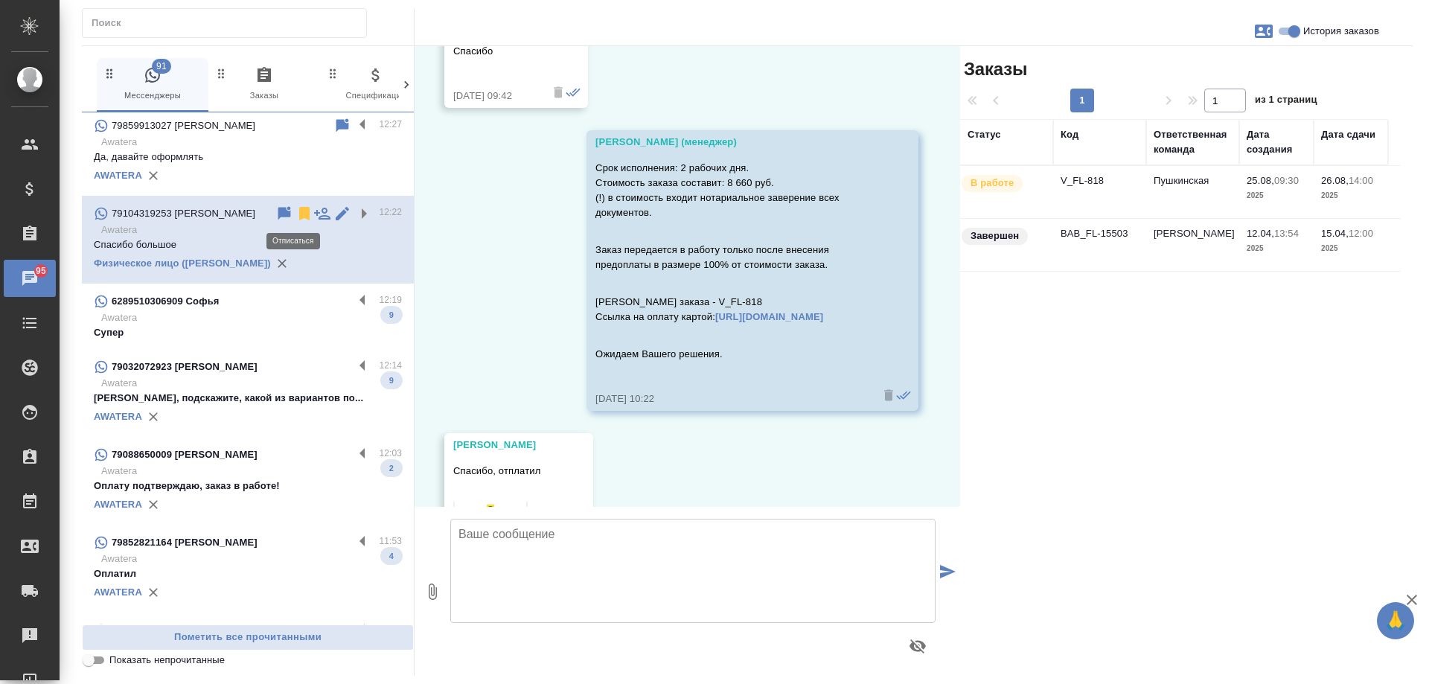
click at [299, 211] on icon at bounding box center [304, 213] width 10 height 13
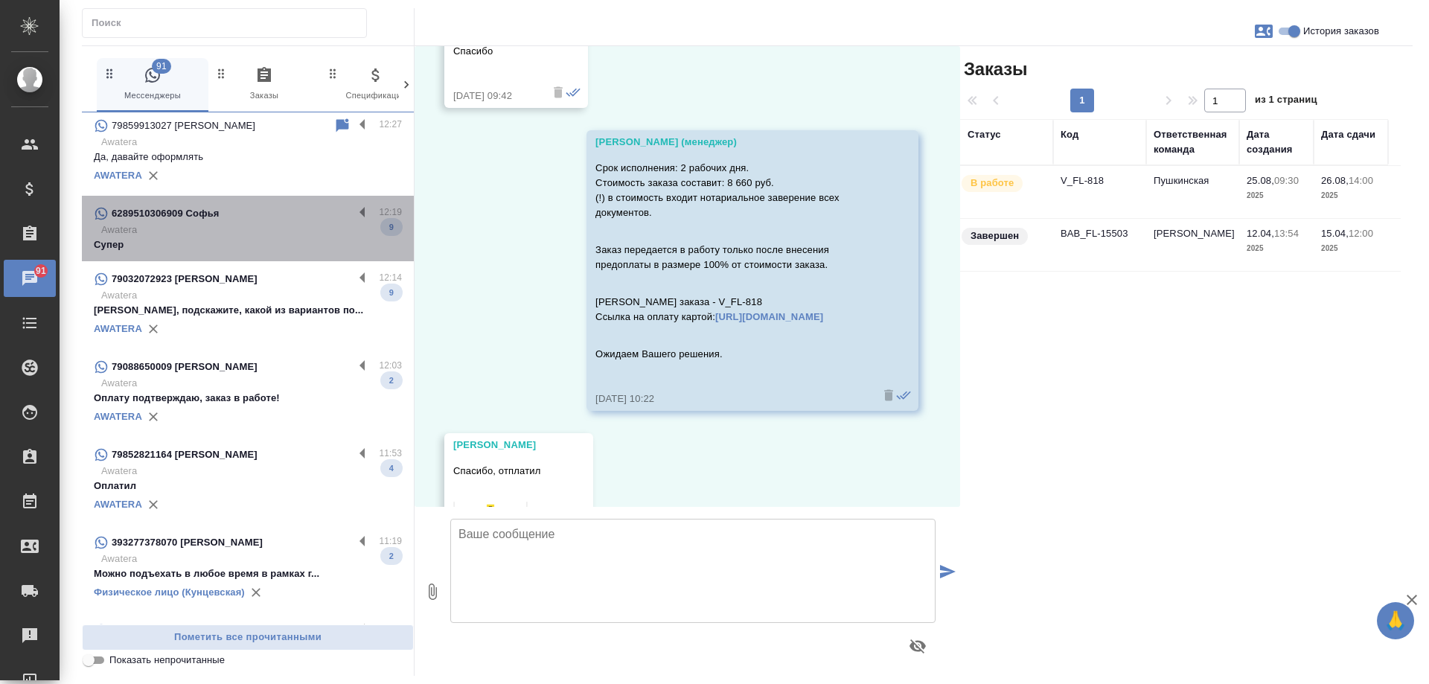
click at [319, 228] on p "Awatera" at bounding box center [251, 230] width 301 height 15
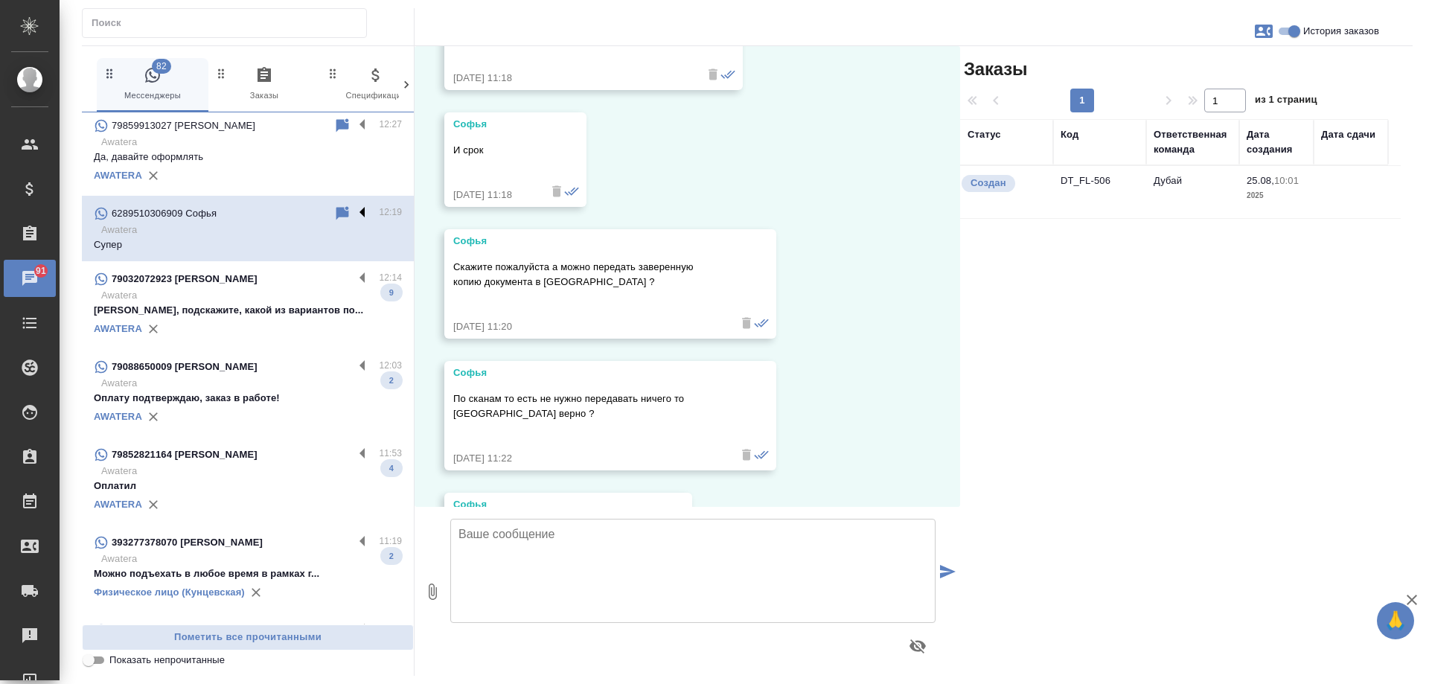
scroll to position [3039, 0]
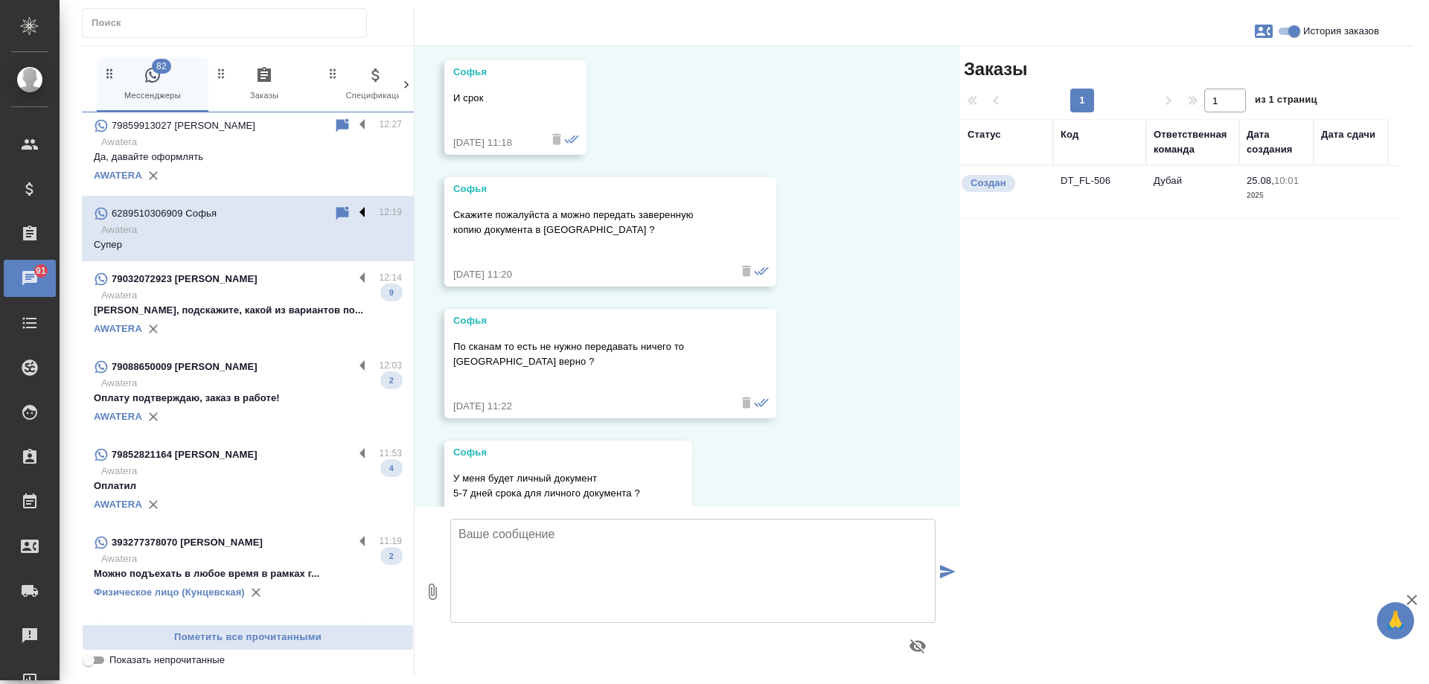
click at [354, 216] on label at bounding box center [366, 213] width 25 height 17
click at [0, 0] on input "checkbox" at bounding box center [0, 0] width 0 height 0
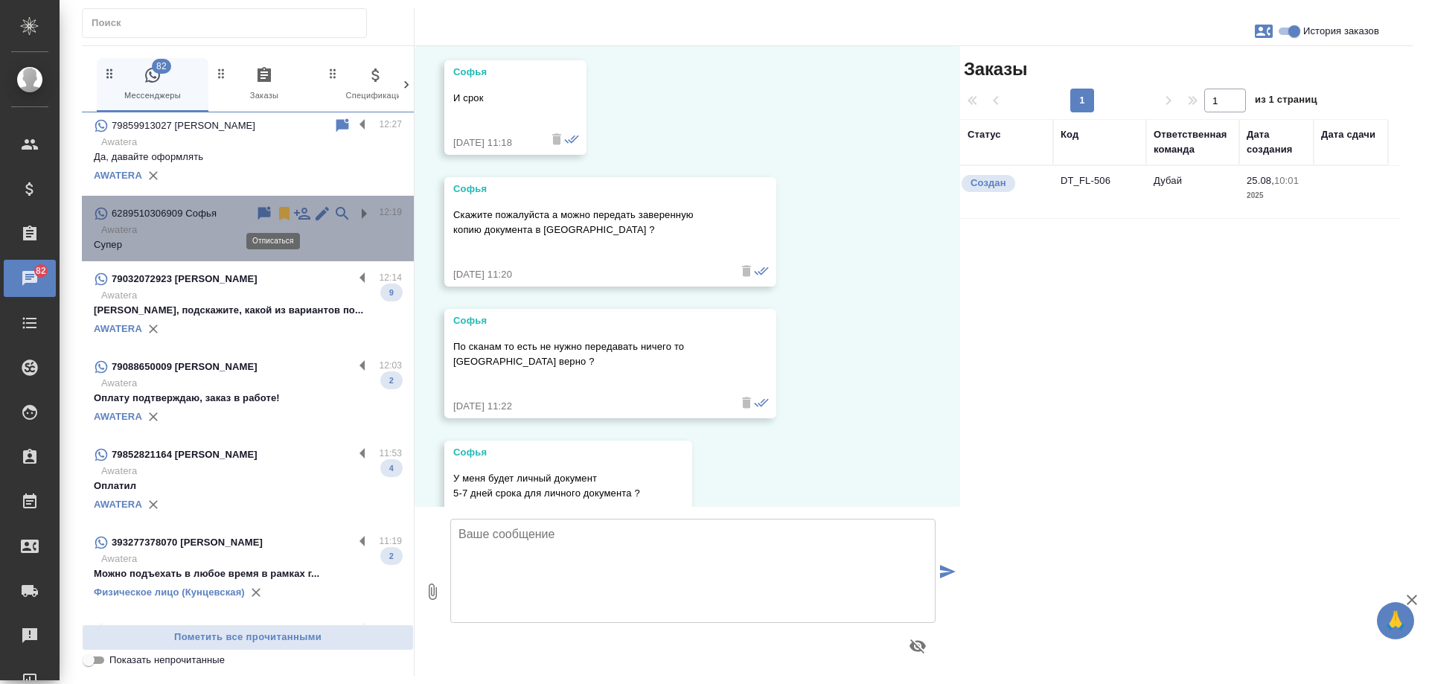
click at [279, 213] on icon at bounding box center [284, 213] width 10 height 13
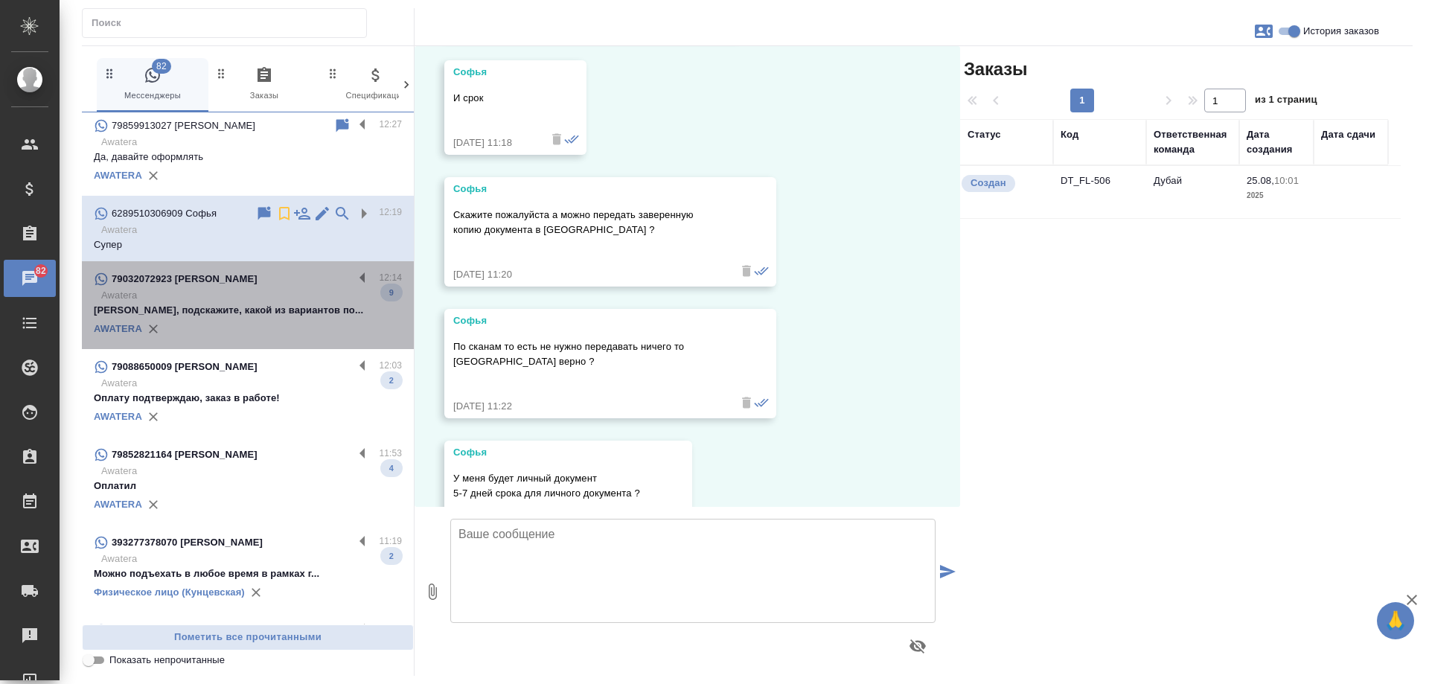
click at [342, 311] on p "Мария, подскажите, какой из вариантов по..." at bounding box center [248, 310] width 308 height 15
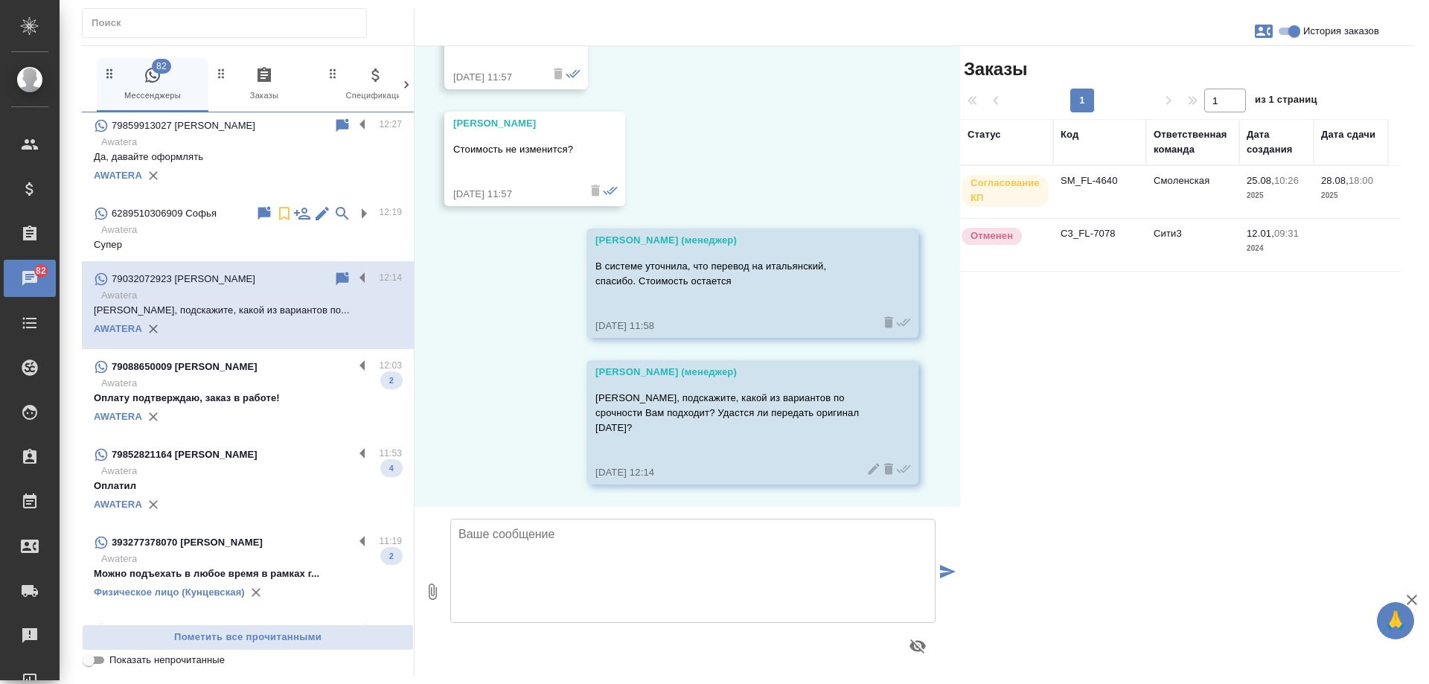
scroll to position [1714, 0]
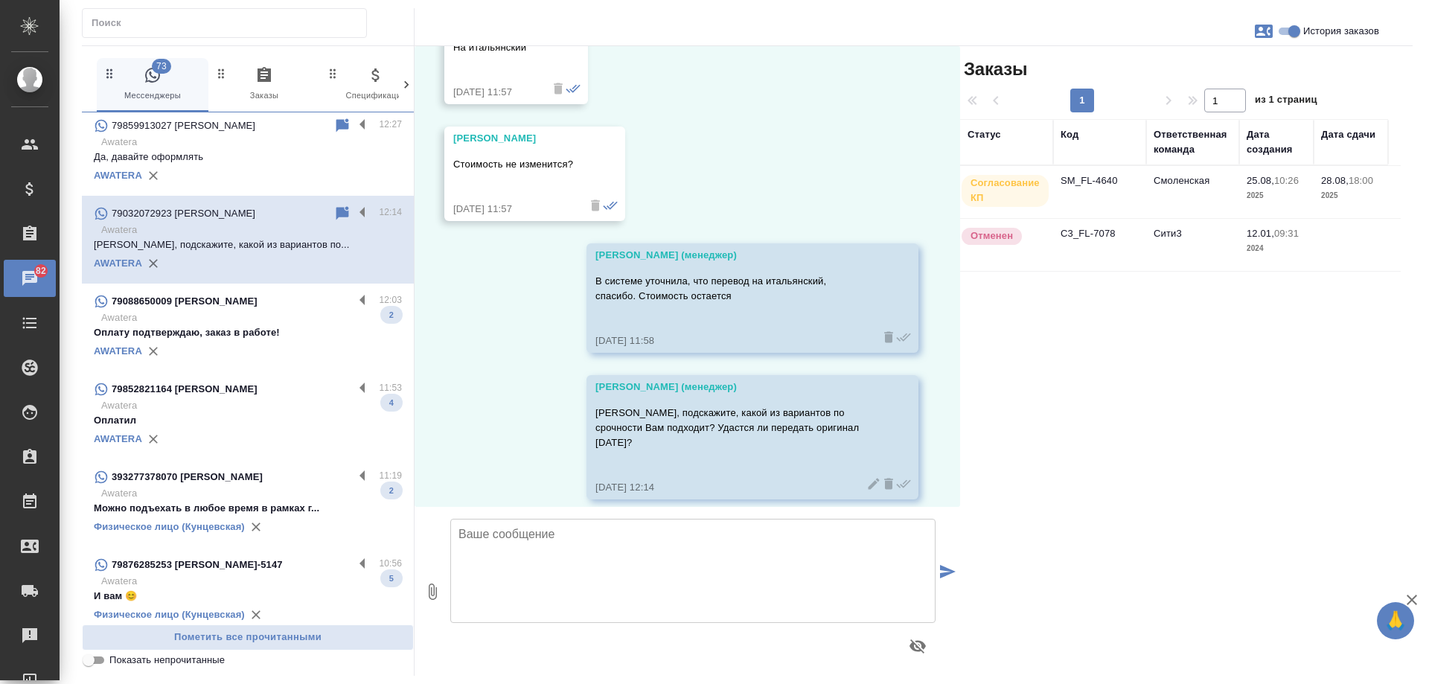
click at [347, 278] on div "79032072923 Мария Алешина 12:14 Awatera Мария, подскажите, какой из вариантов п…" at bounding box center [248, 240] width 332 height 88
click at [354, 214] on label at bounding box center [366, 213] width 25 height 17
click at [0, 0] on input "checkbox" at bounding box center [0, 0] width 0 height 0
click at [299, 214] on icon at bounding box center [304, 213] width 10 height 13
click at [336, 330] on p "Оплату подтверждаю, заказ в работе!" at bounding box center [248, 332] width 308 height 15
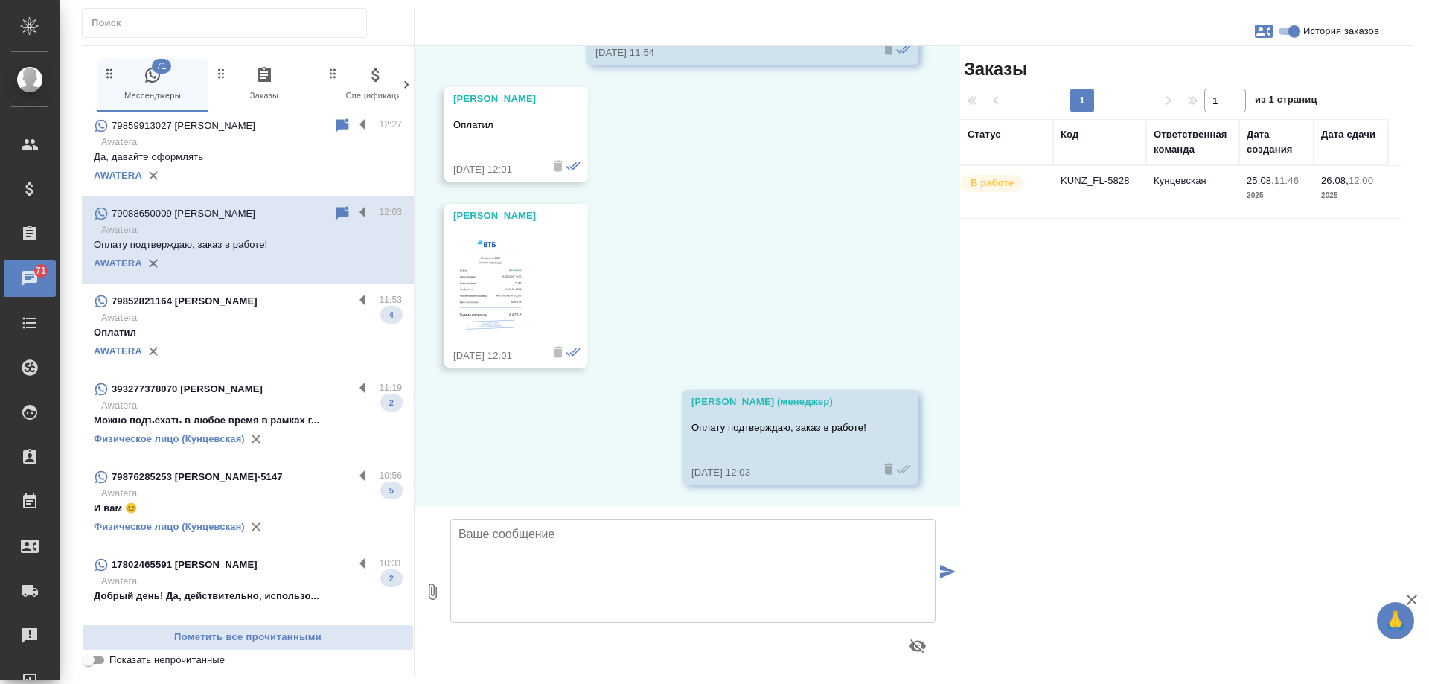
scroll to position [327, 0]
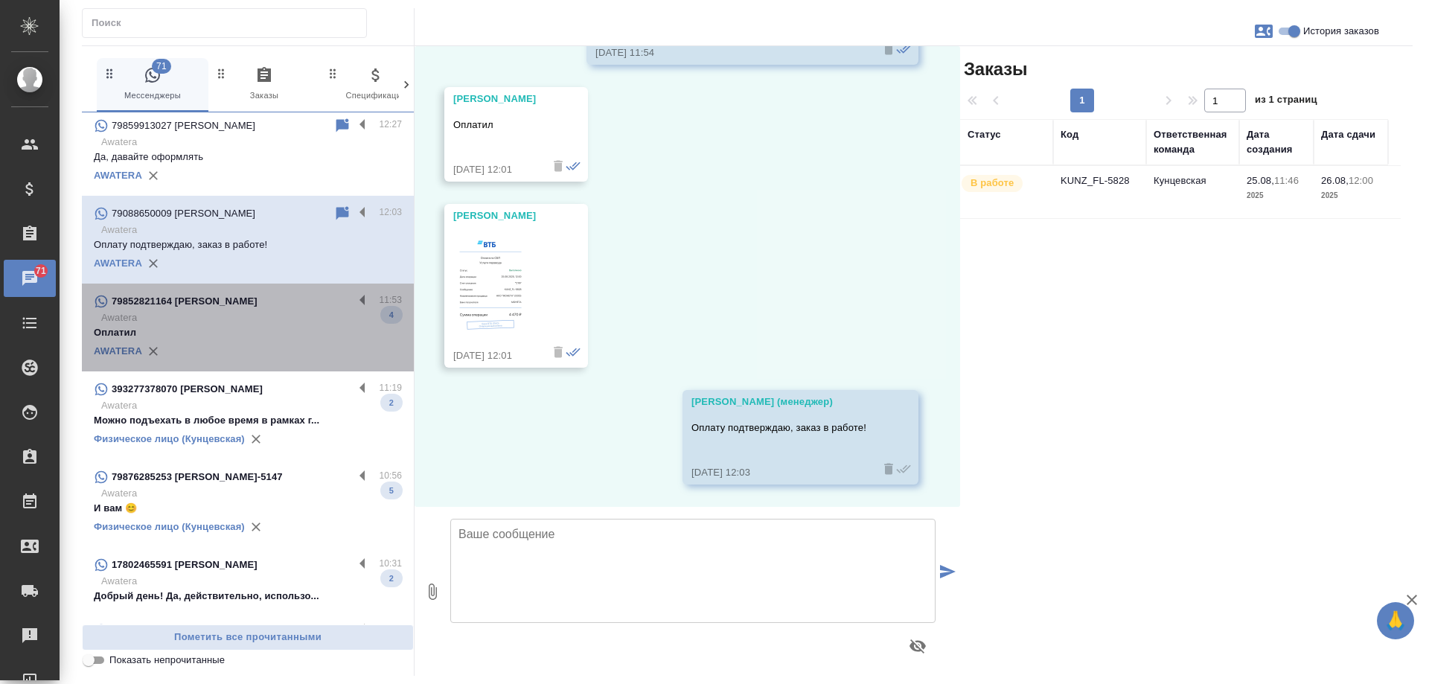
click at [320, 339] on p "Оплатил" at bounding box center [248, 332] width 308 height 15
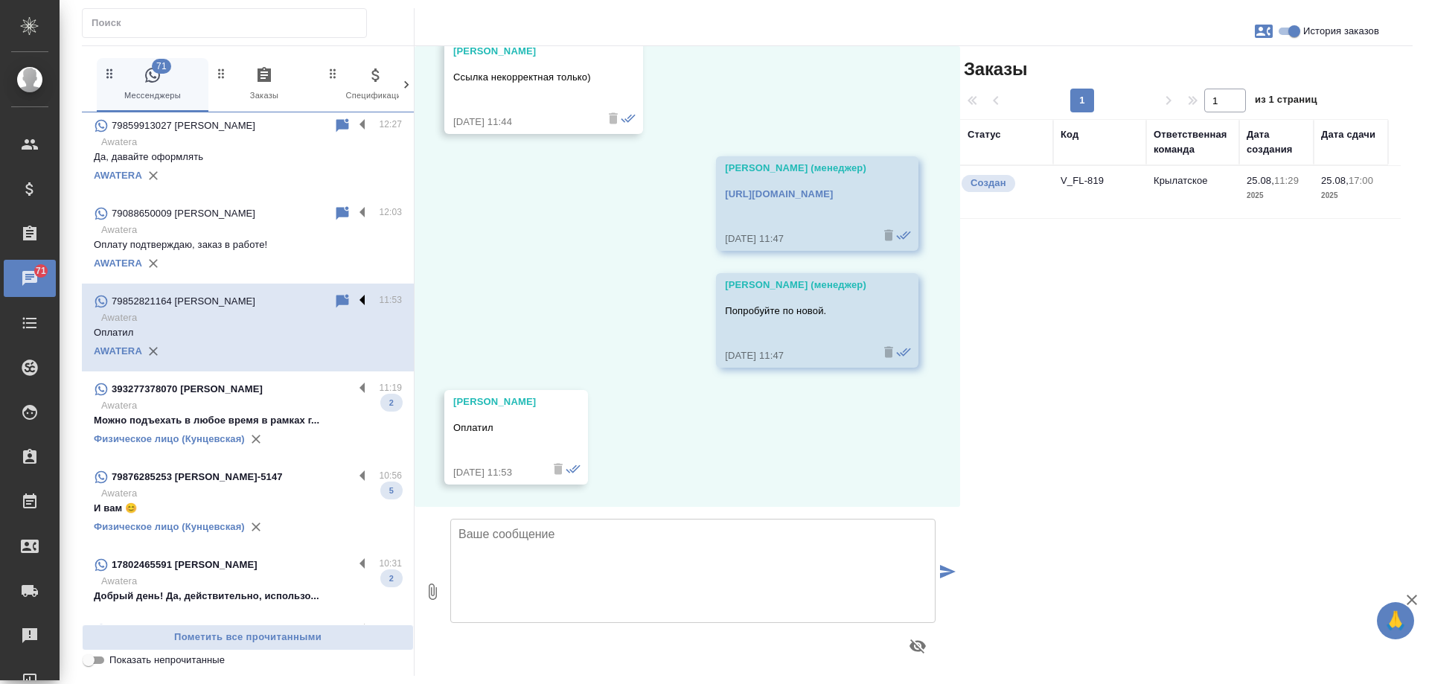
scroll to position [2291, 0]
click at [354, 301] on label at bounding box center [366, 301] width 25 height 17
click at [0, 0] on input "checkbox" at bounding box center [0, 0] width 0 height 0
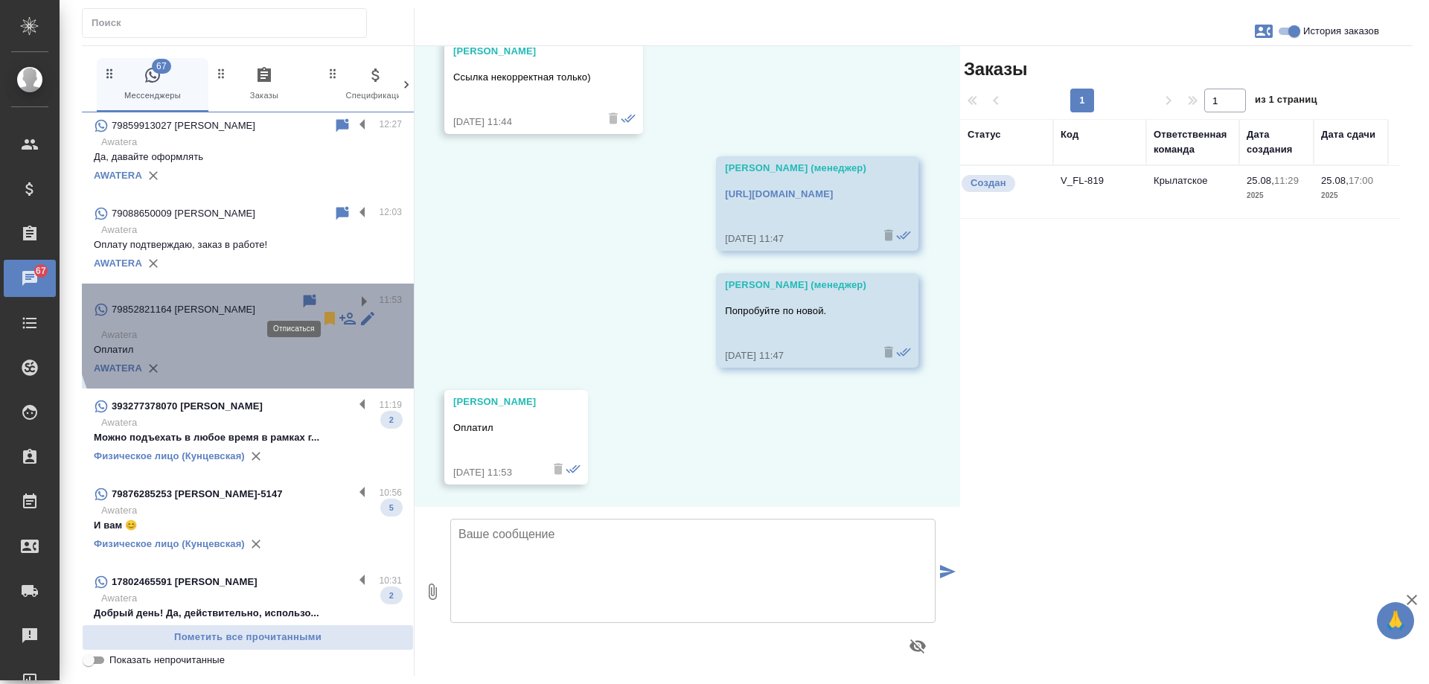
click at [321, 310] on icon at bounding box center [330, 319] width 18 height 18
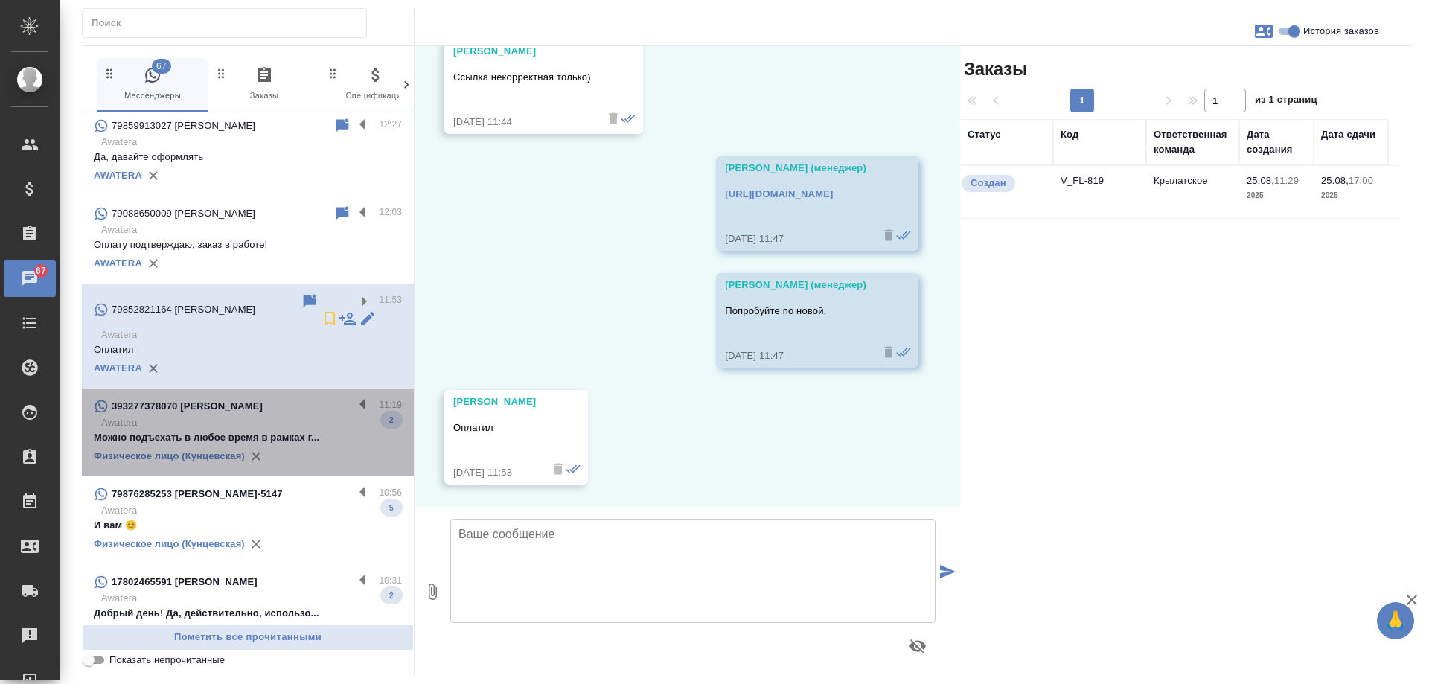
click at [314, 445] on div "Физическое лицо (Кунцевская)" at bounding box center [248, 456] width 308 height 22
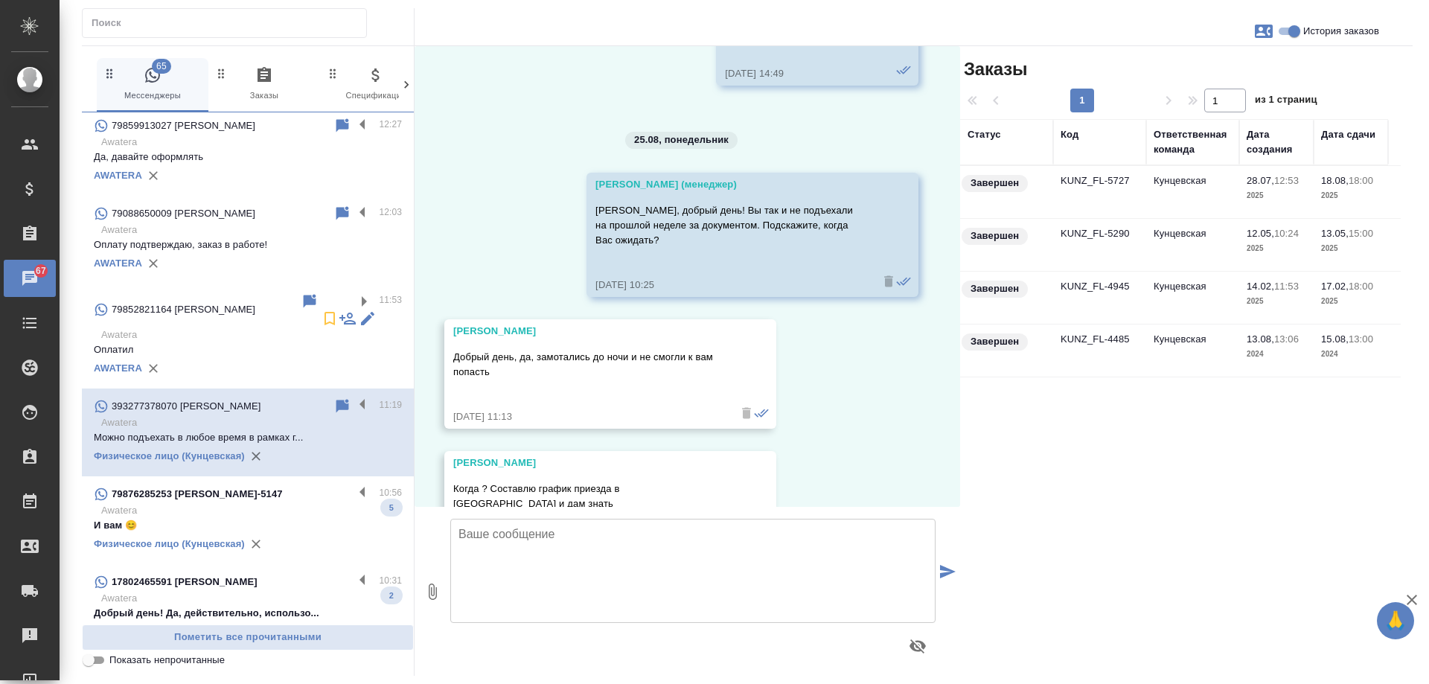
scroll to position [18844, 0]
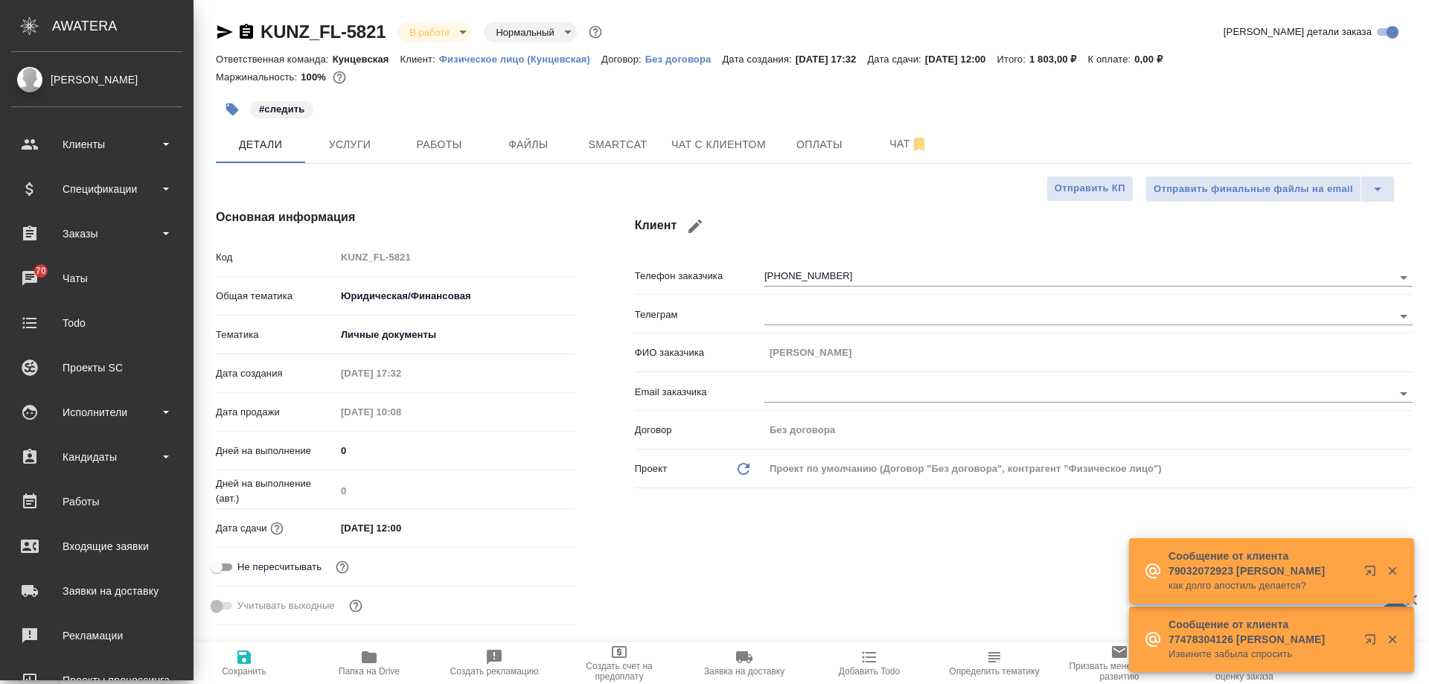
select select "RU"
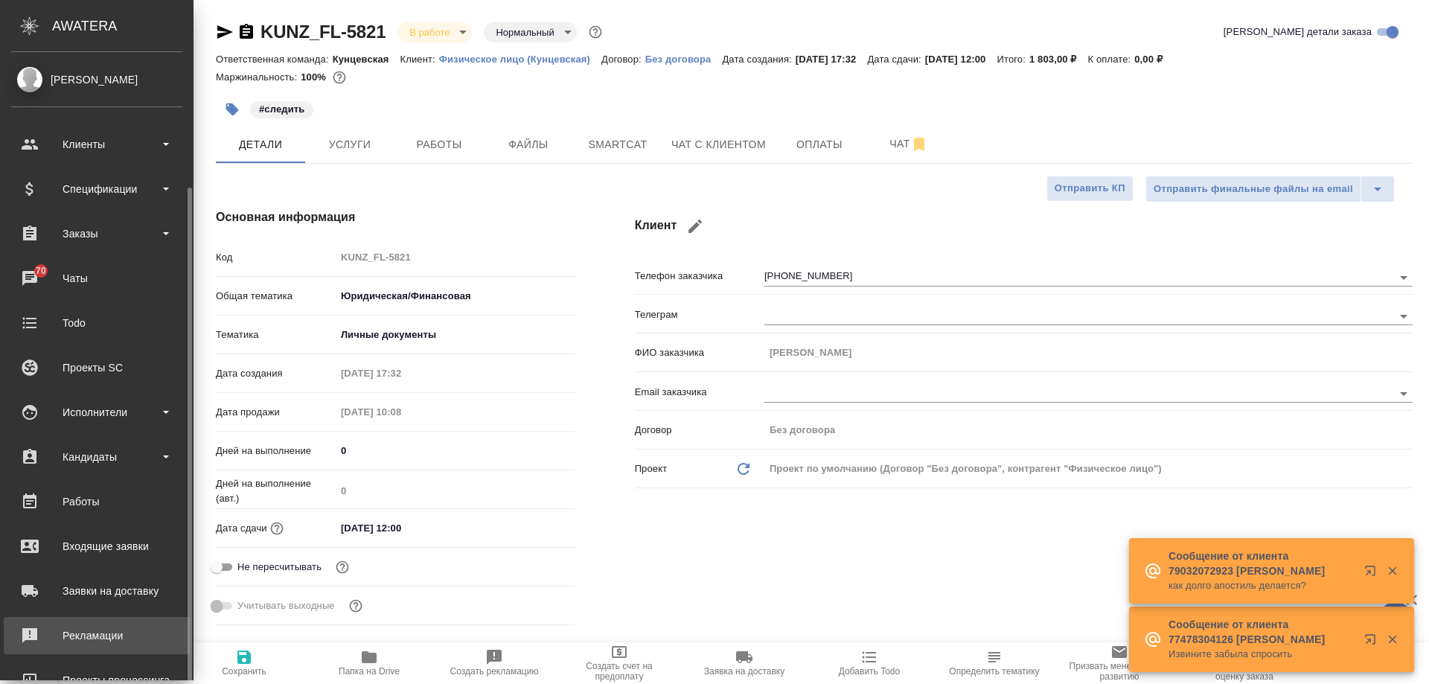
scroll to position [74, 0]
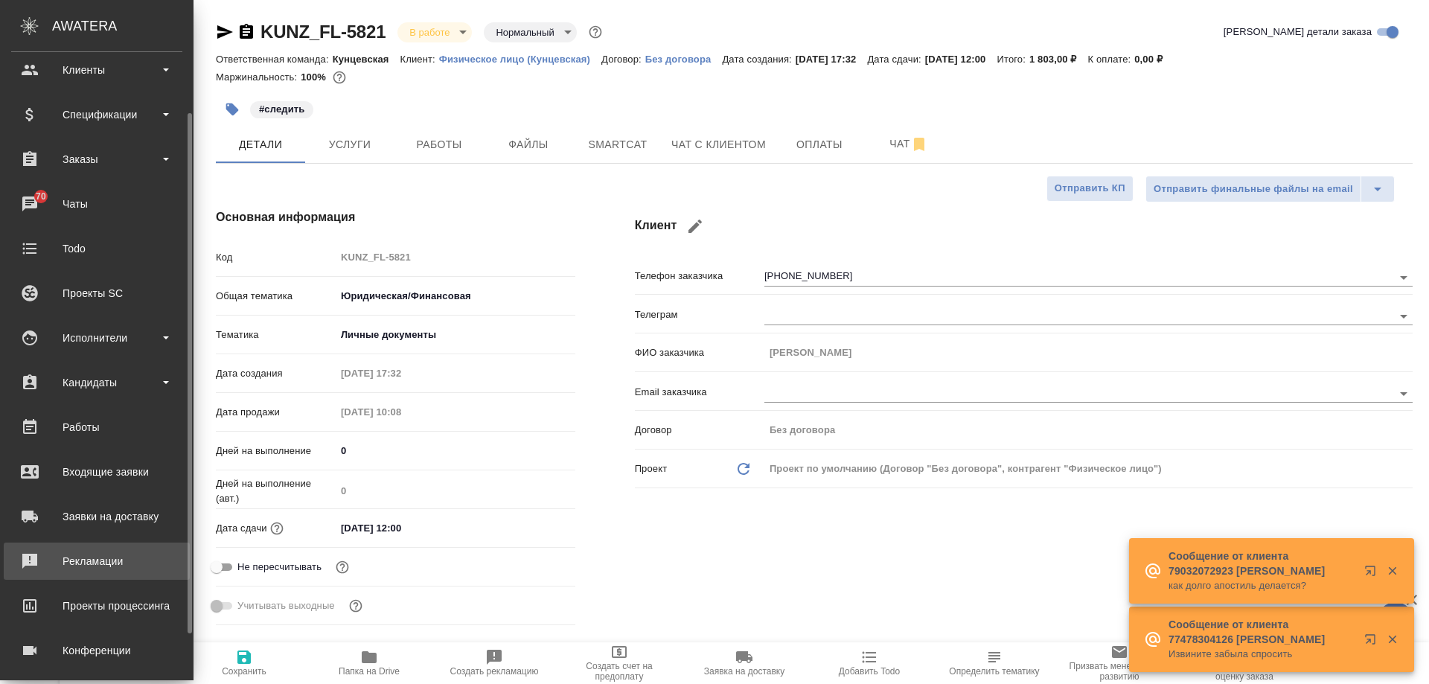
click at [118, 574] on link "Рекламации" at bounding box center [97, 561] width 186 height 37
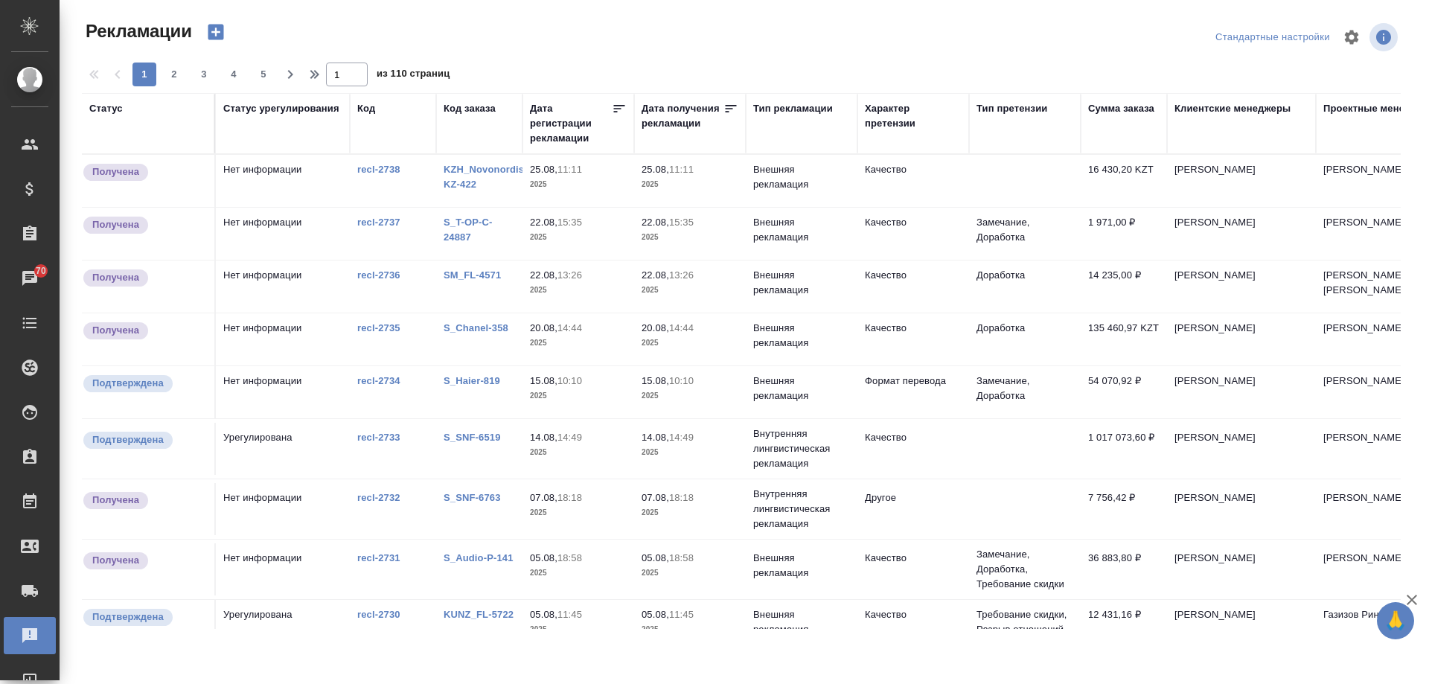
click at [551, 437] on p "14.08," at bounding box center [544, 437] width 28 height 11
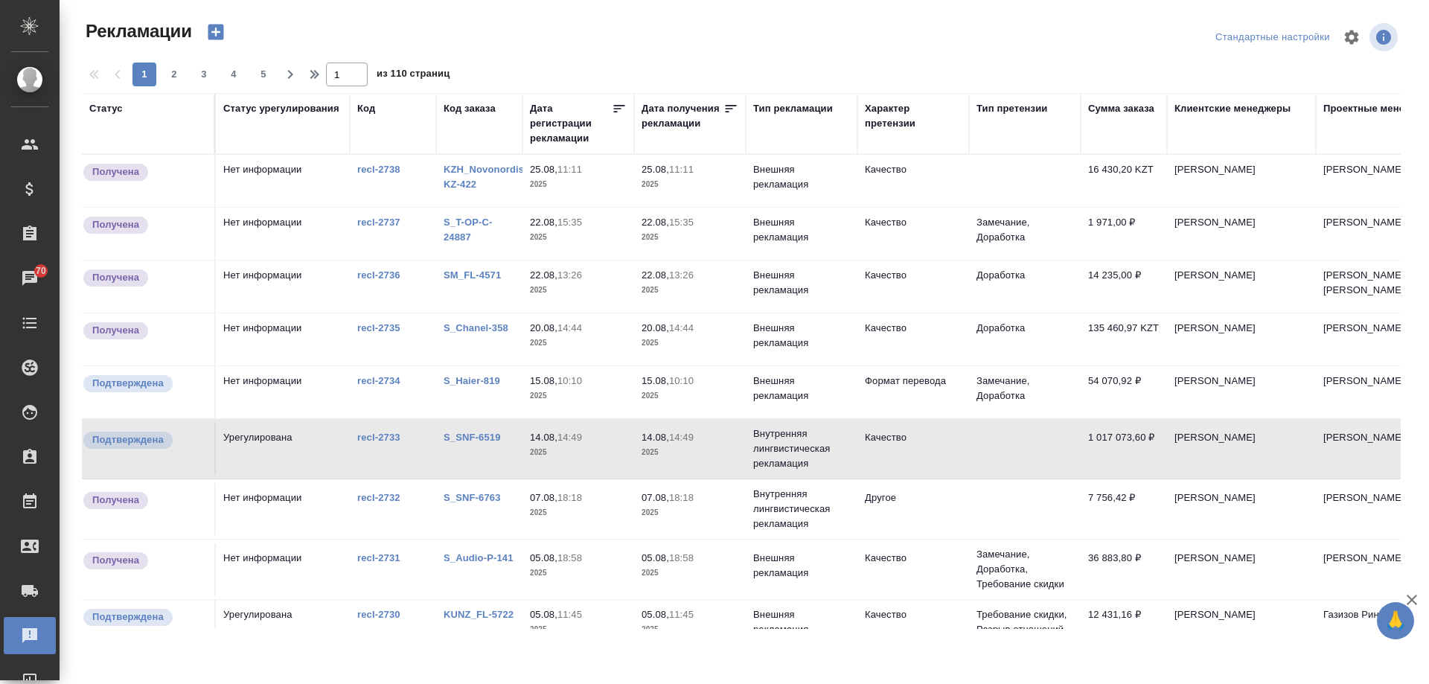
click at [551, 437] on p "14.08," at bounding box center [544, 437] width 28 height 11
click at [492, 387] on div "S_Haier-819" at bounding box center [479, 381] width 71 height 15
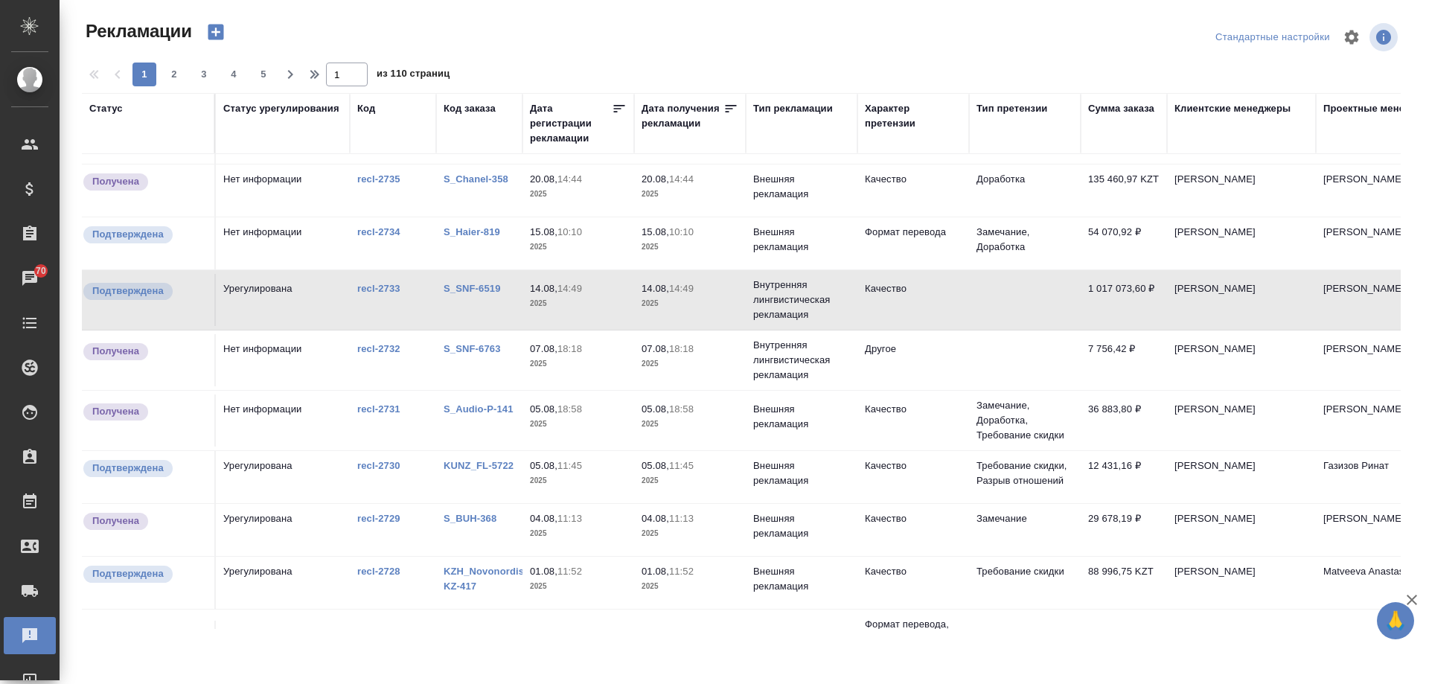
scroll to position [223, 0]
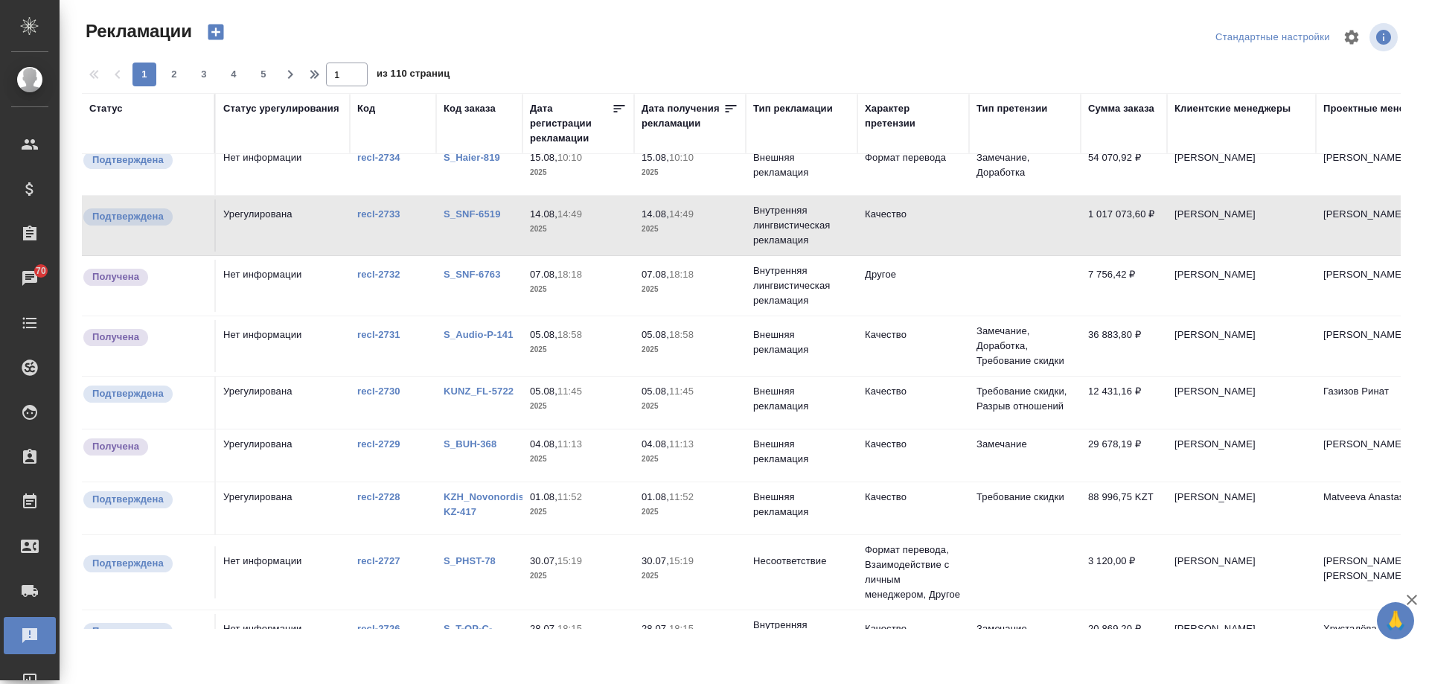
click at [483, 402] on td "KUNZ_FL-5722" at bounding box center [479, 403] width 86 height 52
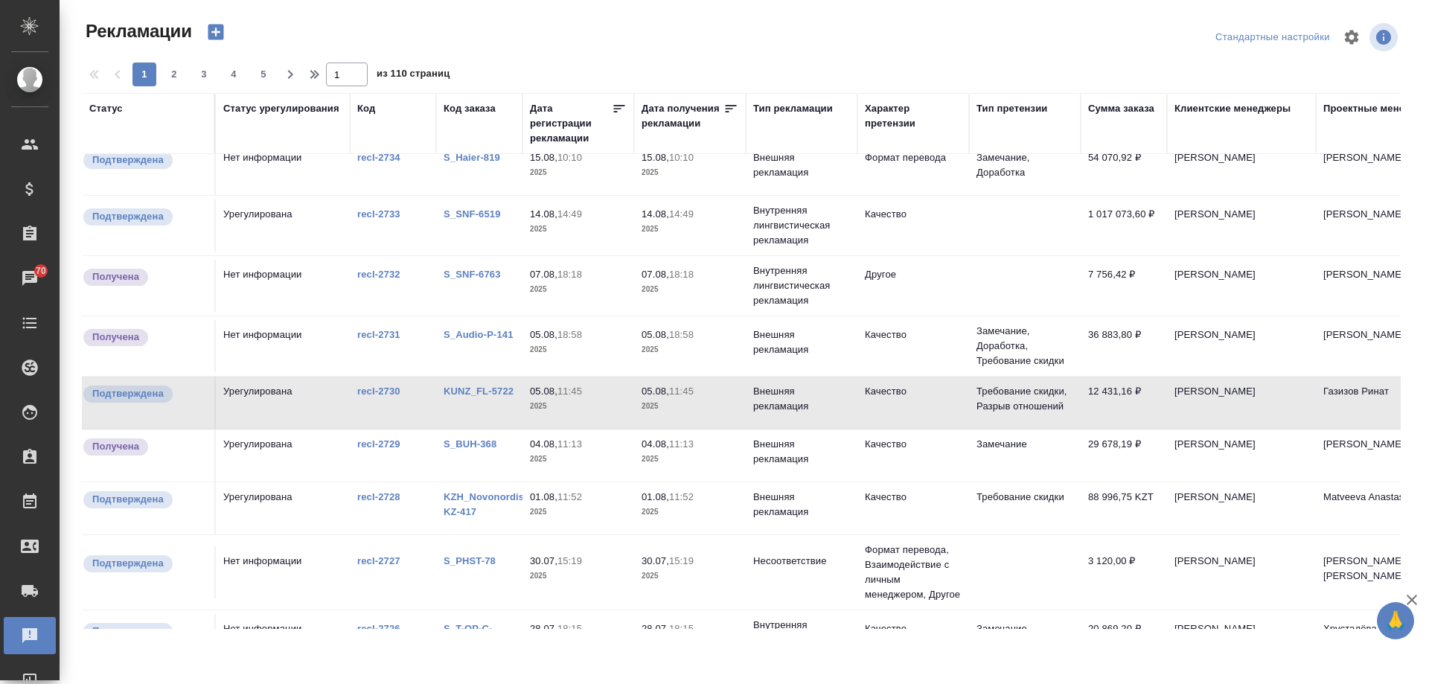
click at [483, 402] on td "KUNZ_FL-5722" at bounding box center [479, 403] width 86 height 52
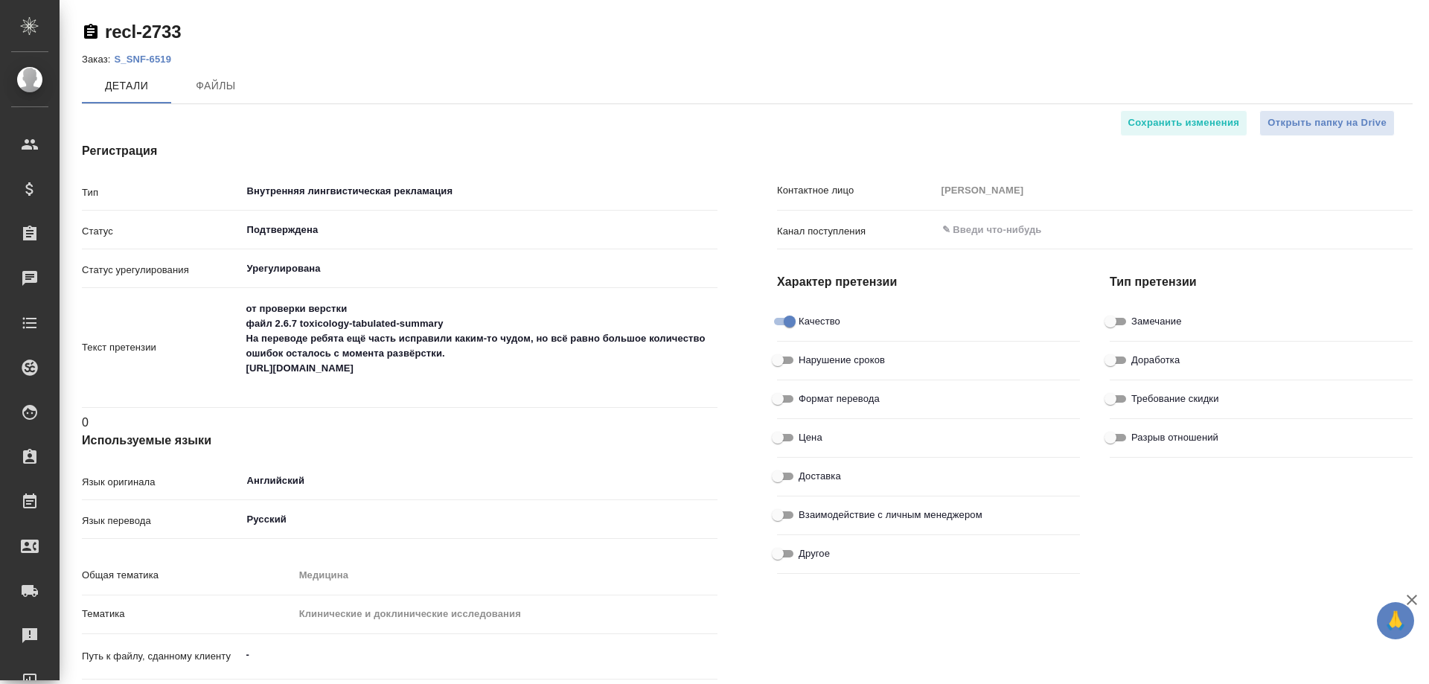
type textarea "x"
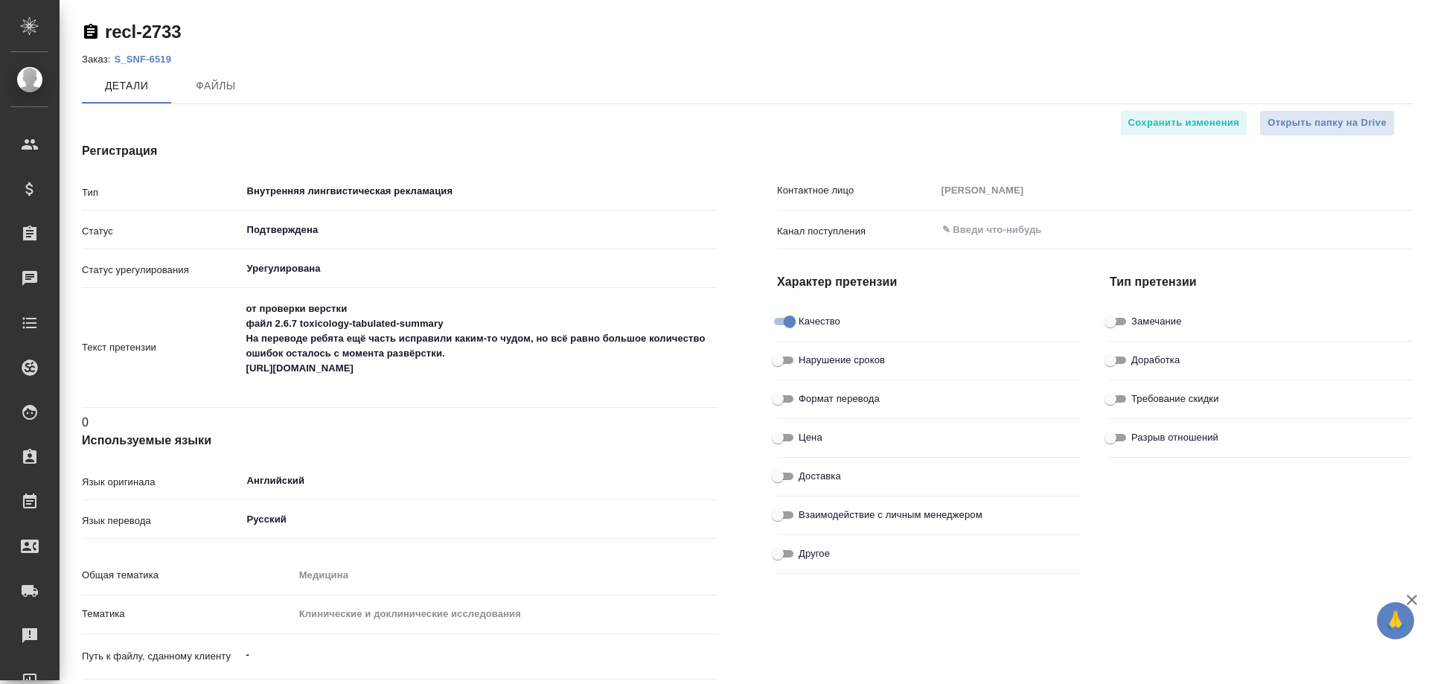
type input "[PERSON_NAME]"
type textarea "x"
type input "[PERSON_NAME]"
type textarea "x"
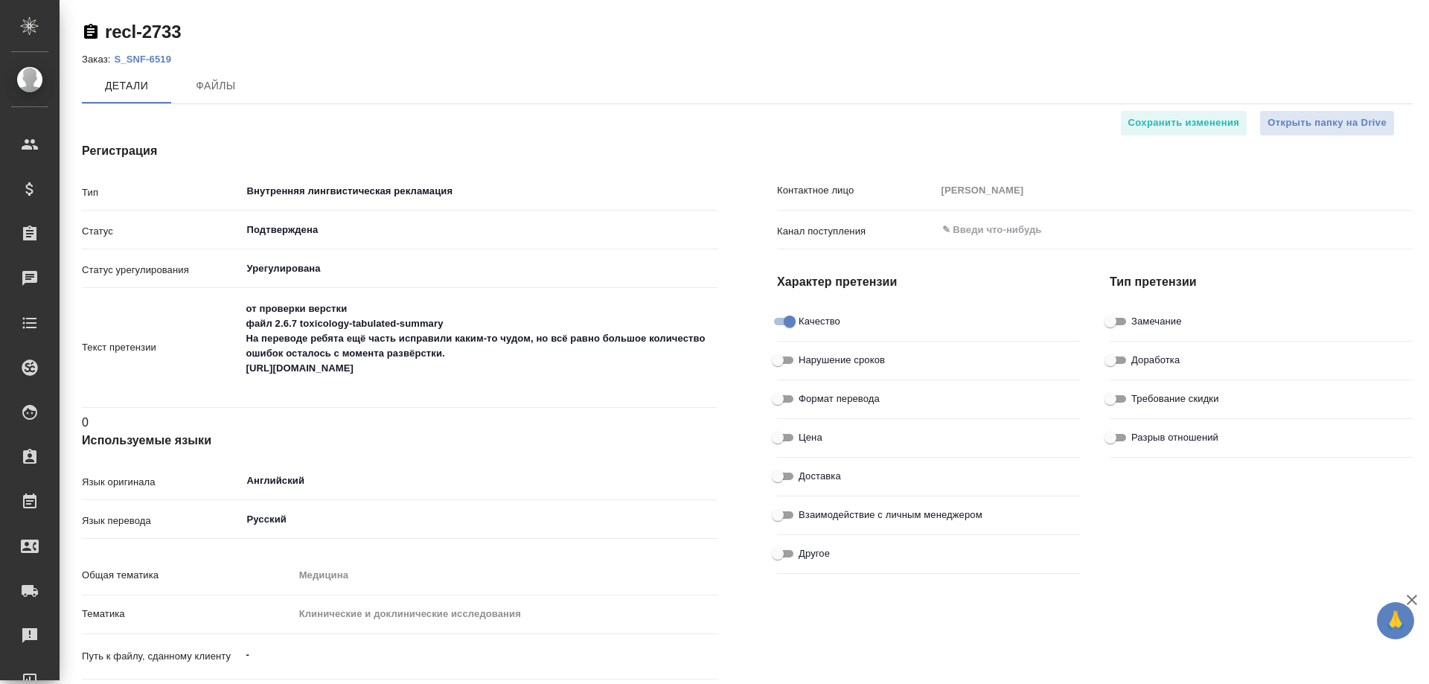
type textarea "x"
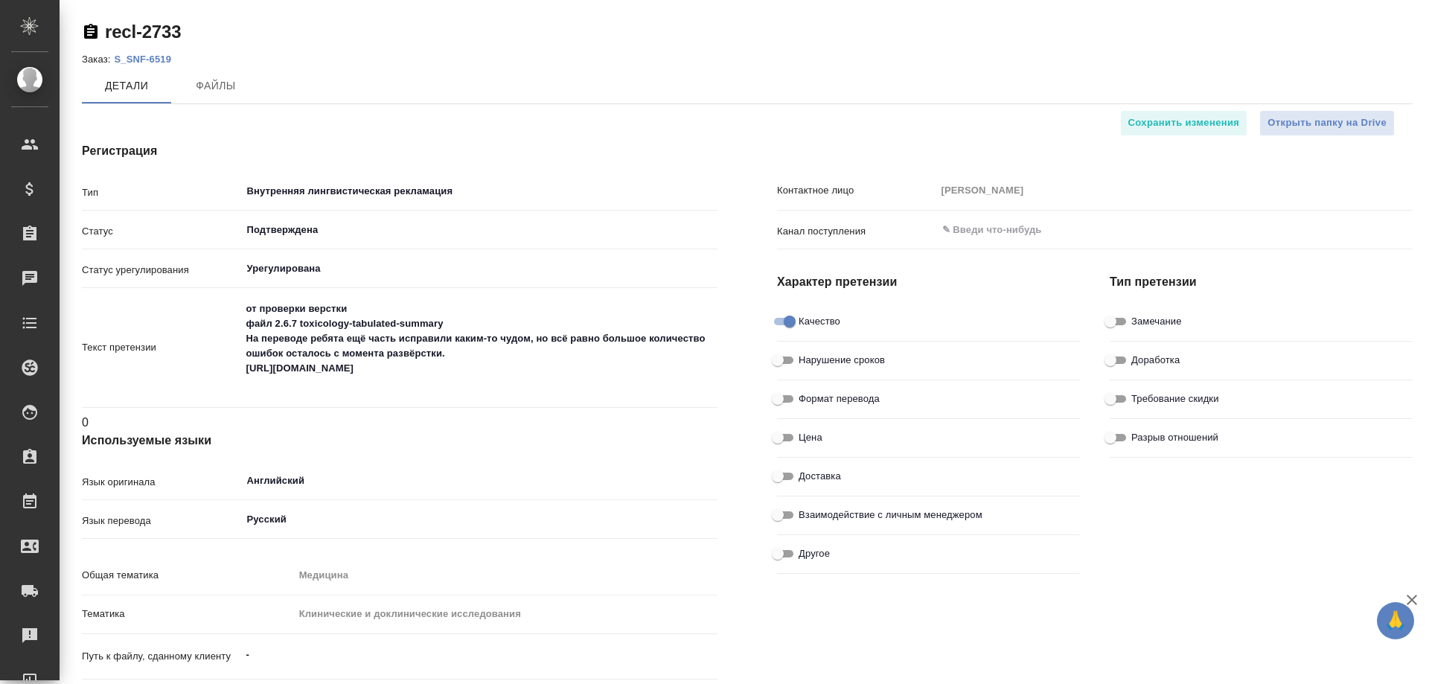
type textarea "x"
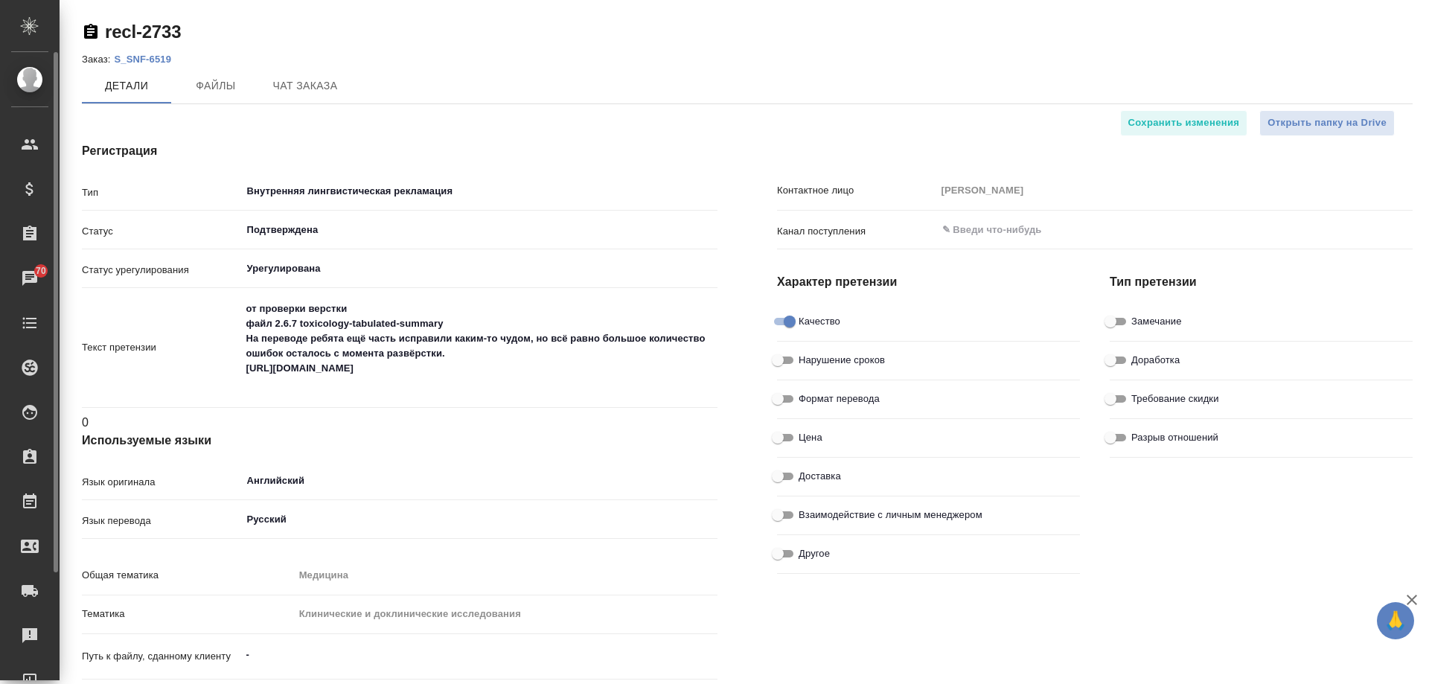
type textarea "x"
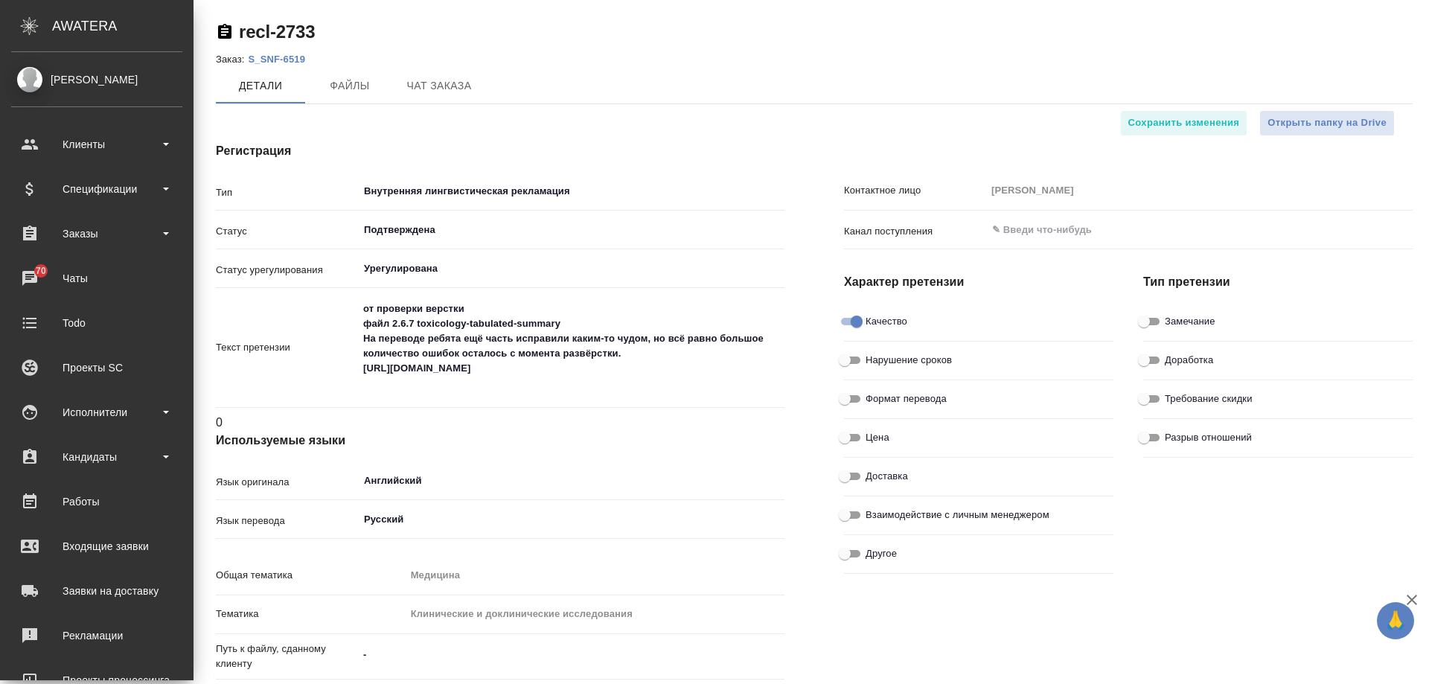
type textarea "x"
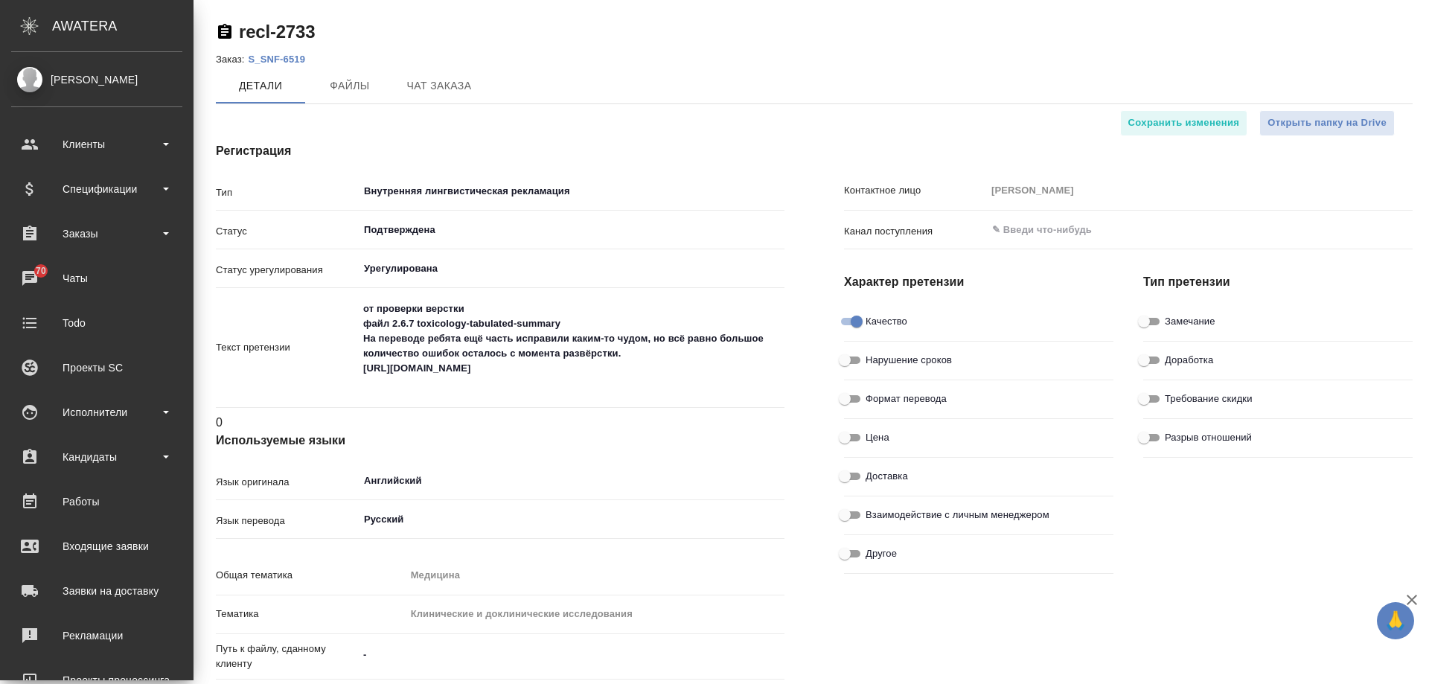
type textarea "x"
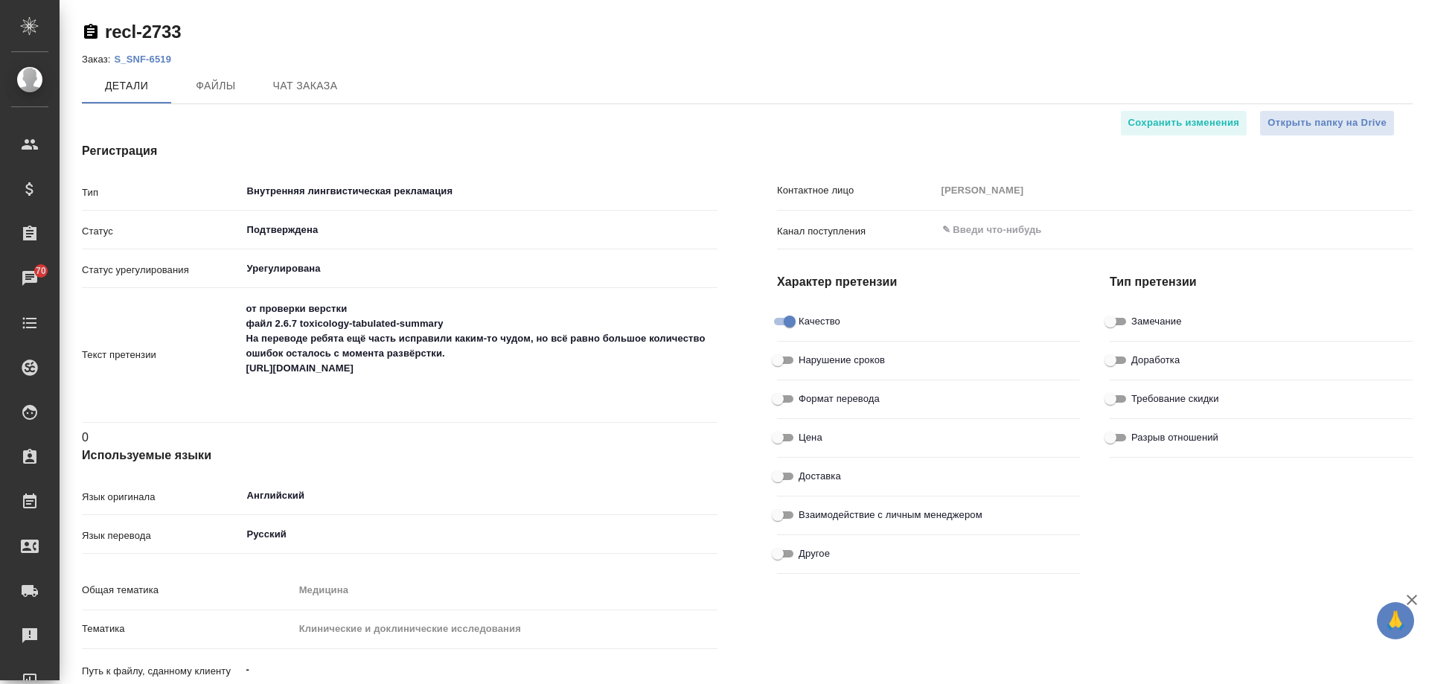
click at [91, 191] on p "Тип" at bounding box center [161, 192] width 159 height 15
click at [298, 181] on div "Внутренняя лингвистическая рекламация ​" at bounding box center [479, 191] width 477 height 27
click at [503, 228] on input "Подтверждена" at bounding box center [455, 230] width 418 height 18
click at [653, 136] on div "Регистрация Тип Внутренняя лингвистическая рекламация ​ Статус Подтверждена ​ С…" at bounding box center [399, 503] width 695 height 783
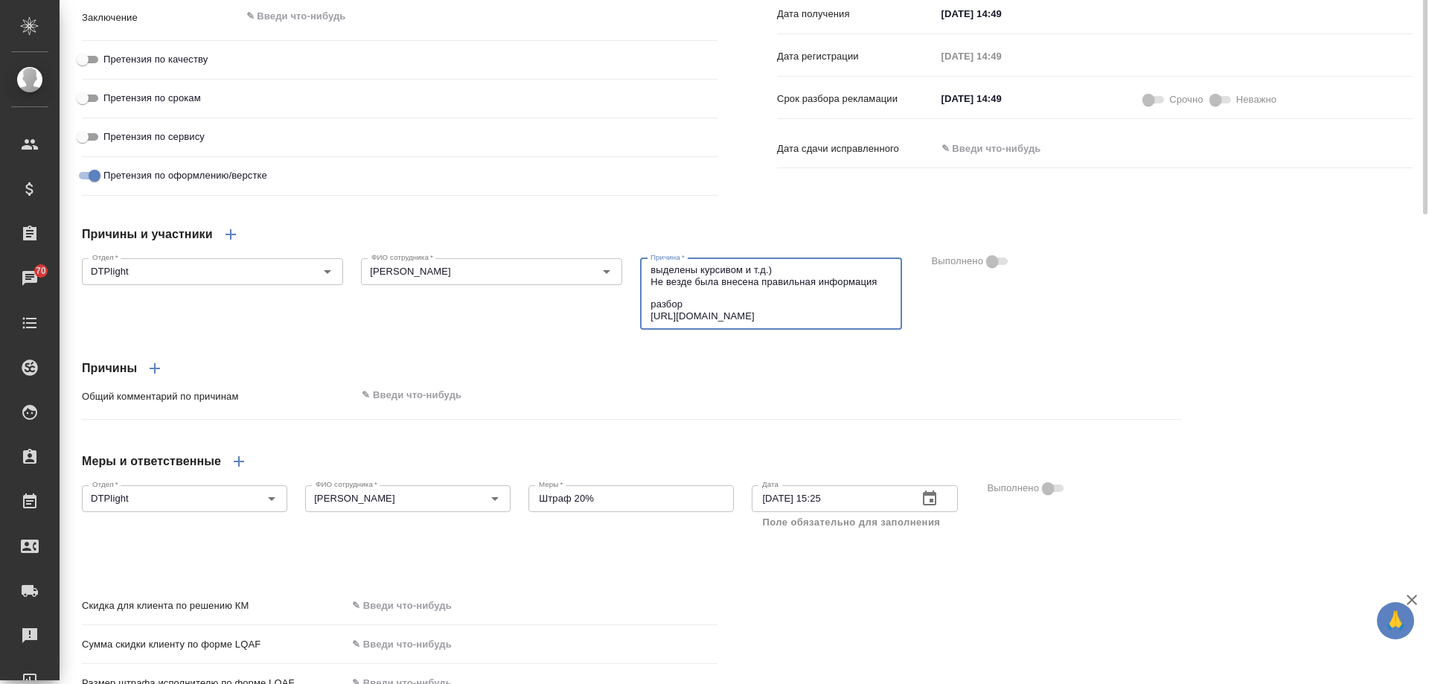
scroll to position [989, 0]
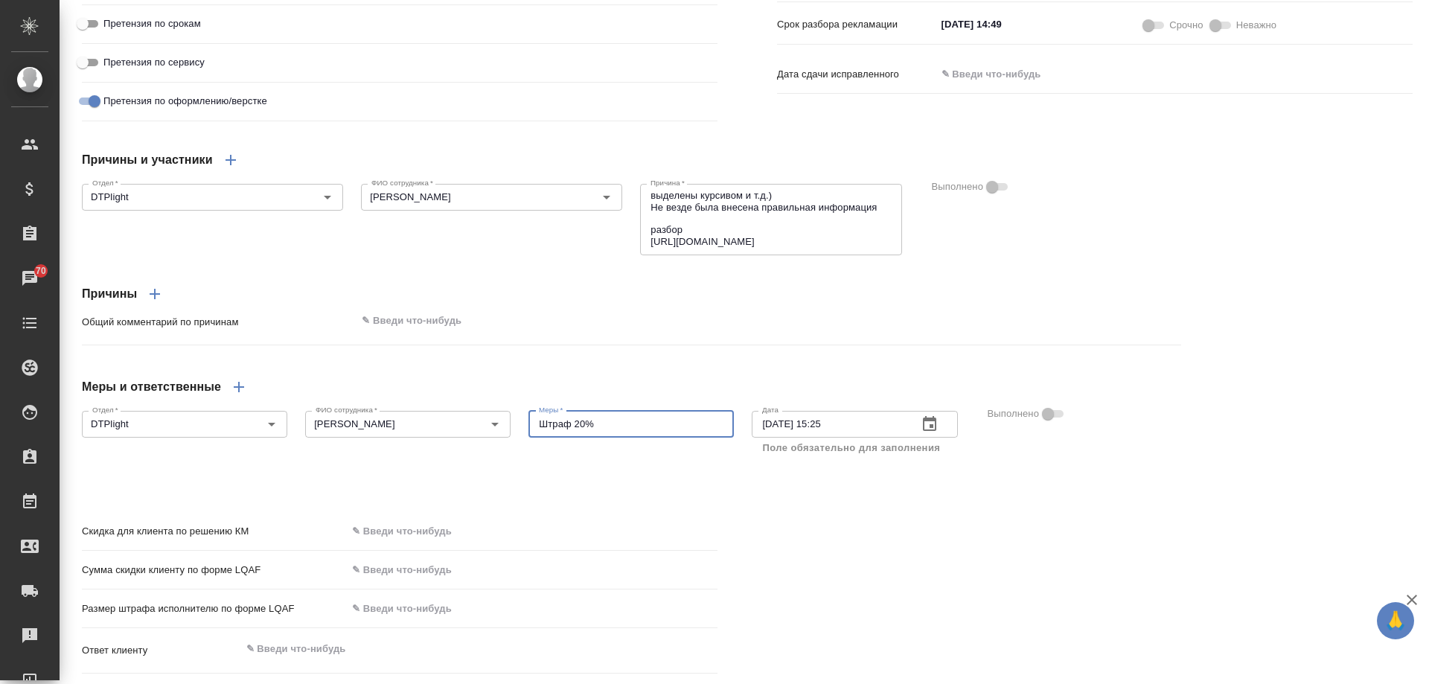
click at [693, 430] on textarea "Штраф 20%" at bounding box center [631, 423] width 185 height 11
drag, startPoint x: 1038, startPoint y: 380, endPoint x: 977, endPoint y: 365, distance: 62.1
click at [1035, 379] on div "Причины и участники Отдел   * DTPlight Отдел * ФИО сотрудника   * [PERSON_NAME]…" at bounding box center [631, 307] width 1159 height 391
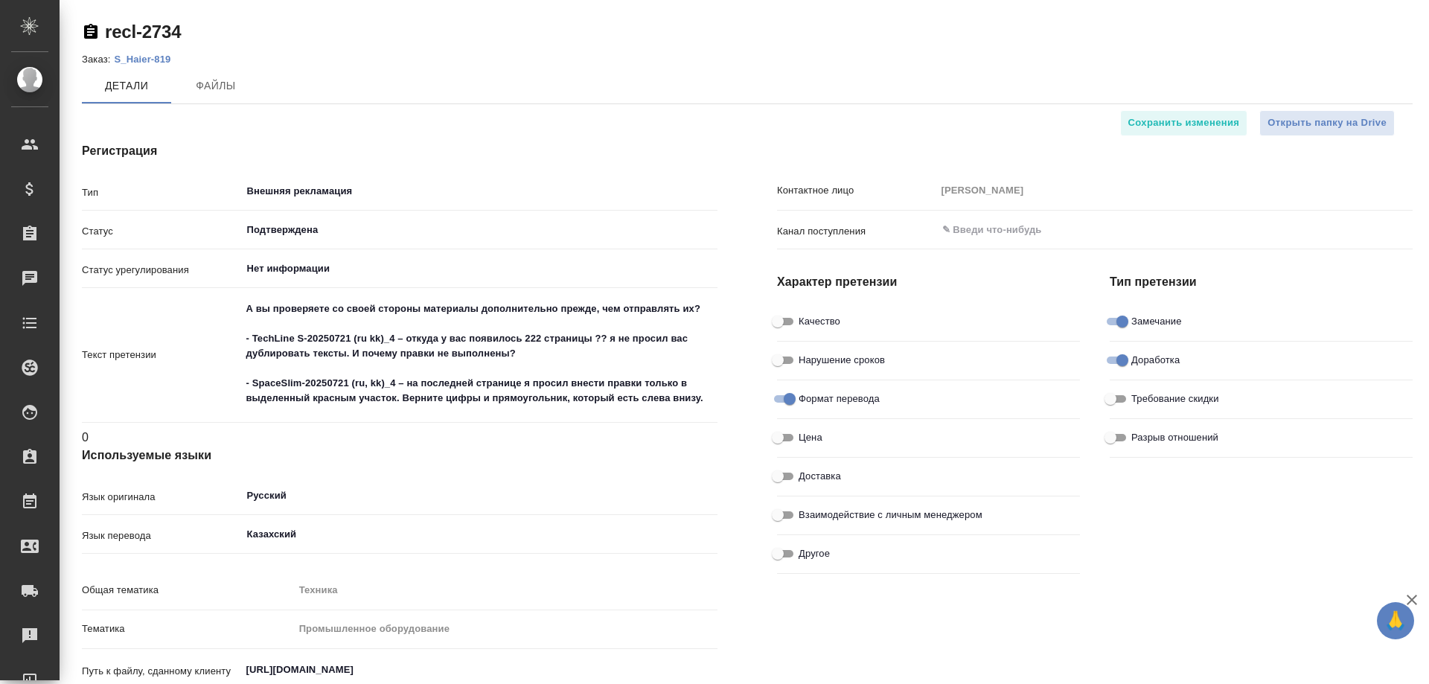
type textarea "x"
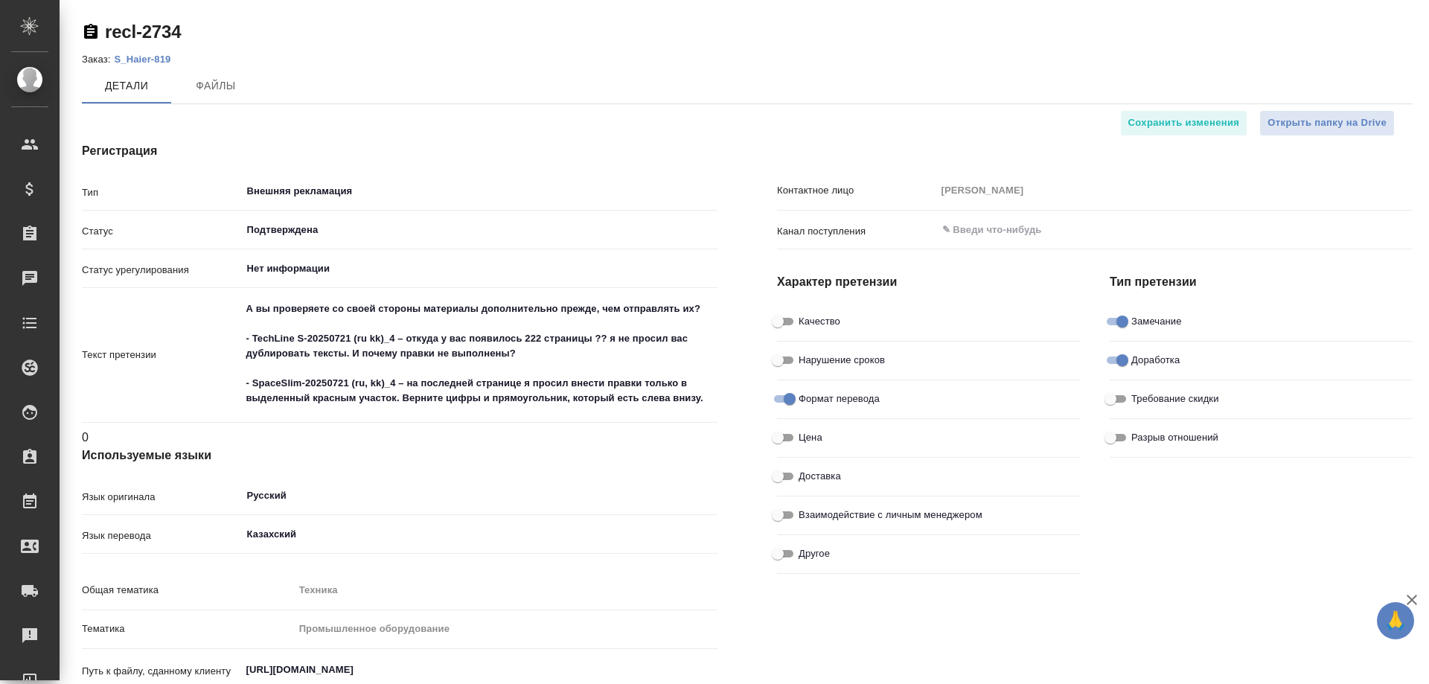
type textarea "x"
type input "[PERSON_NAME]"
type textarea "x"
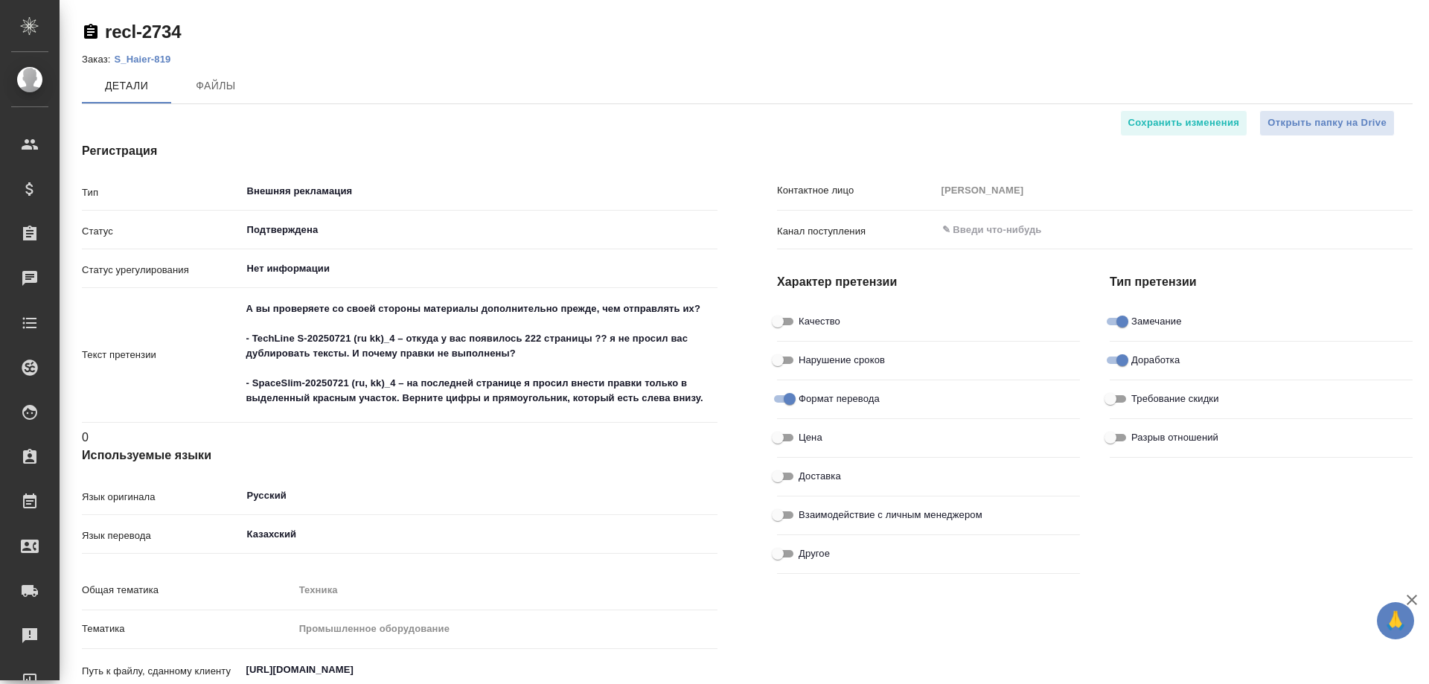
type textarea "x"
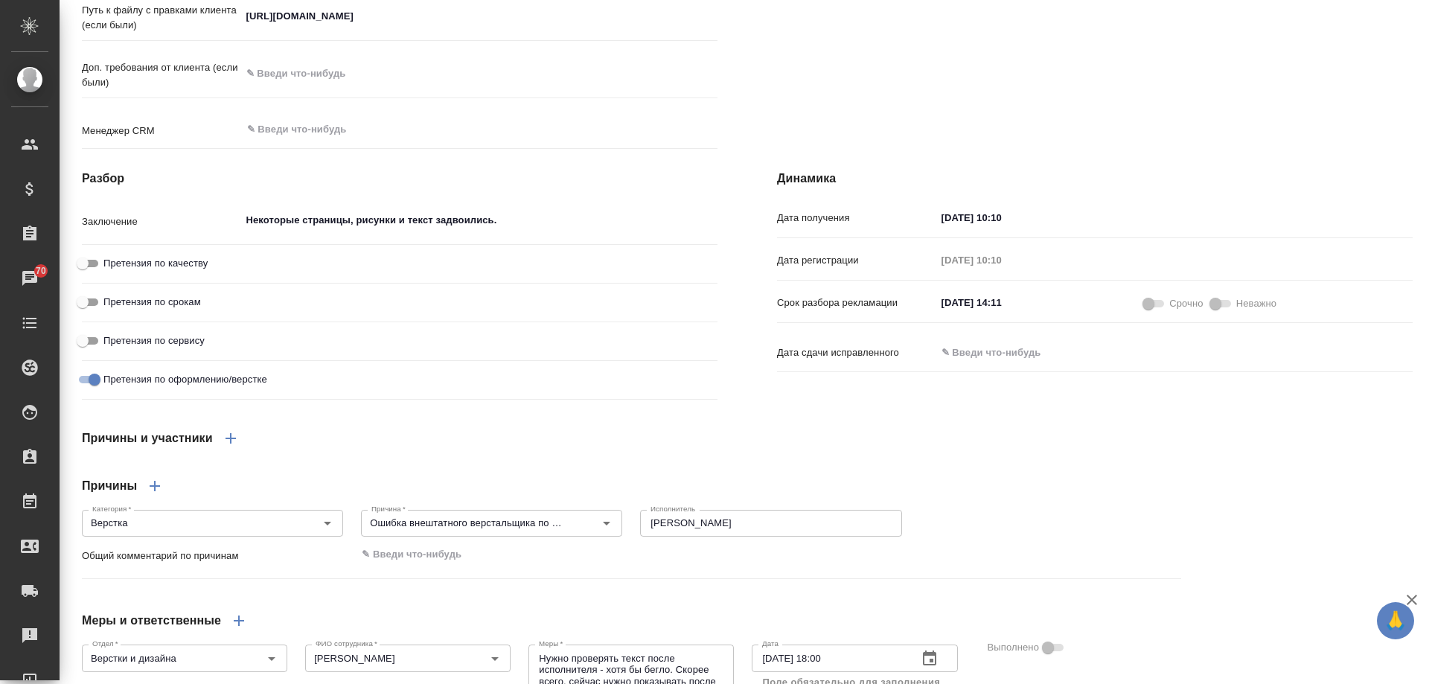
scroll to position [1009, 0]
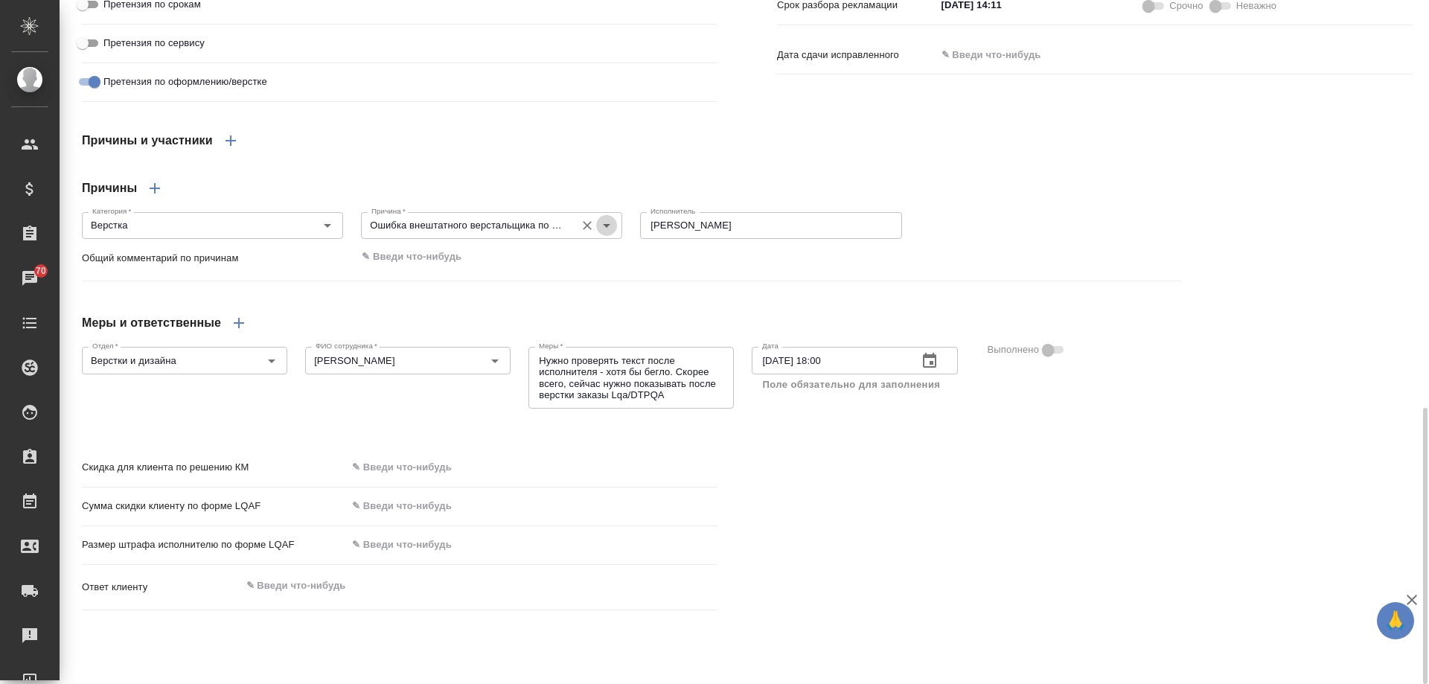
click at [607, 234] on icon "Open" at bounding box center [607, 226] width 18 height 18
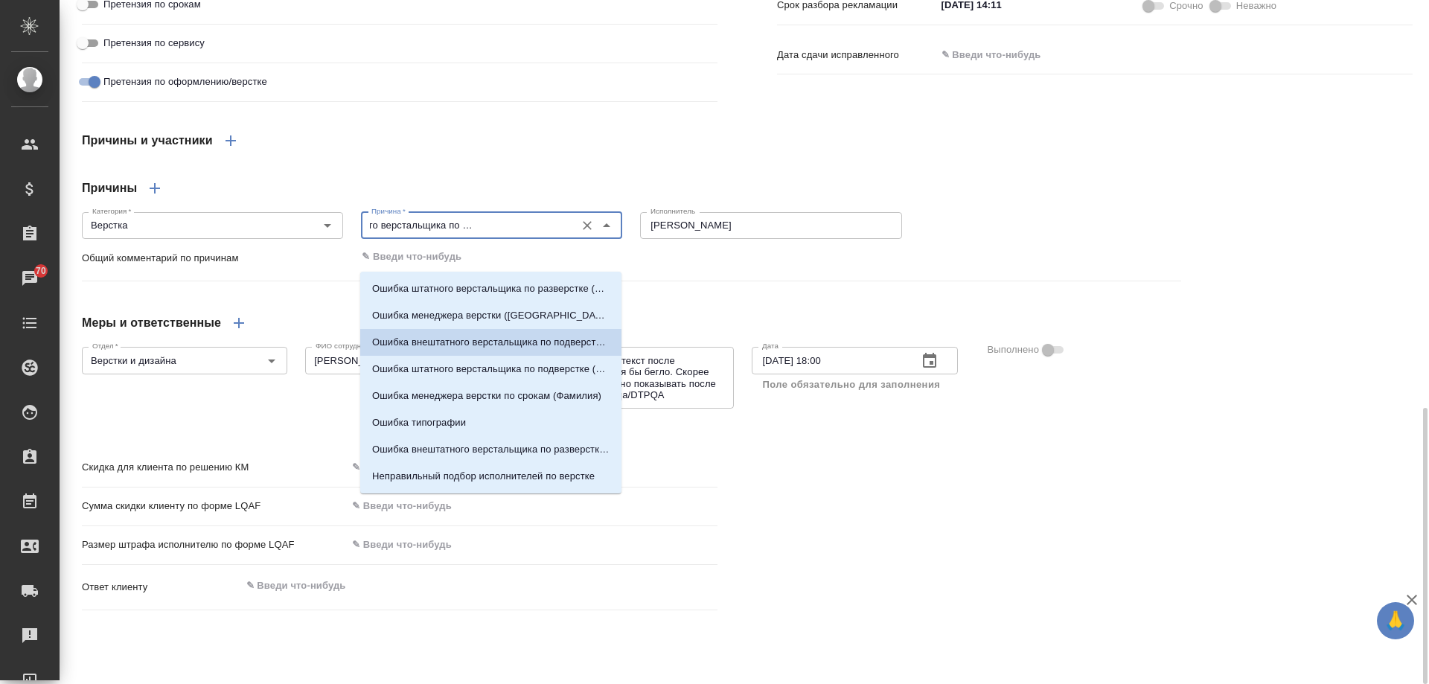
click at [992, 251] on div "Категория   * Верстка Категория * Причина   * Ошибка внештатного верстальщика п…" at bounding box center [631, 224] width 1117 height 54
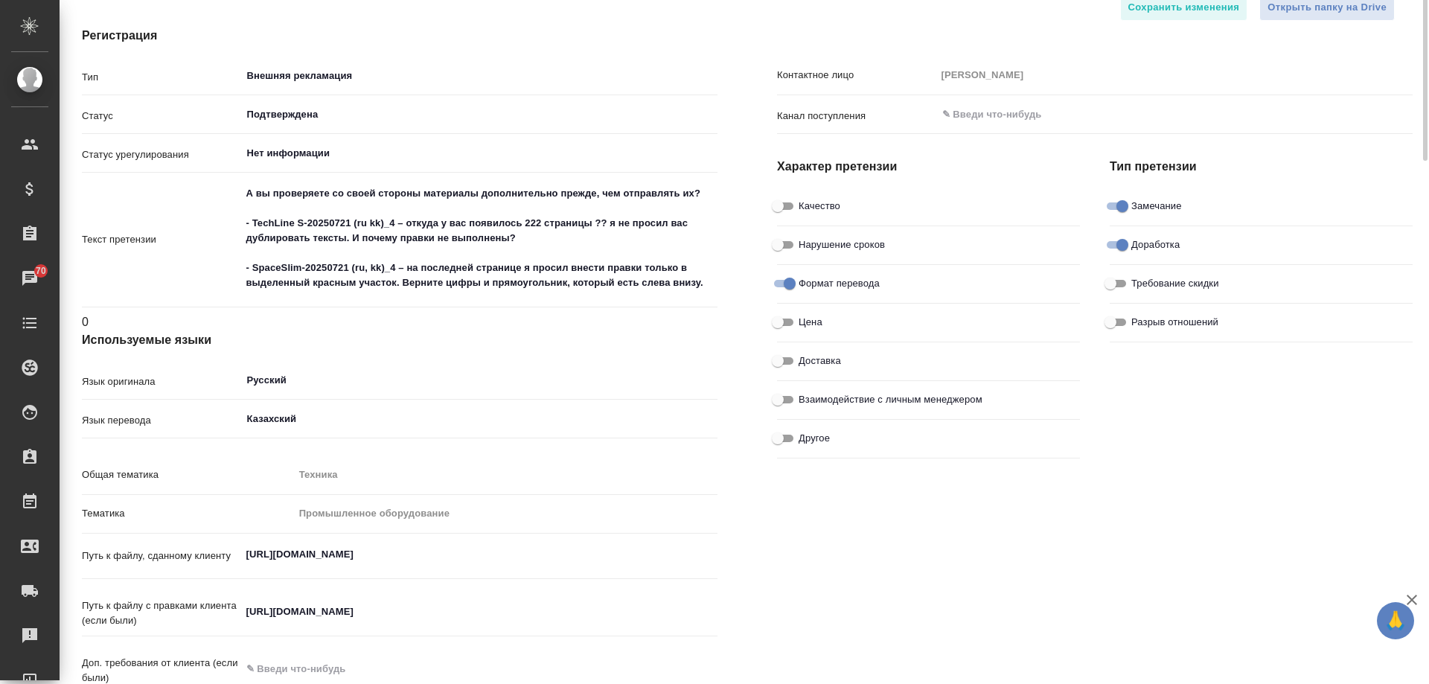
scroll to position [0, 0]
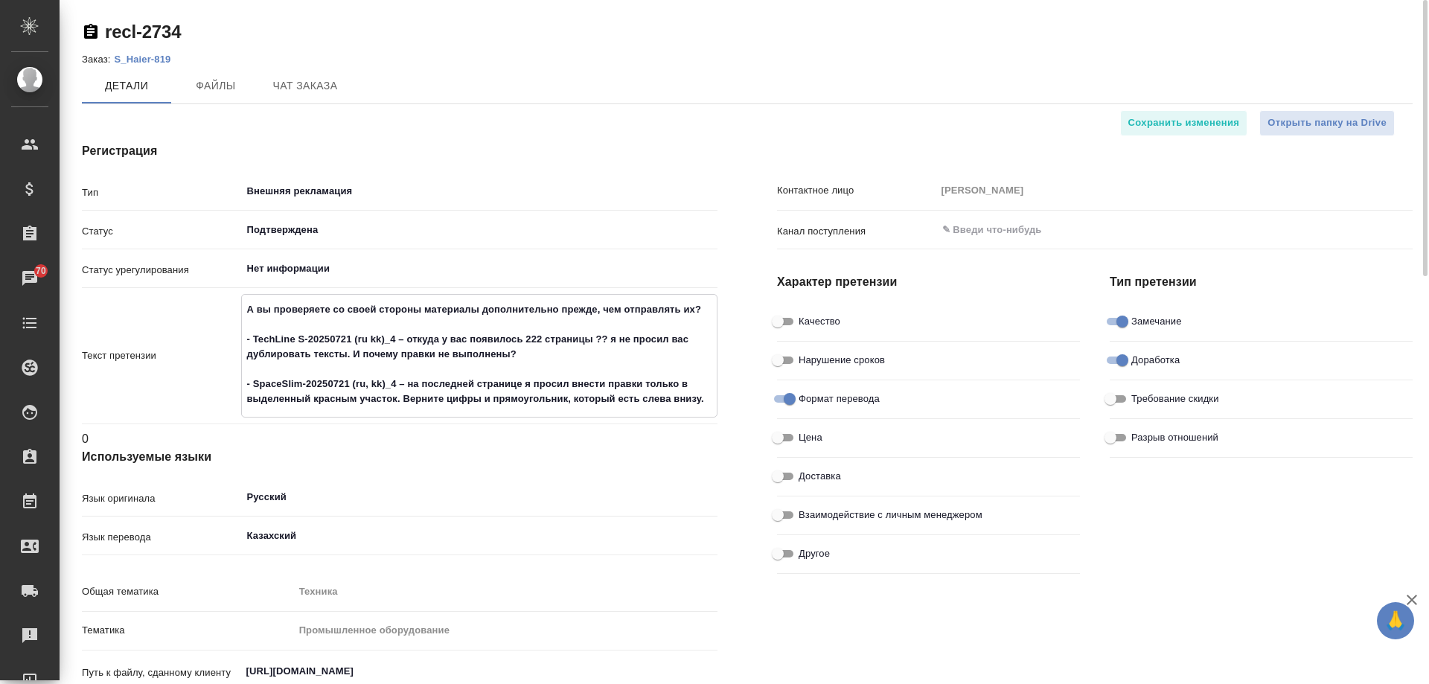
drag, startPoint x: 704, startPoint y: 299, endPoint x: 706, endPoint y: 406, distance: 106.5
click at [706, 406] on textarea "А вы проверяете со своей стороны материалы дополнительно прежде, чем отправлять…" at bounding box center [480, 354] width 476 height 115
type textarea "x"
click at [732, 334] on div "Регистрация Тип Внешняя рекламация ​ Статус Подтверждена ​ Статус урегулировани…" at bounding box center [399, 503] width 695 height 783
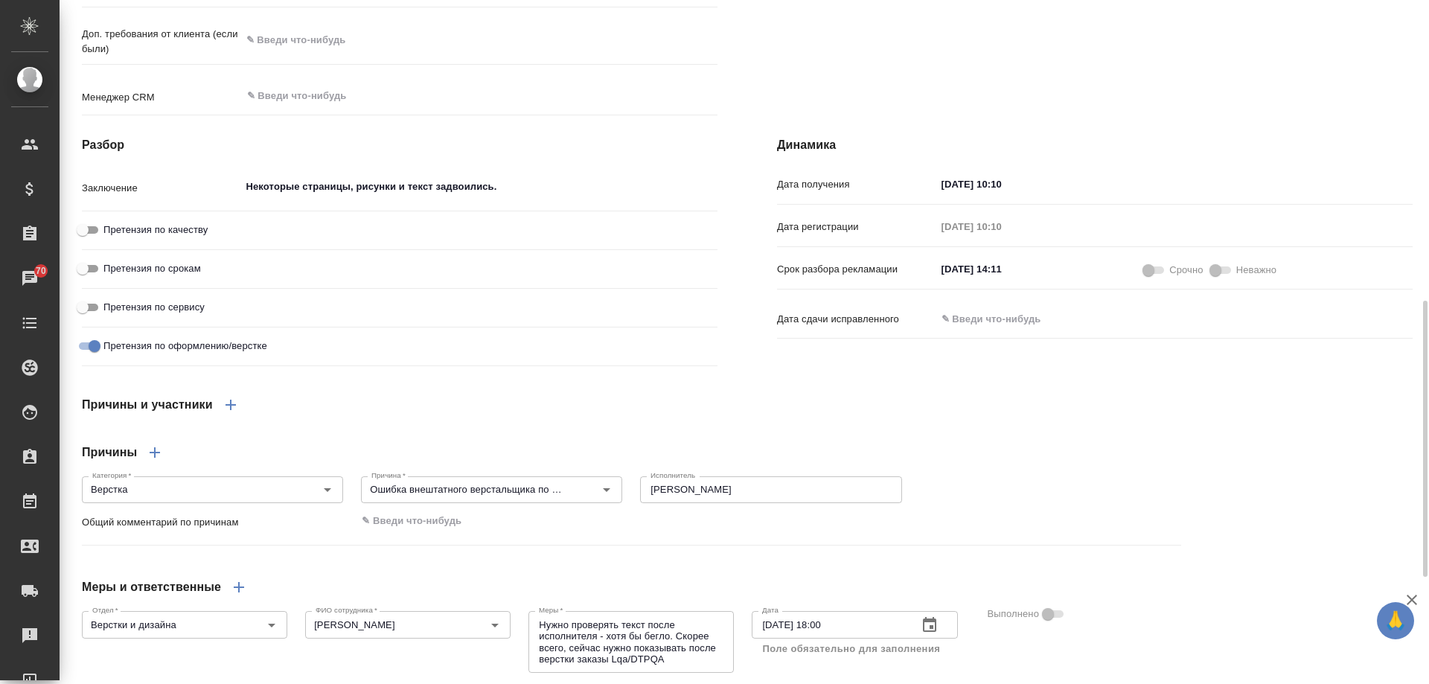
scroll to position [893, 0]
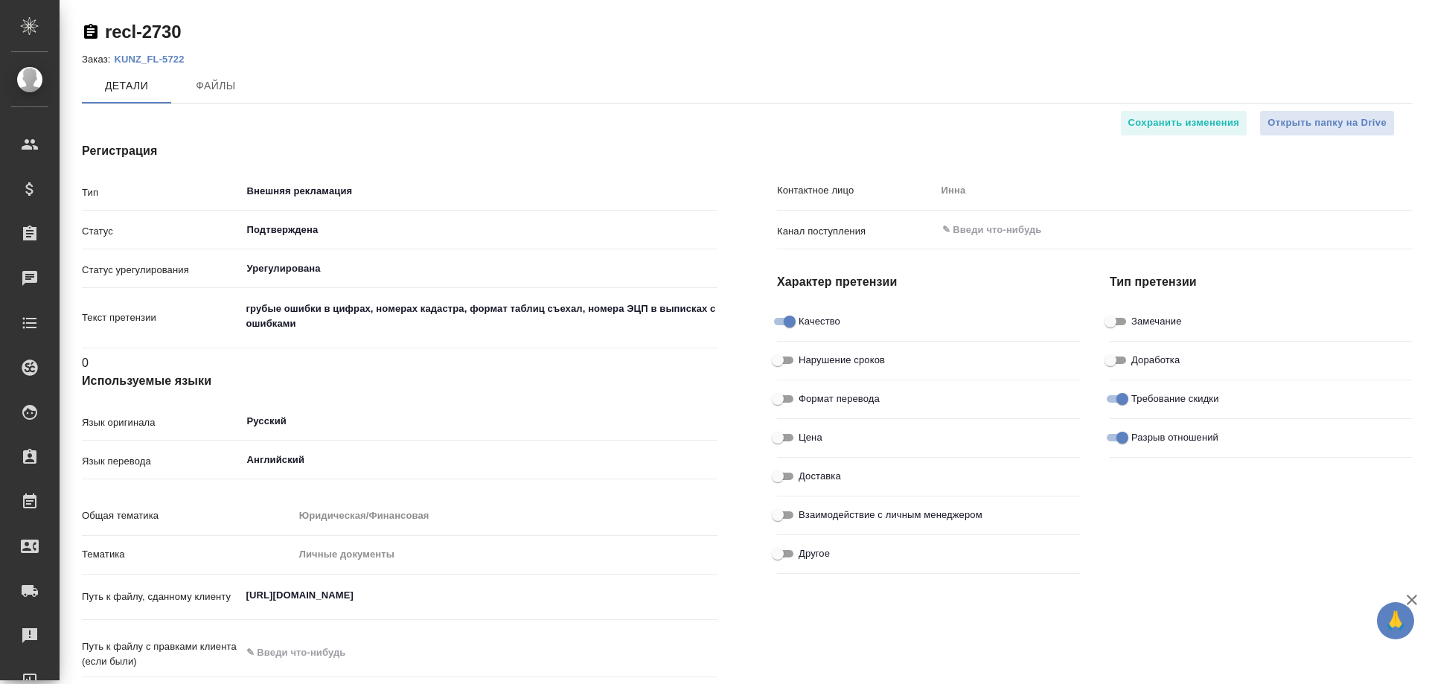
type textarea "x"
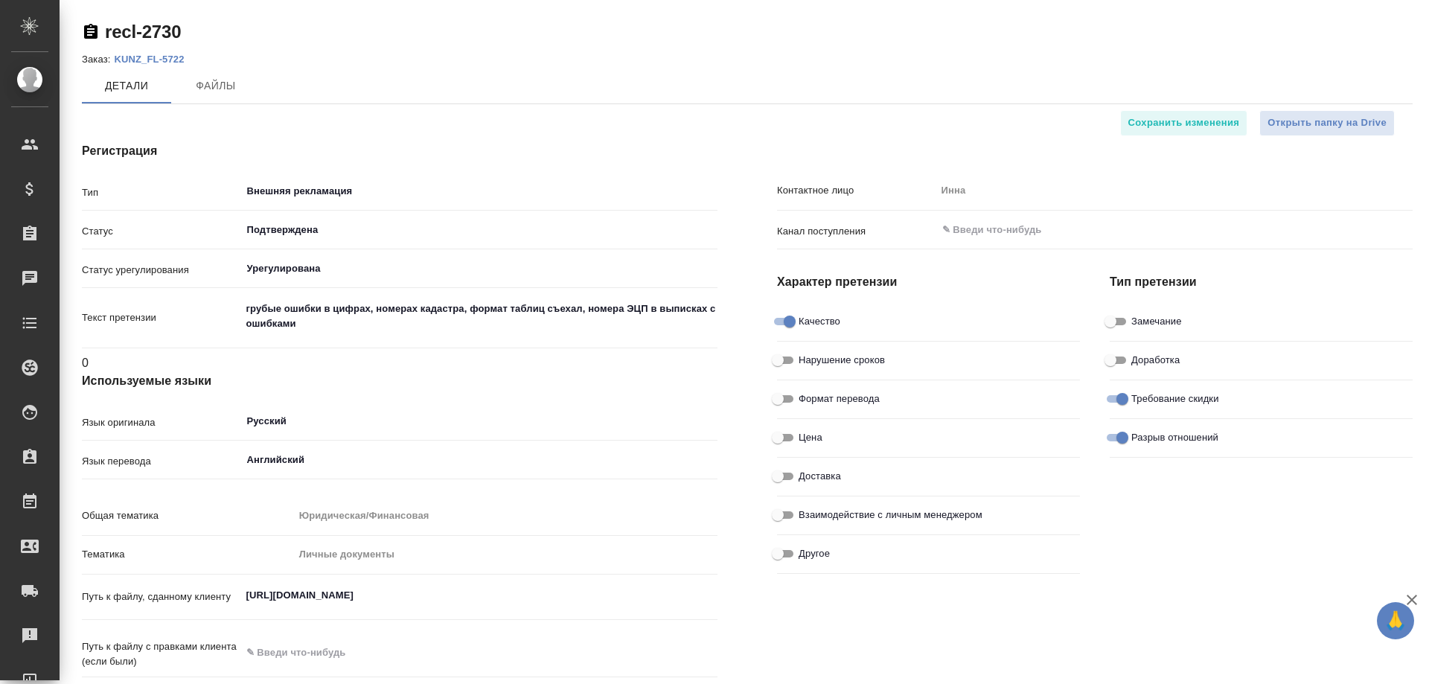
type input "Юридический отдел"
type textarea "x"
type input "Газизов Ринат"
type textarea "x"
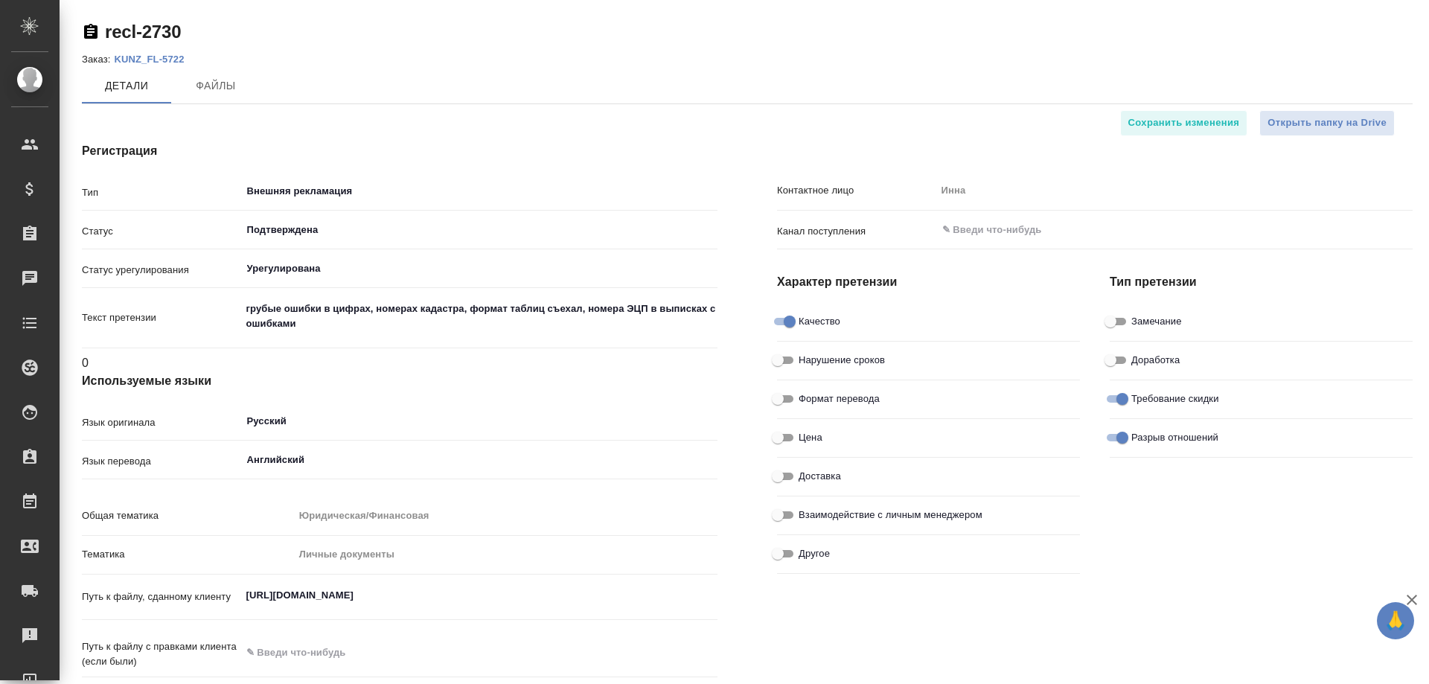
type textarea "x"
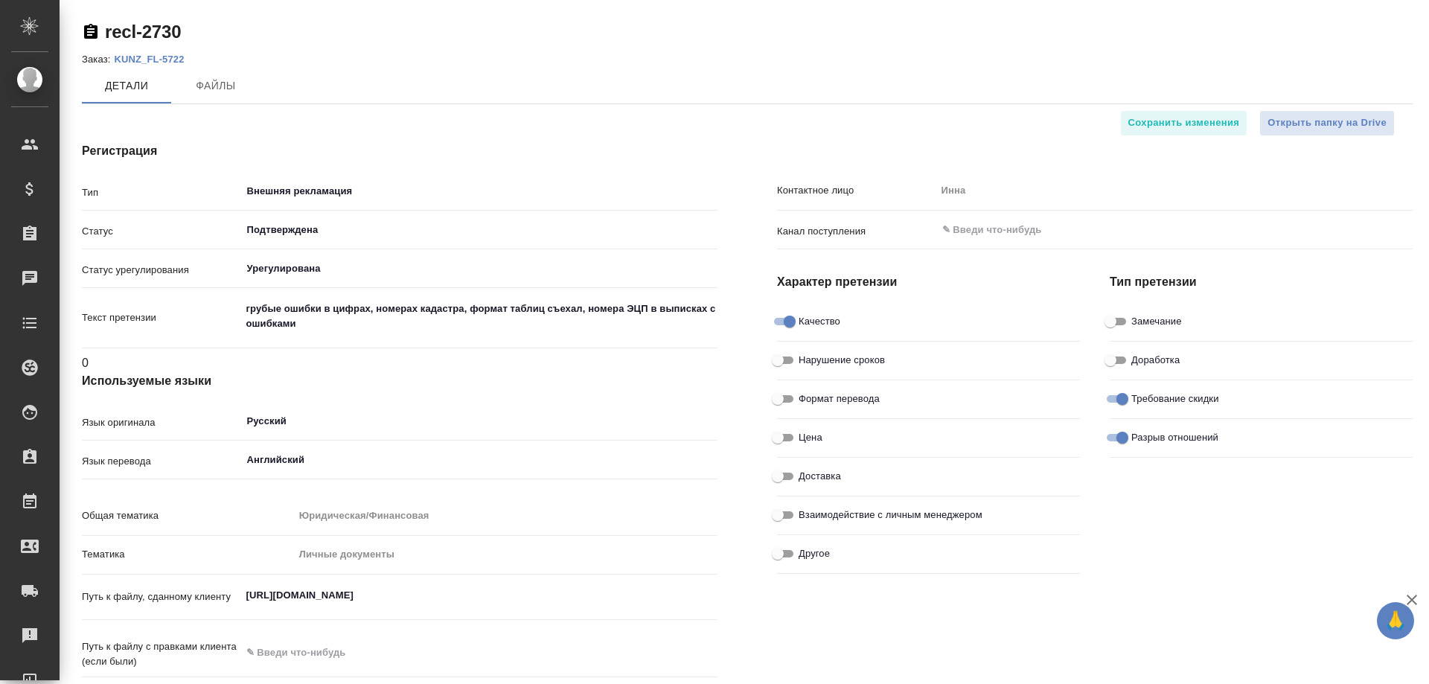
type textarea "x"
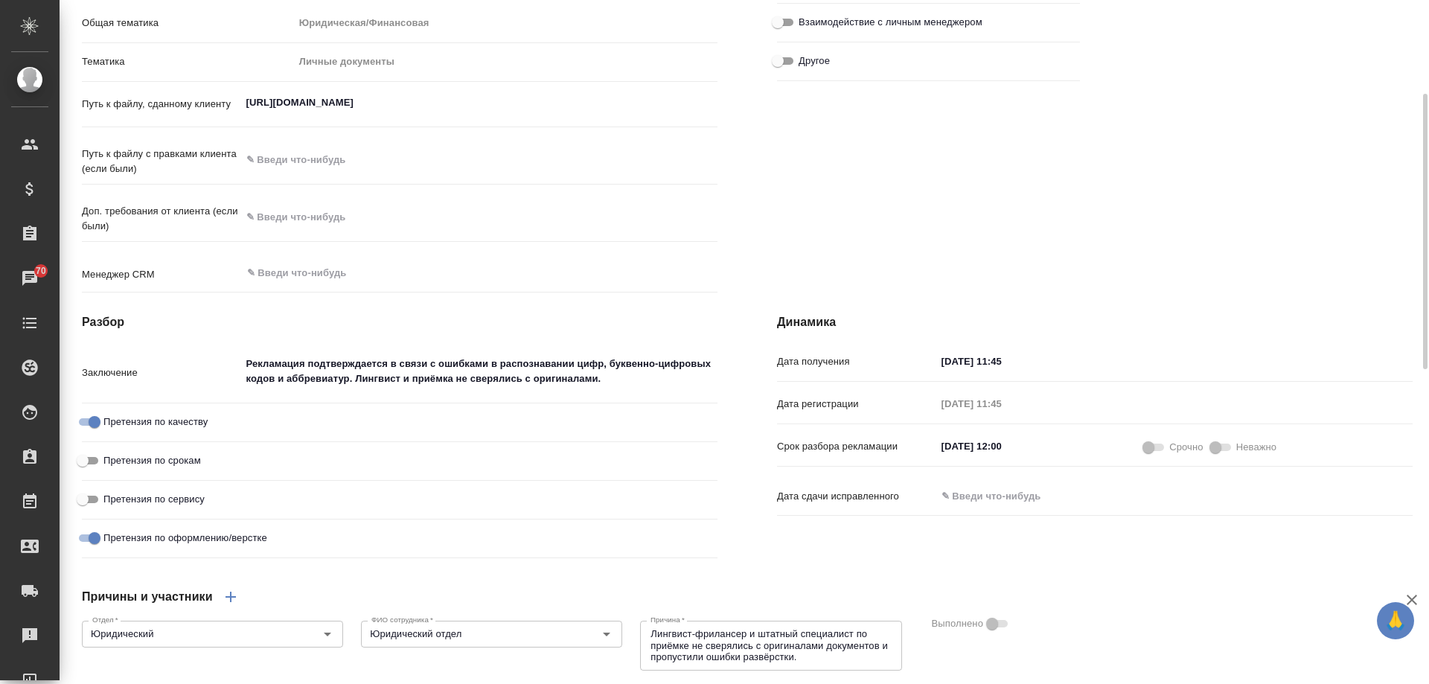
scroll to position [418, 0]
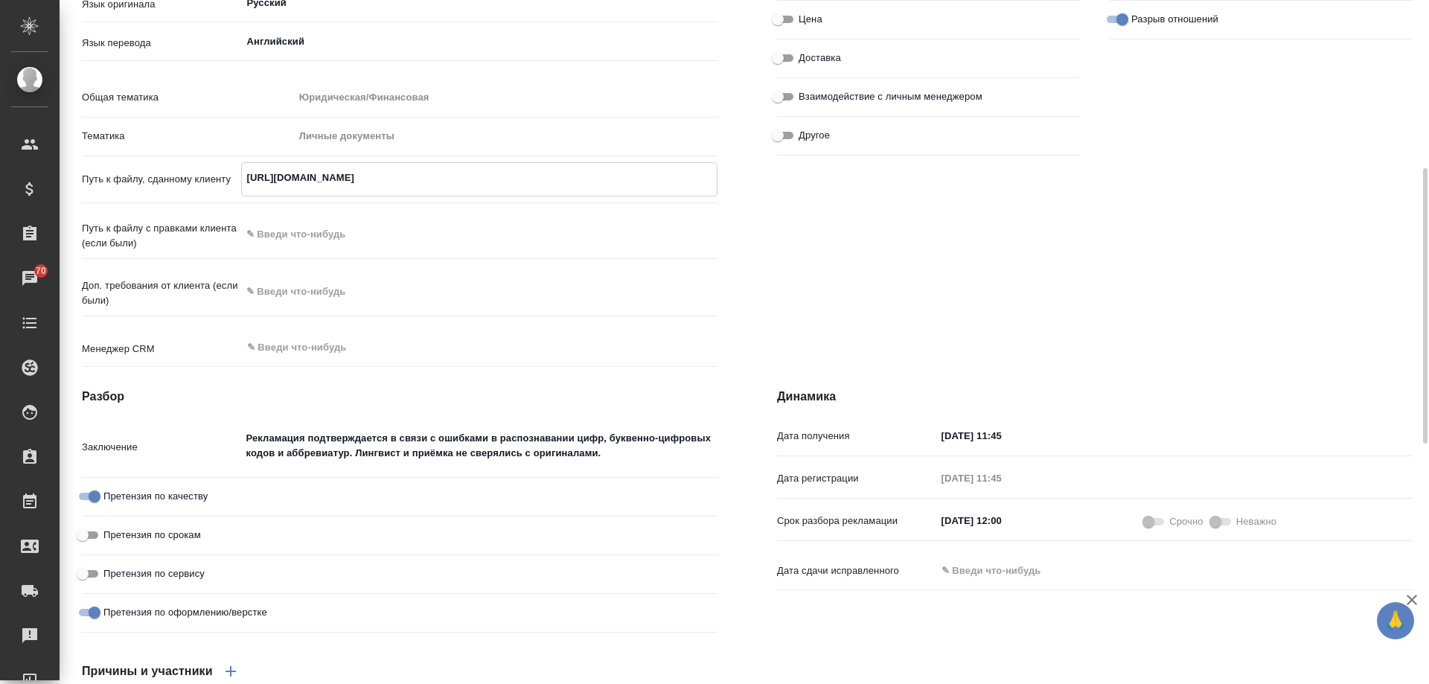
drag, startPoint x: 679, startPoint y: 178, endPoint x: 185, endPoint y: 179, distance: 494.3
click at [185, 179] on div "Путь к файлу, сданному клиенту [URL][DOMAIN_NAME] x" at bounding box center [400, 179] width 636 height 34
type textarea "x"
click at [870, 254] on div "Контактное лицо [PERSON_NAME] поступления ​ Характер претензии Качество Нарушен…" at bounding box center [1094, 48] width 695 height 709
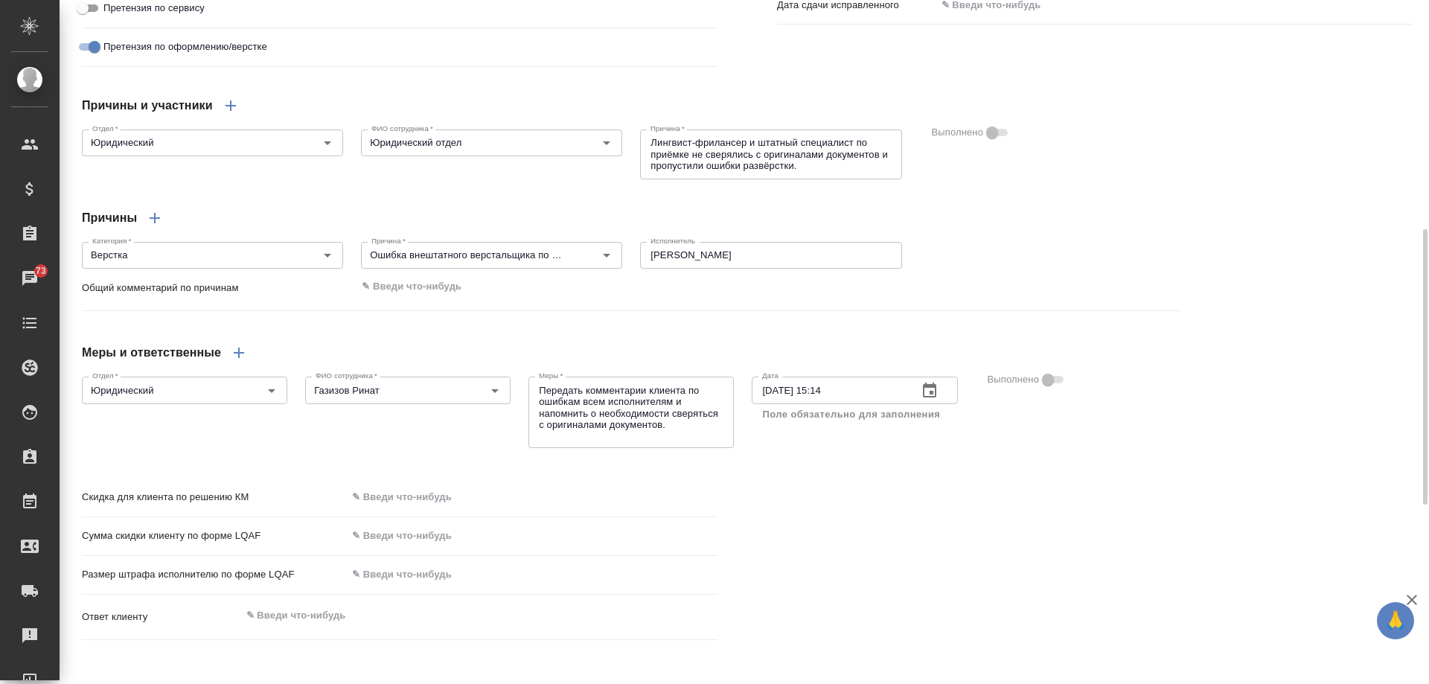
scroll to position [865, 0]
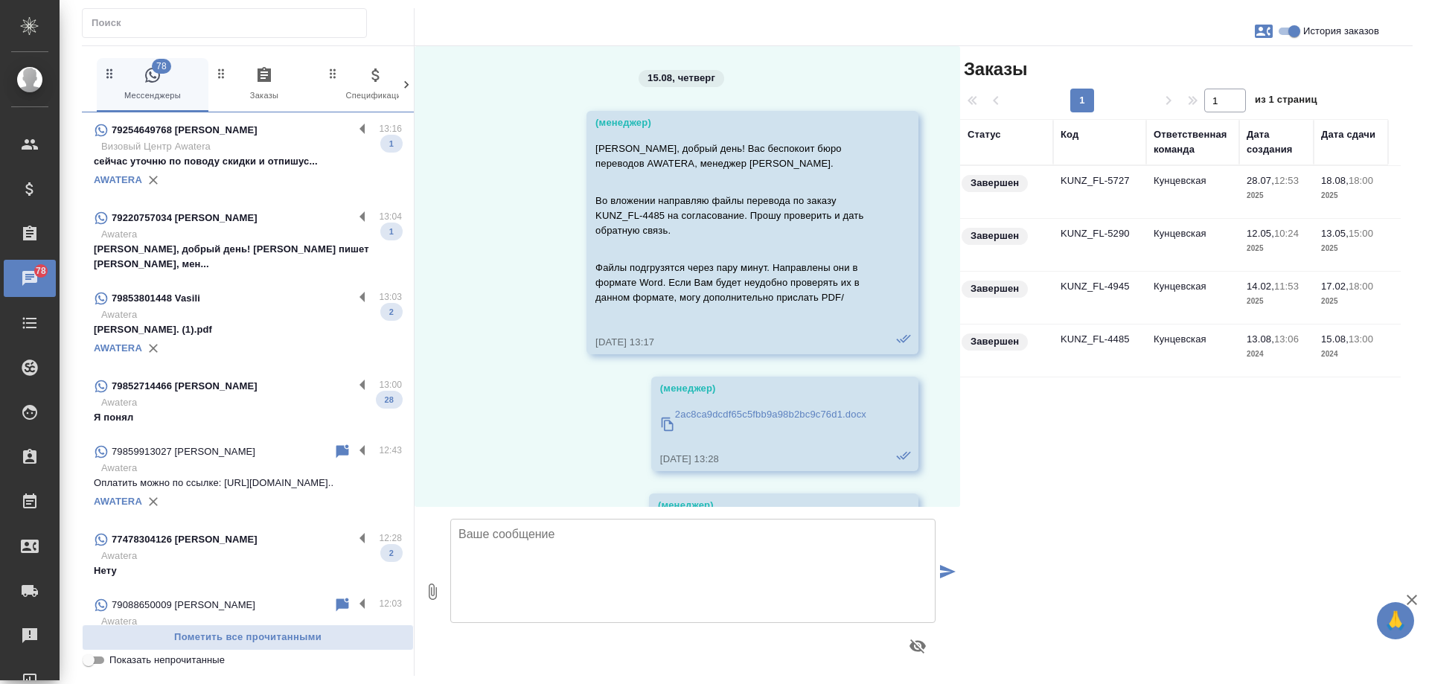
scroll to position [18844, 0]
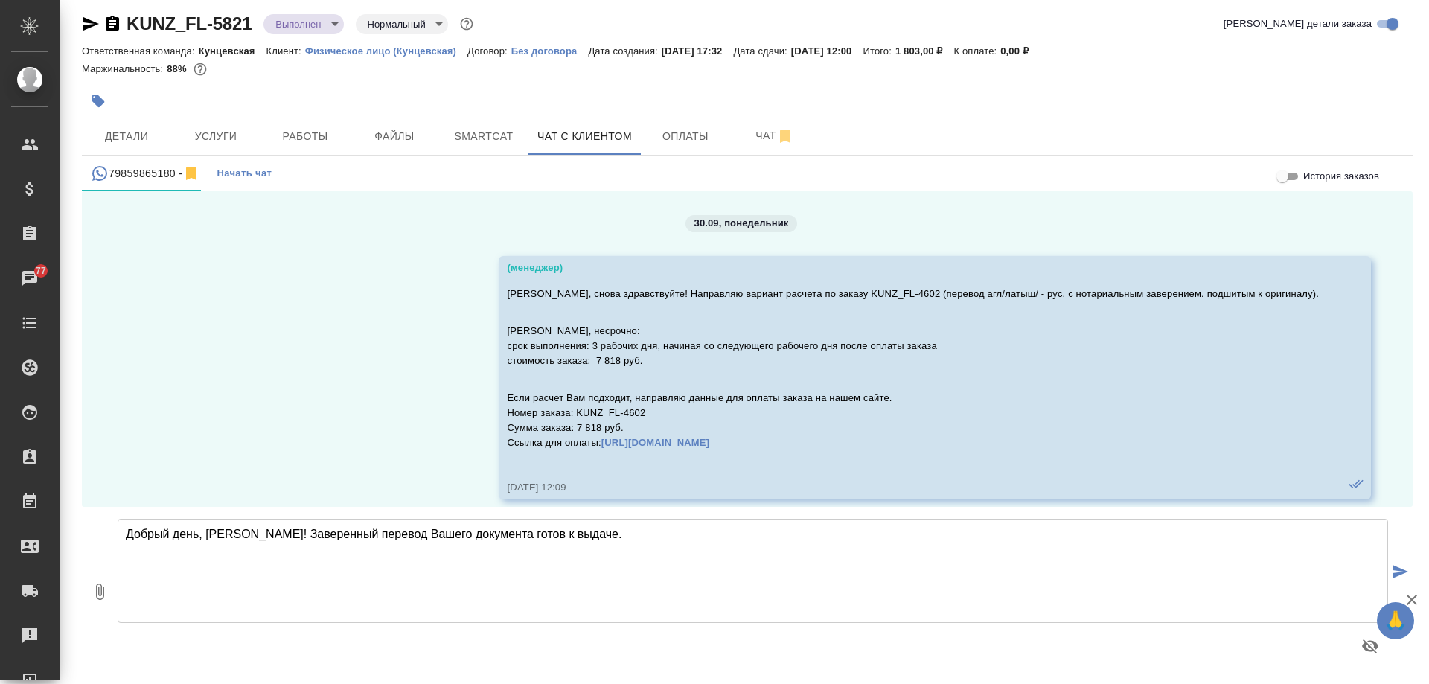
scroll to position [52396, 0]
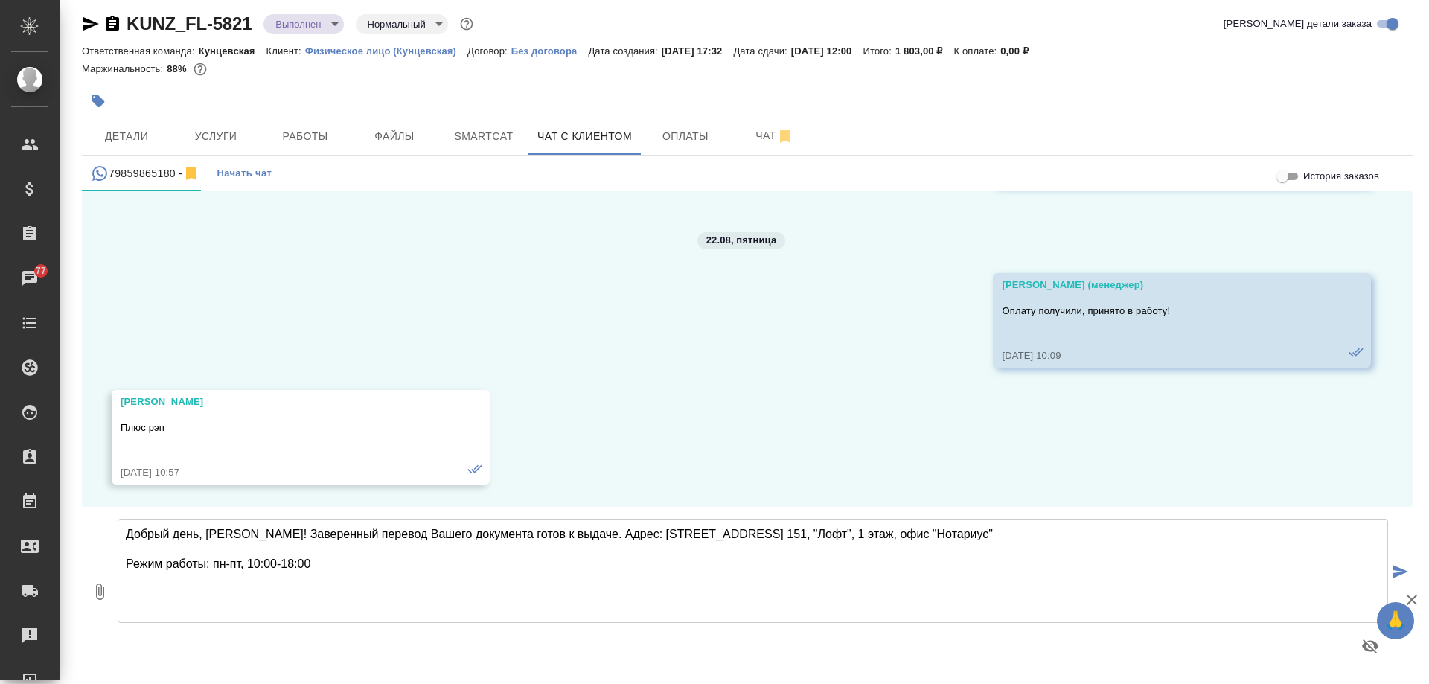
type textarea "Добрый день, [PERSON_NAME]! Заверенный перевод Вашего документа готов к выдаче.…"
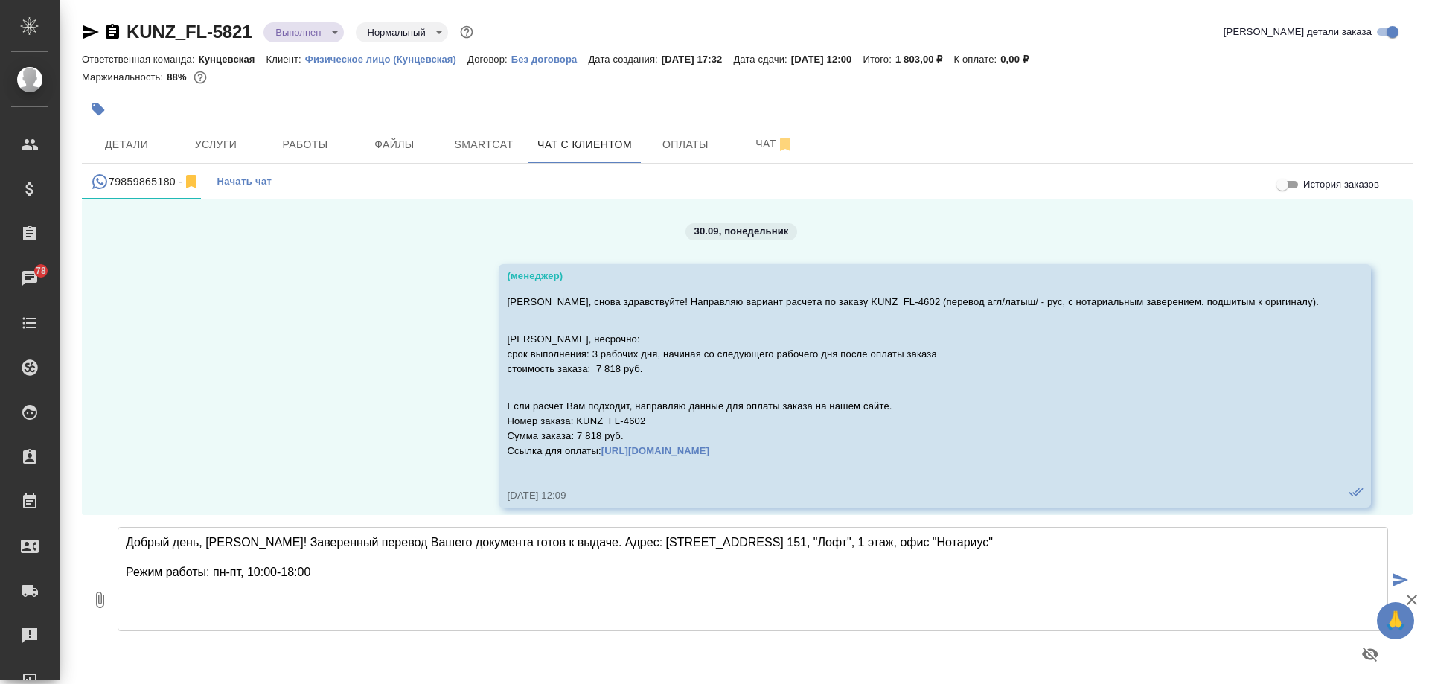
scroll to position [52396, 0]
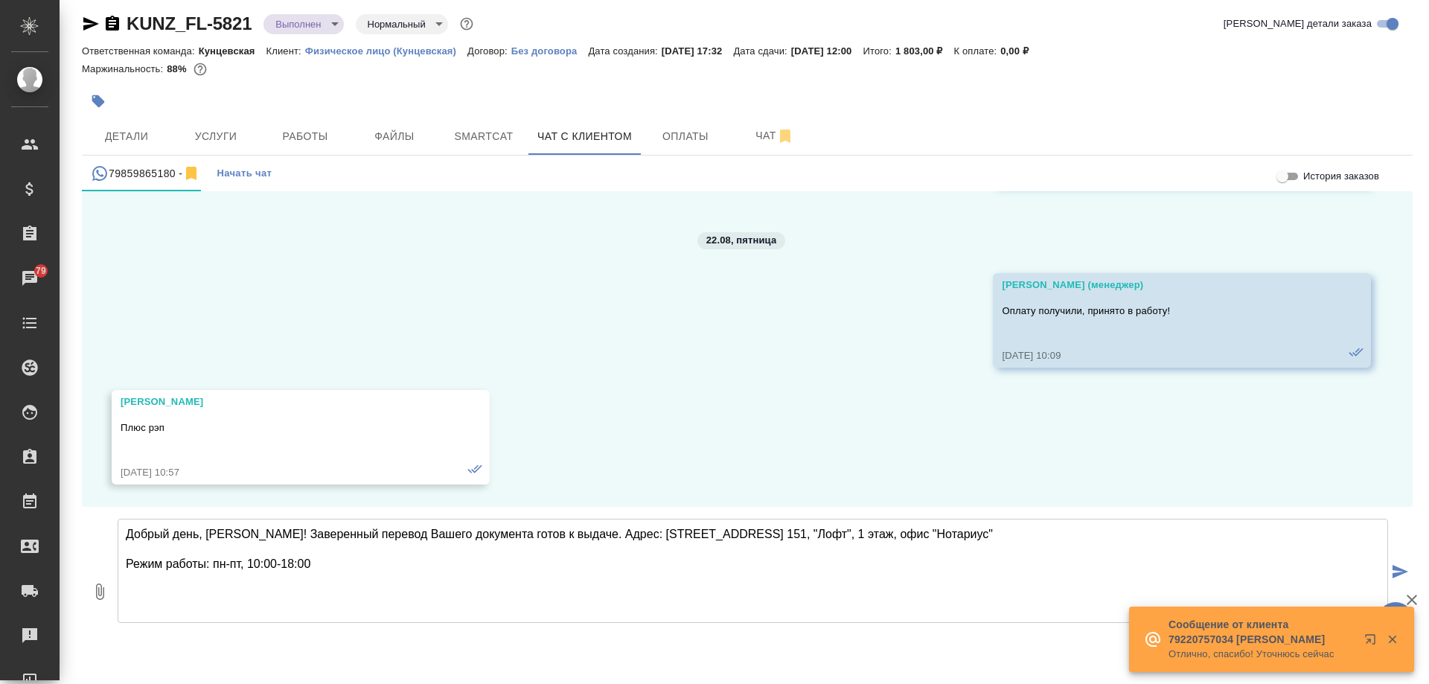
click at [1393, 570] on icon "submit" at bounding box center [1401, 571] width 16 height 13
click at [227, 141] on span "Услуги" at bounding box center [215, 136] width 71 height 19
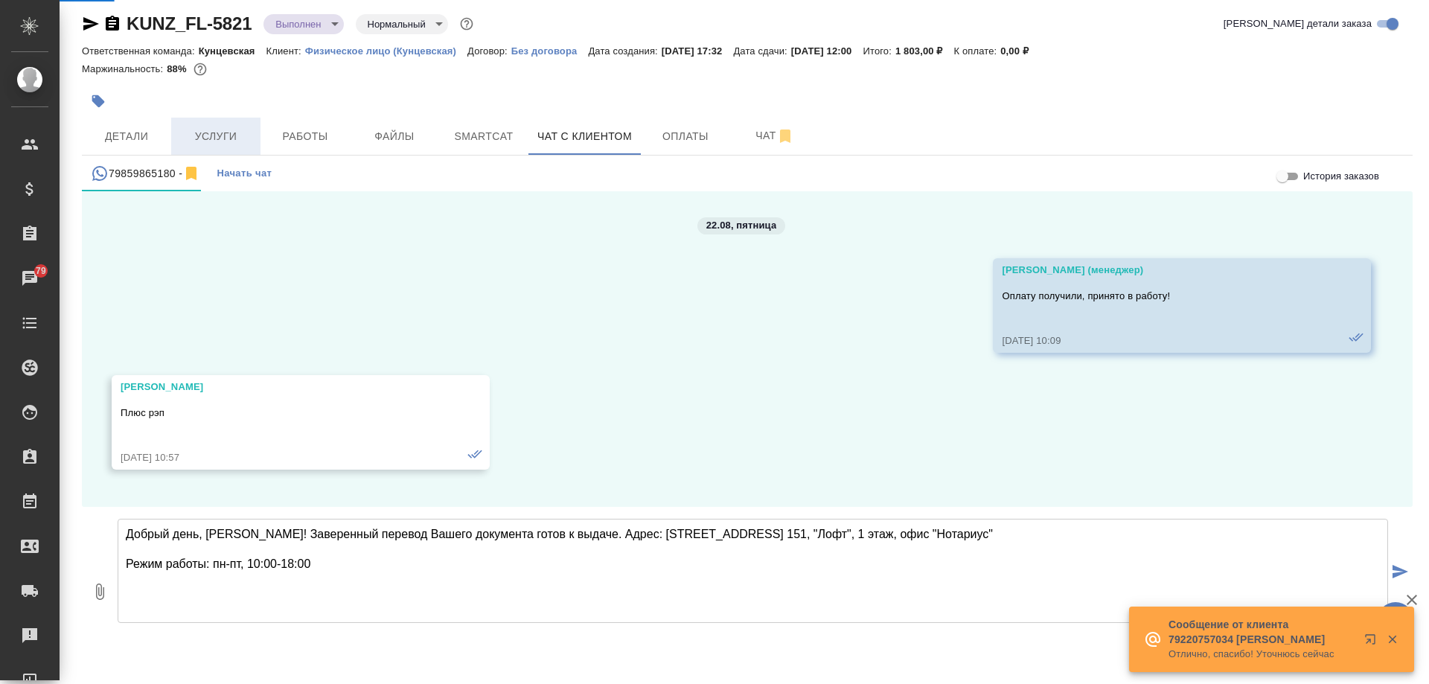
scroll to position [52615, 0]
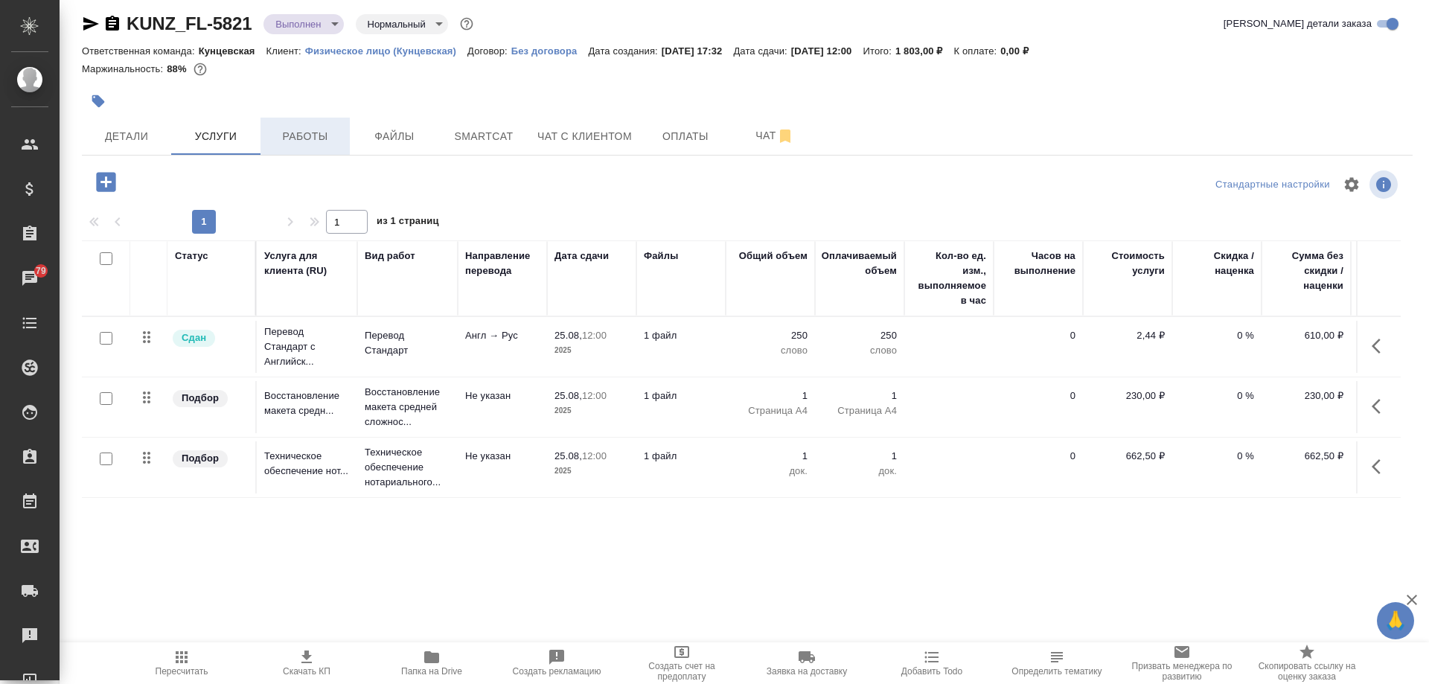
click at [316, 134] on span "Работы" at bounding box center [304, 136] width 71 height 19
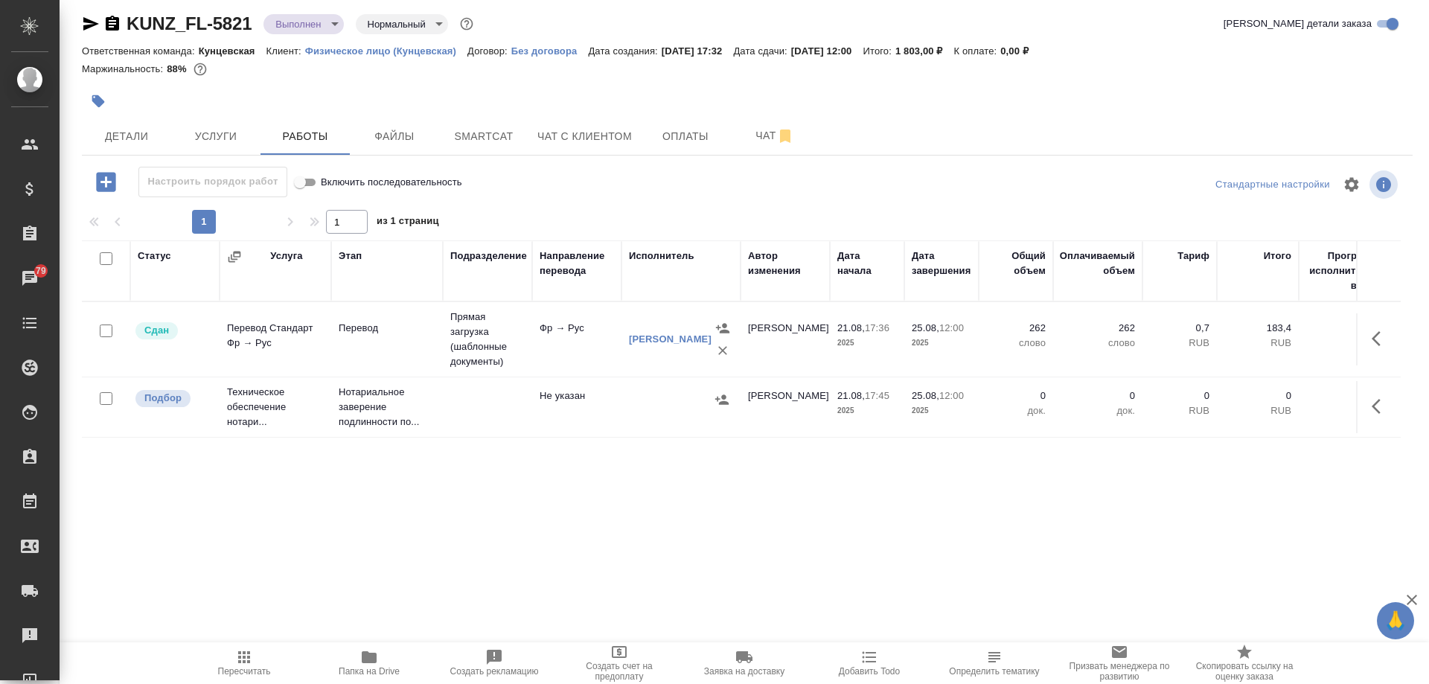
click at [1372, 401] on icon "button" at bounding box center [1376, 406] width 9 height 15
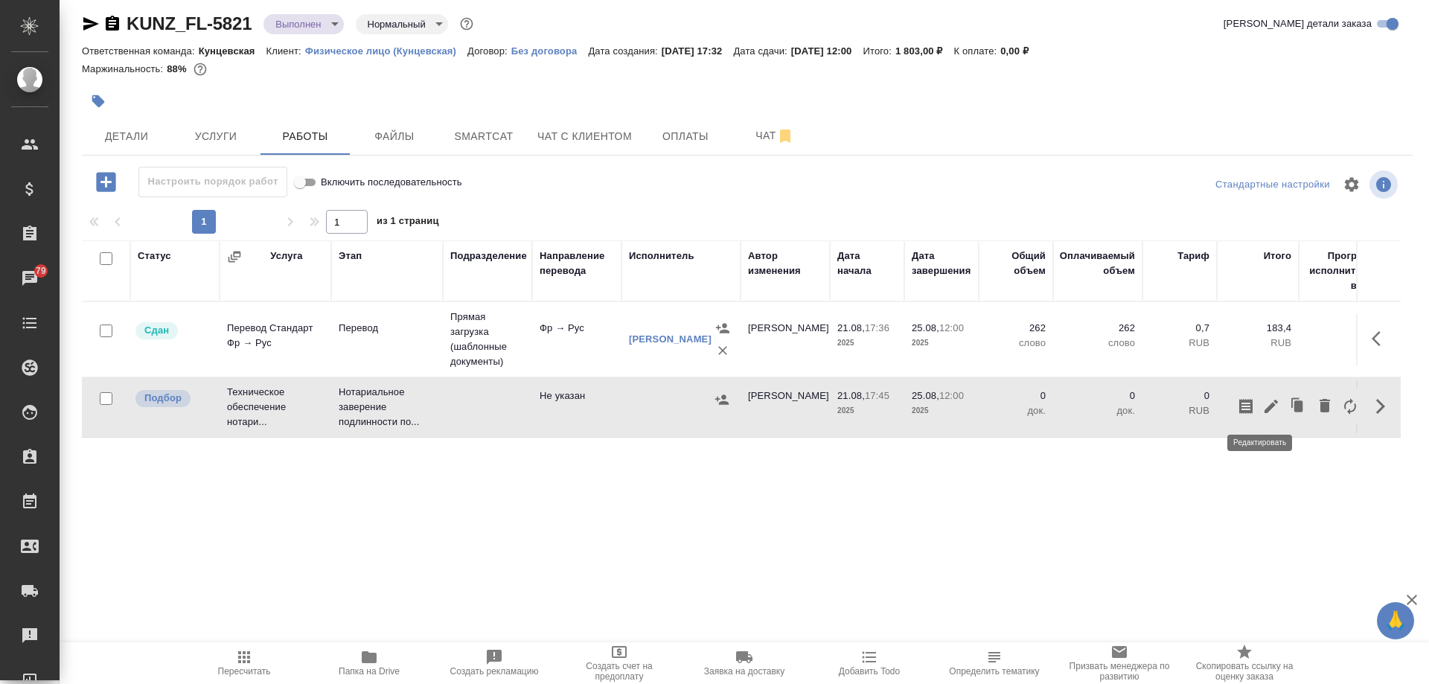
click at [1263, 407] on icon "button" at bounding box center [1271, 407] width 18 height 18
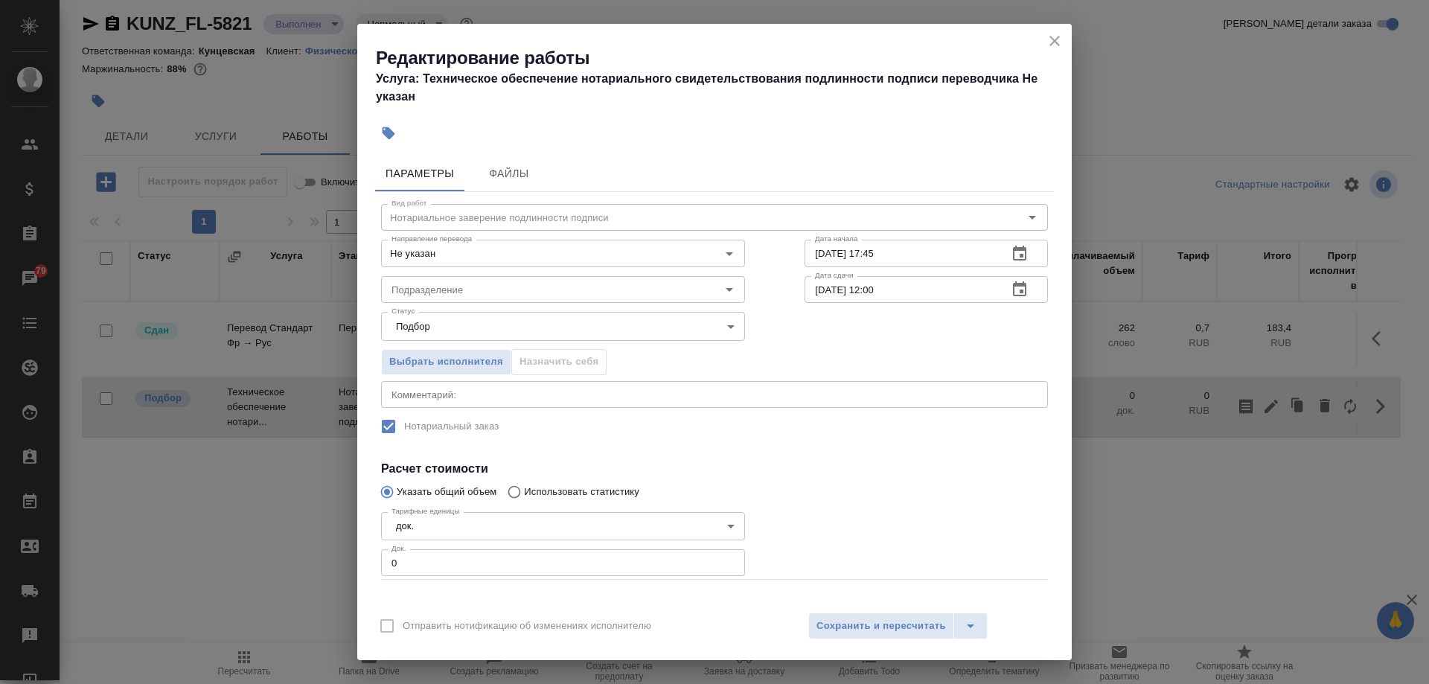
click at [1053, 40] on icon "close" at bounding box center [1055, 41] width 10 height 10
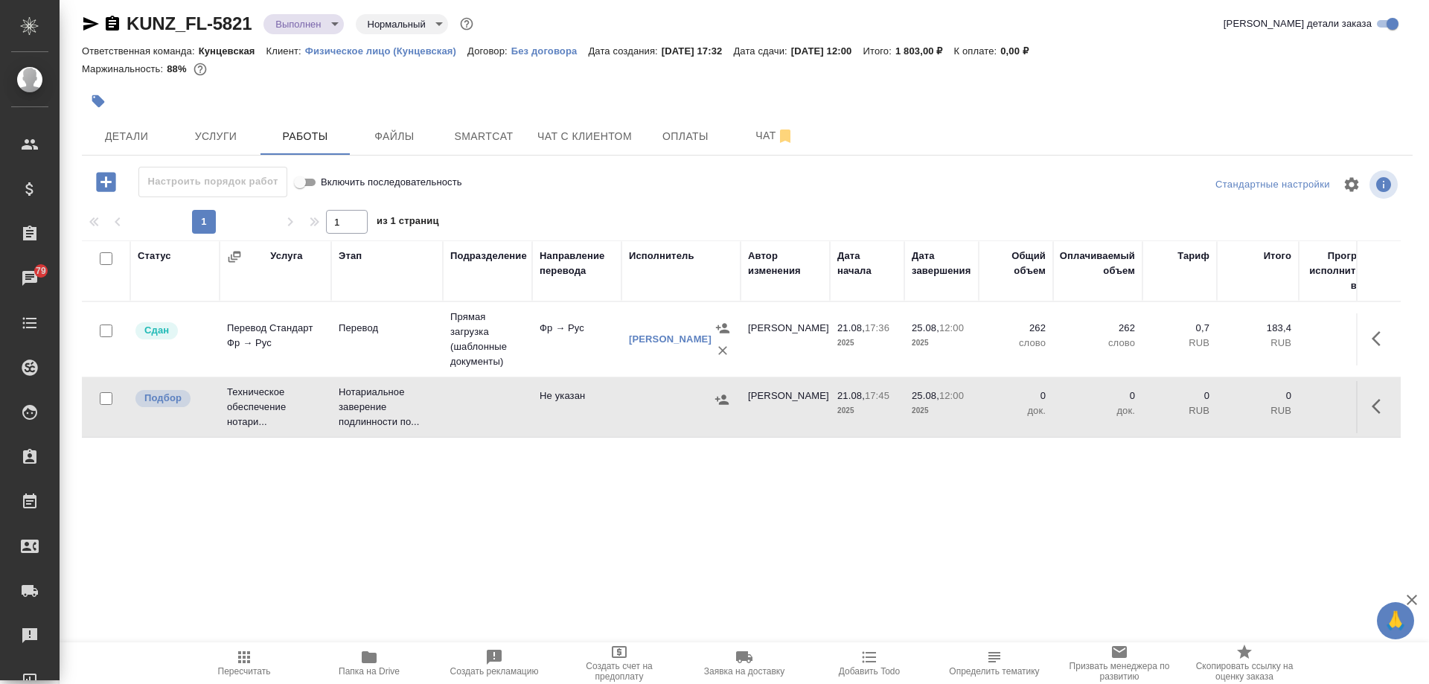
click at [651, 405] on div at bounding box center [681, 400] width 104 height 22
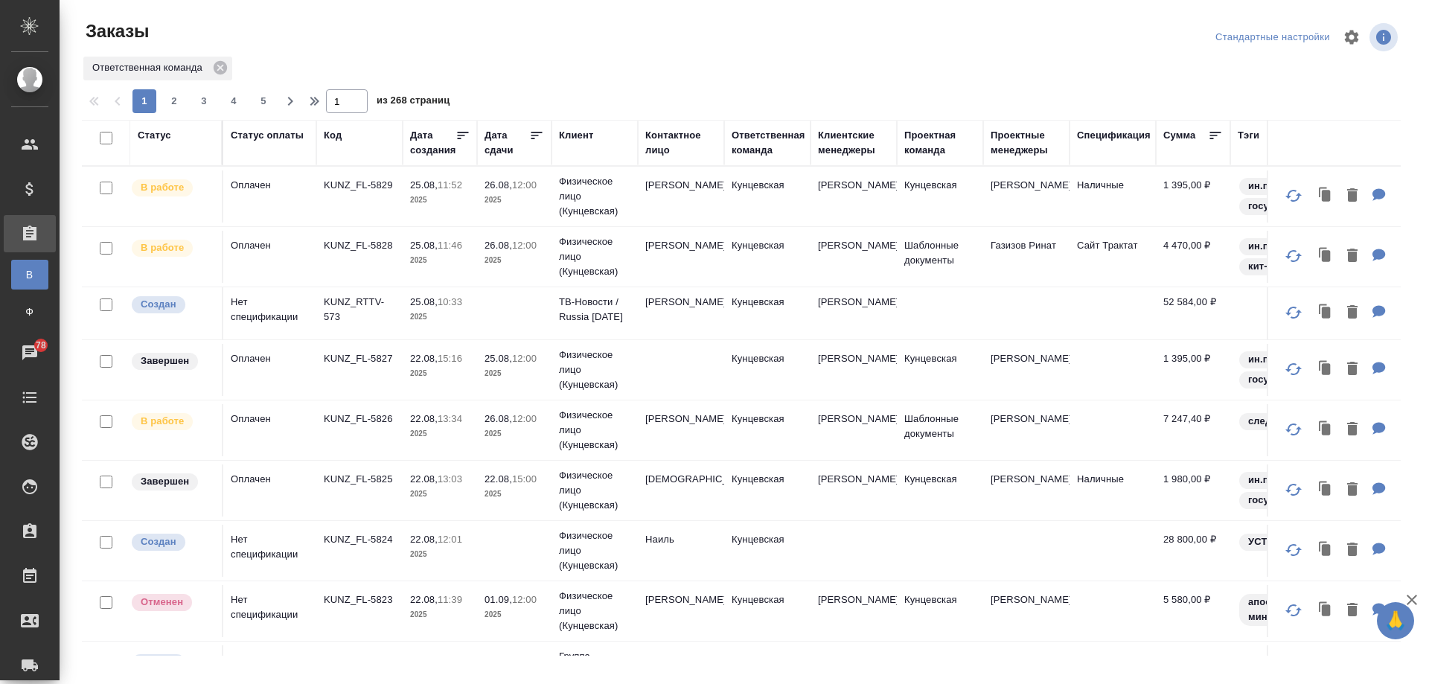
click at [753, 380] on td "Кунцевская" at bounding box center [767, 370] width 86 height 52
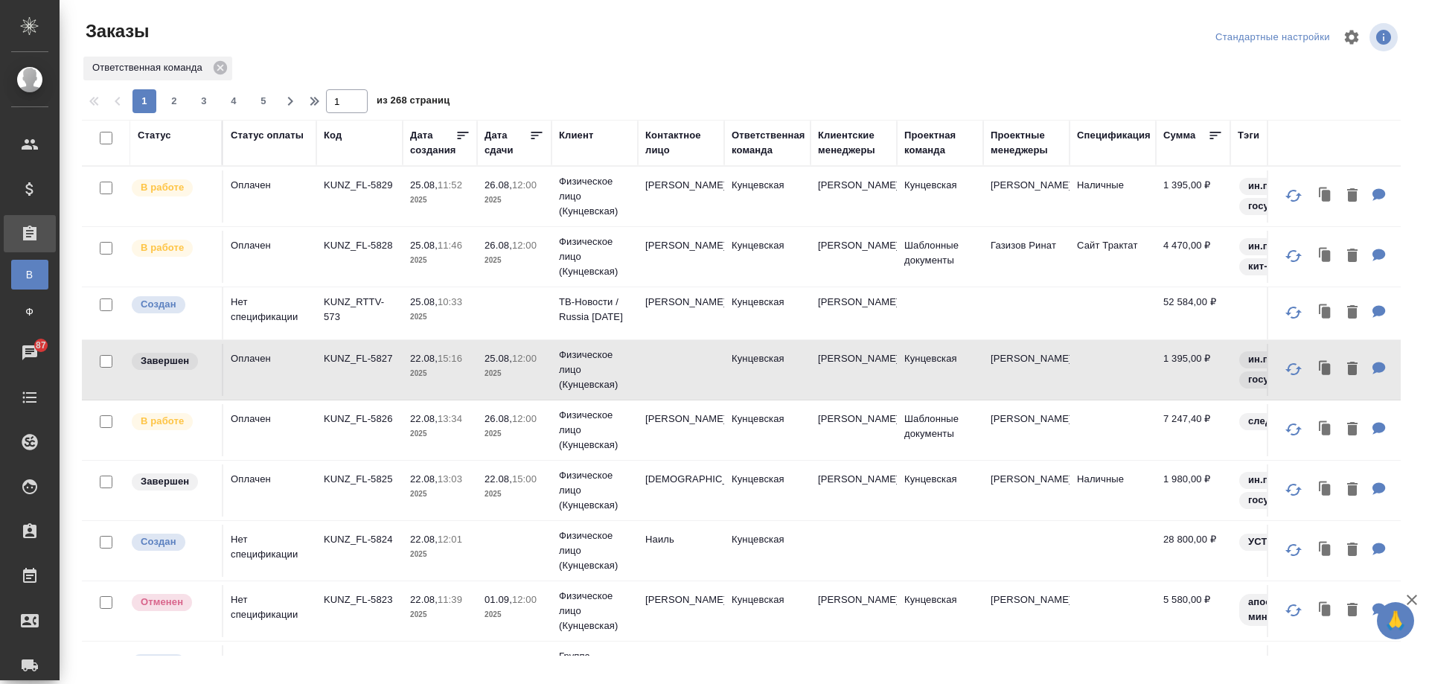
click at [22, 307] on div "Заказы физ. лиц" at bounding box center [11, 311] width 22 height 15
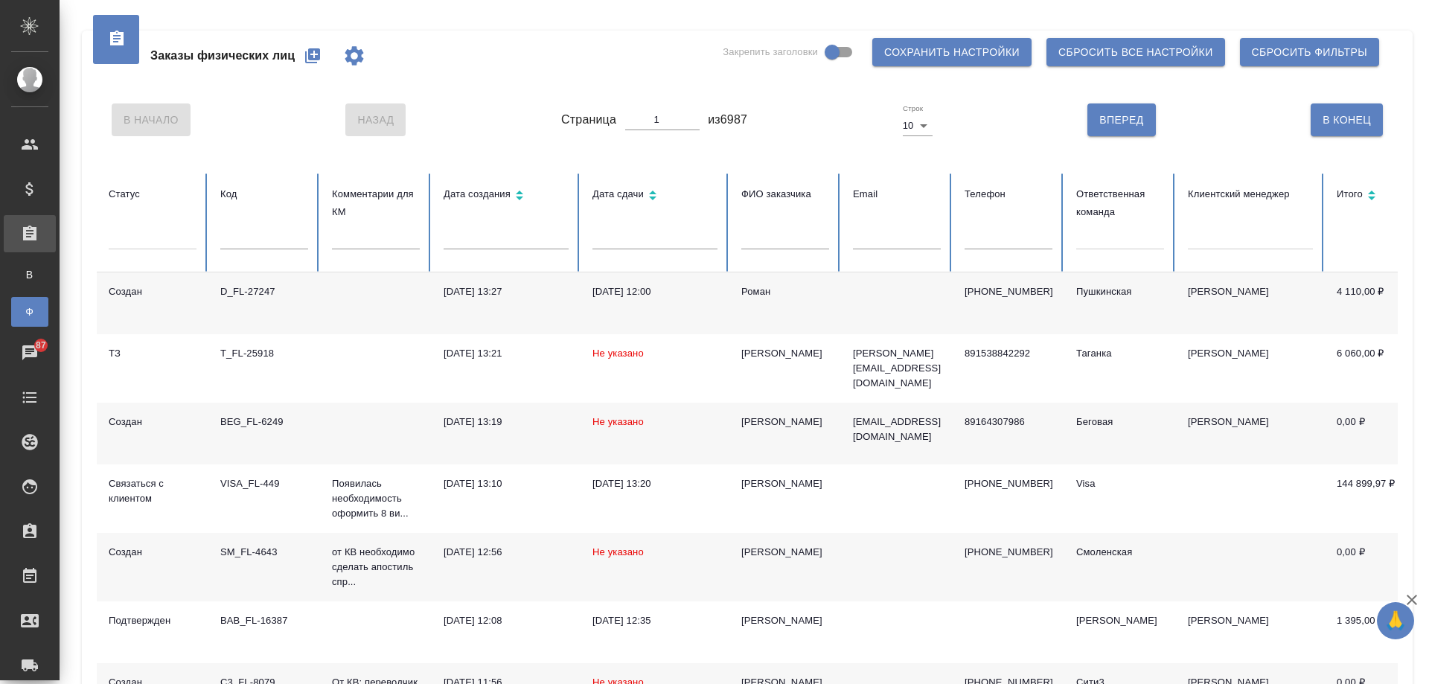
click at [306, 54] on icon "button" at bounding box center [312, 55] width 15 height 15
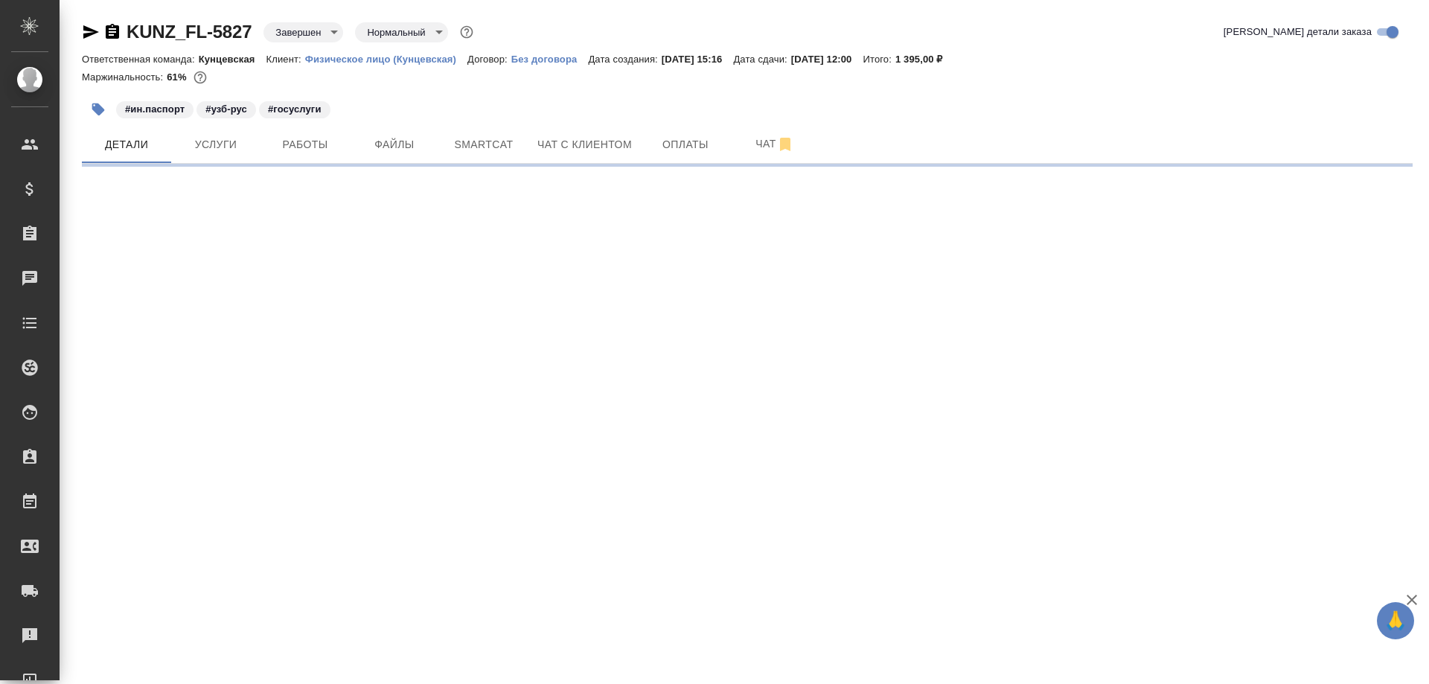
select select "RU"
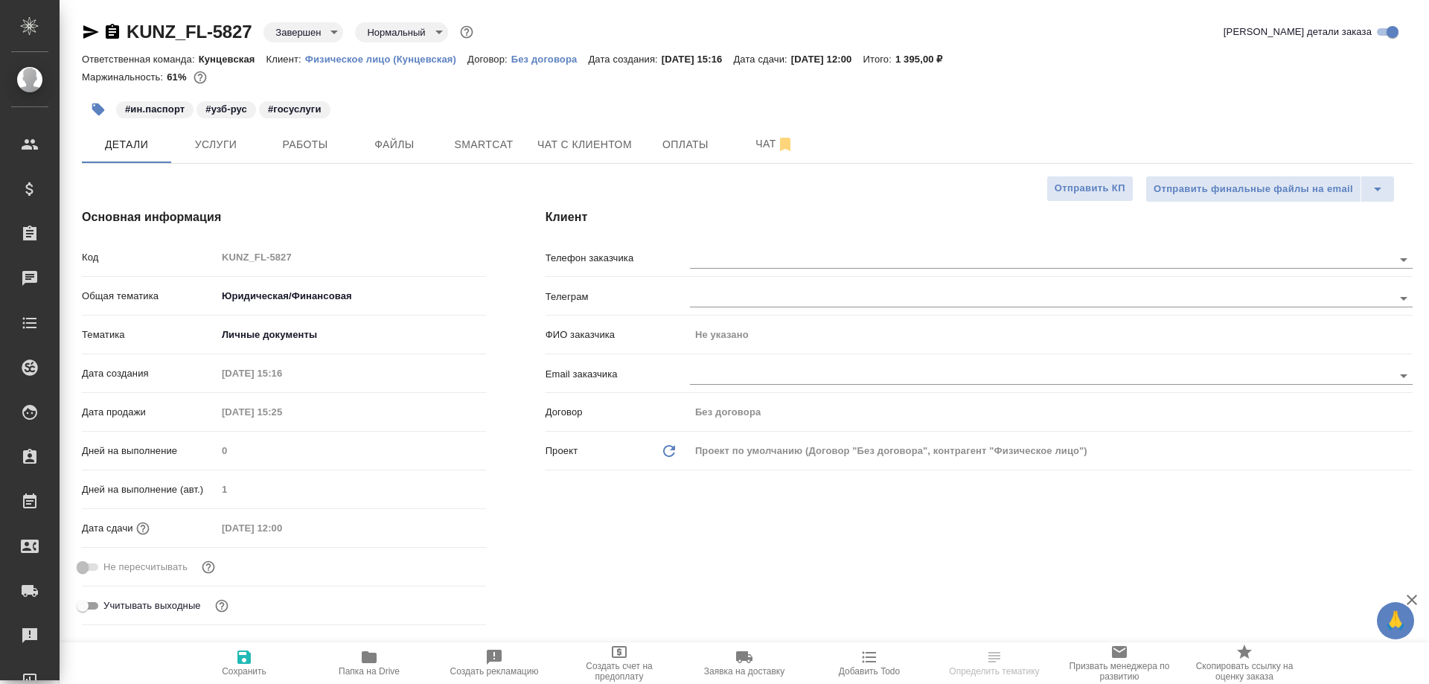
type textarea "x"
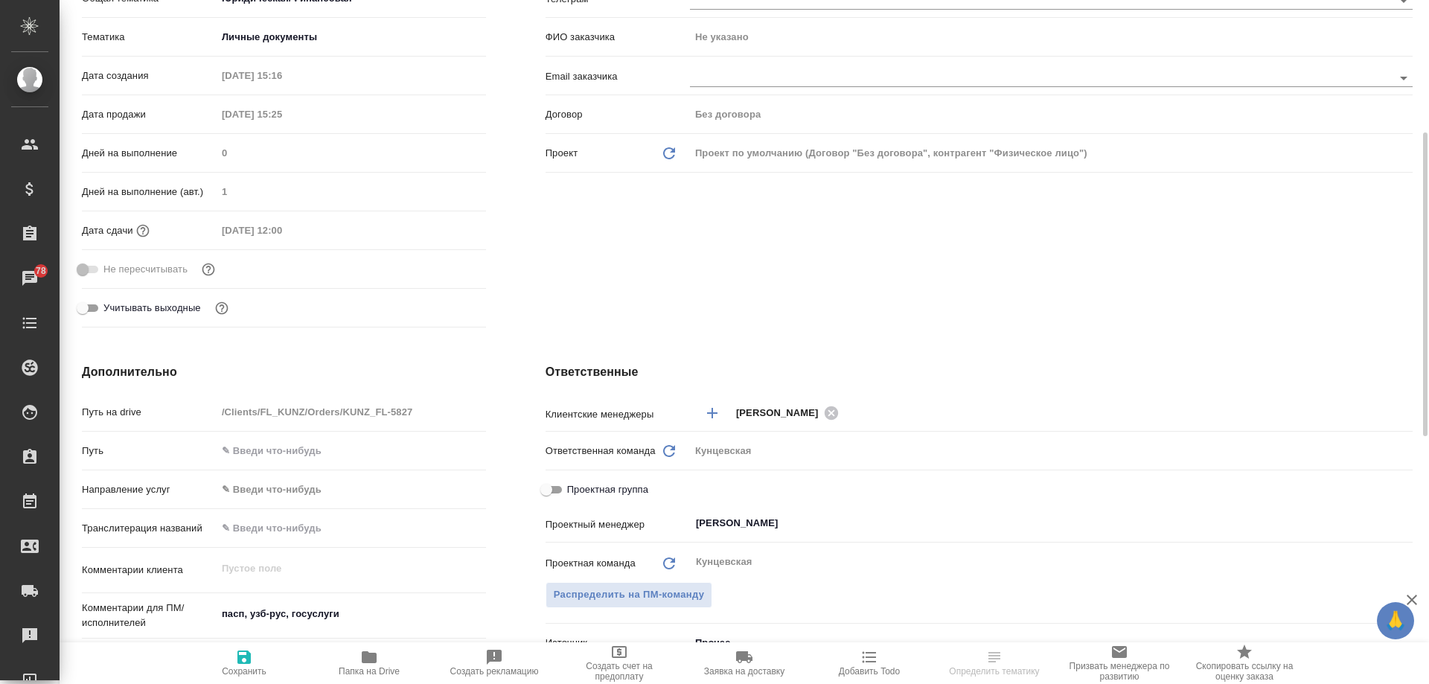
scroll to position [74, 0]
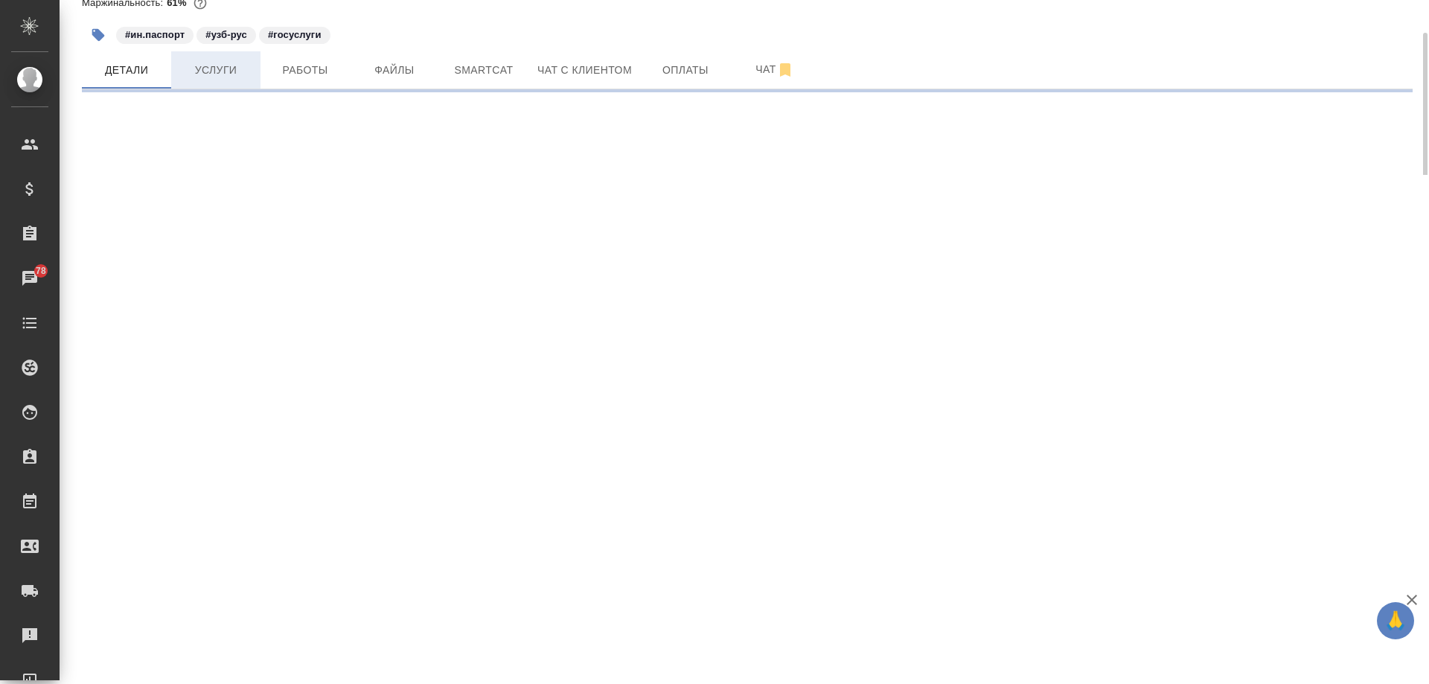
select select "RU"
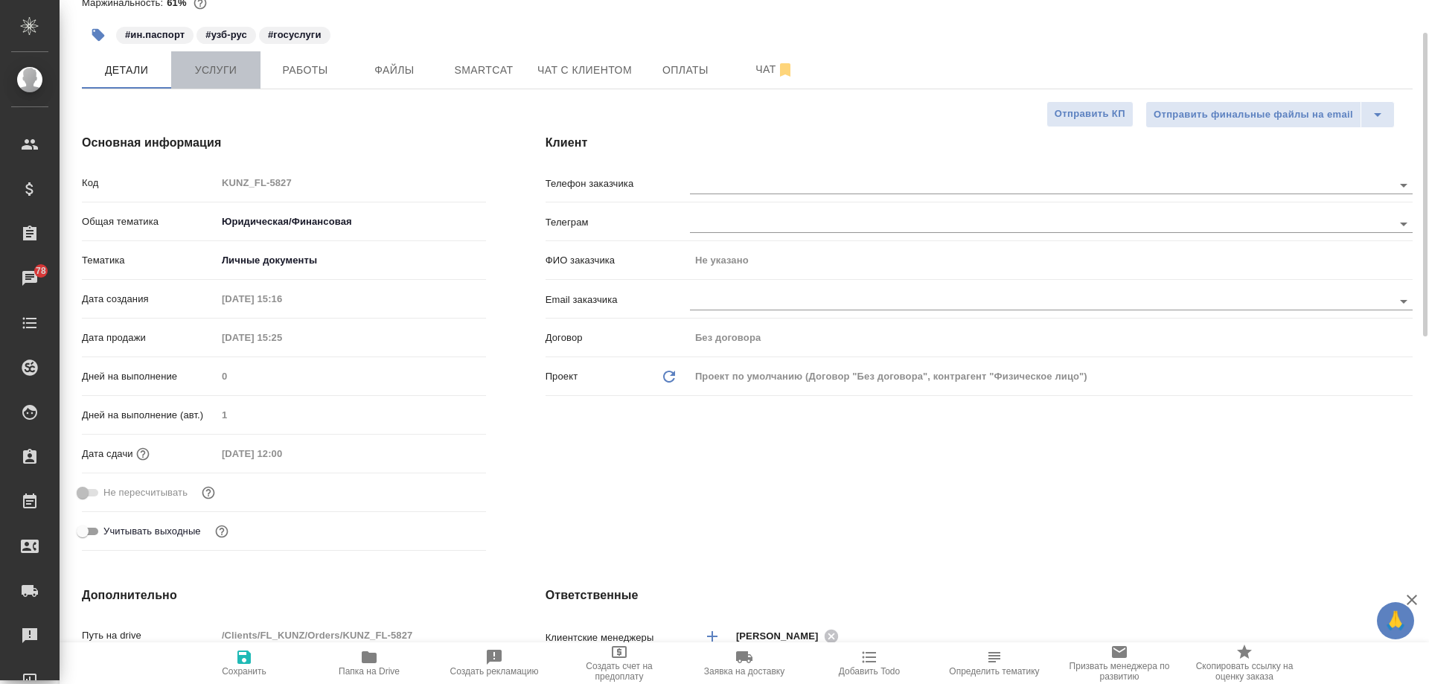
click at [226, 66] on span "Услуги" at bounding box center [215, 70] width 71 height 19
type textarea "x"
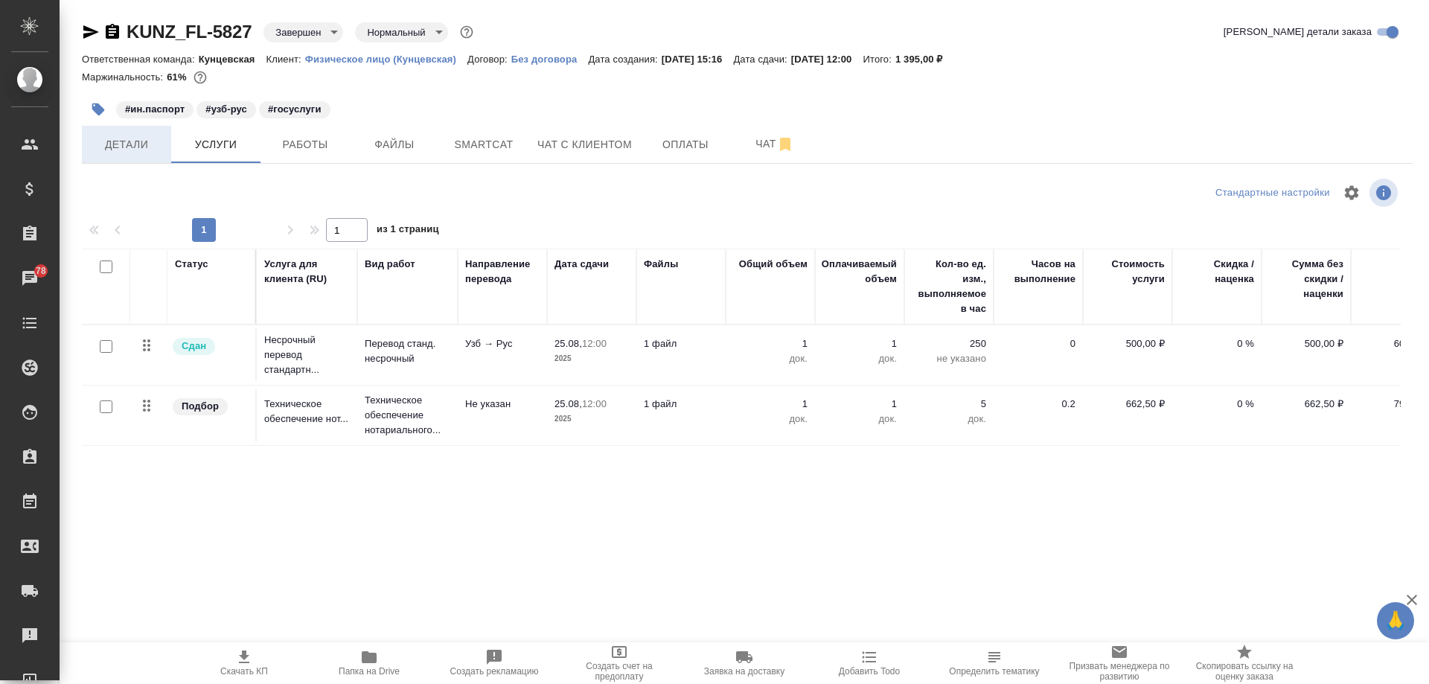
click at [150, 151] on span "Детали" at bounding box center [126, 144] width 71 height 19
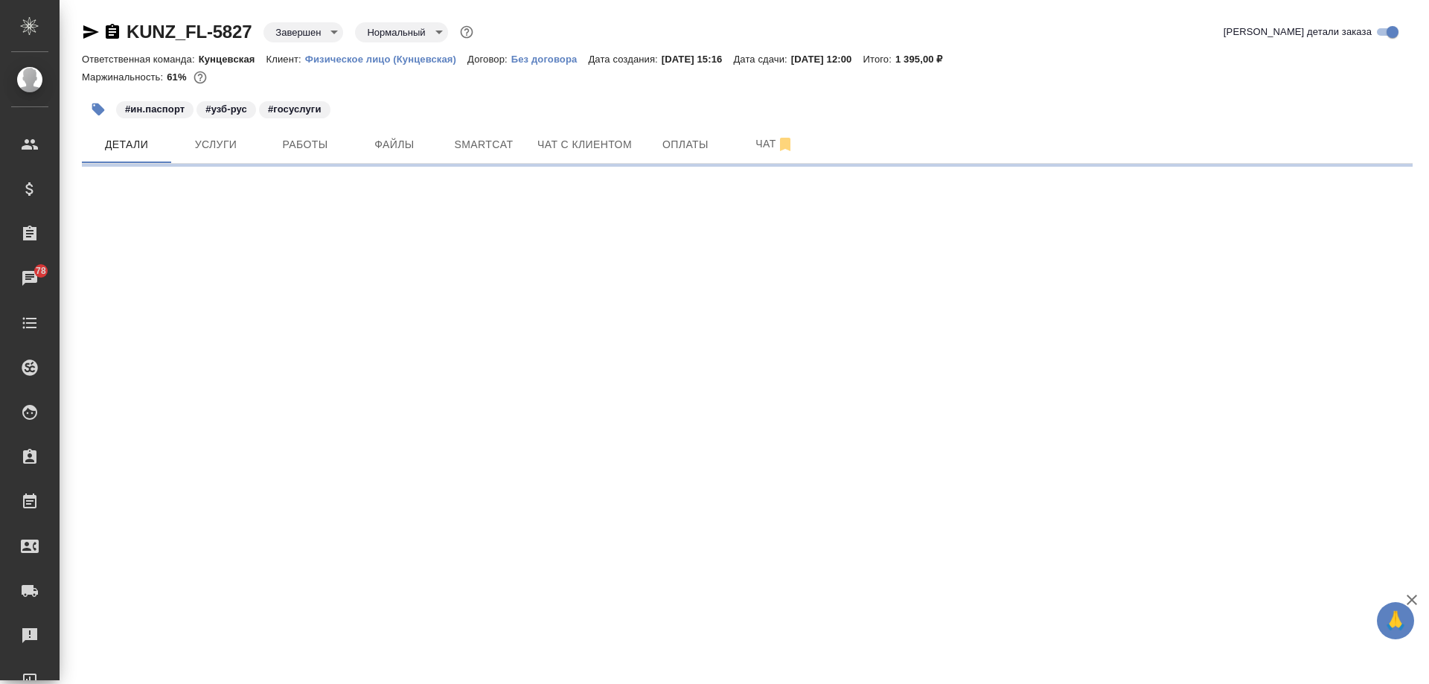
select select "RU"
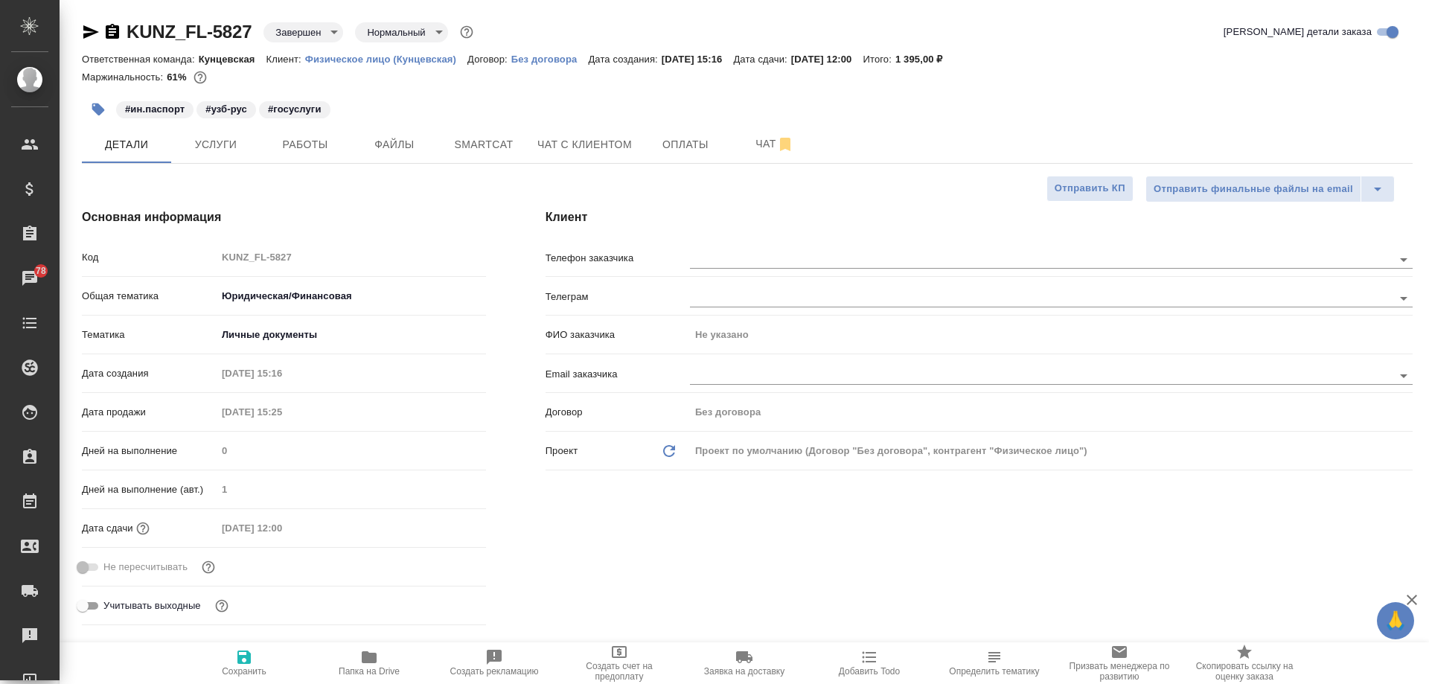
type textarea "x"
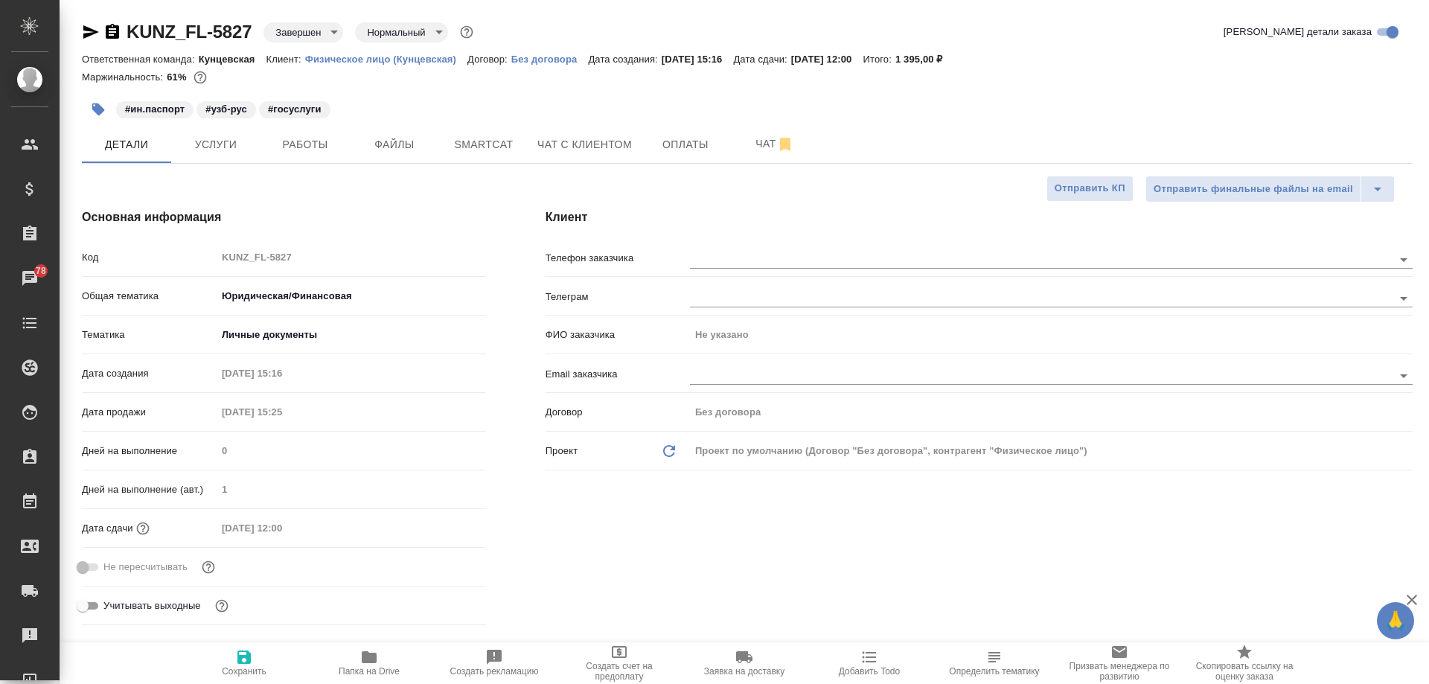
type textarea "x"
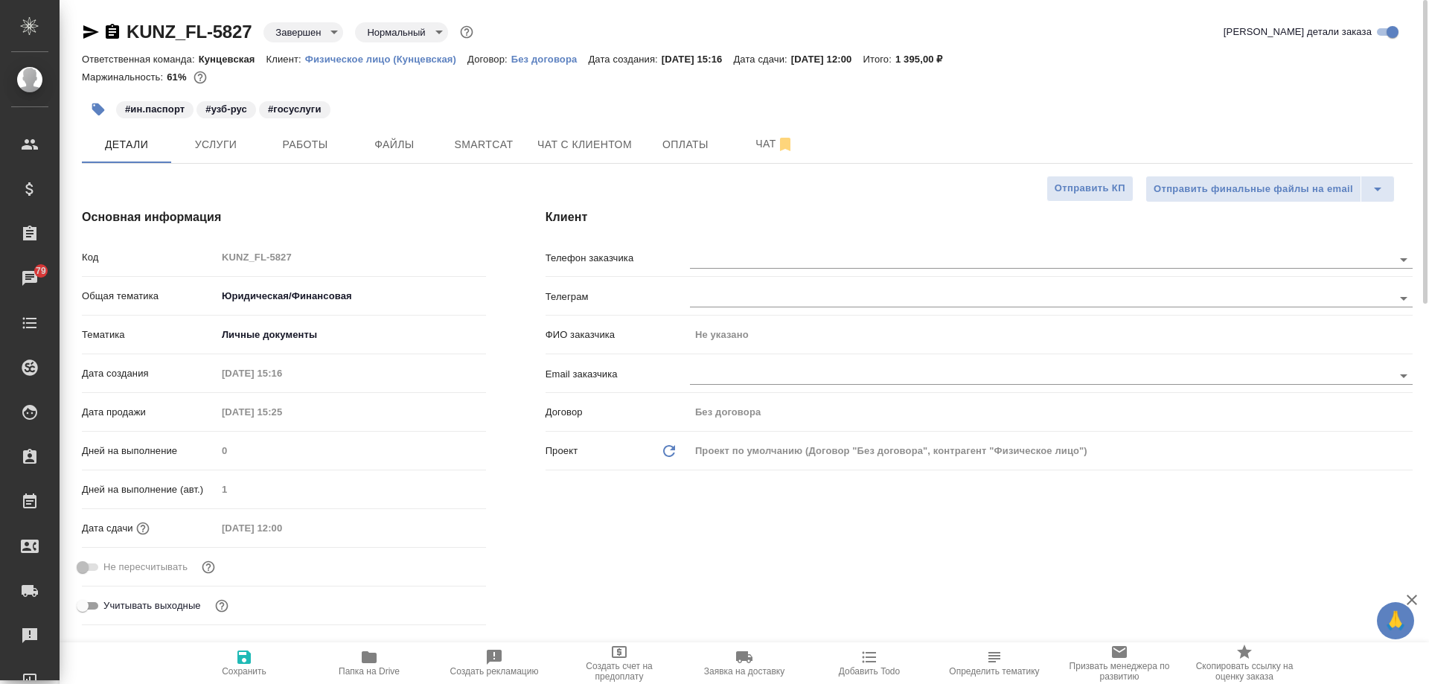
type textarea "x"
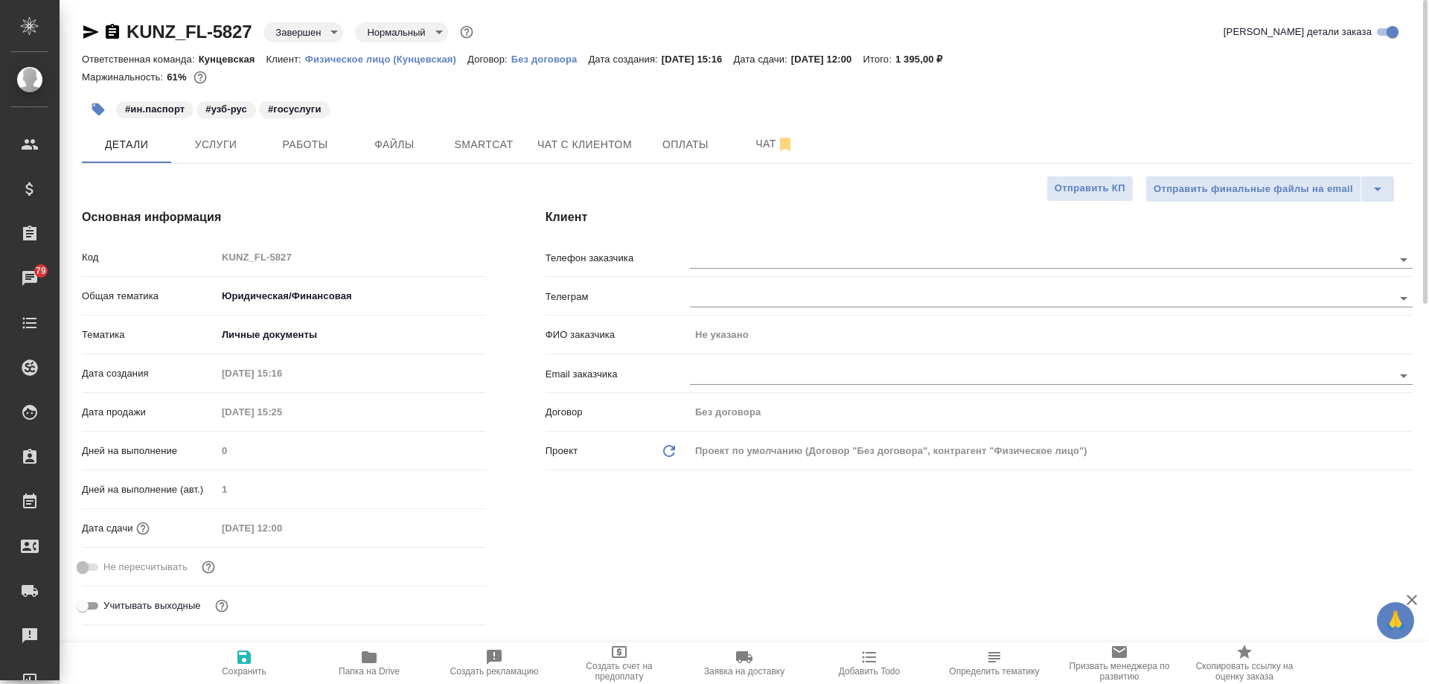
type textarea "x"
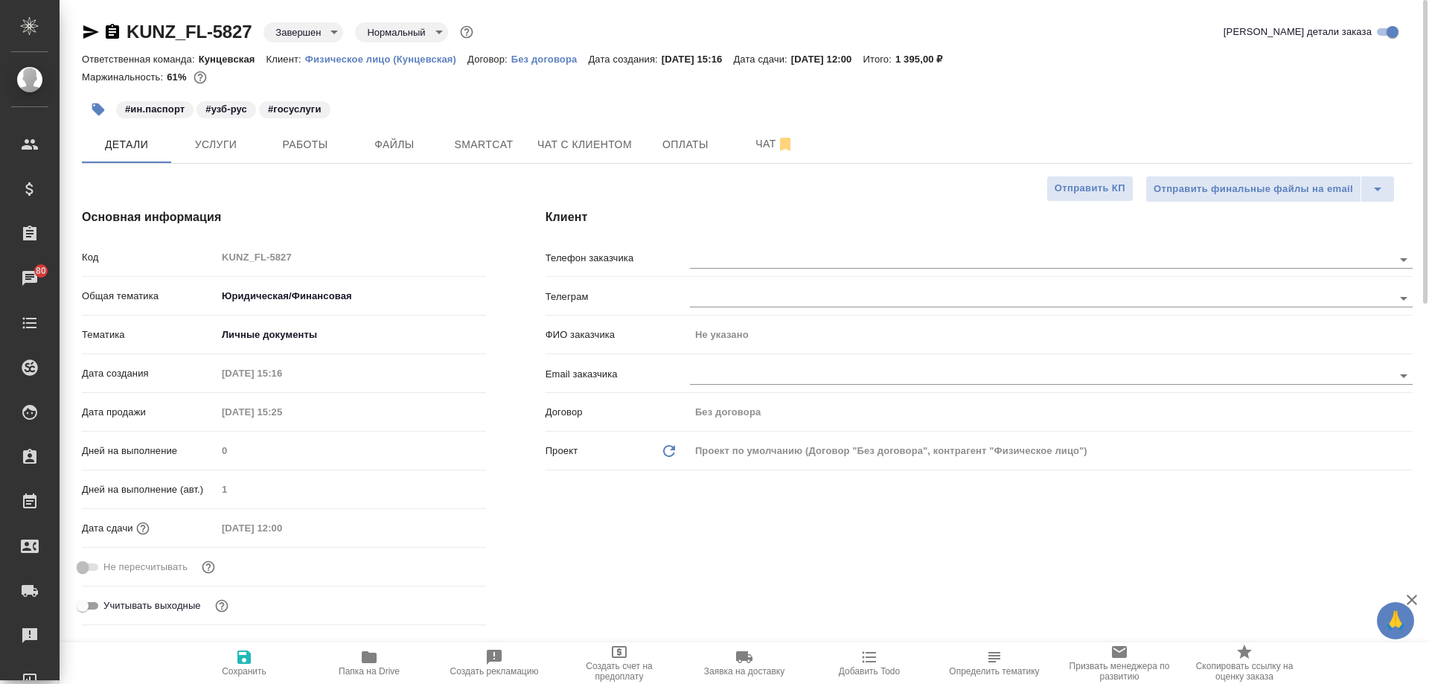
type textarea "x"
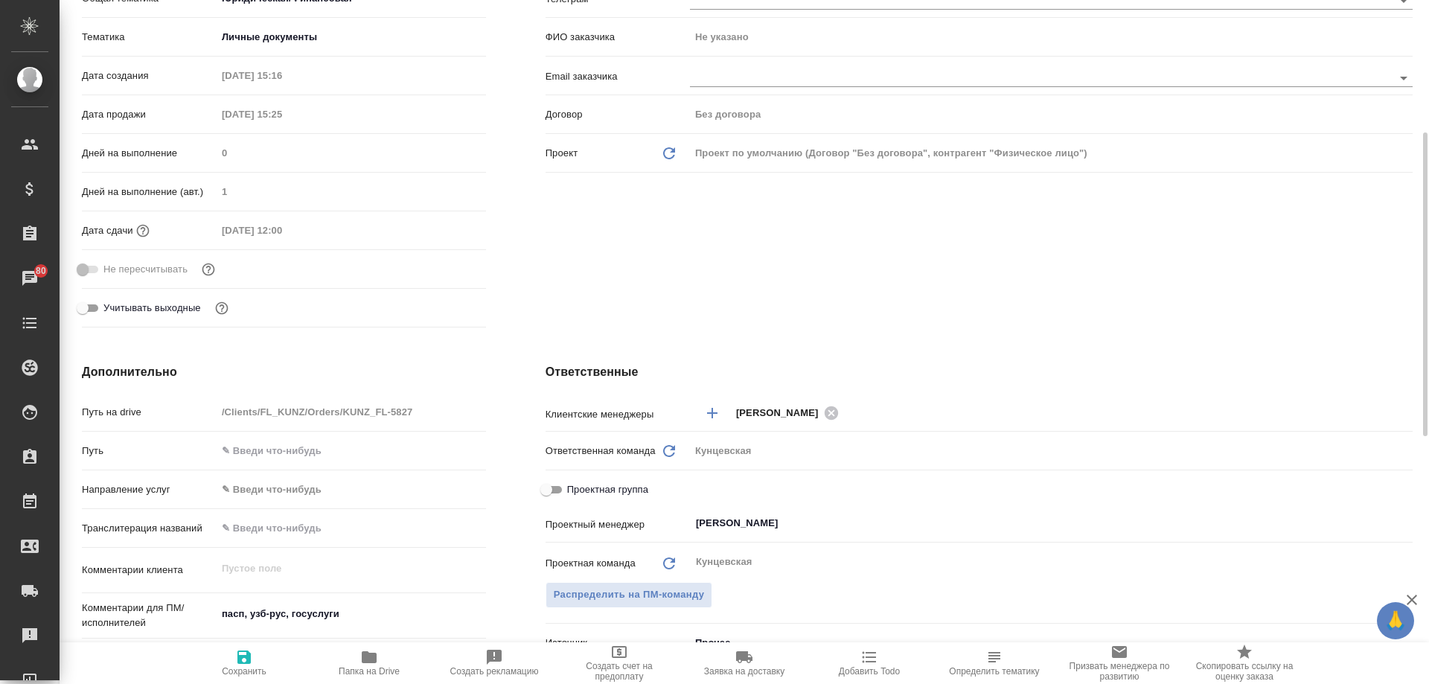
scroll to position [74, 0]
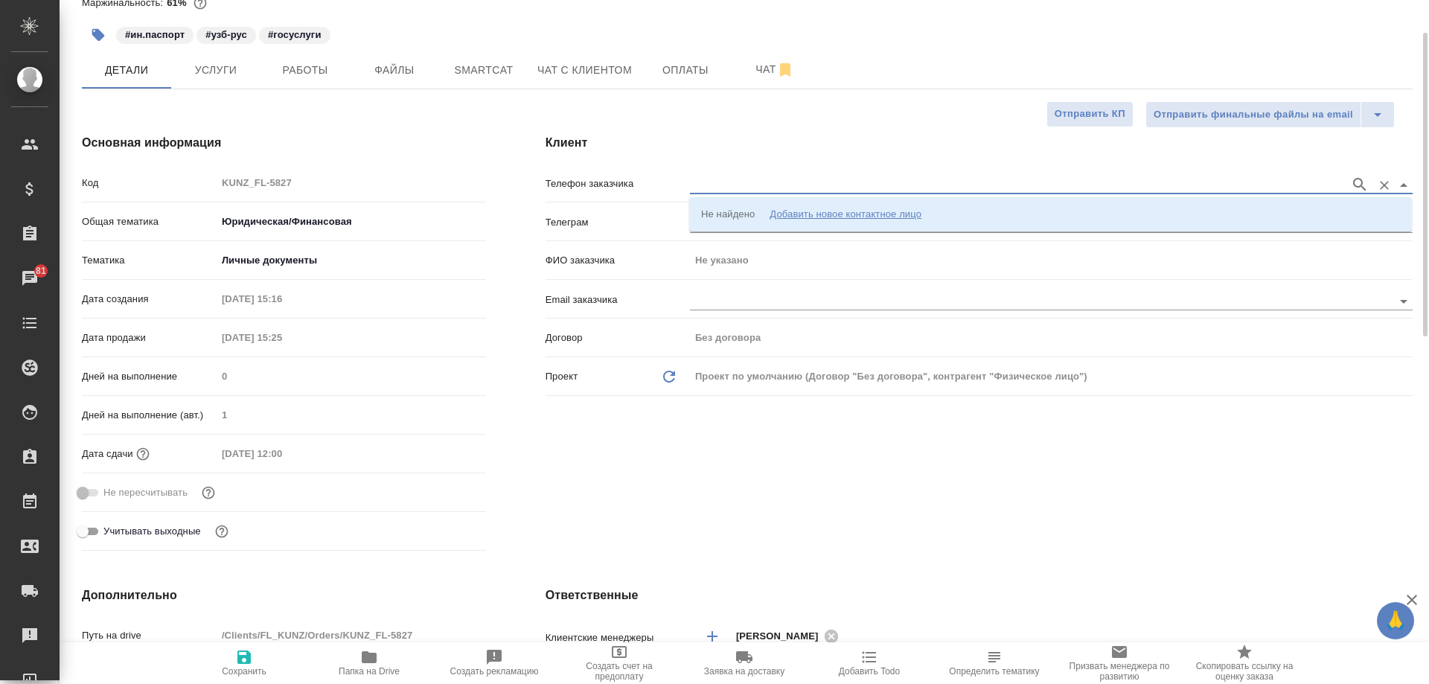
click at [730, 183] on input "text" at bounding box center [1016, 185] width 653 height 18
click at [833, 219] on div "Добавить новое контактное лицо" at bounding box center [846, 214] width 152 height 15
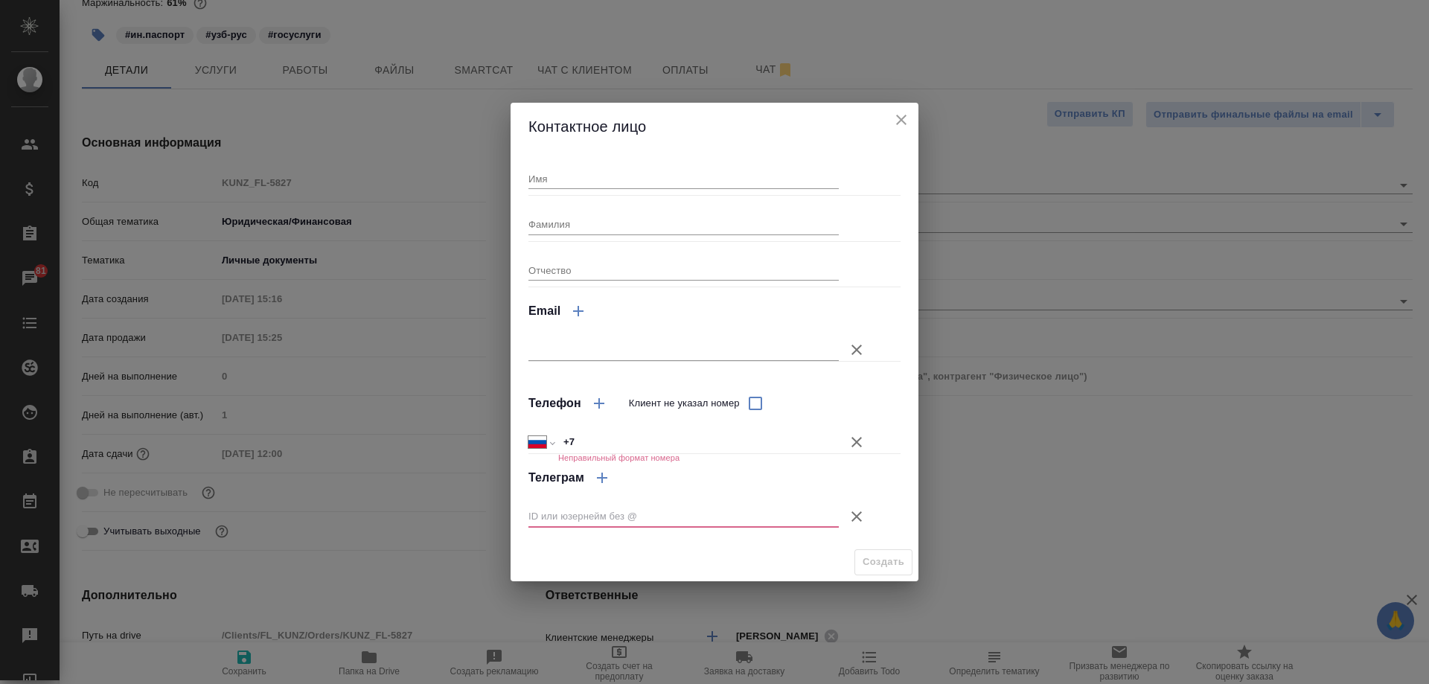
click at [859, 445] on icon "button" at bounding box center [857, 442] width 10 height 10
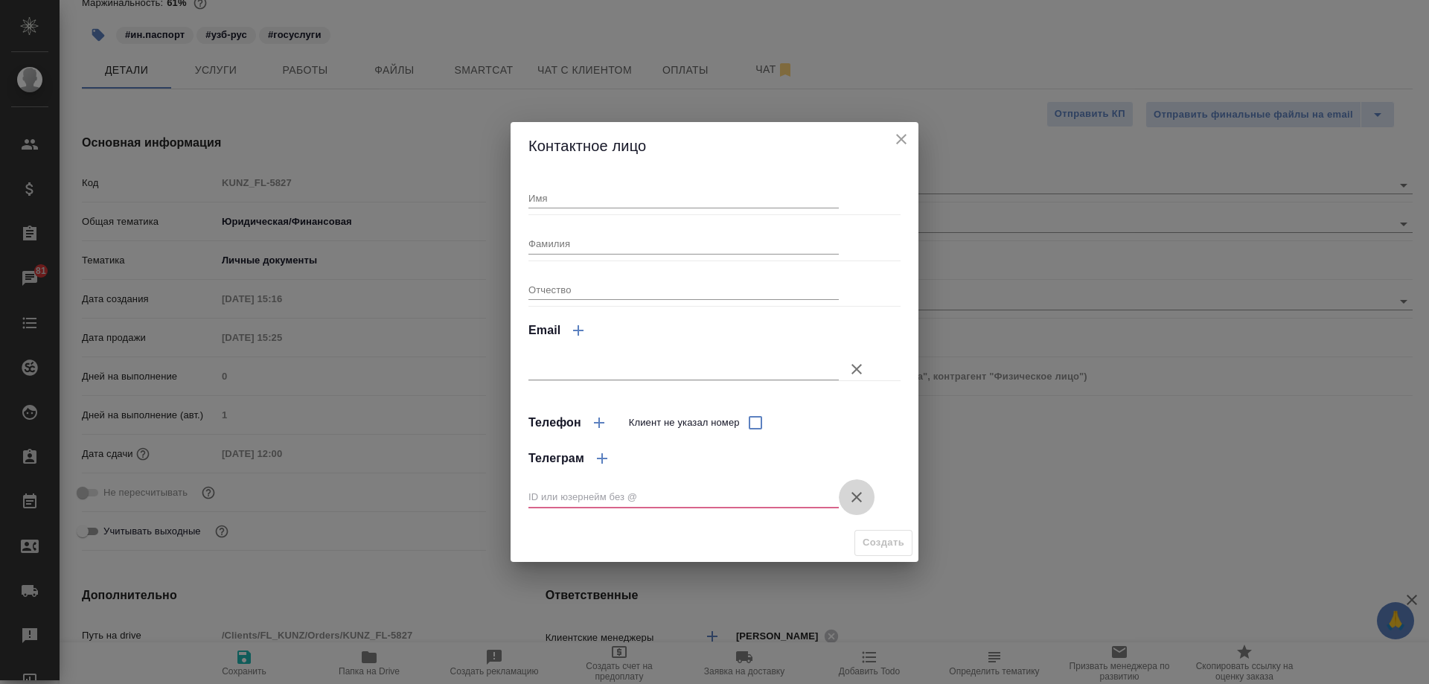
click at [856, 503] on icon "button" at bounding box center [857, 497] width 18 height 18
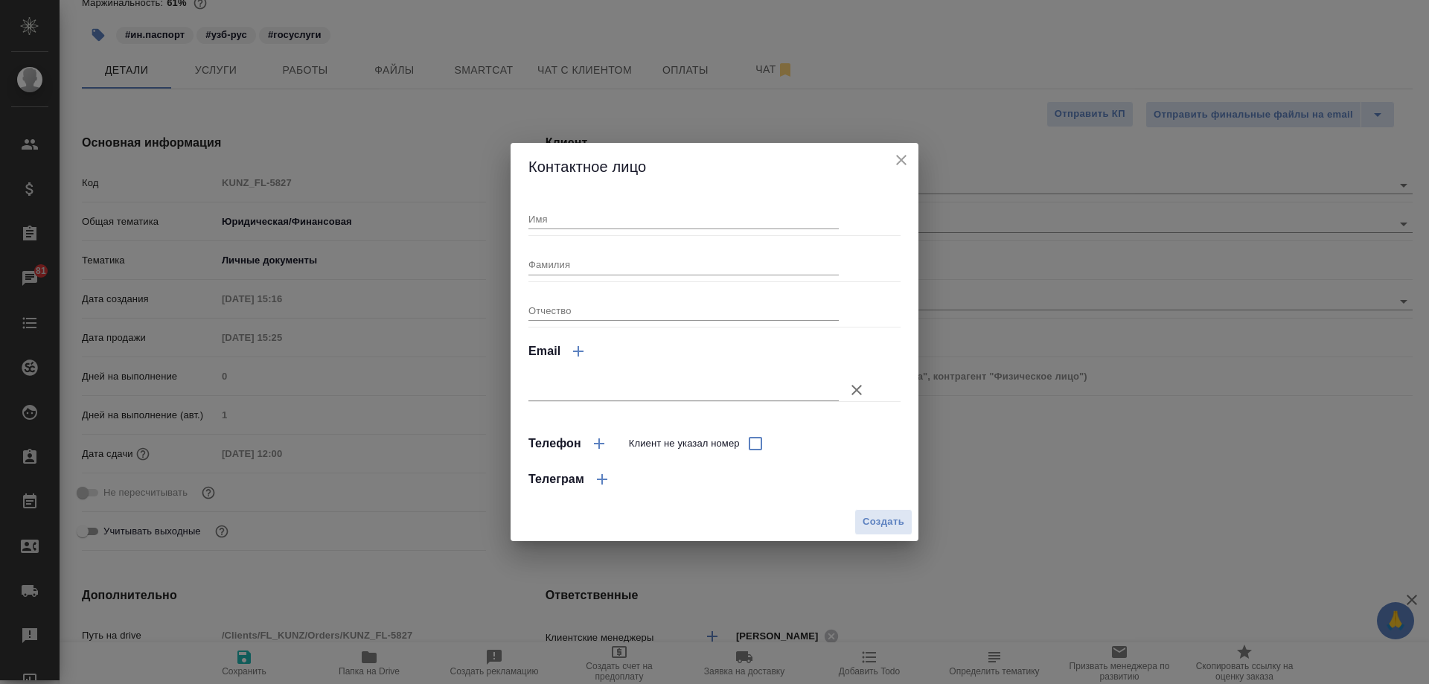
click at [625, 219] on input "Имя" at bounding box center [684, 218] width 310 height 21
type input "Улугбек"
click at [878, 514] on span "Создать" at bounding box center [884, 522] width 42 height 17
type input "Улугбек"
type textarea "x"
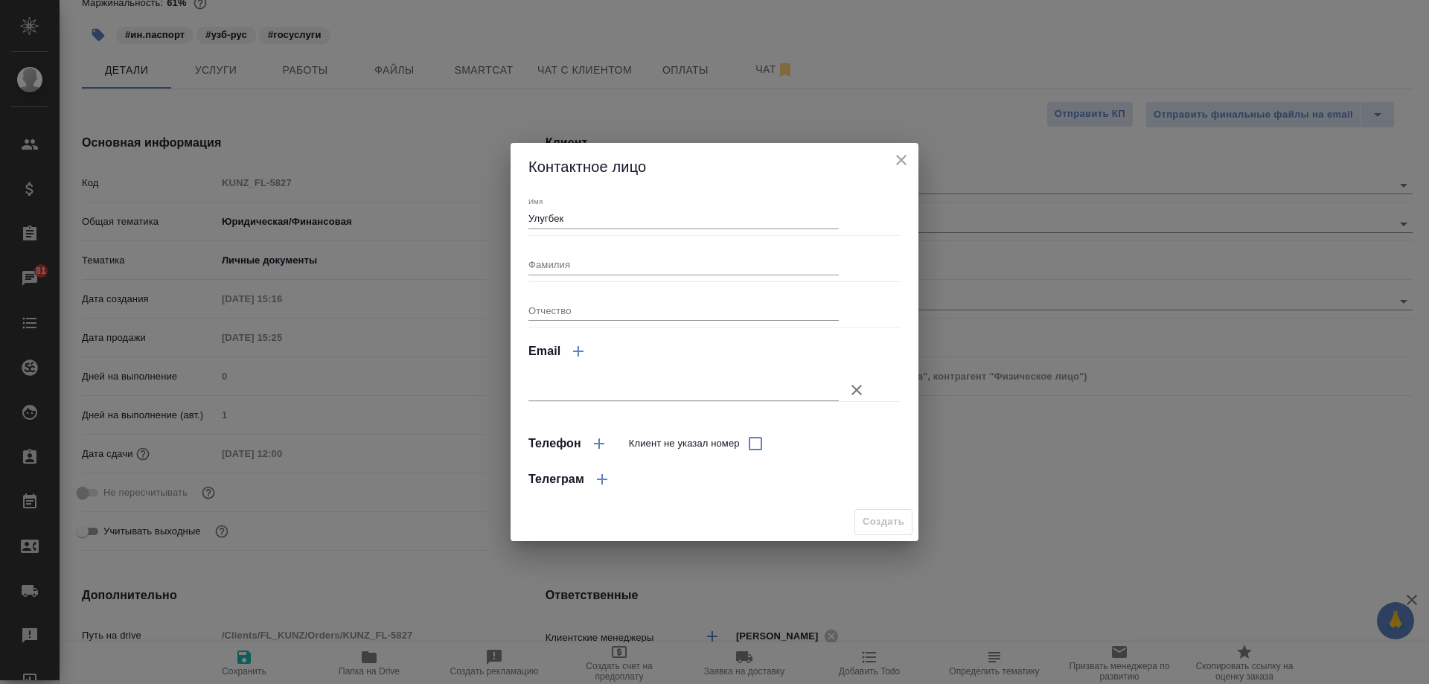
type textarea "x"
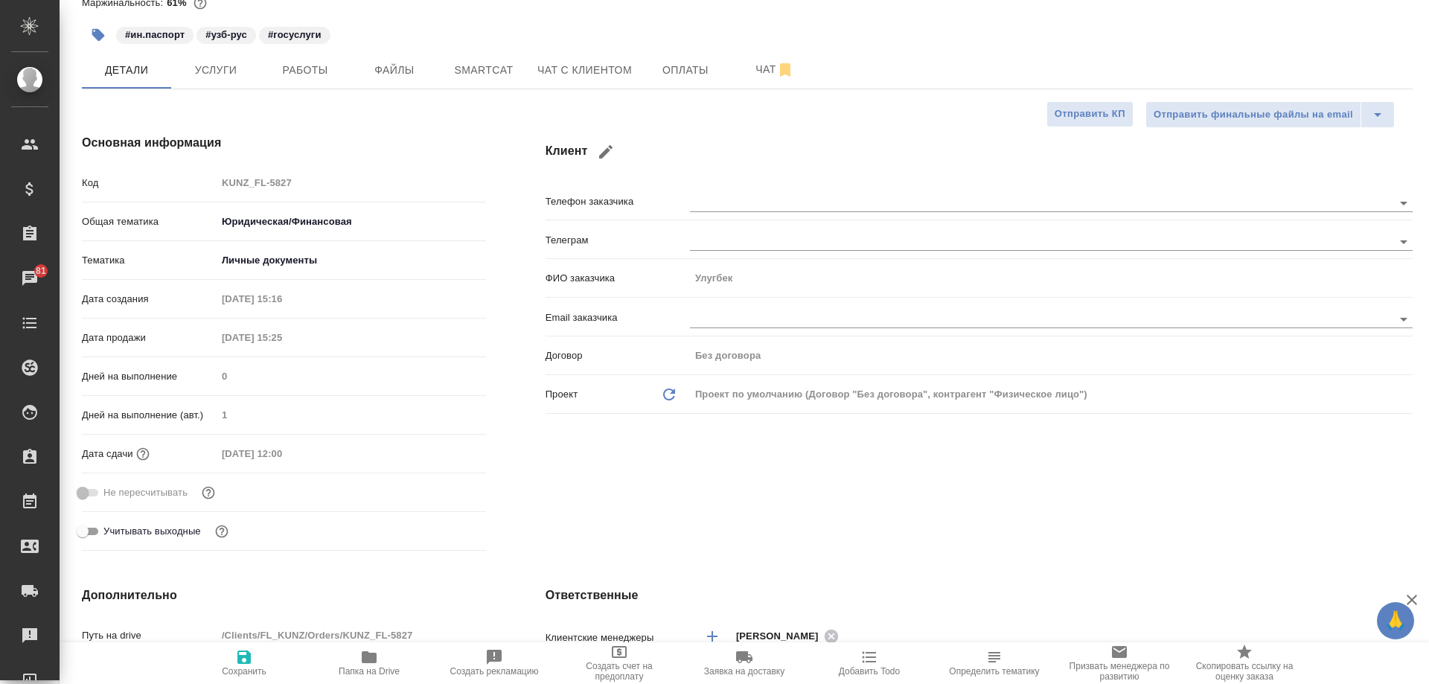
click at [1055, 485] on div "Контактное лицо Имя Улугбек Фамилия Отчество Email Телефон Клиент не указал ном…" at bounding box center [714, 342] width 1429 height 684
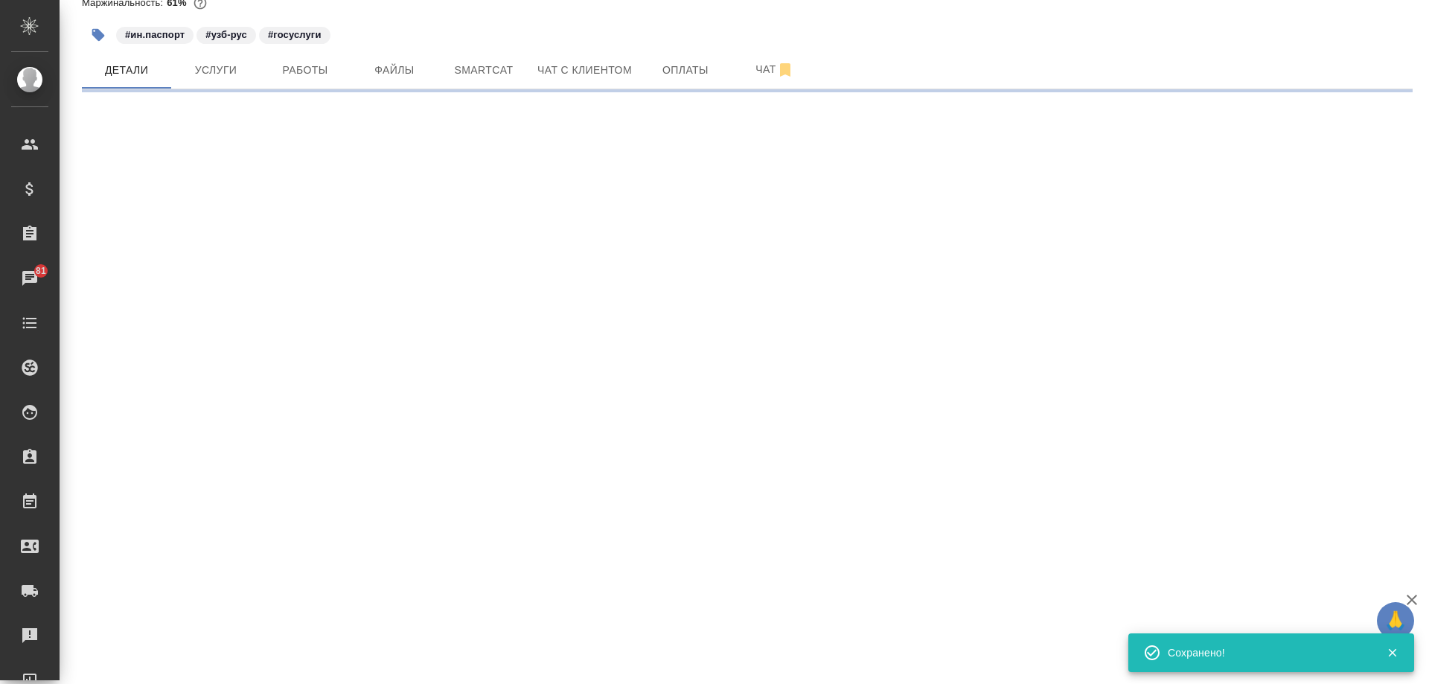
type input "holyTrinity"
select select "RU"
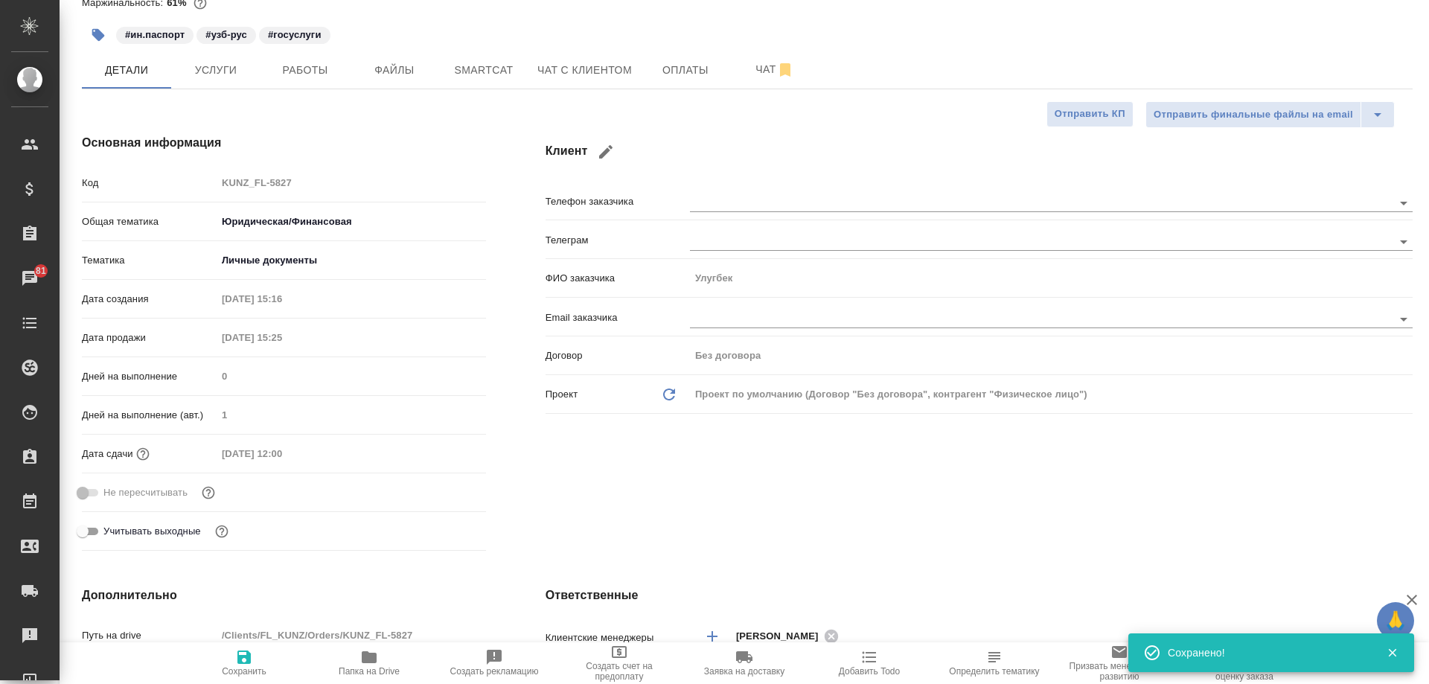
type textarea "x"
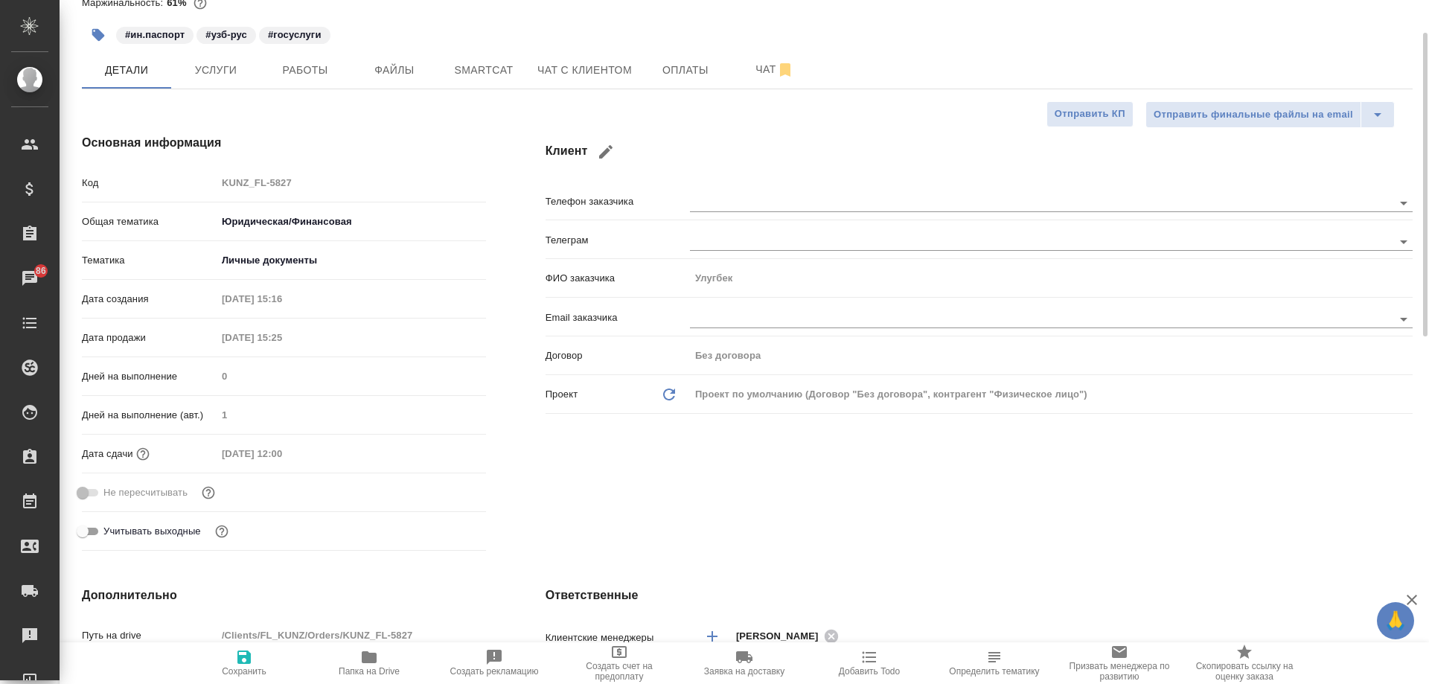
type textarea "x"
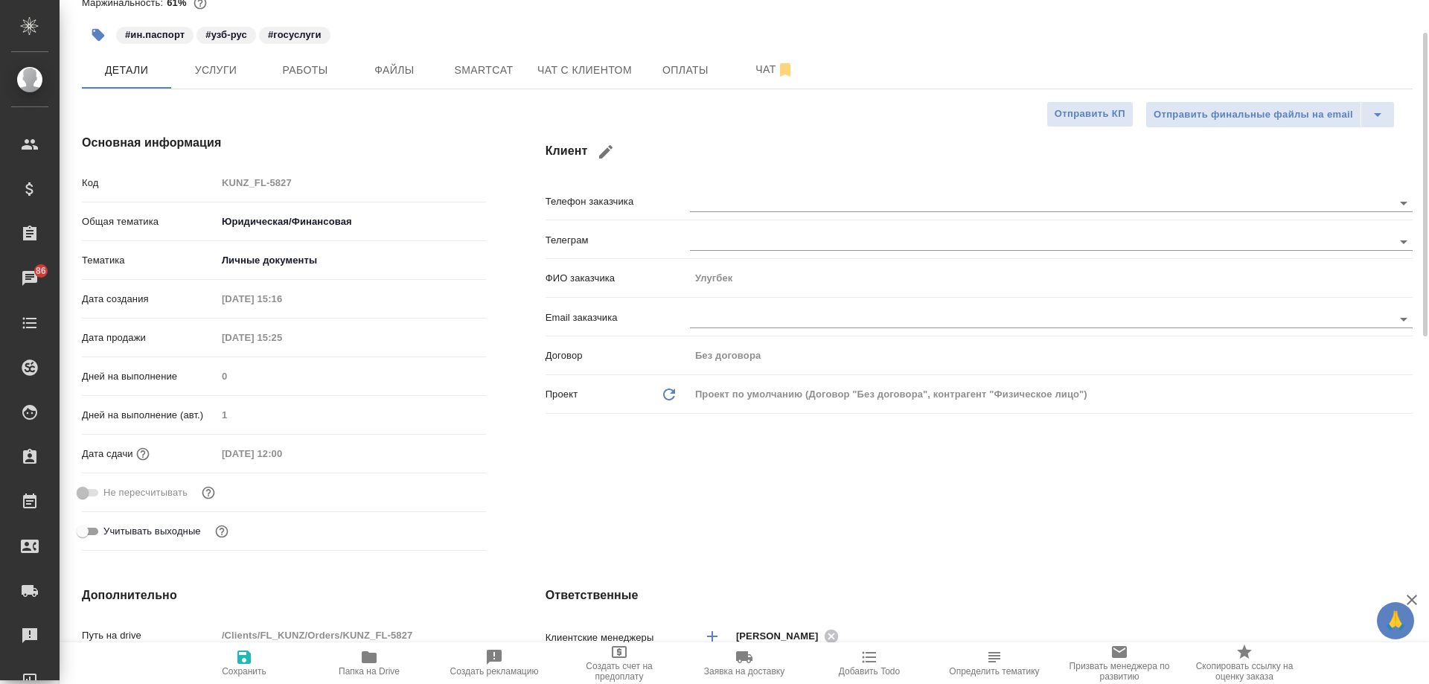
type textarea "x"
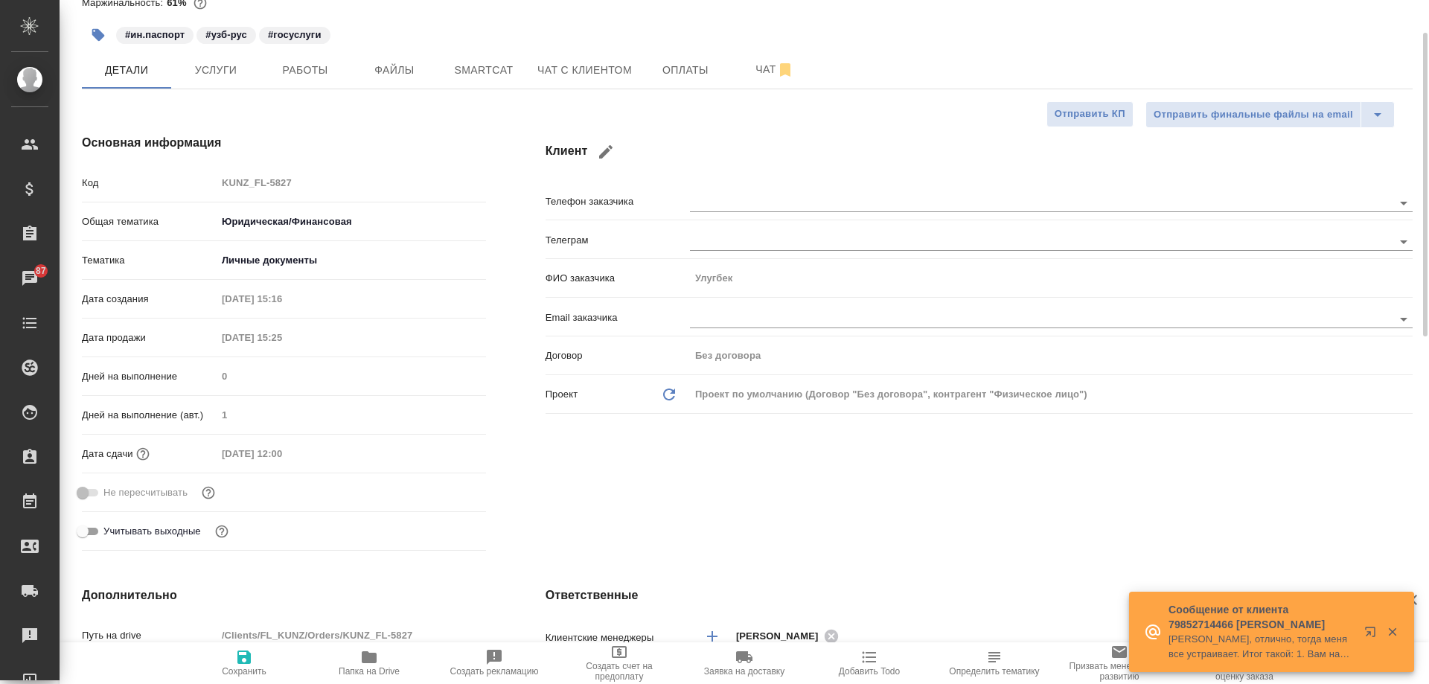
type textarea "x"
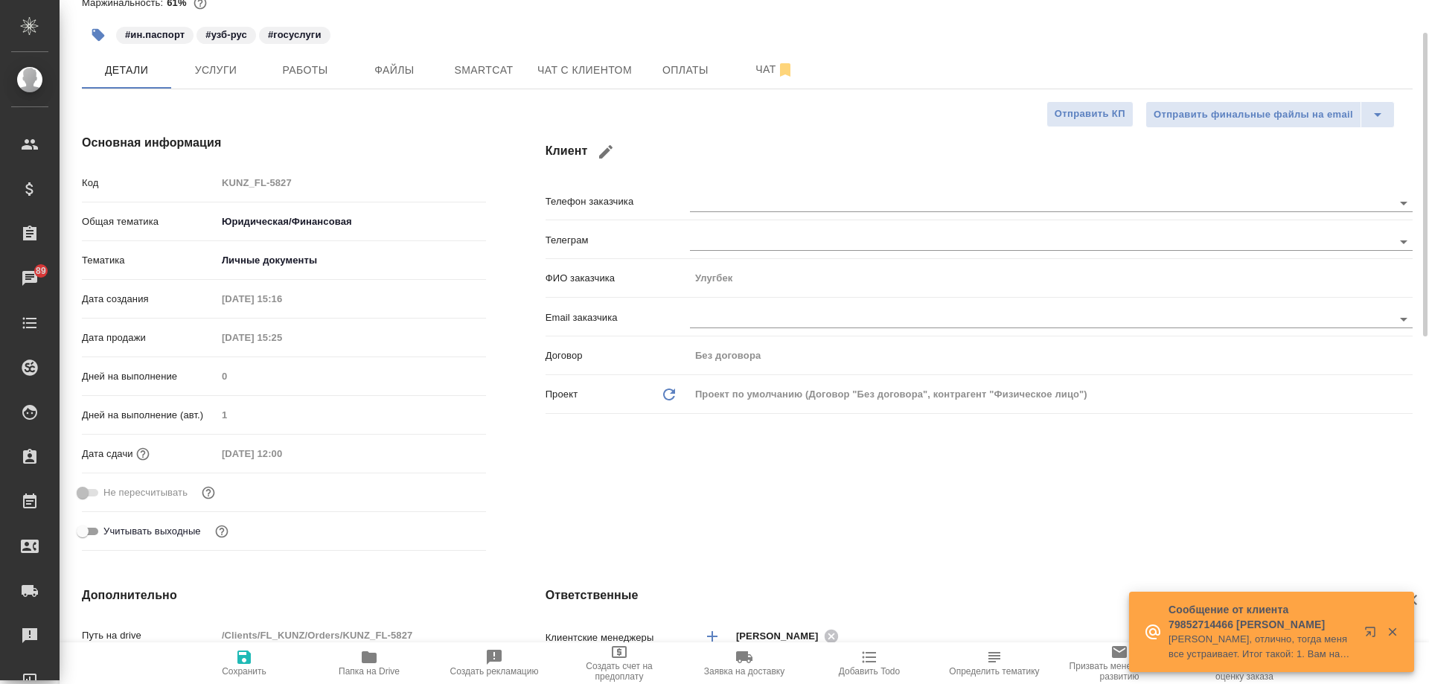
type textarea "x"
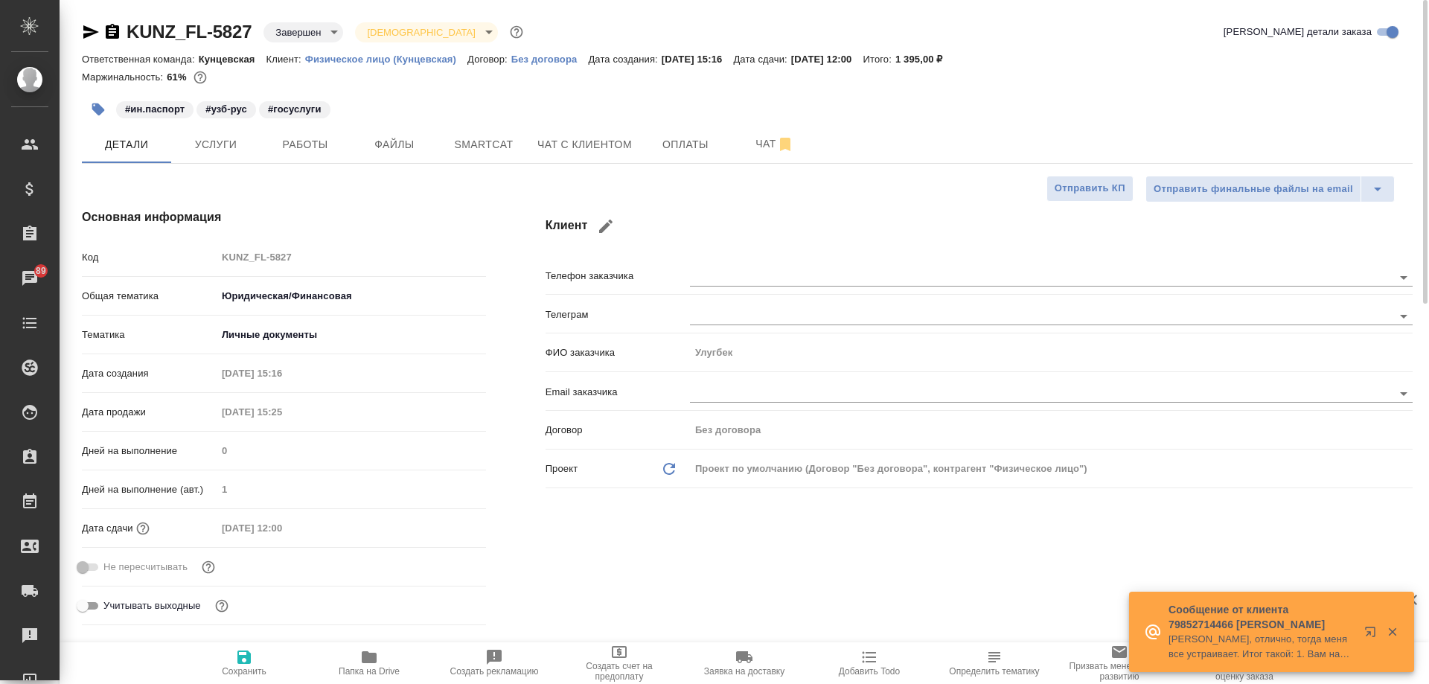
type textarea "x"
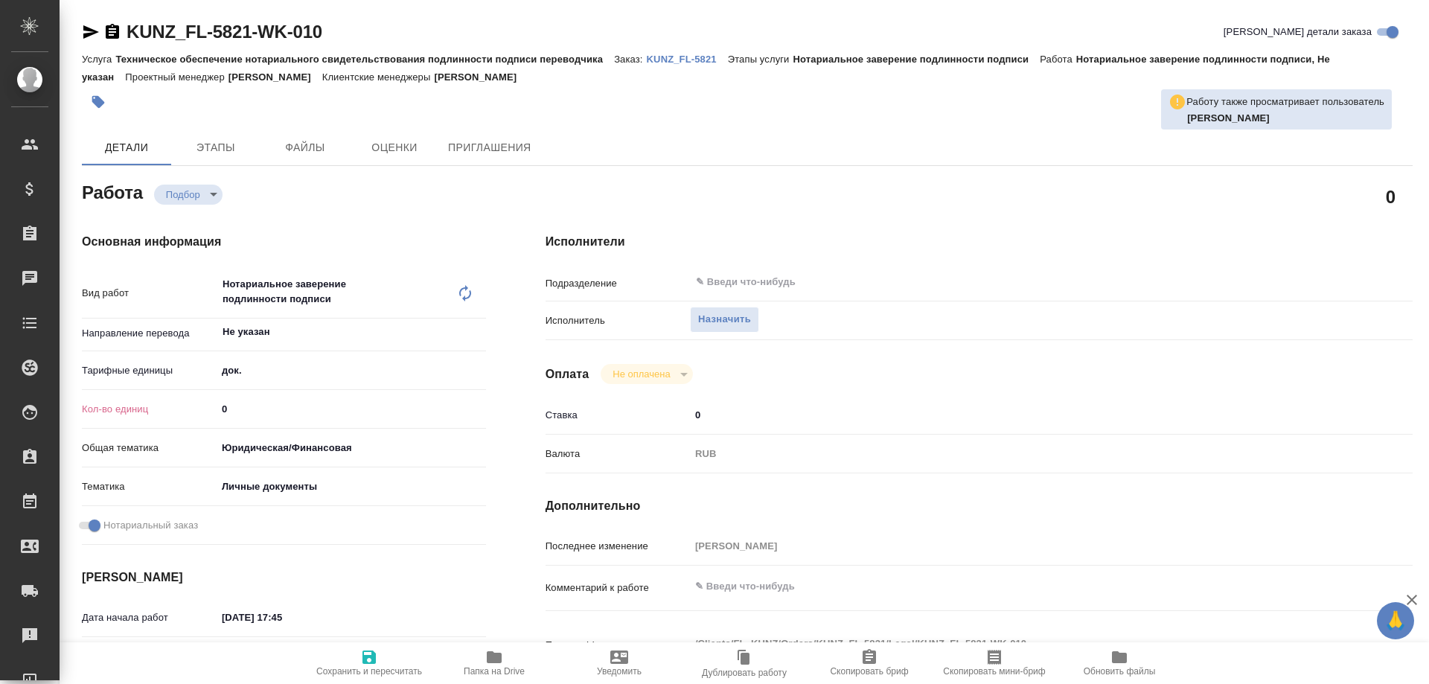
type textarea "x"
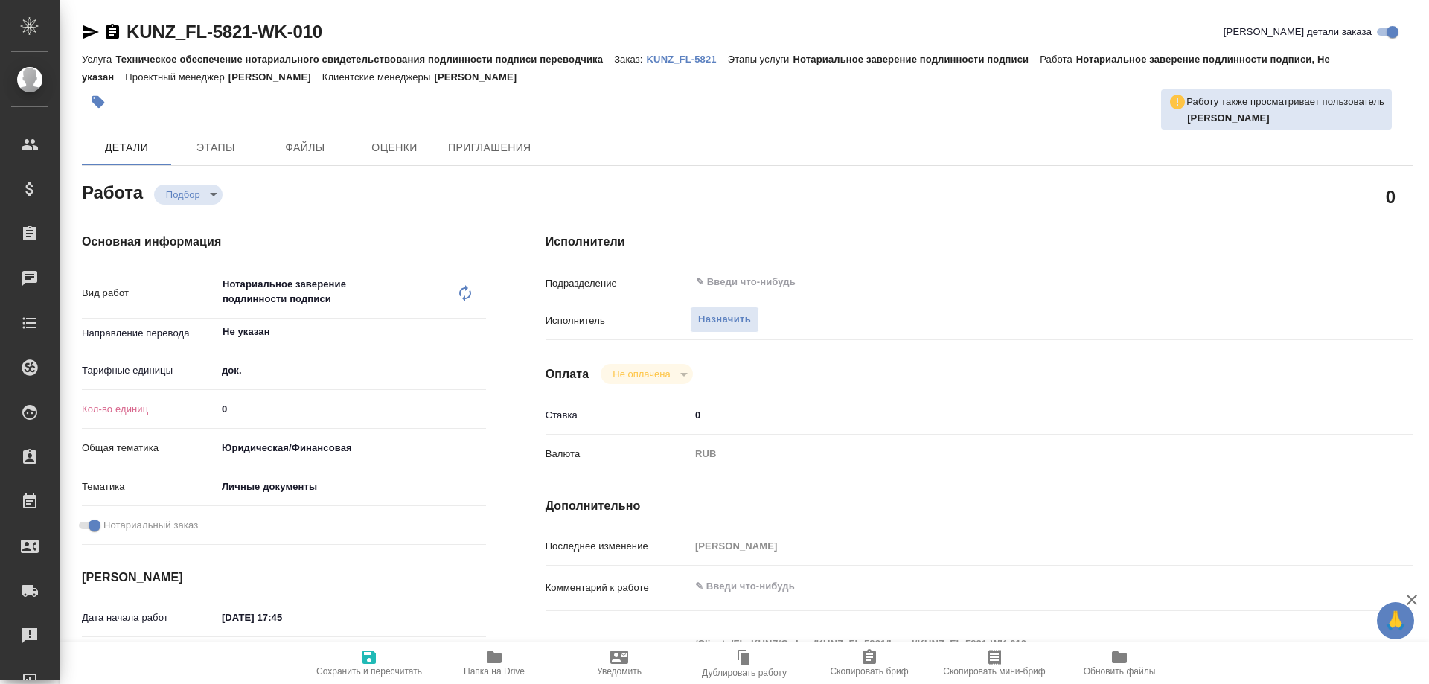
type textarea "x"
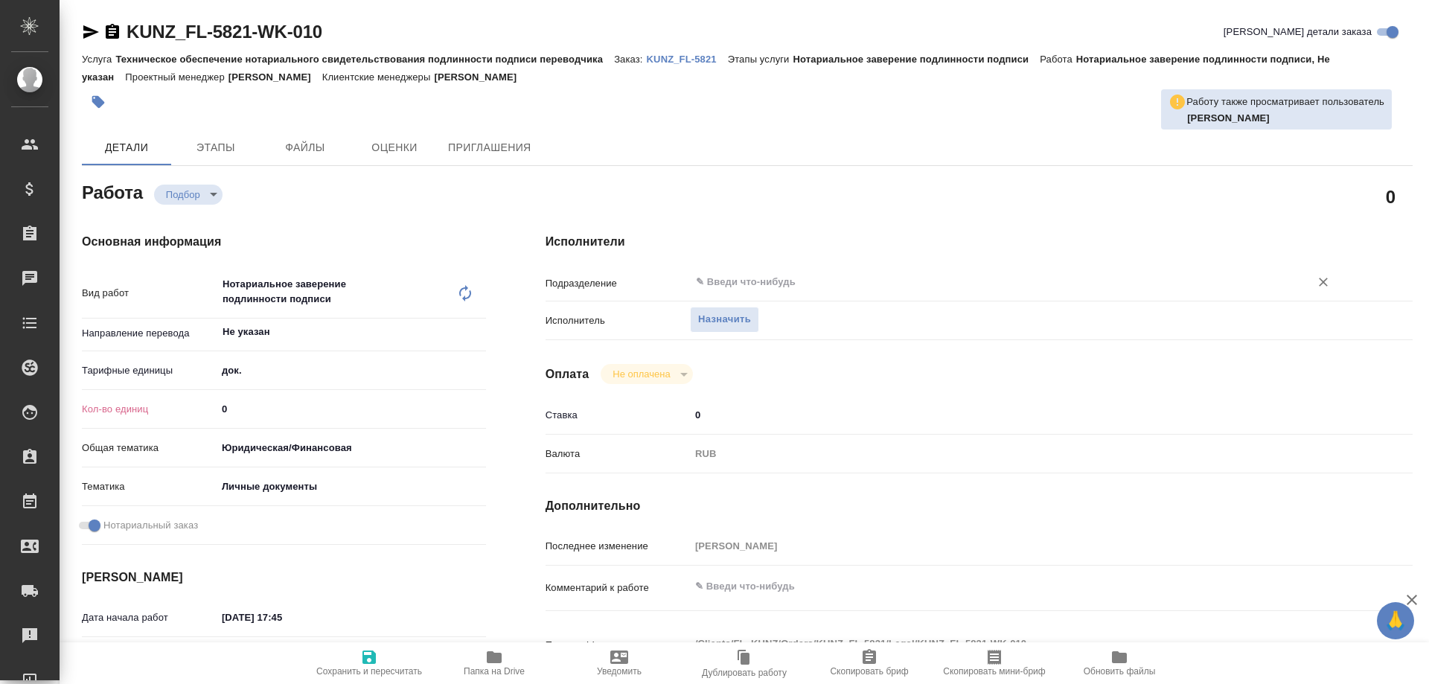
type textarea "x"
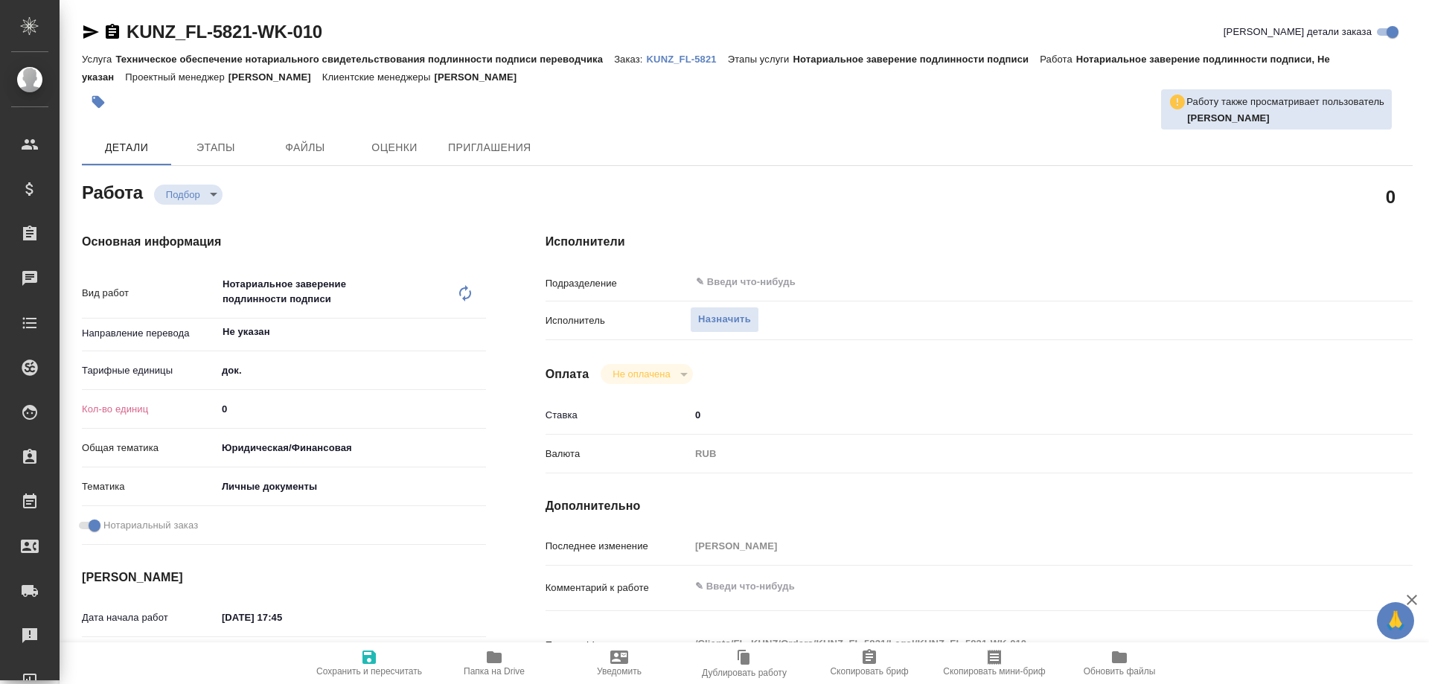
type textarea "x"
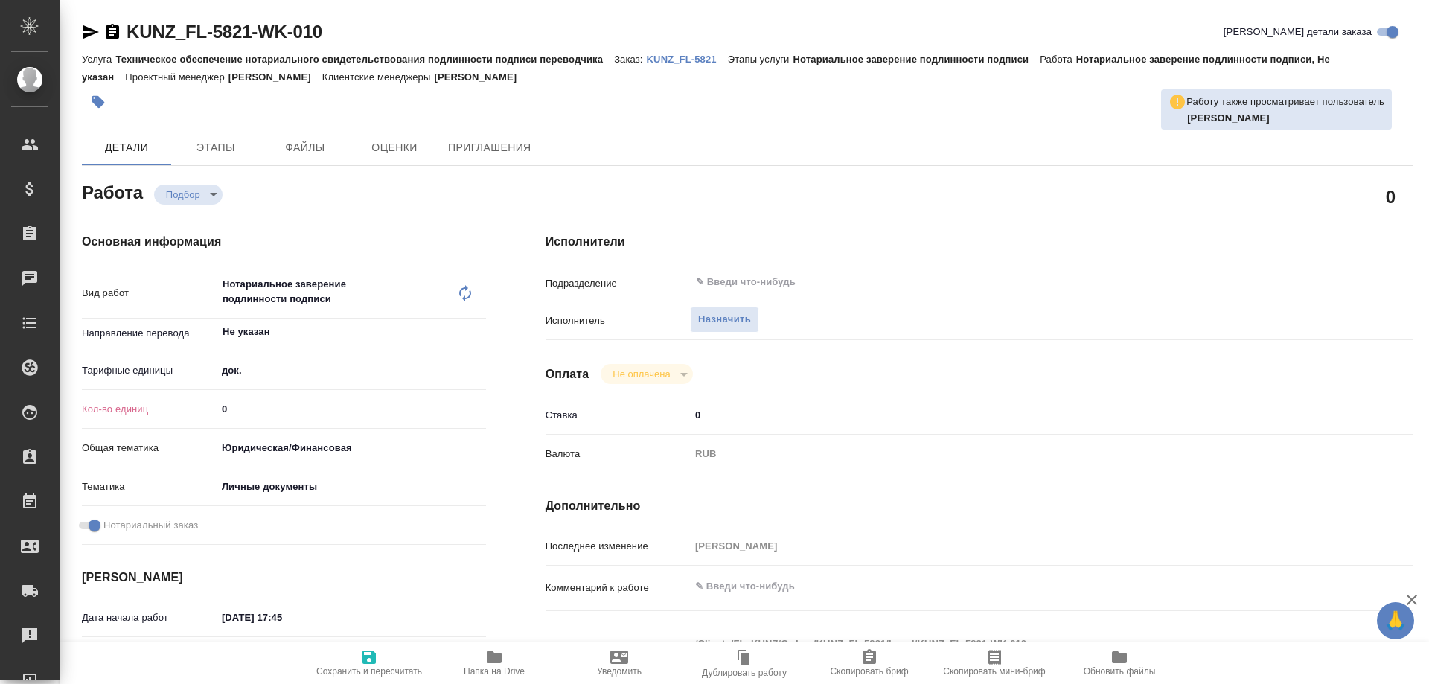
click at [787, 268] on div "Исполнители Подразделение ​ Исполнитель Назначить Оплата Не оплачена notPayed С…" at bounding box center [979, 528] width 927 height 651
click at [786, 272] on div "​" at bounding box center [1015, 282] width 651 height 27
type textarea "x"
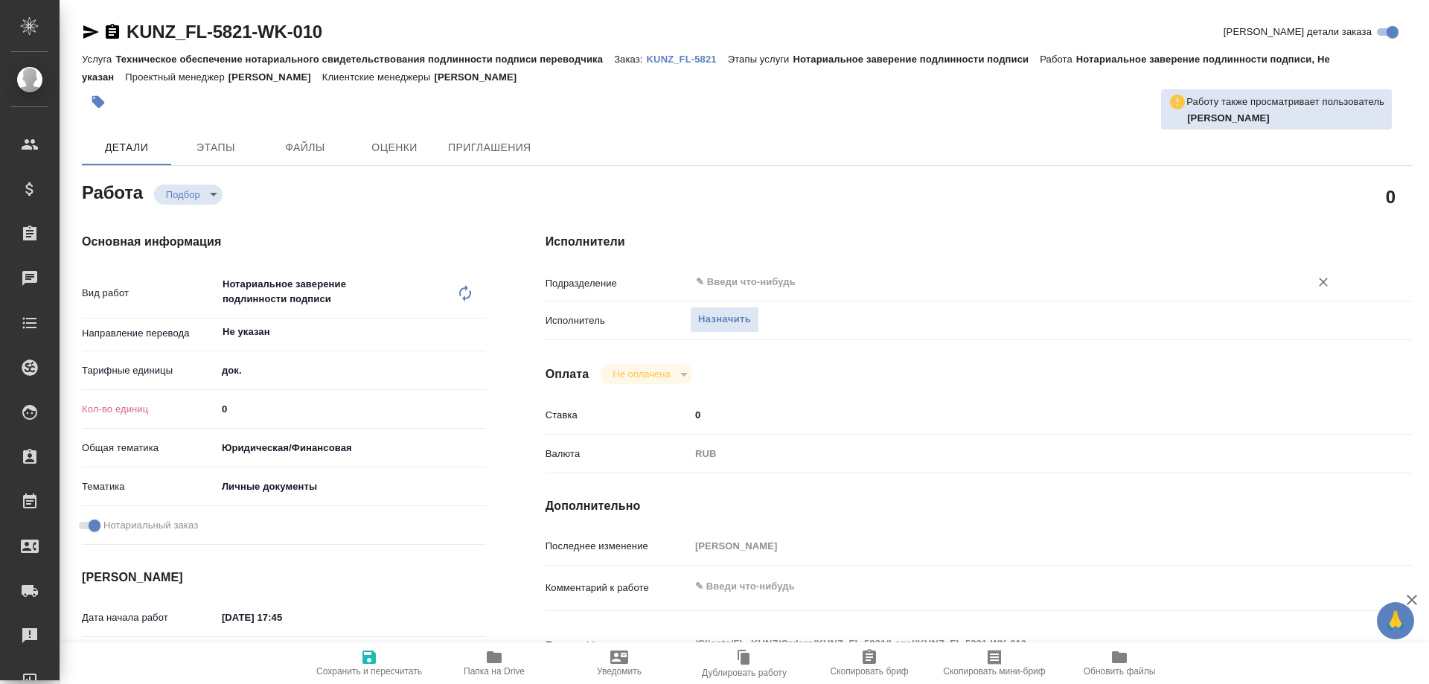
type textarea "x"
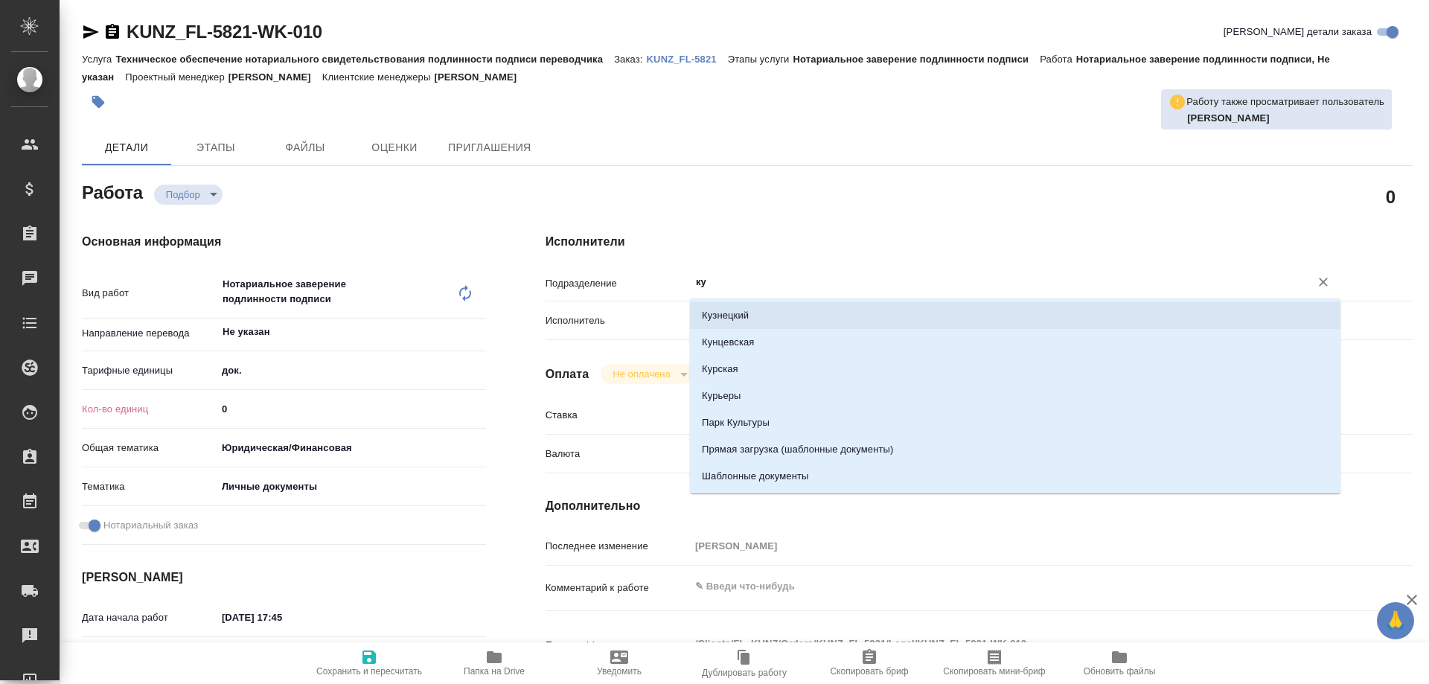
type input "кун"
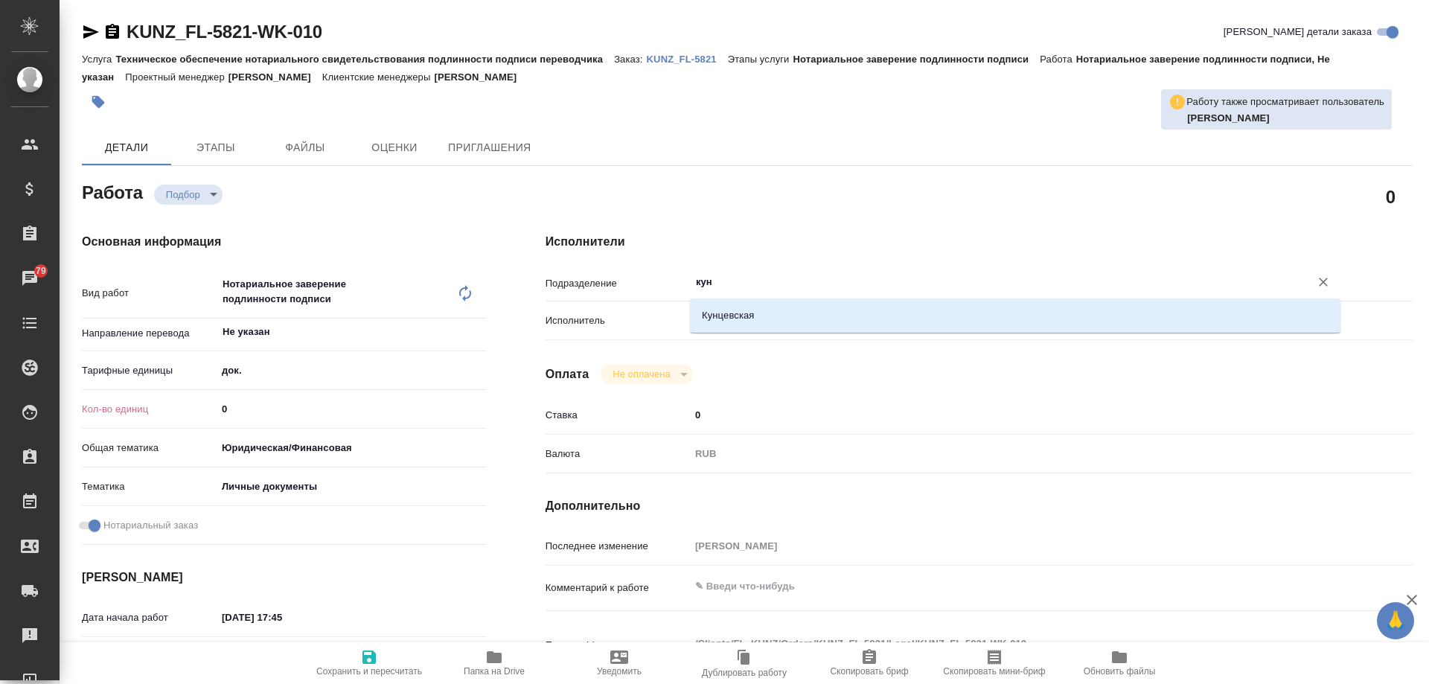
click at [764, 325] on li "Кунцевская" at bounding box center [1015, 315] width 651 height 27
type textarea "x"
type input "Кунцевская"
type textarea "x"
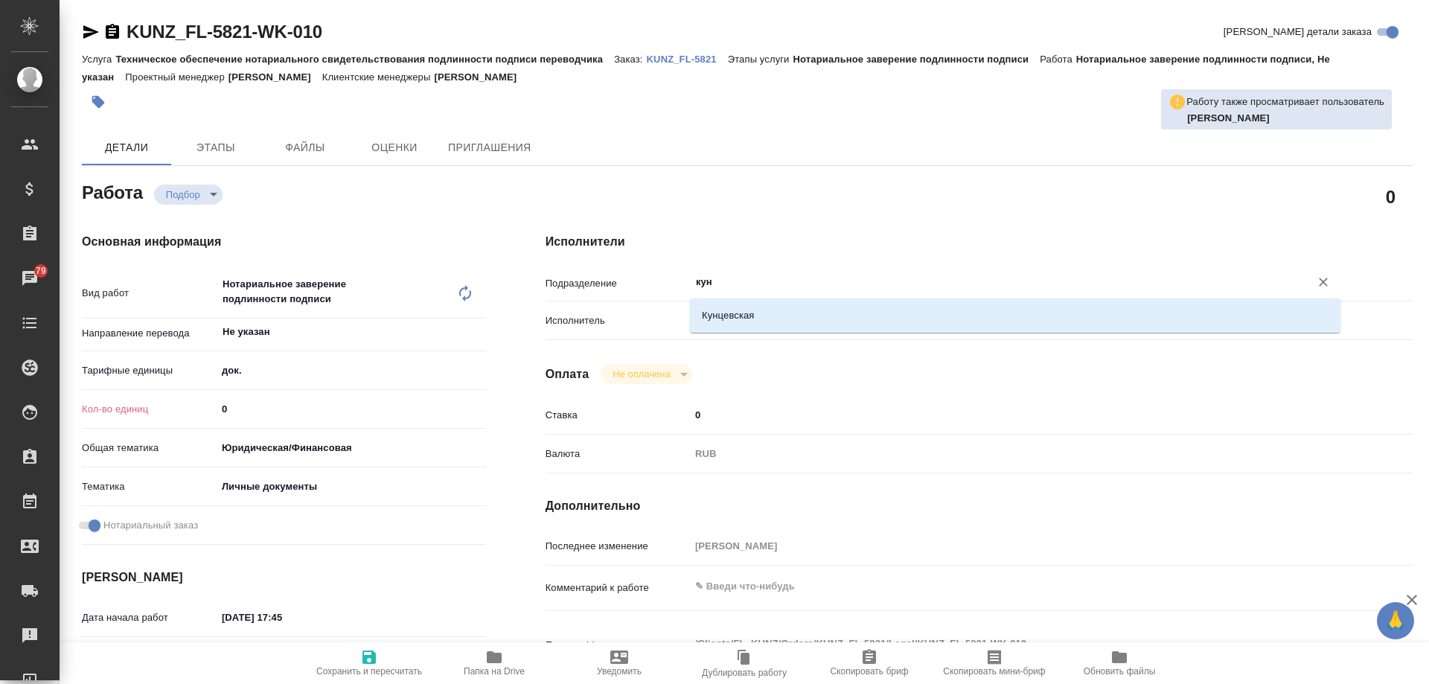
type textarea "x"
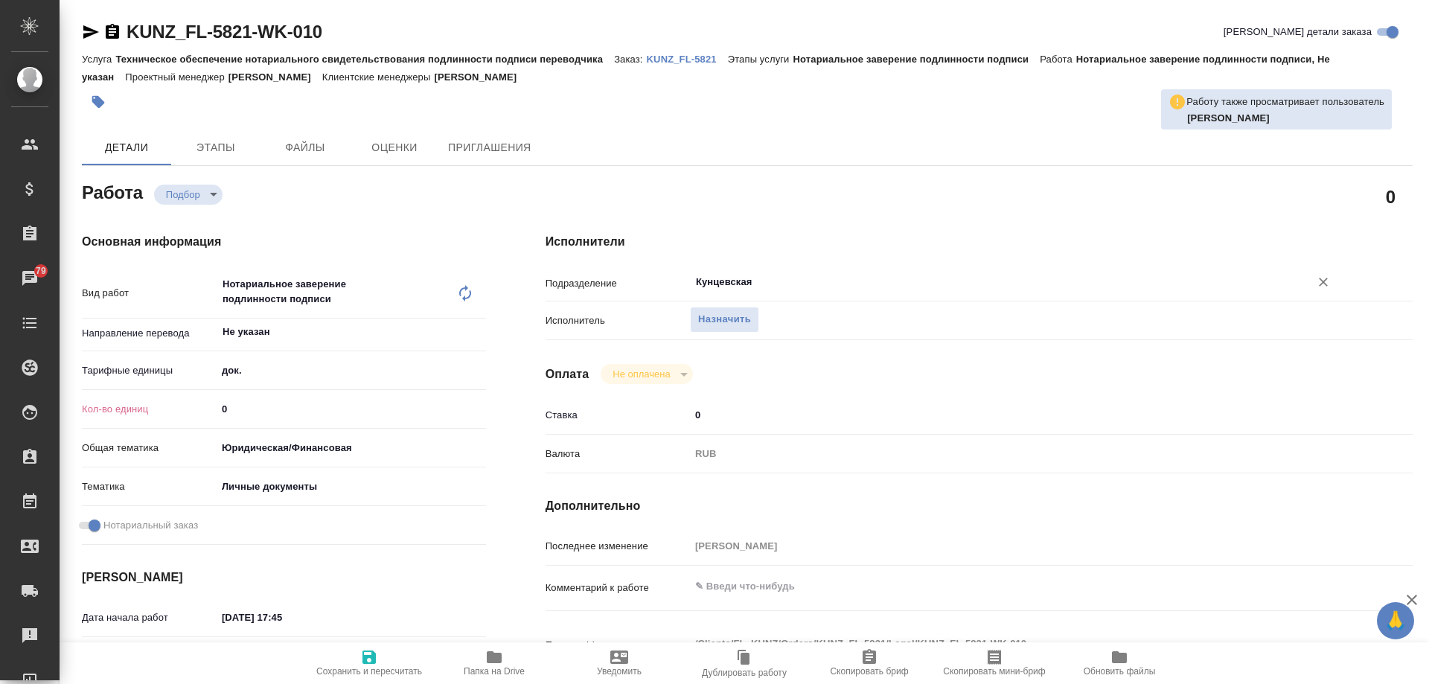
type input "Кунцевская"
click at [249, 407] on input "0" at bounding box center [351, 409] width 269 height 22
type textarea "x"
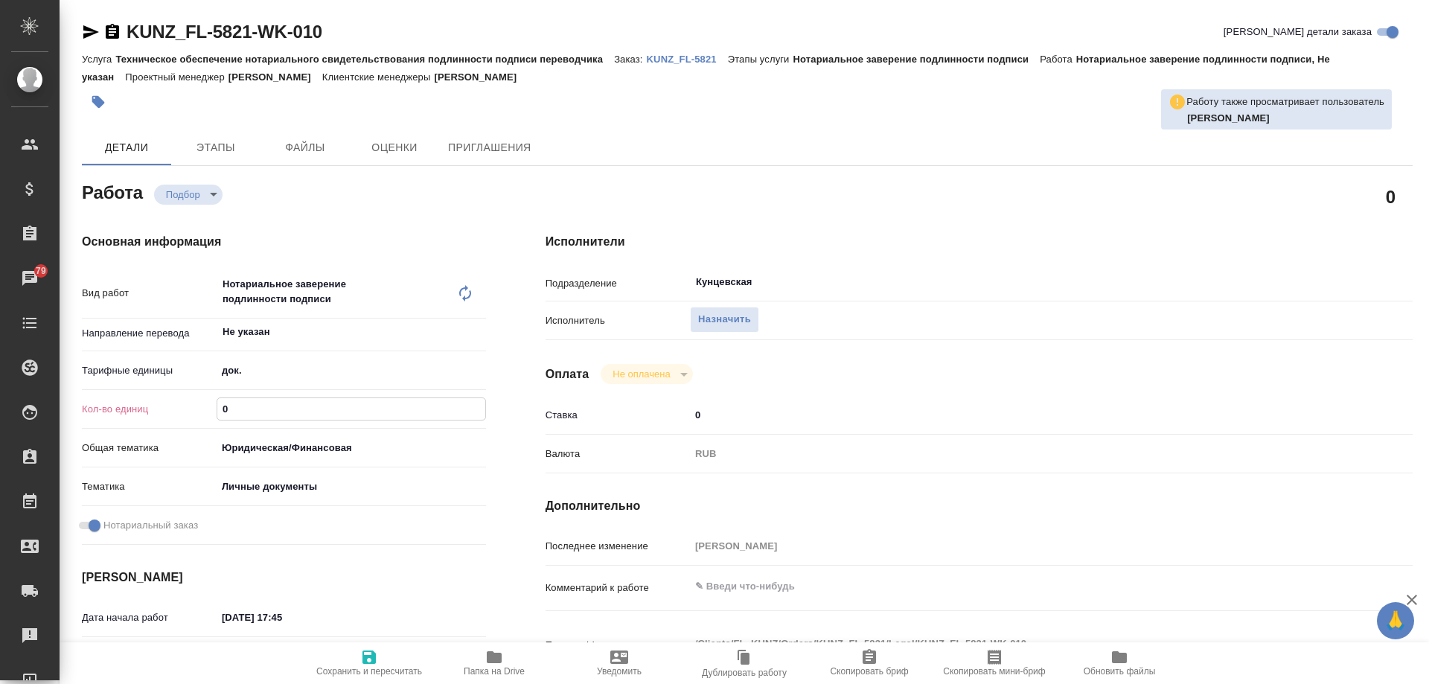
type textarea "x"
type input "1"
type textarea "x"
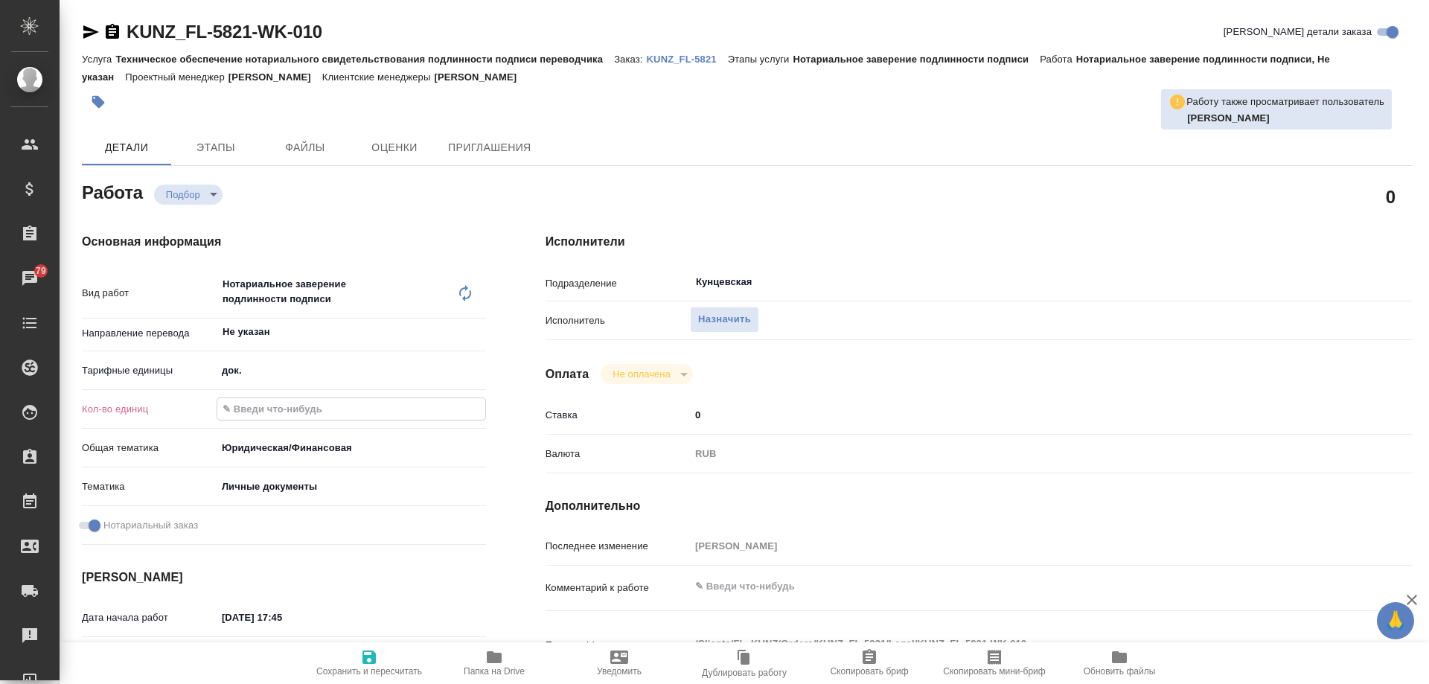
type textarea "x"
type input "1"
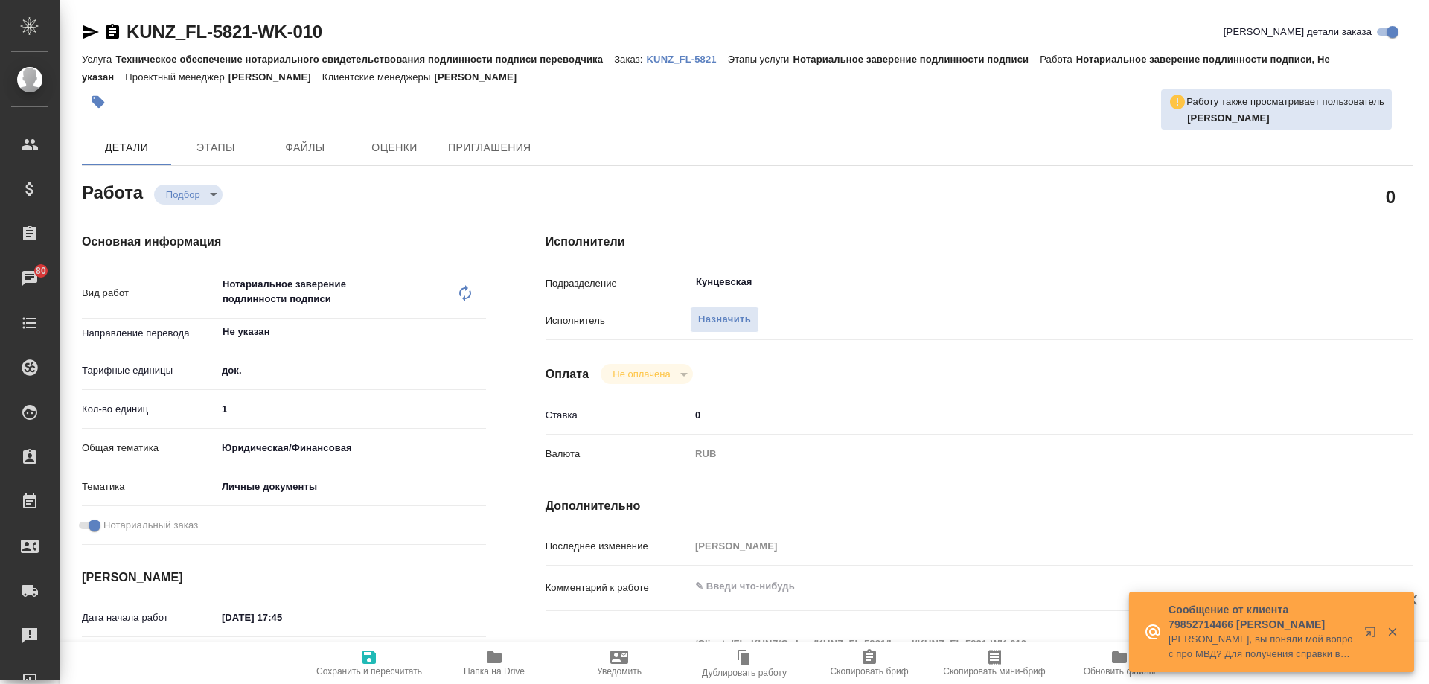
click at [477, 237] on h4 "Основная информация" at bounding box center [284, 242] width 404 height 18
click at [738, 318] on span "Назначить" at bounding box center [724, 319] width 53 height 17
type textarea "x"
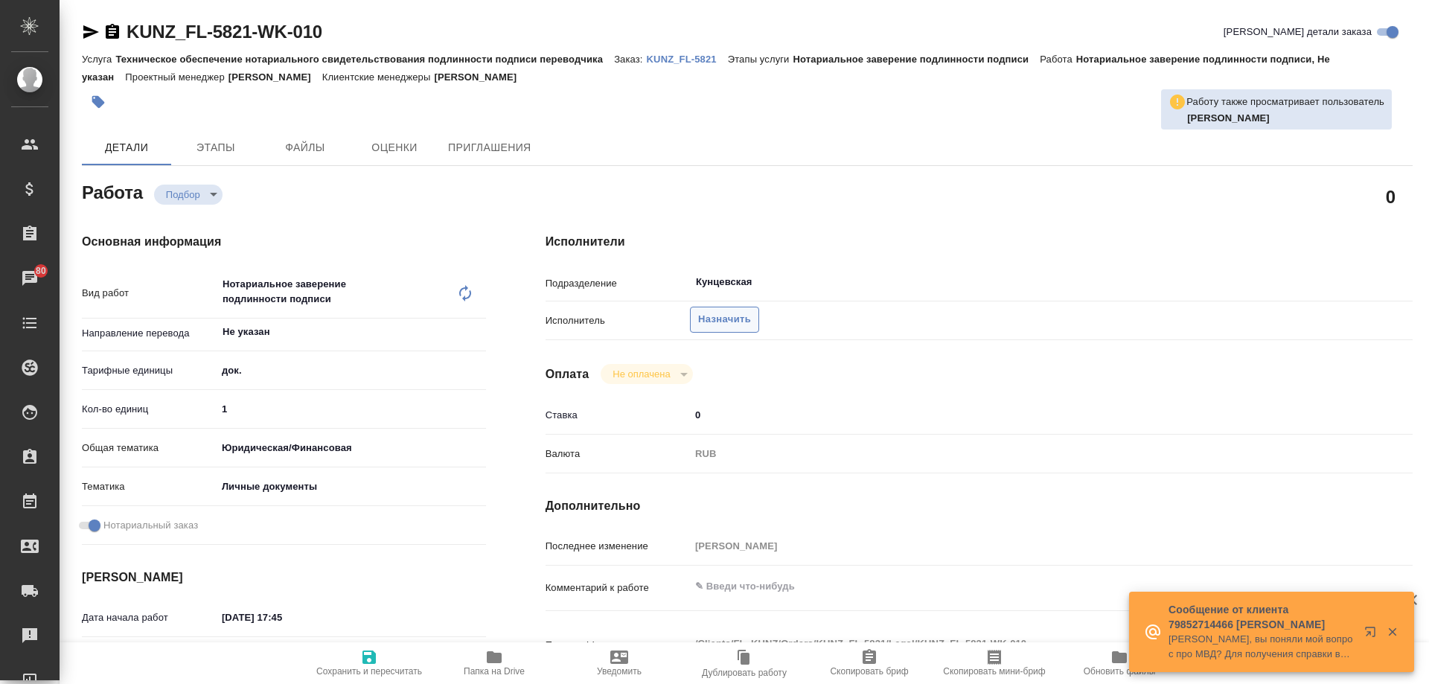
type textarea "x"
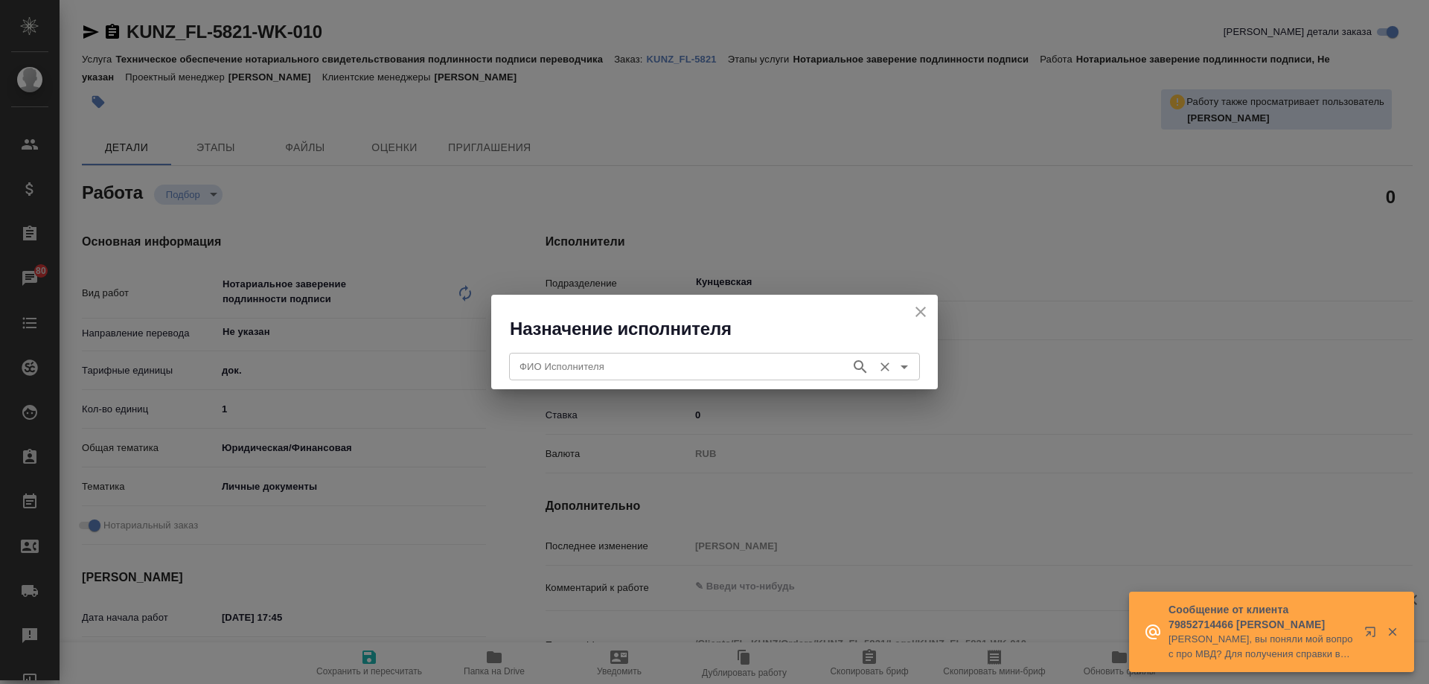
click at [682, 364] on input "ФИО Исполнителя" at bounding box center [679, 366] width 330 height 18
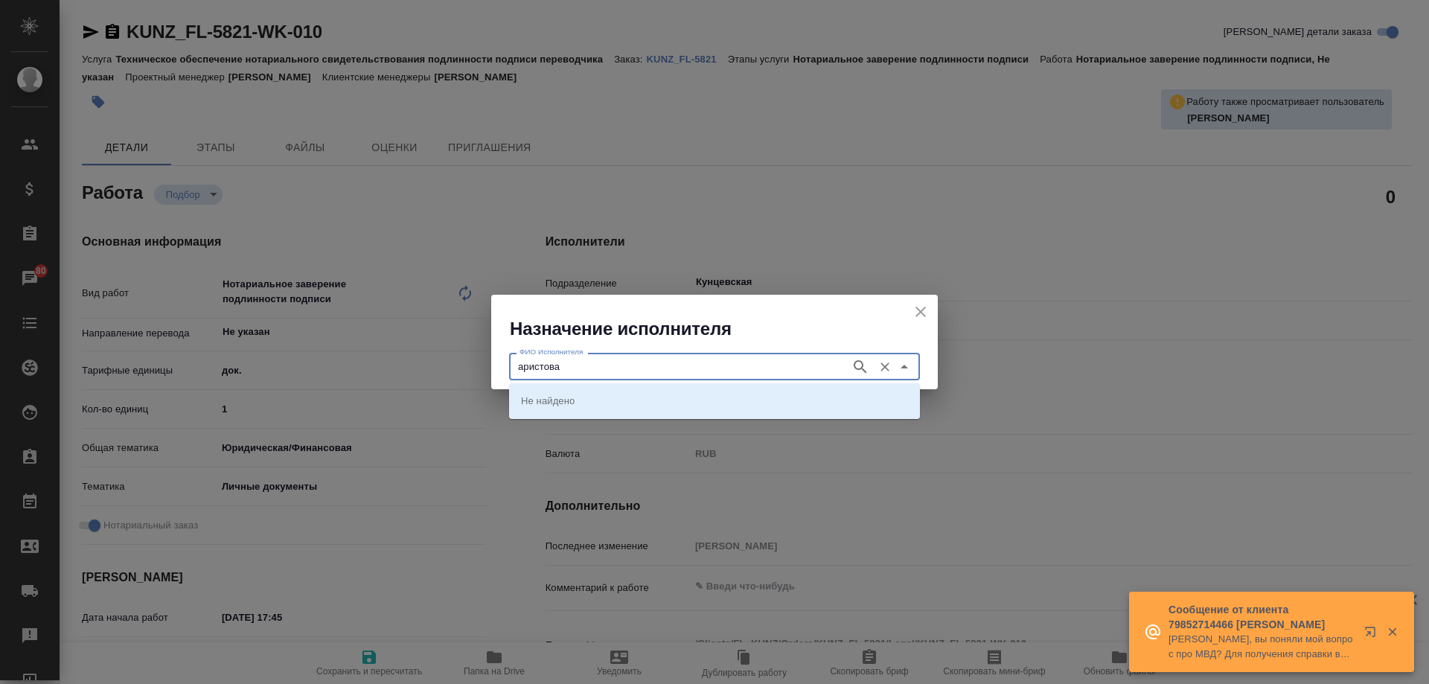
type input "аристова"
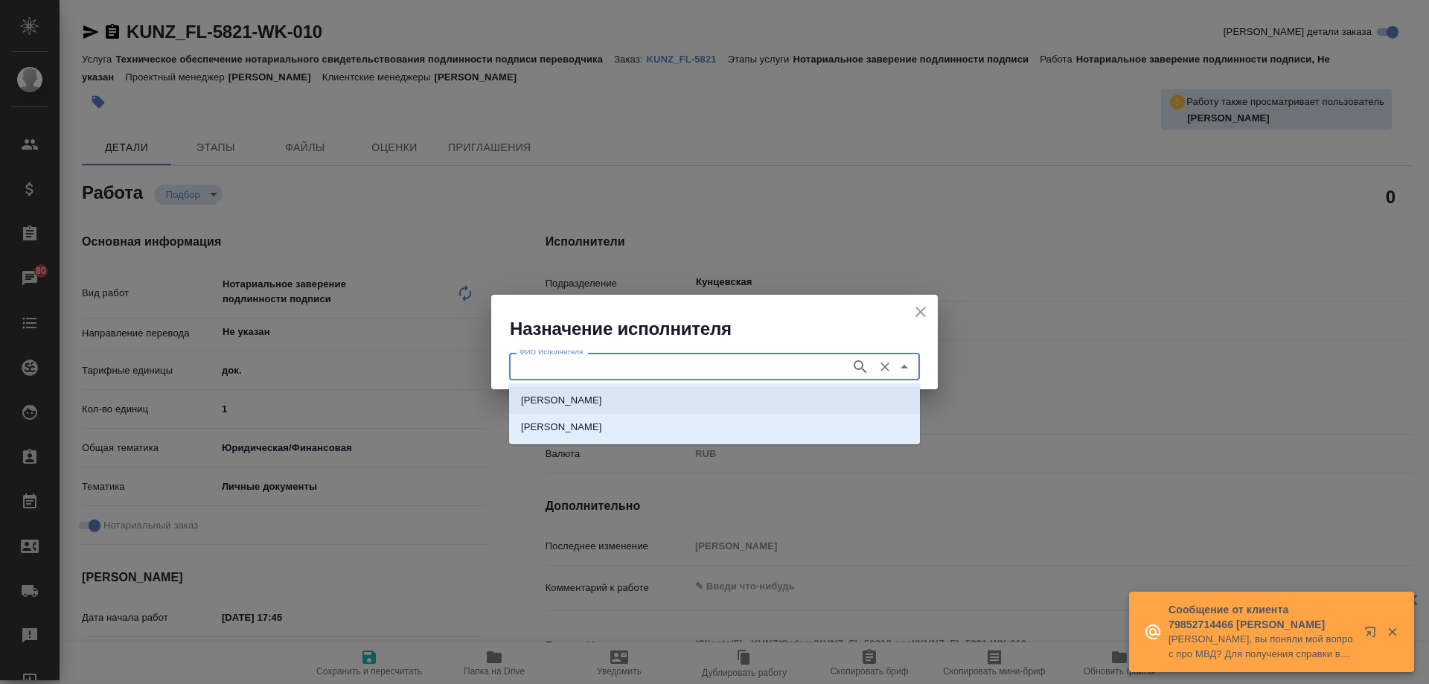
click at [602, 394] on p "[PERSON_NAME]" at bounding box center [561, 400] width 81 height 15
type input "[PERSON_NAME]"
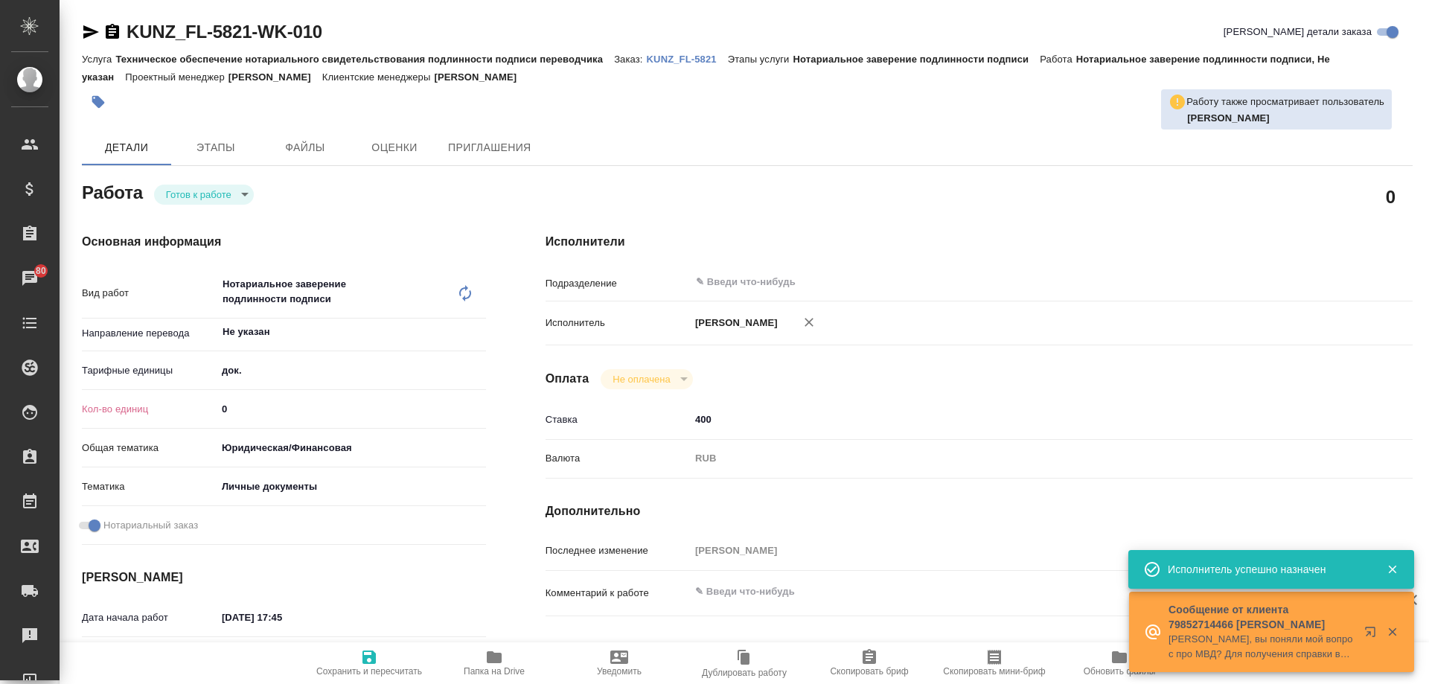
type textarea "x"
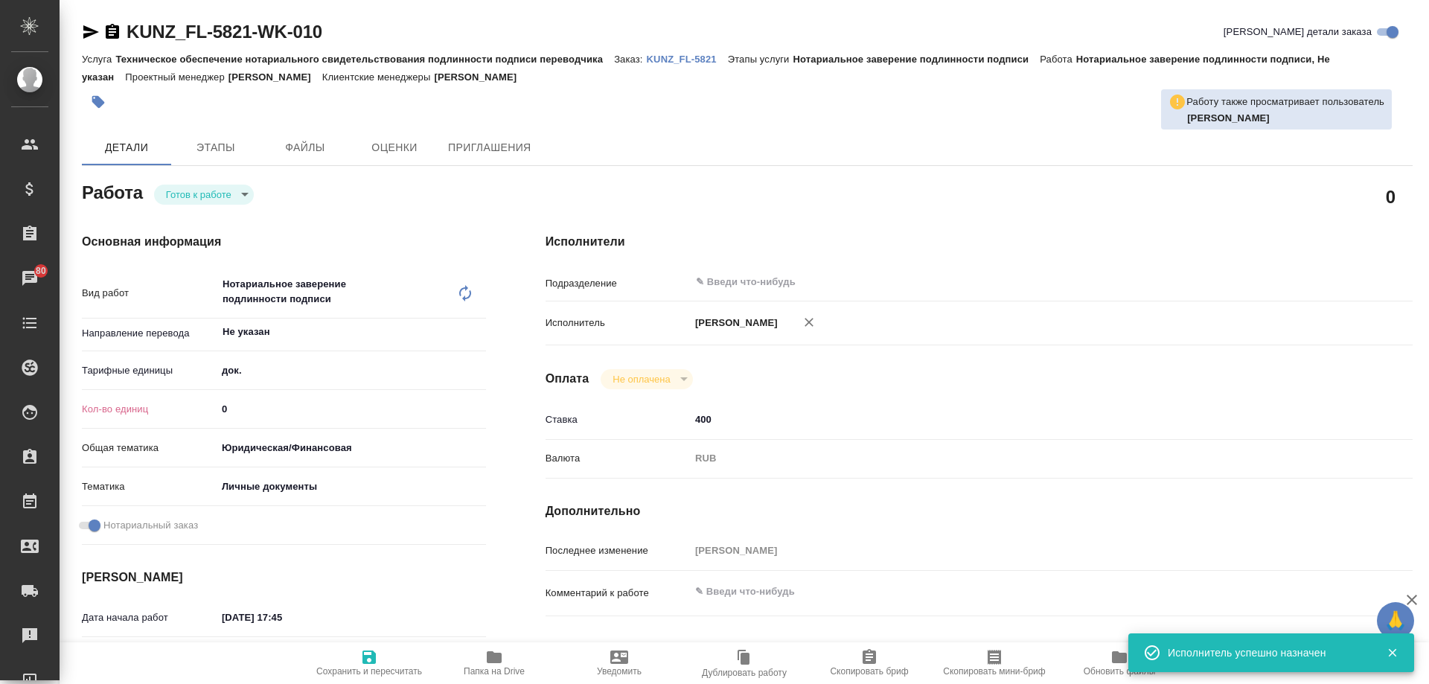
type textarea "x"
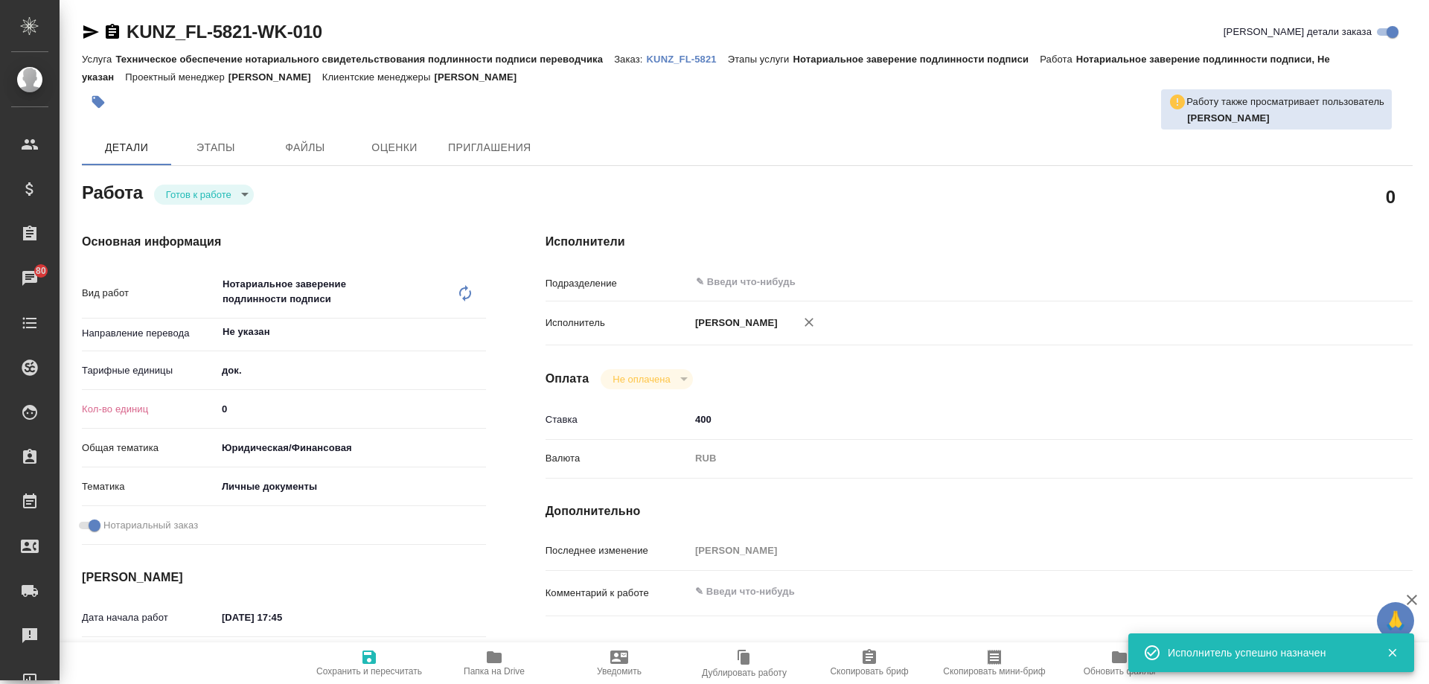
click at [224, 188] on body "🙏 .cls-1 fill:#fff; AWATERA [PERSON_NAME] Спецификации Заказы 80 Чаты Todo Прое…" at bounding box center [714, 342] width 1429 height 684
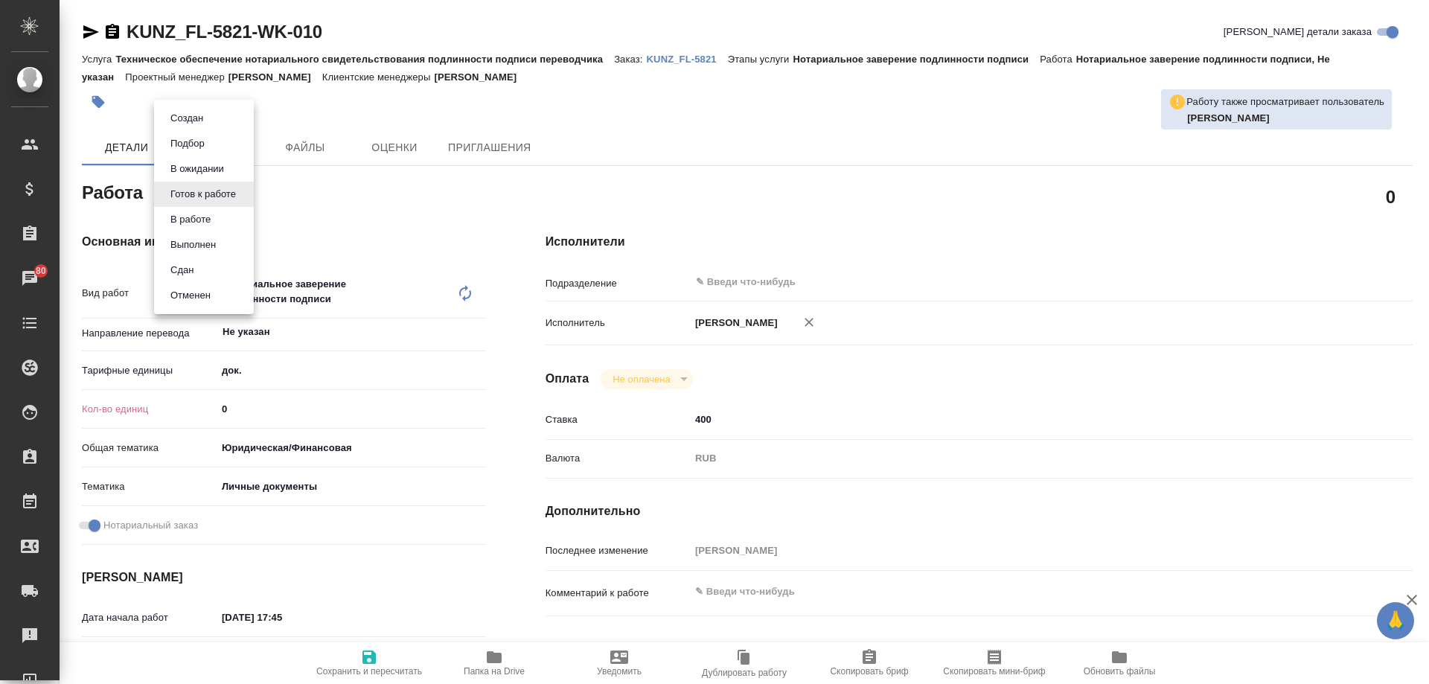
click at [203, 258] on li "Сдан" at bounding box center [204, 270] width 100 height 25
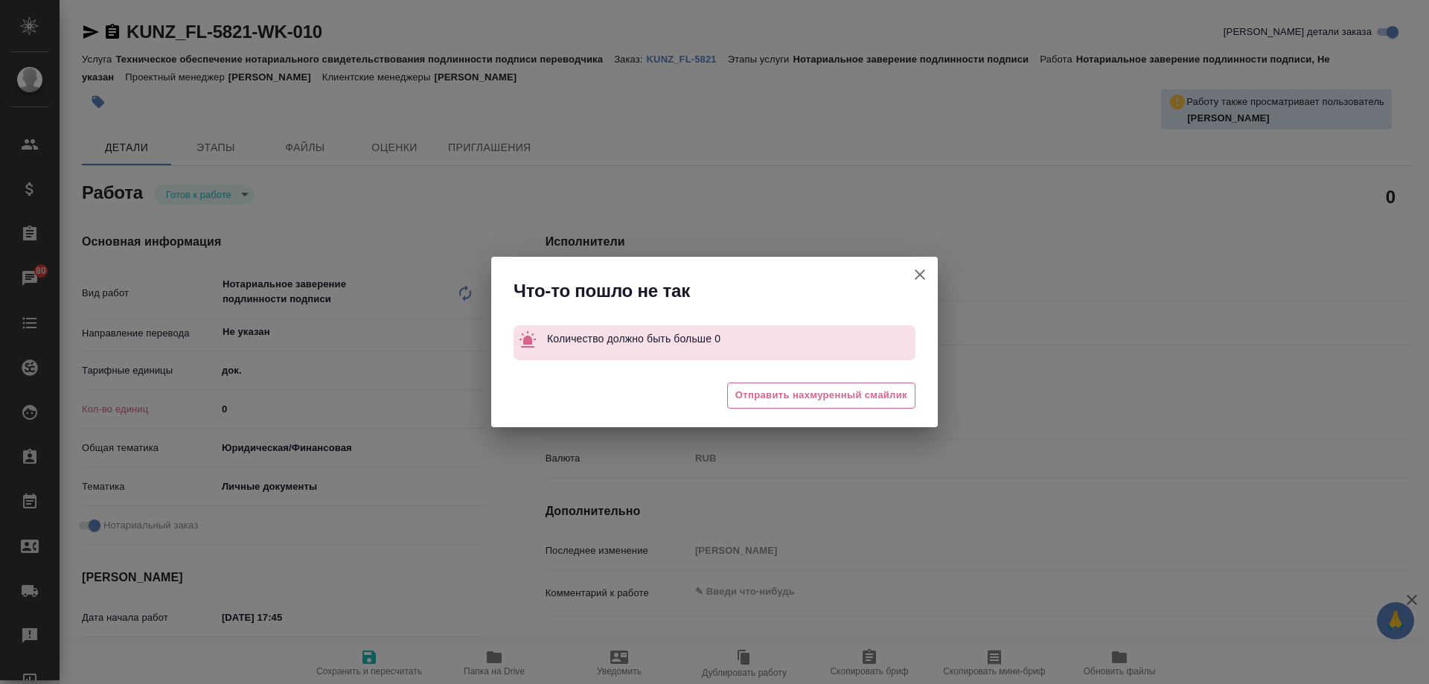
type textarea "x"
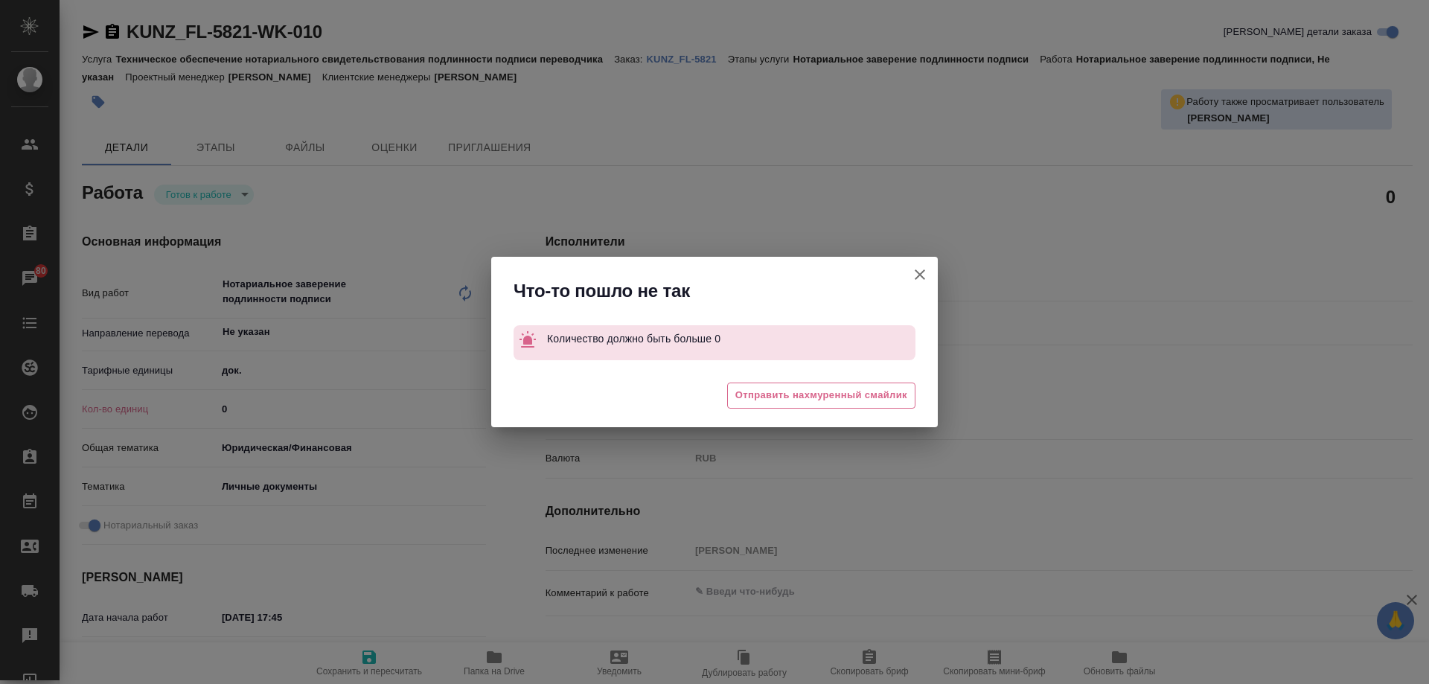
type textarea "x"
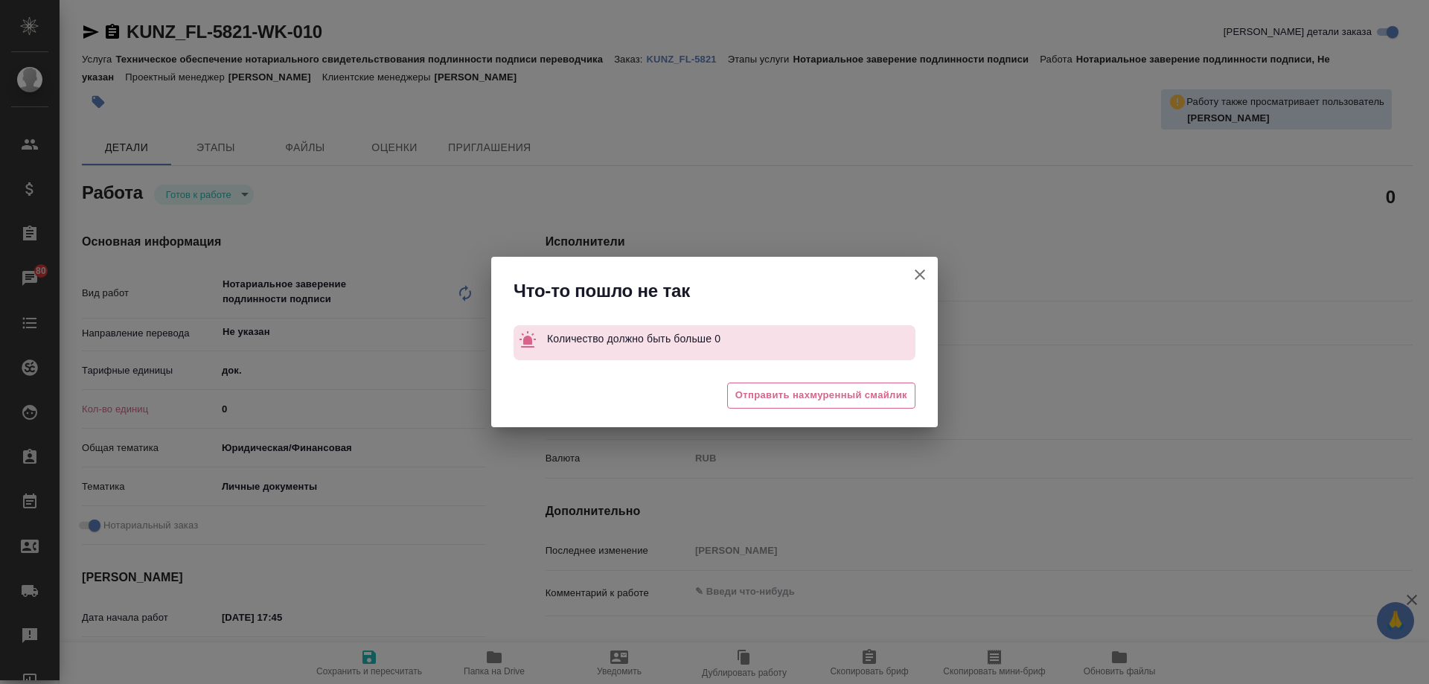
type textarea "x"
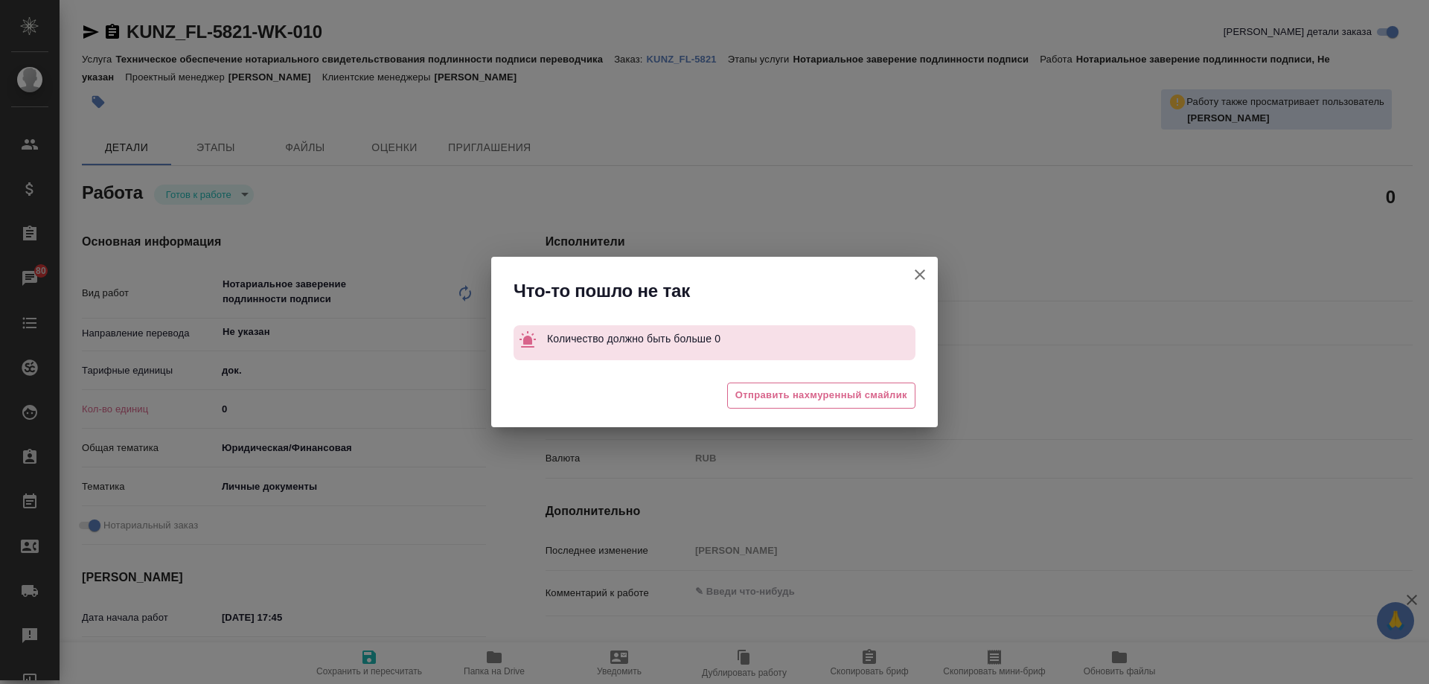
click at [919, 267] on icon "button" at bounding box center [920, 275] width 18 height 18
type textarea "x"
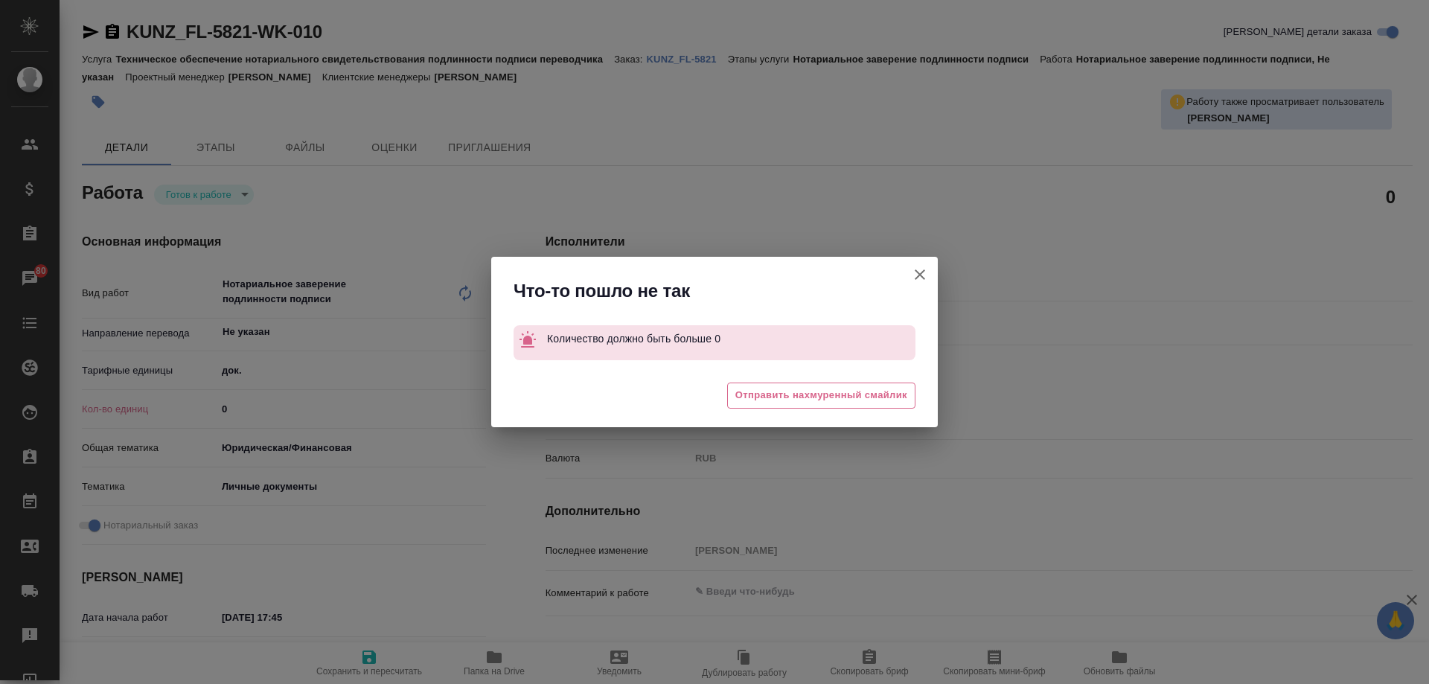
type textarea "x"
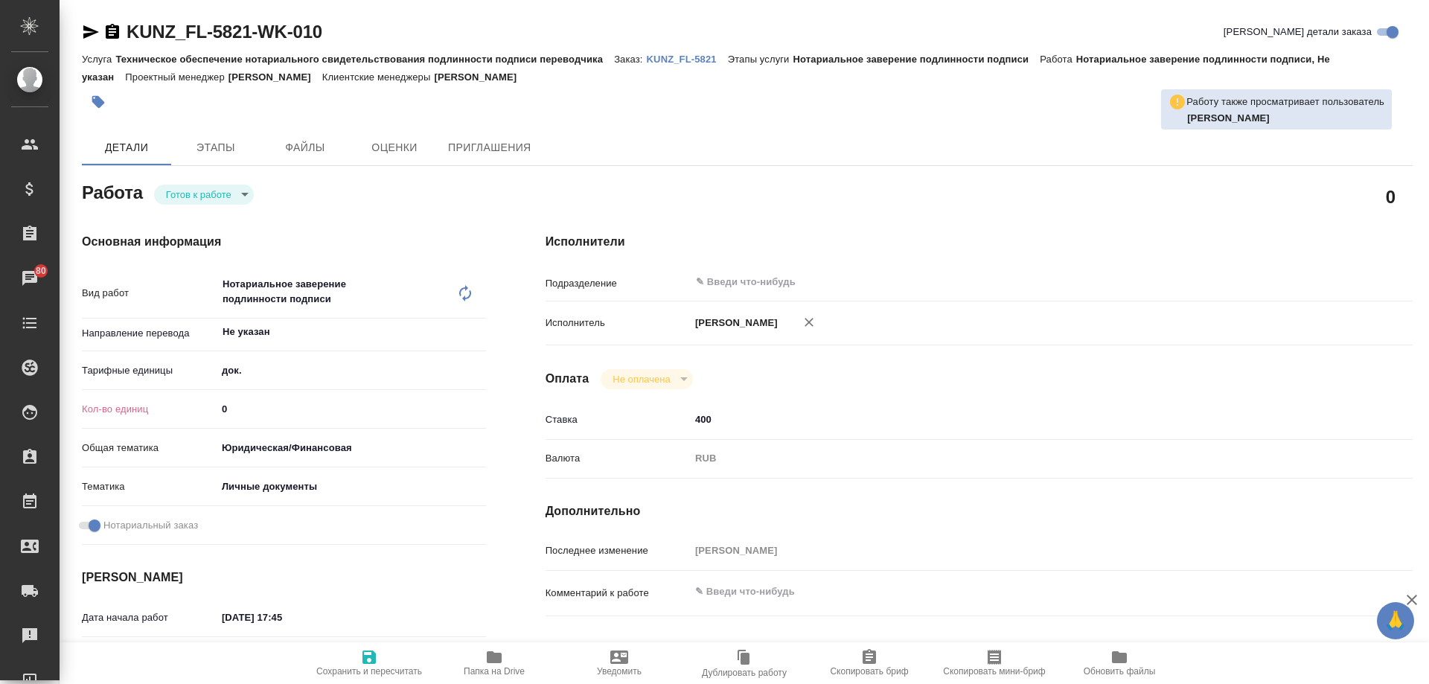
click at [322, 413] on input "0" at bounding box center [351, 409] width 269 height 22
type textarea "x"
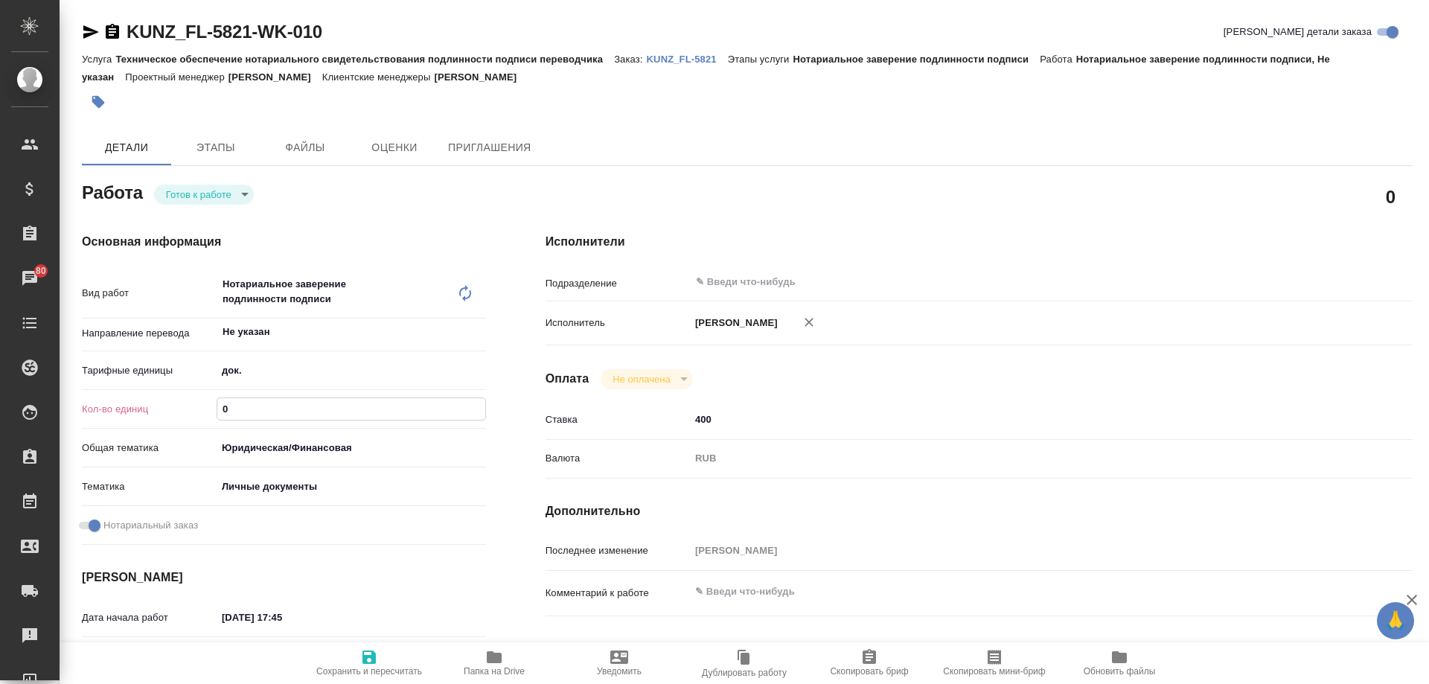
type textarea "x"
type input "1"
type textarea "x"
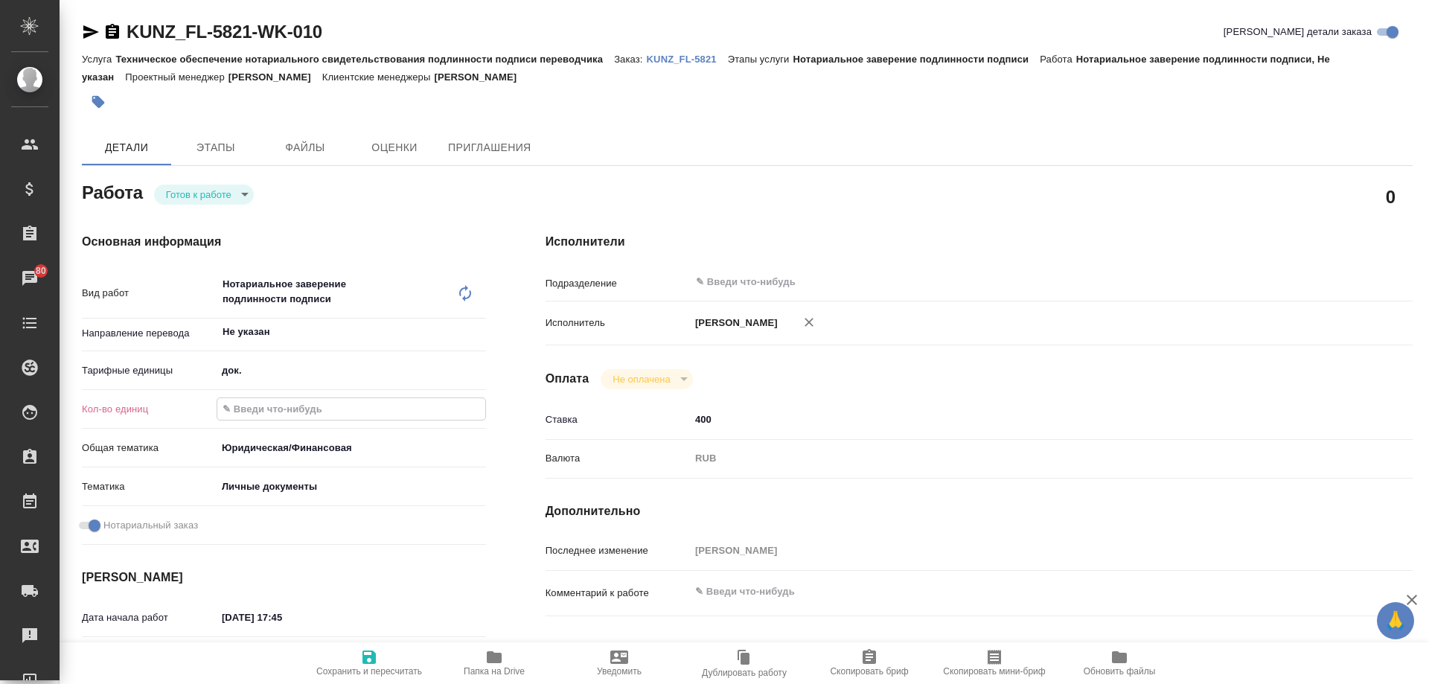
type textarea "x"
type input "1"
click at [716, 285] on input "text" at bounding box center [991, 282] width 592 height 18
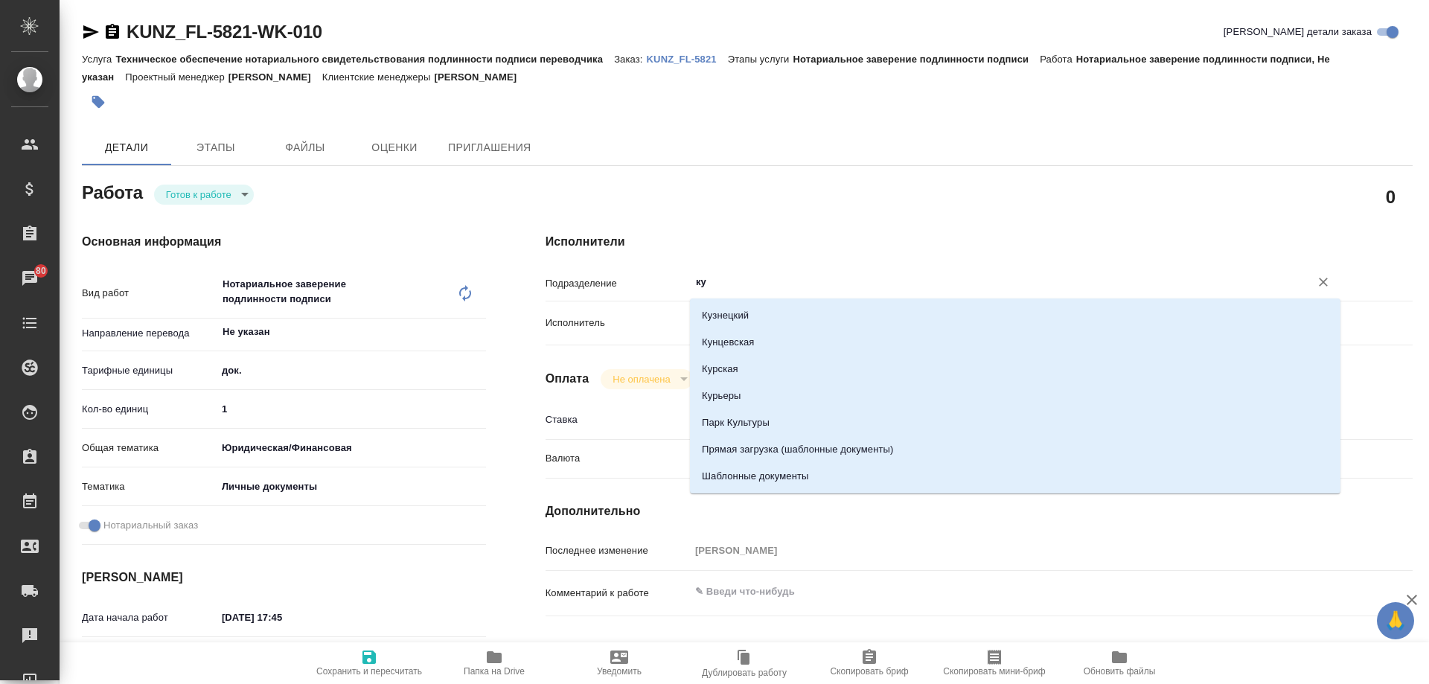
type input "кун"
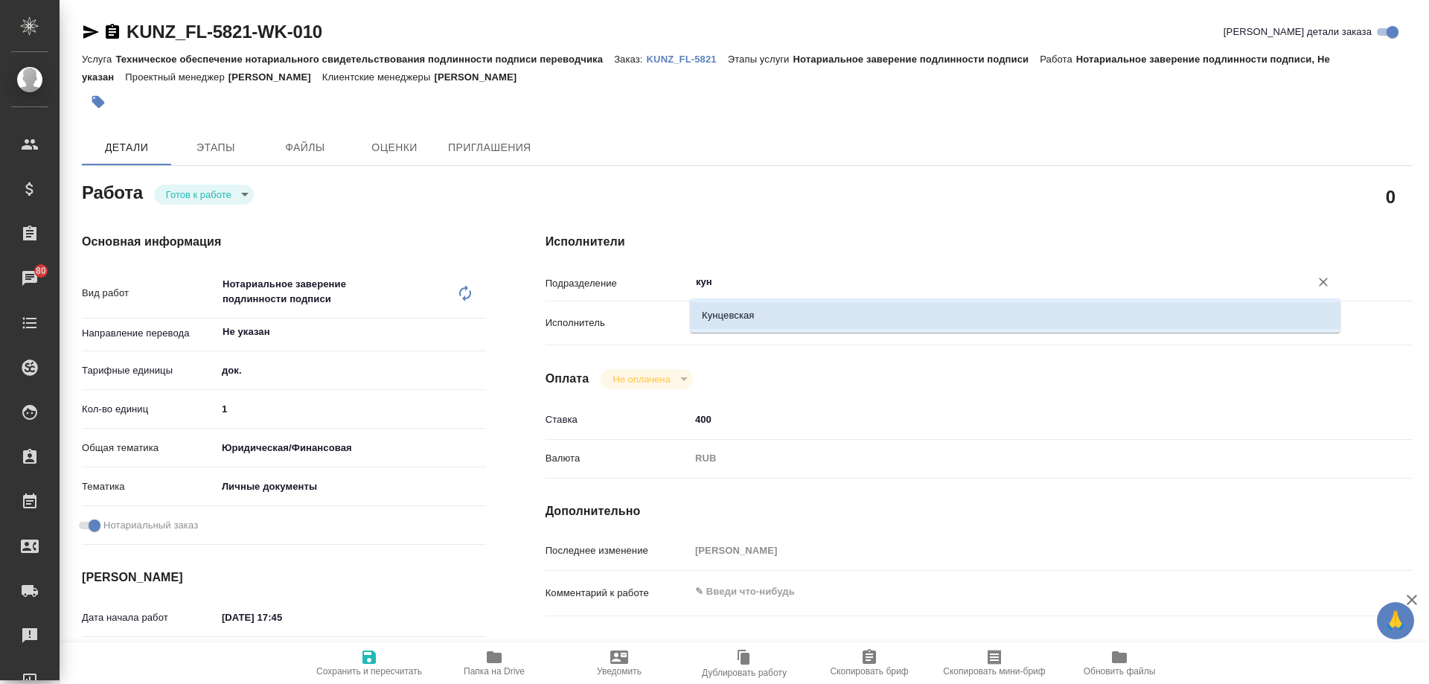
click at [725, 310] on li "Кунцевская" at bounding box center [1015, 315] width 651 height 27
type textarea "x"
type input "Кунцевская"
type textarea "x"
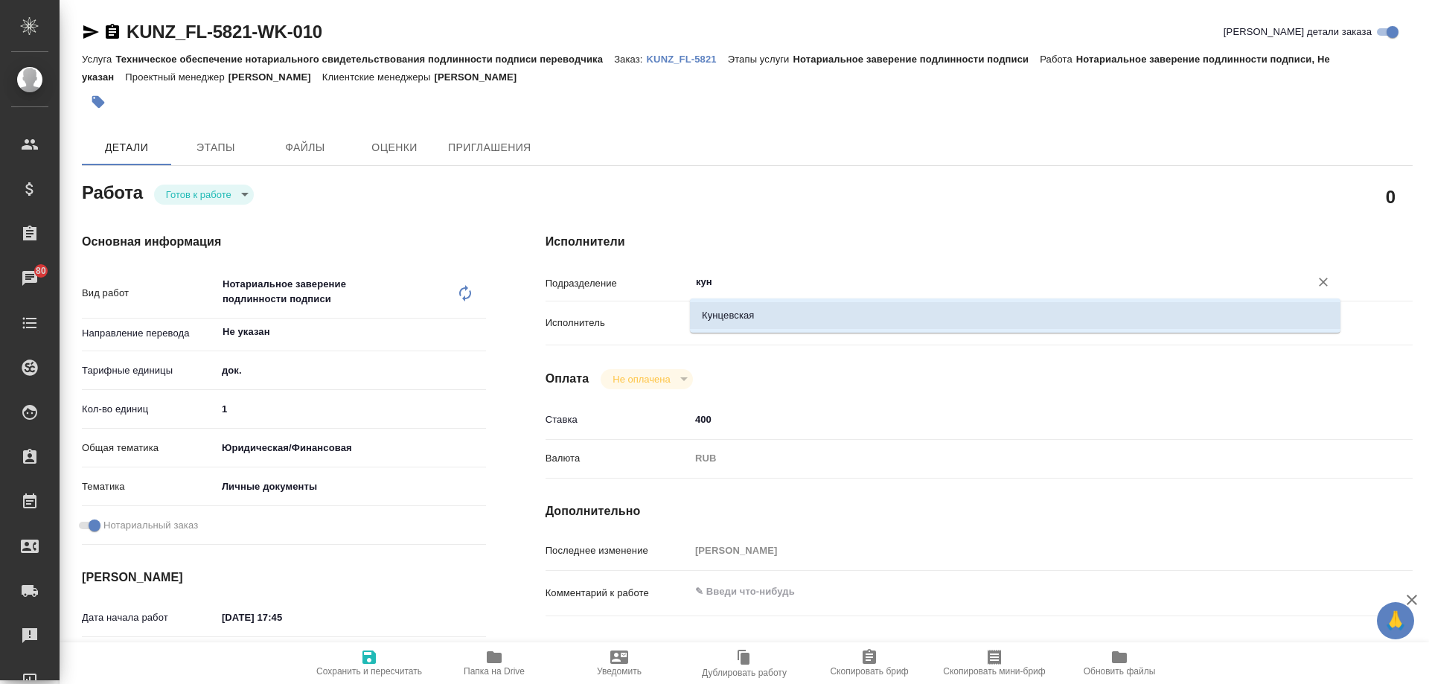
type textarea "x"
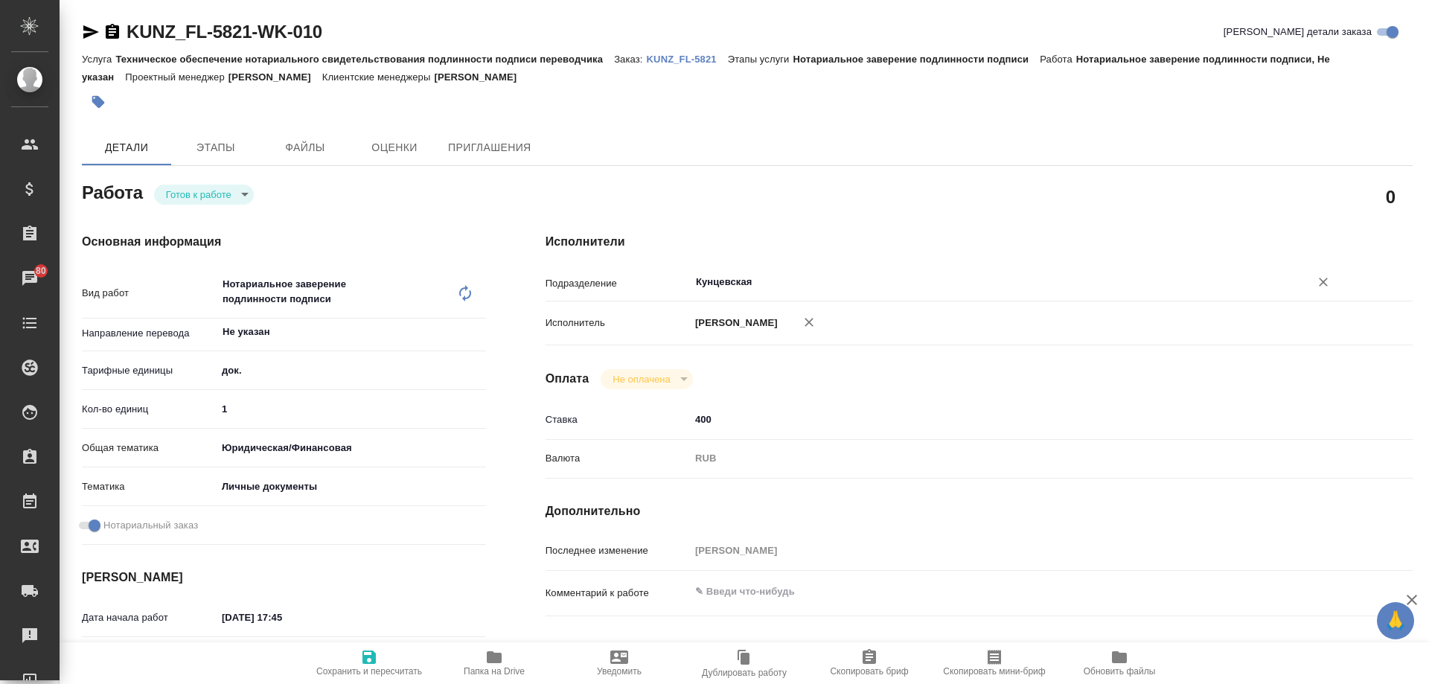
type input "Кунцевская"
click at [354, 654] on span "Сохранить и пересчитать" at bounding box center [369, 662] width 107 height 28
type textarea "x"
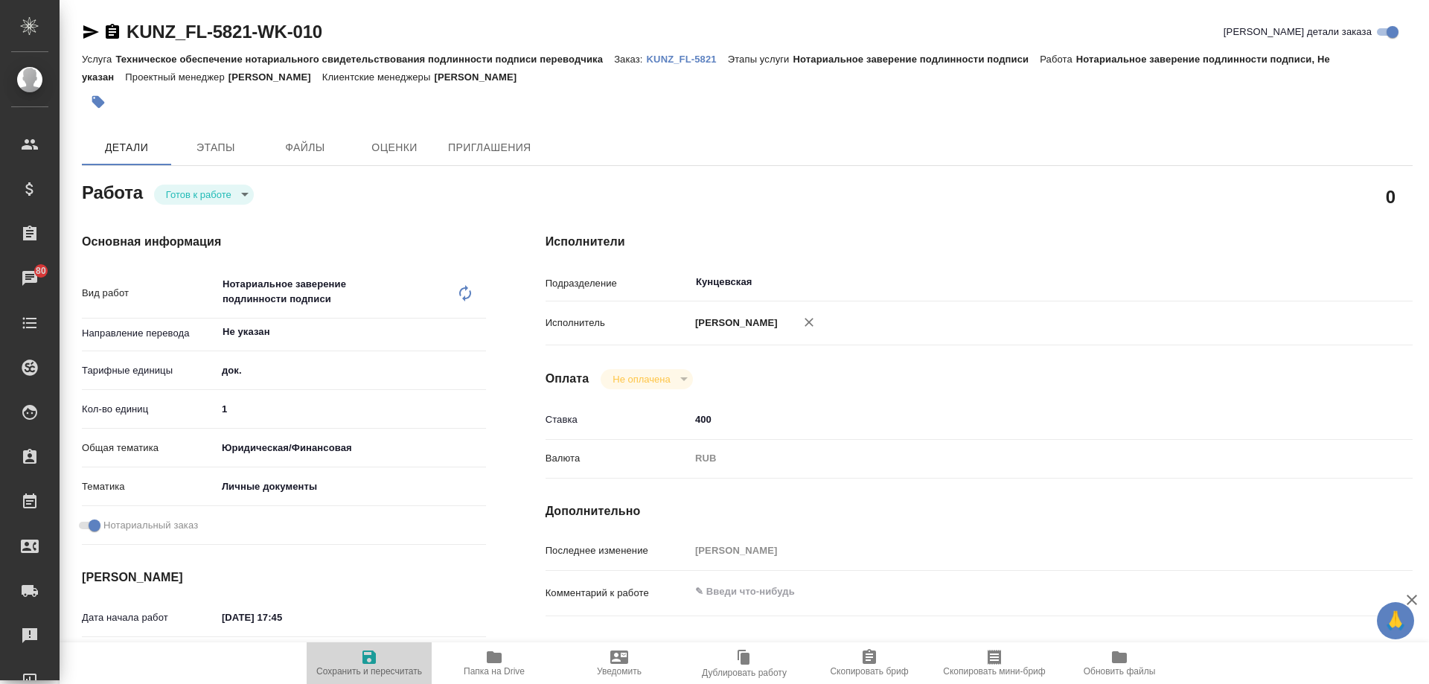
type textarea "x"
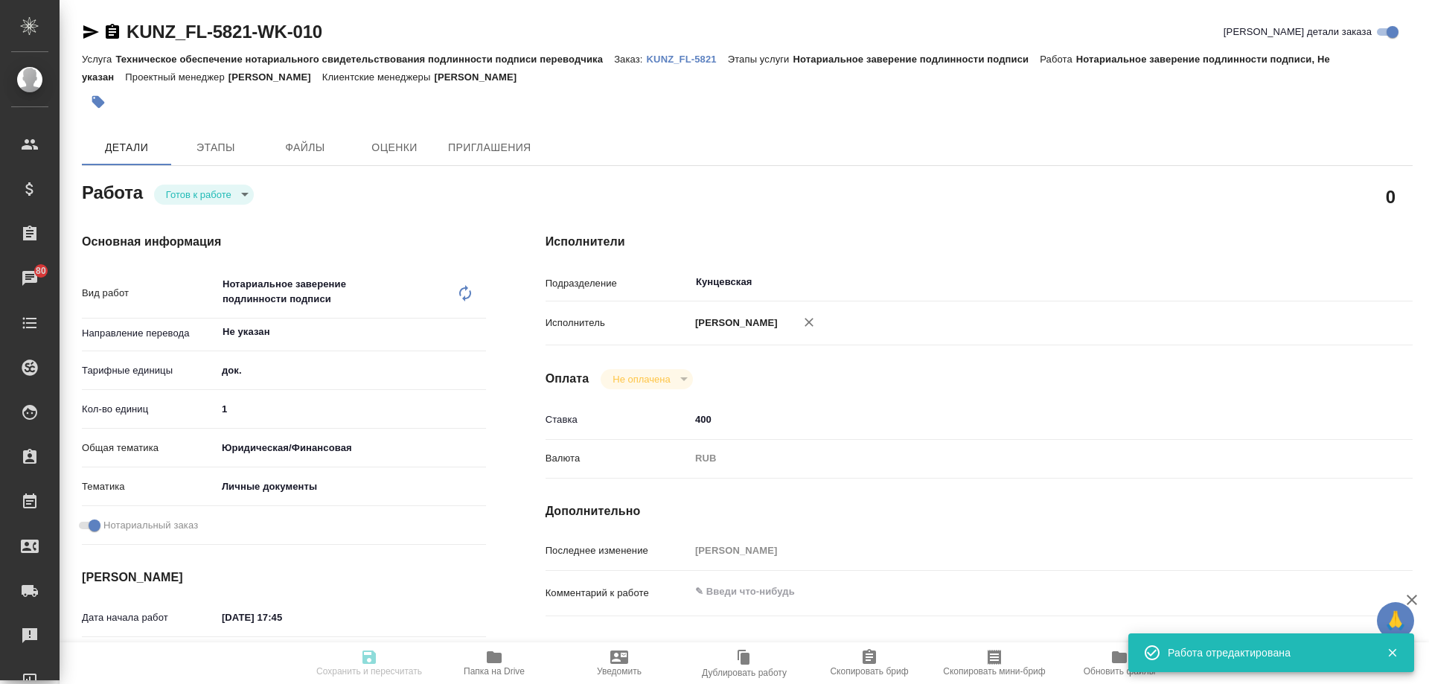
type textarea "x"
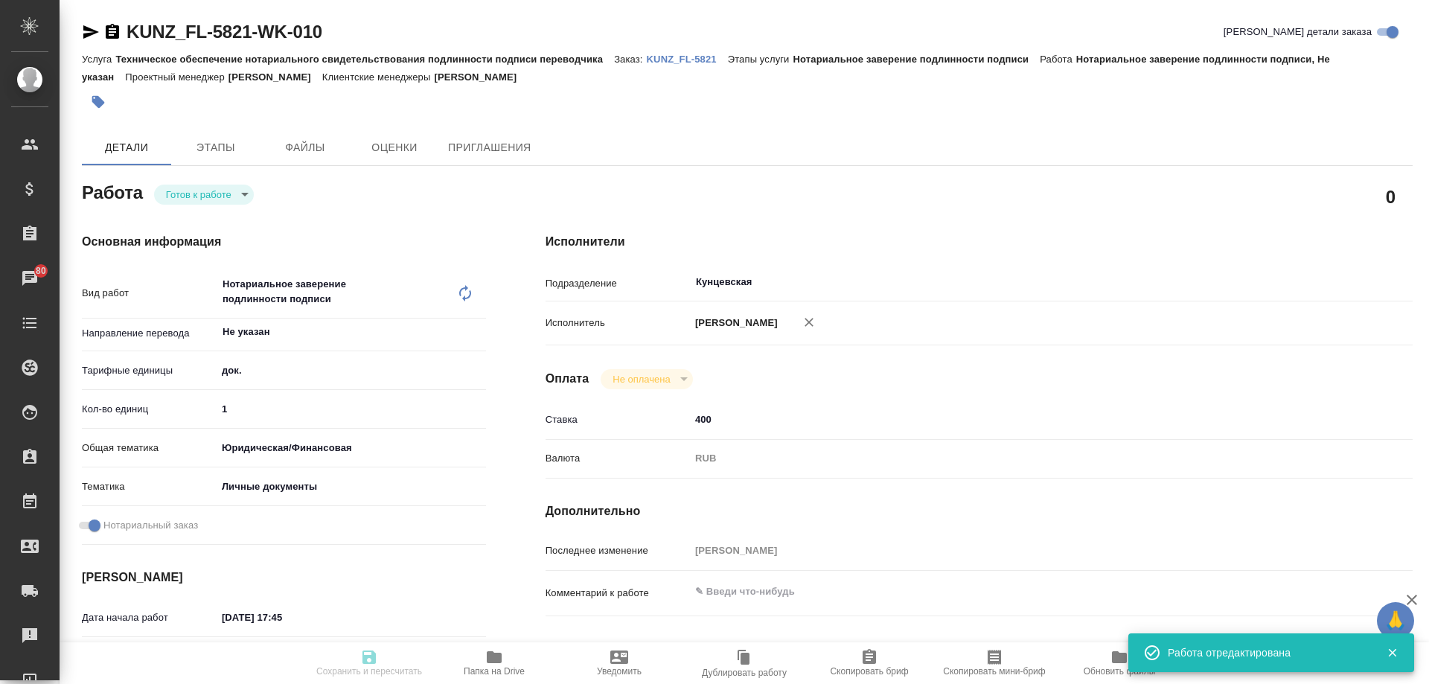
type input "readyForWork"
type textarea "Нотариальное заверение подлинности подписи"
type textarea "x"
type input "Не указан"
type input "5a8b1489cc6b4906c91bfd8b"
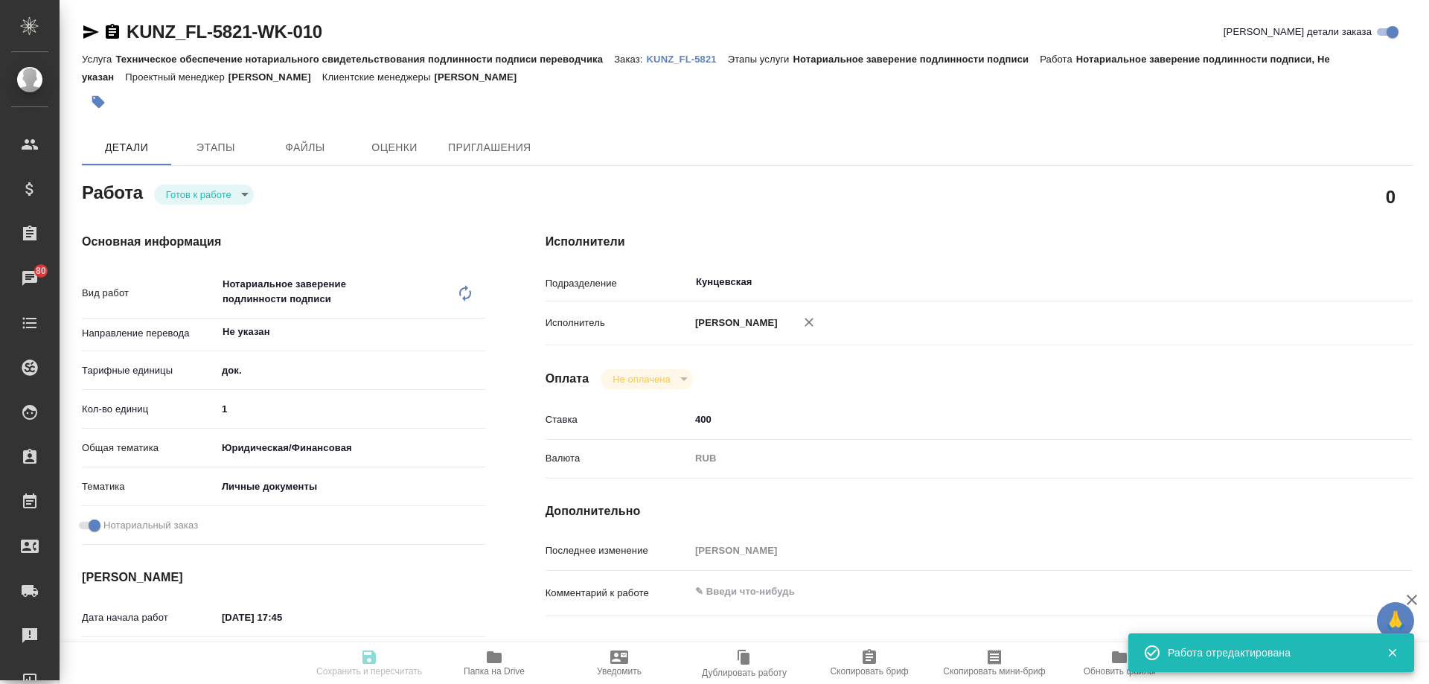
type input "1"
type input "yr-fn"
type input "5a8b8b956a9677013d343cfe"
checkbox input "true"
type input "[DATE] 17:45"
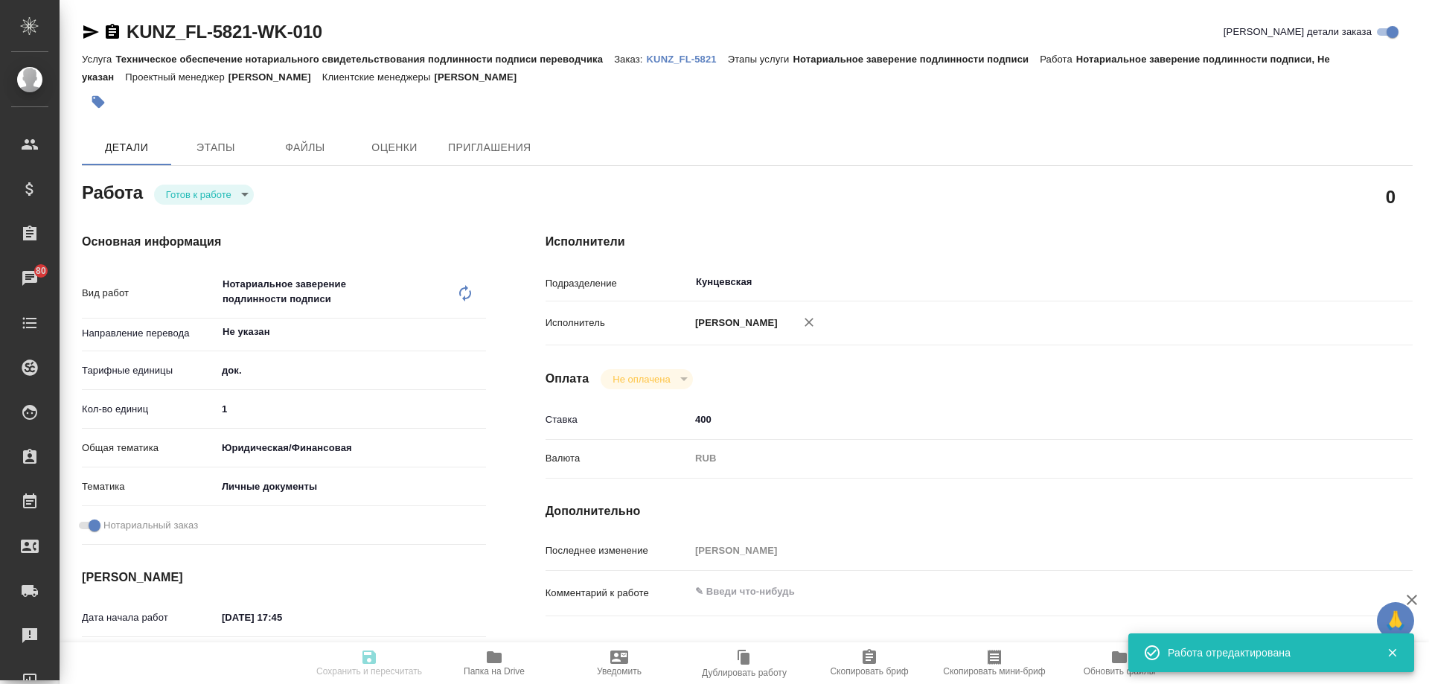
type input "[DATE] 12:00"
type input "Кунцевская"
type input "notPayed"
type input "400"
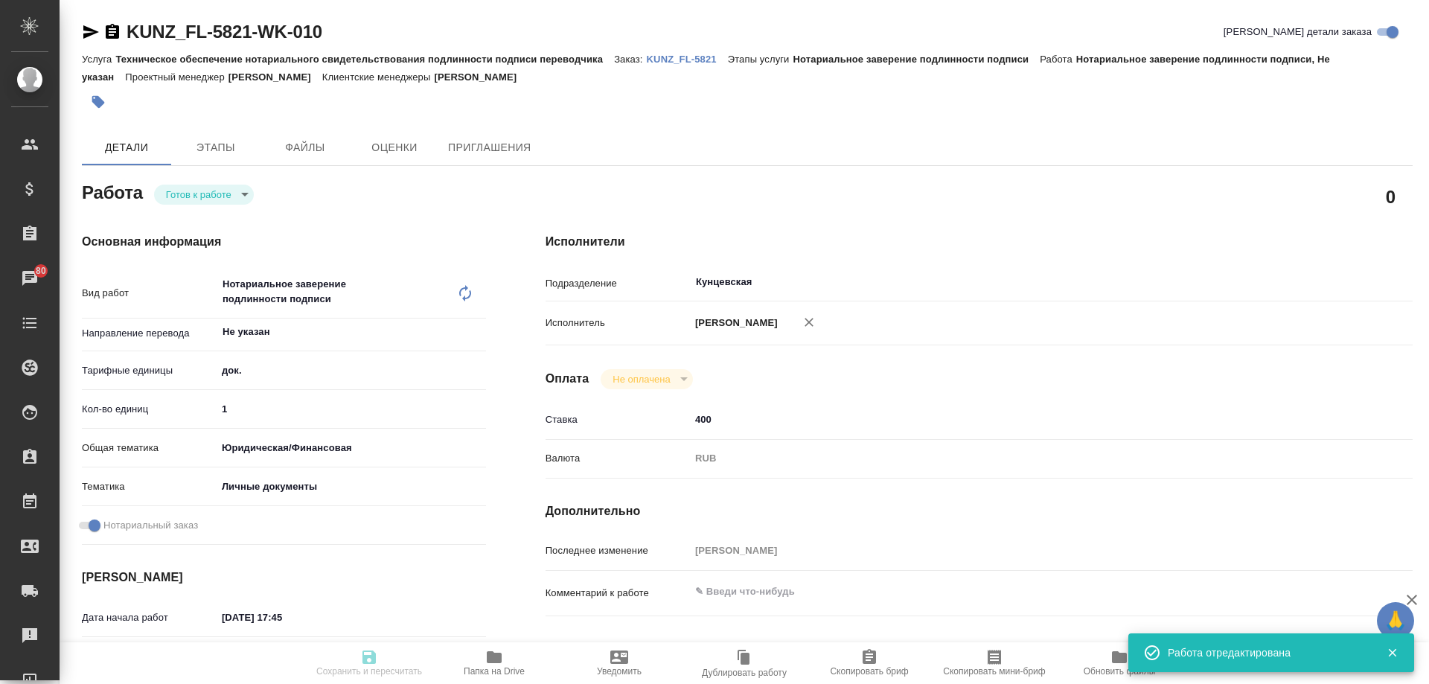
type input "RUB"
type input "[PERSON_NAME]"
type textarea "x"
type textarea "/Clients/FL_KUNZ/Orders/KUNZ_FL-5821/Legal/KUNZ_FL-5821-WK-010"
type textarea "x"
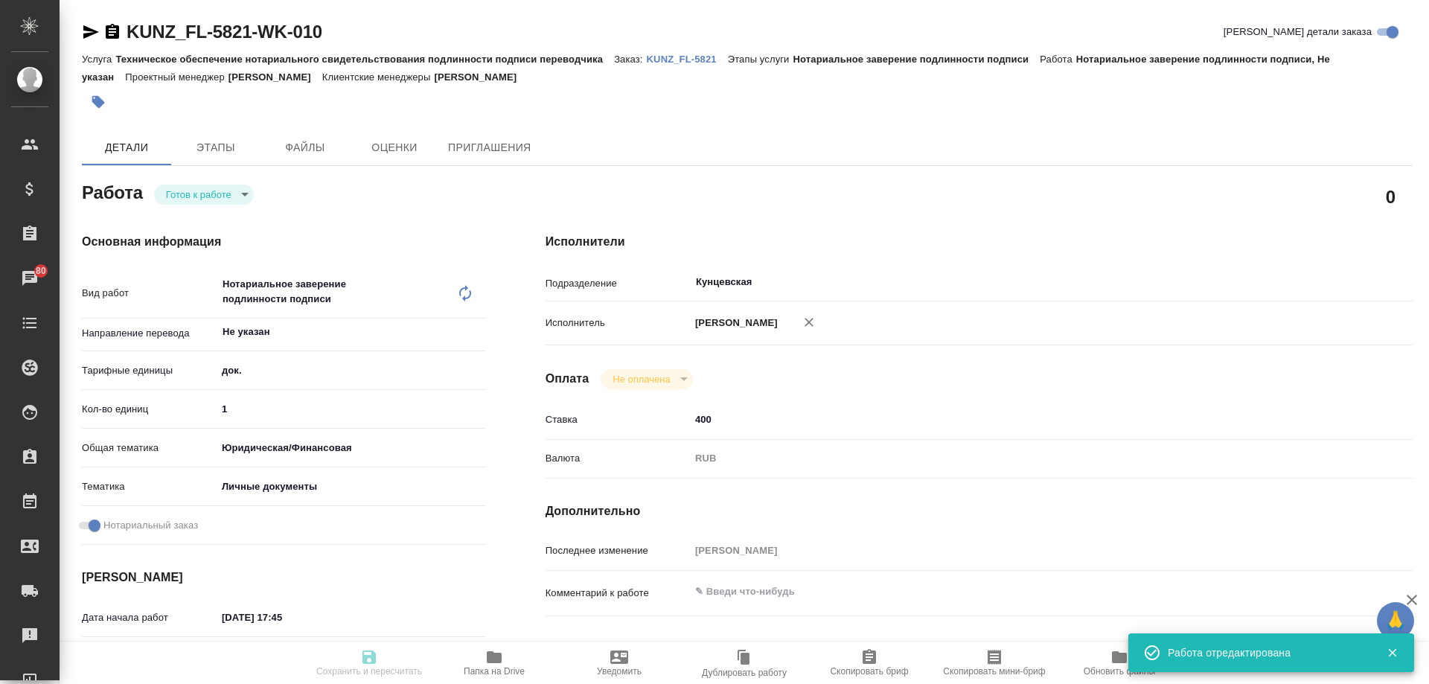
type input "KUNZ_FL-5821"
type input "Техническое обеспечение нотариального свидетельствования подлинности подписи пе…"
type input "Нотариальное заверение подлинности подписи"
type input "[PERSON_NAME]"
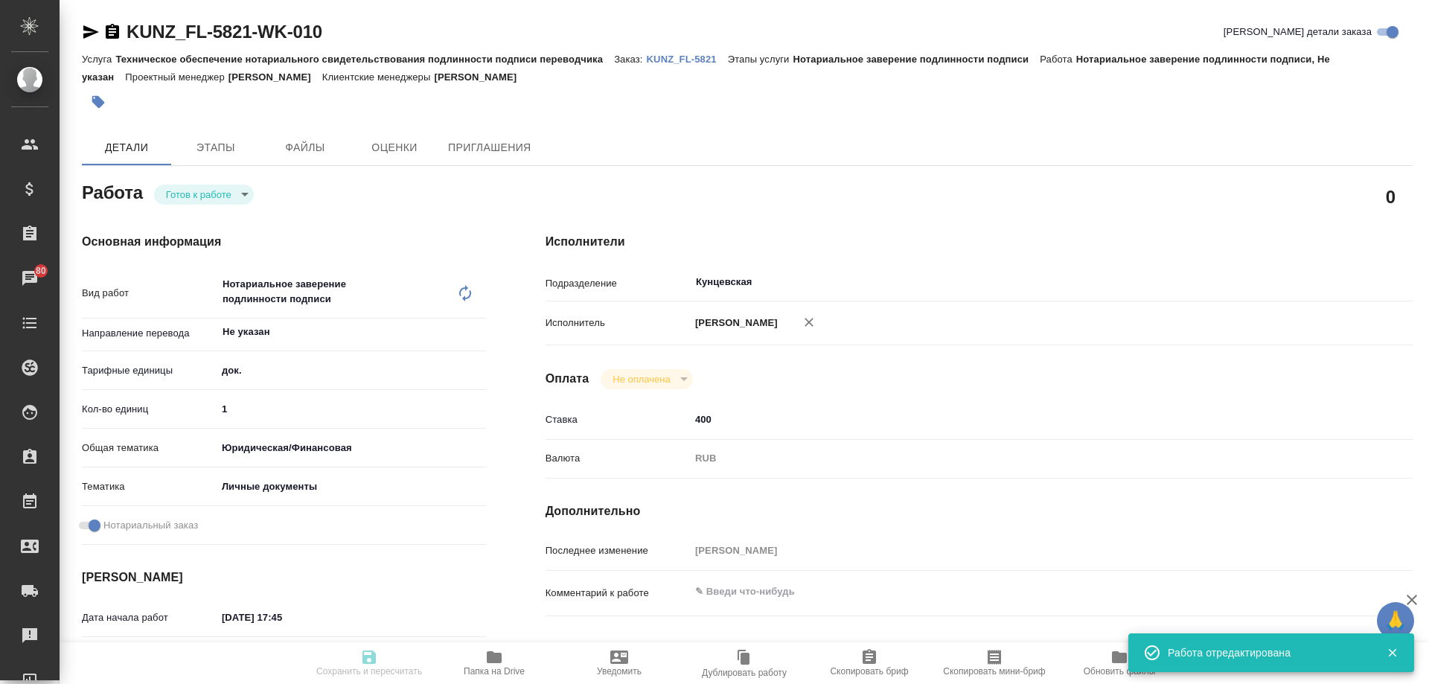
type input "/Clients/FL_KUNZ/Orders/KUNZ_FL-5821"
type textarea "x"
type textarea "справка, англ-рус, под нот"
type textarea "x"
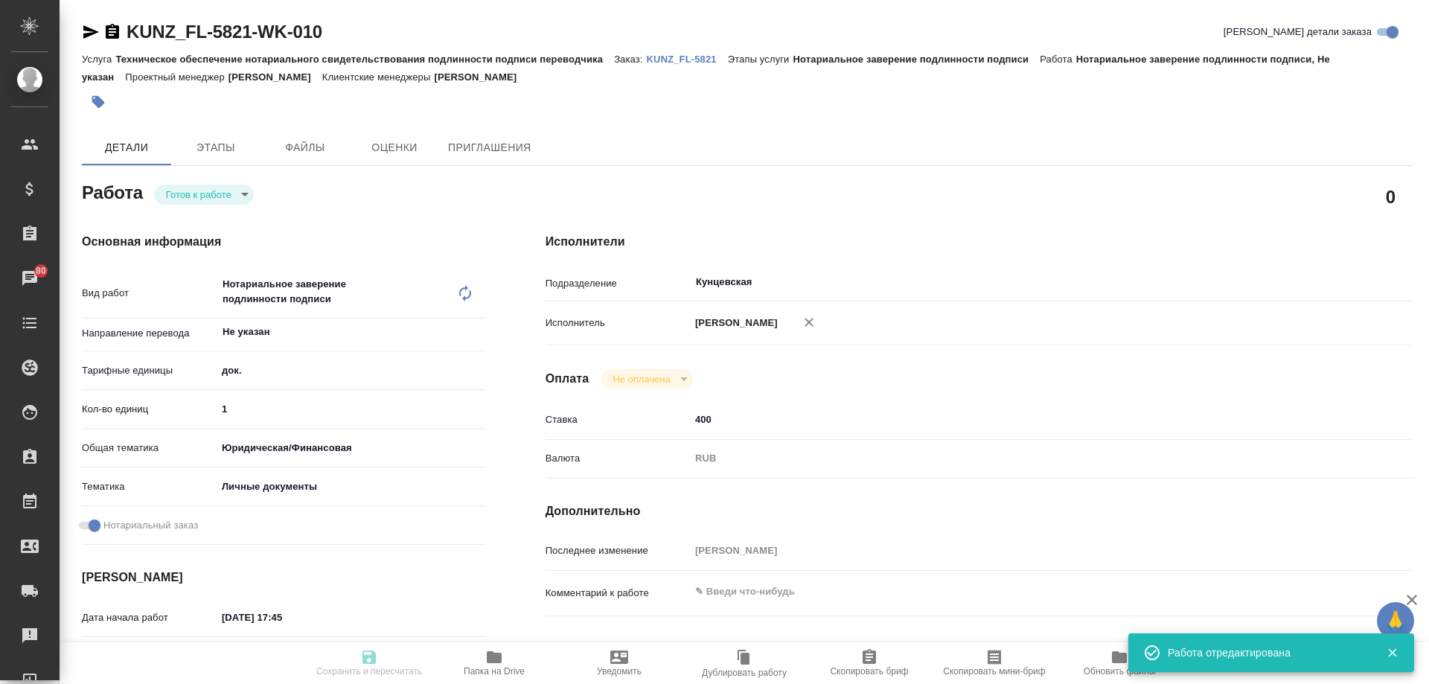
type textarea "x"
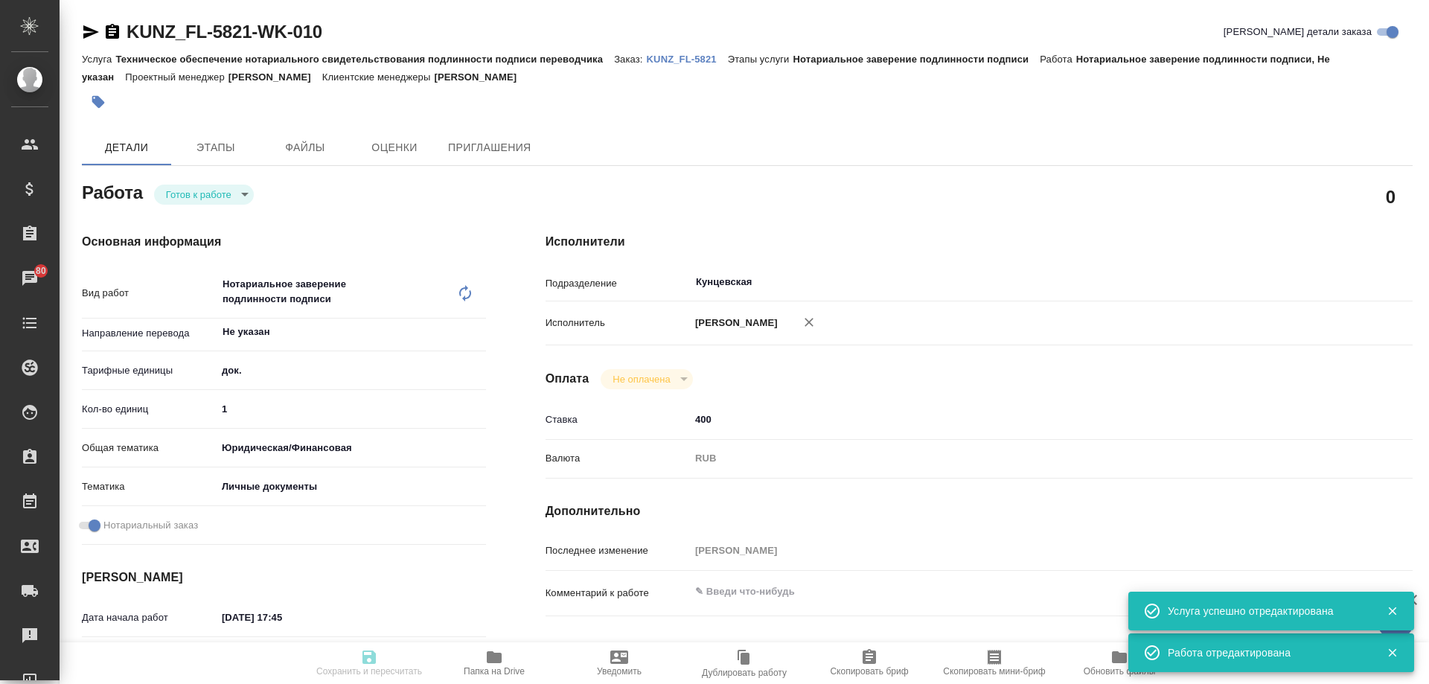
type textarea "x"
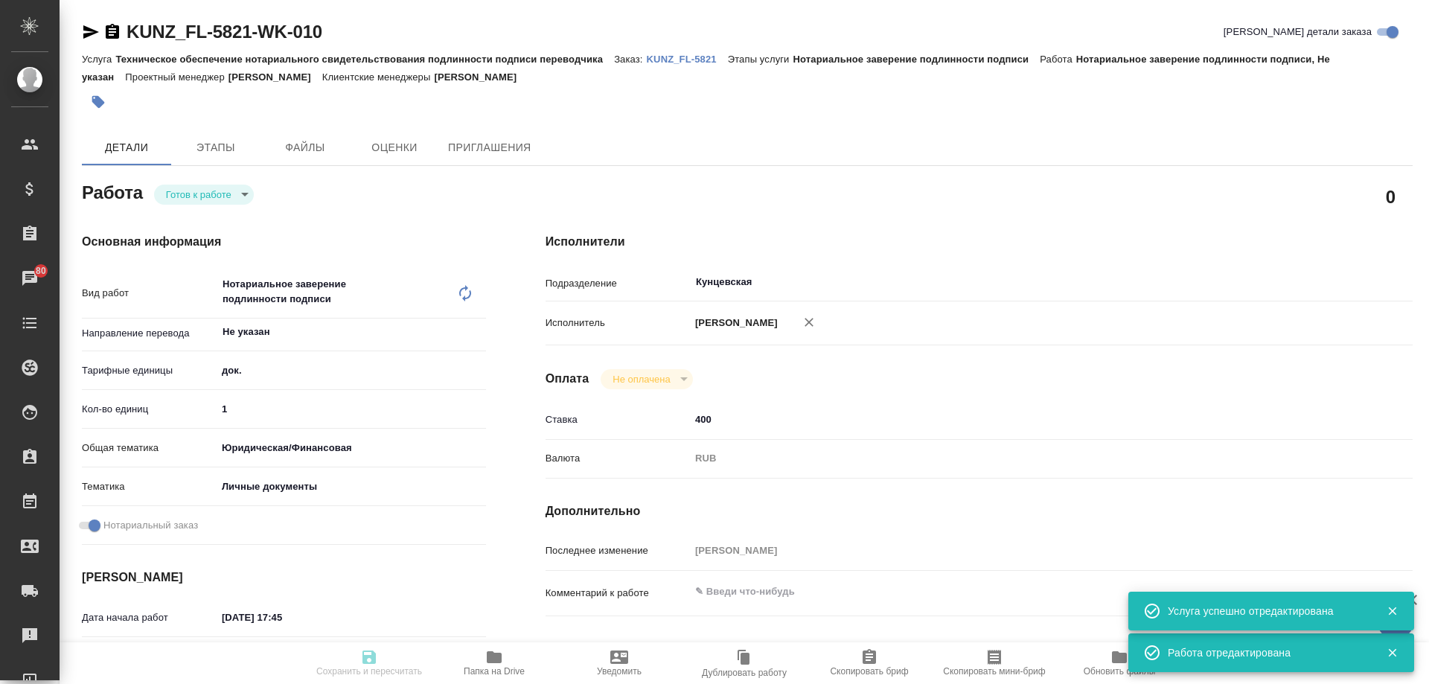
type textarea "x"
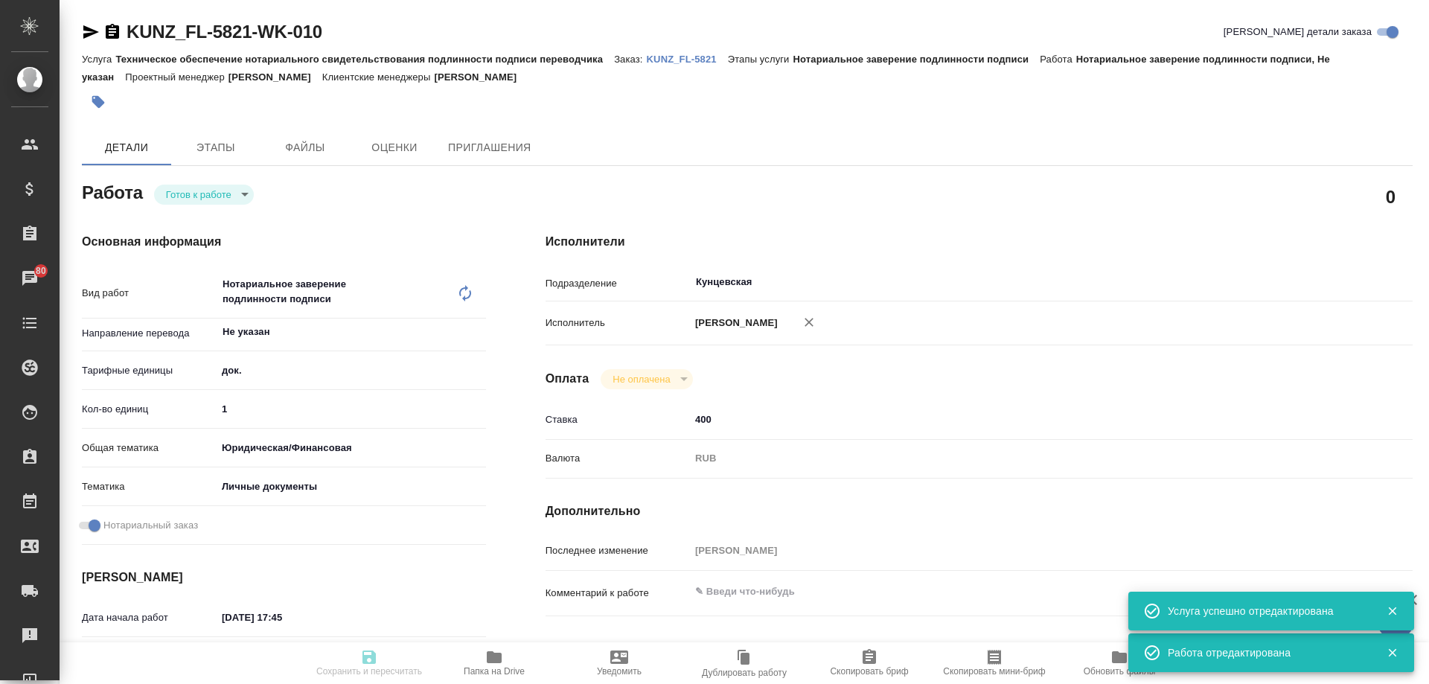
type textarea "x"
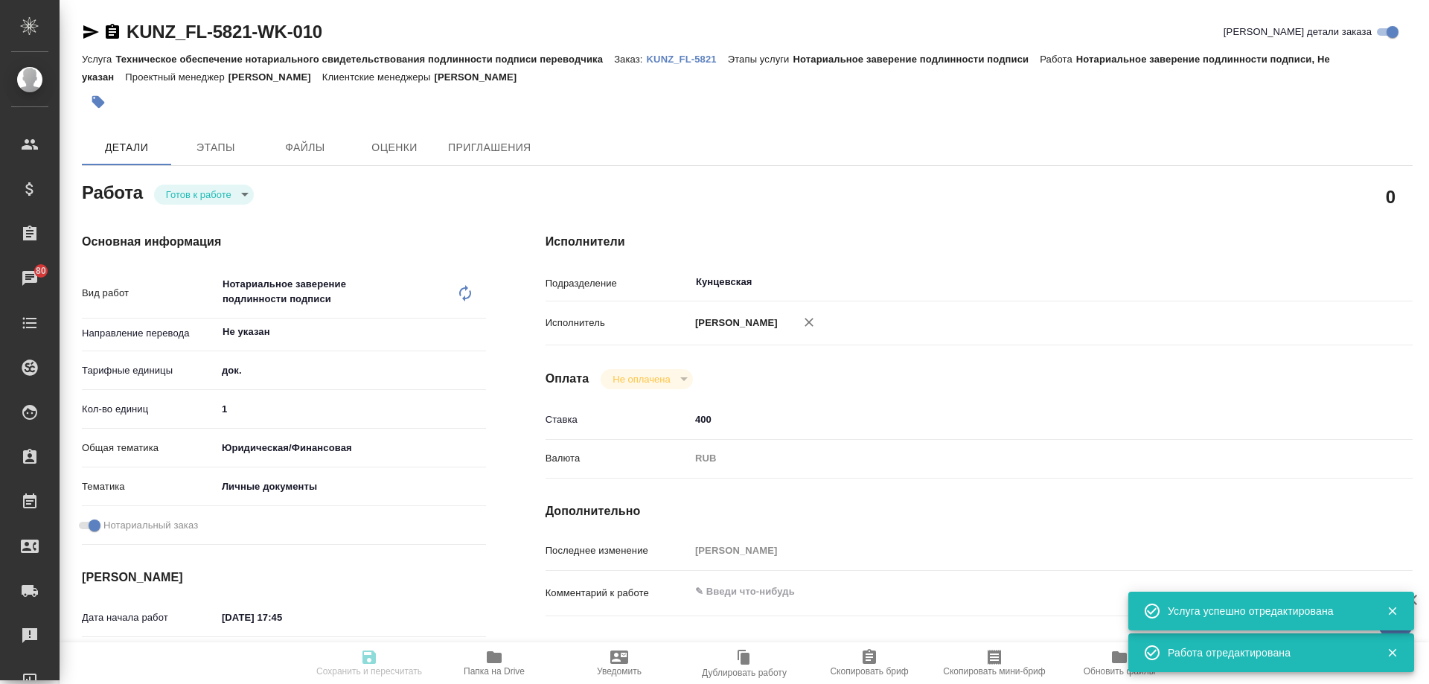
type textarea "x"
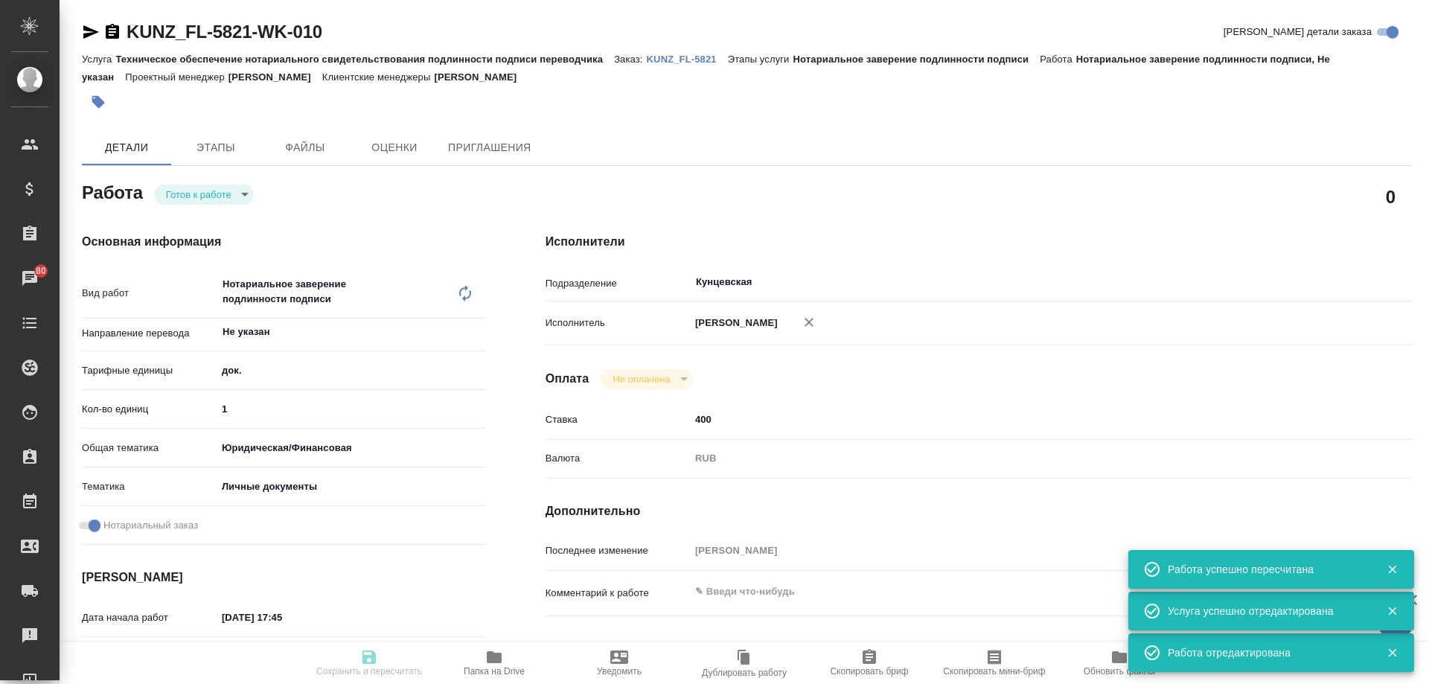
type input "readyForWork"
type textarea "Нотариальное заверение подлинности подписи"
type textarea "x"
type input "Не указан"
type input "5a8b1489cc6b4906c91bfd8b"
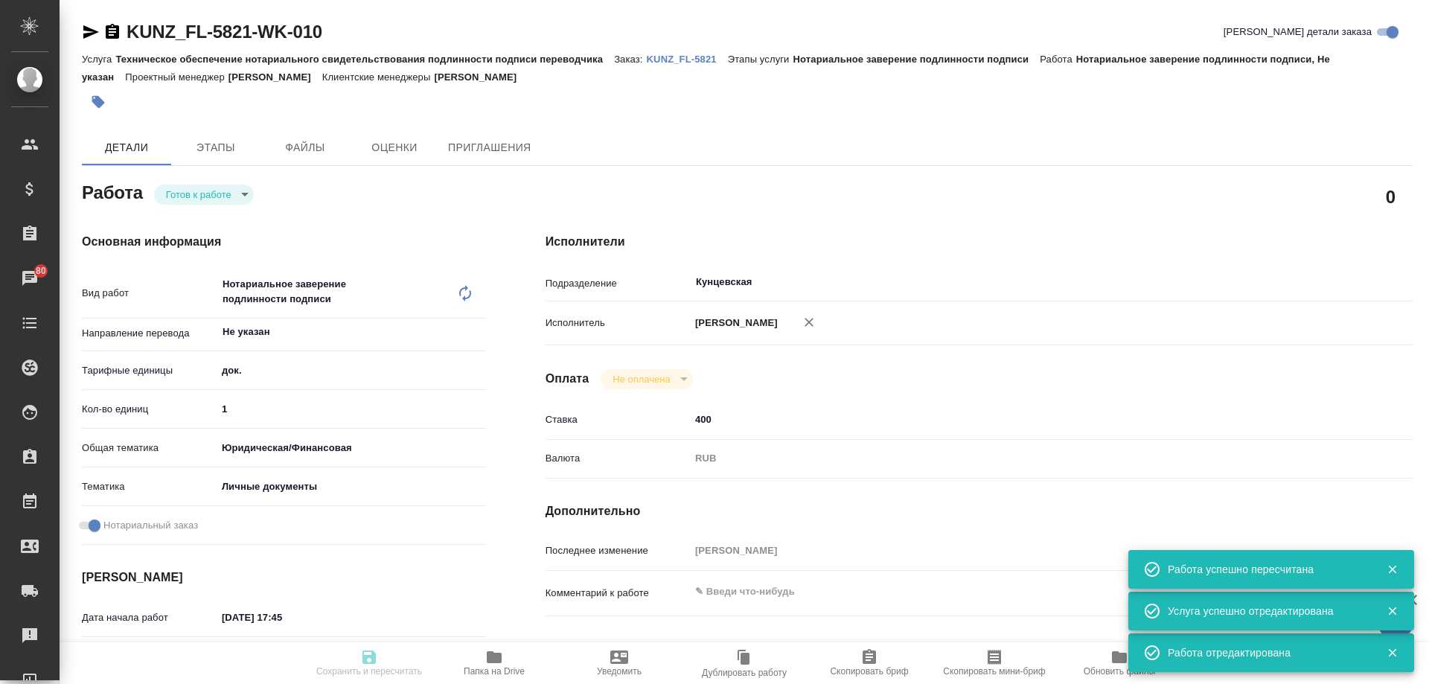
type input "1"
type input "yr-fn"
type input "5a8b8b956a9677013d343cfe"
checkbox input "true"
type input "21.08.2025 17:45"
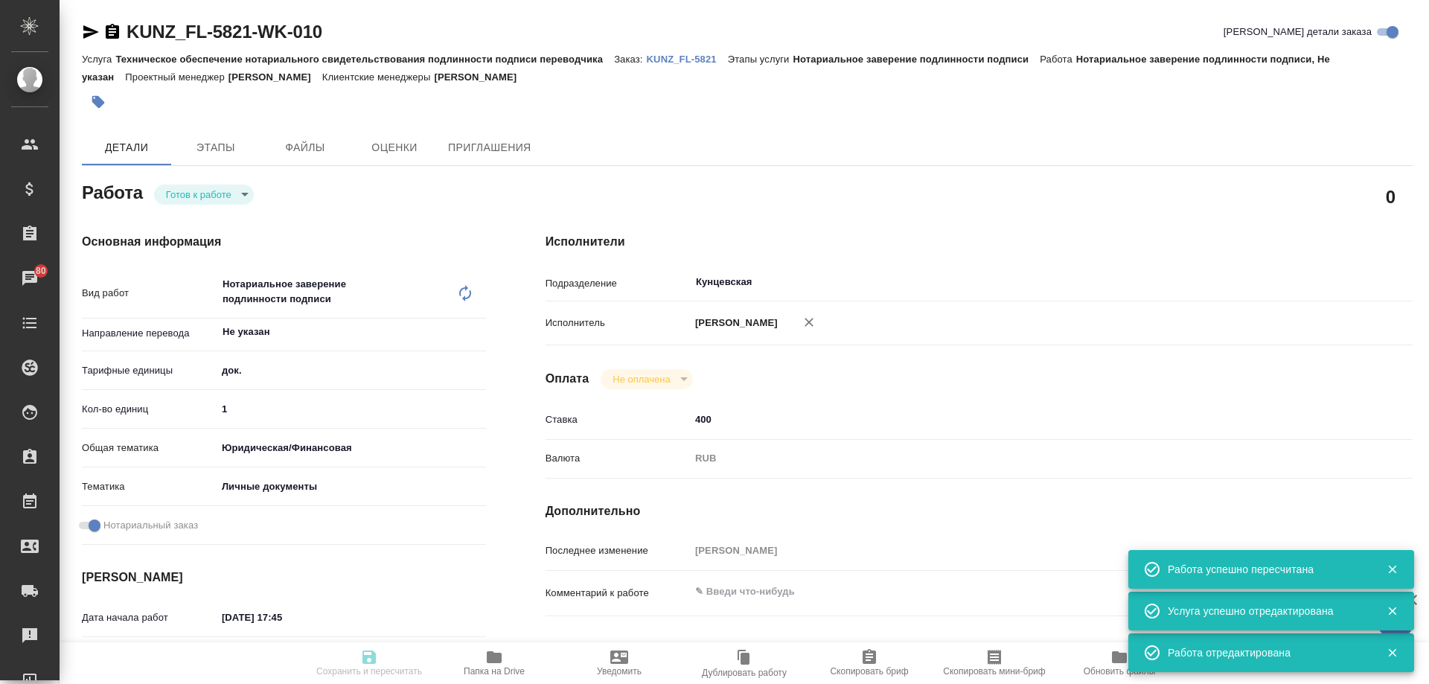
type input "25.08.2025 12:00"
type input "Кунцевская"
type input "notPayed"
type input "400"
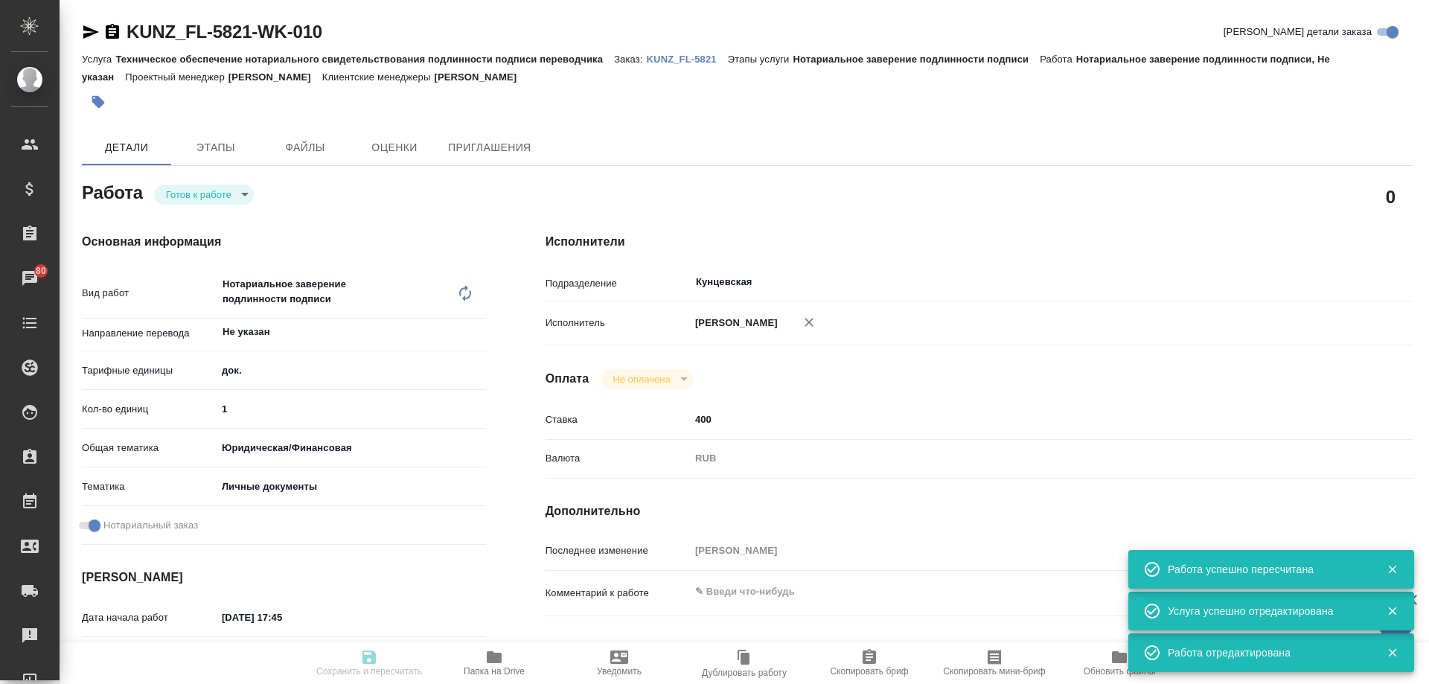
type input "RUB"
type input "[PERSON_NAME]"
type textarea "x"
type textarea "/Clients/FL_KUNZ/Orders/KUNZ_FL-5821/Legal/KUNZ_FL-5821-WK-010"
type textarea "x"
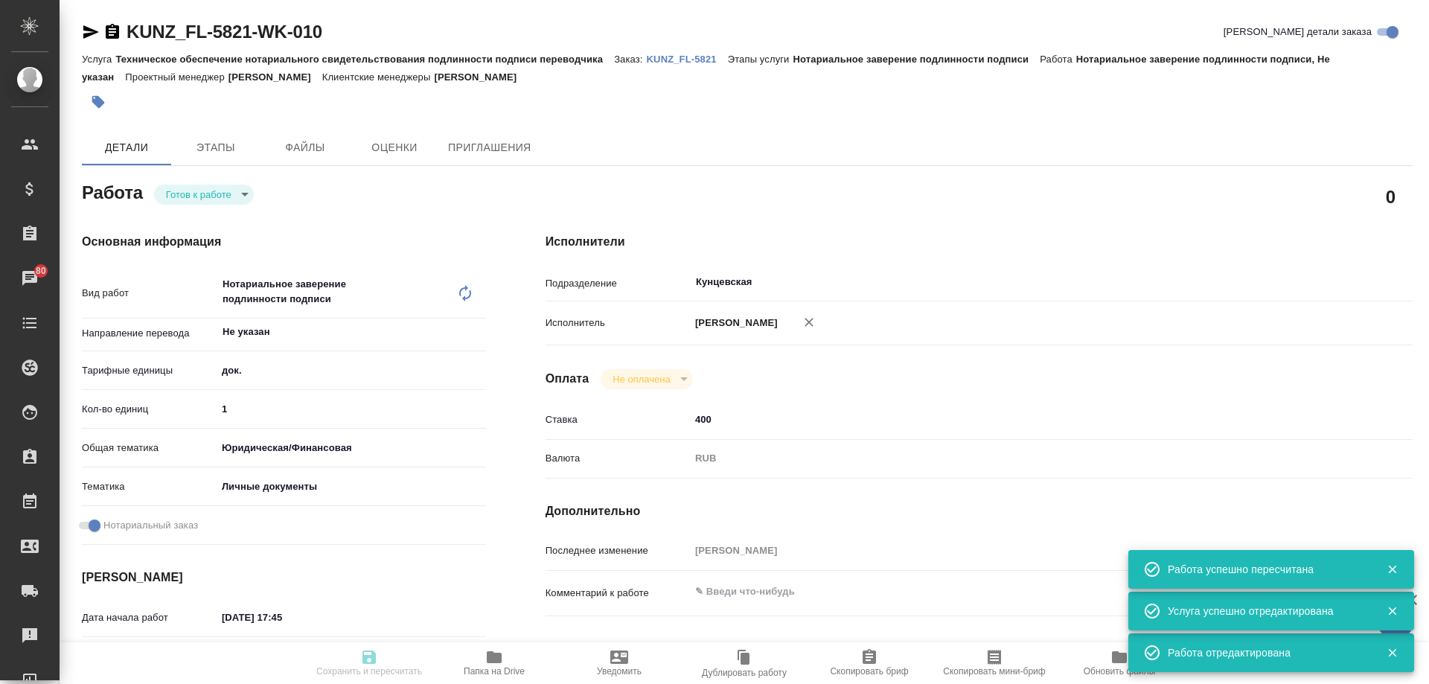
type input "KUNZ_FL-5821"
type input "Техническое обеспечение нотариального свидетельствования подлинности подписи пе…"
type input "Нотариальное заверение подлинности подписи"
type input "[PERSON_NAME]"
type input "Арсеньева Вера"
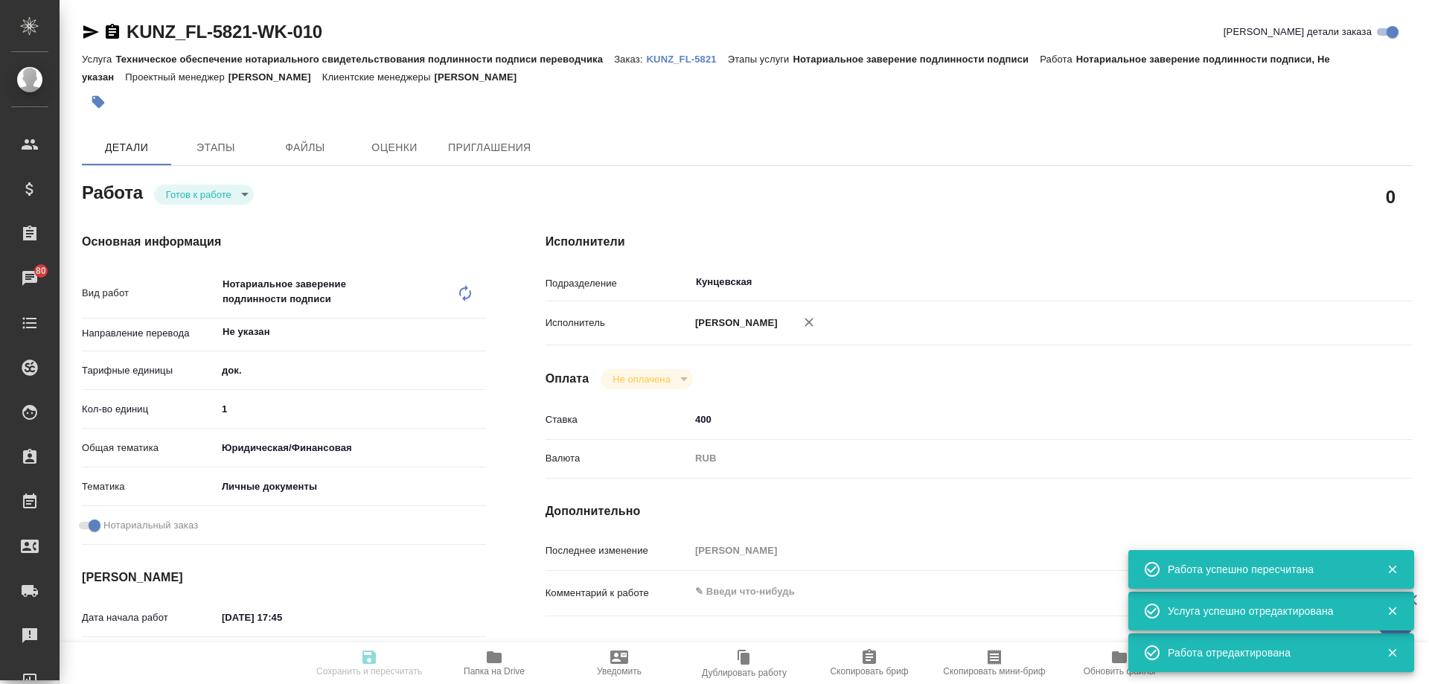
type input "/Clients/FL_KUNZ/Orders/KUNZ_FL-5821"
type textarea "x"
type textarea "справка, англ-рус, под нот"
type textarea "x"
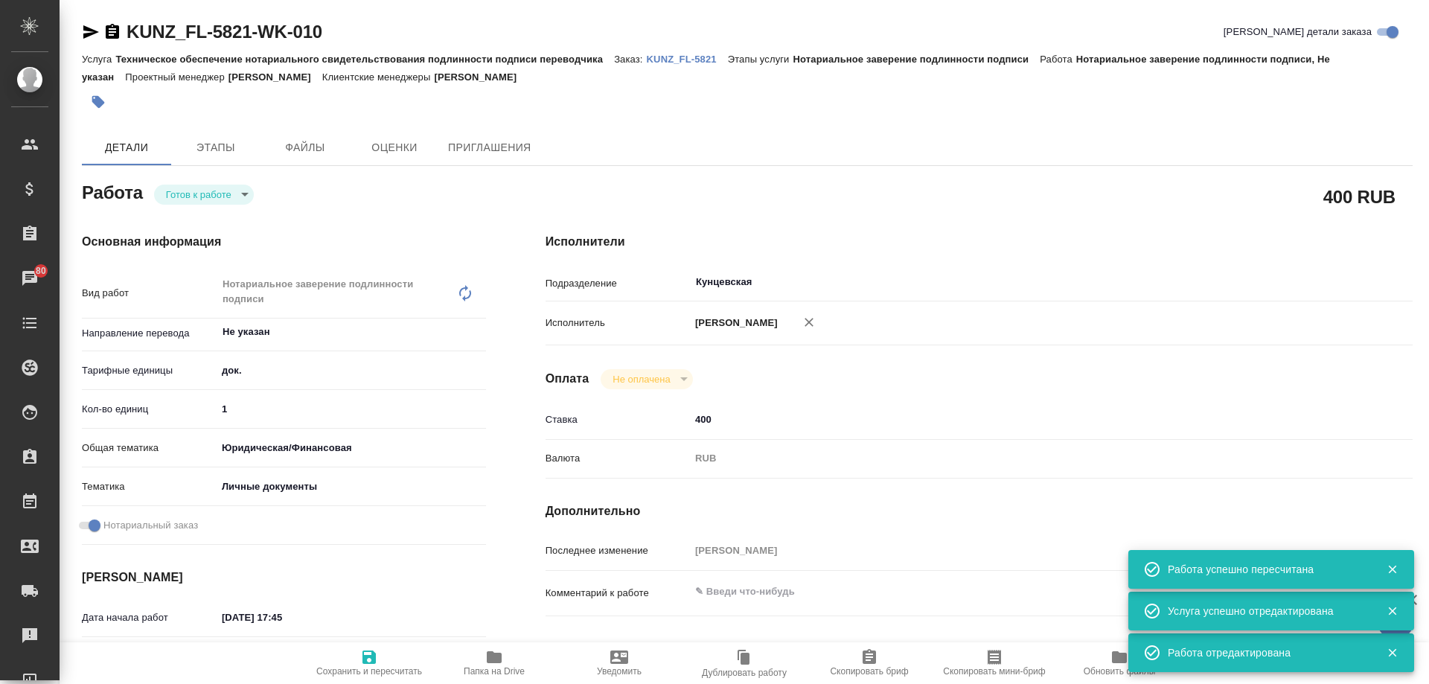
type textarea "x"
click at [217, 197] on body "🙏 .cls-1 fill:#fff; AWATERA Moskalets Alina Клиенты Спецификации Заказы 80 Чаты…" at bounding box center [714, 342] width 1429 height 684
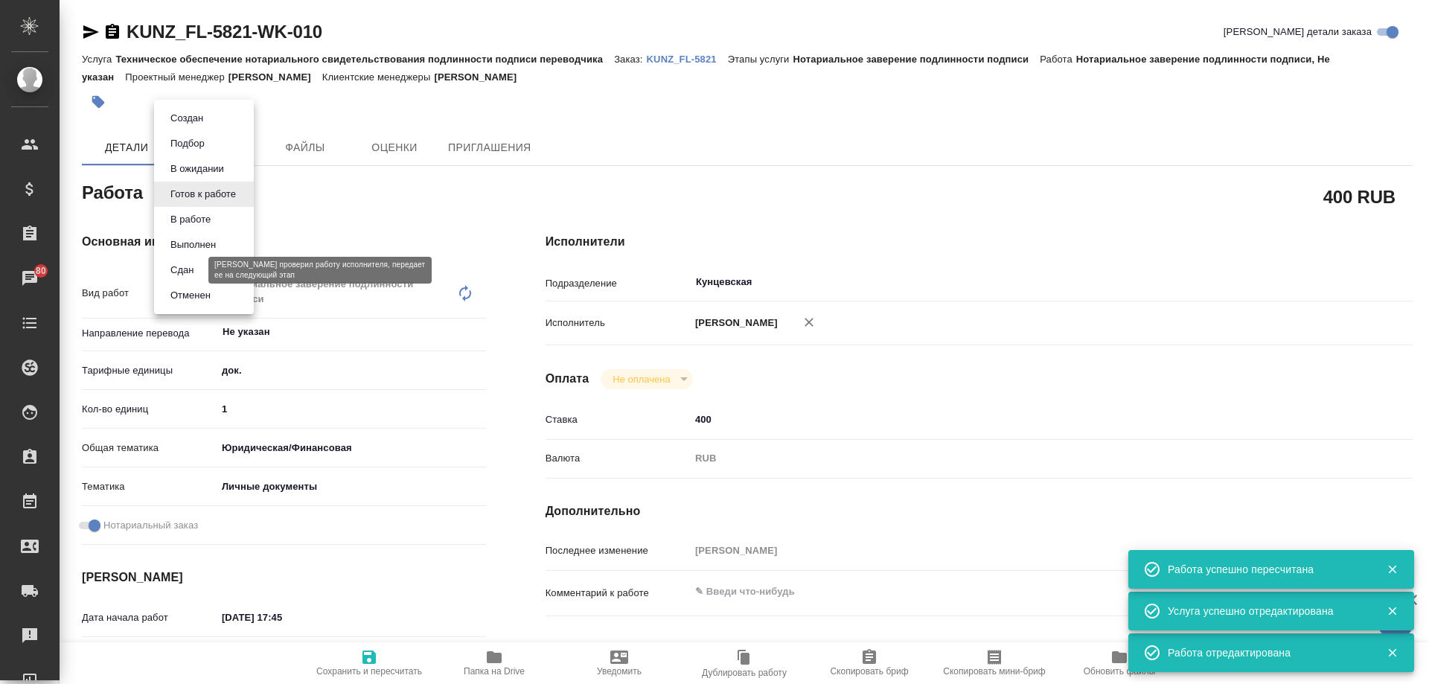
click at [197, 269] on button "Сдан" at bounding box center [182, 270] width 32 height 16
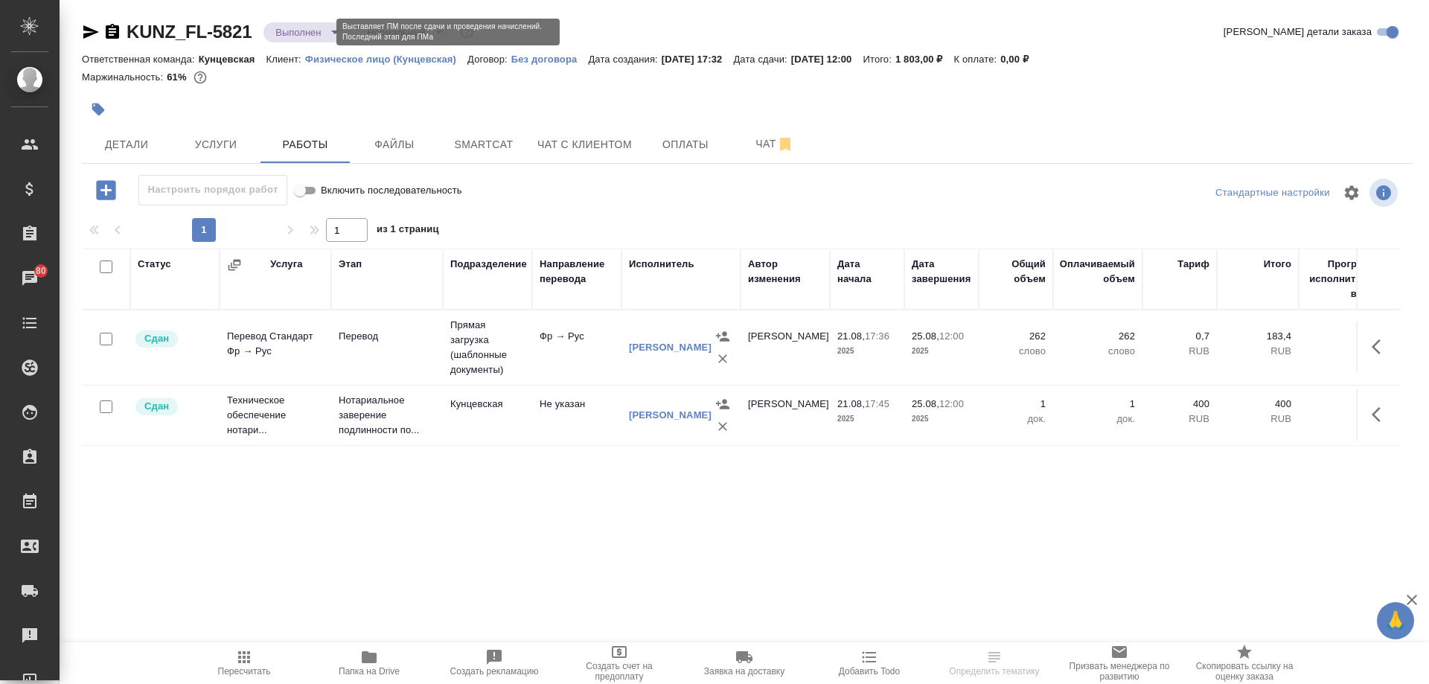
click at [299, 36] on body "🙏 .cls-1 fill:#fff; AWATERA [PERSON_NAME] Спецификации Заказы 80 Чаты Todo Прое…" at bounding box center [714, 342] width 1429 height 684
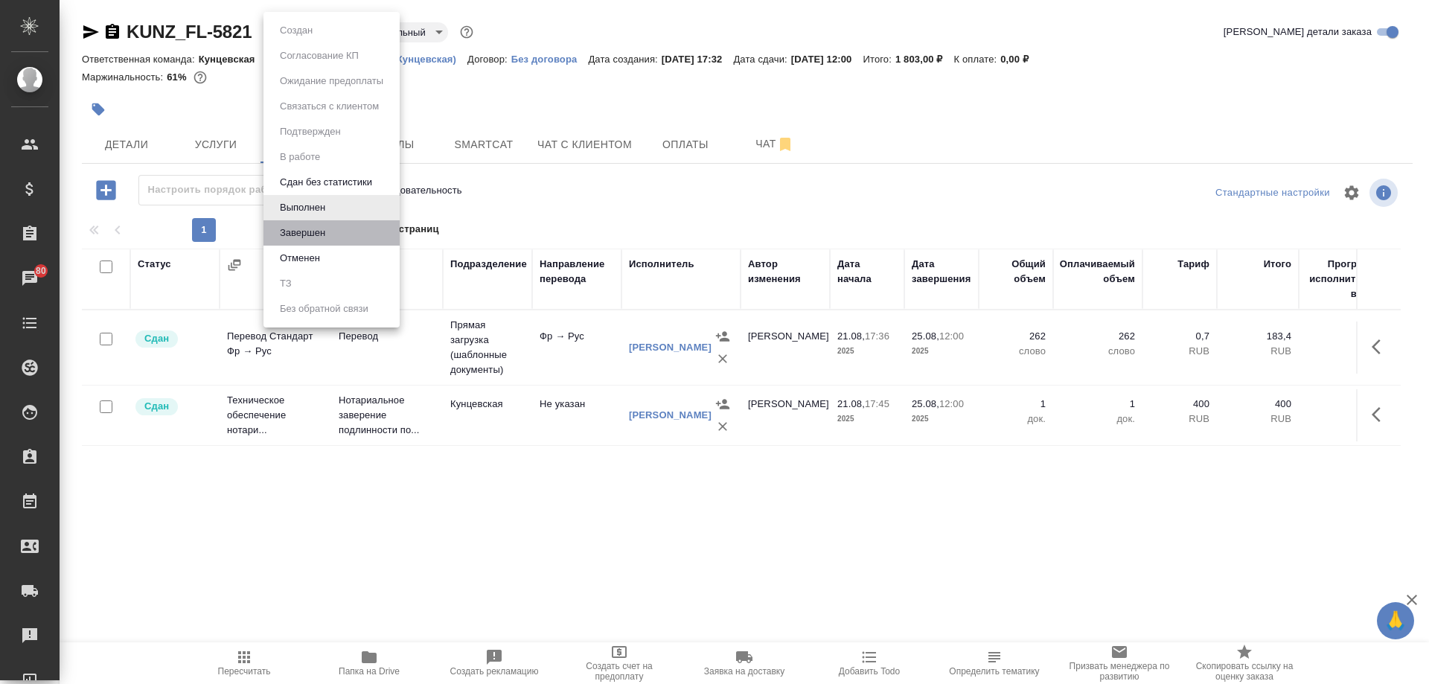
click at [352, 229] on li "Завершен" at bounding box center [332, 232] width 136 height 25
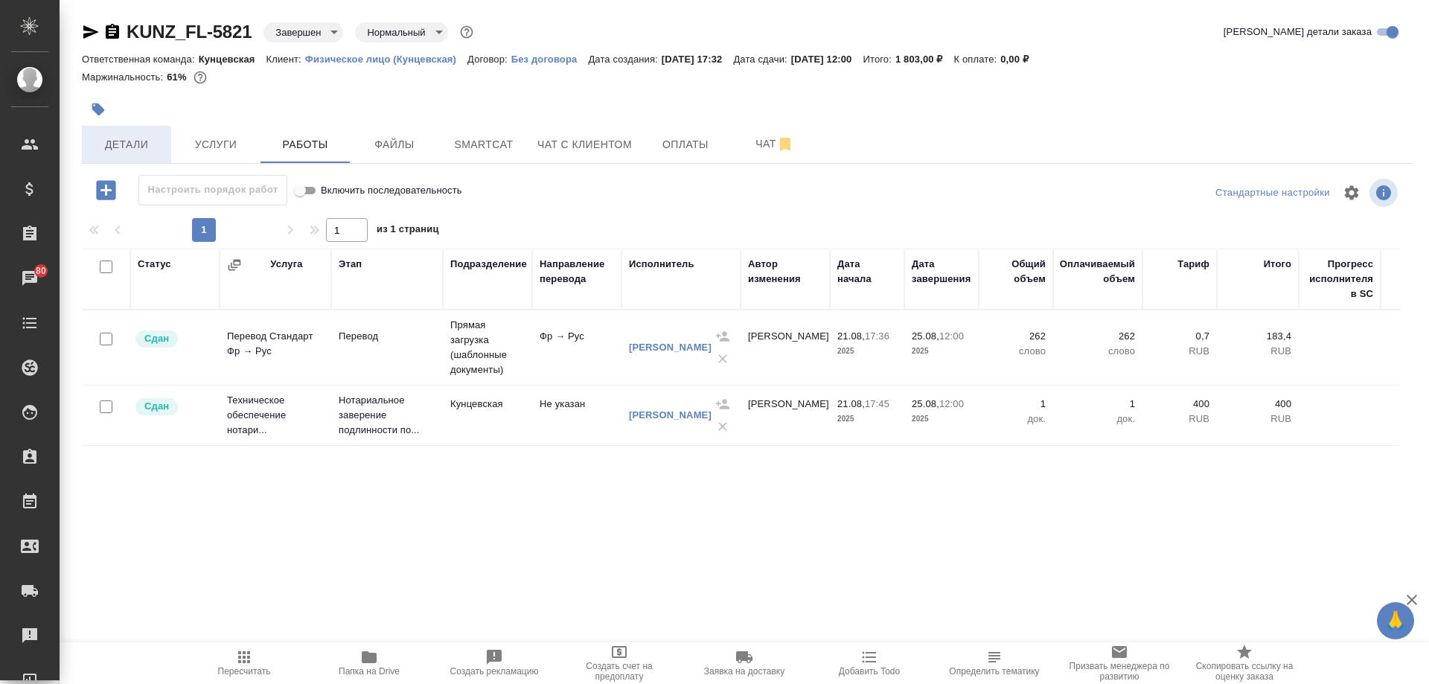
click at [114, 150] on span "Детали" at bounding box center [126, 144] width 71 height 19
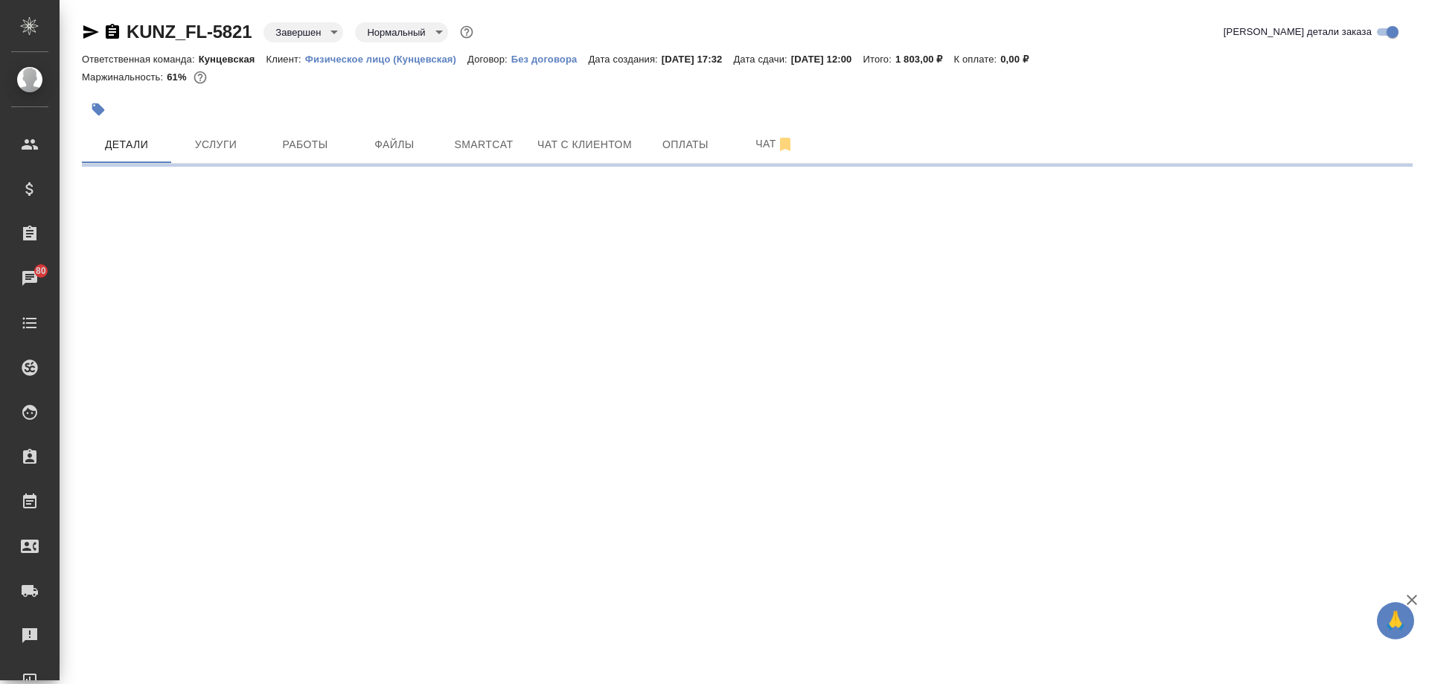
select select "RU"
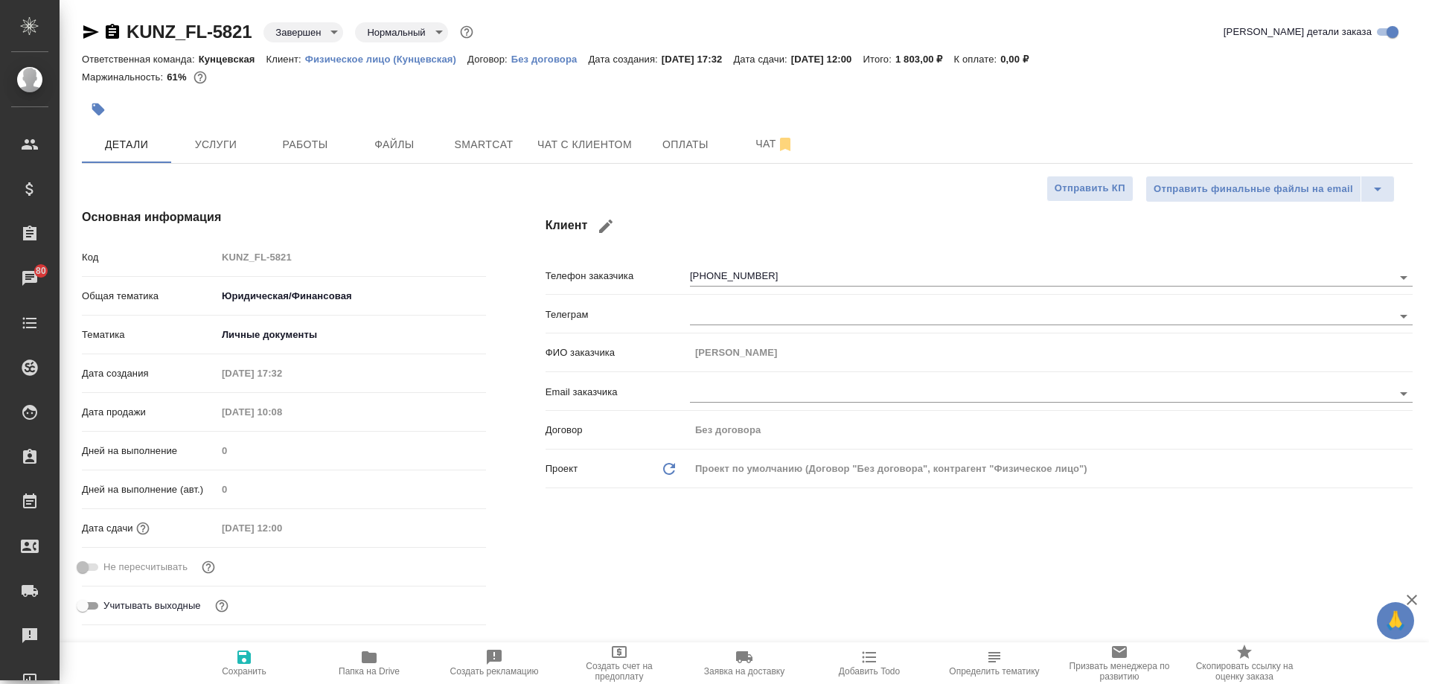
type textarea "x"
click at [1126, 66] on div "Ответственная команда: Кунцевская Клиент: Физическое лицо (Кунцевская) Договор:…" at bounding box center [747, 59] width 1331 height 18
type textarea "x"
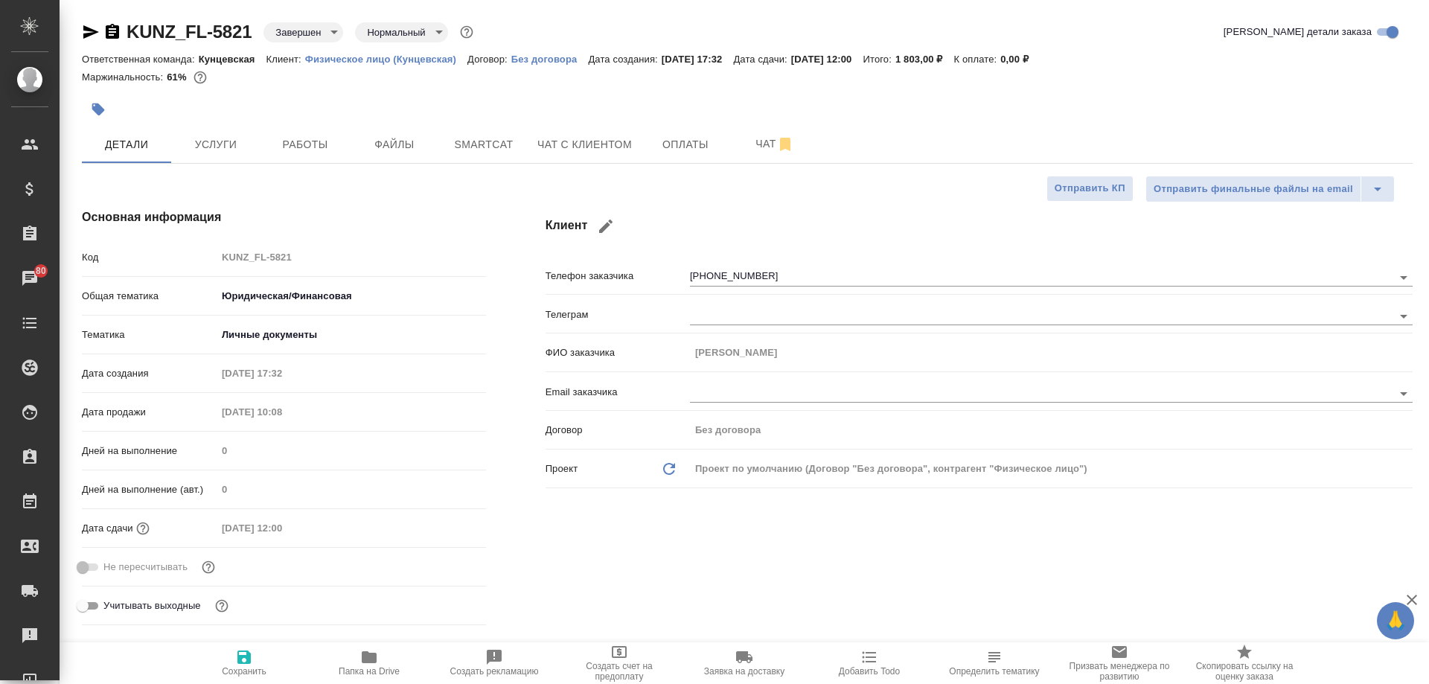
type textarea "x"
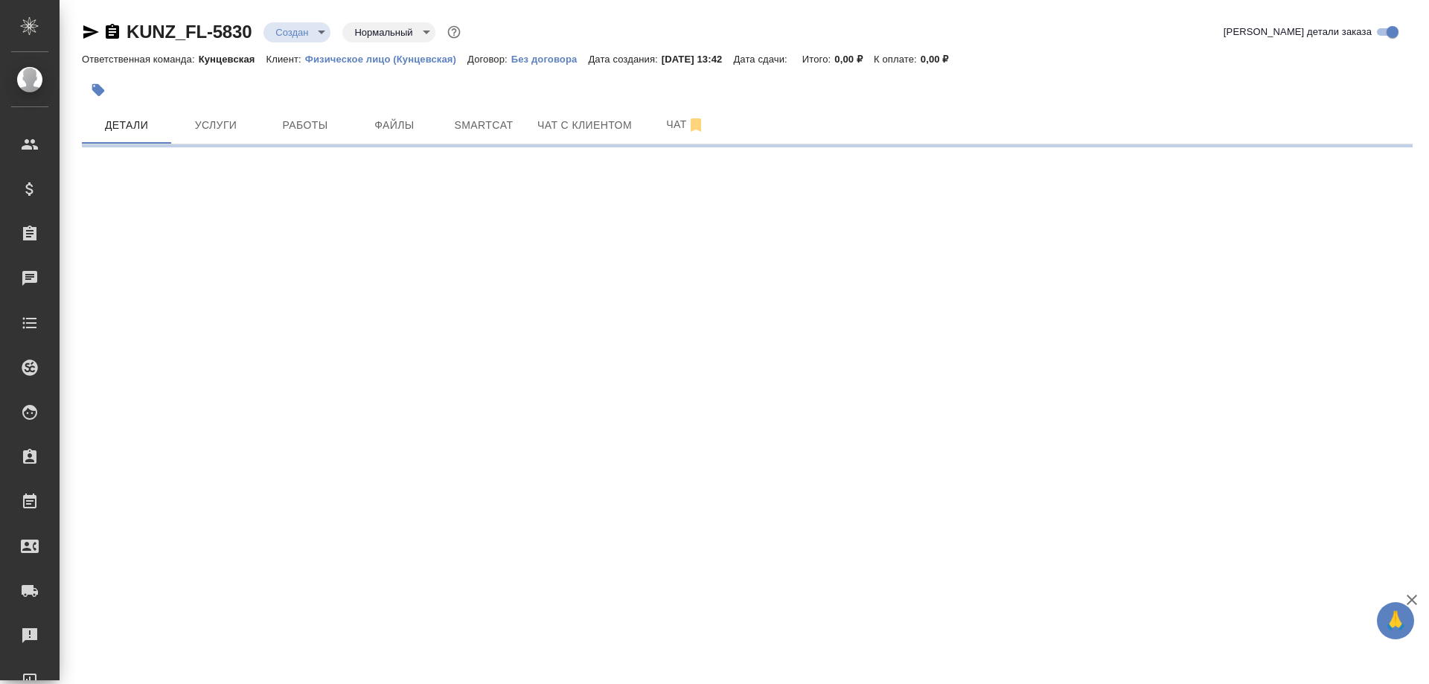
select select "RU"
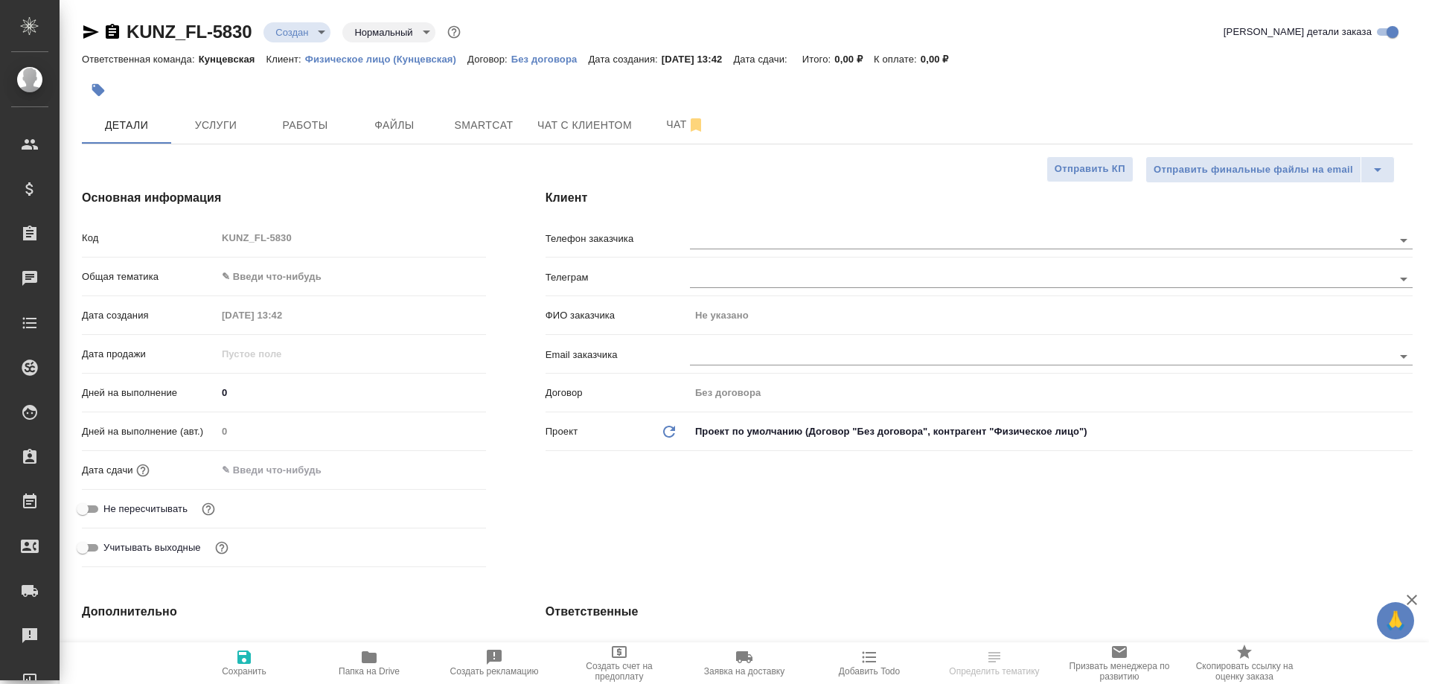
type textarea "x"
drag, startPoint x: 773, startPoint y: 83, endPoint x: 633, endPoint y: 95, distance: 141.2
click at [633, 95] on div at bounding box center [525, 90] width 887 height 33
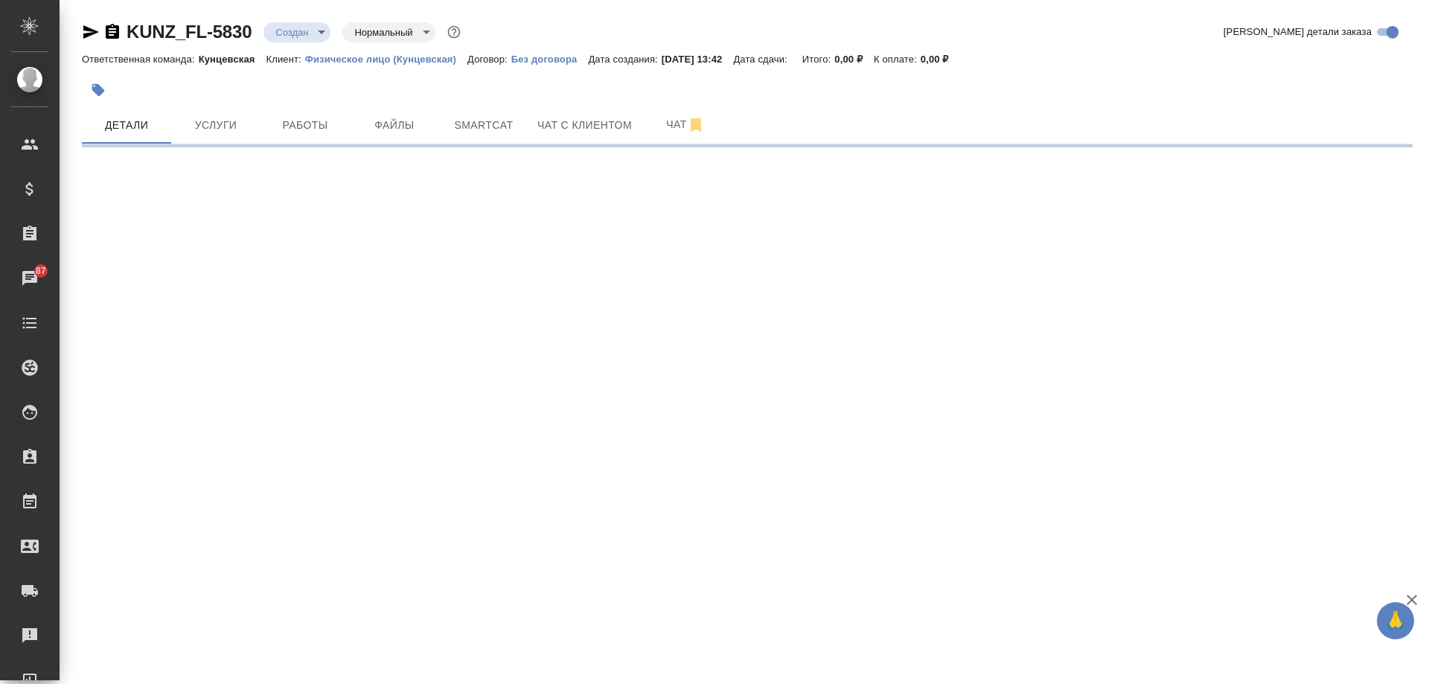
select select "RU"
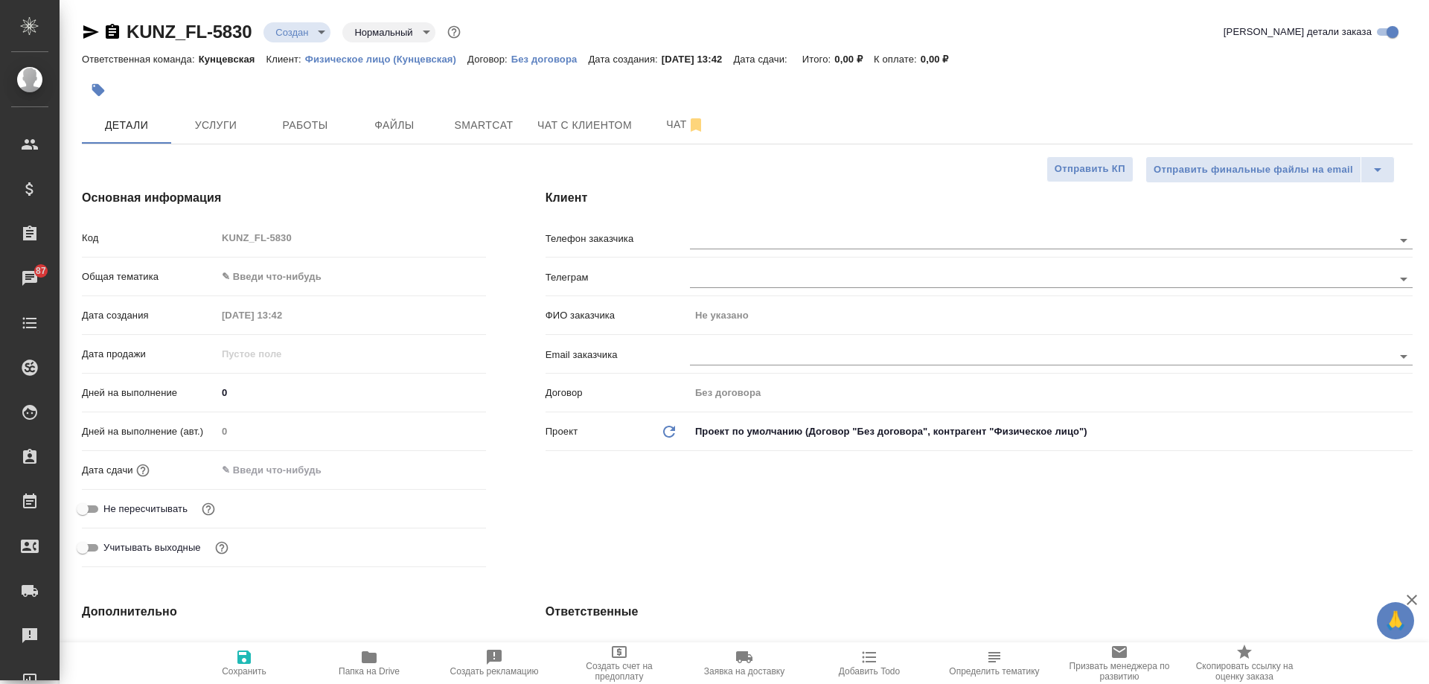
type textarea "x"
click at [258, 272] on body "🙏 .cls-1 fill:#fff; AWATERA Moskalets Alina Клиенты Спецификации Заказы 87 Чаты…" at bounding box center [714, 342] width 1429 height 684
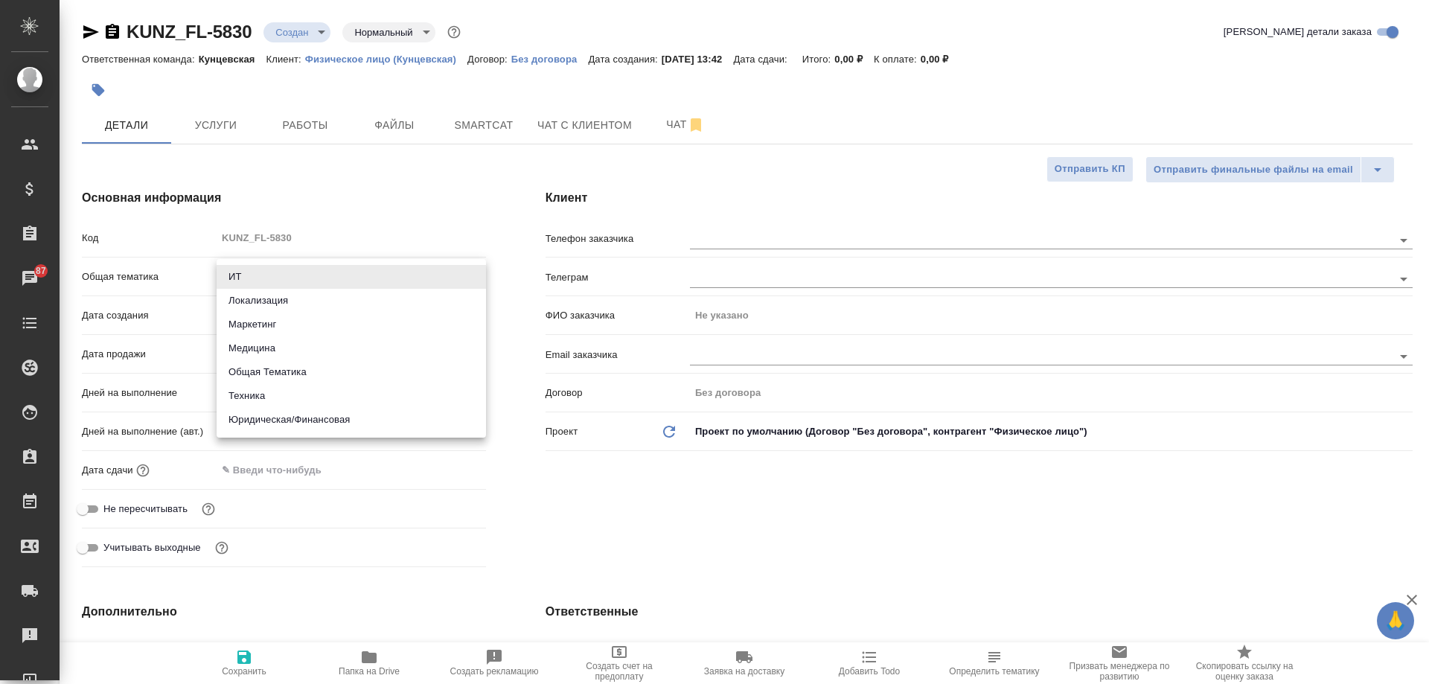
click at [297, 417] on li "Юридическая/Финансовая" at bounding box center [351, 420] width 269 height 24
type input "yr-fn"
type textarea "x"
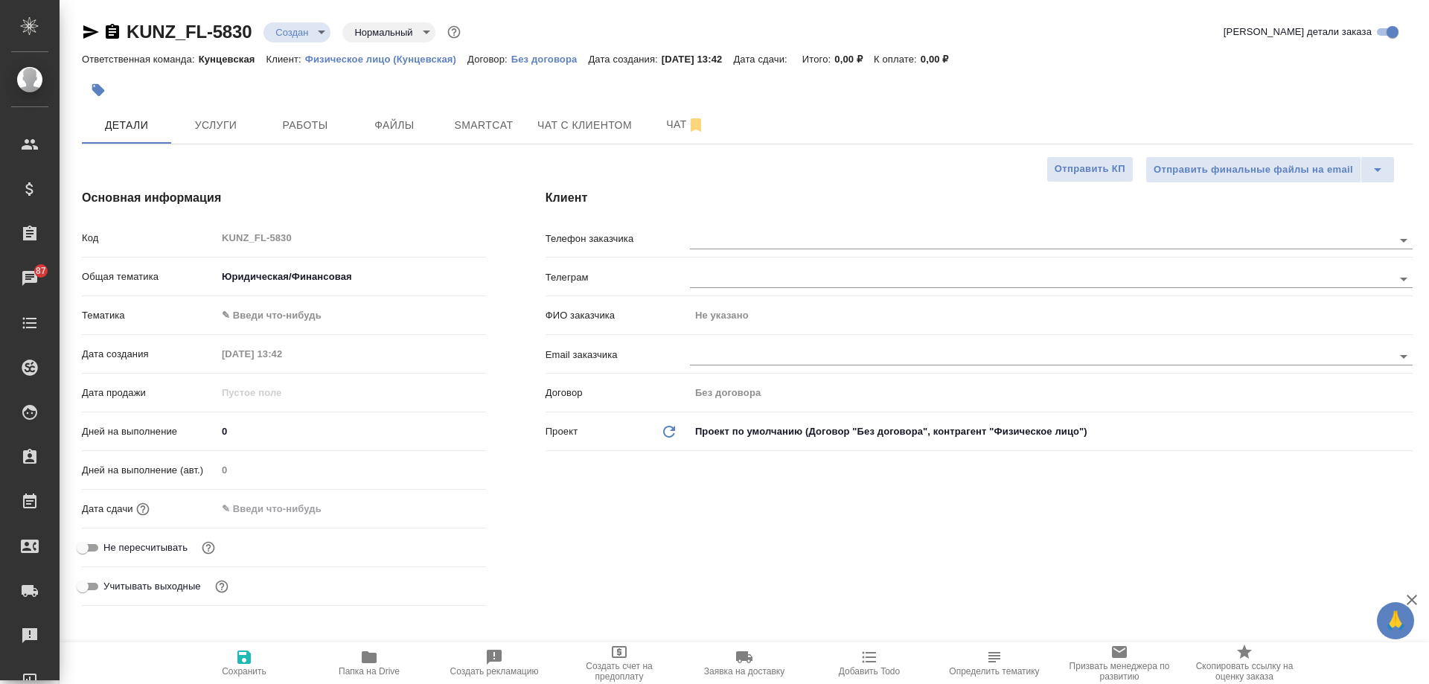
click at [272, 319] on body "🙏 .cls-1 fill:#fff; AWATERA Moskalets Alina Клиенты Спецификации Заказы 87 Чаты…" at bounding box center [714, 342] width 1429 height 684
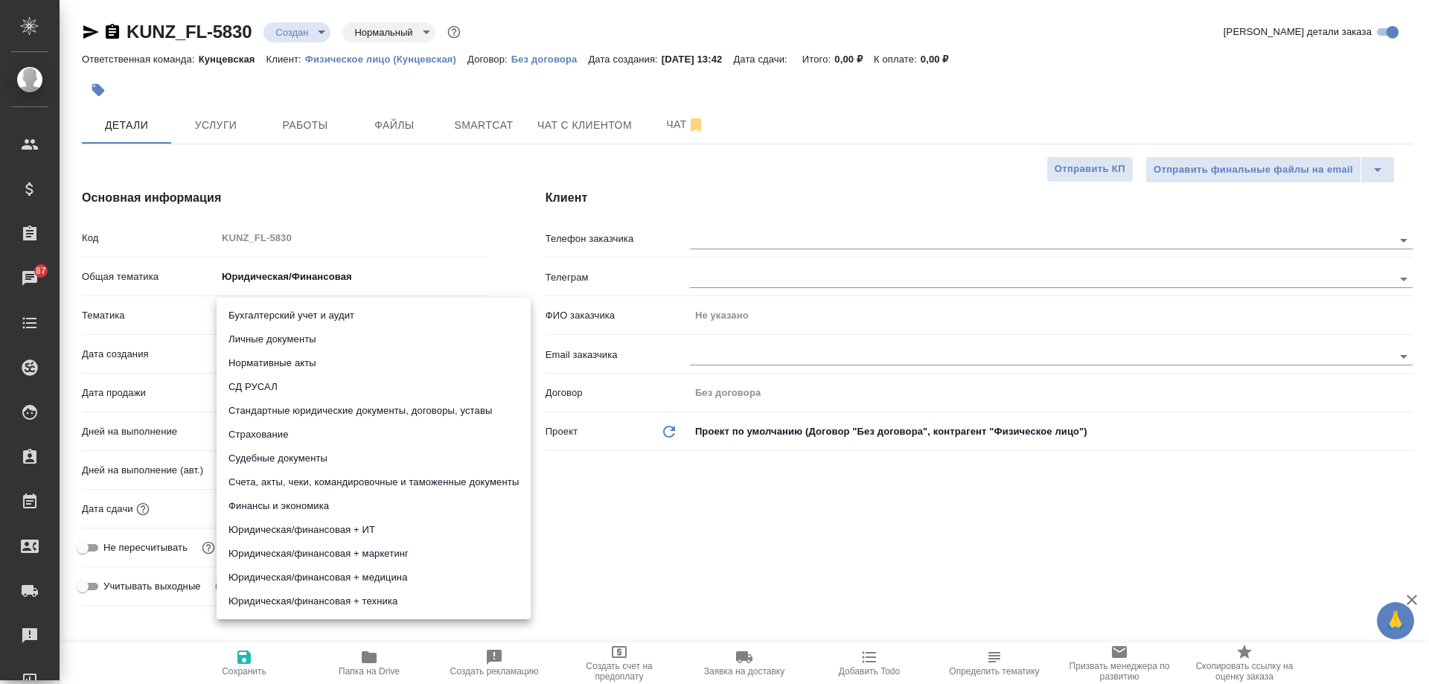
click at [317, 350] on li "Личные документы" at bounding box center [374, 340] width 314 height 24
type textarea "x"
type input "5a8b8b956a9677013d343cfe"
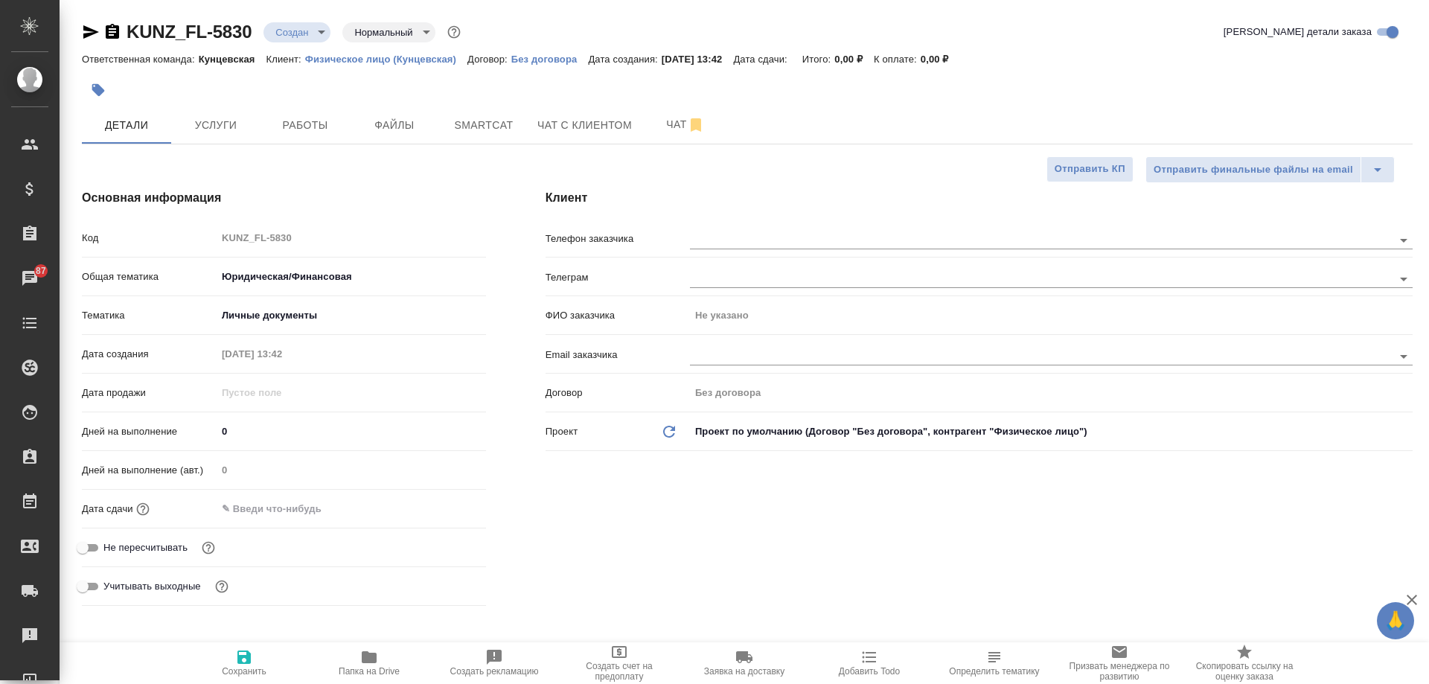
click at [268, 509] on input "text" at bounding box center [282, 509] width 130 height 22
click at [449, 504] on icon "button" at bounding box center [442, 506] width 13 height 15
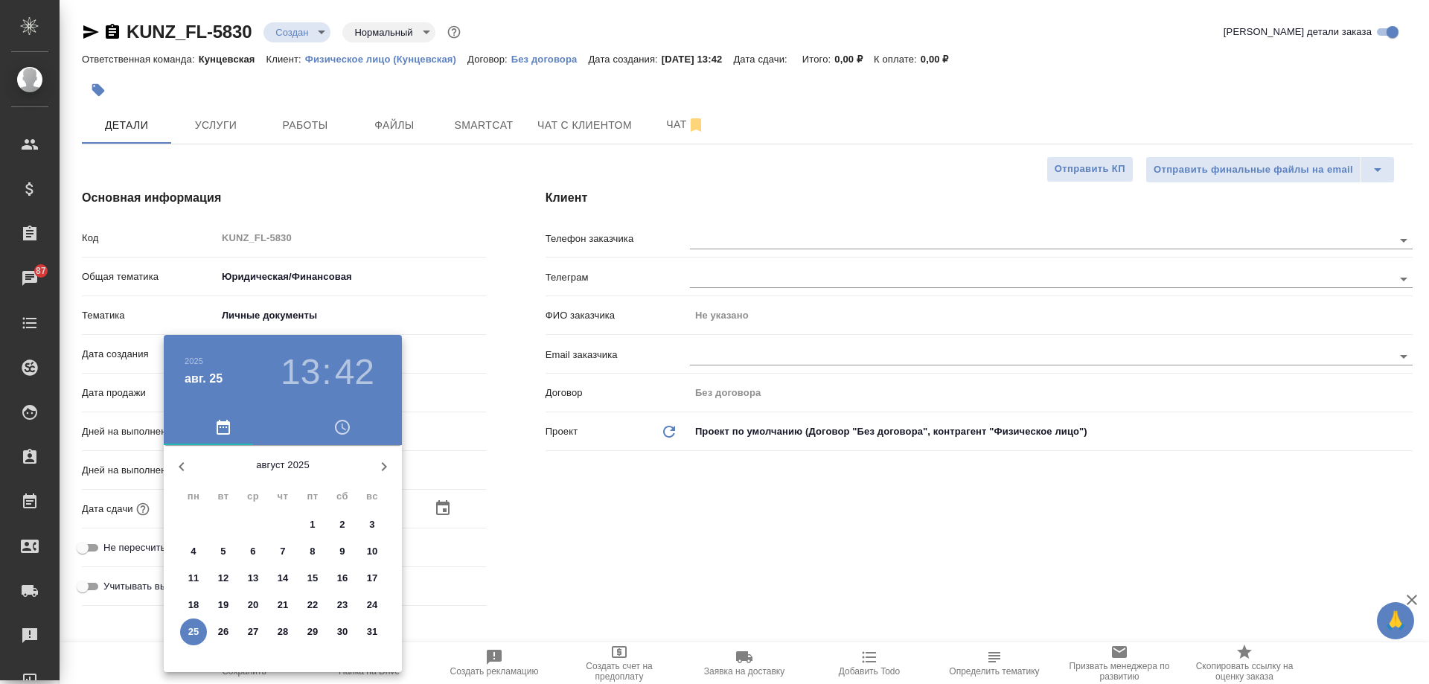
click at [225, 629] on p "26" at bounding box center [223, 632] width 11 height 15
type input "26.08.2025 13:42"
type textarea "x"
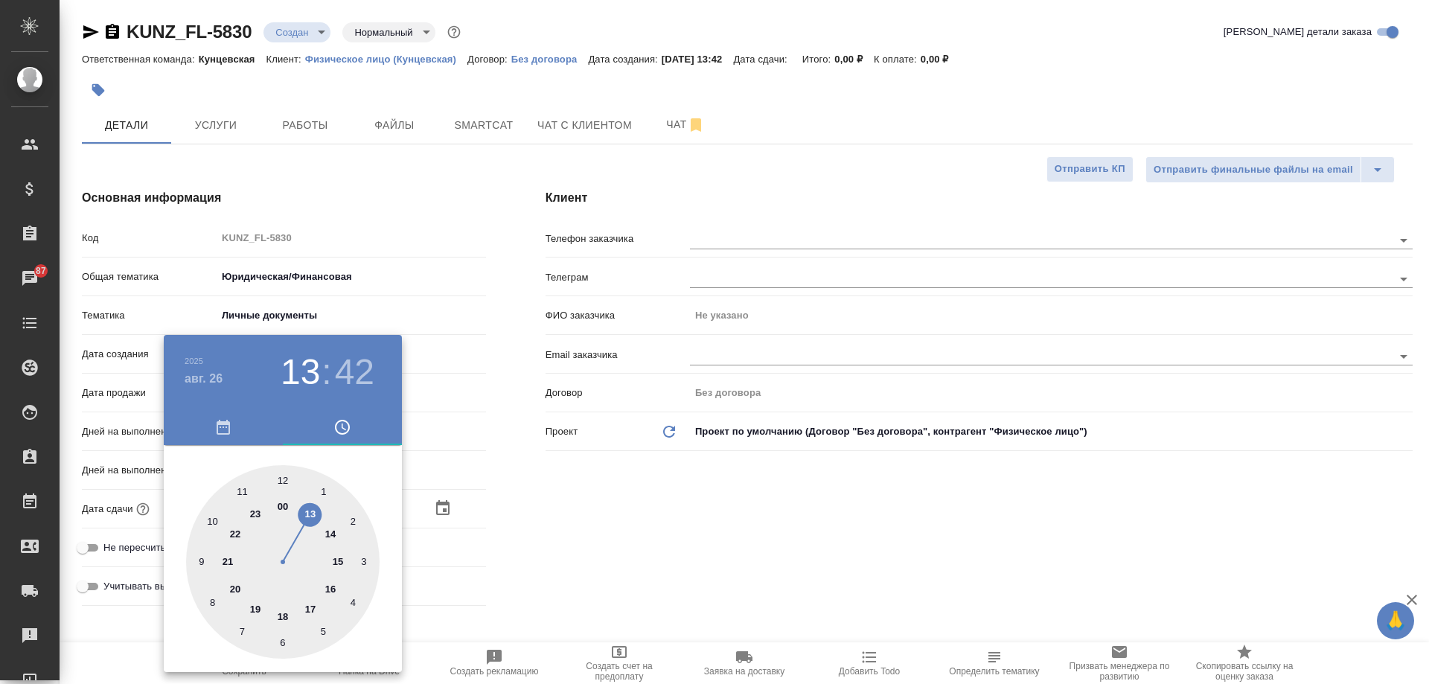
click at [282, 482] on div at bounding box center [283, 562] width 194 height 194
type input "26.08.2025 12:42"
type textarea "x"
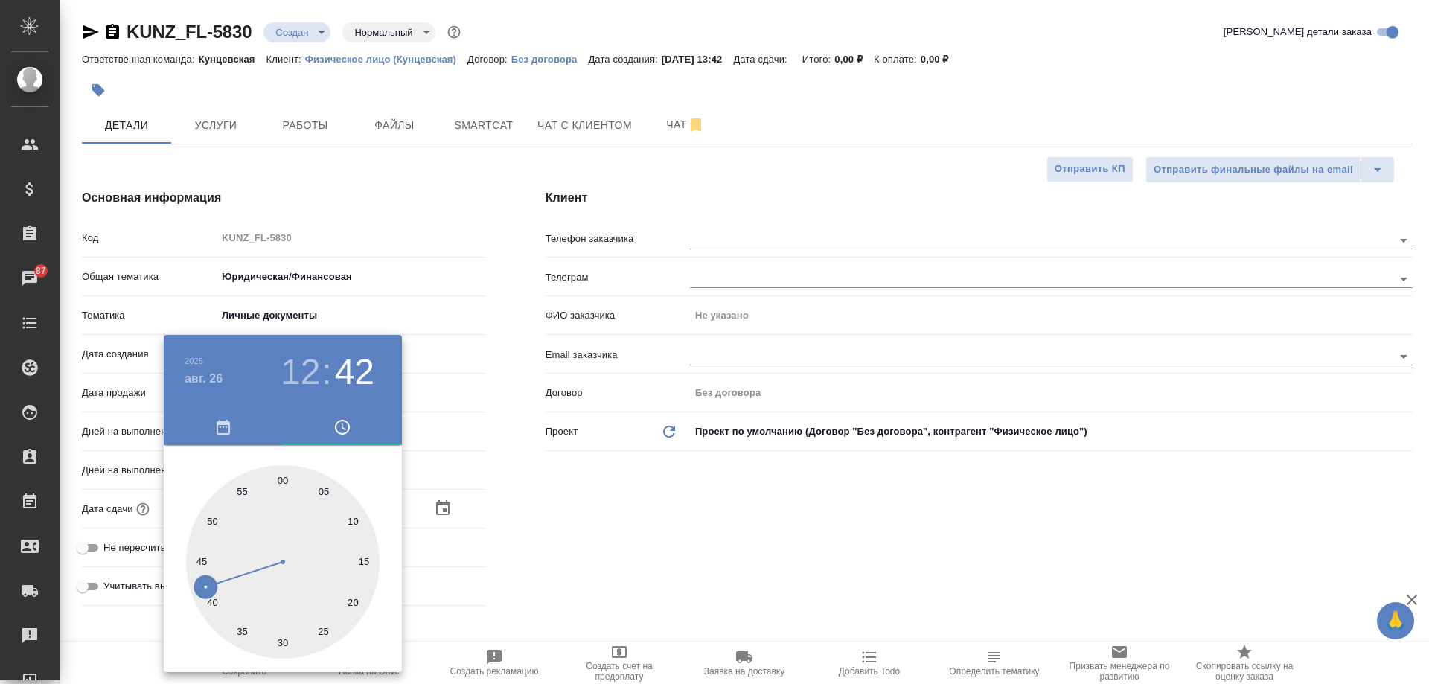
click at [282, 482] on div at bounding box center [283, 562] width 194 height 194
type input "[DATE] 12:00"
type textarea "x"
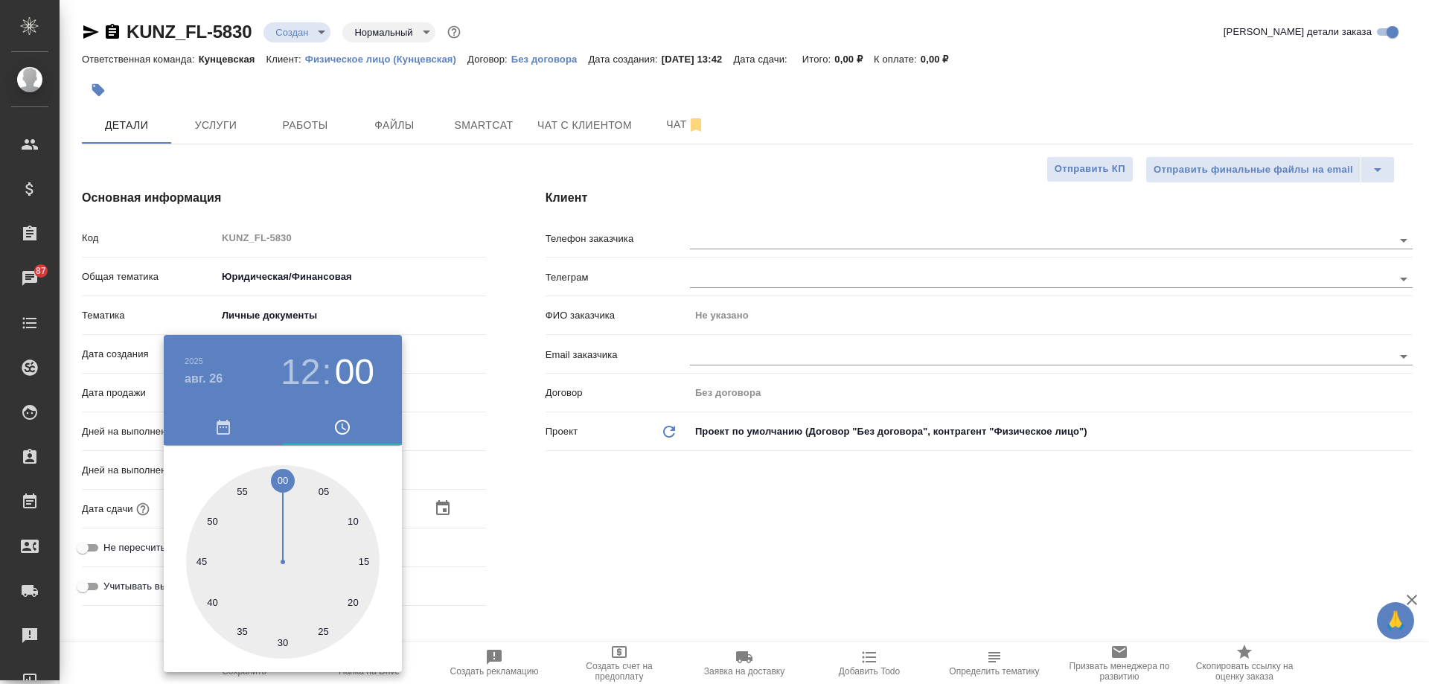
click at [612, 548] on div at bounding box center [714, 342] width 1429 height 684
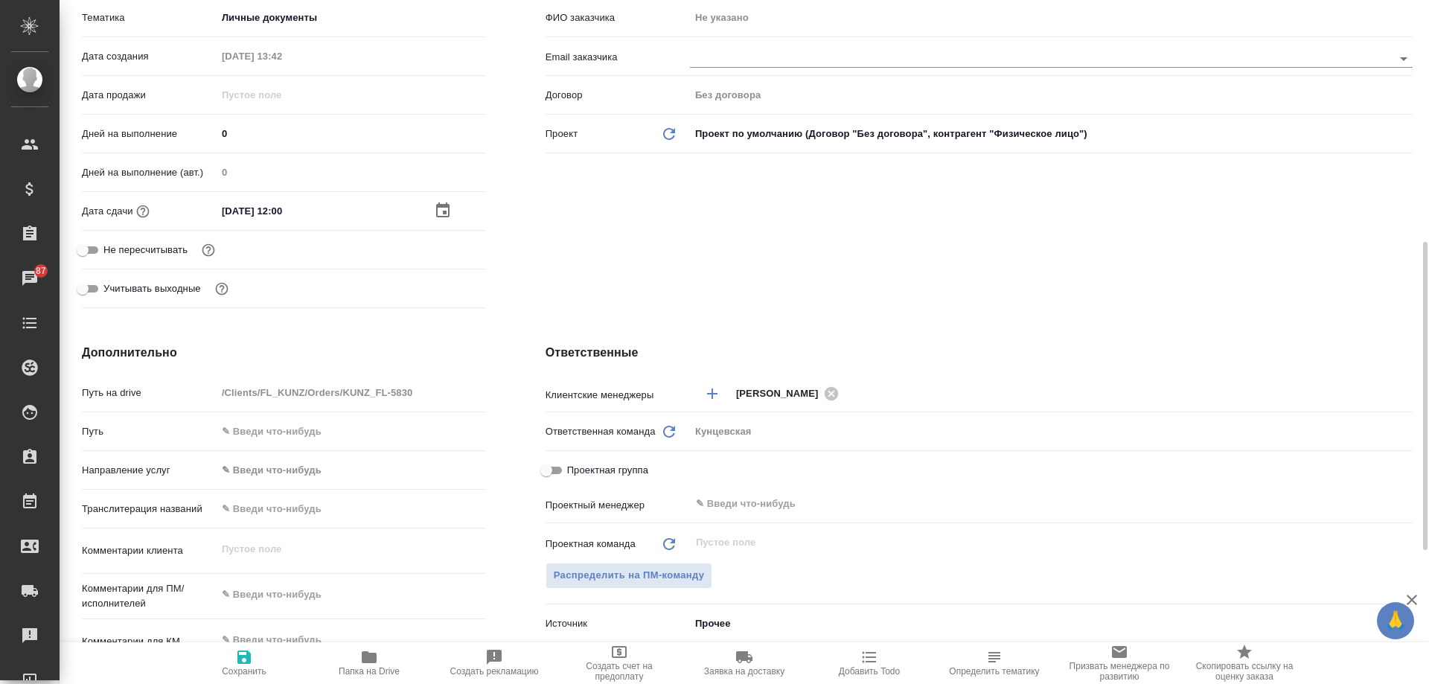
scroll to position [447, 0]
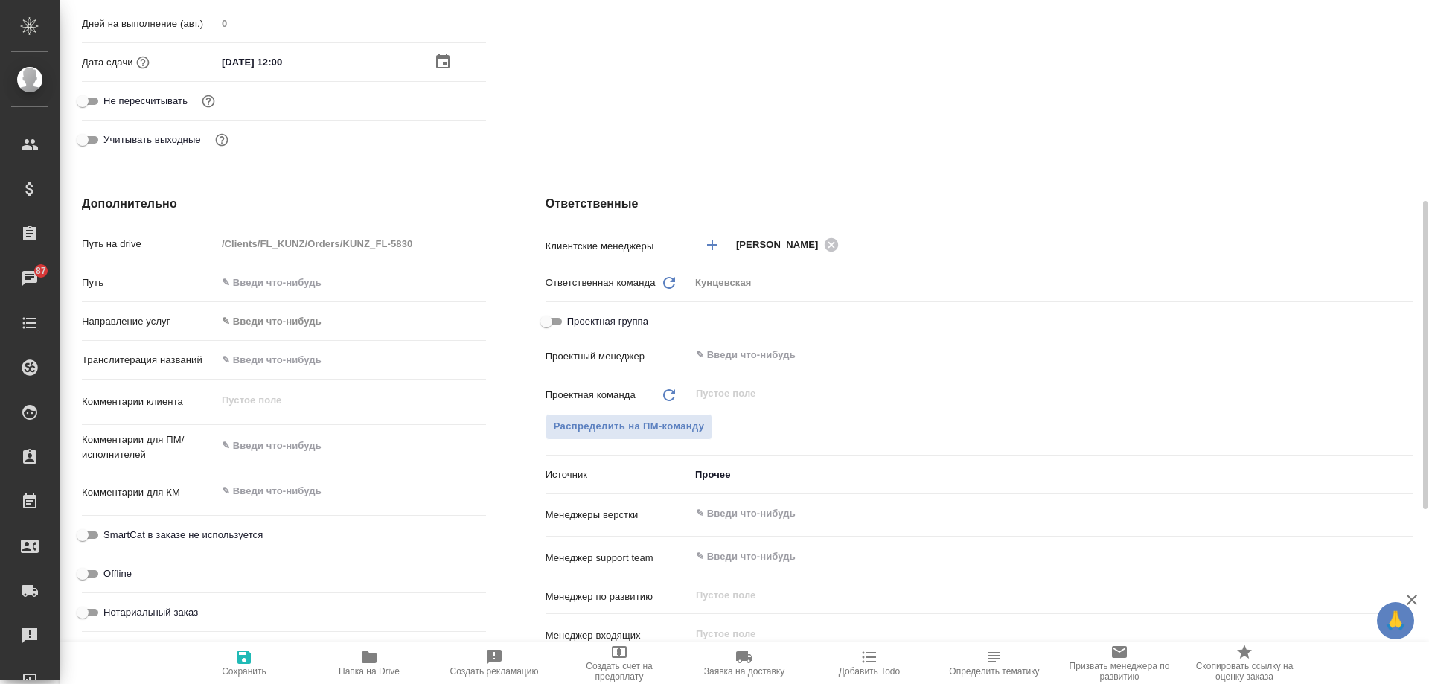
click at [291, 429] on div "Комментарии клиента x" at bounding box center [284, 408] width 404 height 45
type textarea "x"
click at [299, 447] on textarea at bounding box center [351, 446] width 268 height 25
type textarea "x"
type textarea "п"
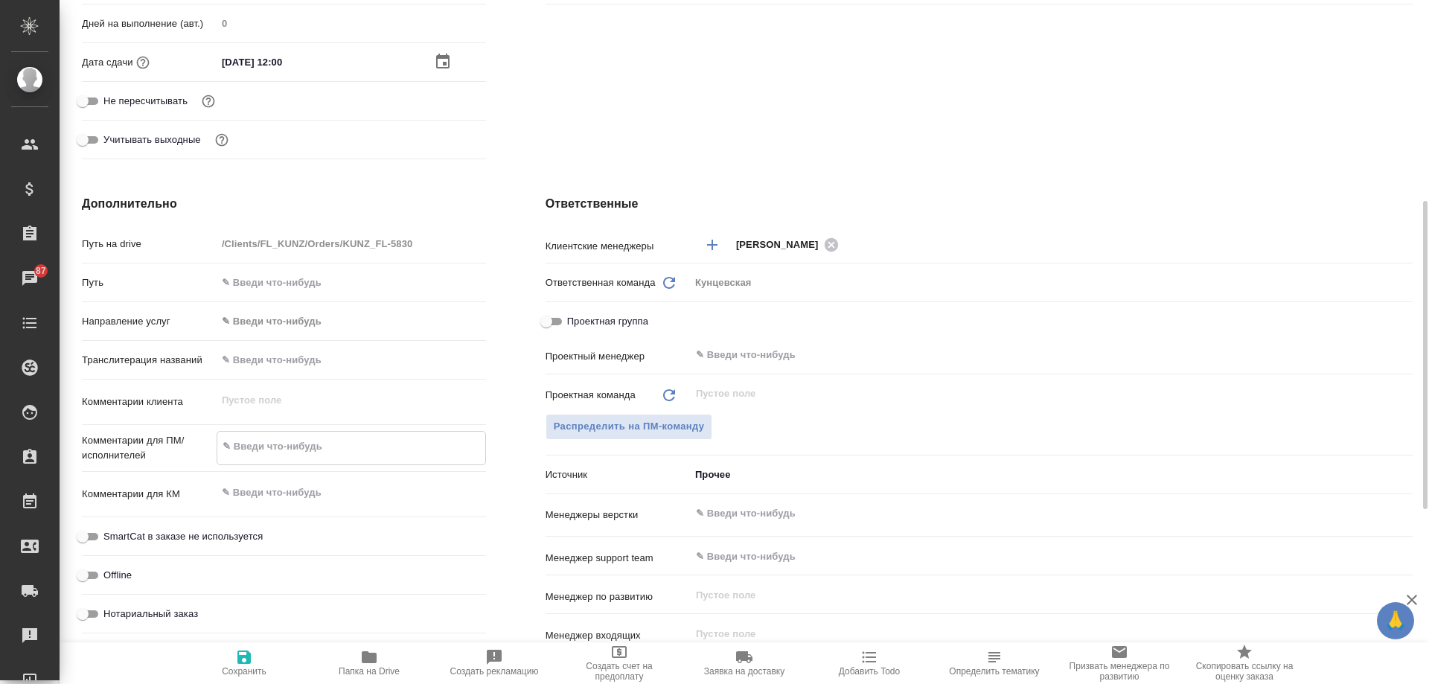
type textarea "x"
type textarea "па"
type textarea "x"
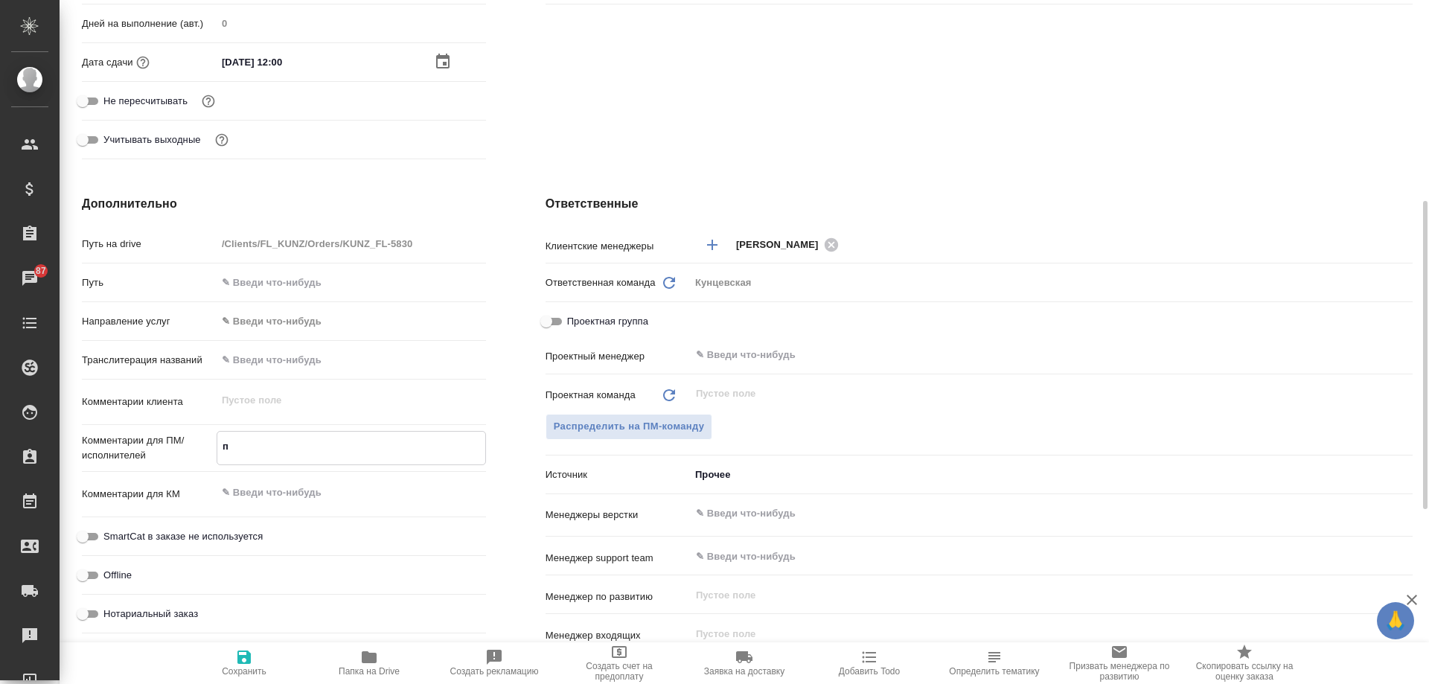
type textarea "x"
type textarea "пас"
type textarea "x"
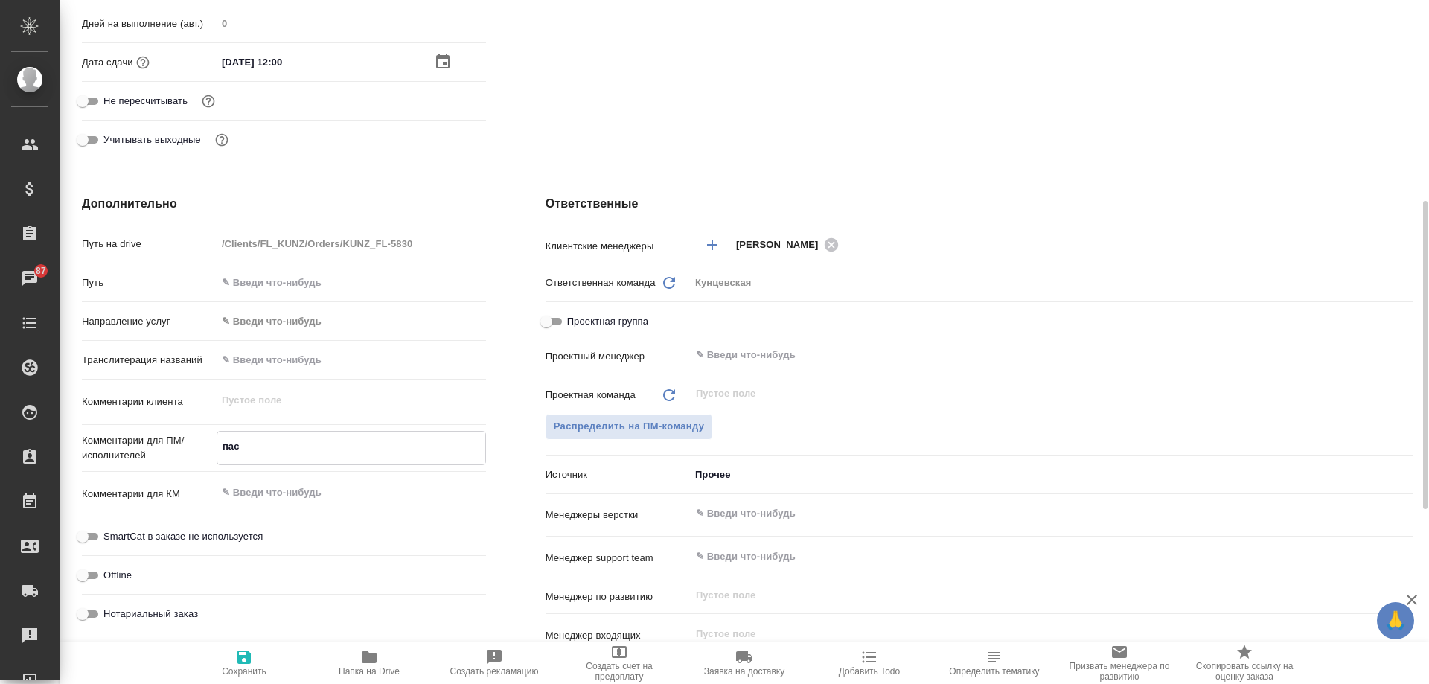
type textarea "пасп"
type textarea "x"
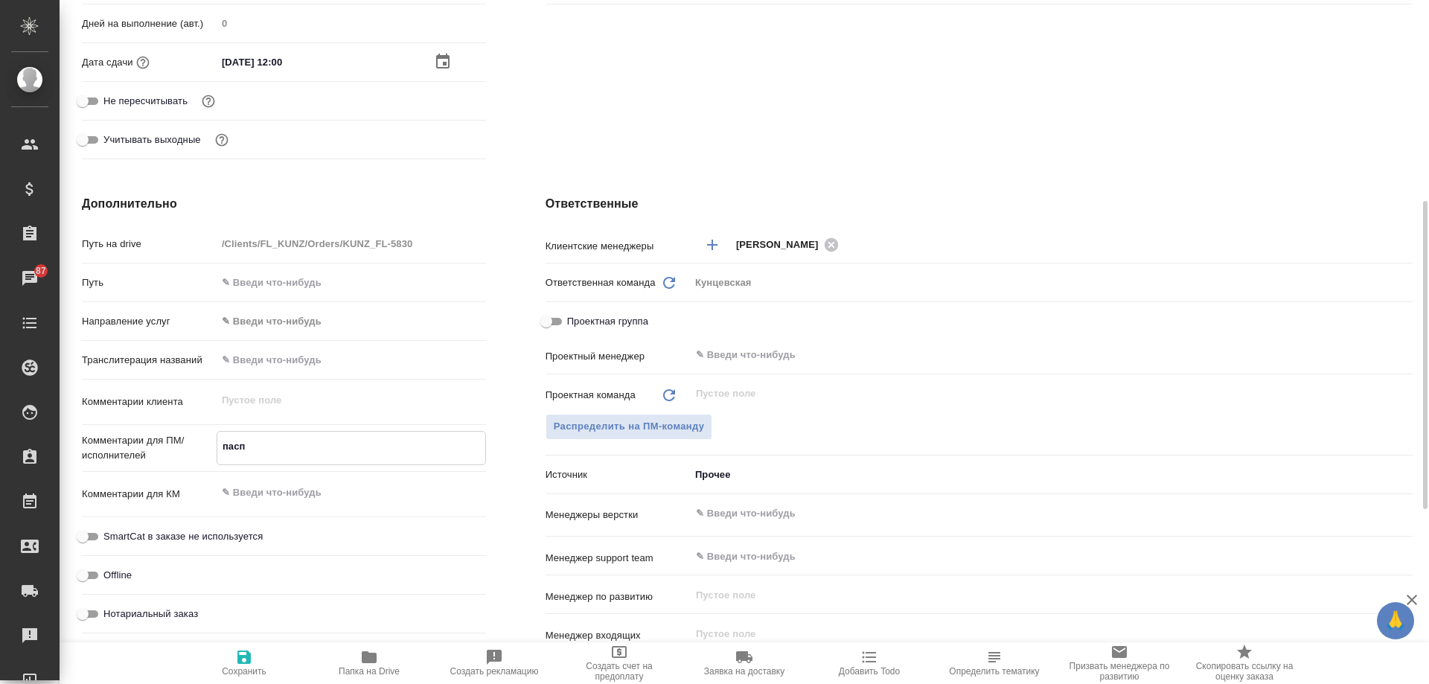
type textarea "пасп,"
type textarea "x"
type textarea "пасп,"
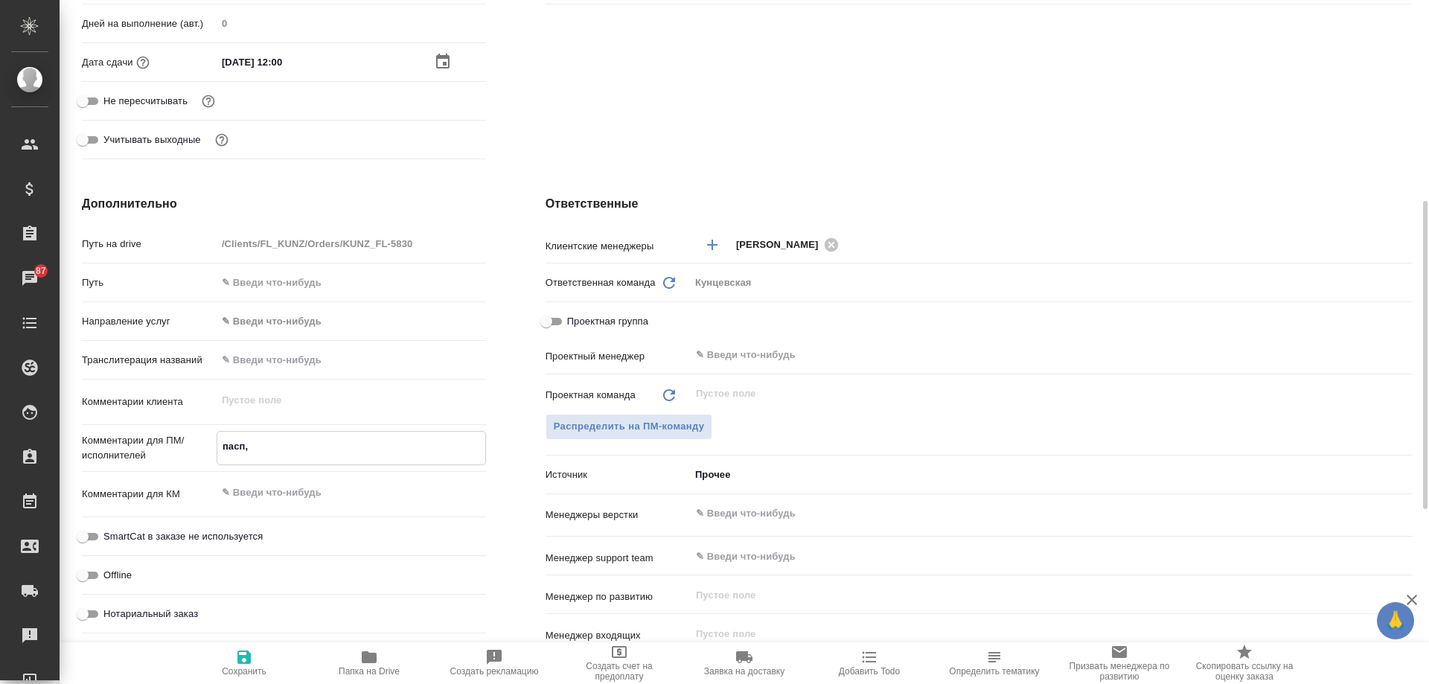
type textarea "x"
type textarea "пасп, у"
type textarea "x"
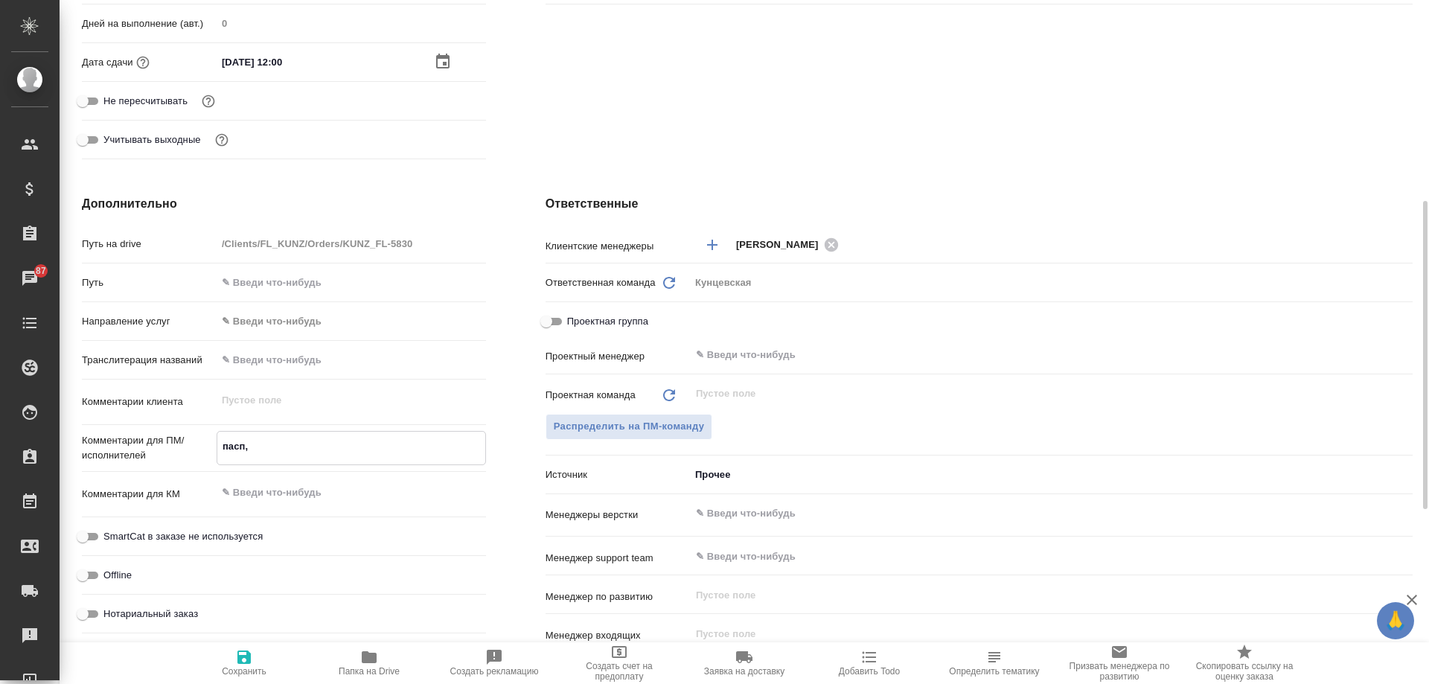
type textarea "x"
type textarea "пасп, уз"
type textarea "x"
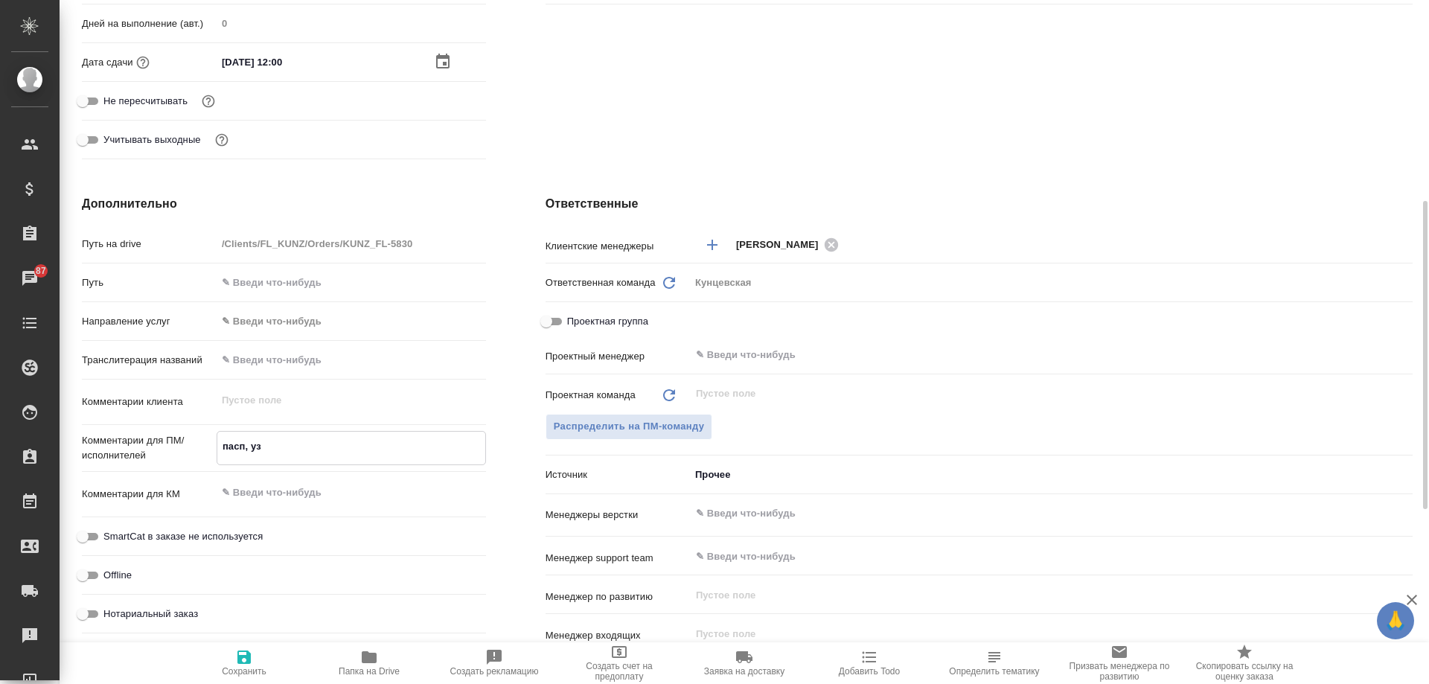
type textarea "x"
type textarea "пасп, узб"
type textarea "x"
type textarea "пасп, узб-"
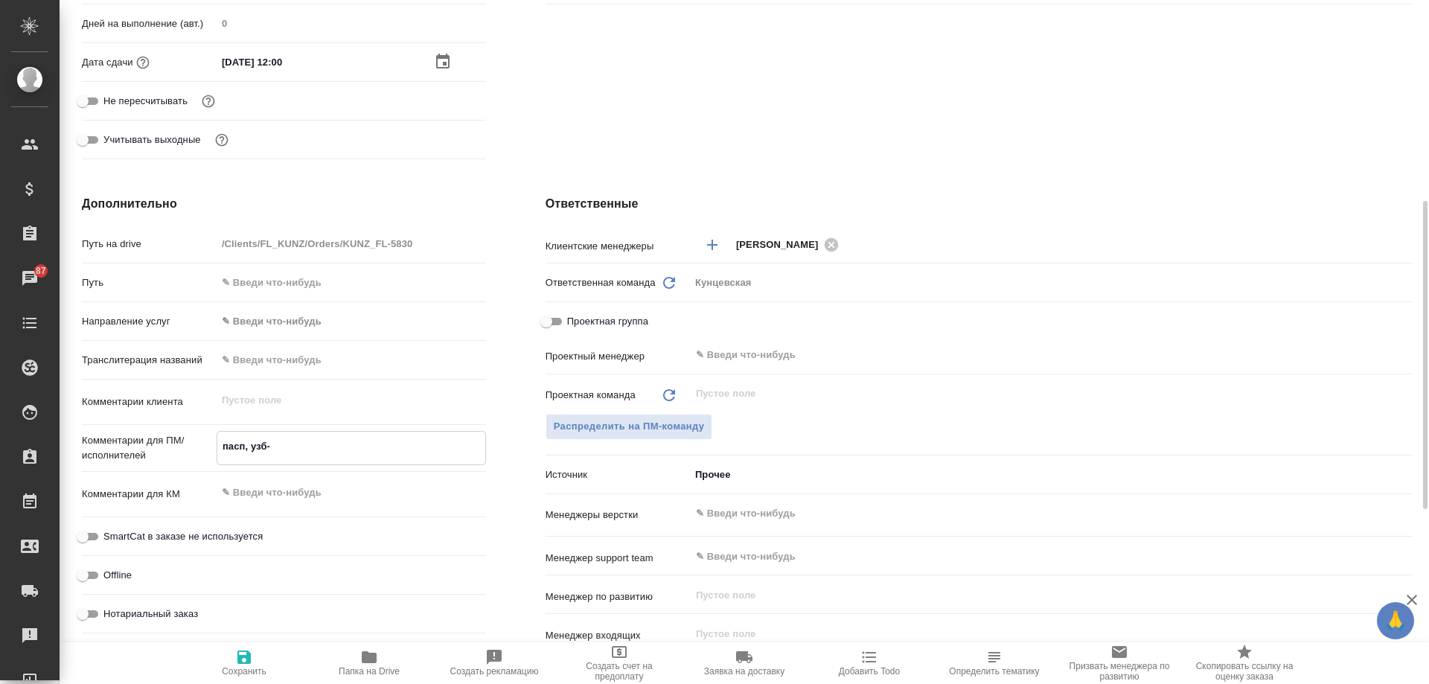
type textarea "x"
type textarea "пасп, узб-р"
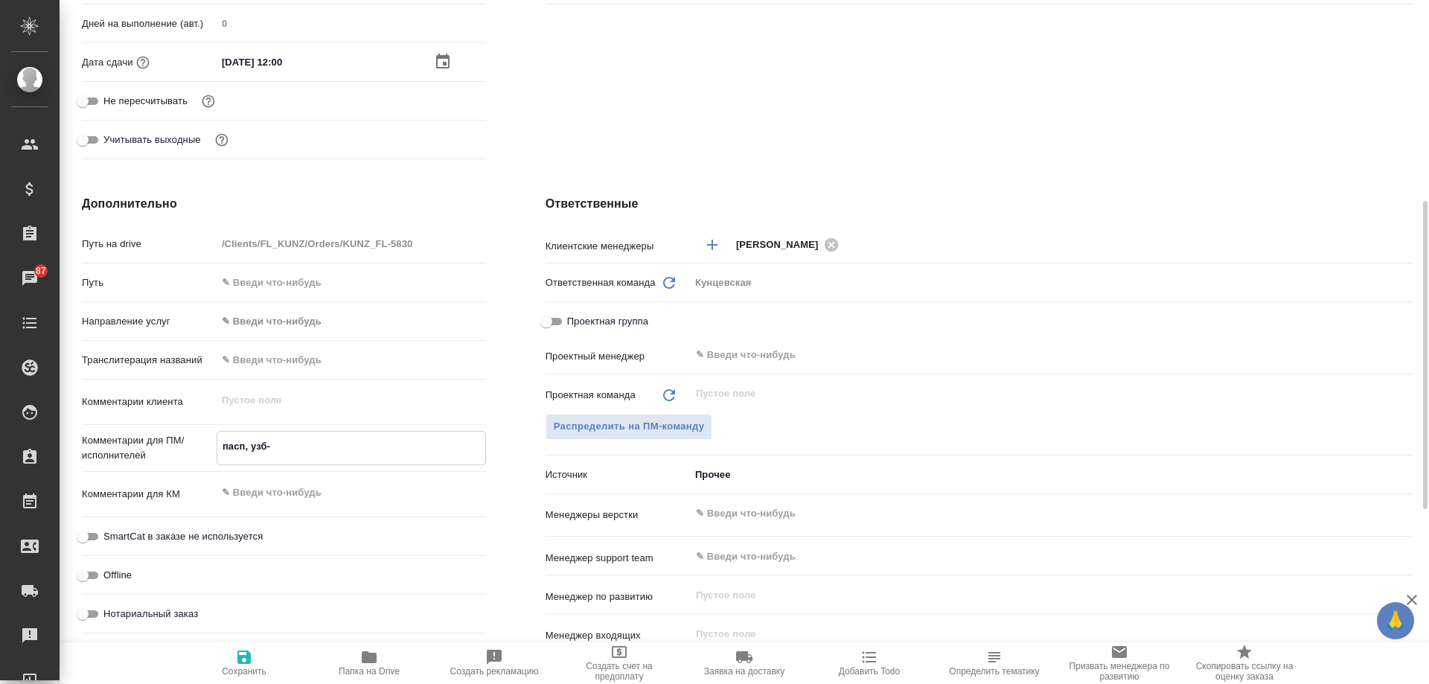
type textarea "x"
type textarea "пасп, узб-ру"
type textarea "x"
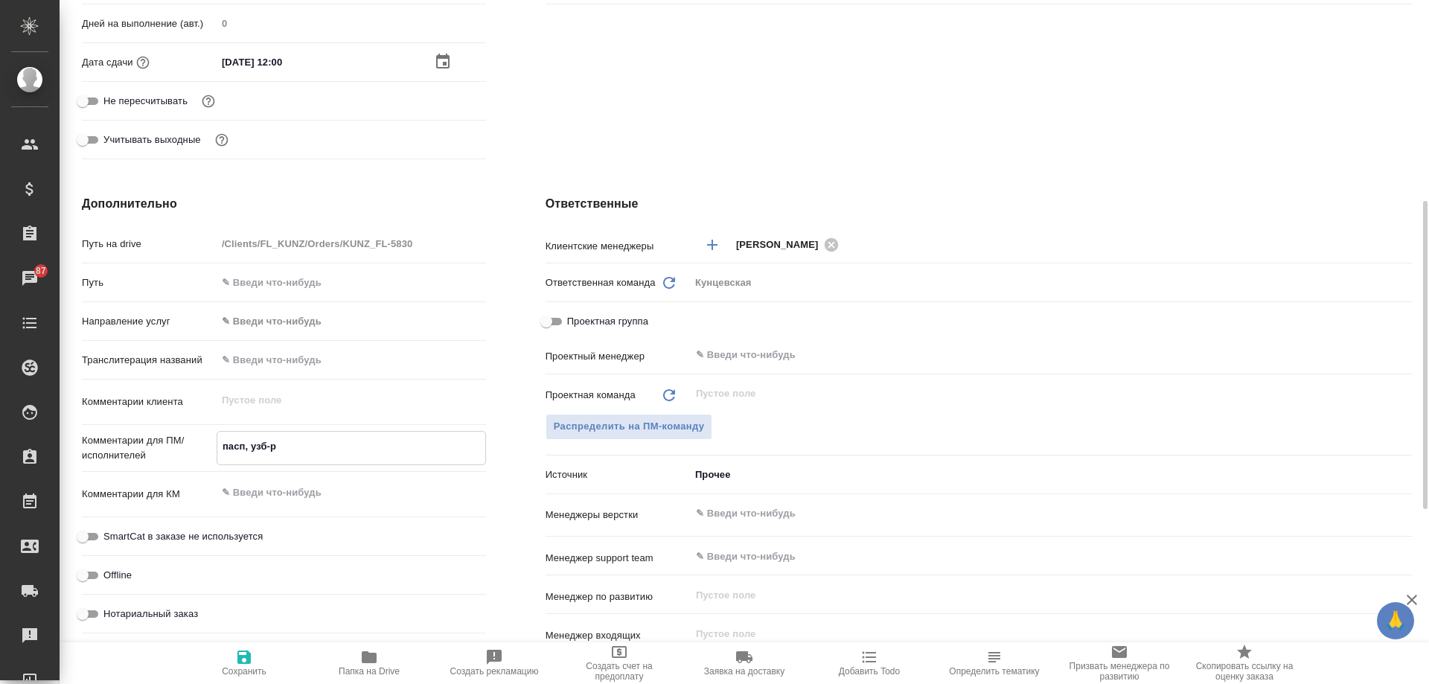
type textarea "x"
type textarea "пасп, узб-рус"
type textarea "x"
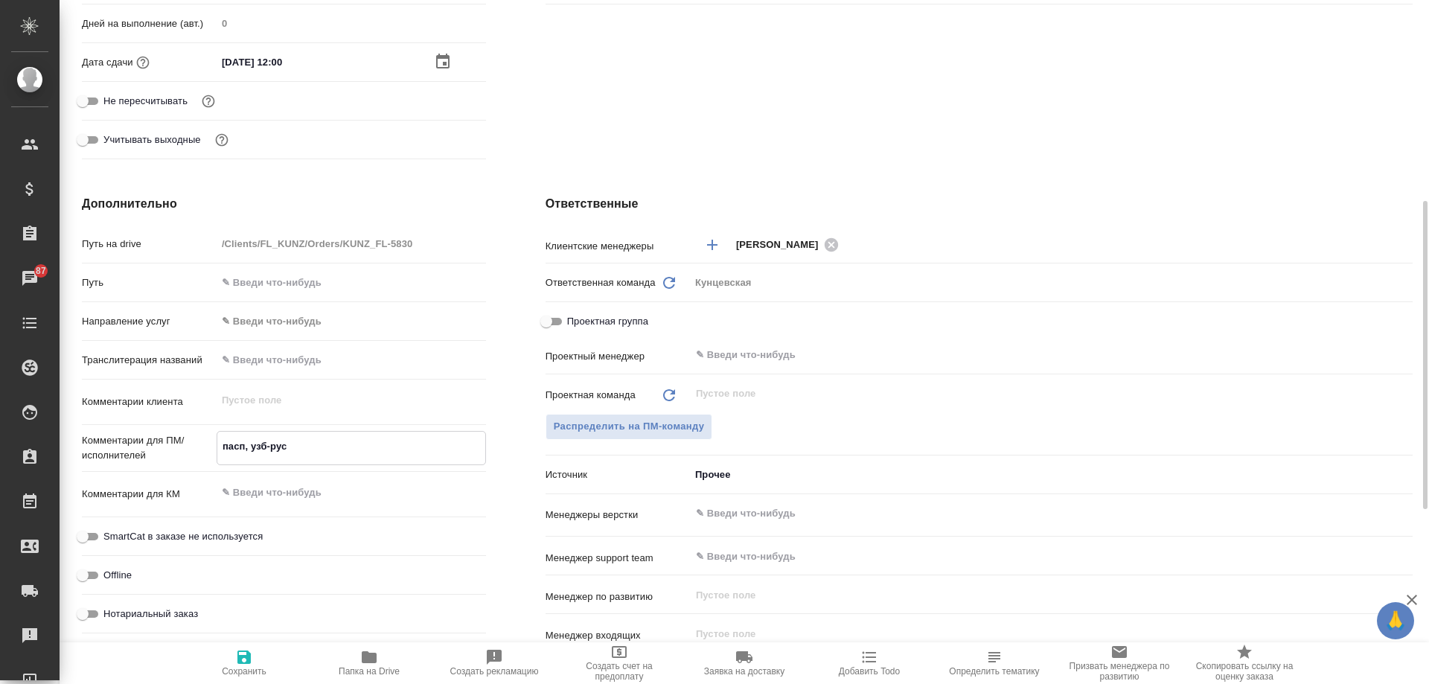
type textarea "x"
type textarea "пасп, узб-рус,"
type textarea "x"
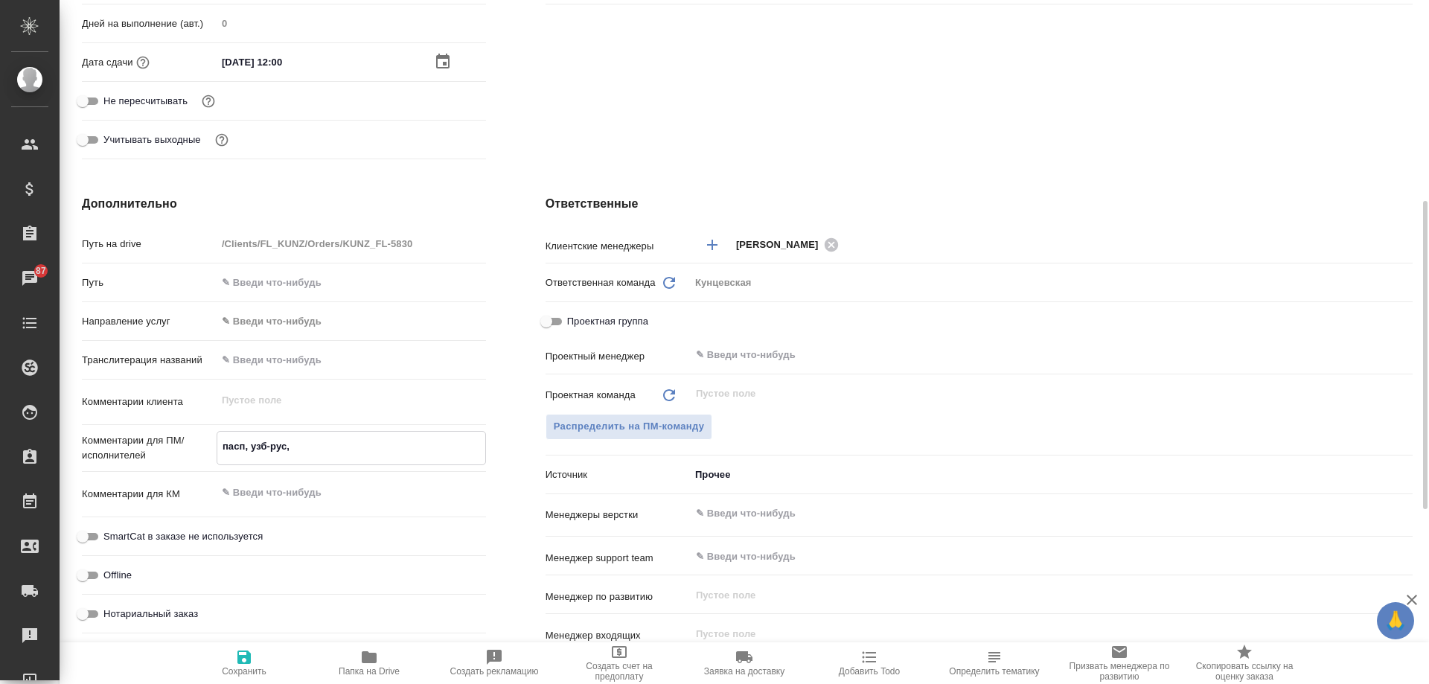
type textarea "пасп, узб-рус,"
type textarea "x"
type textarea "пасп, узб-рус, с"
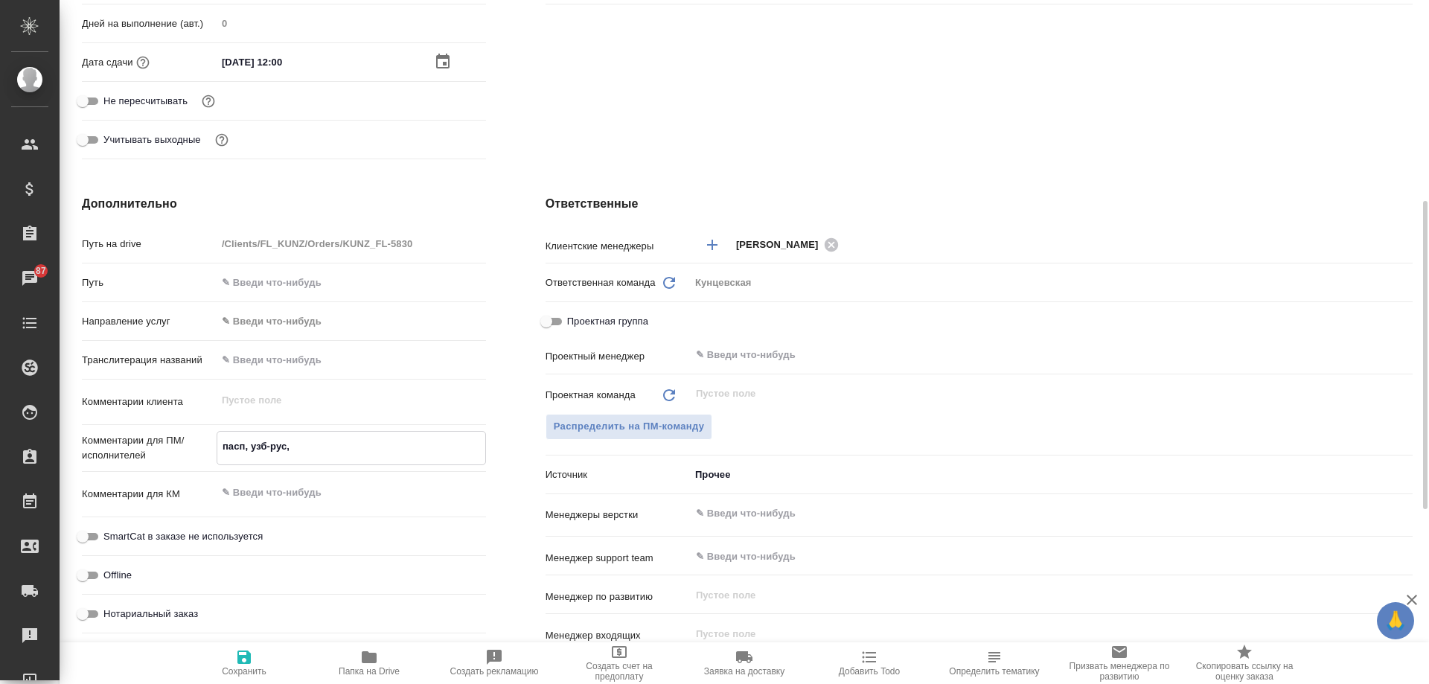
type textarea "x"
type textarea "пасп, узб-рус, са"
type textarea "x"
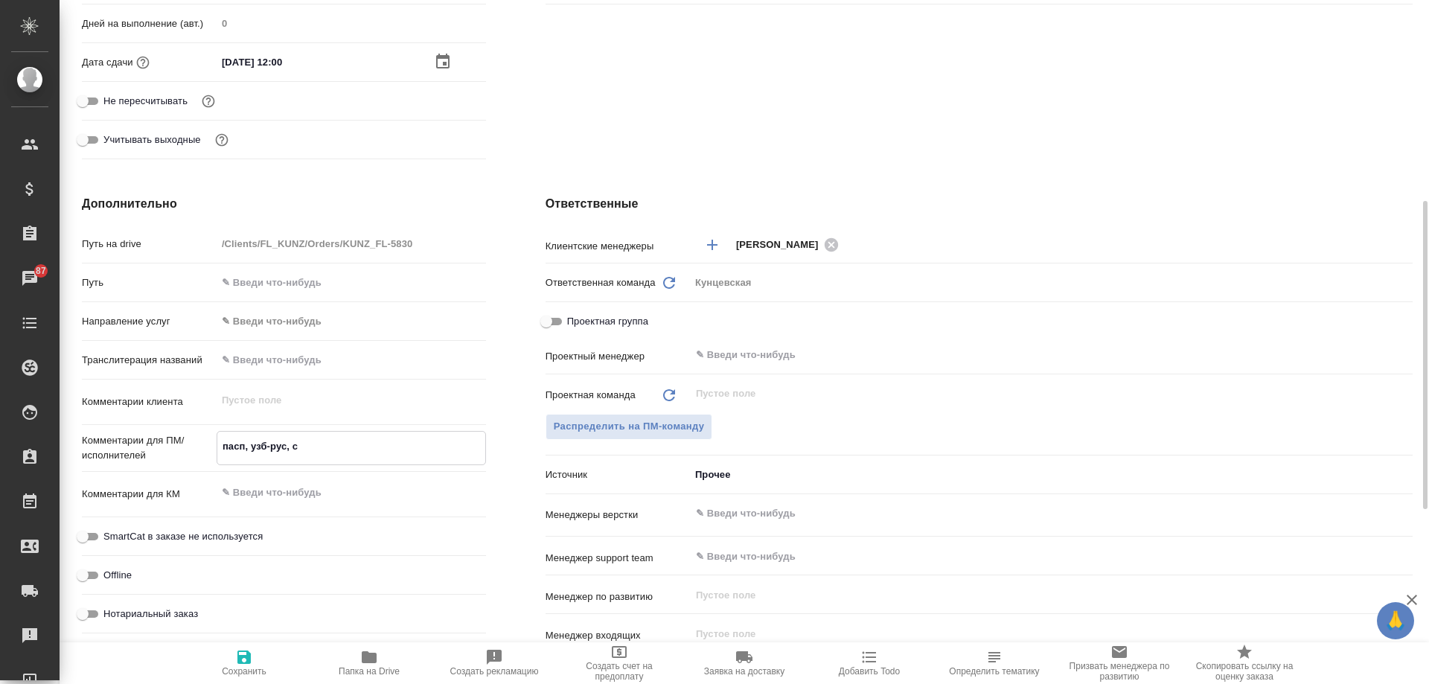
type textarea "x"
type textarea "пасп, узб-рус, сах"
type textarea "x"
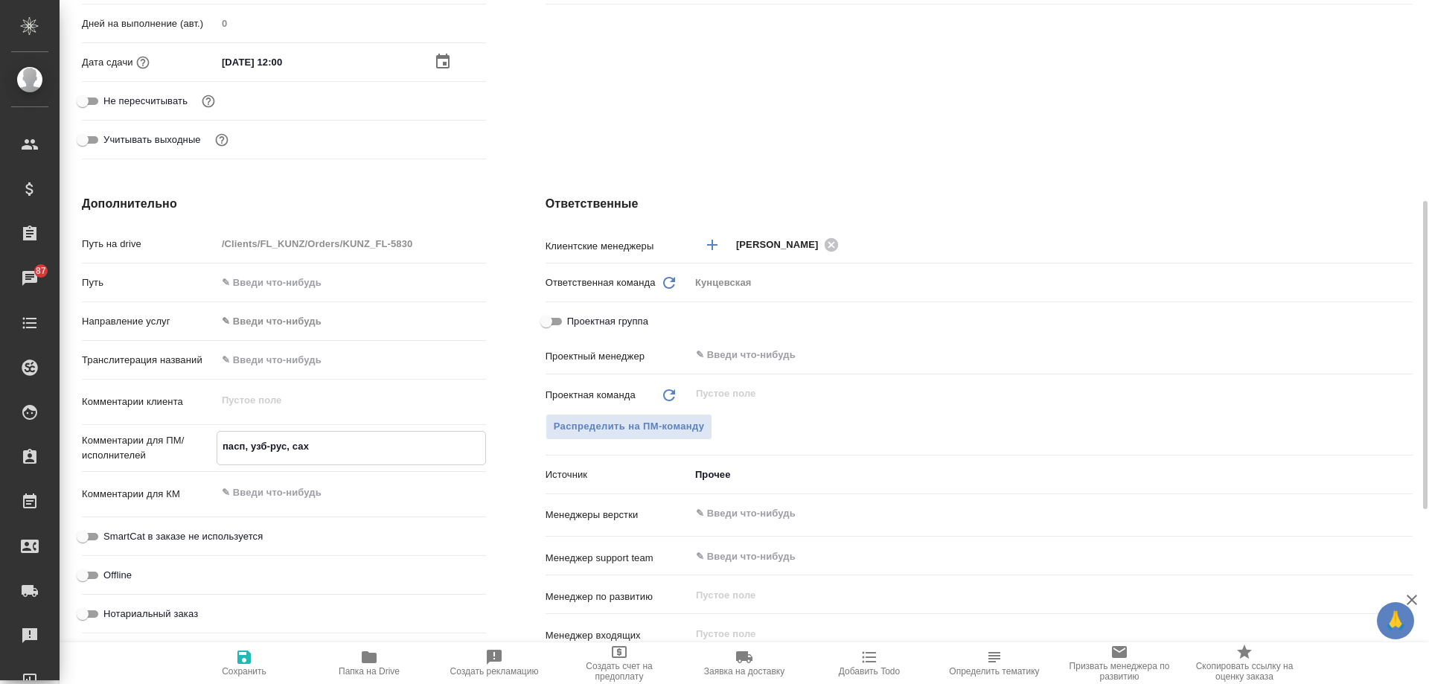
type textarea "x"
type textarea "пасп, узб-рус, саха"
type textarea "x"
type textarea "пасп, узб-рус, сахар"
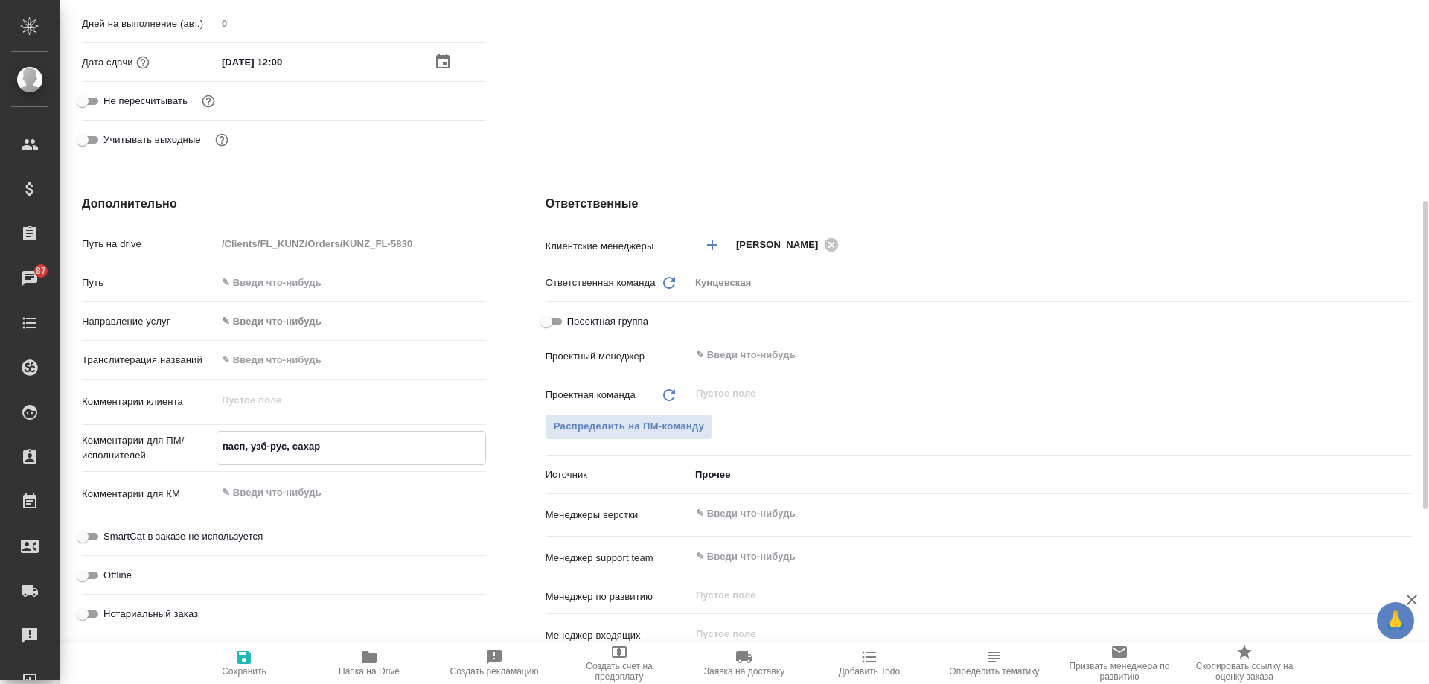
type textarea "x"
type textarea "пасп, узб-рус, сахаро"
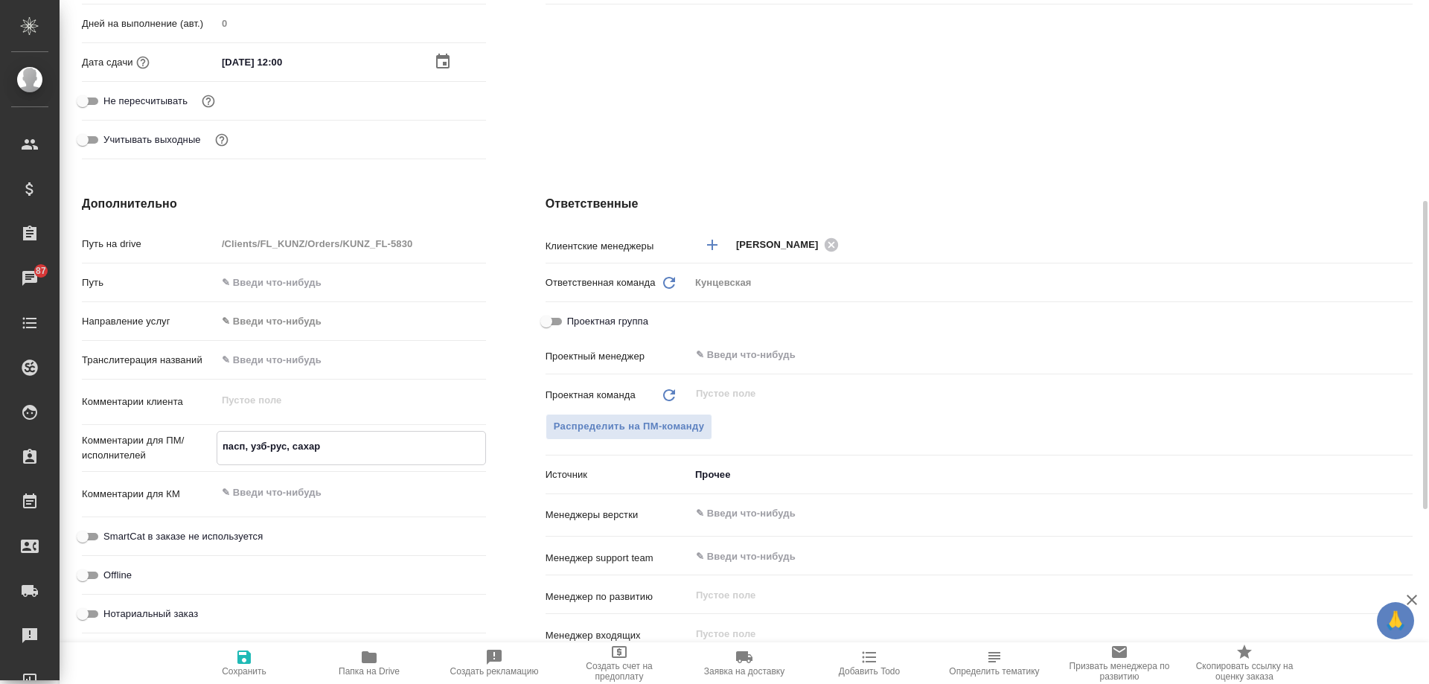
type textarea "x"
type textarea "пасп, узб-рус, сахаров"
type textarea "x"
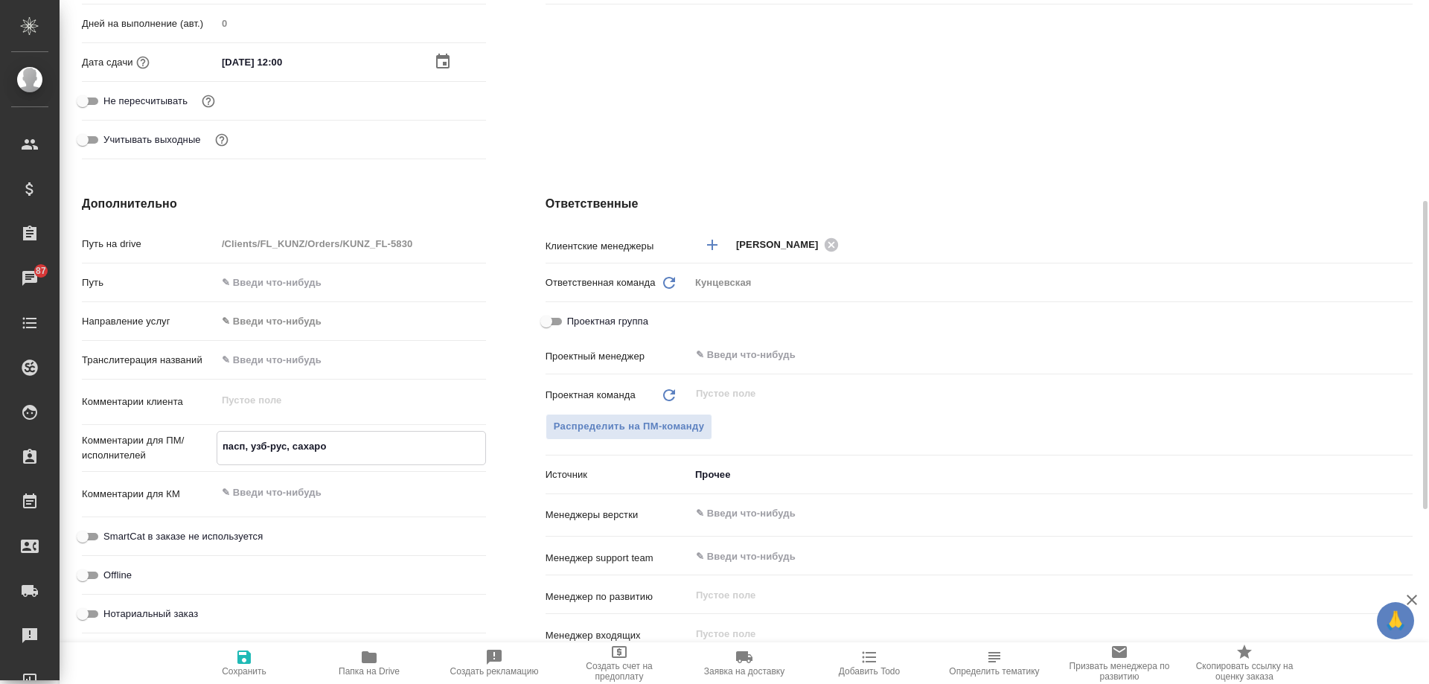
type textarea "x"
type textarea "пасп, узб-рус, сахарова"
type textarea "x"
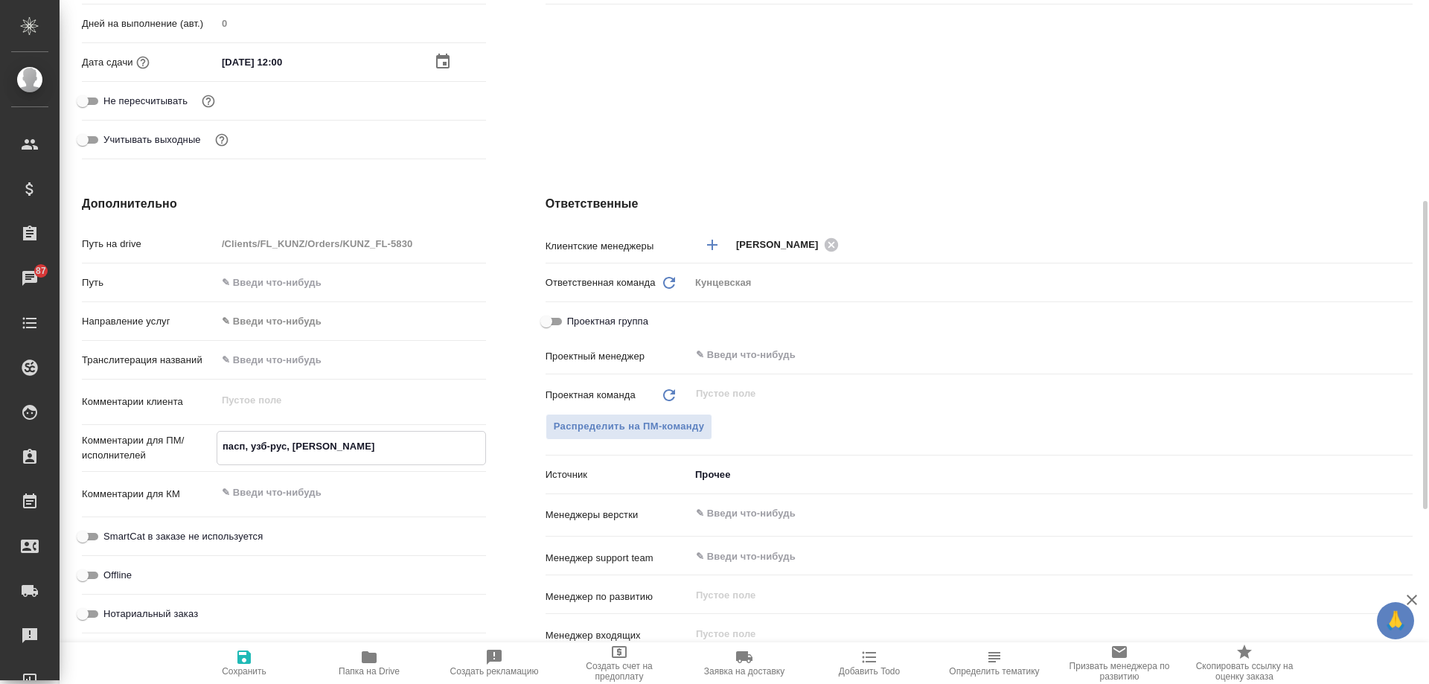
type textarea "x"
type textarea "пасп, узб-рус, сахаров"
type textarea "x"
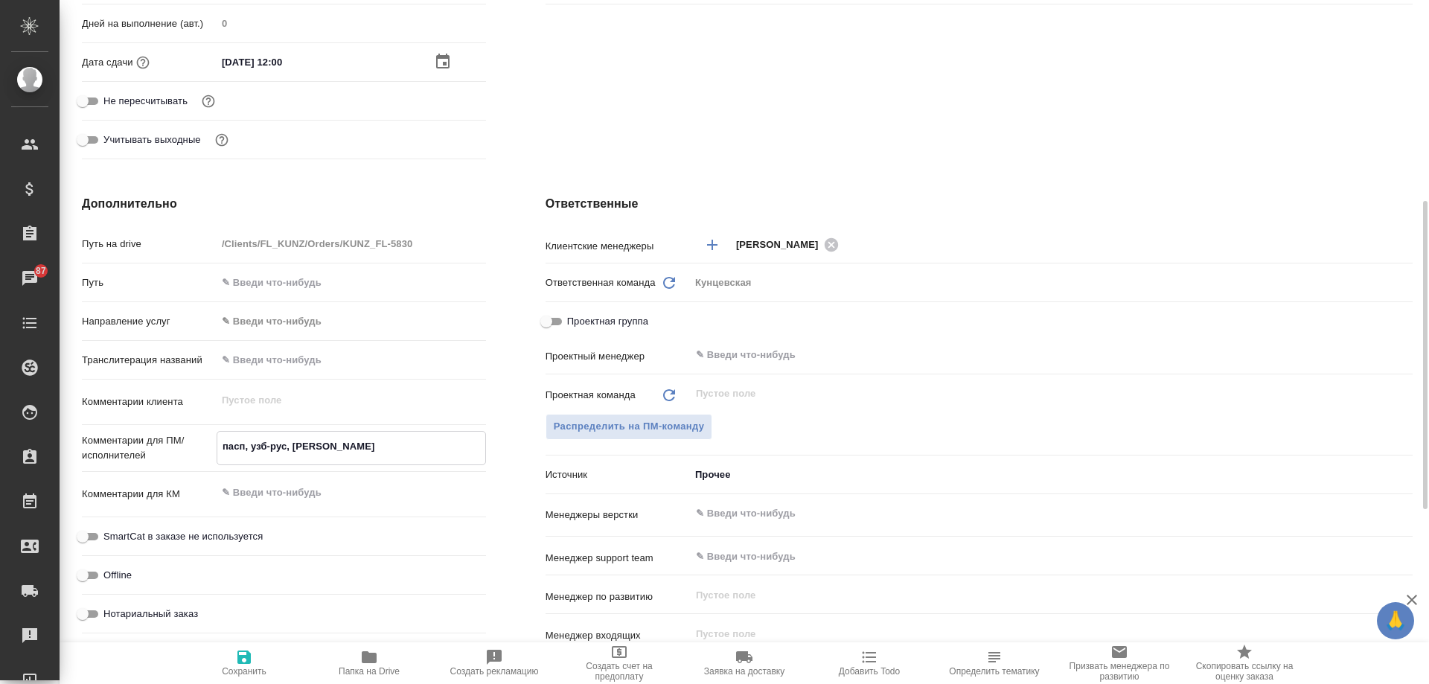
type textarea "пасп, узб-рус, сахарово"
type textarea "x"
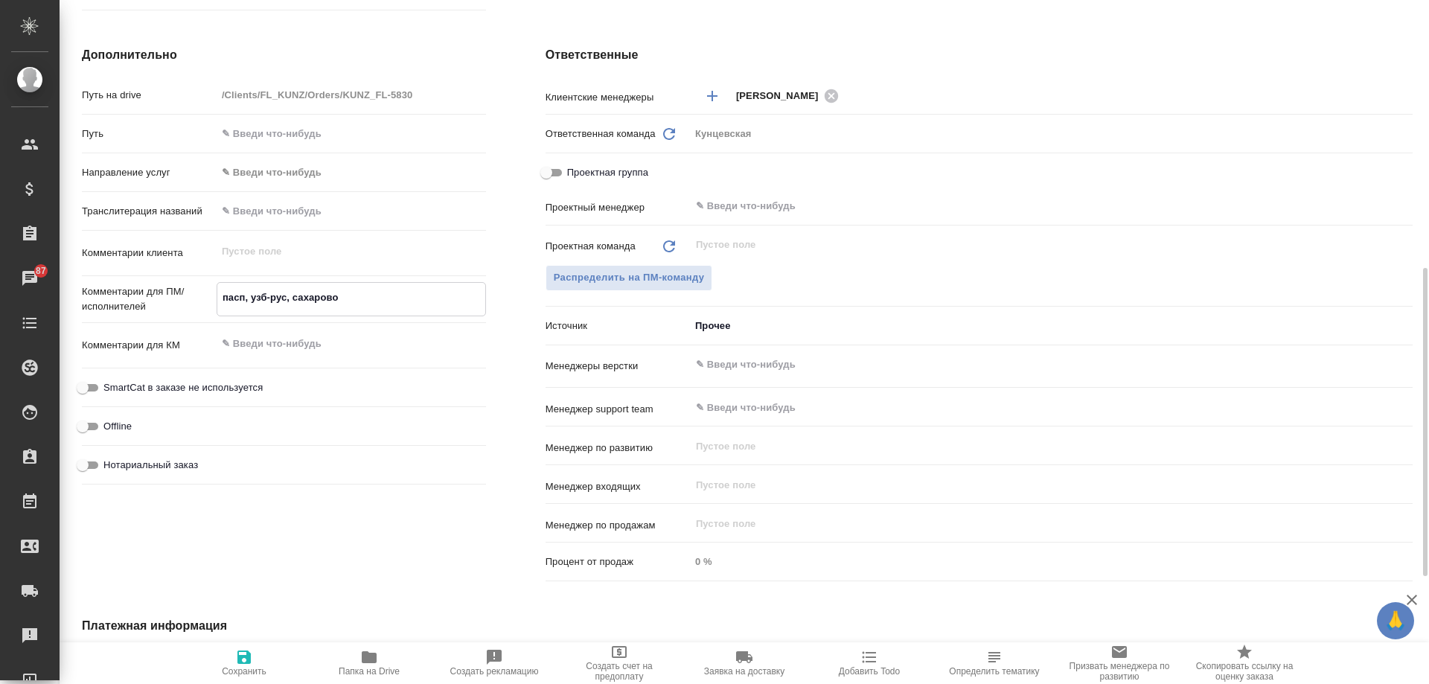
type textarea "пасп, узб-рус, сахарово"
type textarea "x"
click at [169, 466] on span "Нотариальный заказ" at bounding box center [150, 465] width 95 height 15
click at [109, 466] on input "Нотариальный заказ" at bounding box center [83, 465] width 54 height 18
checkbox input "true"
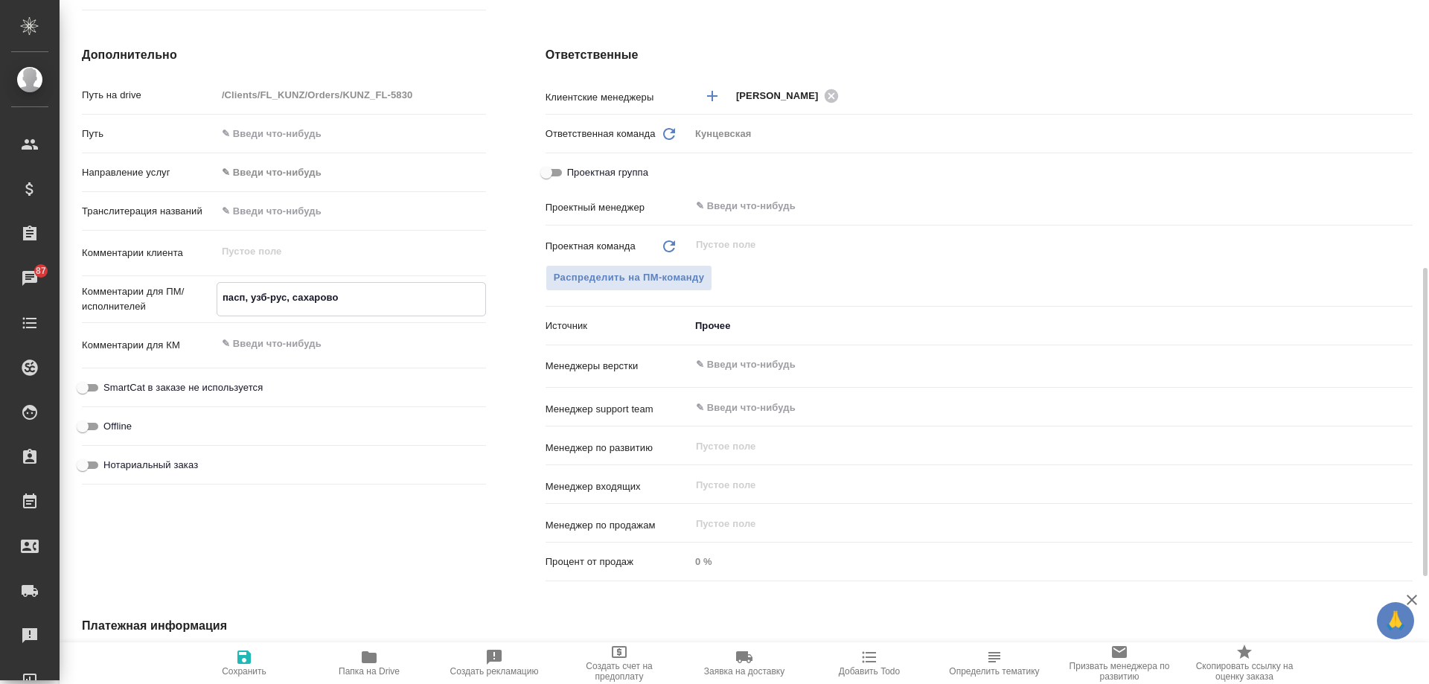
type textarea "x"
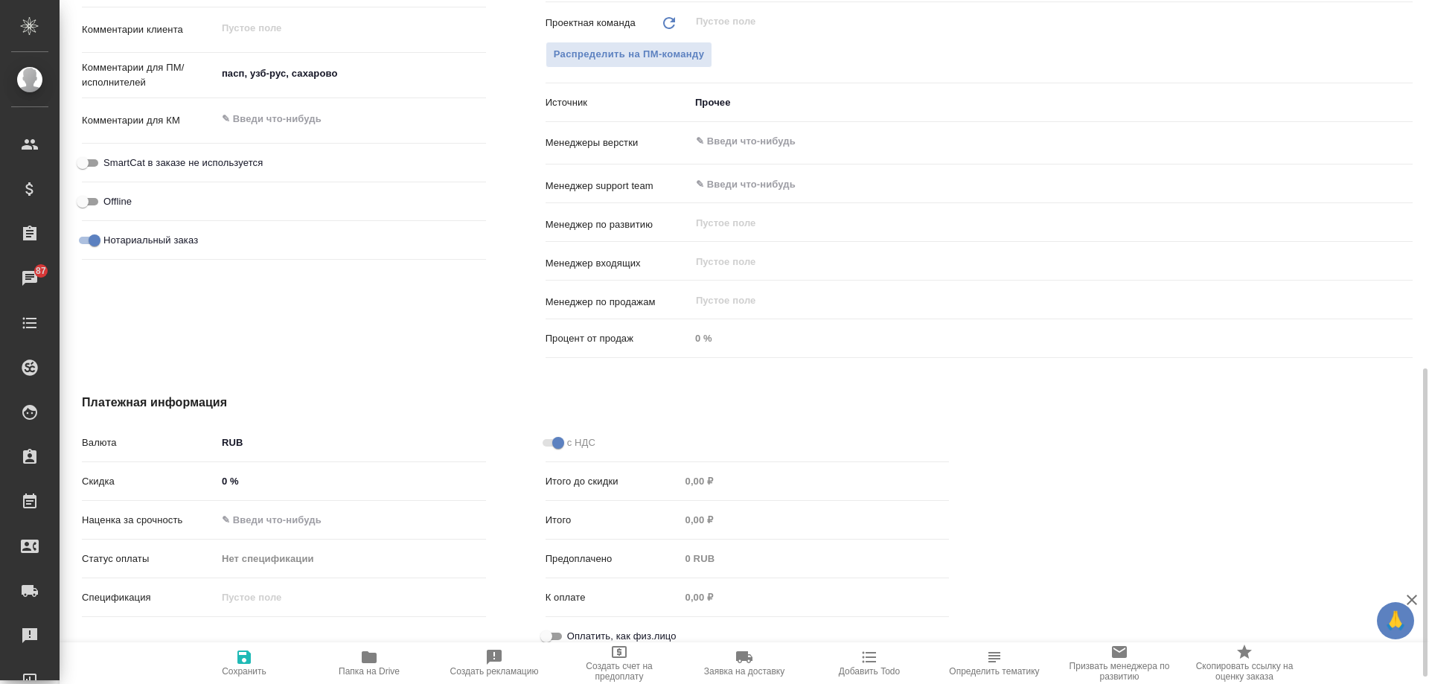
scroll to position [834, 0]
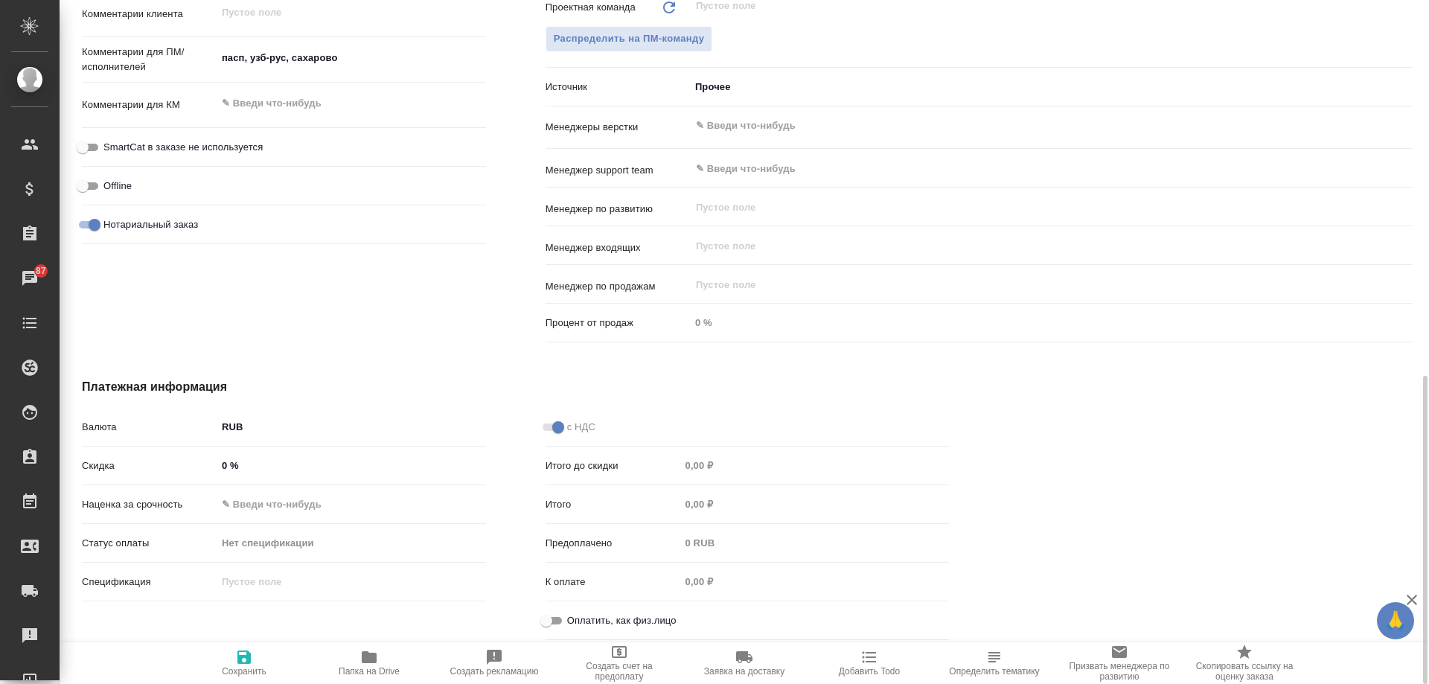
click at [566, 620] on input "Оплатить, как физ.лицо" at bounding box center [547, 621] width 54 height 18
checkbox input "true"
type textarea "x"
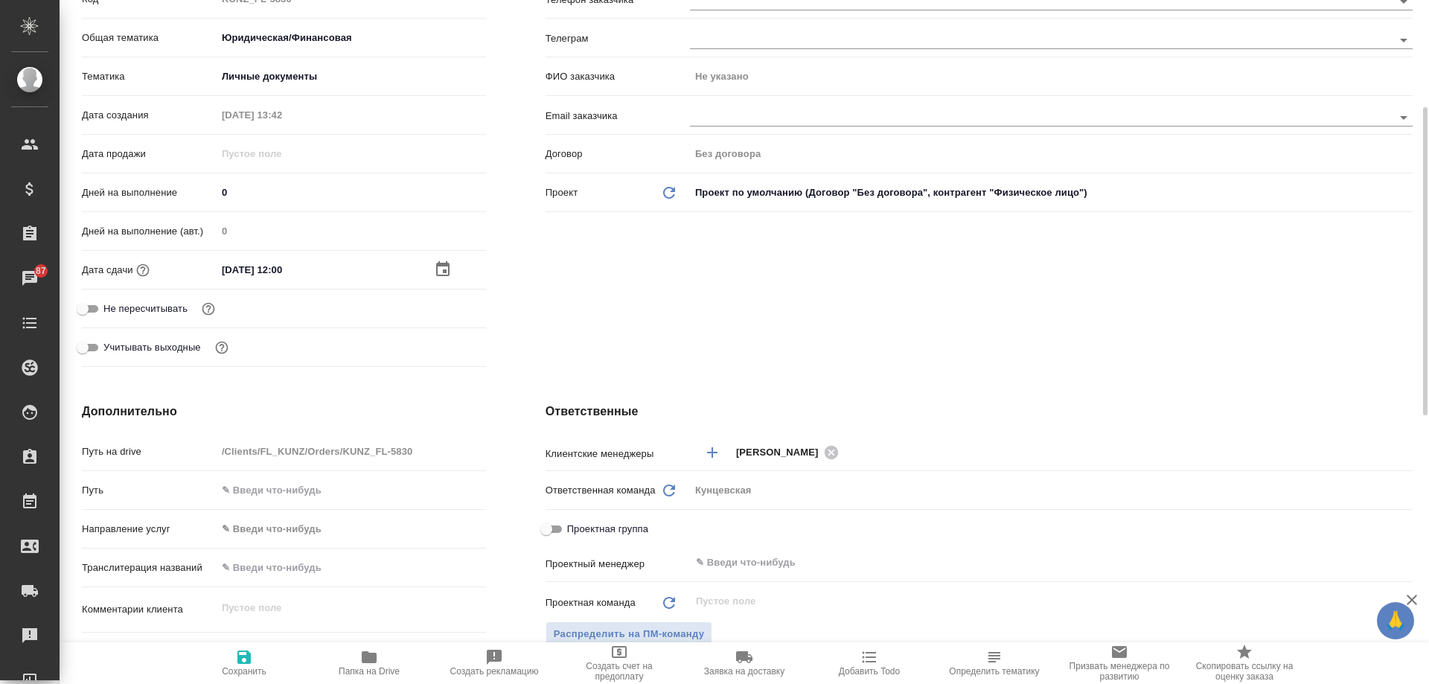
scroll to position [0, 0]
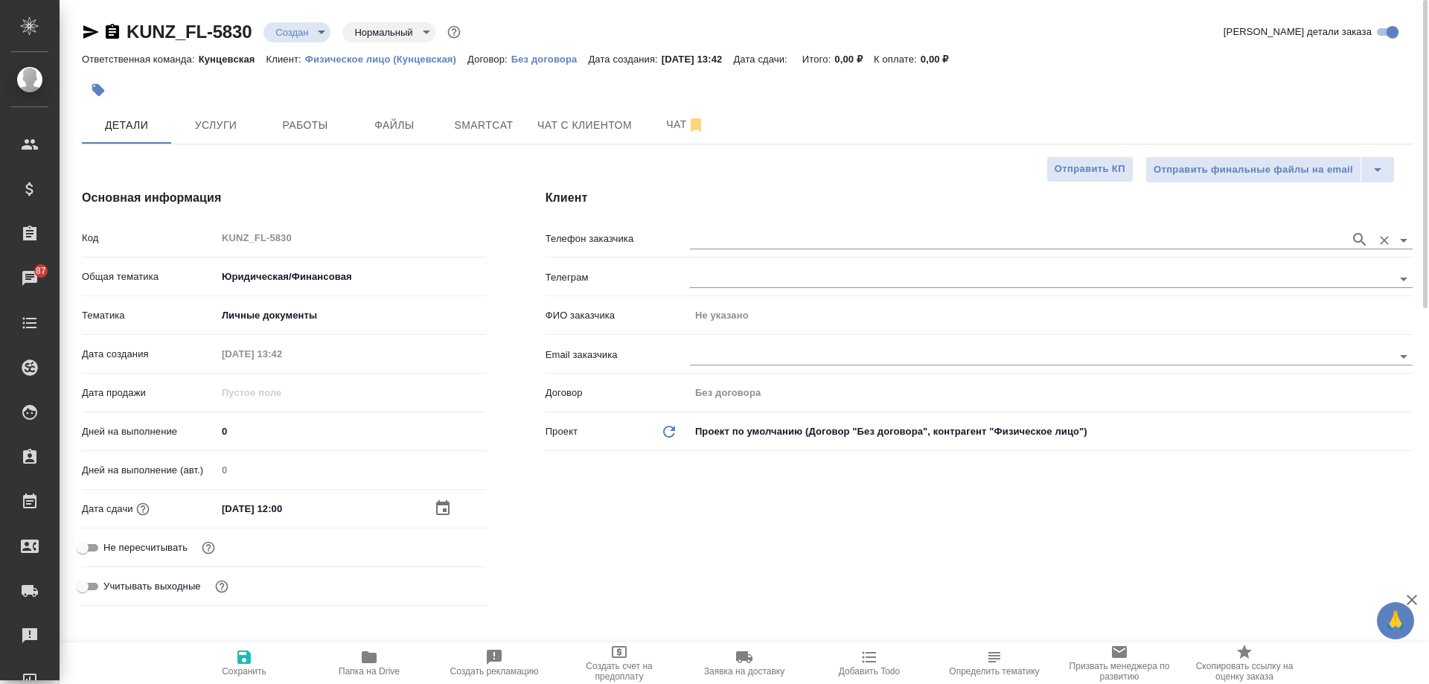
click at [731, 243] on input "text" at bounding box center [1016, 240] width 653 height 18
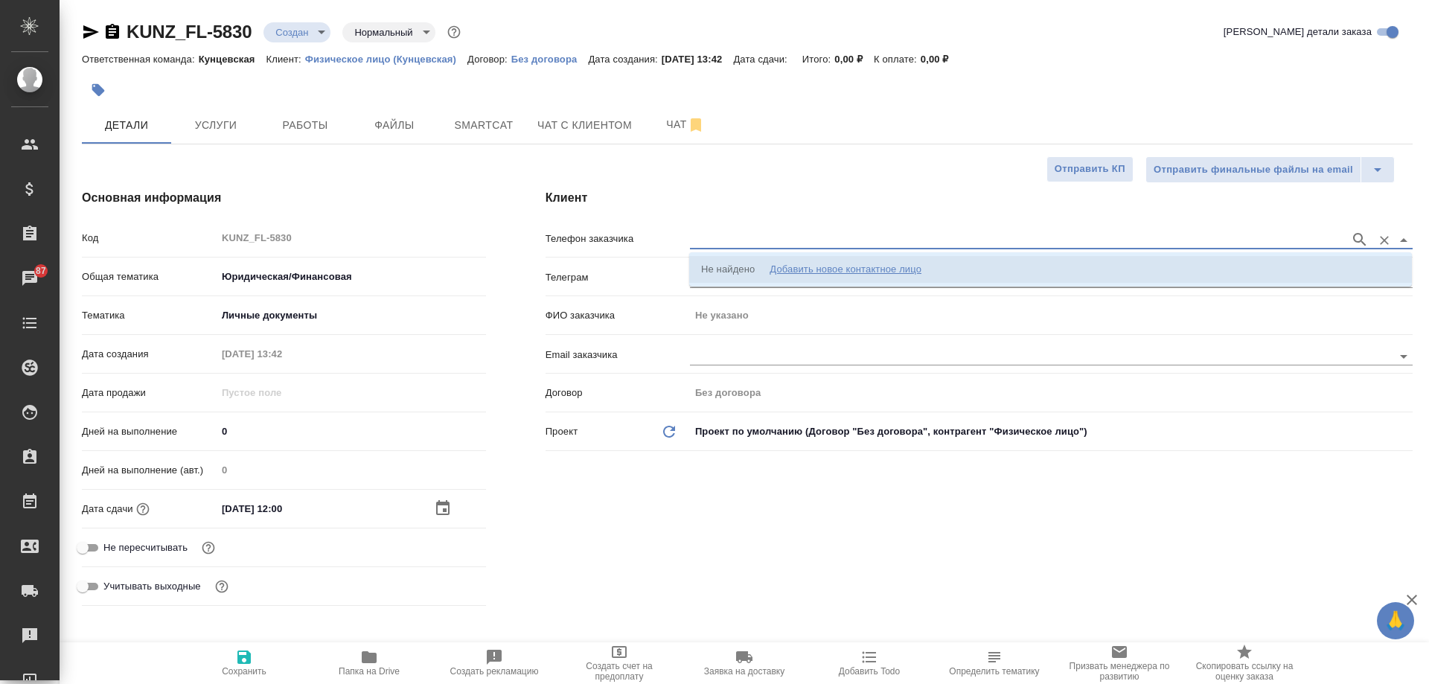
click at [804, 274] on div "Добавить новое контактное лицо" at bounding box center [846, 269] width 152 height 15
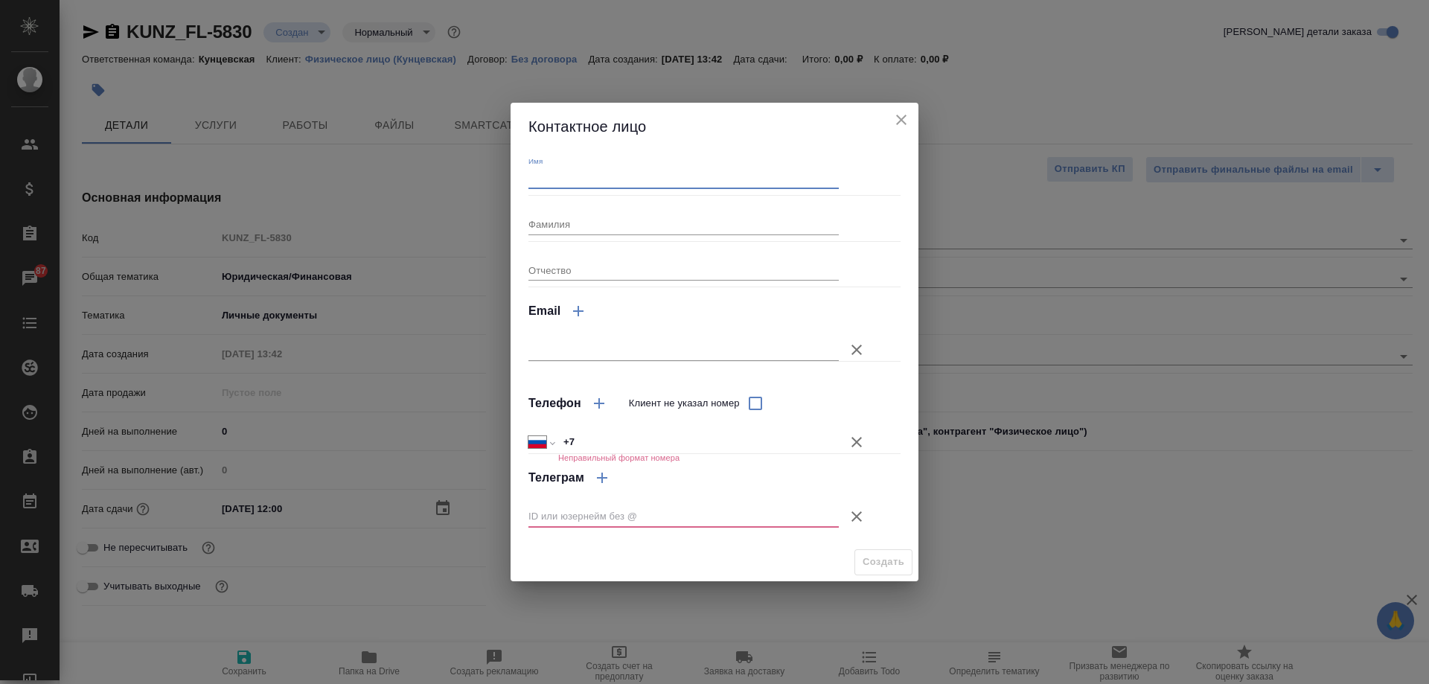
click at [649, 182] on input "Имя" at bounding box center [684, 178] width 310 height 21
click at [793, 100] on div "Контактное лицо Имя Фамилия Отчество Email Телефон Клиент не указал номер Между…" at bounding box center [714, 342] width 1429 height 684
click at [632, 173] on input "Имя" at bounding box center [684, 178] width 310 height 21
type input "Улугбек"
click at [598, 227] on input "Фамилия" at bounding box center [684, 224] width 310 height 21
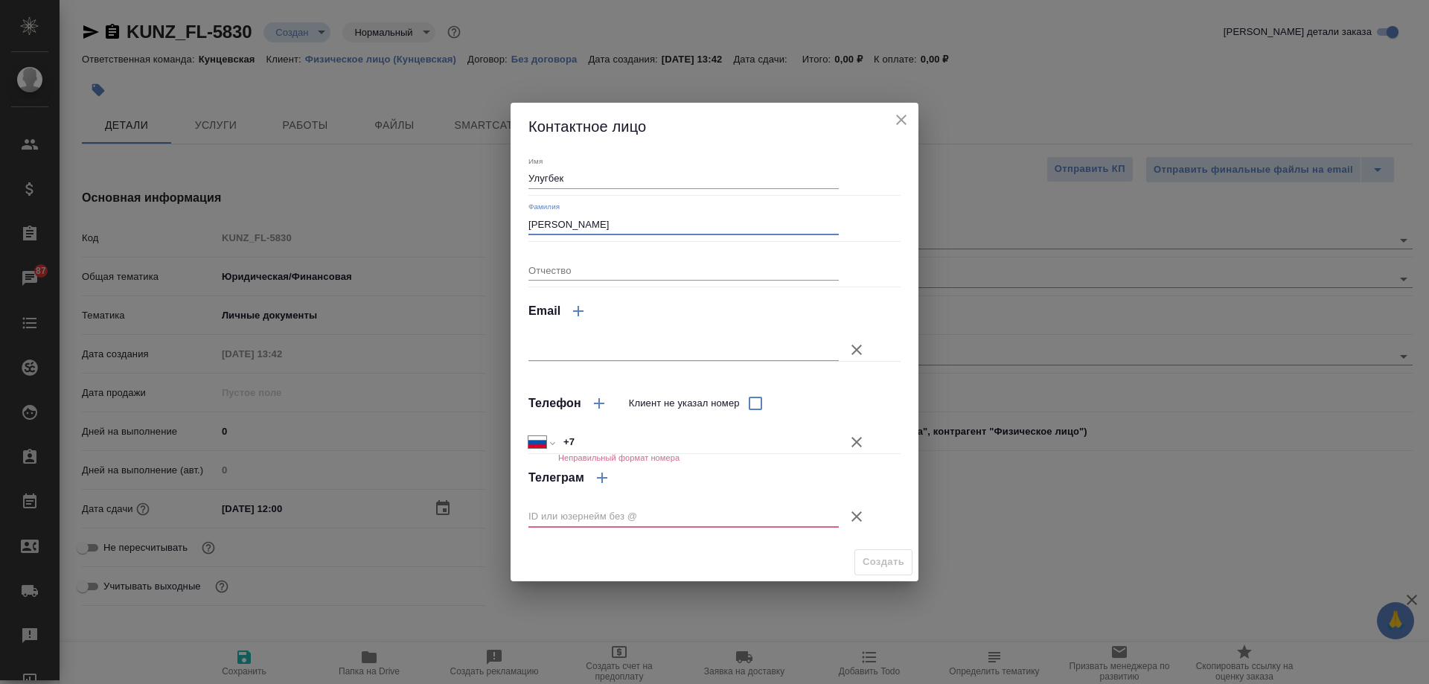
type input "Нематов"
click at [653, 437] on input "+7" at bounding box center [698, 443] width 279 height 22
type input "+7 977 679 81 00"
click at [855, 515] on icon "button" at bounding box center [857, 516] width 10 height 10
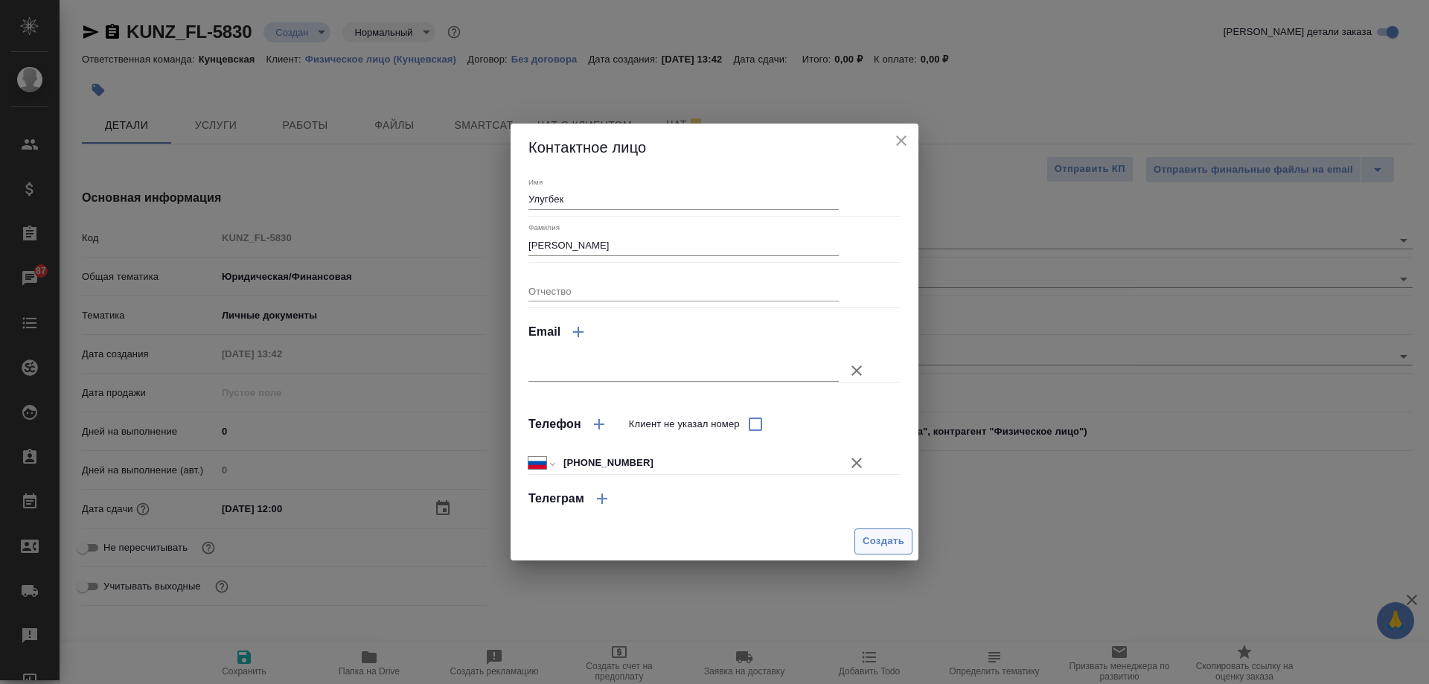
click at [894, 534] on span "Создать" at bounding box center [884, 541] width 42 height 17
type input "Нематов Улугбек"
type textarea "x"
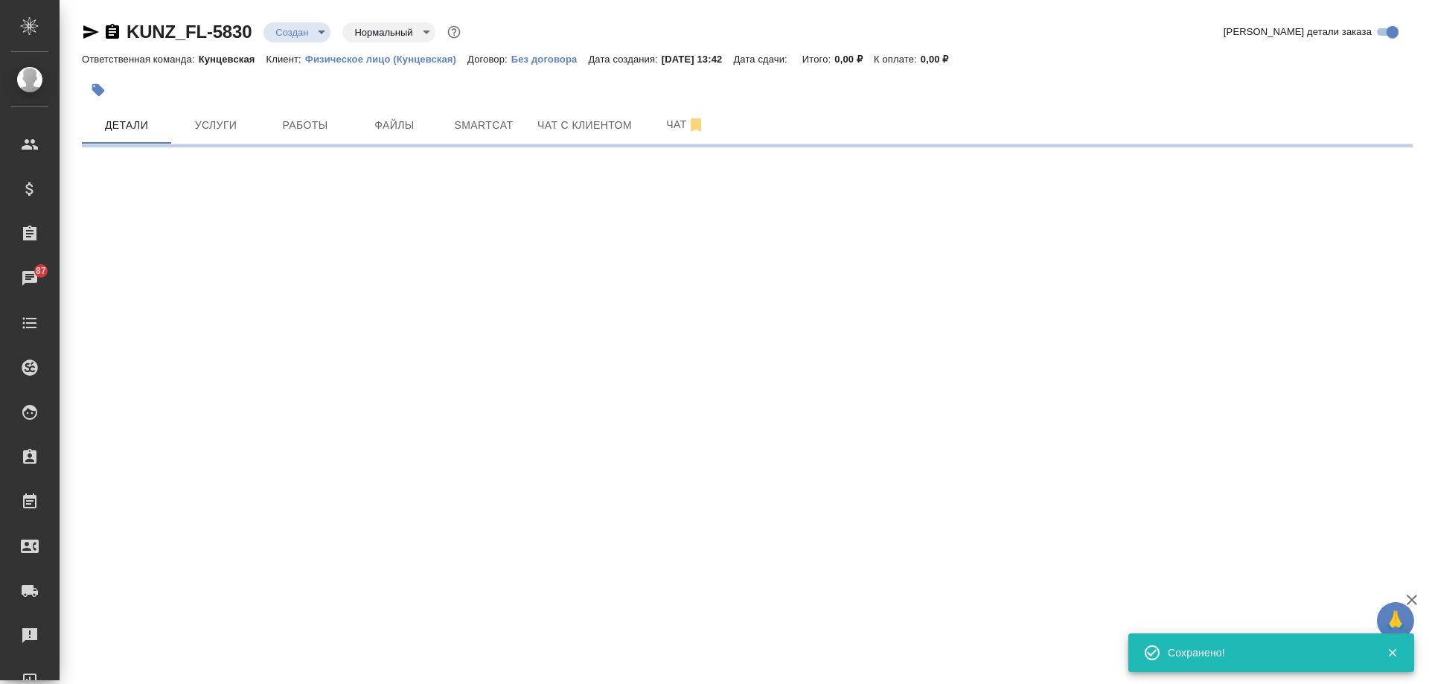
type input "holyTrinity"
select select "RU"
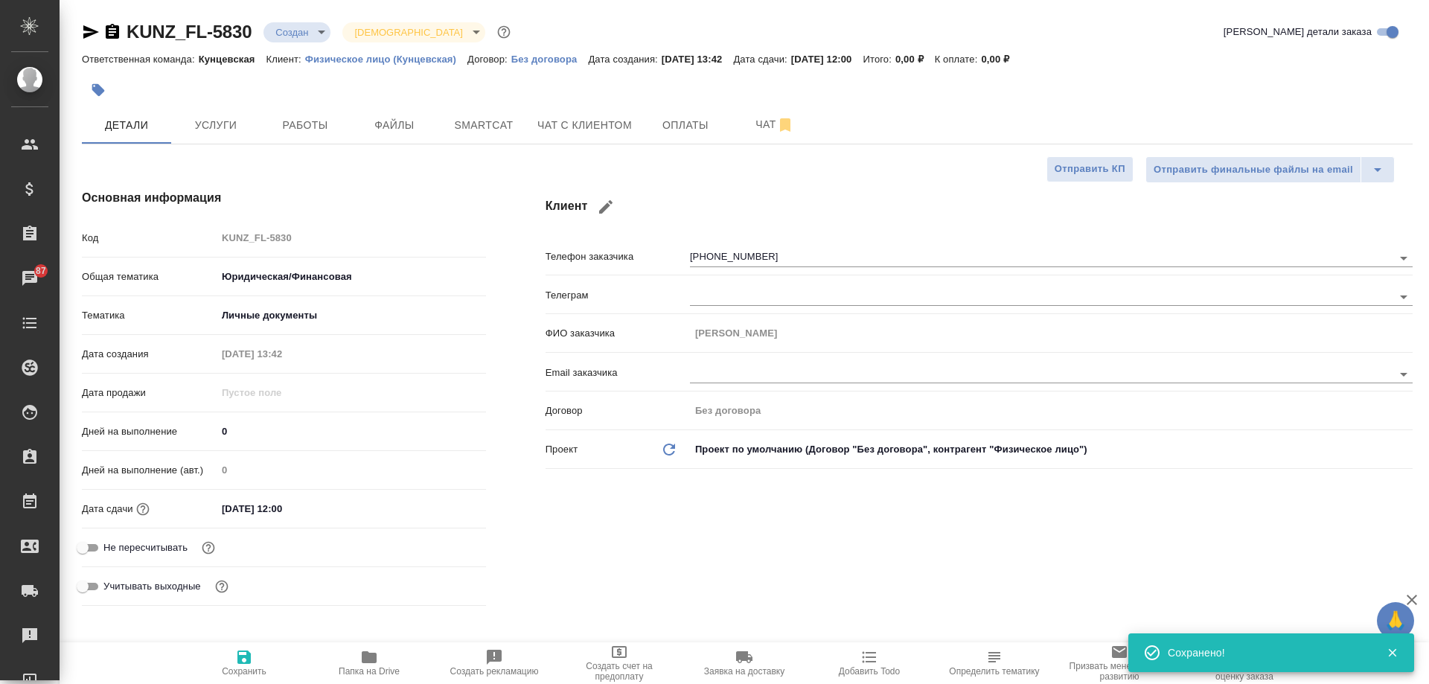
type textarea "x"
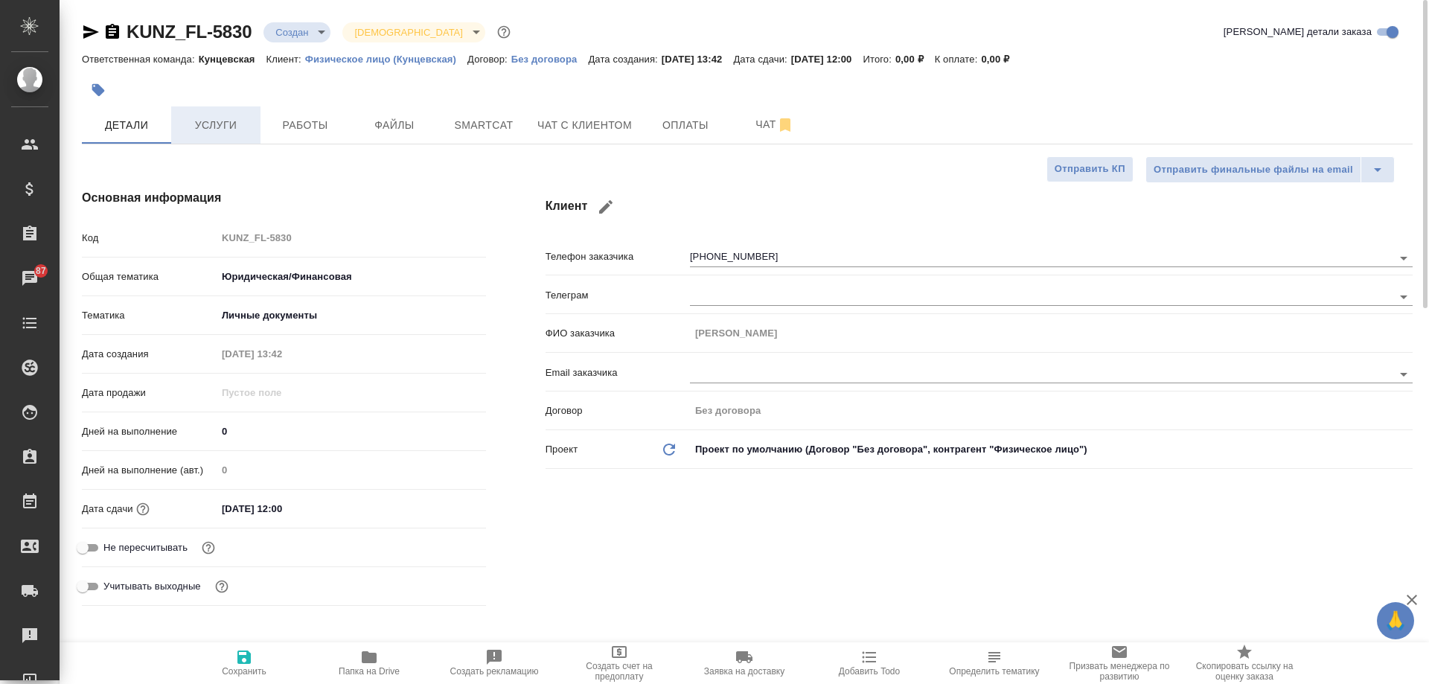
click at [213, 137] on button "Услуги" at bounding box center [215, 124] width 89 height 37
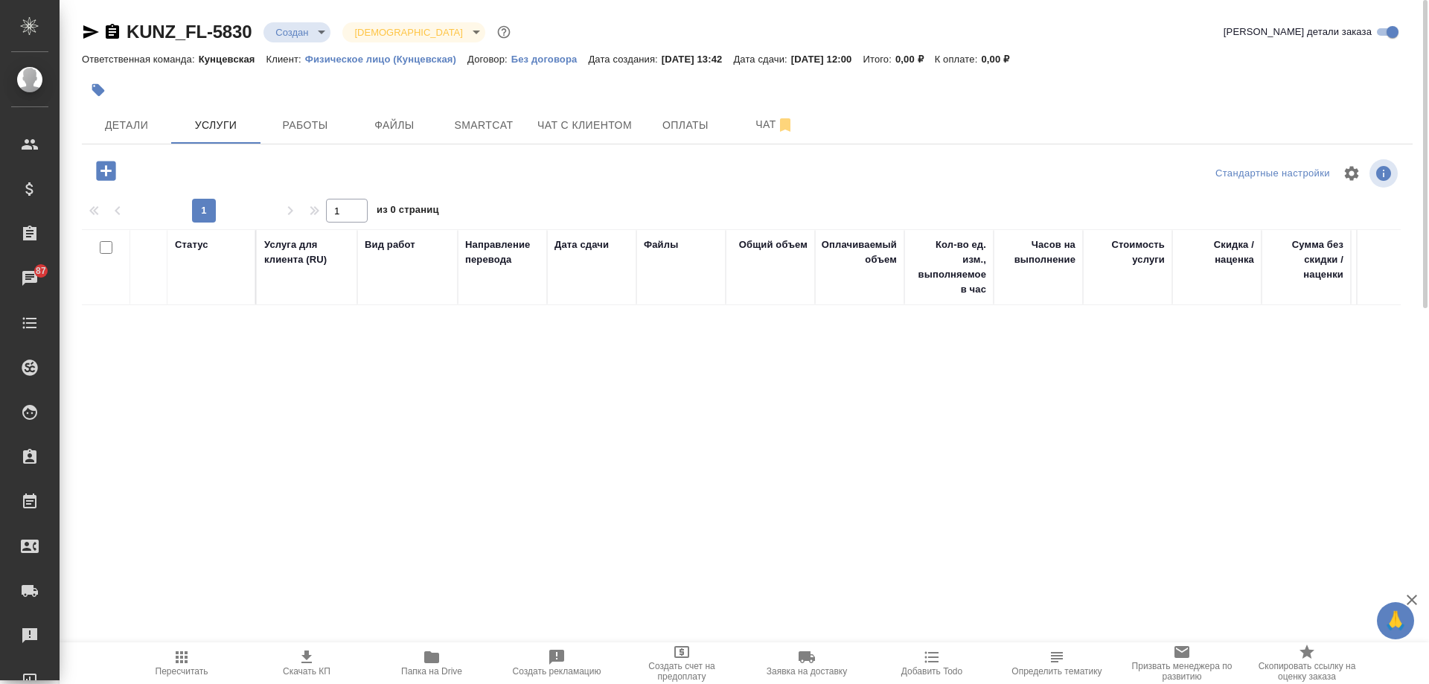
click at [106, 179] on icon "button" at bounding box center [105, 170] width 19 height 19
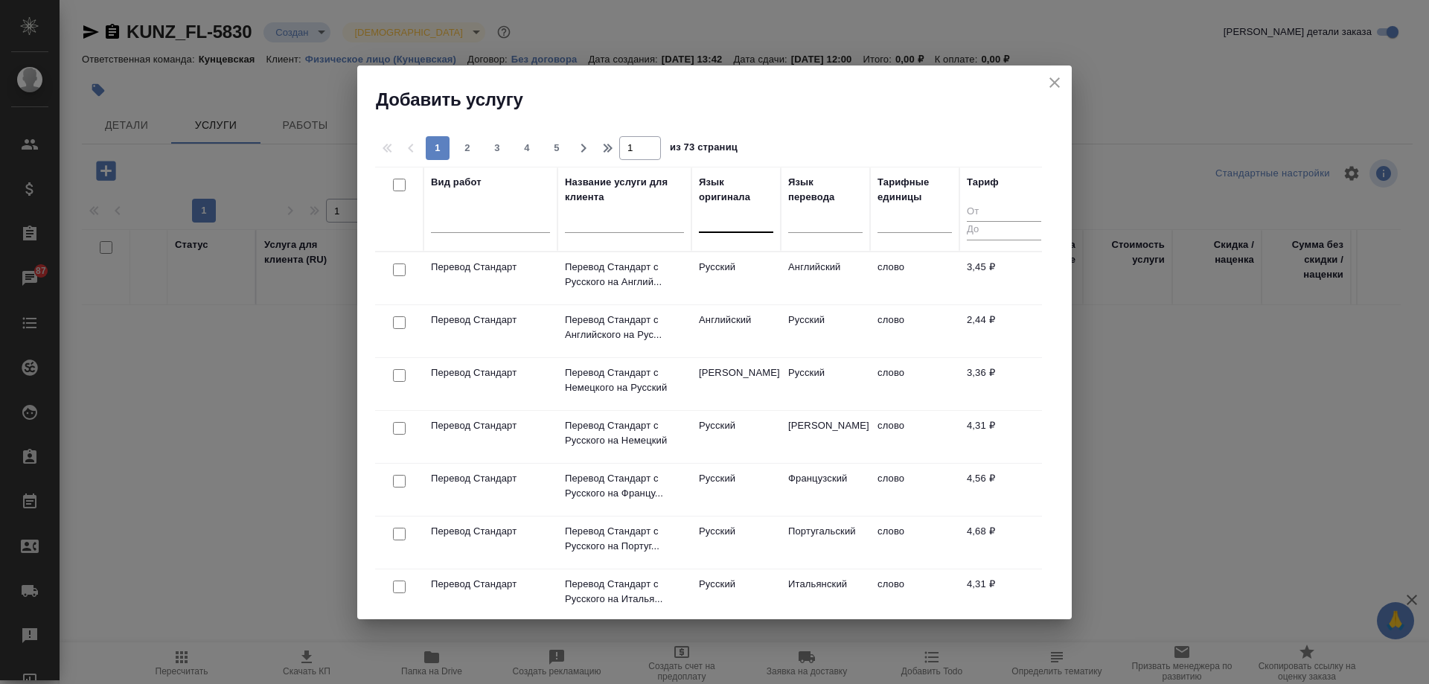
click at [740, 217] on div at bounding box center [736, 218] width 74 height 22
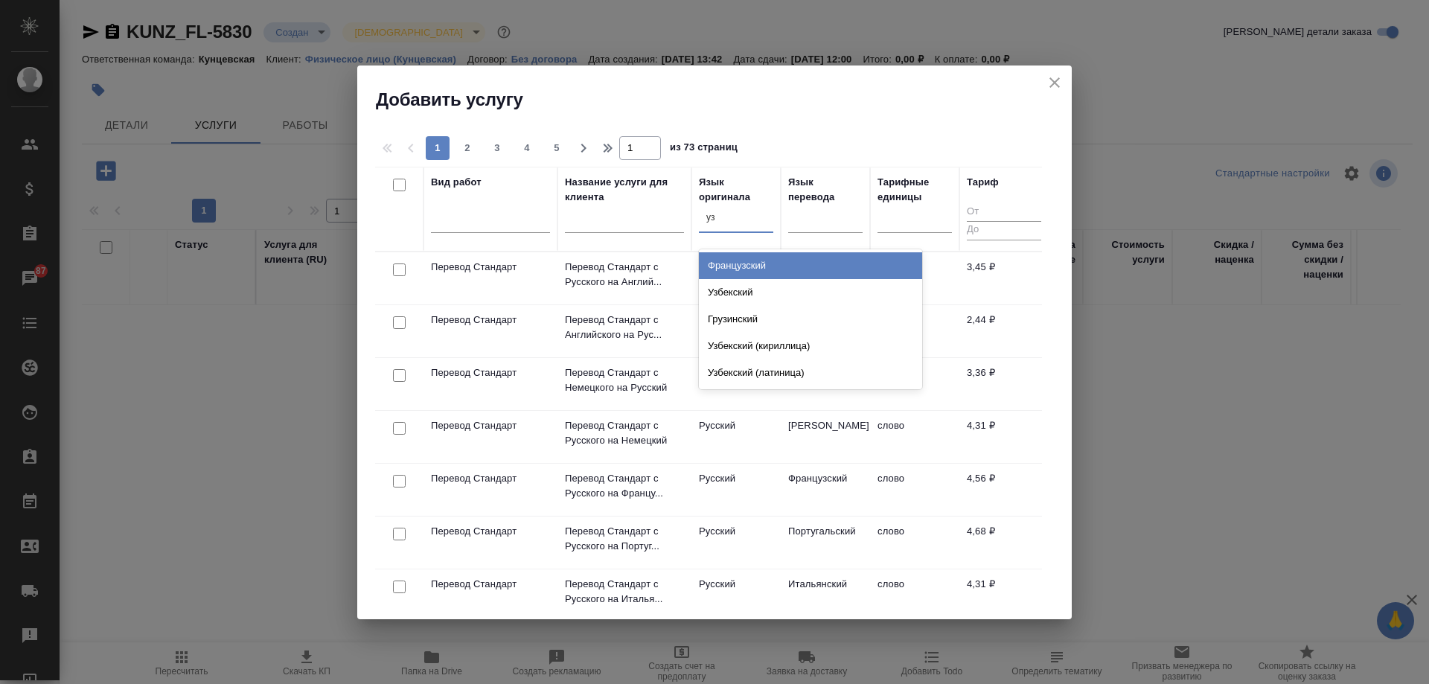
type input "узб"
click at [743, 268] on div "Узбекский" at bounding box center [810, 265] width 223 height 27
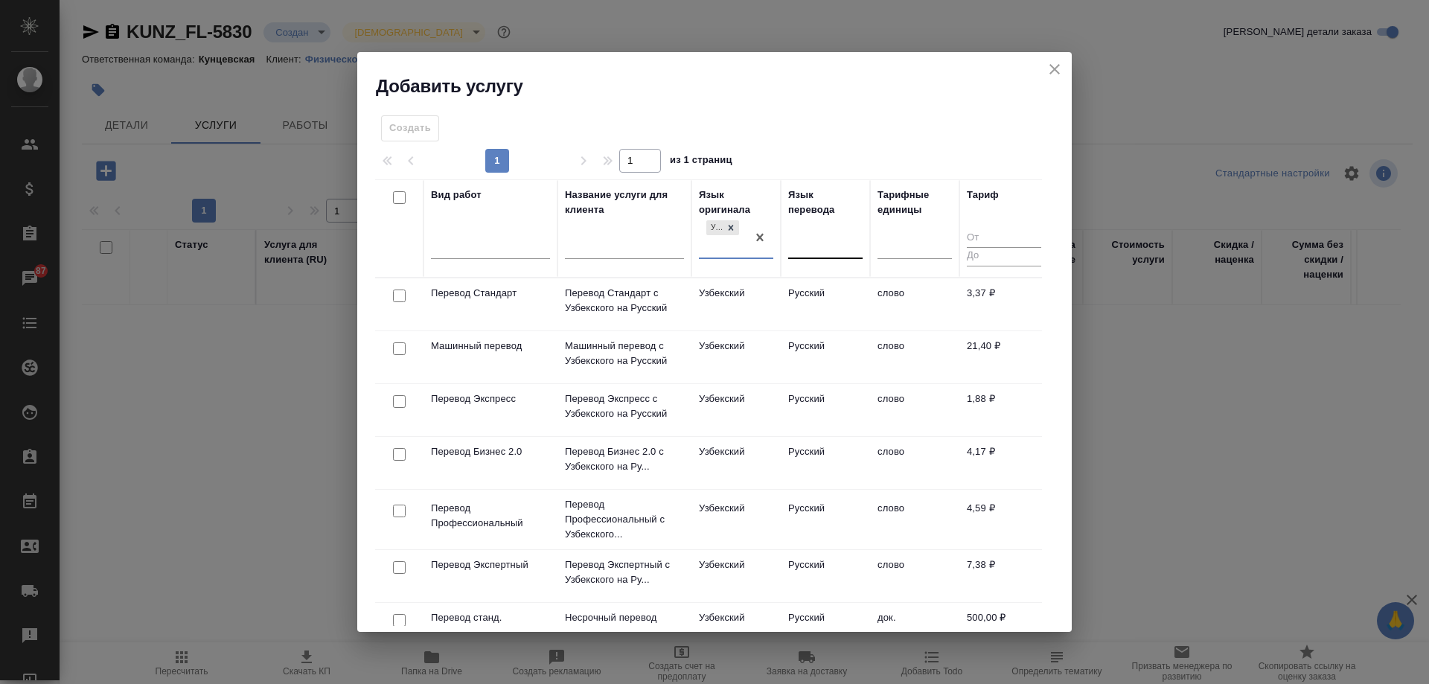
click at [817, 249] on div at bounding box center [825, 244] width 74 height 22
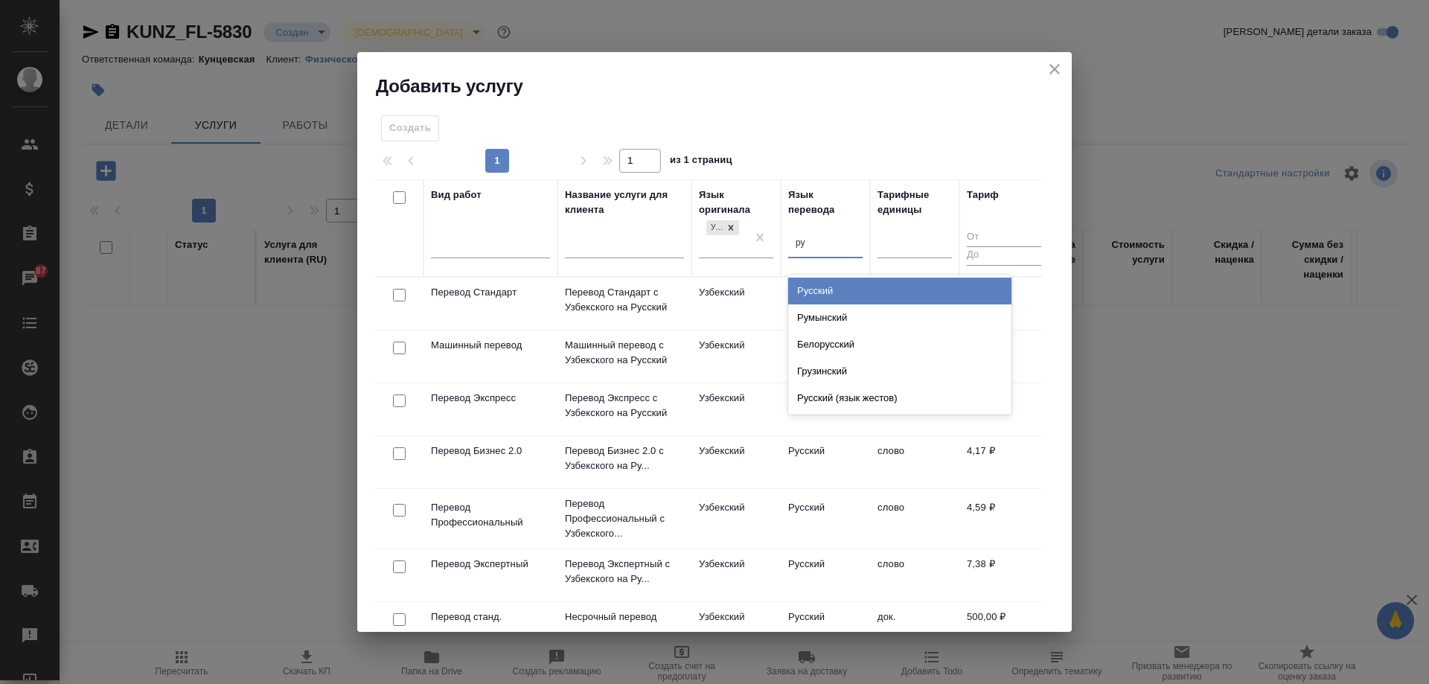
type input "рус"
click at [838, 285] on div "Русский" at bounding box center [899, 291] width 223 height 27
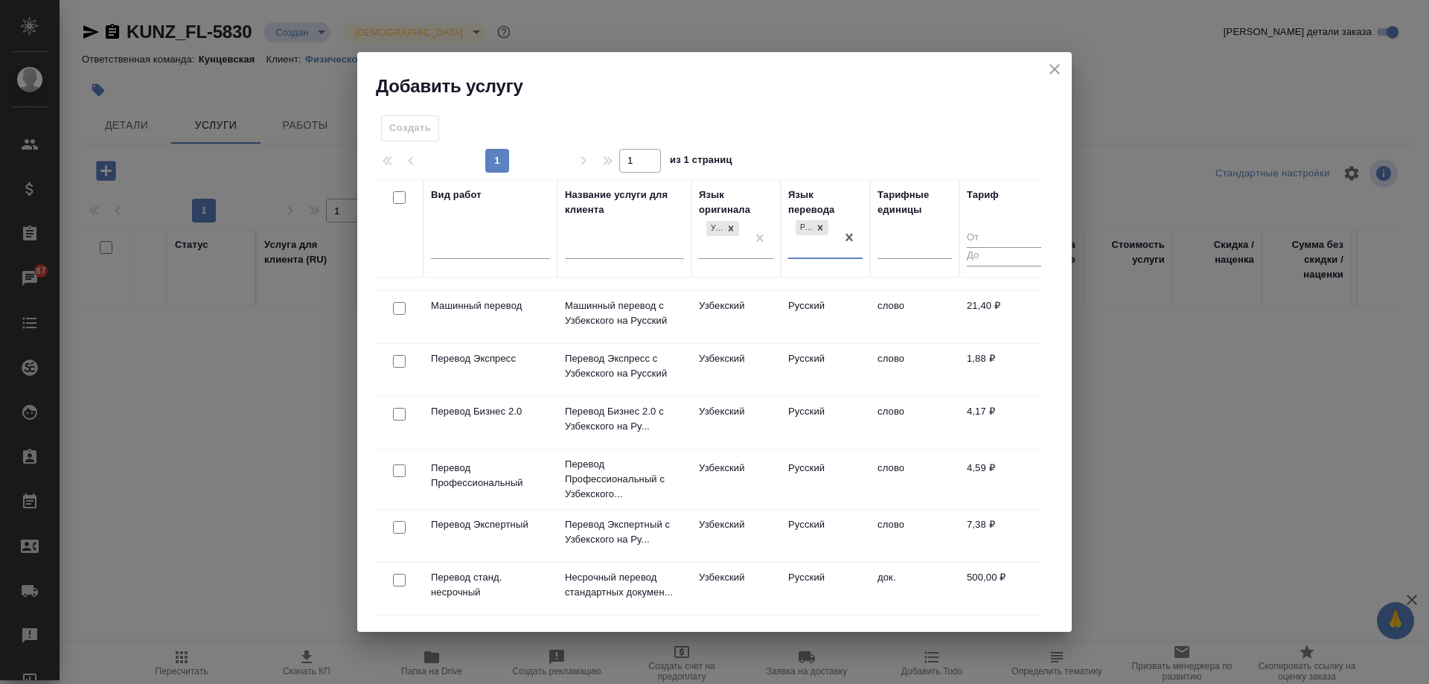
scroll to position [74, 0]
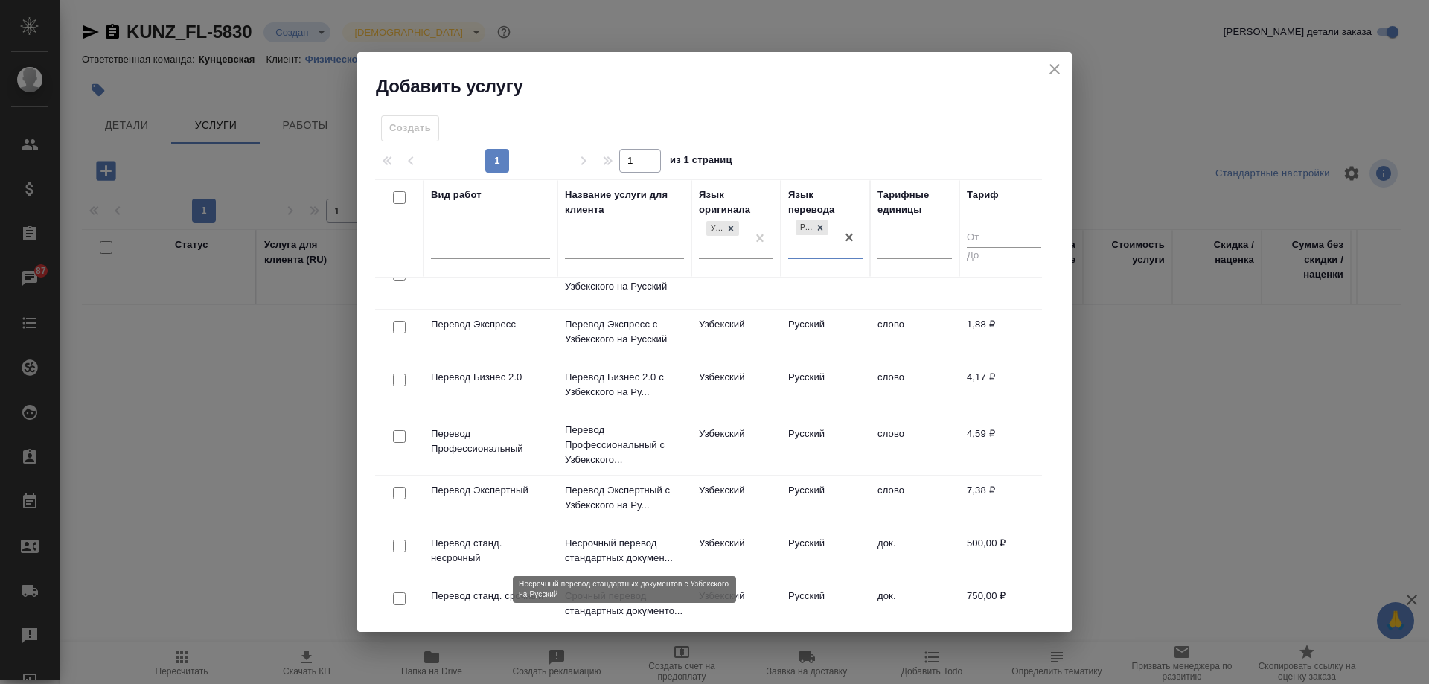
click at [669, 545] on p "Несрочный перевод стандартных докумен..." at bounding box center [624, 551] width 119 height 30
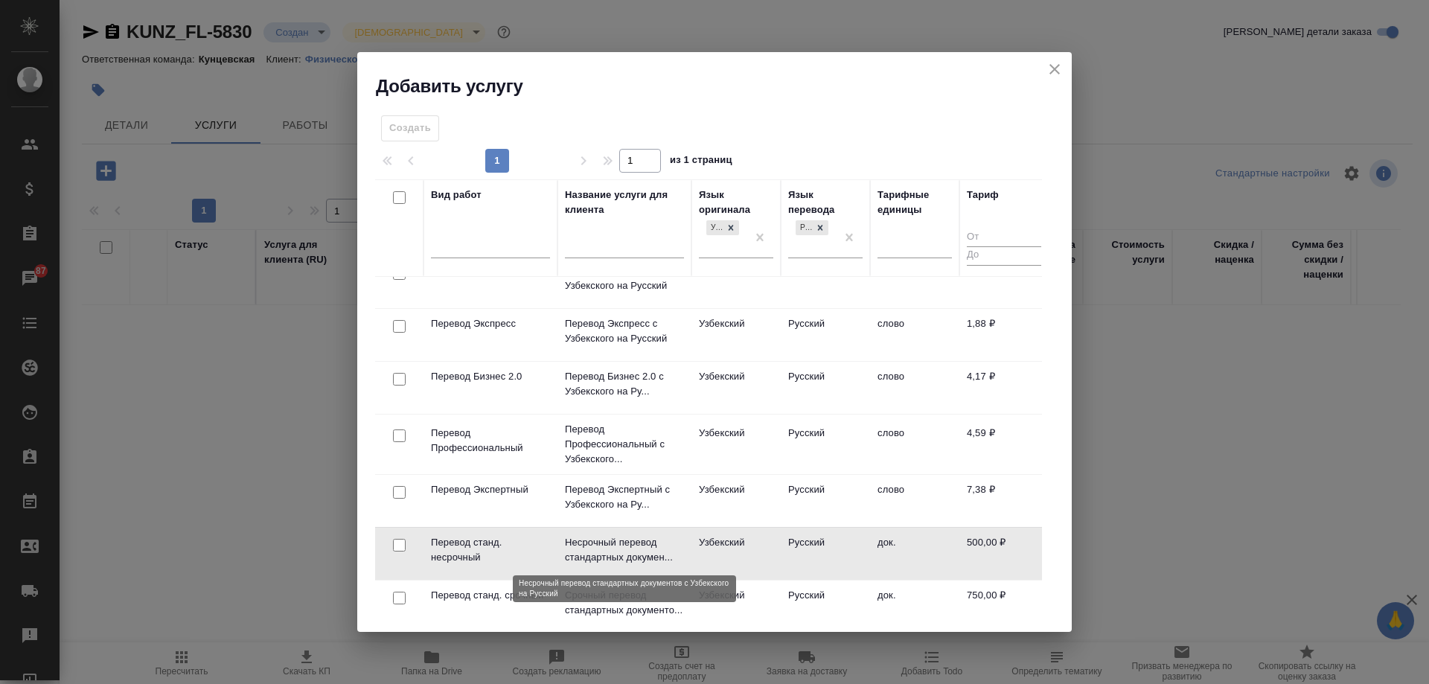
click at [669, 545] on p "Несрочный перевод стандартных докумен..." at bounding box center [624, 550] width 119 height 30
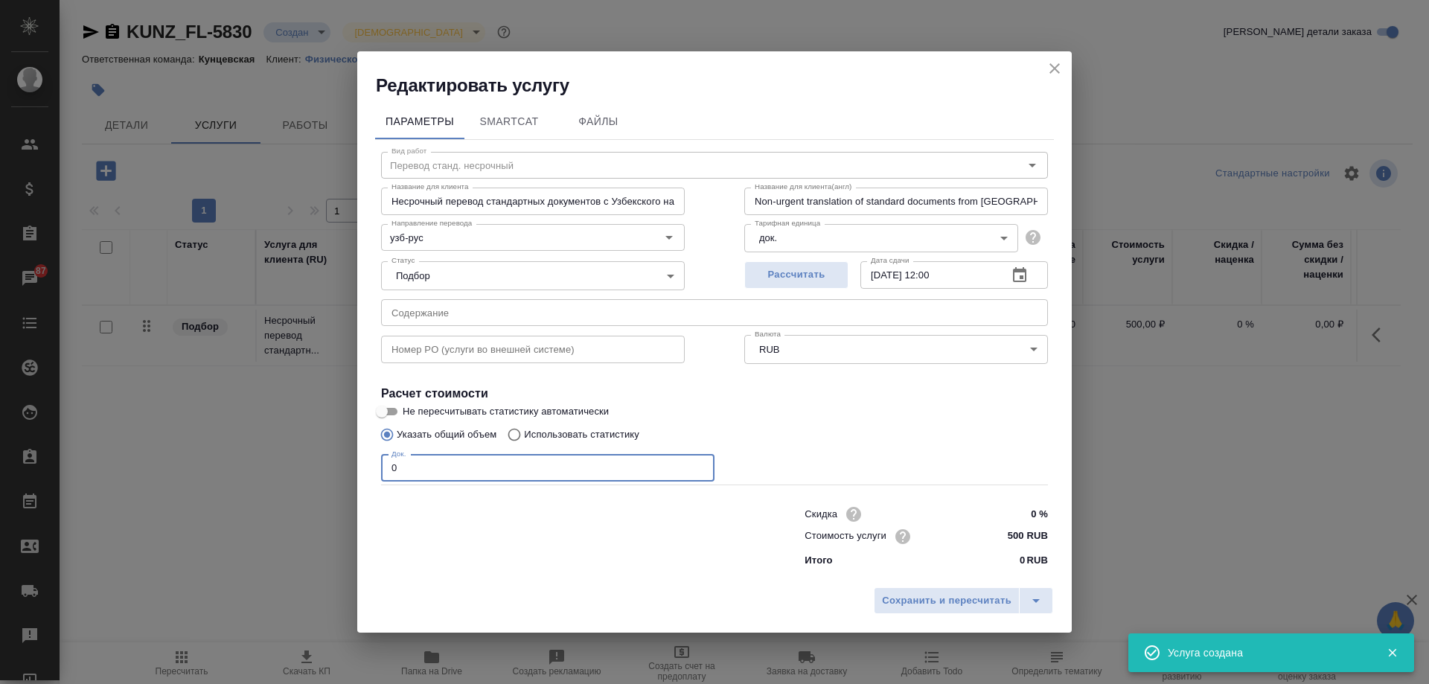
click at [494, 467] on input "0" at bounding box center [547, 468] width 333 height 27
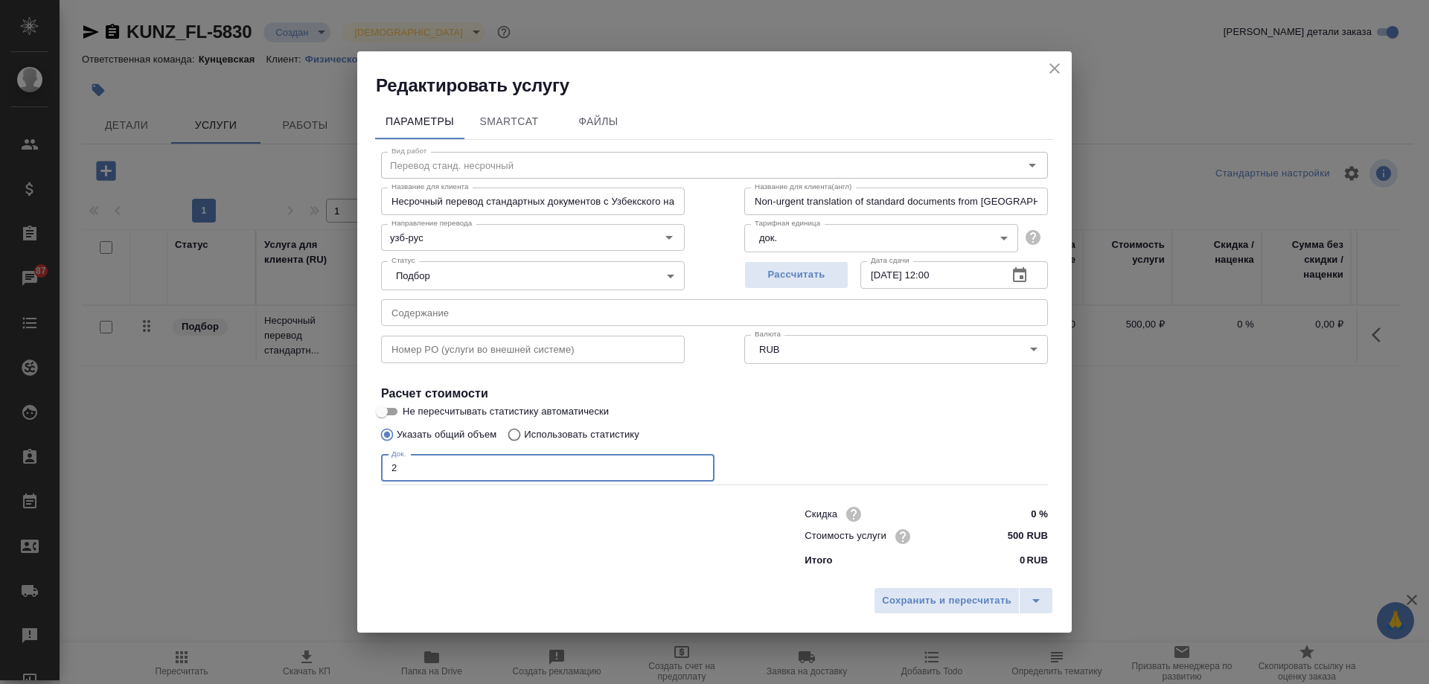
type input "2"
click at [804, 408] on label "Не пересчитывать статистику автоматически" at bounding box center [705, 412] width 664 height 18
click at [409, 408] on input "Не пересчитывать статистику автоматически" at bounding box center [382, 412] width 54 height 18
checkbox input "true"
click at [948, 596] on span "Сохранить и пересчитать" at bounding box center [947, 601] width 130 height 17
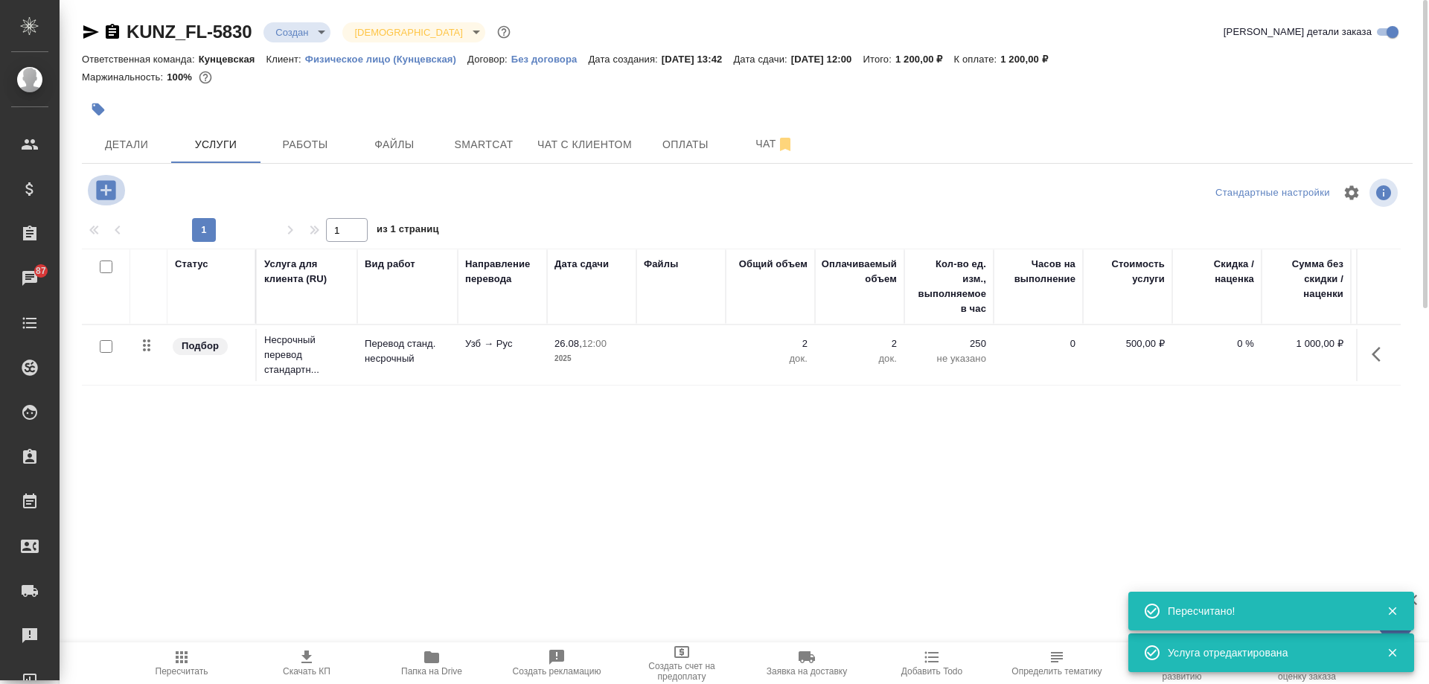
click at [106, 188] on icon "button" at bounding box center [106, 190] width 26 height 26
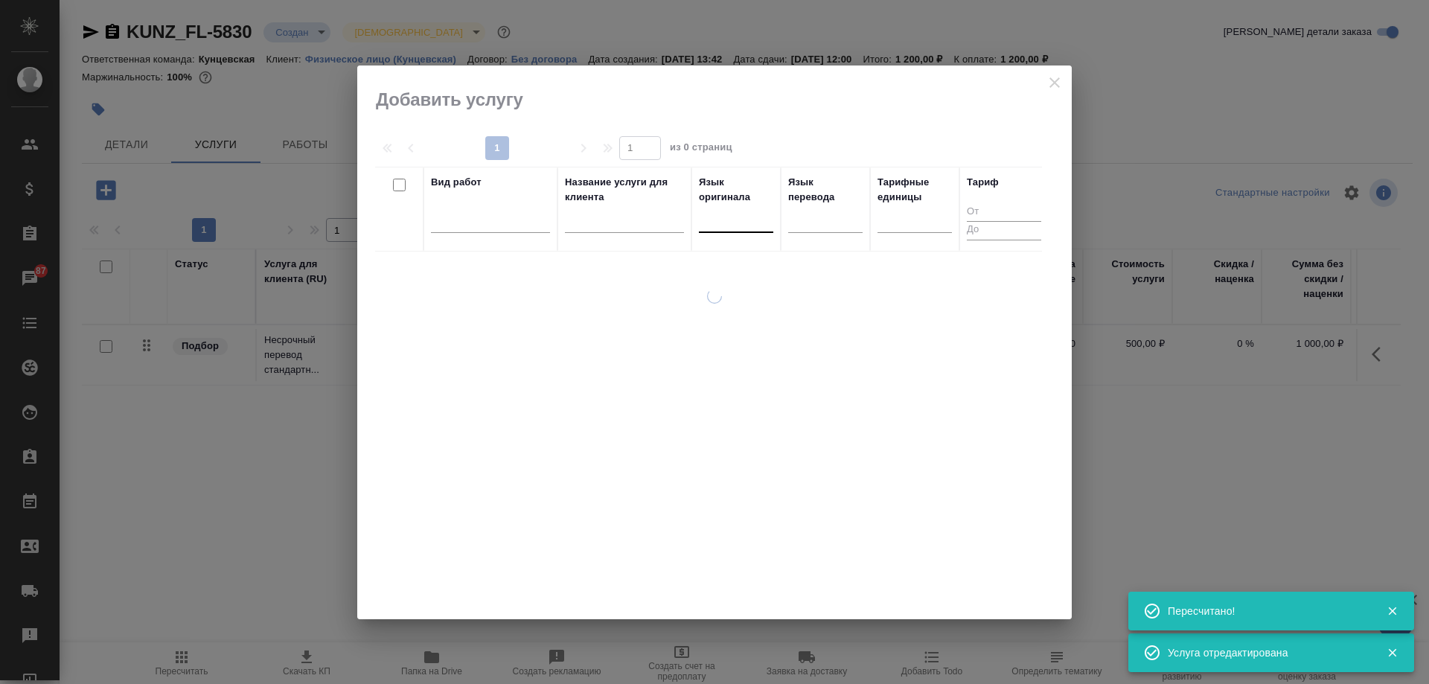
click at [738, 222] on div at bounding box center [736, 218] width 74 height 22
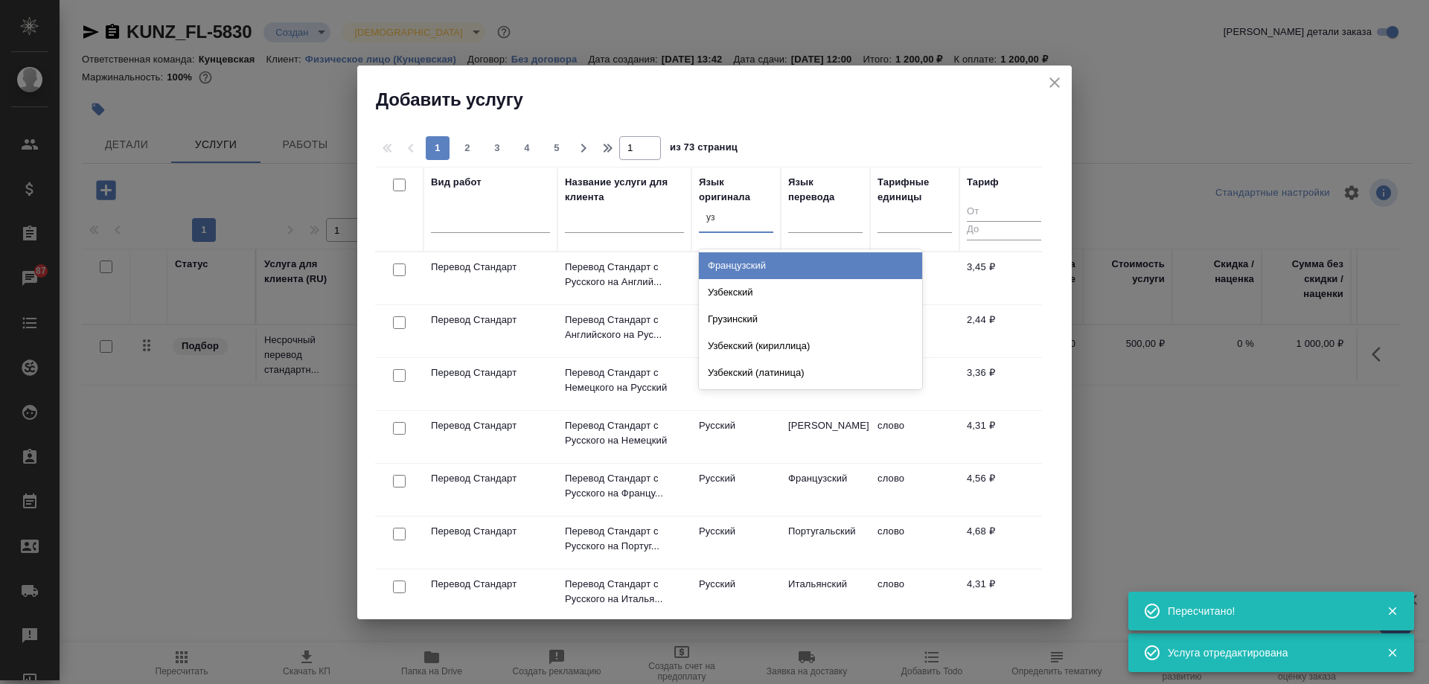
type input "узб"
click at [751, 261] on div "Узбекский" at bounding box center [810, 265] width 223 height 27
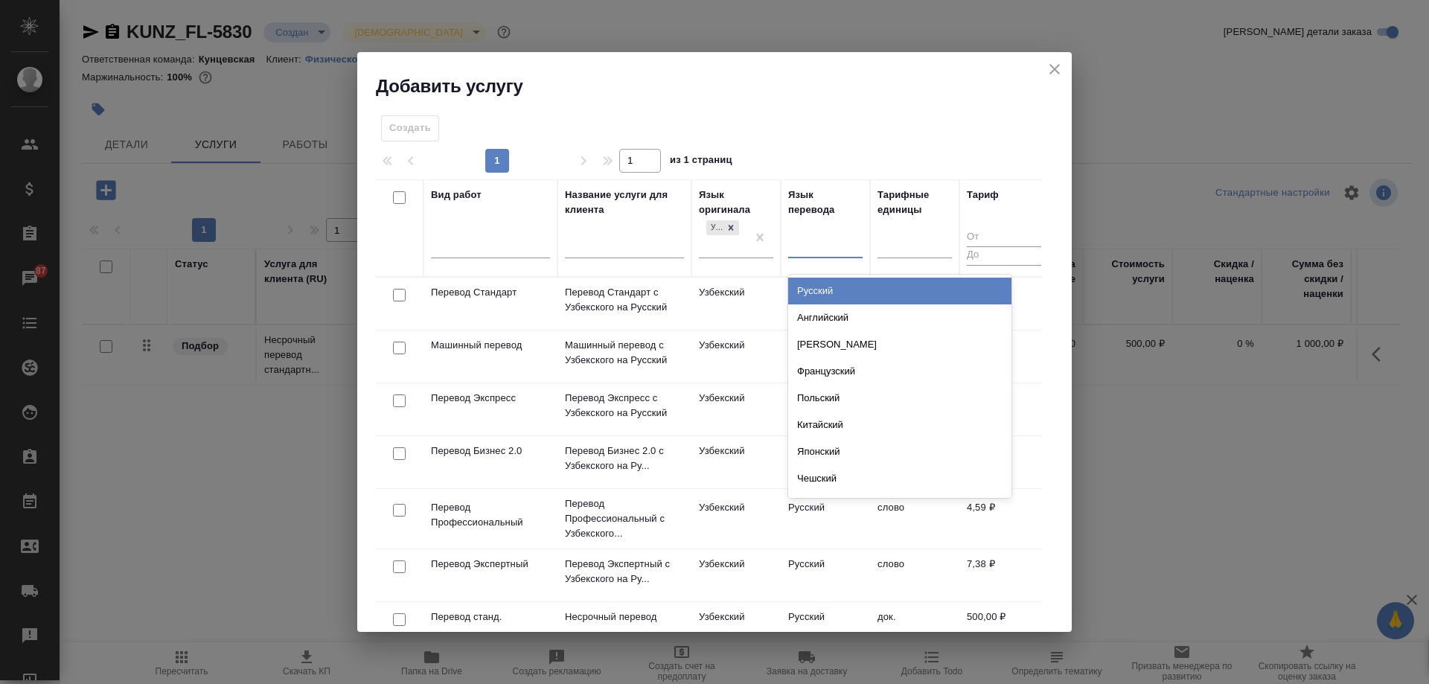
click at [811, 243] on div at bounding box center [825, 243] width 74 height 22
click at [735, 223] on icon at bounding box center [731, 228] width 10 height 10
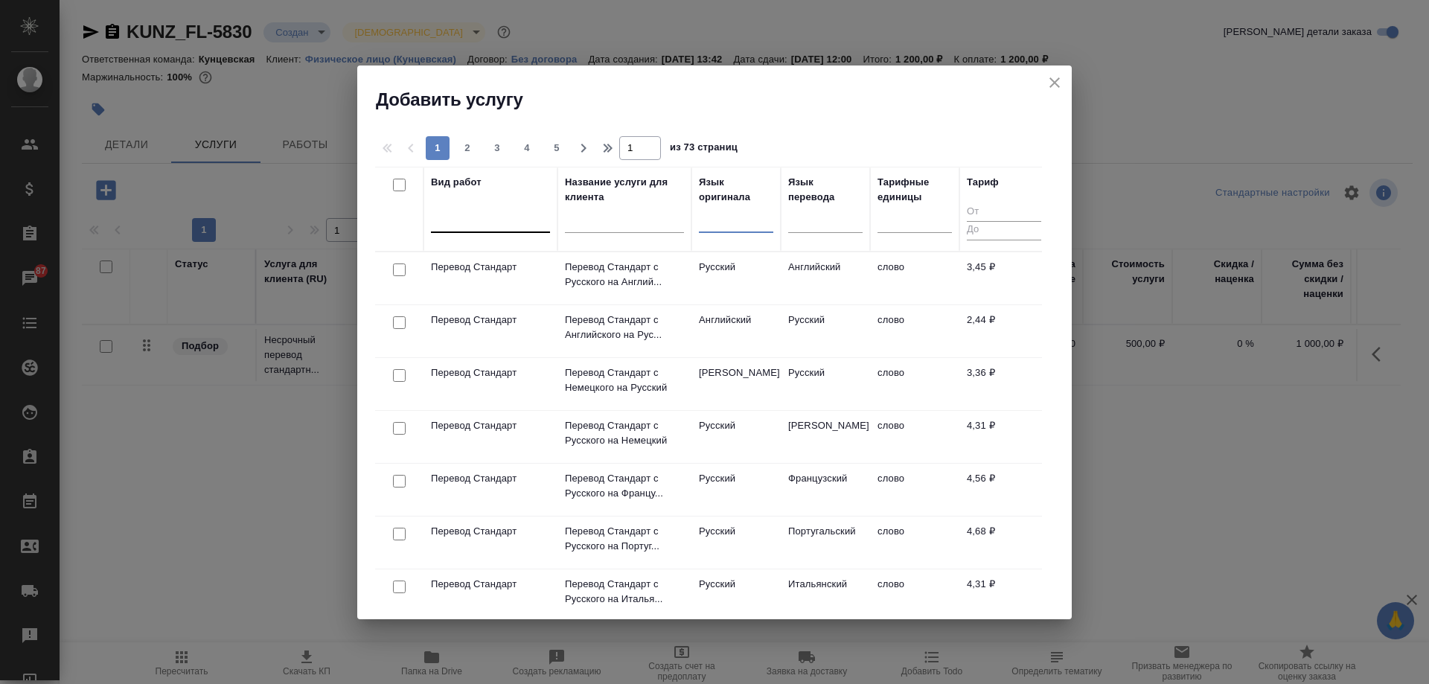
click at [502, 223] on div at bounding box center [490, 218] width 119 height 22
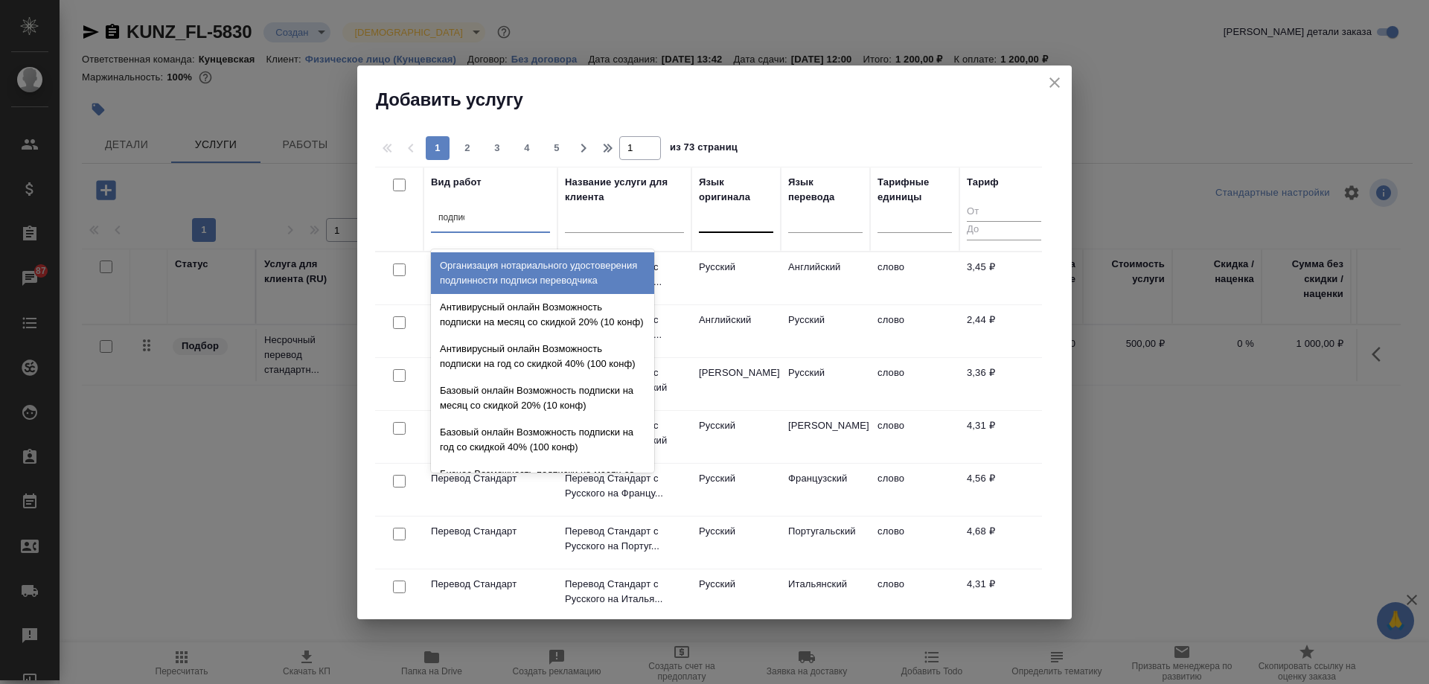
type input "подписи"
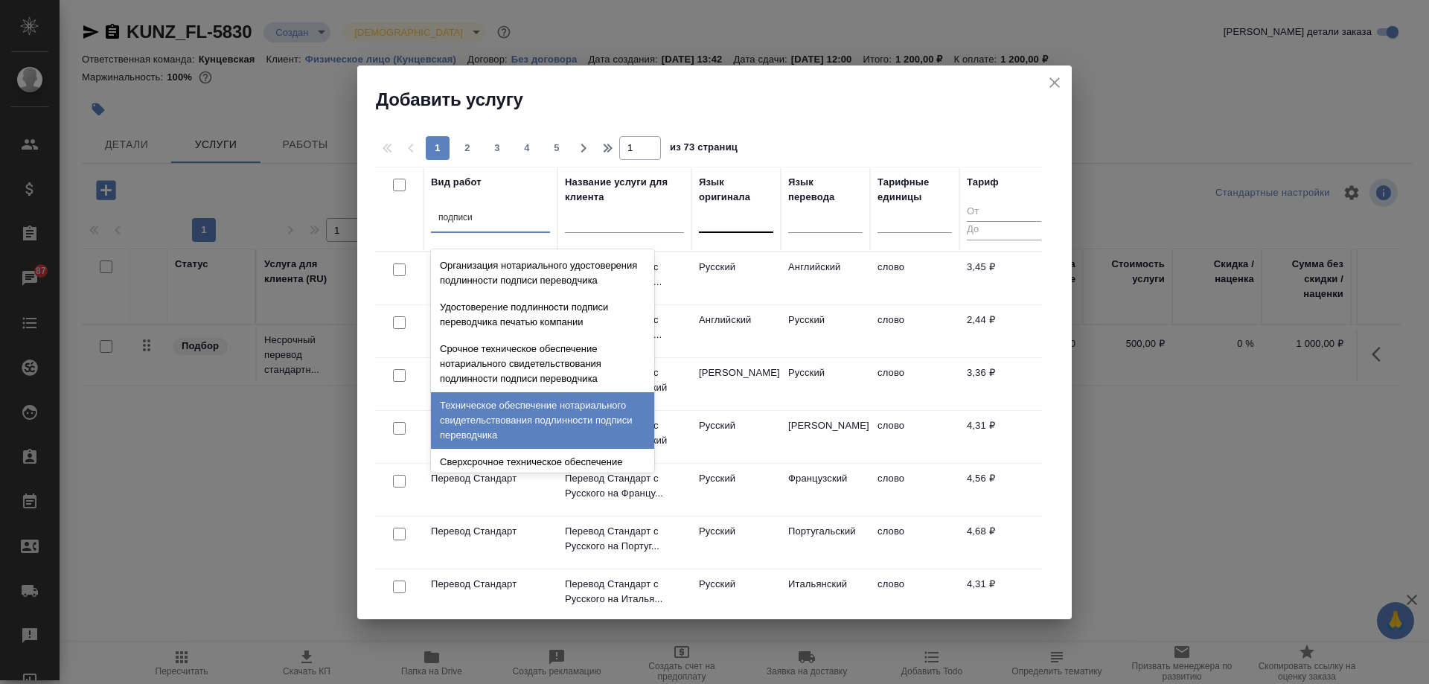
click at [559, 442] on div "Техническое обеспечение нотариального свидетельствования подлинности подписи пе…" at bounding box center [542, 420] width 223 height 57
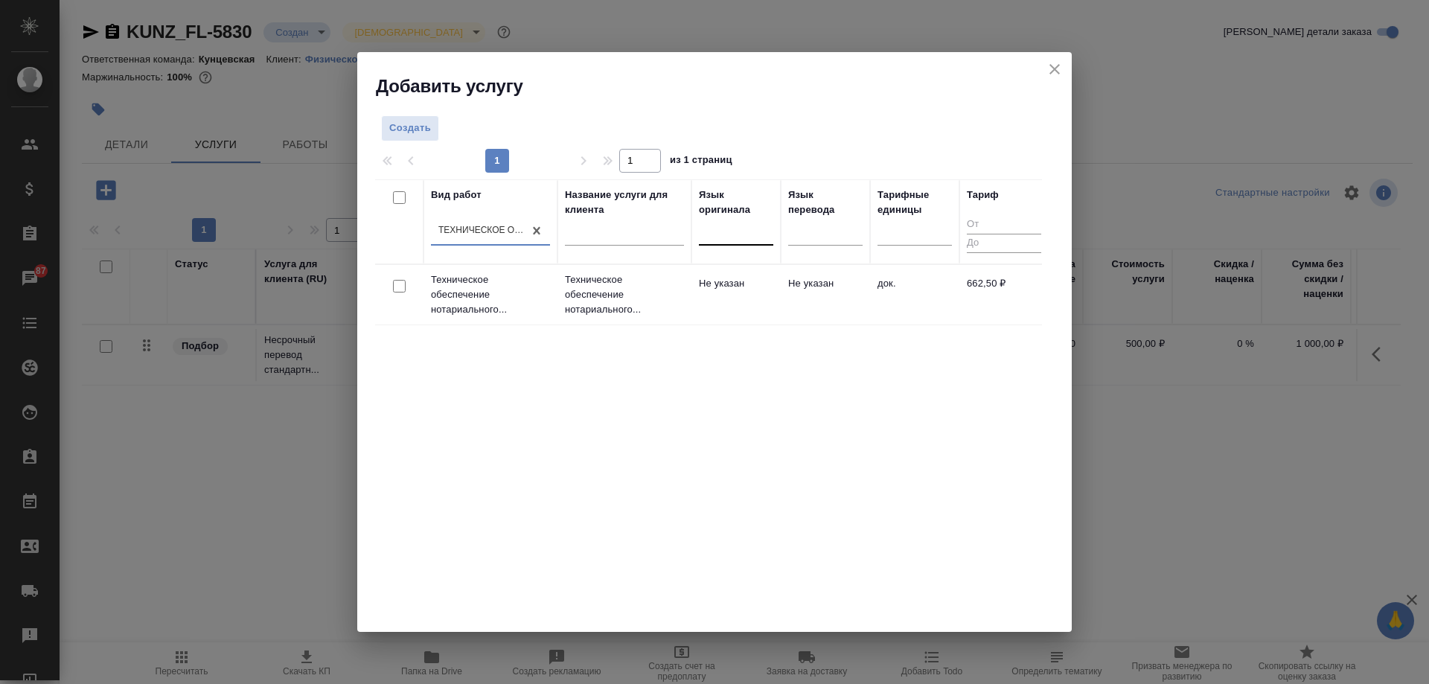
click at [797, 261] on th "Язык перевода" at bounding box center [825, 221] width 89 height 85
click at [787, 288] on td "Не указан" at bounding box center [825, 295] width 89 height 52
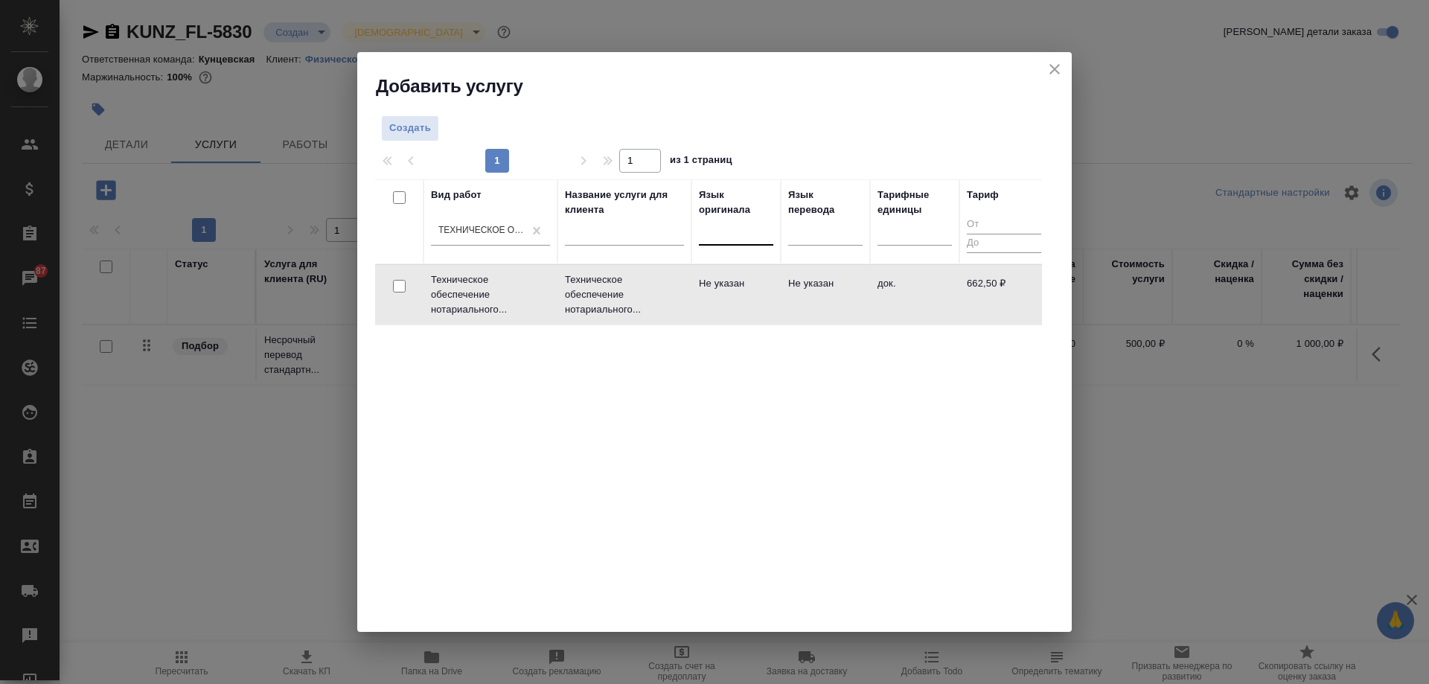
click at [787, 288] on td "Не указан" at bounding box center [825, 295] width 89 height 52
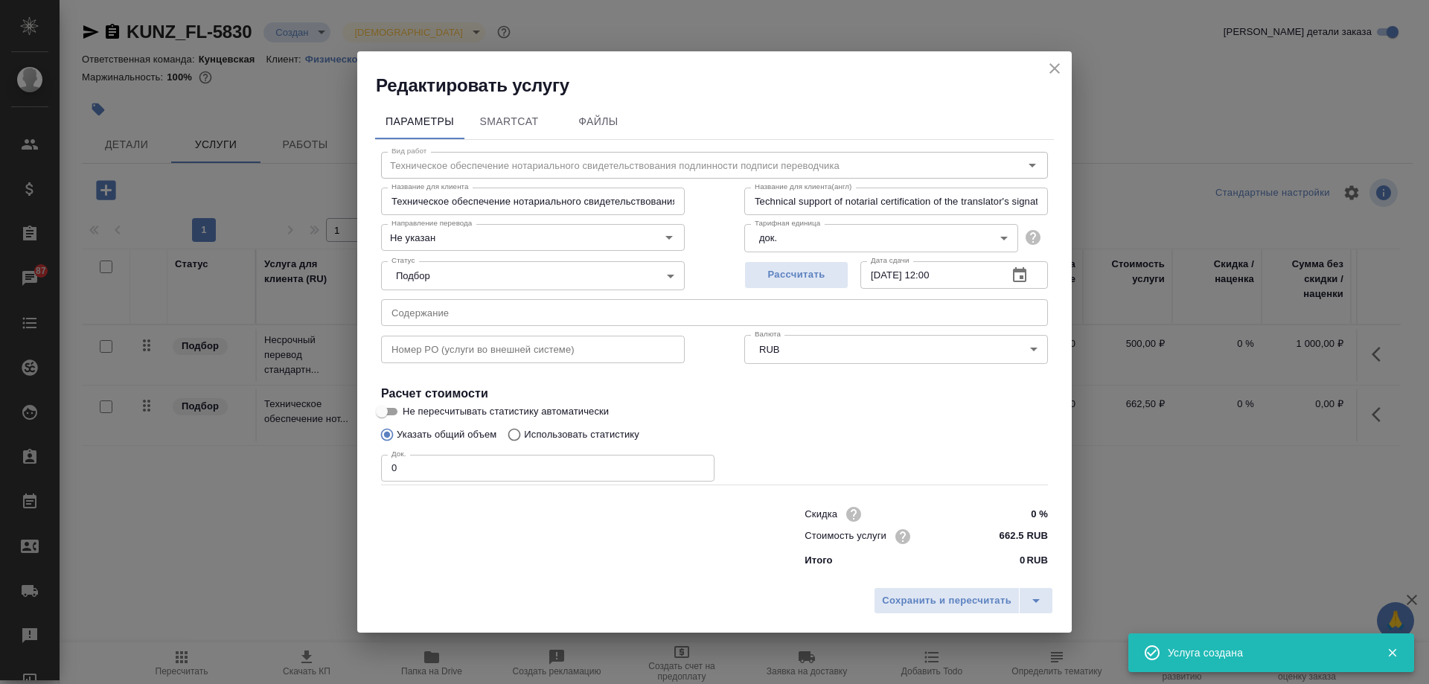
click at [436, 465] on input "0" at bounding box center [547, 468] width 333 height 27
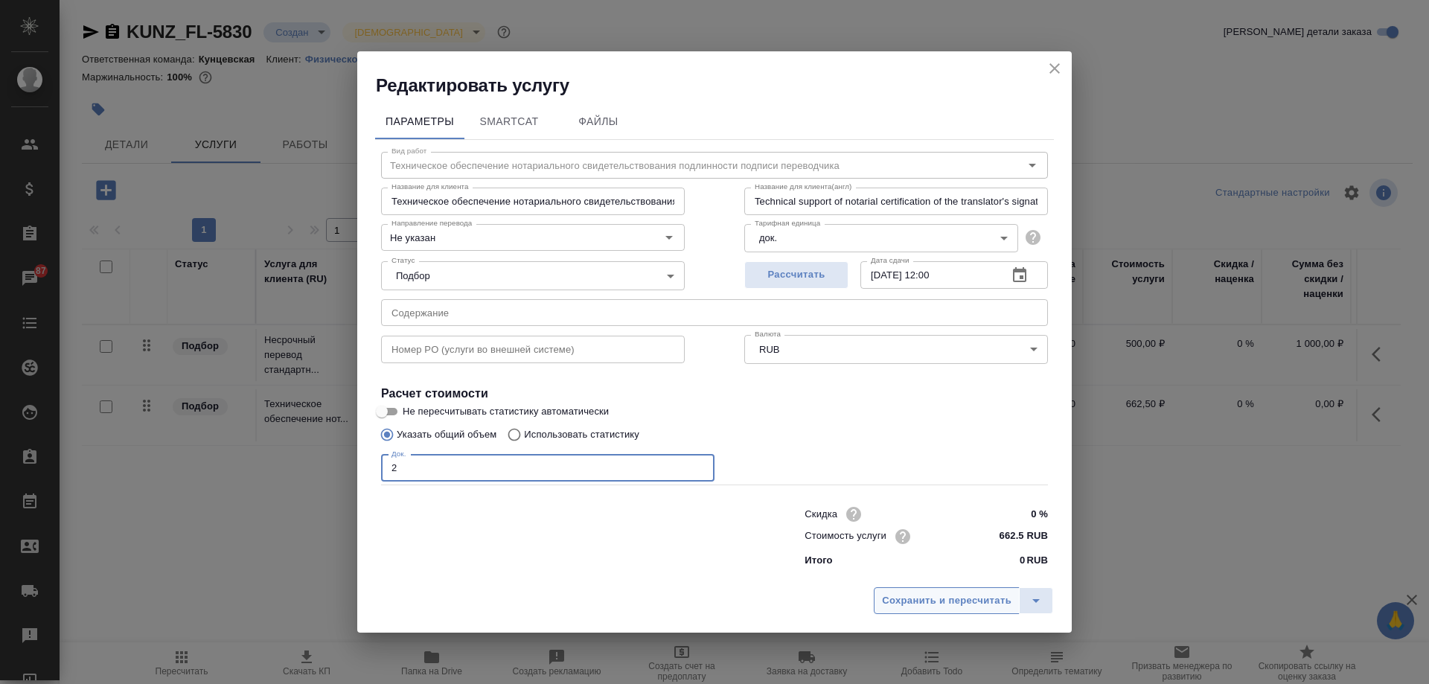
type input "2"
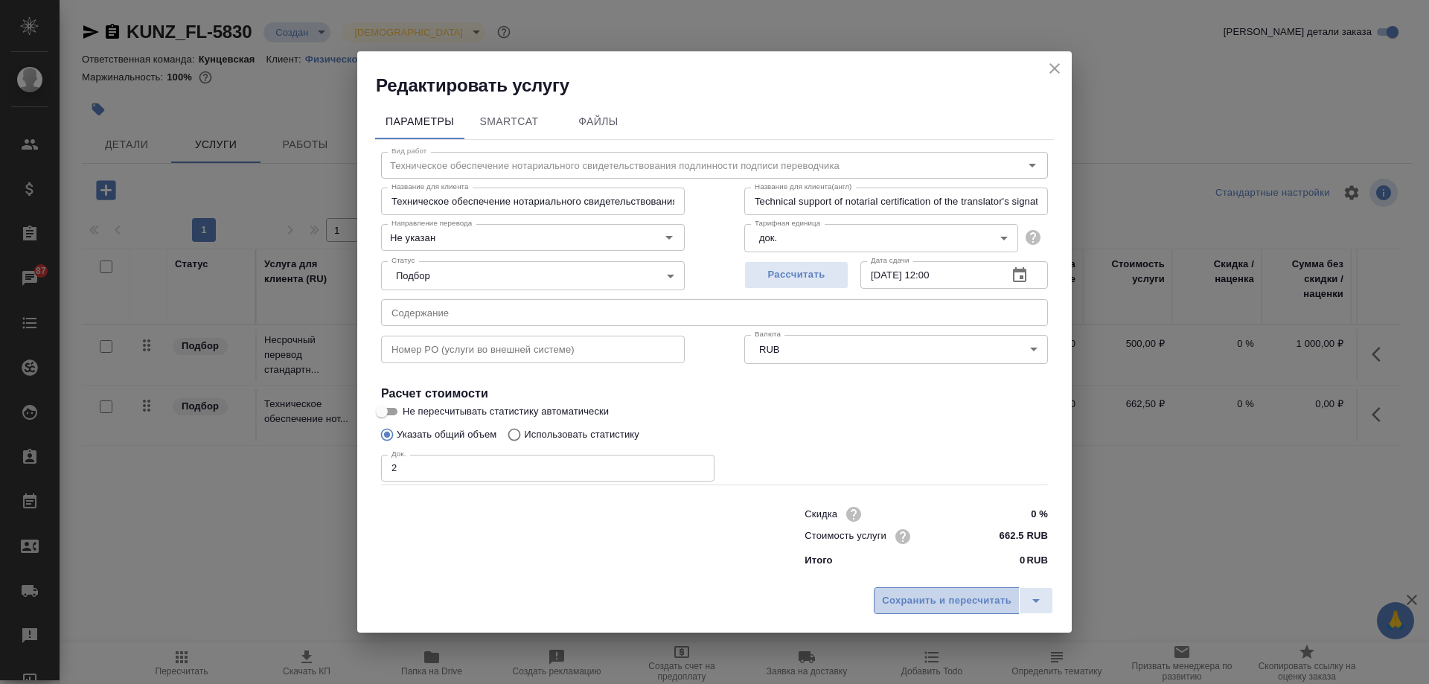
click at [923, 596] on span "Сохранить и пересчитать" at bounding box center [947, 601] width 130 height 17
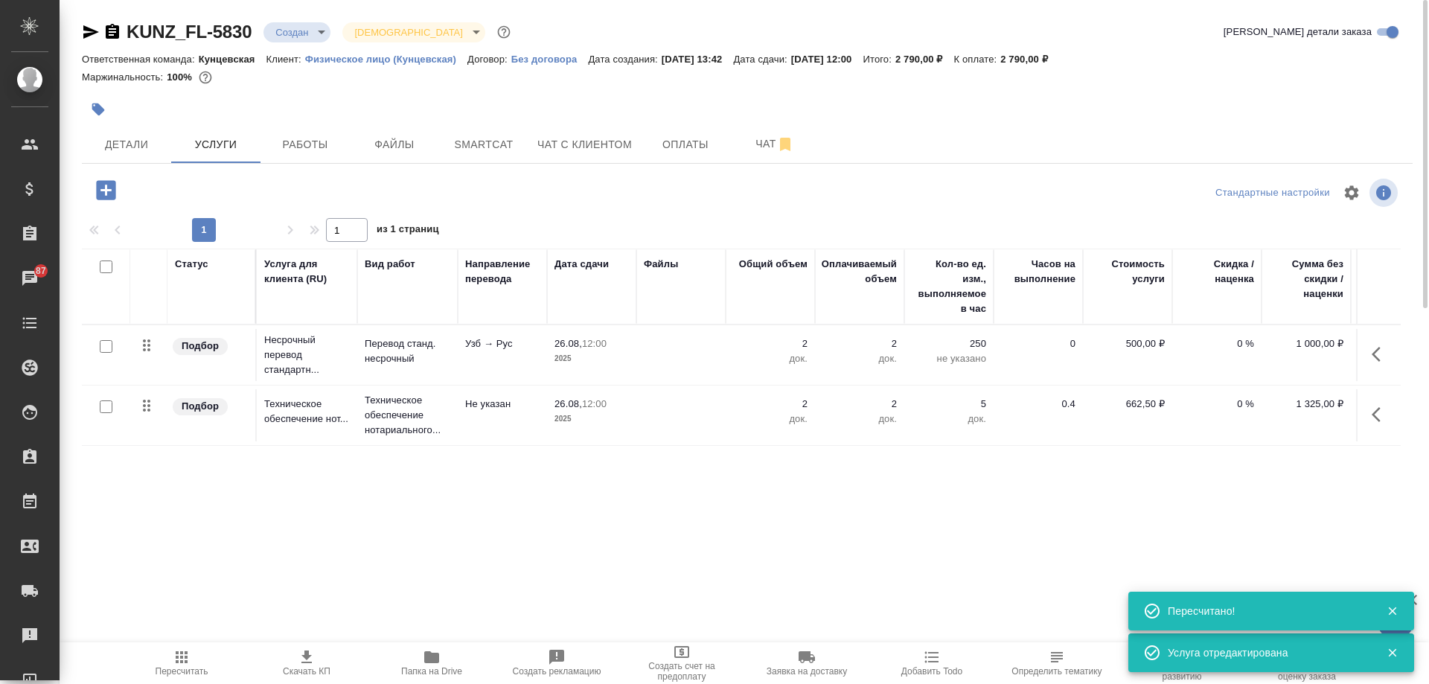
click at [118, 32] on icon "button" at bounding box center [112, 31] width 13 height 15
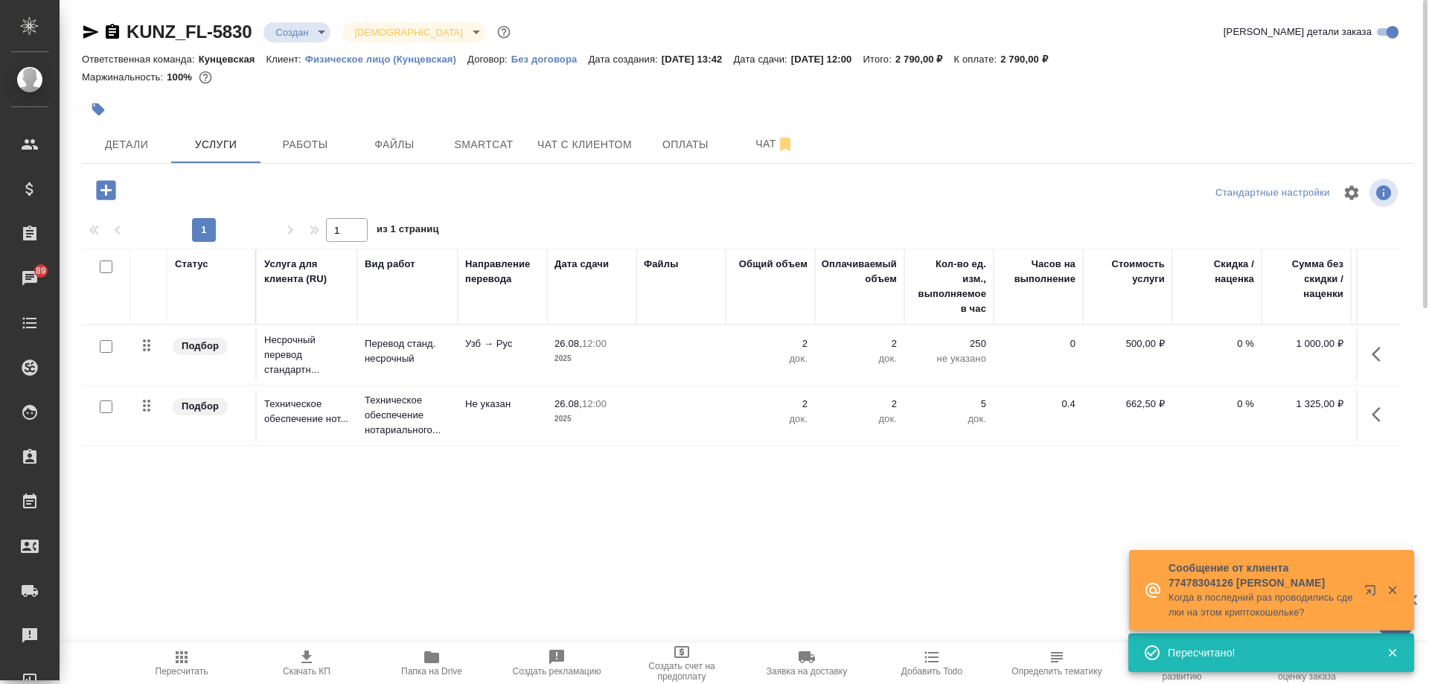
click at [408, 165] on div "KUNZ_FL-5830 Создан new Святая троица holyTrinity Кратко детали заказа Ответств…" at bounding box center [747, 303] width 1347 height 607
click at [408, 153] on span "Файлы" at bounding box center [394, 144] width 71 height 19
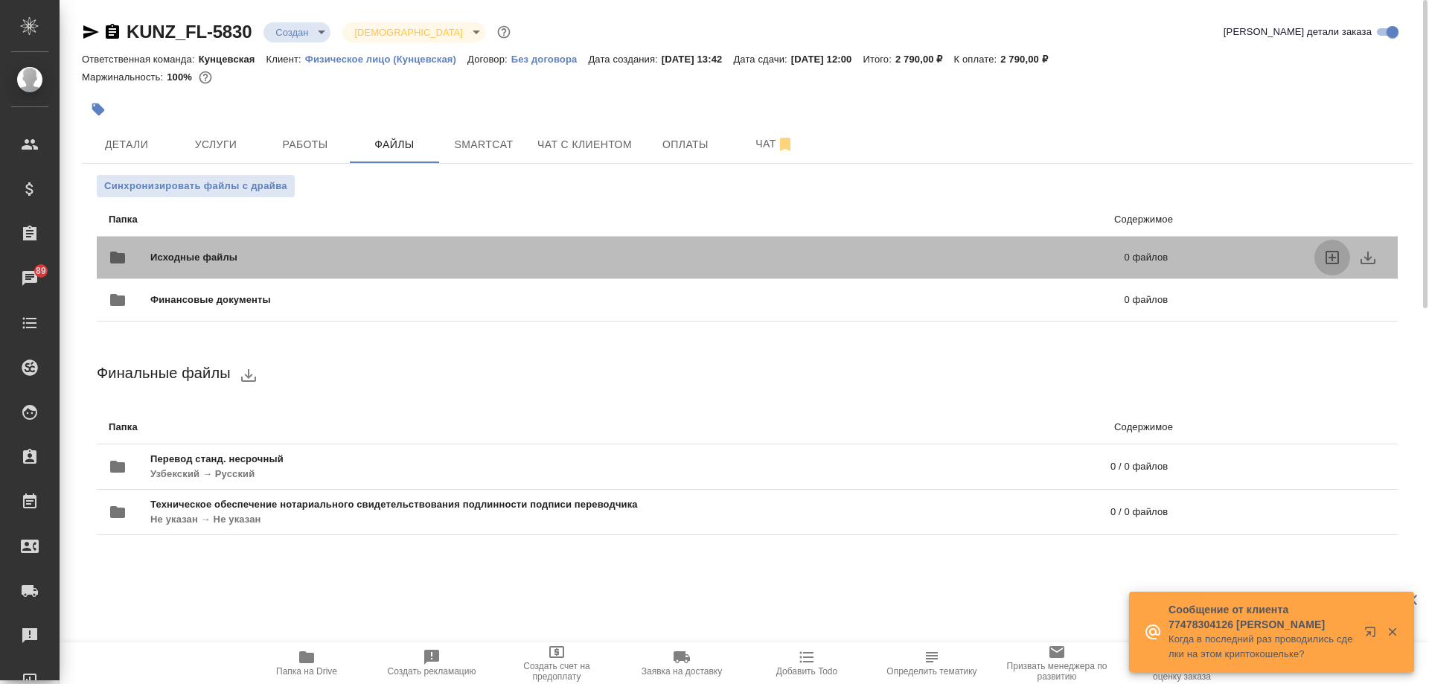
click at [1327, 254] on icon "uploadFiles" at bounding box center [1332, 257] width 13 height 13
click at [0, 0] on input "uploadFiles" at bounding box center [0, 0] width 0 height 0
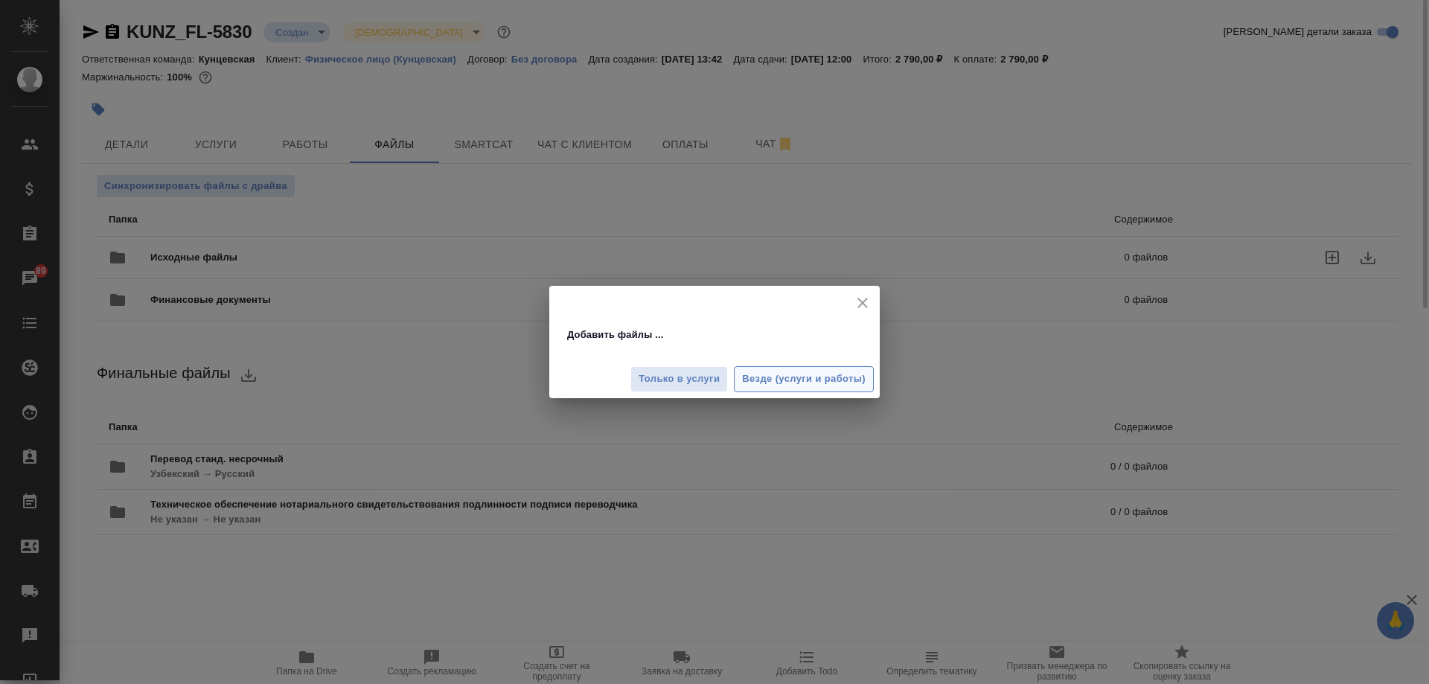
click at [775, 385] on span "Везде (услуги и работы)" at bounding box center [804, 379] width 124 height 17
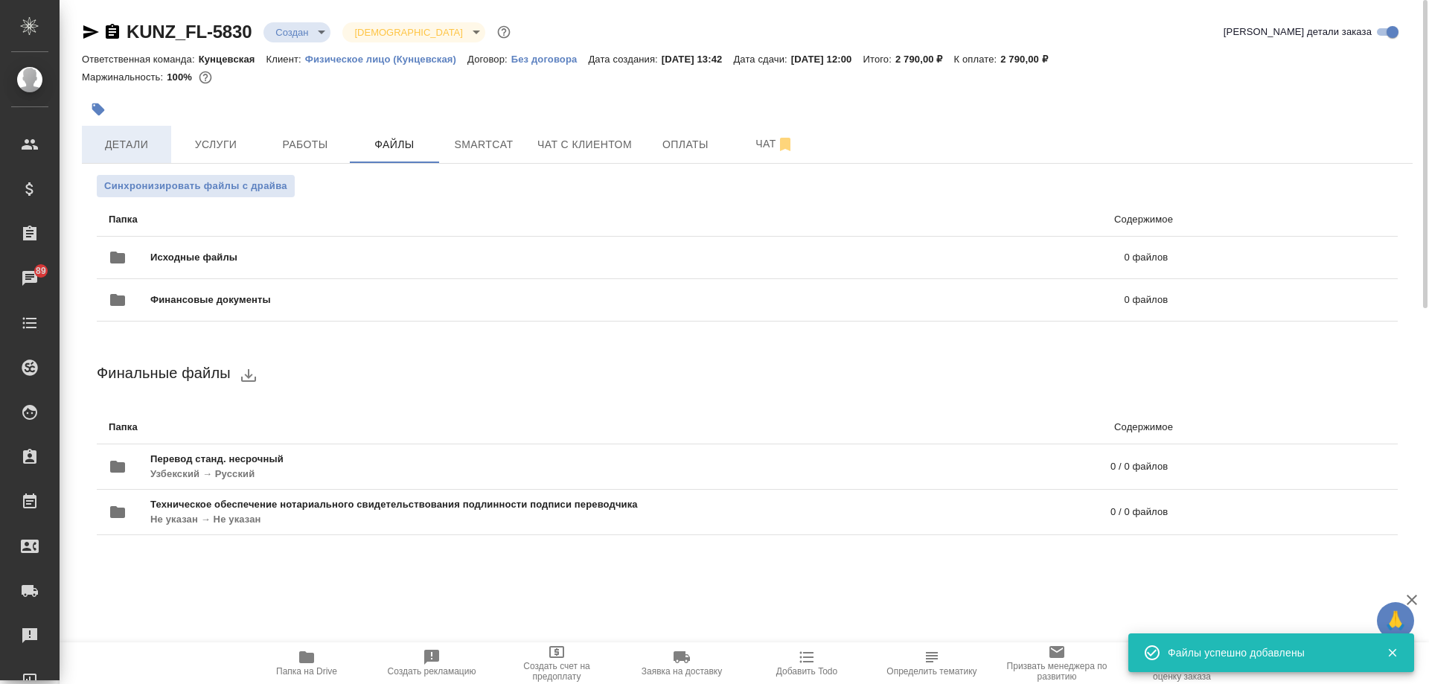
click at [127, 146] on span "Детали" at bounding box center [126, 144] width 71 height 19
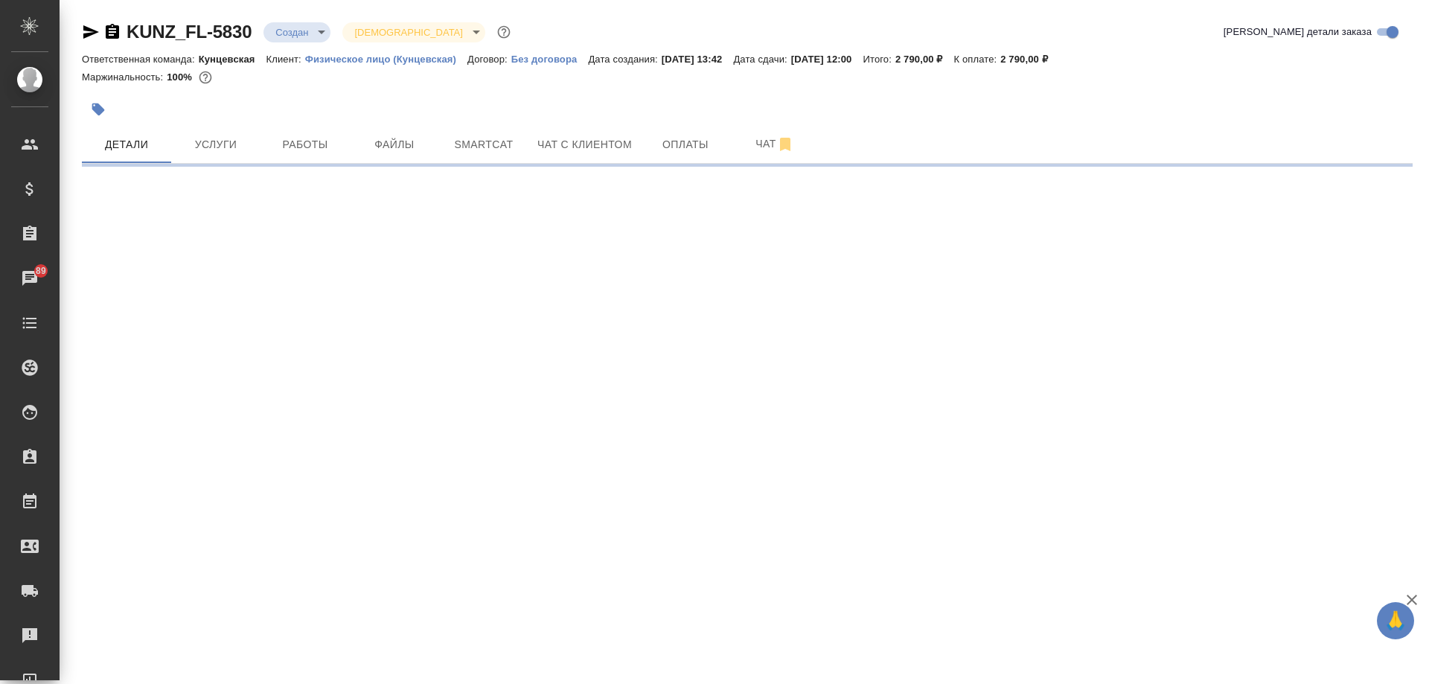
select select "RU"
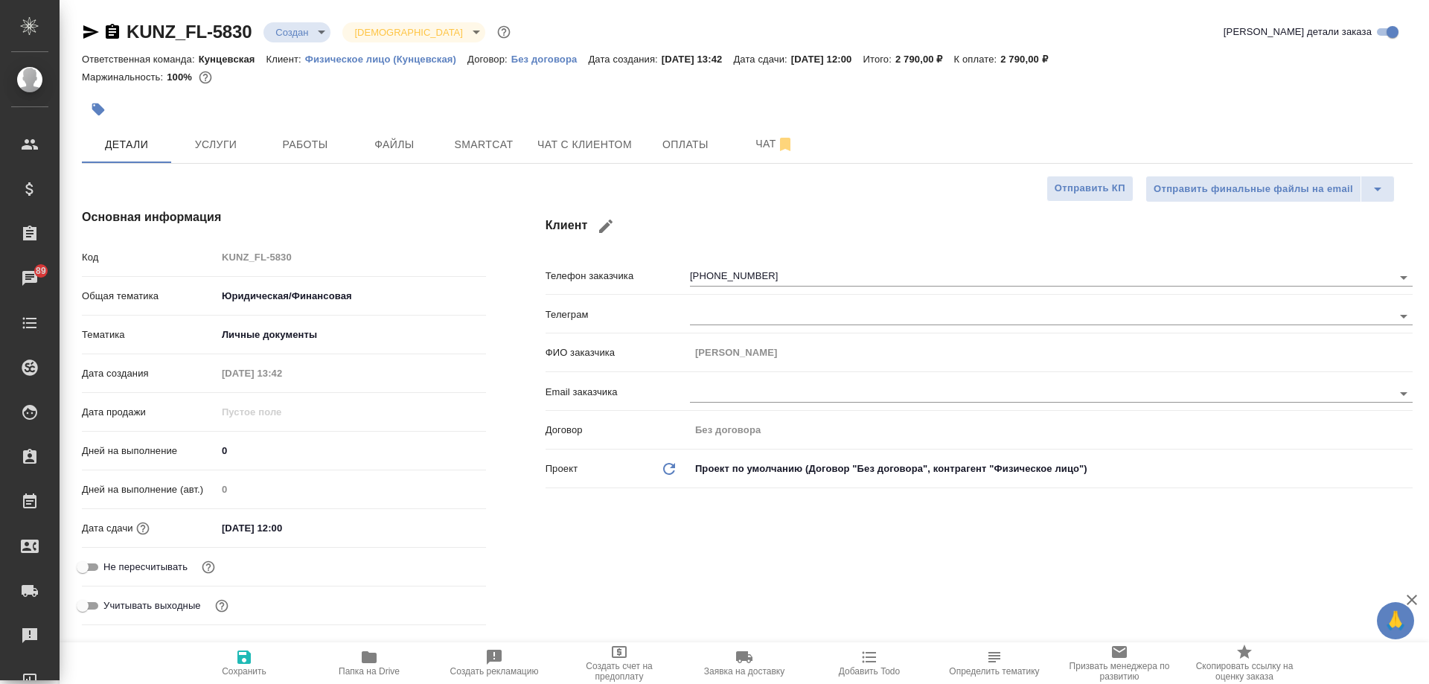
type textarea "x"
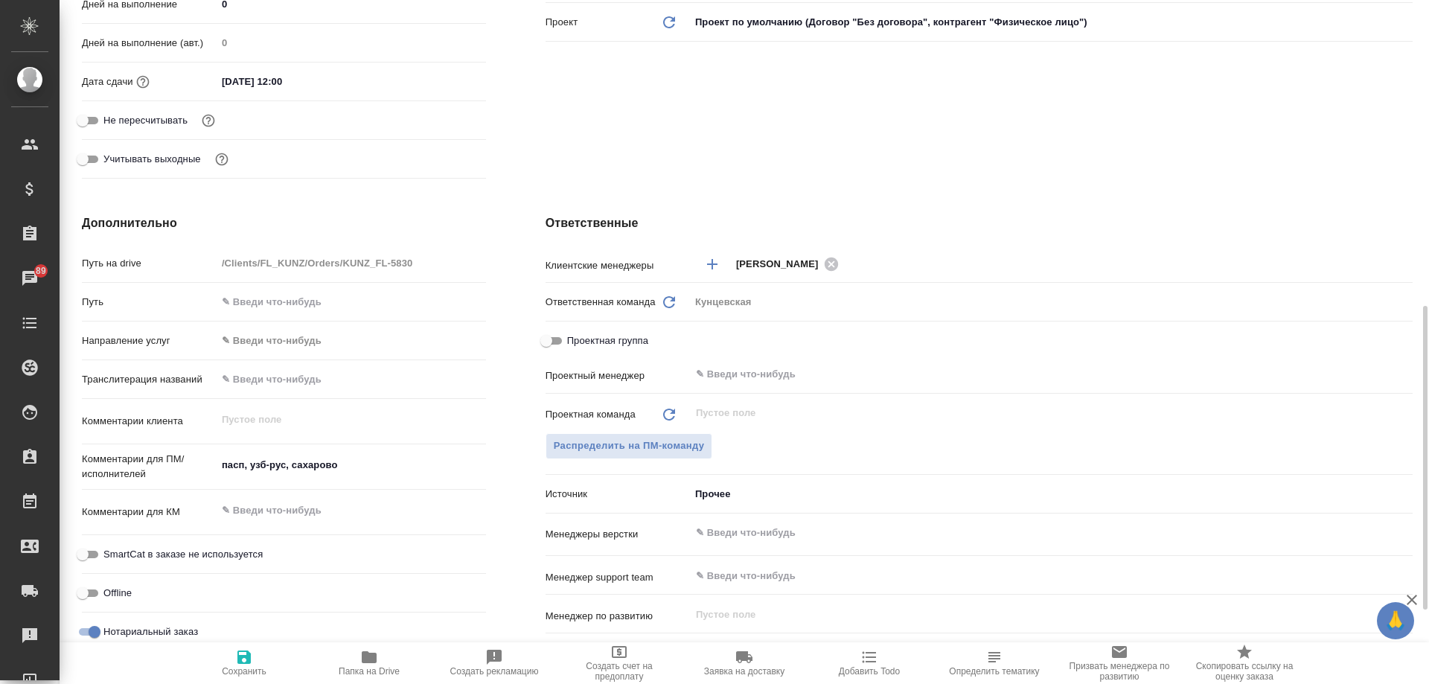
scroll to position [521, 0]
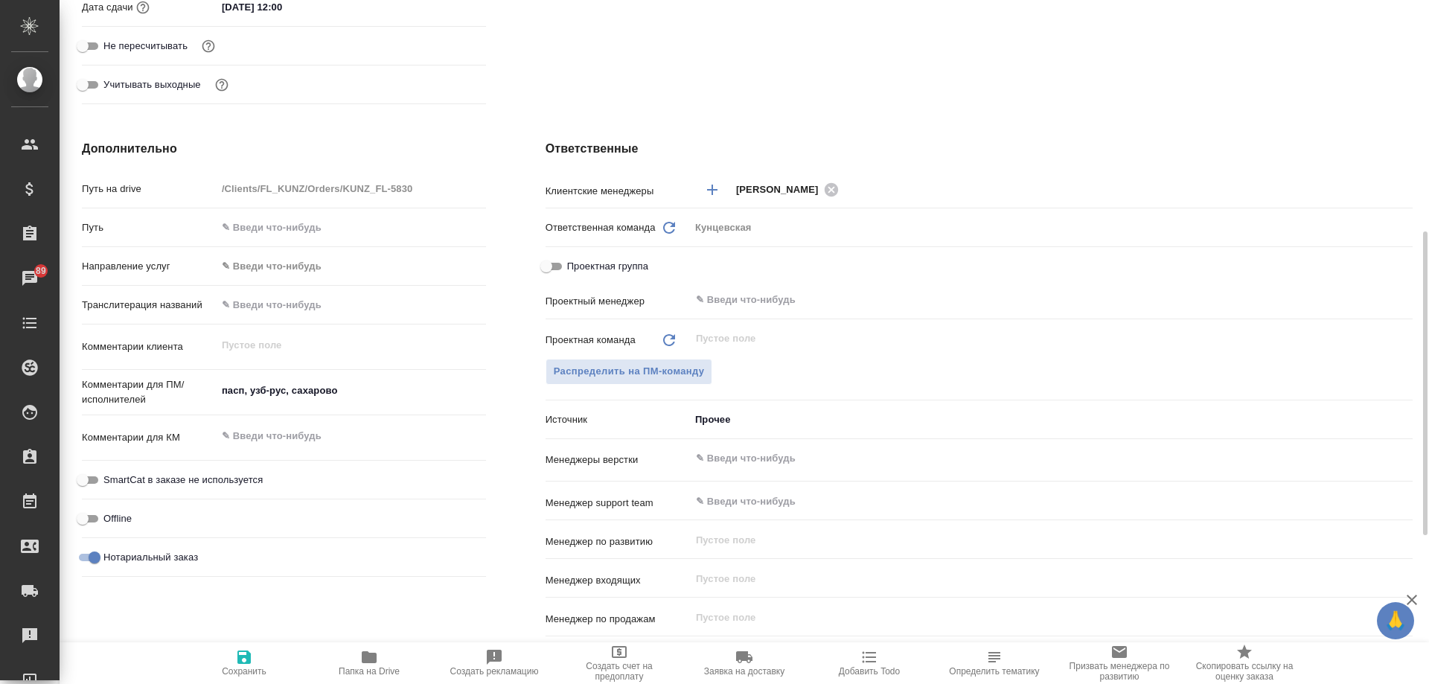
type textarea "x"
click at [225, 386] on textarea "пасп, узб-рус, сахарово" at bounding box center [351, 390] width 269 height 25
type textarea "x"
type textarea "п2асп, узб-рус, сахарово"
type textarea "x"
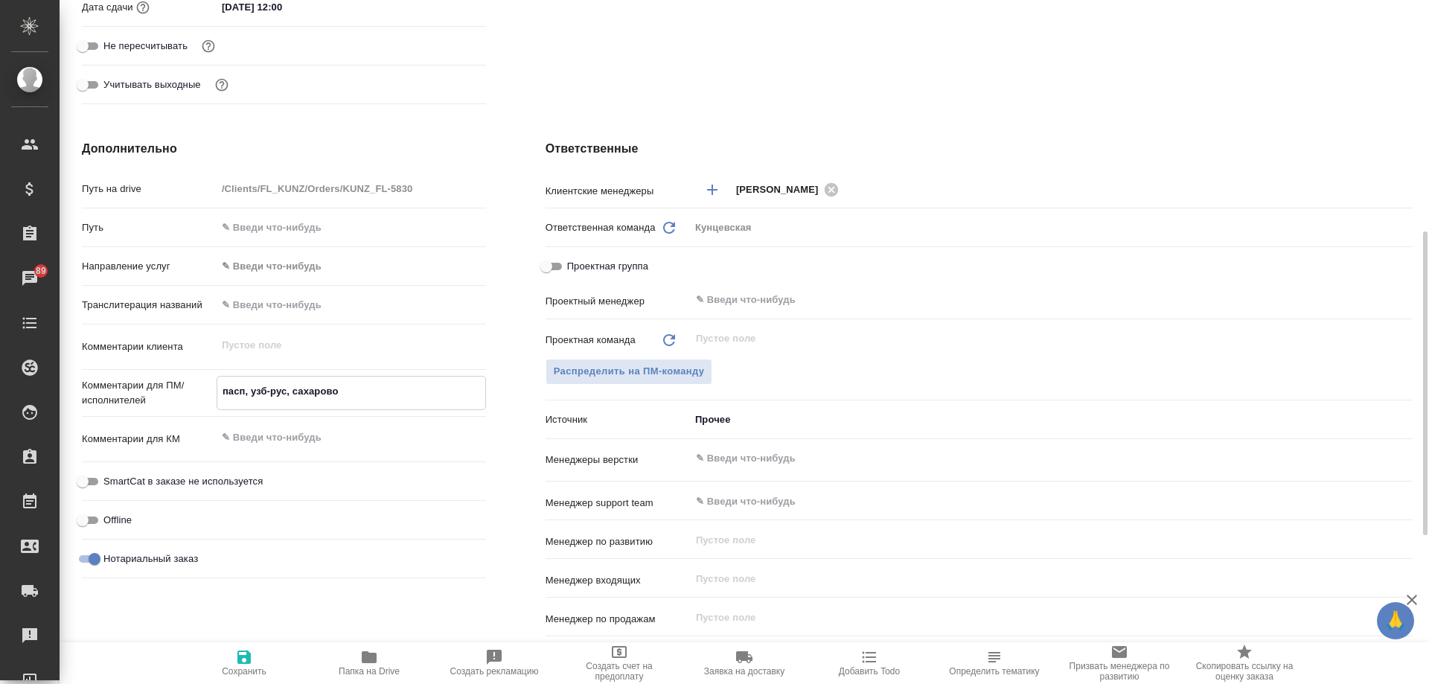
type textarea "x"
type textarea "пасп, узб-рус, сахарово"
type textarea "x"
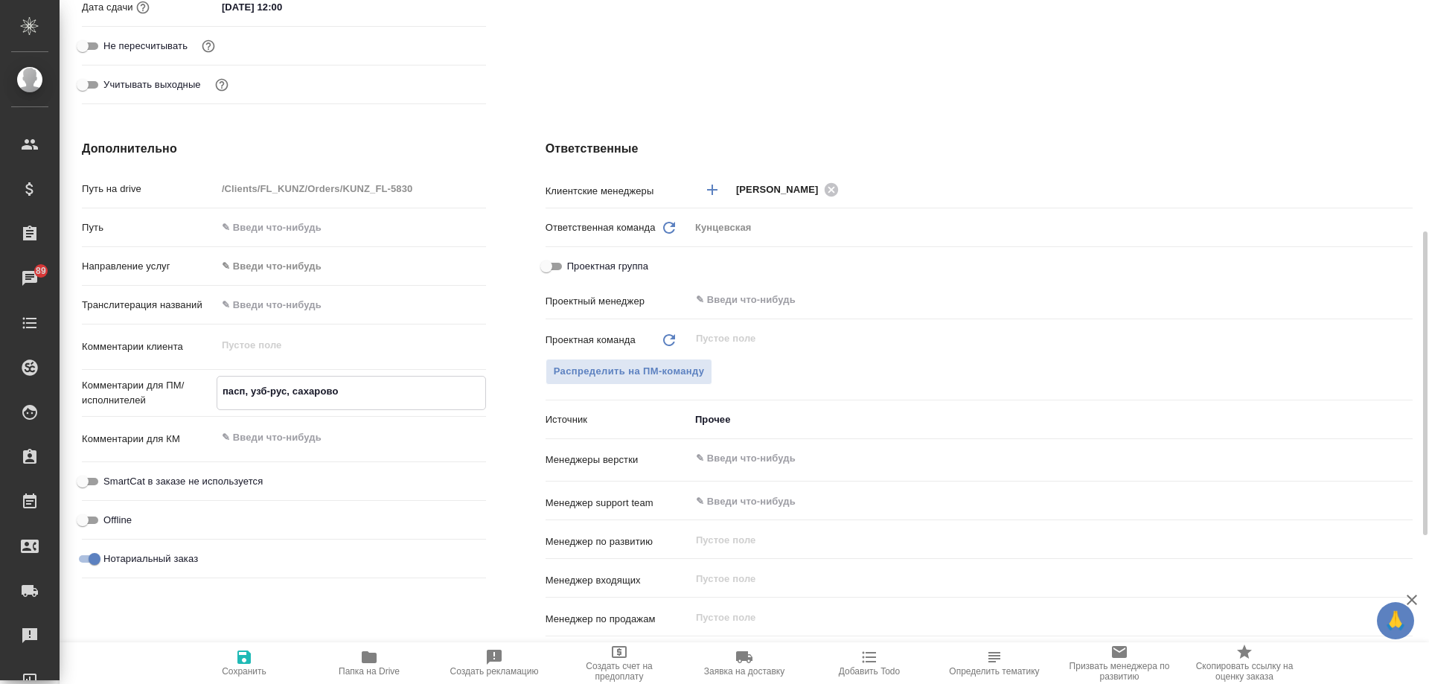
type textarea "x"
type textarea "асп, узб-рус, сахарово"
type textarea "x"
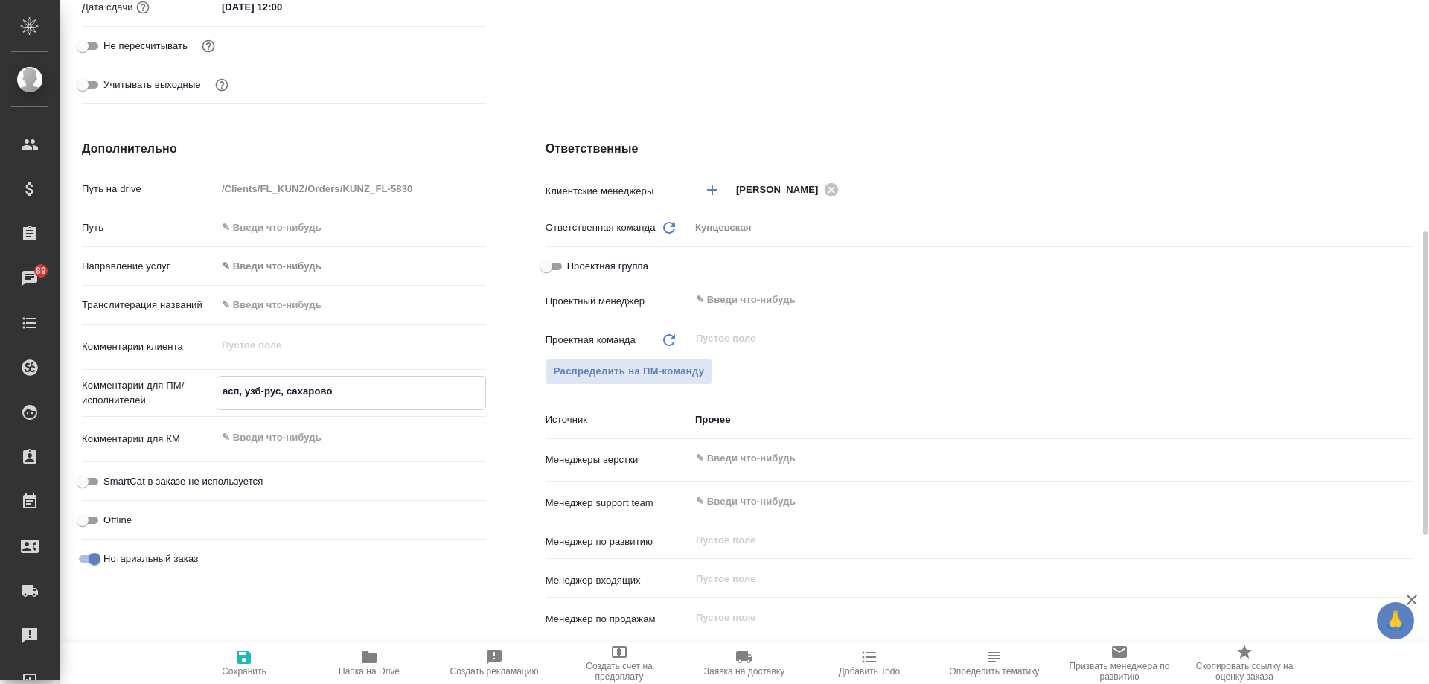
type textarea "2асп, узб-рус, сахарово"
type textarea "x"
type textarea "2 асп, узб-рус, сахарово"
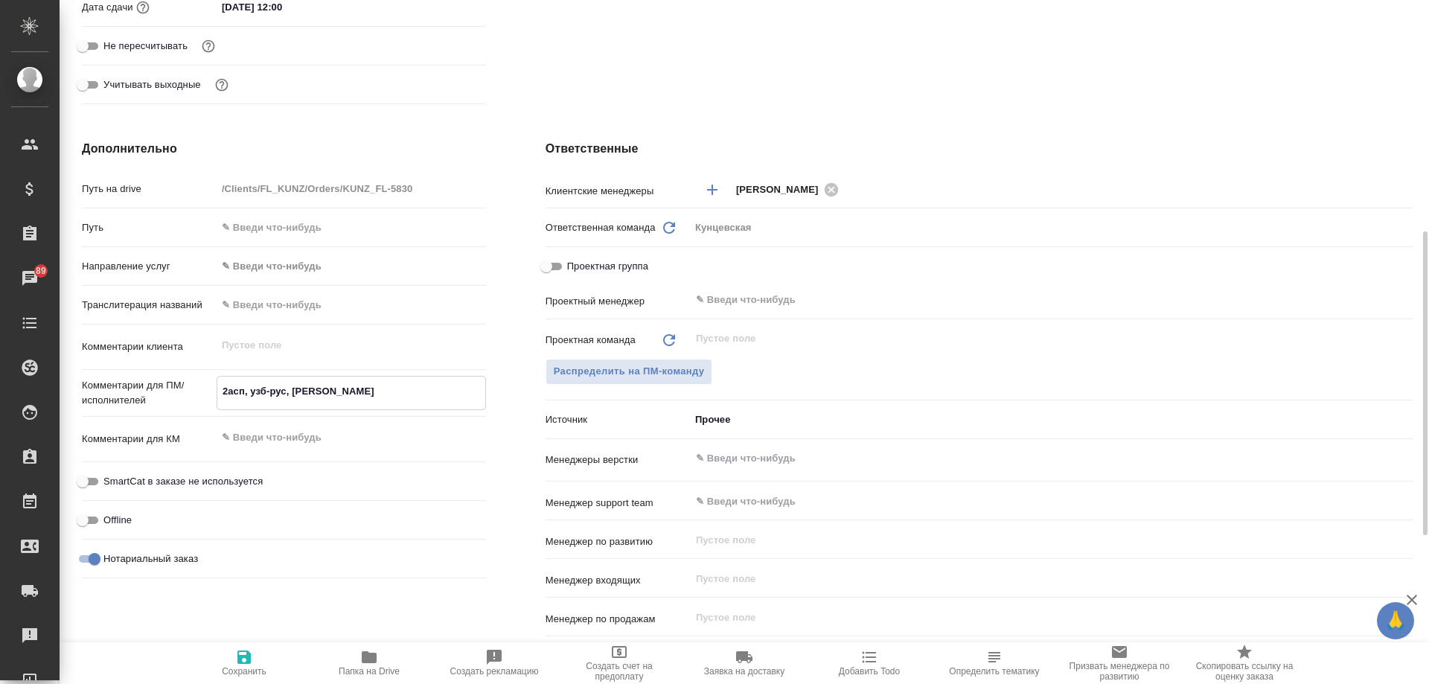
type textarea "x"
type textarea "2 пасп, узб-рус, сахарово"
type textarea "x"
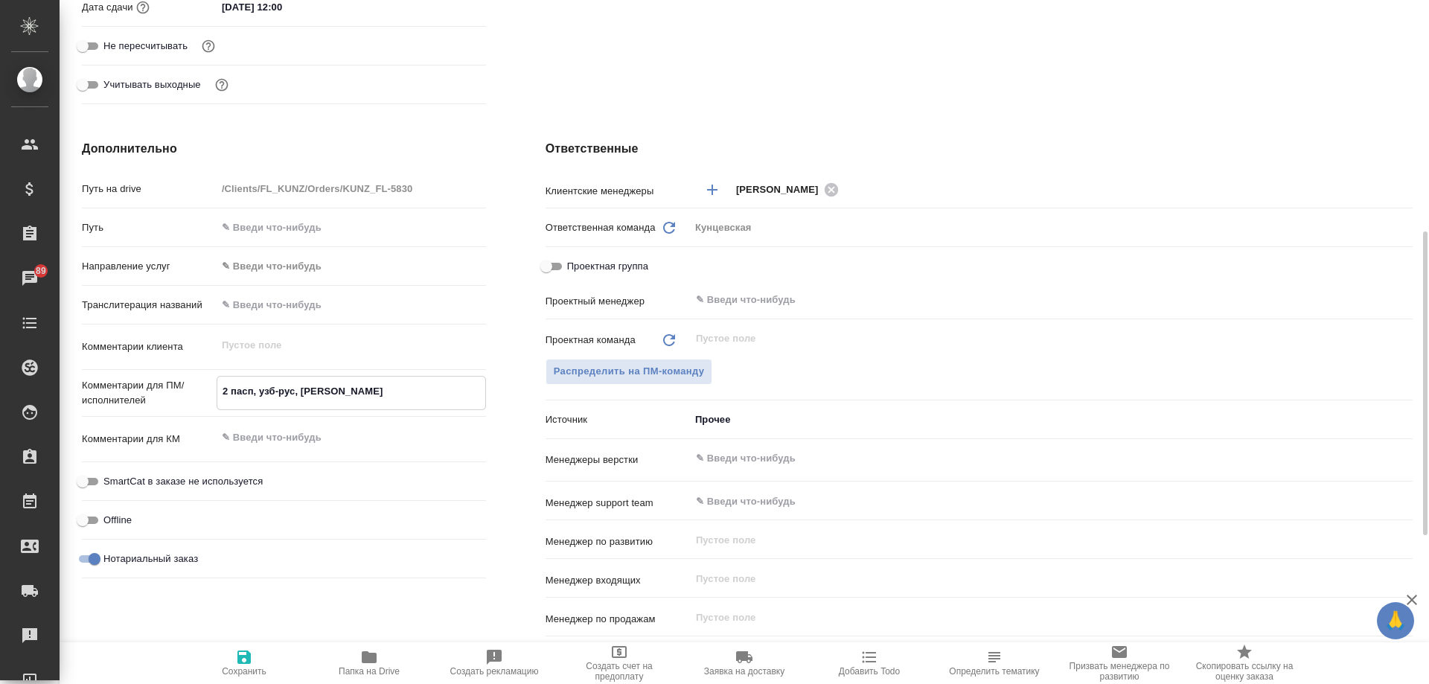
type textarea "x"
type textarea "2 пасп, узб-рус, сахарово"
type textarea "x"
click at [237, 660] on icon "button" at bounding box center [243, 657] width 13 height 13
type textarea "x"
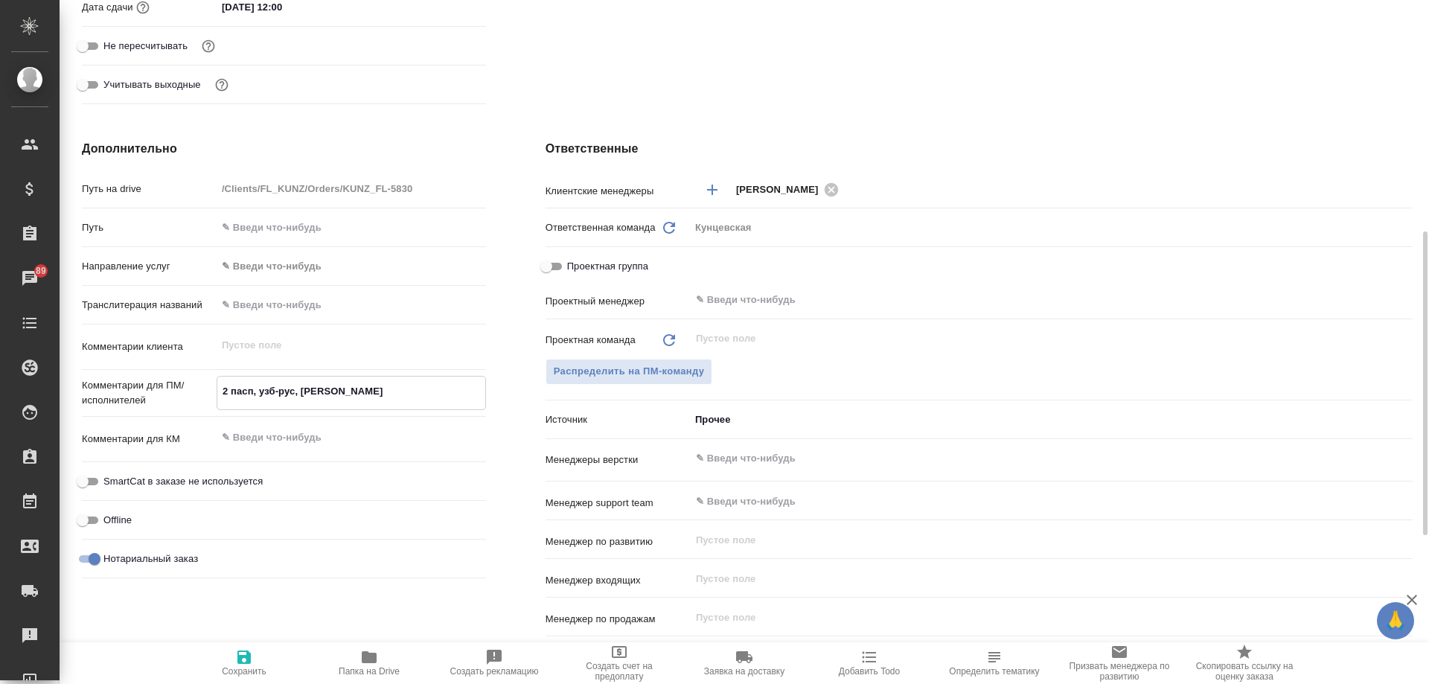
type textarea "x"
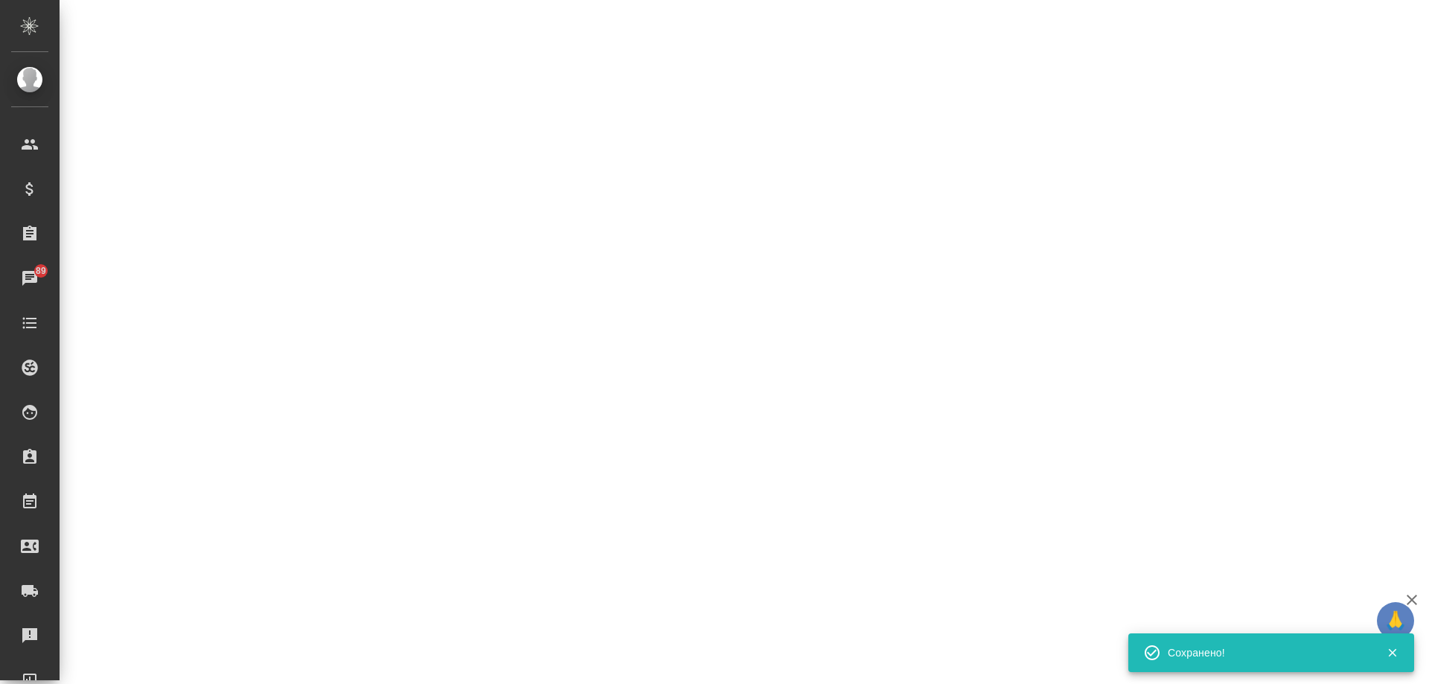
select select "RU"
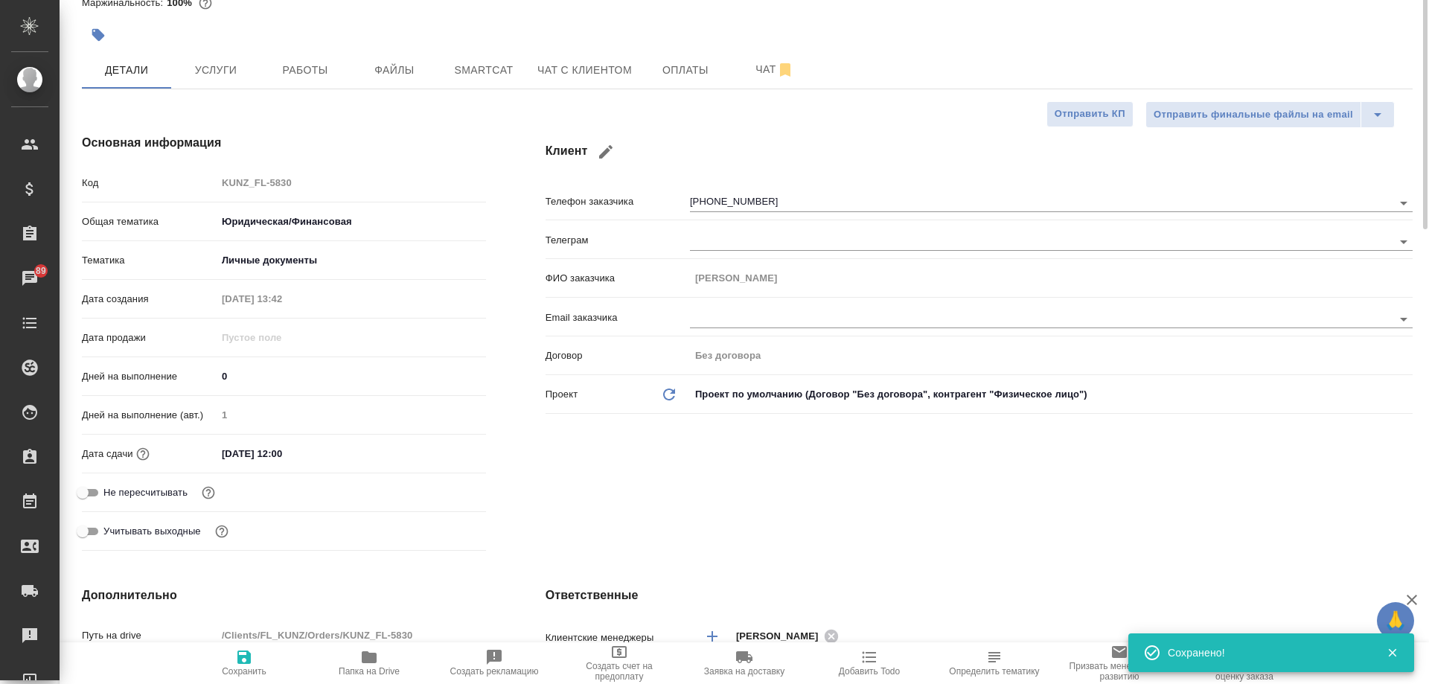
scroll to position [0, 0]
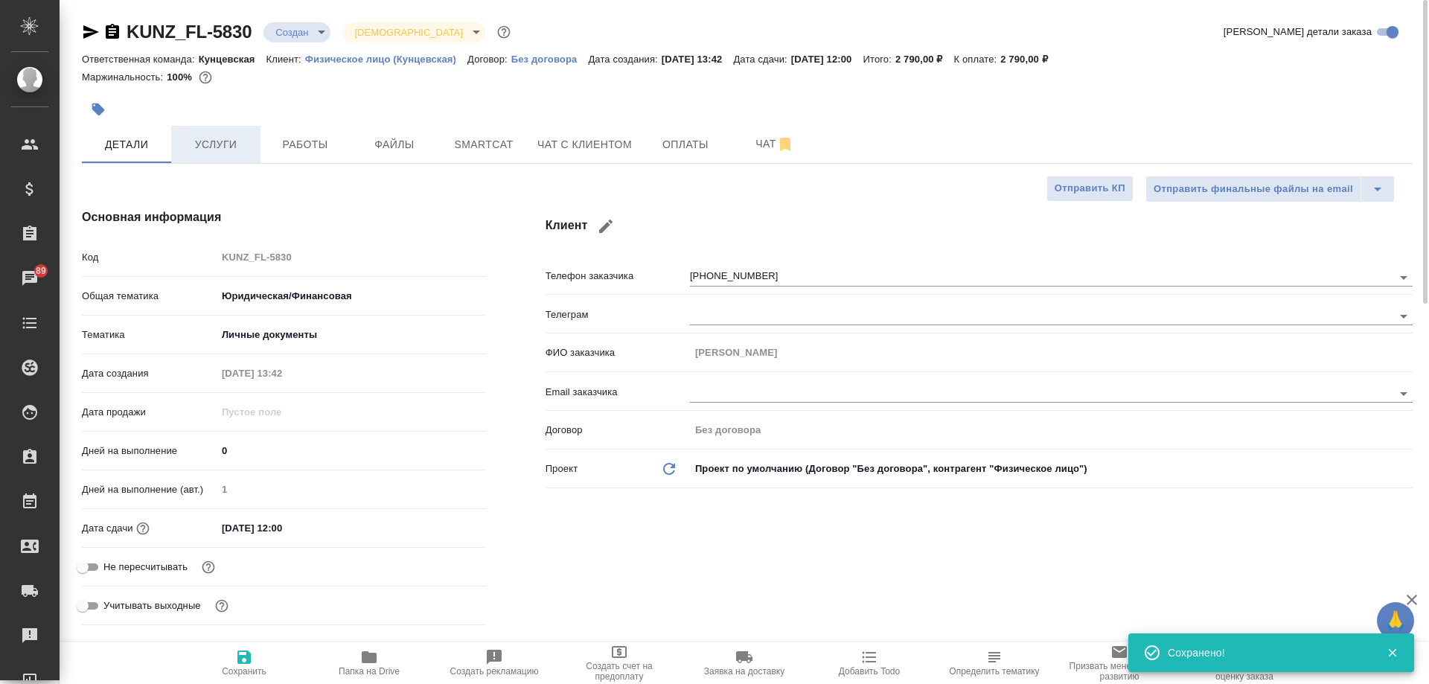
click at [232, 154] on button "Услуги" at bounding box center [215, 144] width 89 height 37
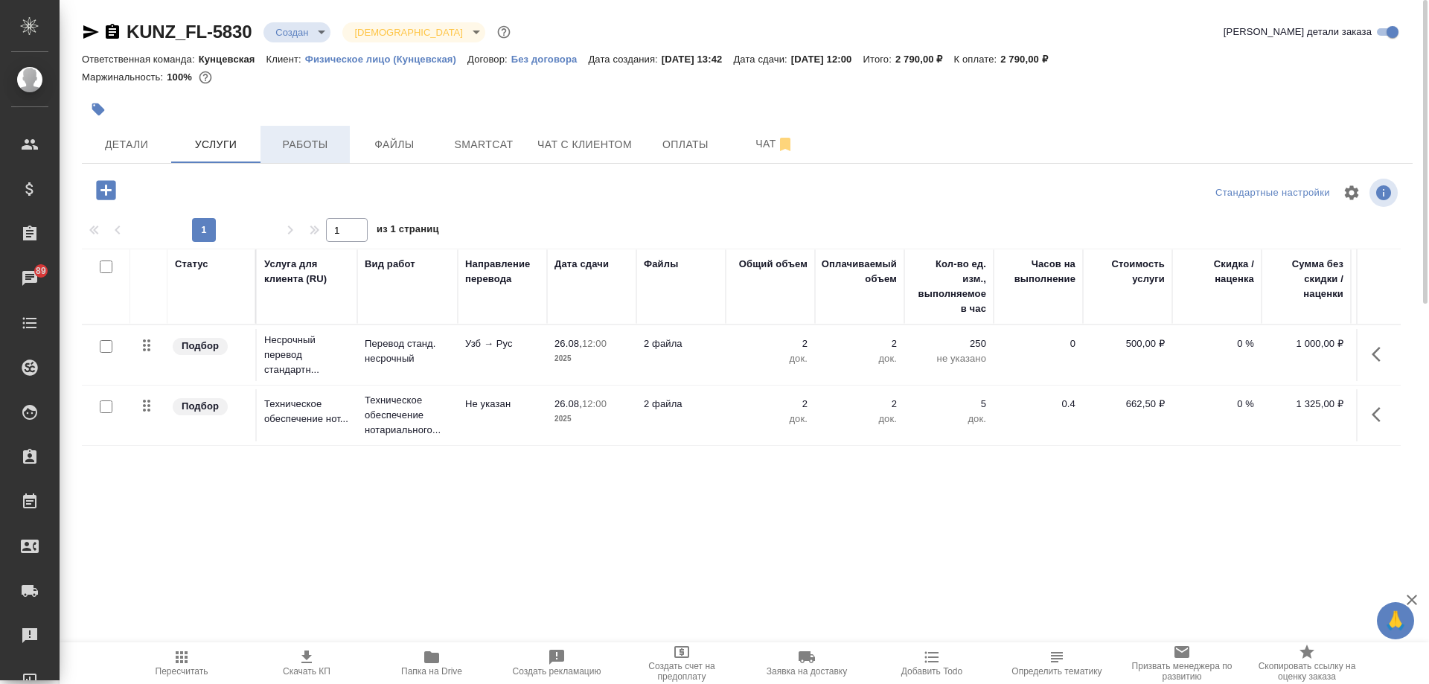
click at [301, 147] on span "Работы" at bounding box center [304, 144] width 71 height 19
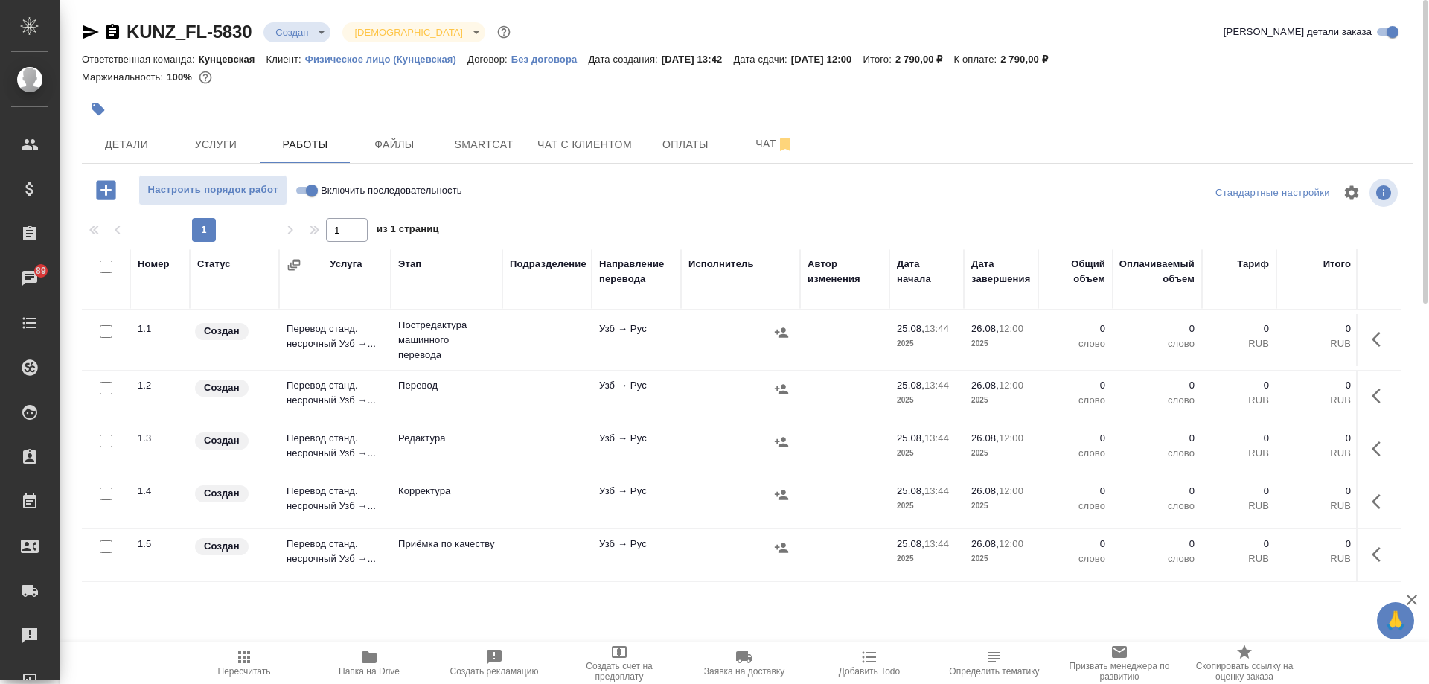
click at [109, 266] on input "checkbox" at bounding box center [106, 267] width 13 height 13
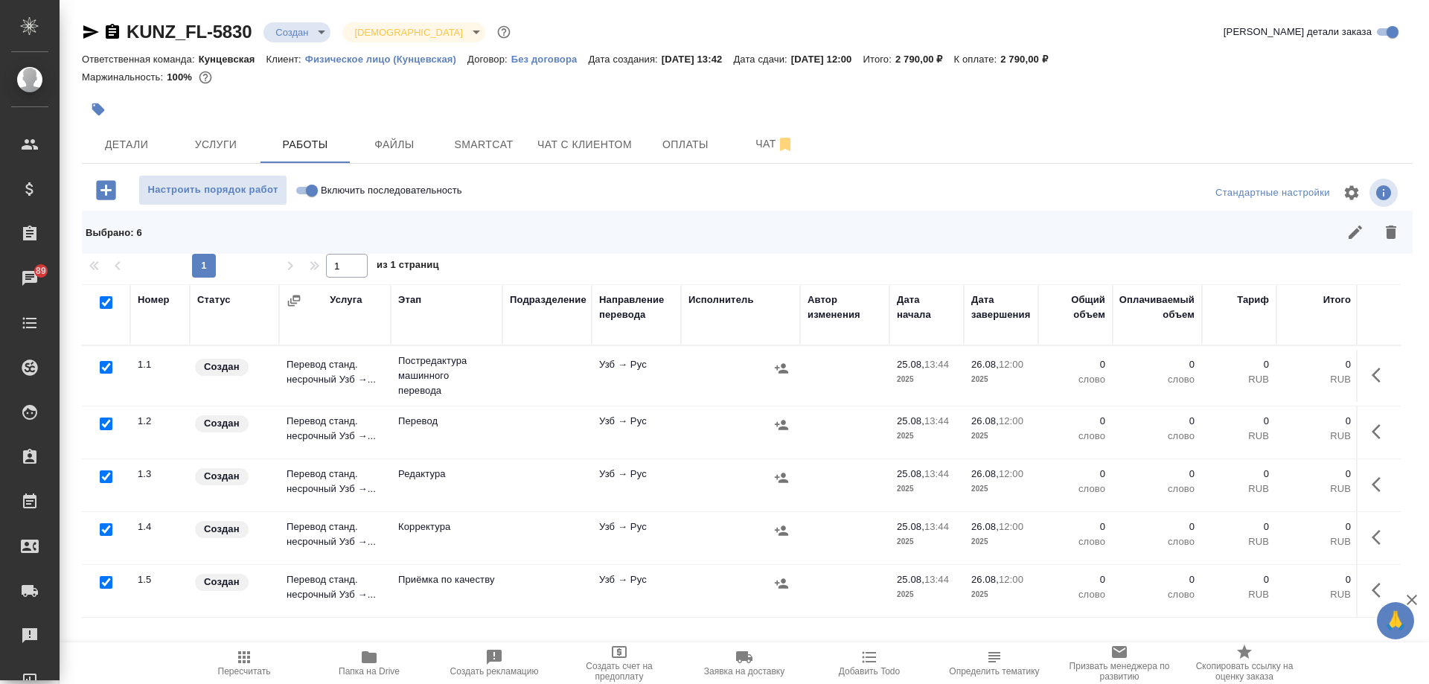
click at [106, 418] on input "checkbox" at bounding box center [106, 424] width 13 height 13
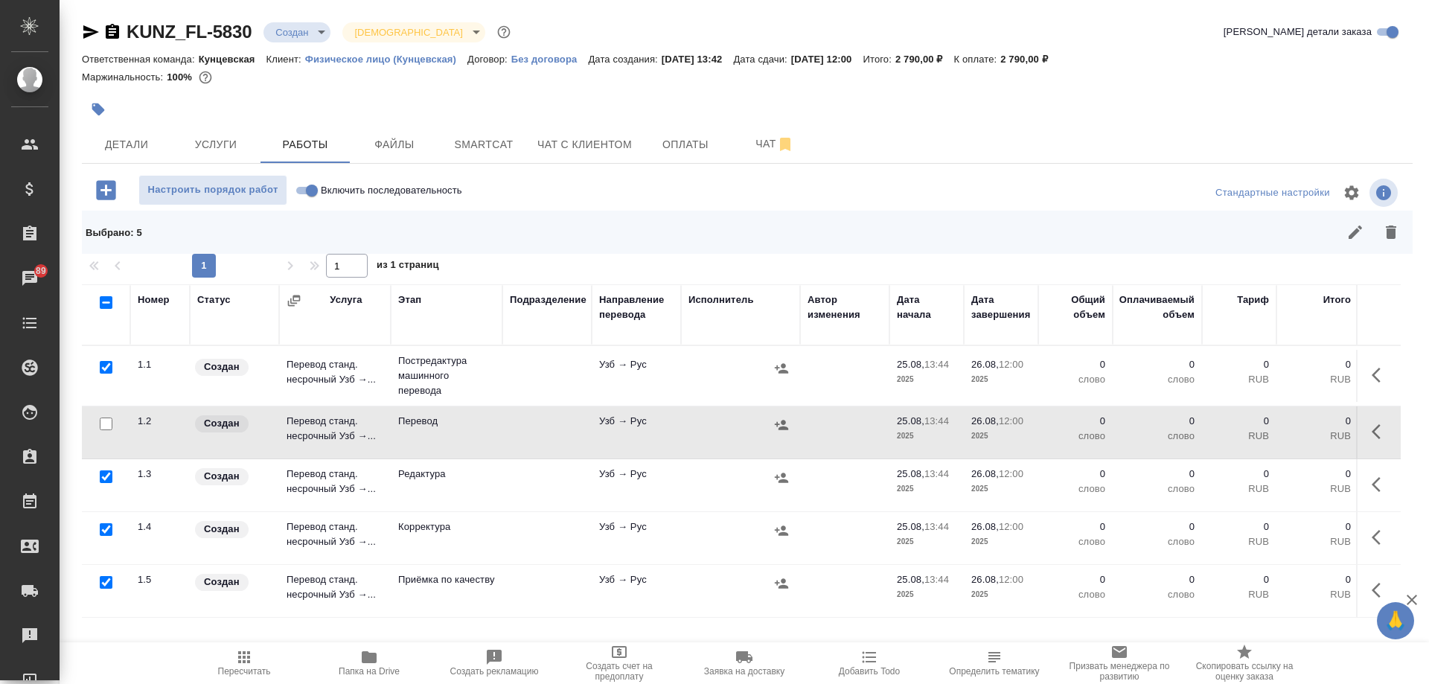
scroll to position [70, 0]
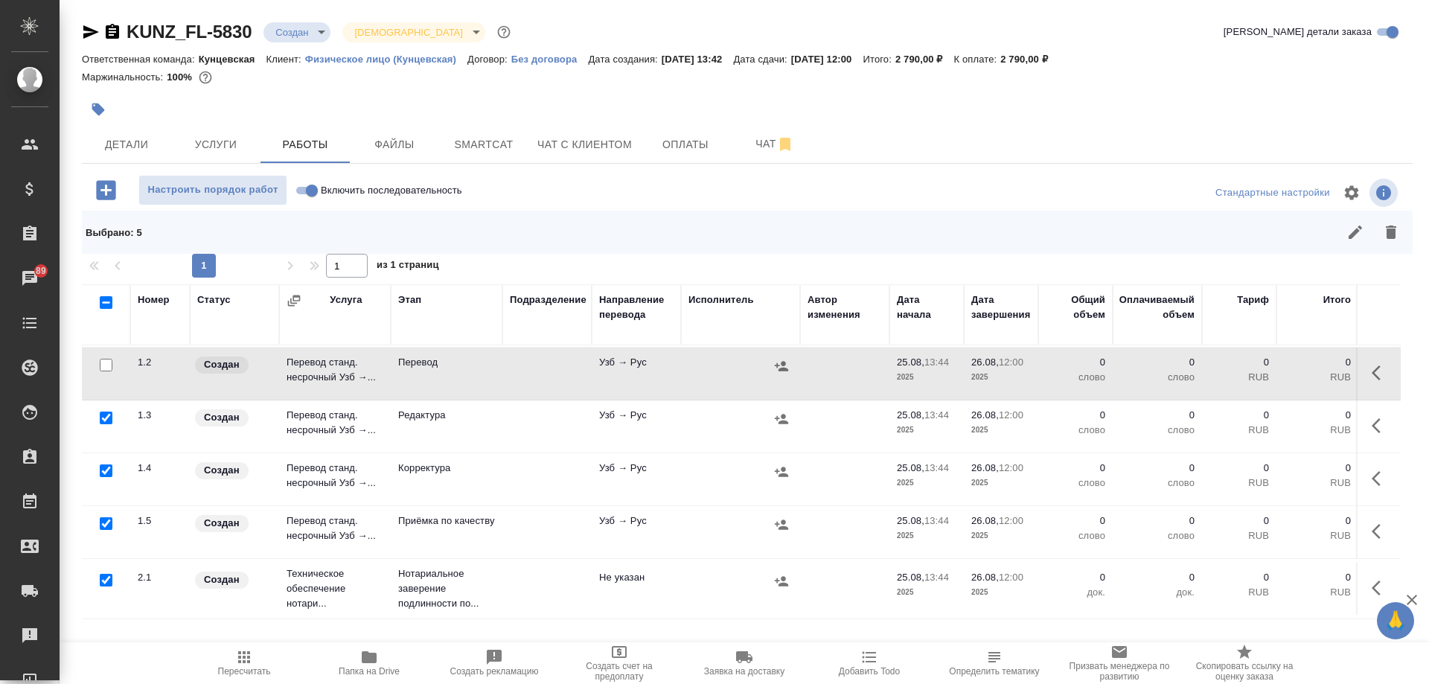
click at [102, 517] on input "checkbox" at bounding box center [106, 523] width 13 height 13
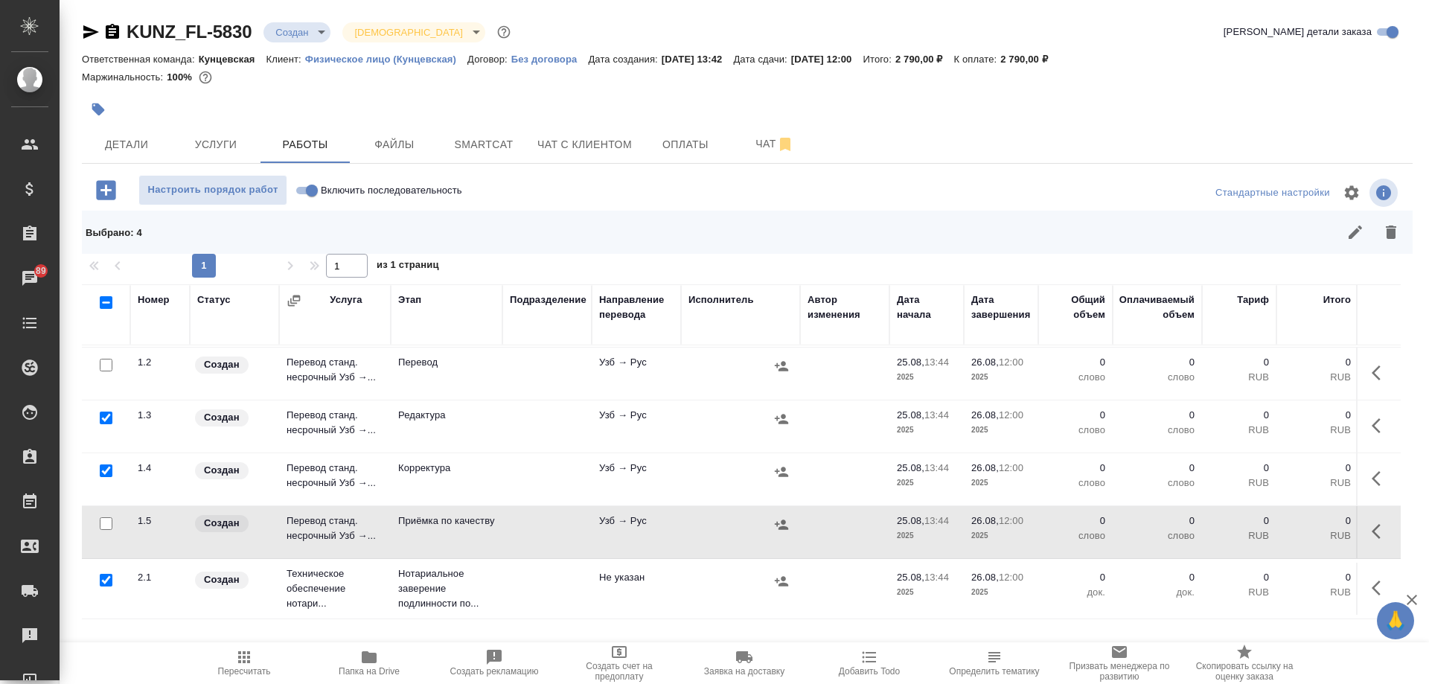
click at [110, 574] on input "checkbox" at bounding box center [106, 580] width 13 height 13
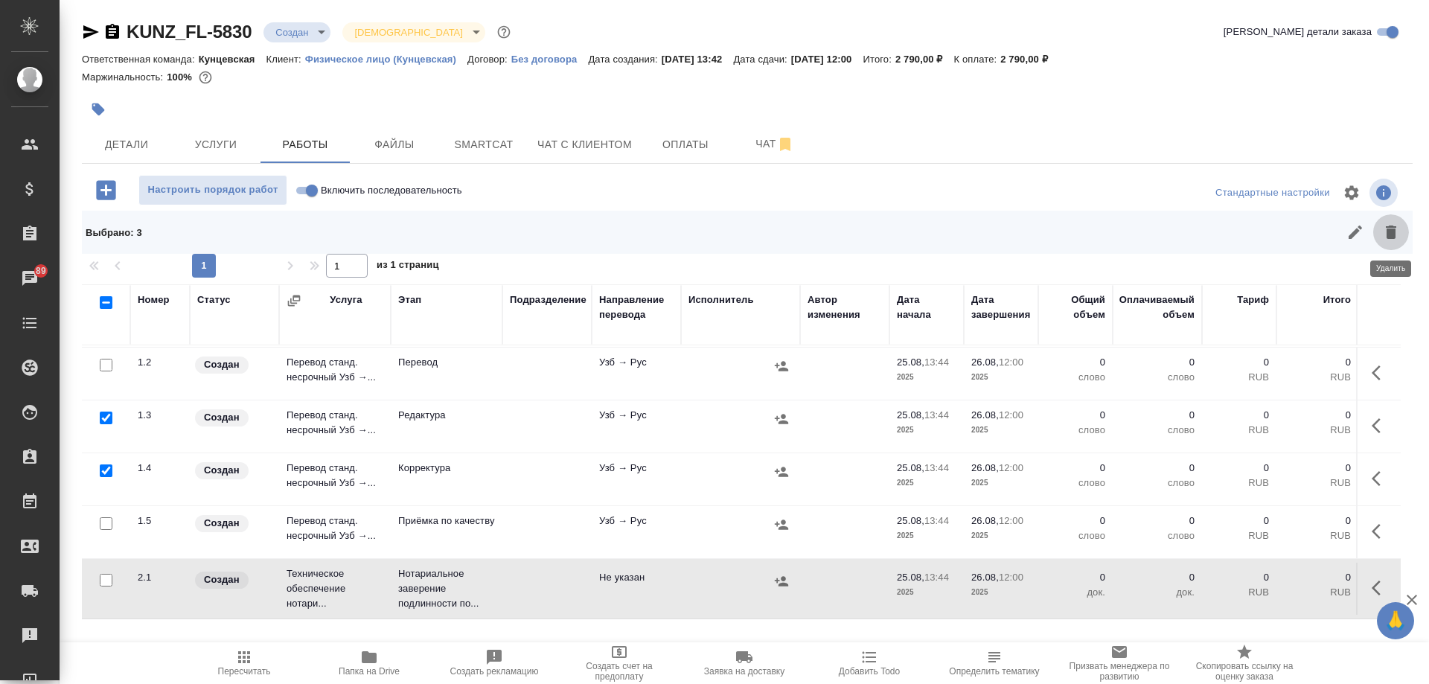
click at [1399, 220] on button "button" at bounding box center [1391, 232] width 36 height 36
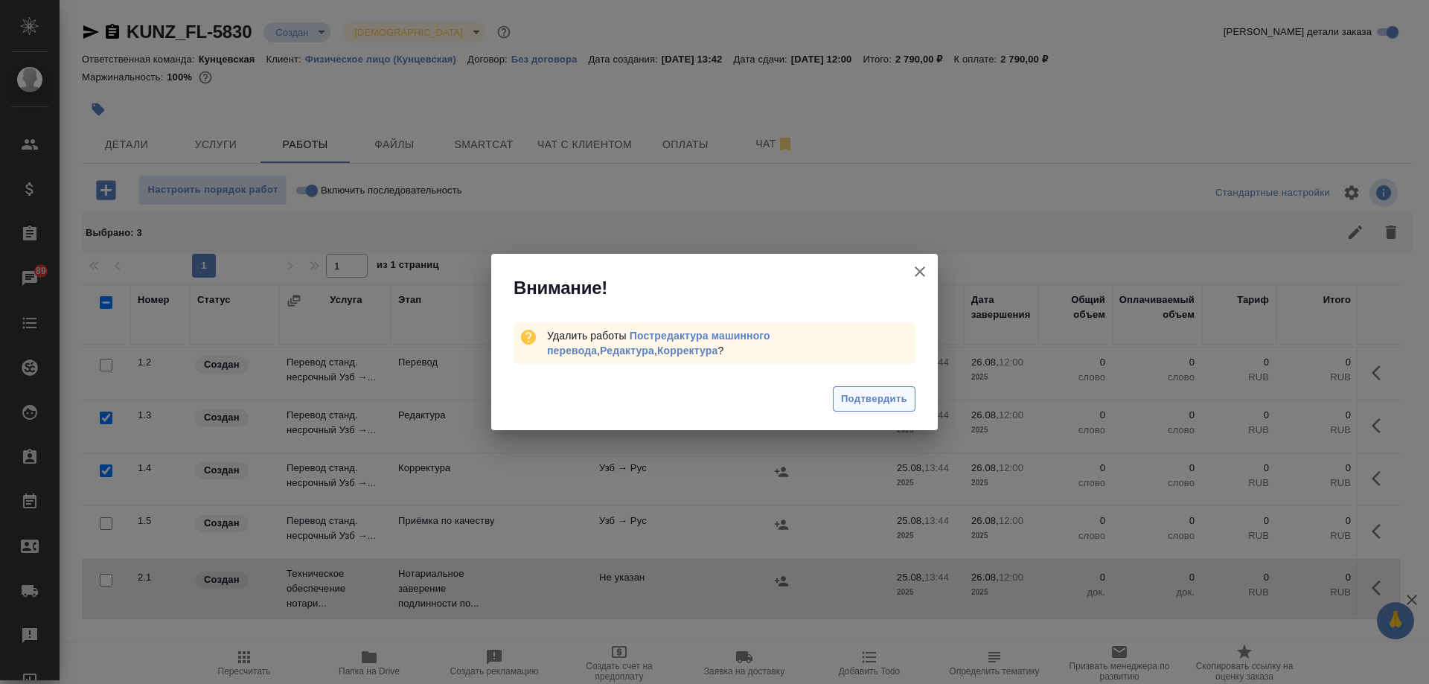
click at [860, 400] on span "Подтвердить" at bounding box center [874, 399] width 66 height 17
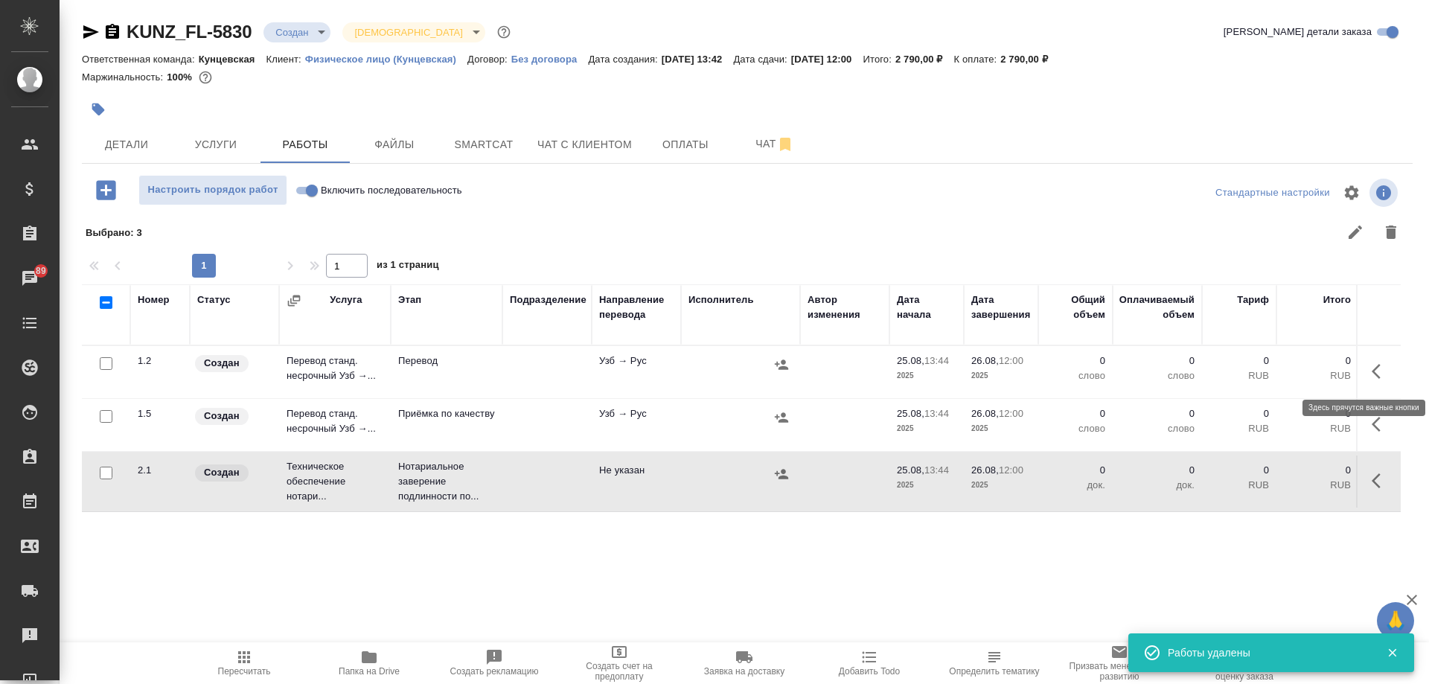
scroll to position [0, 0]
click at [1376, 366] on icon "button" at bounding box center [1381, 372] width 18 height 18
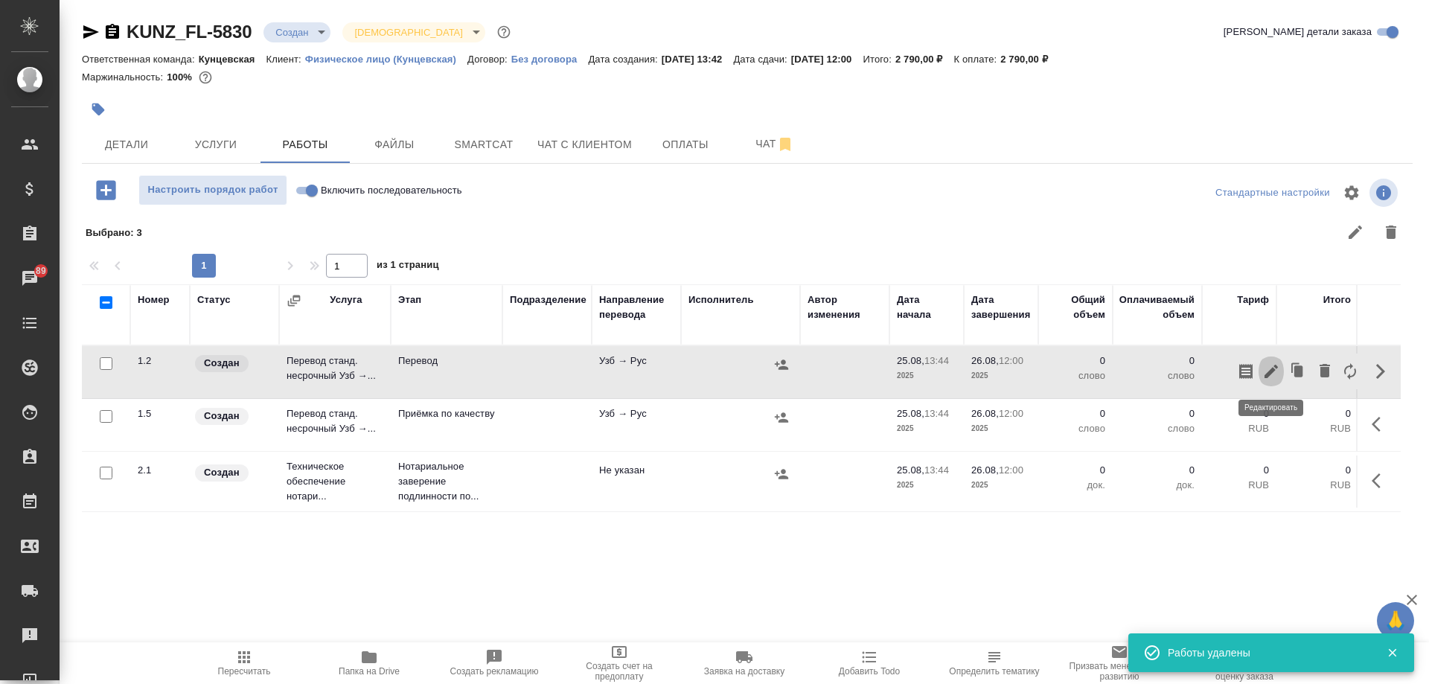
click at [1277, 371] on icon "button" at bounding box center [1271, 372] width 18 height 18
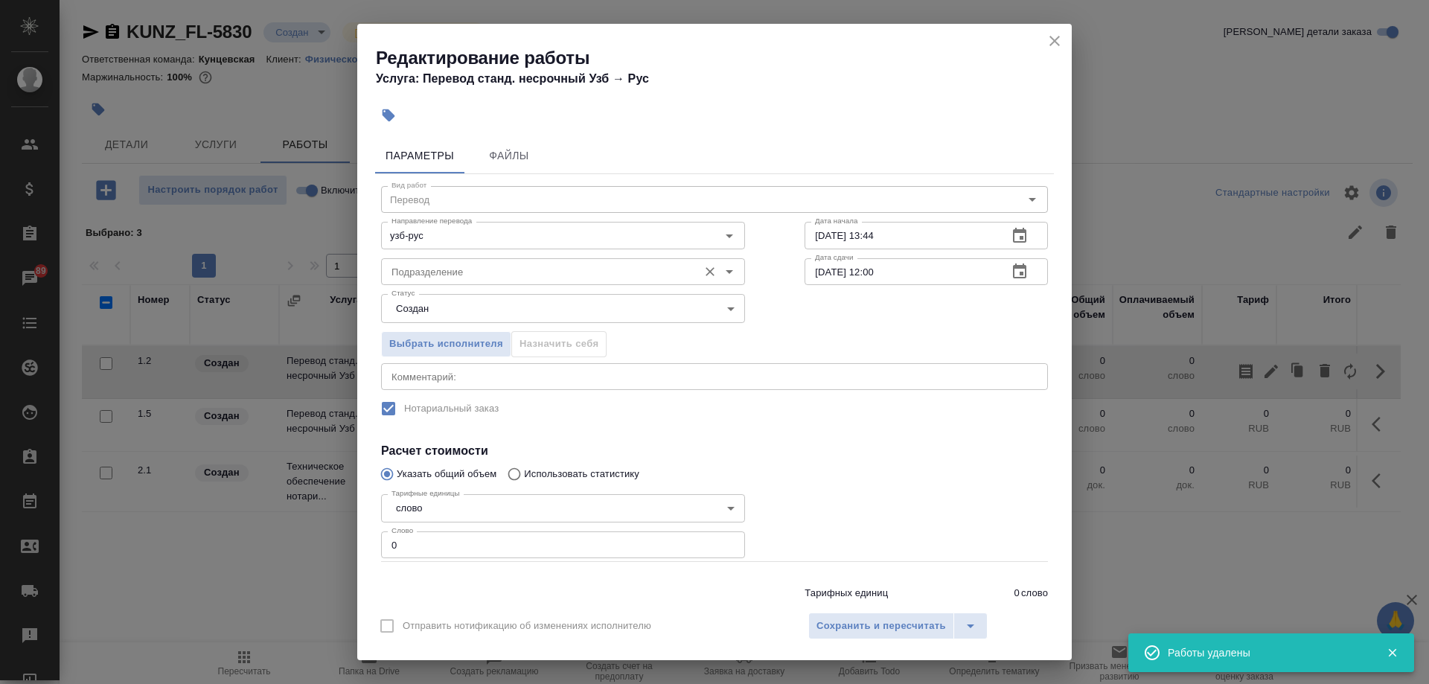
click at [545, 279] on input "Подразделение" at bounding box center [538, 272] width 305 height 18
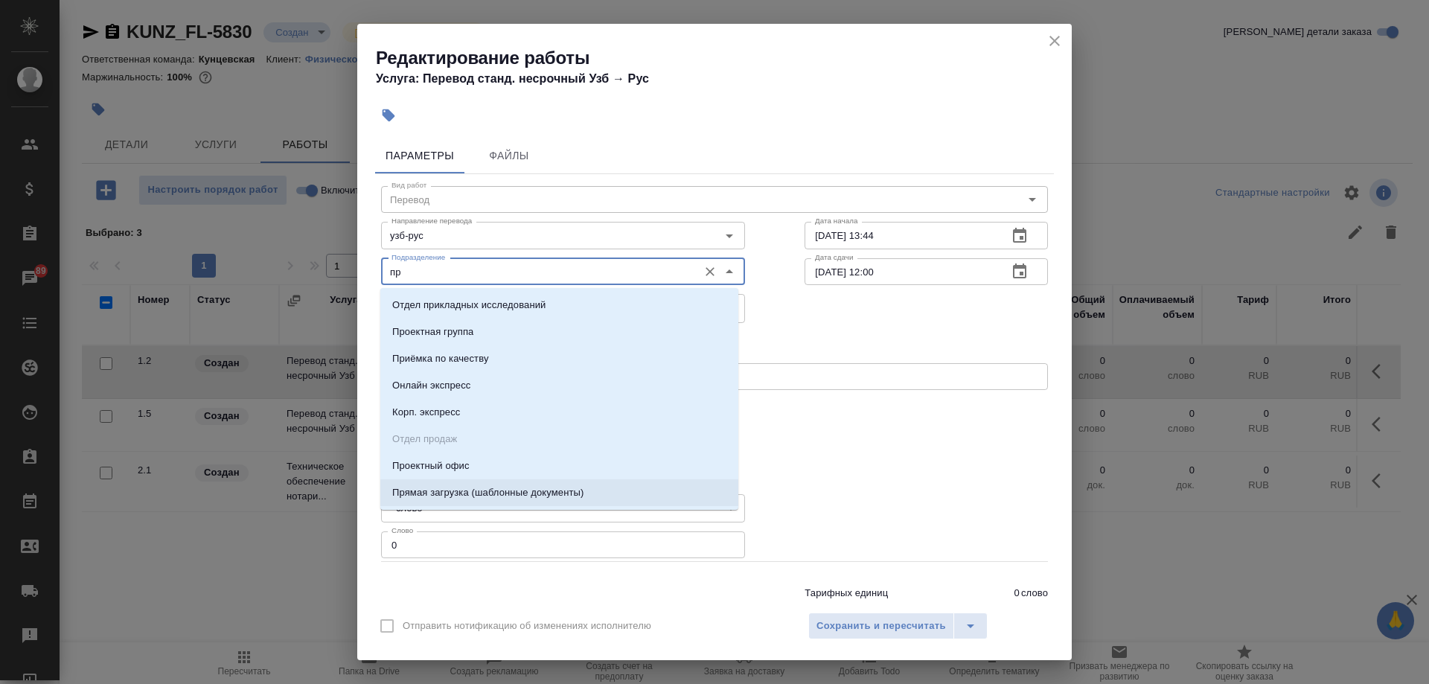
click at [497, 494] on p "Прямая загрузка (шаблонные документы)" at bounding box center [487, 492] width 191 height 15
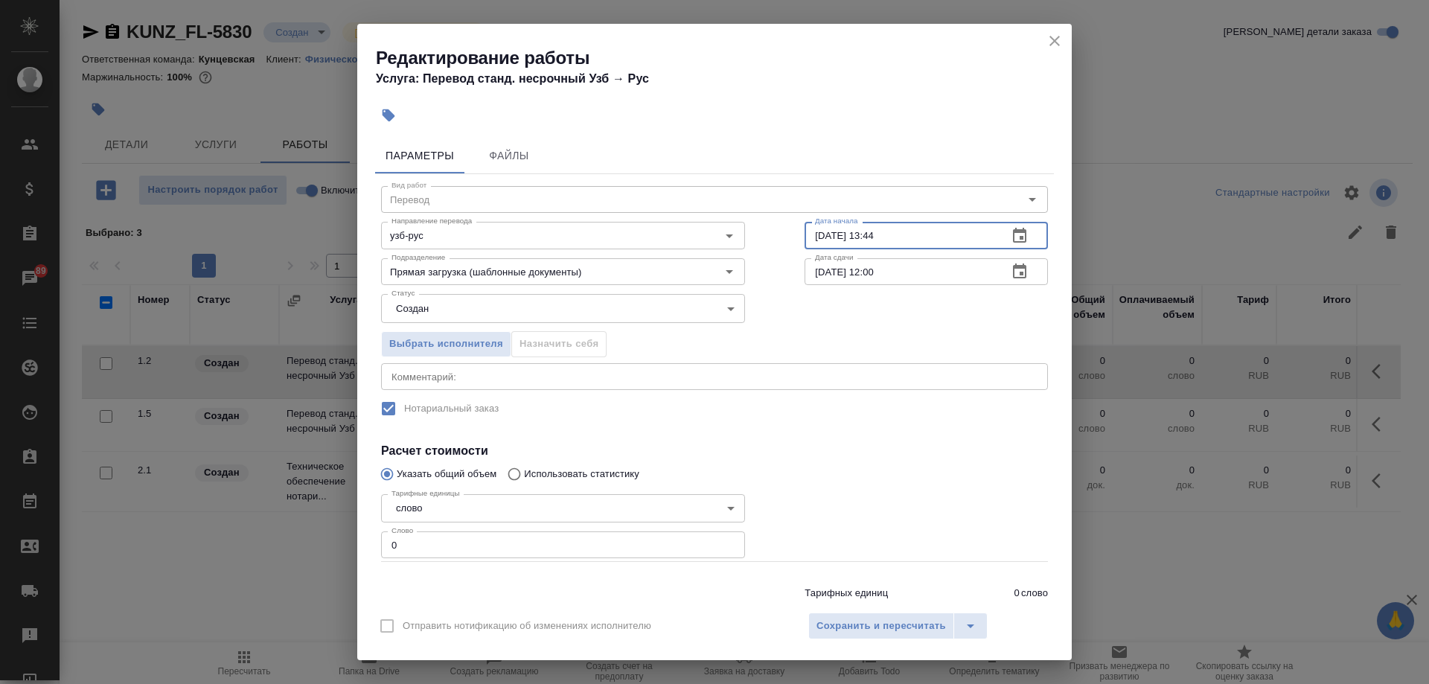
click at [817, 237] on input "25.08.2025 13:44" at bounding box center [900, 235] width 191 height 27
click at [869, 275] on input "26.08.2025 12:00" at bounding box center [900, 271] width 191 height 27
click at [502, 550] on input "0" at bounding box center [563, 544] width 364 height 27
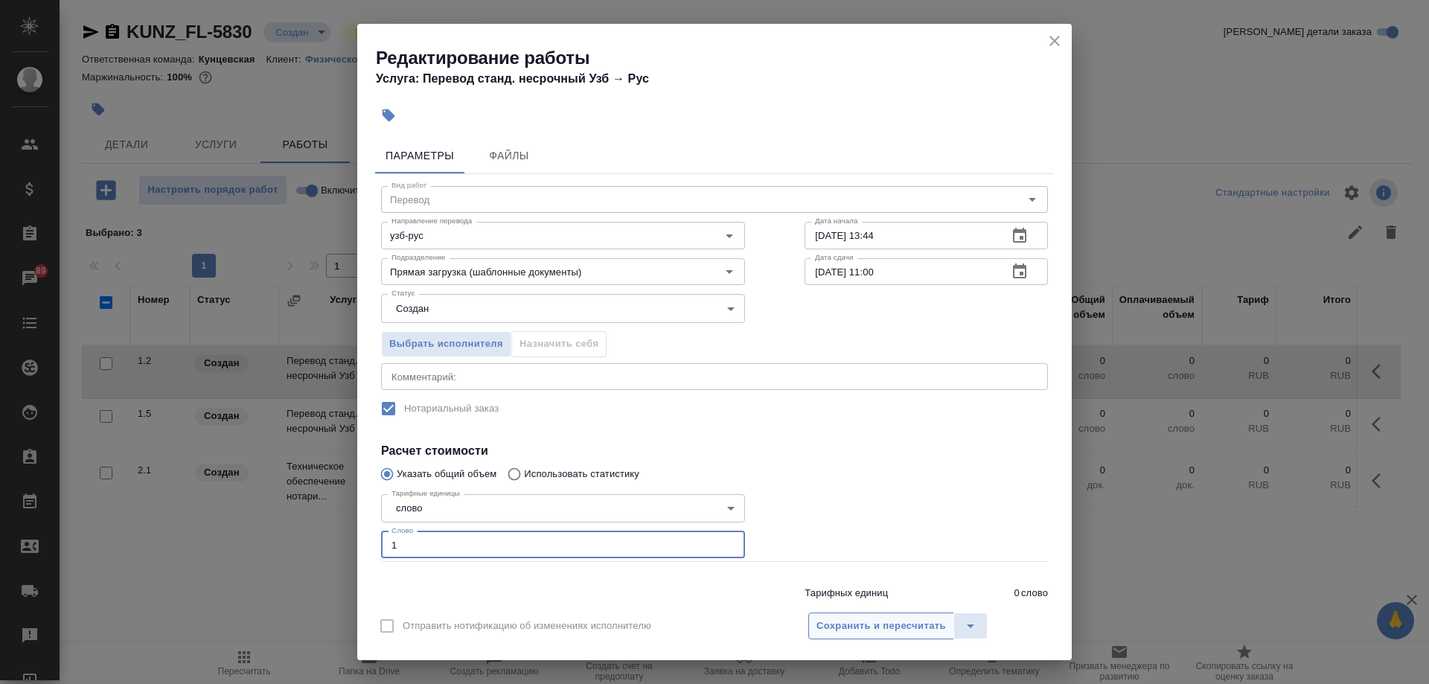
click at [914, 631] on span "Сохранить и пересчитать" at bounding box center [882, 626] width 130 height 17
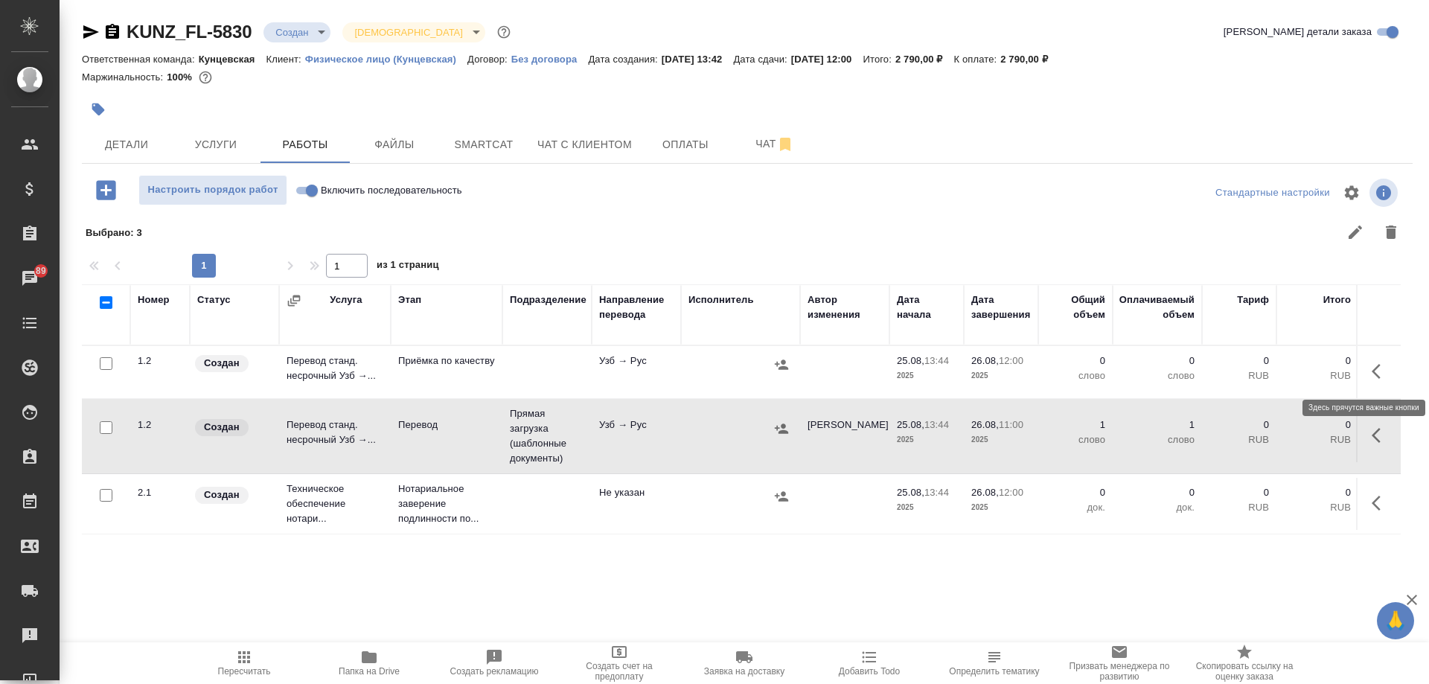
click at [1374, 368] on icon "button" at bounding box center [1381, 372] width 18 height 18
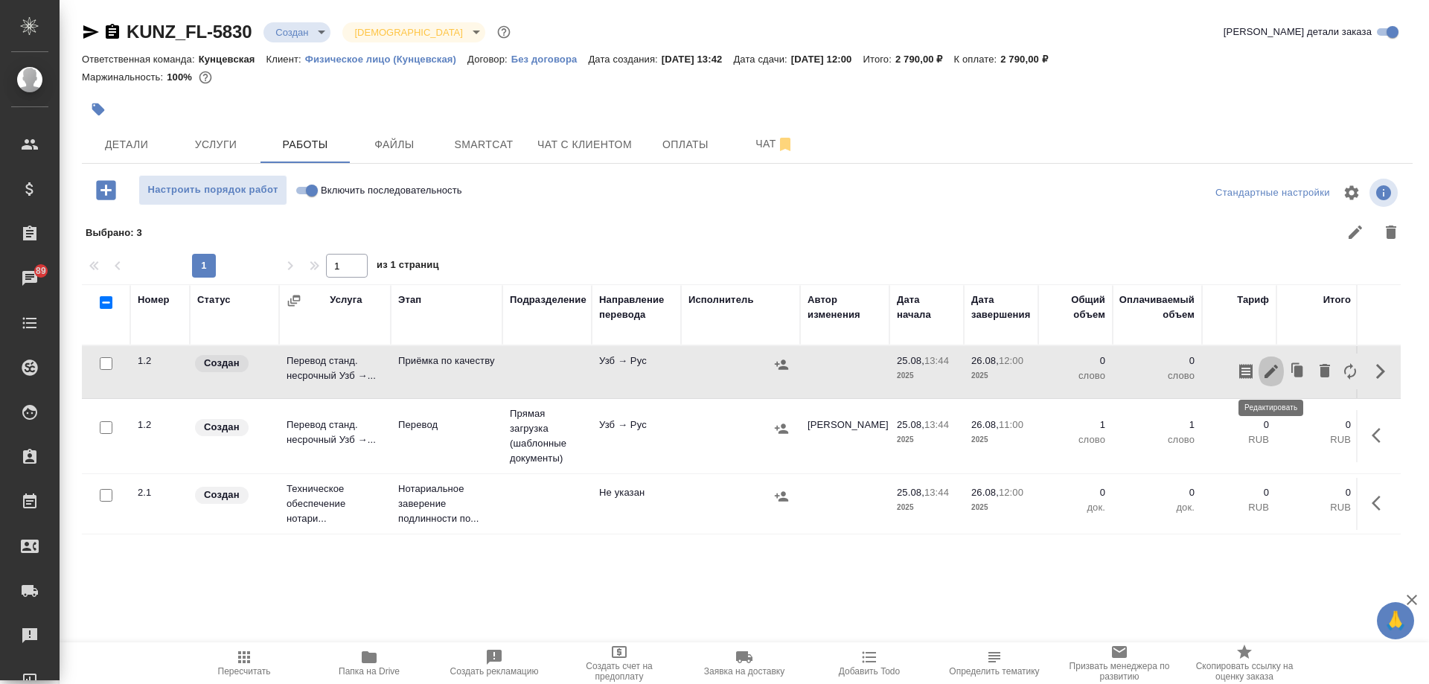
click at [1268, 371] on icon "button" at bounding box center [1271, 372] width 18 height 18
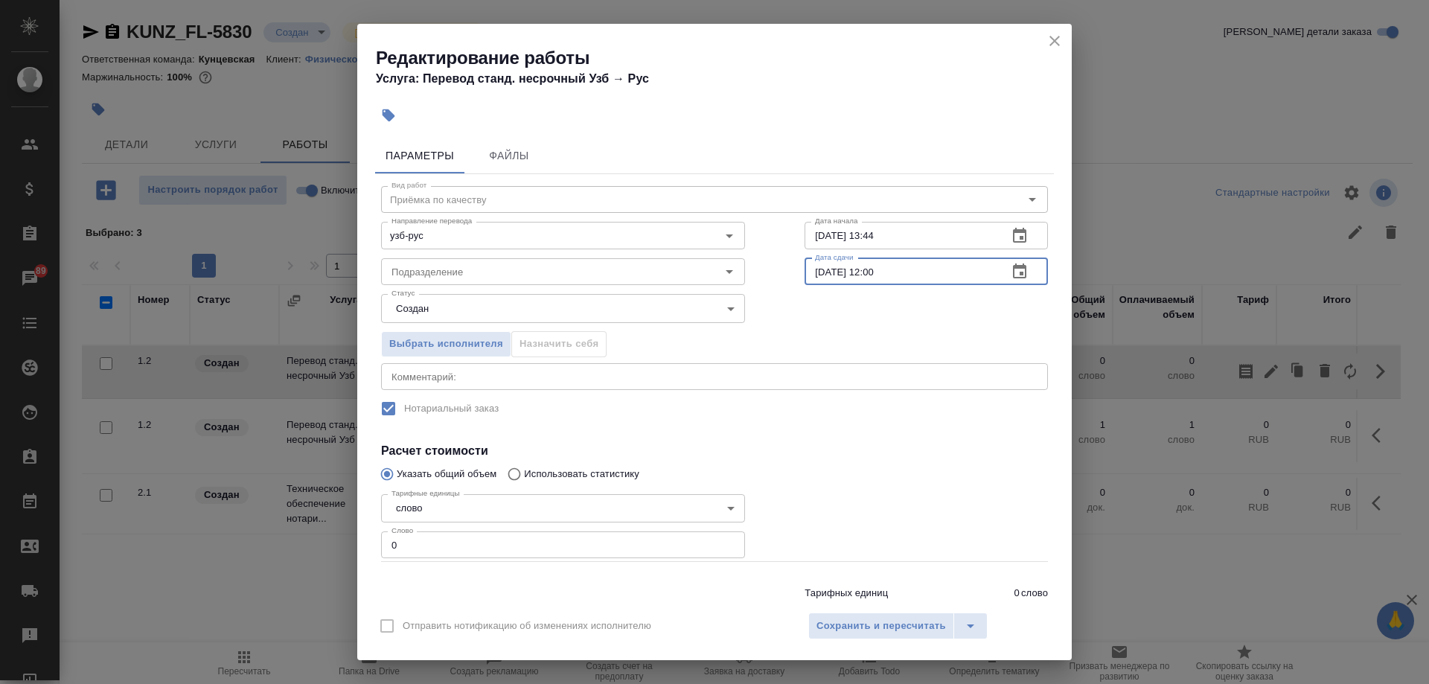
click at [869, 275] on input "26.08.2025 12:00" at bounding box center [900, 271] width 191 height 27
click at [554, 261] on div "Подразделение" at bounding box center [563, 271] width 364 height 27
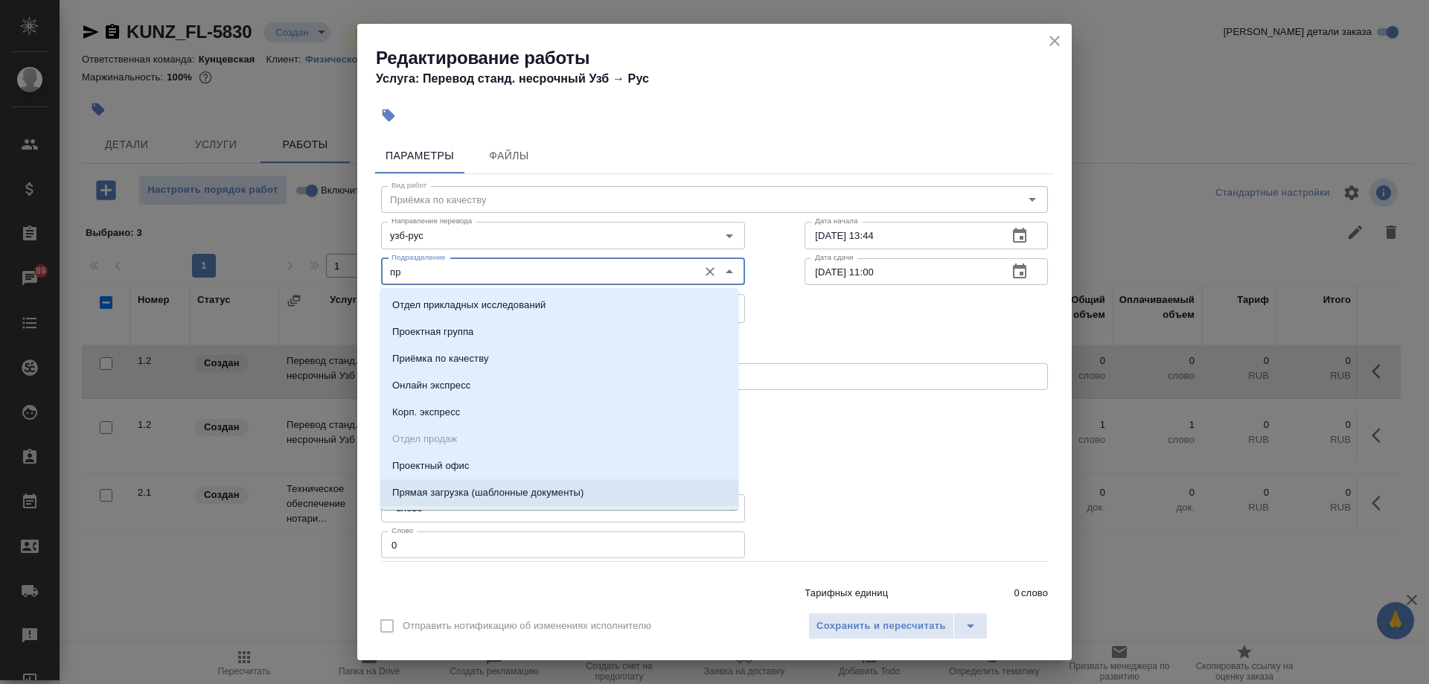
click at [508, 488] on p "Прямая загрузка (шаблонные документы)" at bounding box center [487, 492] width 191 height 15
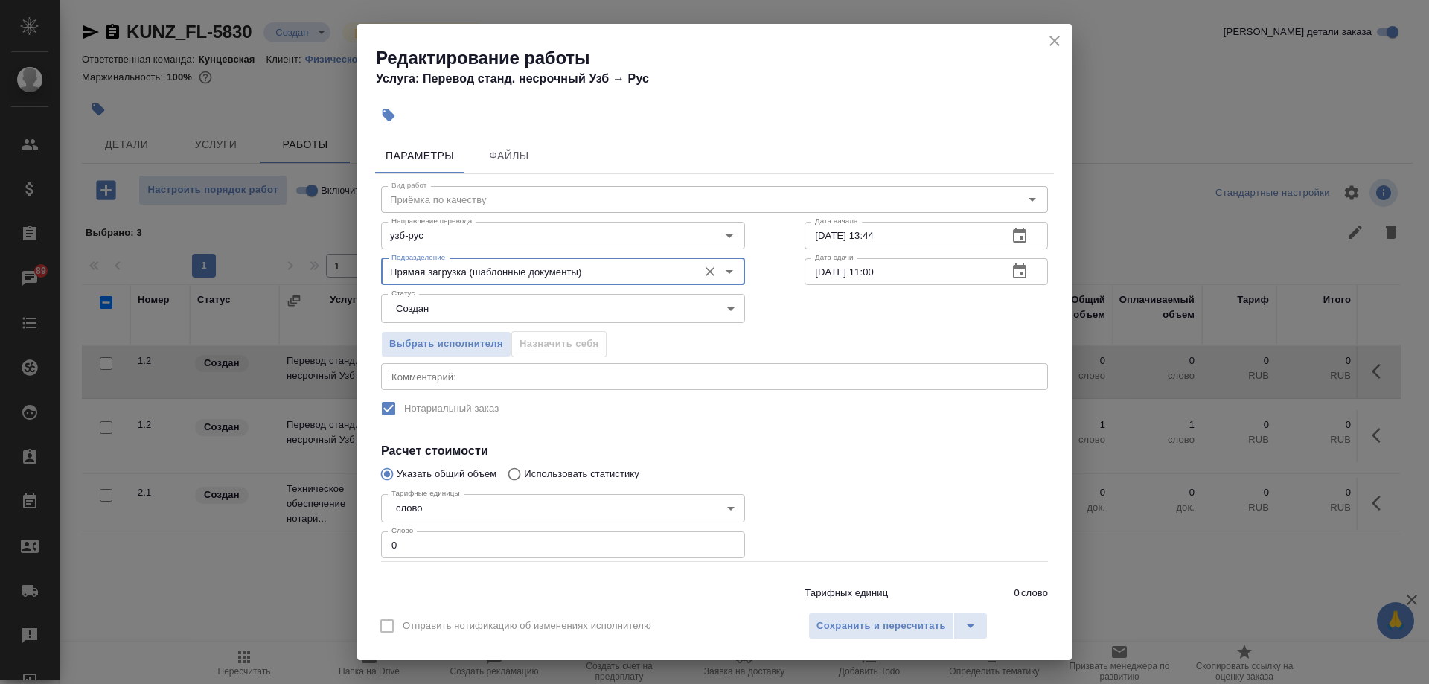
click at [496, 529] on div "Тарифные единицы слово 5a8b1489cc6b4906c91bfd90 Тарифные единицы Слово 0 Слово" at bounding box center [563, 525] width 364 height 74
click at [499, 543] on input "0" at bounding box center [563, 544] width 364 height 27
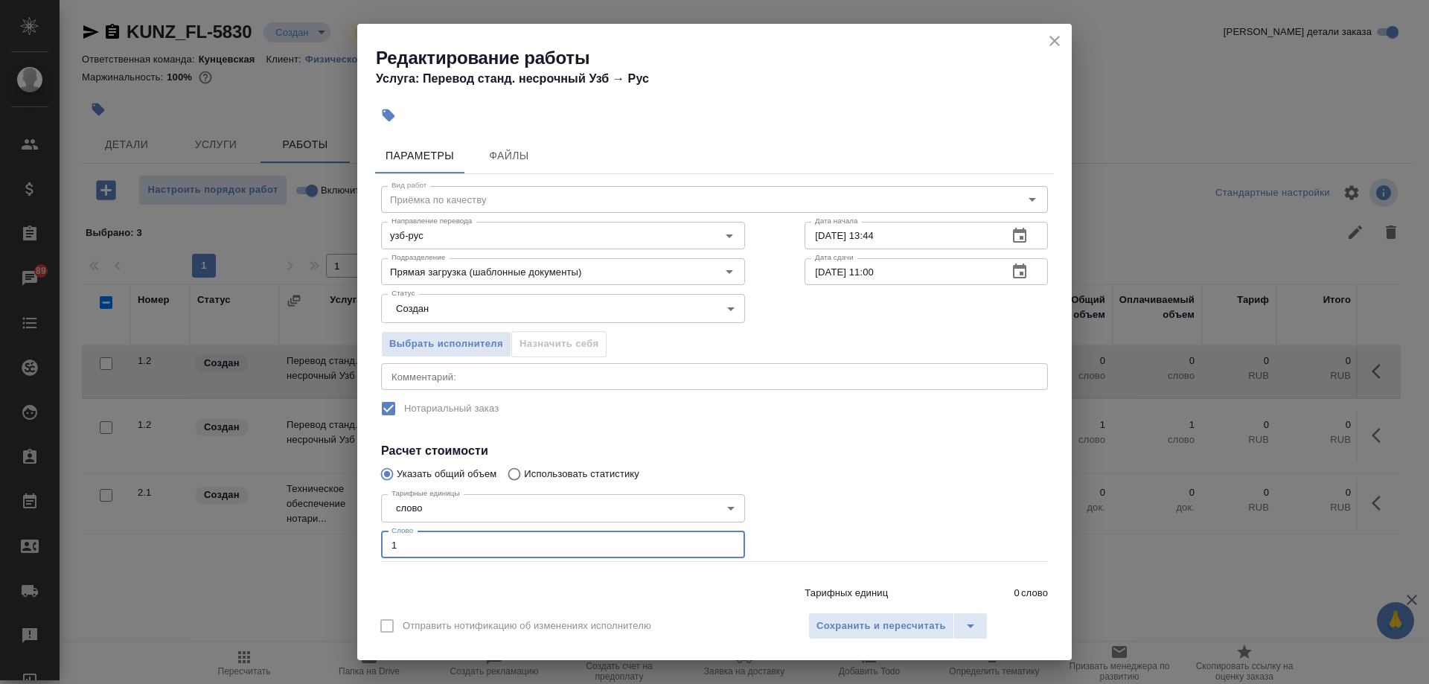
click at [824, 466] on div at bounding box center [926, 525] width 303 height 133
click at [898, 628] on span "Сохранить и пересчитать" at bounding box center [882, 626] width 130 height 17
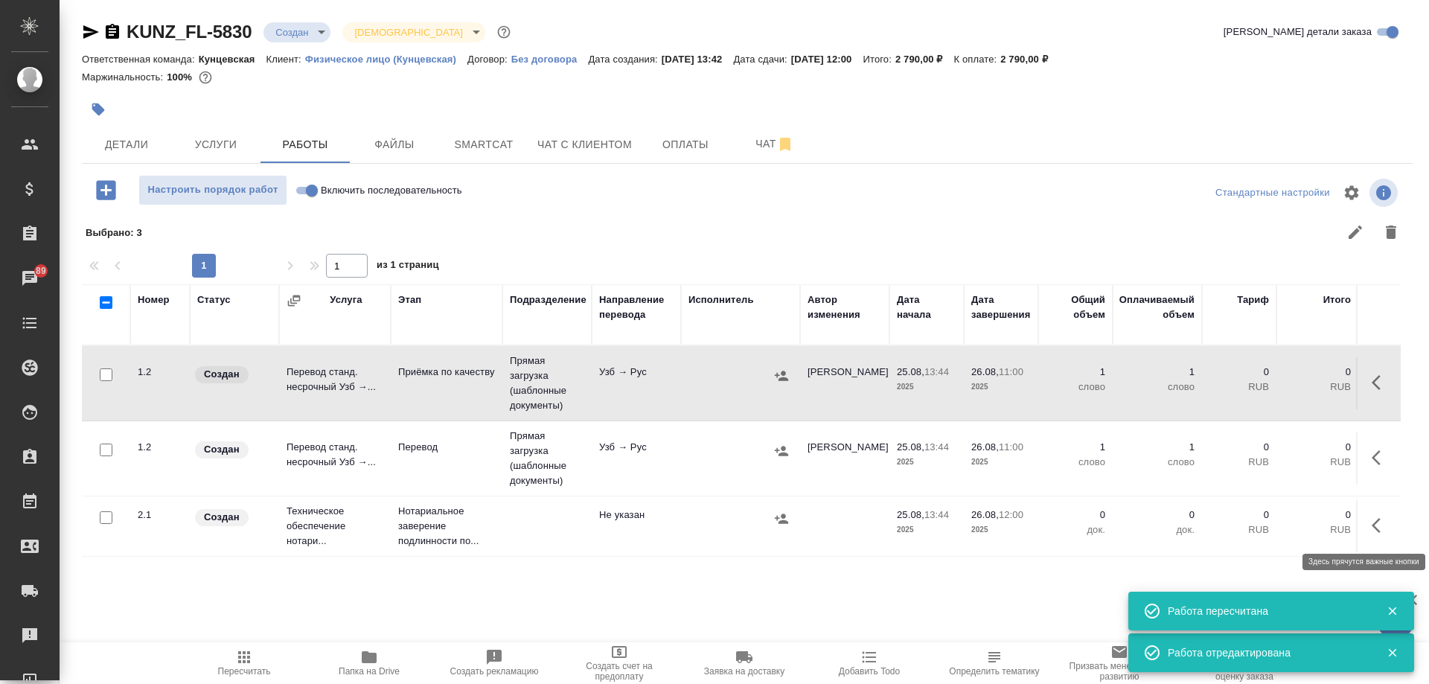
click at [1376, 520] on icon "button" at bounding box center [1381, 526] width 18 height 18
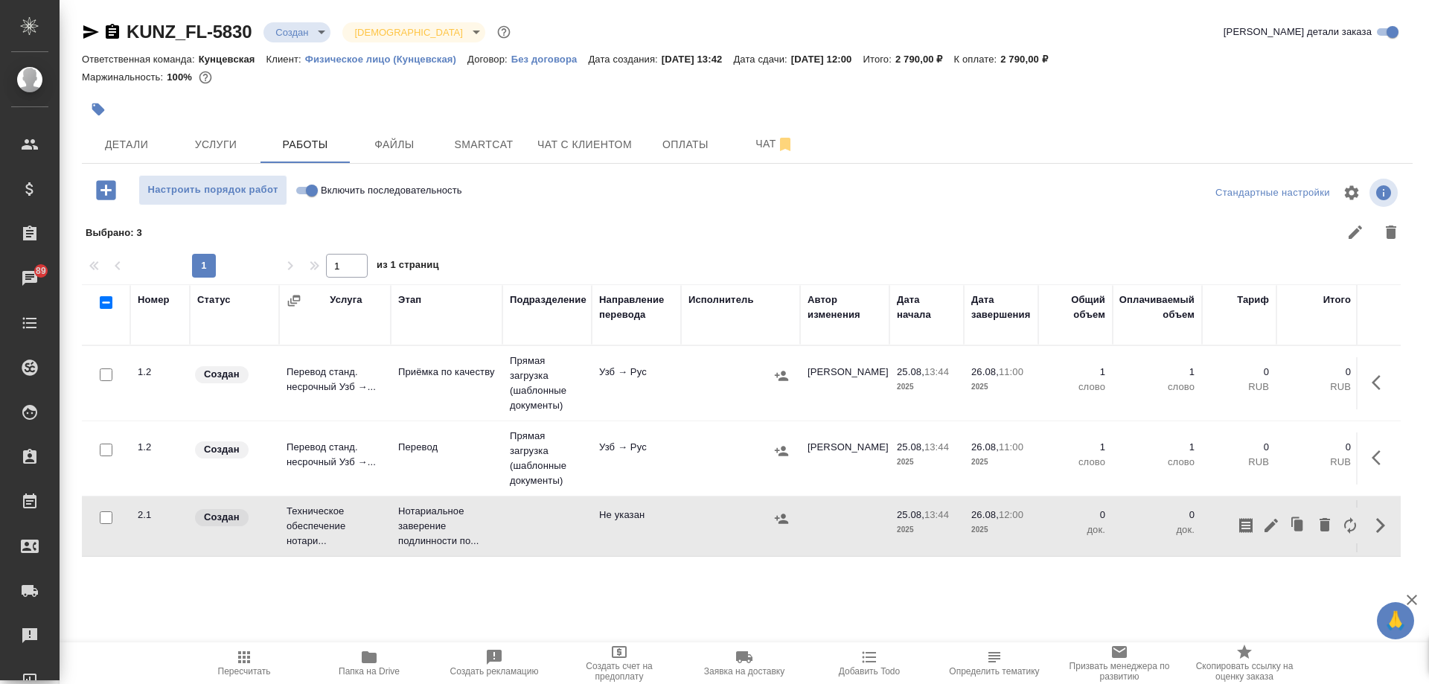
click at [878, 572] on div "Номер Статус Услуга Этап Подразделение Направление перевода Исполнитель Автор и…" at bounding box center [741, 451] width 1319 height 335
click at [668, 523] on td "Не указан" at bounding box center [636, 526] width 89 height 52
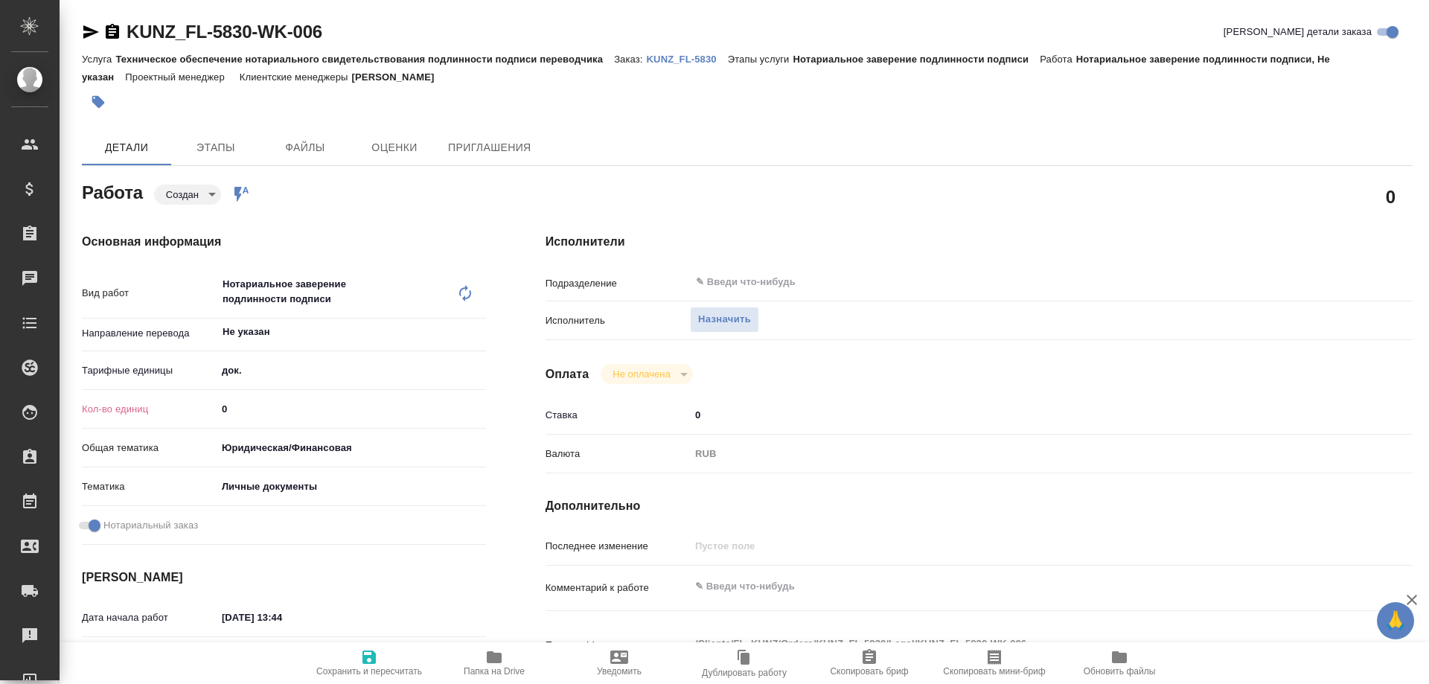
type textarea "x"
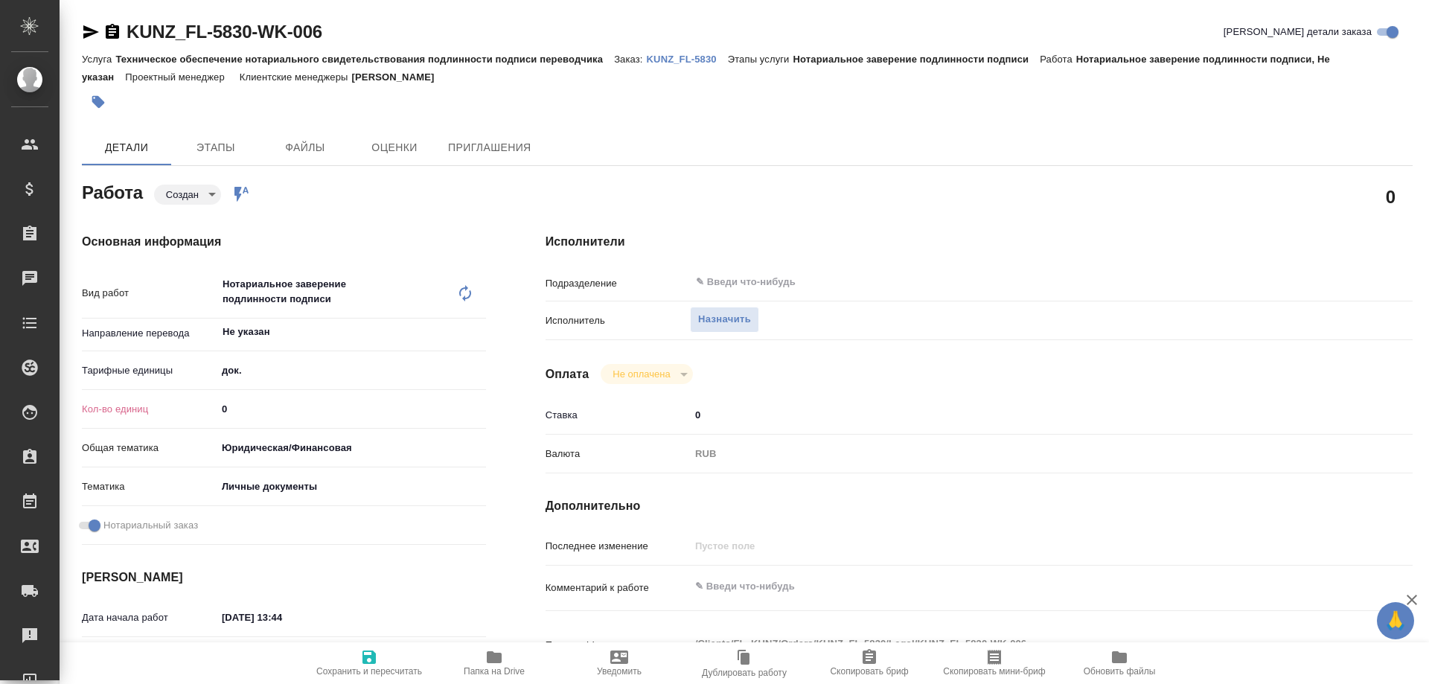
type textarea "x"
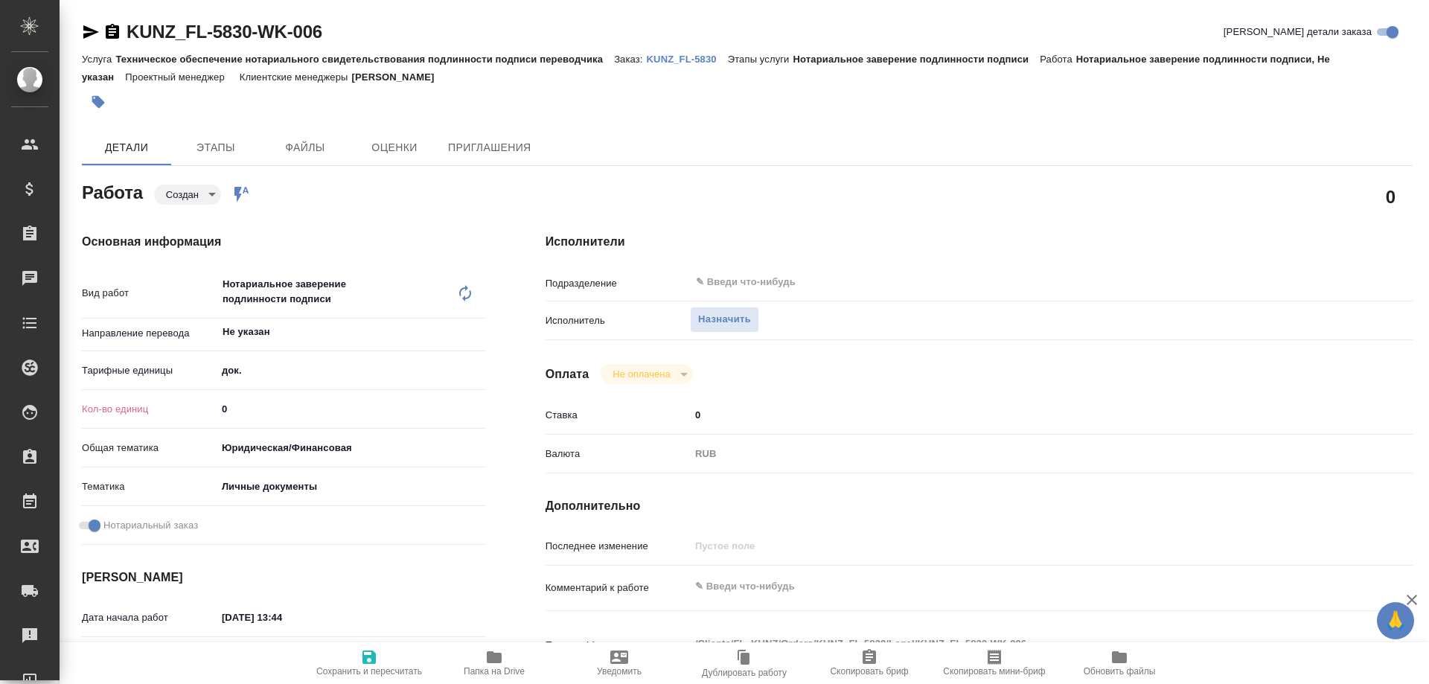
type textarea "x"
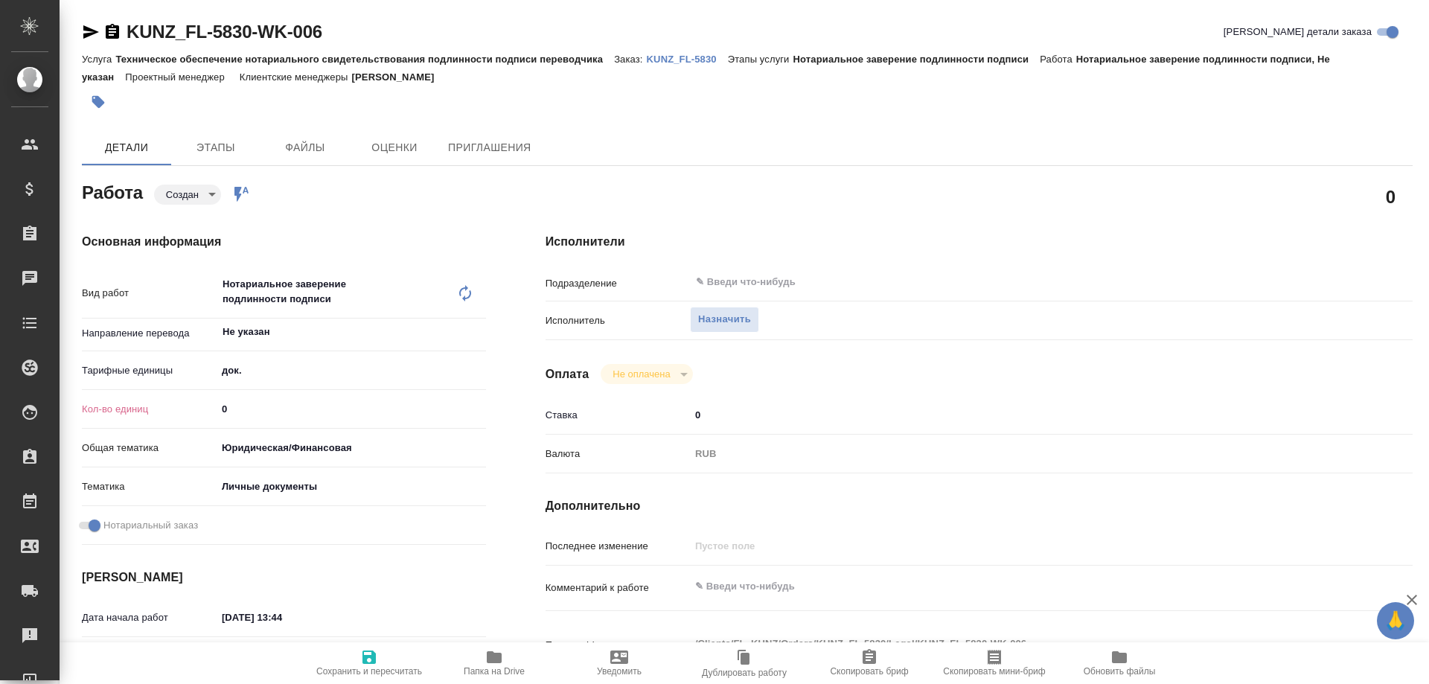
type textarea "x"
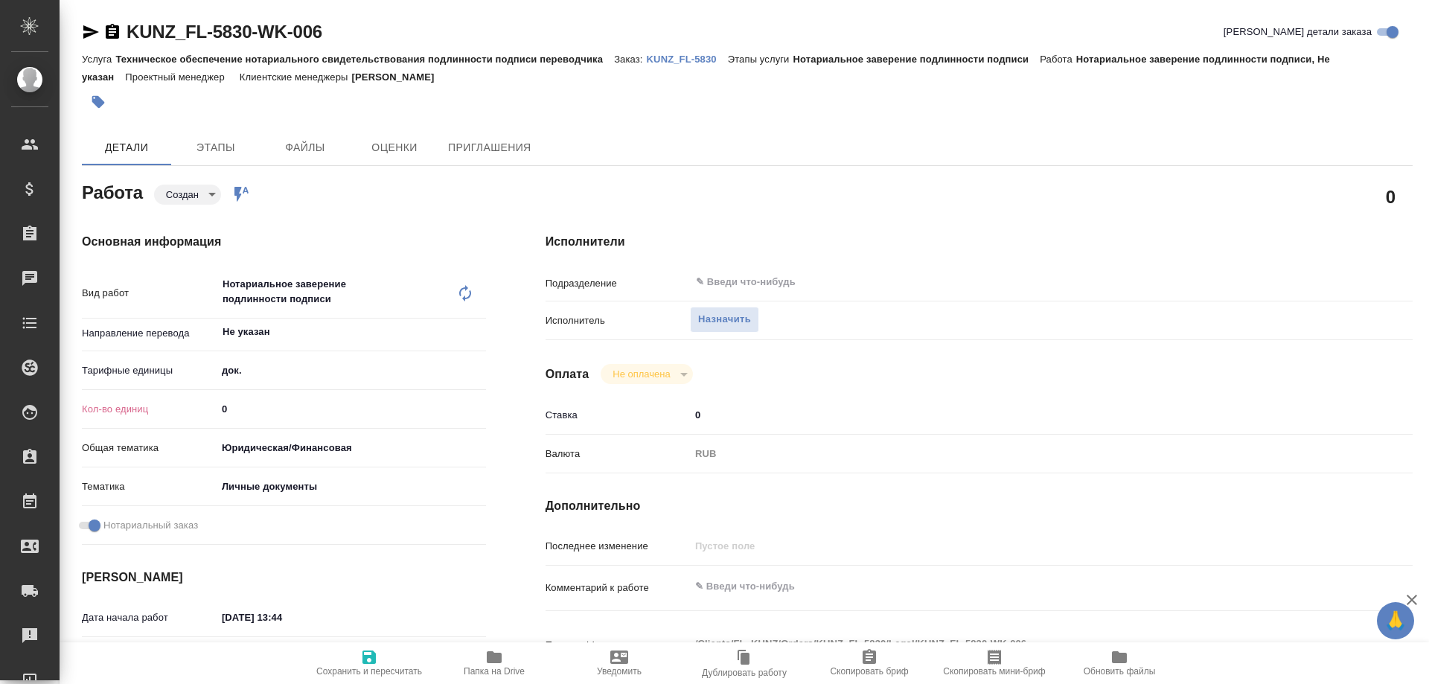
type textarea "x"
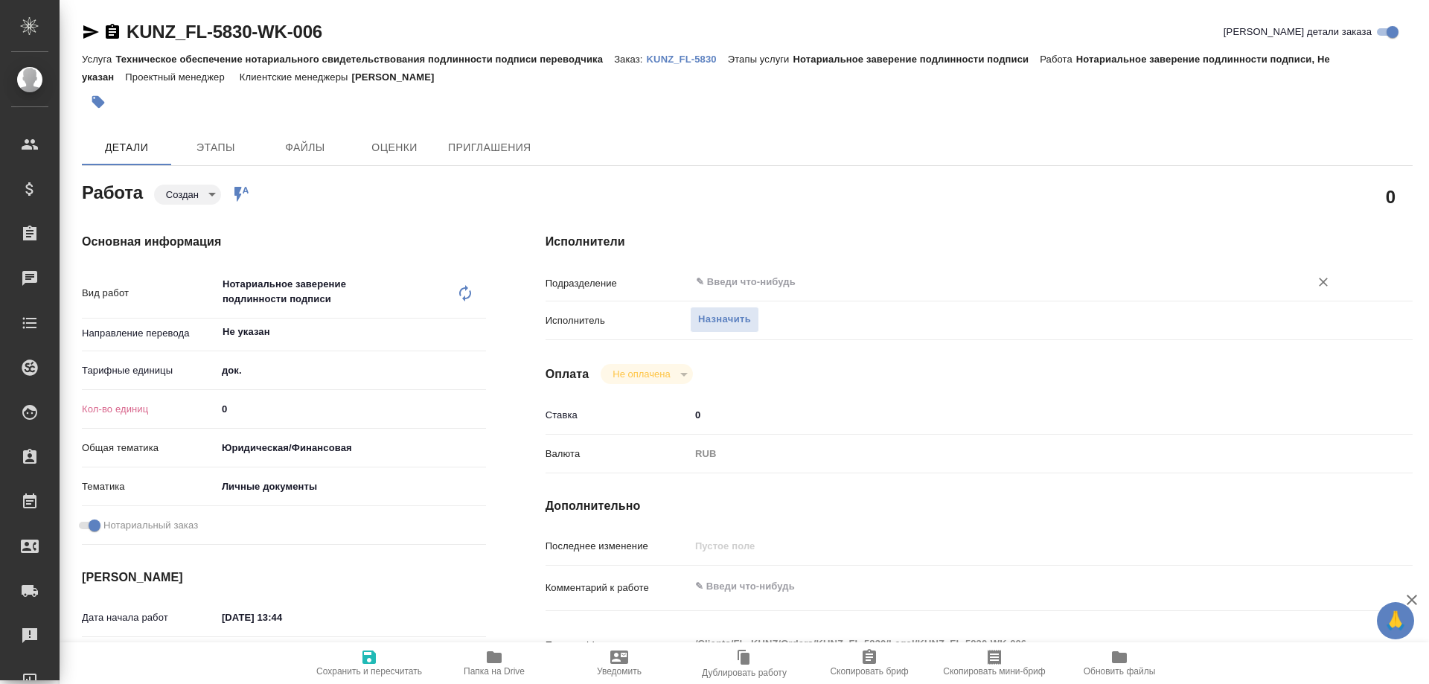
type textarea "x"
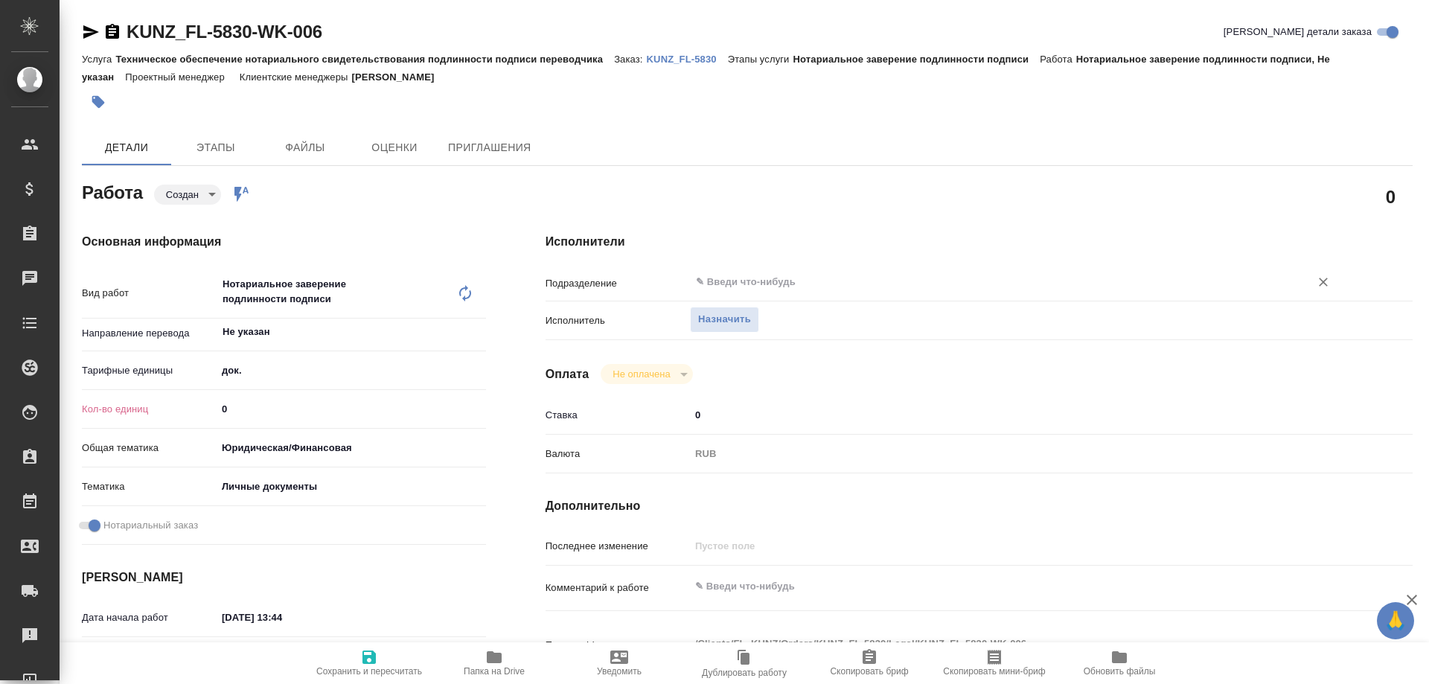
click at [721, 281] on input "text" at bounding box center [991, 282] width 592 height 18
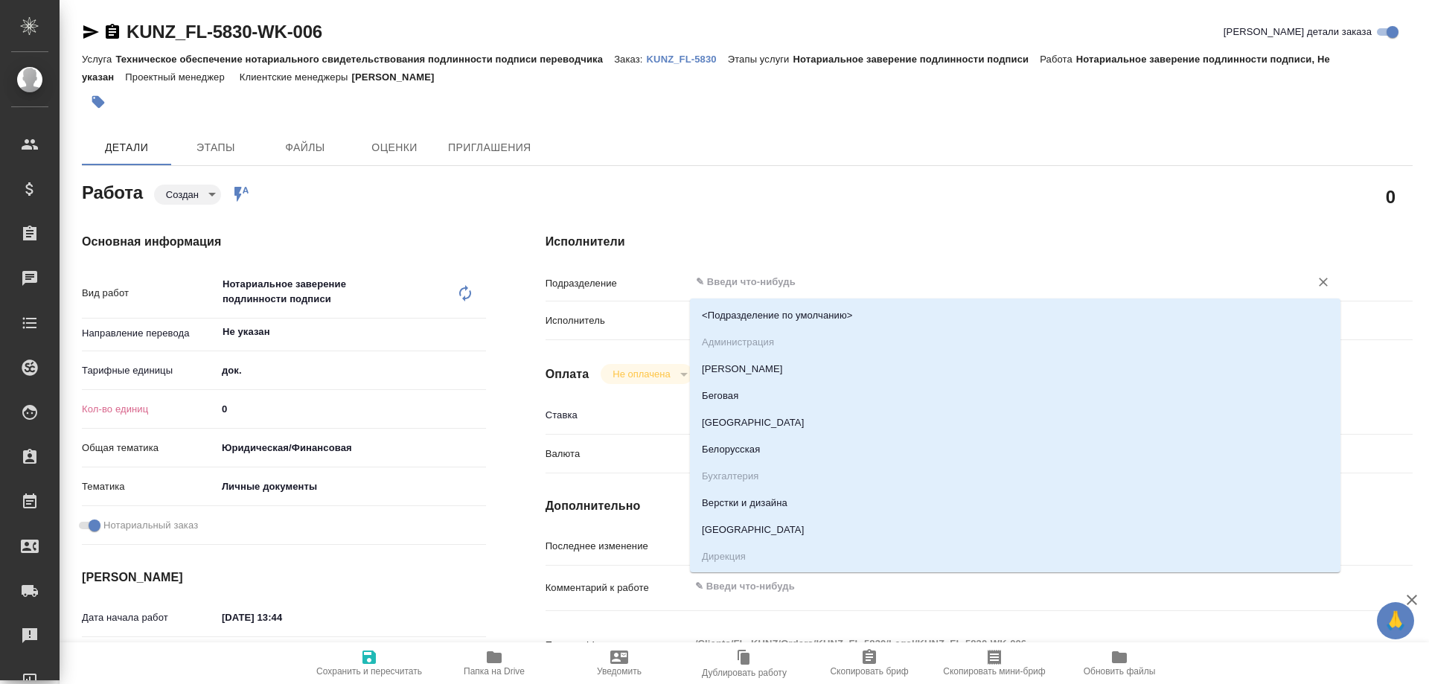
type input "к"
type textarea "x"
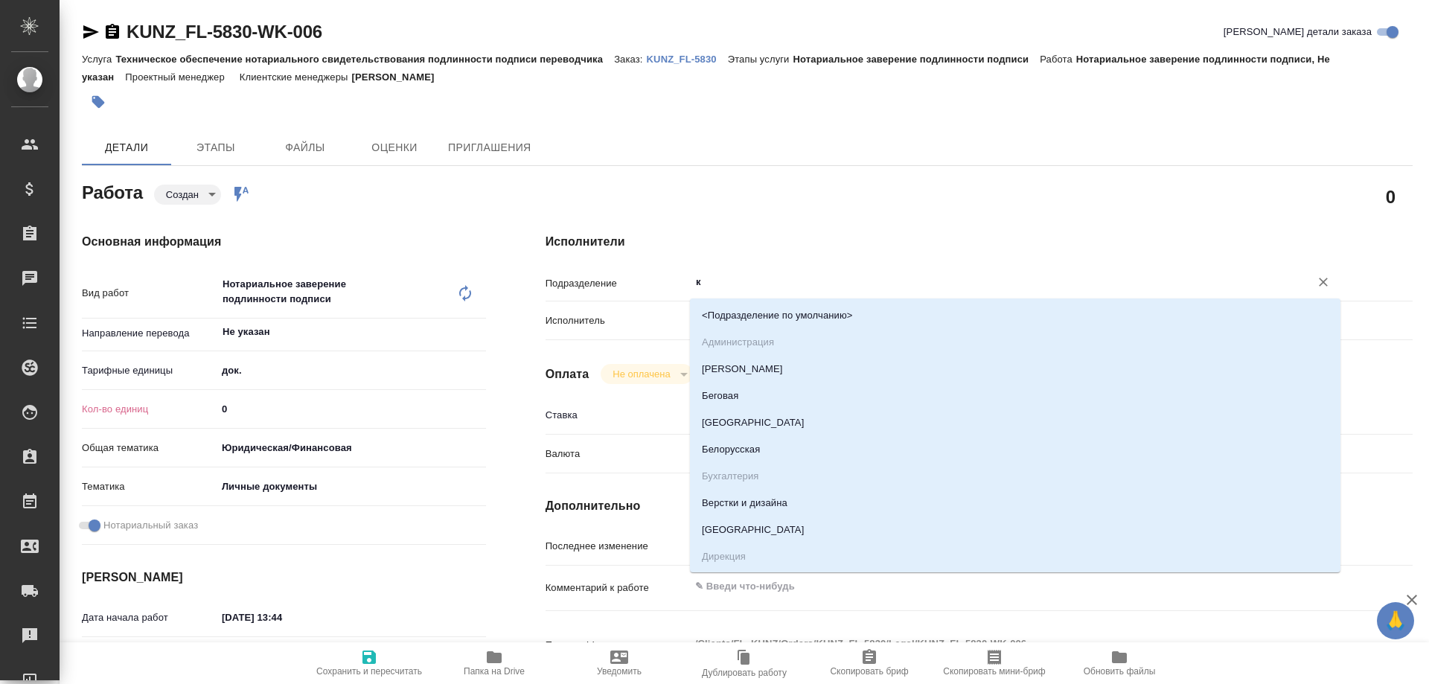
type textarea "x"
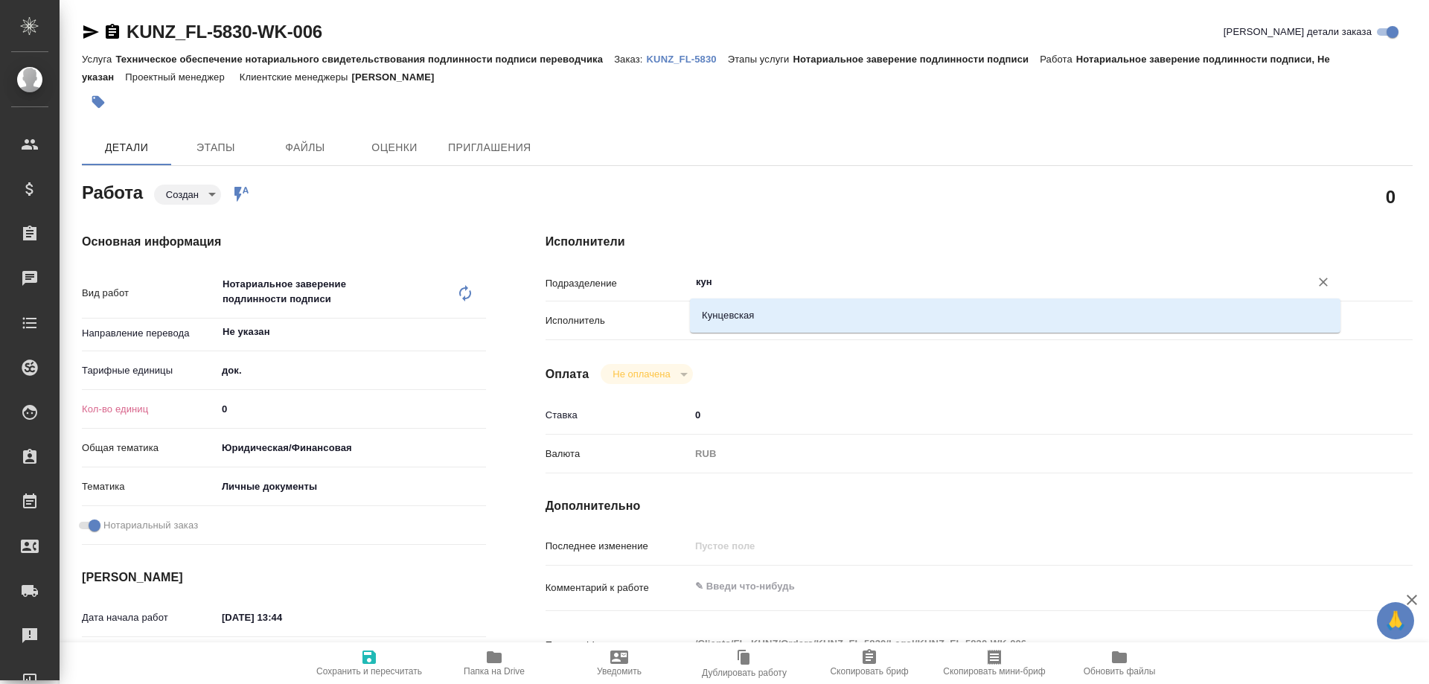
type input "кунц"
click at [721, 319] on li "Кунцевская" at bounding box center [1015, 315] width 651 height 27
type textarea "x"
type input "Кунцевская"
type textarea "x"
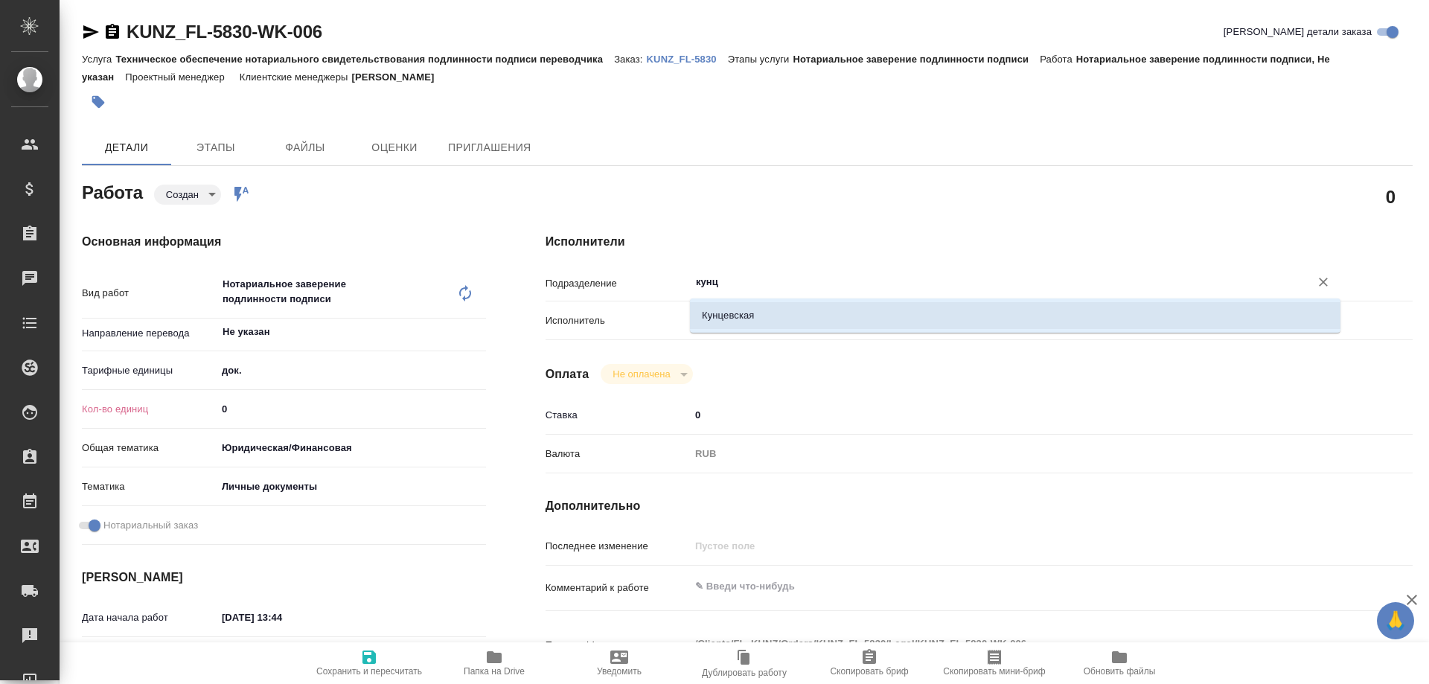
type textarea "x"
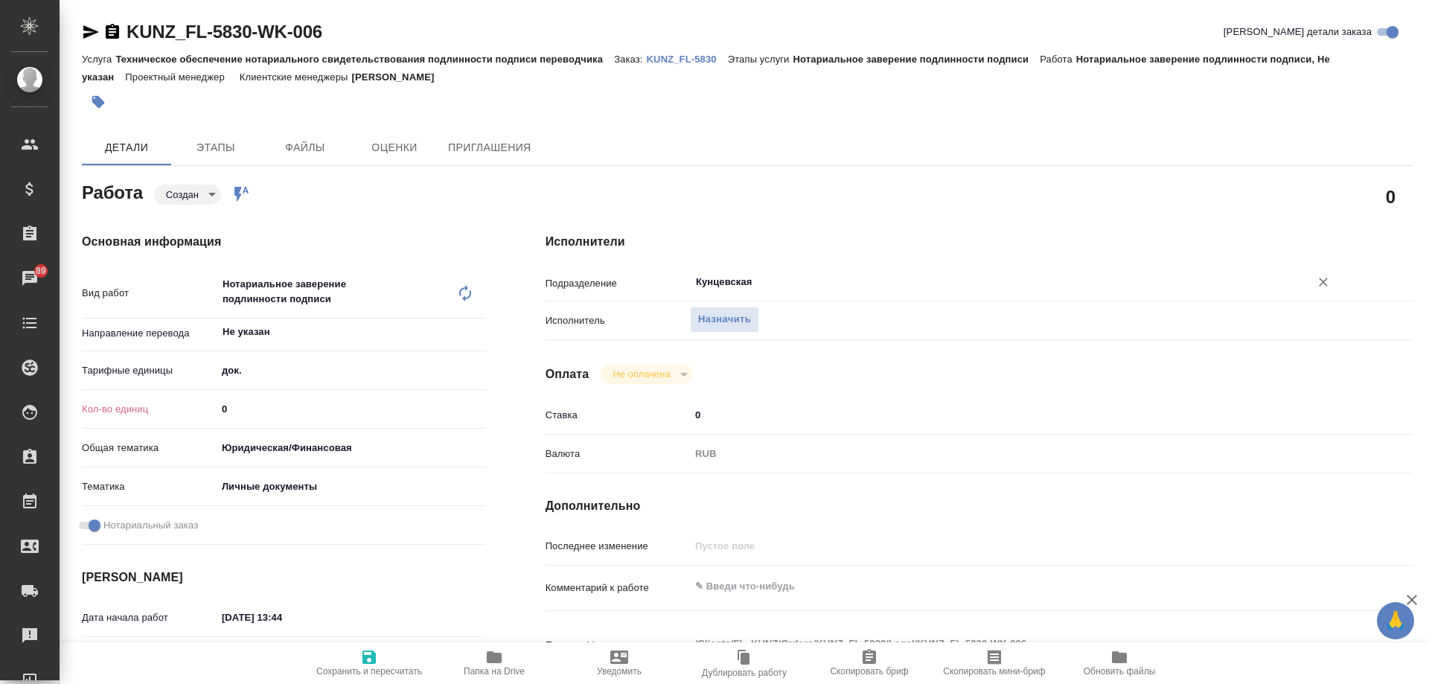
type input "Кунцевская"
click at [290, 411] on input "0" at bounding box center [351, 409] width 268 height 22
type textarea "x"
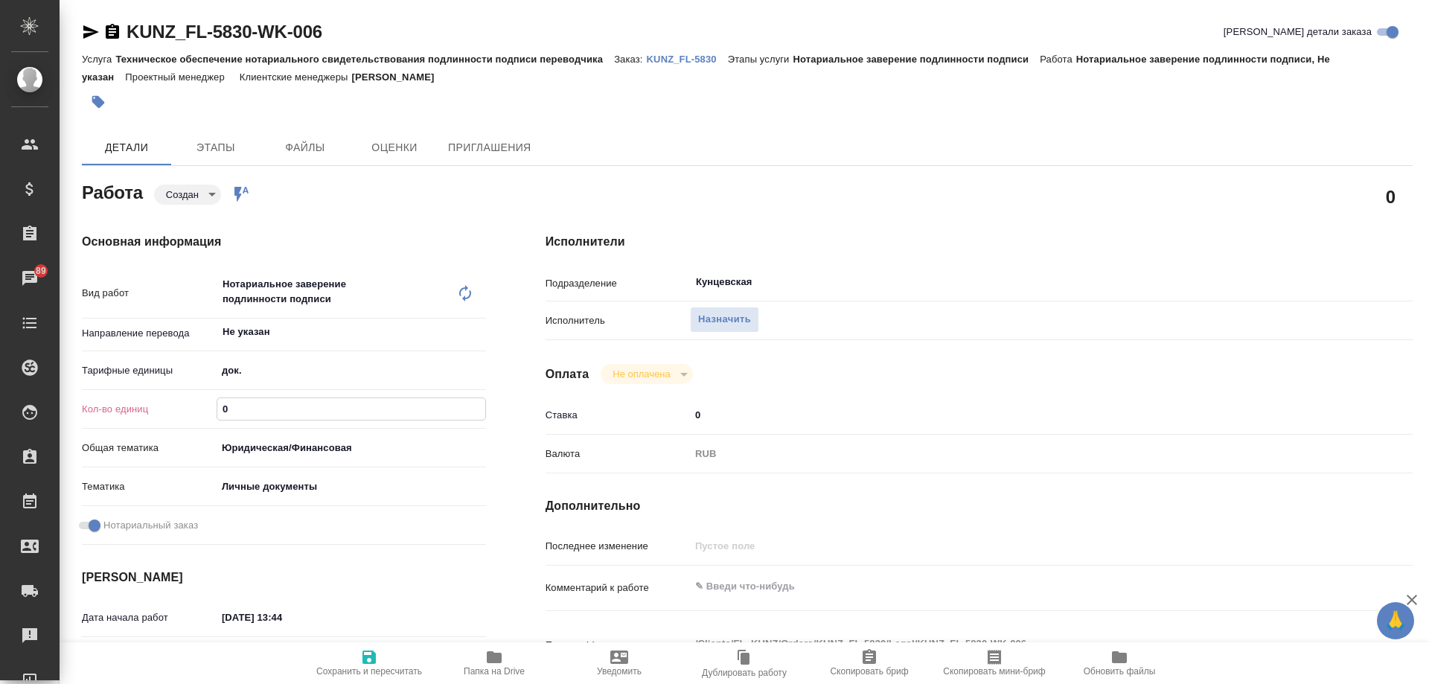
type textarea "x"
type input "2"
type textarea "x"
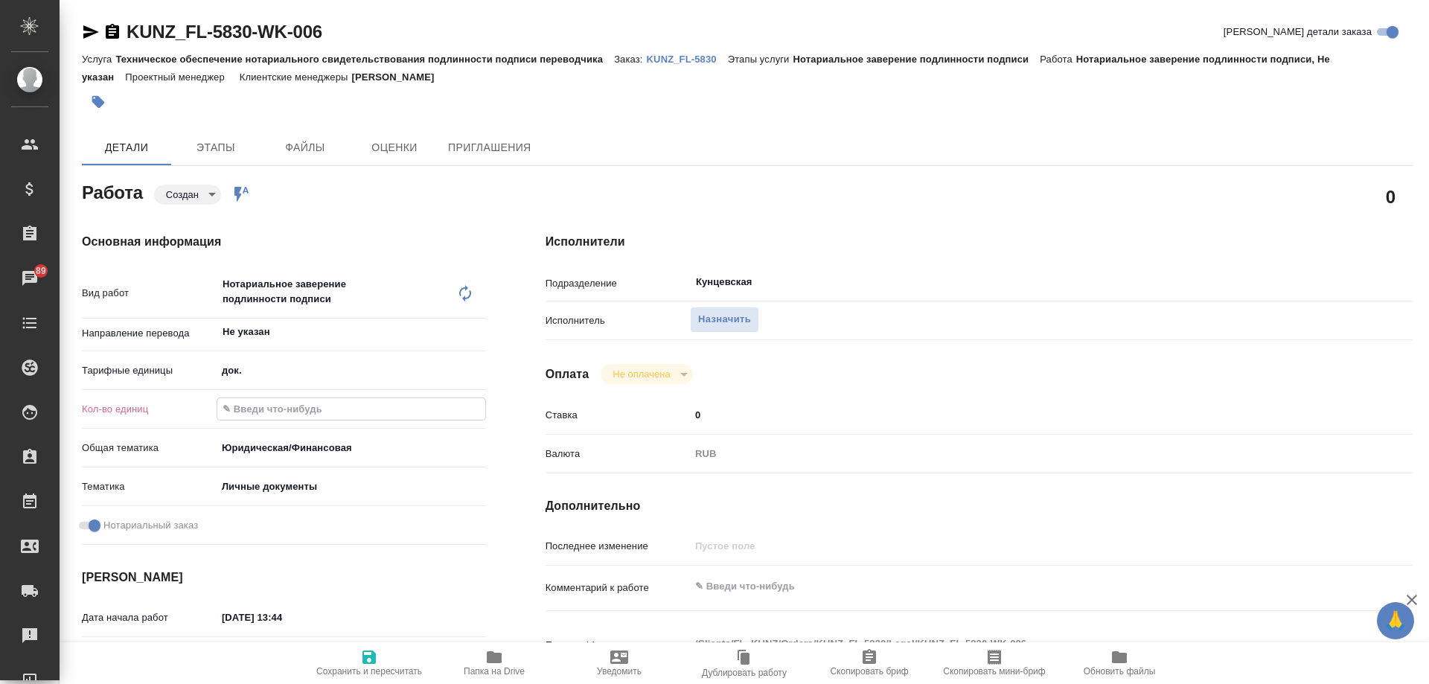
type textarea "x"
type input "2"
click at [396, 665] on span "Сохранить и пересчитать" at bounding box center [369, 662] width 107 height 28
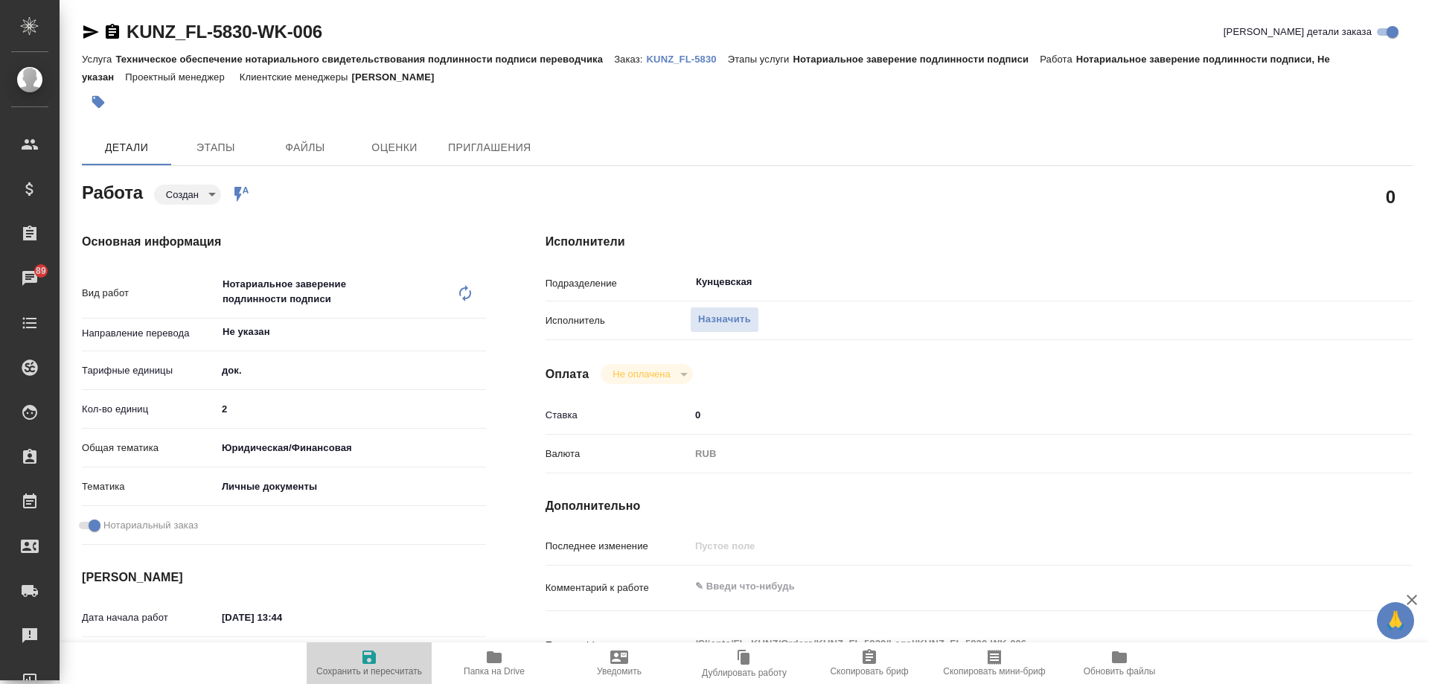
type textarea "x"
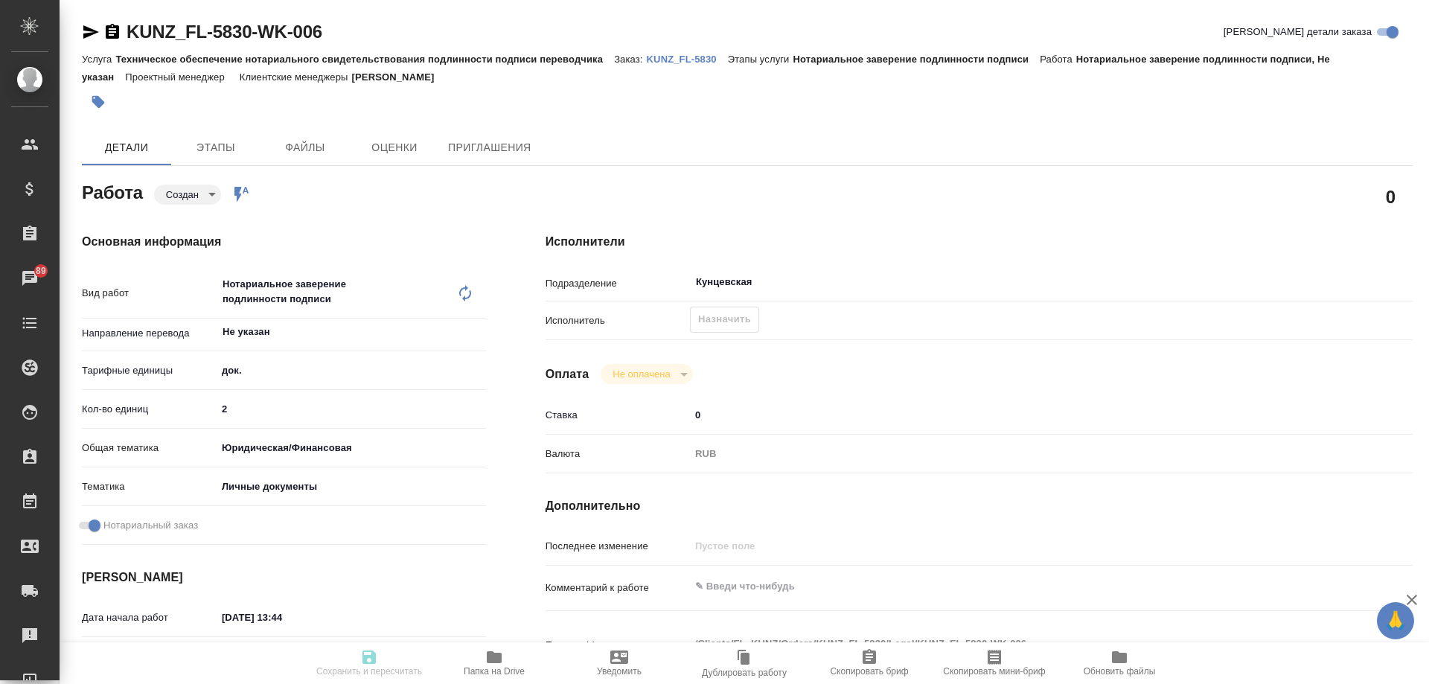
type textarea "x"
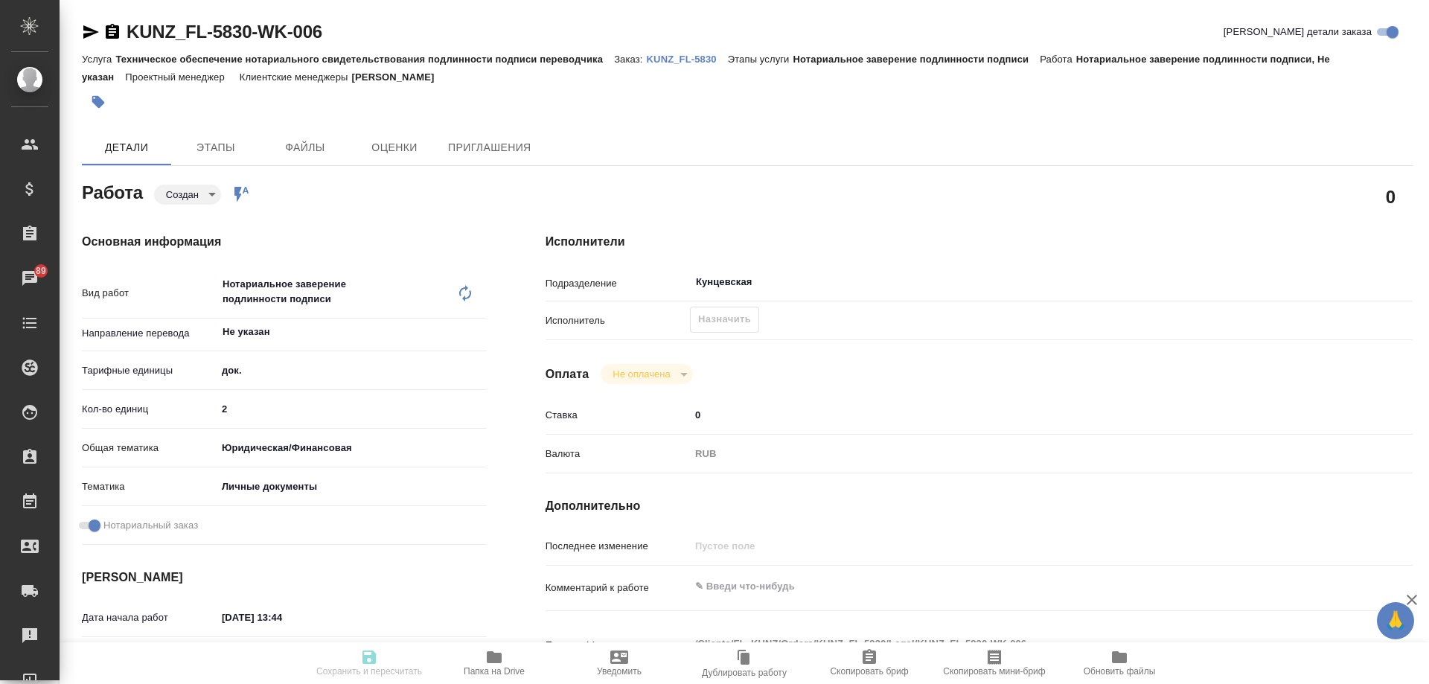
type textarea "x"
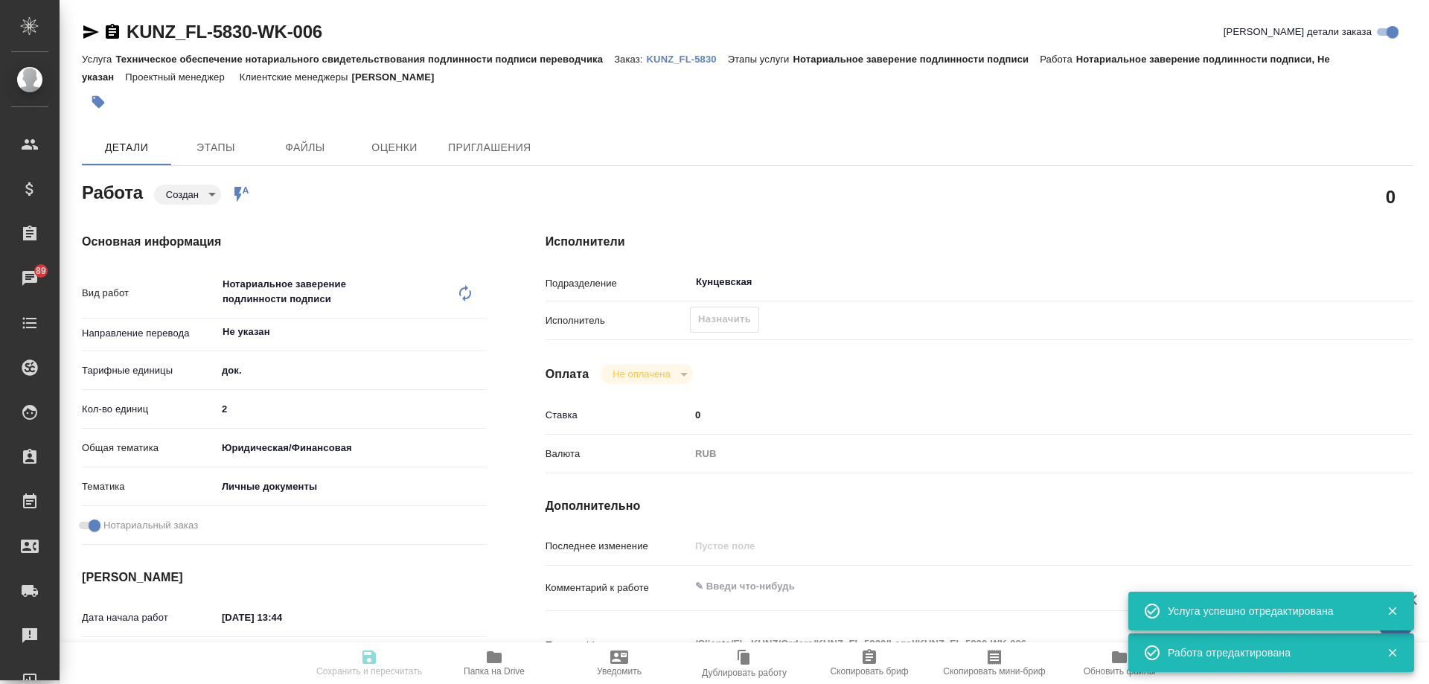
type input "created"
type textarea "Нотариальное заверение подлинности подписи"
type textarea "x"
type input "Не указан"
type input "5a8b1489cc6b4906c91bfd8b"
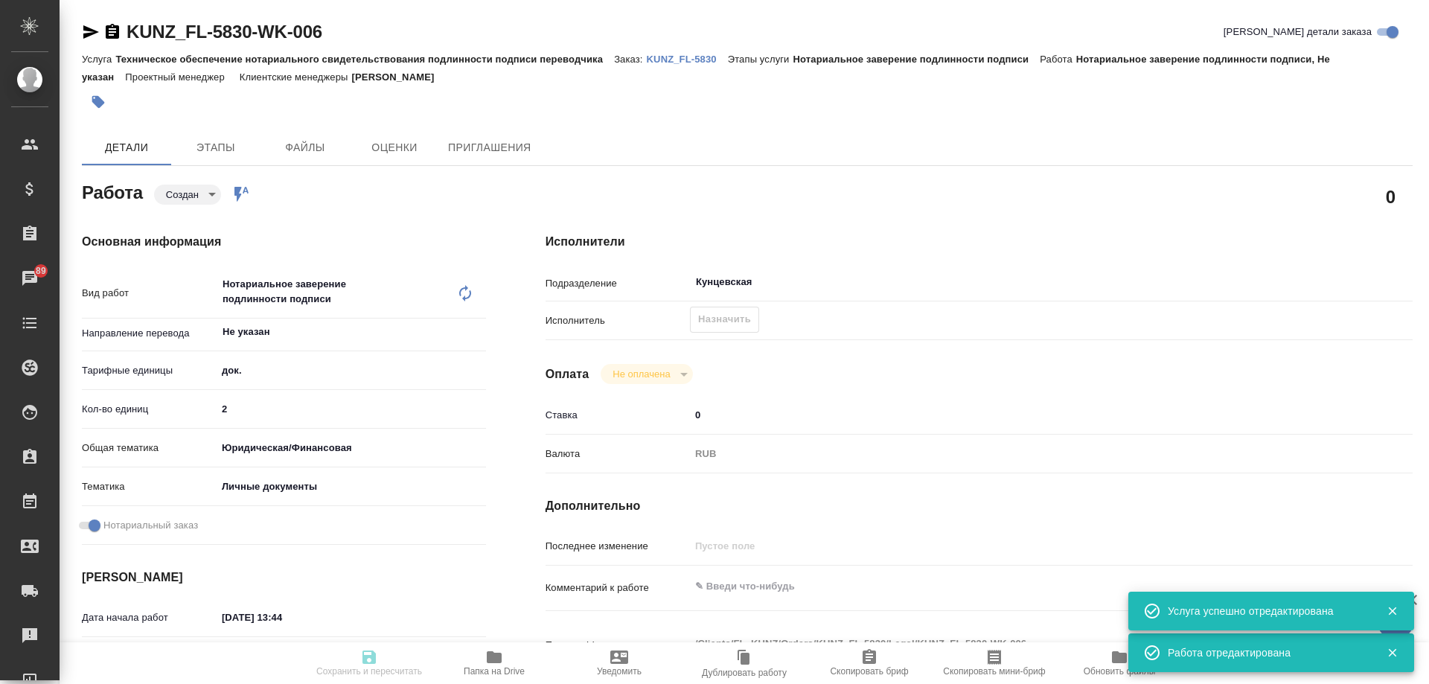
type input "2"
type input "yr-fn"
type input "5a8b8b956a9677013d343cfe"
checkbox input "true"
type input "25.08.2025 13:44"
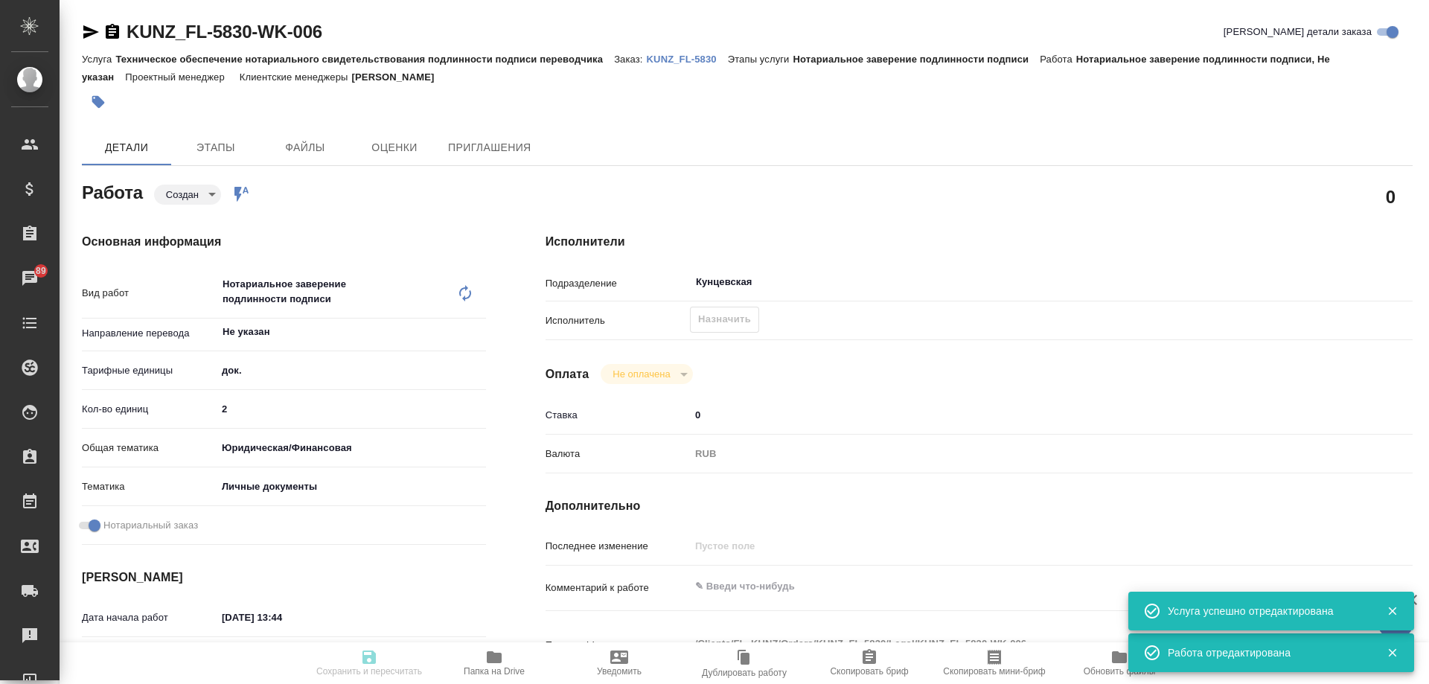
type input "26.08.2025 12:00"
type input "Кунцевская"
type input "notPayed"
type input "0"
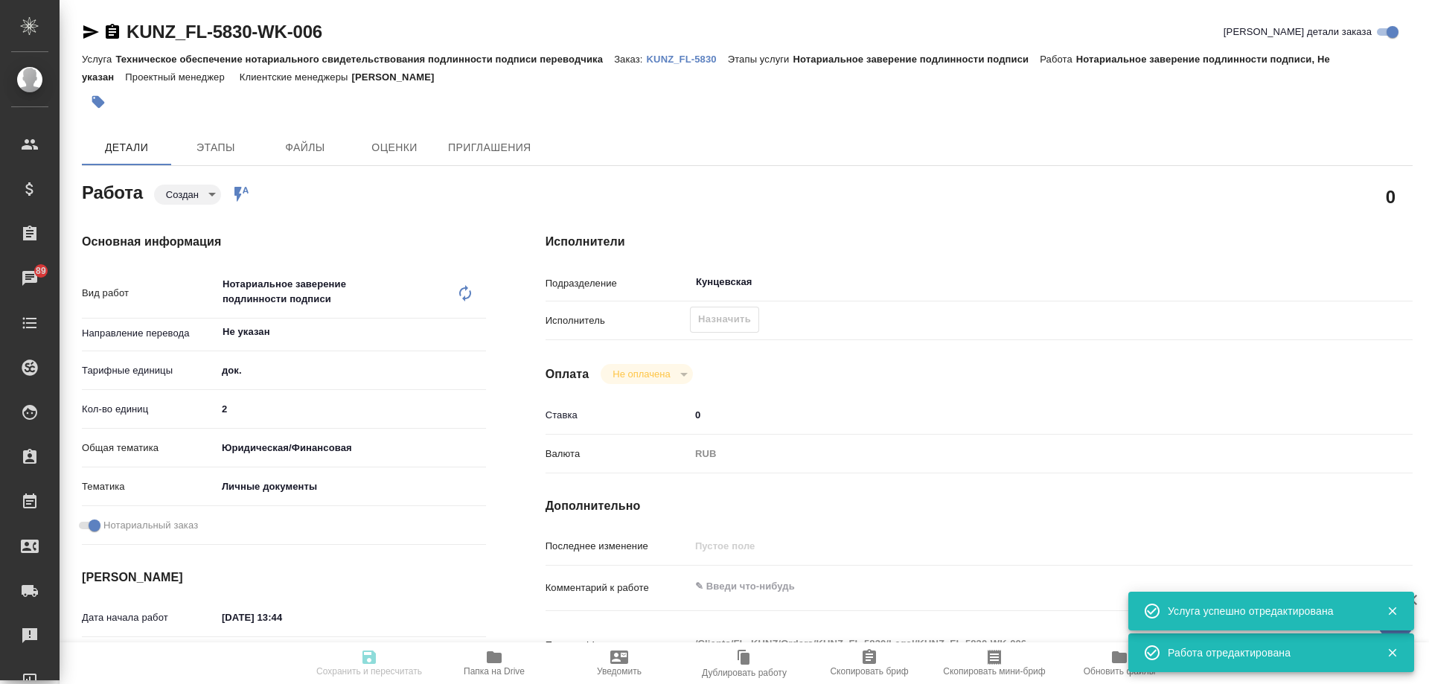
type input "RUB"
type input "[PERSON_NAME]"
type textarea "x"
type textarea "/Clients/FL_KUNZ/Orders/KUNZ_FL-5830/Legal/KUNZ_FL-5830-WK-006"
type textarea "x"
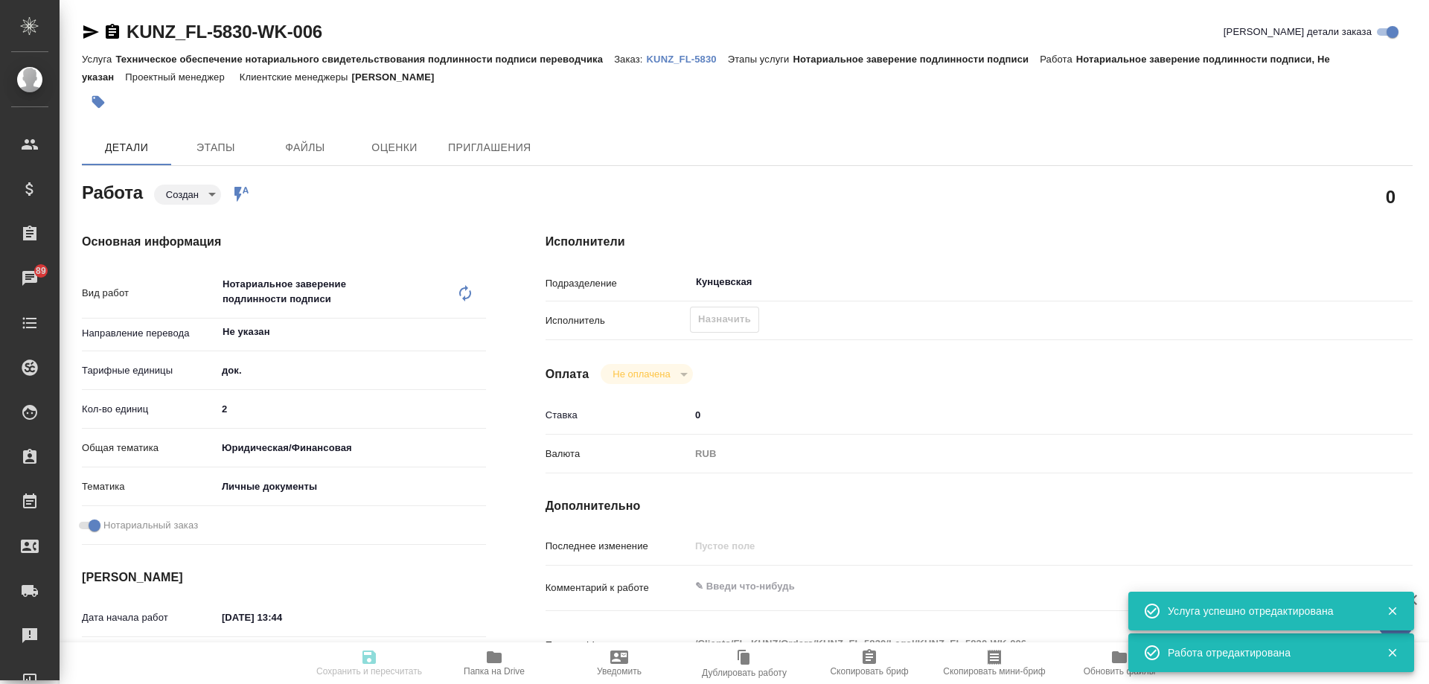
type input "KUNZ_FL-5830"
type input "Техническое обеспечение нотариального свидетельствования подлинности подписи пе…"
type input "Нотариальное заверение подлинности подписи"
type input "[PERSON_NAME]"
type input "/Clients/FL_KUNZ/Orders/KUNZ_FL-5830"
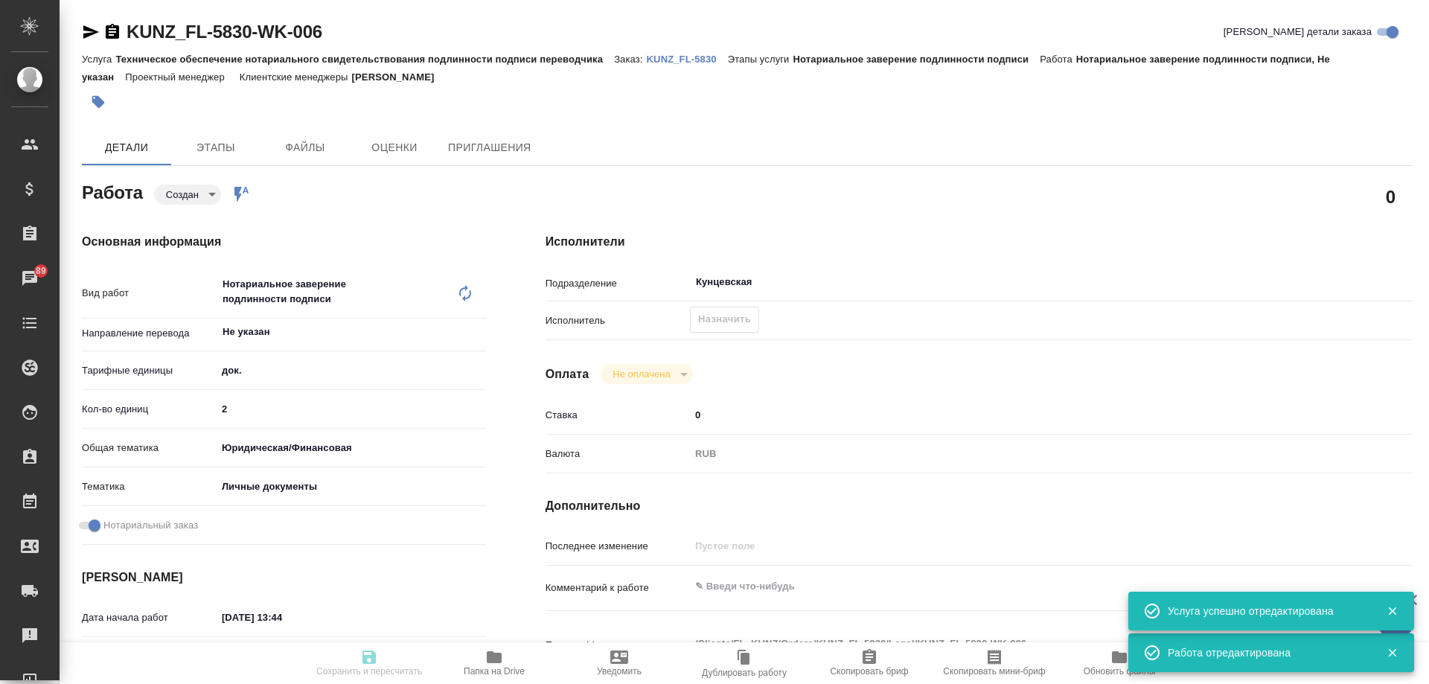
type textarea "x"
type textarea "2 пасп, узб-рус, сахарово"
type textarea "x"
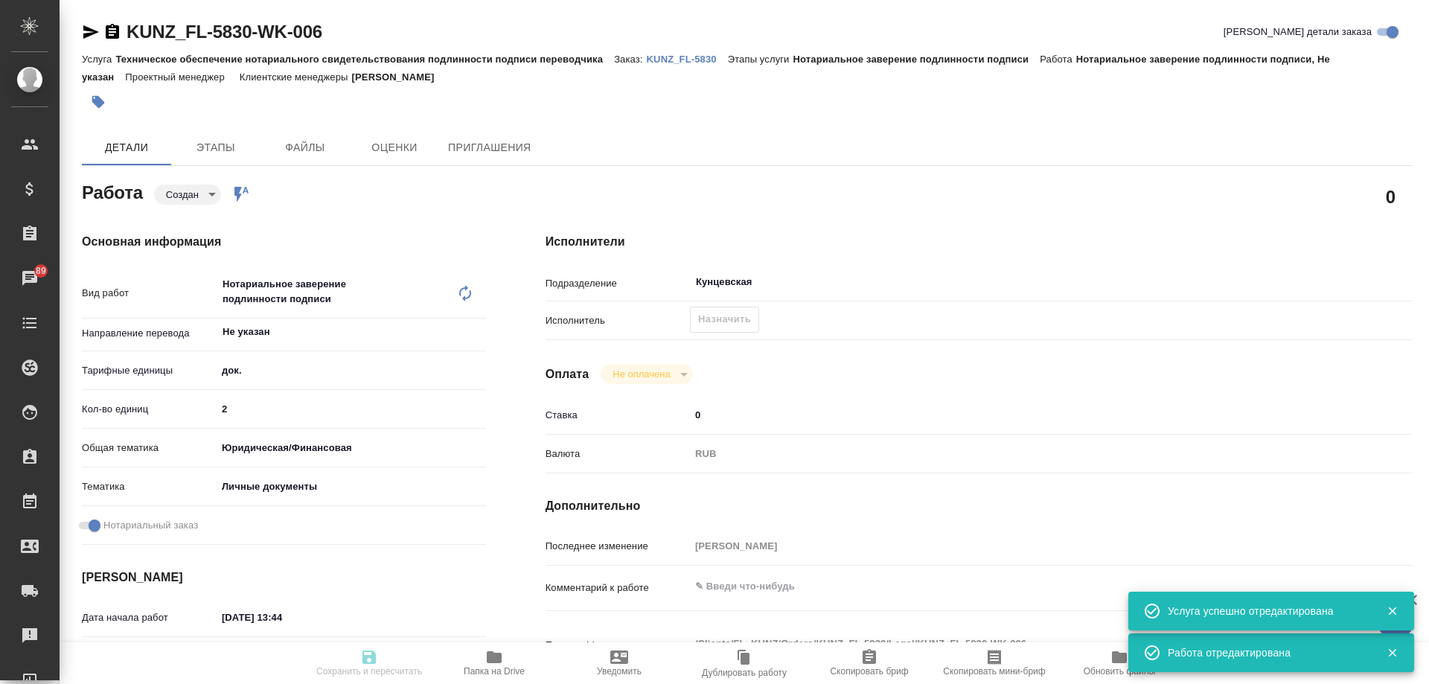
type textarea "x"
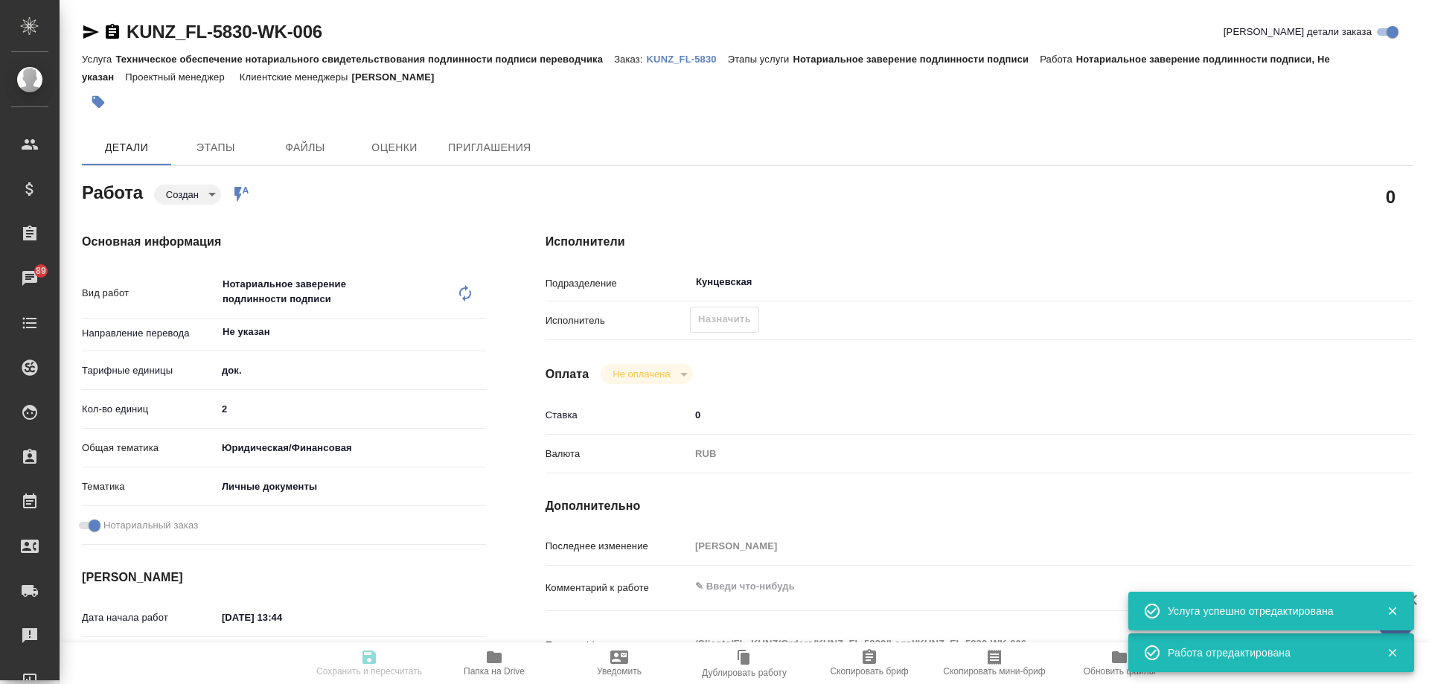
type textarea "x"
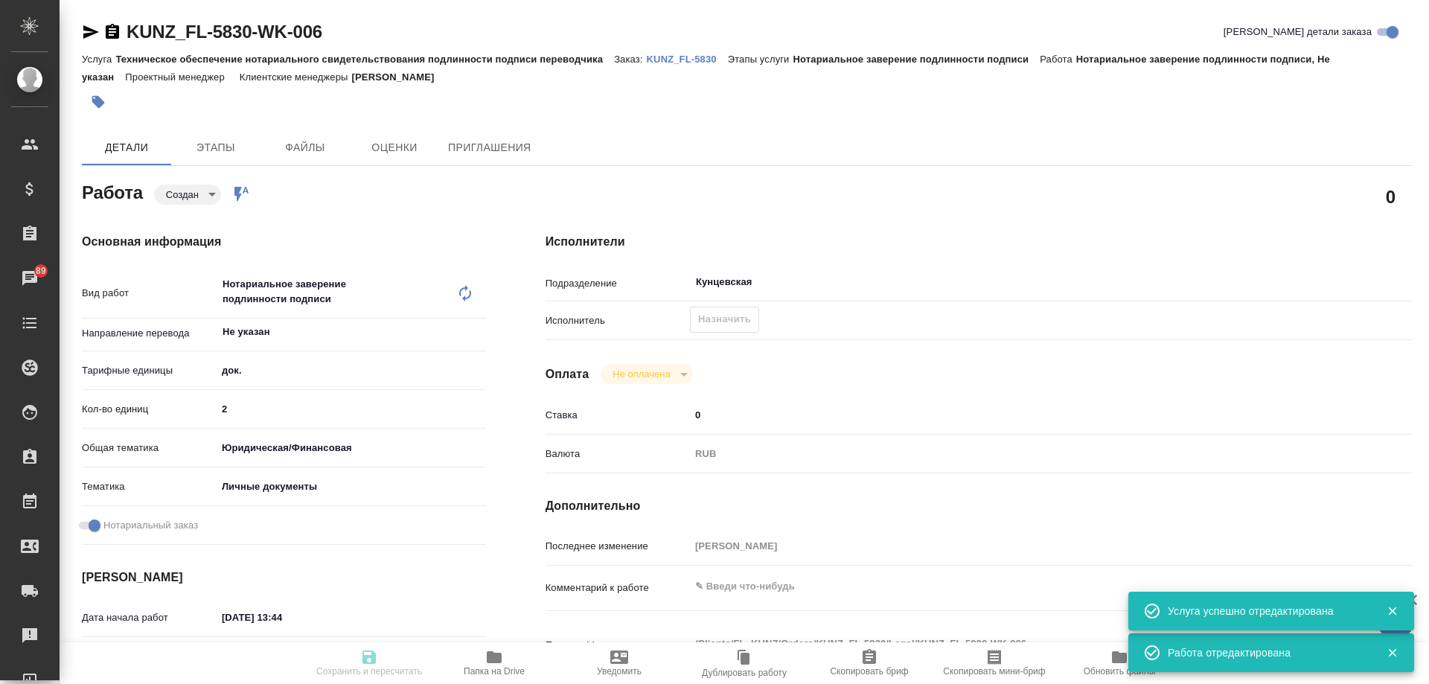
type textarea "x"
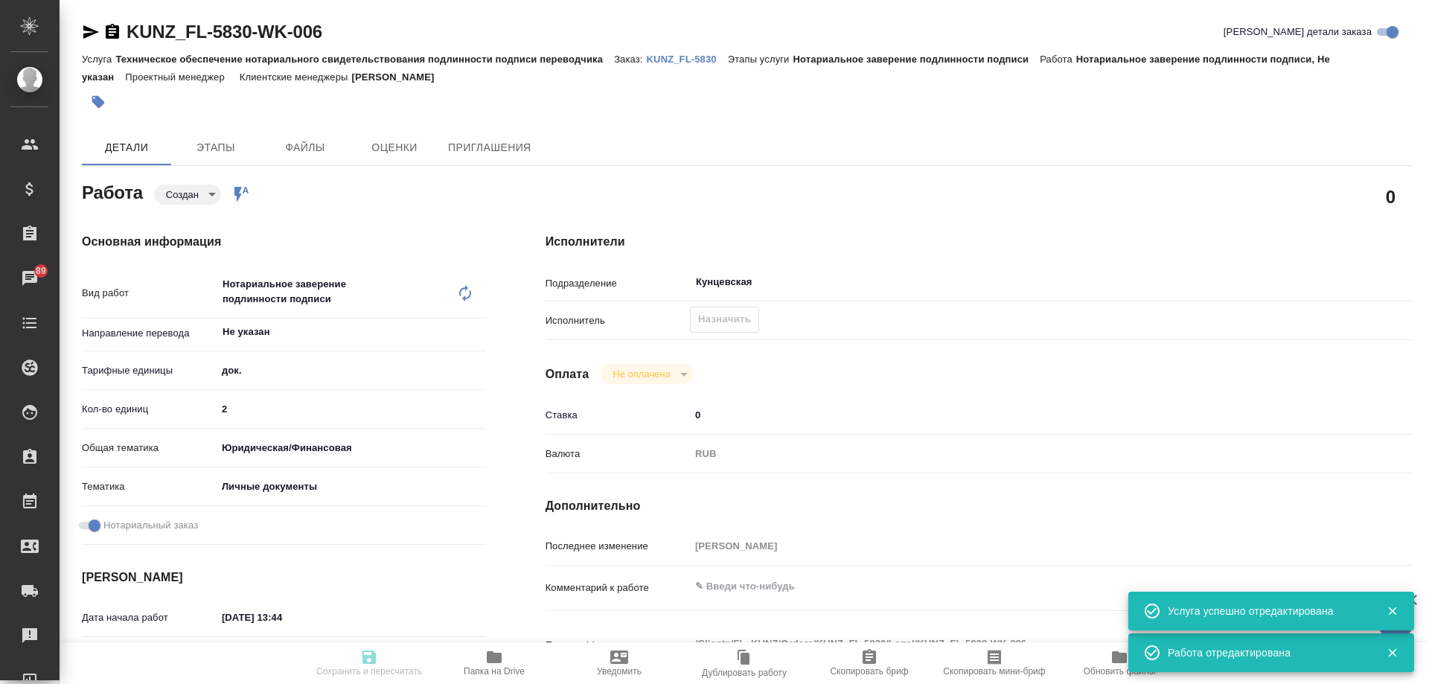
type textarea "x"
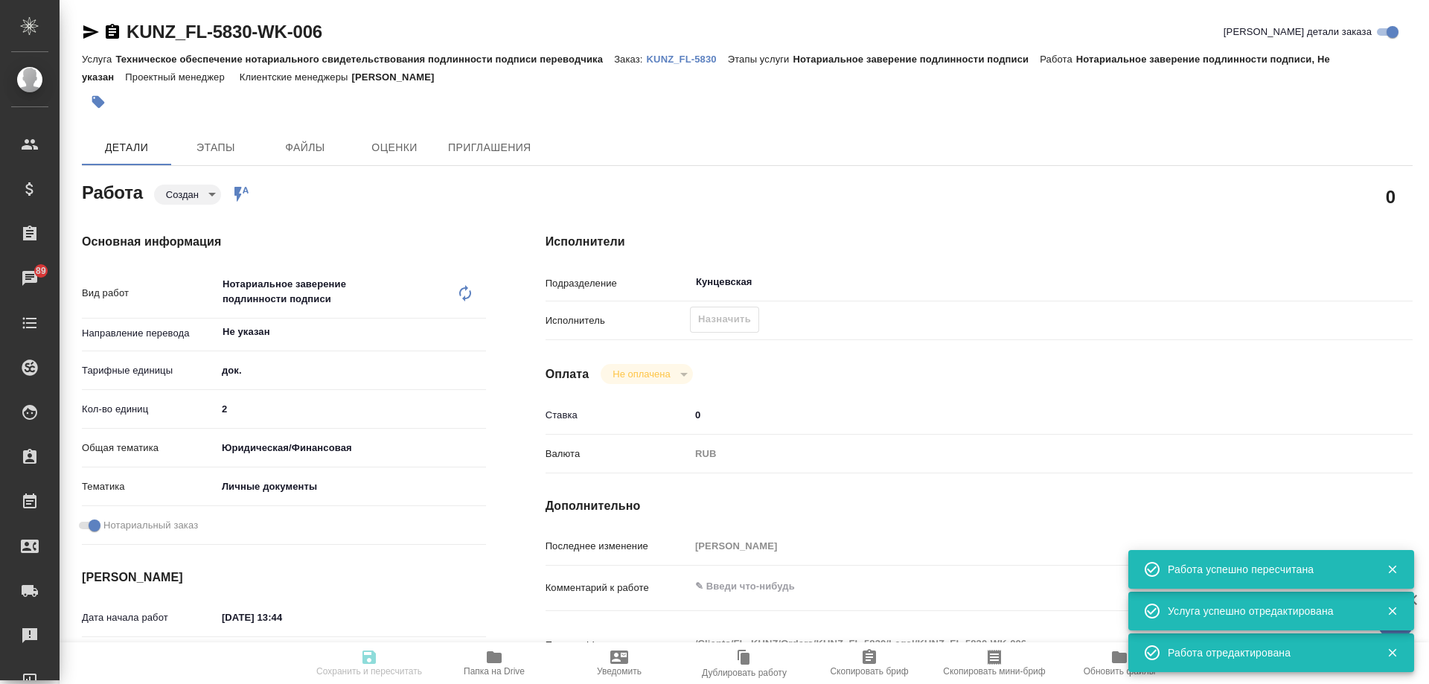
type input "created"
type textarea "Нотариальное заверение подлинности подписи"
type textarea "x"
type input "Не указан"
type input "5a8b1489cc6b4906c91bfd8b"
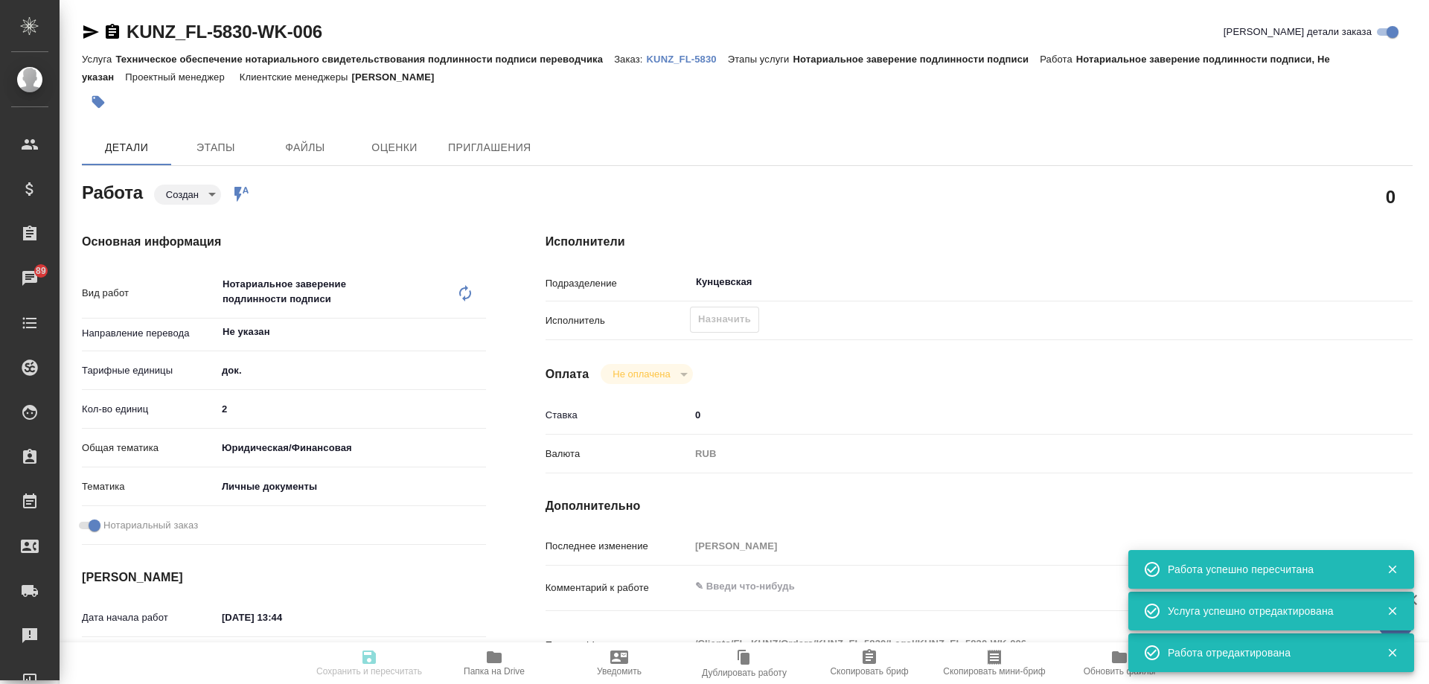
type input "2"
type input "yr-fn"
type input "5a8b8b956a9677013d343cfe"
checkbox input "true"
type input "25.08.2025 13:44"
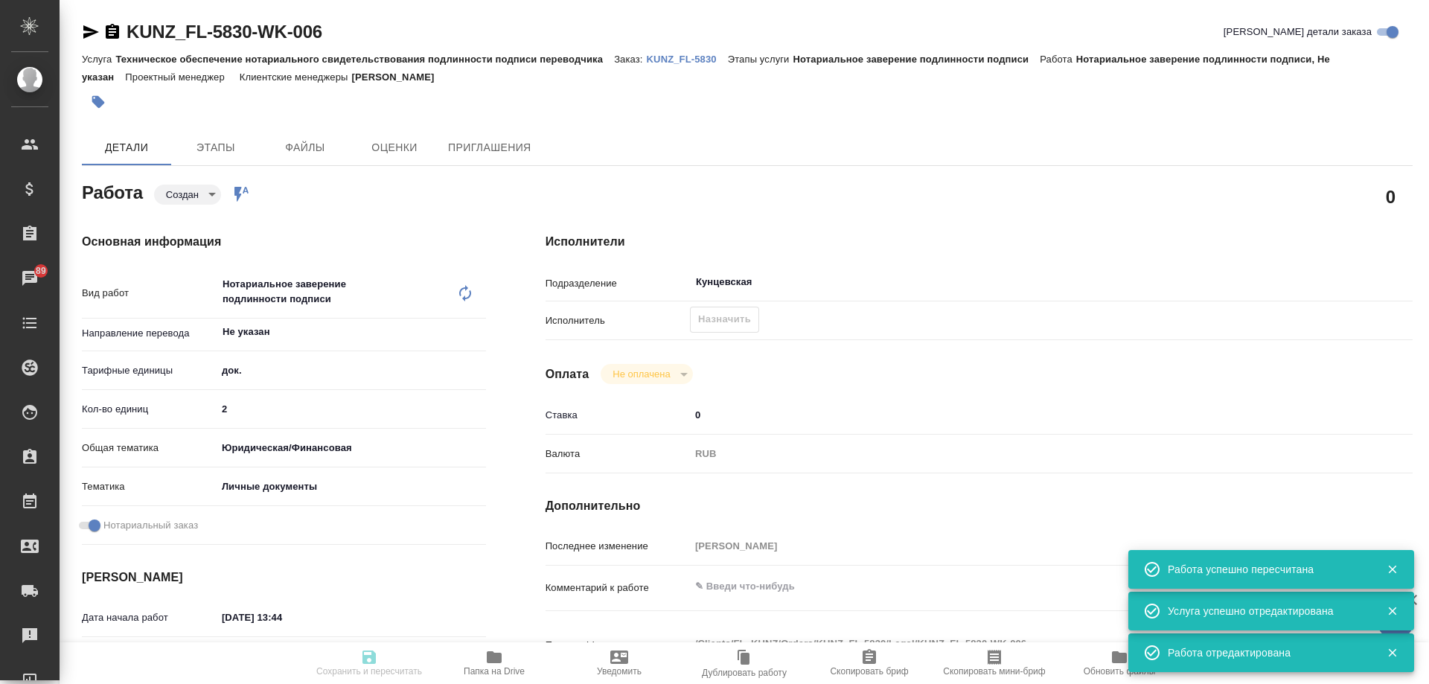
type input "26.08.2025 12:00"
type input "Кунцевская"
type input "notPayed"
type input "0"
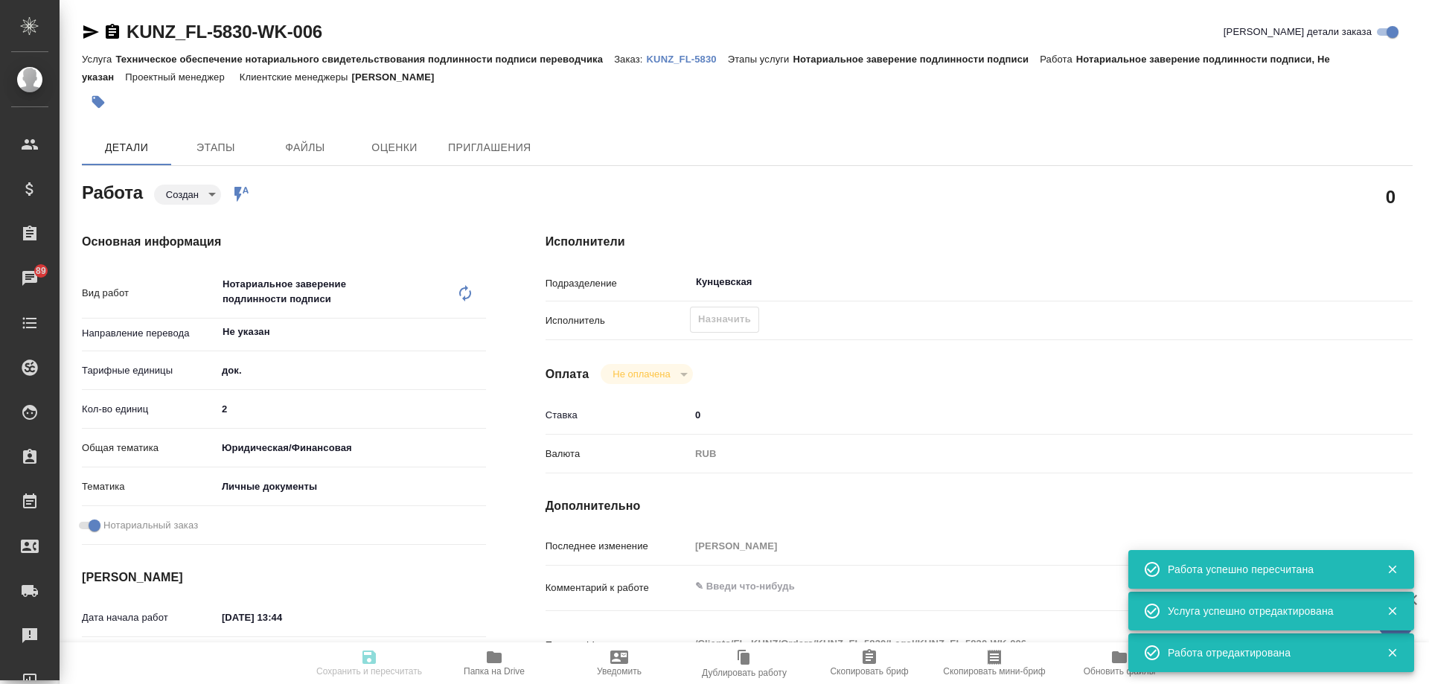
type input "RUB"
type input "[PERSON_NAME]"
type textarea "x"
type textarea "/Clients/FL_KUNZ/Orders/KUNZ_FL-5830/Legal/KUNZ_FL-5830-WK-006"
type textarea "x"
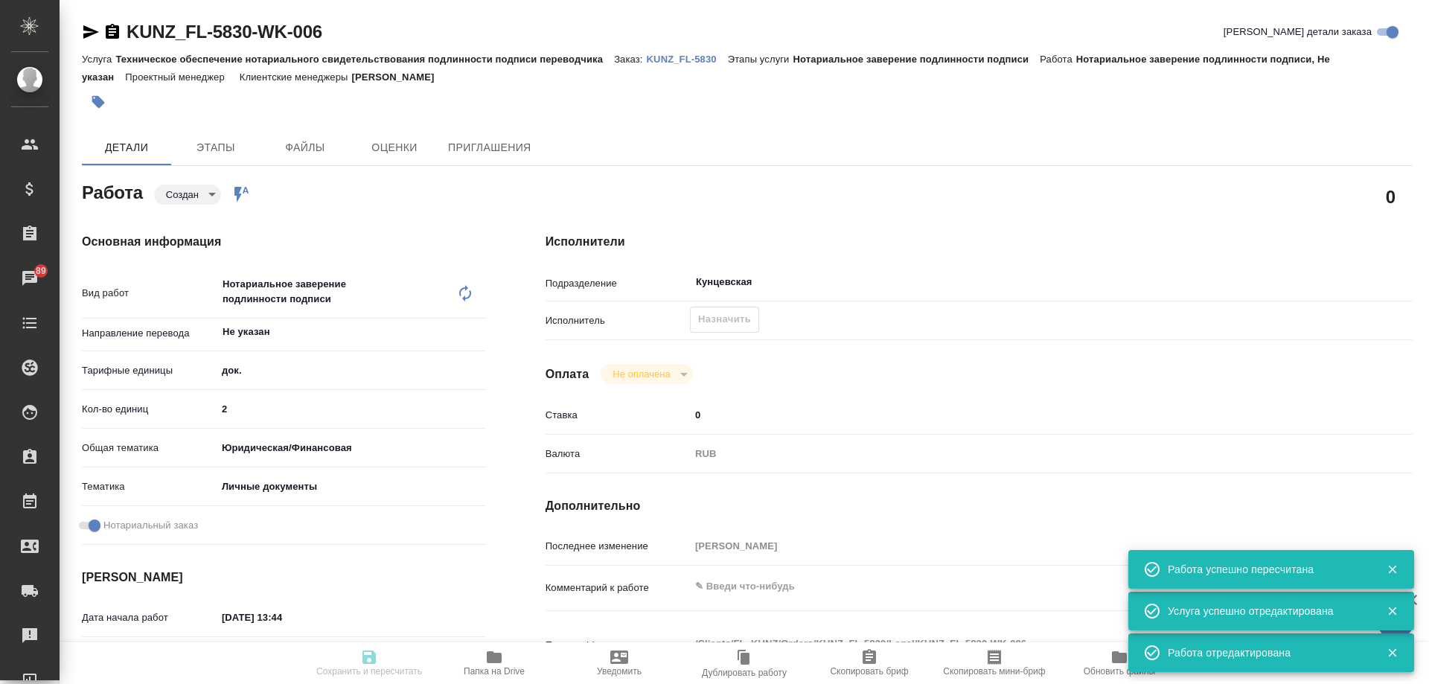
type input "KUNZ_FL-5830"
type input "Техническое обеспечение нотариального свидетельствования подлинности подписи пе…"
type input "Нотариальное заверение подлинности подписи"
type input "[PERSON_NAME]"
type input "/Clients/FL_KUNZ/Orders/KUNZ_FL-5830"
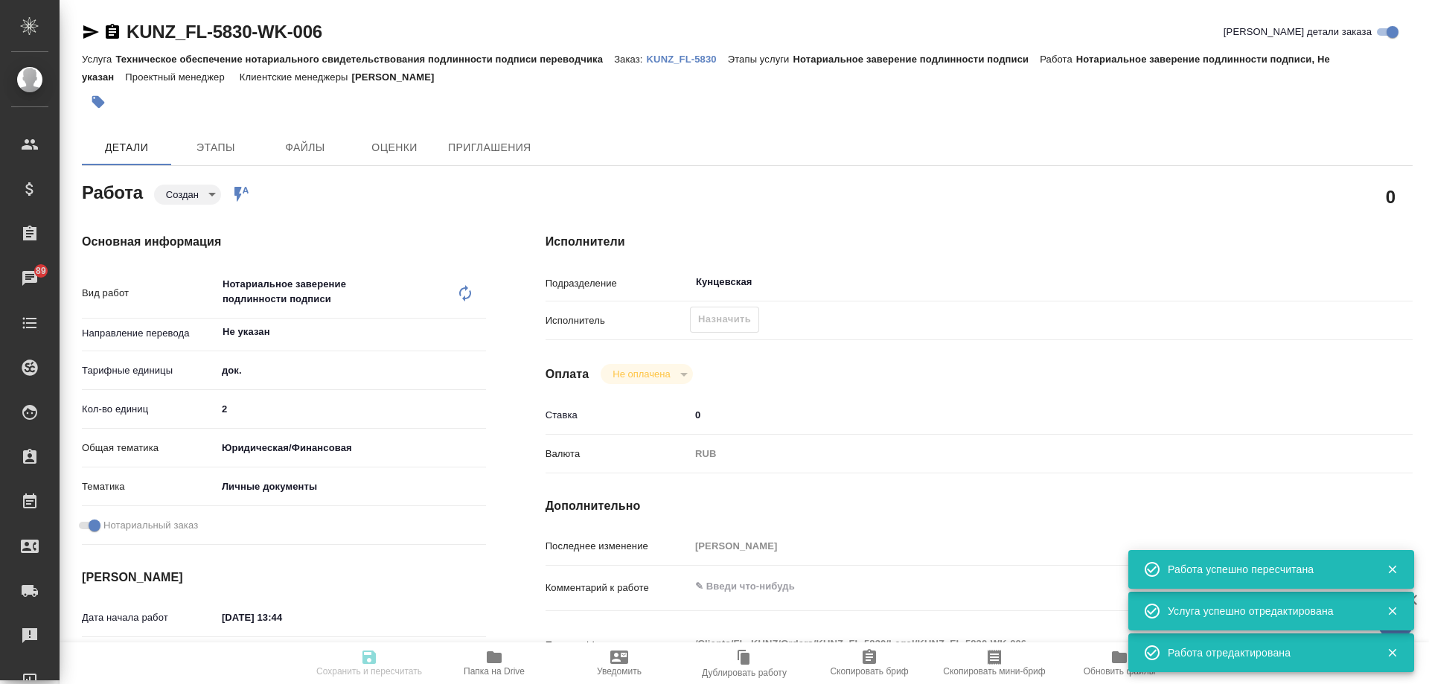
type textarea "x"
type textarea "2 пасп, узб-рус, сахарово"
type textarea "x"
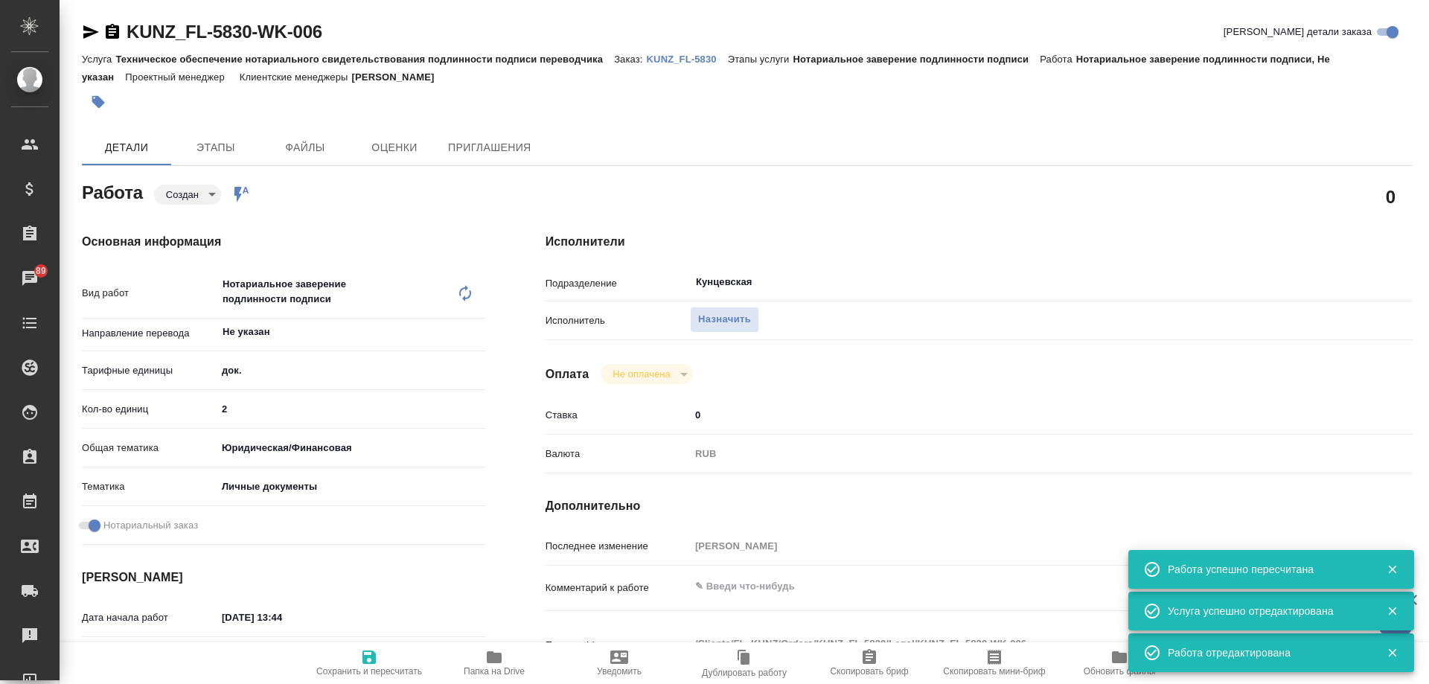
type textarea "x"
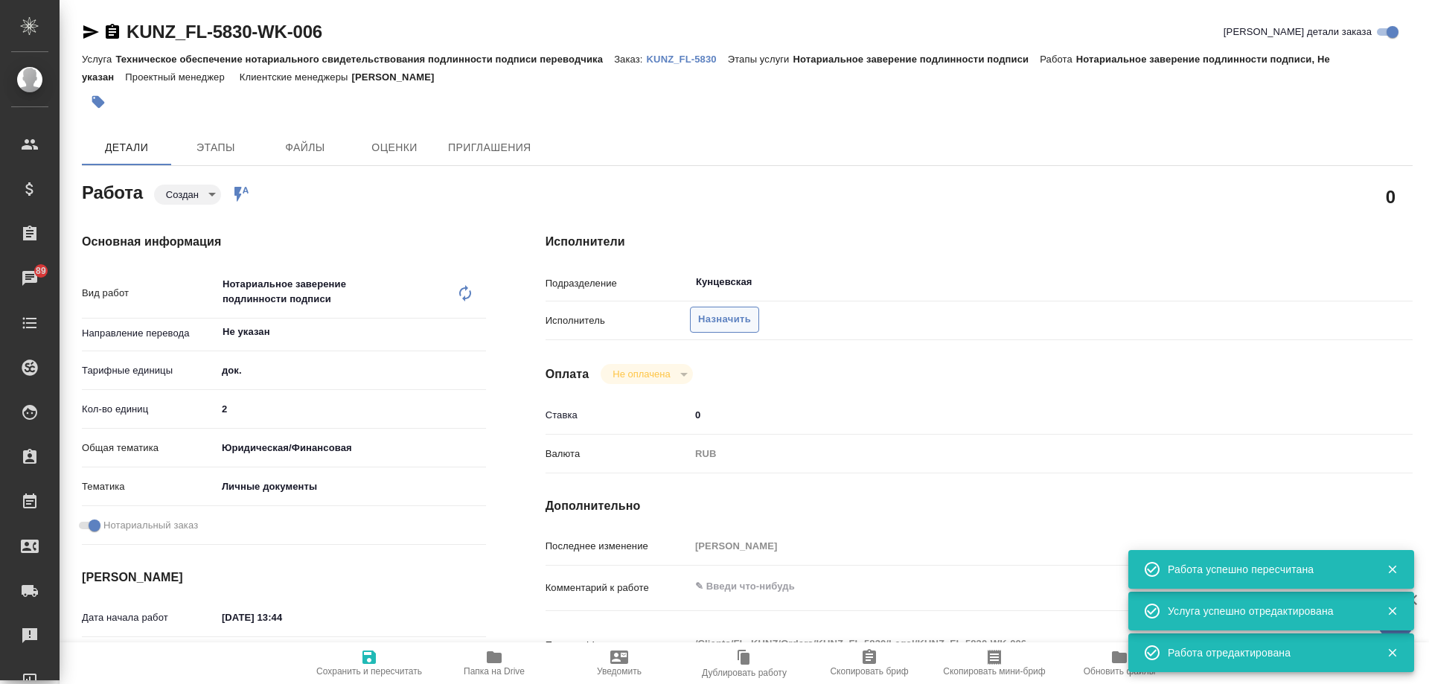
type textarea "x"
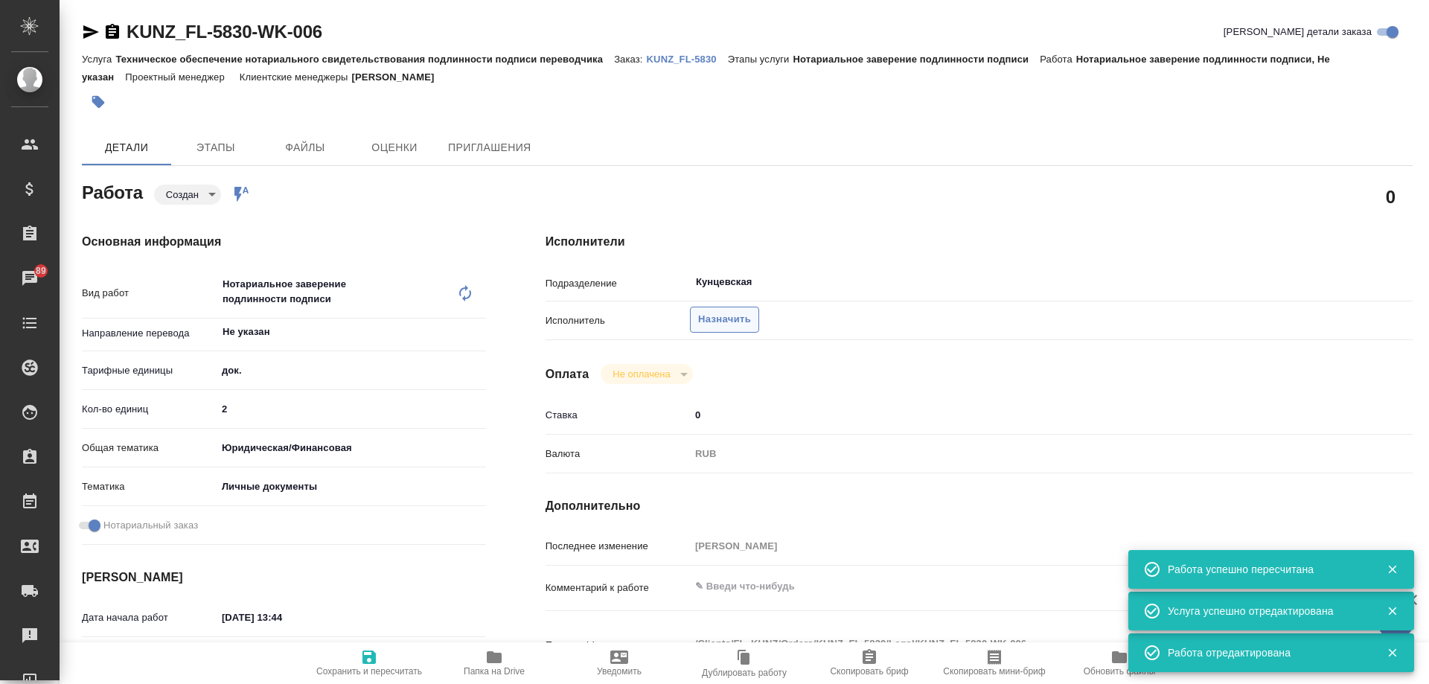
type textarea "x"
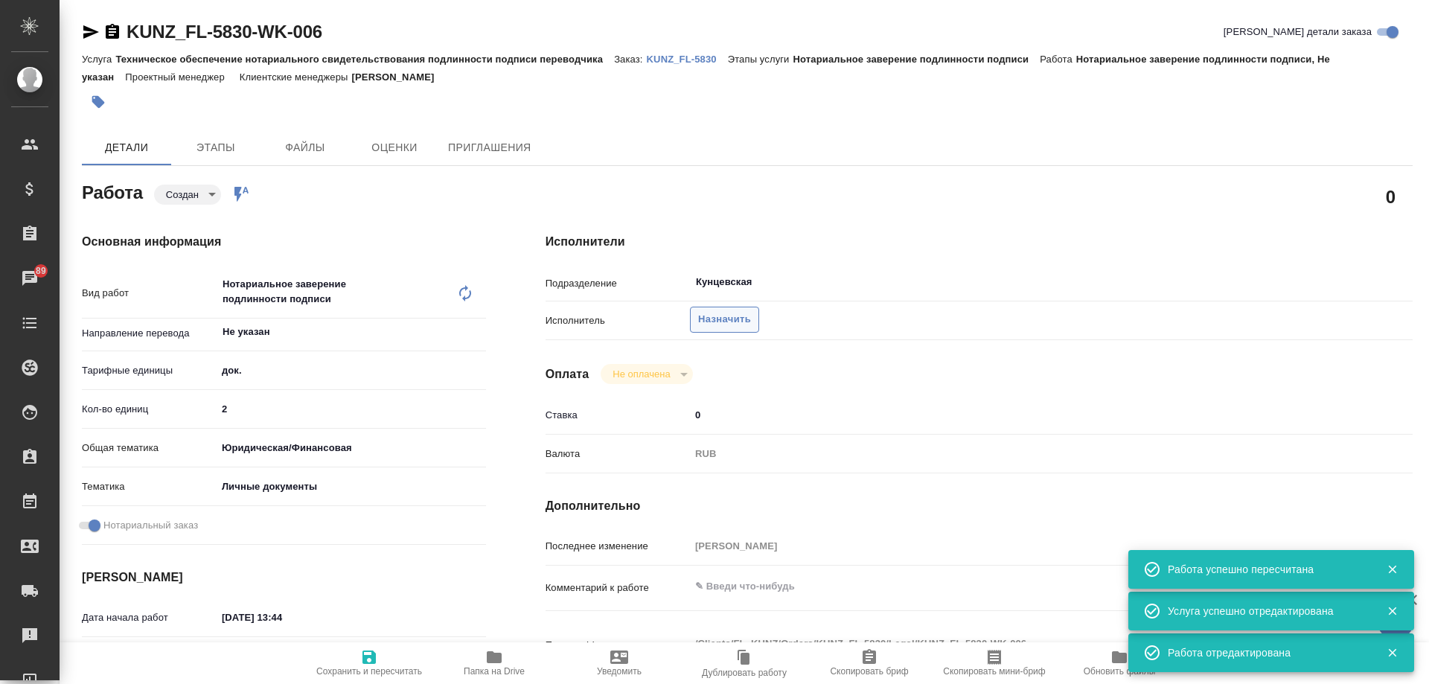
type textarea "x"
click at [740, 319] on span "Назначить" at bounding box center [724, 319] width 53 height 17
type textarea "x"
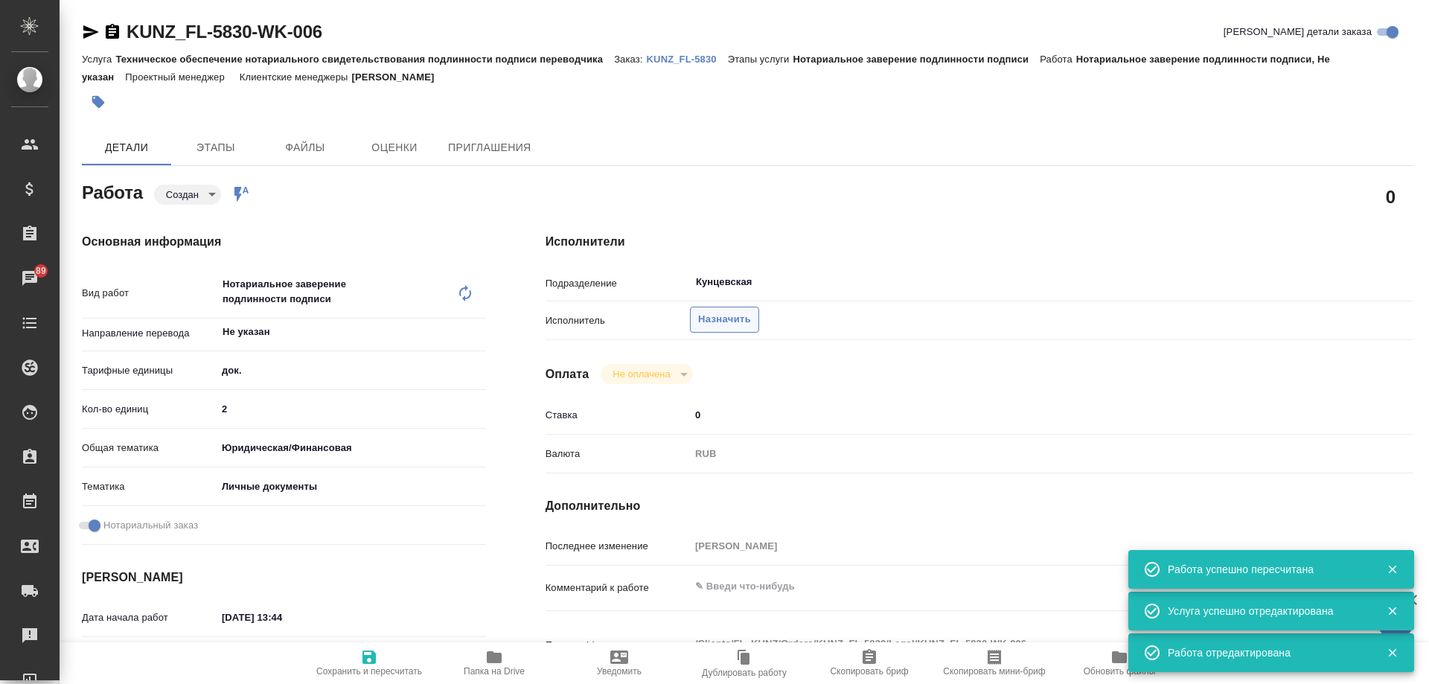
type textarea "x"
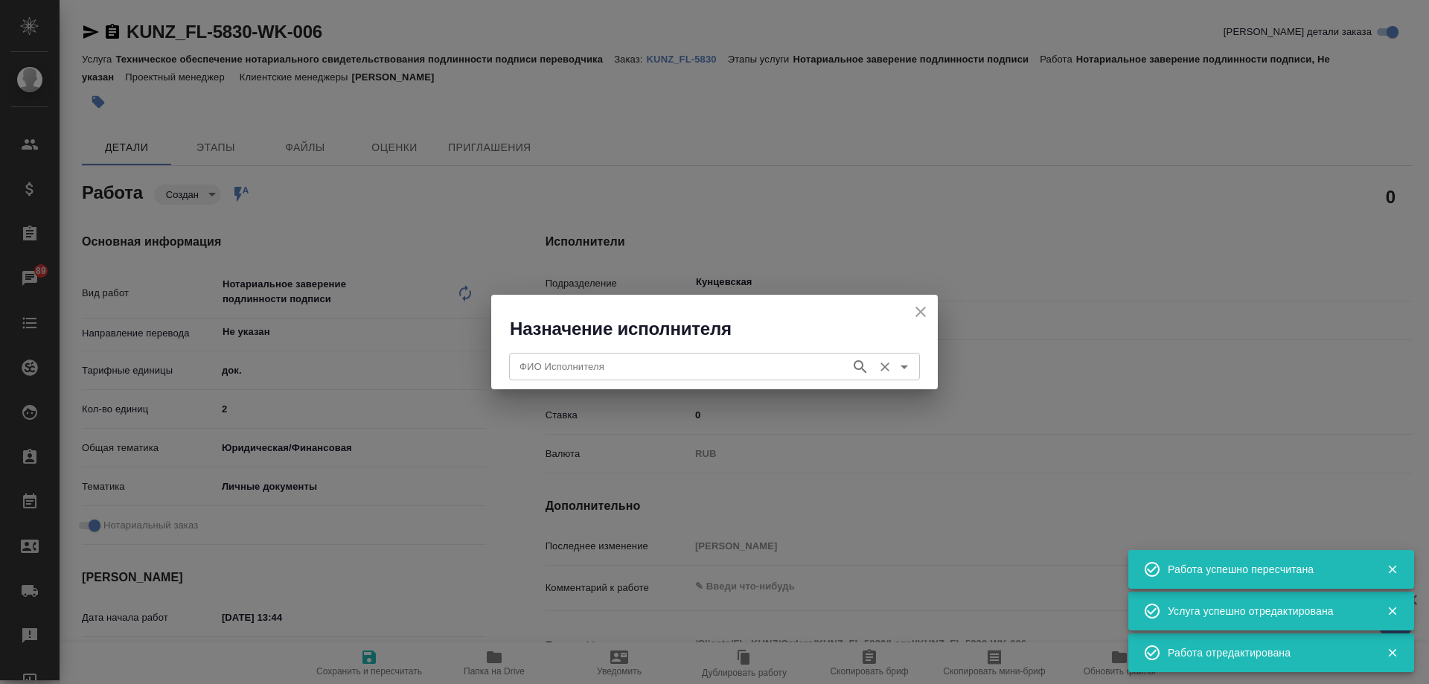
type textarea "x"
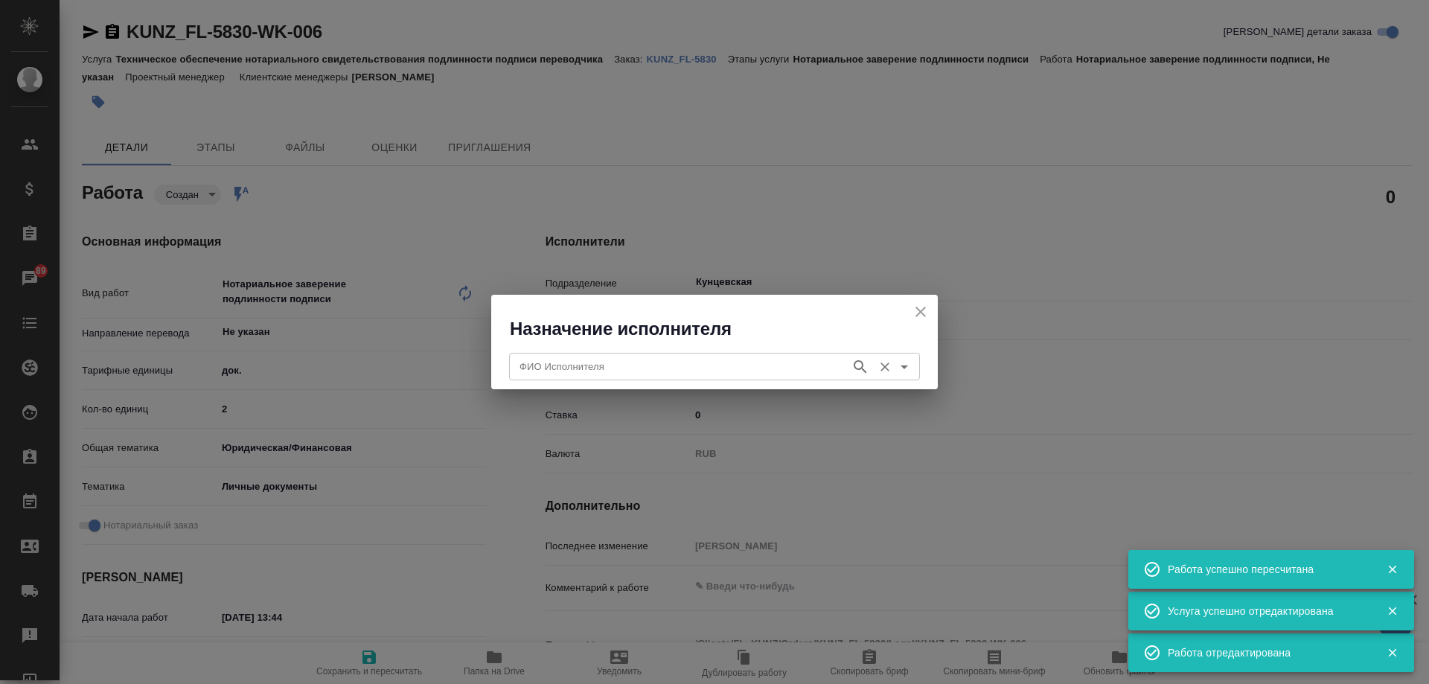
click at [730, 360] on input "ФИО Исполнителя" at bounding box center [679, 366] width 330 height 18
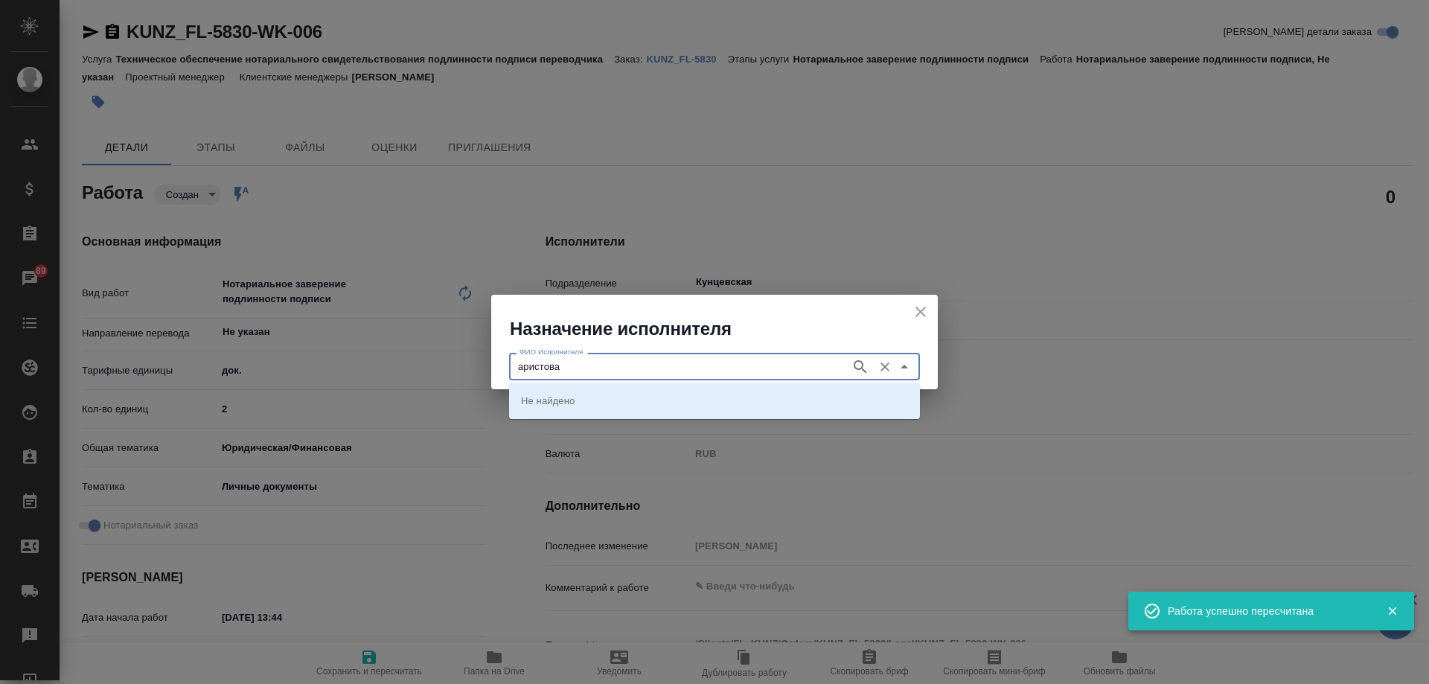
type input "аристова"
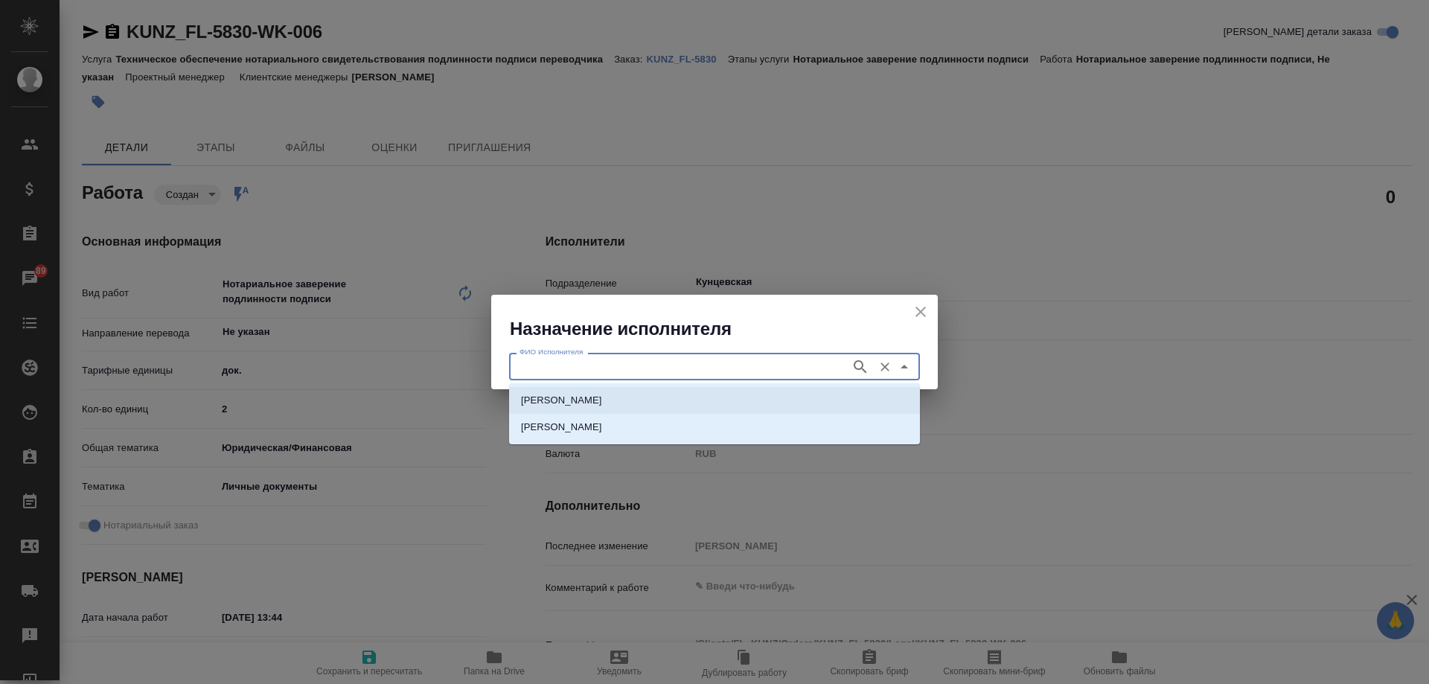
click at [599, 403] on p "НОТАРИУС Аристова Анна Дмитриевна" at bounding box center [561, 400] width 81 height 15
type input "НОТАРИУС Аристова Анна Дмитриевна"
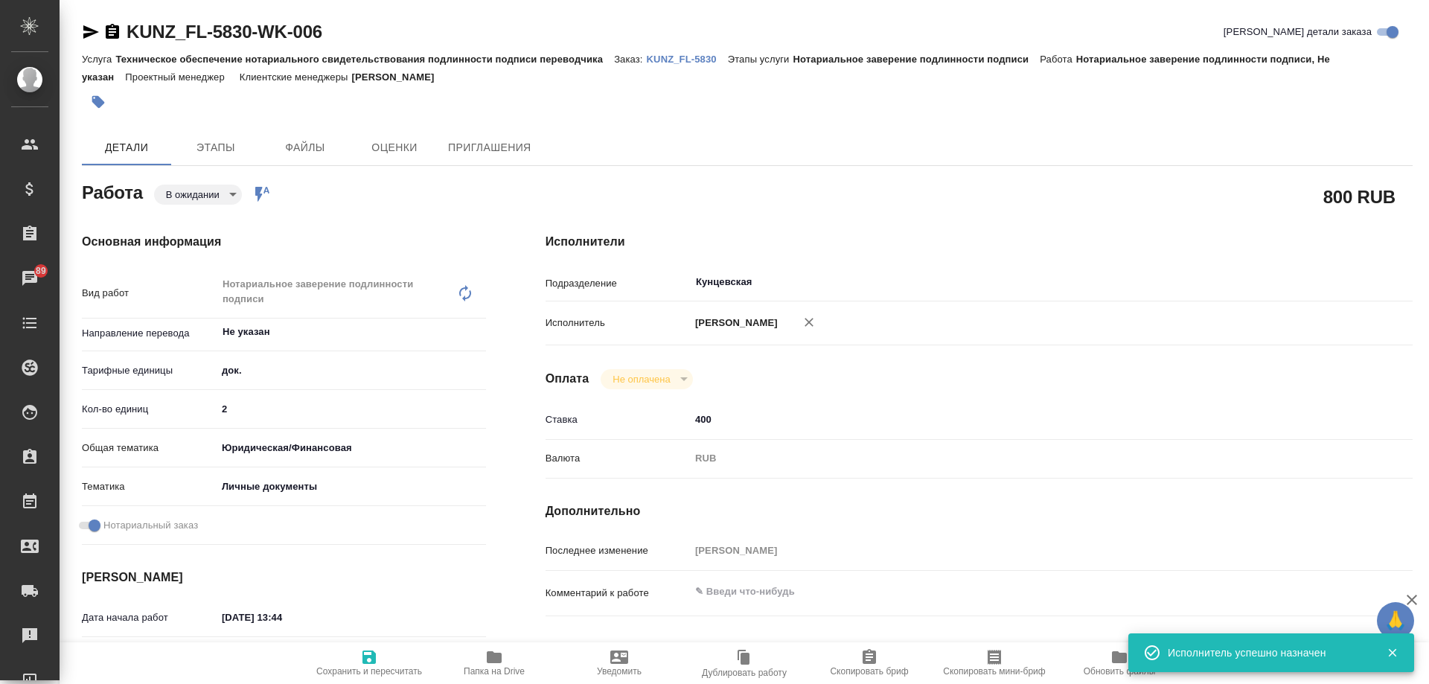
type textarea "x"
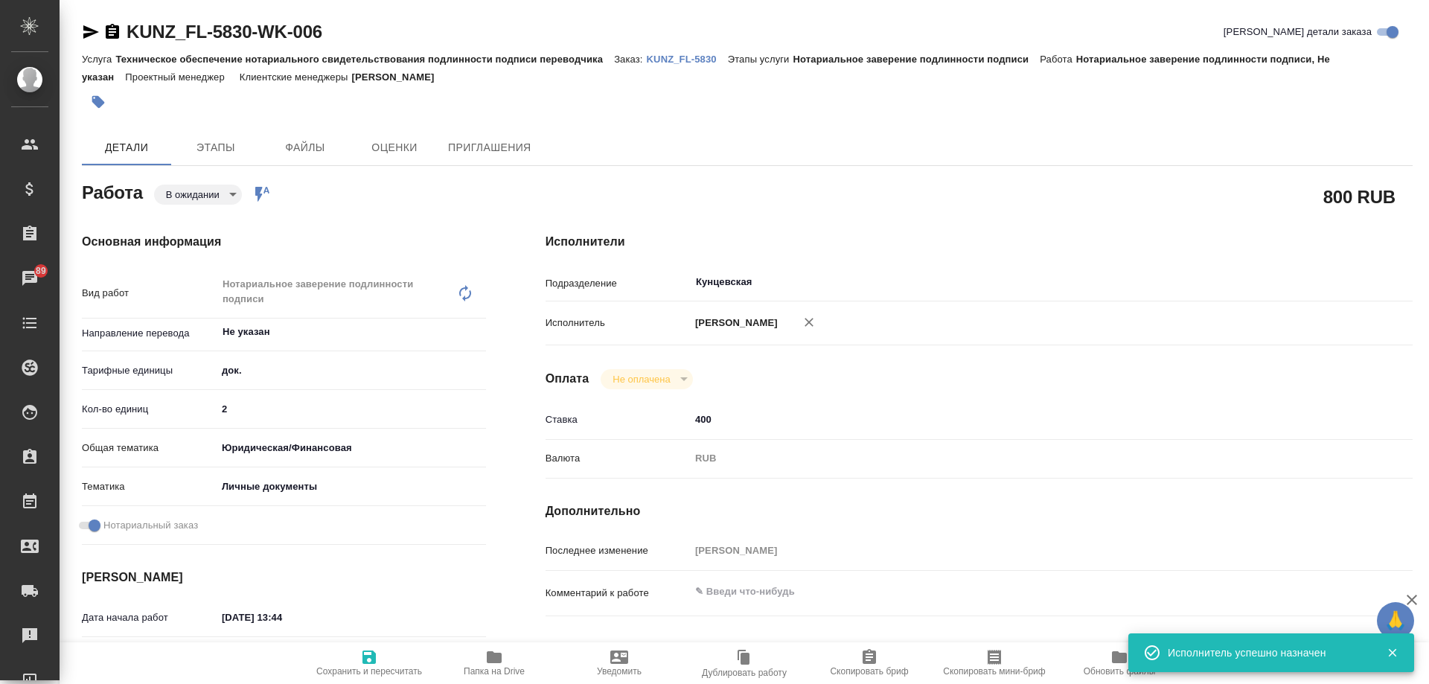
type textarea "x"
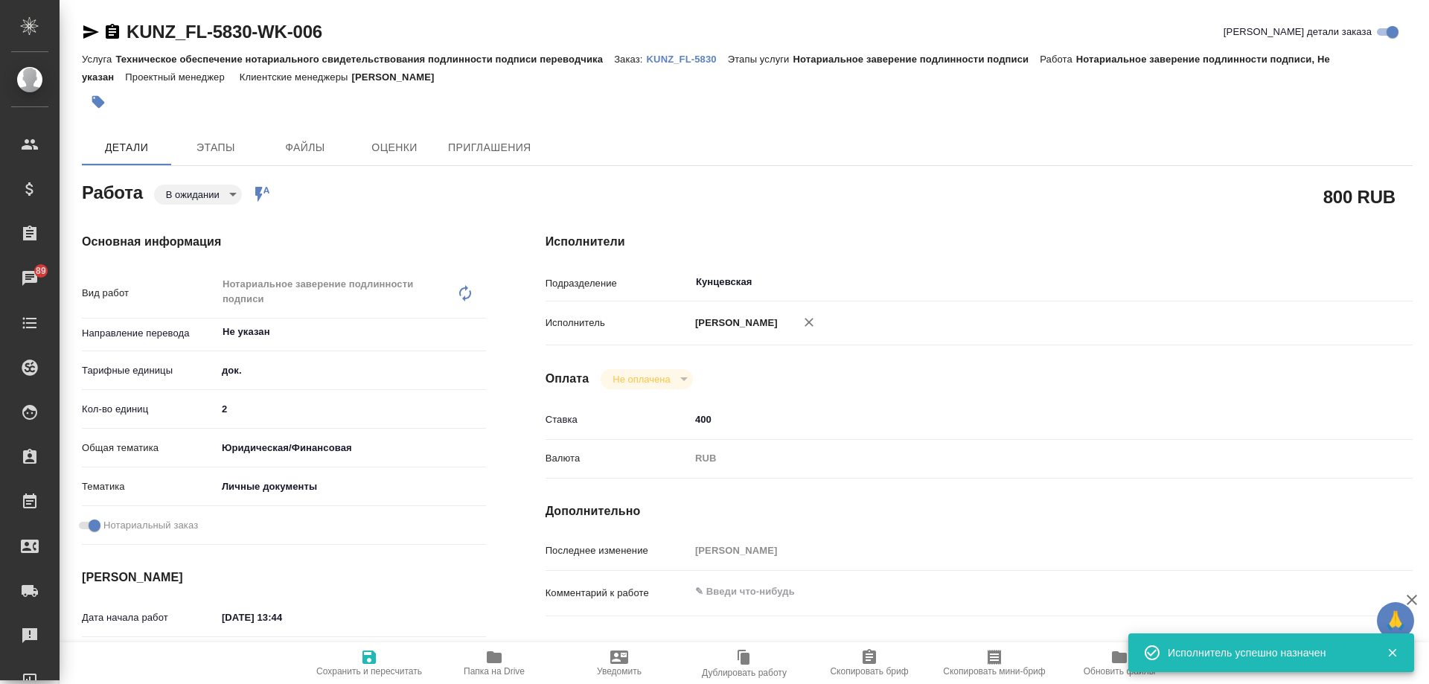
type textarea "x"
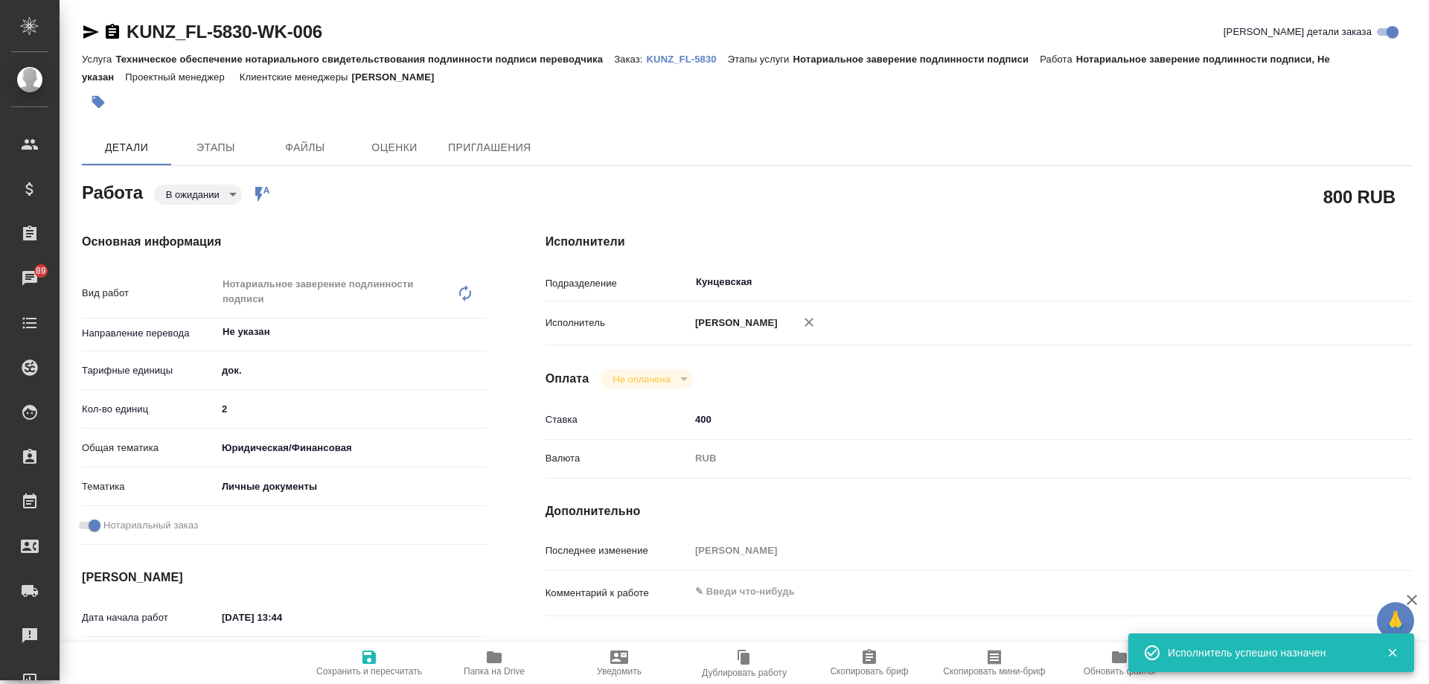
type textarea "x"
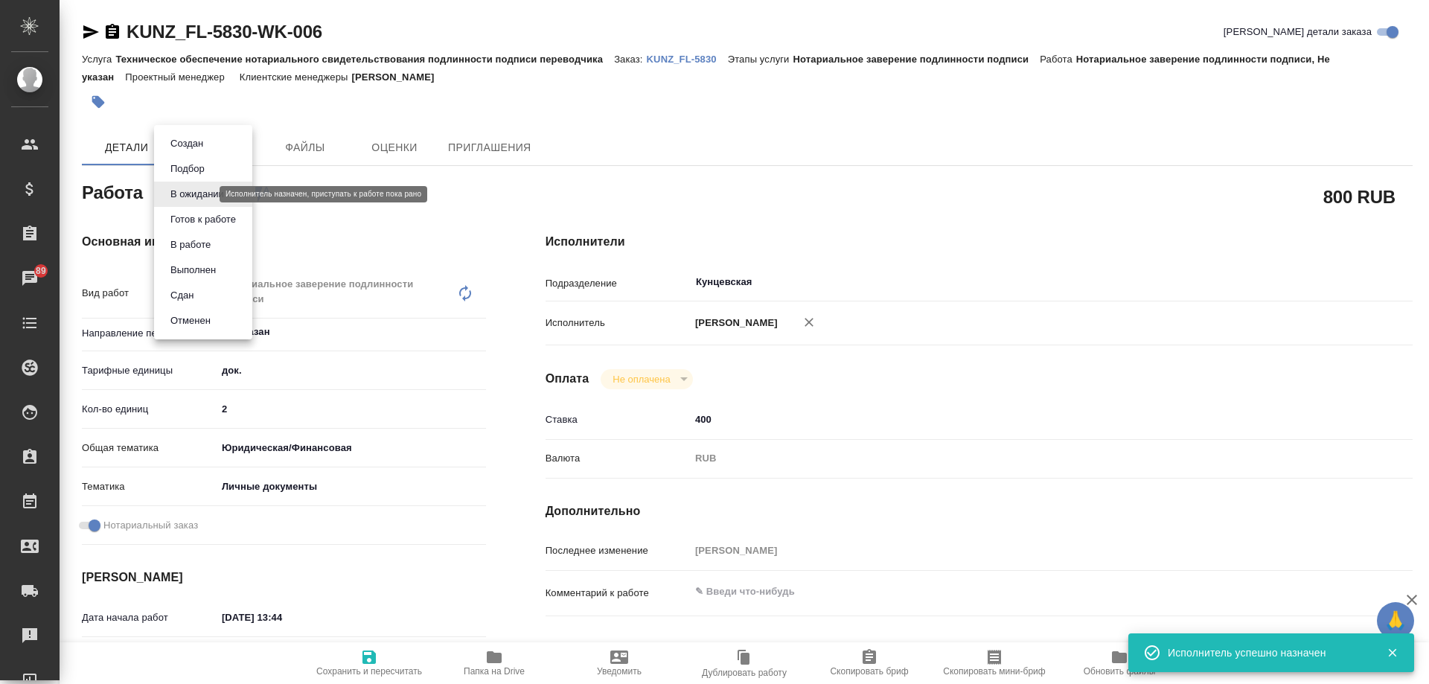
click at [188, 194] on body "🙏 .cls-1 fill:#fff; AWATERA Moskalets Alina Клиенты Спецификации Заказы 89 Чаты…" at bounding box center [714, 342] width 1429 height 684
click at [389, 206] on div at bounding box center [714, 342] width 1429 height 684
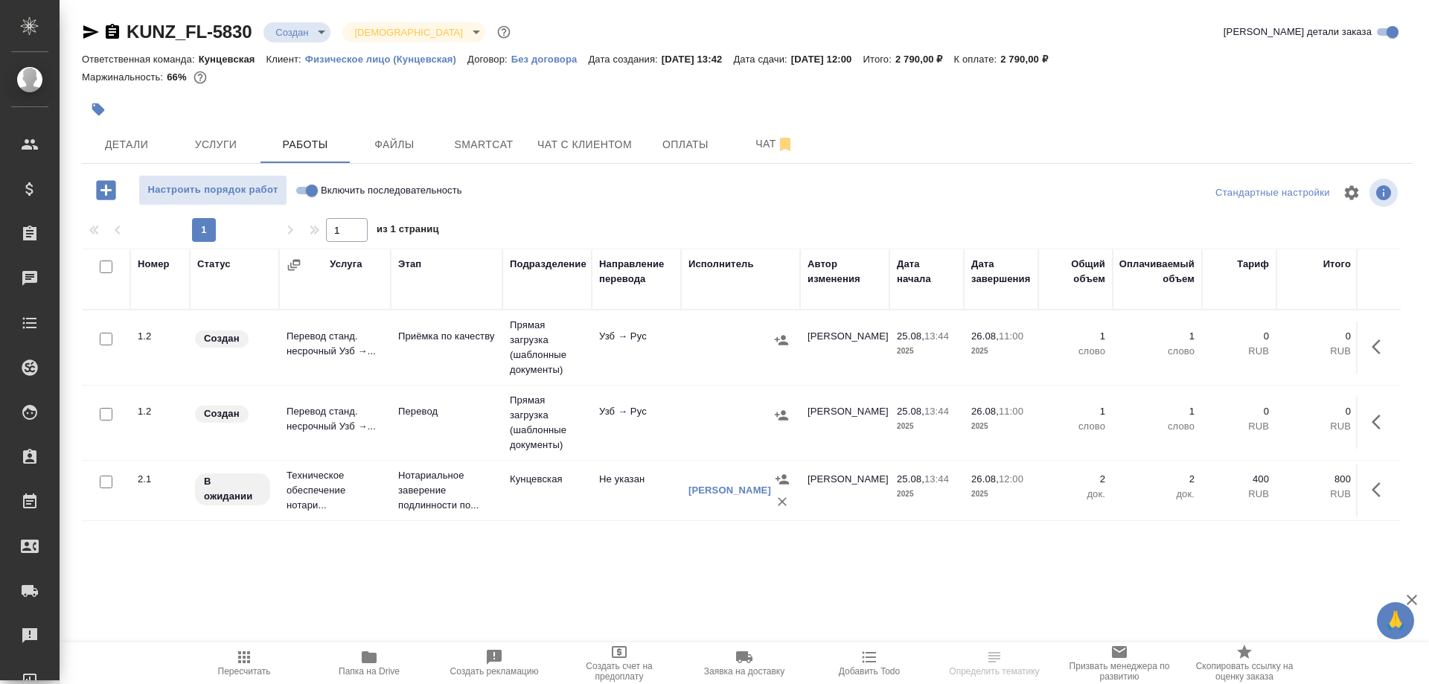
click at [320, 191] on input "Включить последовательность" at bounding box center [312, 191] width 54 height 18
checkbox input "true"
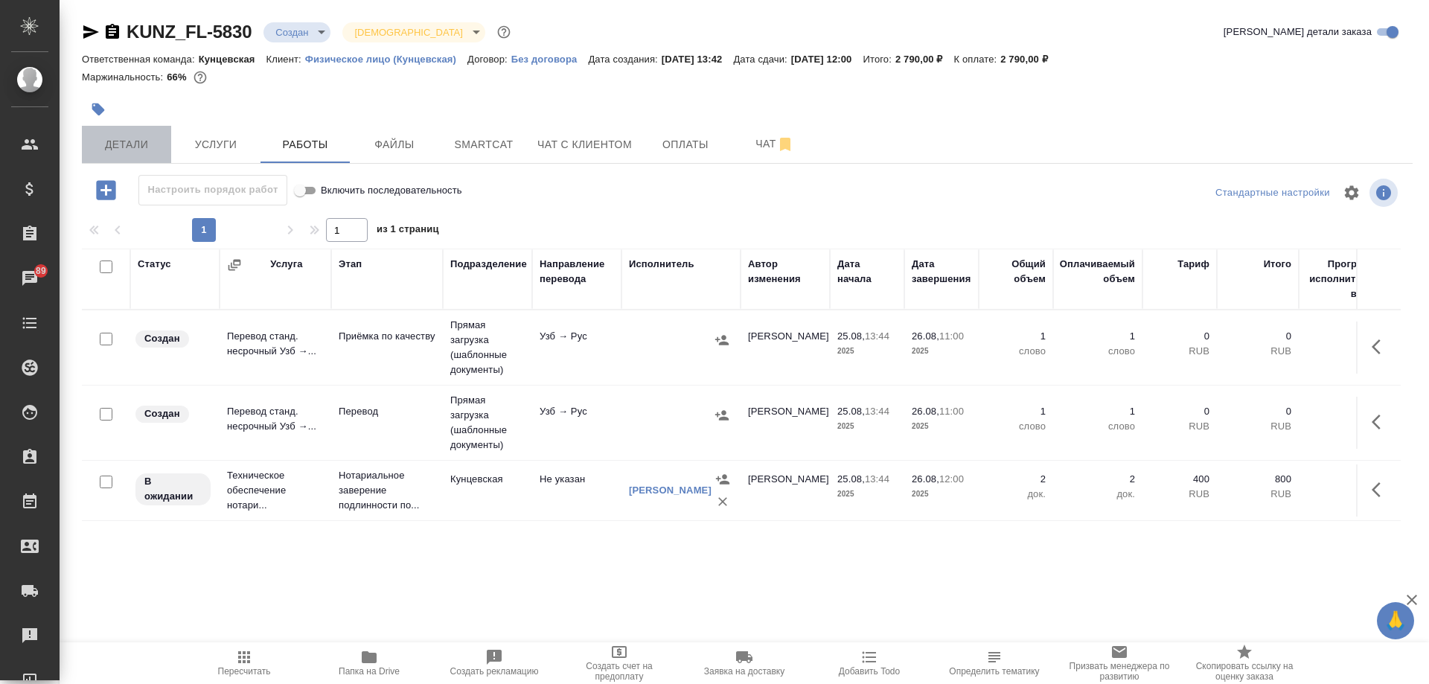
click at [159, 147] on span "Детали" at bounding box center [126, 144] width 71 height 19
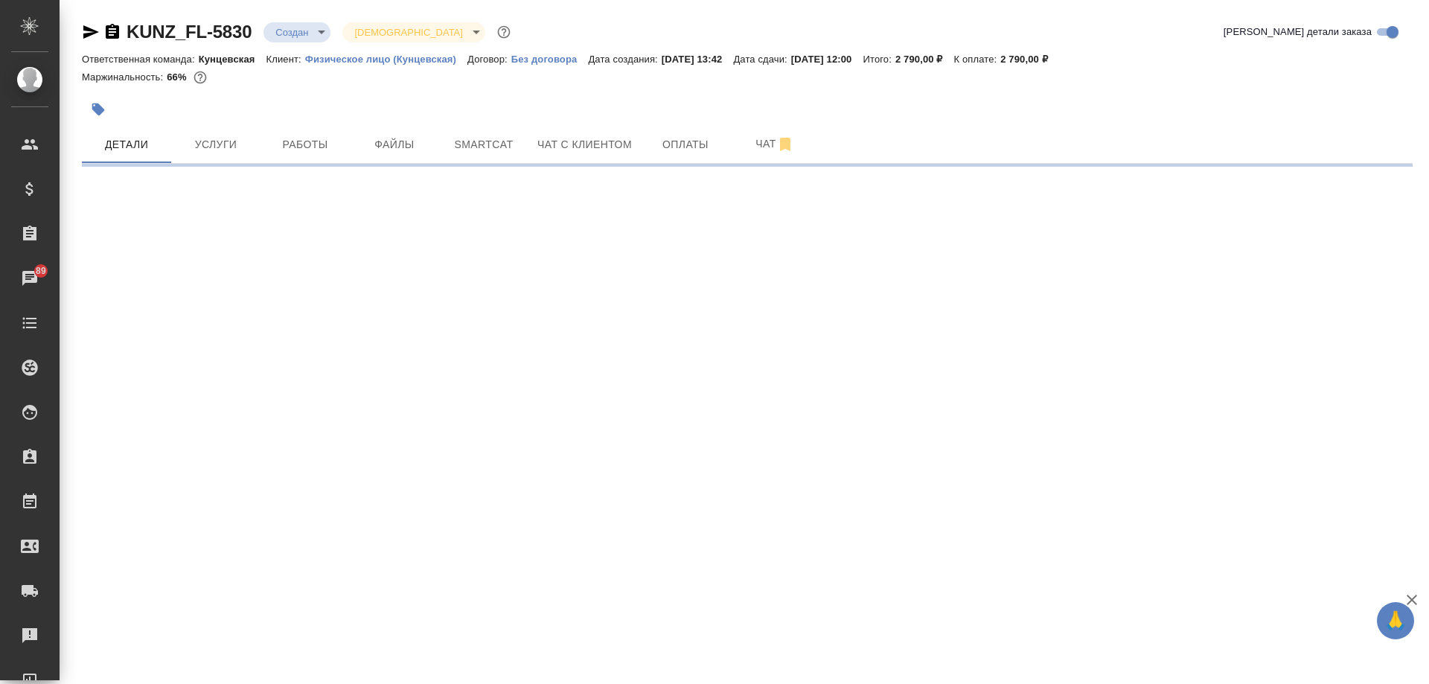
select select "RU"
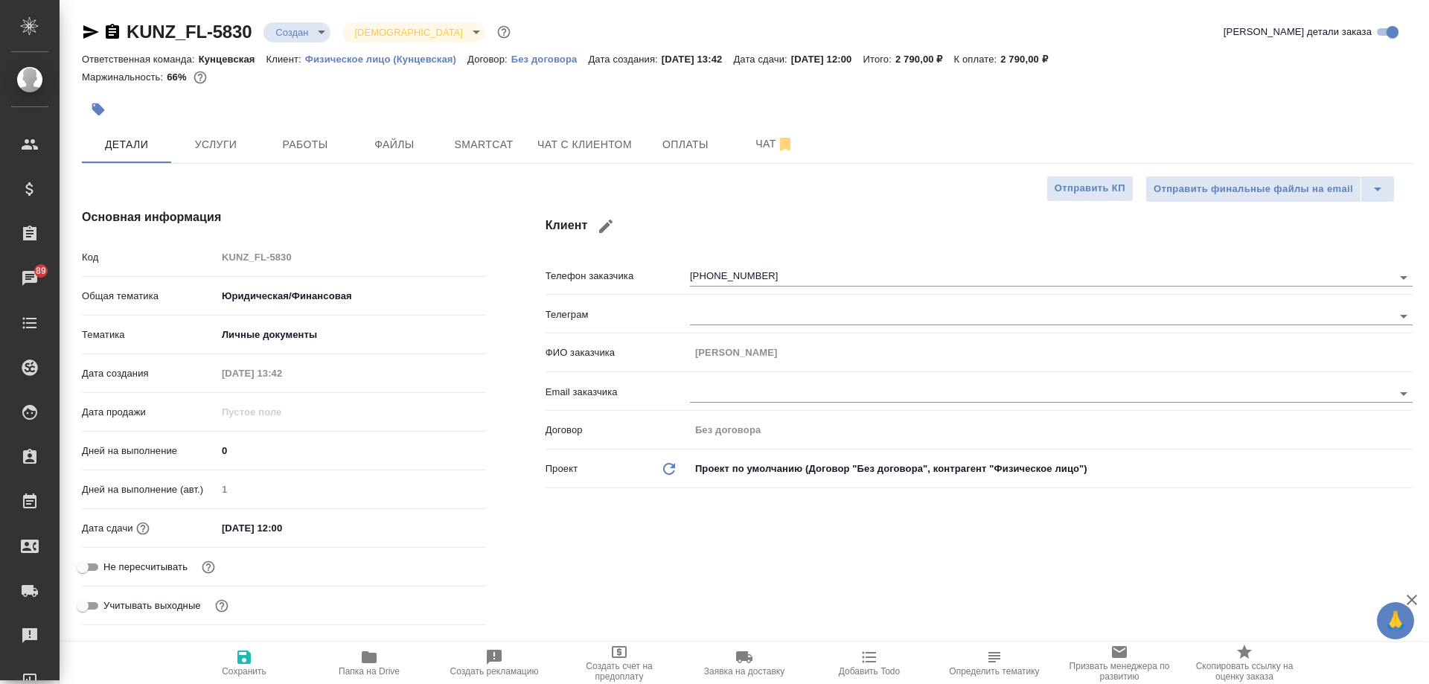
type textarea "x"
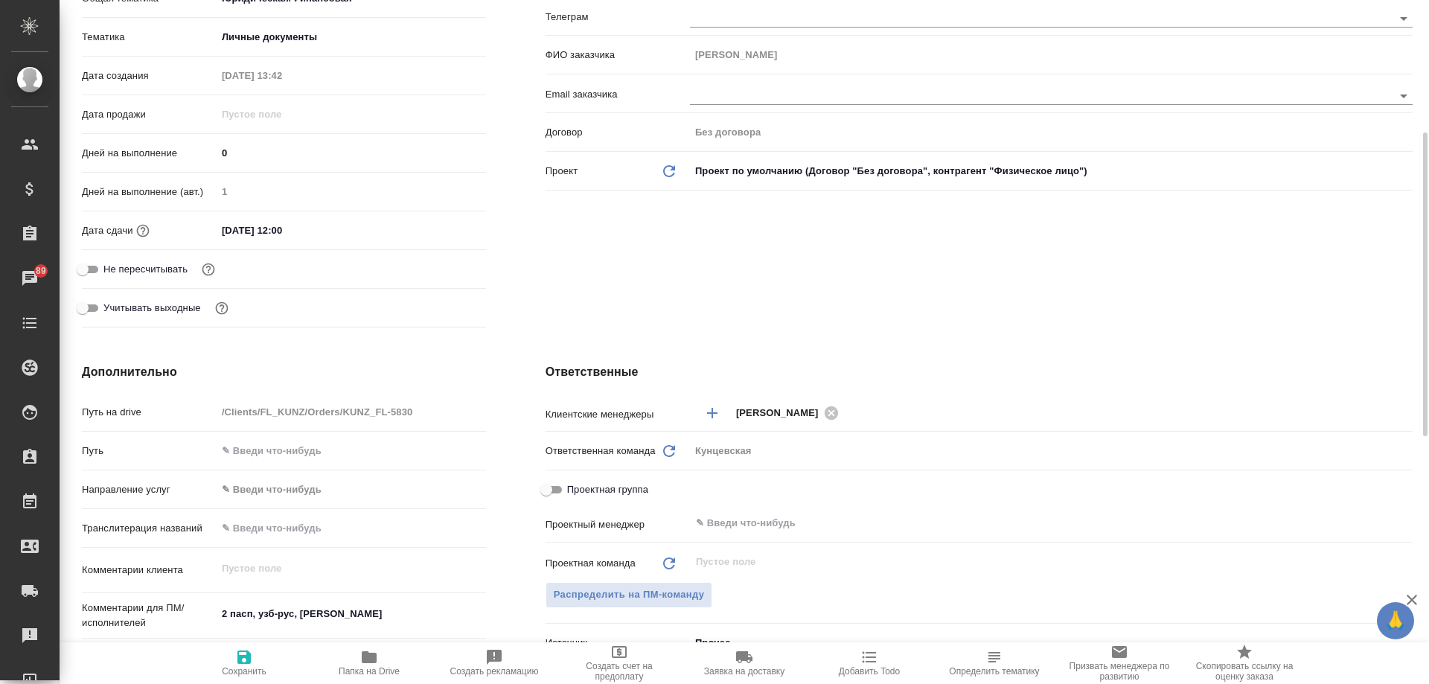
scroll to position [372, 0]
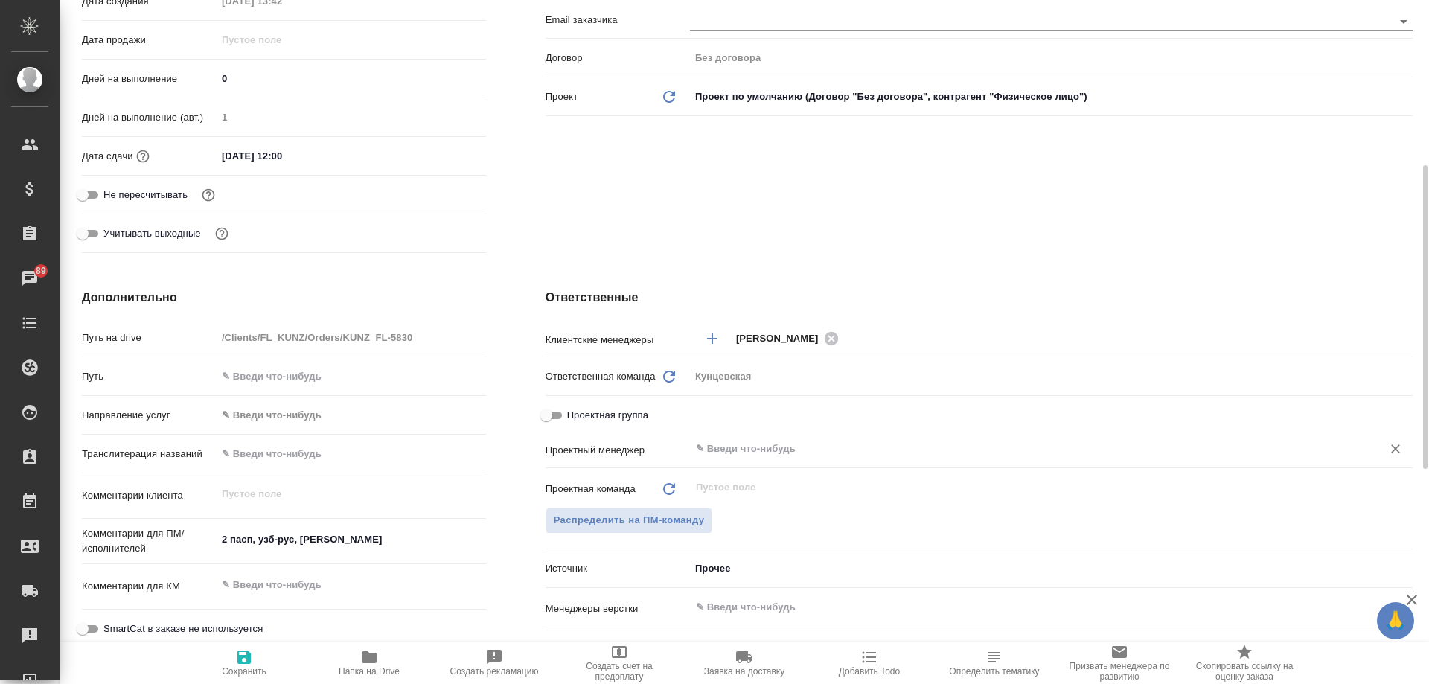
click at [767, 450] on input "text" at bounding box center [1027, 449] width 664 height 18
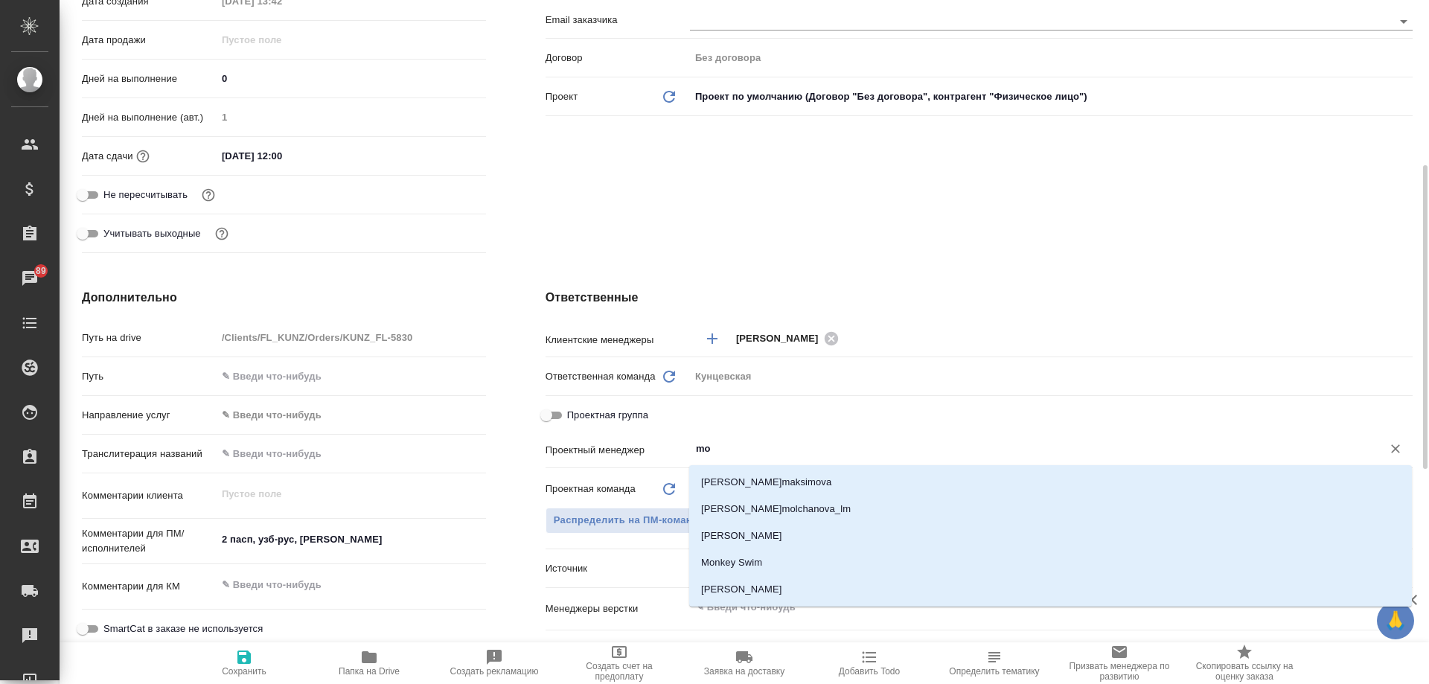
type input "mos"
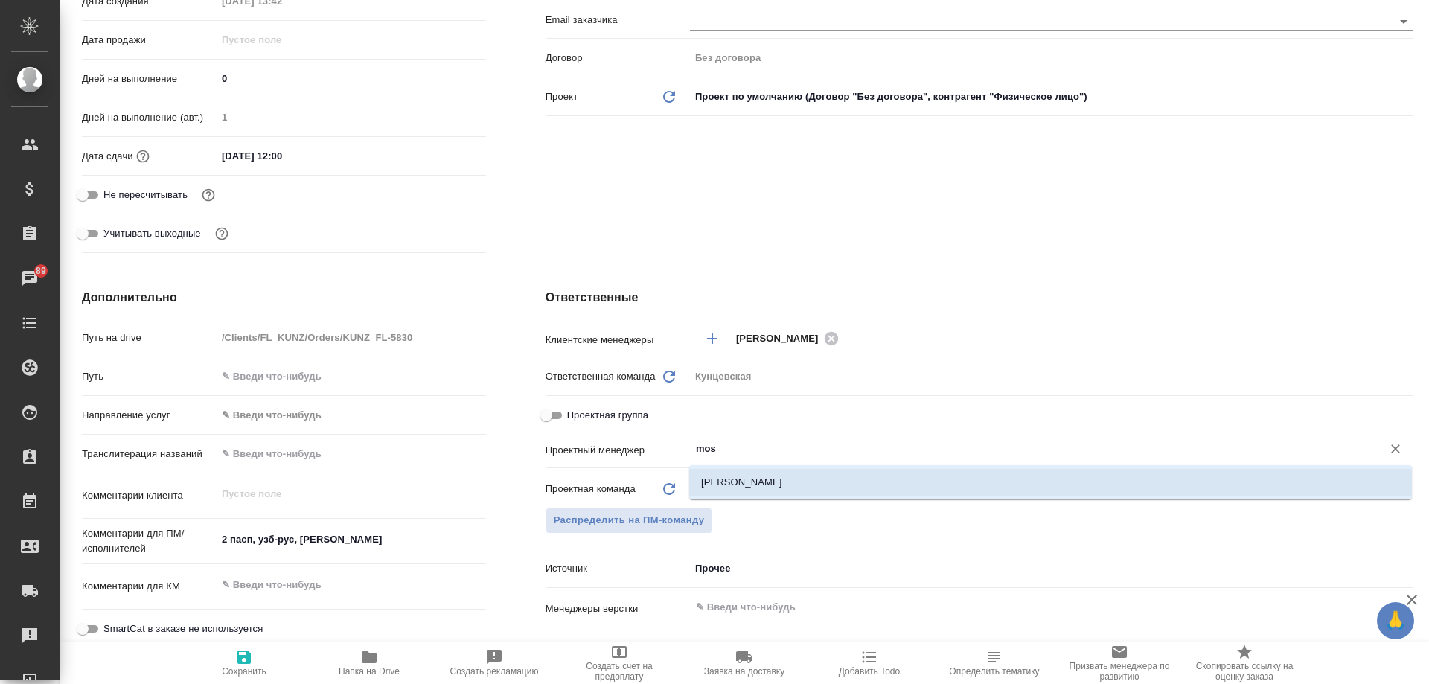
click at [830, 482] on li "[PERSON_NAME]" at bounding box center [1050, 482] width 723 height 27
type textarea "x"
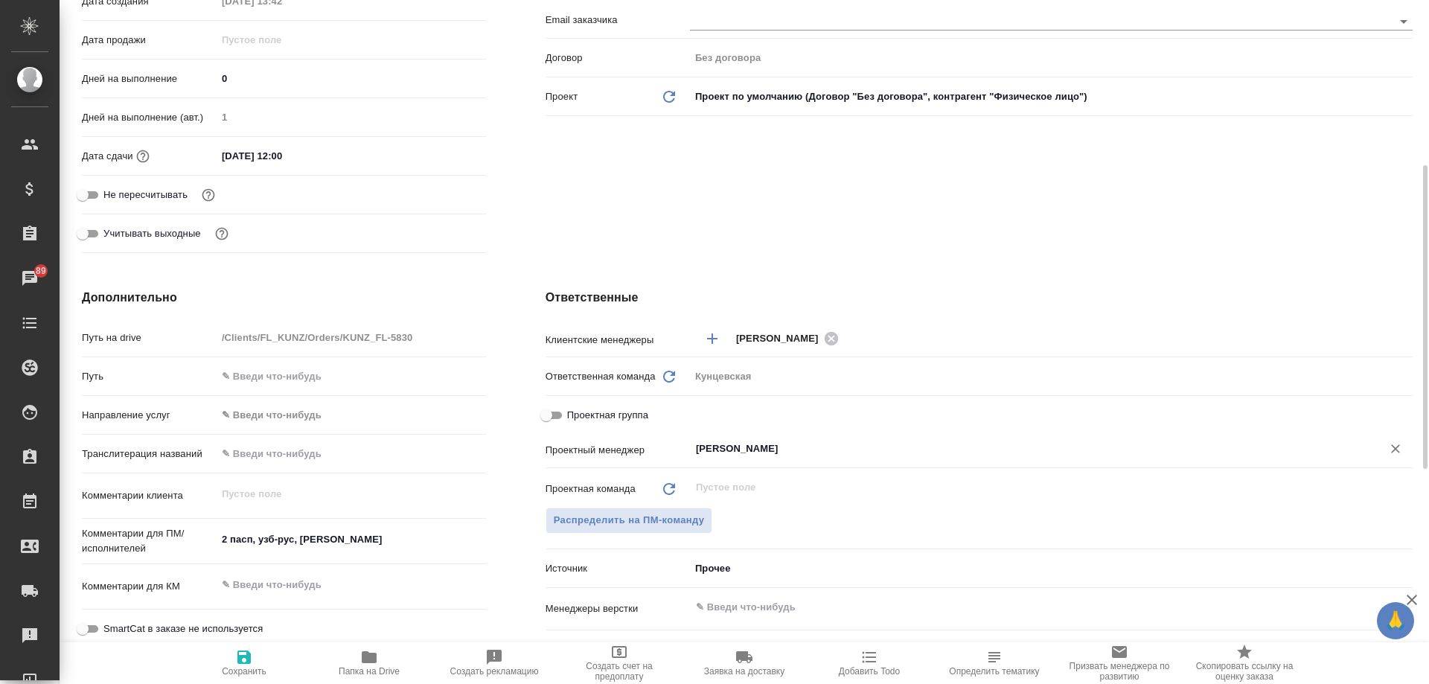
type input "[PERSON_NAME]"
click at [245, 659] on icon "button" at bounding box center [244, 657] width 18 height 18
type textarea "x"
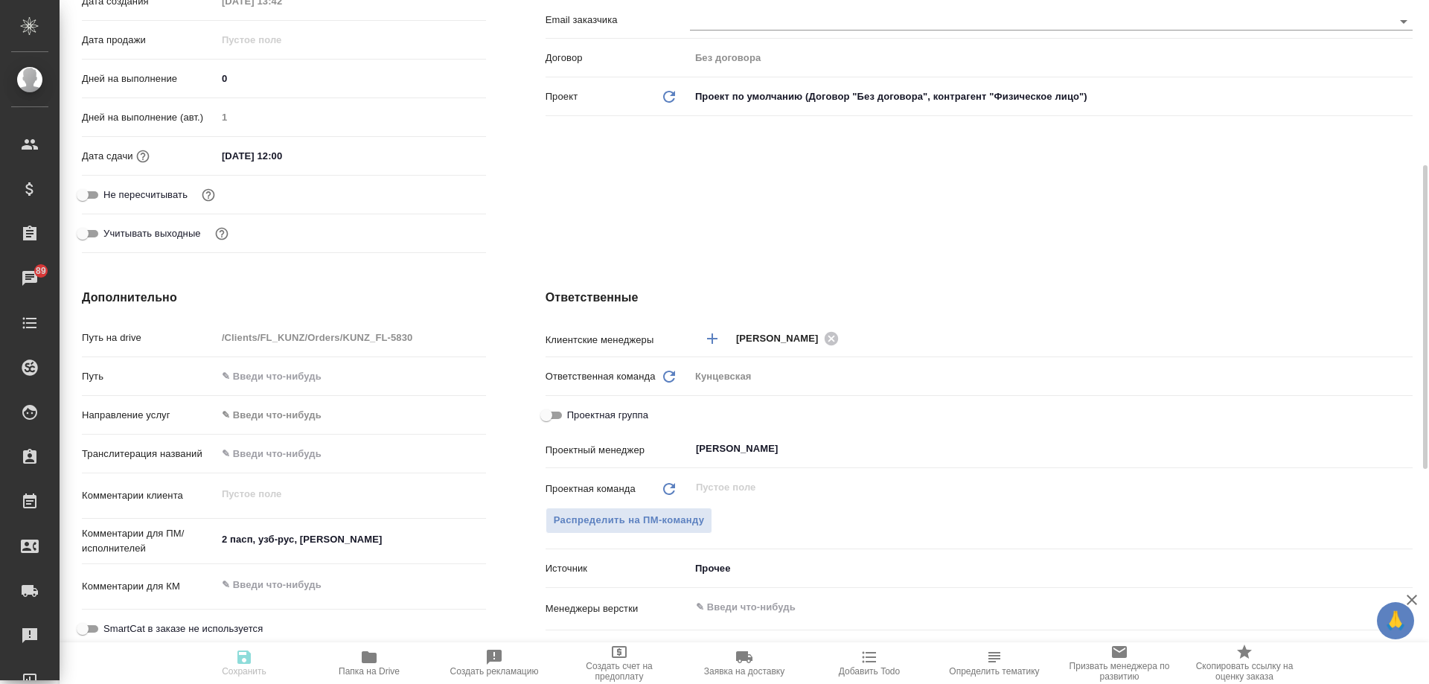
type textarea "x"
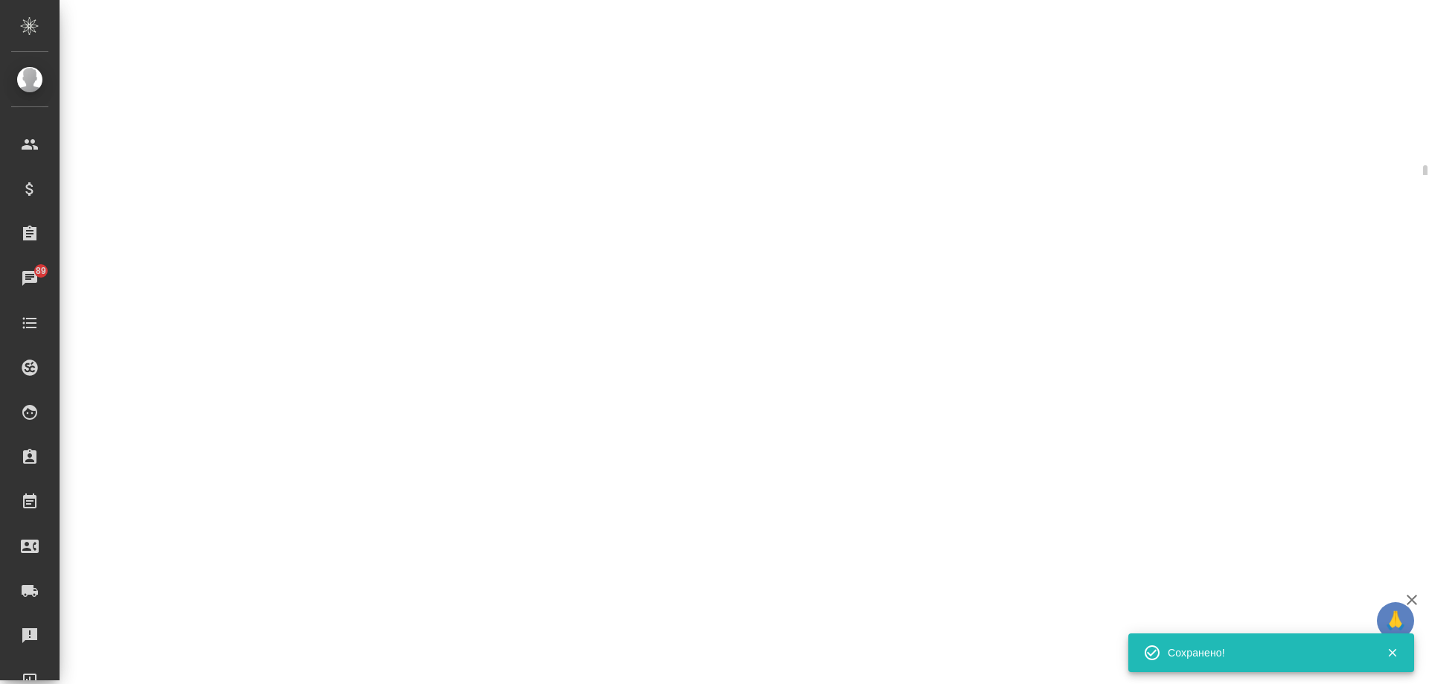
select select "RU"
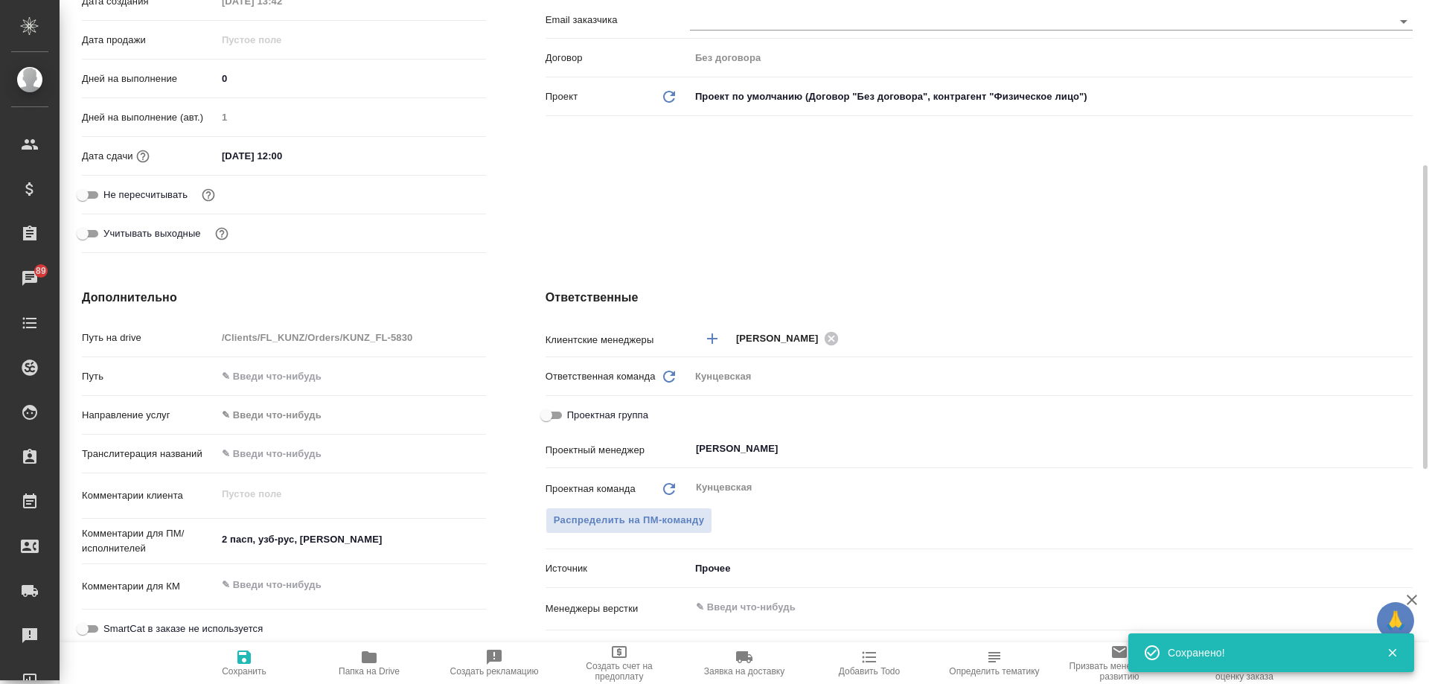
type textarea "x"
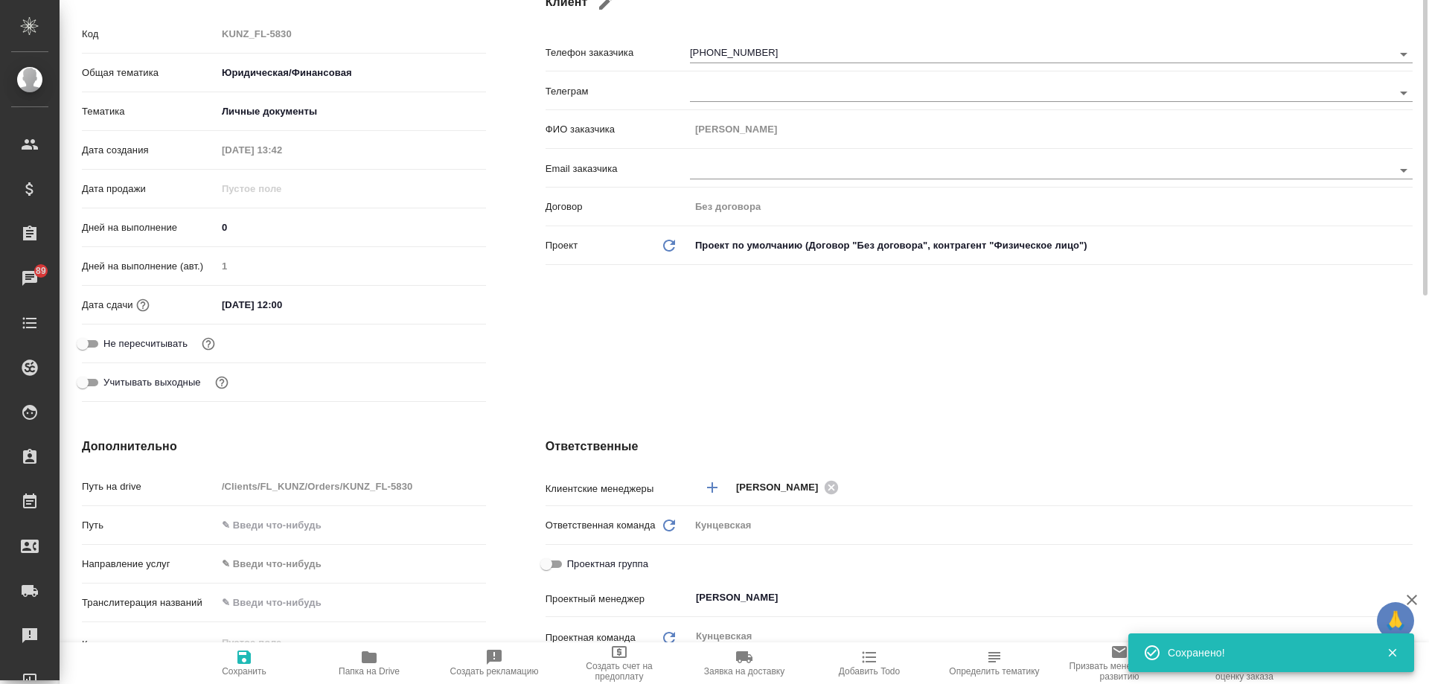
scroll to position [74, 0]
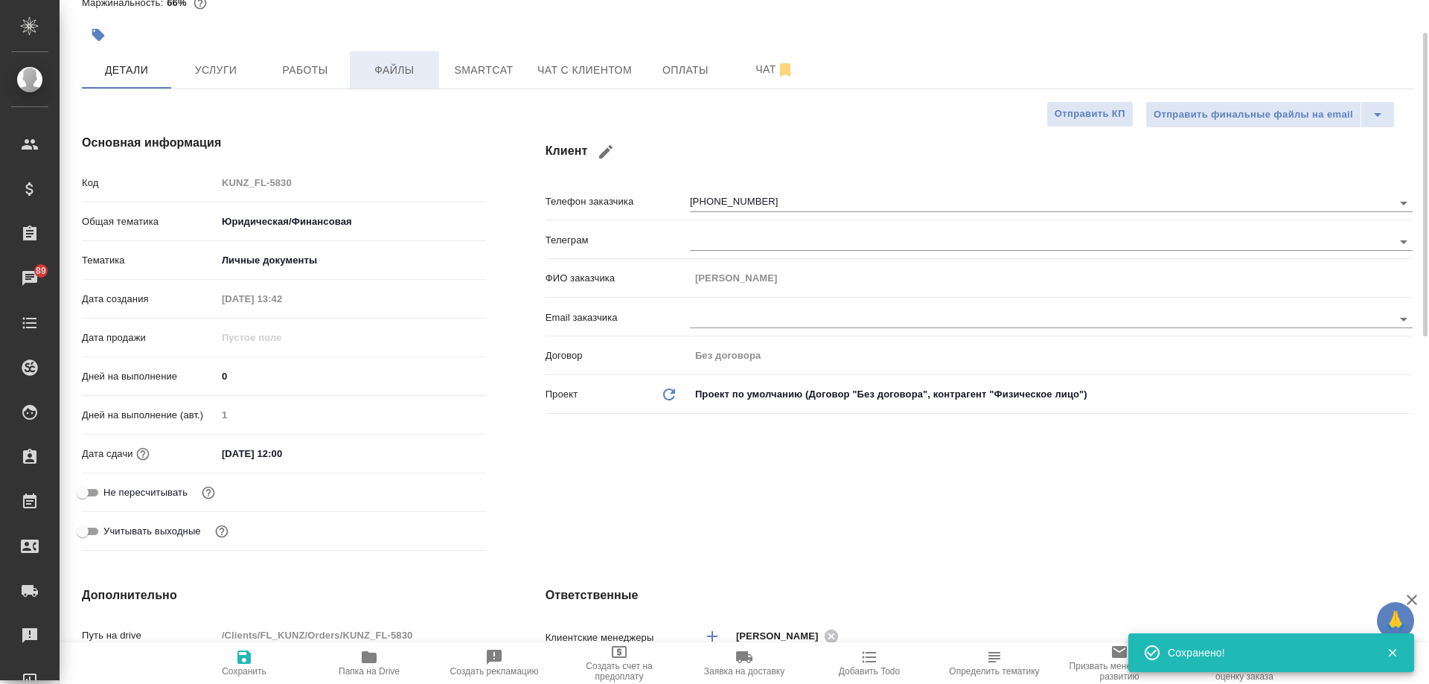
click at [381, 71] on span "Файлы" at bounding box center [394, 70] width 71 height 19
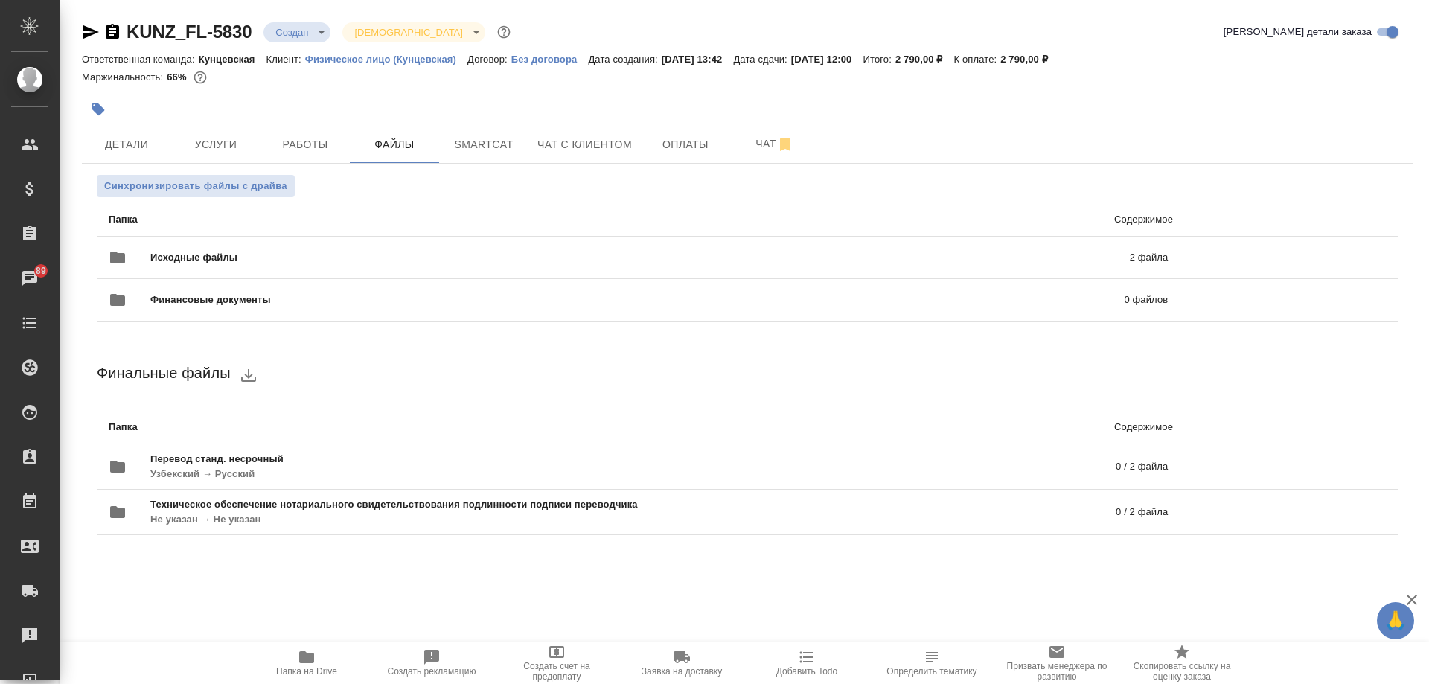
click at [298, 25] on body "🙏 .cls-1 fill:#fff; AWATERA [PERSON_NAME] Спецификации Заказы 89 Чаты Todo Прое…" at bounding box center [714, 342] width 1429 height 684
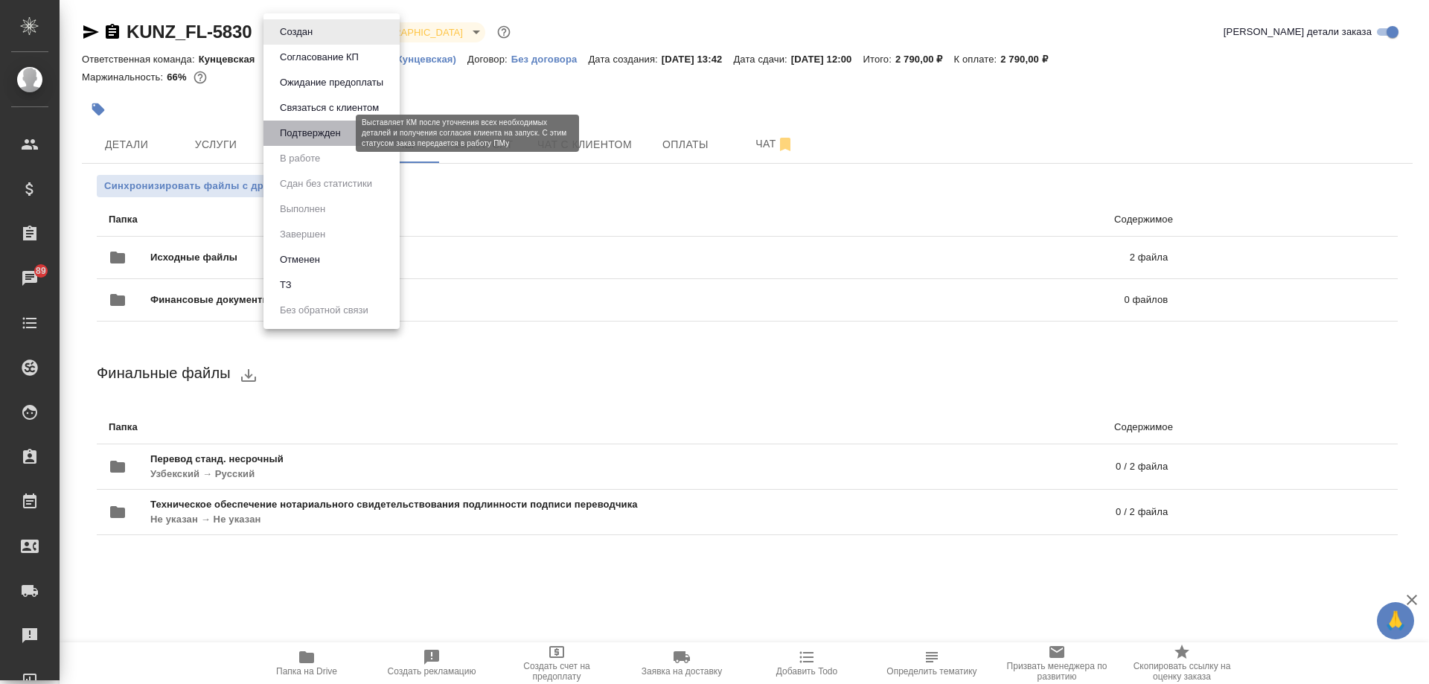
click at [319, 139] on button "Подтвержден" at bounding box center [310, 133] width 70 height 16
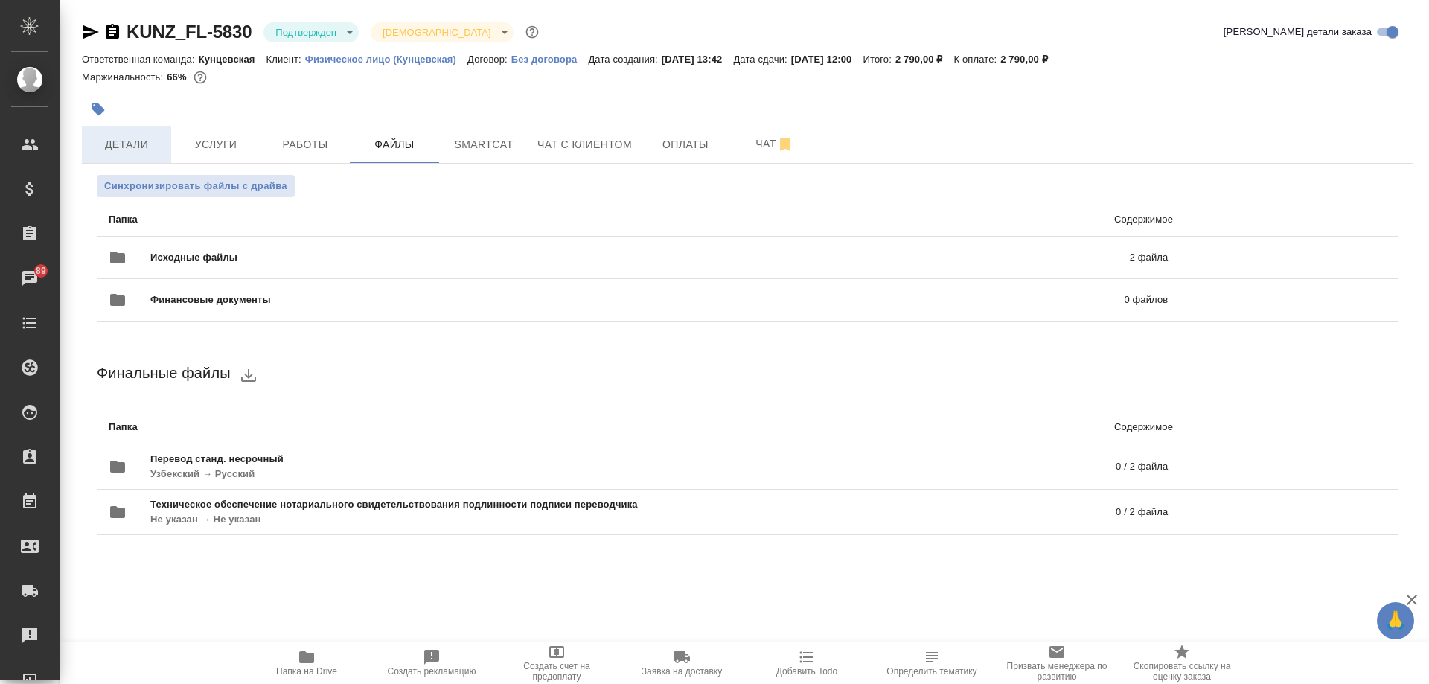
click at [118, 142] on span "Детали" at bounding box center [126, 144] width 71 height 19
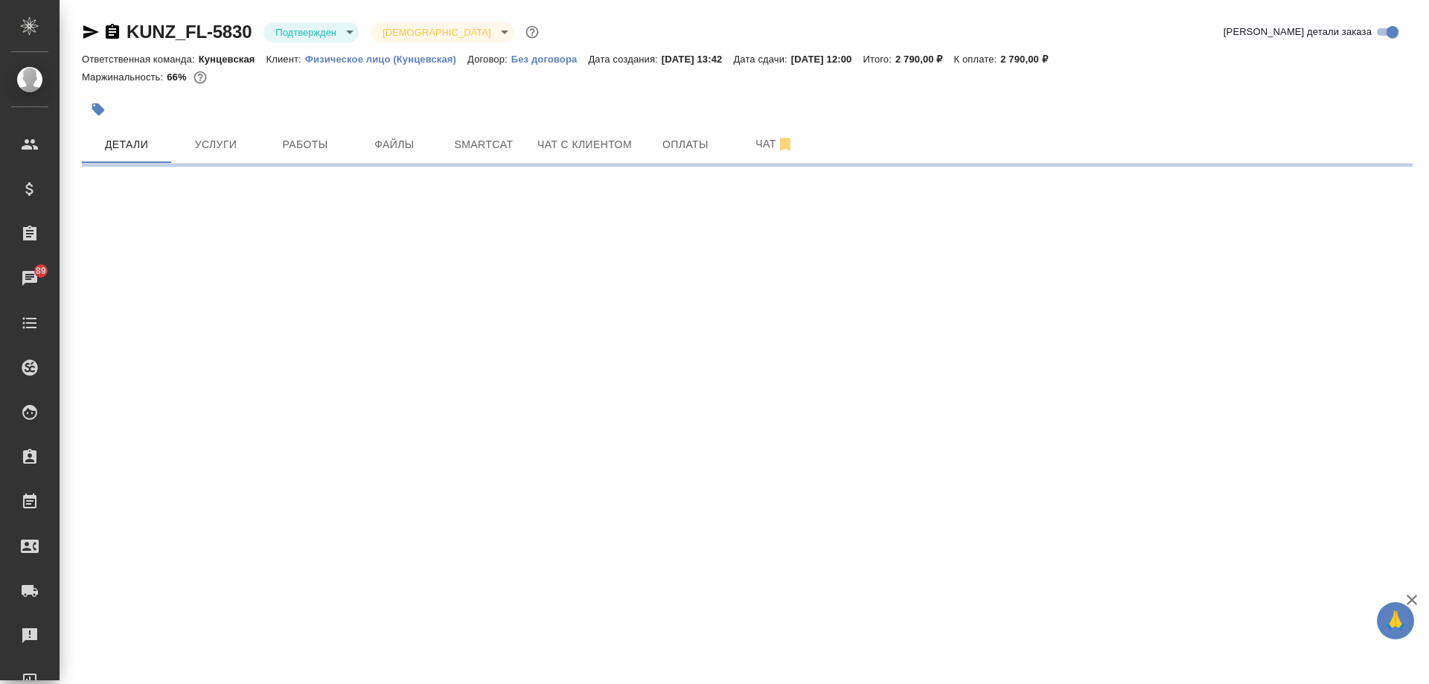
select select "RU"
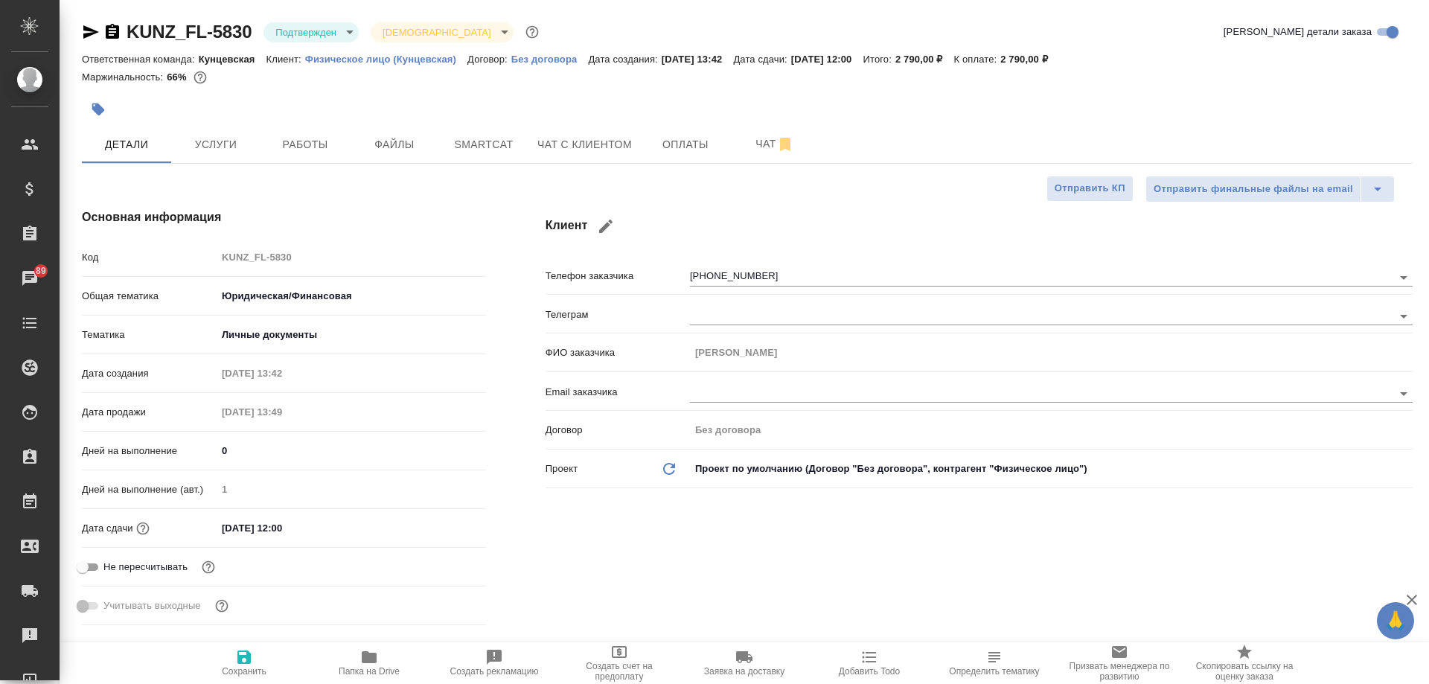
type textarea "x"
click at [316, 152] on span "Работы" at bounding box center [304, 144] width 71 height 19
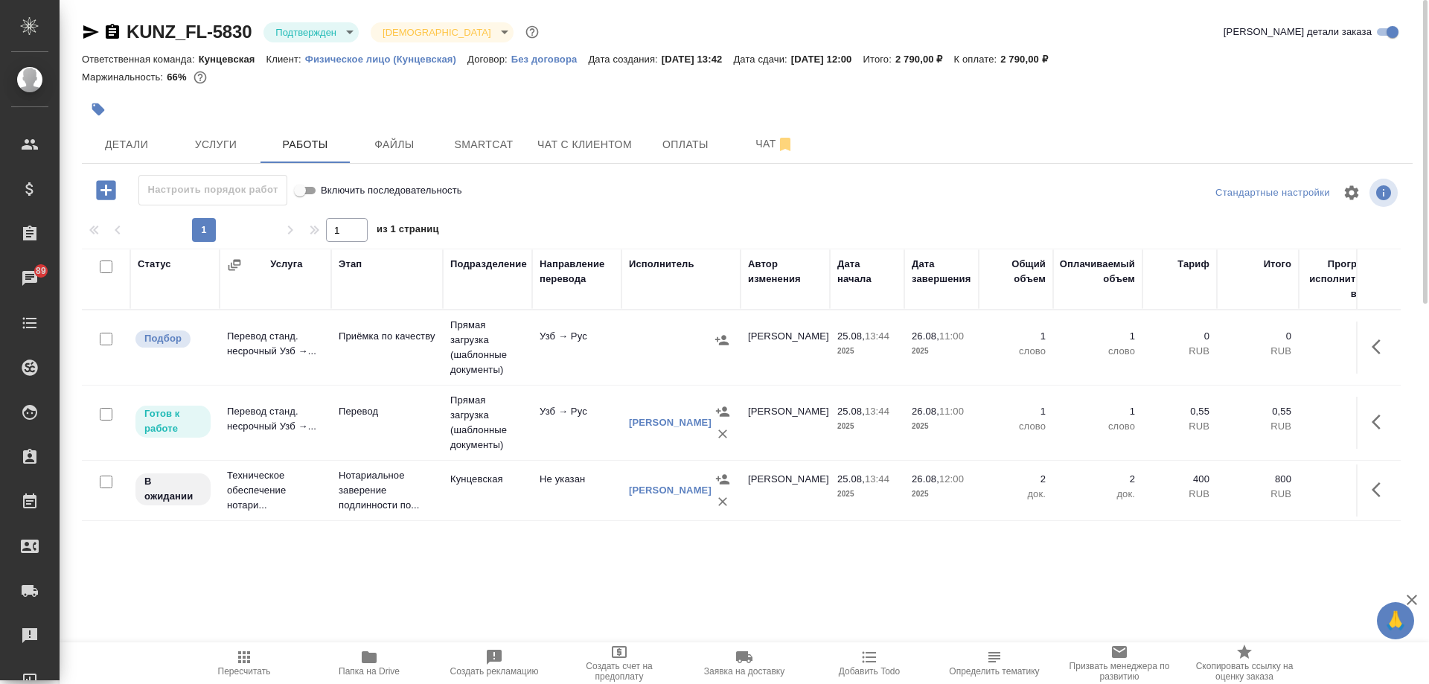
click at [343, 32] on body "🙏 .cls-1 fill:#fff; AWATERA [PERSON_NAME] Спецификации Заказы 89 Чаты Todo Прое…" at bounding box center [714, 342] width 1429 height 684
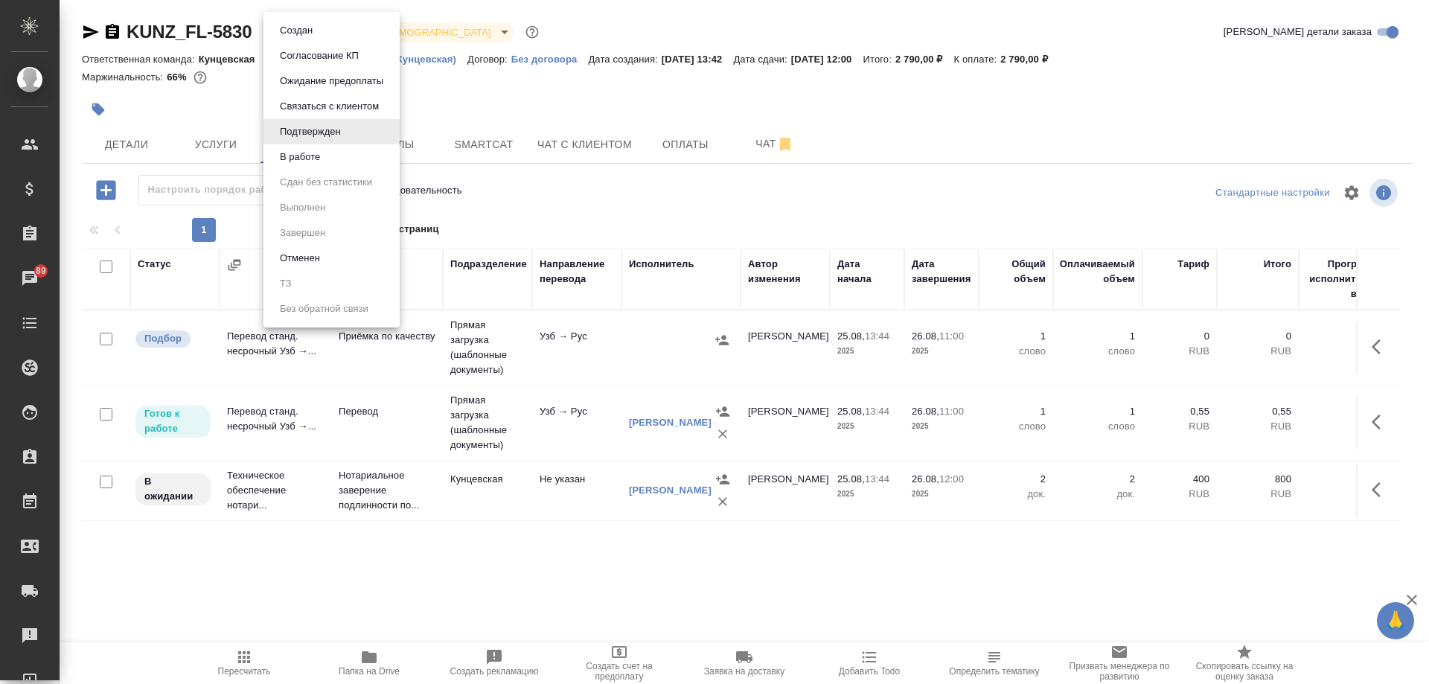
click at [342, 153] on li "В работе" at bounding box center [332, 156] width 136 height 25
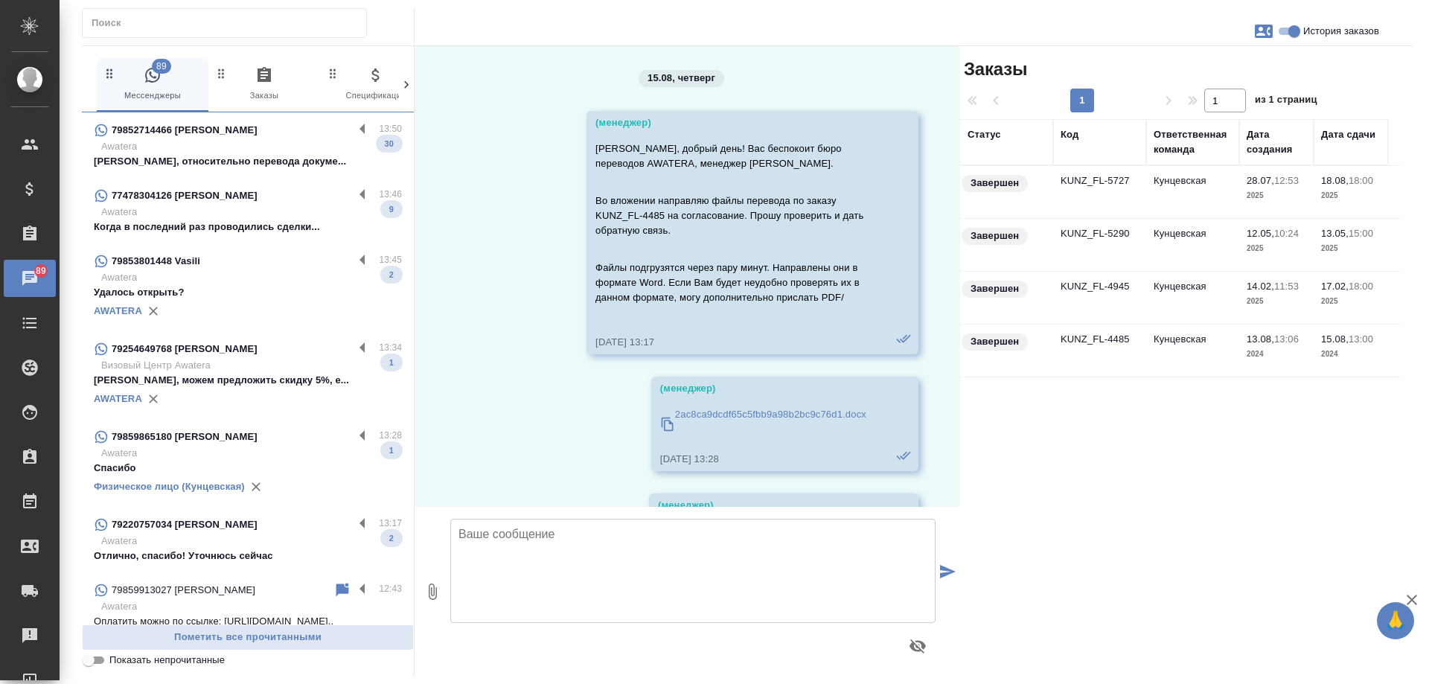
scroll to position [18844, 0]
